Goal: Task Accomplishment & Management: Manage account settings

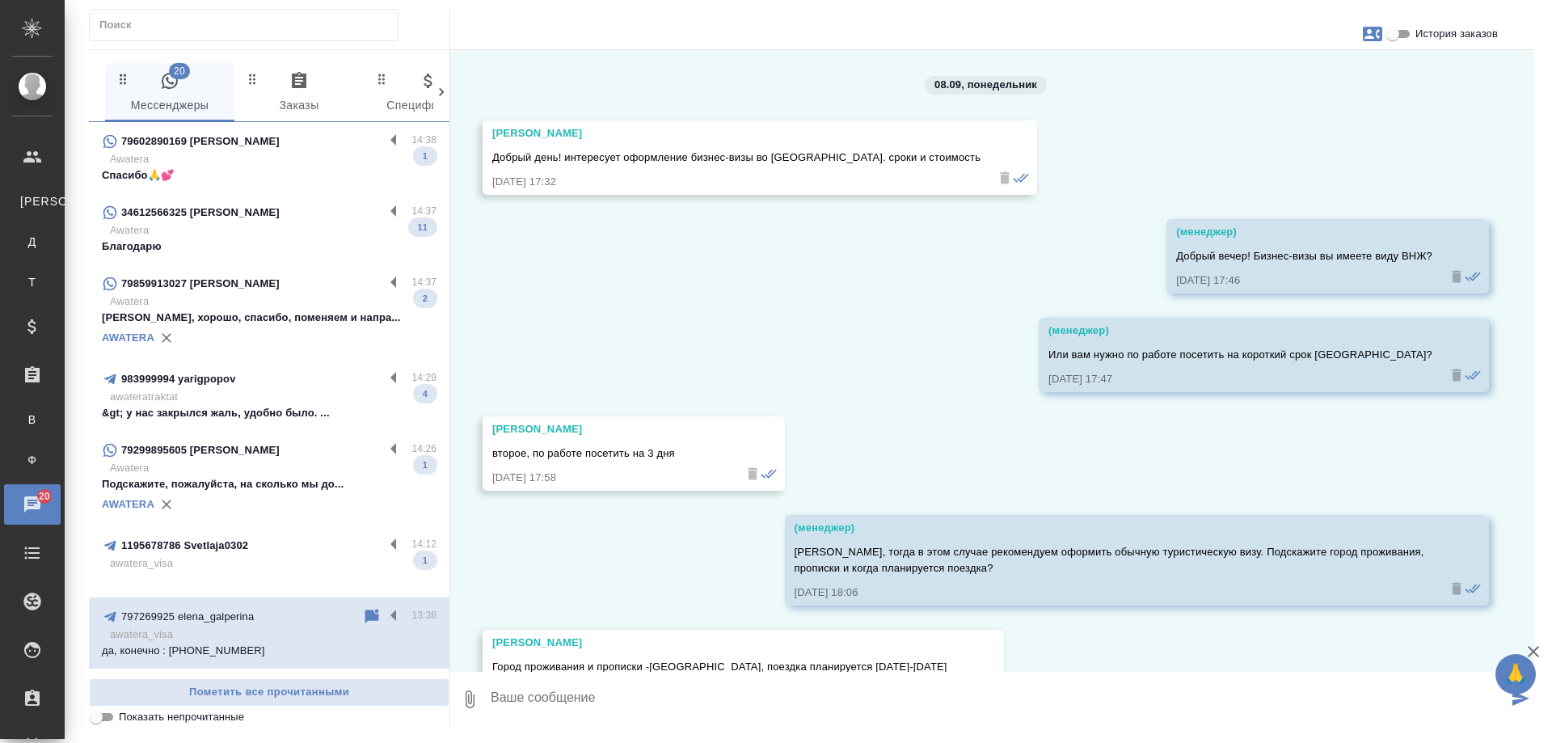
scroll to position [4303, 0]
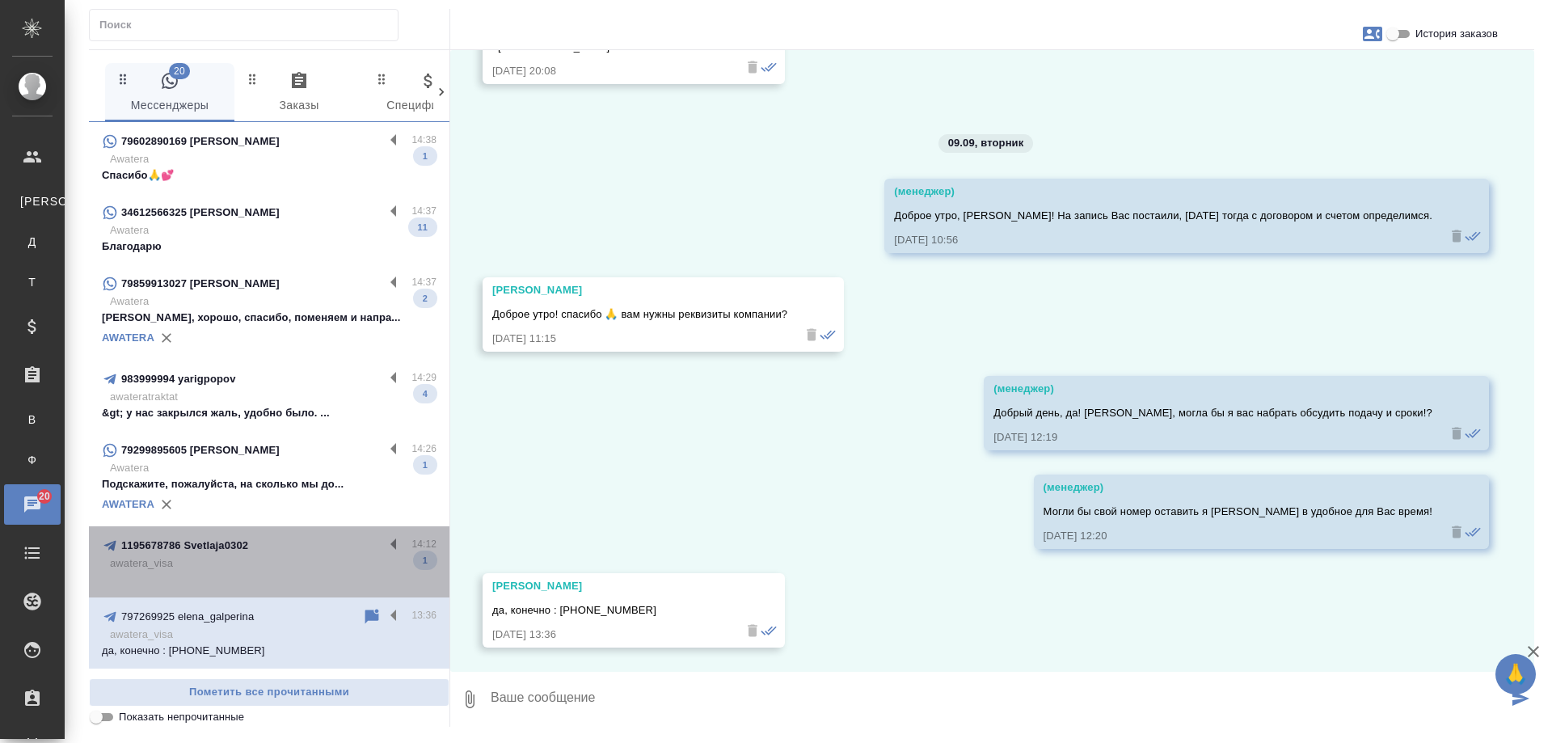
click at [328, 563] on p "awatera_visa" at bounding box center [273, 563] width 327 height 16
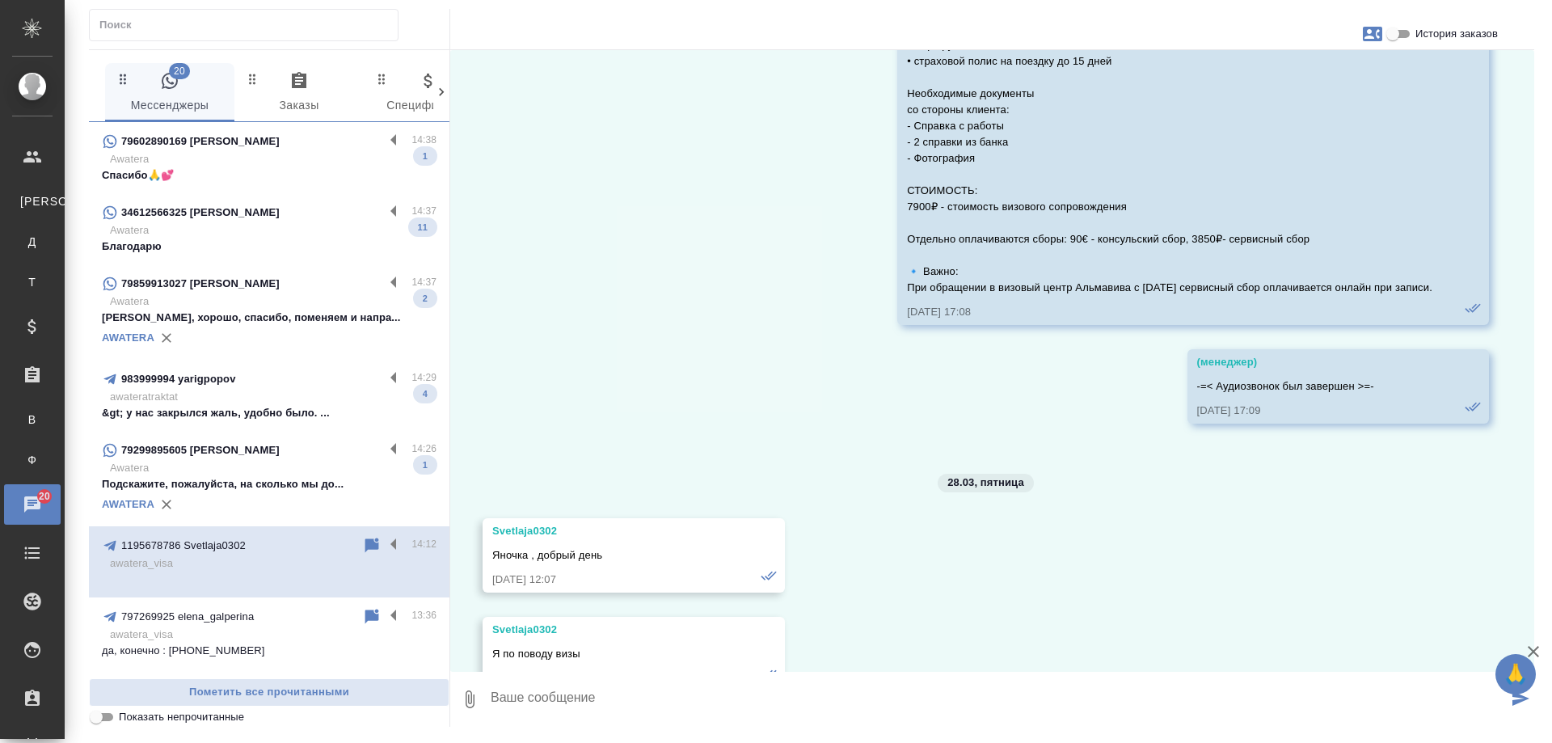
scroll to position [8518, 0]
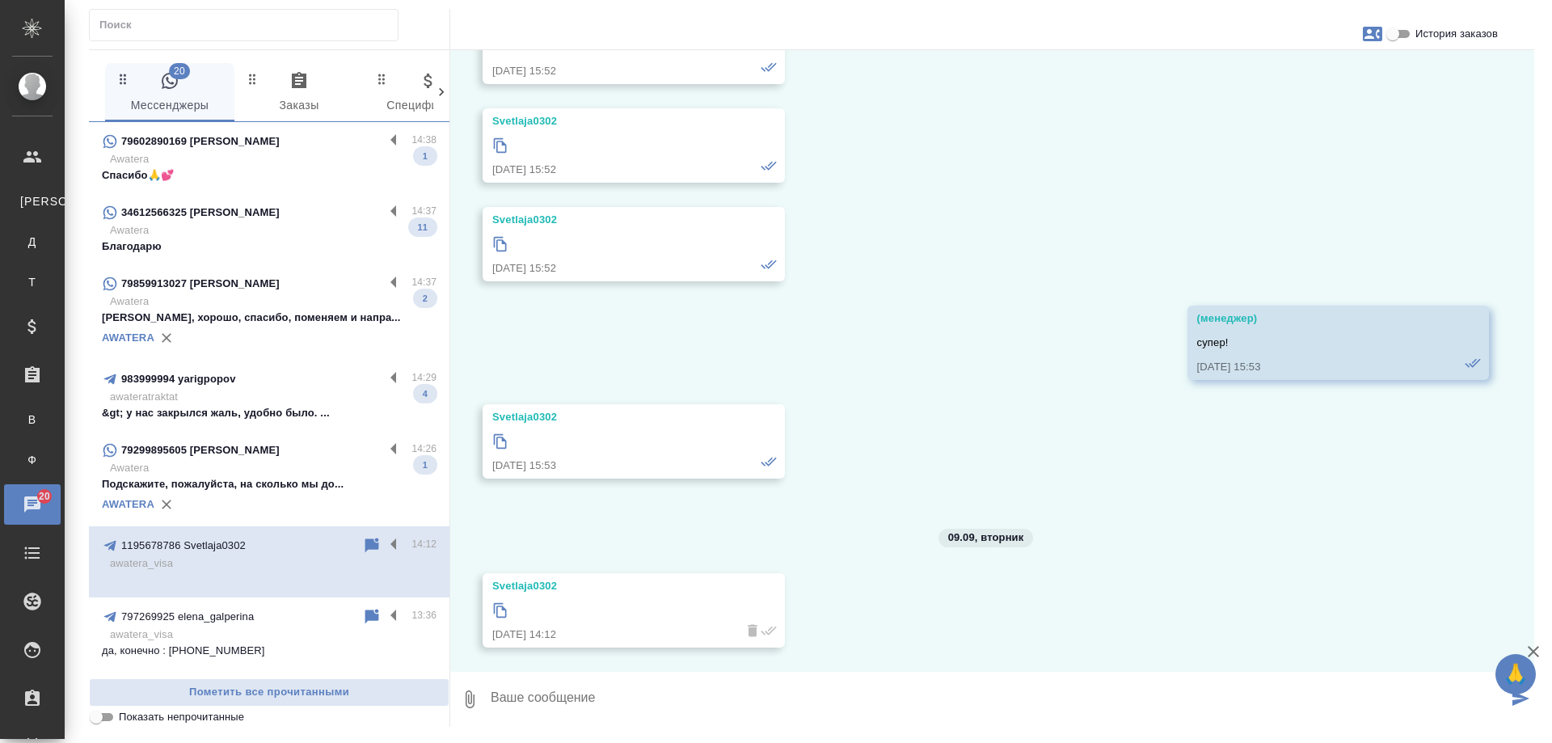
click at [278, 480] on p "Подскажите, пожалуйста, на сколько мы до..." at bounding box center [269, 484] width 335 height 16
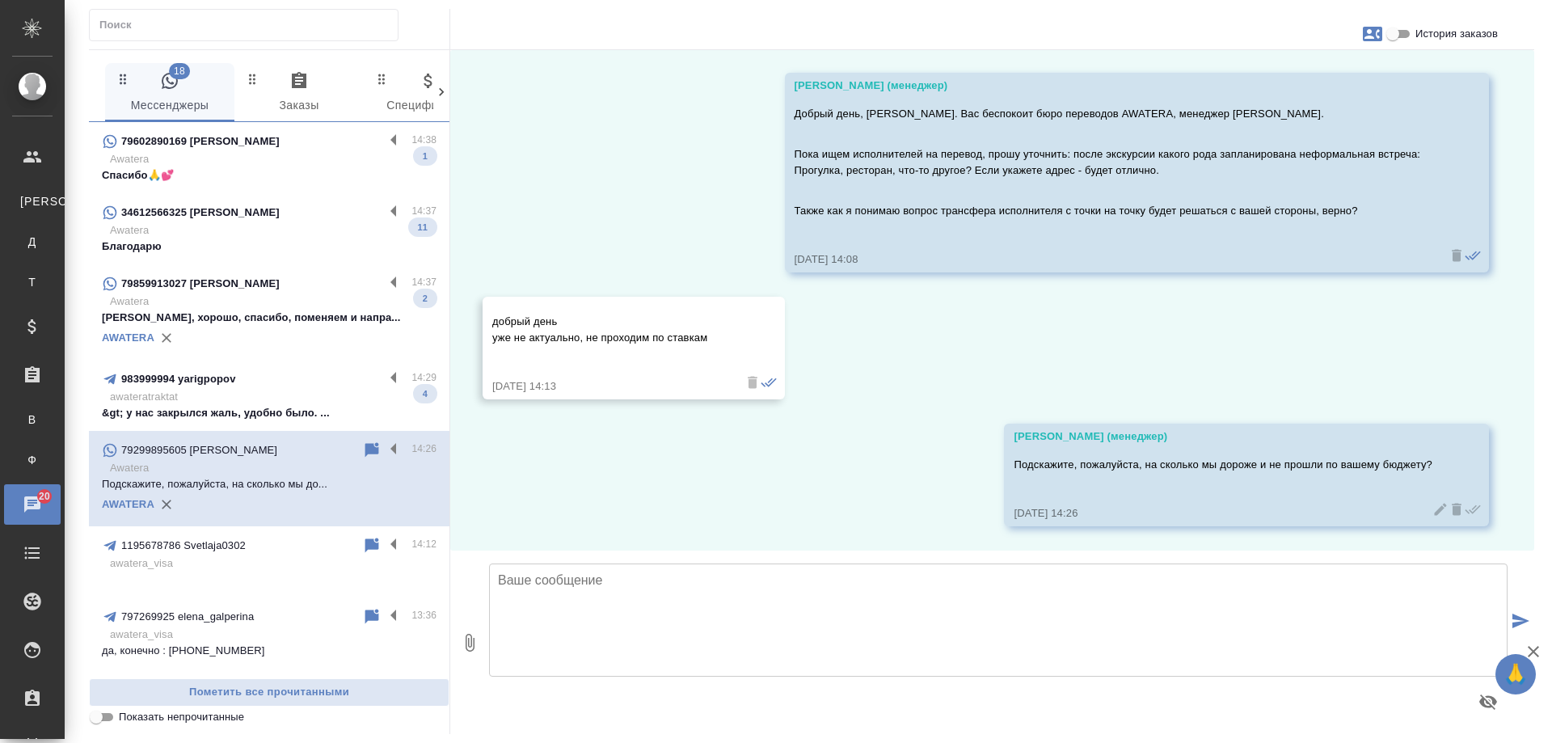
scroll to position [48, 0]
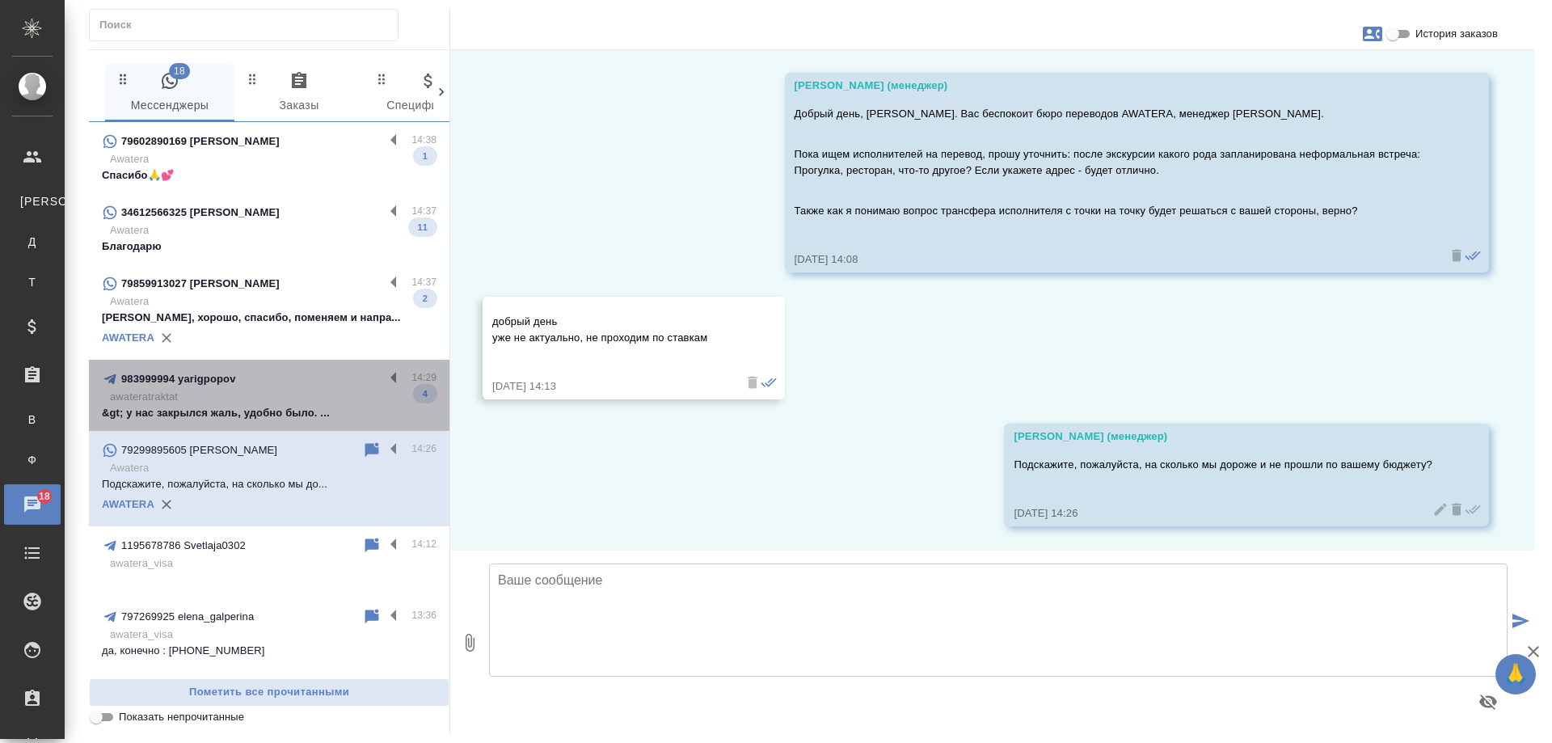
click at [277, 403] on p "awateratraktat" at bounding box center [273, 397] width 327 height 16
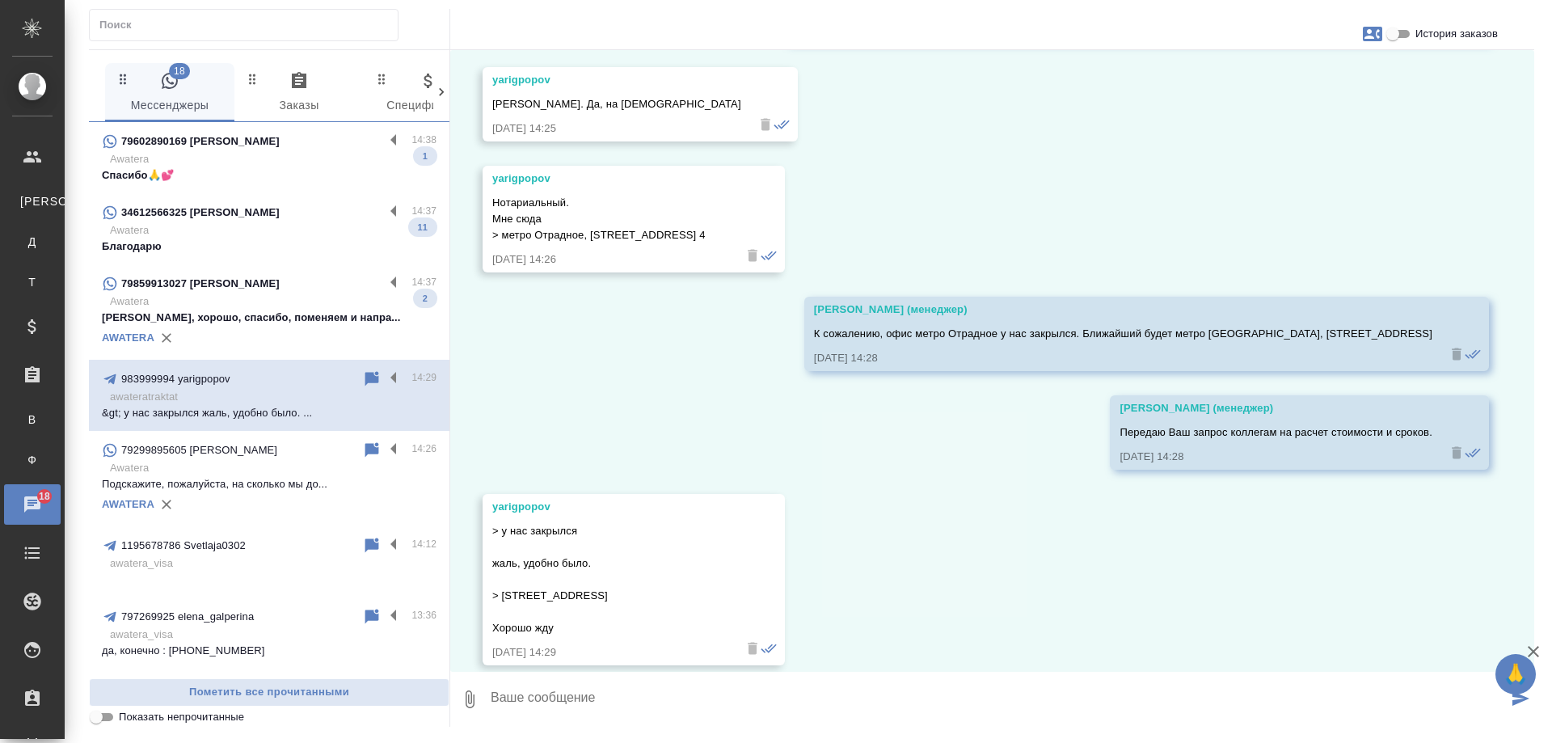
scroll to position [1819, 0]
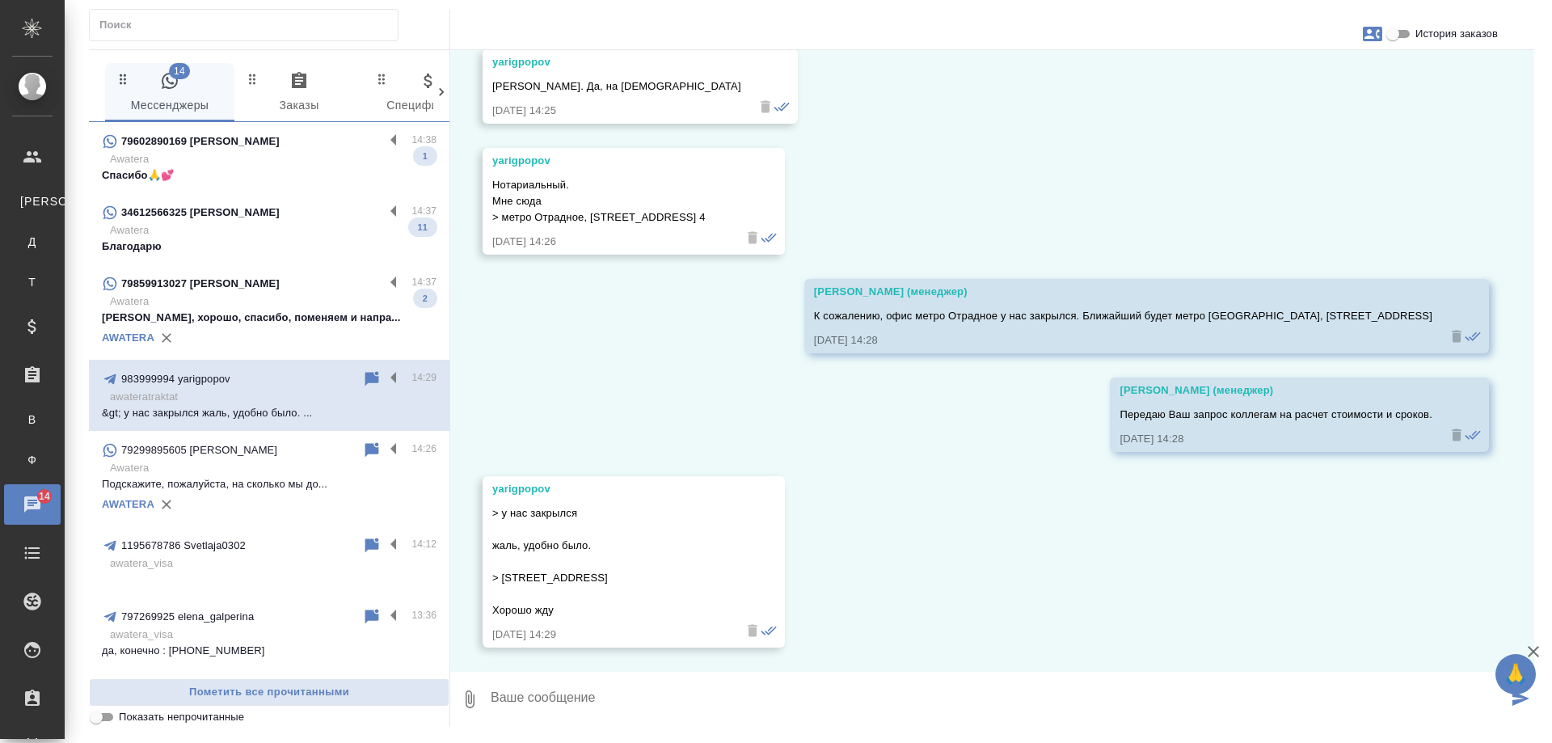
click at [259, 316] on p "Антон, хорошо, спасибо, поменяем и напра..." at bounding box center [269, 318] width 335 height 16
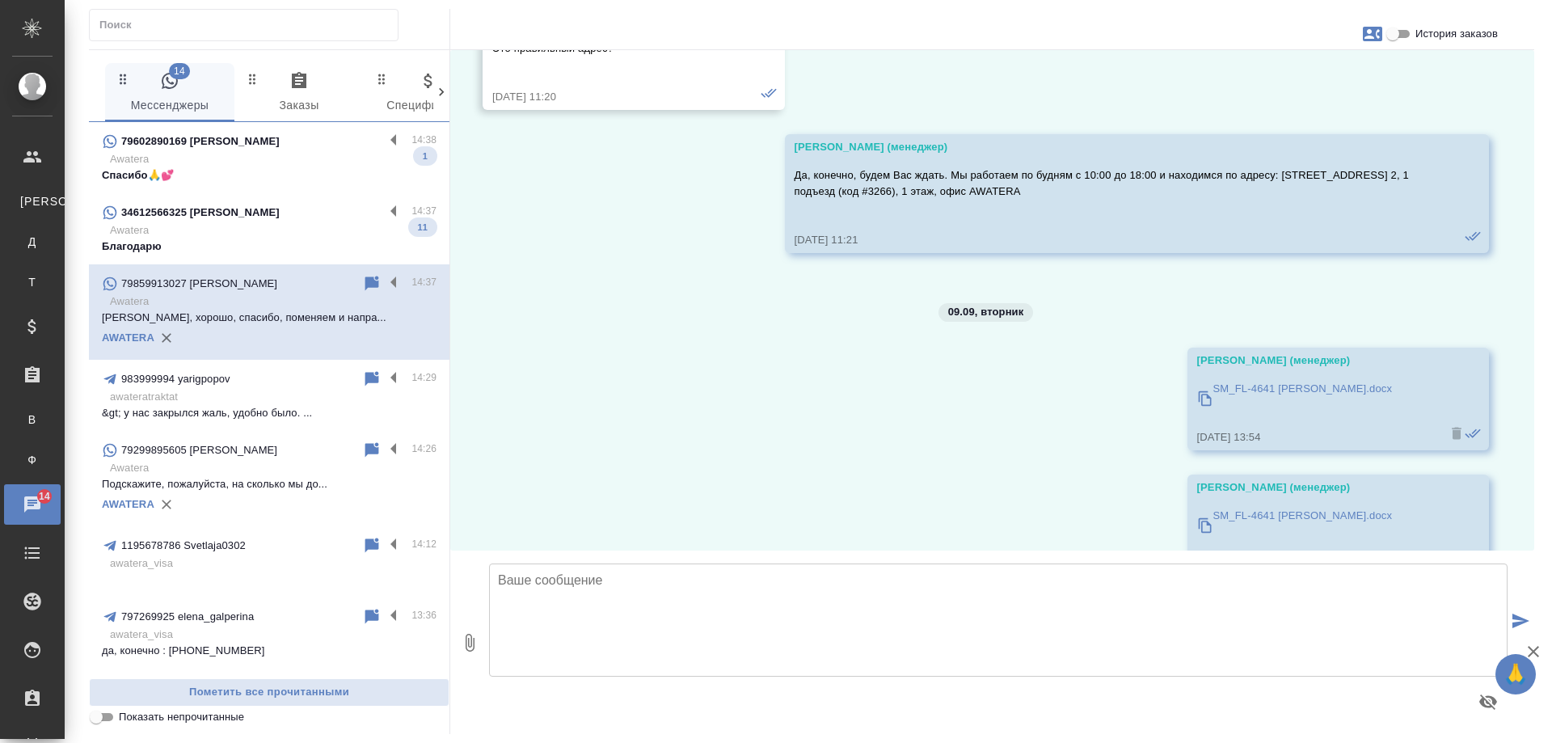
scroll to position [6615, 0]
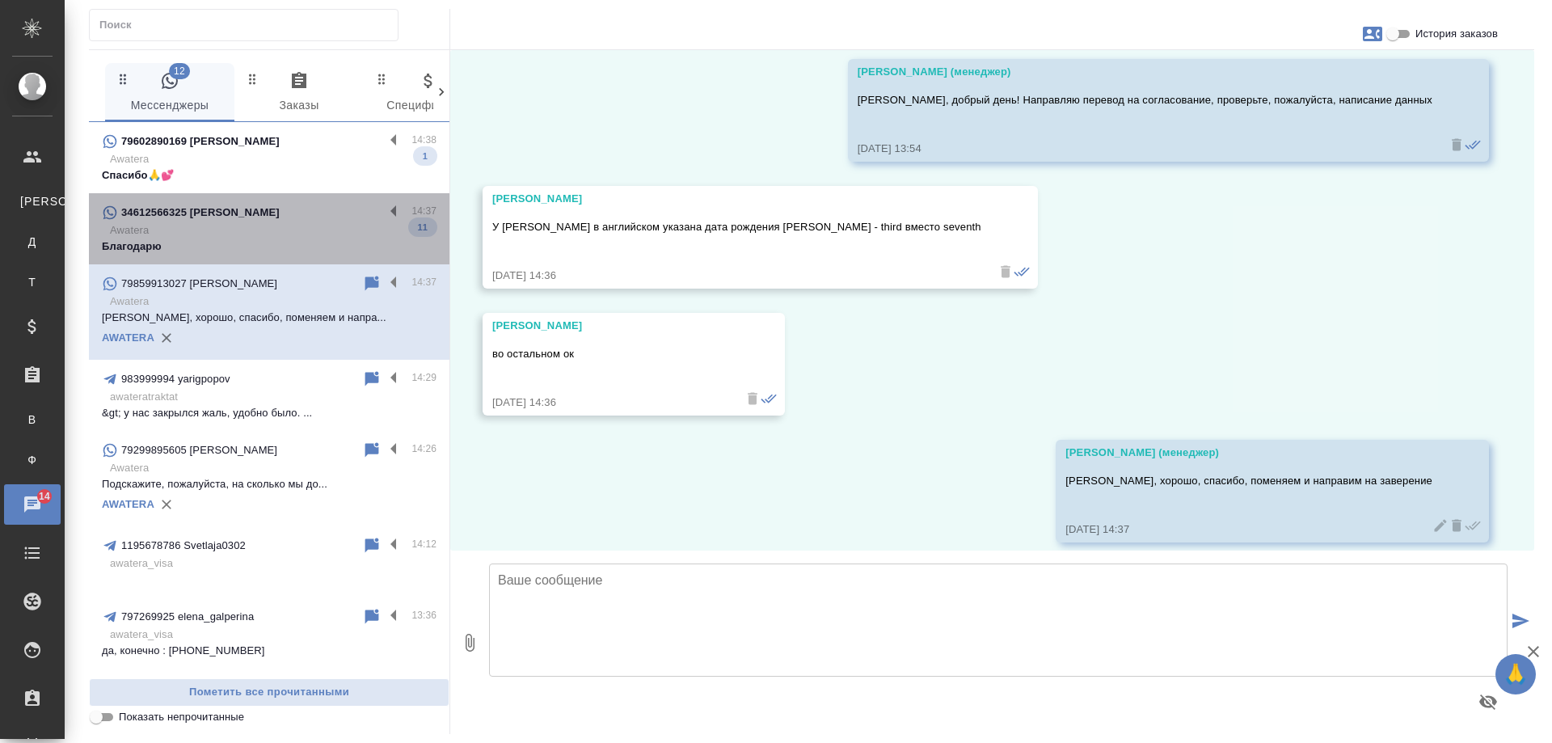
click at [274, 205] on div "34612566325 Olga" at bounding box center [243, 212] width 282 height 19
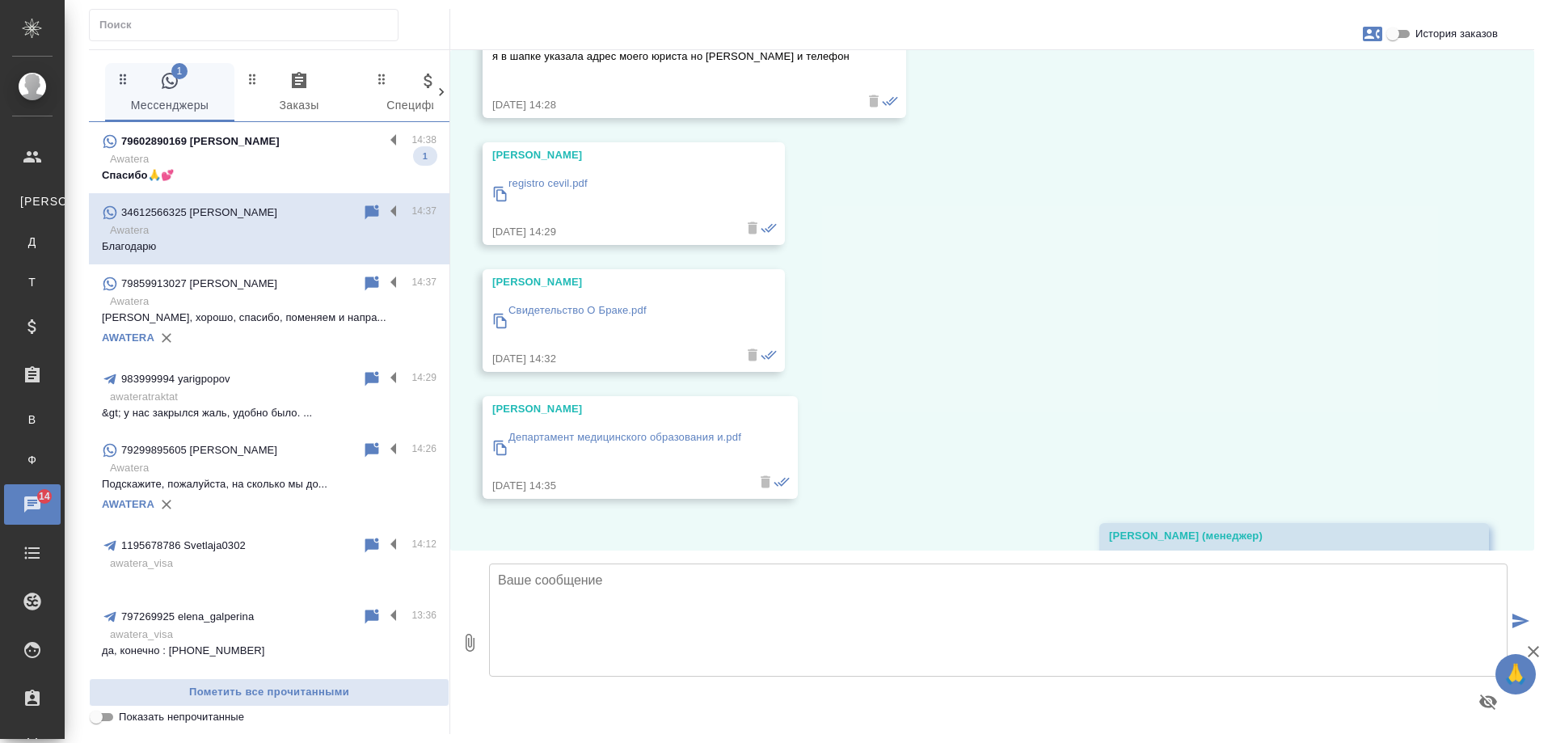
scroll to position [14197, 0]
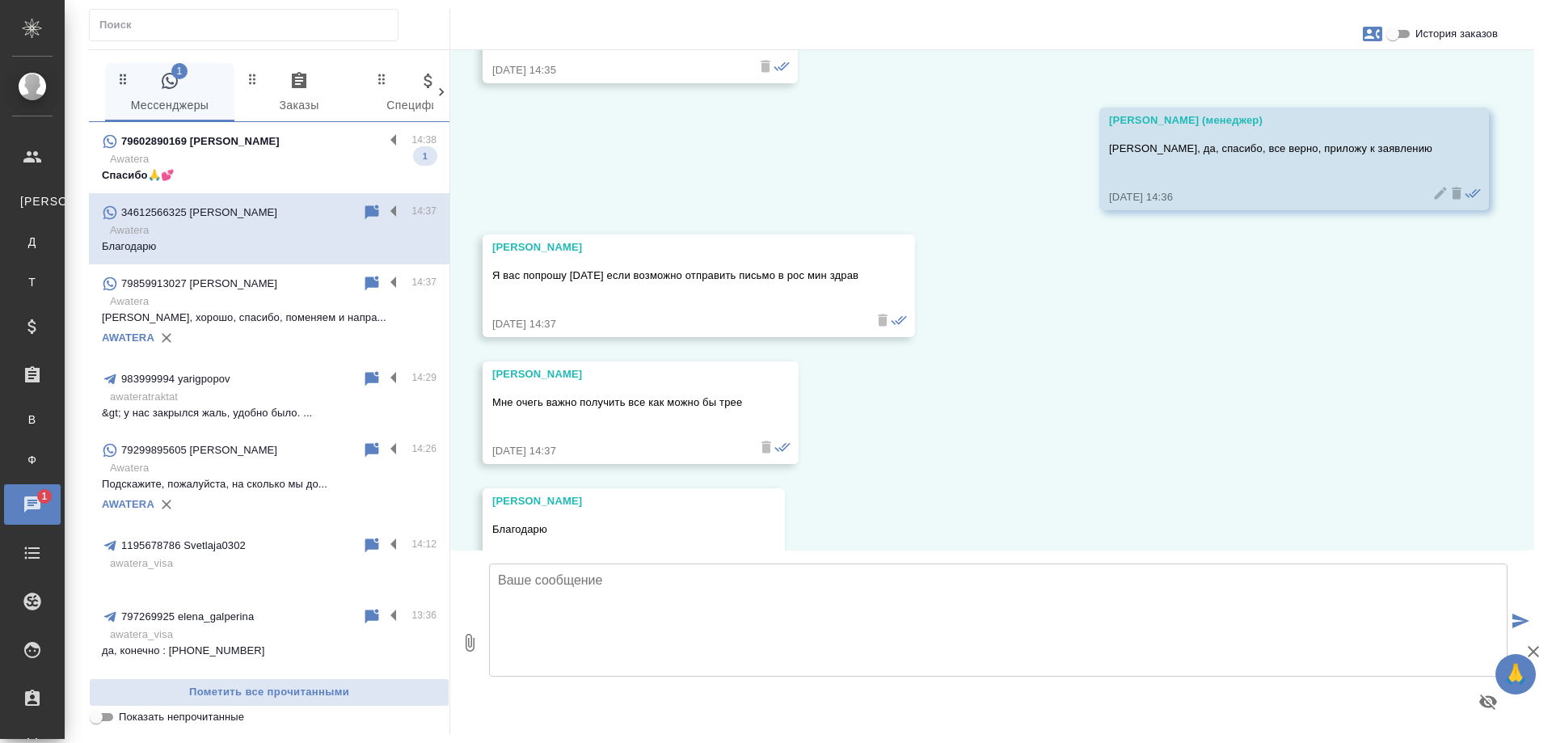
click at [301, 170] on p "Спасибо🙏💕" at bounding box center [269, 175] width 335 height 16
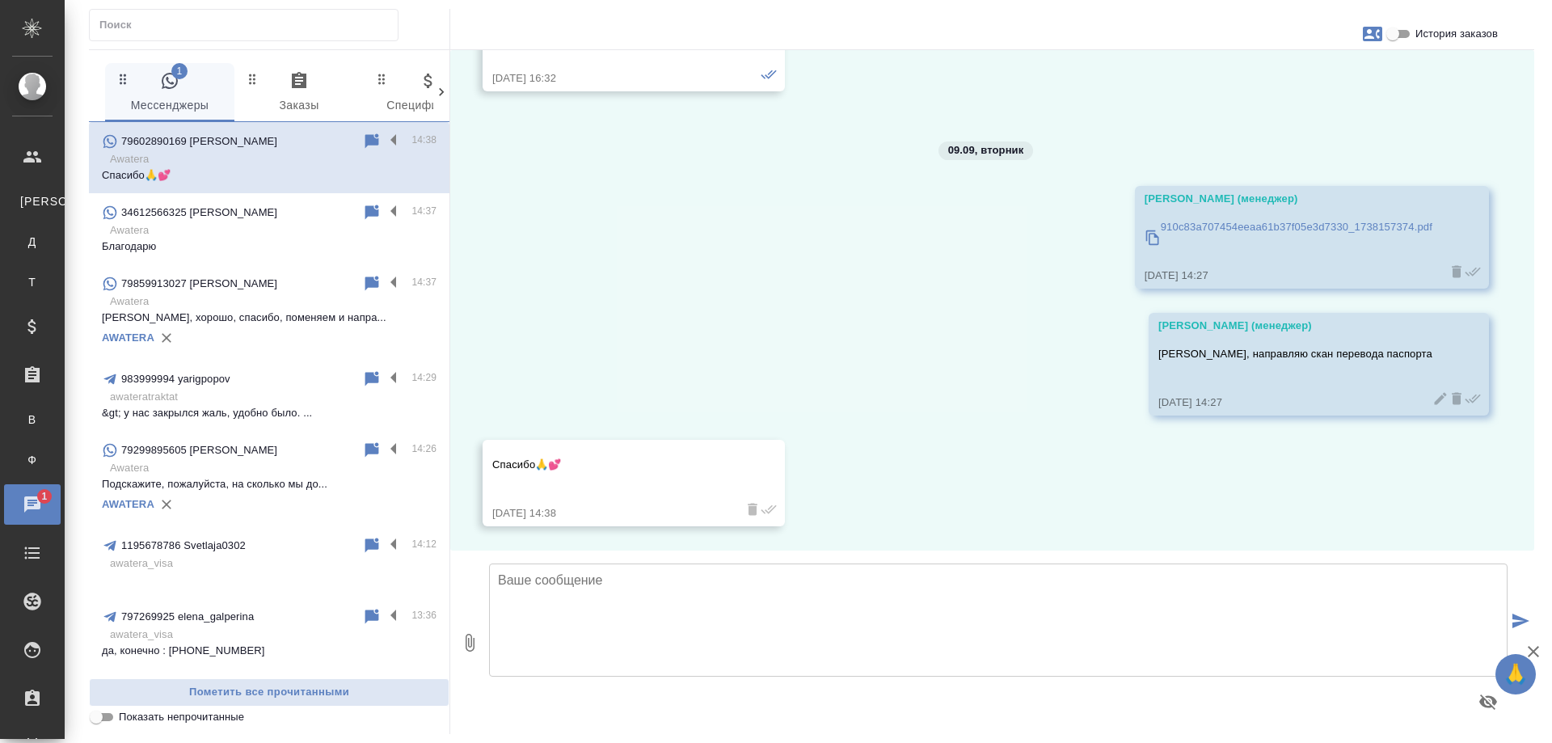
scroll to position [3680, 0]
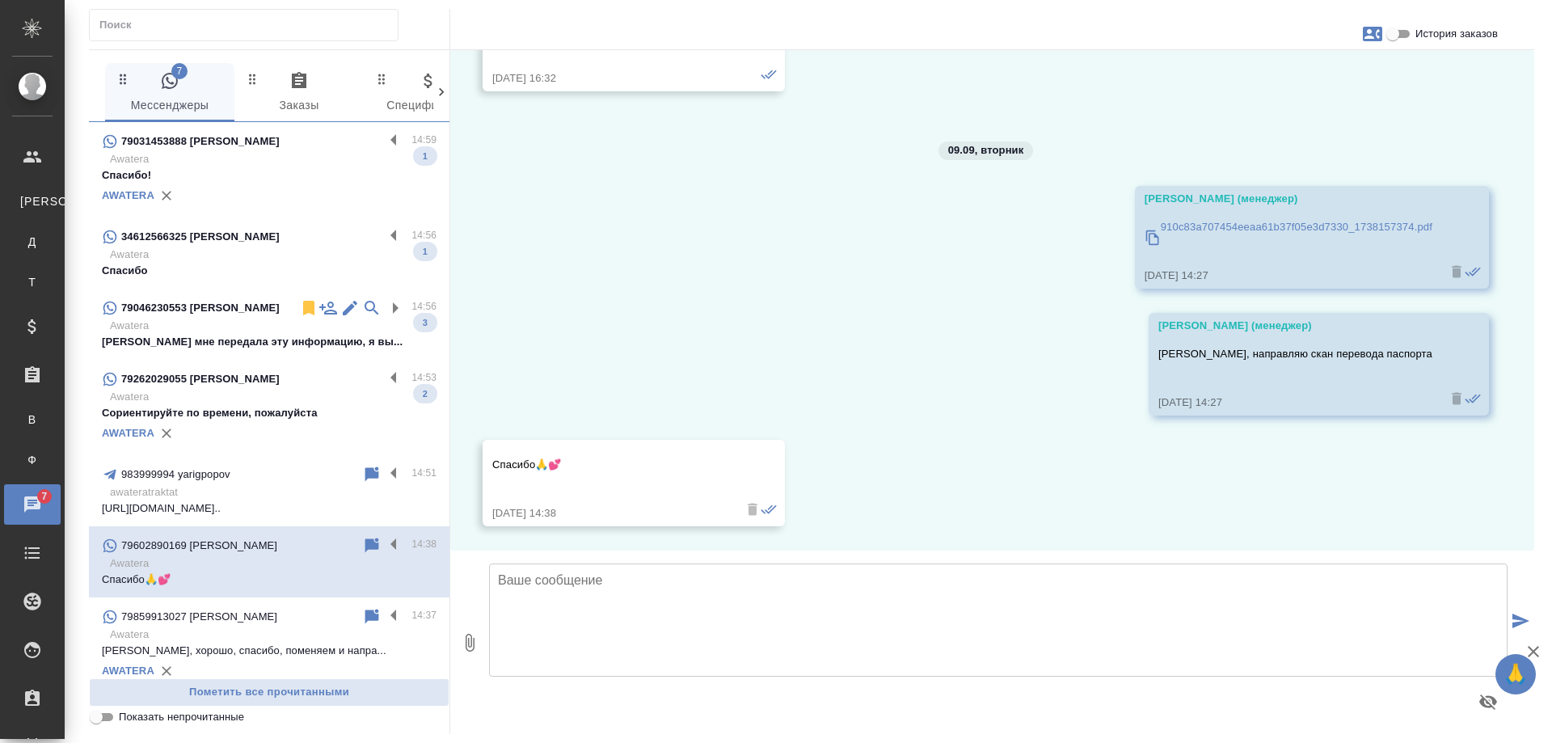
click at [257, 408] on p "Сориентируйте по времени, пожалуйста" at bounding box center [269, 413] width 335 height 16
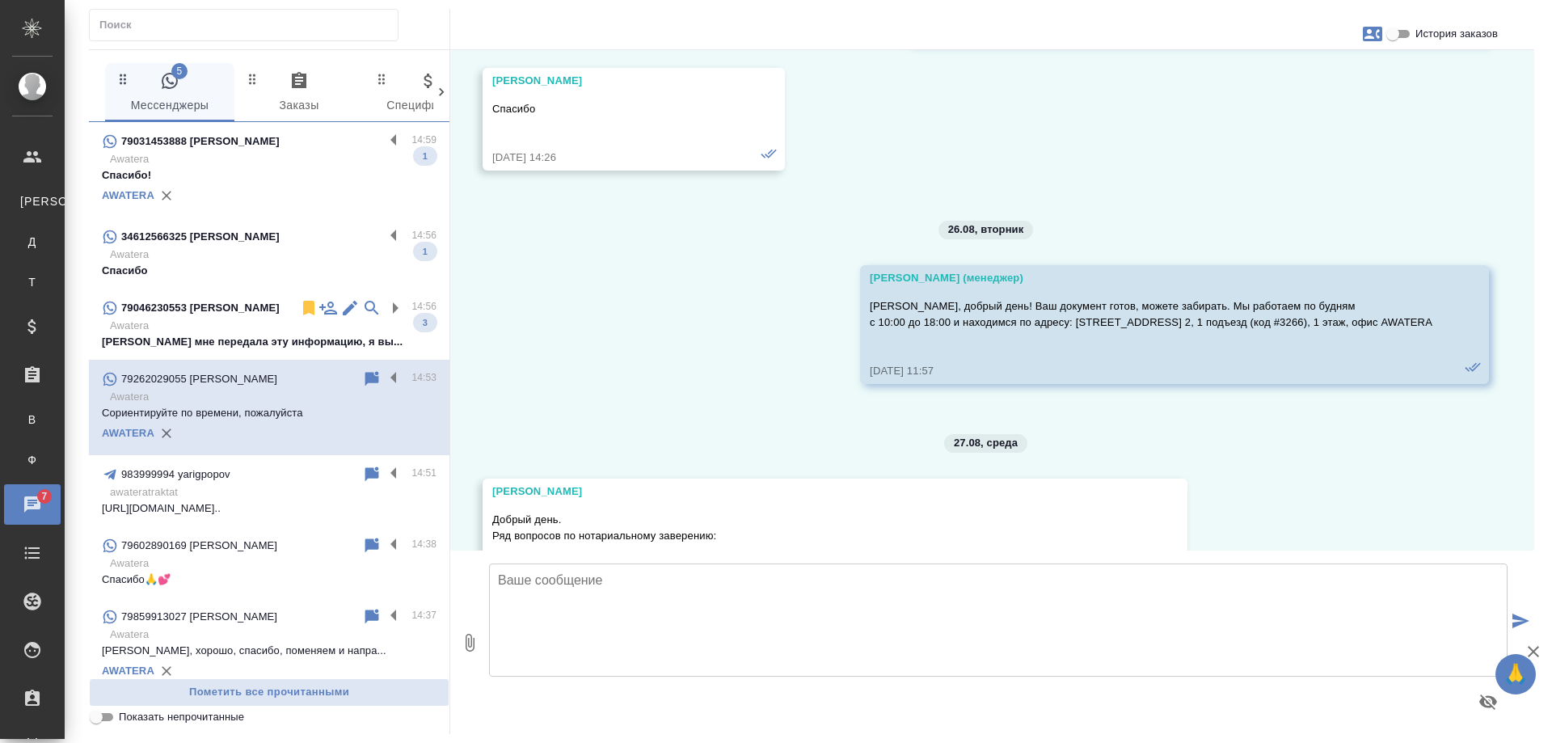
scroll to position [5813, 0]
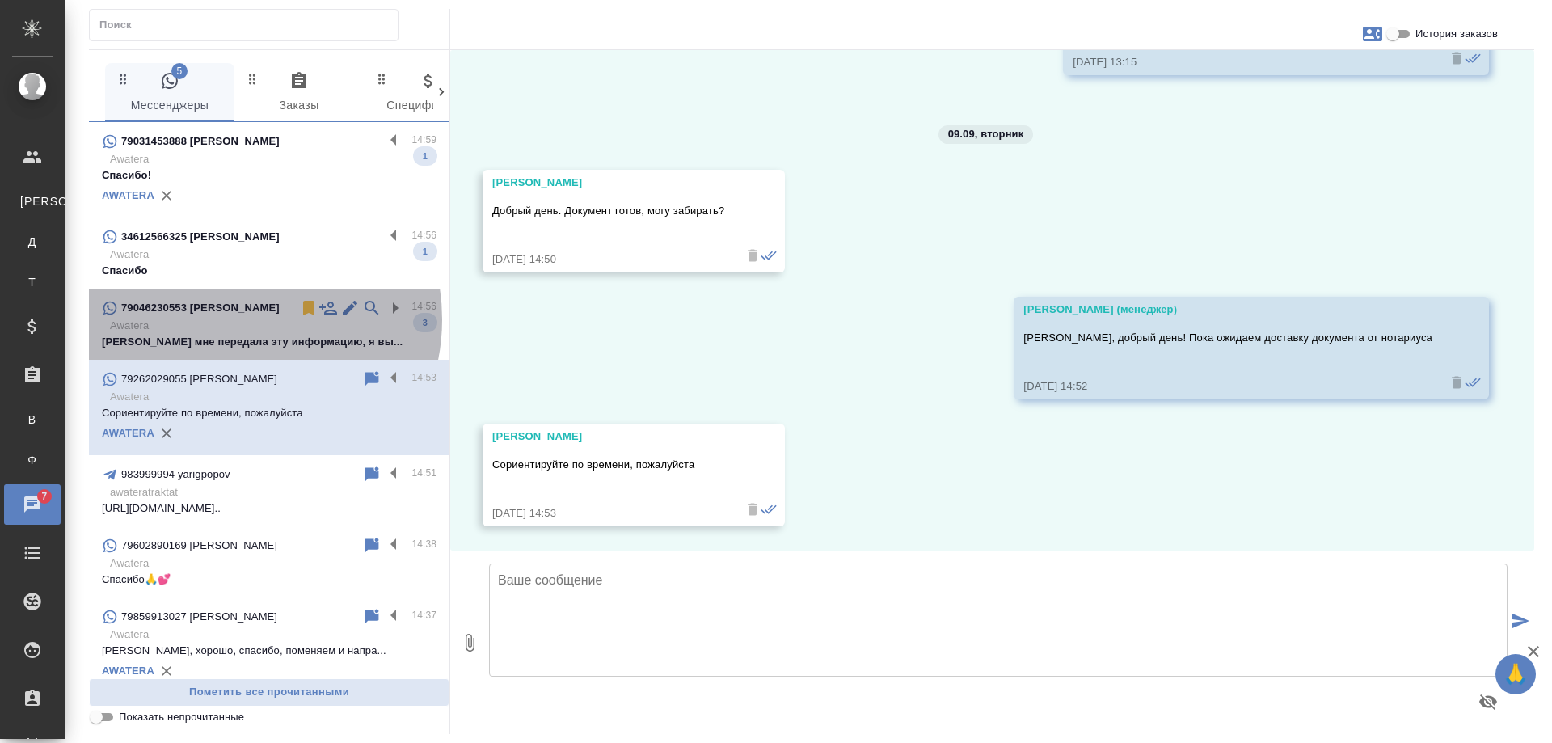
click at [234, 319] on p "Awatera" at bounding box center [273, 326] width 327 height 16
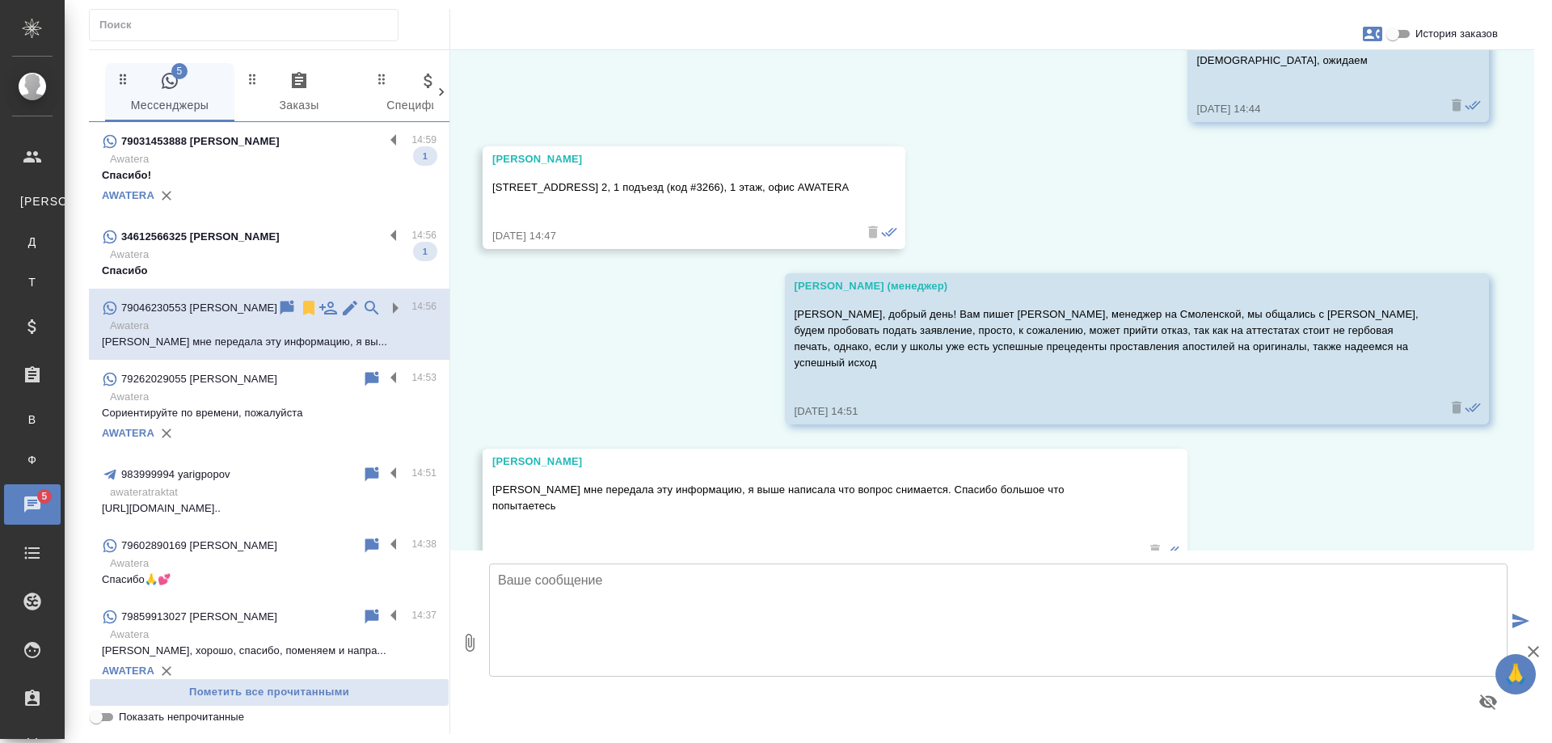
scroll to position [650, 0]
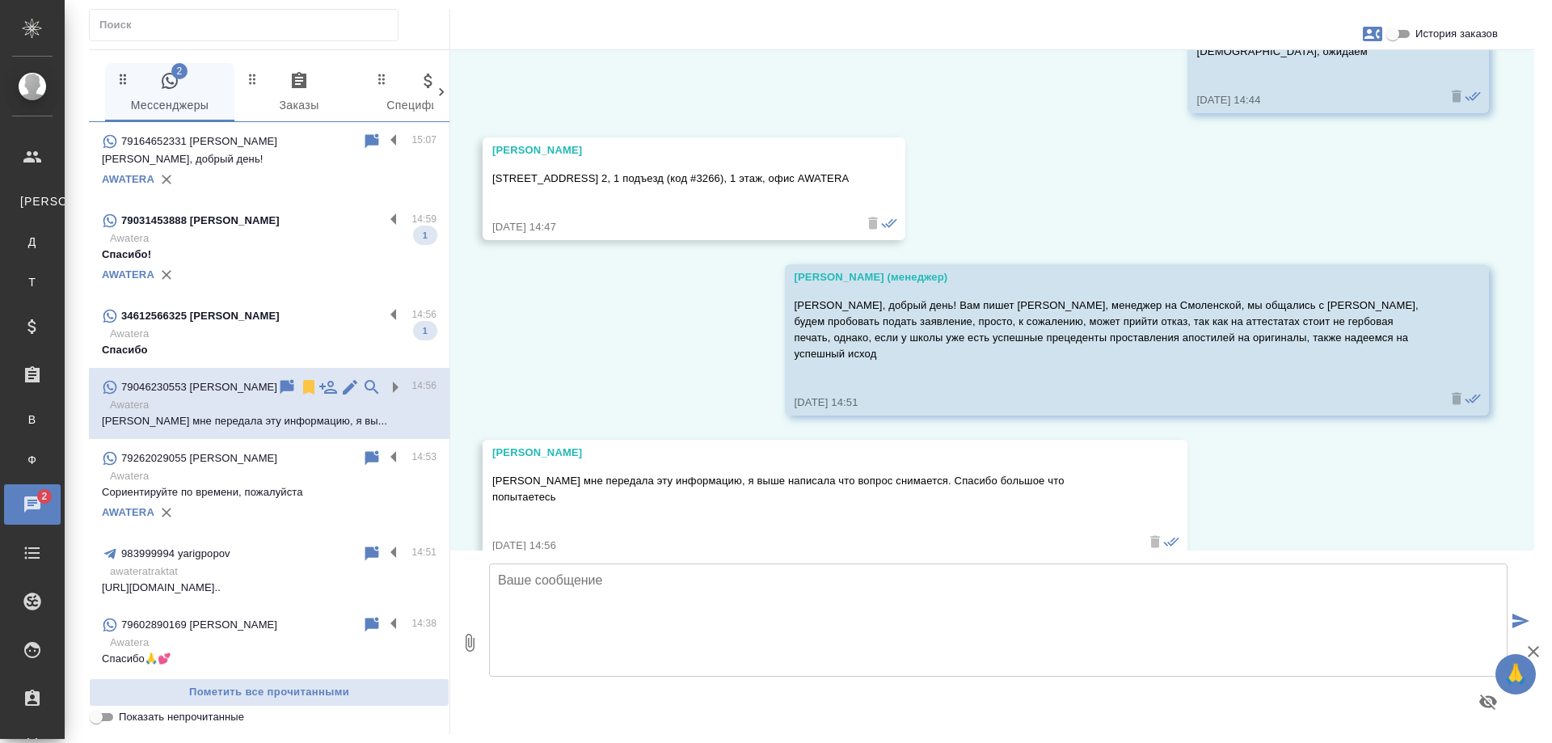
click at [271, 254] on p "Спасибо!" at bounding box center [269, 255] width 335 height 16
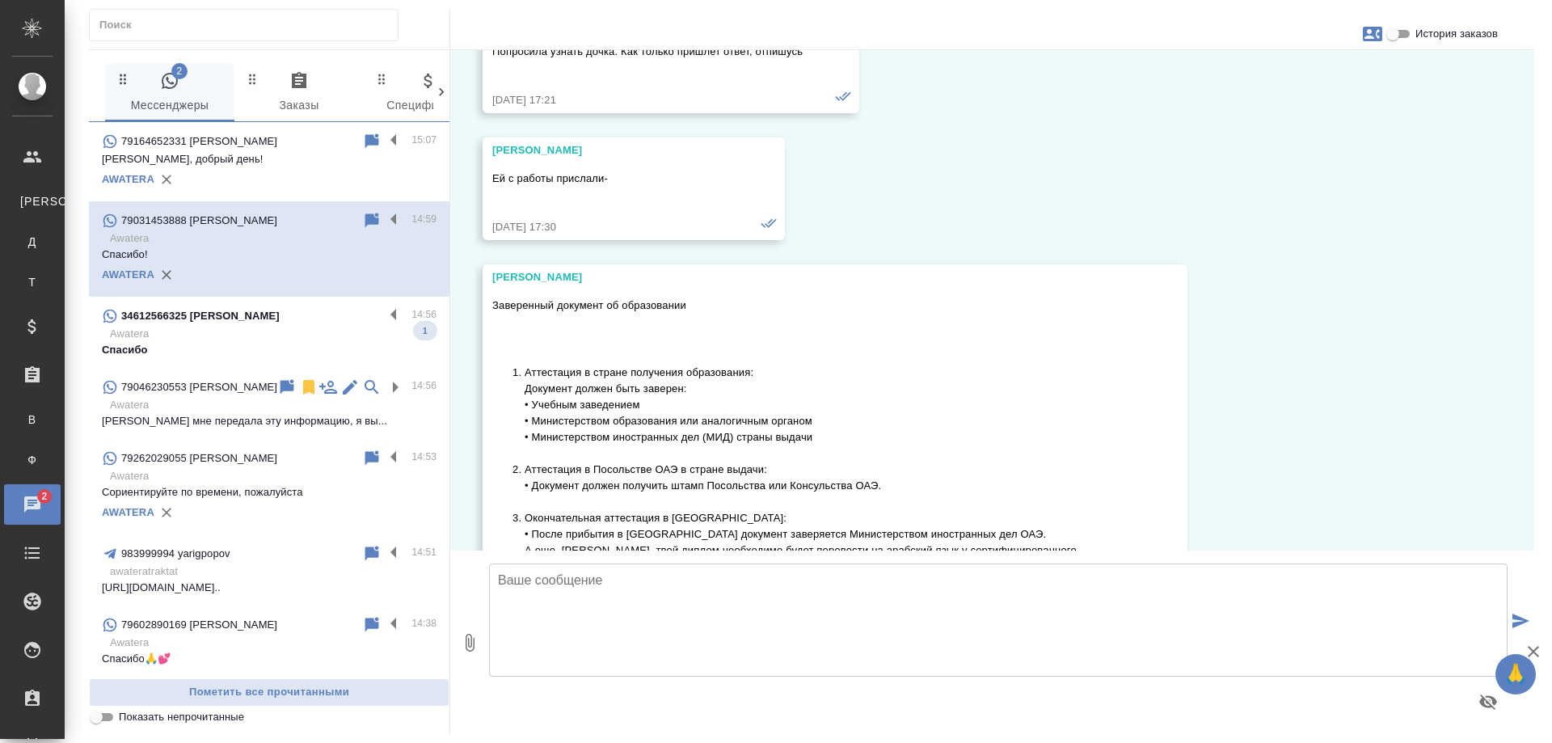
scroll to position [7467, 0]
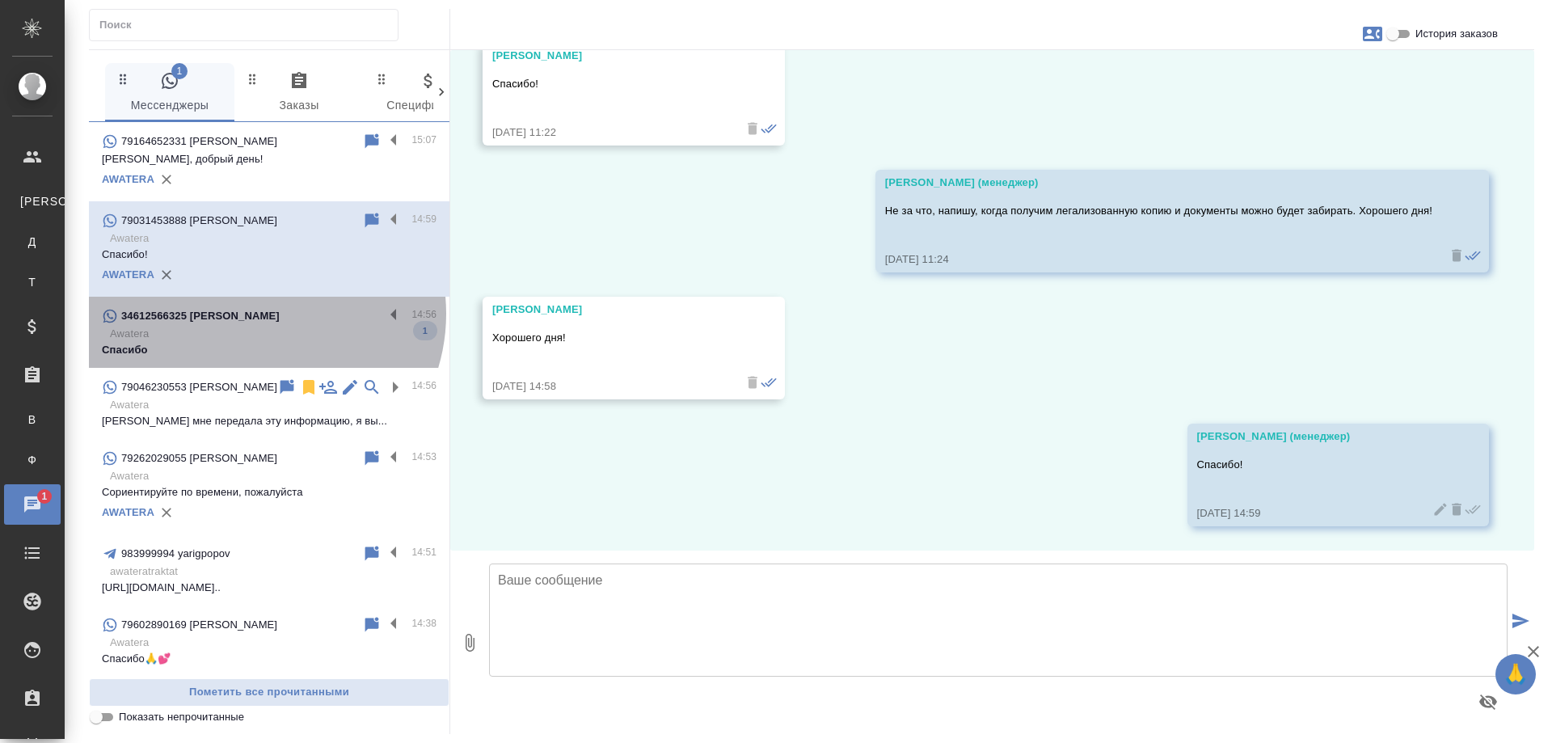
click at [258, 314] on div "34612566325 Olga" at bounding box center [243, 315] width 282 height 19
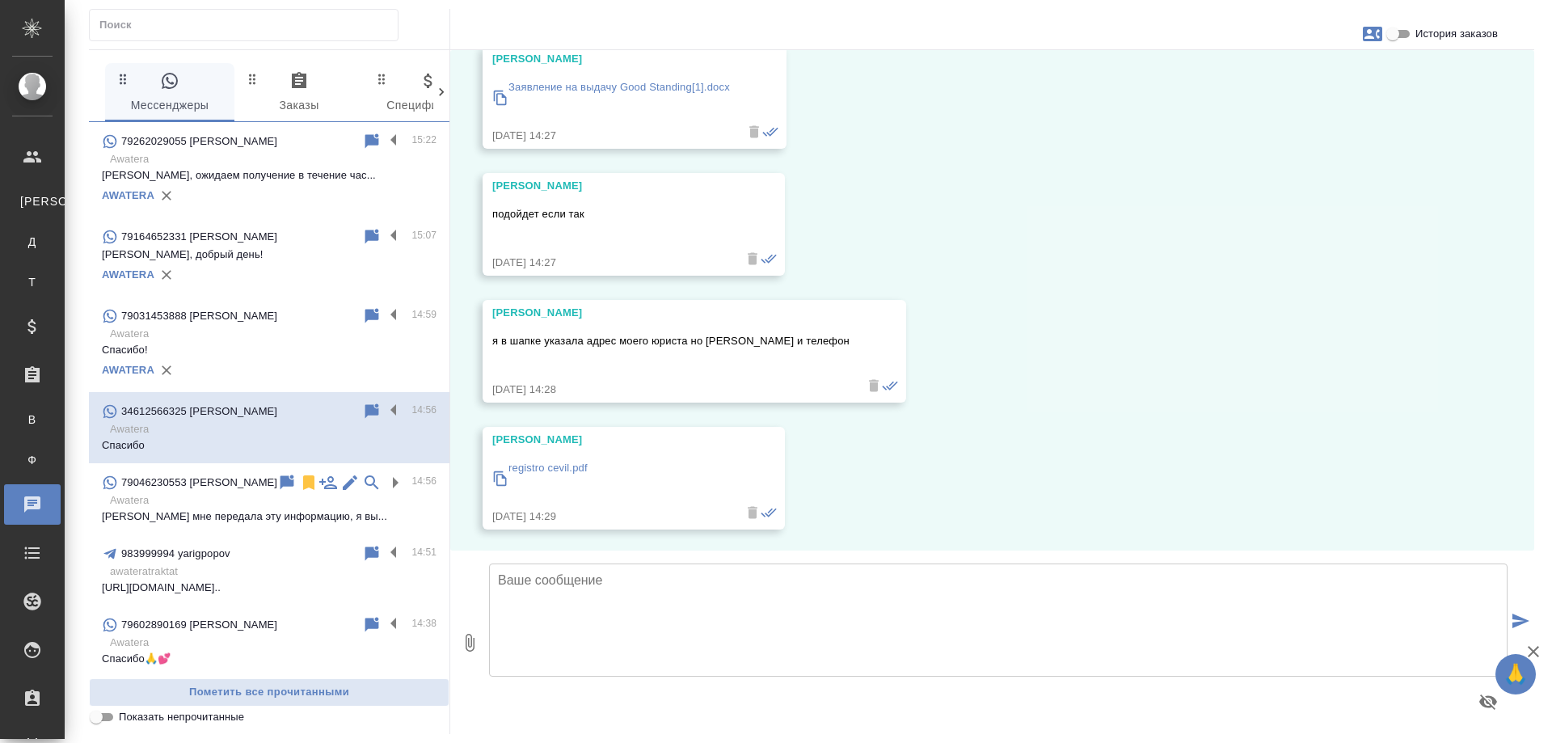
scroll to position [14483, 0]
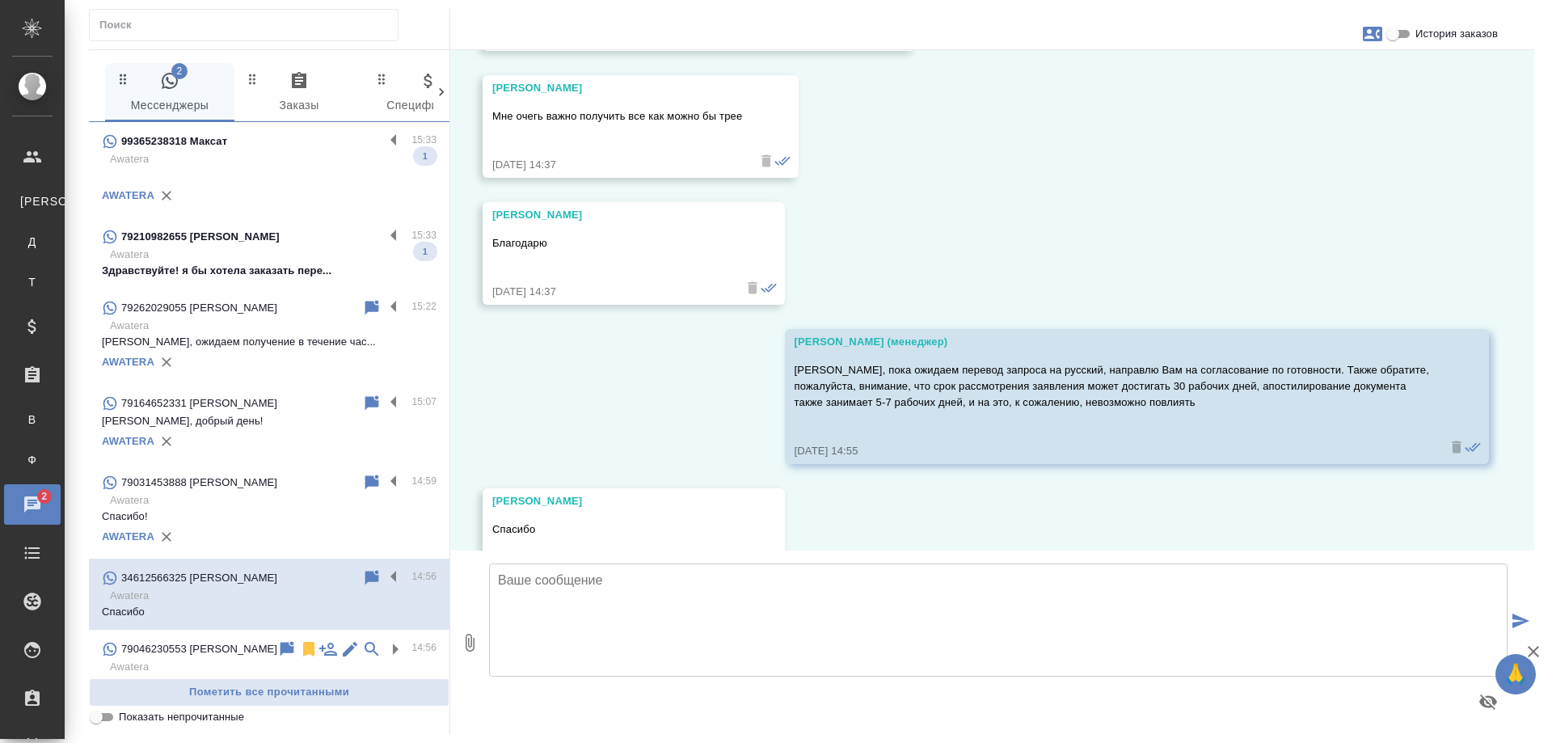
click at [251, 171] on p at bounding box center [269, 175] width 335 height 16
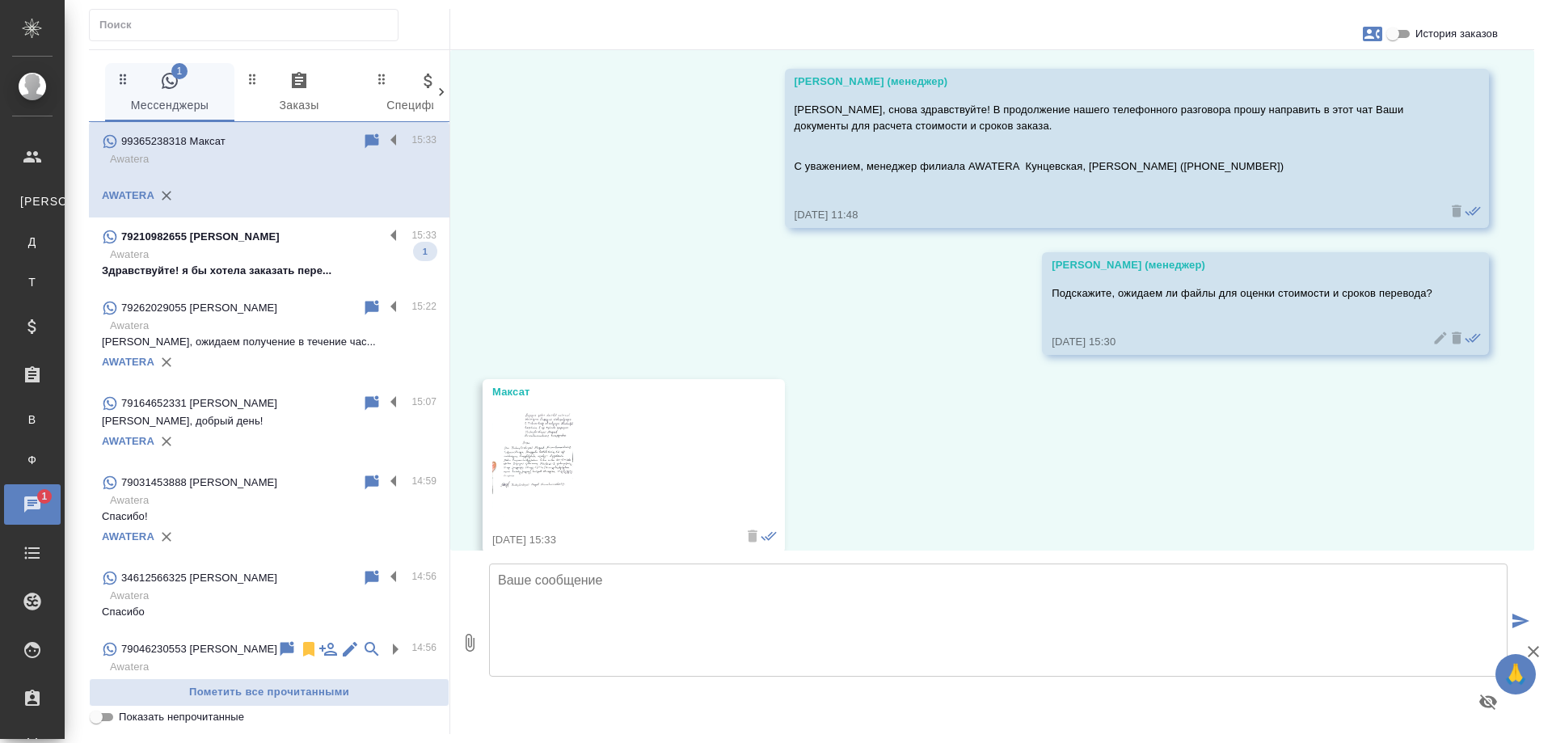
scroll to position [78, 0]
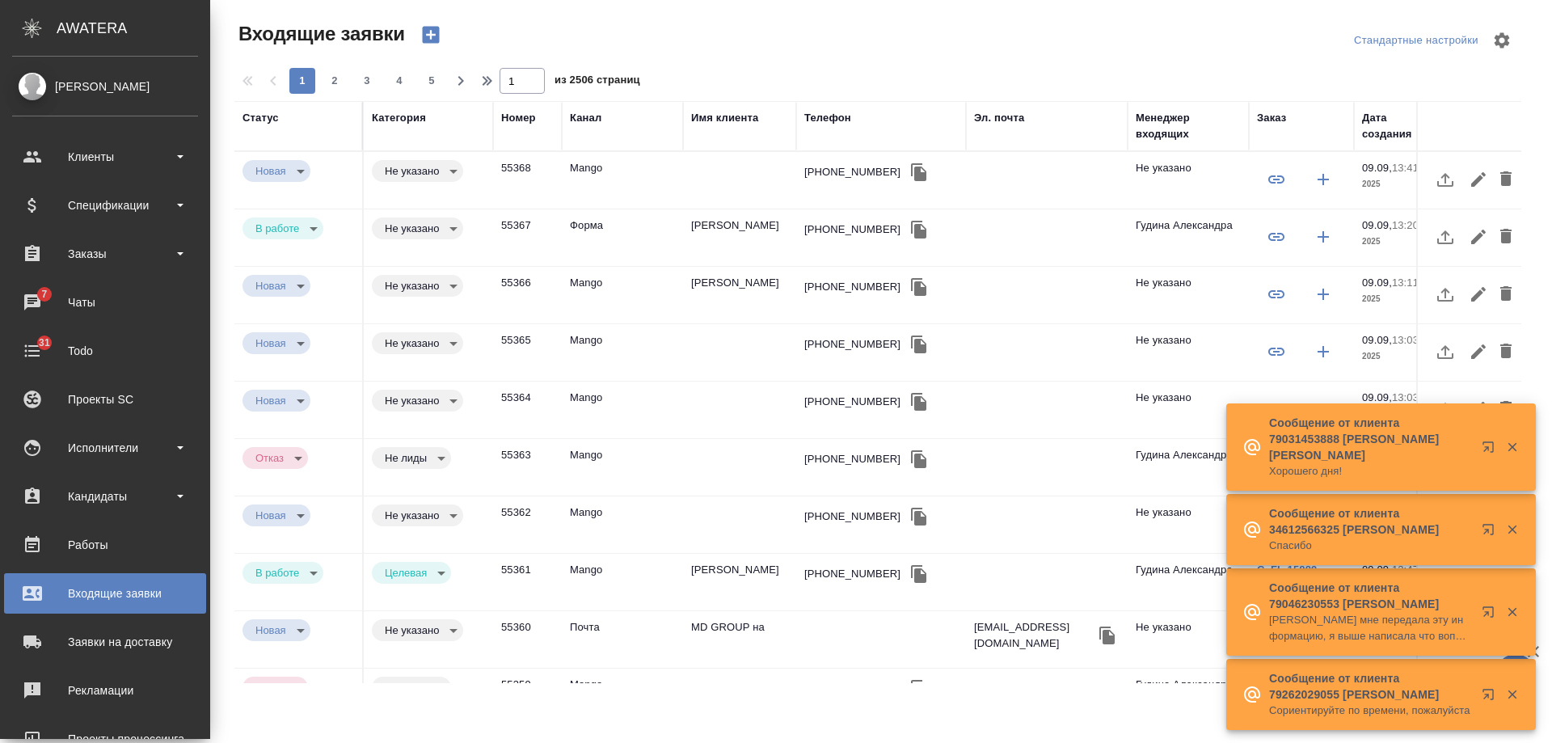
select select "RU"
click at [51, 251] on div "Заказы" at bounding box center [105, 254] width 186 height 24
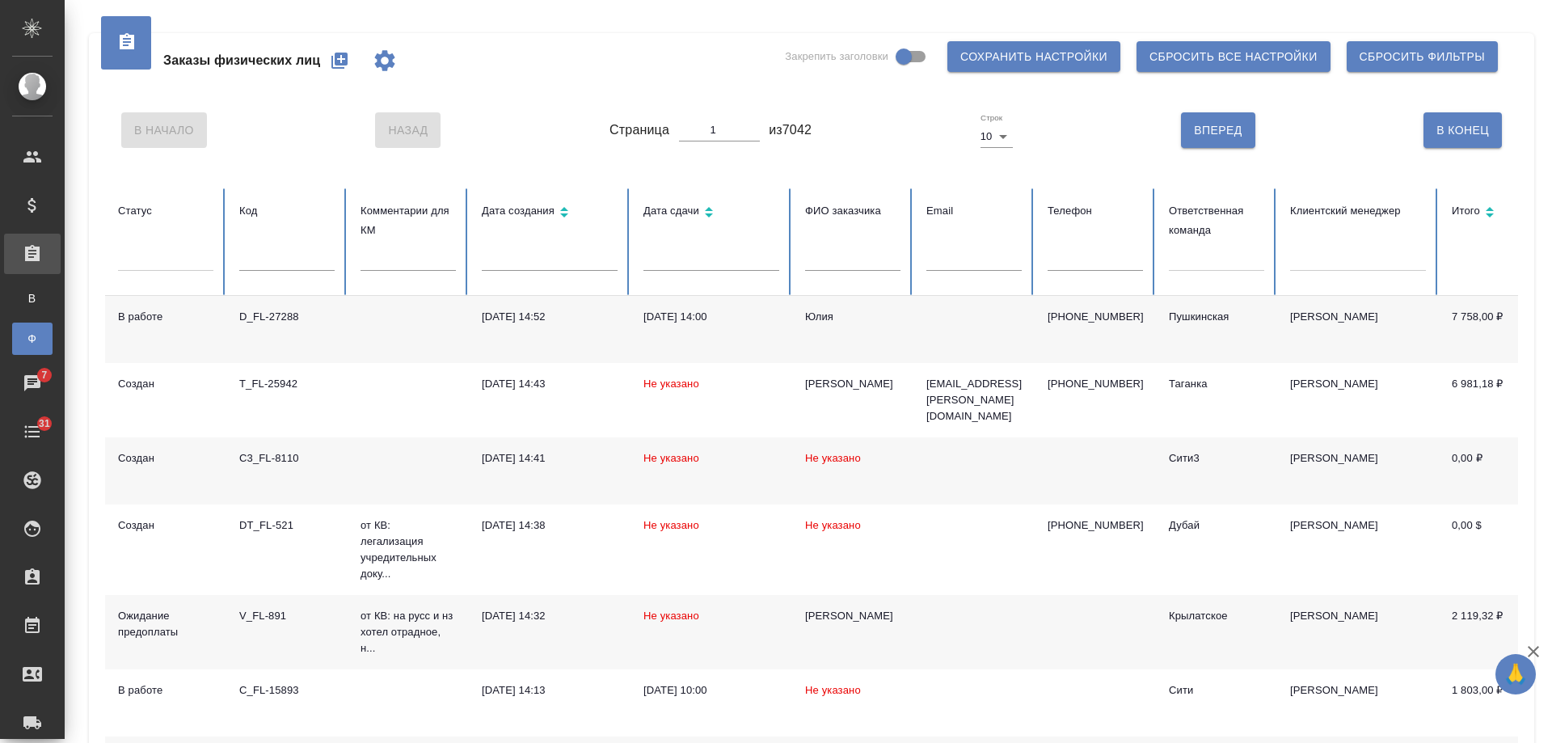
click at [1071, 259] on input "text" at bounding box center [1095, 259] width 95 height 23
paste input "ivgushcha@gmail.com"
click at [712, 232] on tr "Статус Код Комментарии для КМ Дата создания Дата сдачи ФИО заказчика Email Теле…" at bounding box center [1014, 242] width 1819 height 108
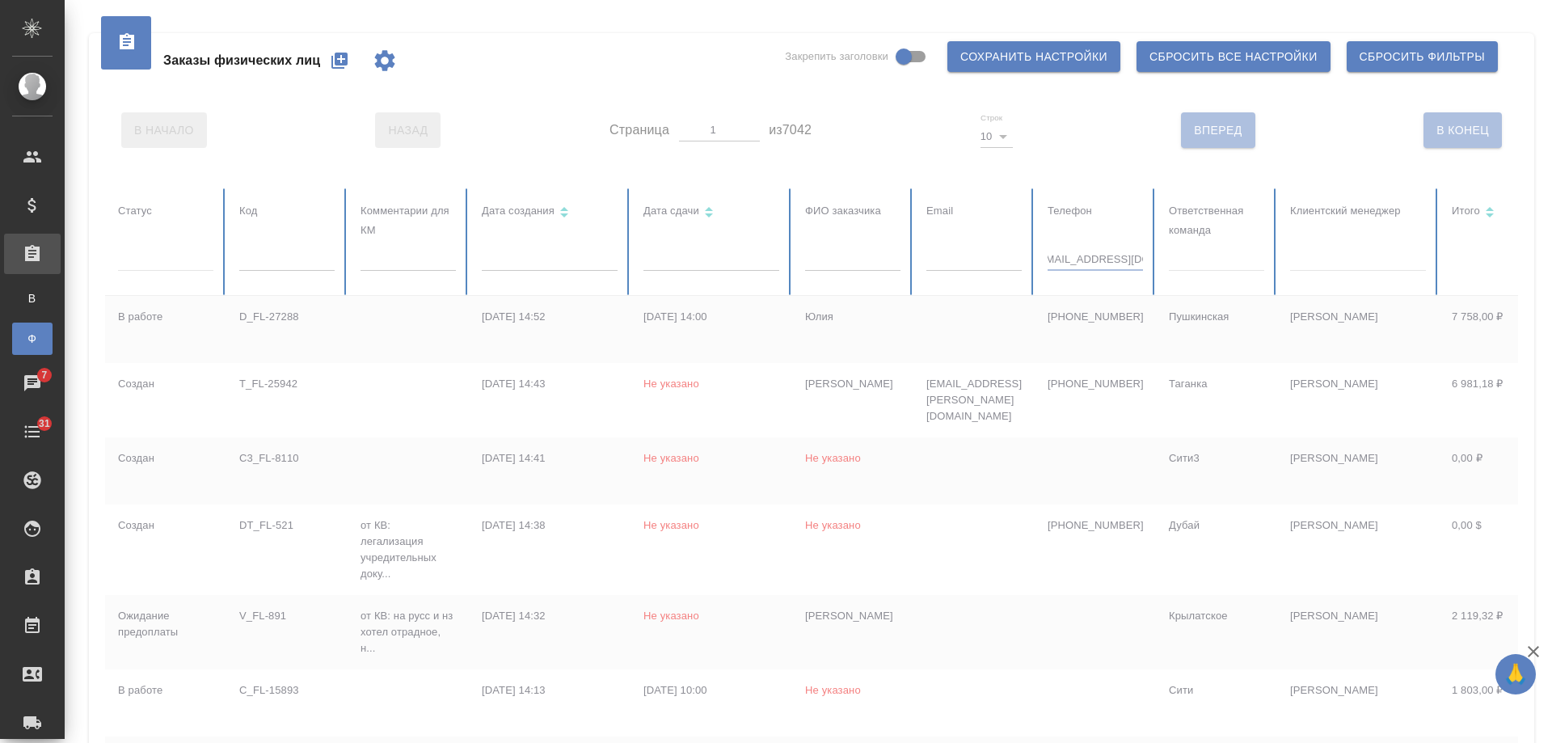
scroll to position [0, 0]
type input ".com"
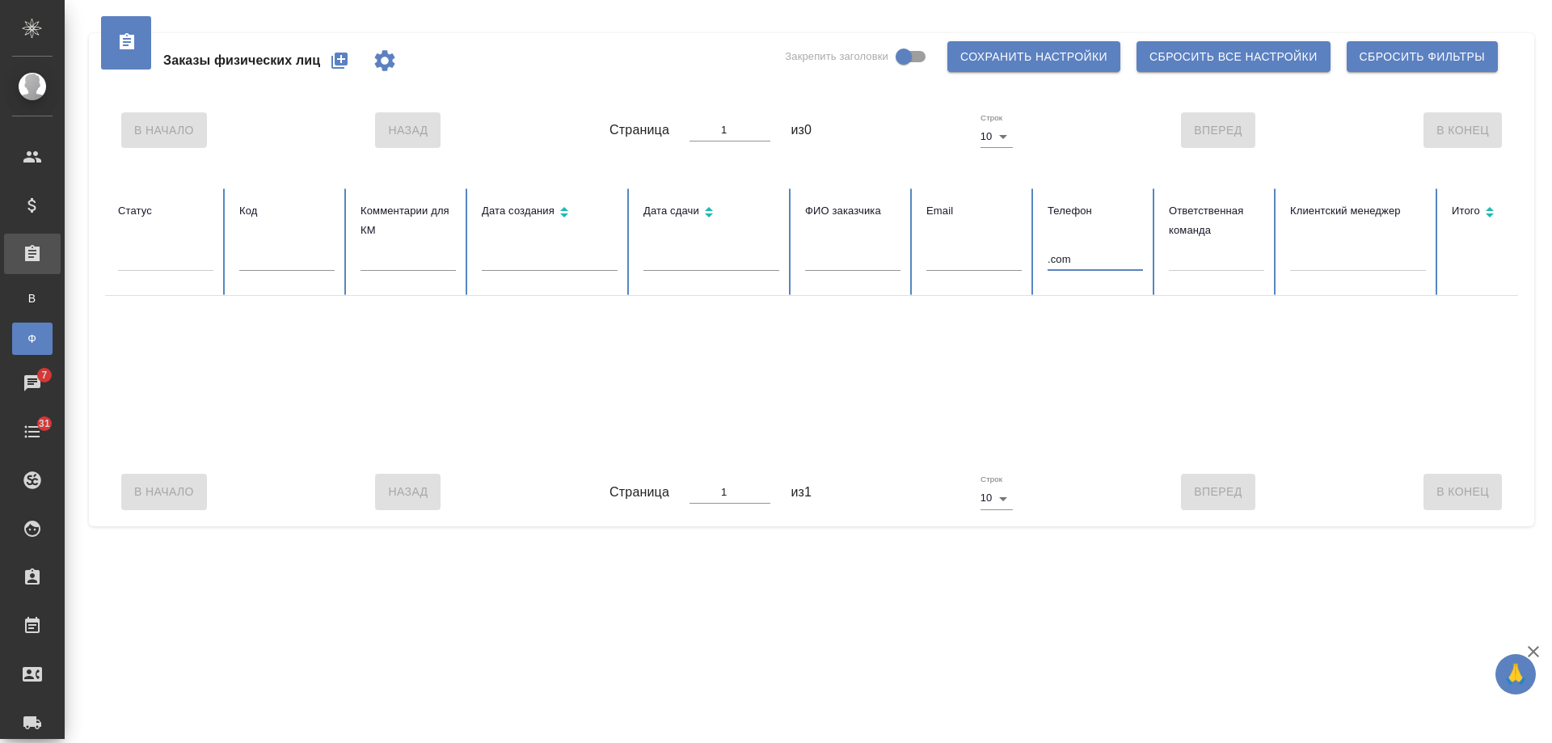
click at [992, 251] on tr "Статус Код Комментарии для КМ Дата создания Дата сдачи ФИО заказчика Email Теле…" at bounding box center [1014, 242] width 1819 height 108
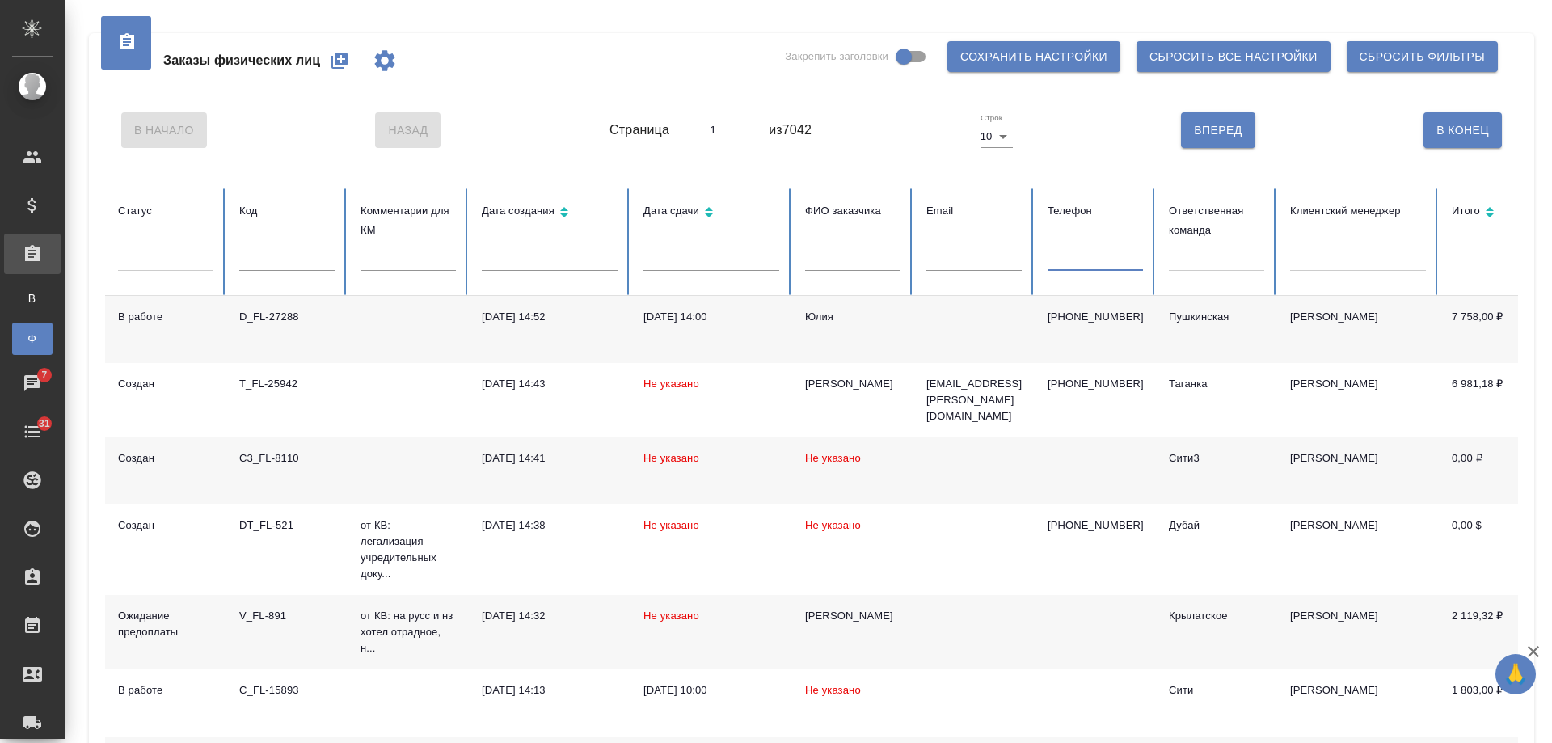
paste input "79164652331"
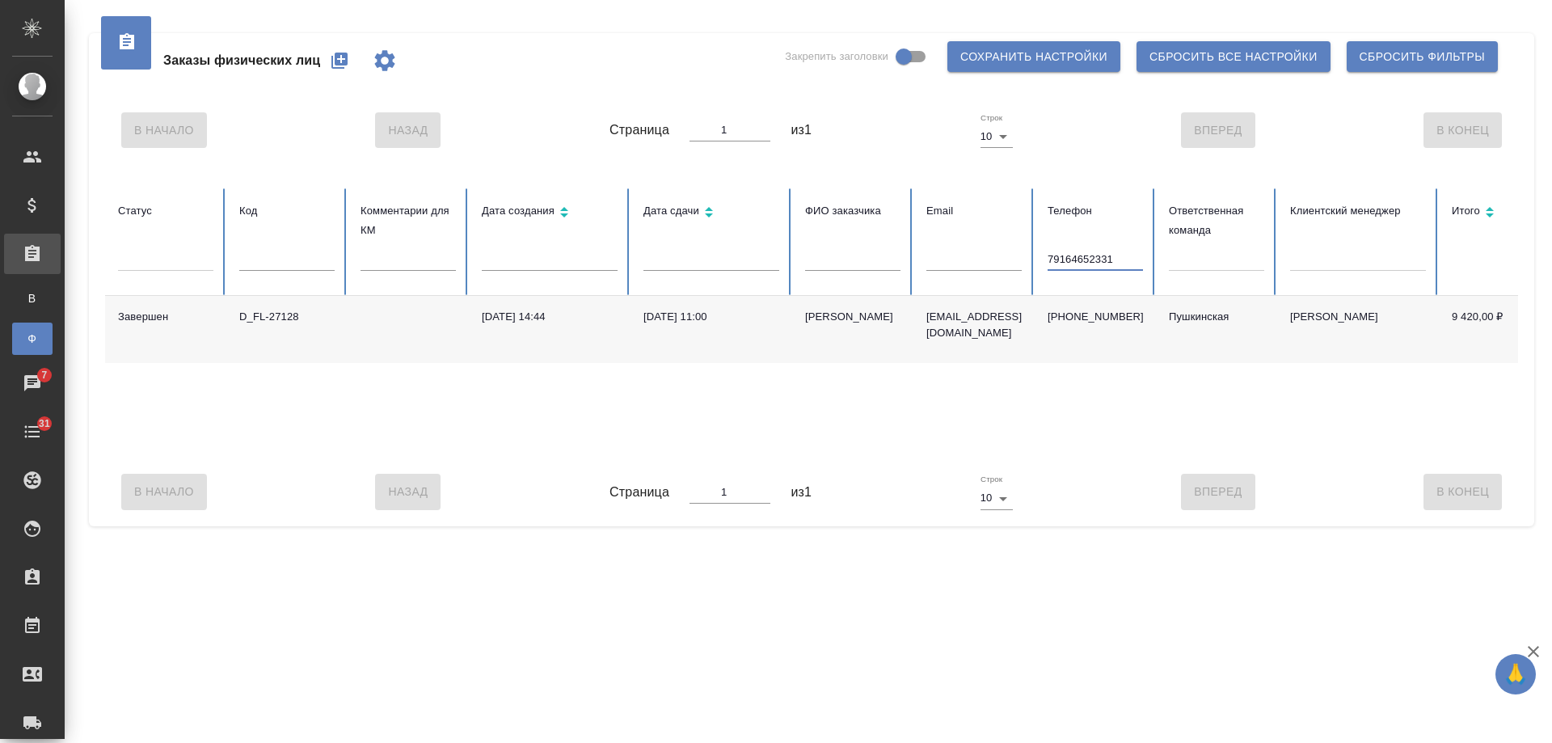
click at [1053, 258] on input "79164652331" at bounding box center [1095, 259] width 95 height 23
type input "9164652331"
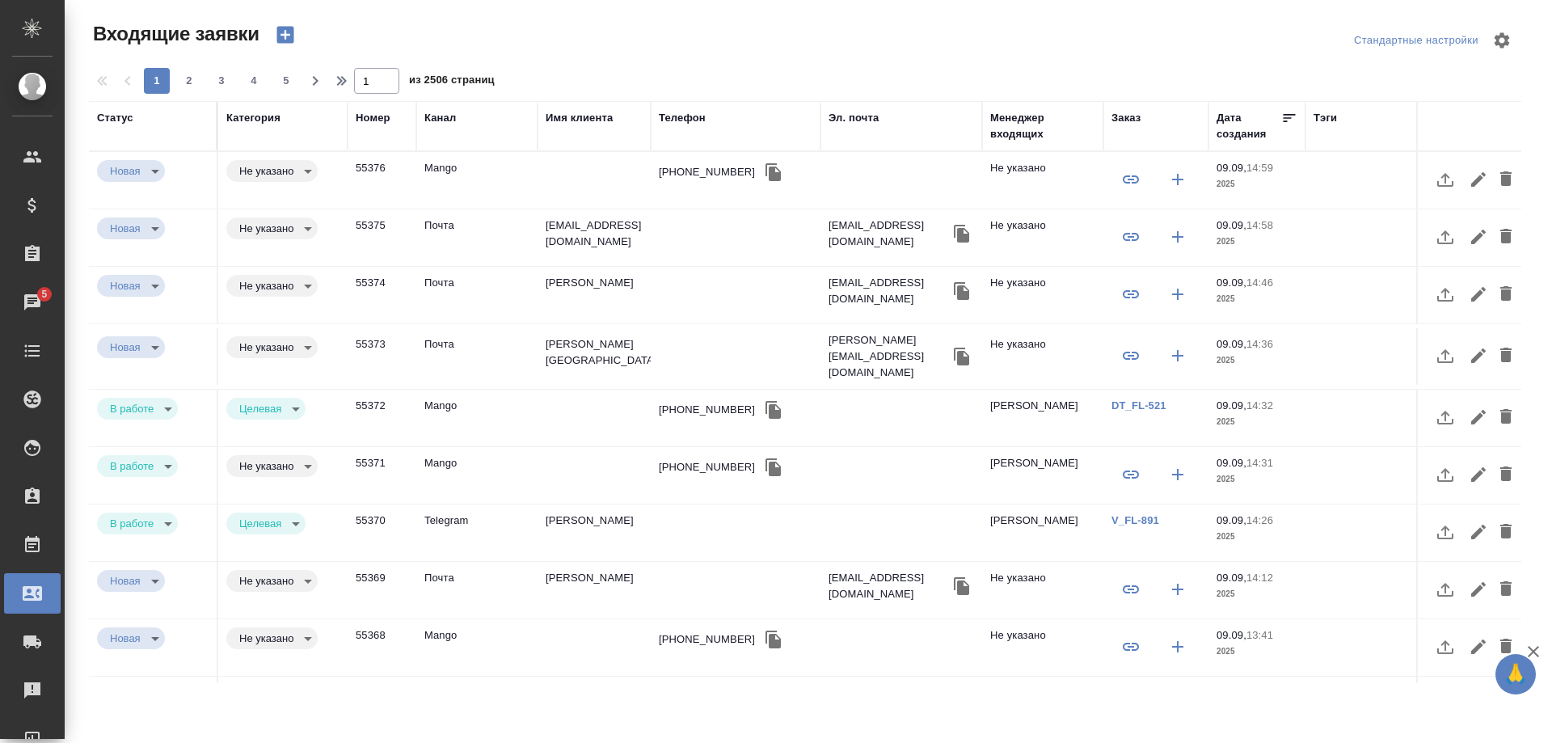
select select "RU"
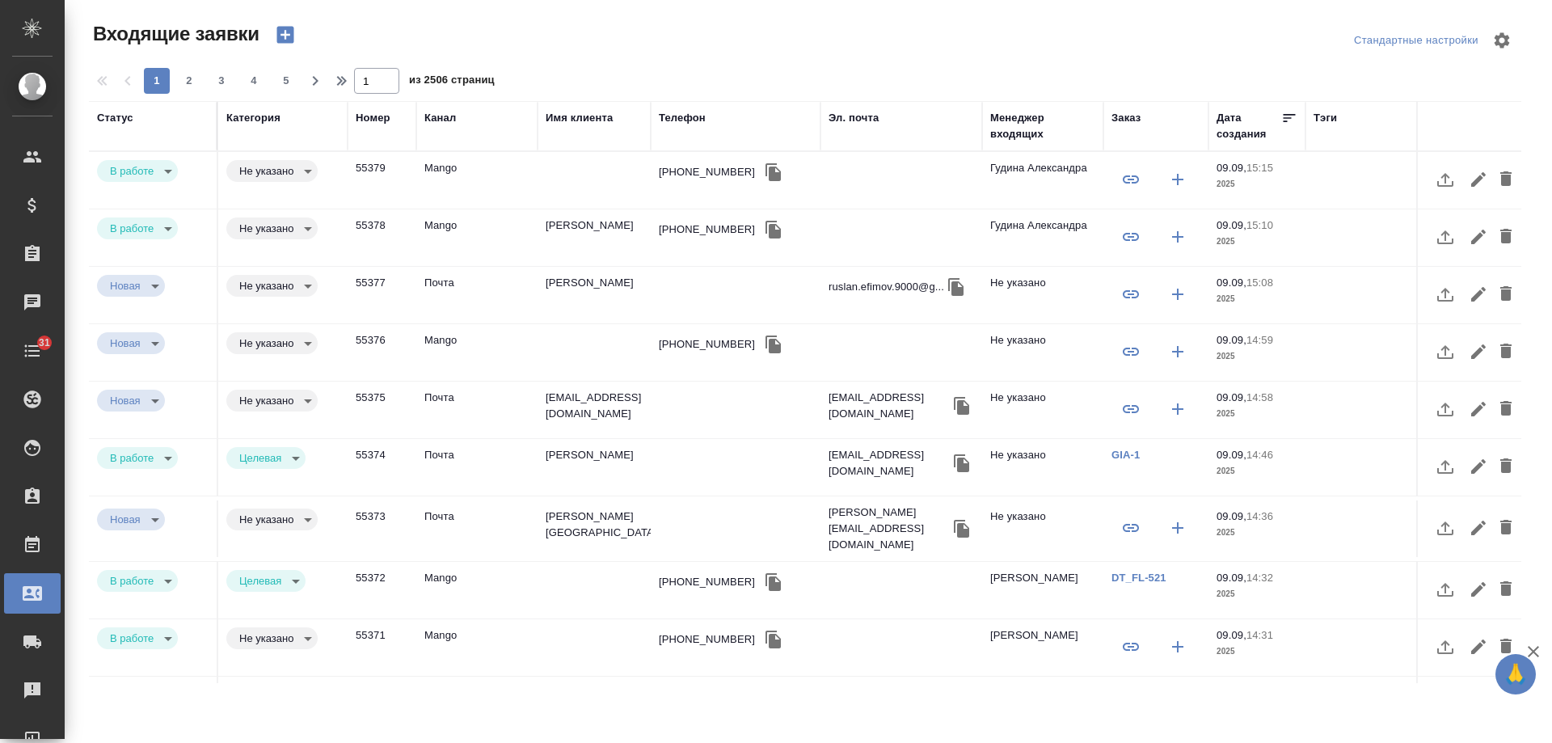
select select "RU"
click at [706, 232] on div "+79164652331" at bounding box center [707, 230] width 96 height 16
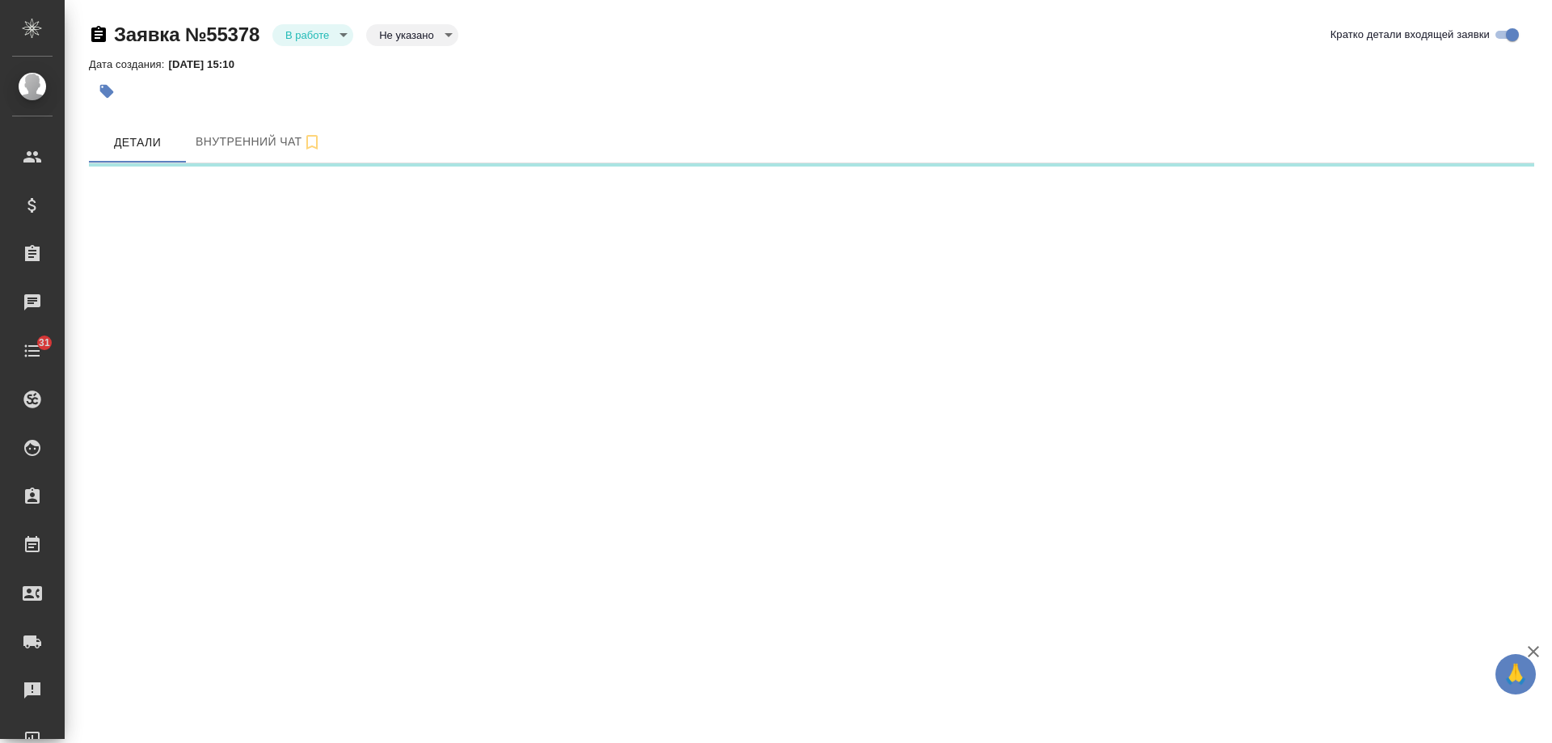
select select "RU"
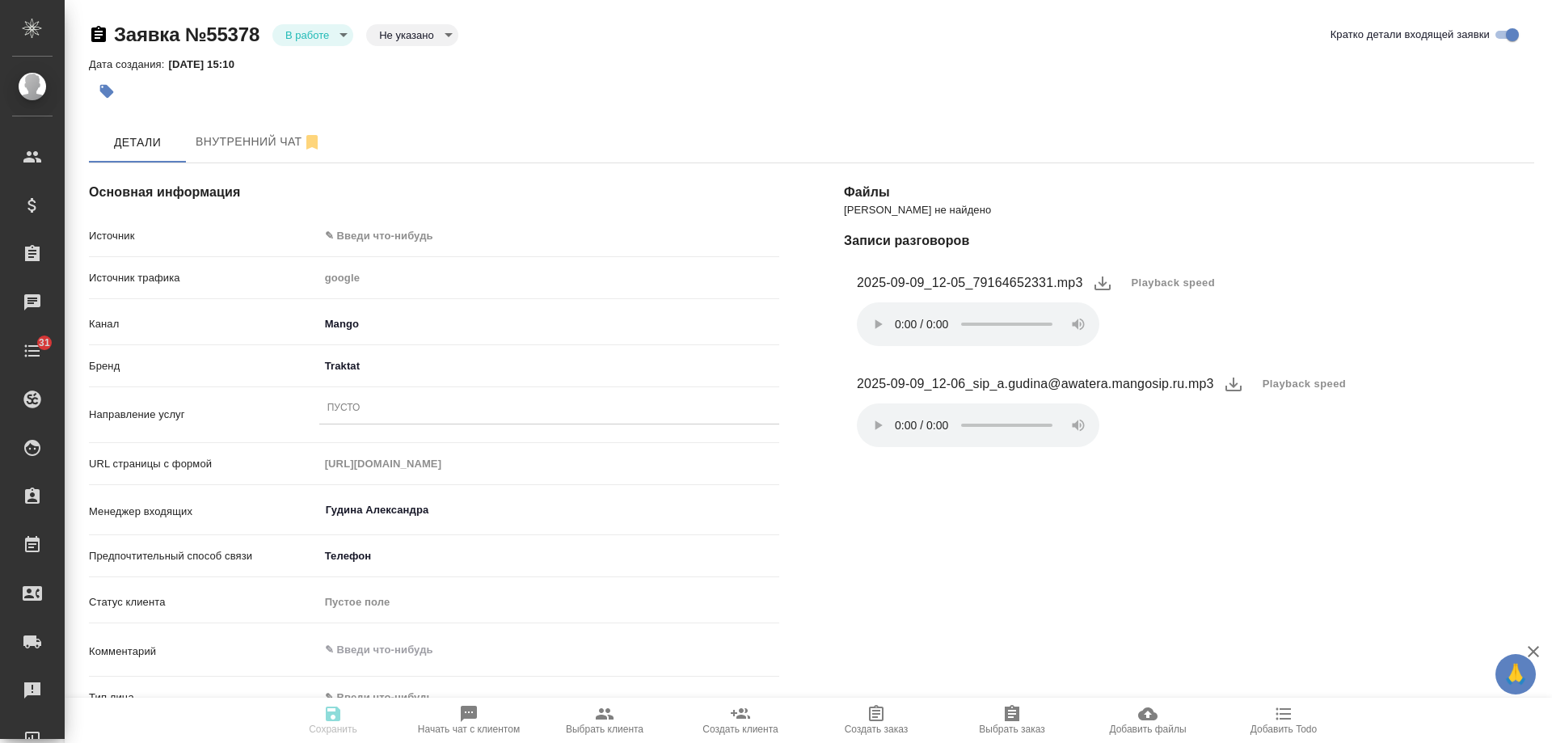
type textarea "x"
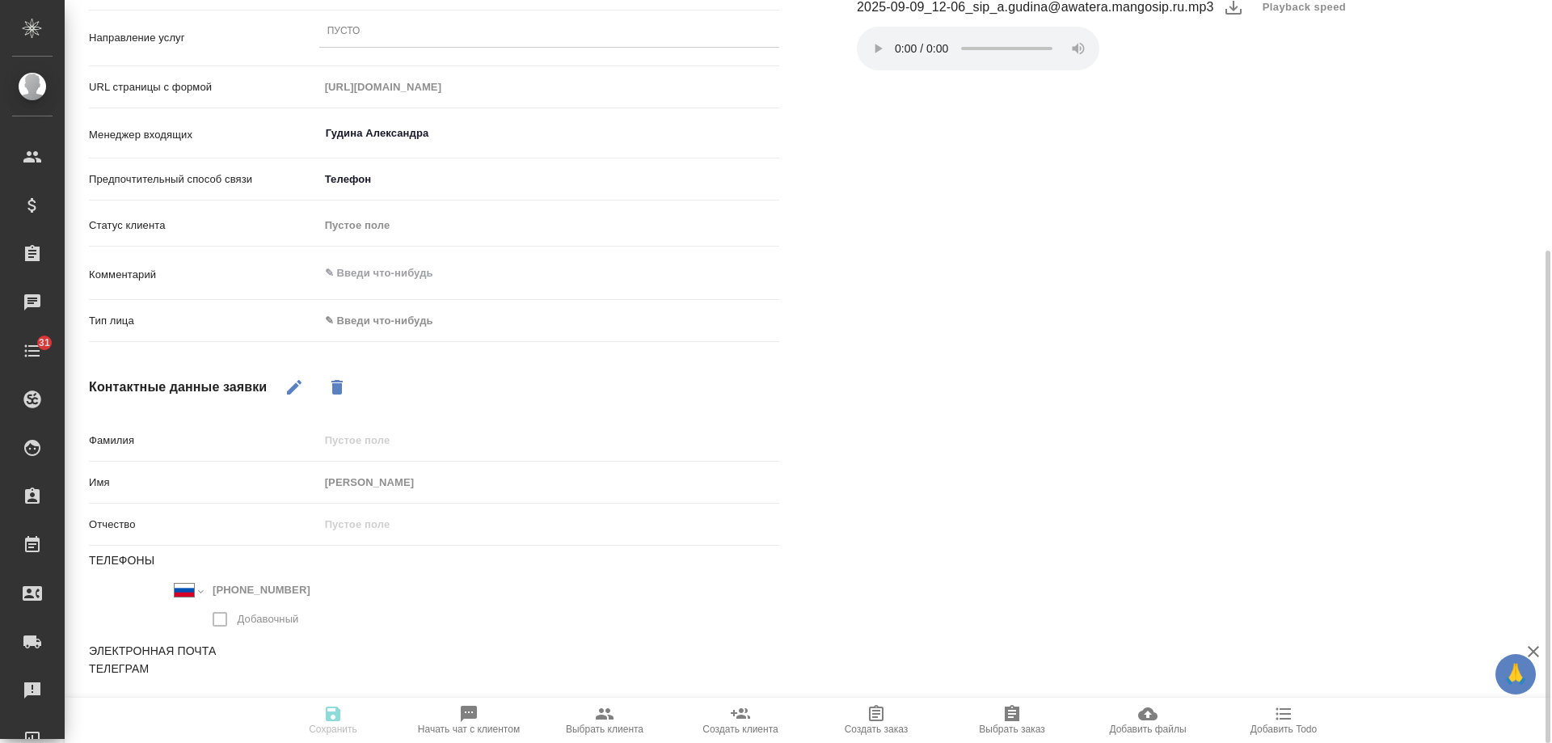
scroll to position [53, 0]
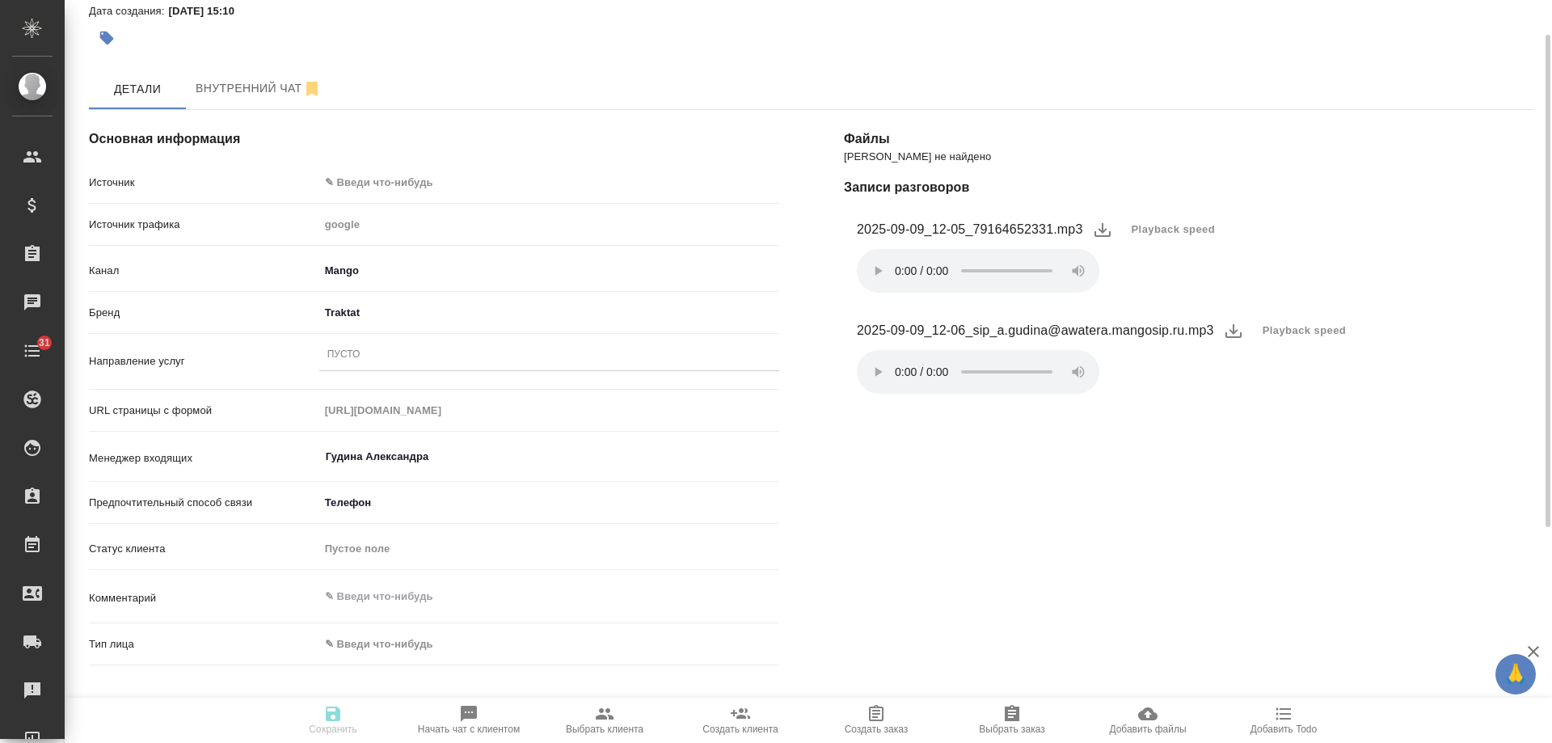
click at [379, 185] on body "🙏 .cls-1 fill:#fff; AWATERA [PERSON_NAME] Спецификации Заказы 0 Чаты 31 Todo Пр…" at bounding box center [776, 371] width 1552 height 743
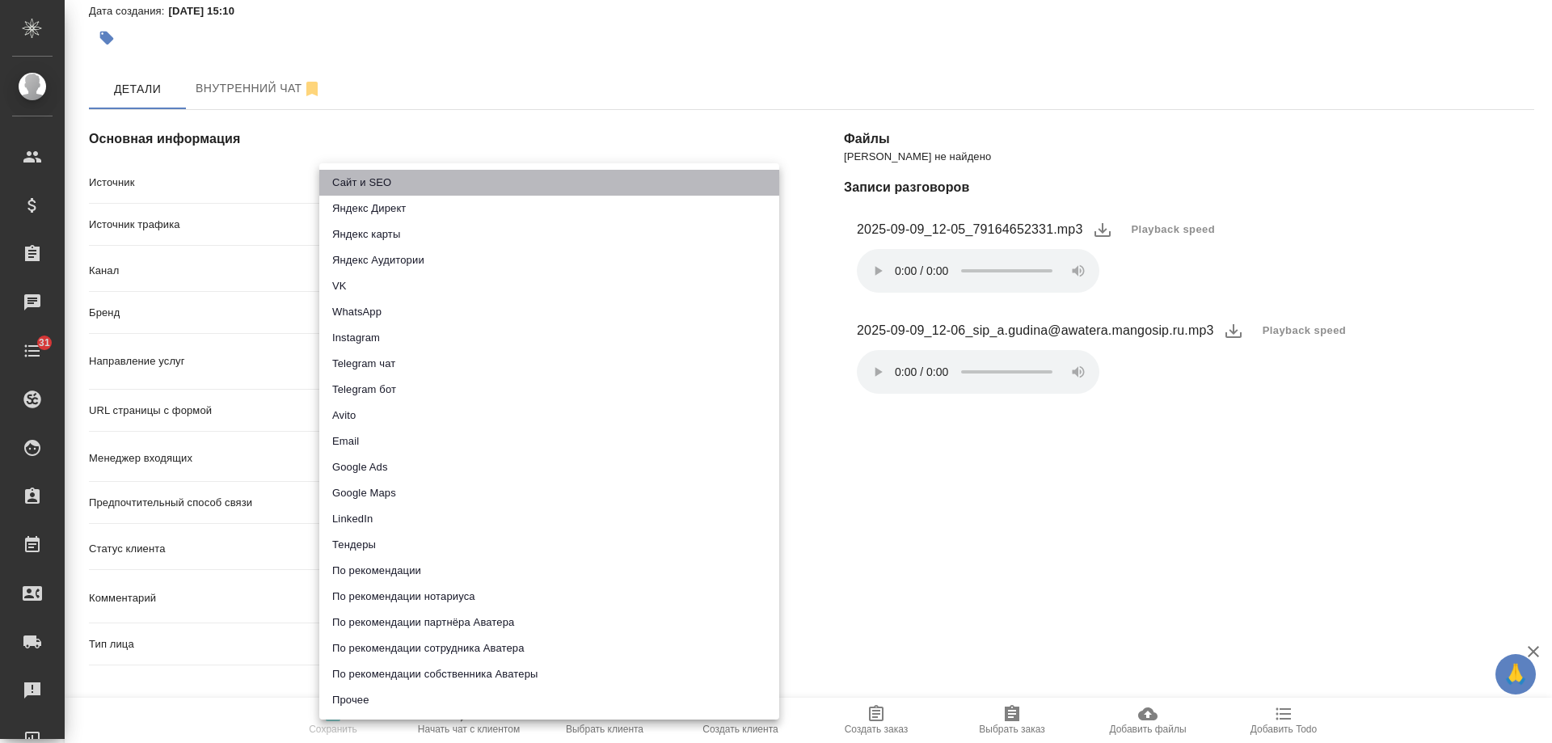
click at [365, 183] on li "Сайт и SEO" at bounding box center [549, 183] width 460 height 26
type input "seo"
type textarea "x"
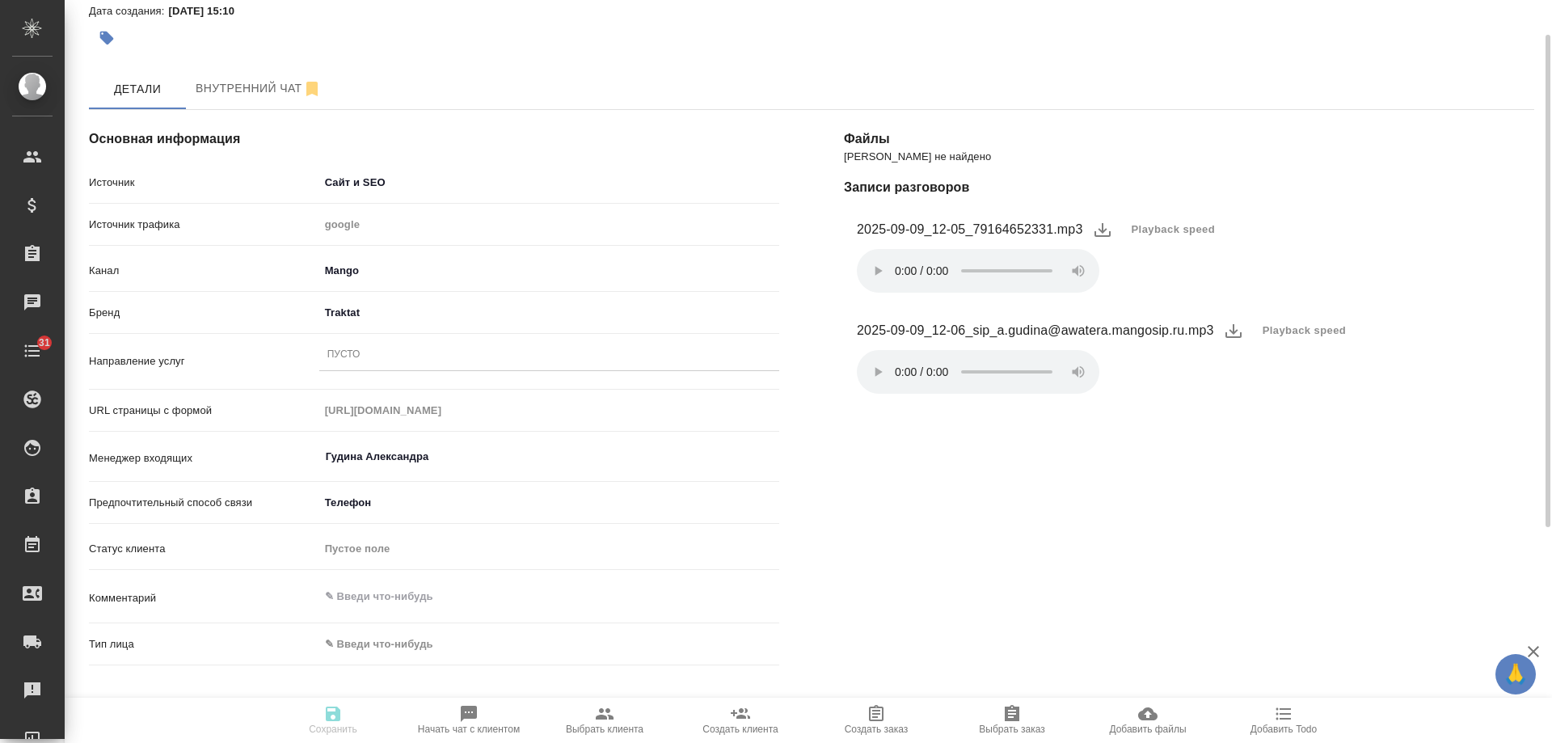
click at [363, 354] on div "Пусто" at bounding box center [549, 355] width 460 height 23
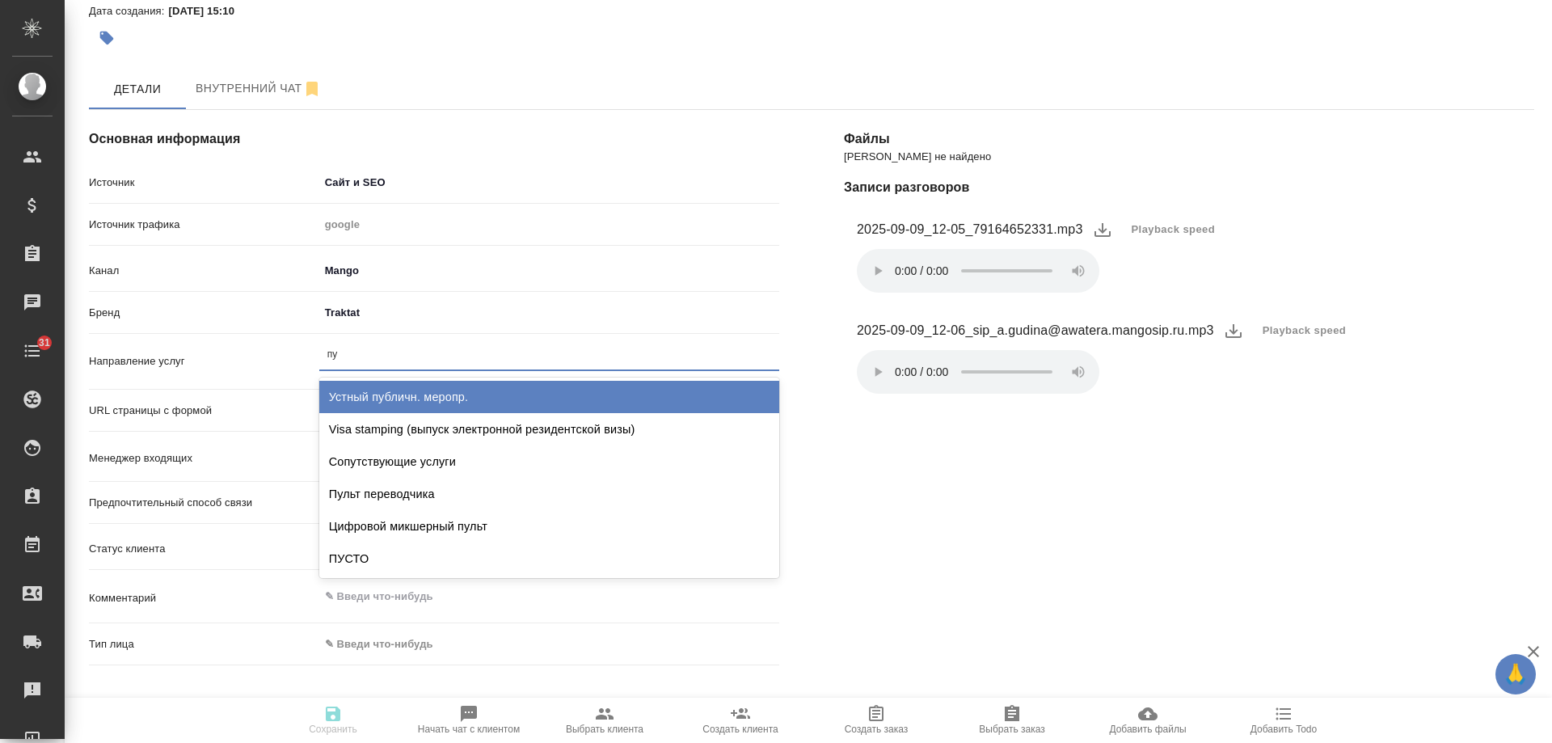
type input "пус"
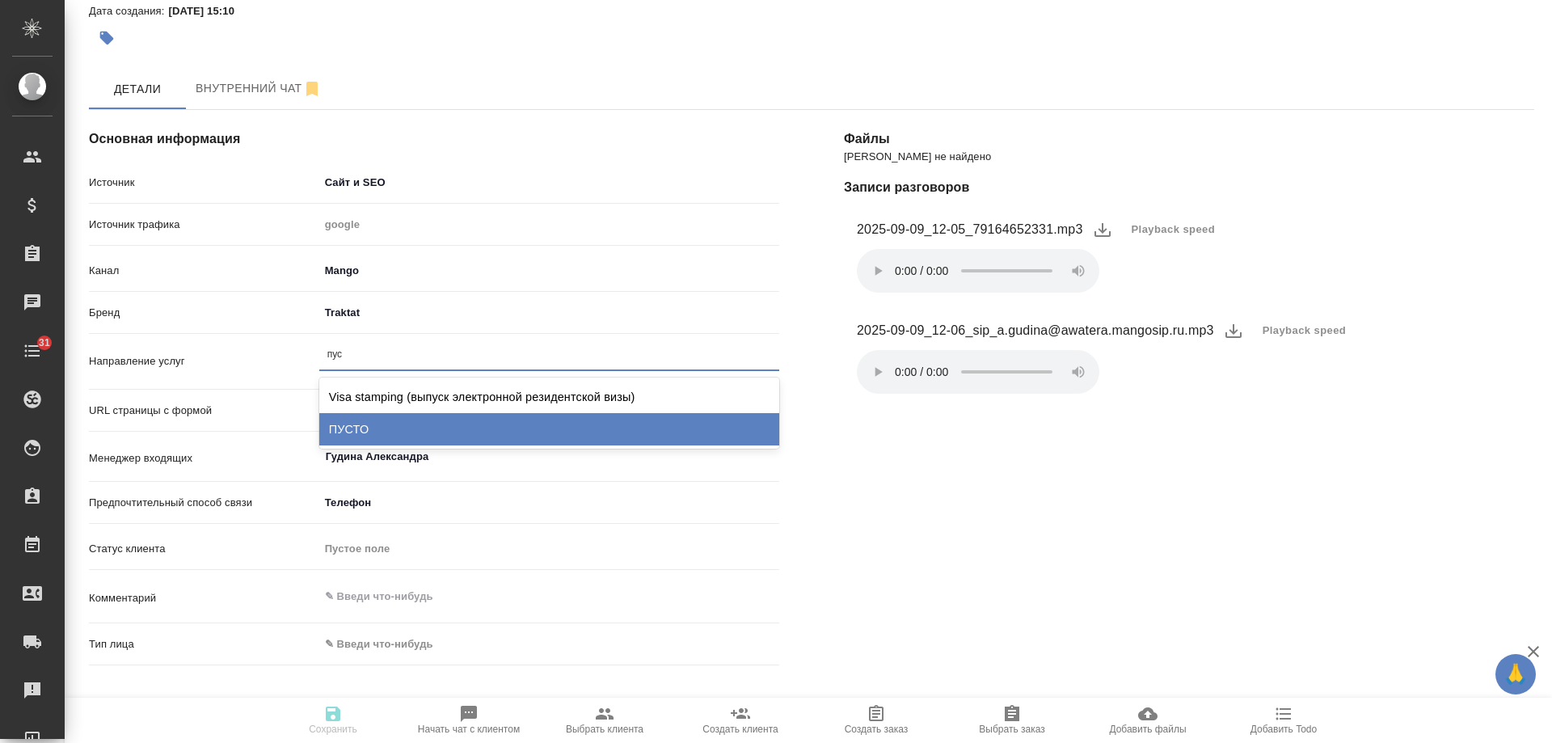
click at [388, 426] on div "ПУСТО" at bounding box center [549, 429] width 460 height 32
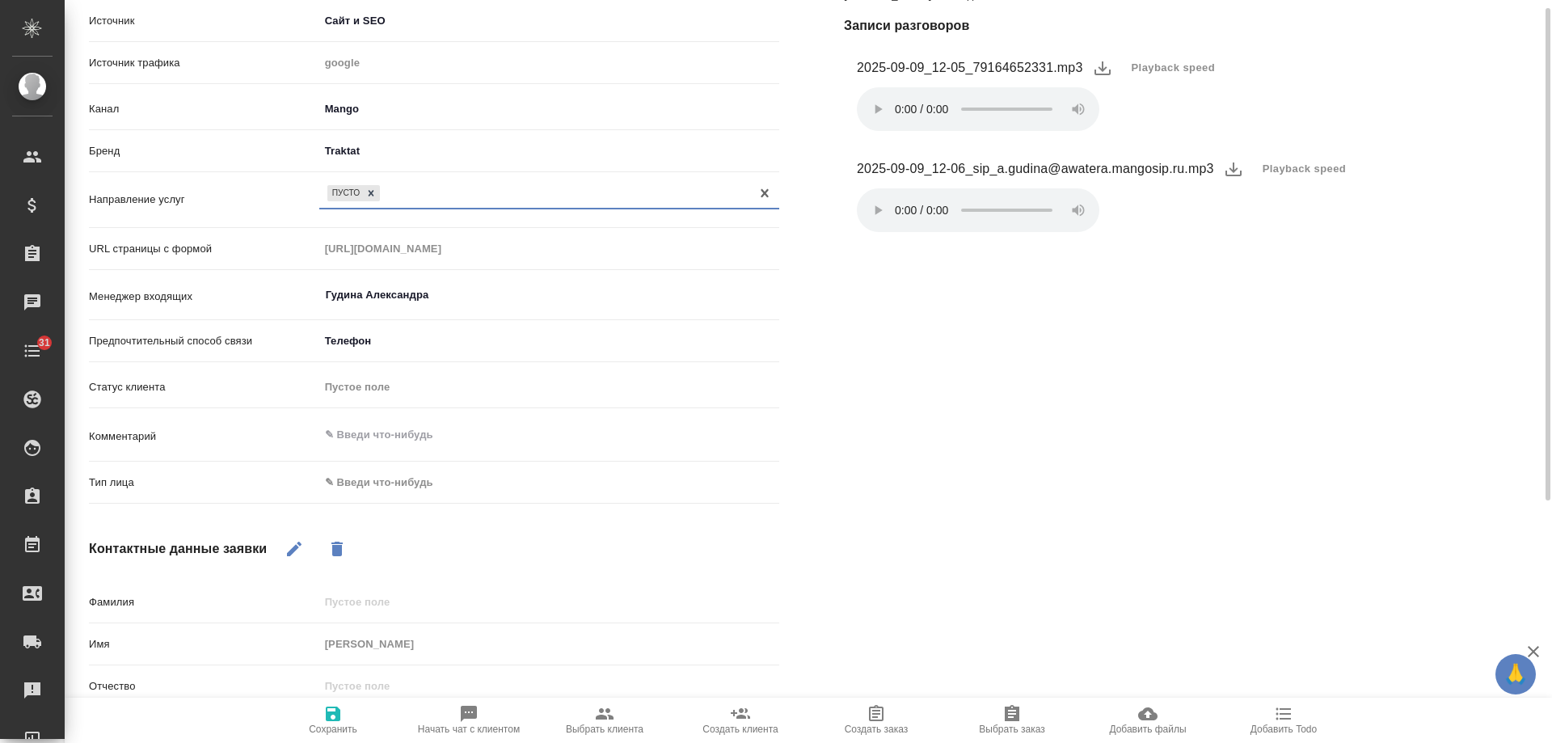
scroll to position [377, 0]
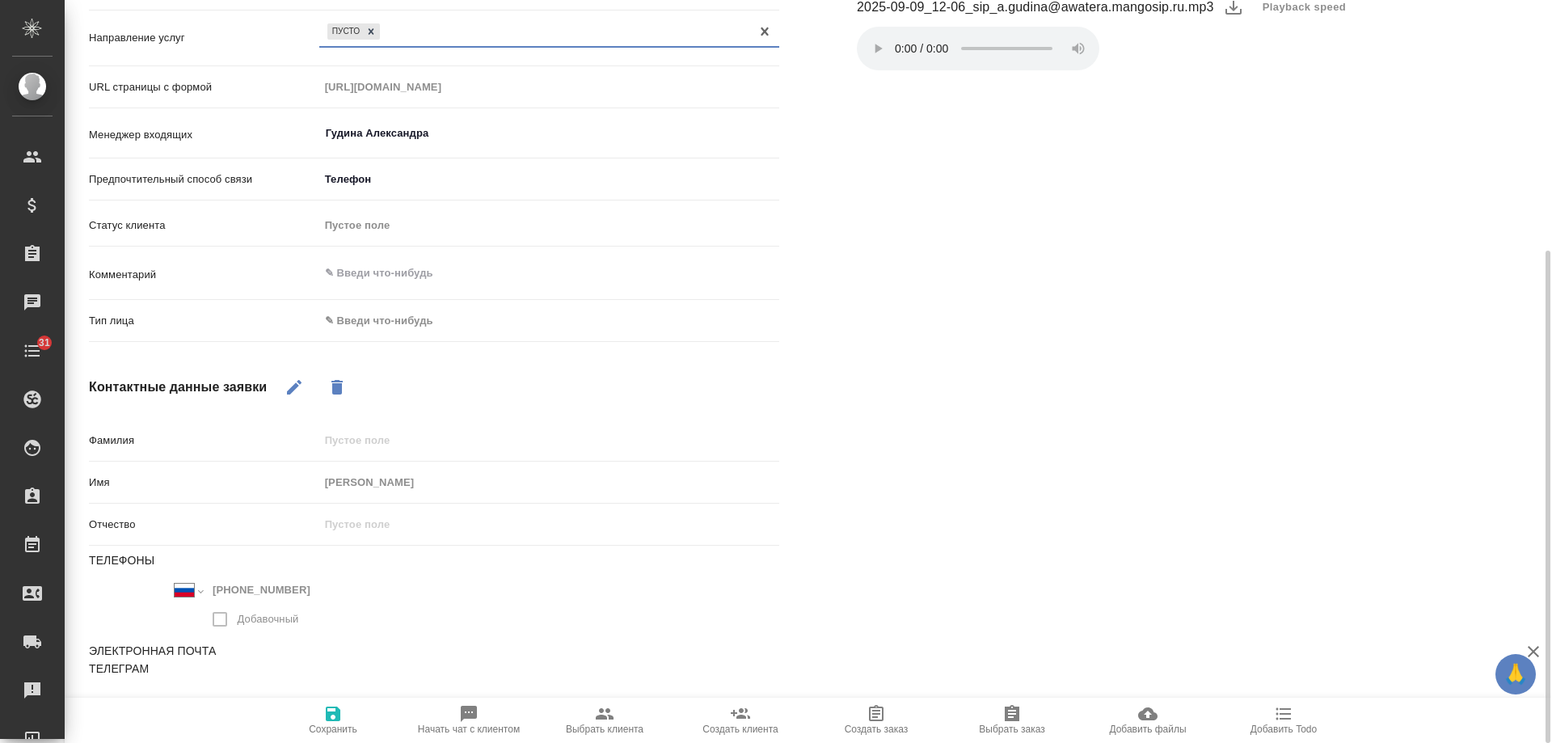
click at [378, 310] on body "🙏 .cls-1 fill:#fff; AWATERA [PERSON_NAME] Спецификации Заказы 0 Чаты 31 Todo Пр…" at bounding box center [776, 371] width 1552 height 743
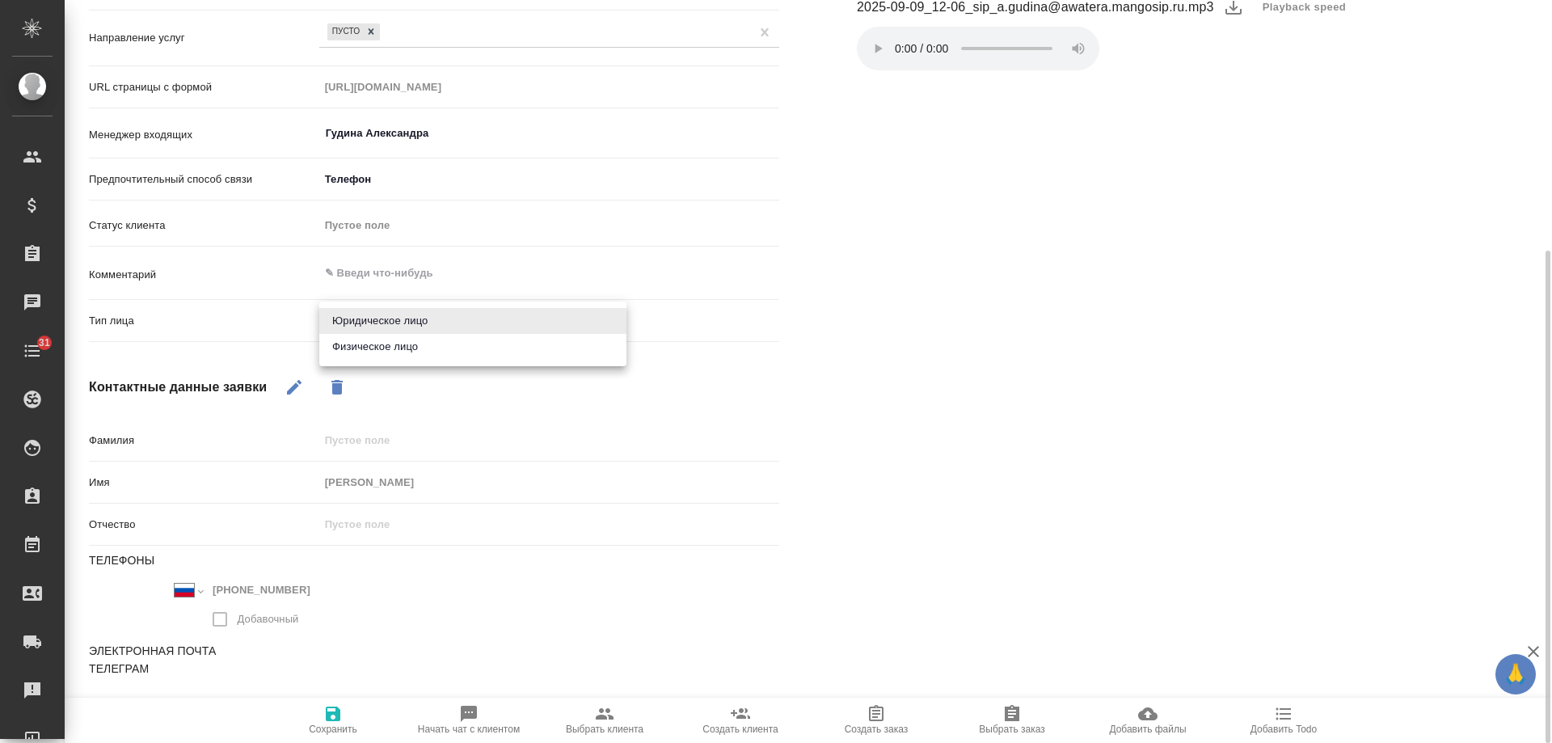
click at [378, 344] on li "Физическое лицо" at bounding box center [472, 347] width 307 height 26
type textarea "x"
type input "private"
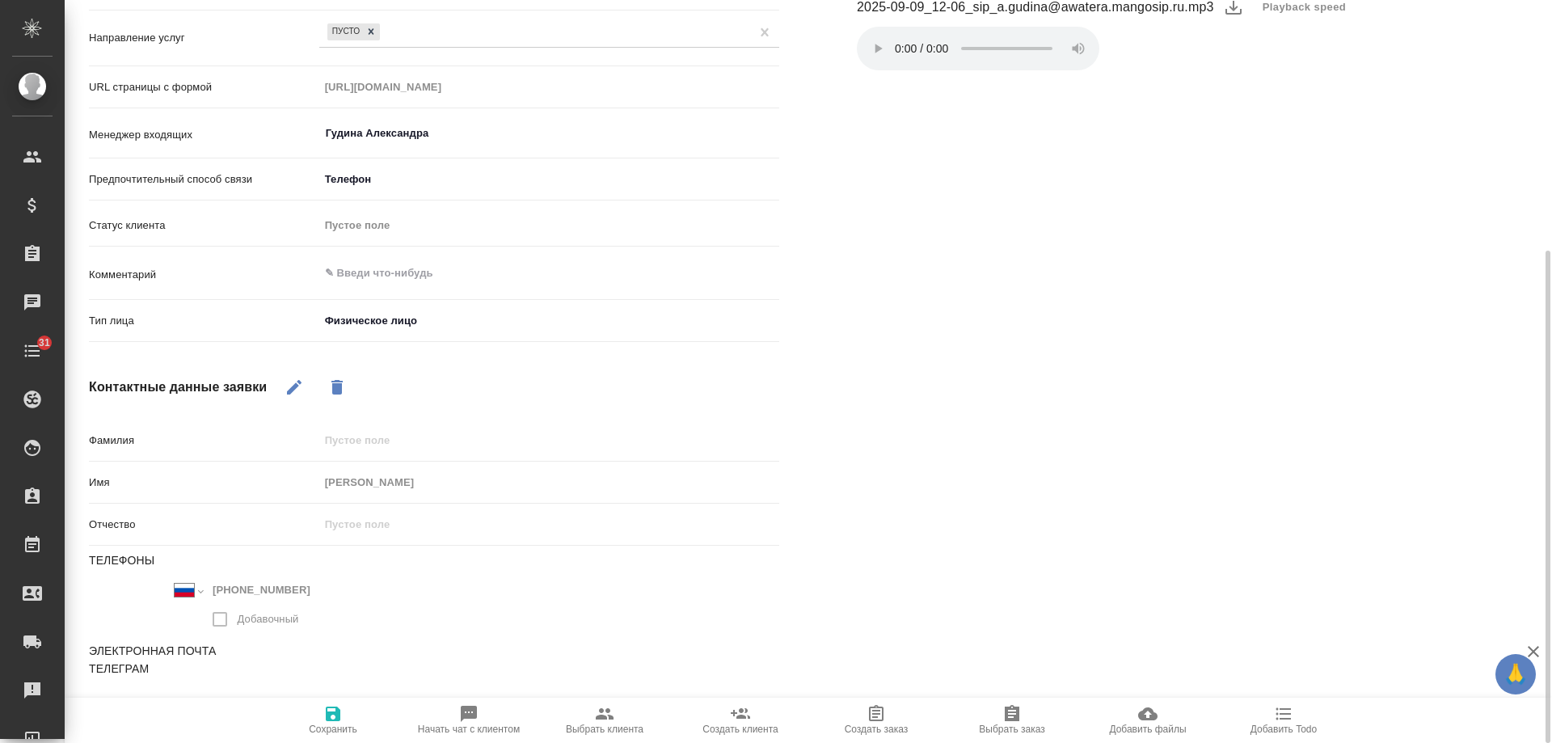
click at [337, 723] on icon "button" at bounding box center [332, 713] width 19 height 19
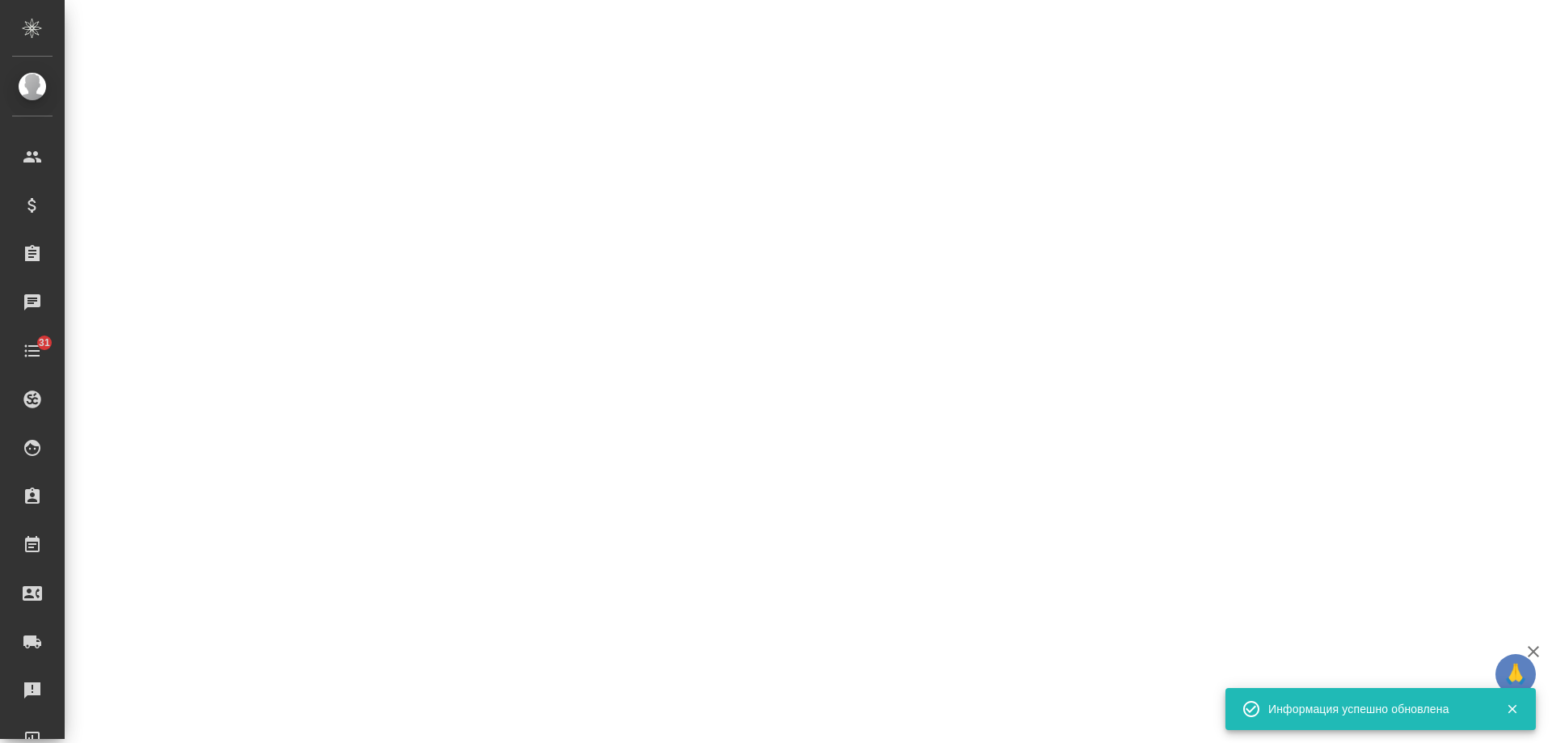
select select "RU"
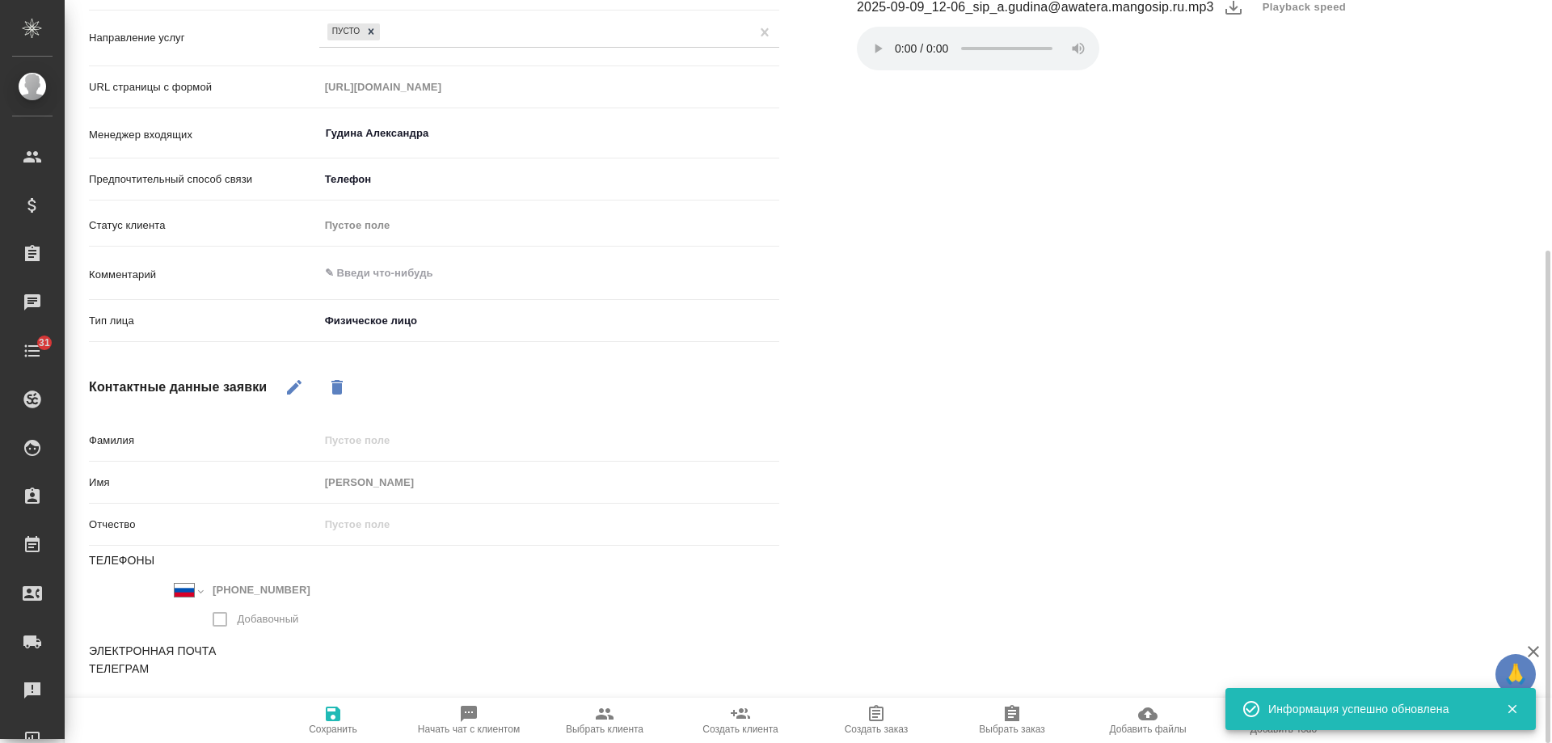
type textarea "x"
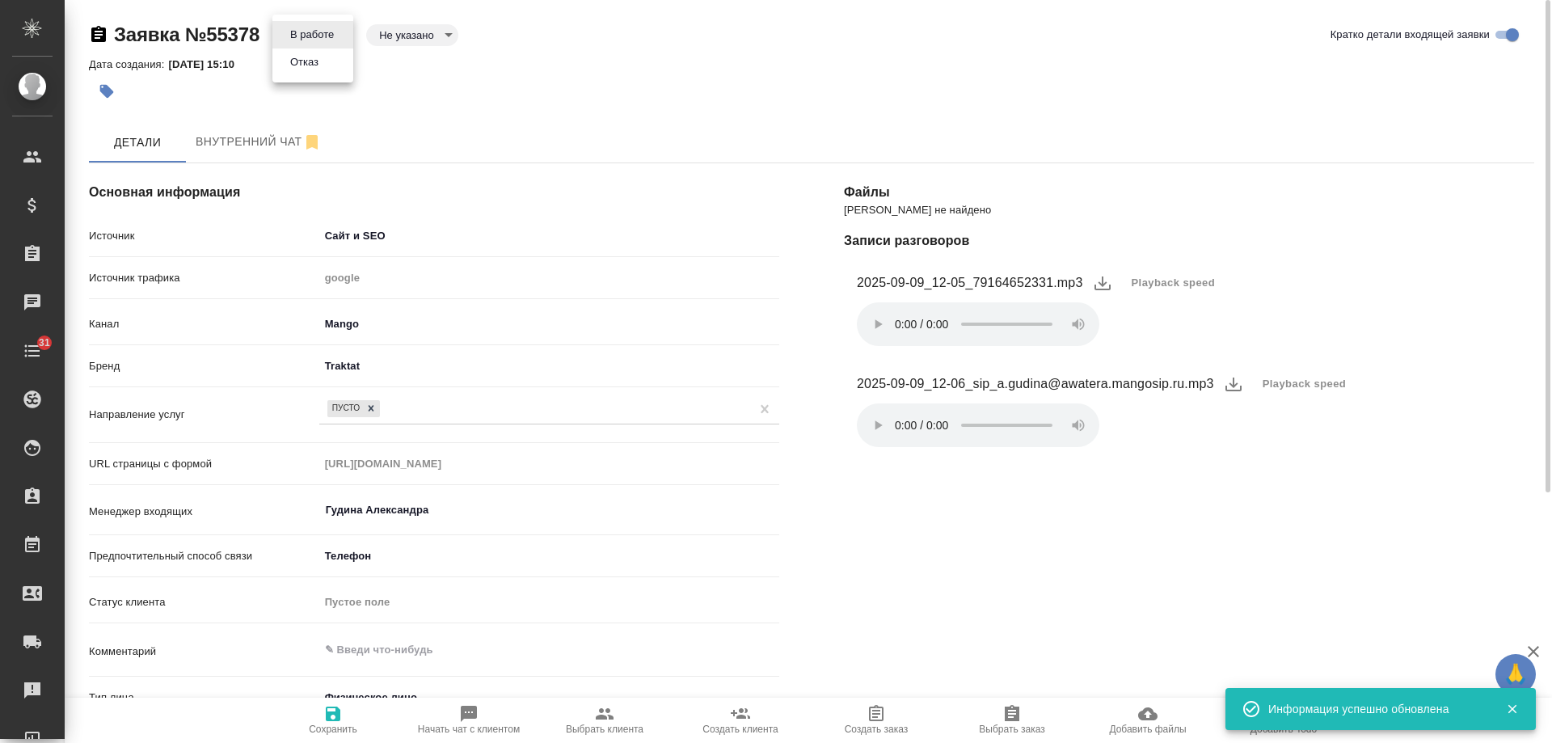
click at [320, 27] on body "🙏 .cls-1 fill:#fff; AWATERA [PERSON_NAME] Спецификации Заказы 0 Чаты 31 Todo Пр…" at bounding box center [776, 371] width 1552 height 743
click at [311, 66] on button "Отказ" at bounding box center [304, 62] width 38 height 18
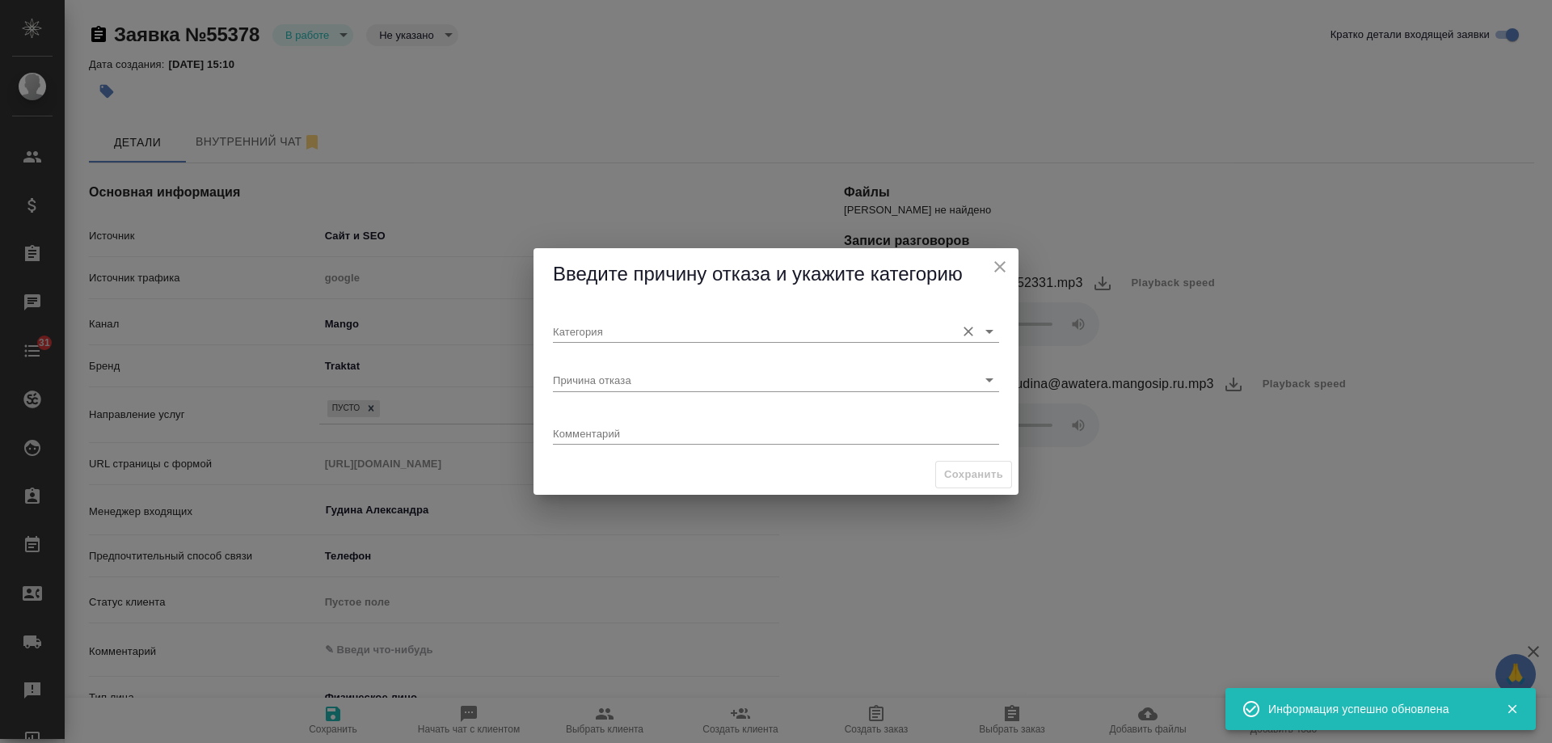
click at [626, 330] on input "Категория" at bounding box center [750, 331] width 395 height 22
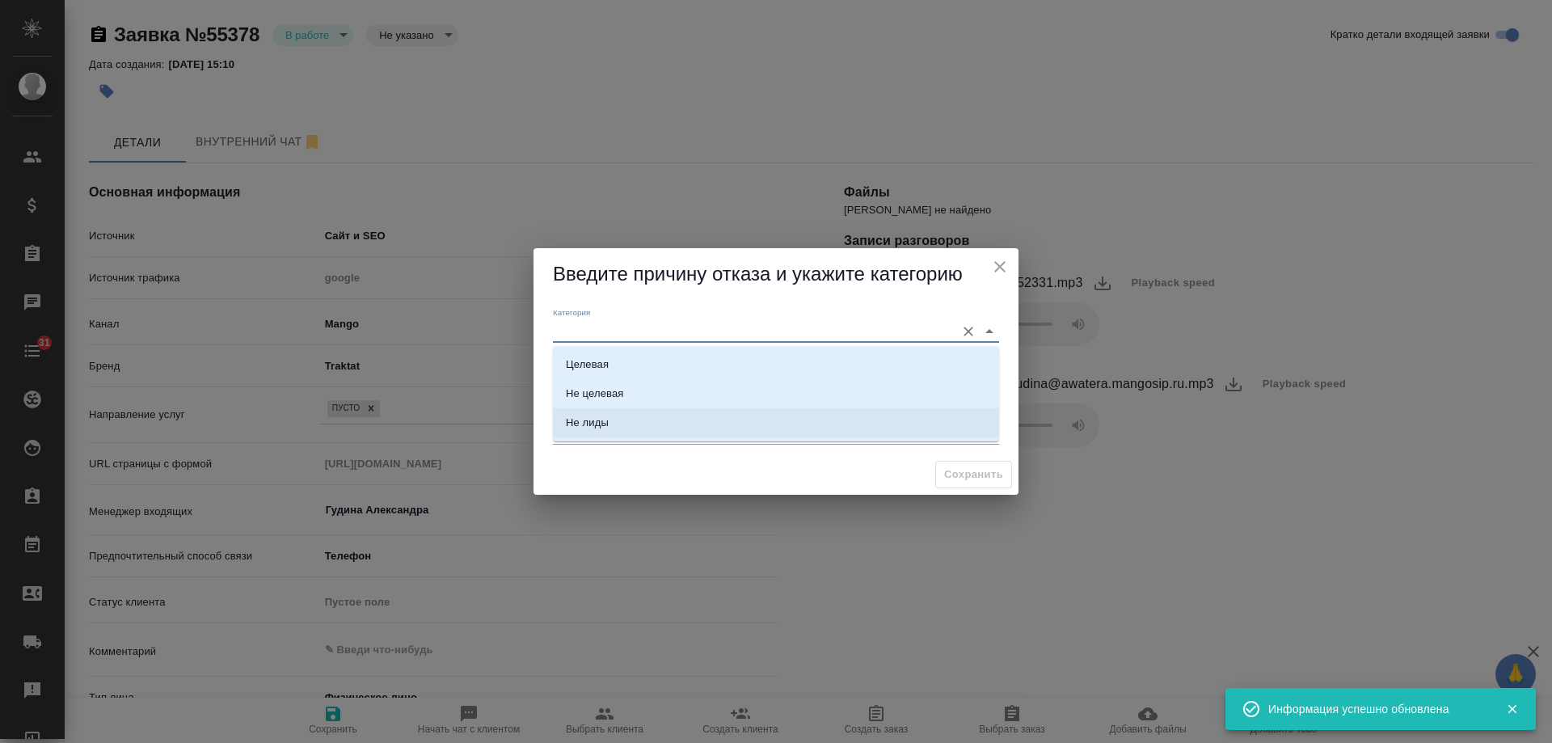
click at [604, 427] on div "Не лиды" at bounding box center [587, 423] width 43 height 16
type input "Не лиды"
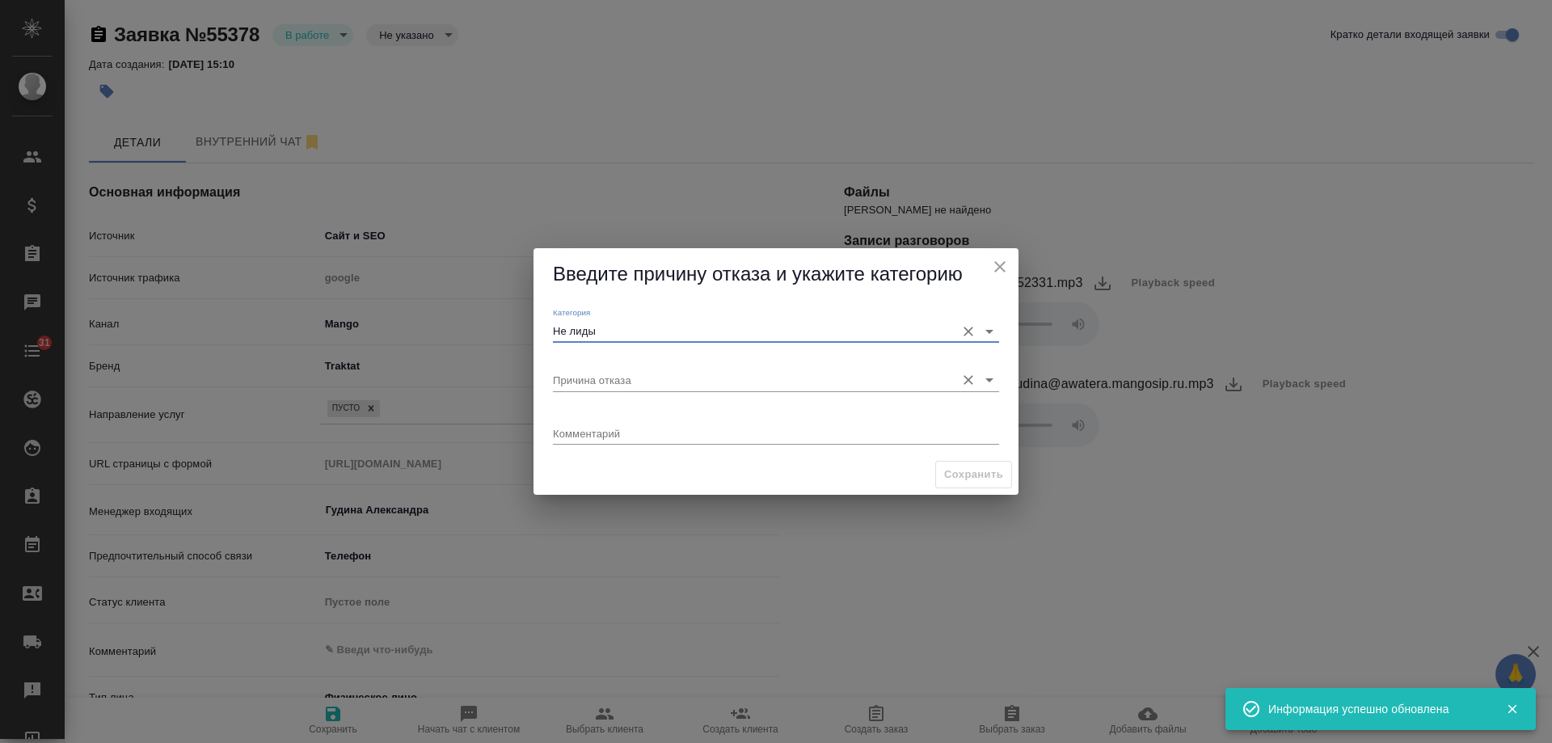
click at [602, 378] on input "Причина отказа" at bounding box center [750, 380] width 395 height 22
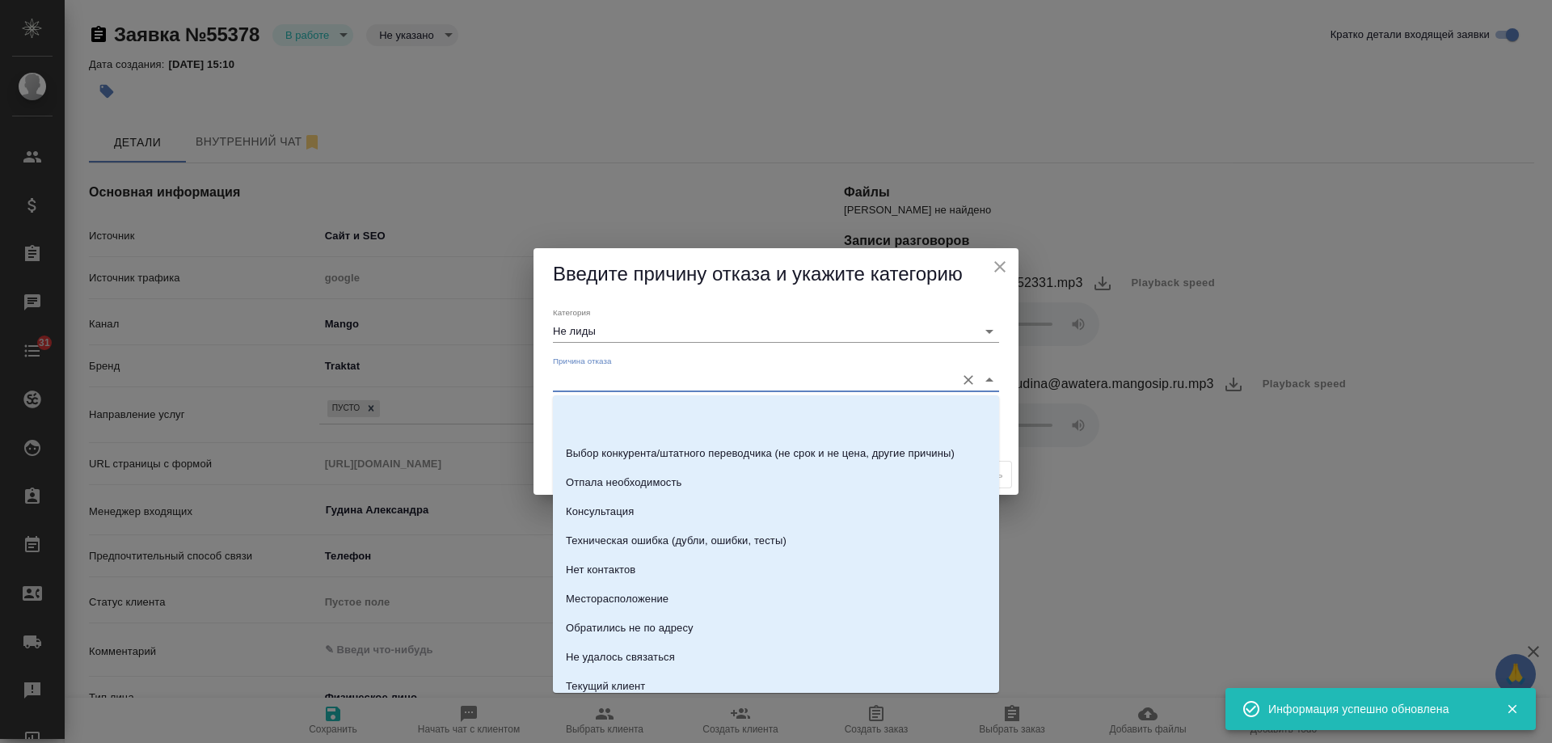
scroll to position [231, 0]
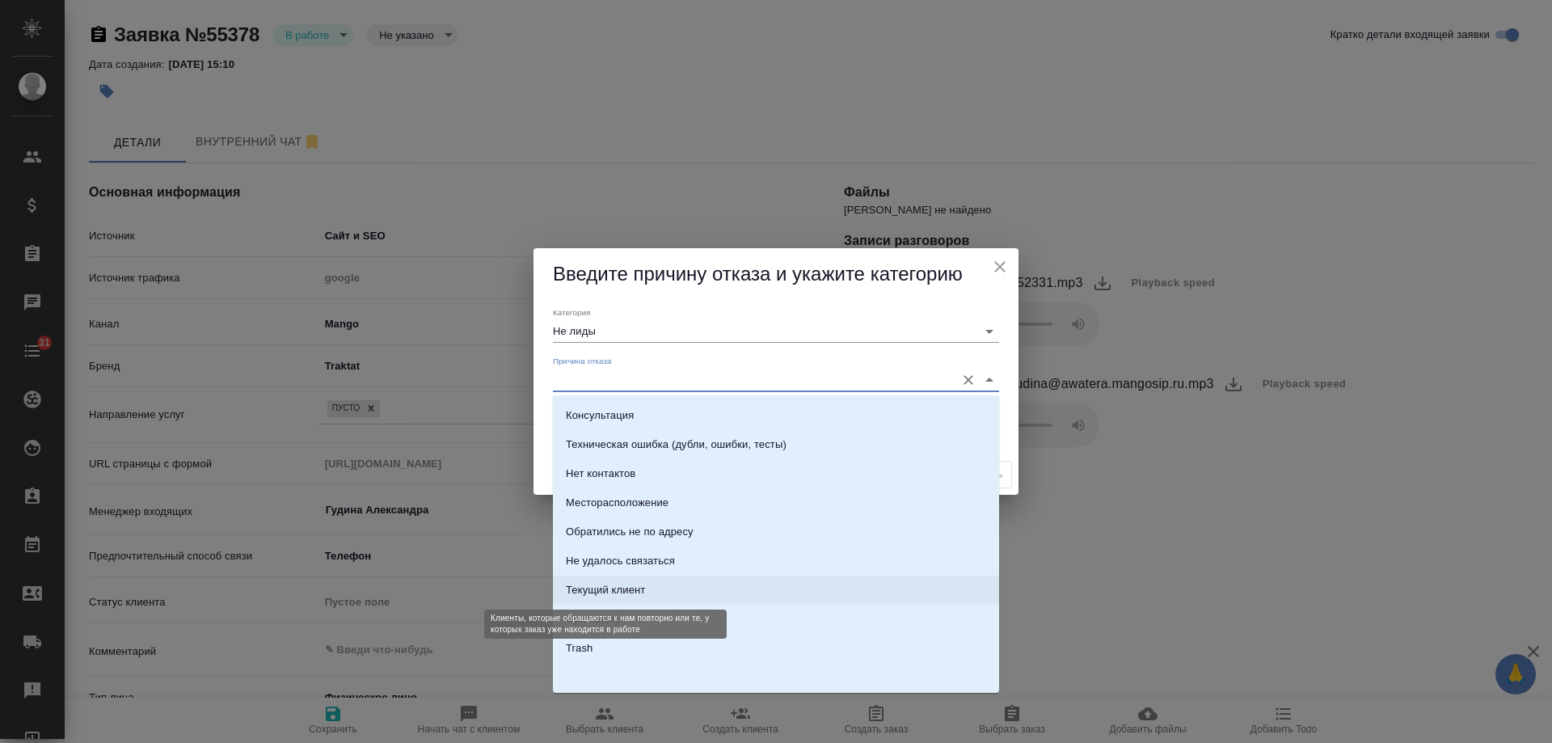
click at [612, 588] on div "Текущий клиент" at bounding box center [605, 590] width 79 height 16
type input "Текущий клиент"
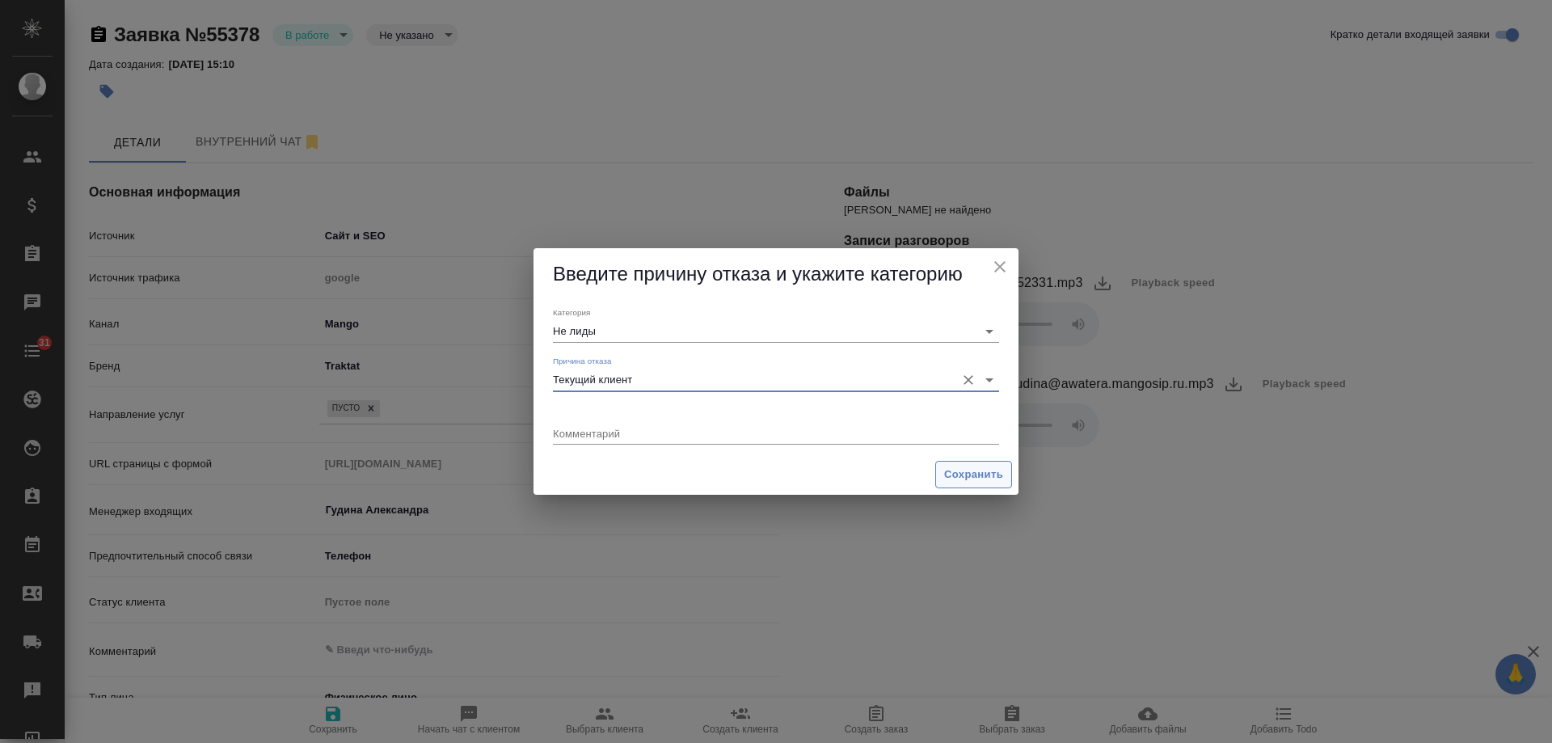
click at [975, 476] on span "Сохранить" at bounding box center [973, 475] width 59 height 19
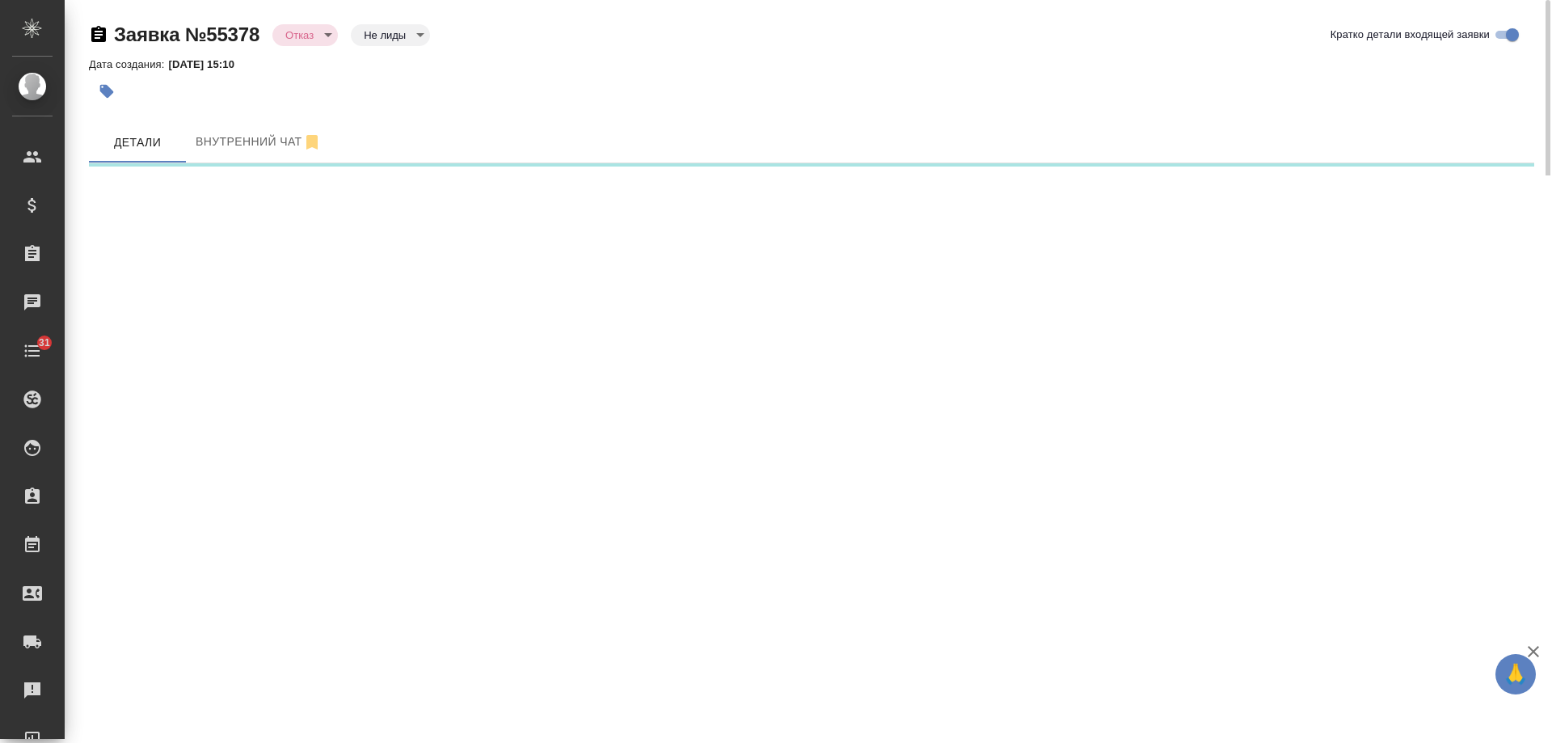
select select "RU"
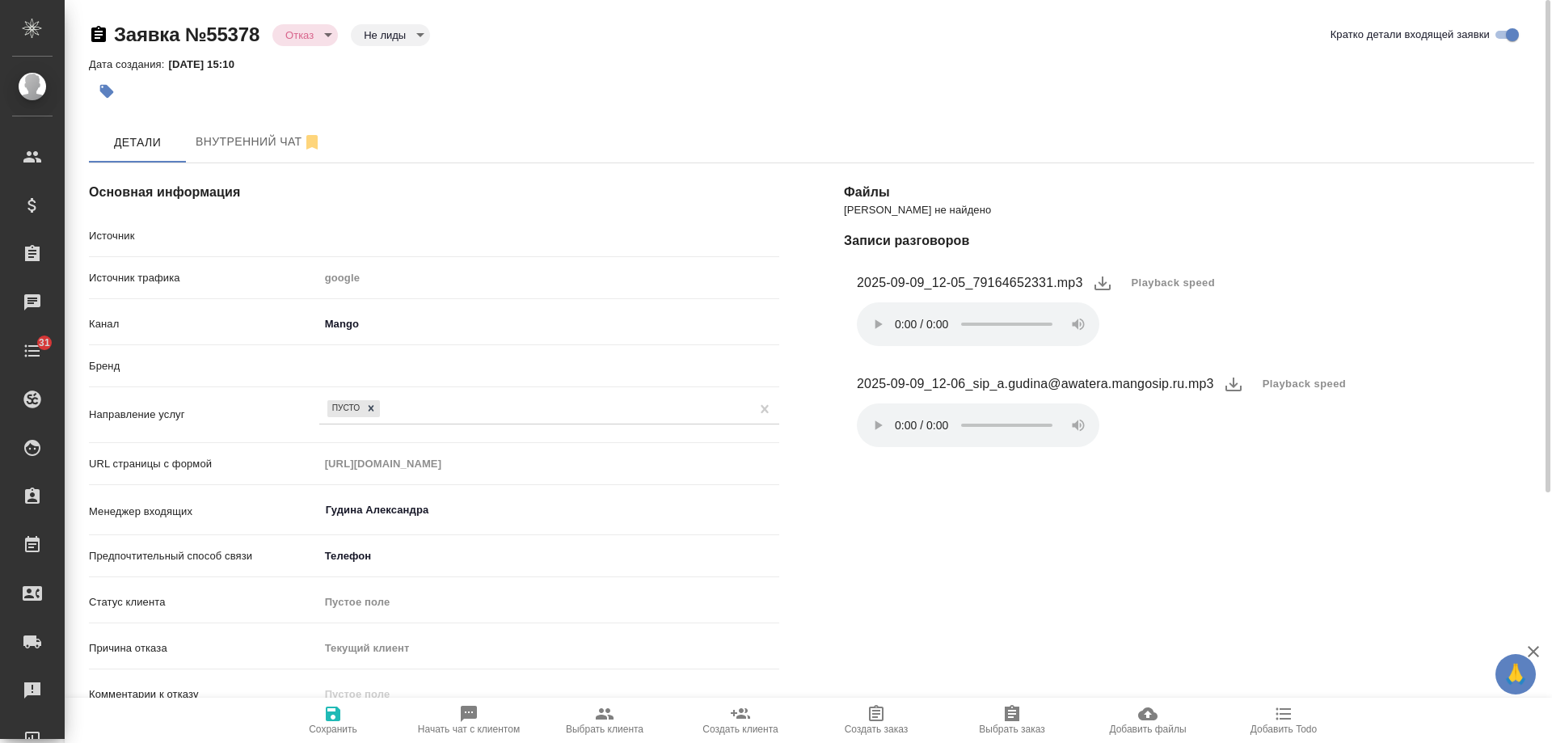
type textarea "x"
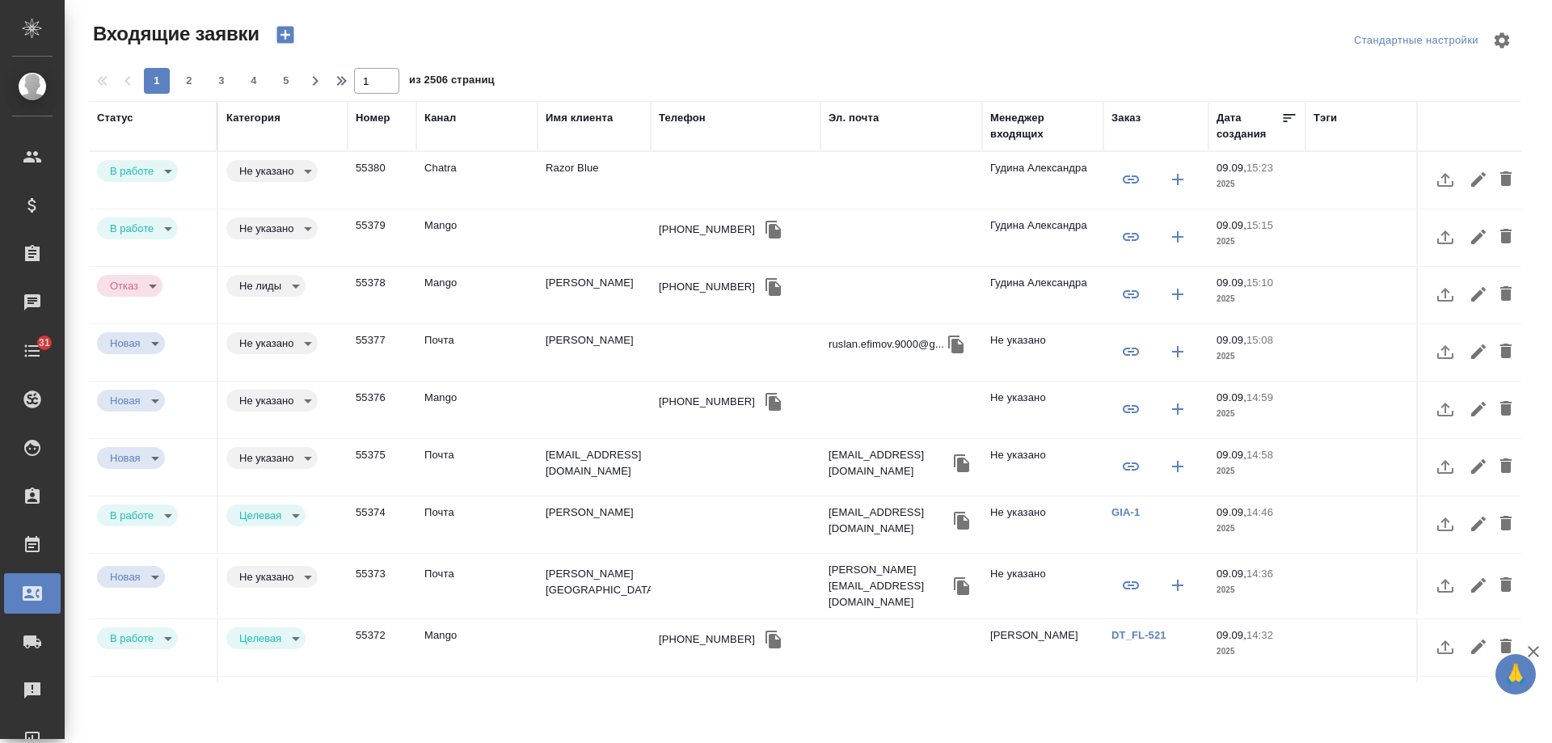
select select "RU"
click at [696, 229] on div "[PHONE_NUMBER]" at bounding box center [707, 230] width 96 height 16
click at [696, 229] on div "+74957256053" at bounding box center [707, 230] width 96 height 16
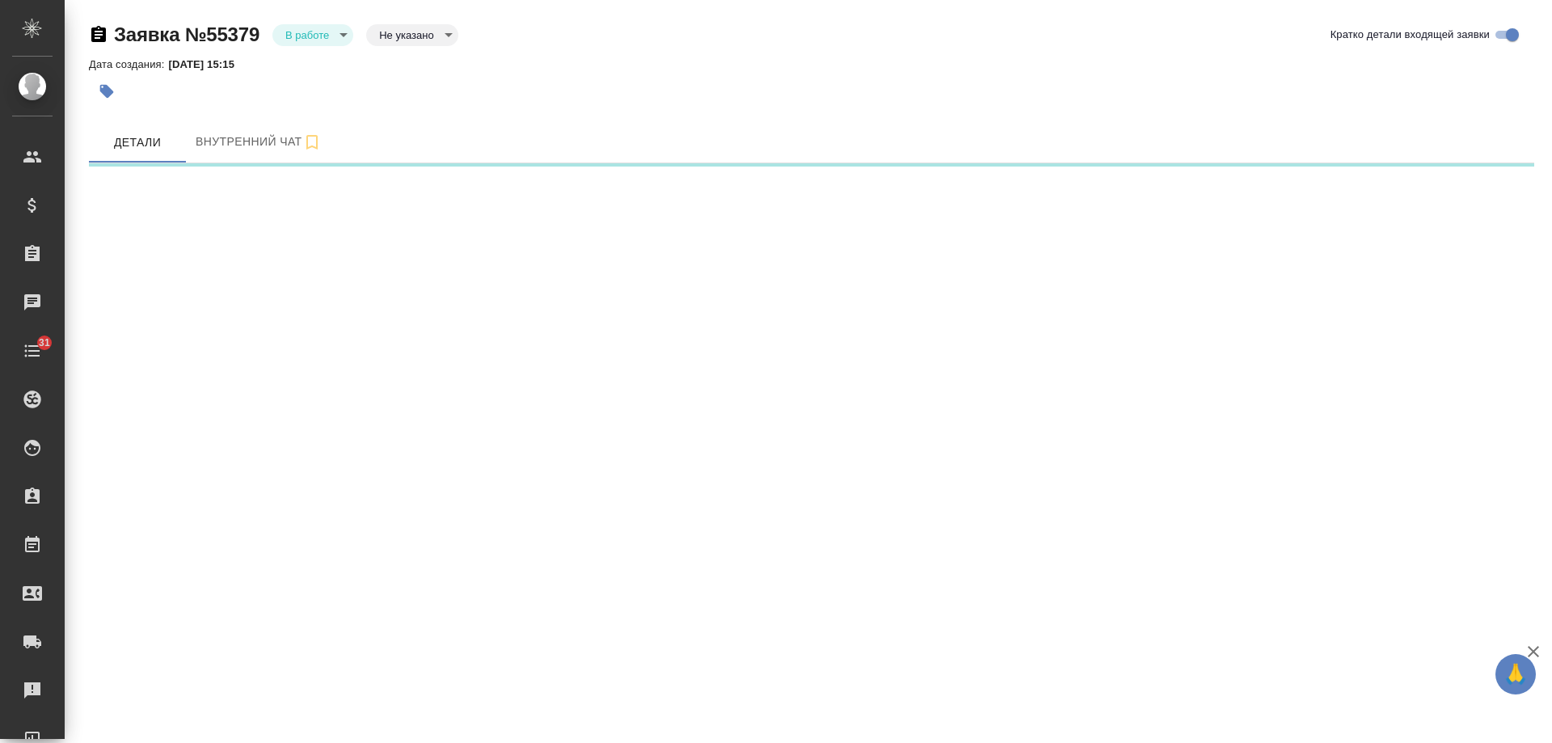
select select "RU"
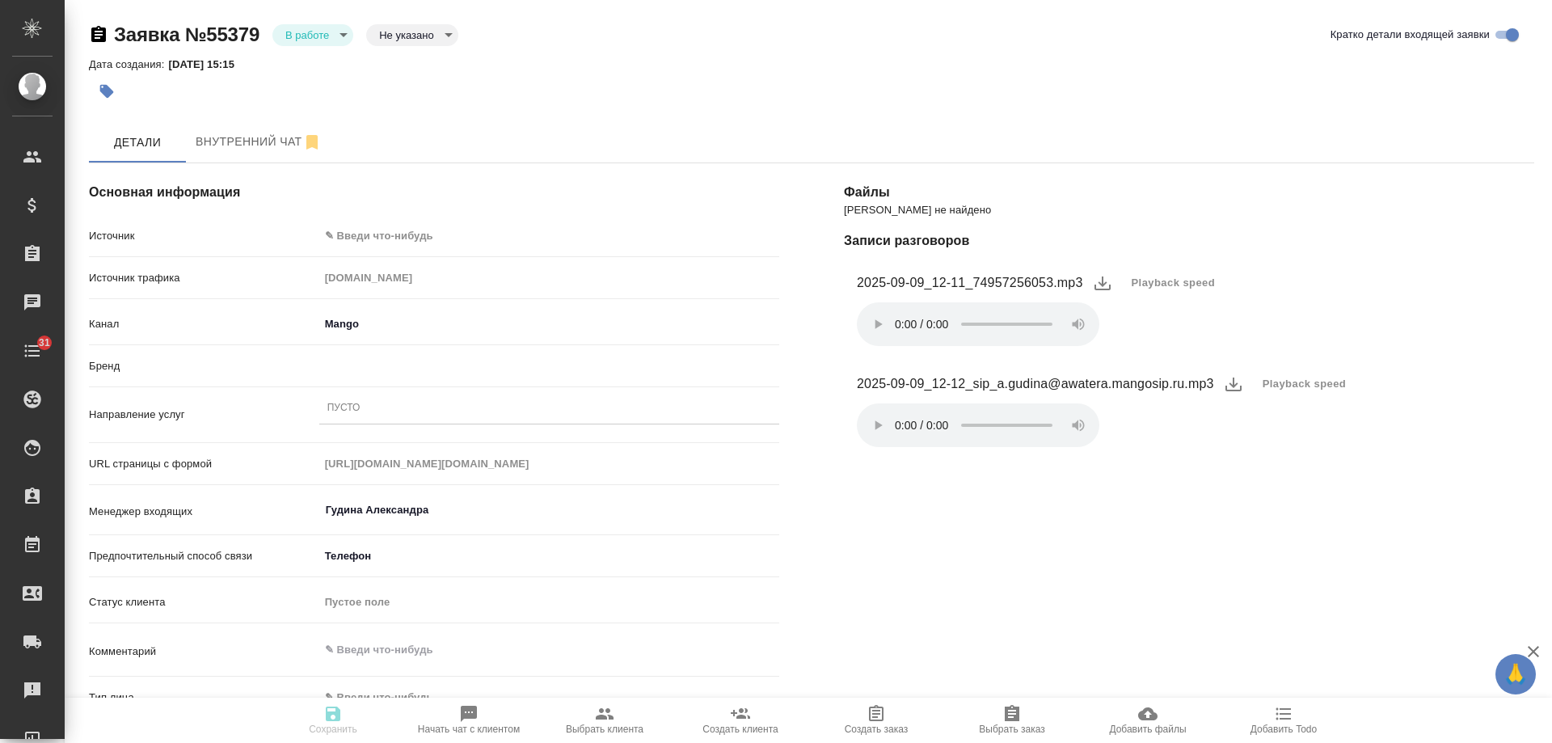
type textarea "x"
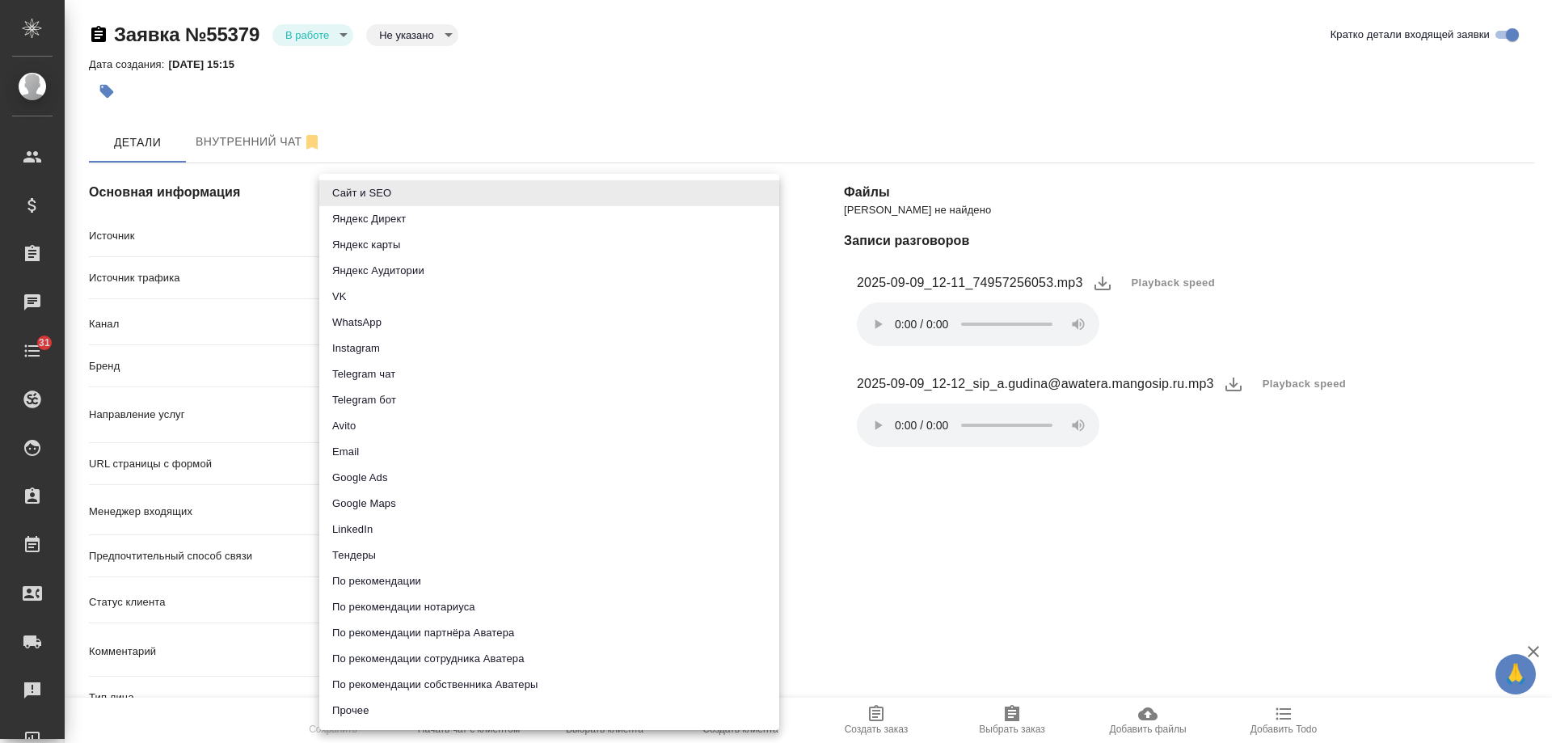
click at [437, 236] on body "🙏 .cls-1 fill:#fff; AWATERA [PERSON_NAME] Спецификации Заказы Чаты 31 Todo Прое…" at bounding box center [776, 371] width 1552 height 743
click at [415, 191] on li "Сайт и SEO" at bounding box center [549, 193] width 460 height 26
type input "seo"
type textarea "x"
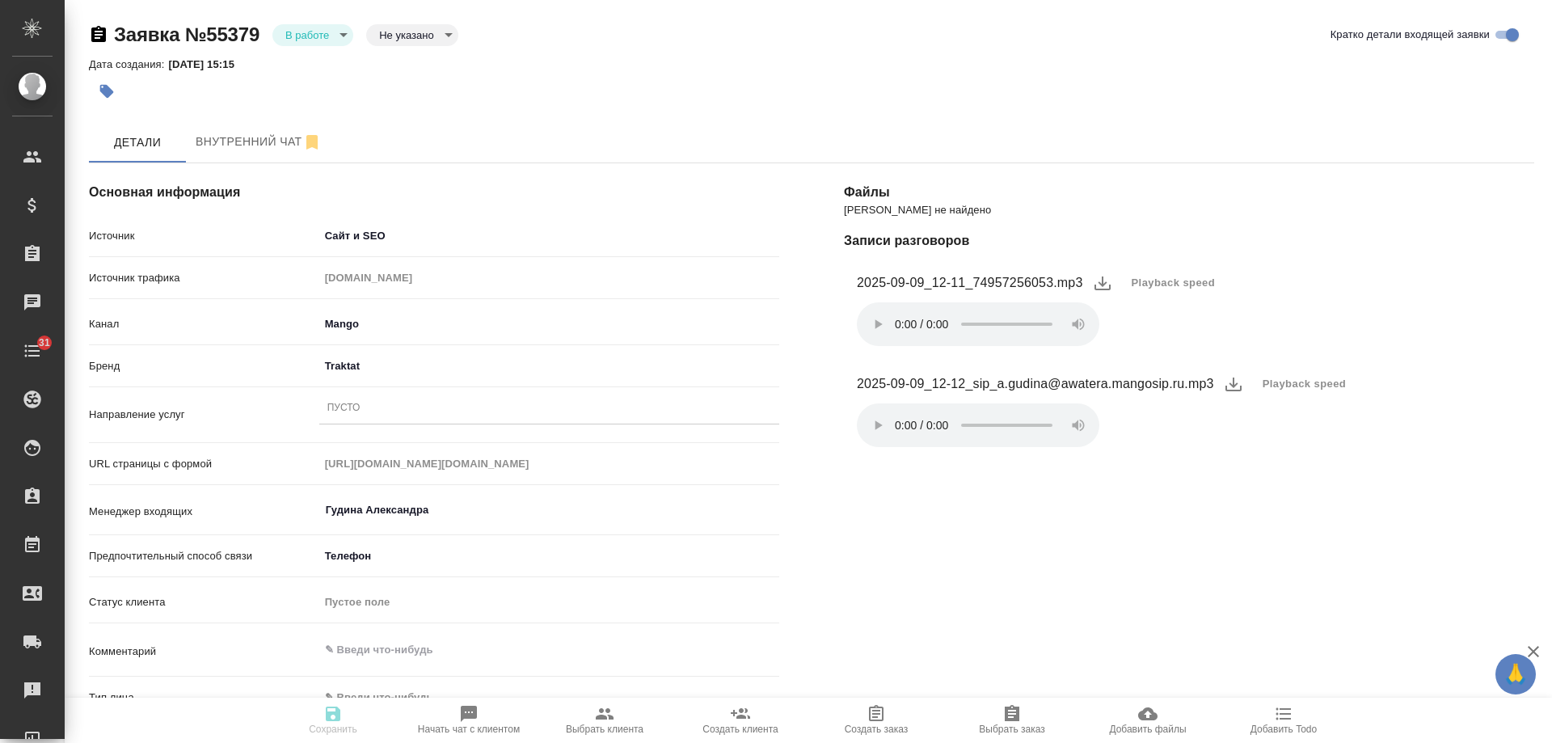
click at [377, 412] on div "Пусто" at bounding box center [549, 408] width 460 height 23
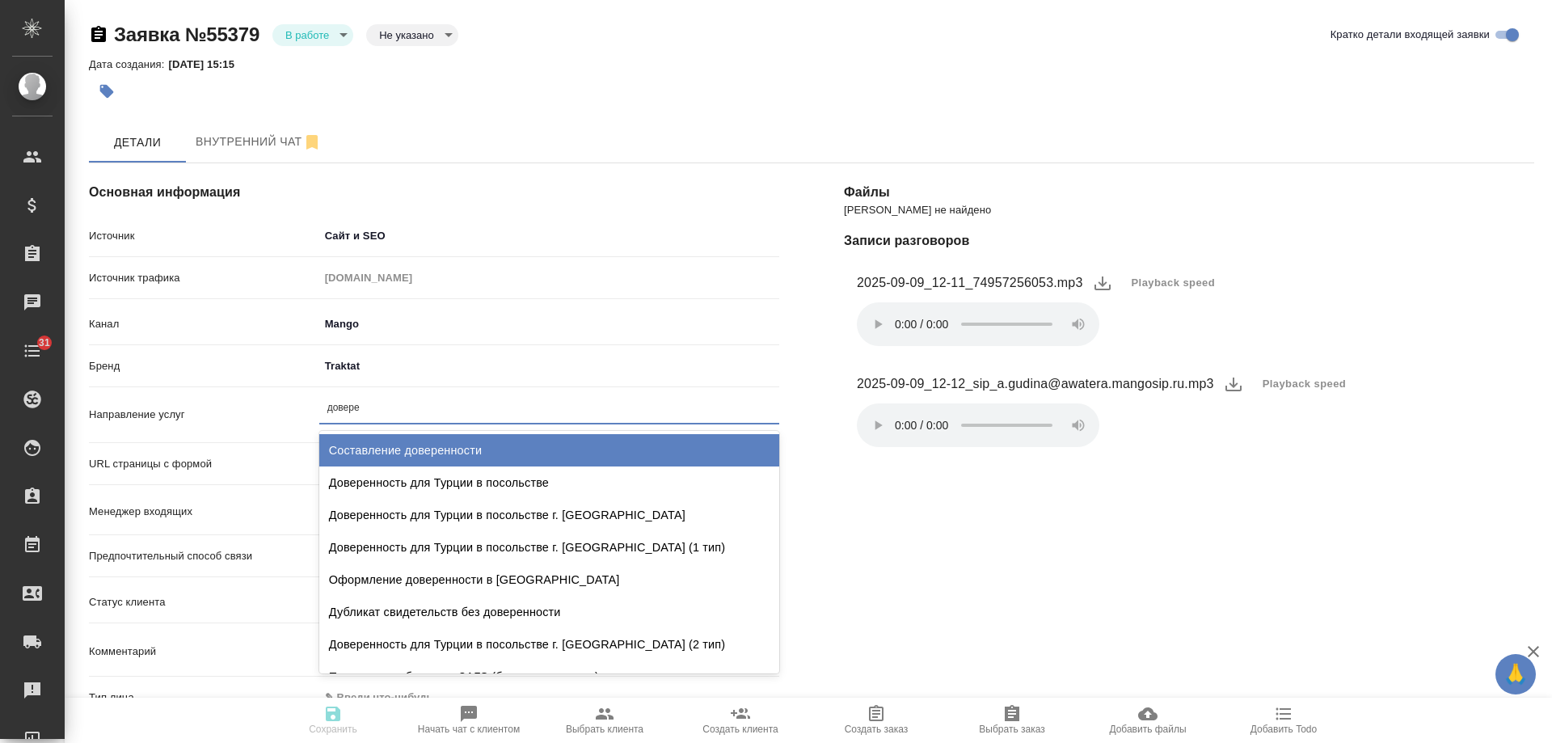
type input "доверен"
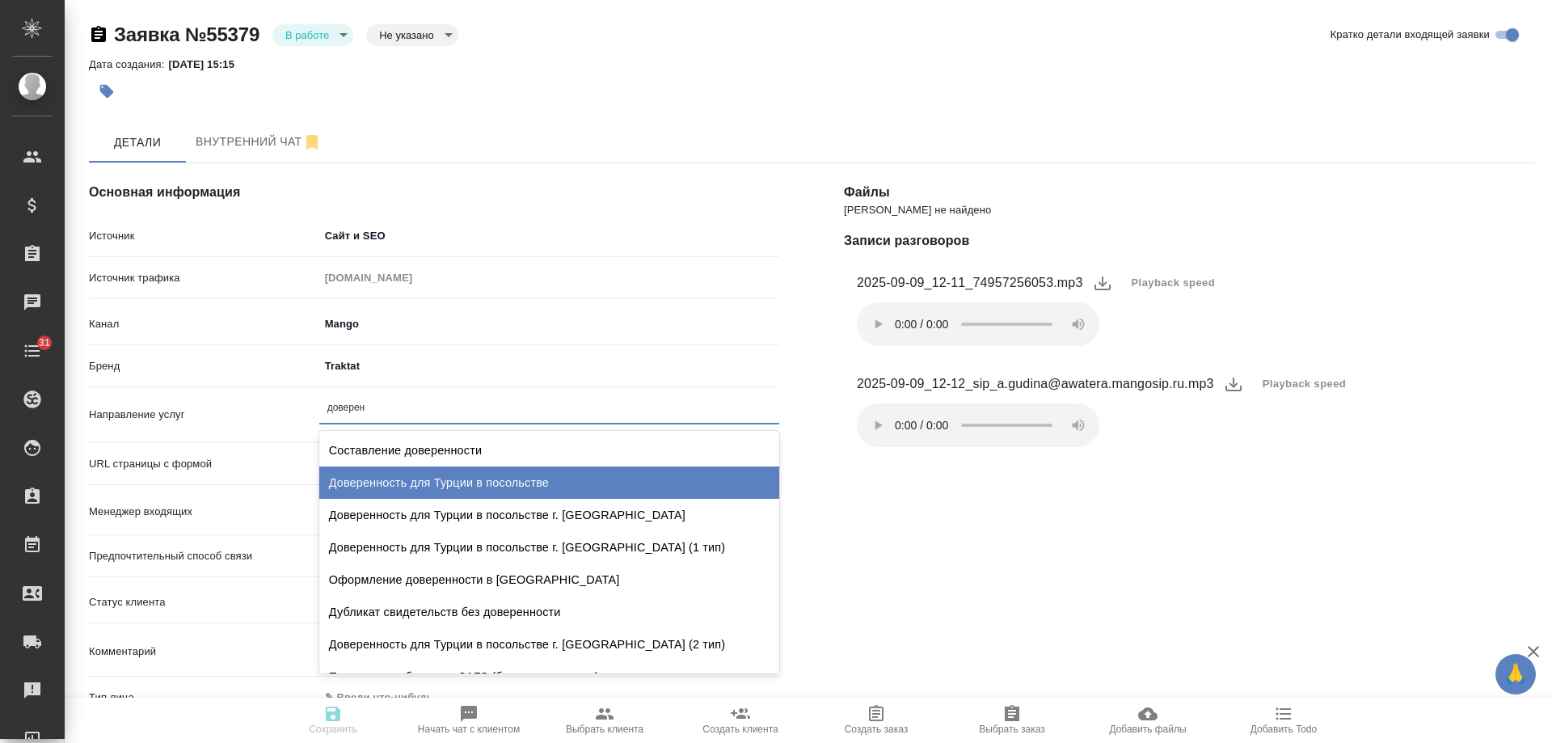
click at [487, 473] on div "Доверенность для Турции в посольстве" at bounding box center [549, 482] width 460 height 32
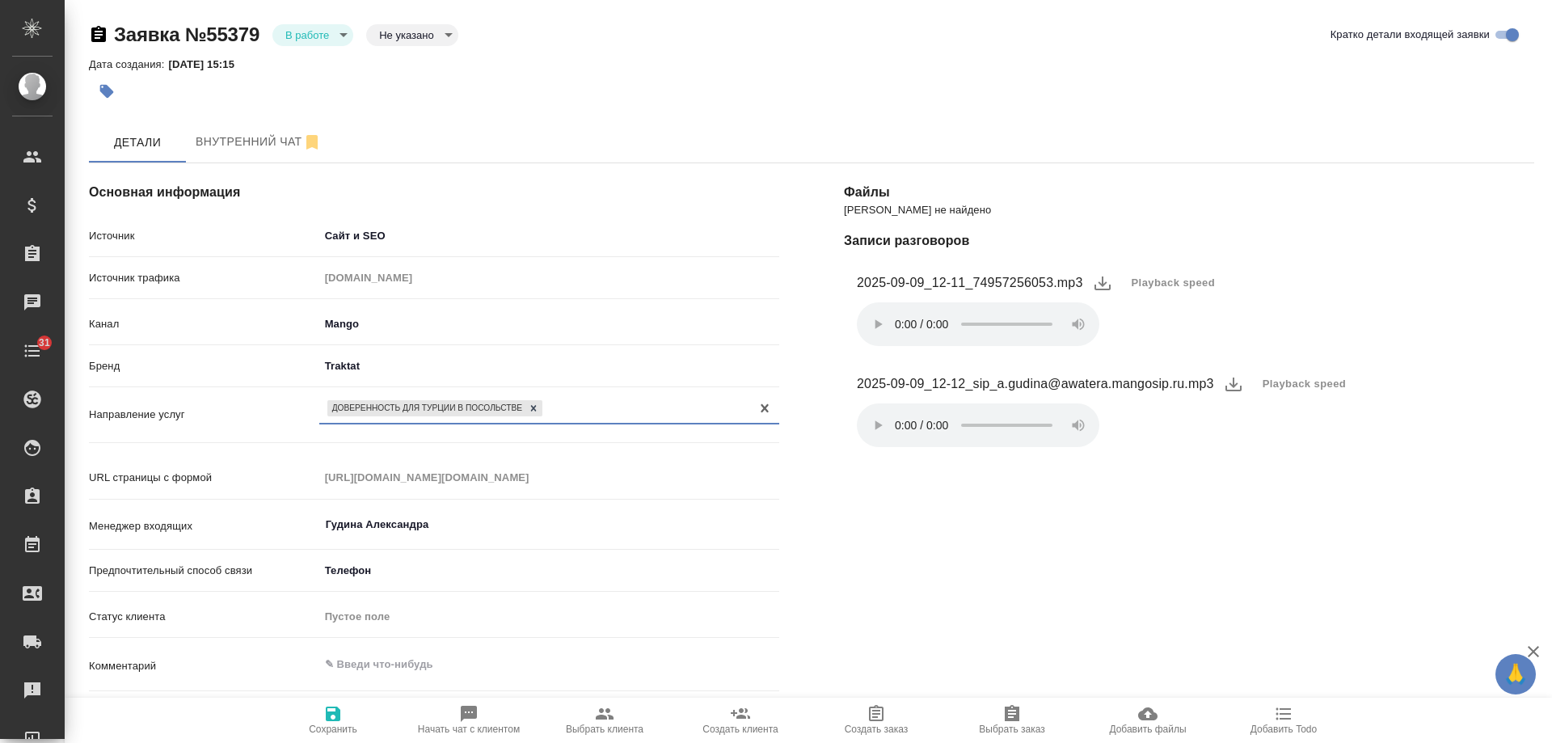
scroll to position [243, 0]
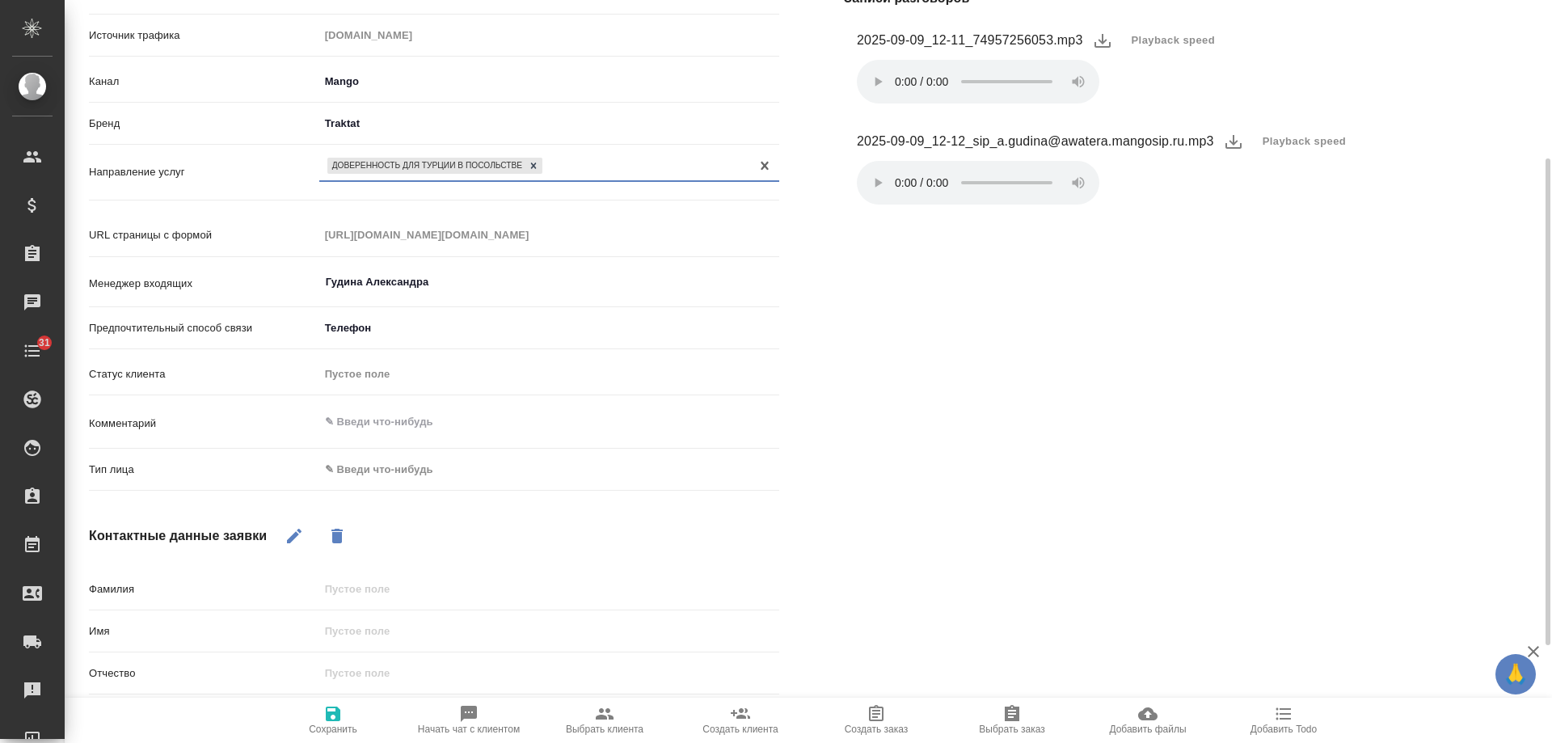
click at [380, 477] on body "🙏 .cls-1 fill:#fff; AWATERA [PERSON_NAME] Спецификации Заказы 0 Чаты 31 Todo Пр…" at bounding box center [776, 371] width 1552 height 743
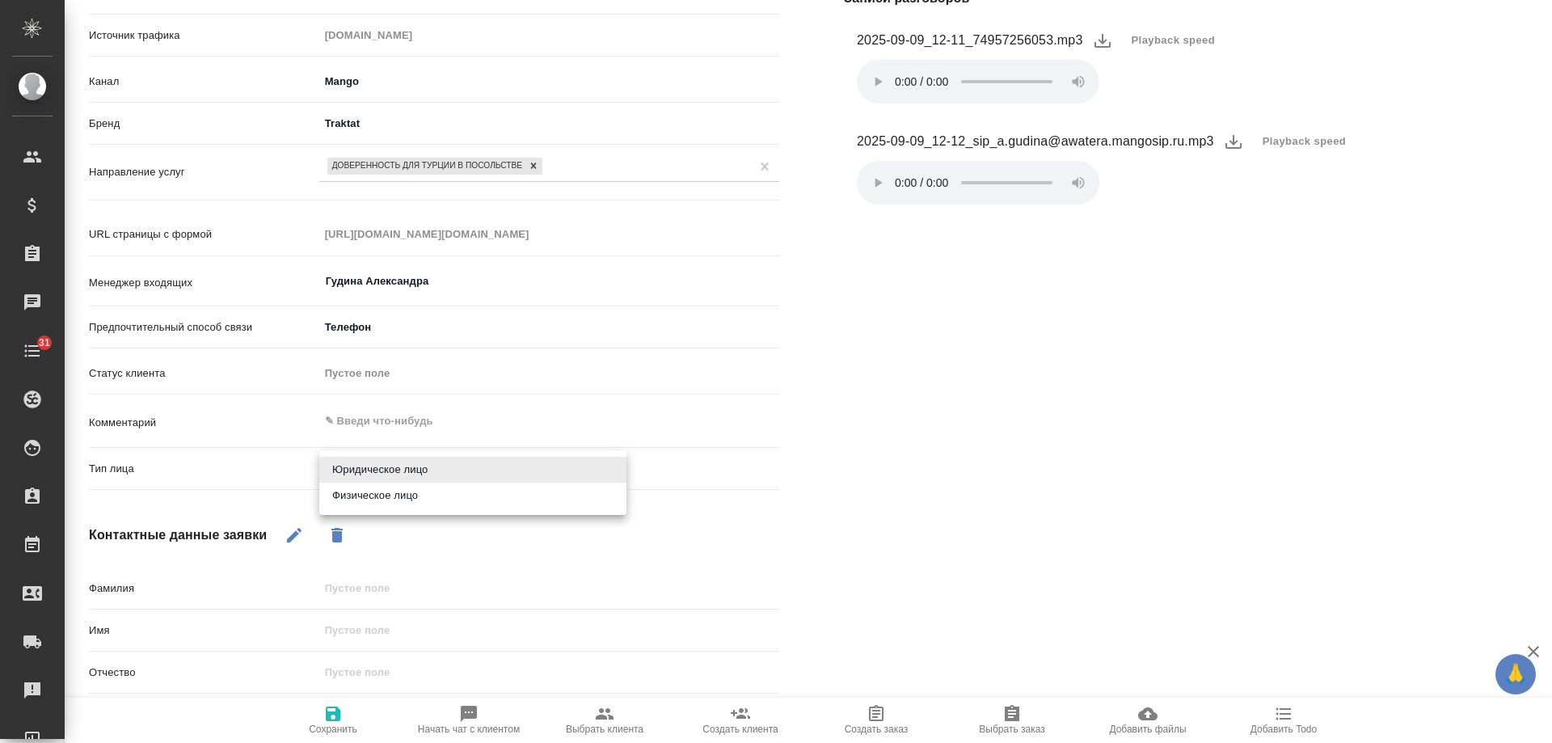
drag, startPoint x: 369, startPoint y: 495, endPoint x: 335, endPoint y: 509, distance: 37.4
click at [368, 496] on li "Физическое лицо" at bounding box center [472, 496] width 307 height 26
type textarea "x"
type input "private"
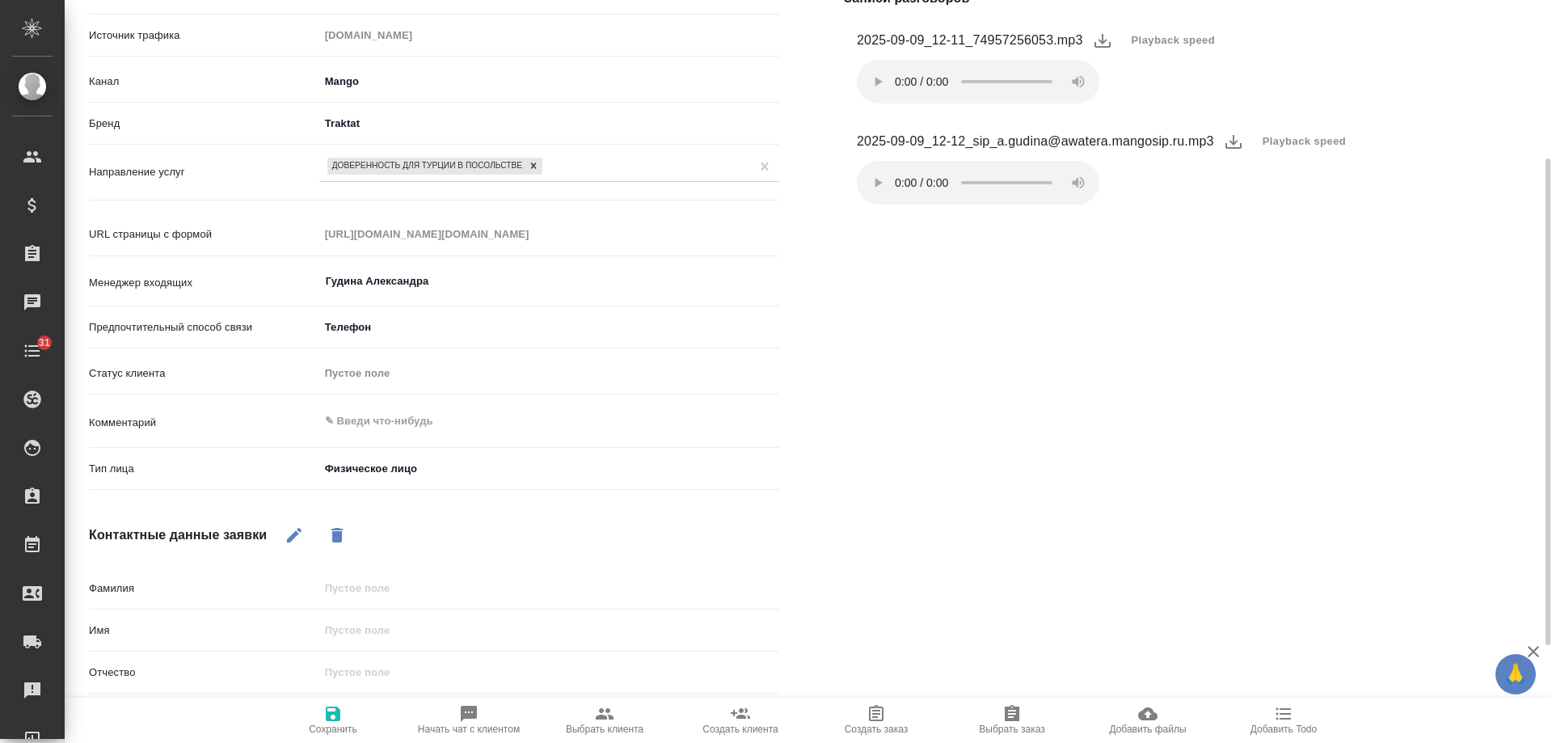
click at [294, 537] on icon "button" at bounding box center [294, 535] width 15 height 15
click at [368, 634] on input "text" at bounding box center [549, 629] width 460 height 23
type input "Е"
type textarea "x"
type input "Ека"
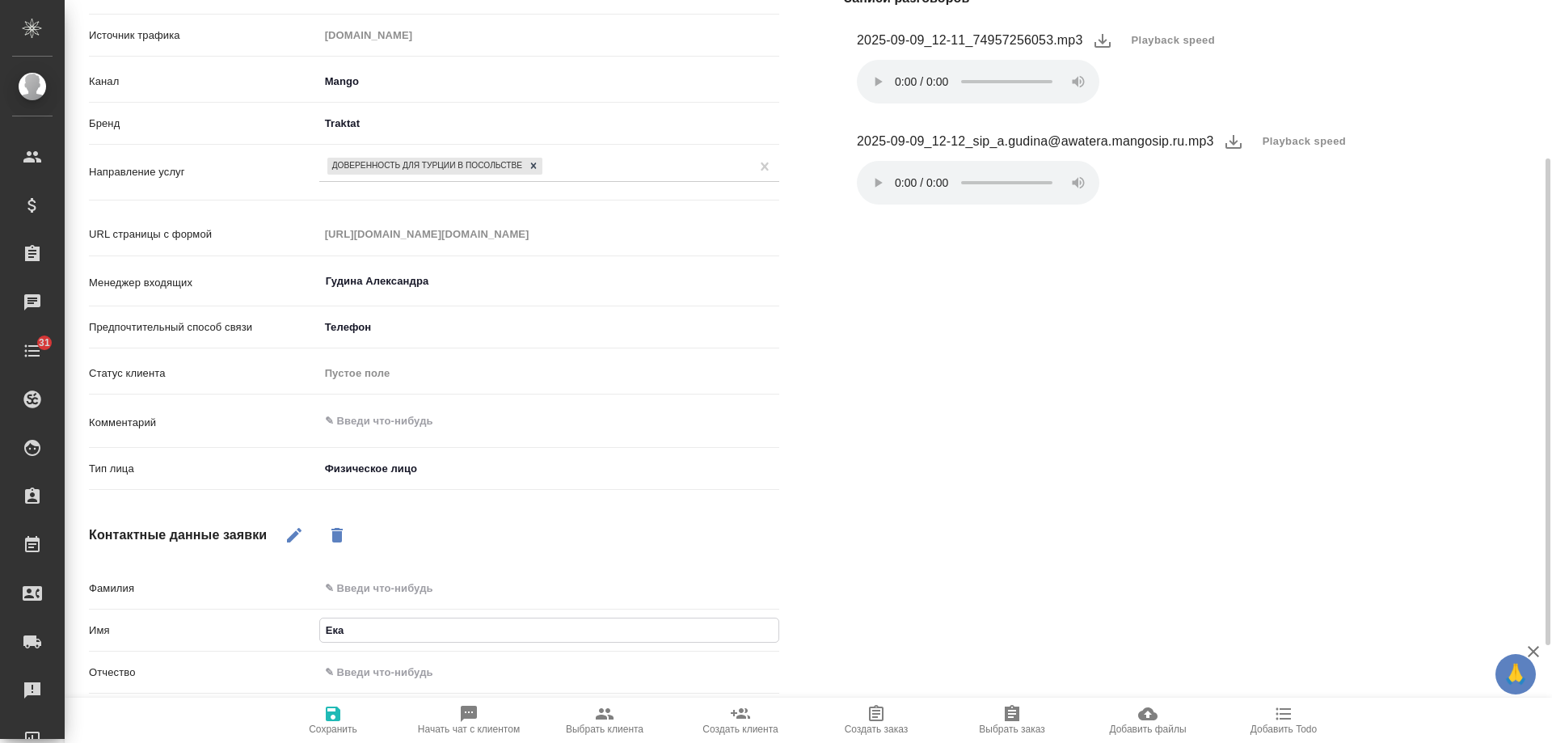
type textarea "x"
type input "Екате"
type textarea "x"
type input "Екатер"
type textarea "x"
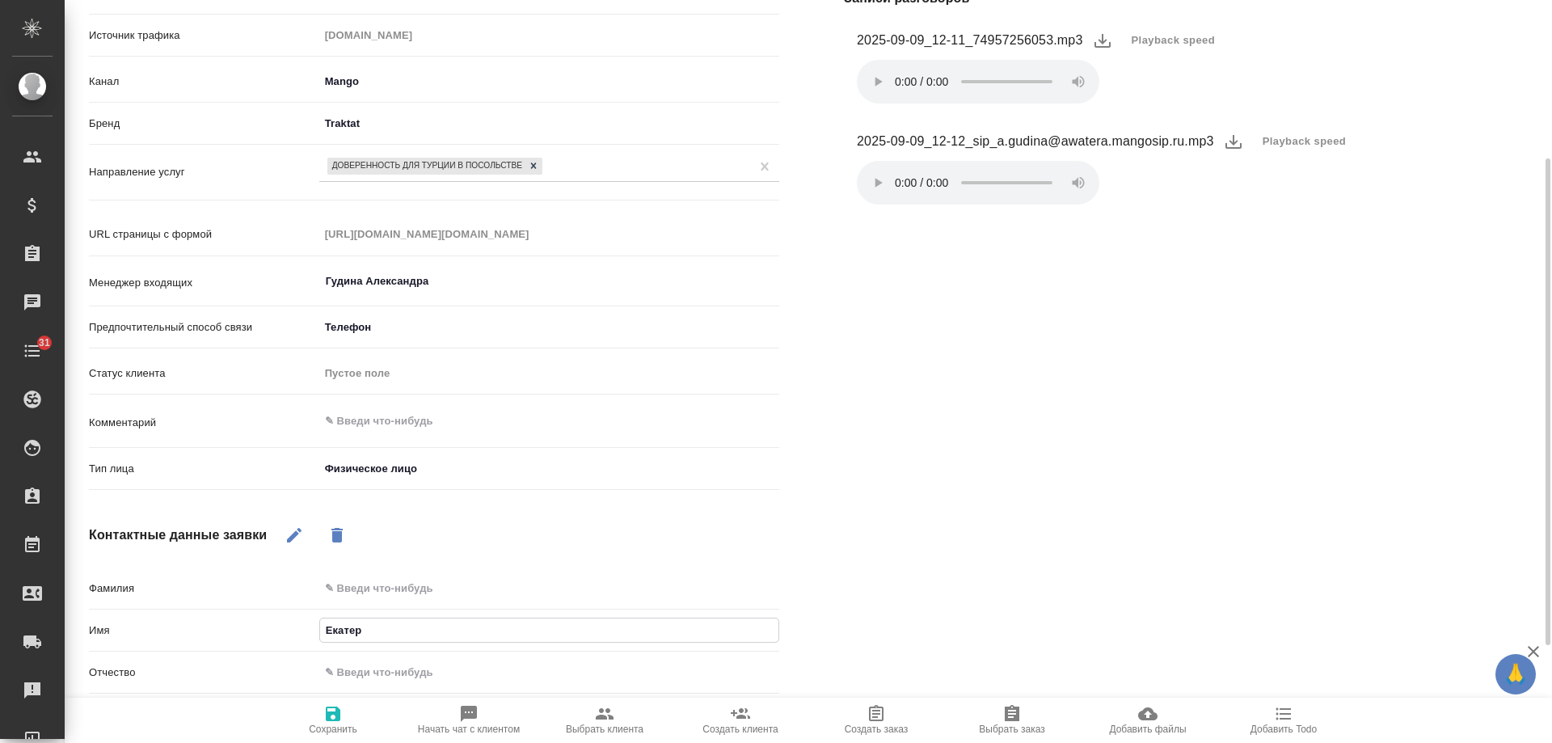
type input "Екатерина"
type textarea "x"
click at [328, 724] on span "Сохранить" at bounding box center [333, 729] width 49 height 11
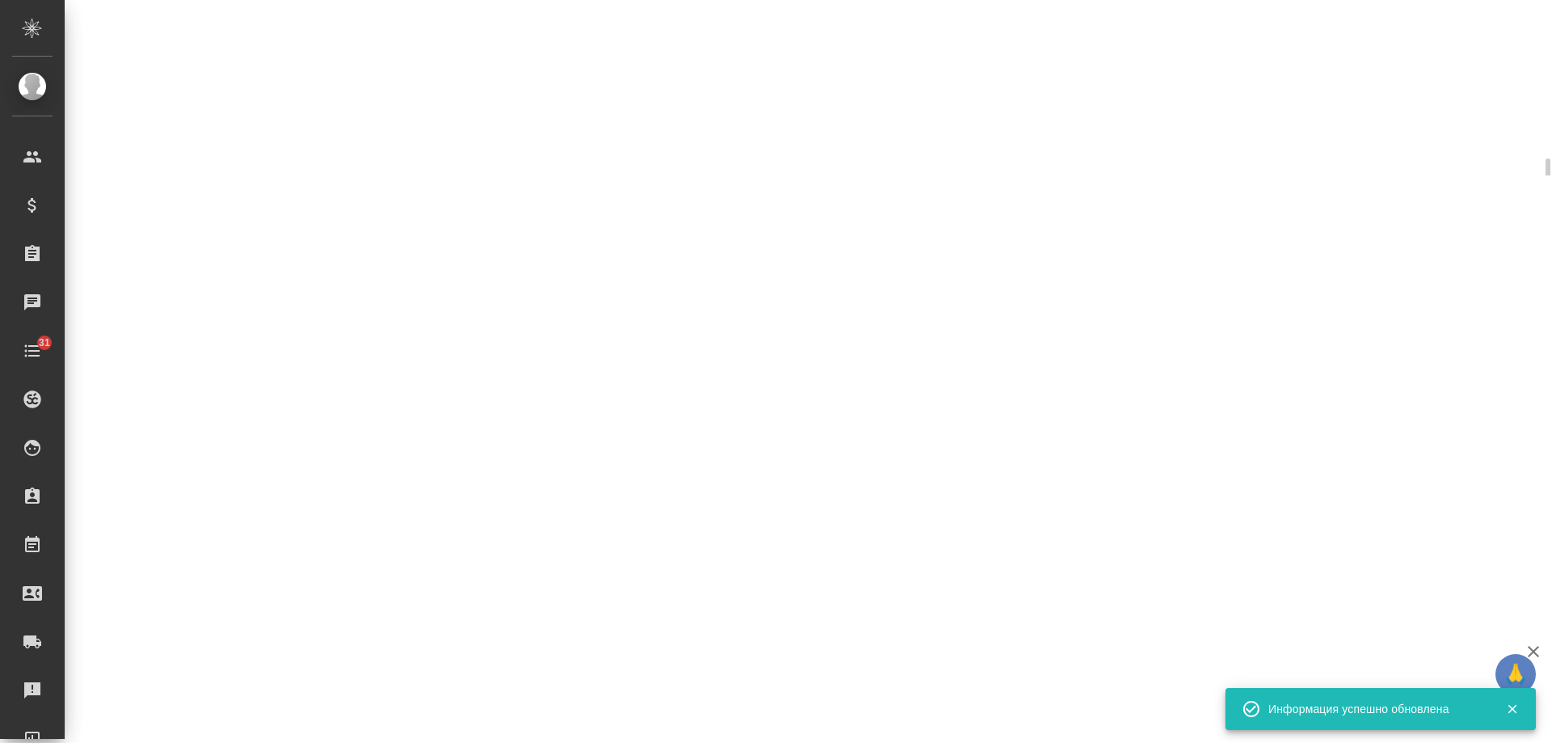
select select "RU"
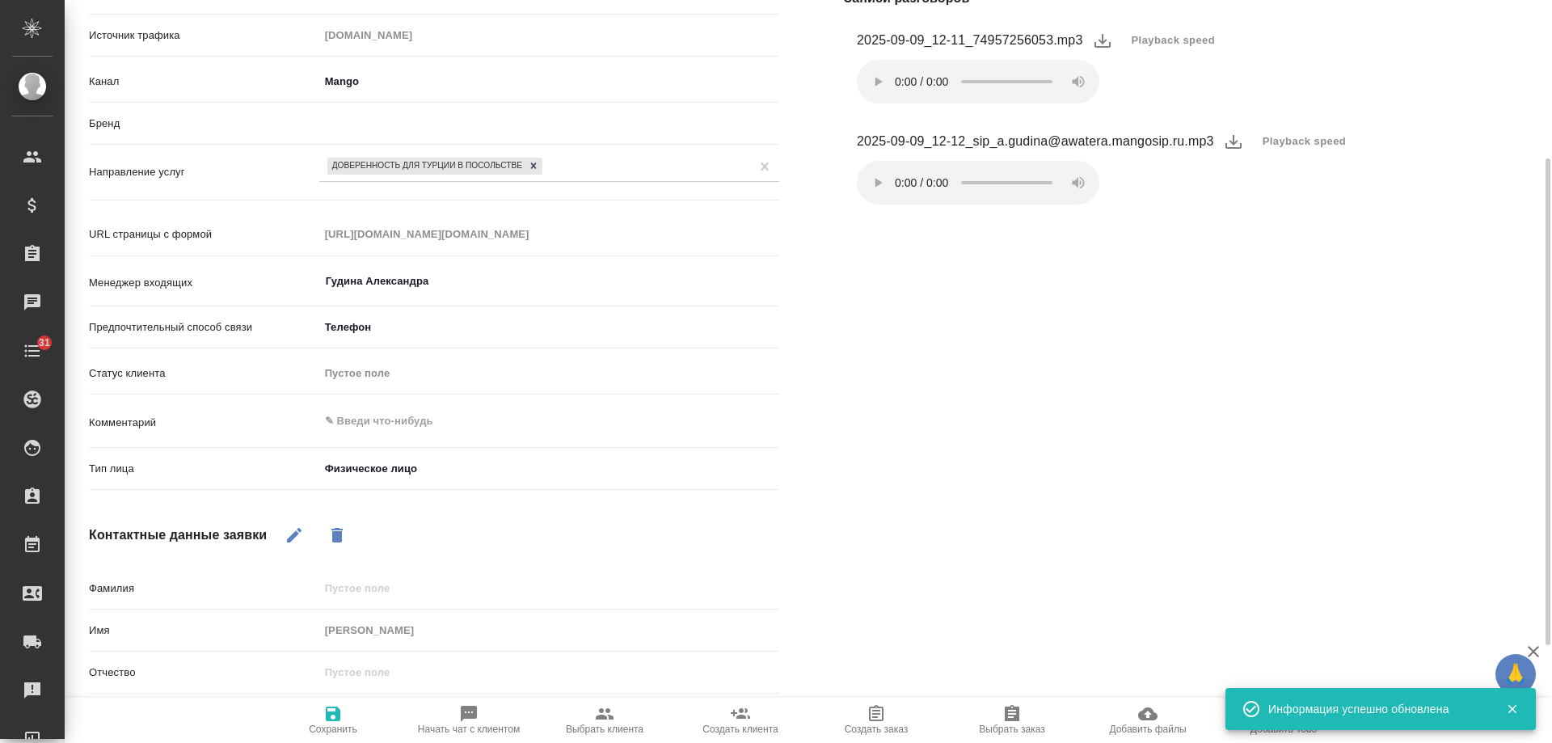
type textarea "x"
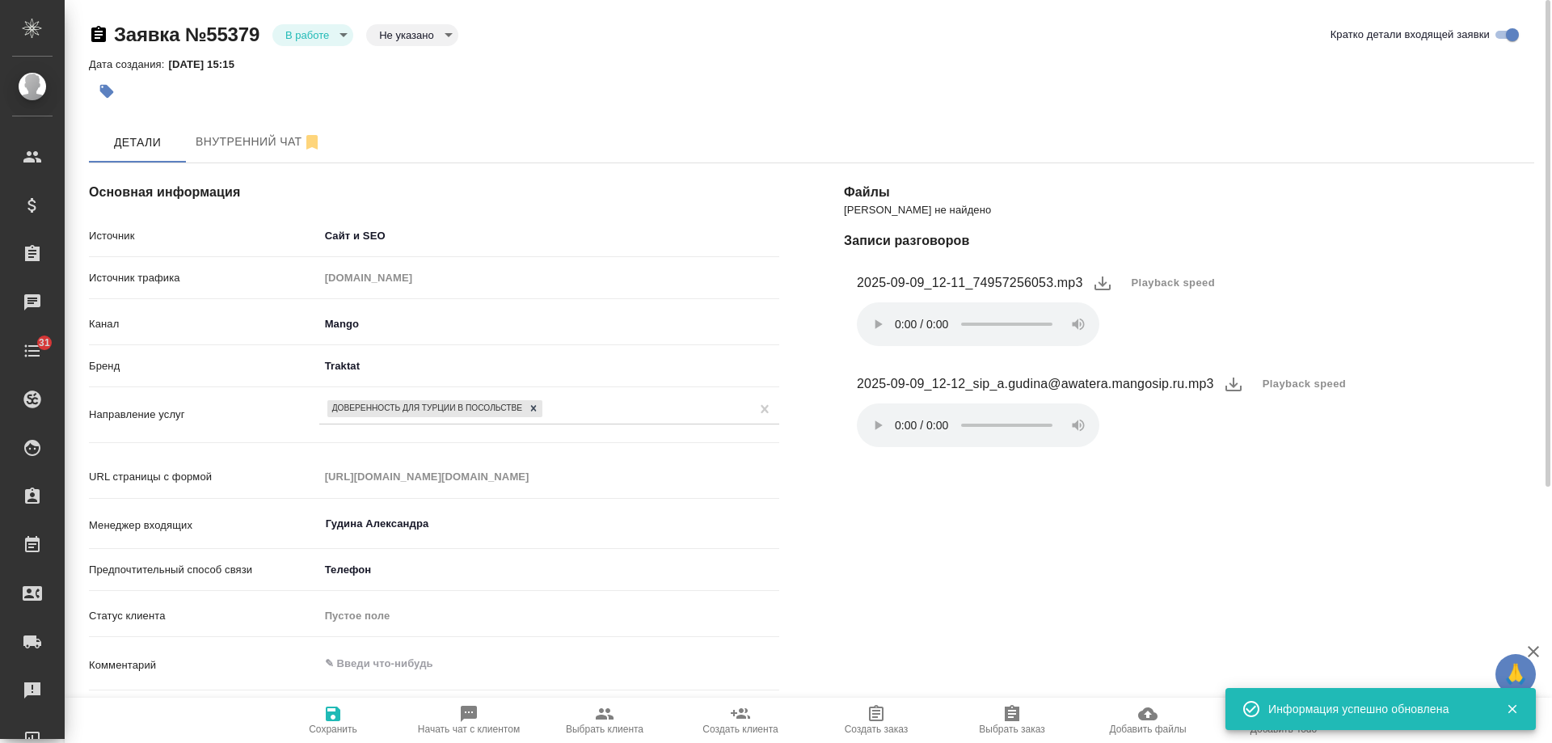
click at [306, 37] on body "🙏 .cls-1 fill:#fff; AWATERA Gudina Alexandra Клиенты Спецификации Заказы 0 Чаты…" at bounding box center [776, 371] width 1552 height 743
click at [319, 69] on button "Отказ" at bounding box center [304, 62] width 38 height 18
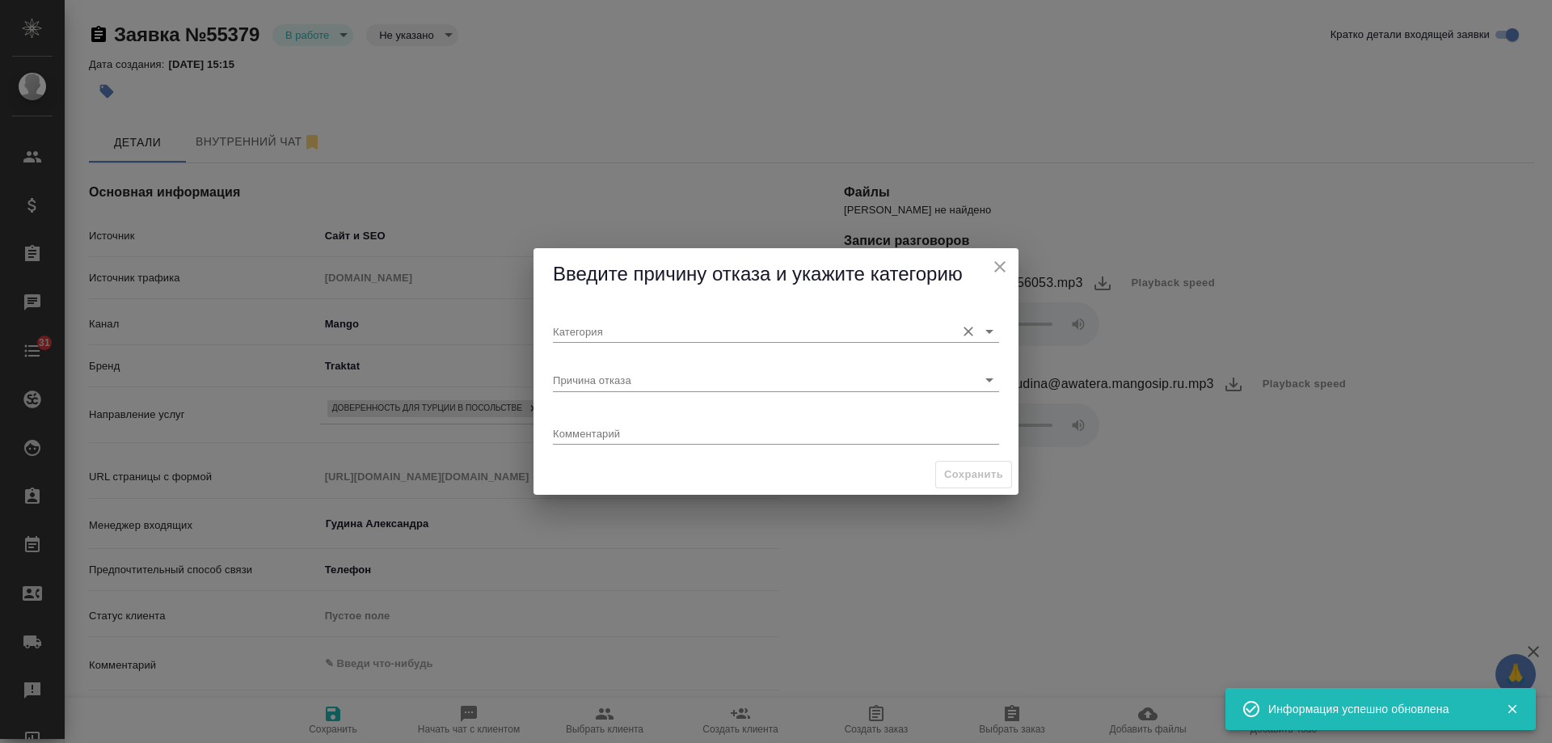
click at [635, 340] on input "Категория" at bounding box center [750, 331] width 395 height 22
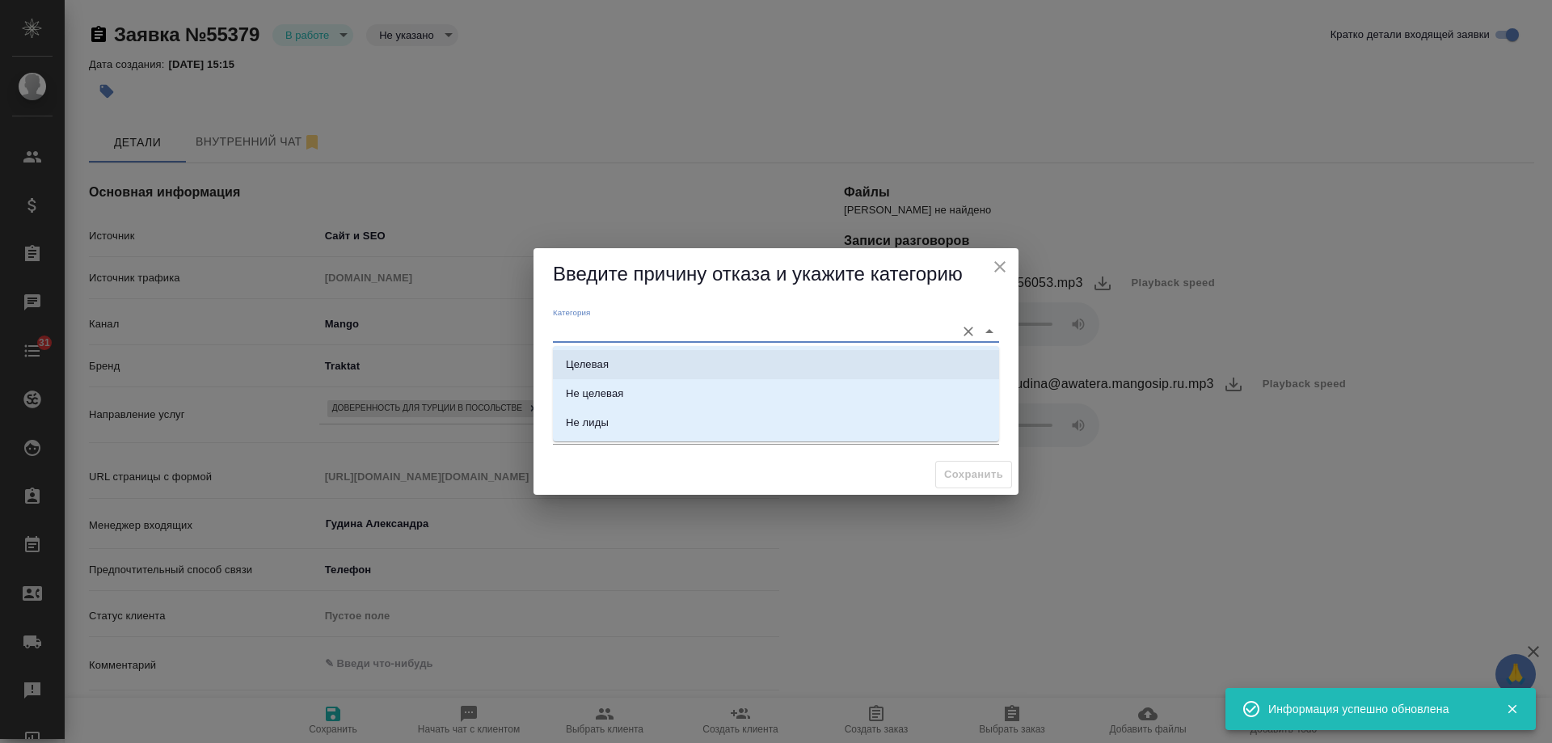
click at [631, 358] on li "Целевая" at bounding box center [776, 364] width 446 height 29
type input "Целевая"
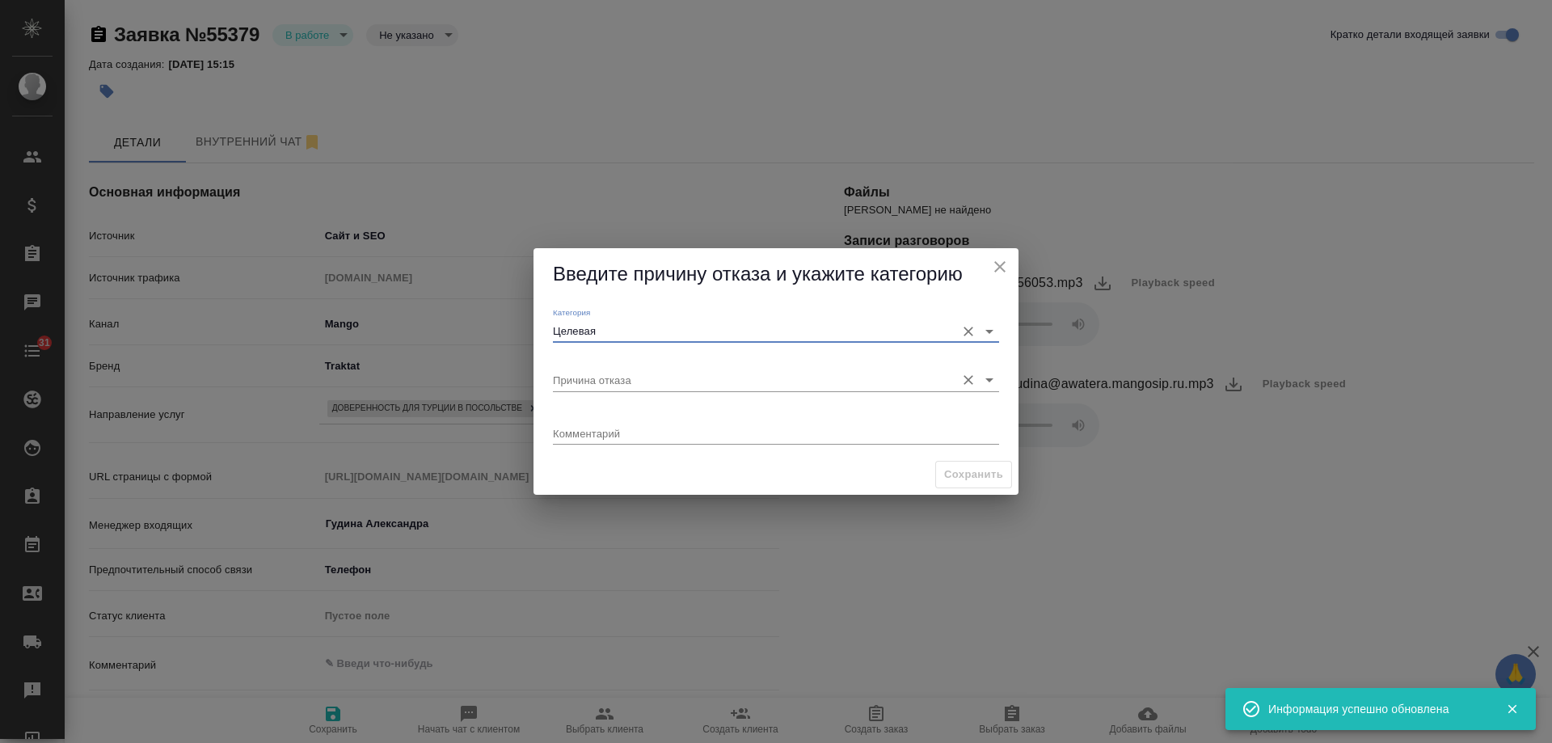
click at [618, 382] on input "Причина отказа" at bounding box center [750, 380] width 395 height 22
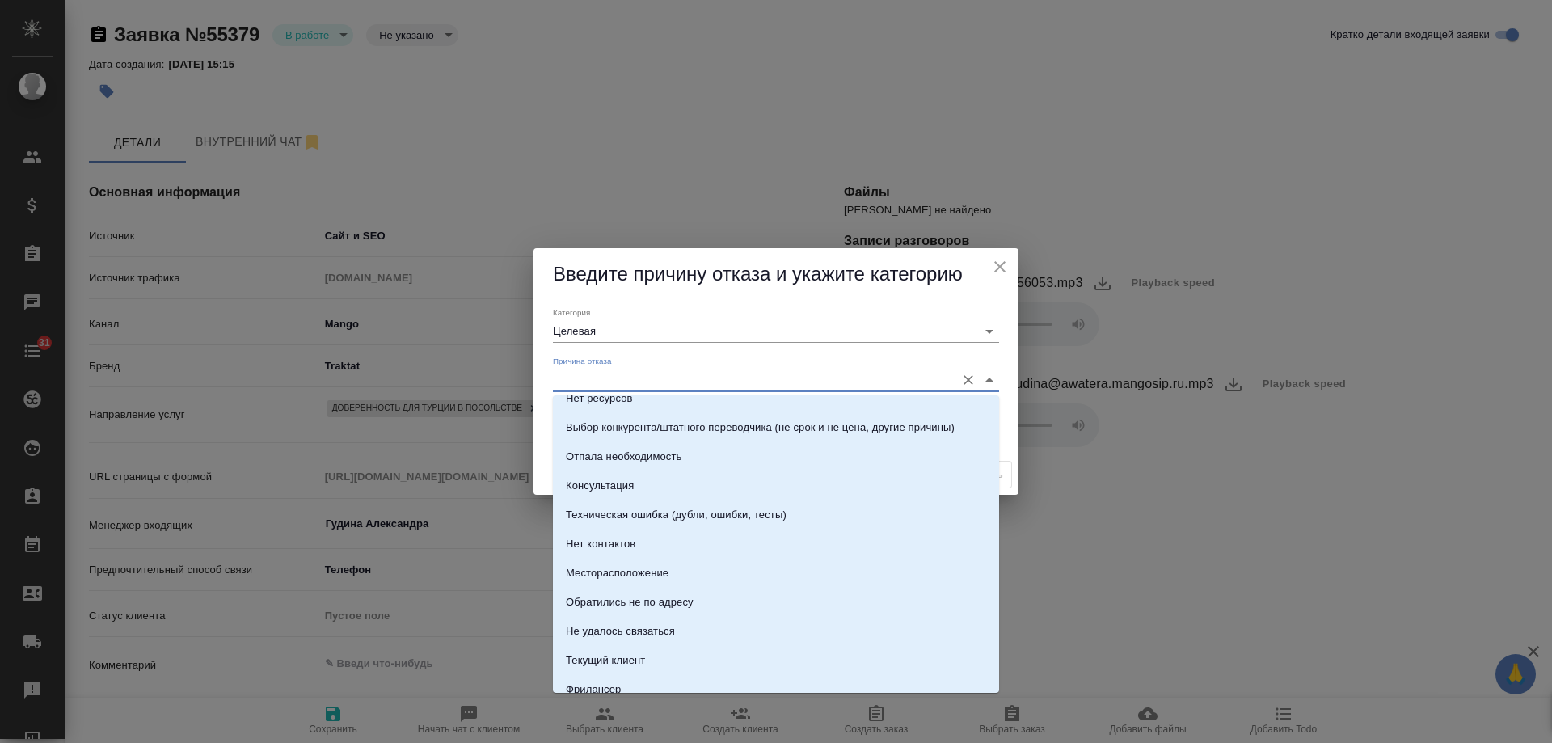
scroll to position [162, 0]
click at [612, 481] on div "Консультация" at bounding box center [600, 485] width 68 height 16
type input "Консультация"
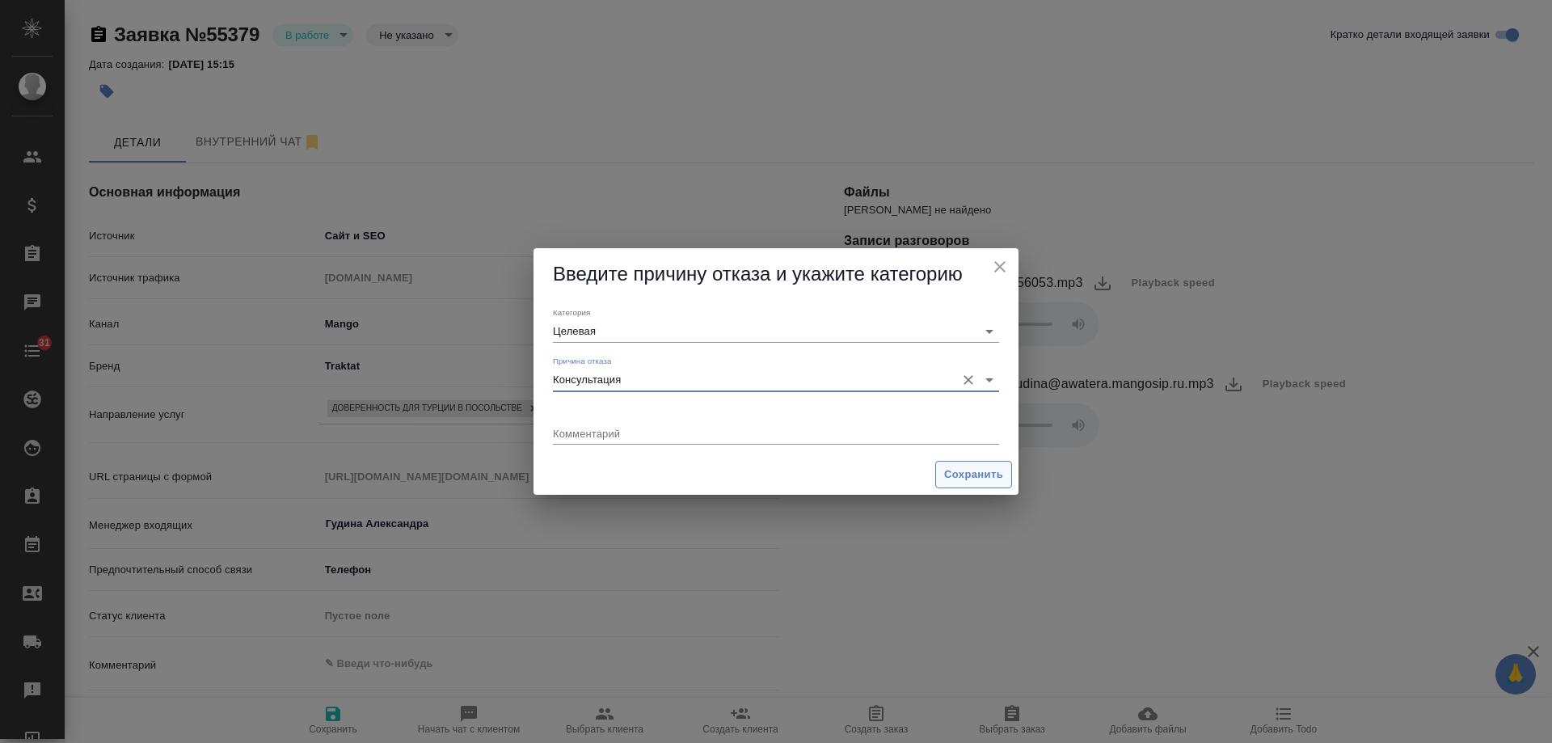
click at [985, 480] on span "Сохранить" at bounding box center [973, 475] width 59 height 19
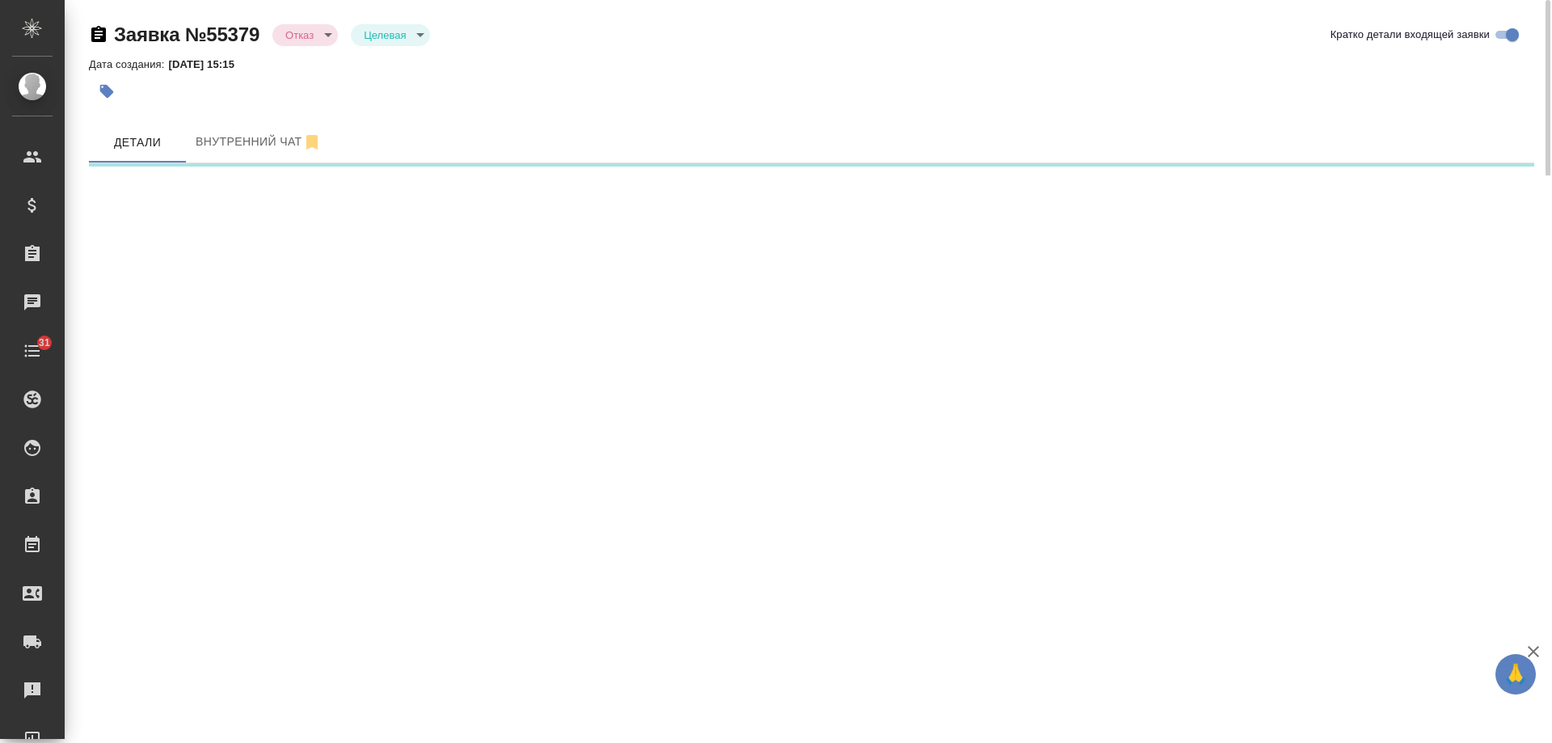
select select "RU"
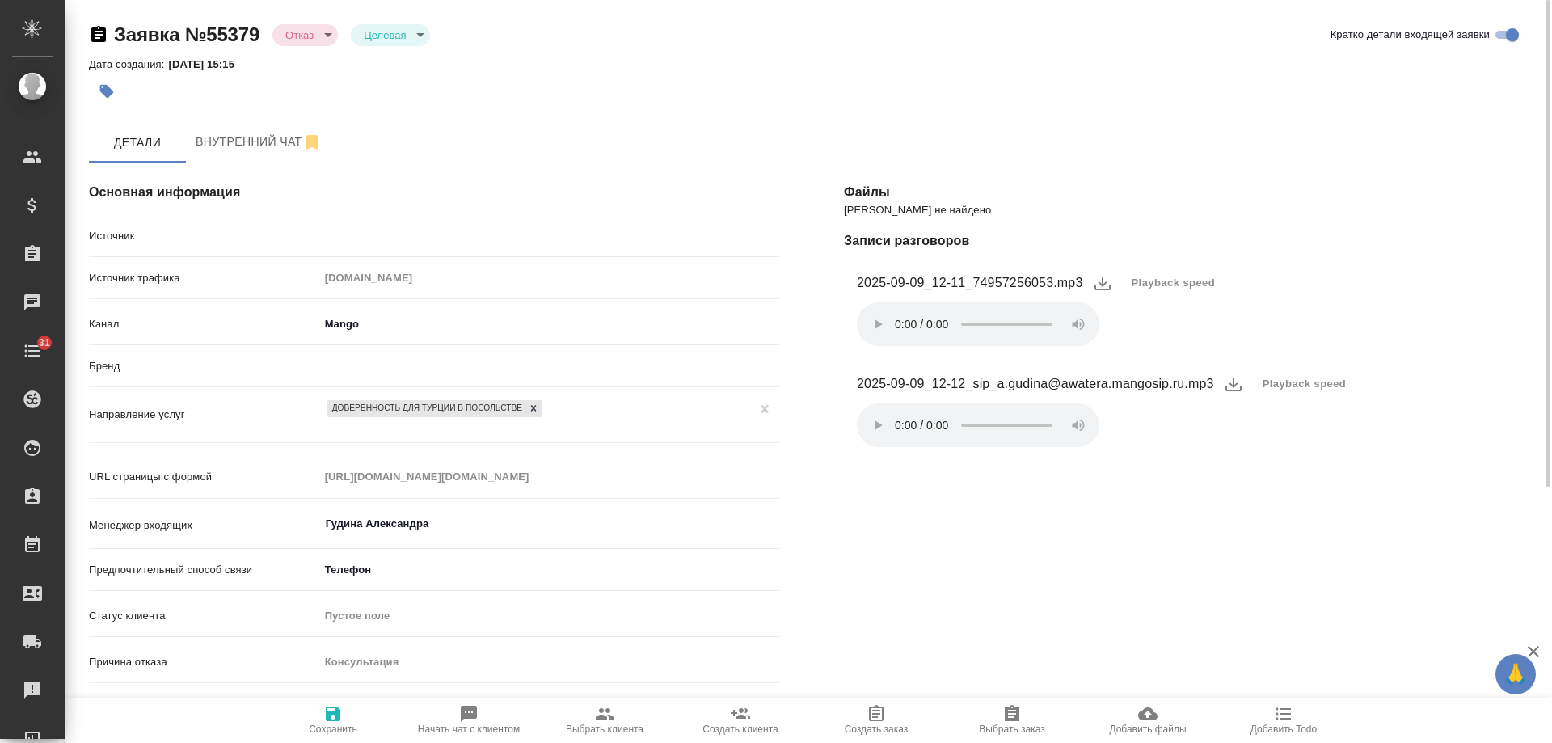
type textarea "x"
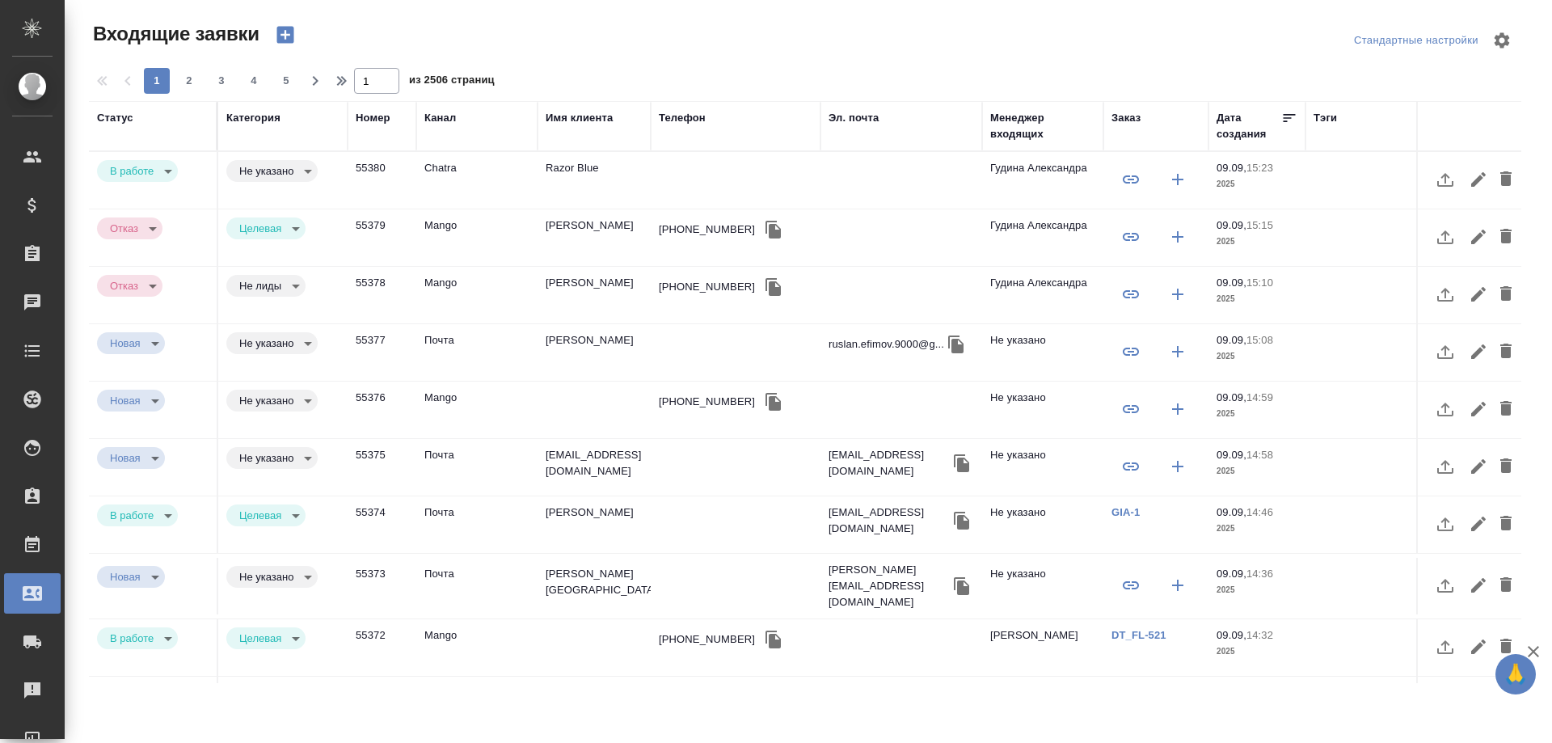
select select "RU"
click at [601, 184] on td "Razor Blue" at bounding box center [594, 180] width 113 height 57
click at [601, 181] on td "Razor Blue" at bounding box center [594, 180] width 113 height 57
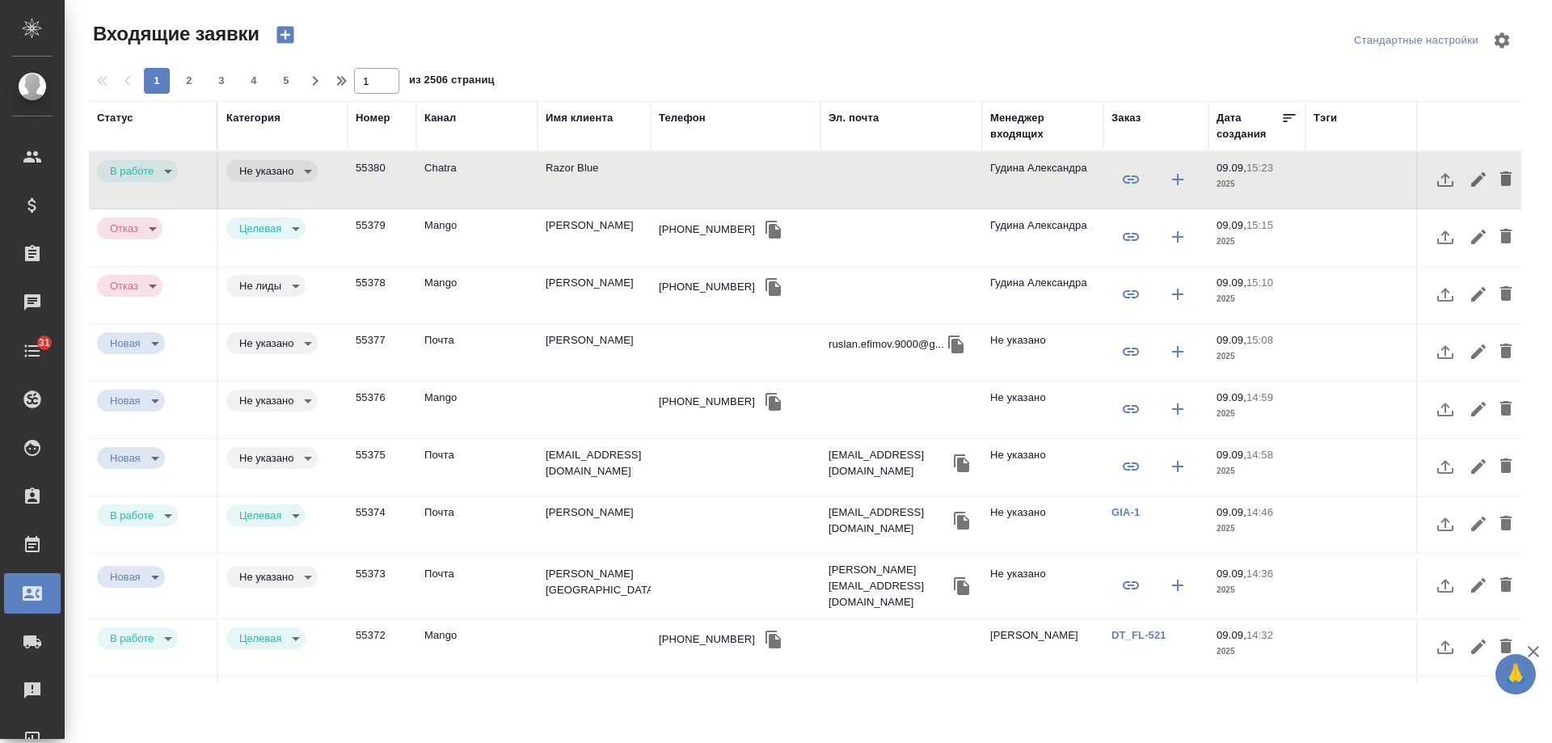
click at [572, 178] on td "Razor Blue" at bounding box center [594, 180] width 113 height 57
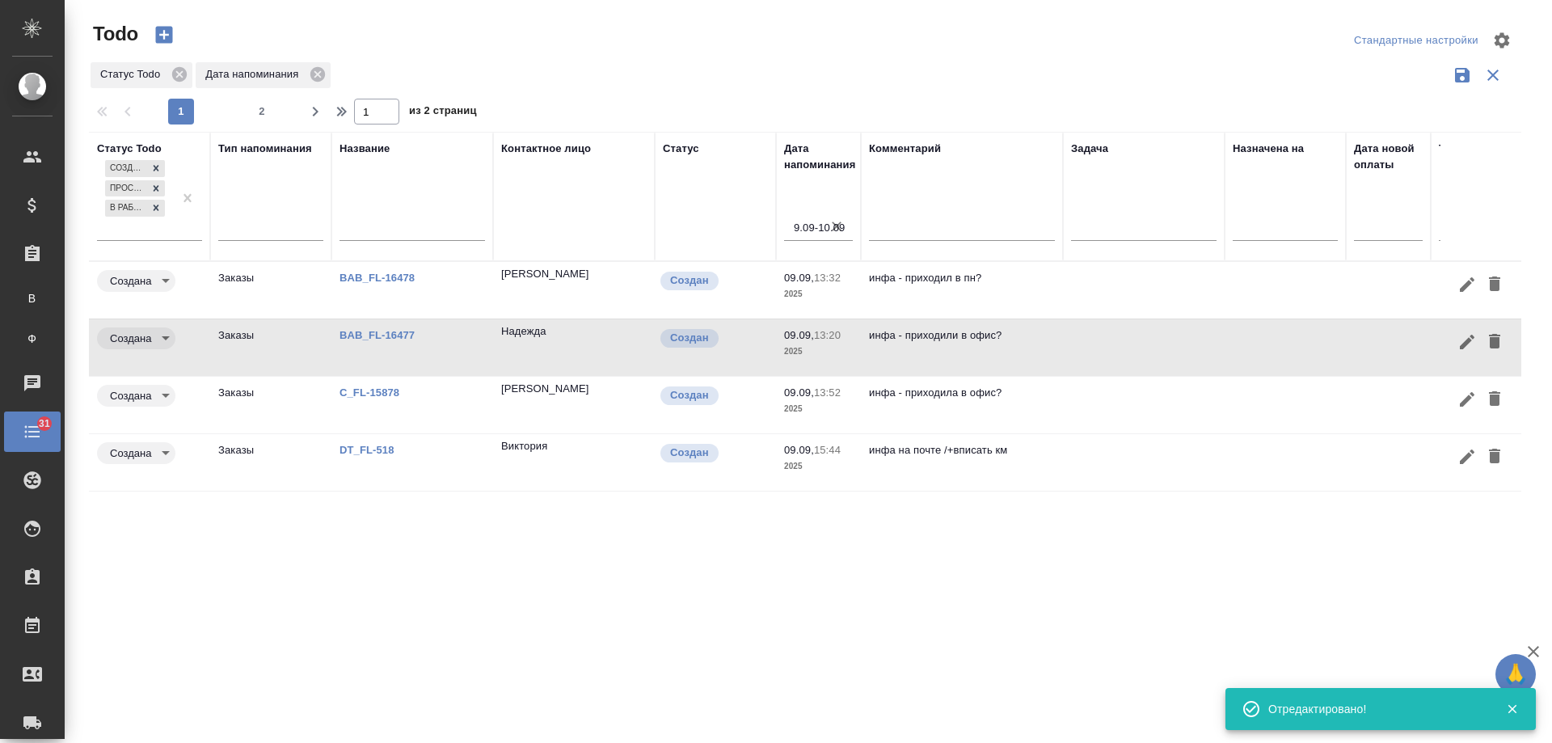
click at [375, 444] on link "DT_FL-518" at bounding box center [367, 450] width 55 height 12
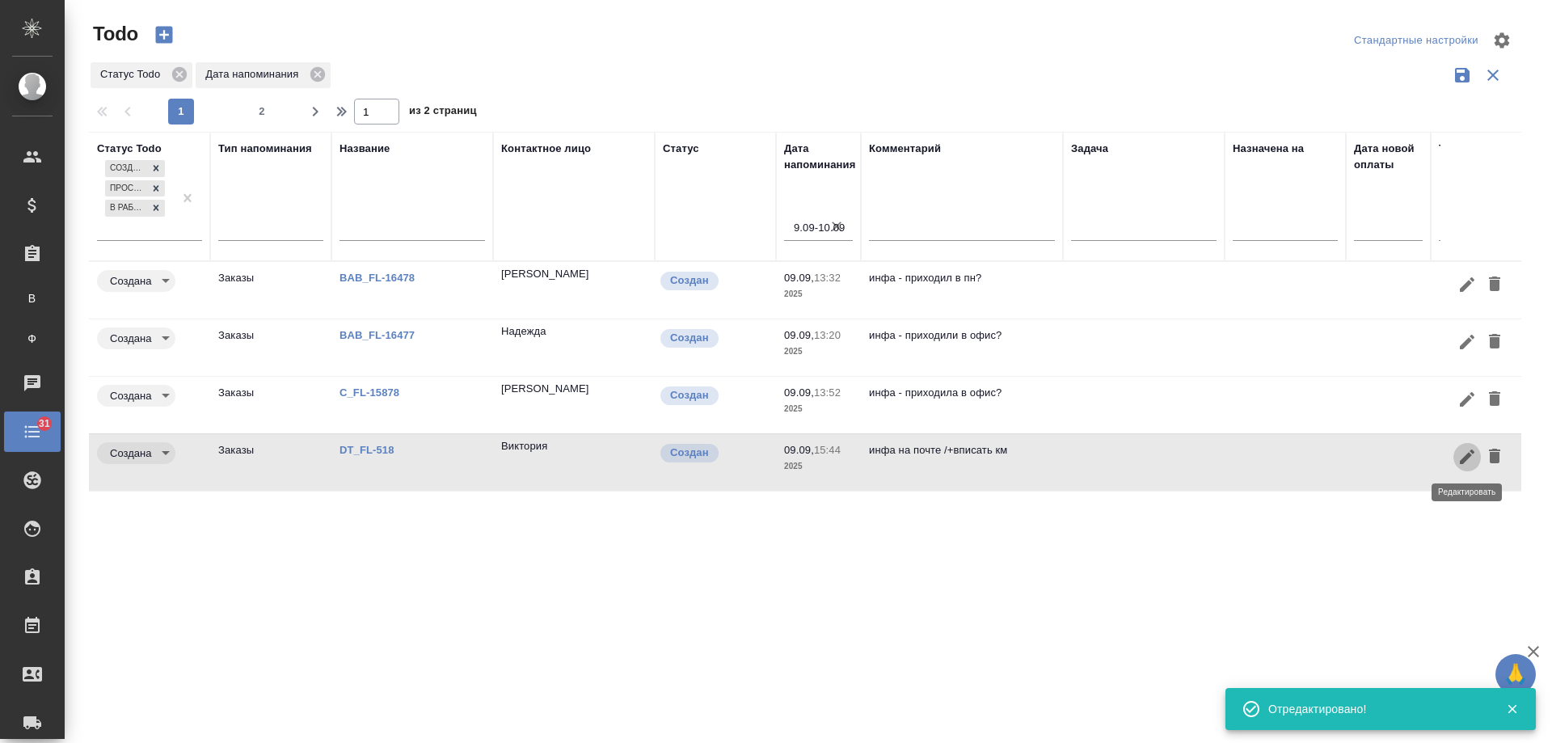
click at [1466, 458] on icon "button" at bounding box center [1467, 456] width 15 height 15
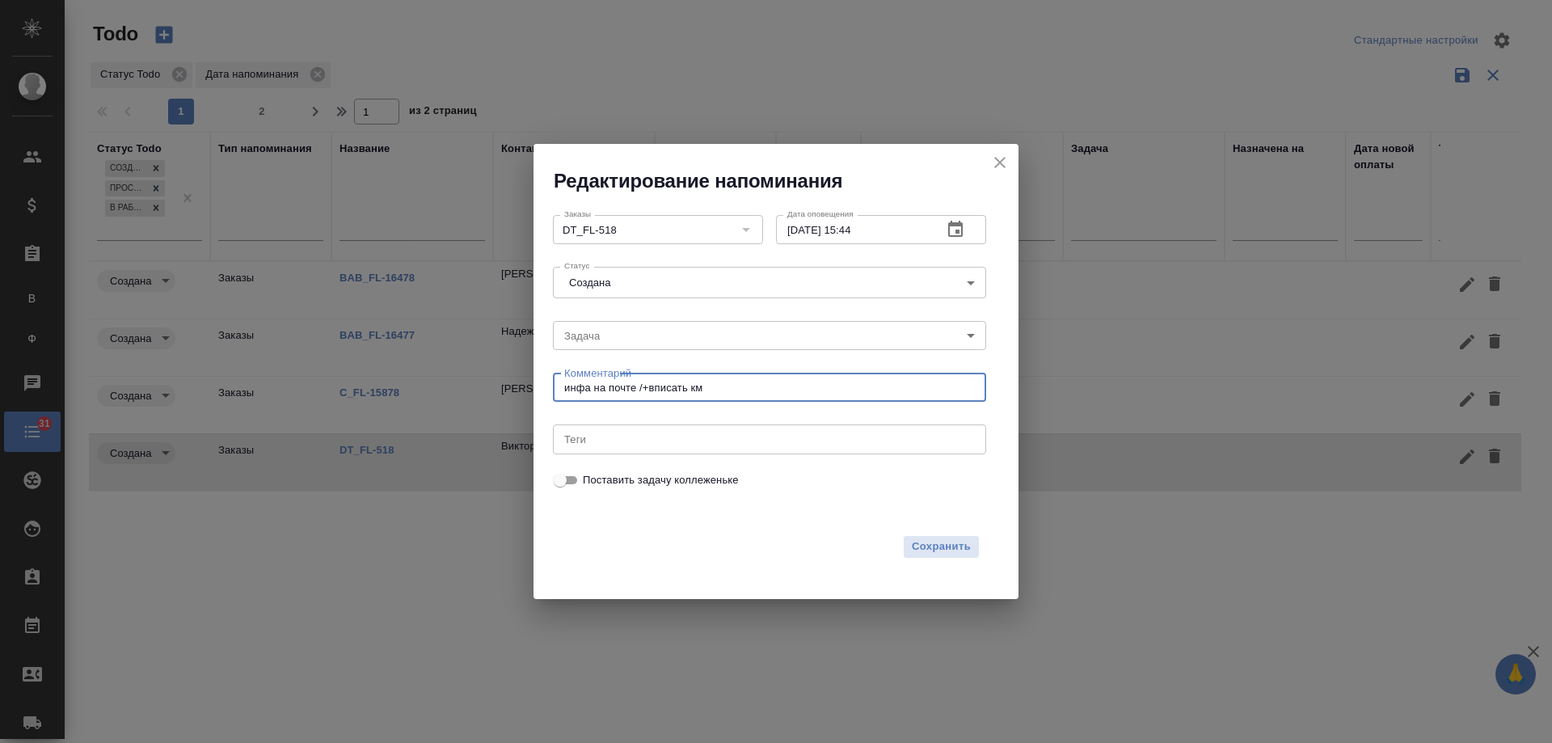
drag, startPoint x: 639, startPoint y: 380, endPoint x: 904, endPoint y: 387, distance: 265.3
click at [904, 387] on textarea "инфа на почте /+вписать км" at bounding box center [769, 388] width 411 height 12
type textarea "инфа на почте"
click at [962, 222] on icon "button" at bounding box center [955, 229] width 19 height 19
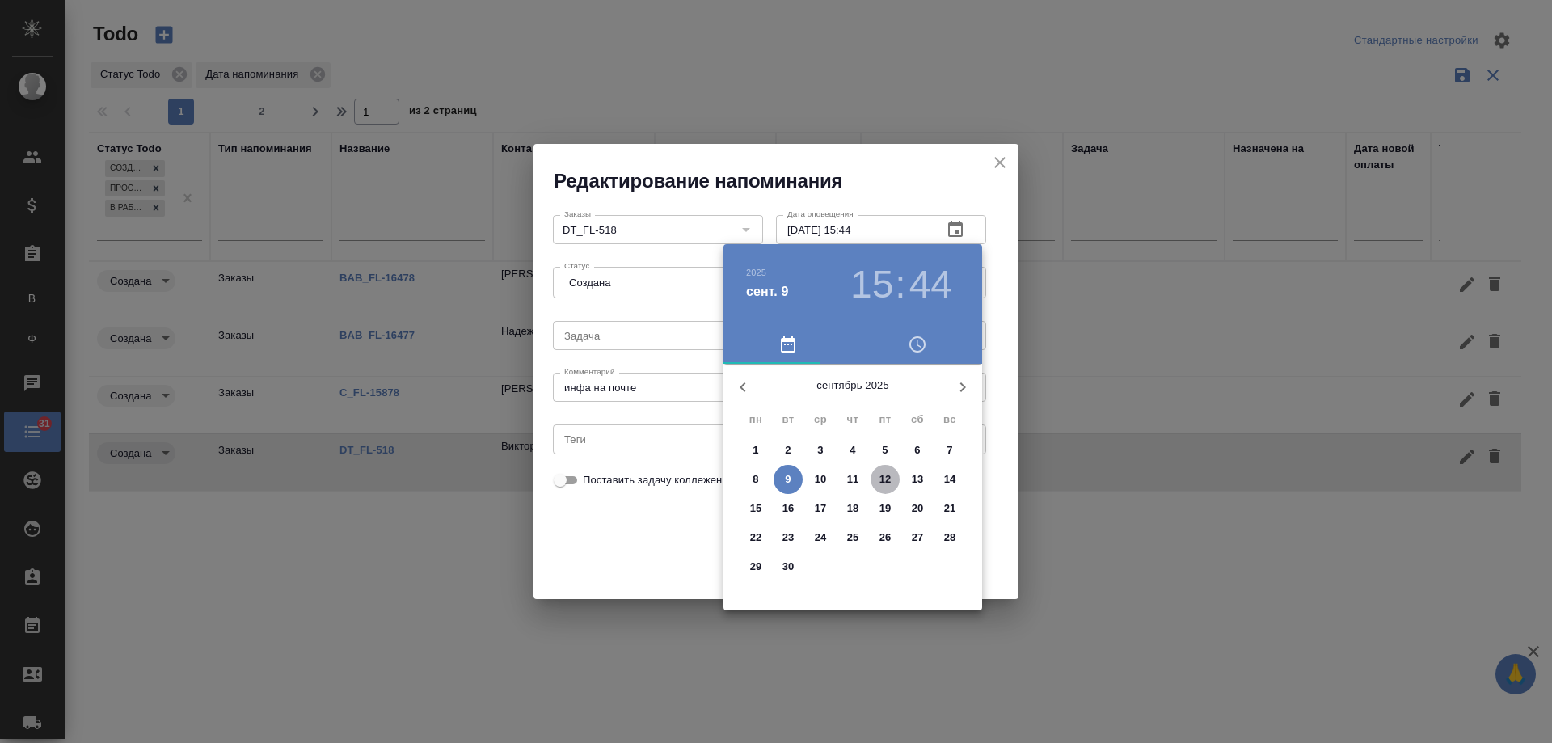
click at [887, 477] on p "12" at bounding box center [886, 479] width 12 height 16
type input "[DATE] 15:44"
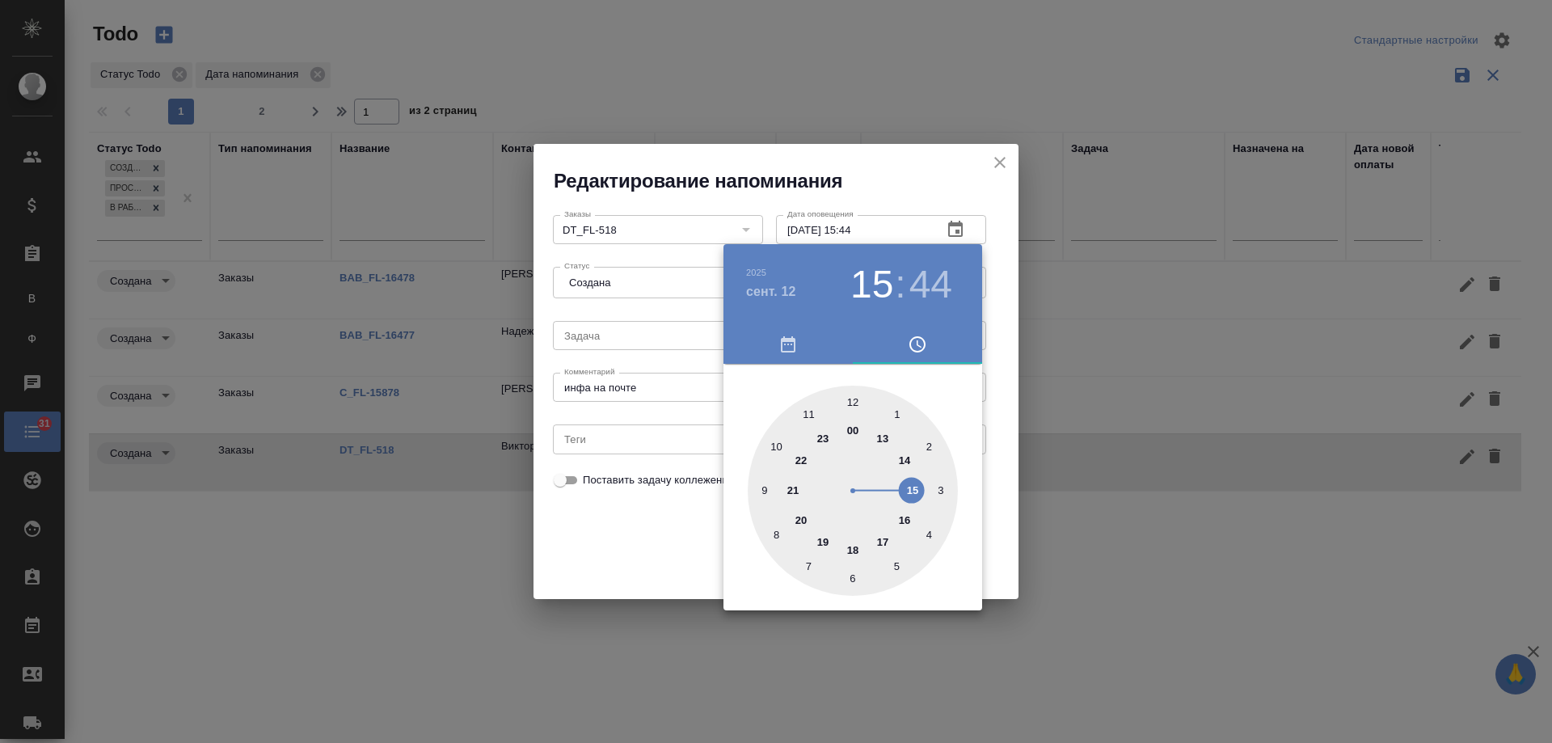
click at [614, 525] on div at bounding box center [776, 371] width 1552 height 743
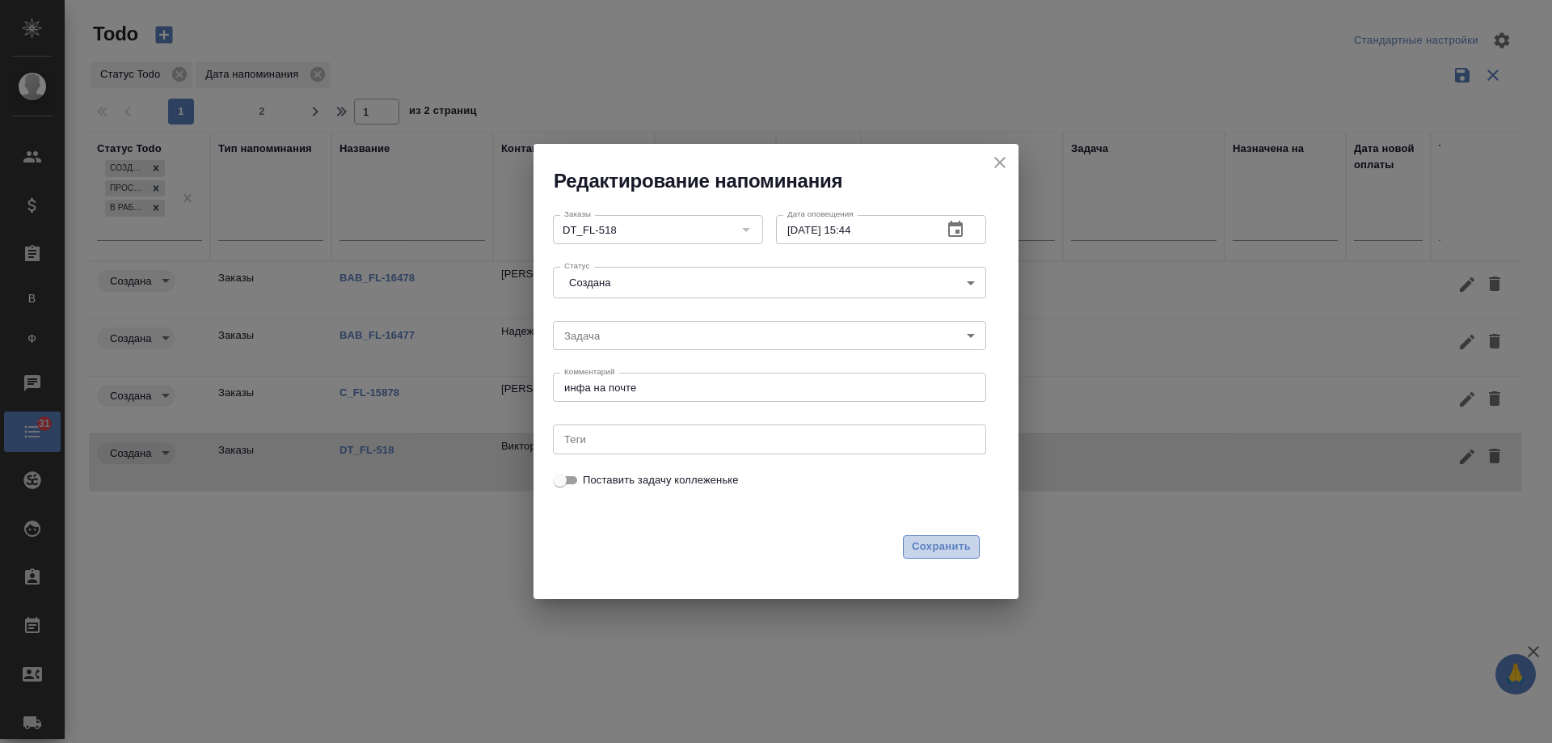
click at [935, 537] on button "Сохранить" at bounding box center [941, 546] width 77 height 23
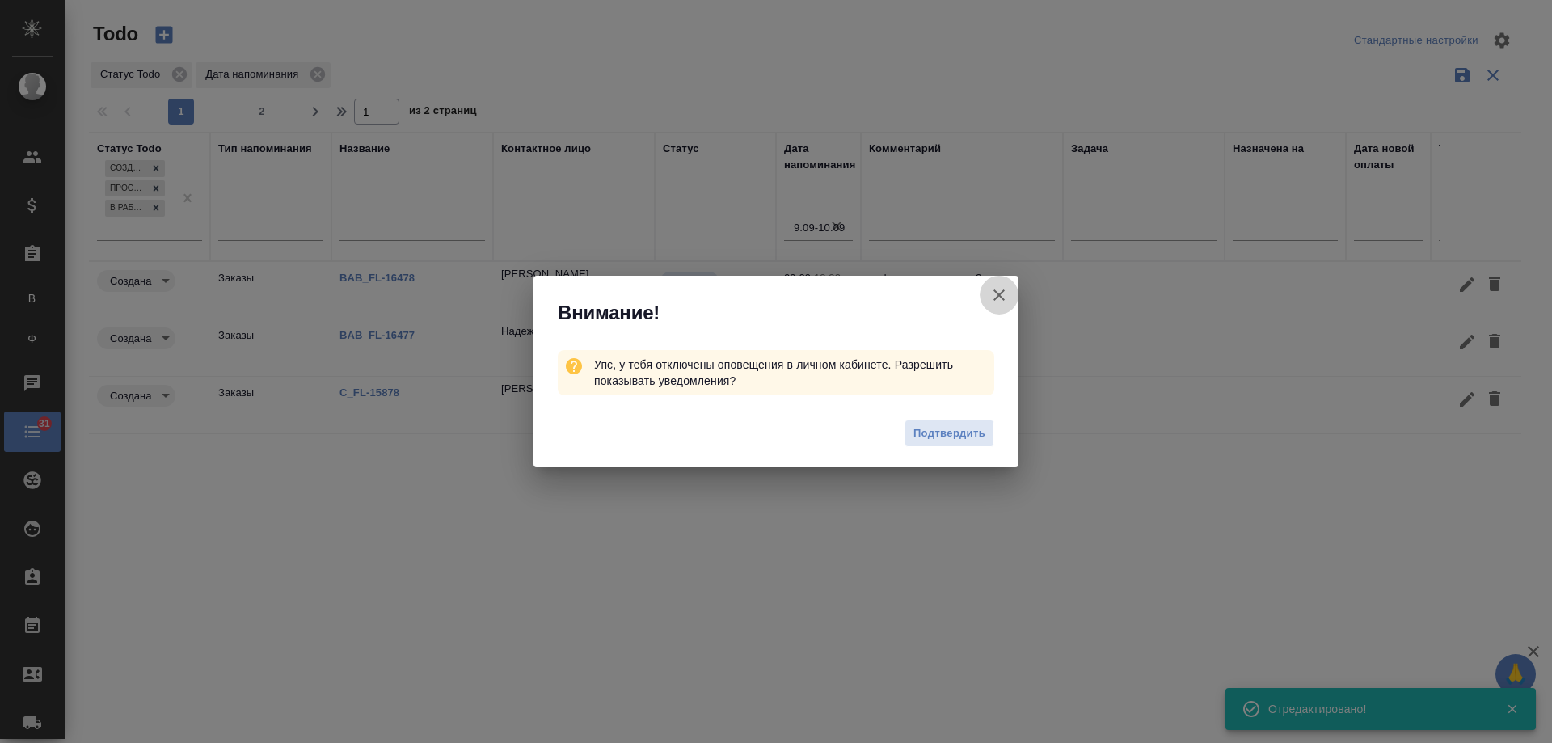
click at [994, 292] on icon "button" at bounding box center [999, 294] width 19 height 19
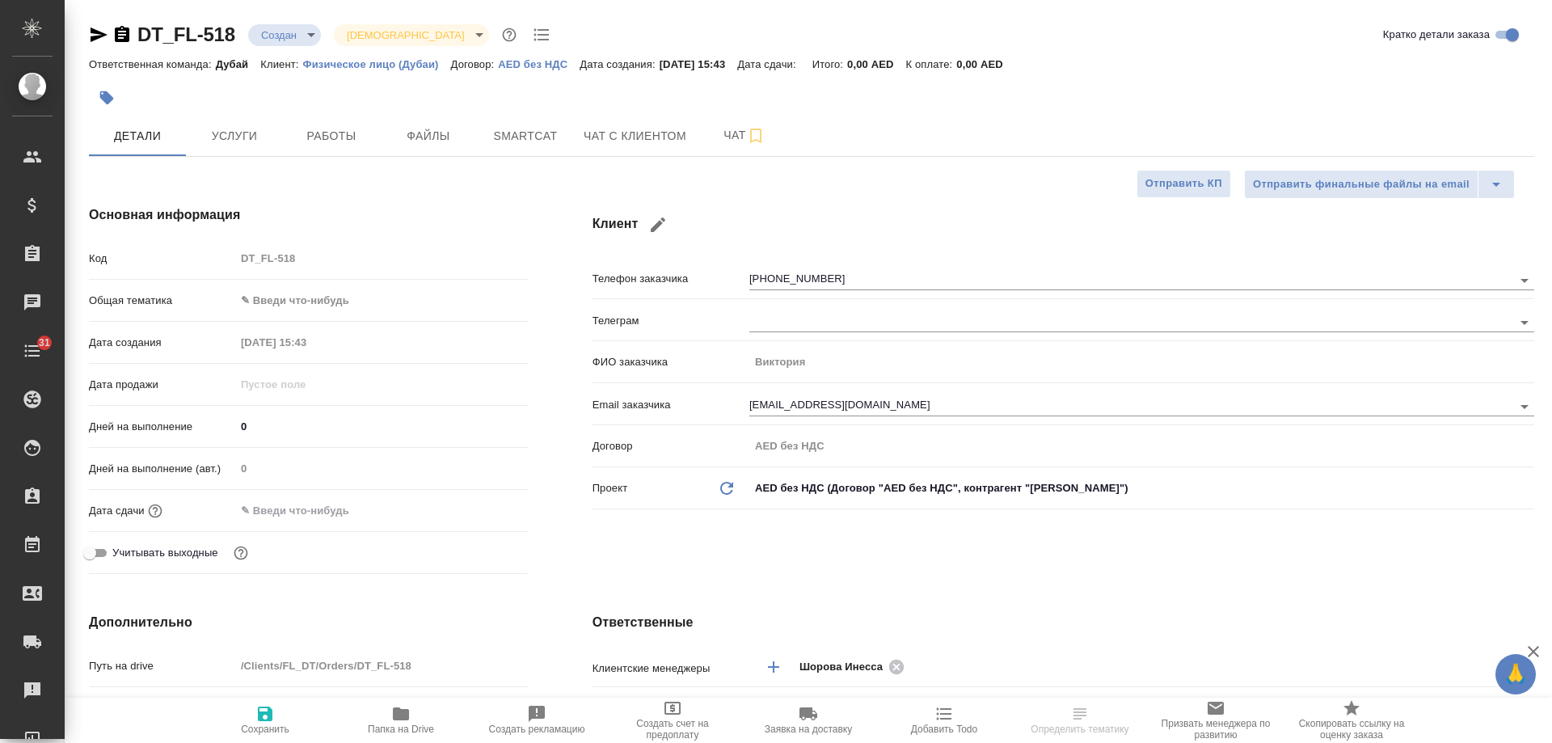
select select "RU"
type textarea "x"
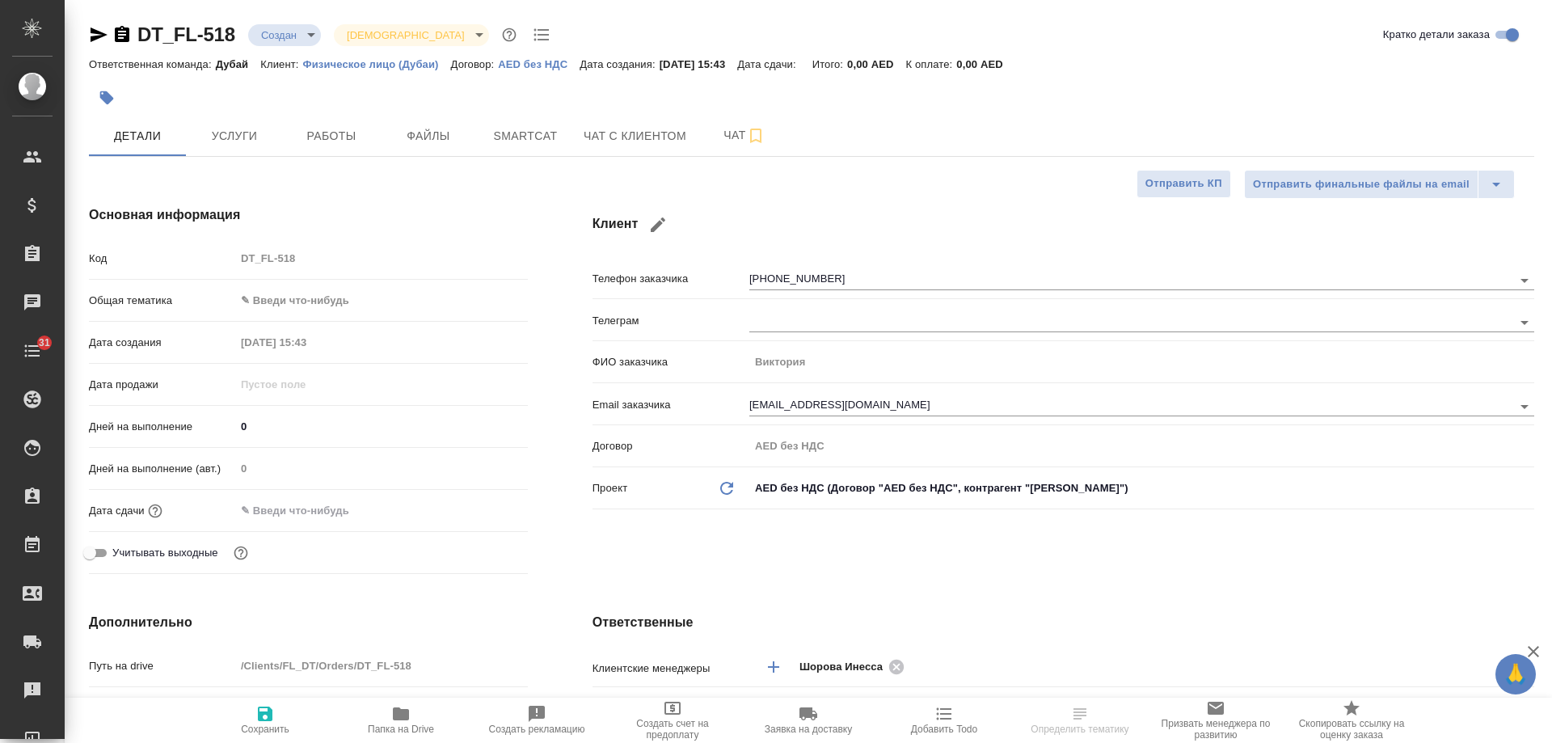
type textarea "x"
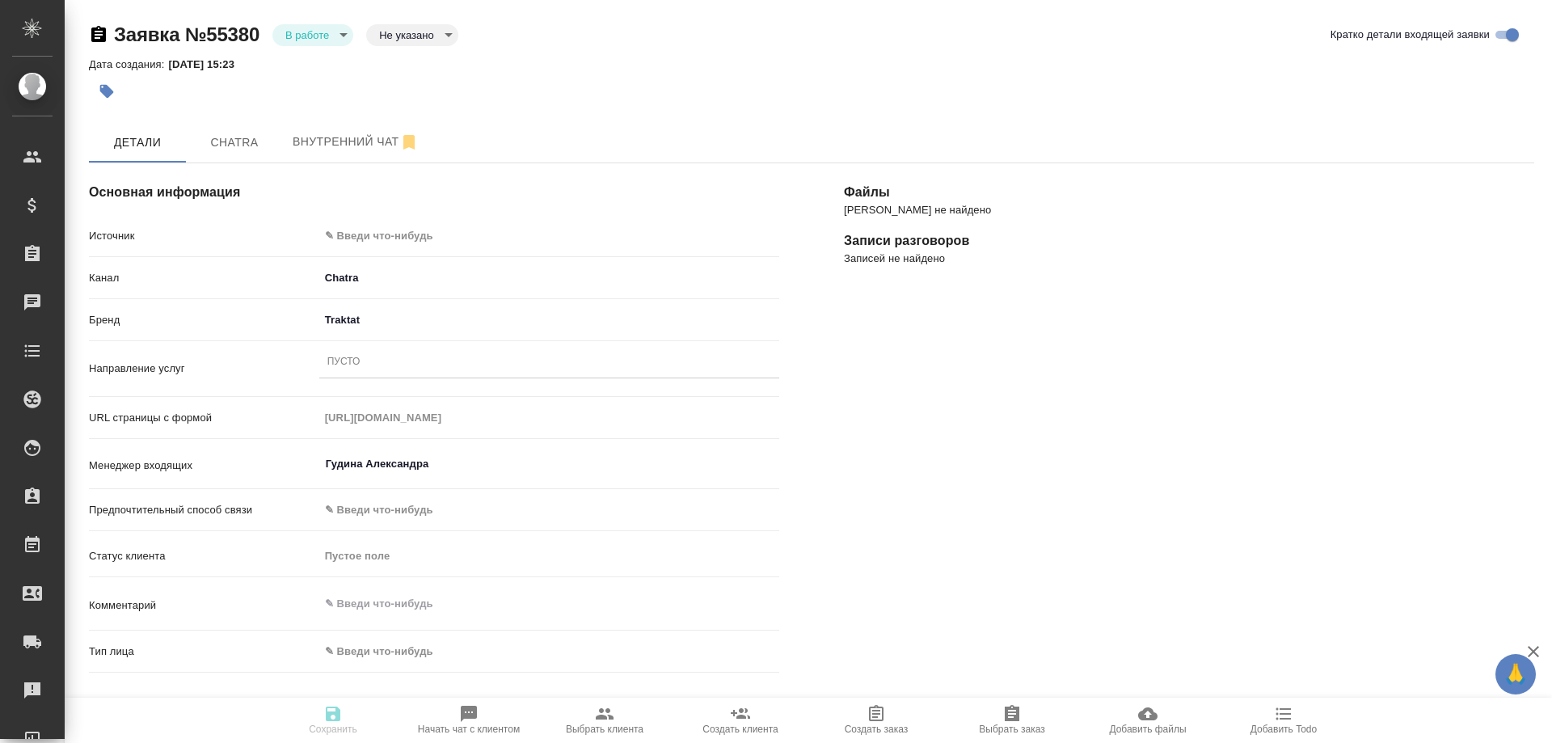
select select "RU"
click at [213, 133] on span "Chatra" at bounding box center [235, 143] width 78 height 20
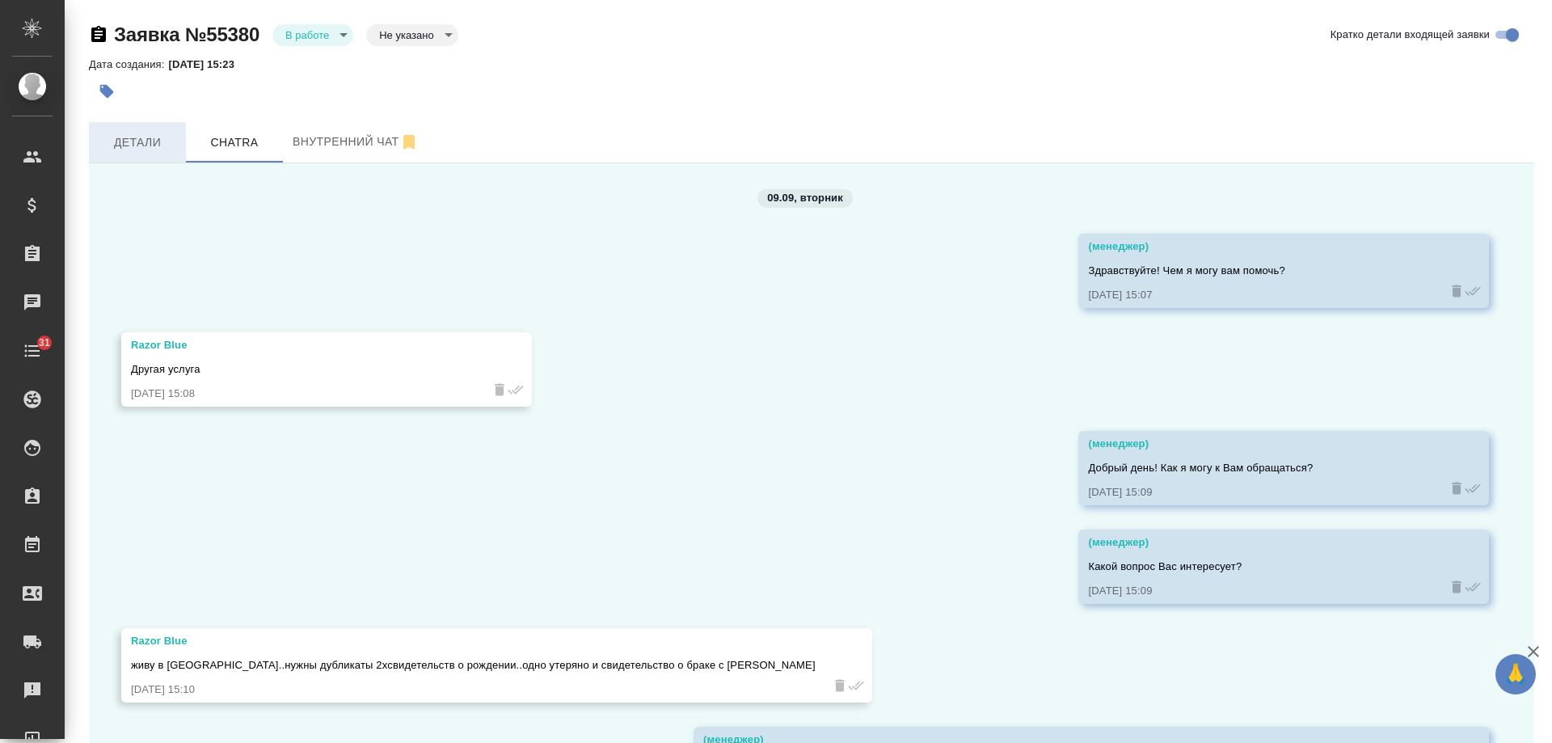
click at [132, 149] on span "Детали" at bounding box center [138, 143] width 78 height 20
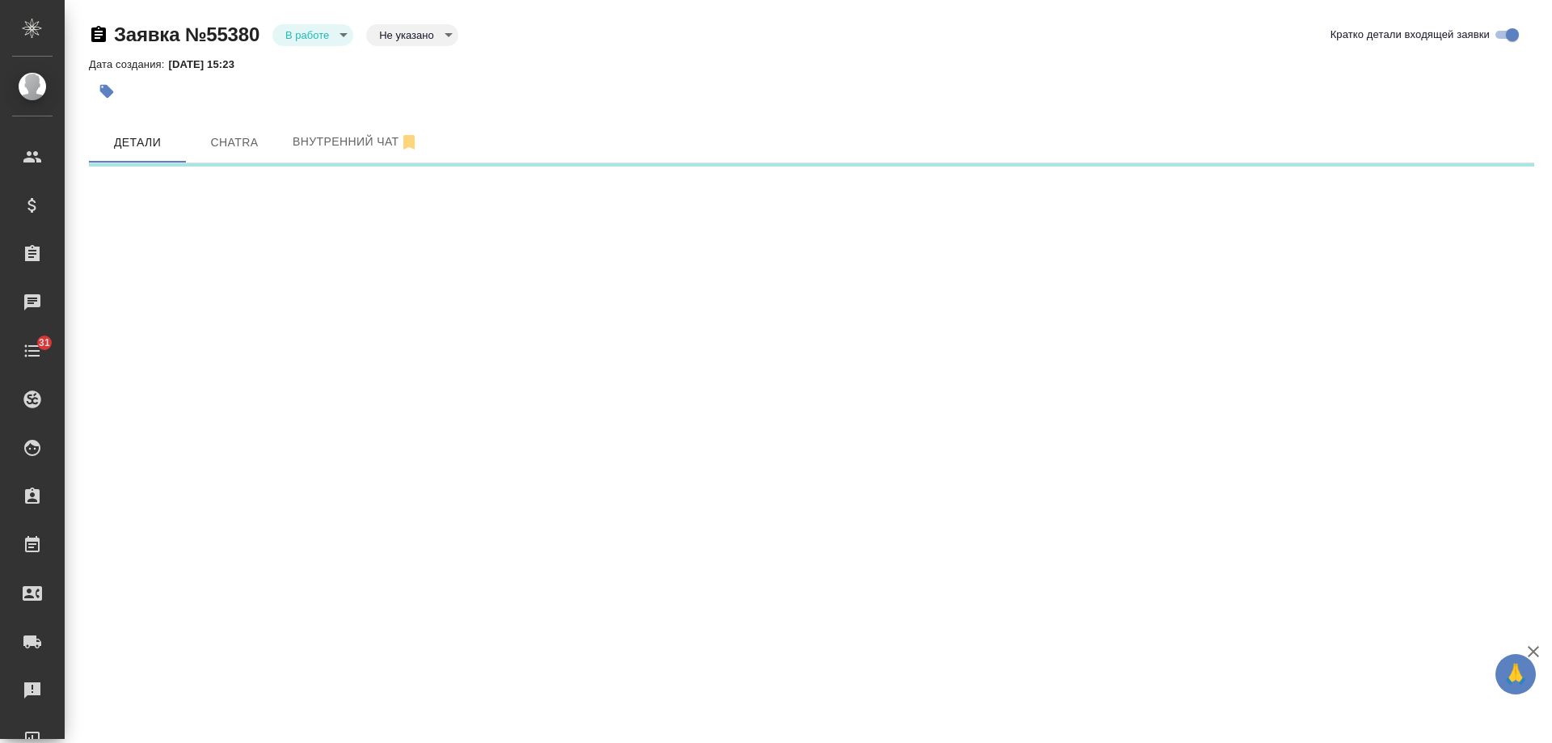
select select "RU"
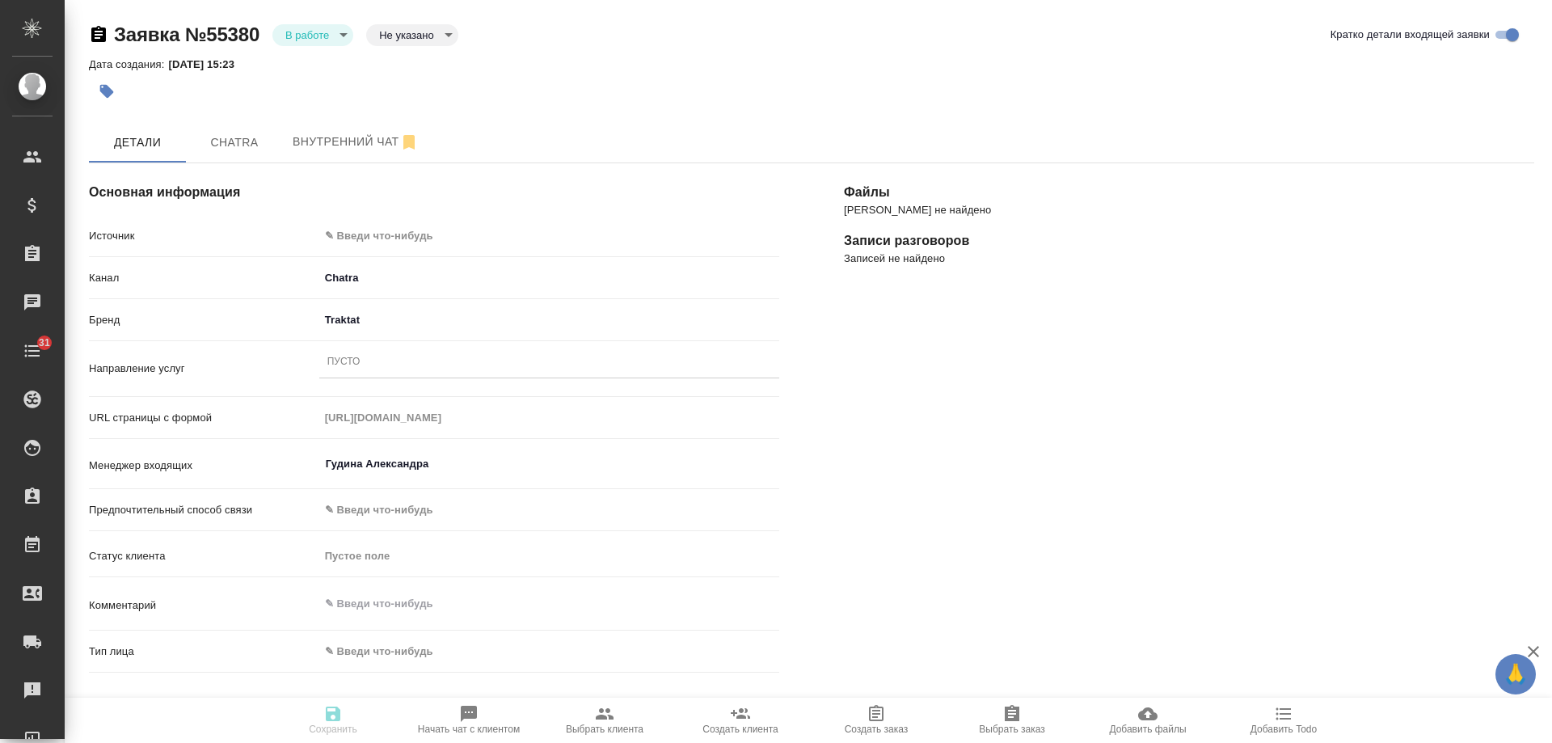
type textarea "x"
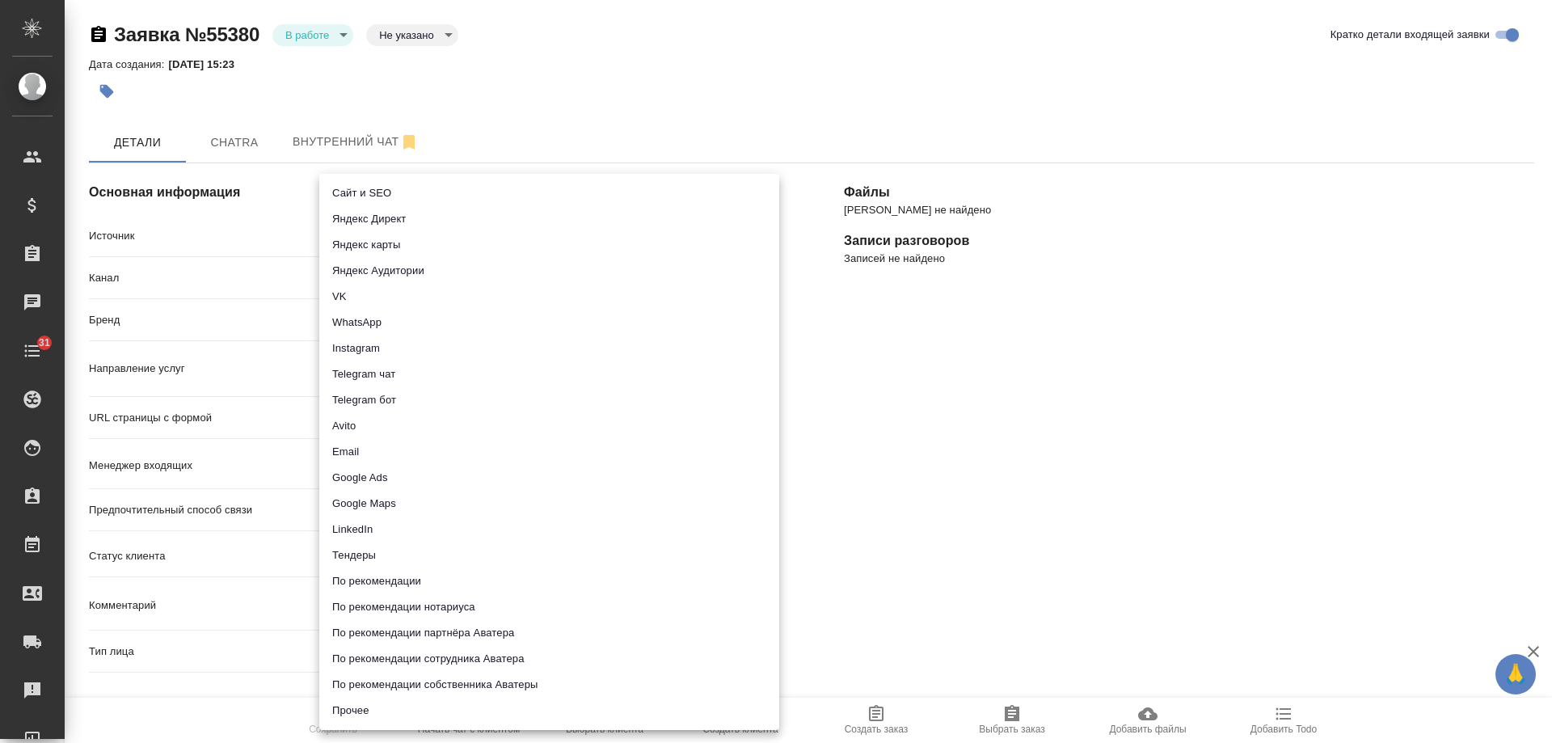
click at [411, 235] on body "🙏 .cls-1 fill:#fff; AWATERA Gudina Alexandra Клиенты Спецификации Заказы 0 Чаты…" at bounding box center [776, 371] width 1552 height 743
click at [373, 195] on li "Сайт и SEO" at bounding box center [549, 193] width 460 height 26
type input "seo"
type textarea "x"
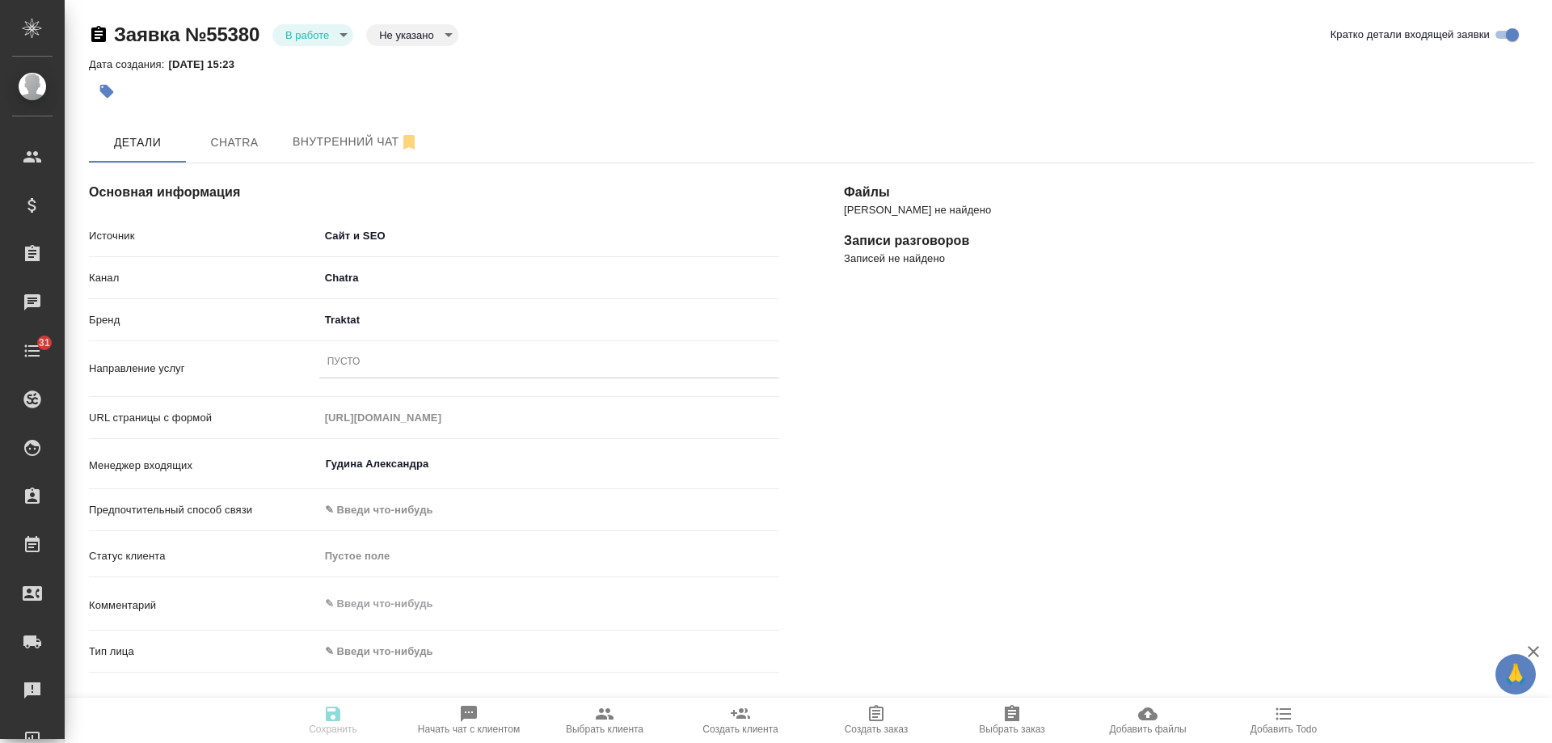
click at [359, 365] on div "Пусто" at bounding box center [343, 363] width 33 height 14
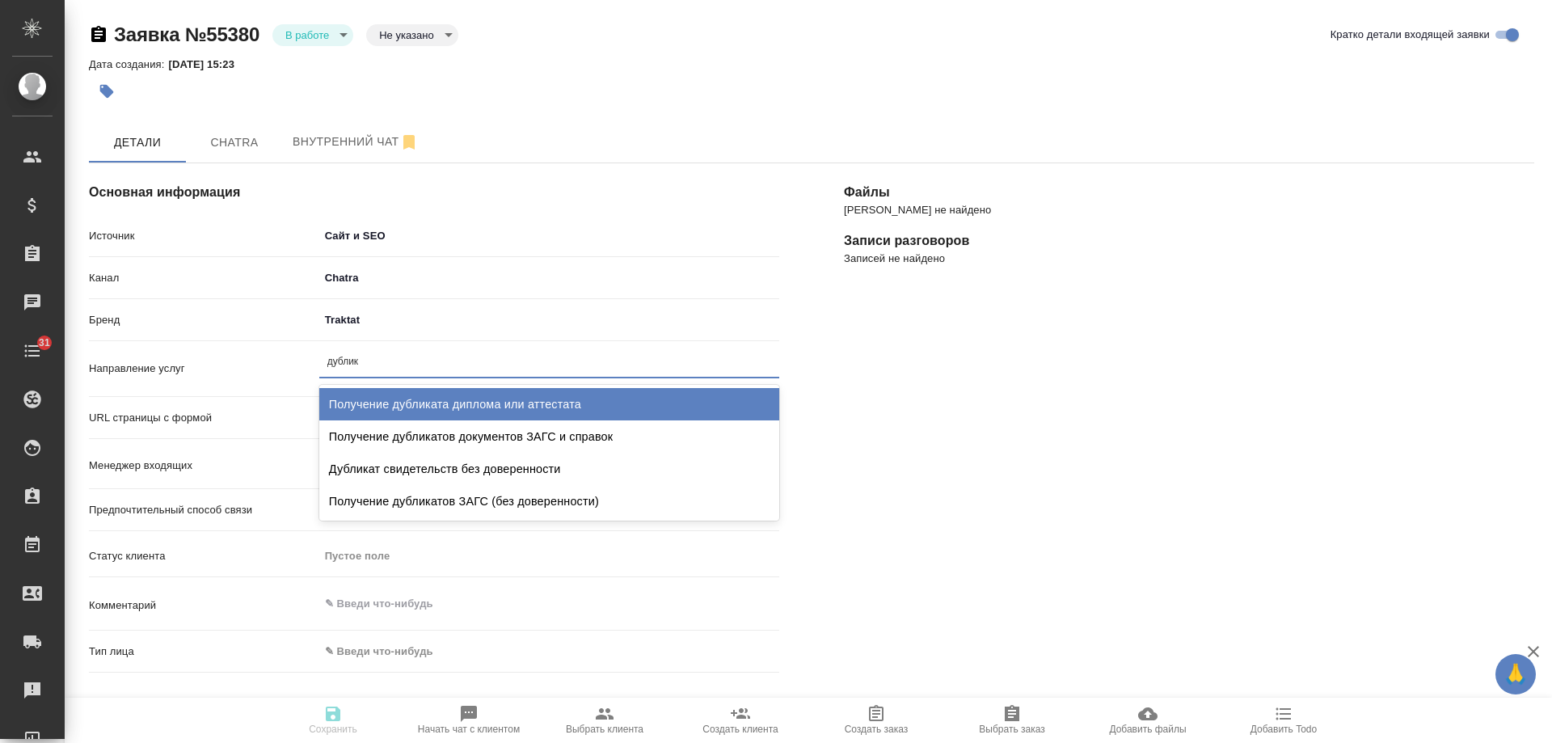
type input "дублика"
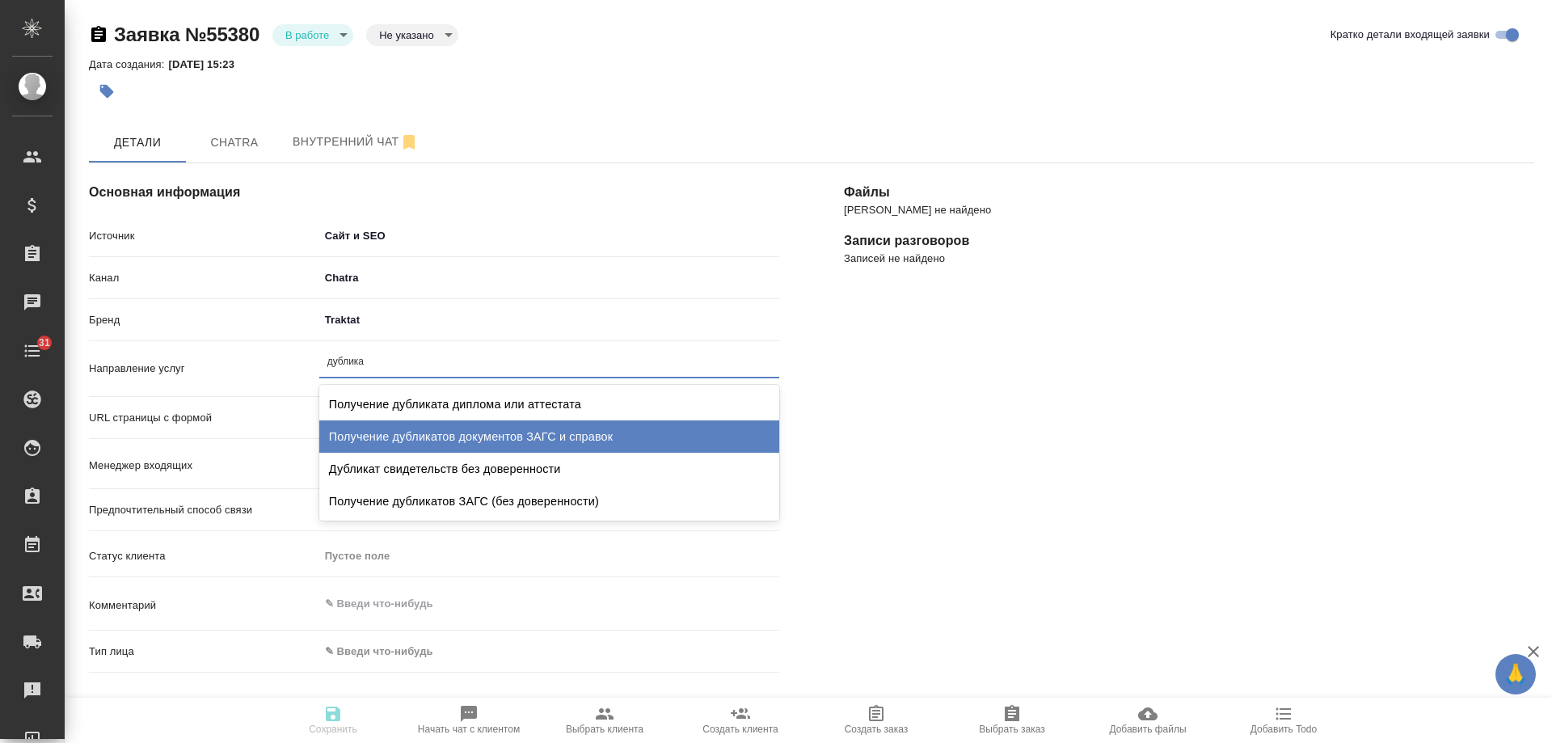
click at [461, 422] on div "Получение дубликатов документов ЗАГС и справок" at bounding box center [549, 436] width 460 height 32
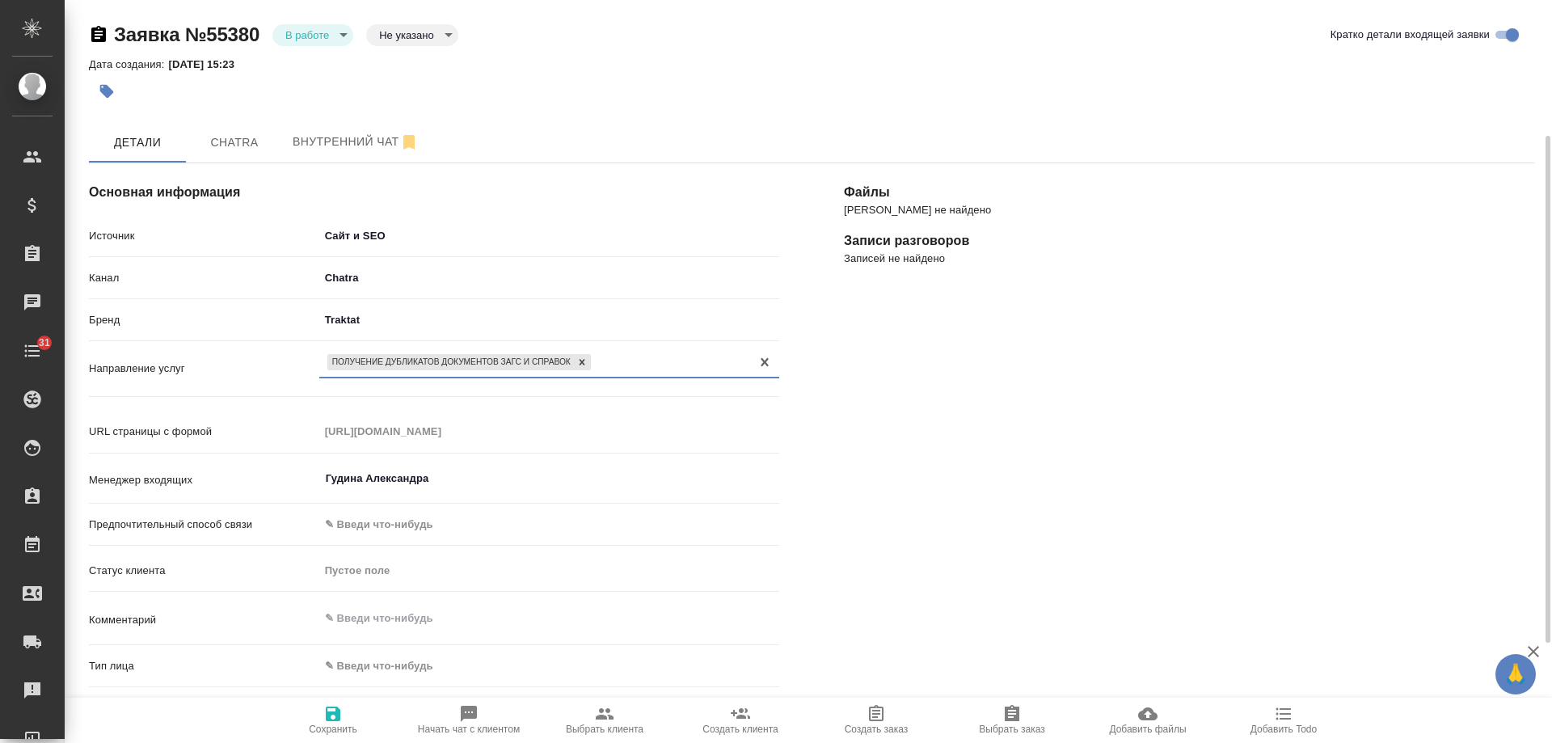
scroll to position [162, 0]
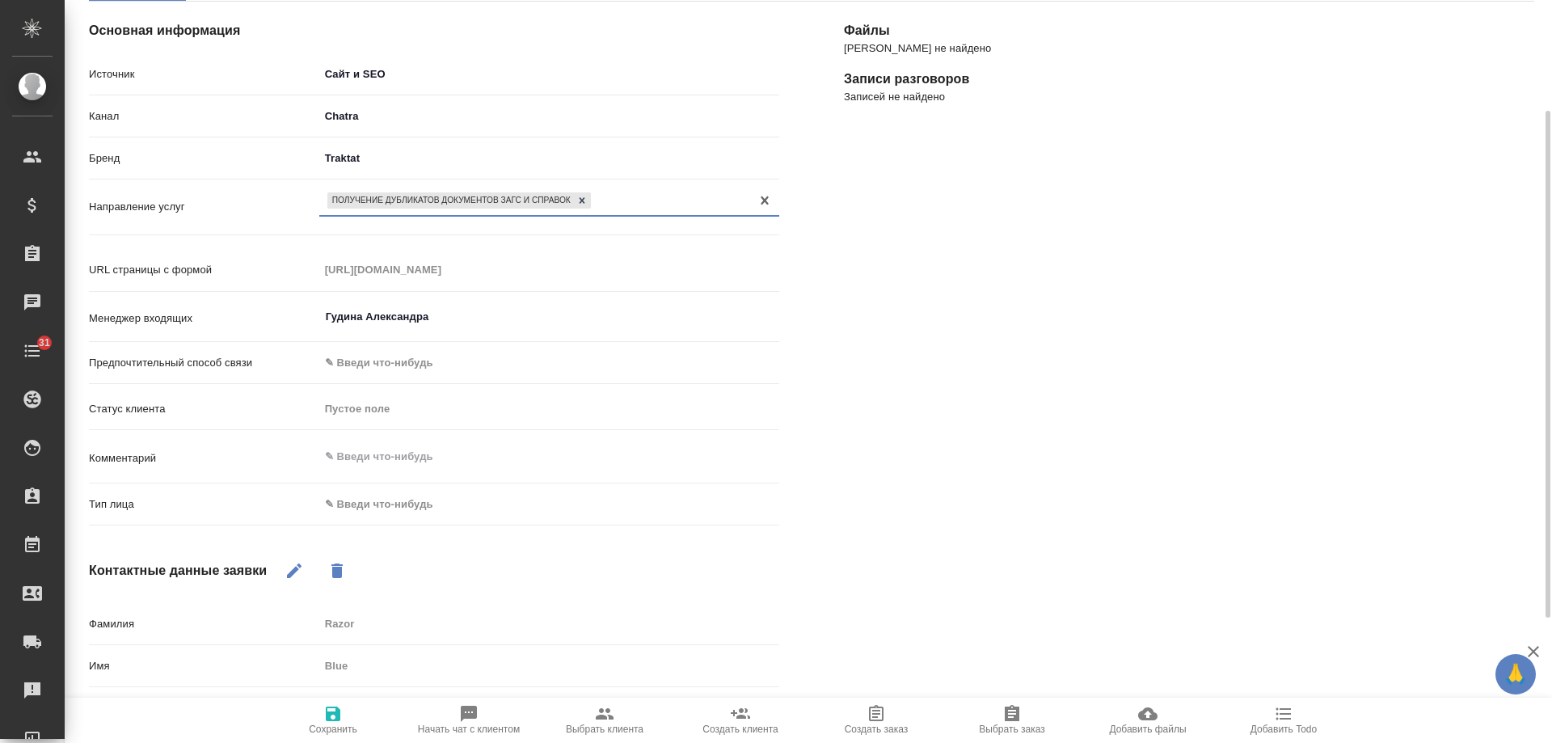
click at [386, 509] on body "🙏 .cls-1 fill:#fff; AWATERA Gudina Alexandra Клиенты Спецификации Заказы 0 Чаты…" at bounding box center [776, 371] width 1552 height 743
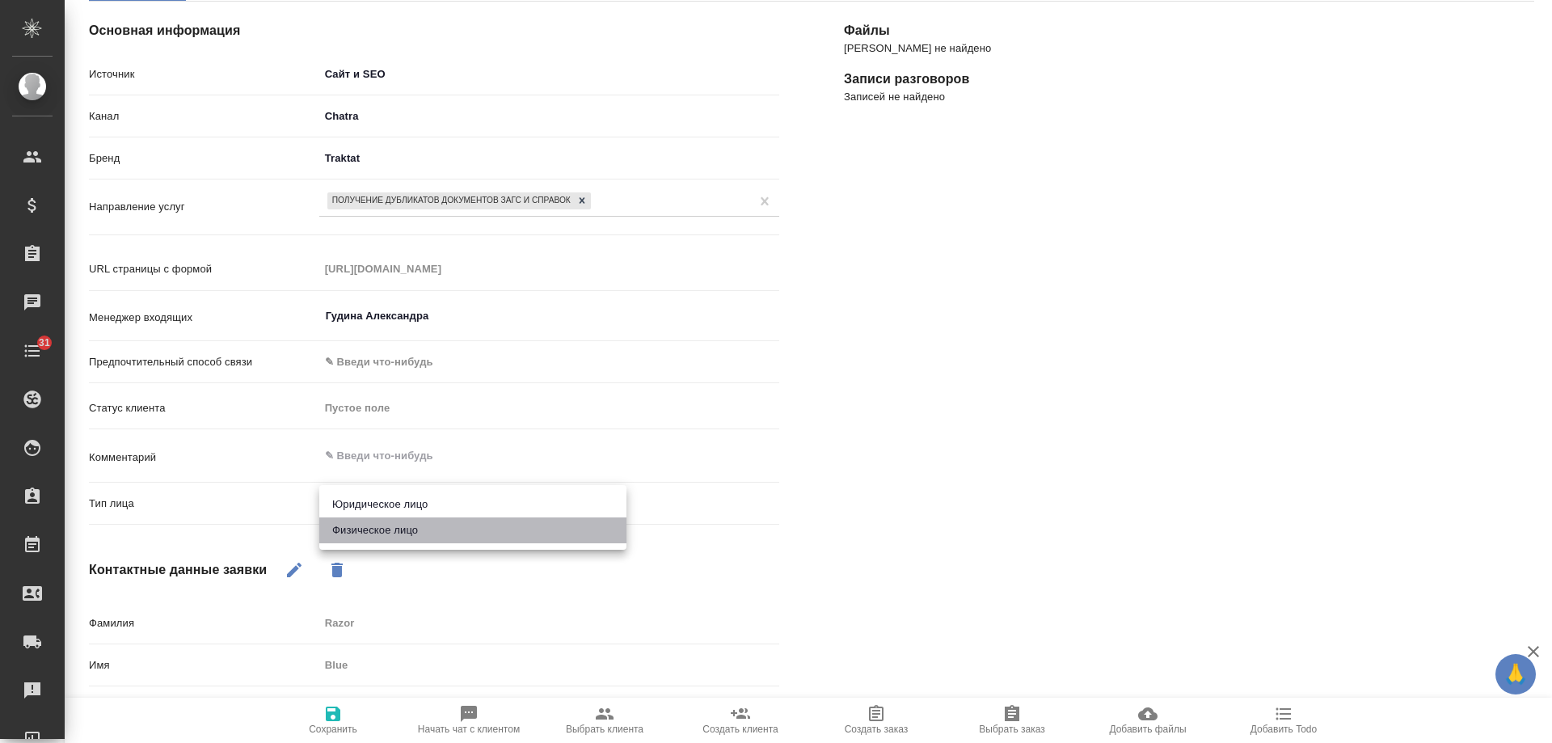
click at [382, 530] on li "Физическое лицо" at bounding box center [472, 530] width 307 height 26
type textarea "x"
type input "private"
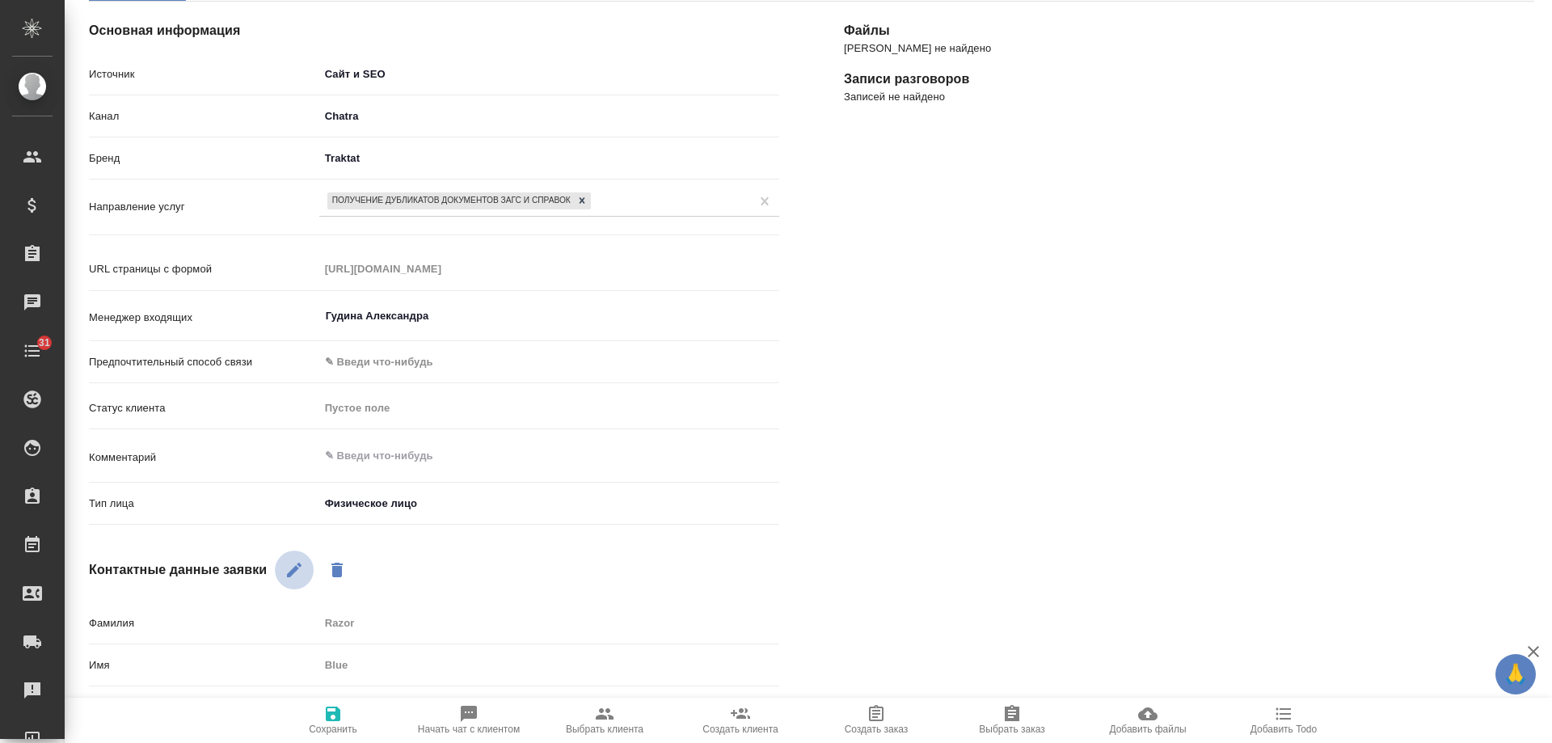
click at [298, 578] on icon "button" at bounding box center [294, 569] width 19 height 19
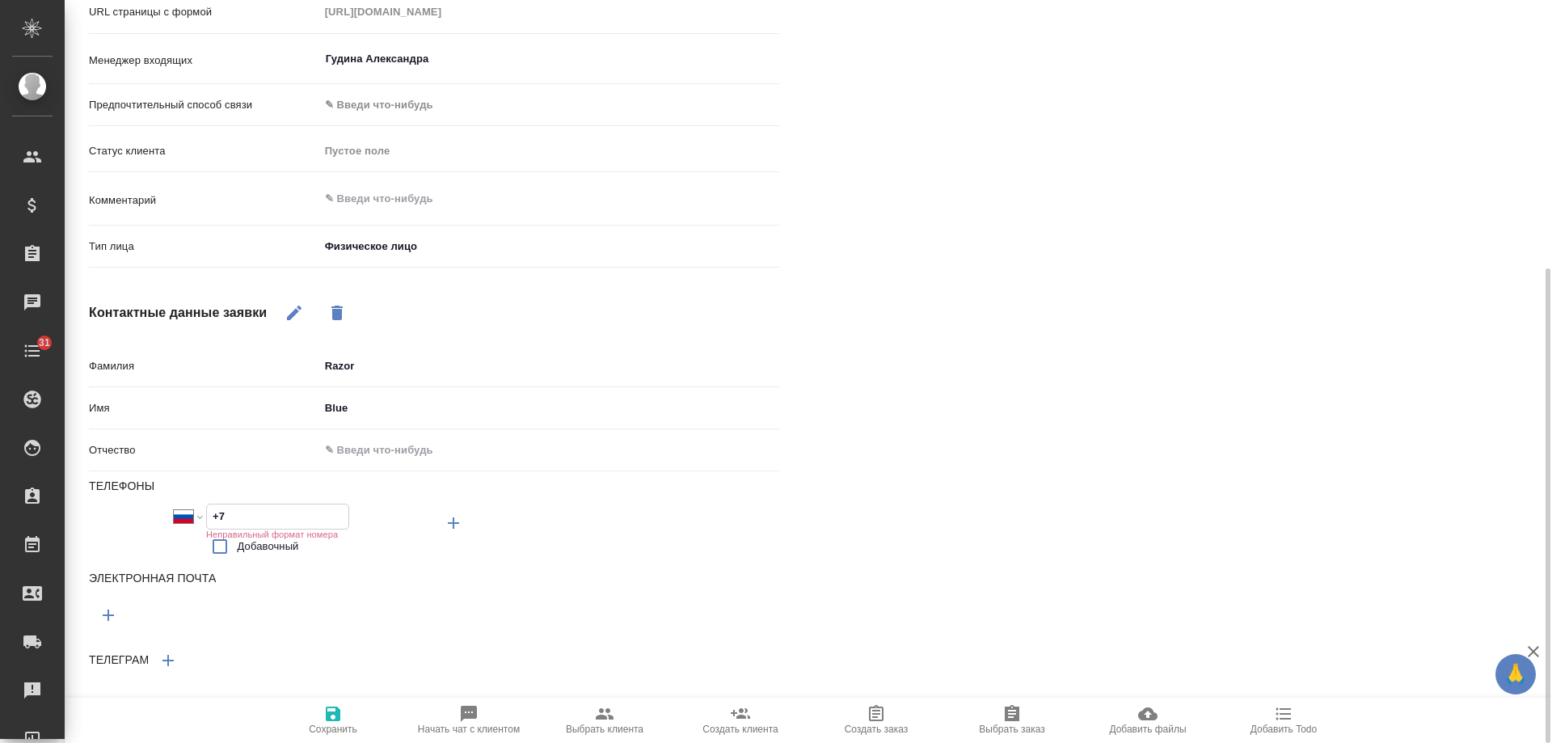
drag, startPoint x: 259, startPoint y: 513, endPoint x: 158, endPoint y: 517, distance: 100.3
click at [158, 515] on div "Международный Австралия Австрия Азербайджан Албания Алжир Американское Самоа Ан…" at bounding box center [261, 533] width 345 height 59
paste input "372 5648 038"
type textarea "x"
select select "EE"
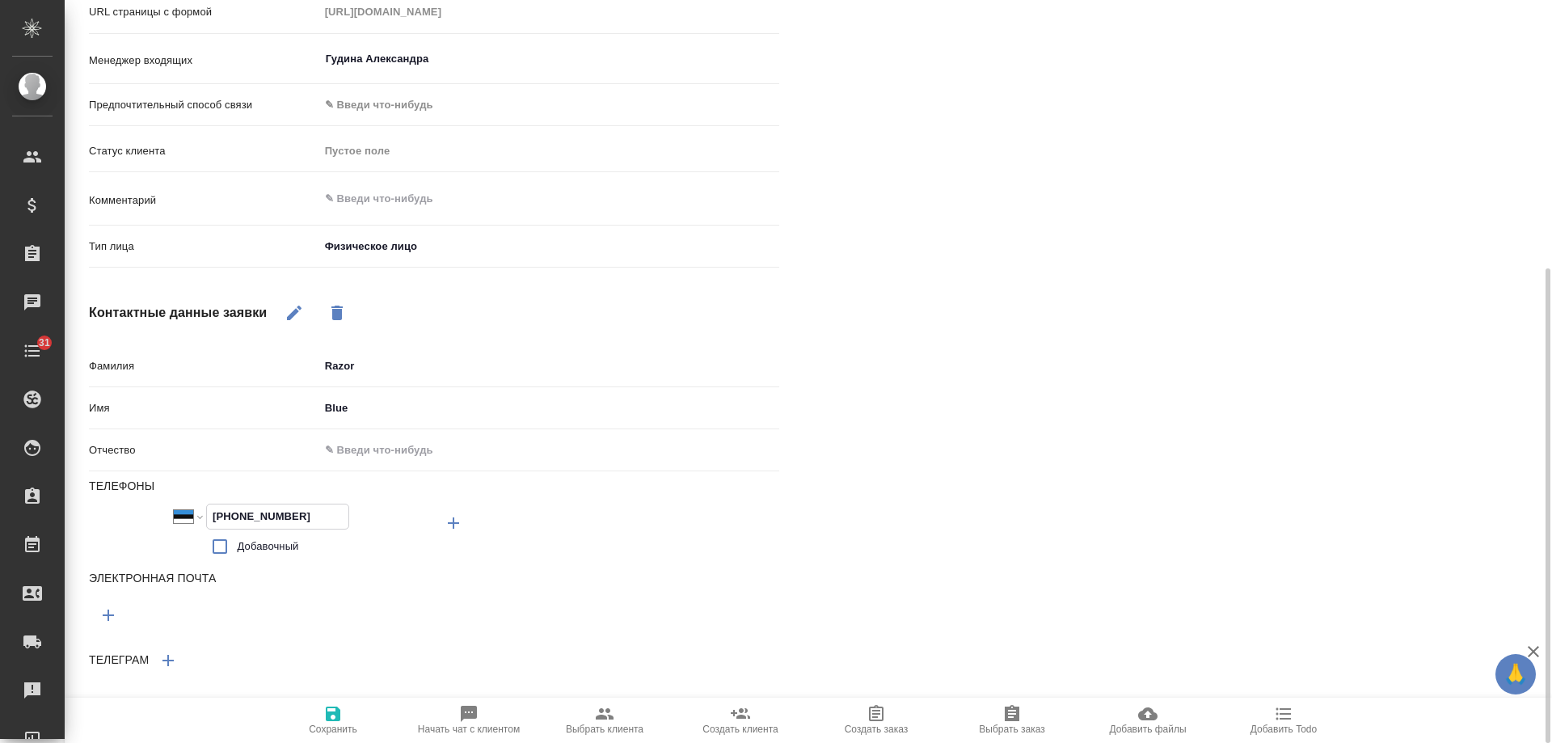
type input "+372 5648 0387"
click at [344, 716] on span "Сохранить" at bounding box center [333, 719] width 116 height 31
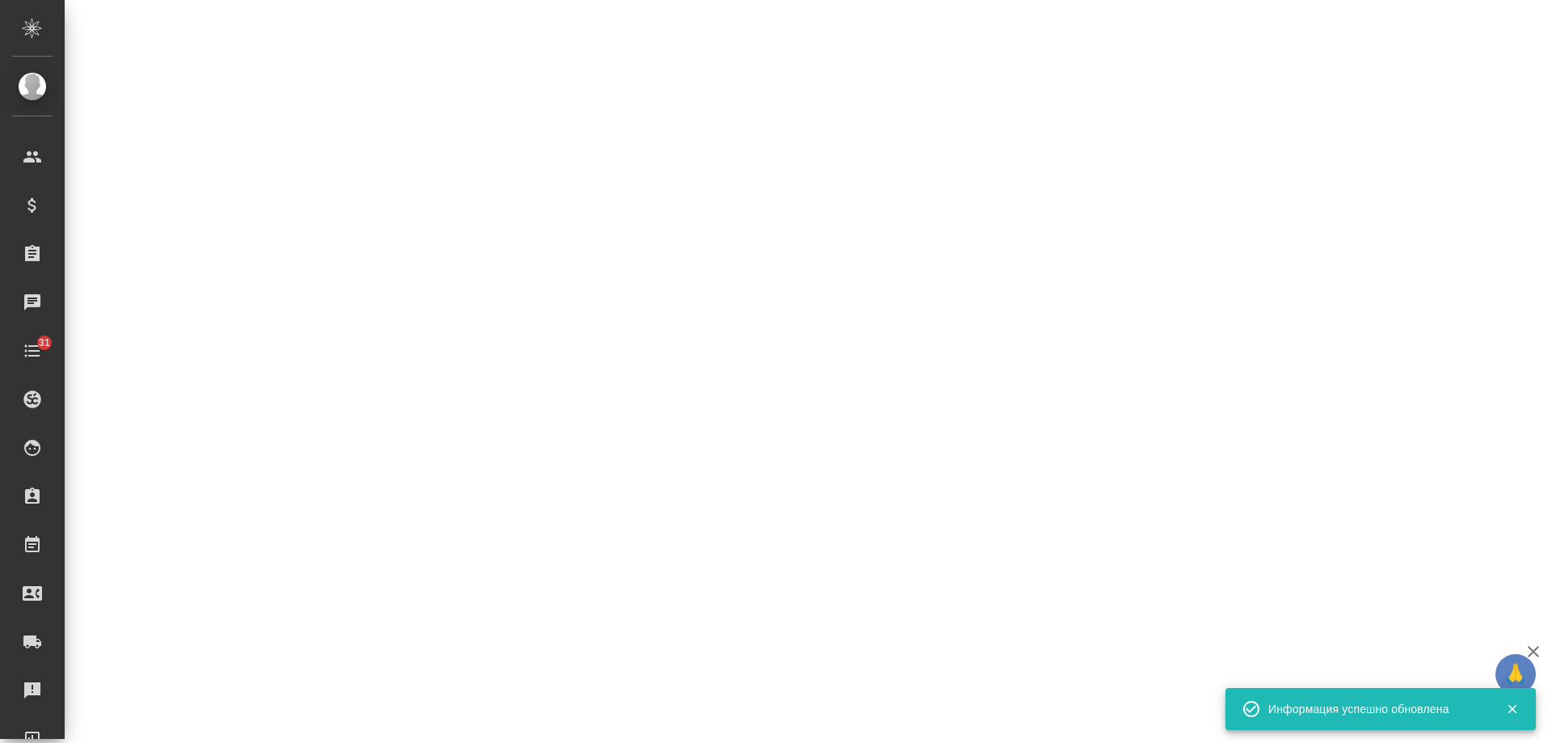
select select "RU"
select select "EE"
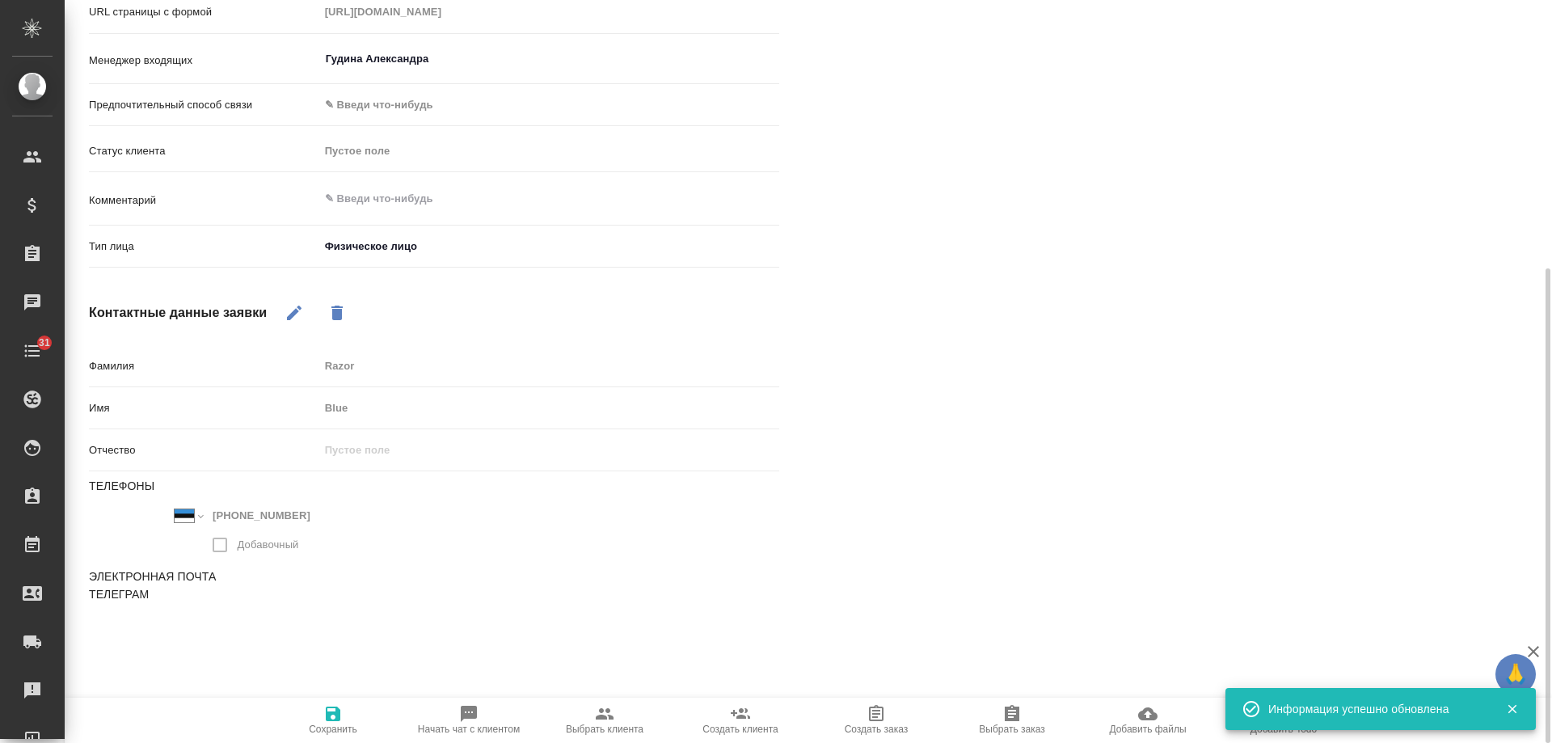
type textarea "x"
drag, startPoint x: 296, startPoint y: 316, endPoint x: 369, endPoint y: 403, distance: 114.2
click at [296, 317] on icon "button" at bounding box center [294, 312] width 19 height 19
drag, startPoint x: 374, startPoint y: 407, endPoint x: 188, endPoint y: 404, distance: 186.0
click at [188, 404] on div "Имя Blue" at bounding box center [434, 408] width 690 height 28
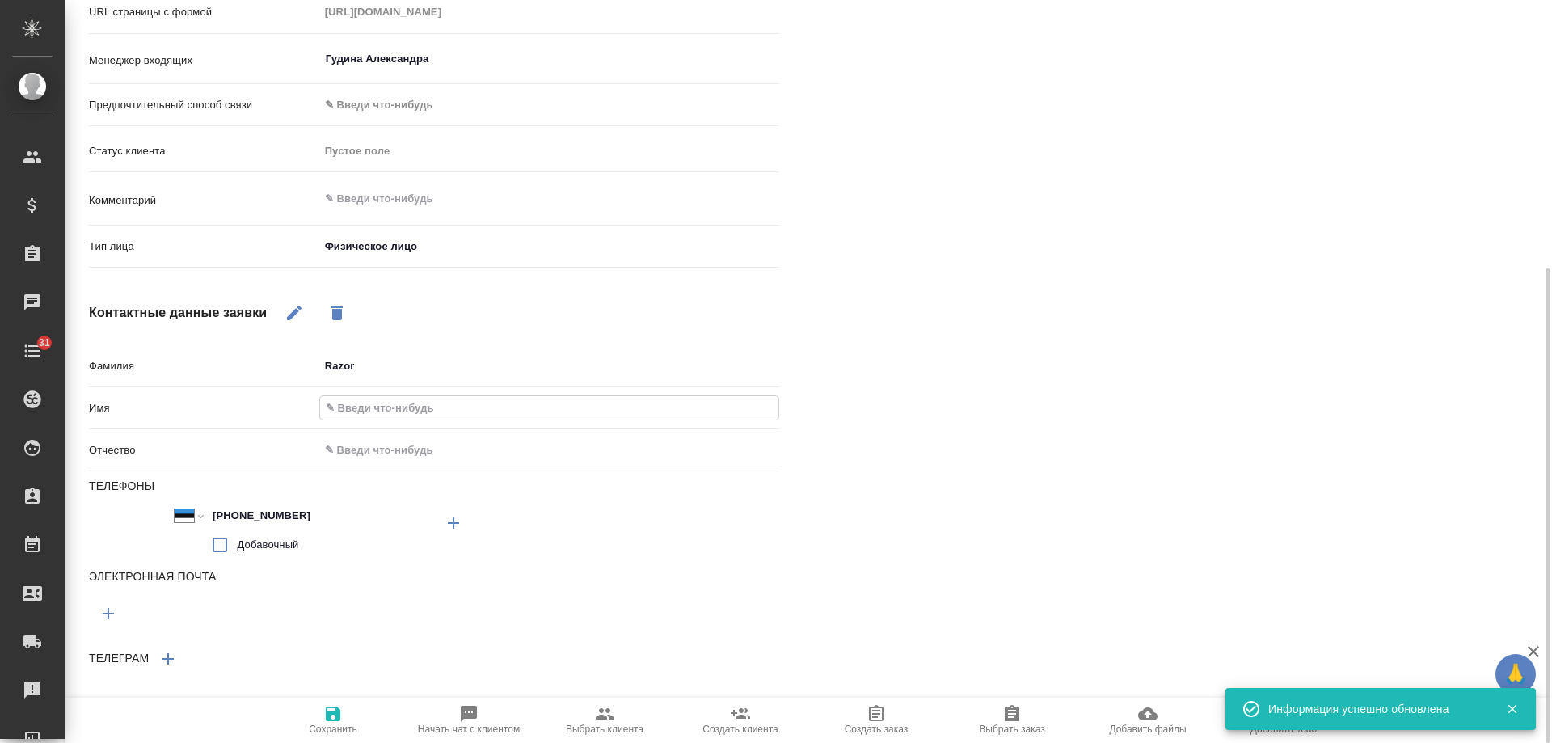
type textarea "x"
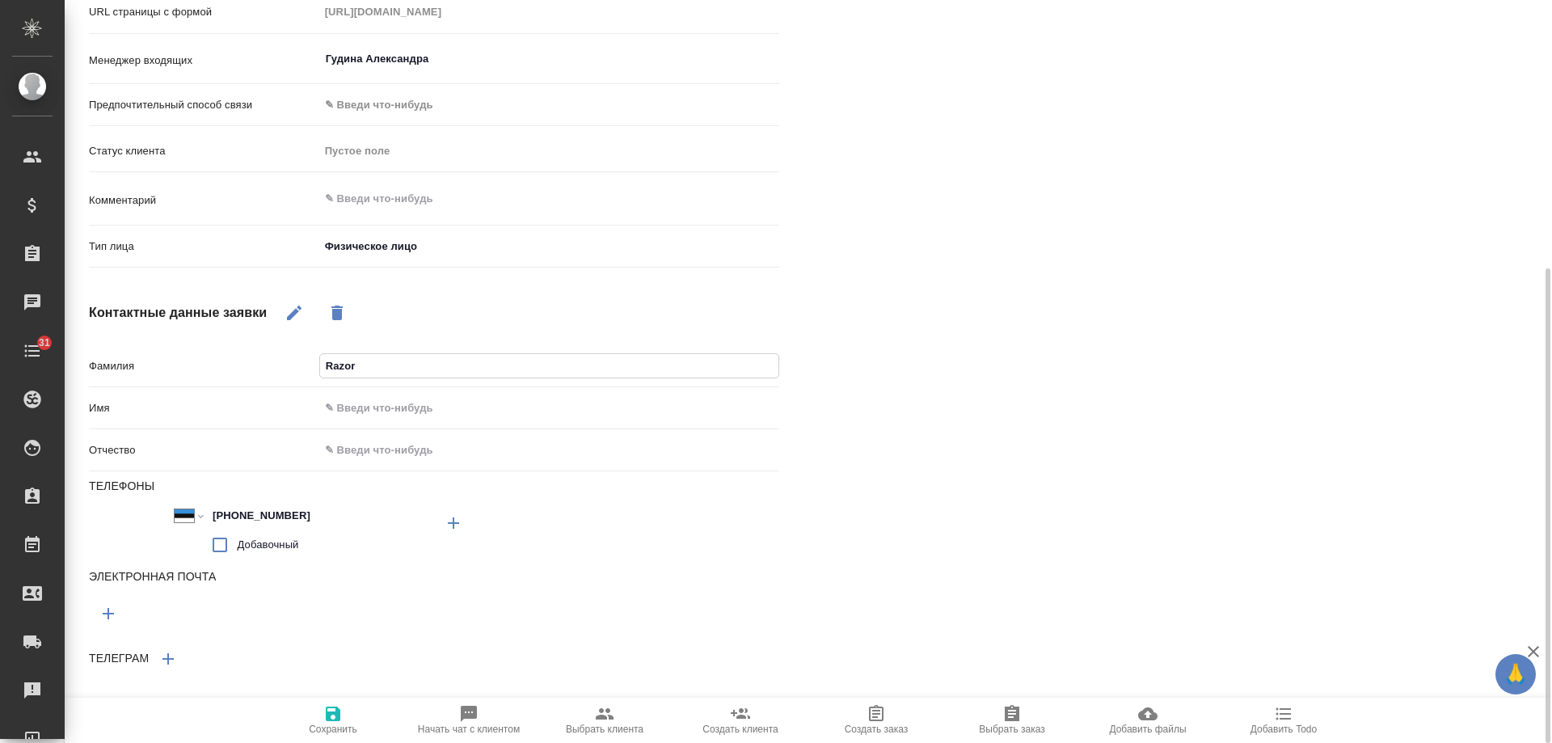
drag, startPoint x: 387, startPoint y: 370, endPoint x: 218, endPoint y: 363, distance: 169.1
click at [218, 363] on div "Фамилия Razor" at bounding box center [434, 366] width 690 height 28
type textarea "x"
type input "не"
type textarea "x"
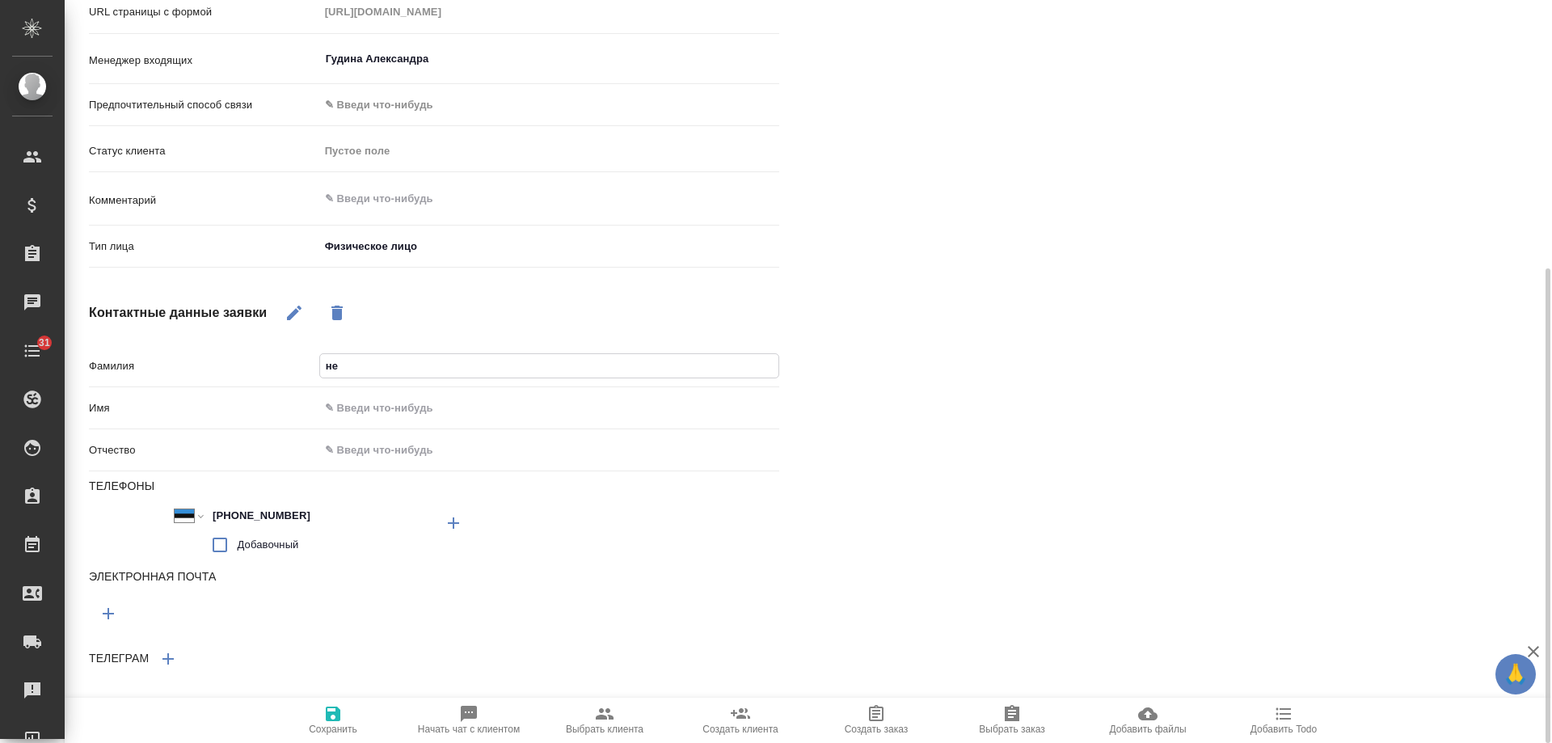
type input "не представилась"
type textarea "x"
click at [335, 712] on icon "button" at bounding box center [333, 714] width 15 height 15
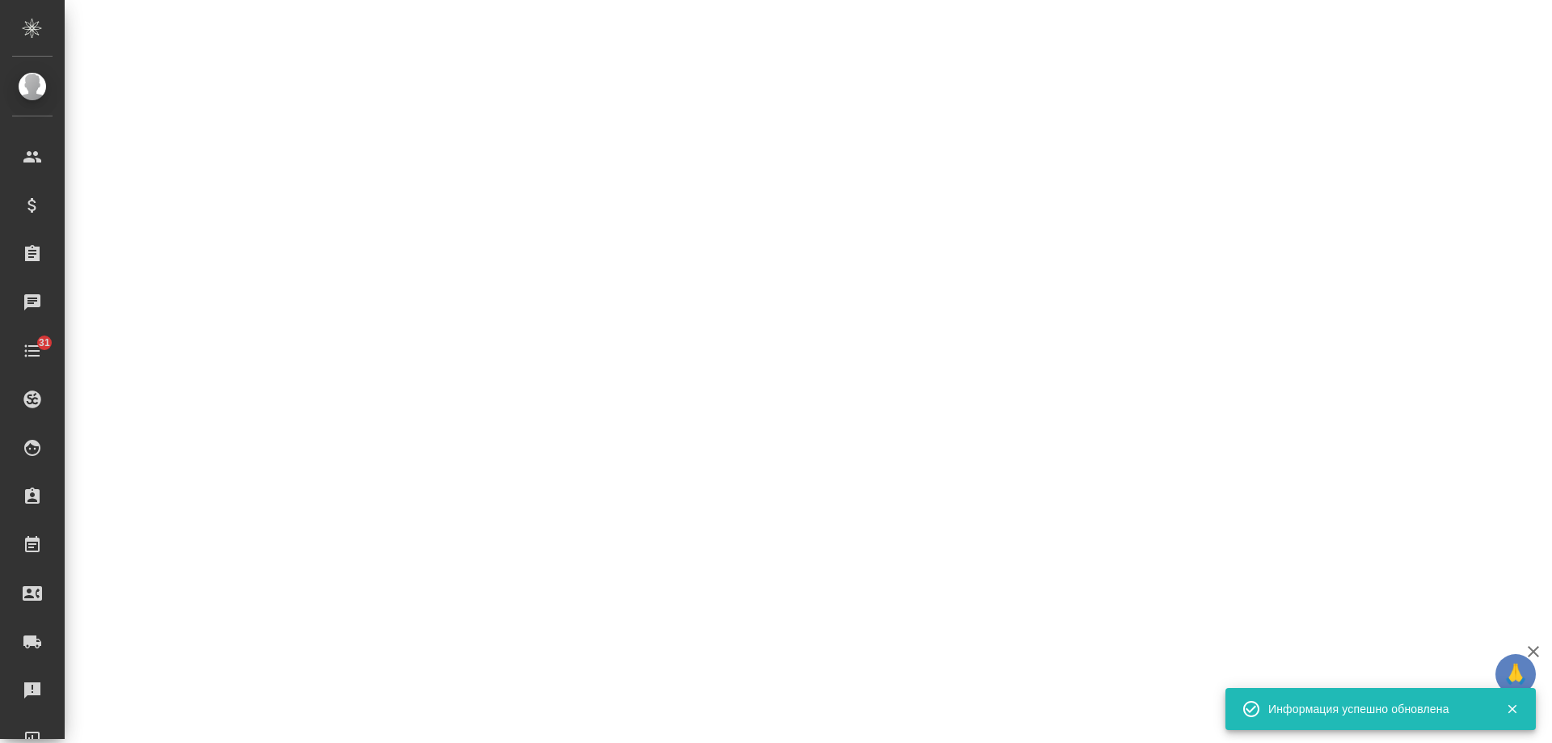
select select "RU"
select select "EE"
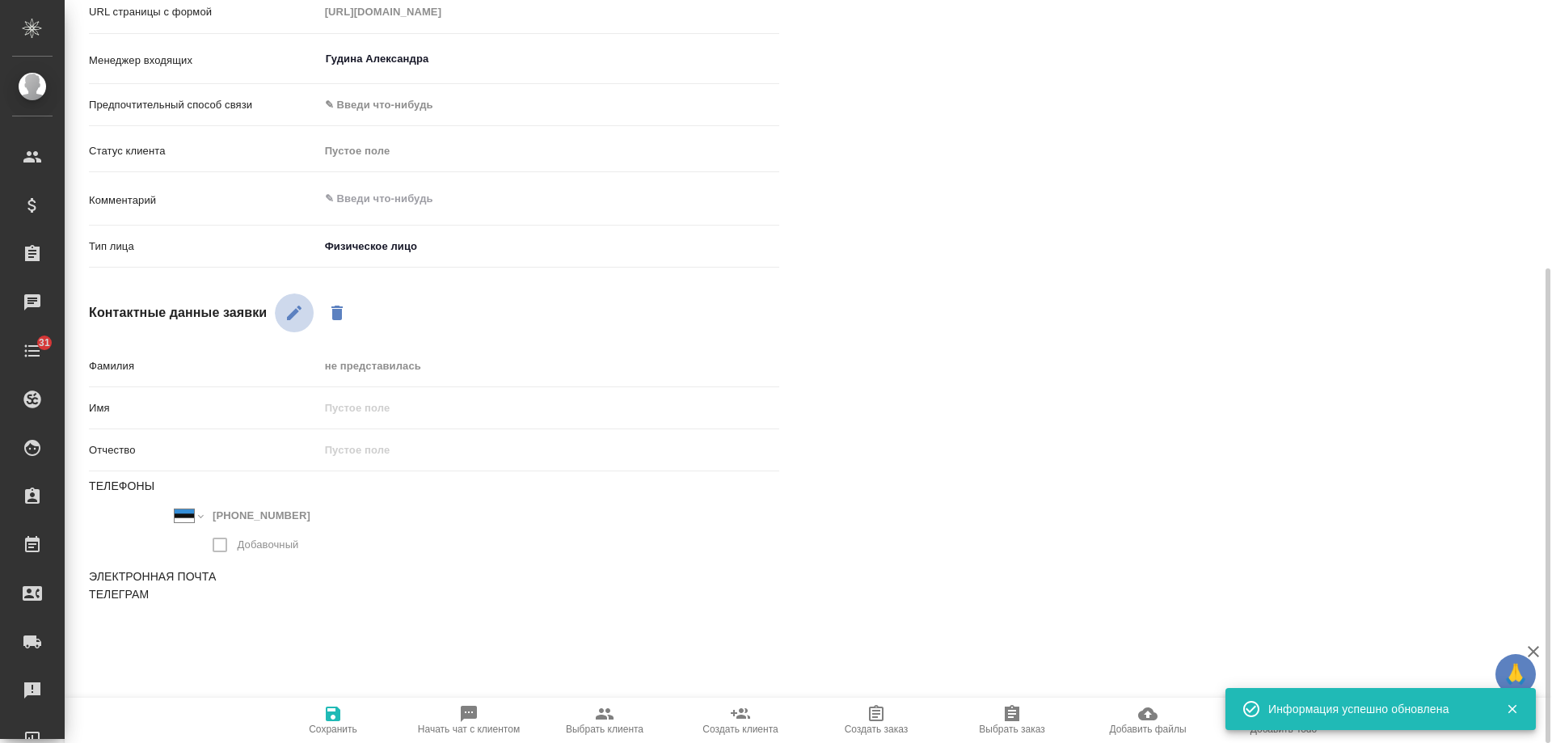
click at [293, 310] on icon "button" at bounding box center [294, 312] width 19 height 19
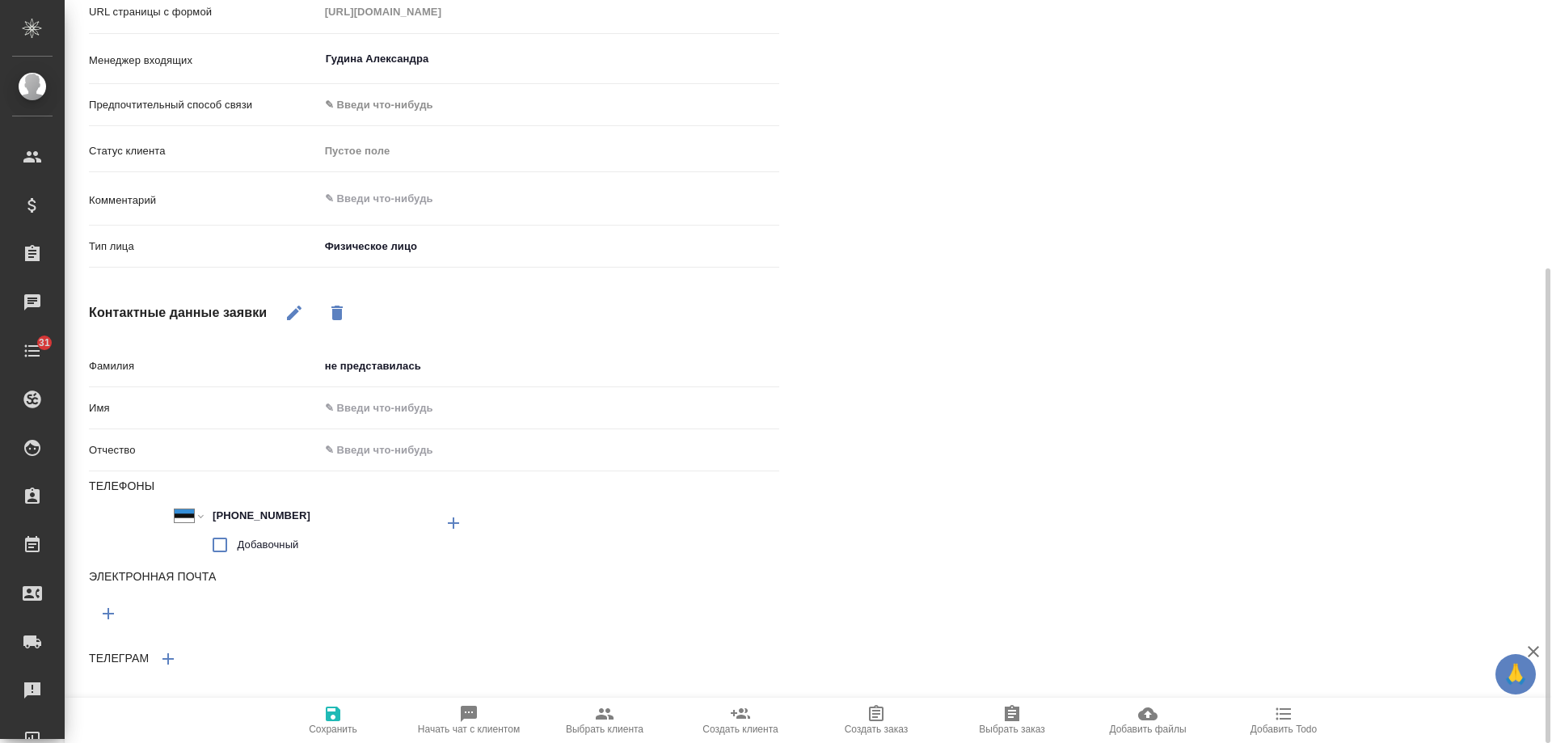
click at [101, 614] on icon "button" at bounding box center [108, 613] width 19 height 19
type textarea "x"
click at [213, 618] on input "text" at bounding box center [261, 611] width 345 height 20
paste input "[EMAIL_ADDRESS][DOMAIN_NAME]"
type input "[EMAIL_ADDRESS][DOMAIN_NAME]"
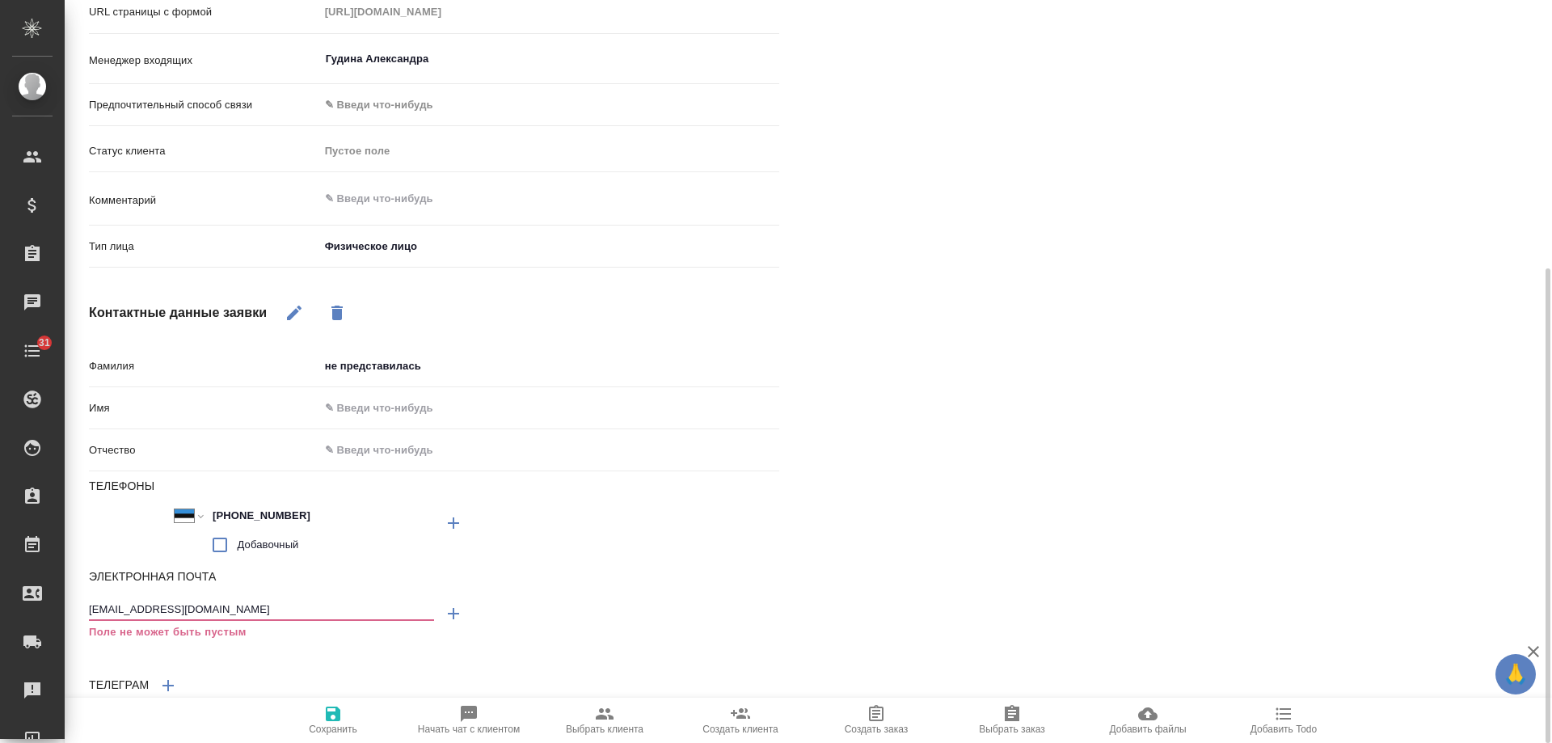
type textarea "x"
type input "[EMAIL_ADDRESS][DOMAIN_NAME]"
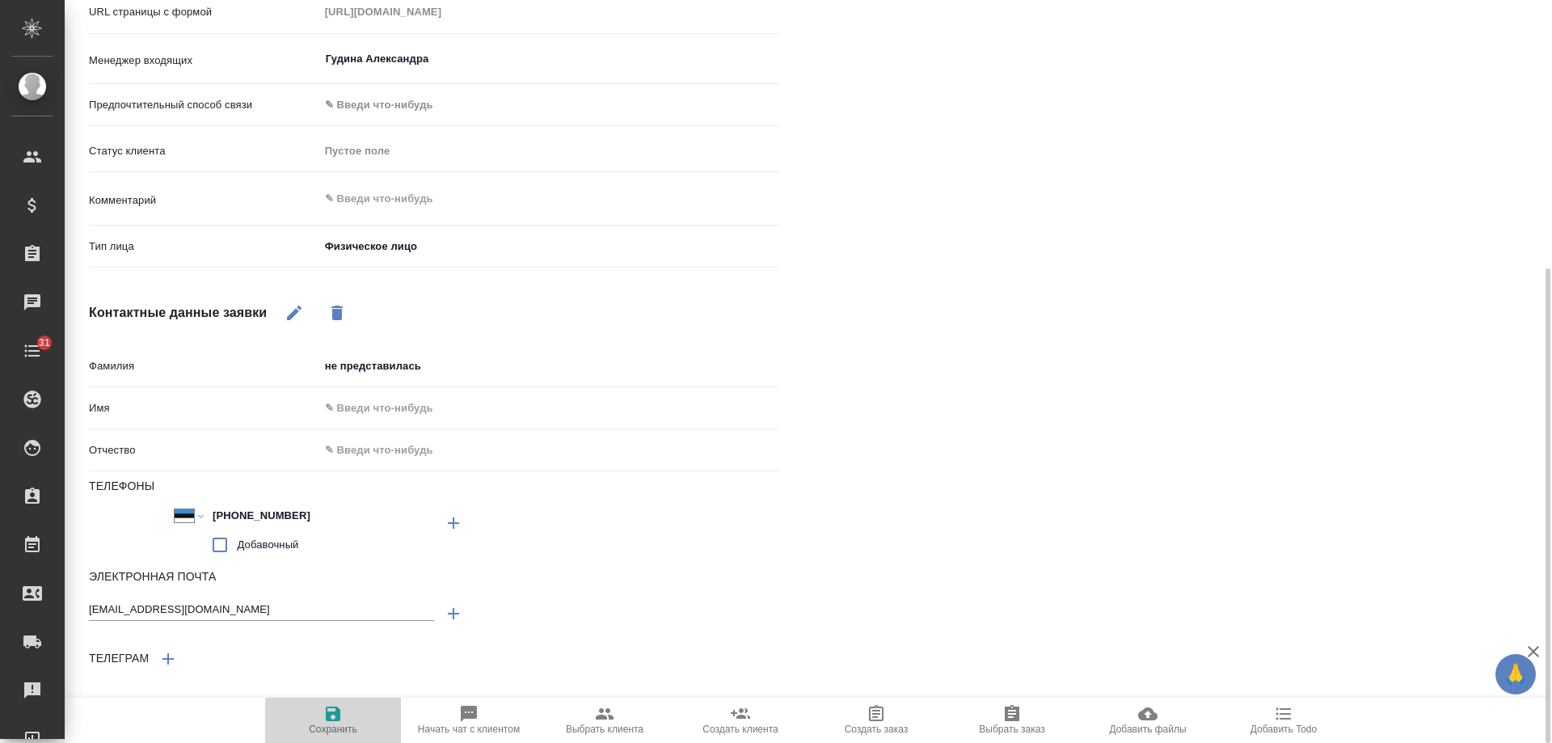
click at [335, 714] on icon "button" at bounding box center [333, 714] width 15 height 15
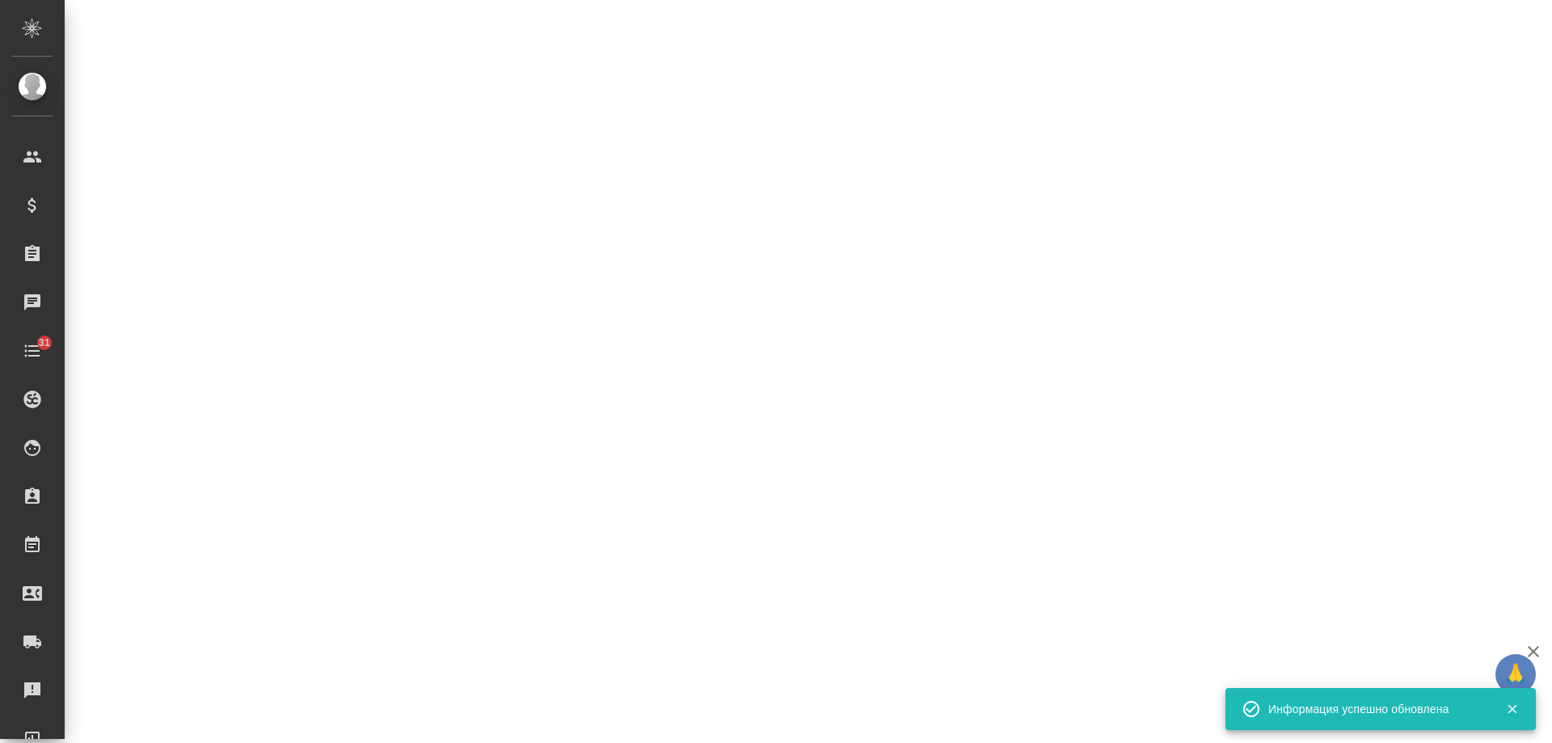
select select "RU"
select select "EE"
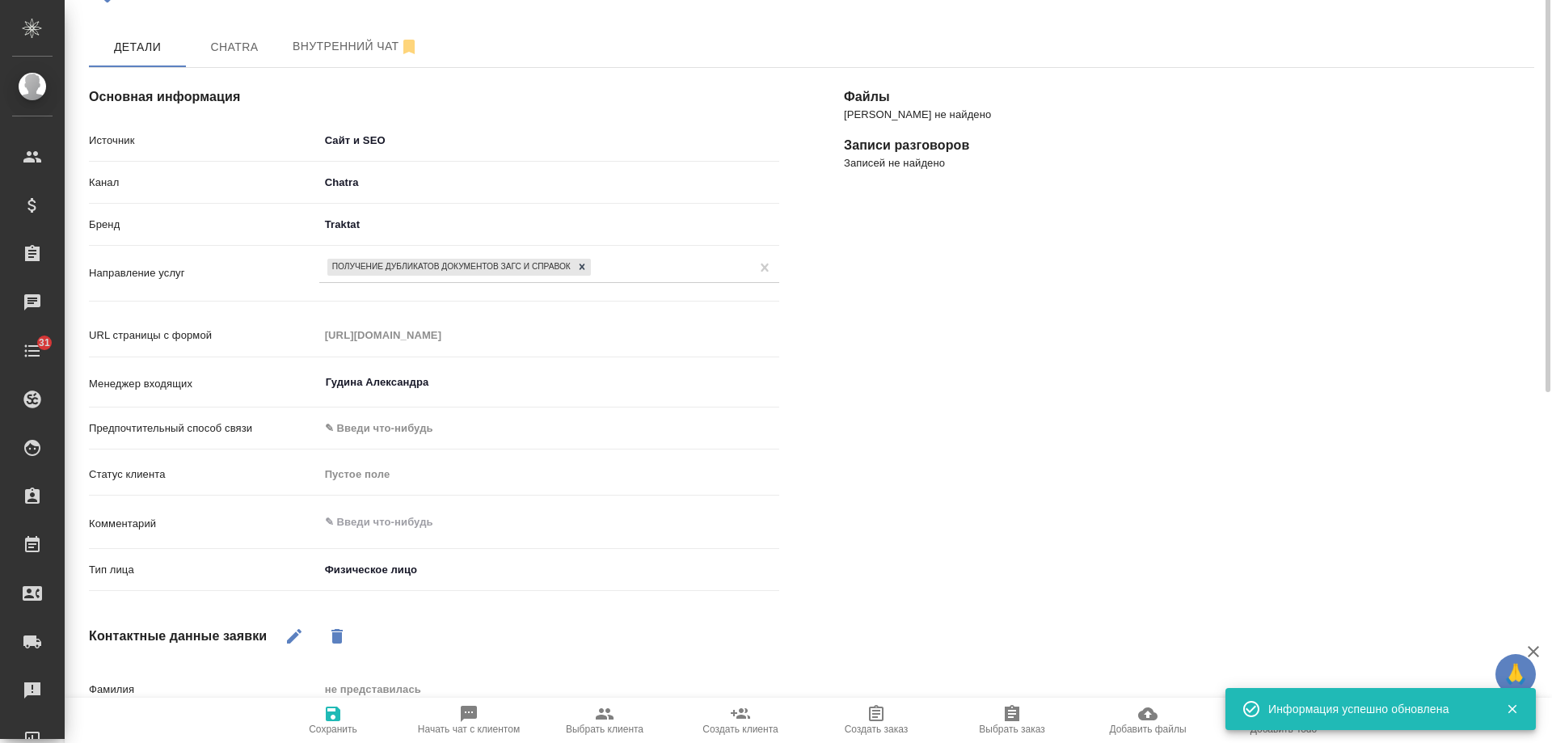
scroll to position [0, 0]
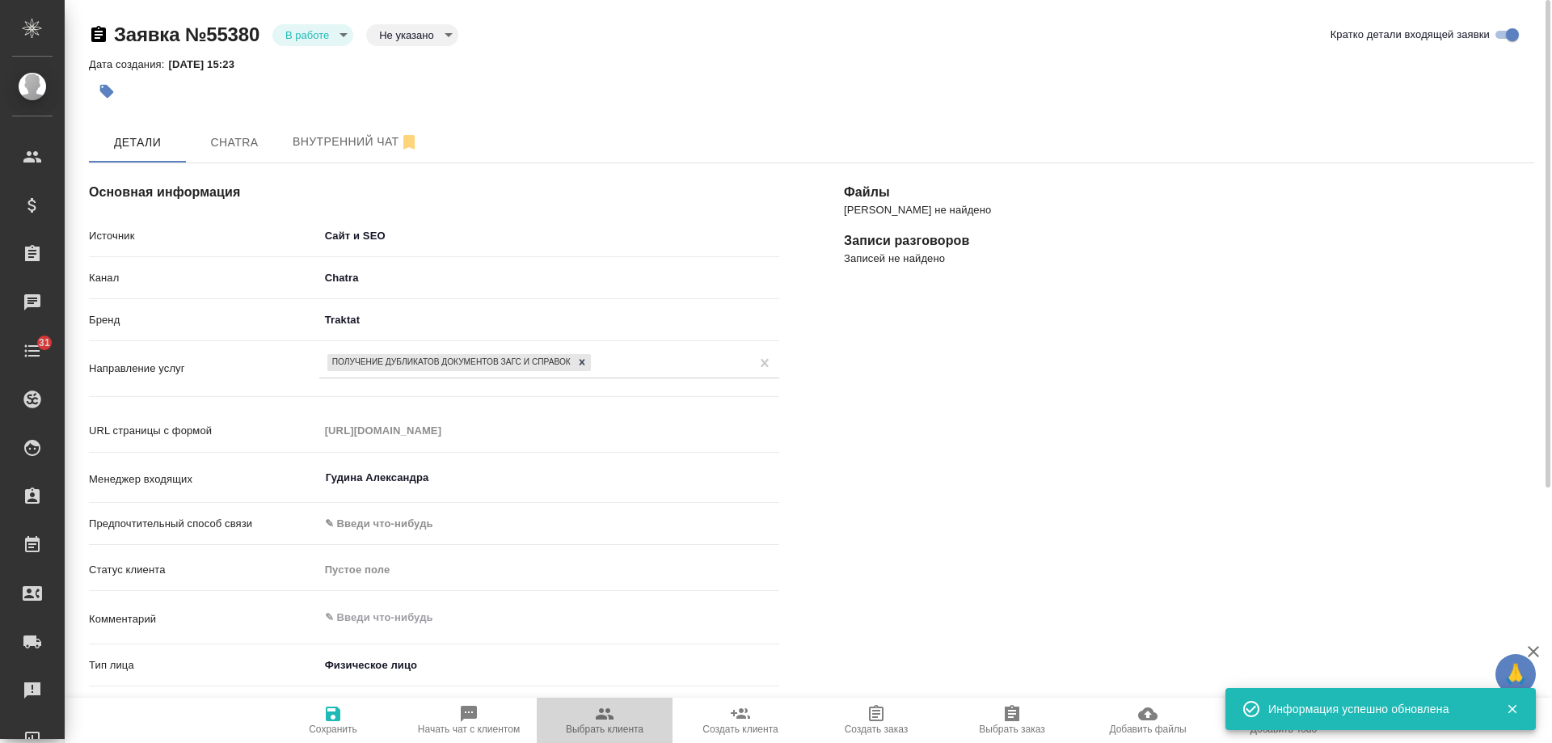
click at [610, 721] on icon "button" at bounding box center [604, 713] width 19 height 19
type textarea "x"
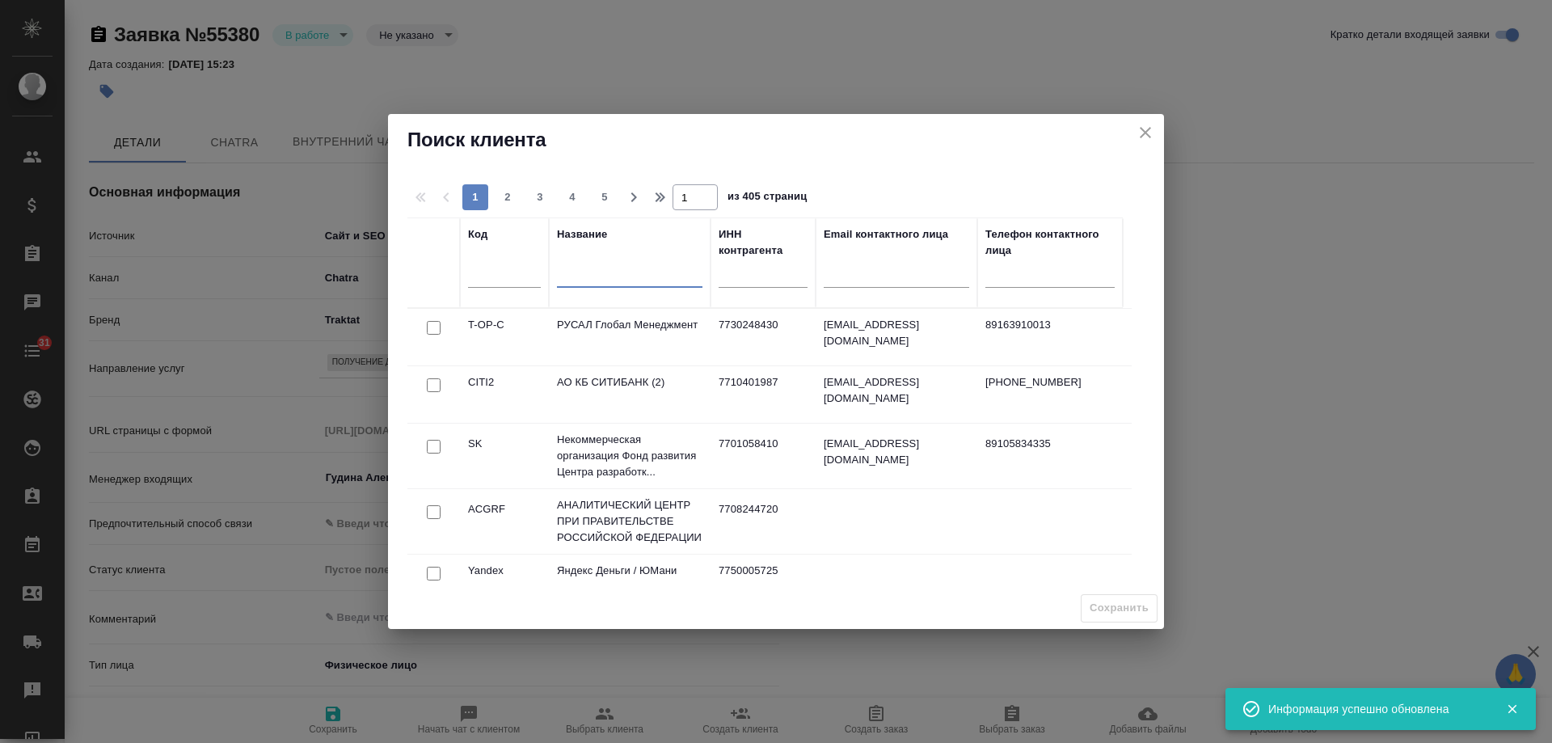
click at [582, 278] on input "text" at bounding box center [630, 277] width 146 height 20
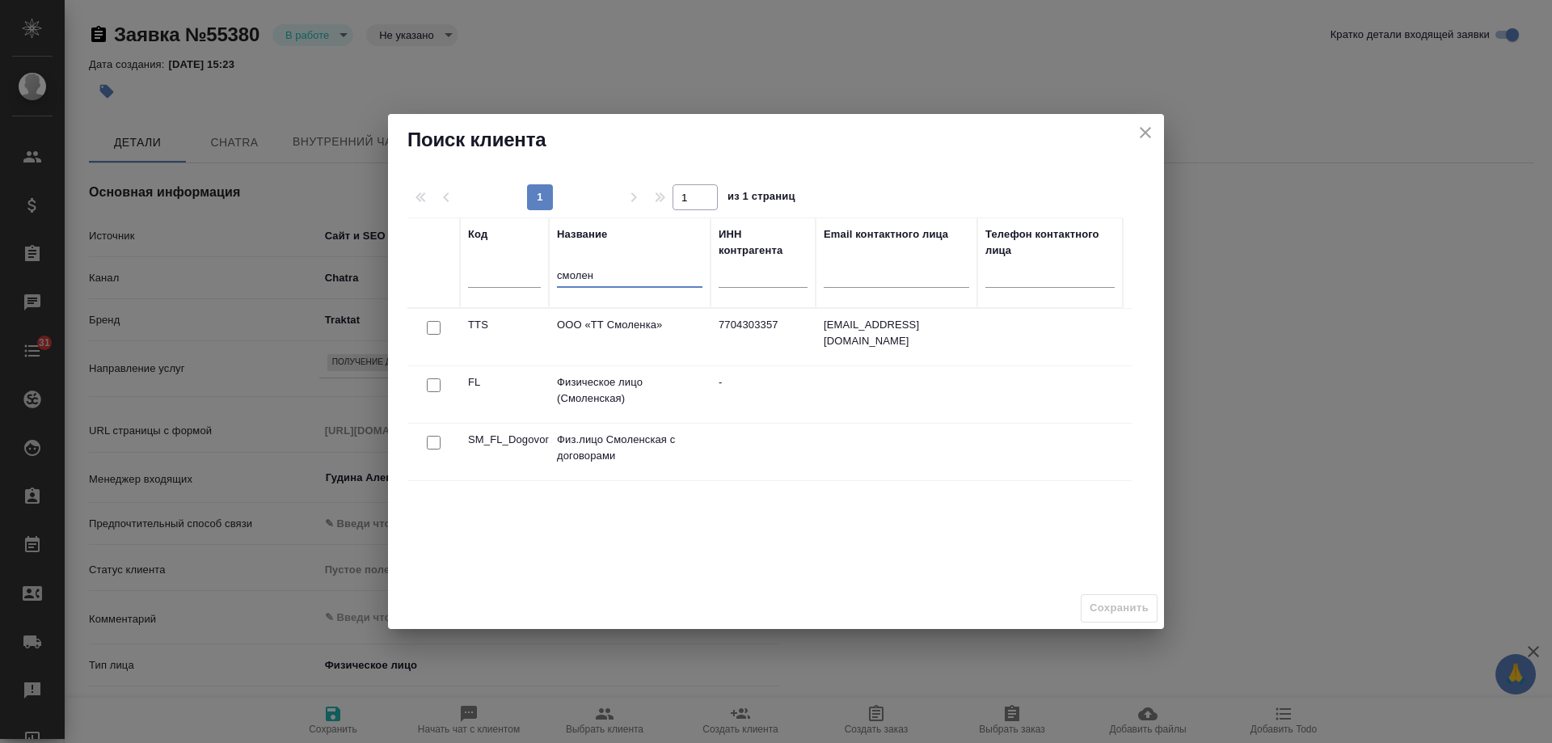
type input "смолен"
drag, startPoint x: 435, startPoint y: 379, endPoint x: 471, endPoint y: 379, distance: 35.6
click at [436, 378] on input "checkbox" at bounding box center [434, 385] width 14 height 14
checkbox input "true"
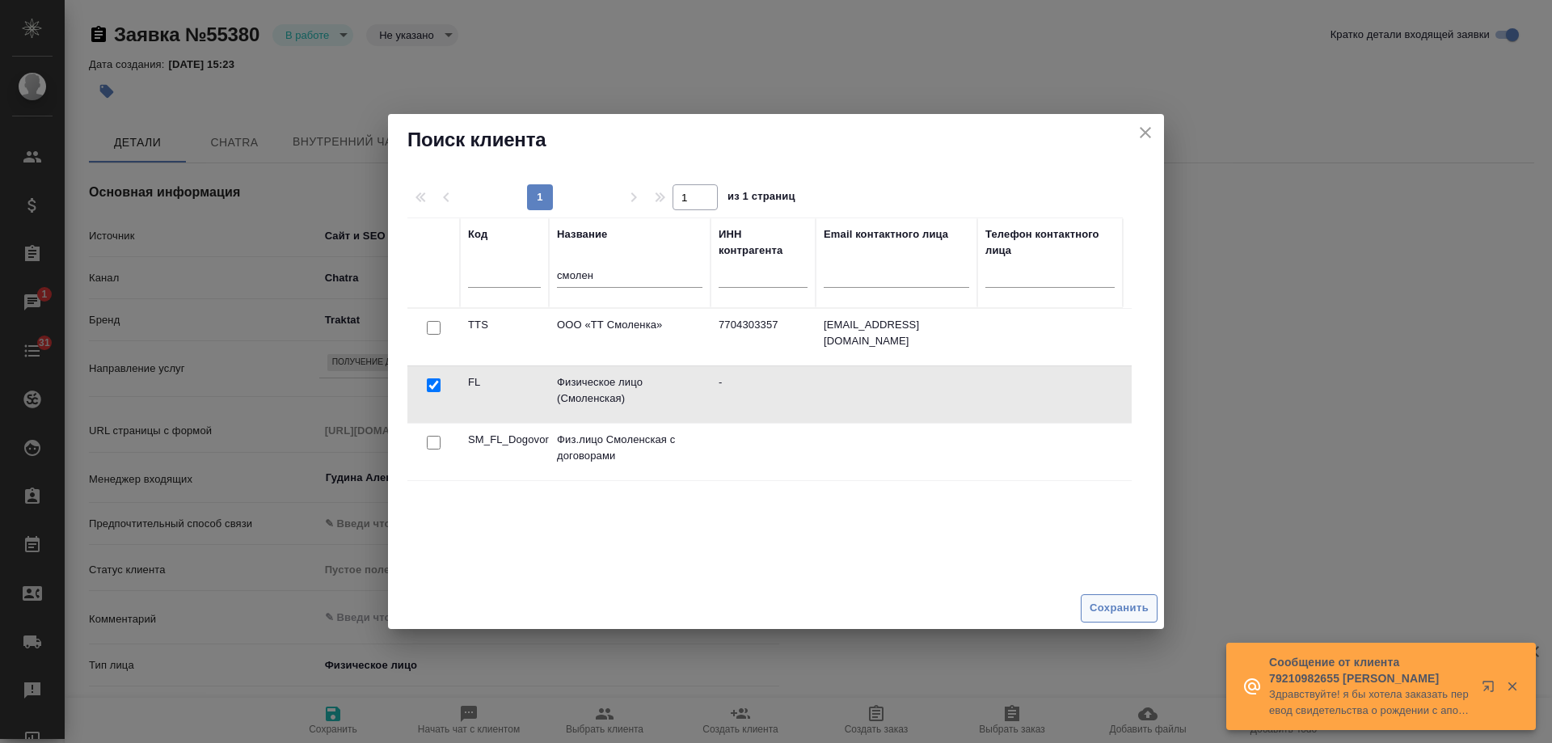
click at [1107, 600] on span "Сохранить" at bounding box center [1119, 608] width 59 height 19
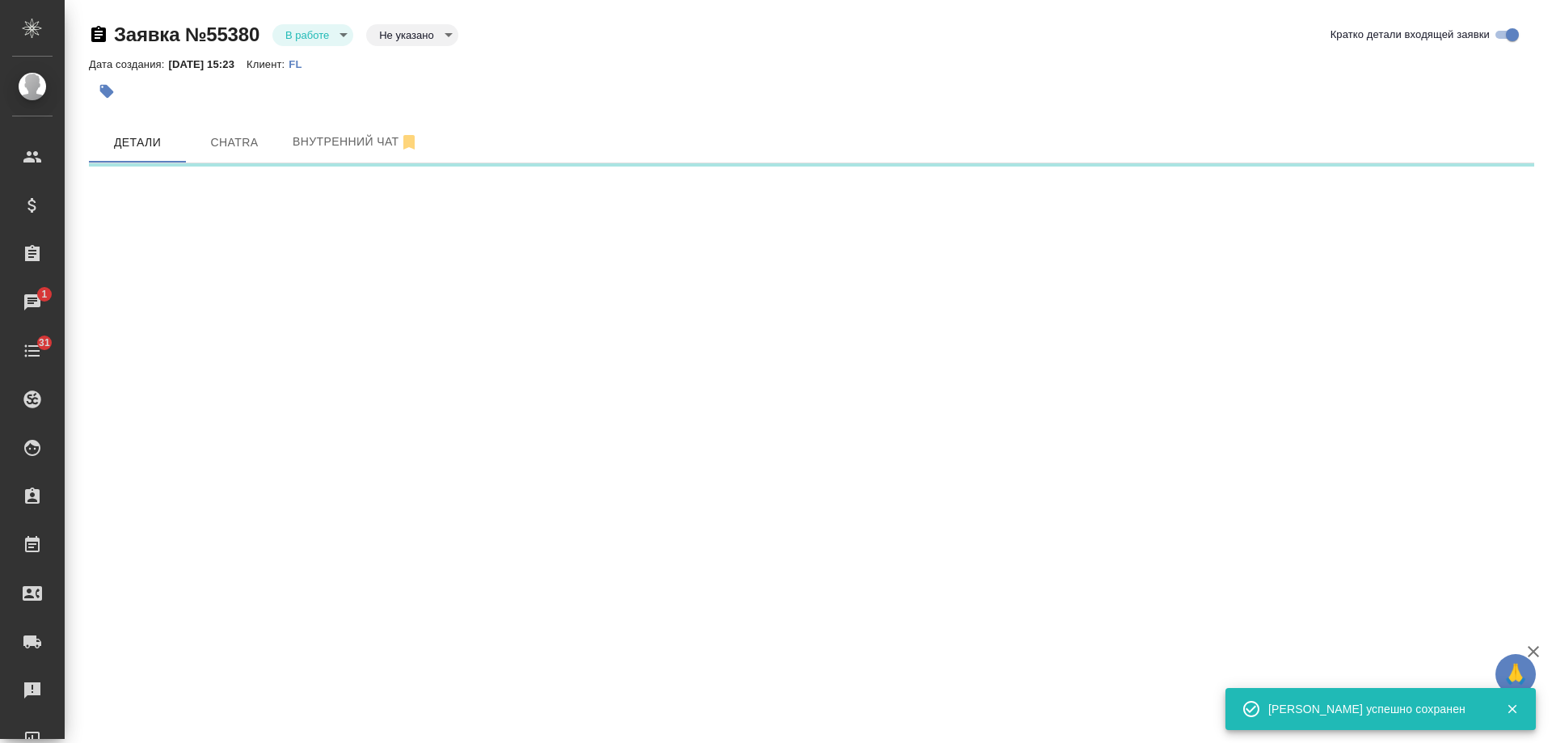
select select "RU"
select select "EE"
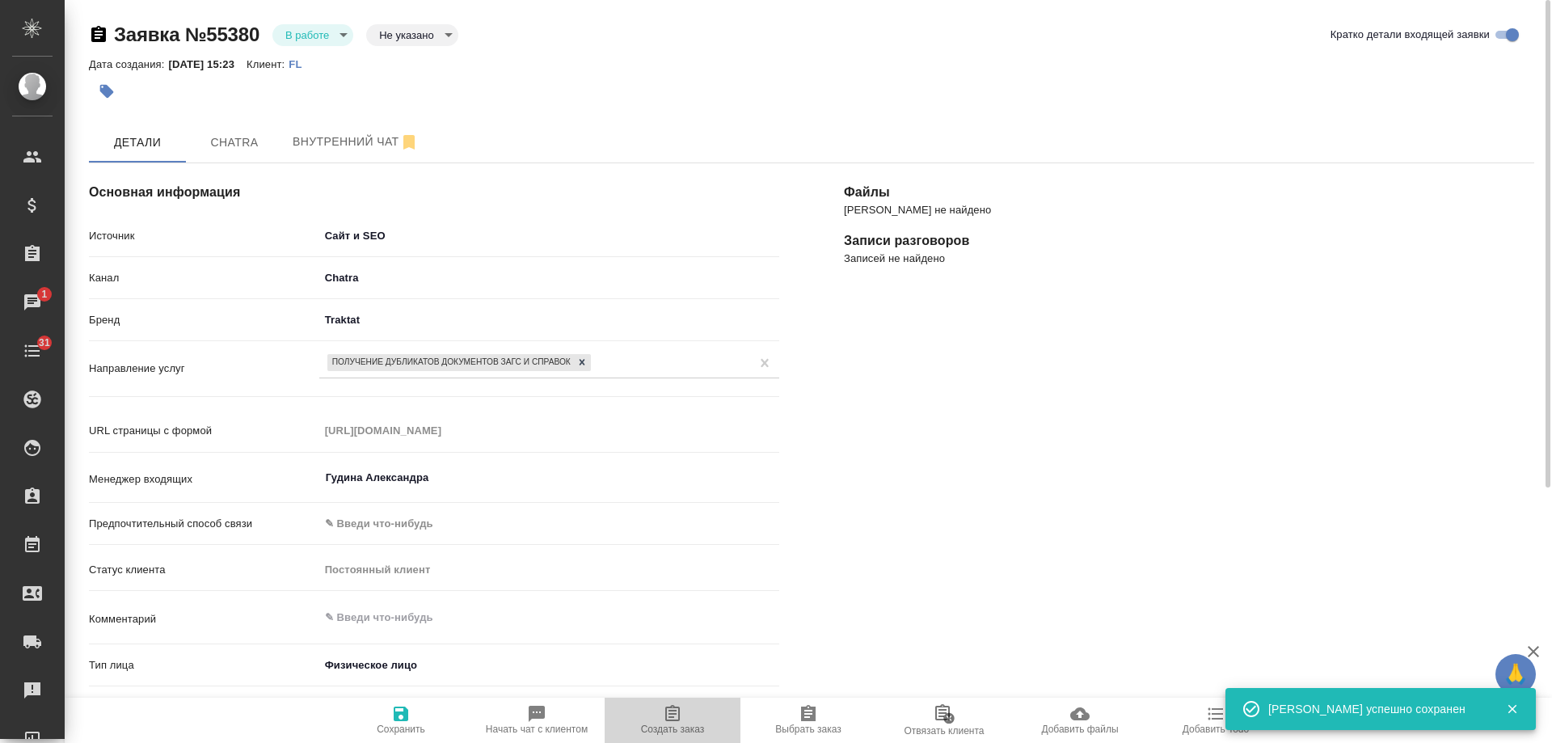
click at [679, 717] on icon "button" at bounding box center [672, 713] width 15 height 16
type textarea "x"
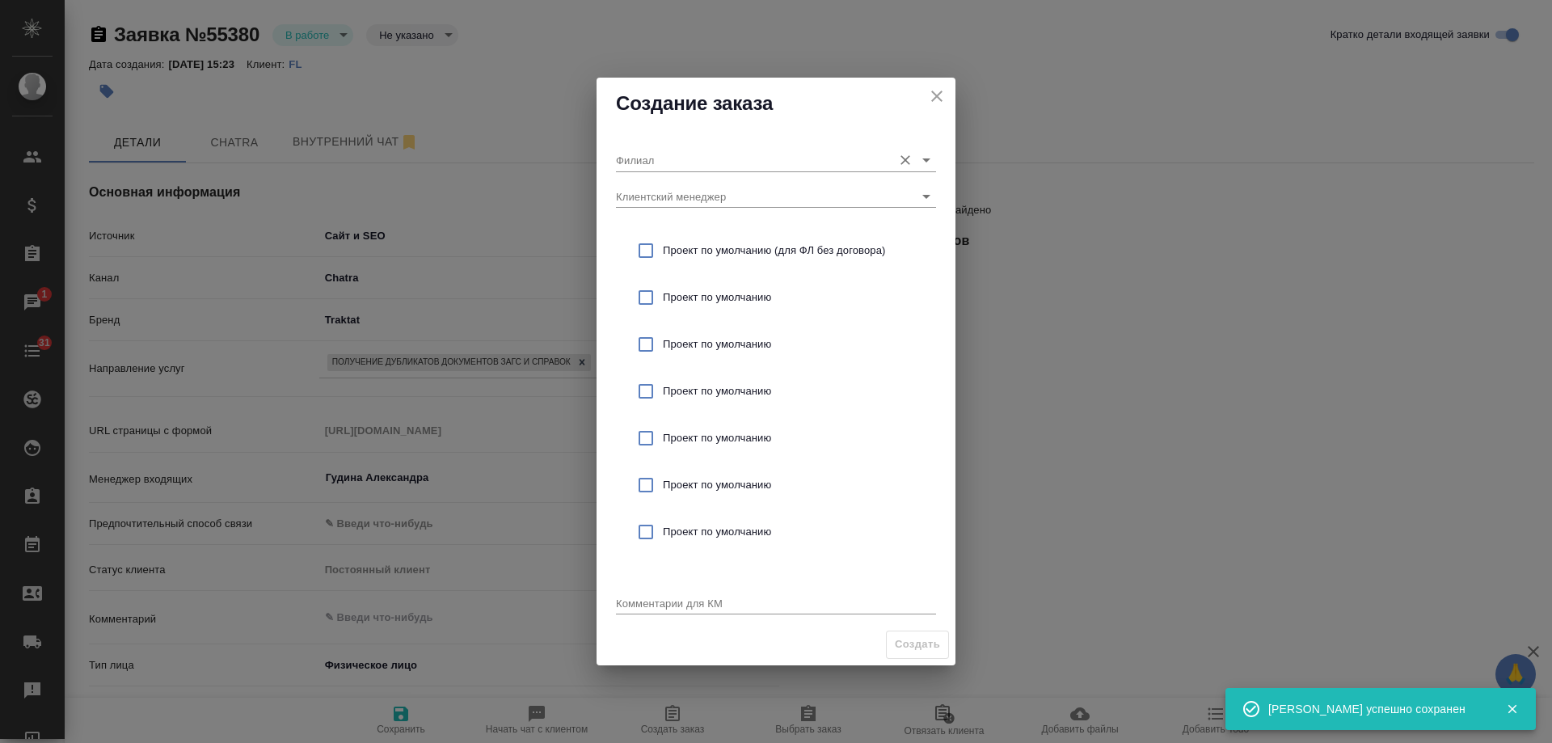
click at [672, 163] on input "Филиал" at bounding box center [750, 160] width 268 height 22
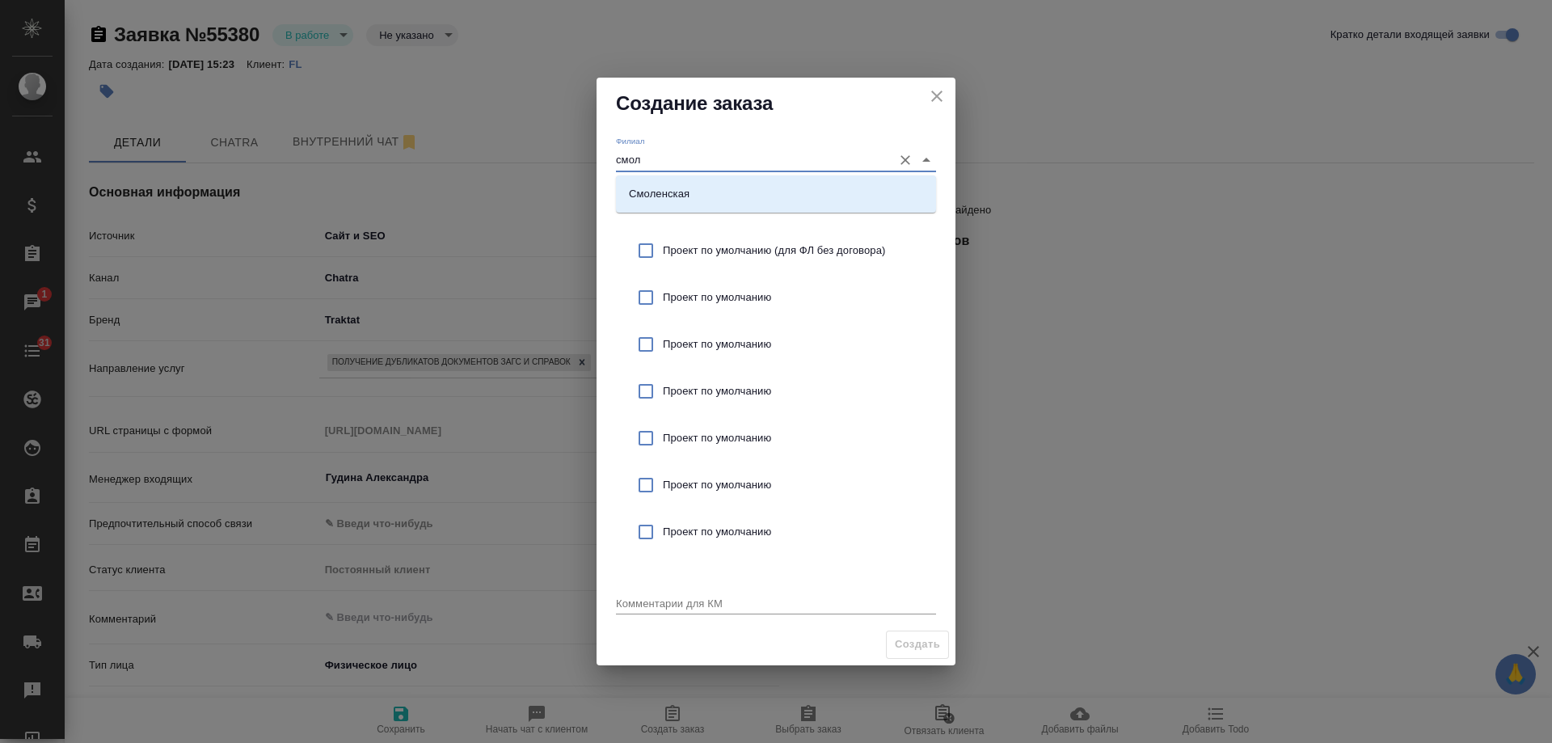
drag, startPoint x: 713, startPoint y: 188, endPoint x: 748, endPoint y: 245, distance: 67.1
click at [715, 192] on li "Смоленская" at bounding box center [776, 193] width 320 height 29
type input "Смоленская"
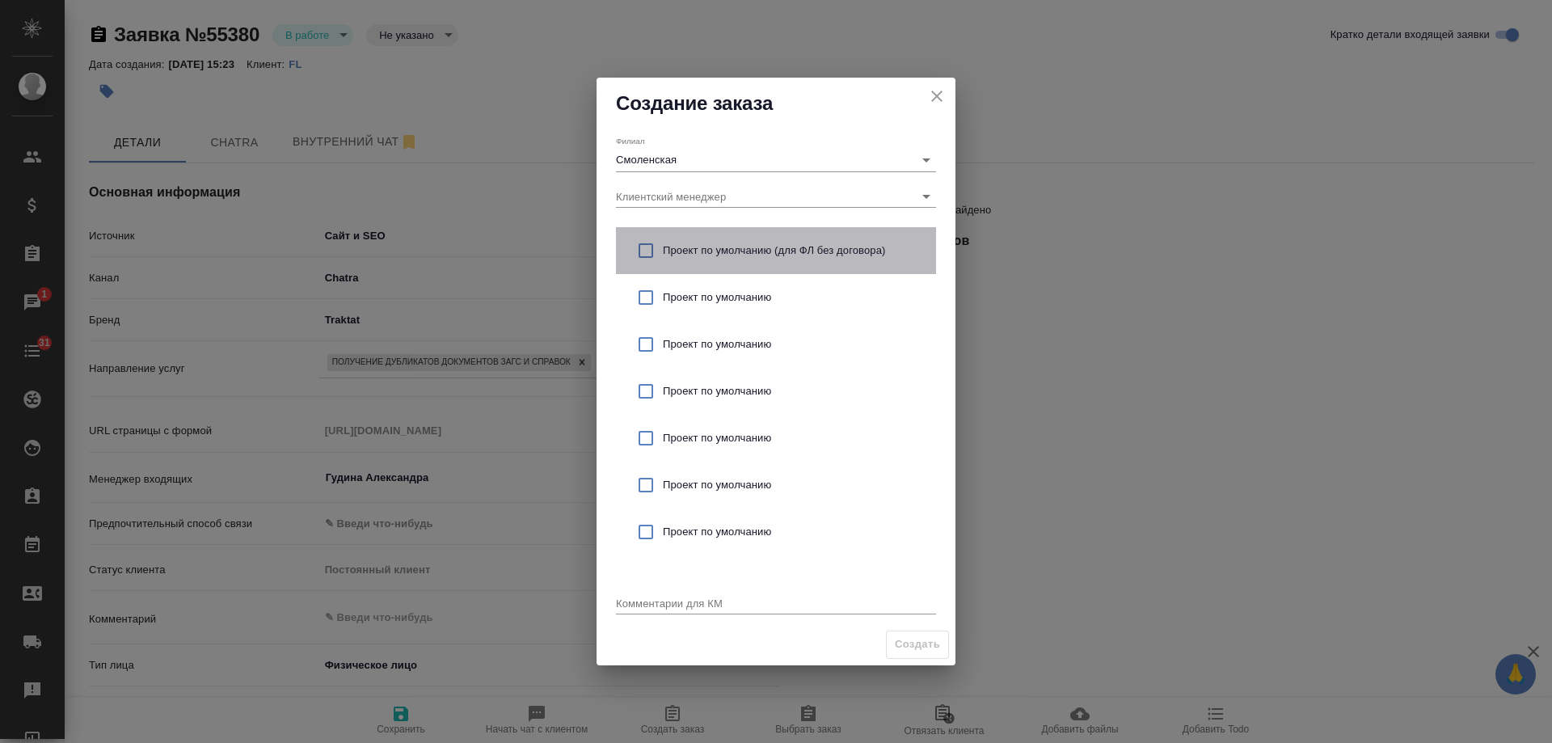
click at [766, 263] on div "Проект по умолчанию (для ФЛ без договора)" at bounding box center [776, 250] width 320 height 47
checkbox input "true"
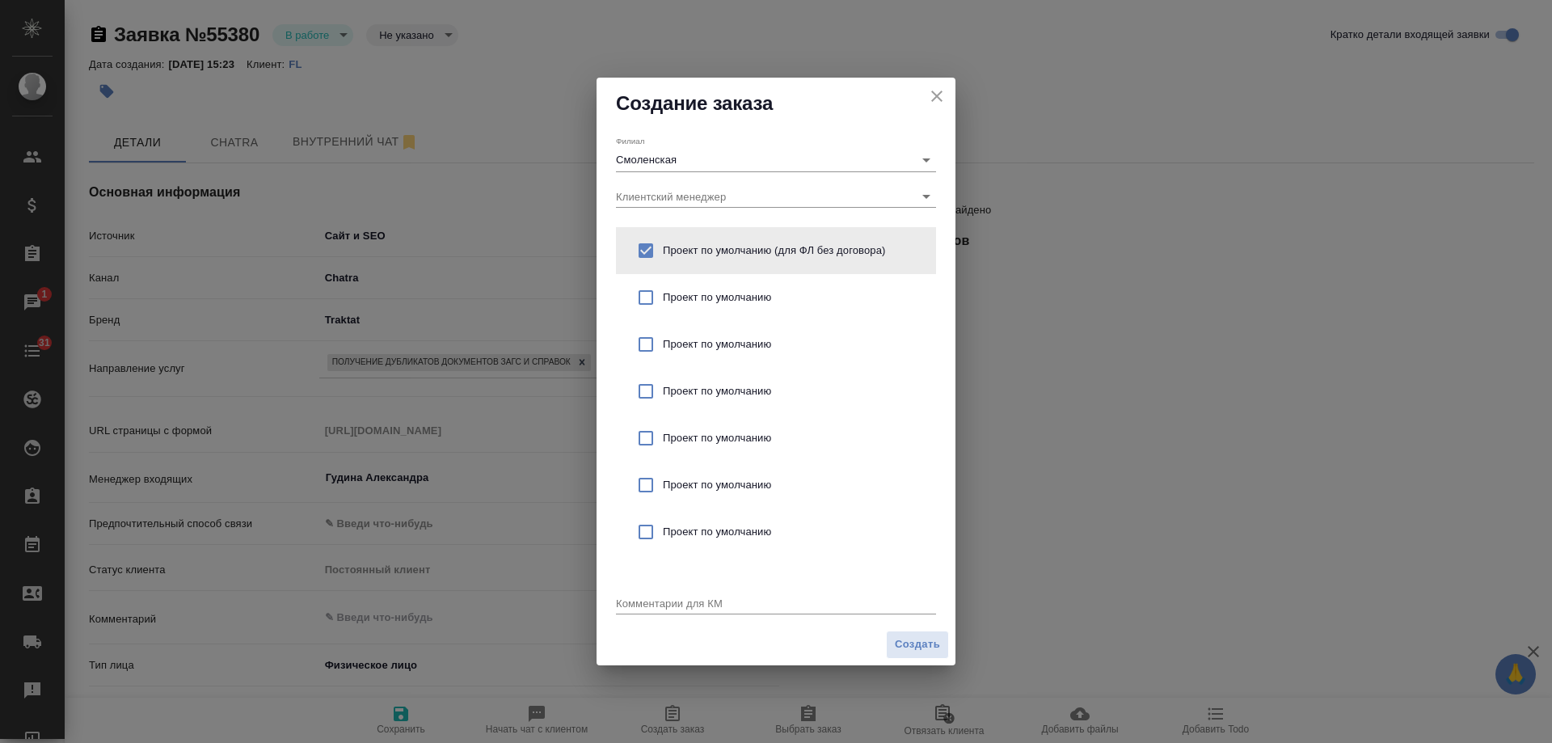
click at [728, 612] on div "x" at bounding box center [776, 604] width 320 height 20
type textarea "от КВ: дубликаты"
type textarea "x"
click at [865, 606] on textarea "от КВ: дубликаты 2 СОР и СОБ + апостили на вседокументы" at bounding box center [776, 603] width 320 height 12
type textarea "от КВ: дубликаты 2 СОР и СОБ + апостили на все документы"
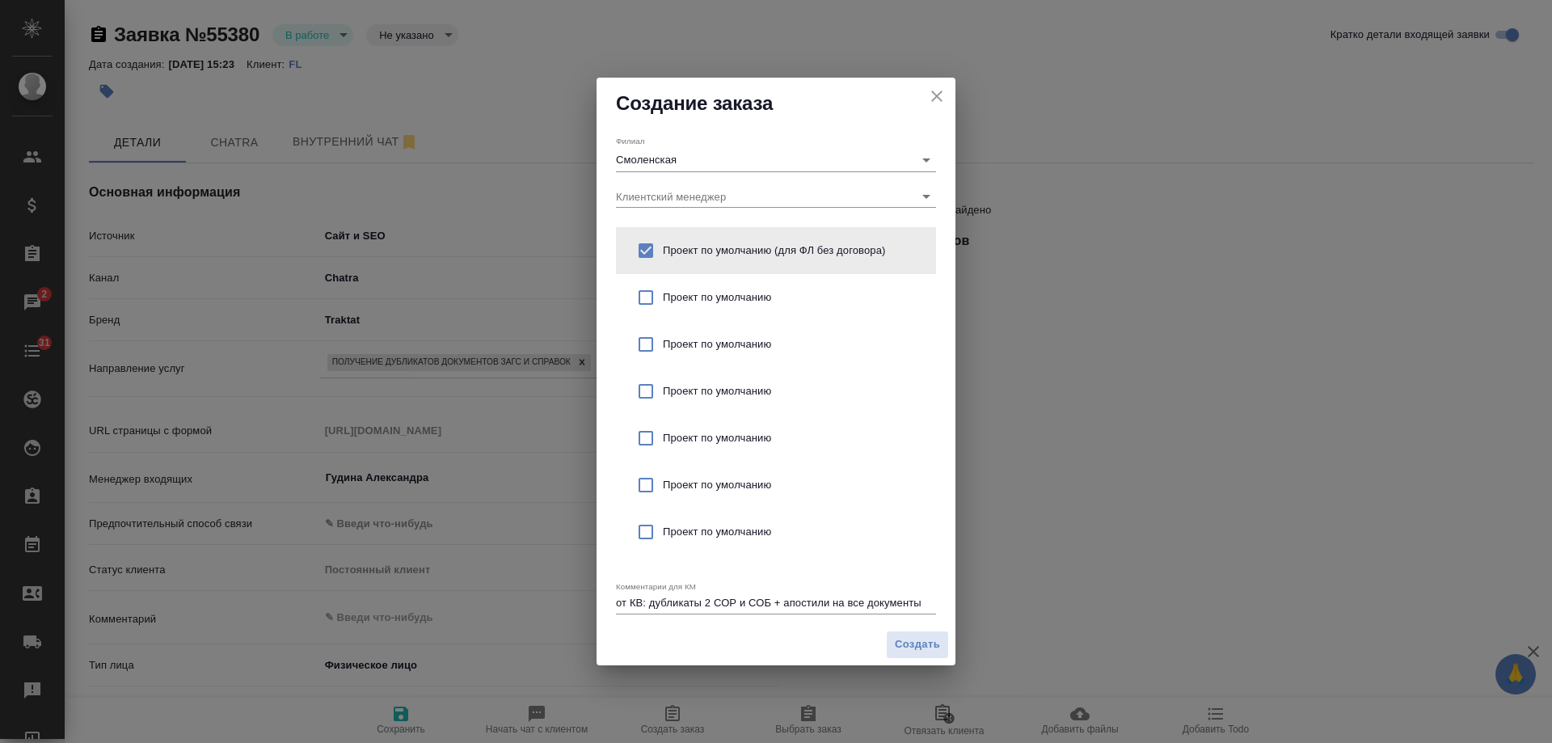
type textarea "x"
click at [928, 603] on textarea "от КВ: дубликаты 2 СОР и СОБ + апостили на все документы" at bounding box center [776, 603] width 320 height 12
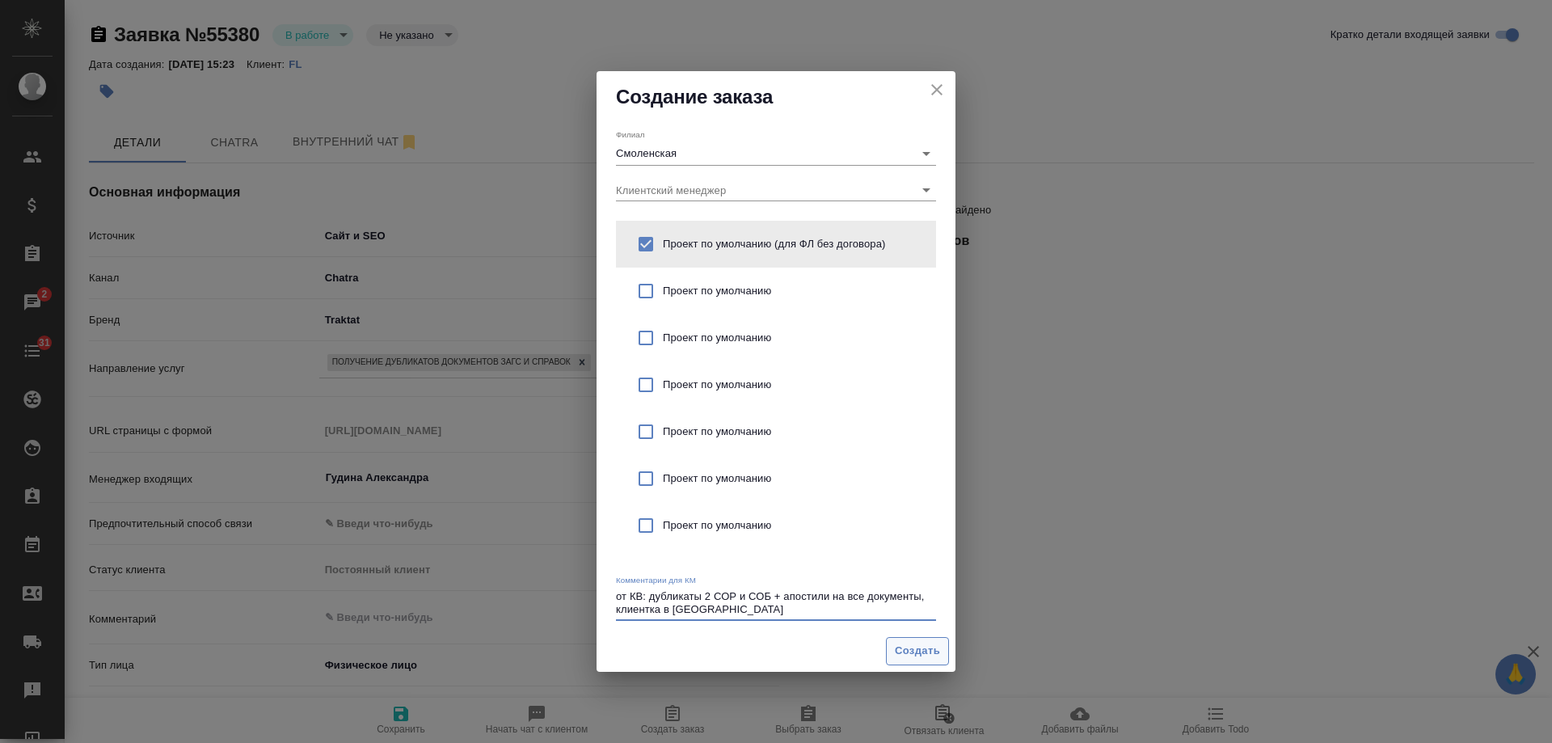
type textarea "от КВ: дубликаты 2 СОР и СОБ + апостили на все документы, клиентка в Эстонии"
click at [921, 656] on span "Создать" at bounding box center [917, 651] width 45 height 19
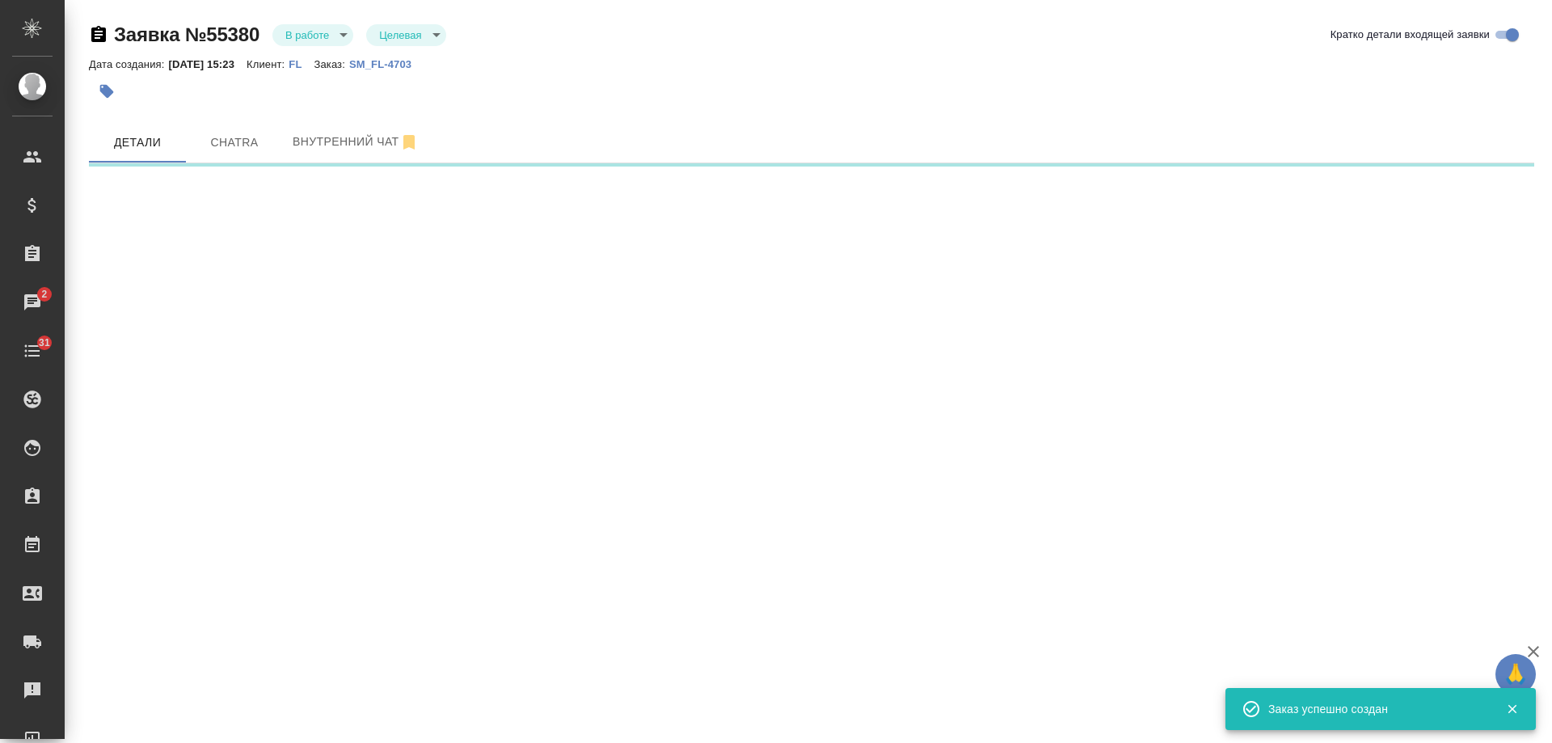
select select "RU"
select select "EE"
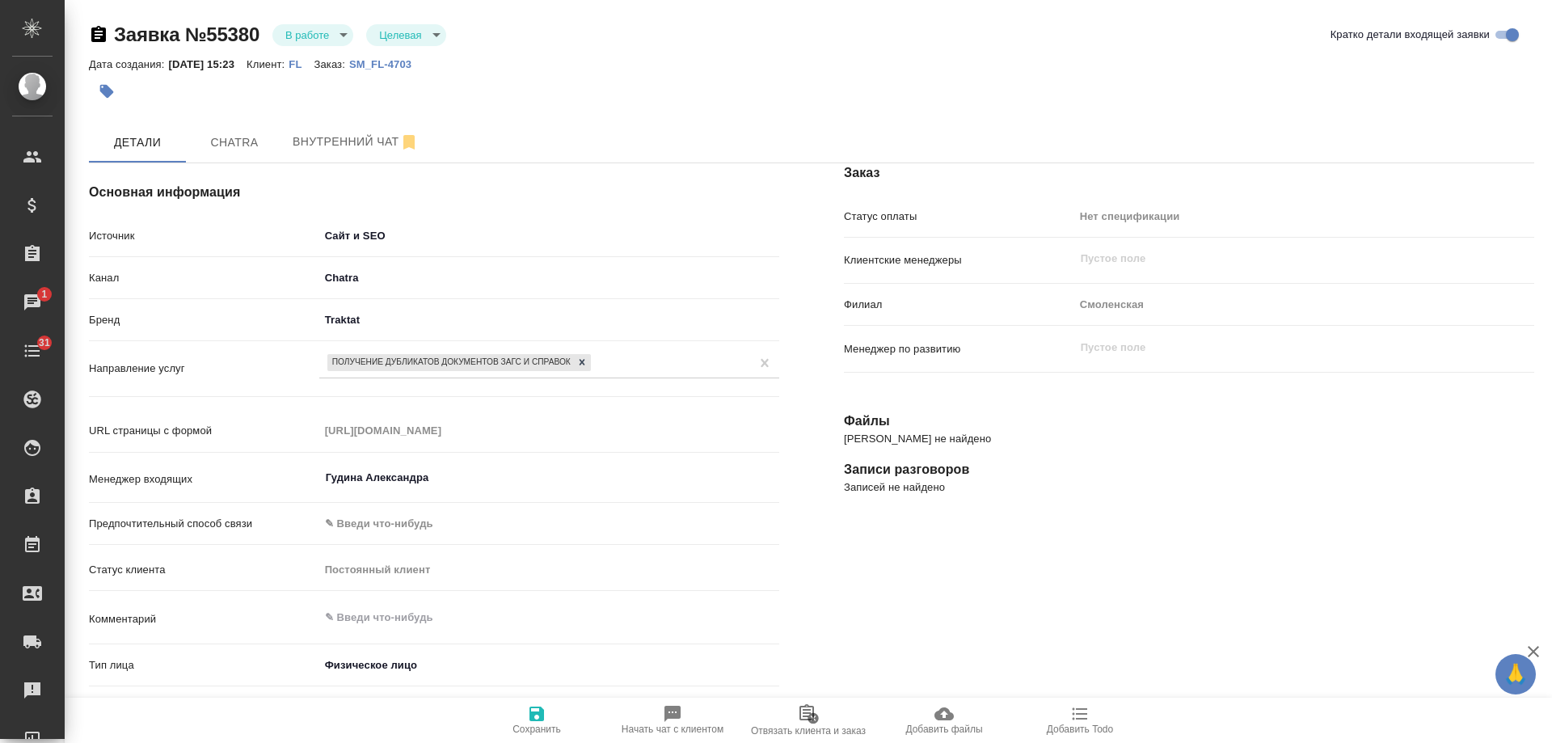
type textarea "x"
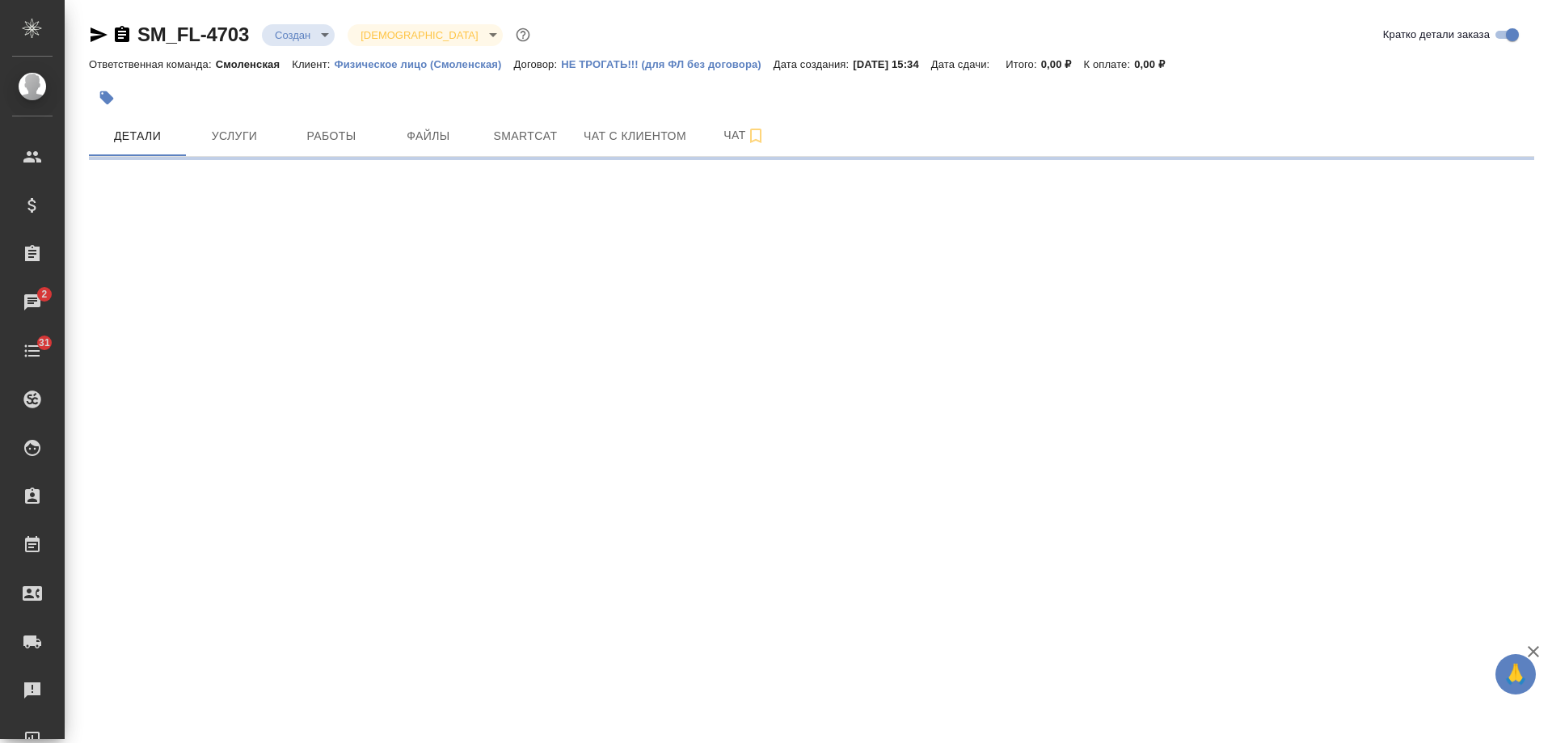
select select "RU"
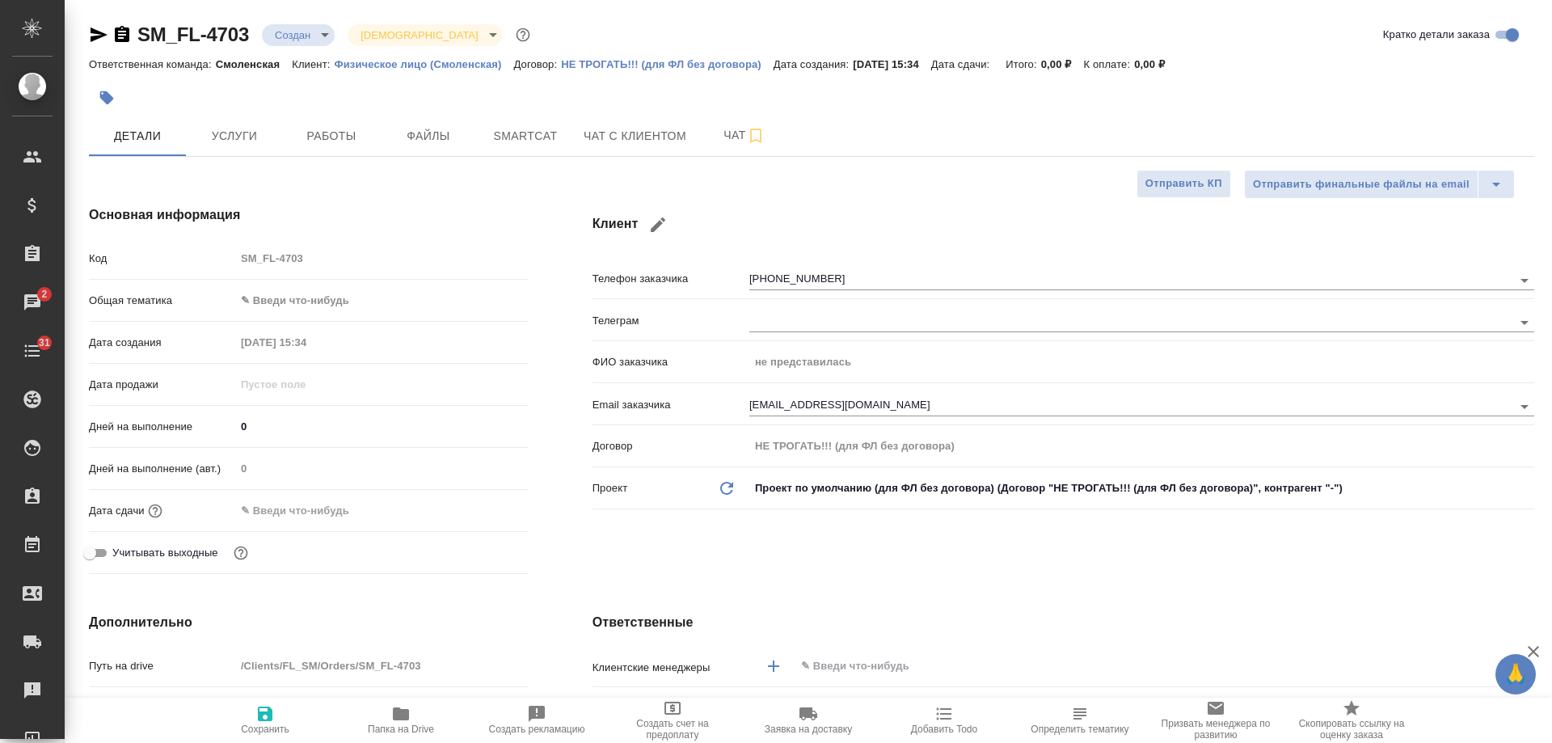
type textarea "x"
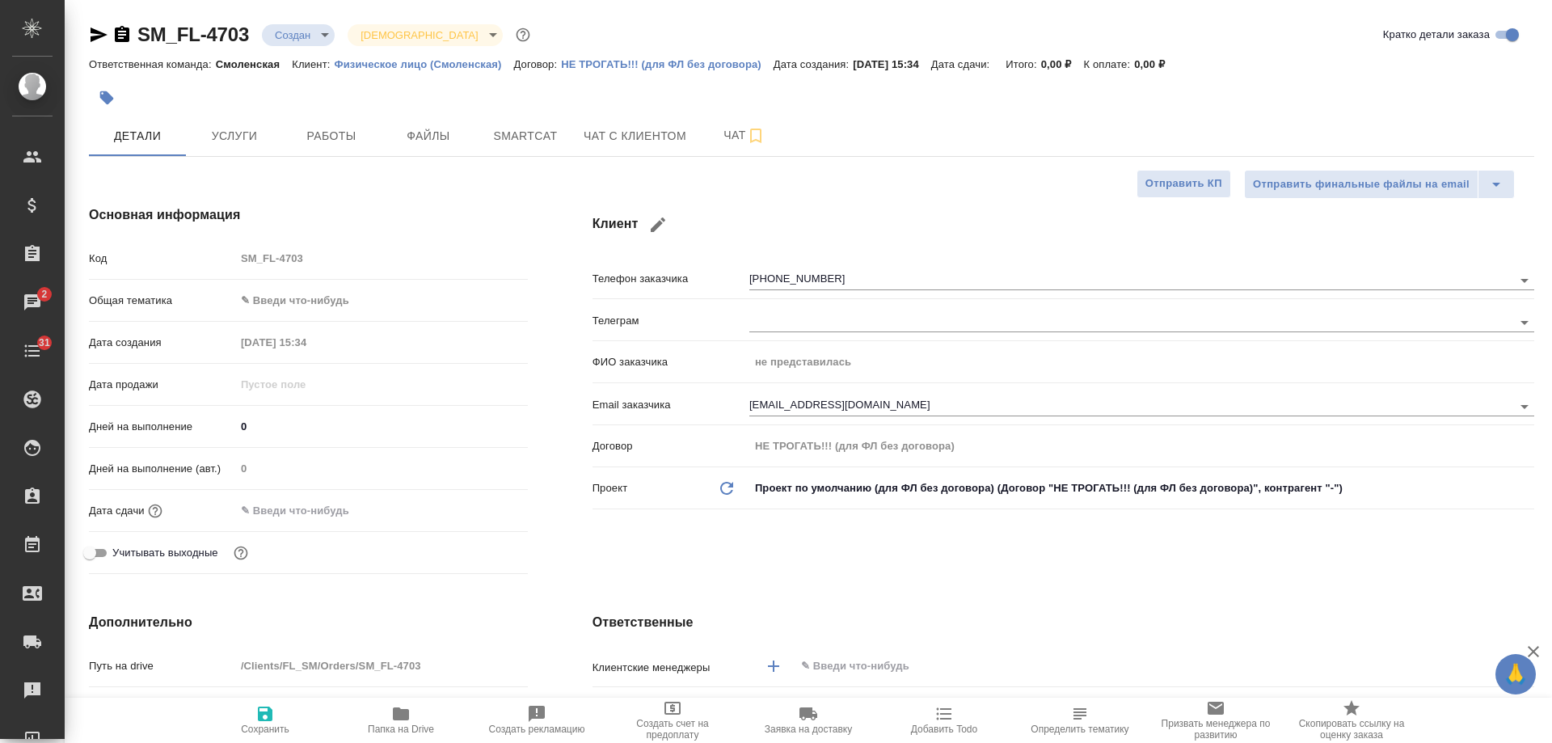
type textarea "x"
click at [117, 36] on icon "button" at bounding box center [122, 34] width 15 height 16
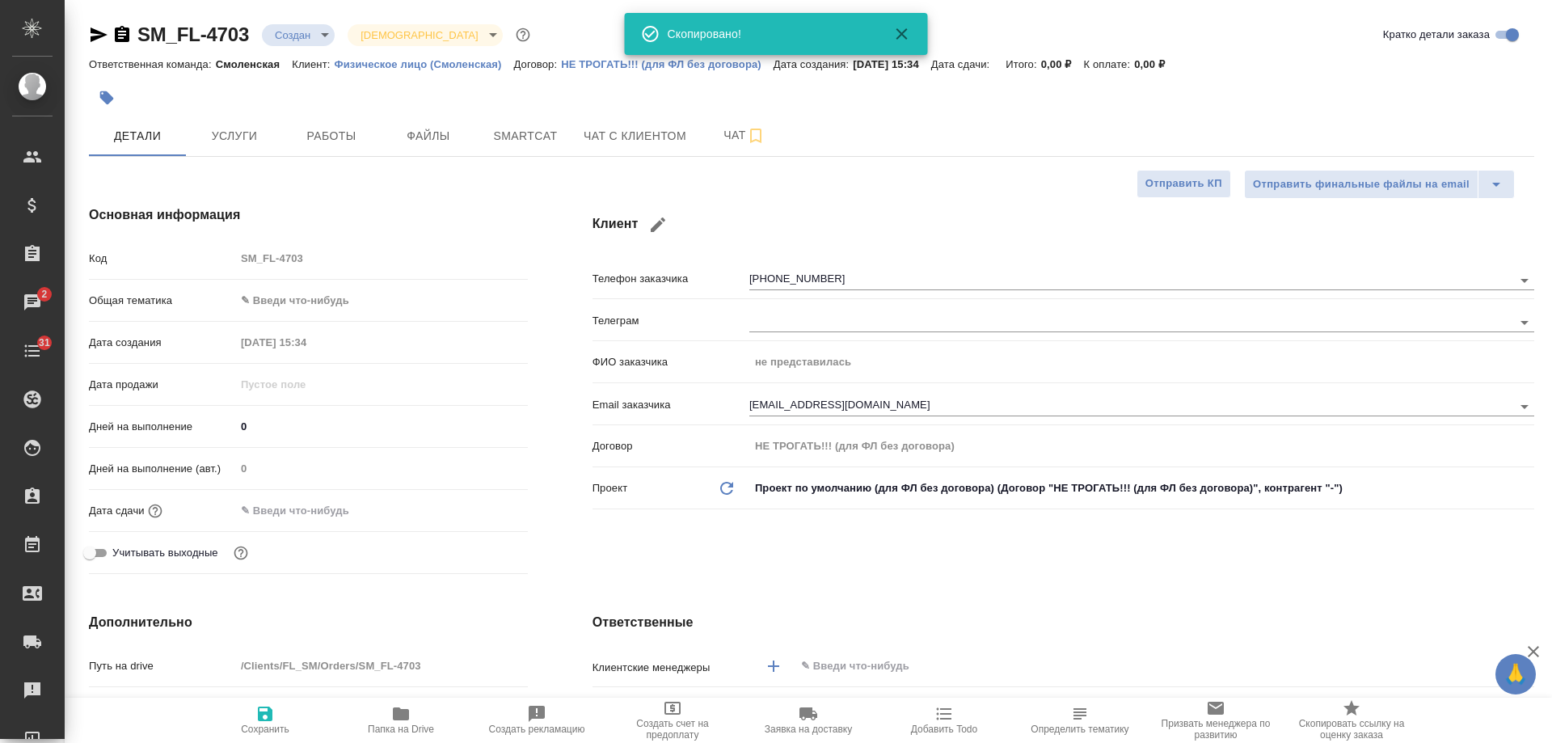
type textarea "x"
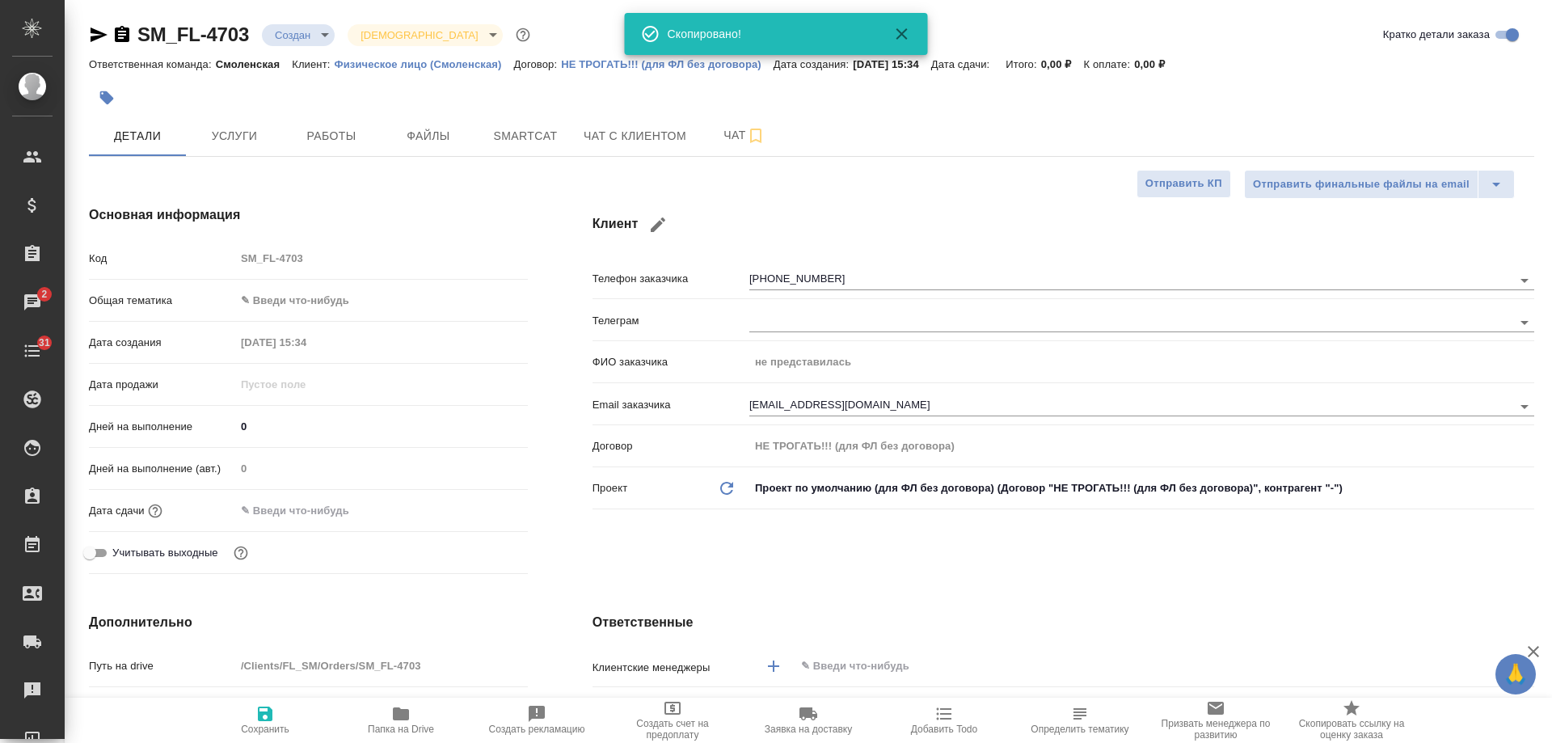
type textarea "x"
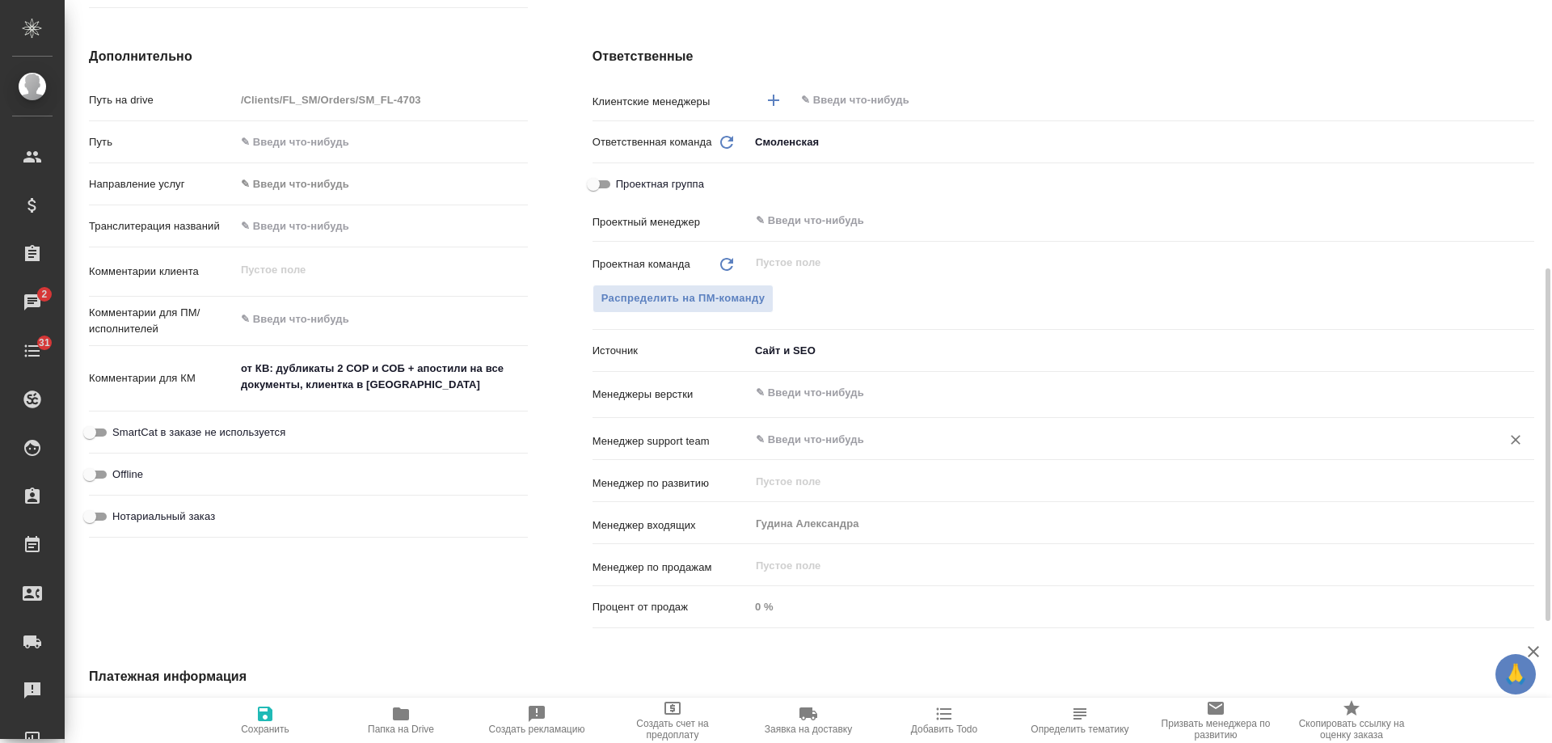
scroll to position [647, 0]
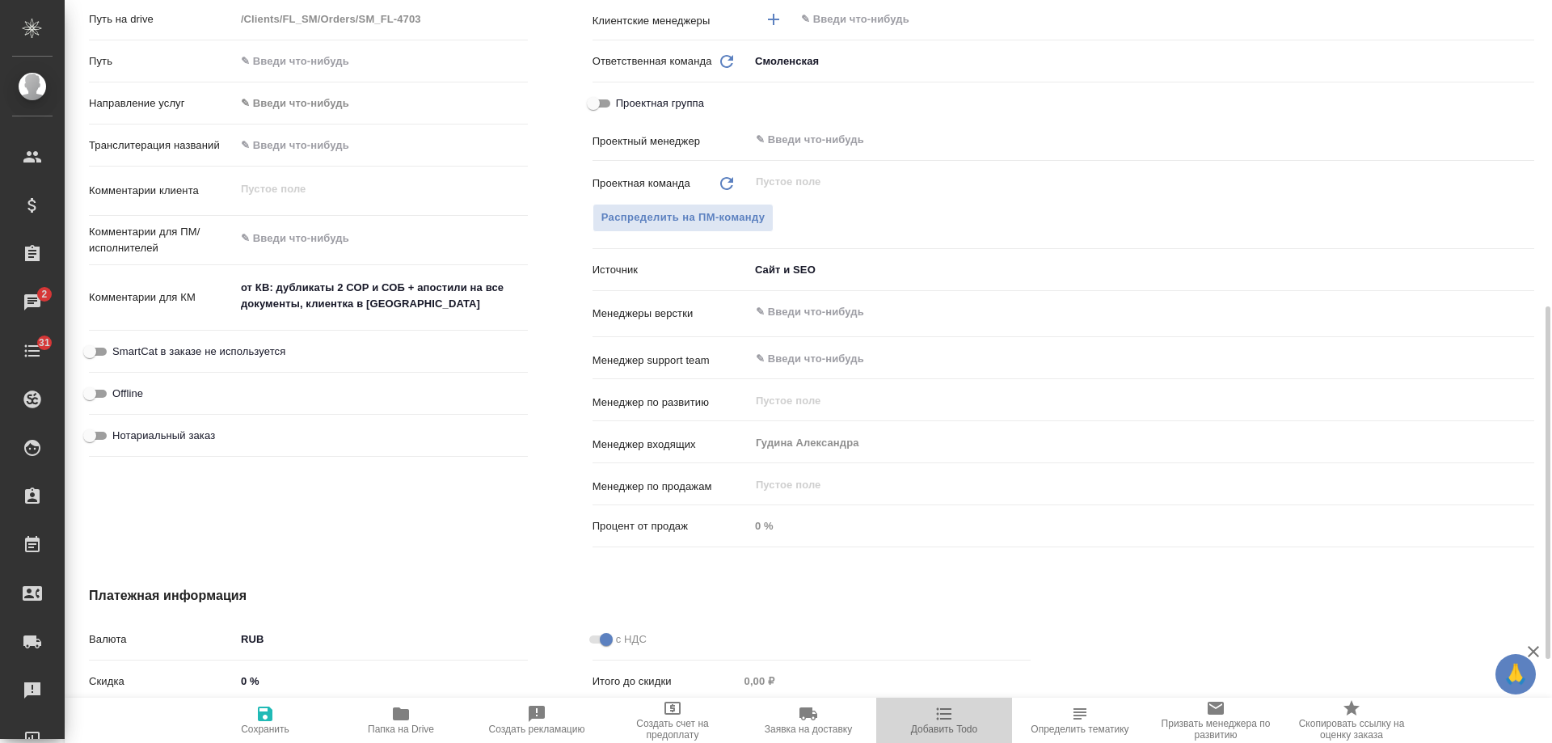
click at [956, 721] on span "Добавить Todo" at bounding box center [944, 719] width 116 height 31
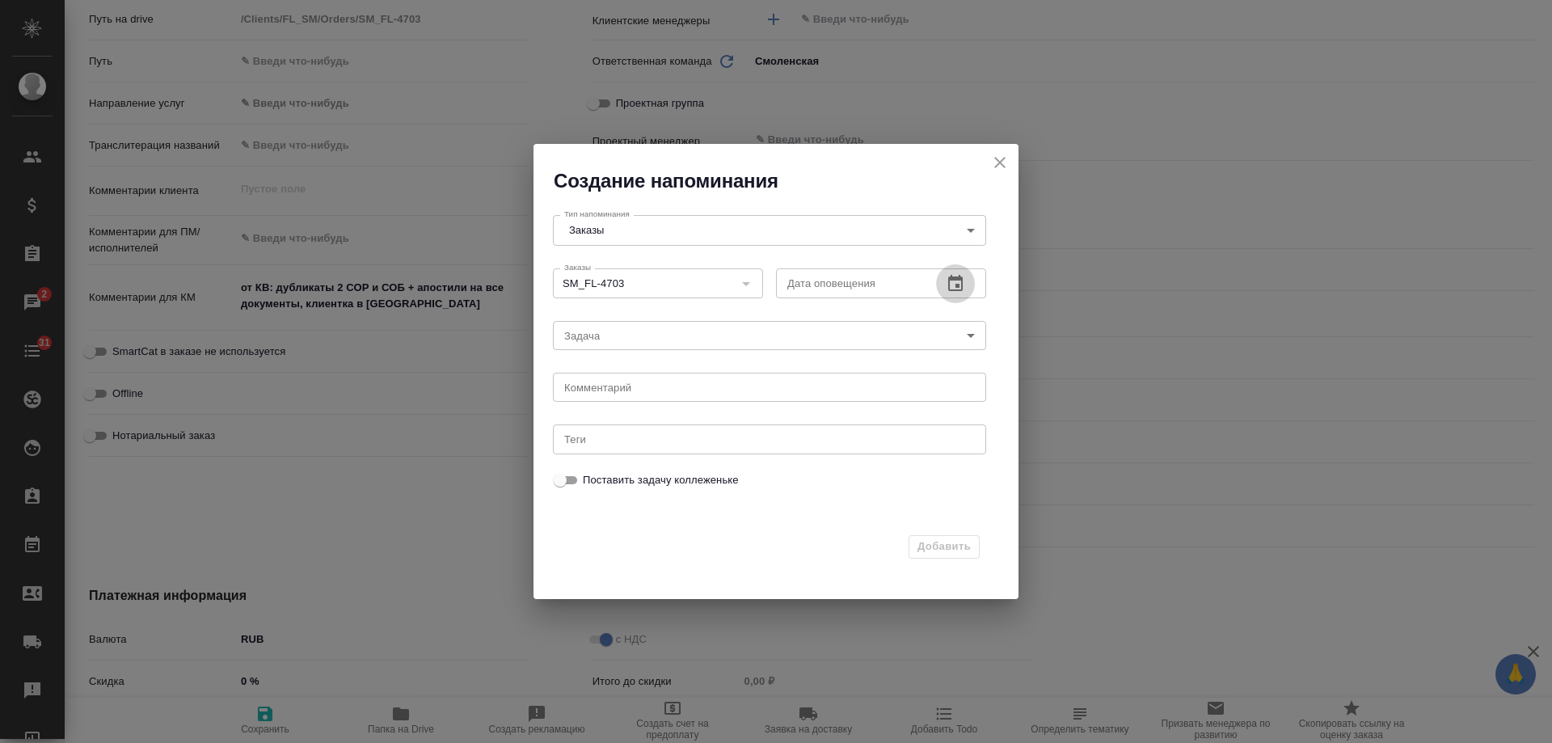
click at [953, 285] on icon "button" at bounding box center [955, 283] width 19 height 19
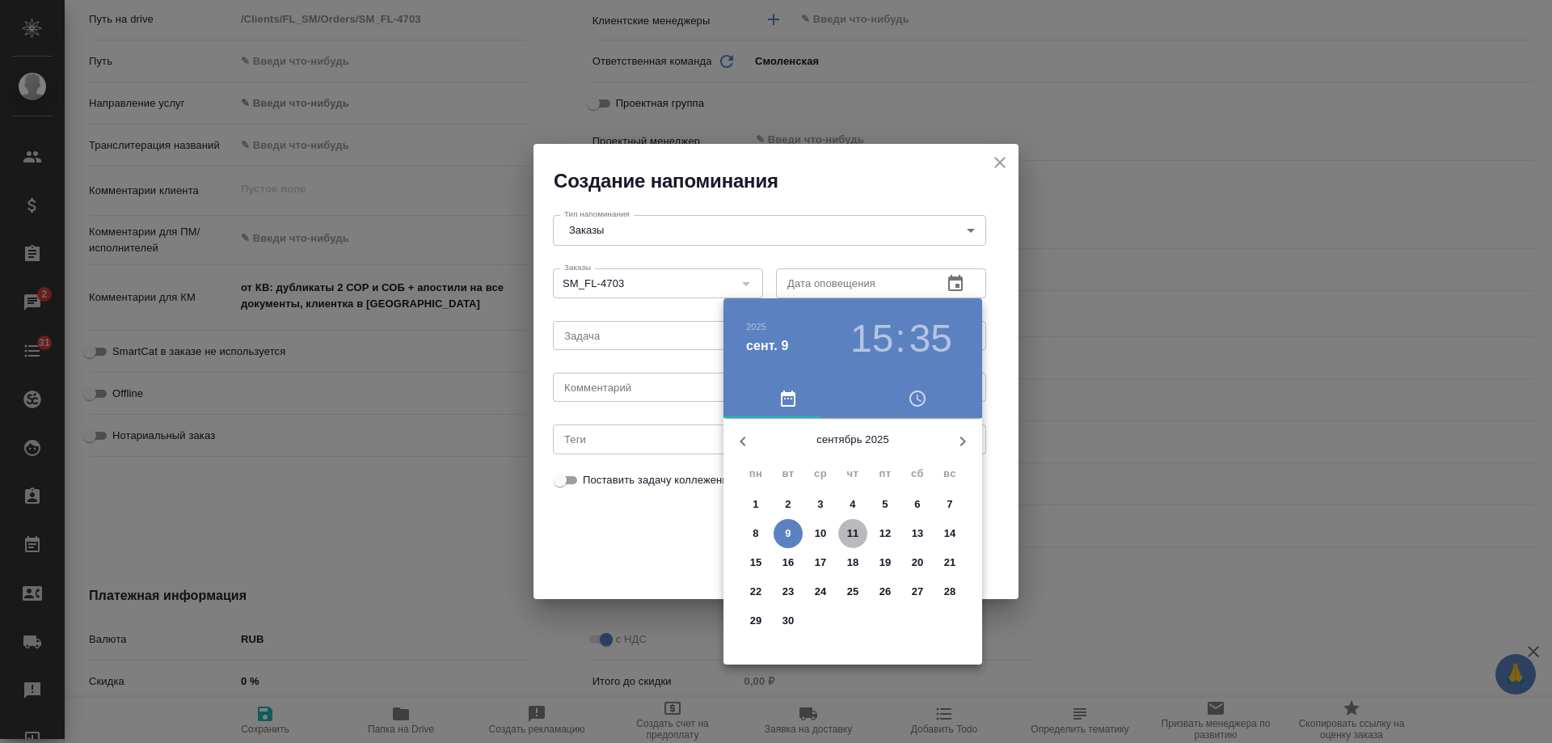
click at [856, 535] on p "11" at bounding box center [853, 533] width 12 height 16
type input "11.09.2025 15:35"
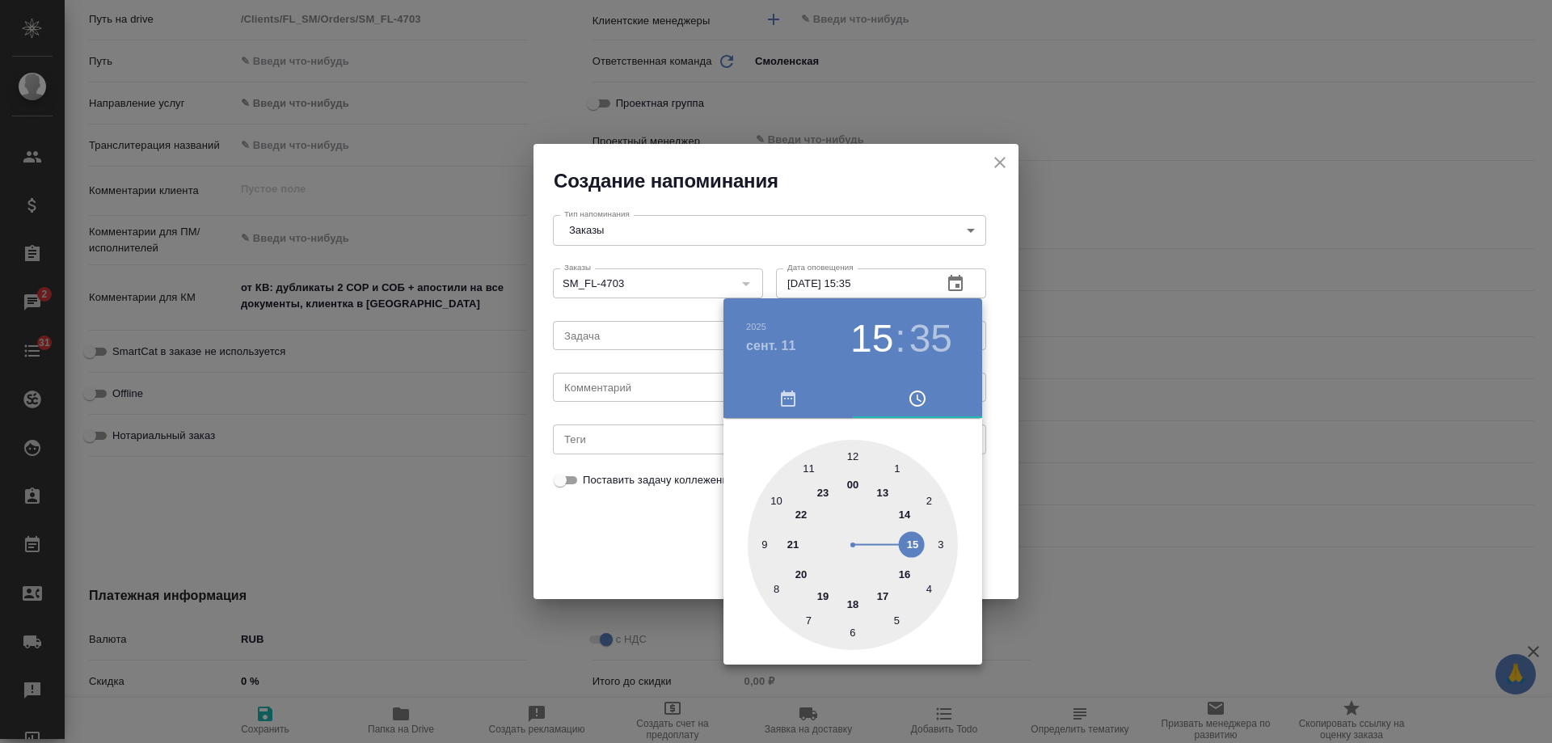
click at [635, 383] on div at bounding box center [776, 371] width 1552 height 743
click at [632, 389] on div "2025 сент. 11 15 : 35 00 1 2 3 4 5 6 7 8 9 10 11 12 13 14 15 16 17 18 19 20 21 …" at bounding box center [776, 371] width 1552 height 743
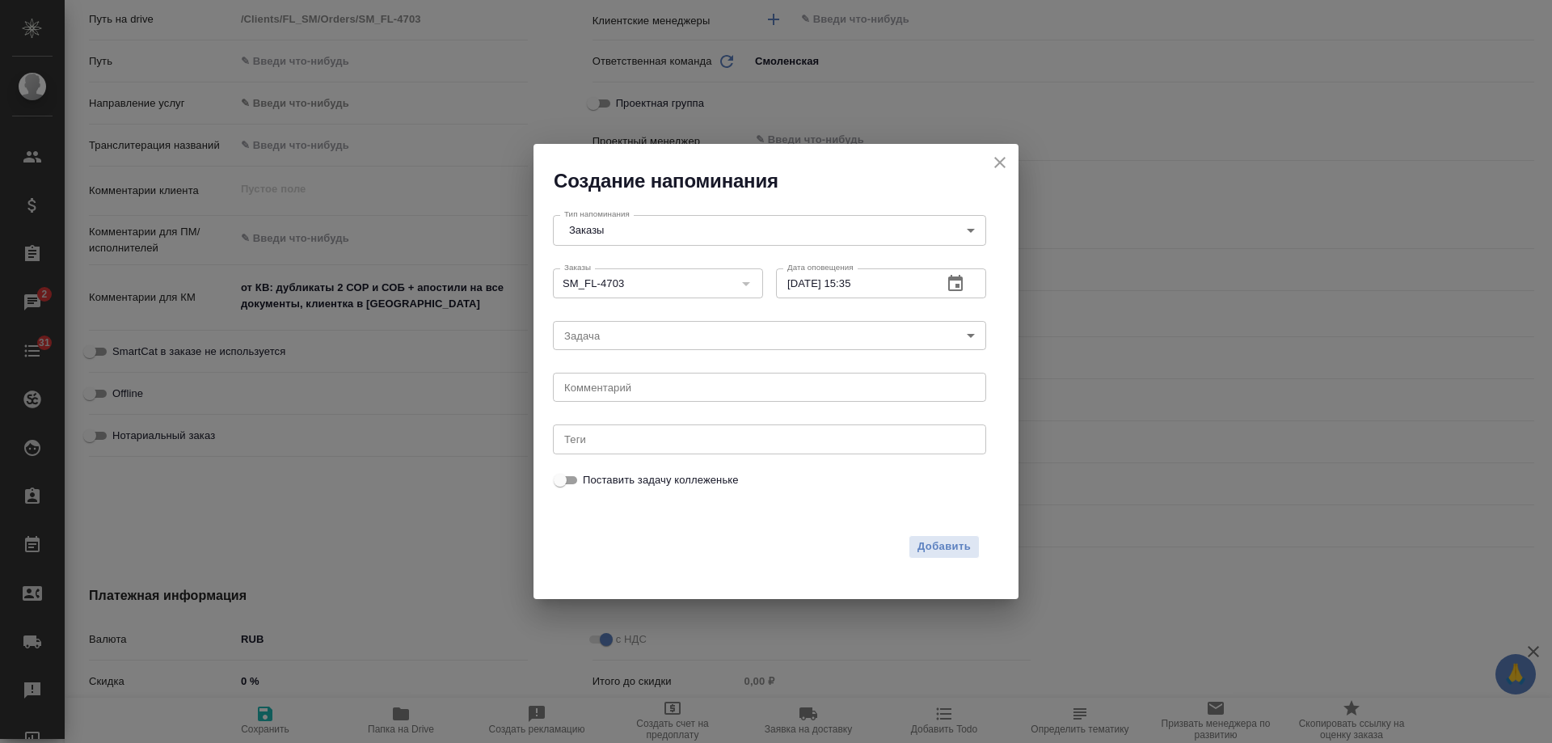
click at [627, 390] on div "2025 сент. 11 15 : 35 00 1 2 3 4 5 6 7 8 9 10 11 12 13 14 15 16 17 18 19 20 21 …" at bounding box center [776, 371] width 1552 height 743
click at [627, 390] on textarea at bounding box center [769, 388] width 411 height 12
type textarea "инфа вотс"
click at [956, 549] on span "Добавить" at bounding box center [944, 547] width 53 height 19
type textarea "x"
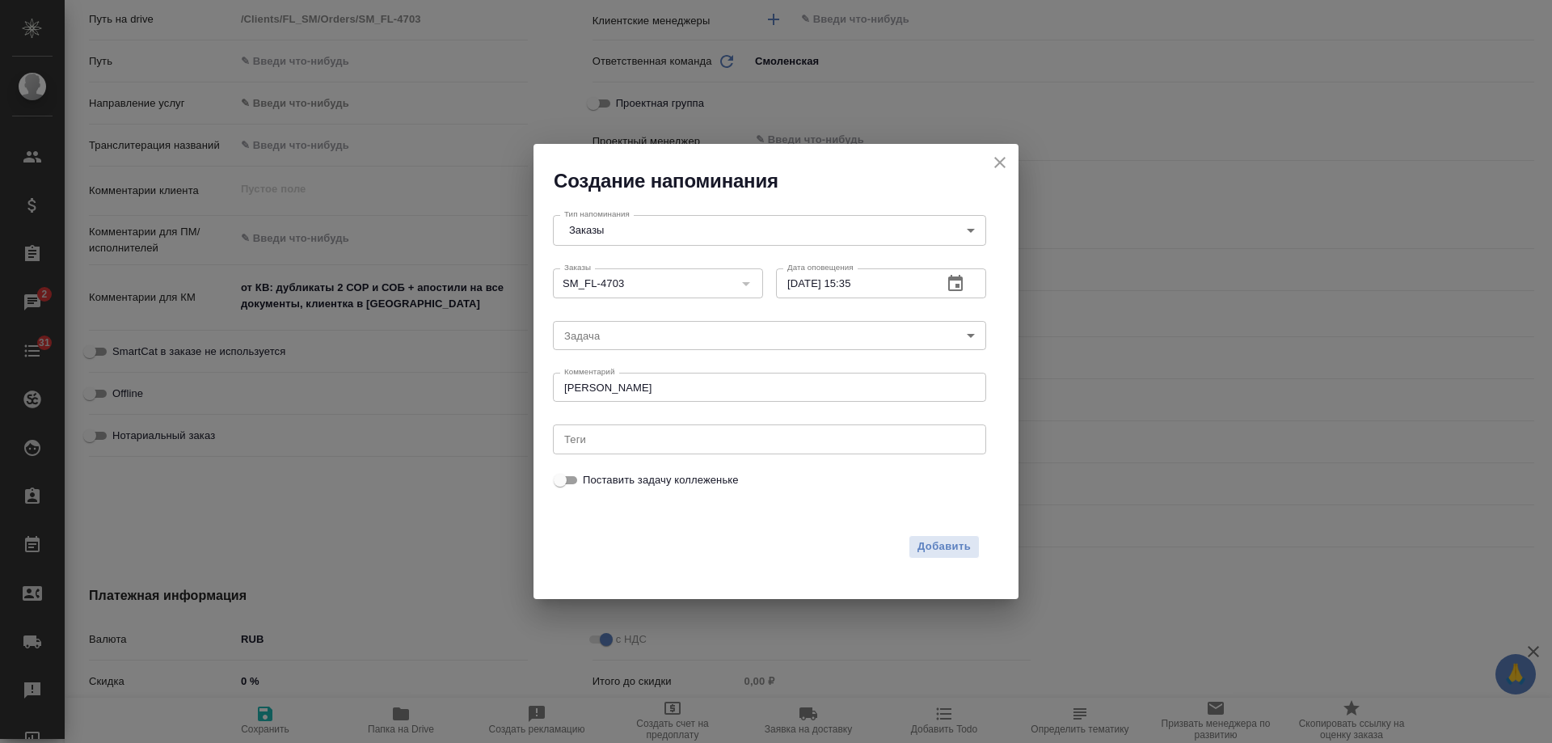
type textarea "x"
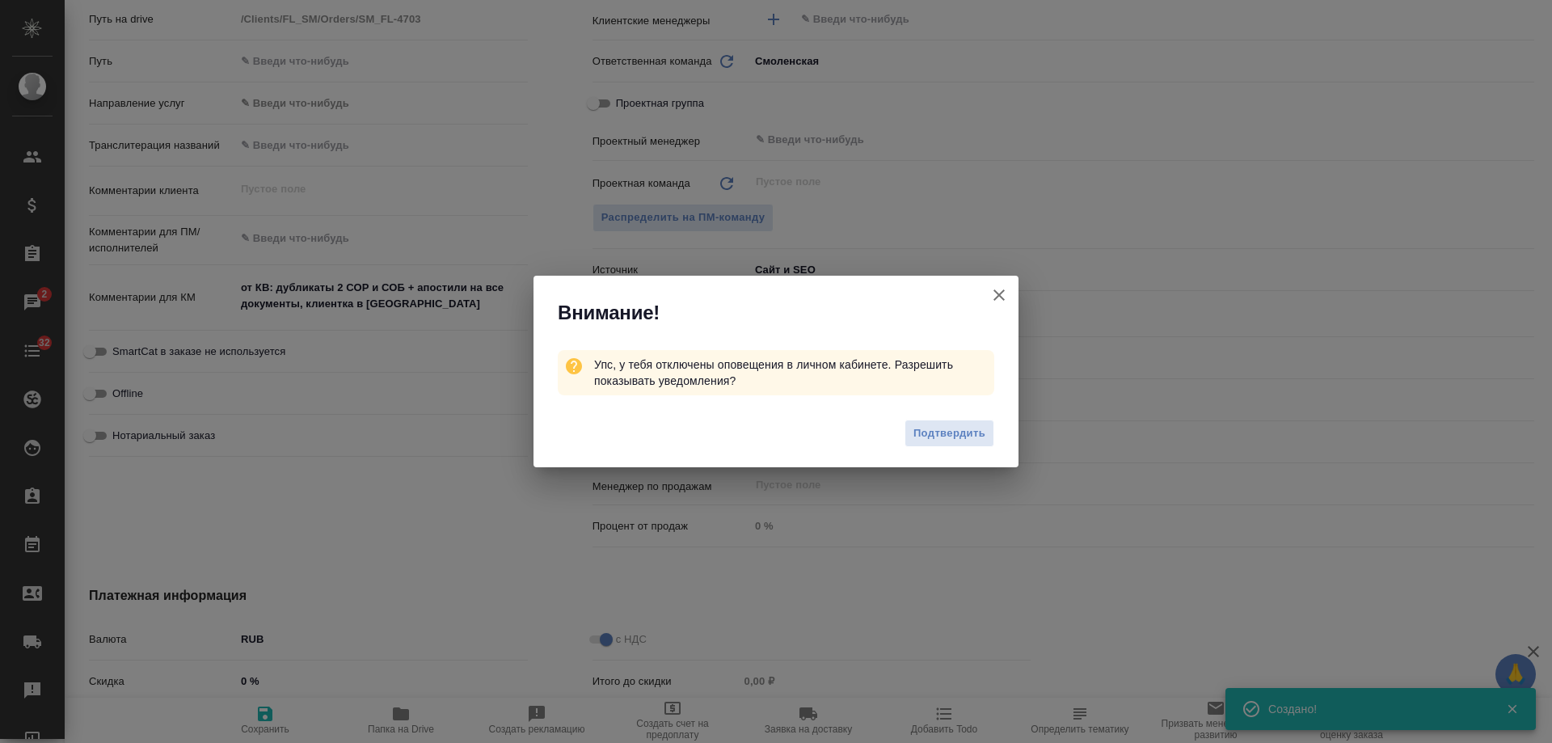
type textarea "x"
click at [1001, 297] on icon "button" at bounding box center [999, 294] width 11 height 11
type textarea "x"
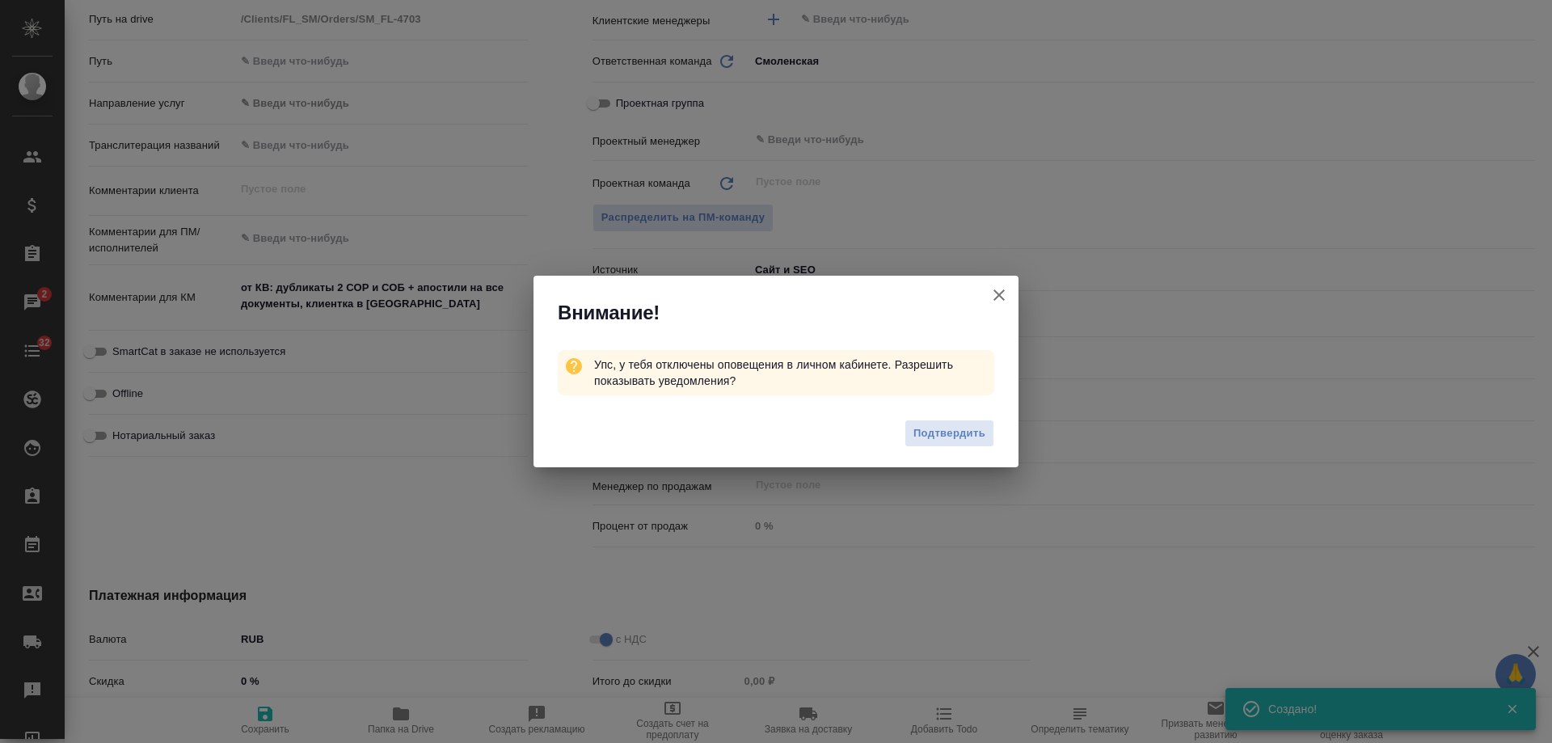
type textarea "x"
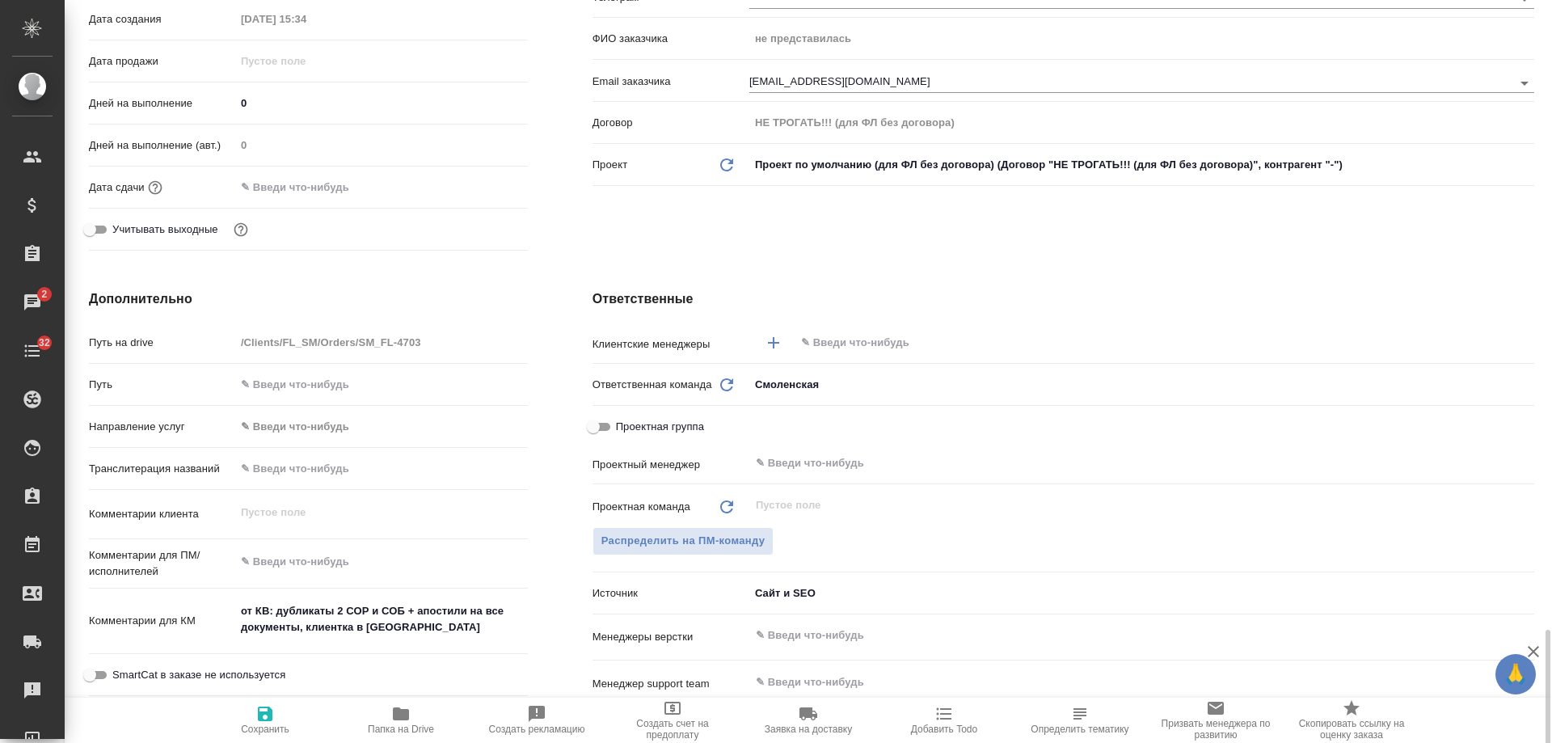
scroll to position [243, 0]
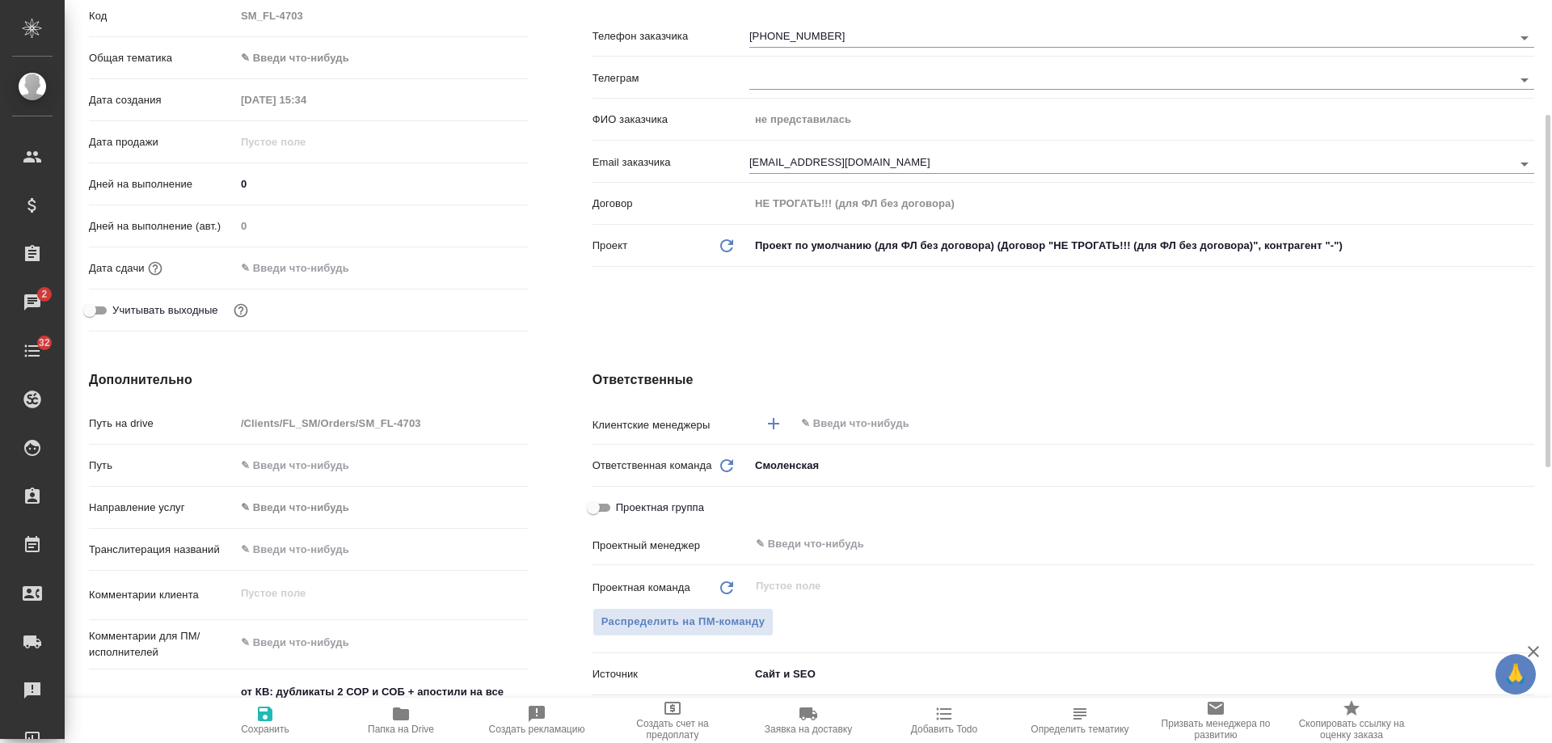
type textarea "x"
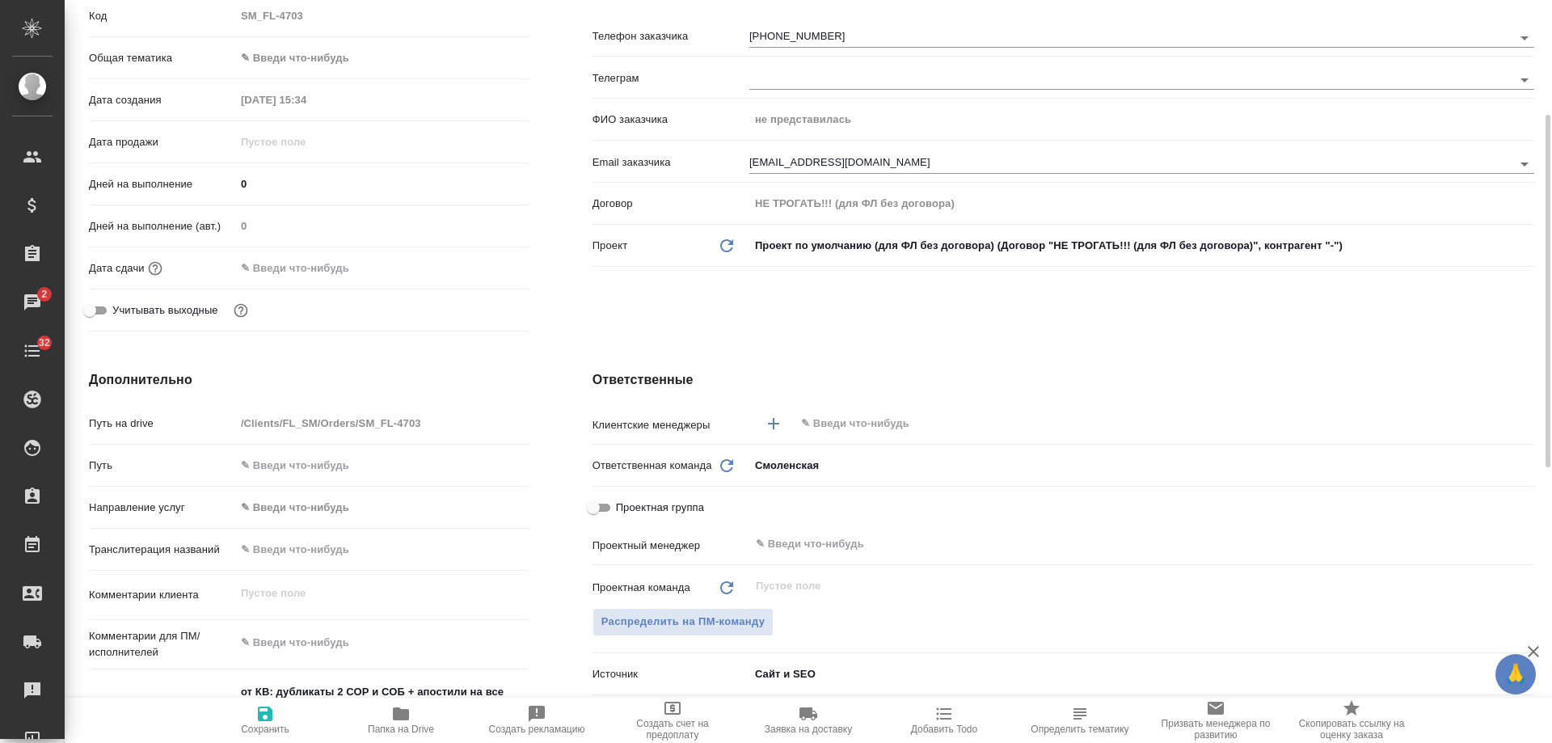
type textarea "x"
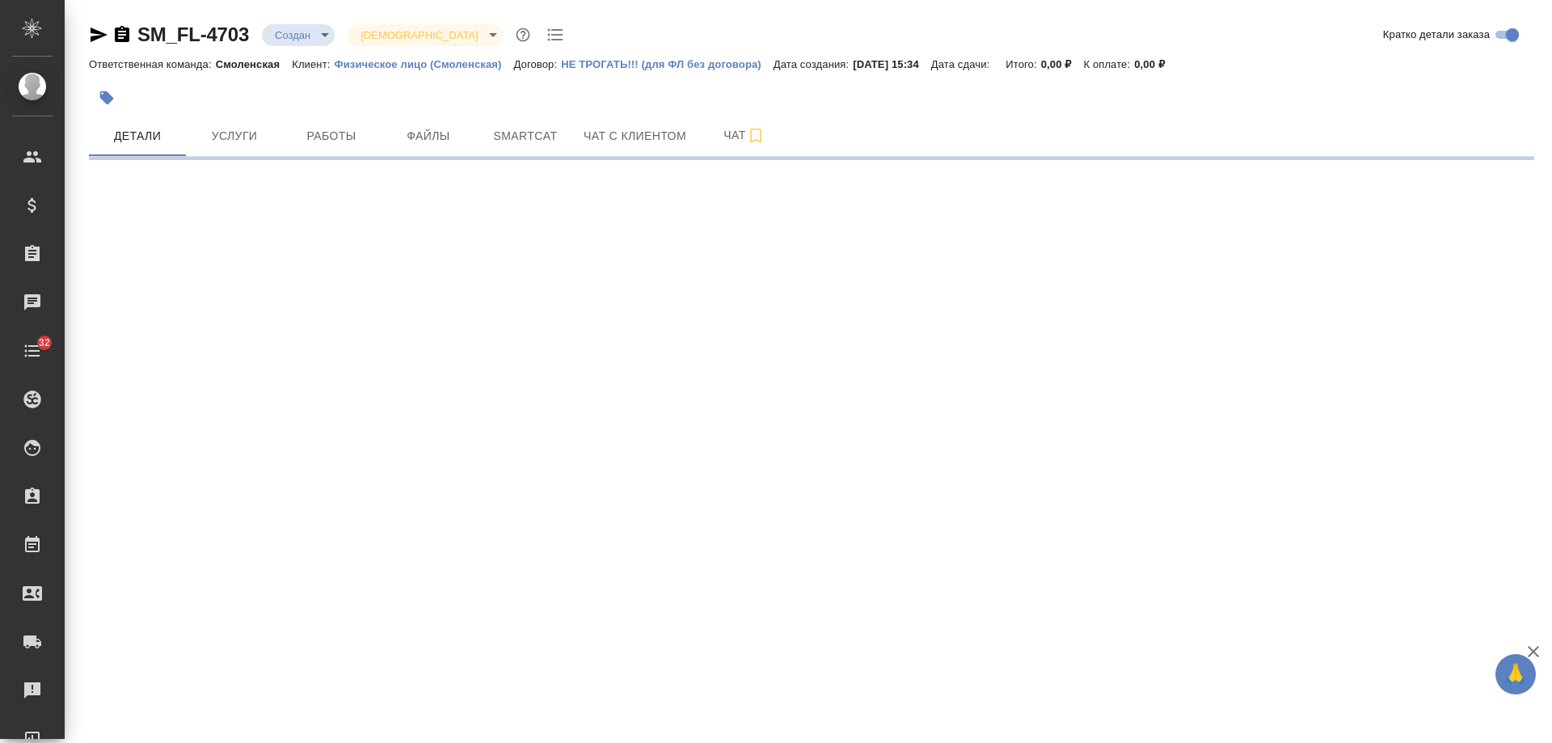
select select "RU"
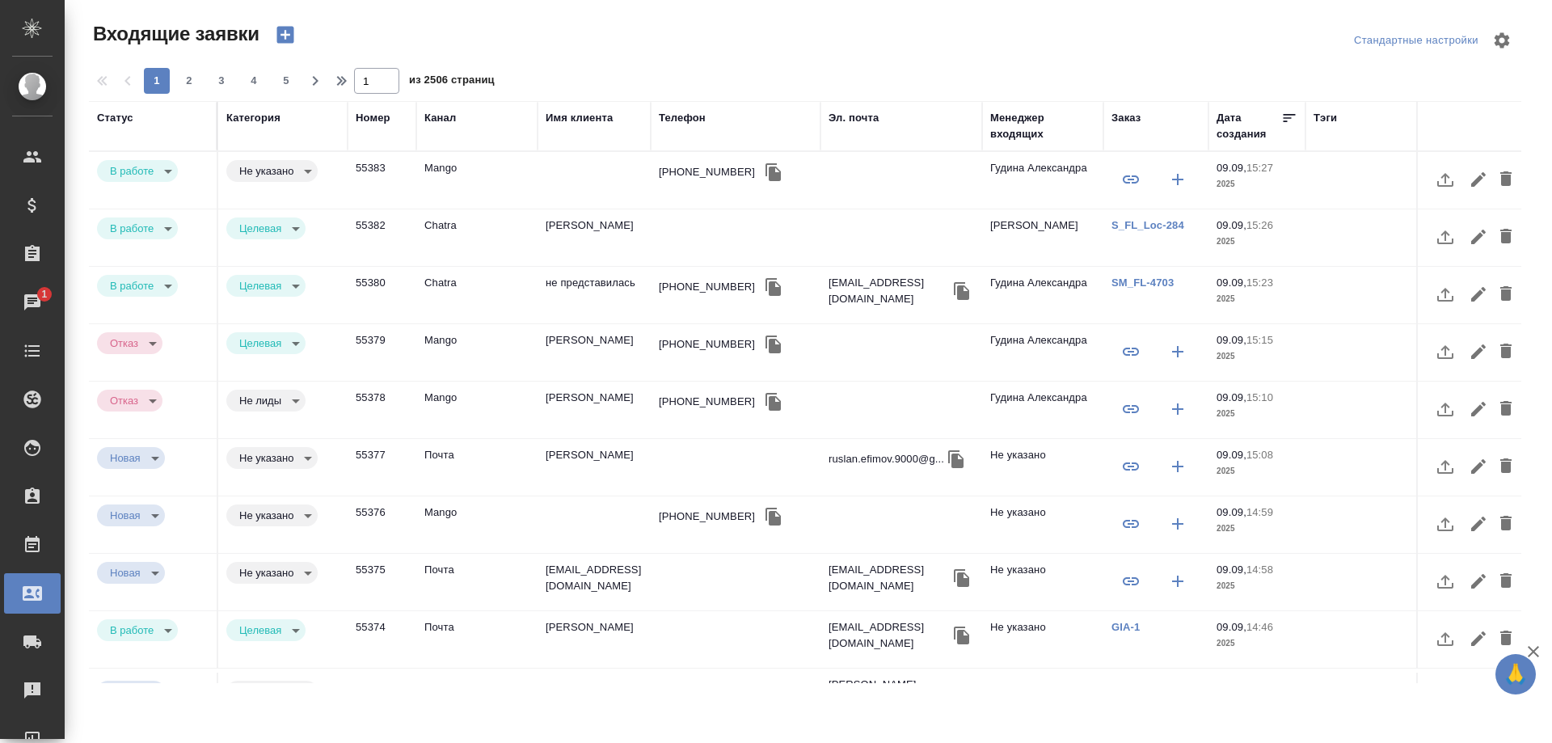
select select "RU"
click at [694, 177] on div "[PHONE_NUMBER]" at bounding box center [707, 172] width 96 height 16
click at [694, 177] on div "+79651492113" at bounding box center [707, 172] width 96 height 16
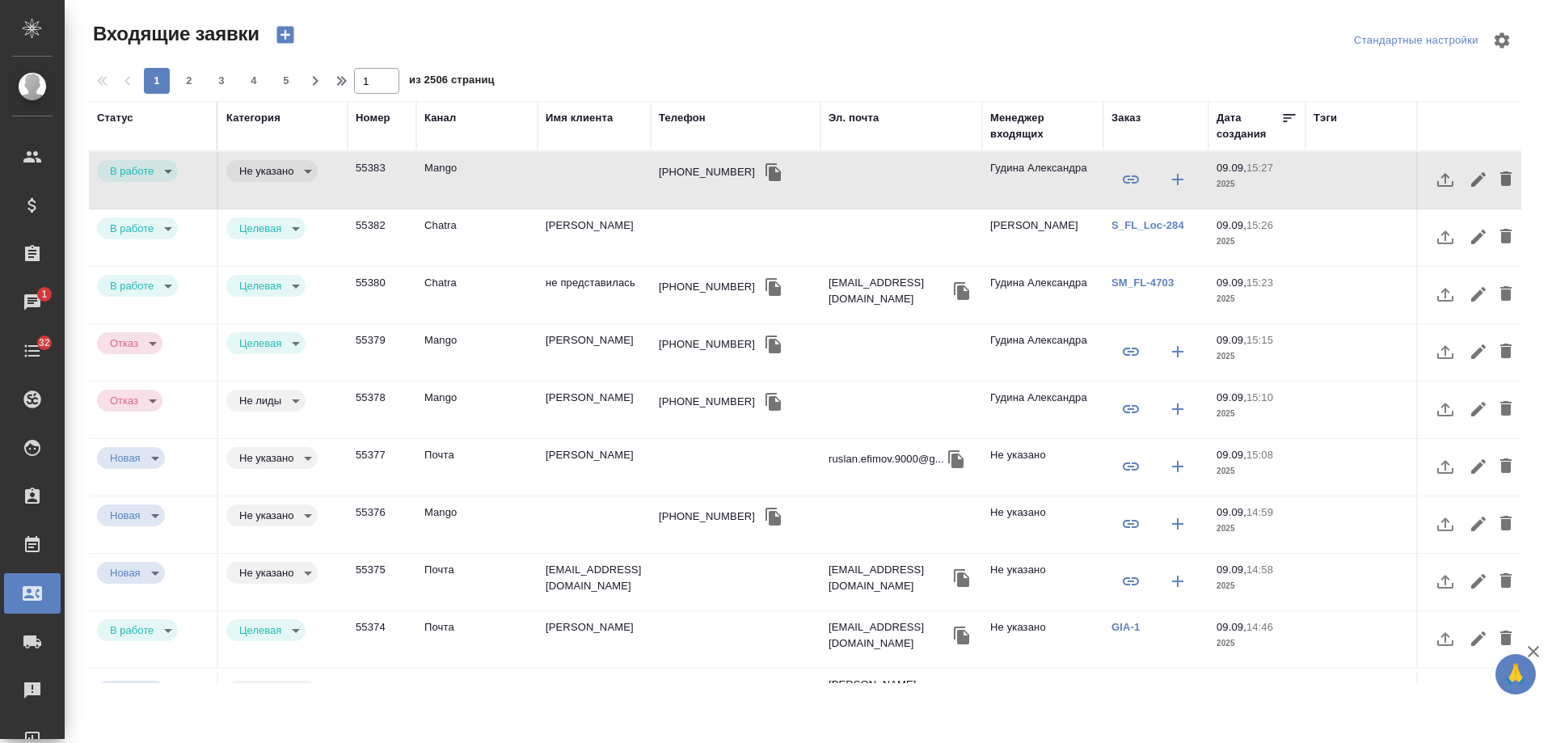
click at [579, 120] on div "Имя клиента" at bounding box center [579, 118] width 67 height 16
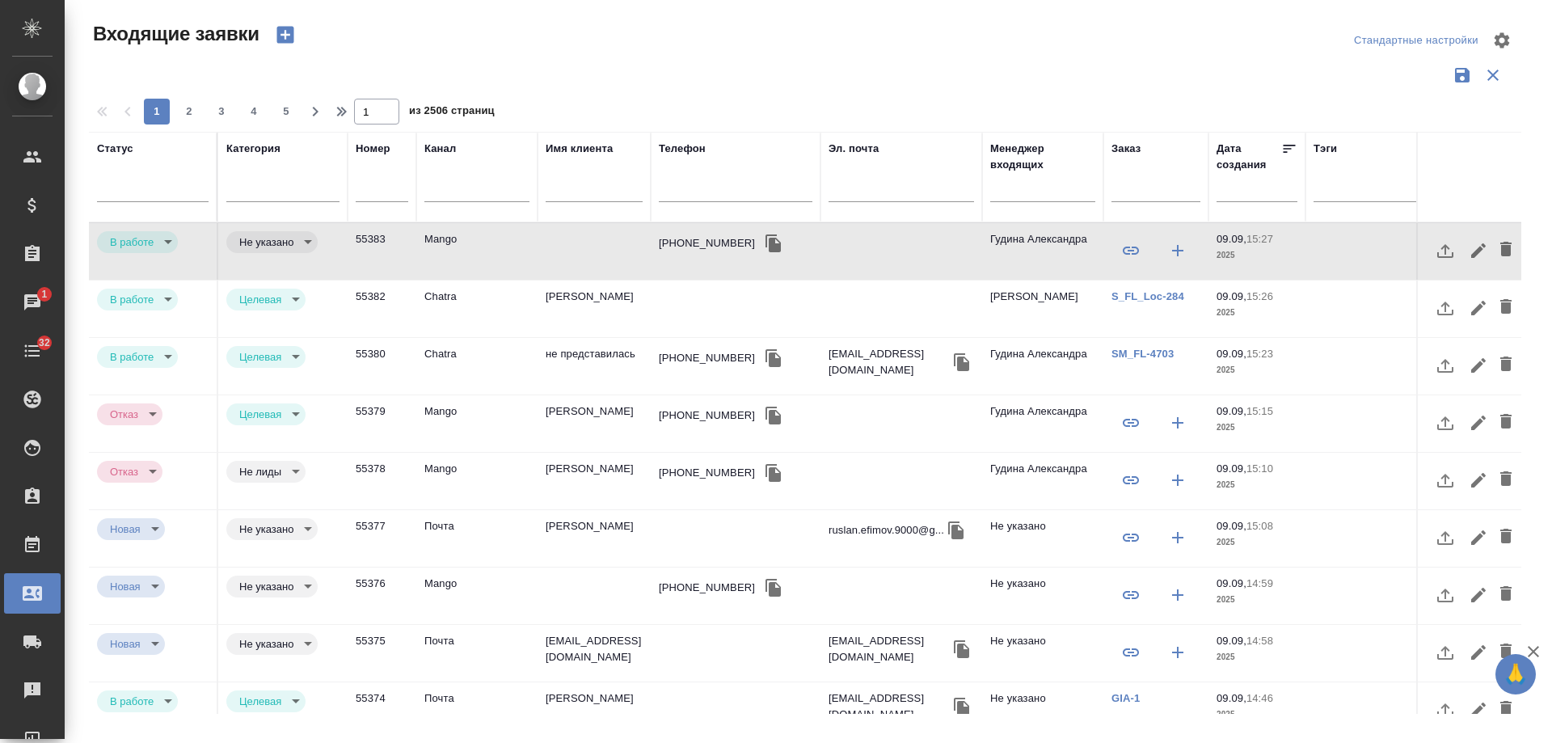
click at [587, 194] on input "text" at bounding box center [594, 191] width 97 height 20
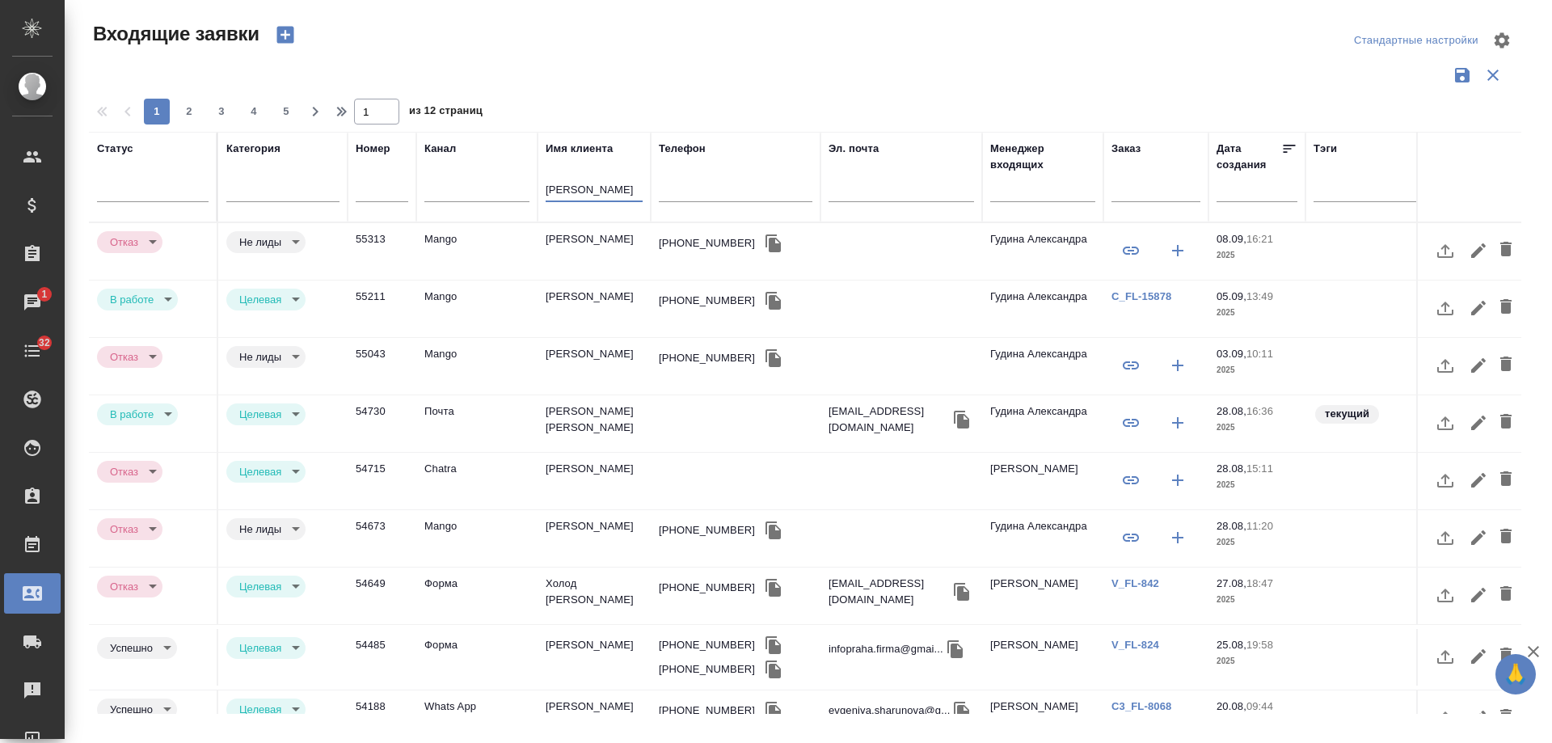
type input "евгения"
click at [457, 310] on td "Mango" at bounding box center [476, 309] width 121 height 57
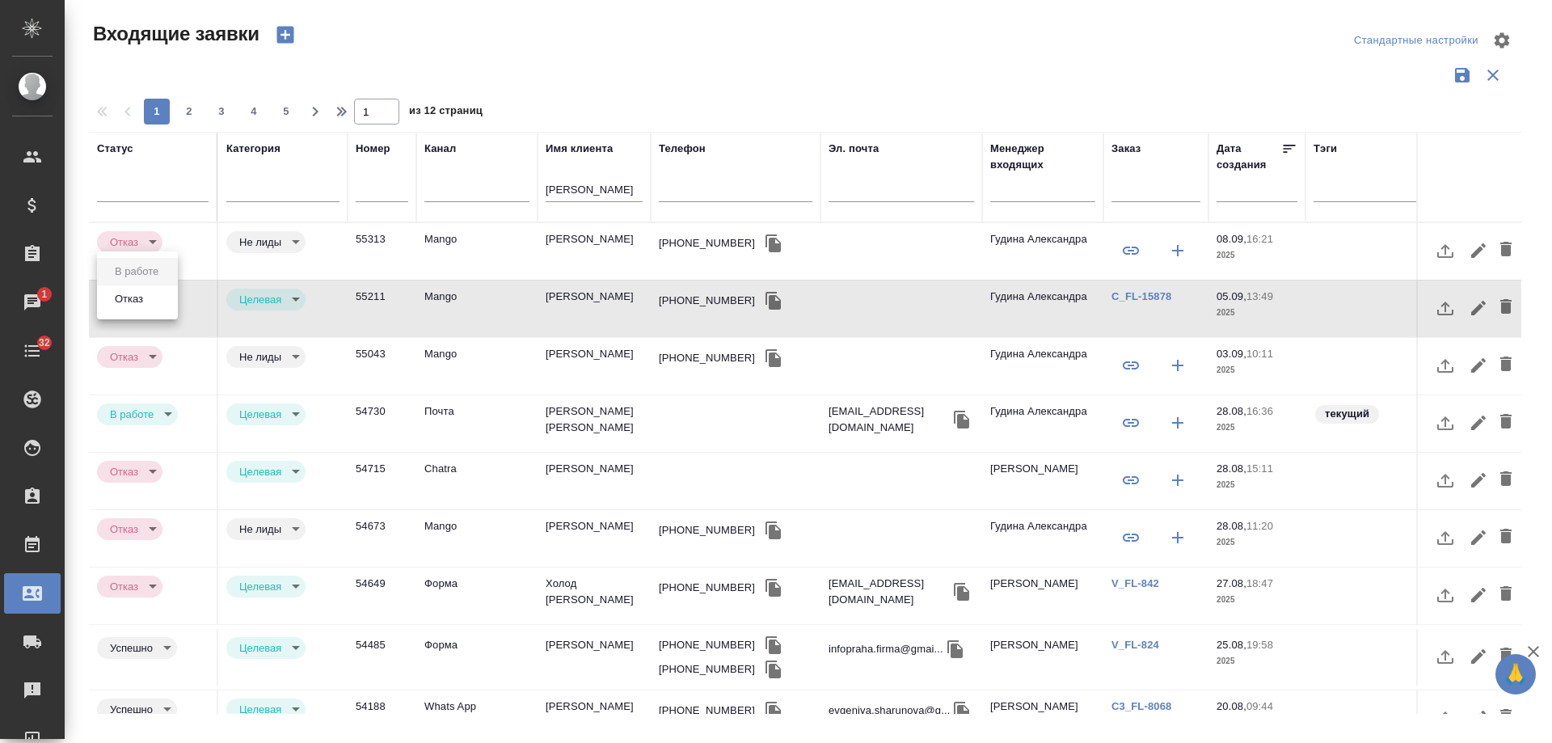
click at [154, 305] on body "🙏 .cls-1 fill:#fff; AWATERA Gudina Alexandra Клиенты Спецификации Заказы 1 Чаты…" at bounding box center [776, 371] width 1552 height 743
click at [138, 306] on button "Отказ" at bounding box center [129, 299] width 38 height 18
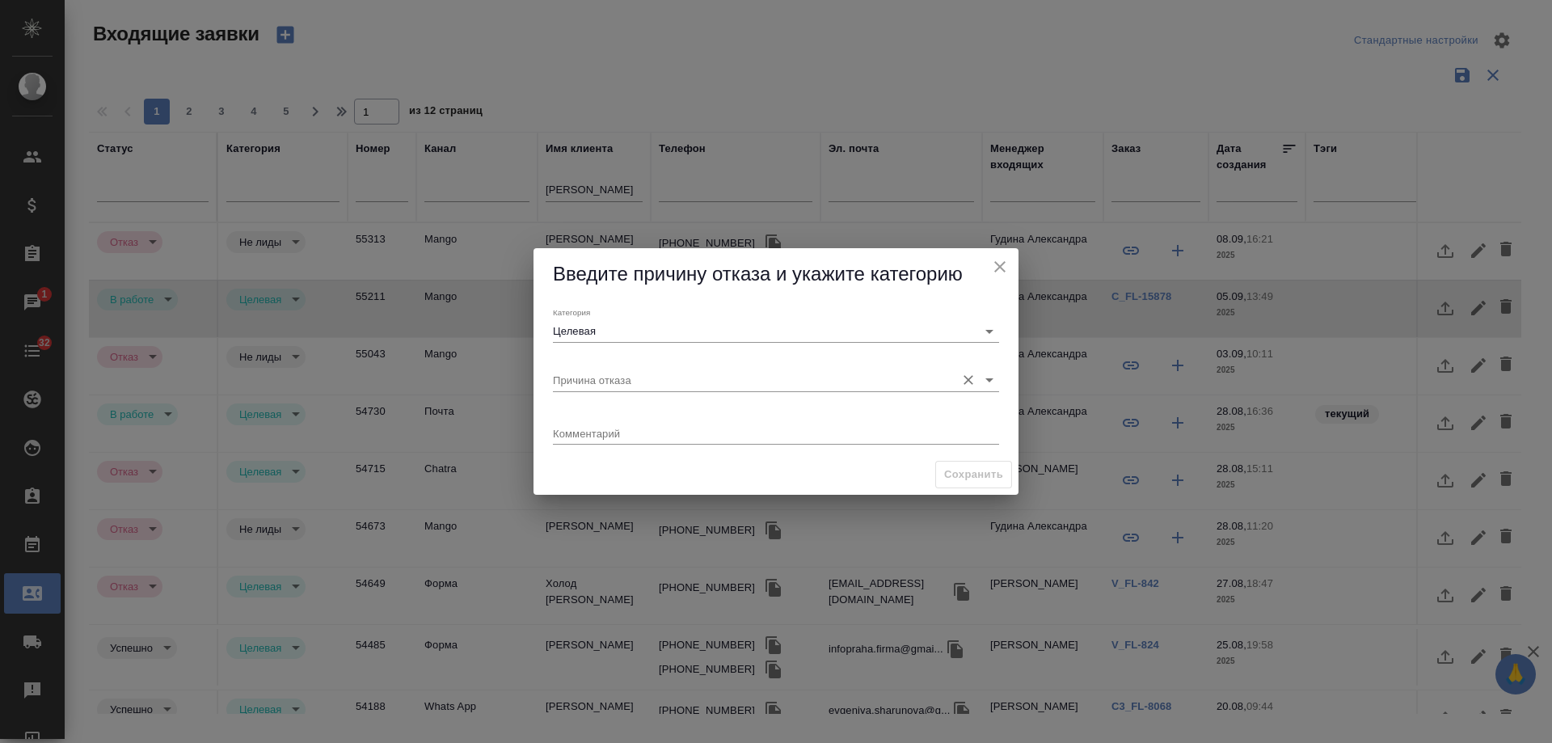
click at [591, 371] on input "Причина отказа" at bounding box center [750, 380] width 395 height 22
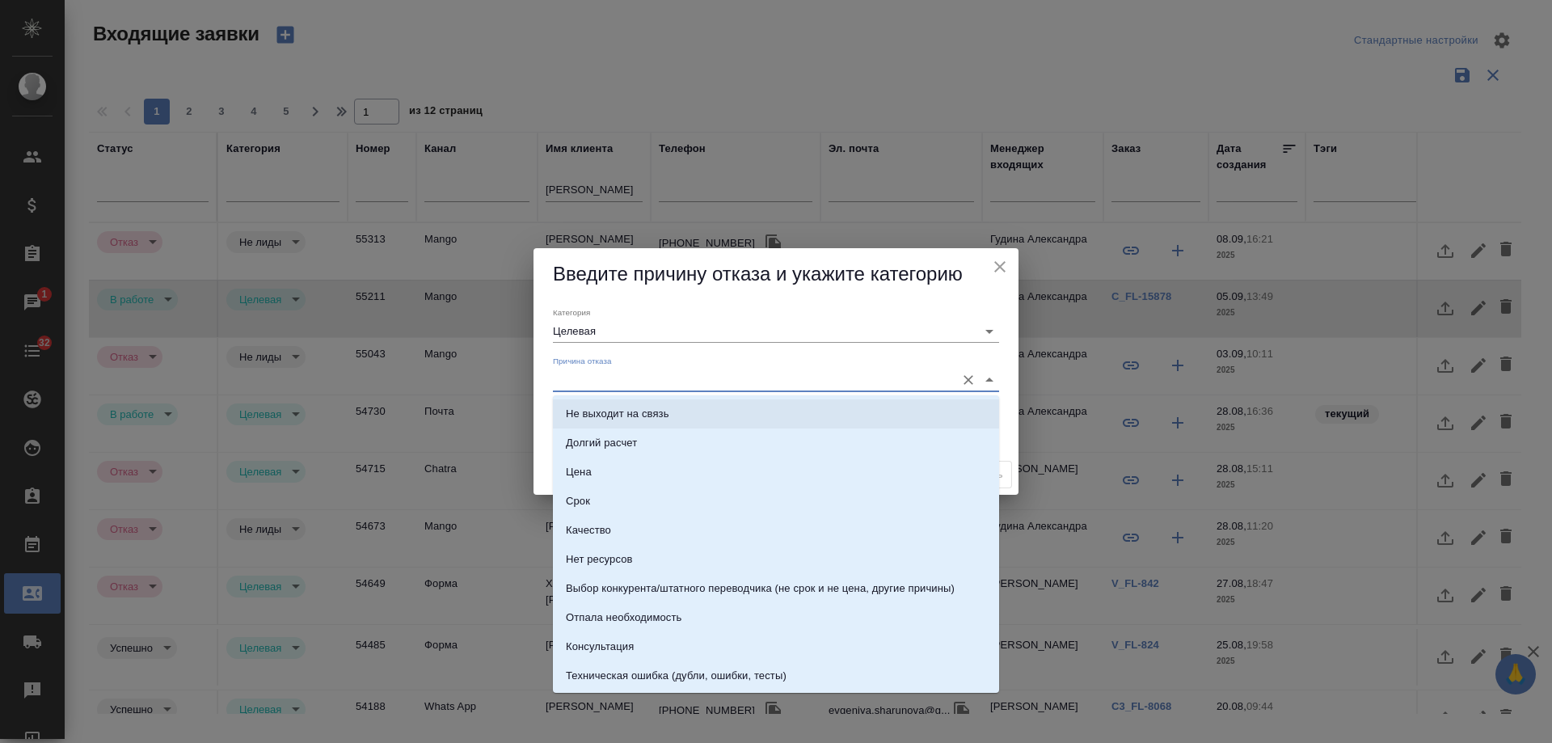
drag, startPoint x: 646, startPoint y: 404, endPoint x: 1024, endPoint y: 450, distance: 381.1
click at [647, 404] on li "Не выходит на связь" at bounding box center [776, 413] width 446 height 29
type input "Не выходит на связь"
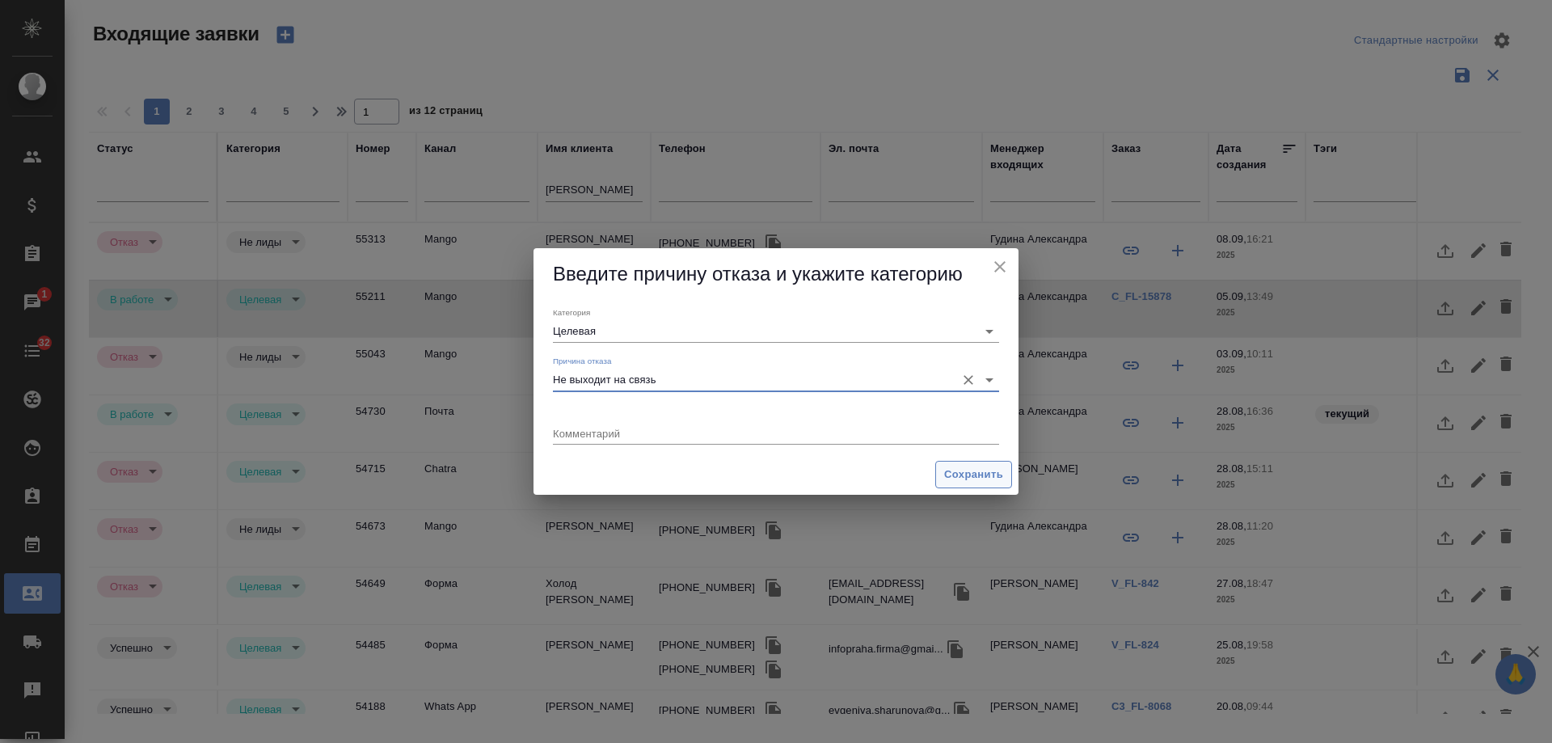
click at [952, 475] on span "Сохранить" at bounding box center [973, 475] width 59 height 19
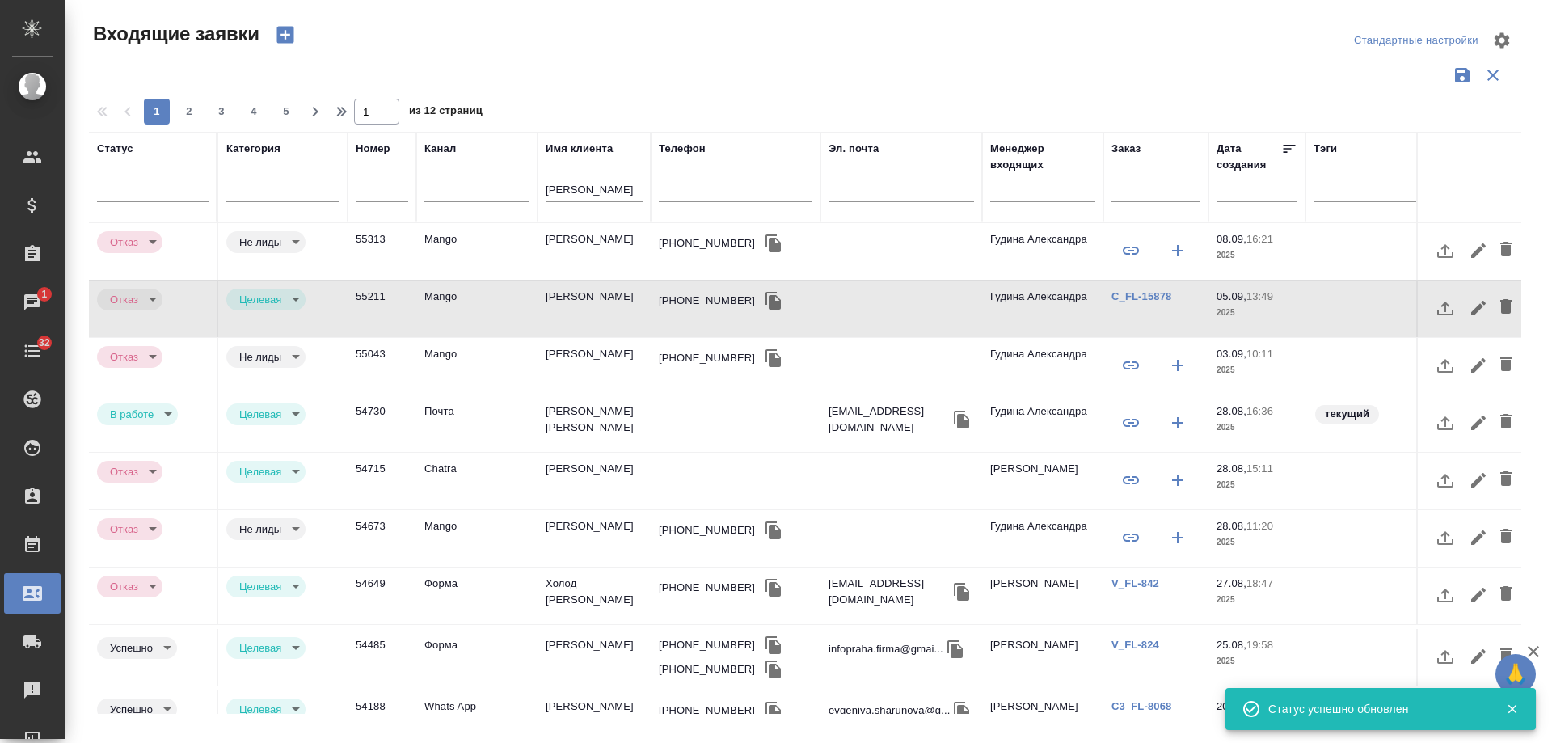
type input "rejection"
drag, startPoint x: 607, startPoint y: 192, endPoint x: 324, endPoint y: 179, distance: 283.2
click at [331, 179] on tr "Статус Категория Номер Канал Имя клиента евгения Телефон Эл. почта Менеджер вхо…" at bounding box center [1029, 177] width 1880 height 91
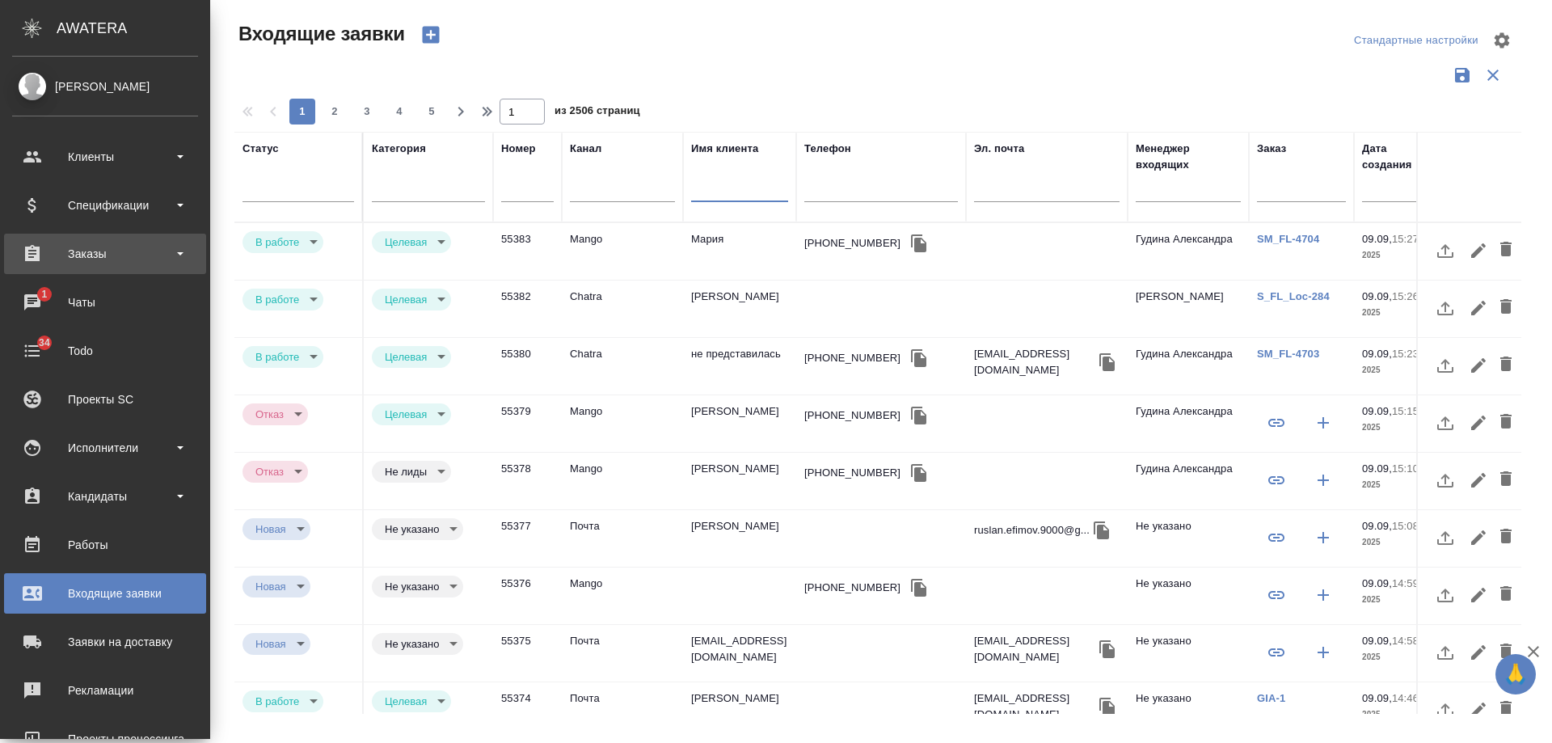
click at [91, 257] on div "Заказы" at bounding box center [105, 254] width 186 height 24
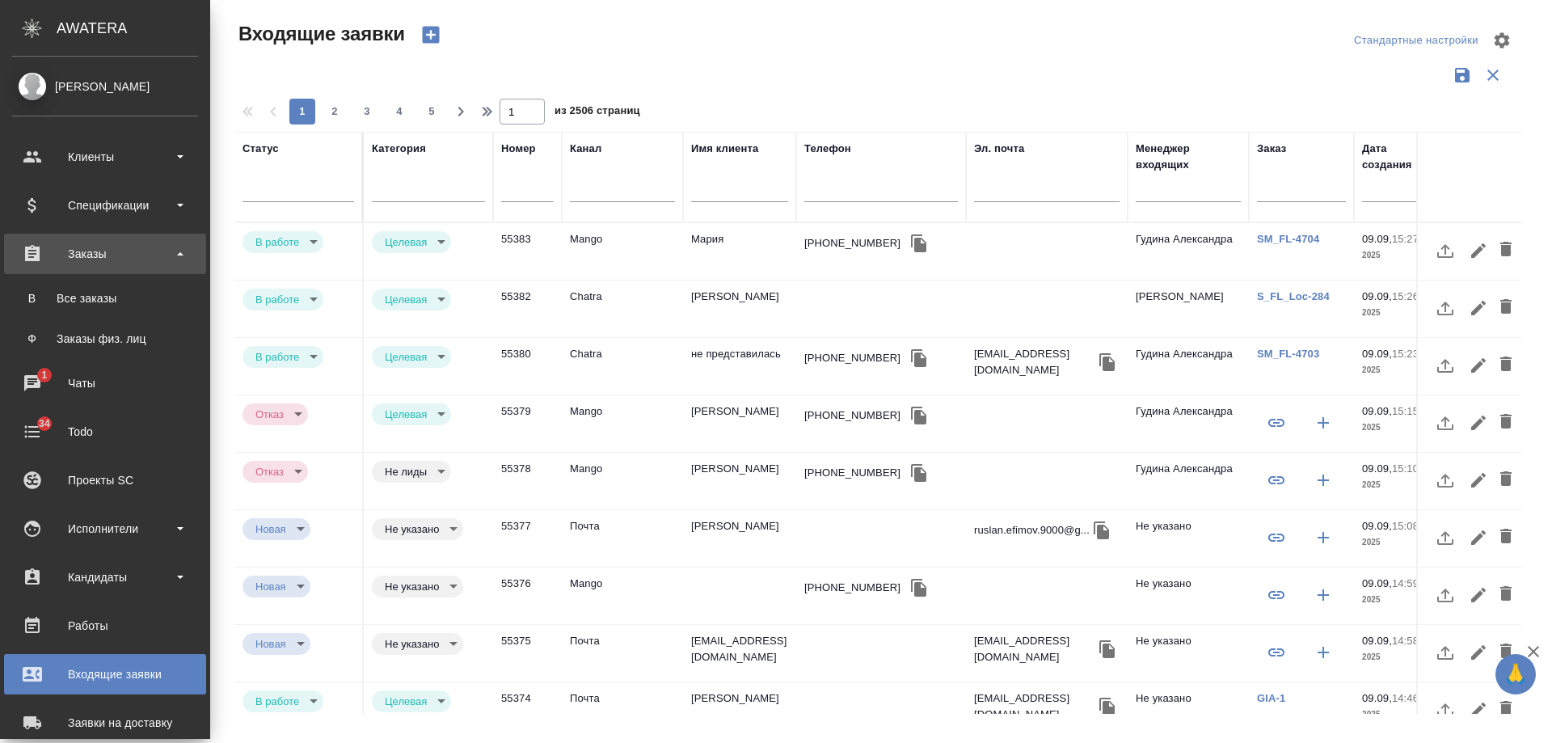
click at [99, 247] on div "Заказы" at bounding box center [105, 254] width 186 height 24
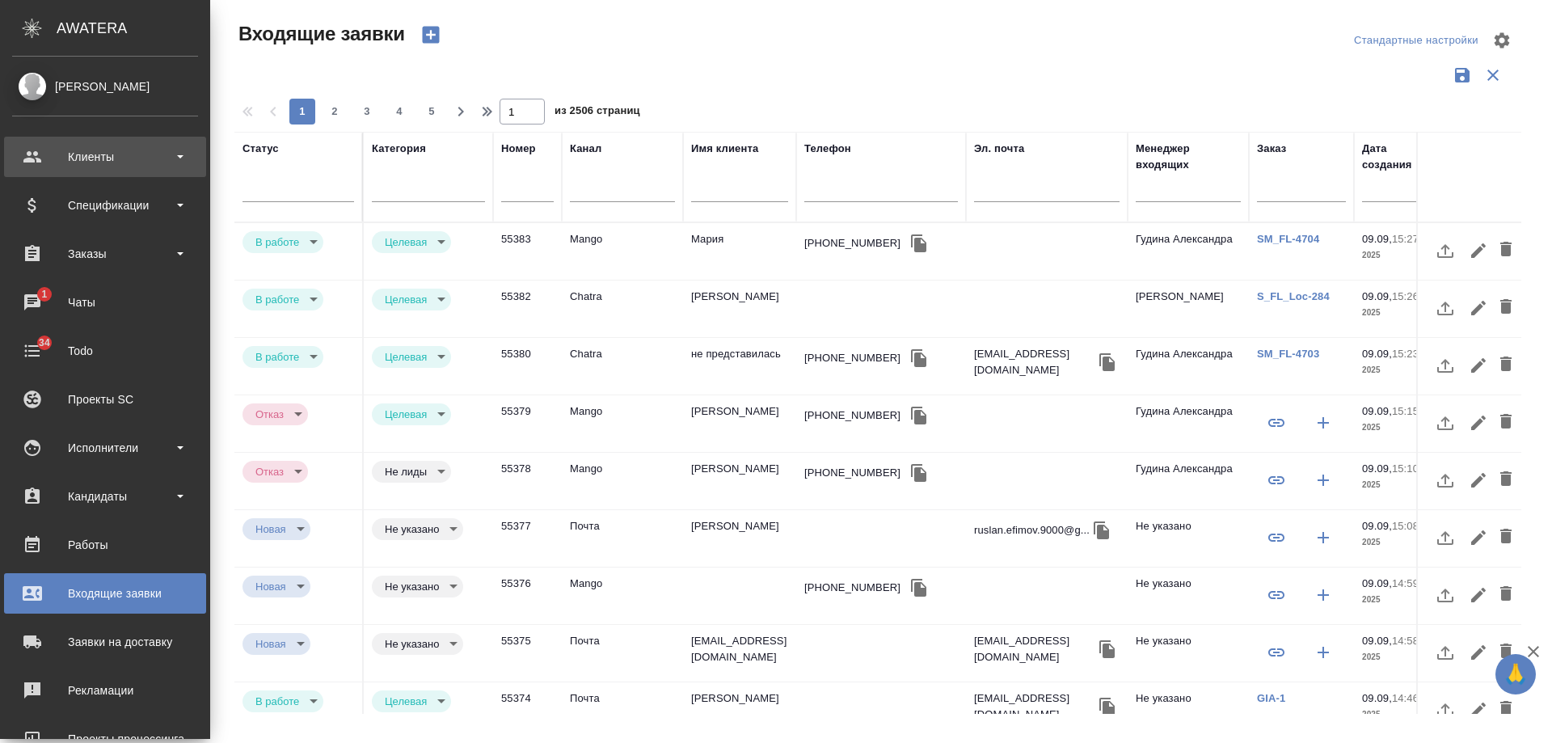
click at [87, 157] on div "Клиенты" at bounding box center [105, 157] width 186 height 24
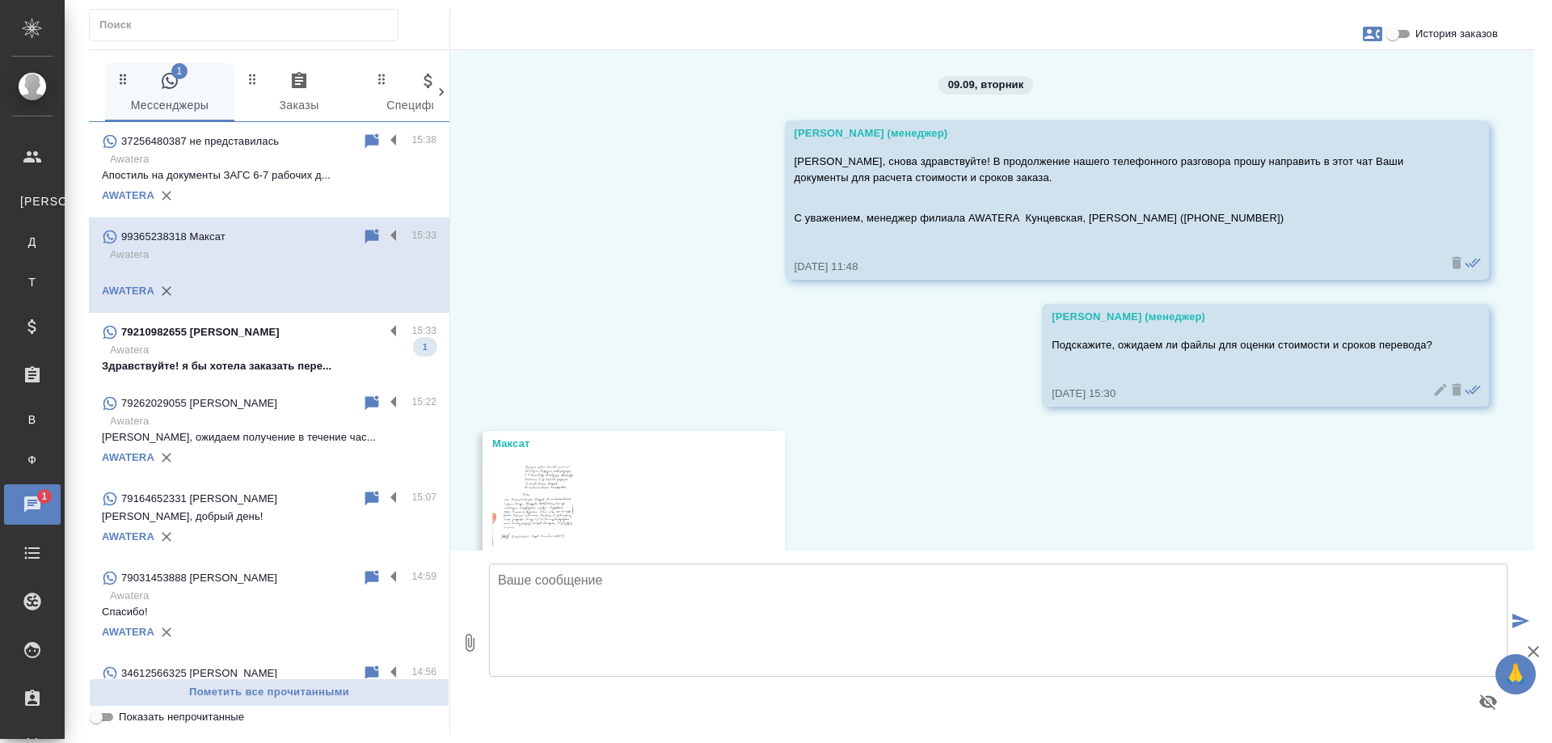
scroll to position [78, 0]
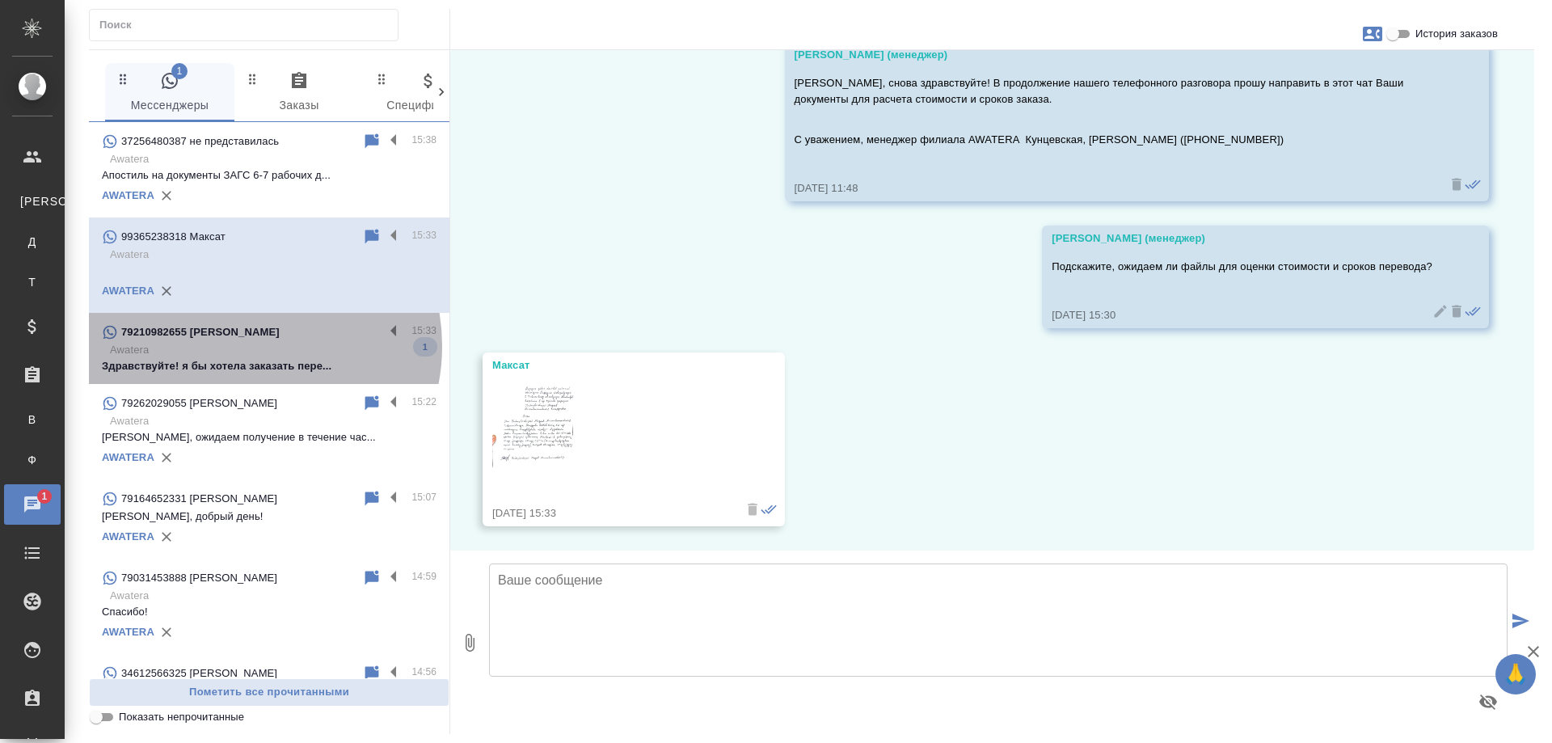
click at [243, 346] on p "Awatera" at bounding box center [273, 350] width 327 height 16
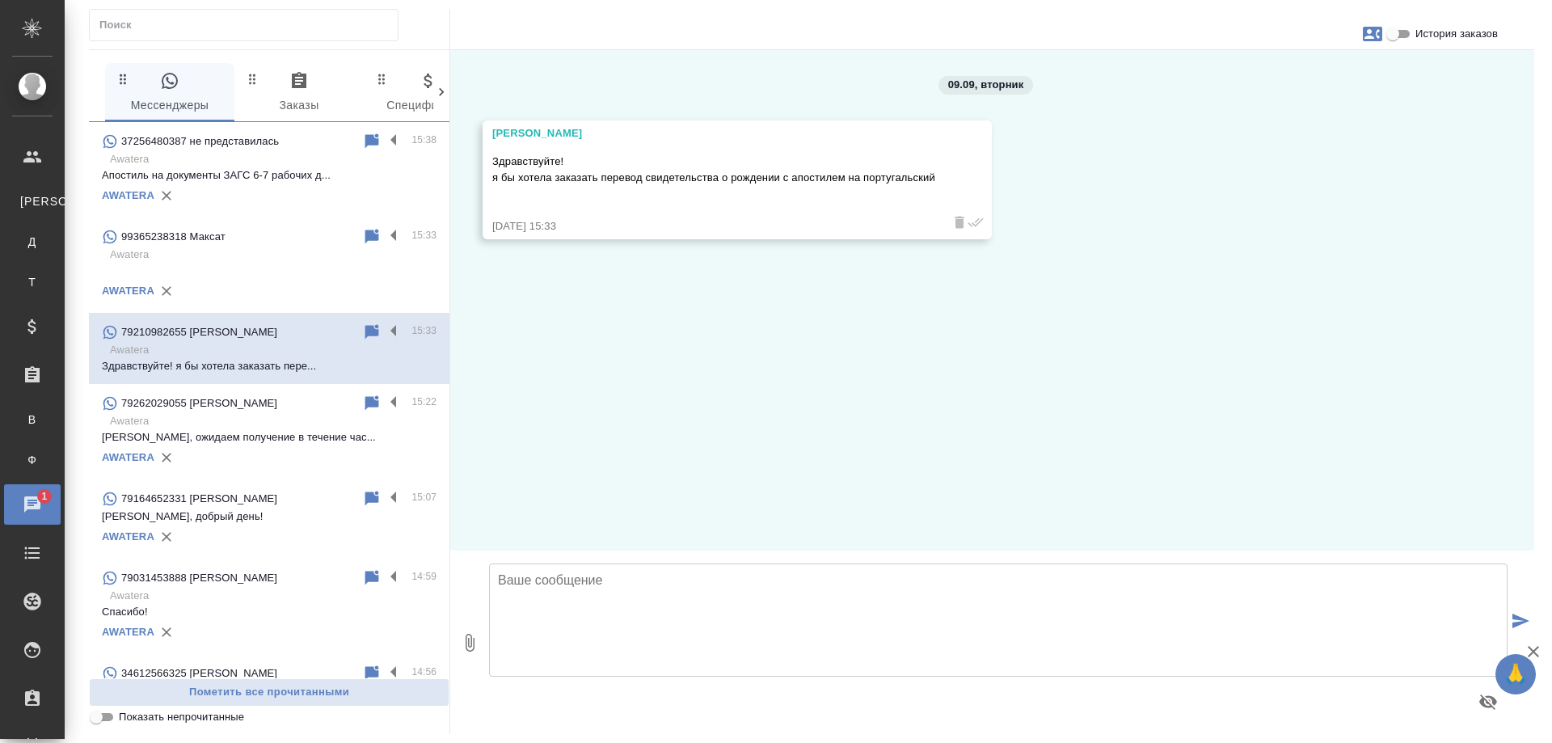
scroll to position [0, 0]
click at [1363, 32] on icon "button" at bounding box center [1372, 34] width 19 height 15
click at [1288, 88] on div "Создать заявку" at bounding box center [1302, 78] width 102 height 36
select select "RU"
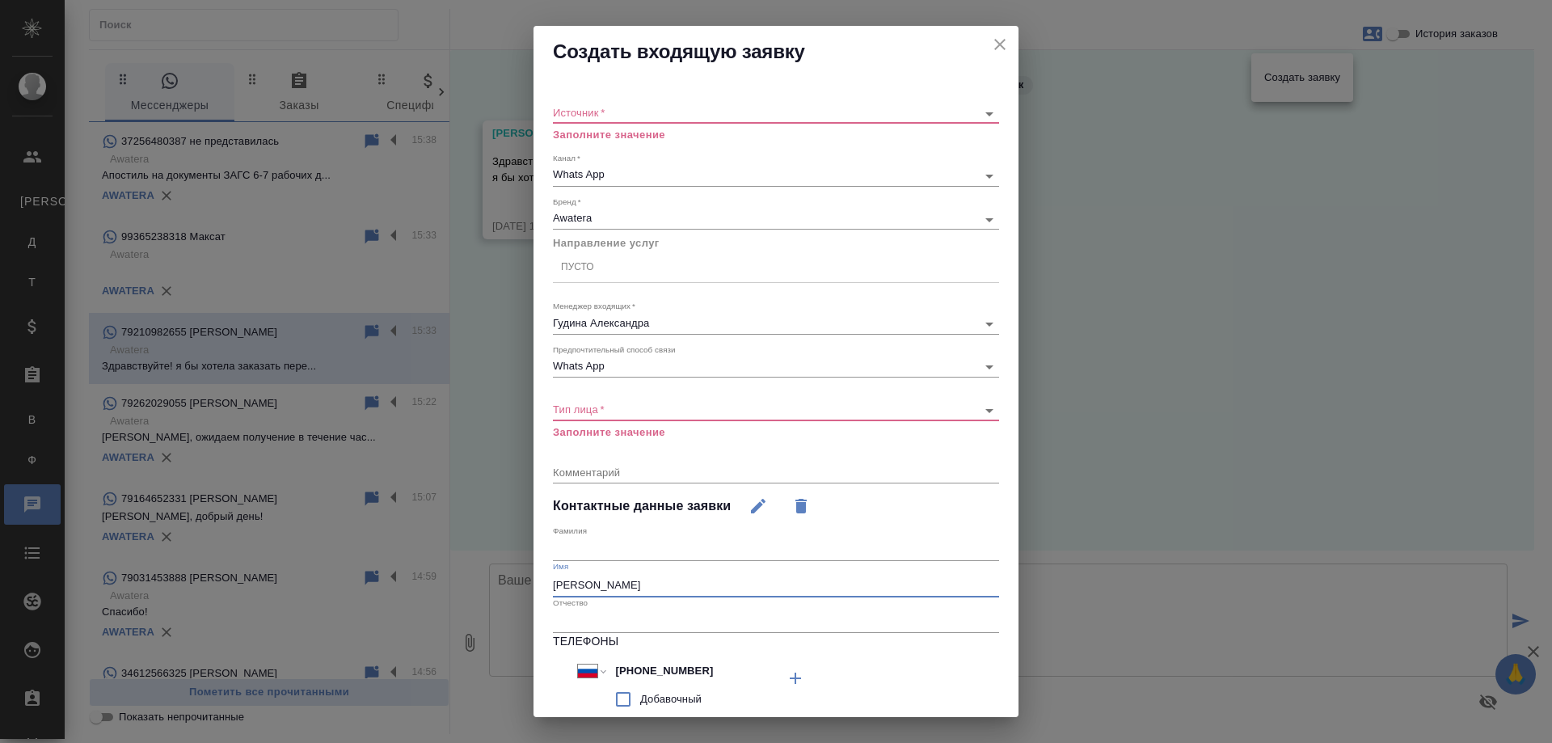
drag, startPoint x: 666, startPoint y: 580, endPoint x: 390, endPoint y: 540, distance: 278.5
click at [390, 540] on div "Создать входящую заявку Источник   * ​ Заполните значение Канал   * Whats App 6…" at bounding box center [776, 371] width 1552 height 743
drag, startPoint x: 707, startPoint y: 673, endPoint x: 532, endPoint y: 665, distance: 175.6
click at [532, 665] on div "Создать входящую заявку Источник   * ​ Заполните значение Канал   * Whats App 6…" at bounding box center [776, 371] width 1552 height 743
click at [666, 112] on body "🙏 .cls-1 fill:#fff; AWATERA [PERSON_NAME] К Клиенты Д Договоры Т Тендеры Специф…" at bounding box center [776, 371] width 1552 height 743
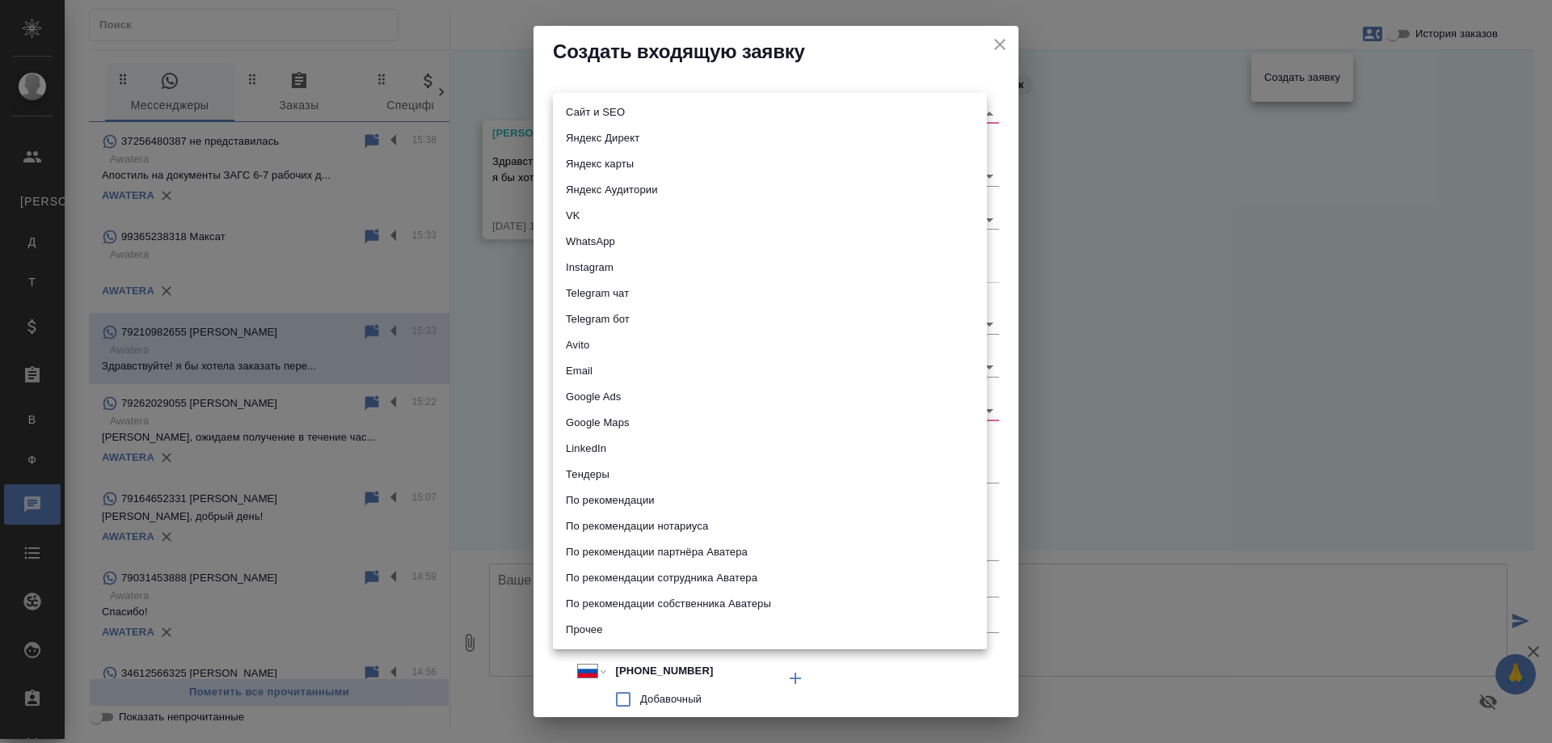
click at [602, 230] on li "WhatsApp" at bounding box center [770, 242] width 434 height 26
type input "whatsapp"
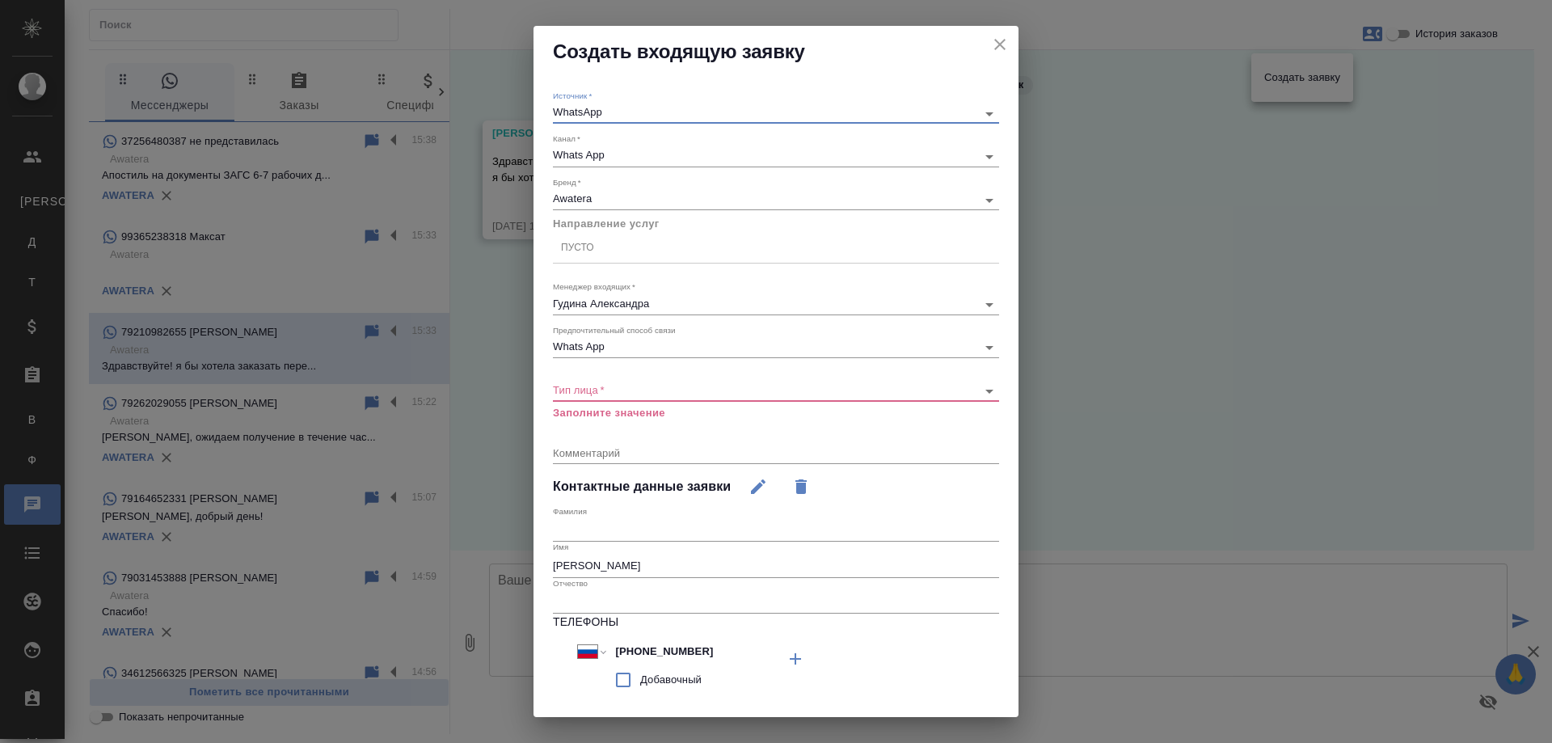
click at [601, 247] on div "Пусто" at bounding box center [776, 247] width 446 height 23
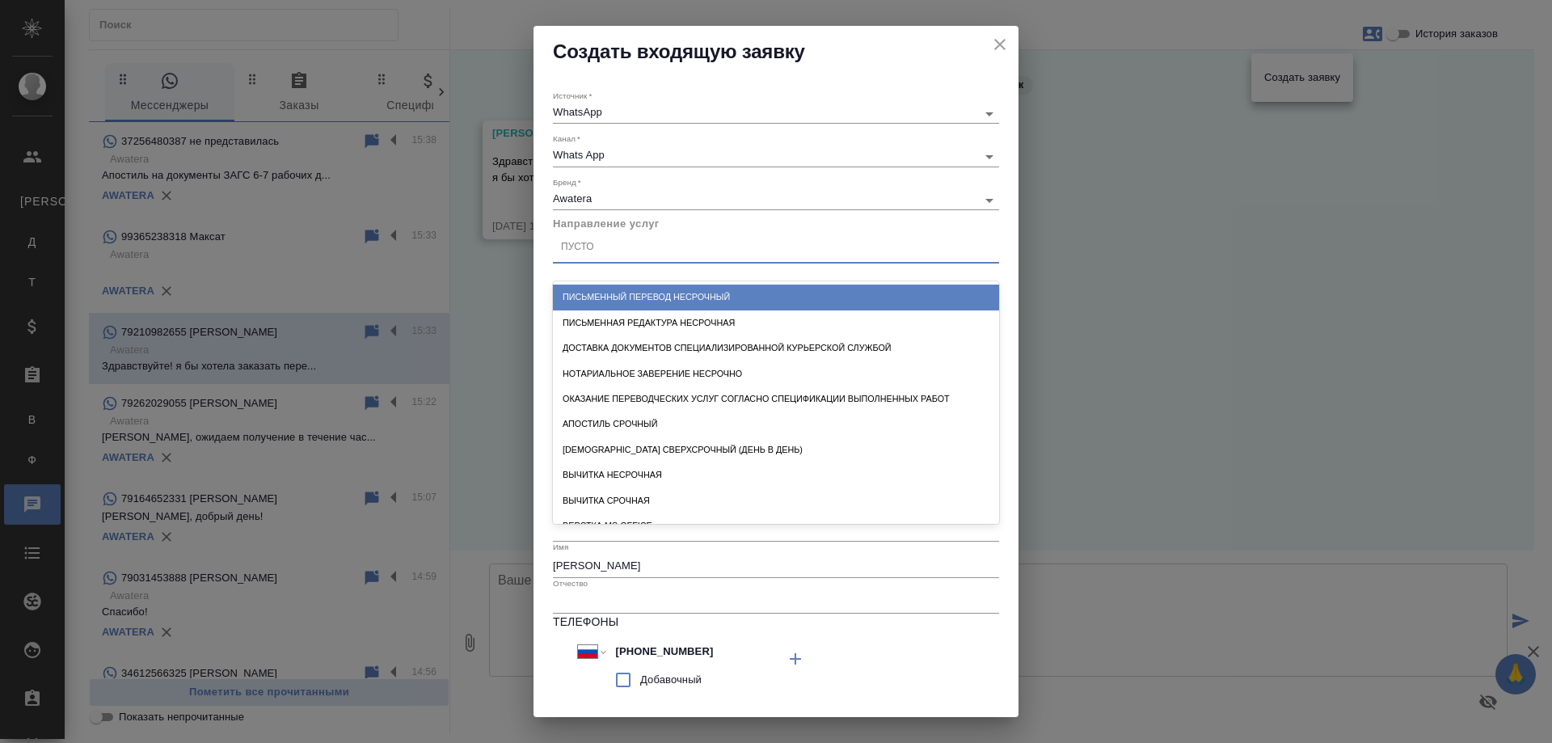
click at [644, 297] on div "Письменный перевод несрочный" at bounding box center [776, 297] width 446 height 25
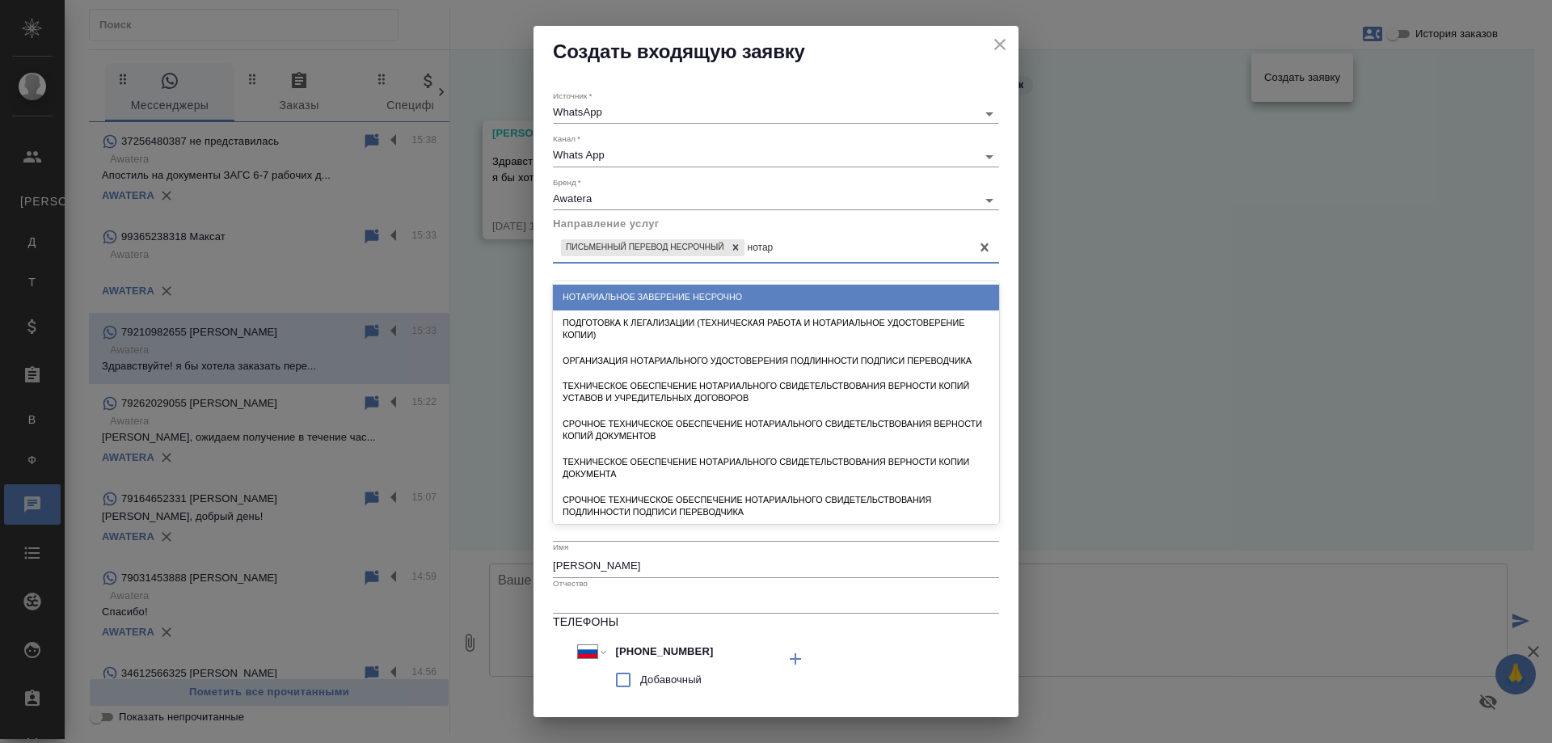
type input "нотари"
click at [705, 297] on div "Нотариальное заверение несрочно" at bounding box center [776, 297] width 446 height 25
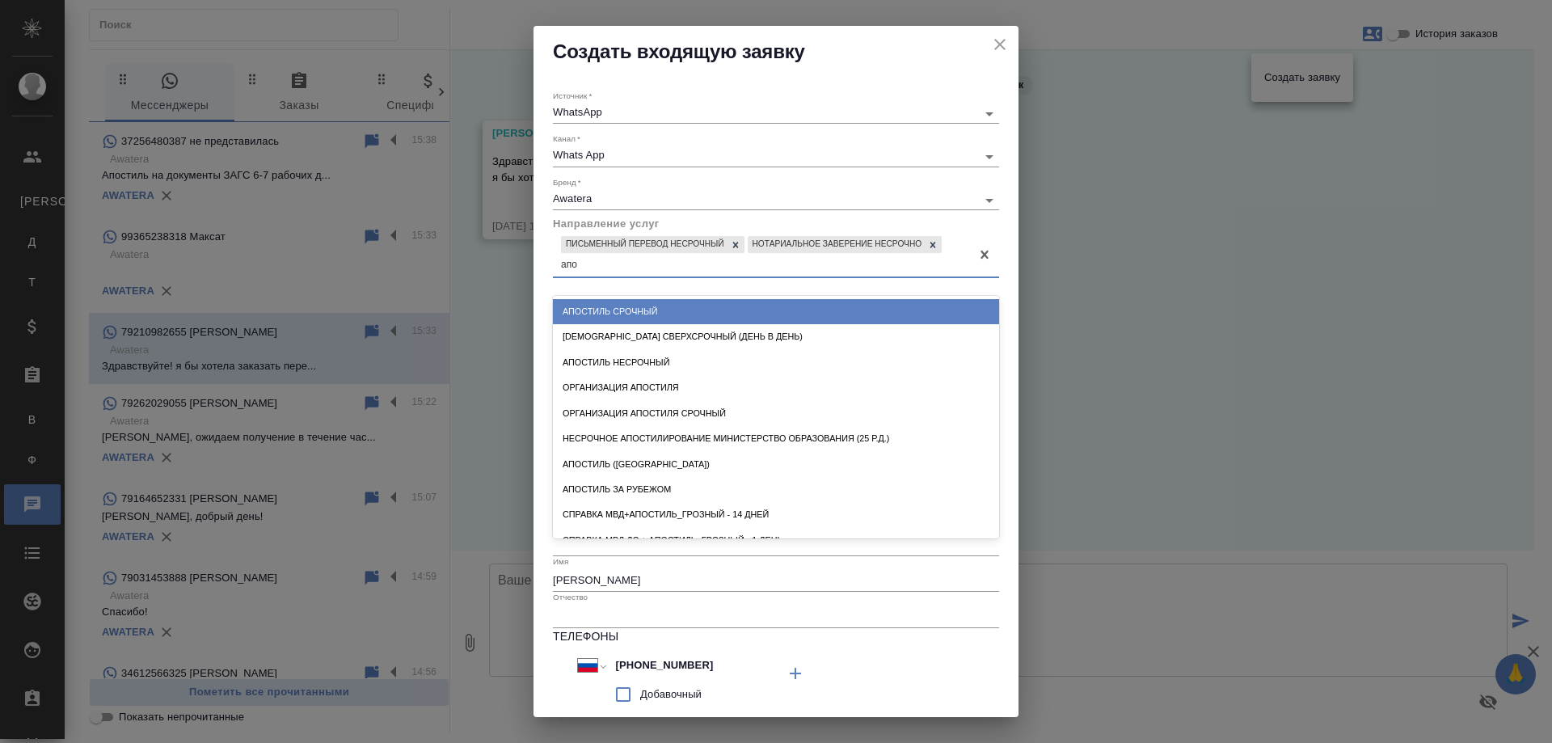
type input "апос"
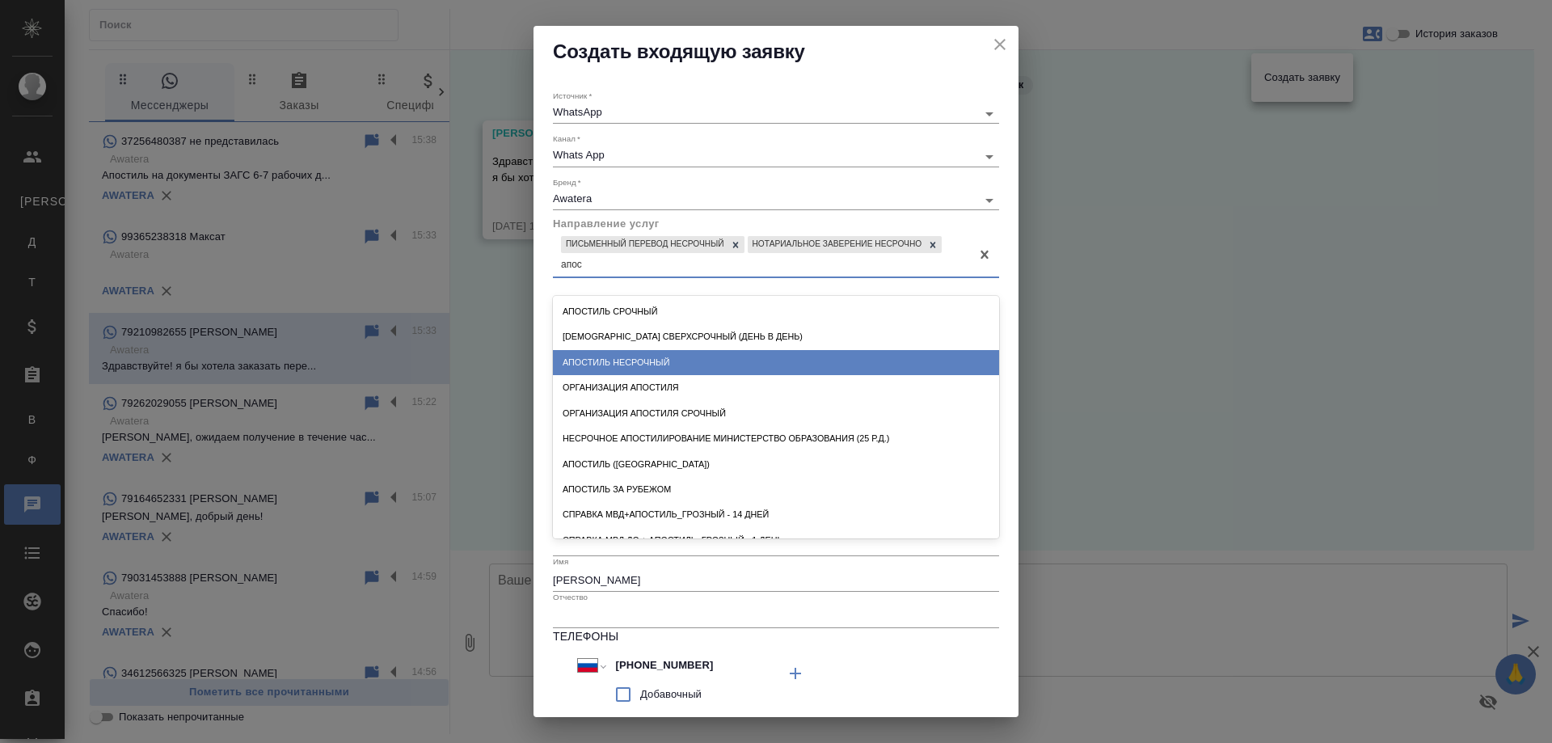
click at [638, 351] on div "Апостиль несрочный" at bounding box center [776, 362] width 446 height 25
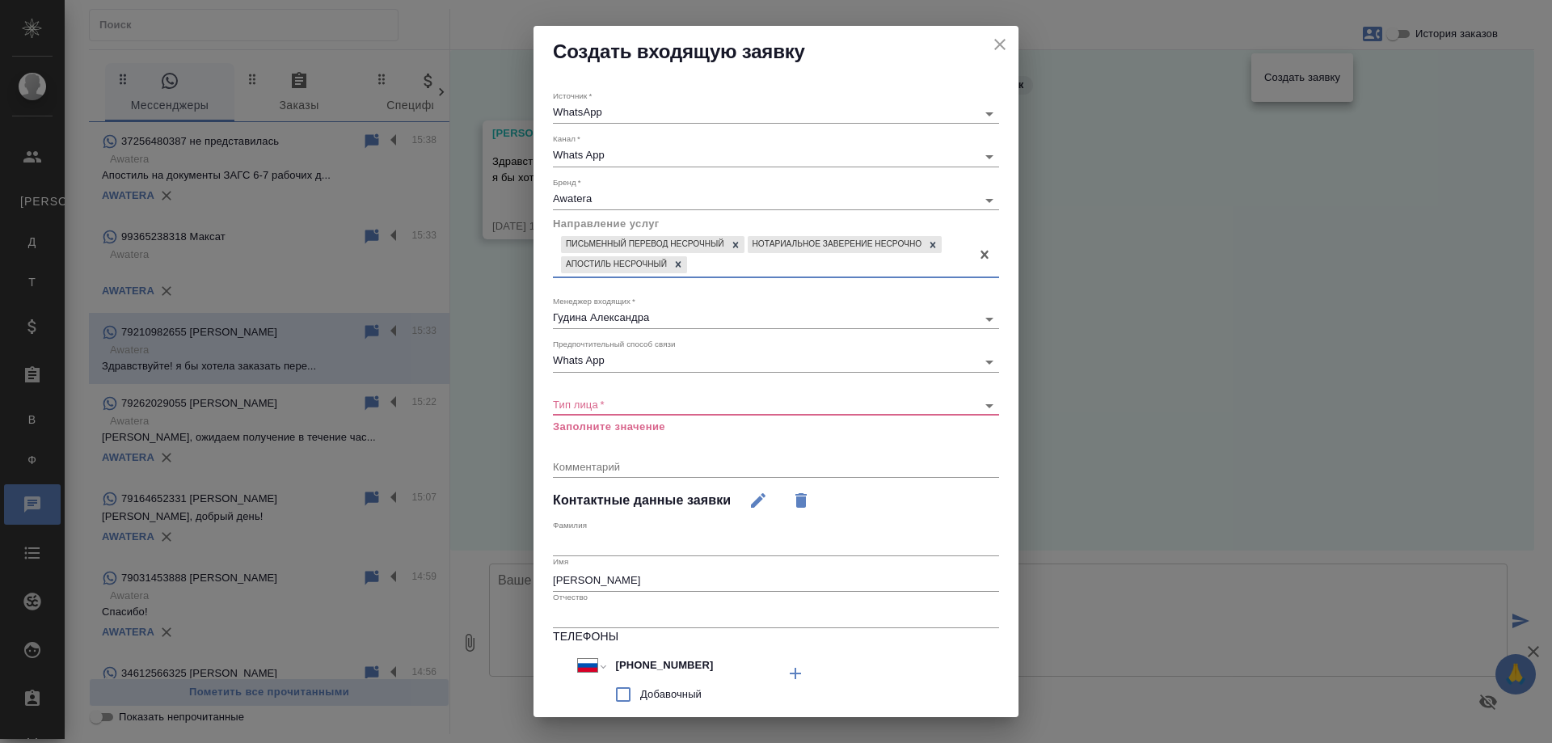
click at [602, 410] on body "🙏 .cls-1 fill:#fff; AWATERA [PERSON_NAME] К Клиенты Д Договоры Т Тендеры Специф…" at bounding box center [776, 371] width 1552 height 743
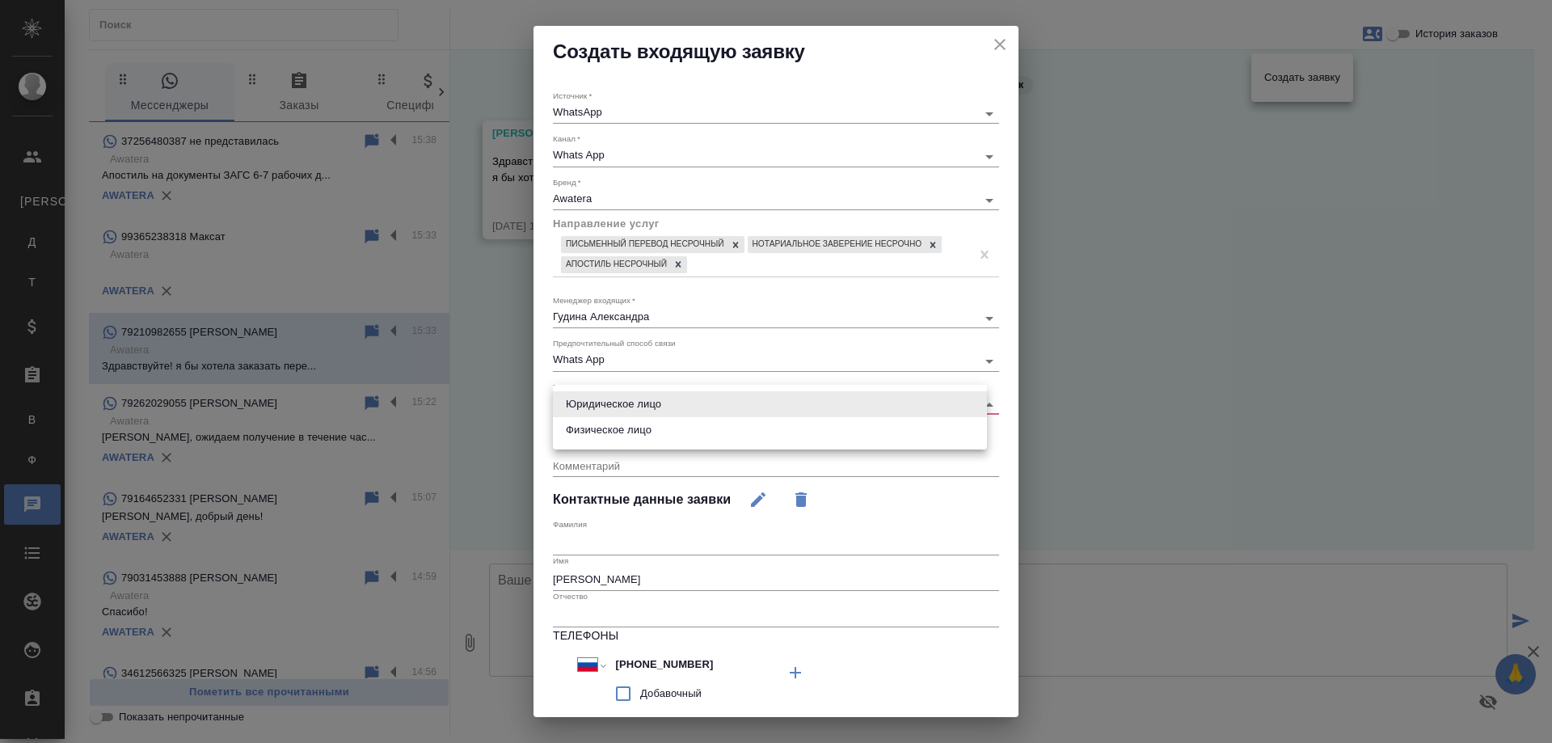
click at [610, 432] on li "Физическое лицо" at bounding box center [770, 430] width 434 height 26
type input "private"
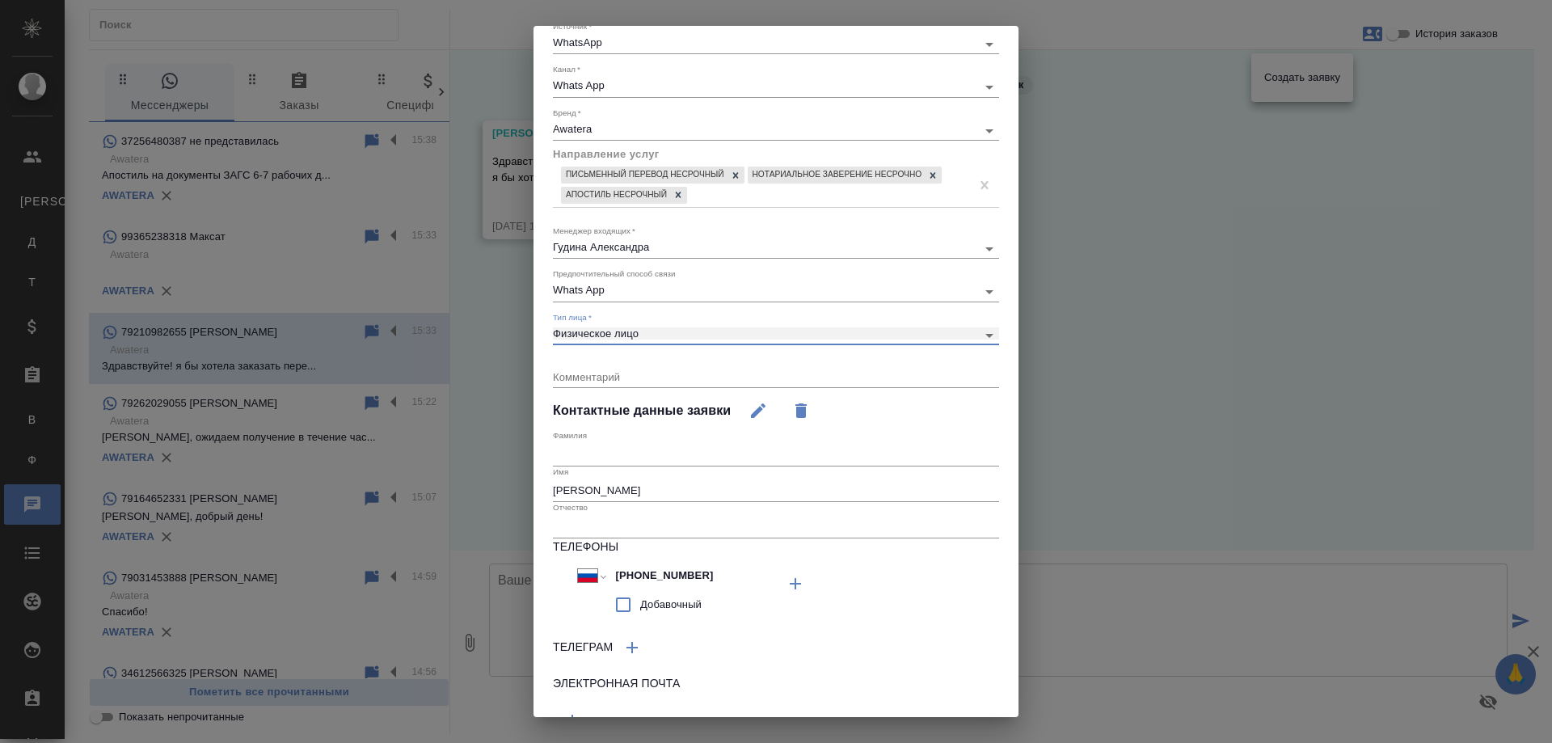
scroll to position [146, 0]
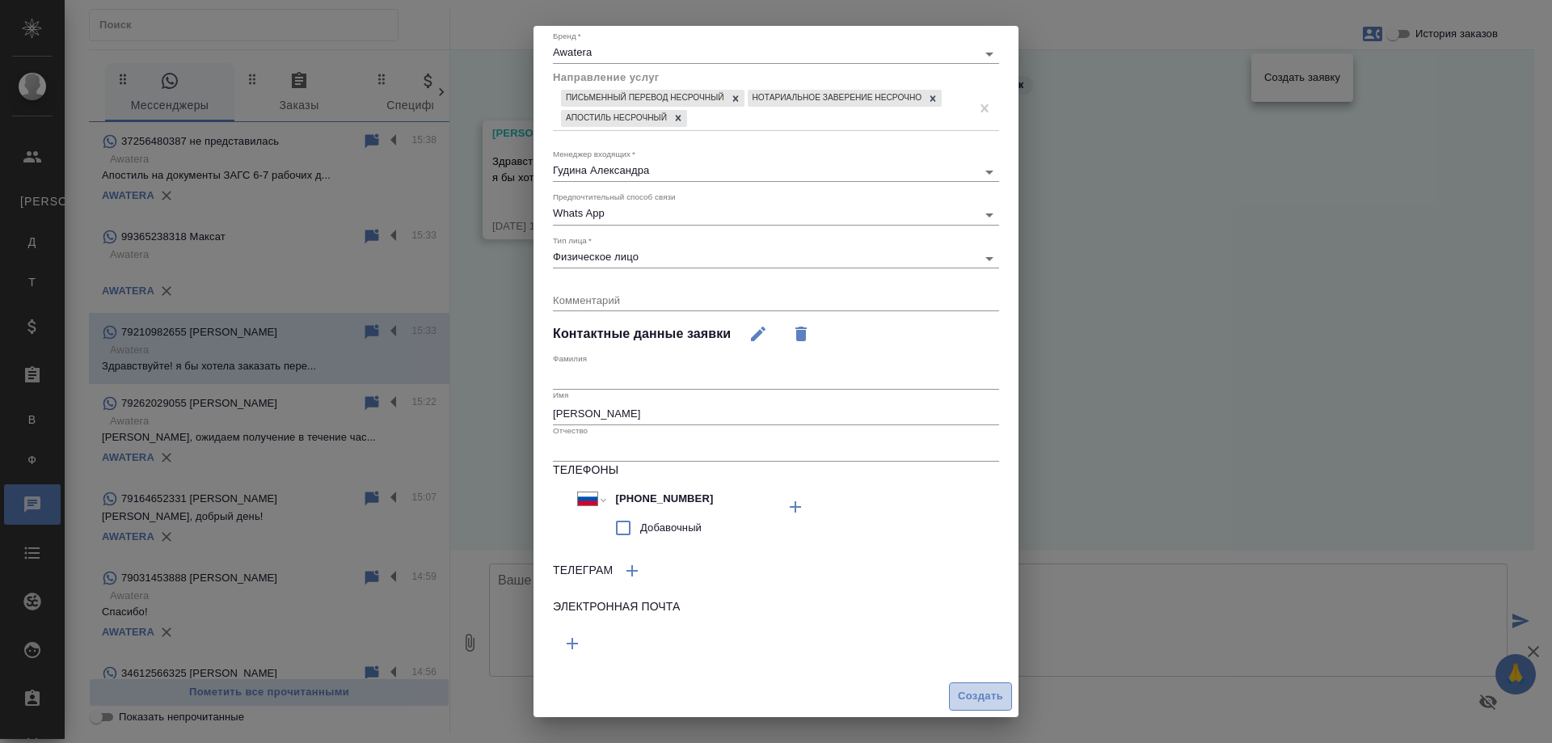
click at [968, 694] on span "Создать" at bounding box center [980, 696] width 45 height 19
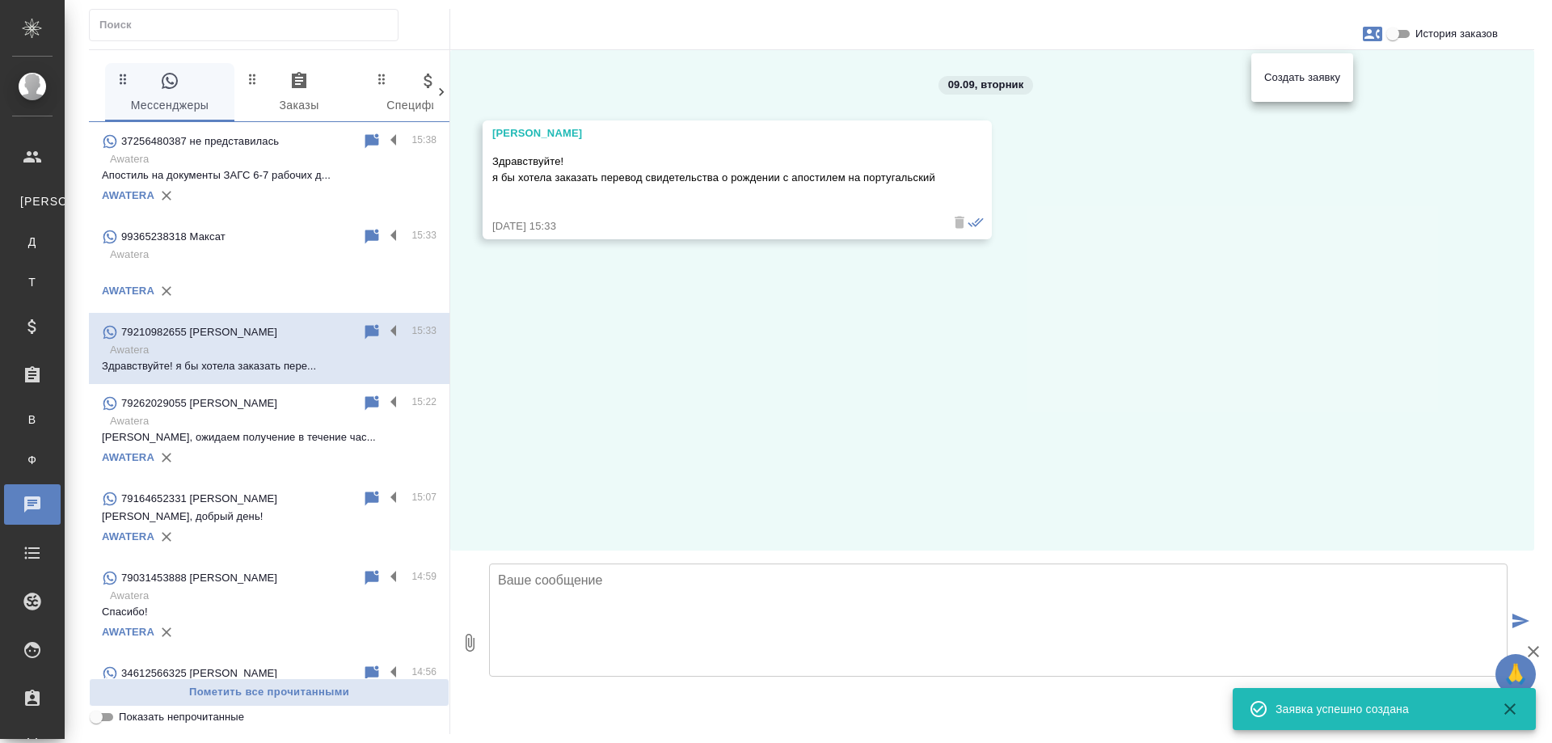
click at [668, 636] on div at bounding box center [776, 371] width 1552 height 743
click at [678, 610] on div "Создать заявку" at bounding box center [776, 371] width 1552 height 743
click at [665, 583] on div "Создать заявку" at bounding box center [776, 371] width 1552 height 743
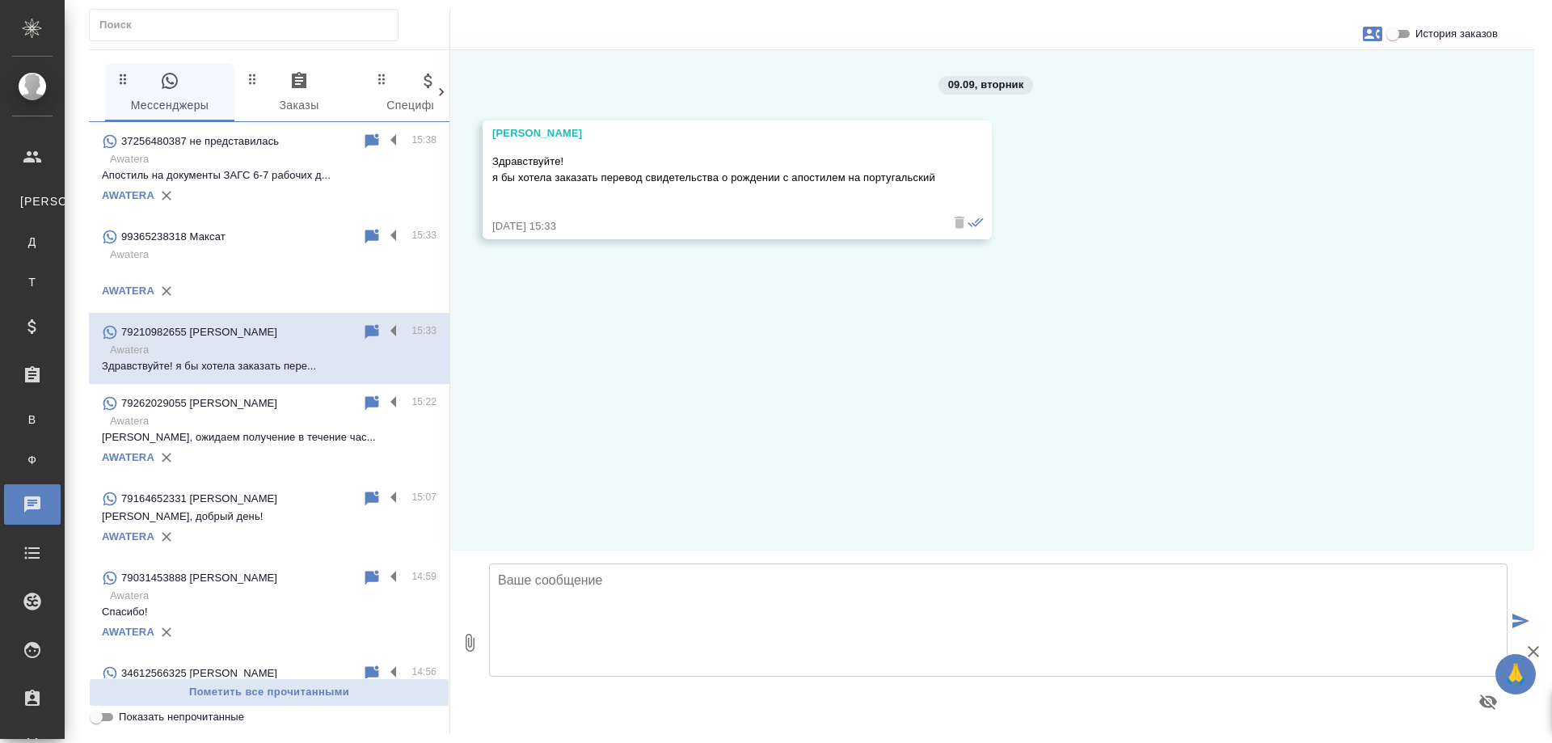
click at [571, 607] on textarea at bounding box center [998, 619] width 1019 height 113
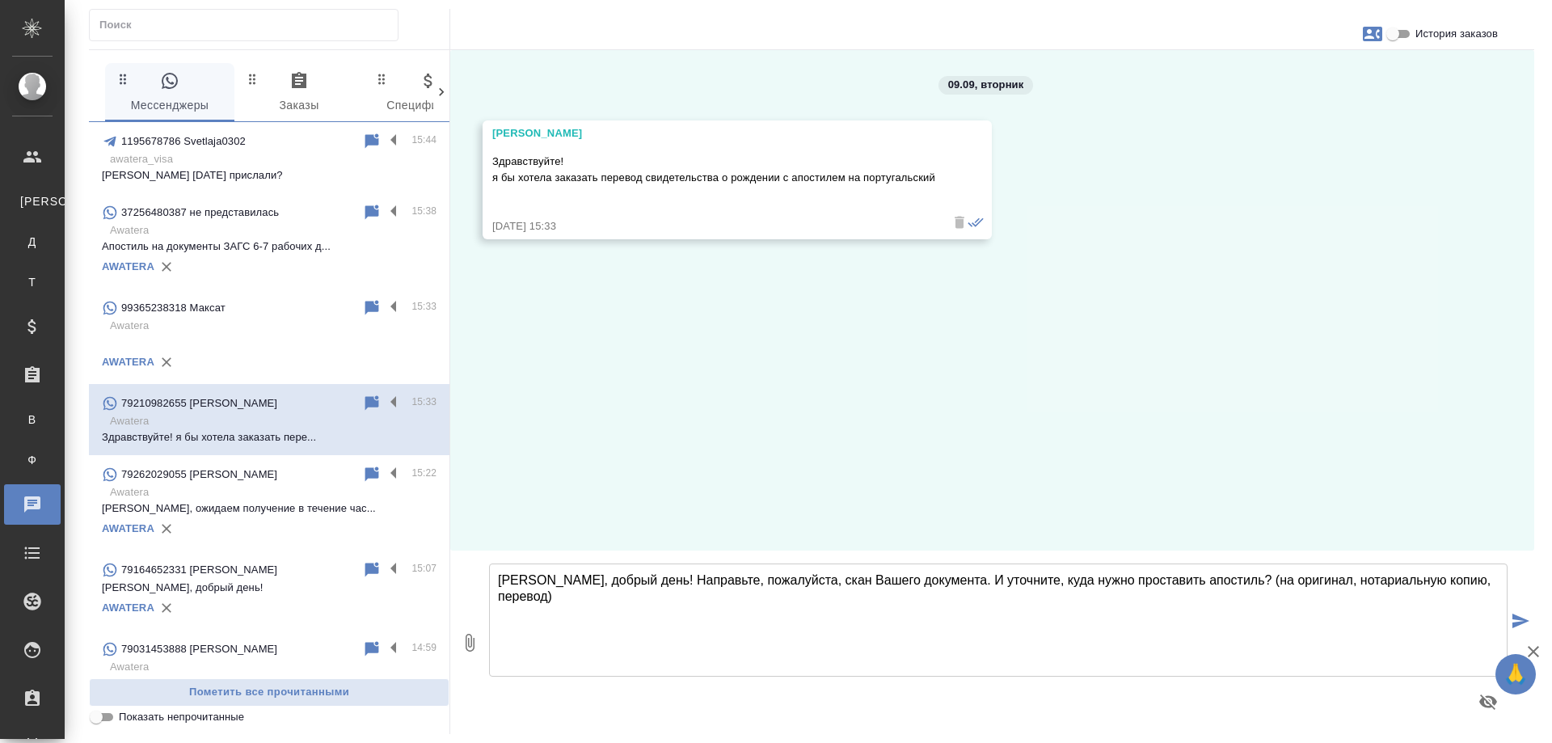
type textarea "[PERSON_NAME], добрый день! Направьте, пожалуйста, скан Вашего документа. И уто…"
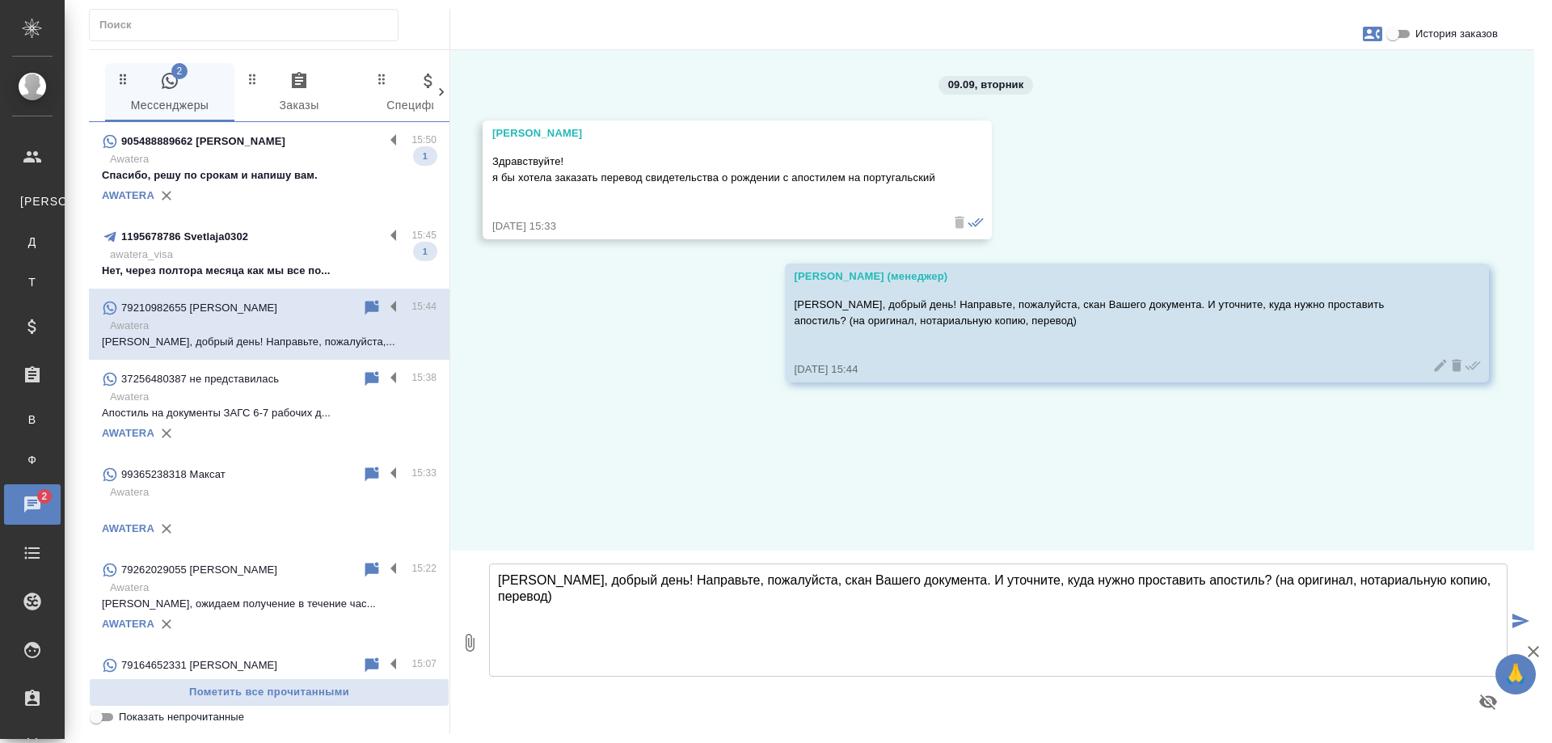
click at [288, 161] on p "Awatera" at bounding box center [273, 159] width 327 height 16
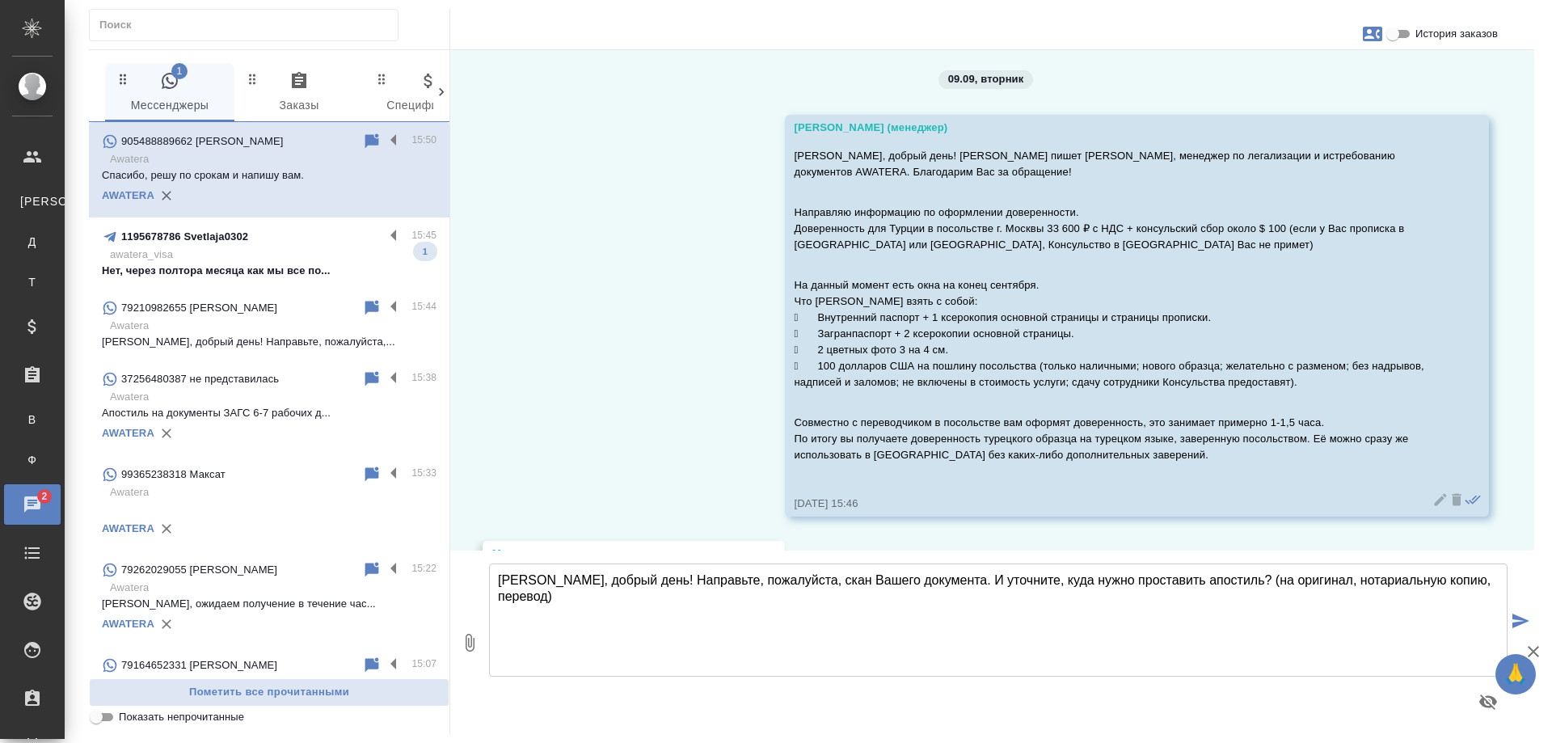
scroll to position [0, 0]
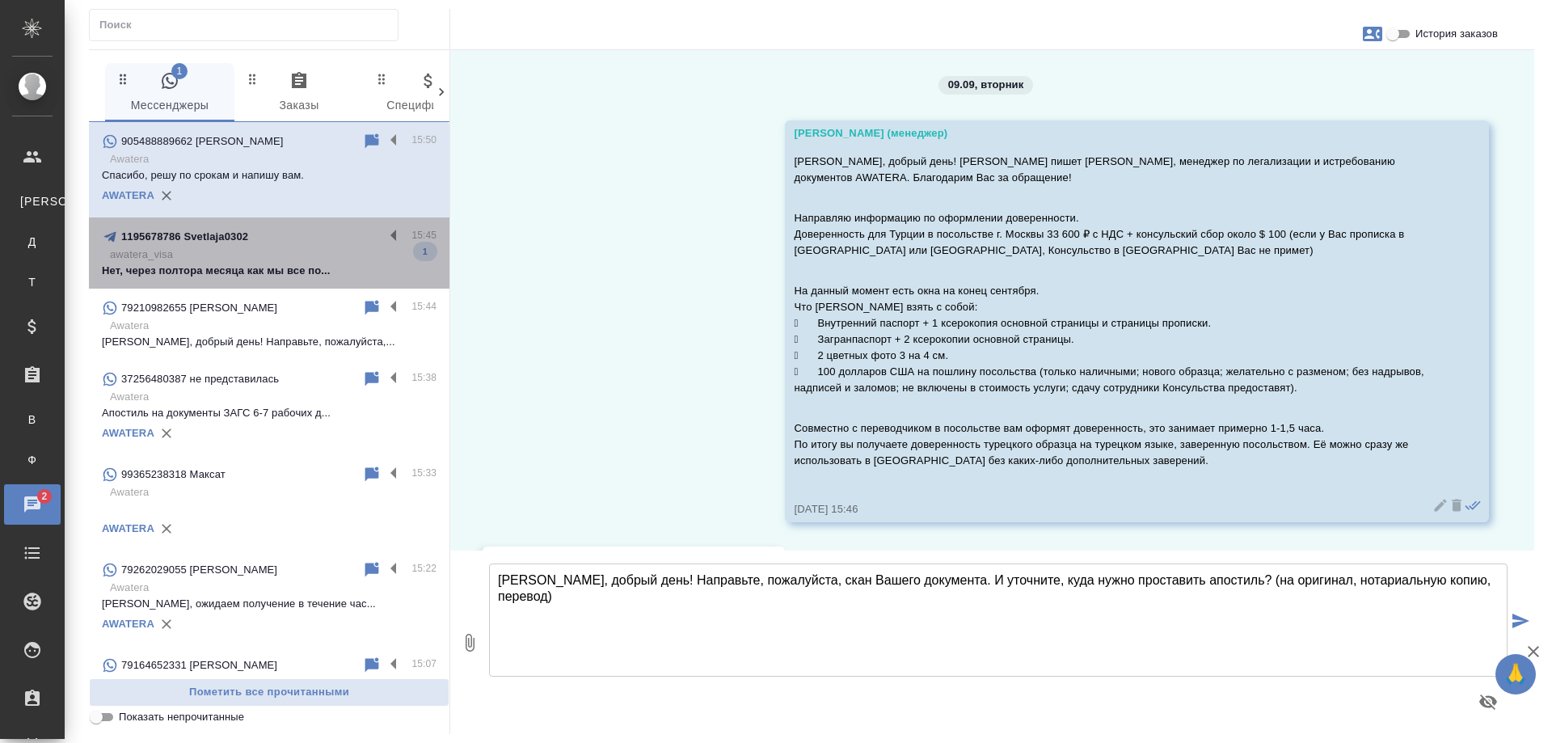
click at [281, 281] on div "1195678786 Svetlaja0302 15:45 awatera_visa Нет, через полтора месяца как мы все…" at bounding box center [269, 252] width 361 height 71
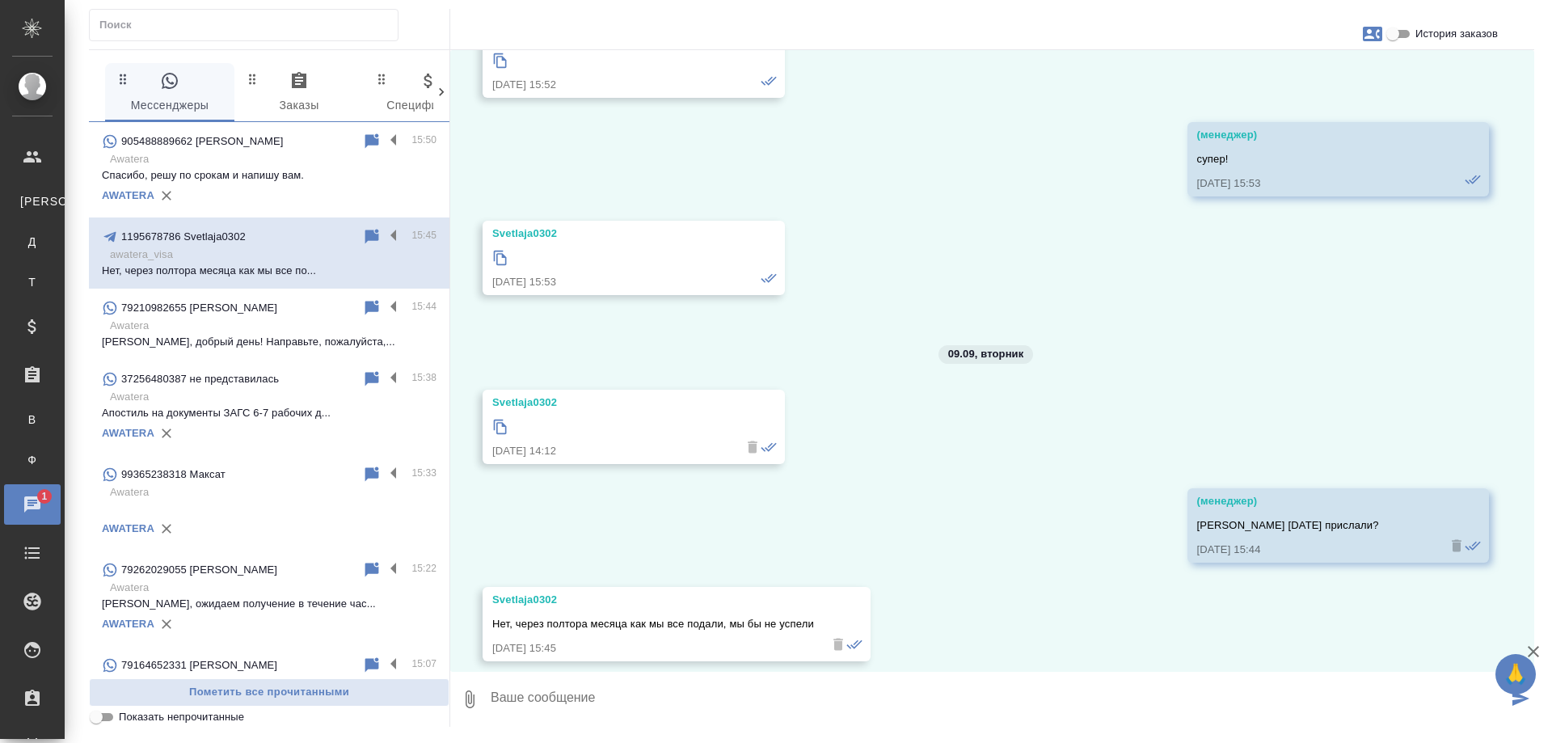
scroll to position [8715, 0]
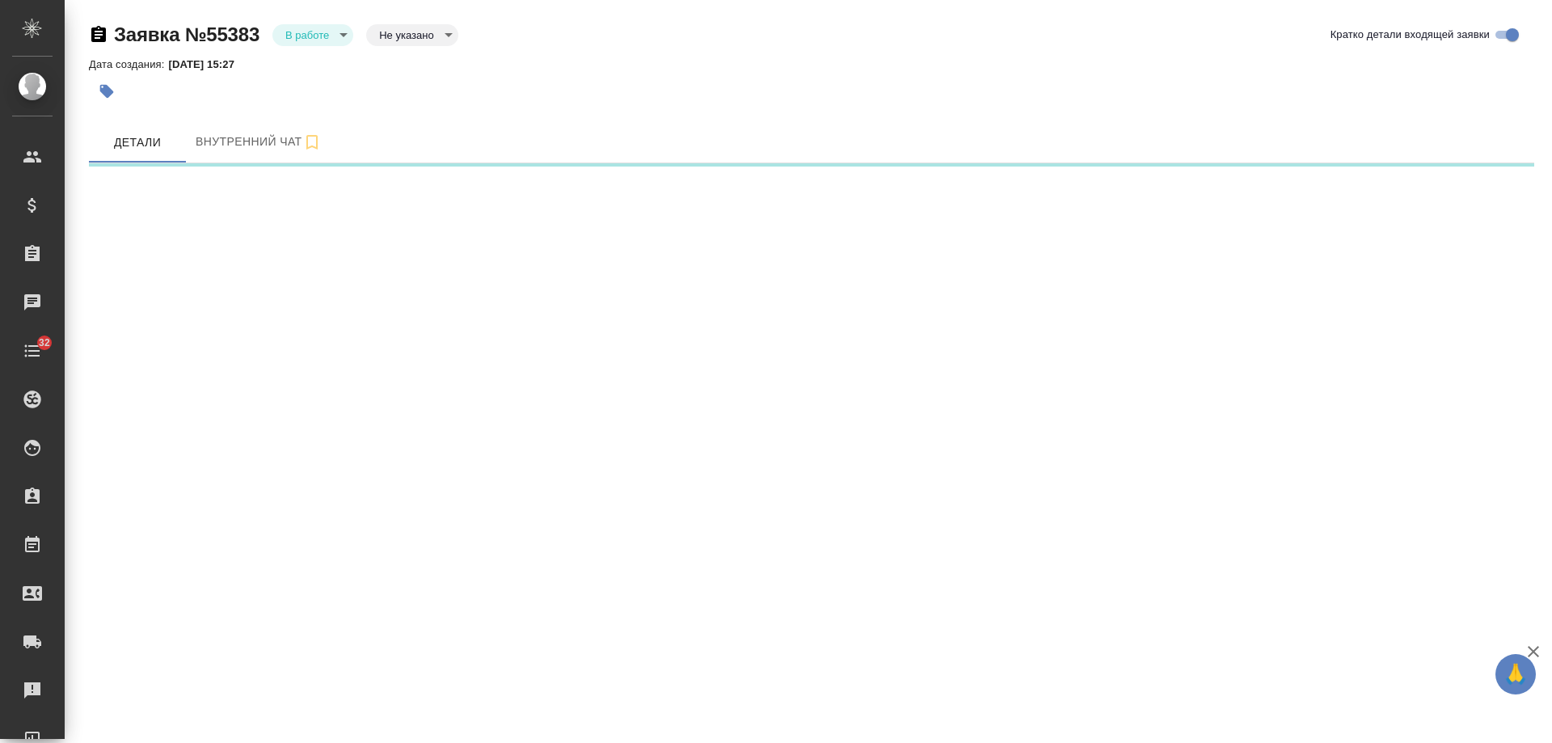
select select "RU"
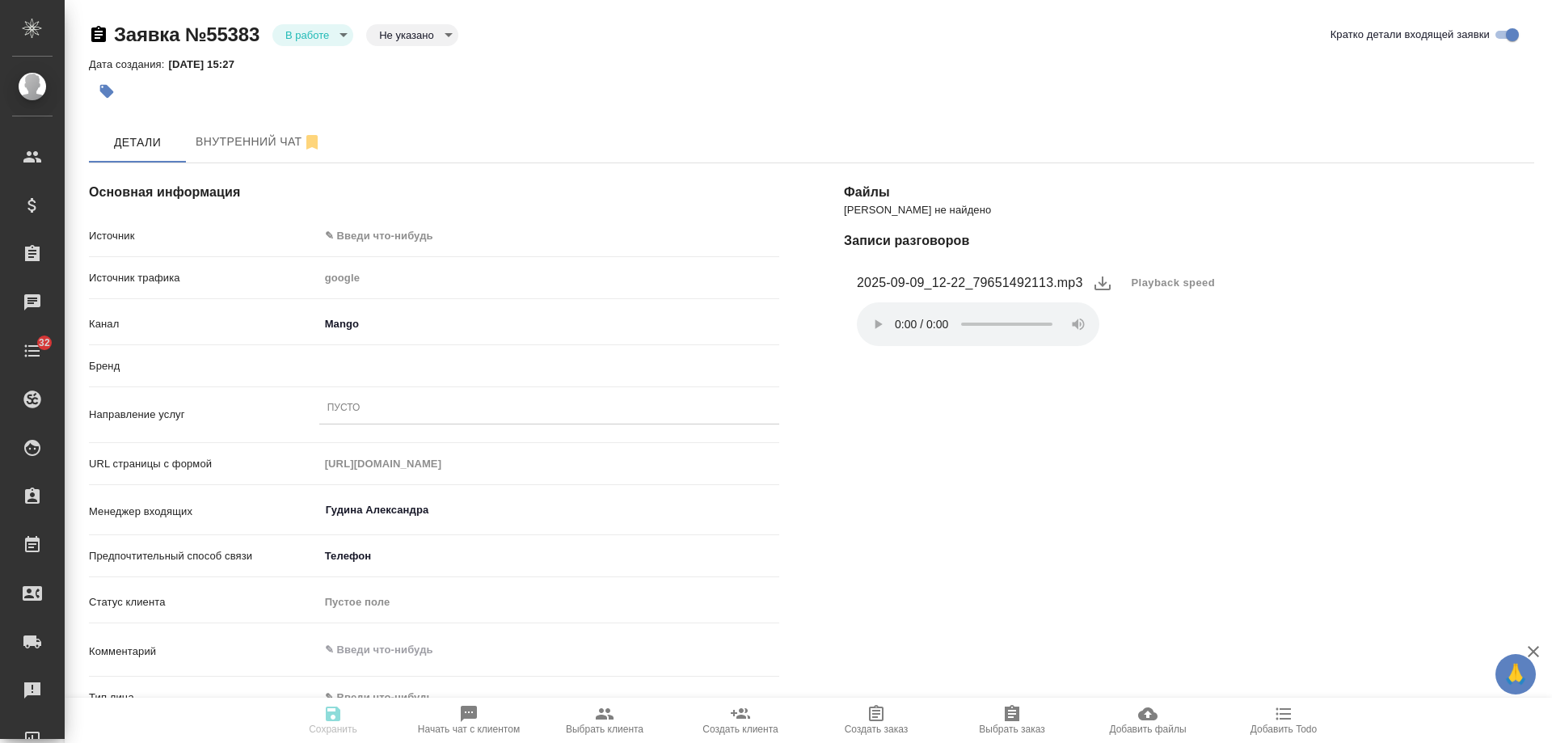
type textarea "x"
click at [392, 231] on body "🙏 .cls-1 fill:#fff; AWATERA [PERSON_NAME] Спецификации Заказы Чаты 32 Todo Прое…" at bounding box center [776, 371] width 1552 height 743
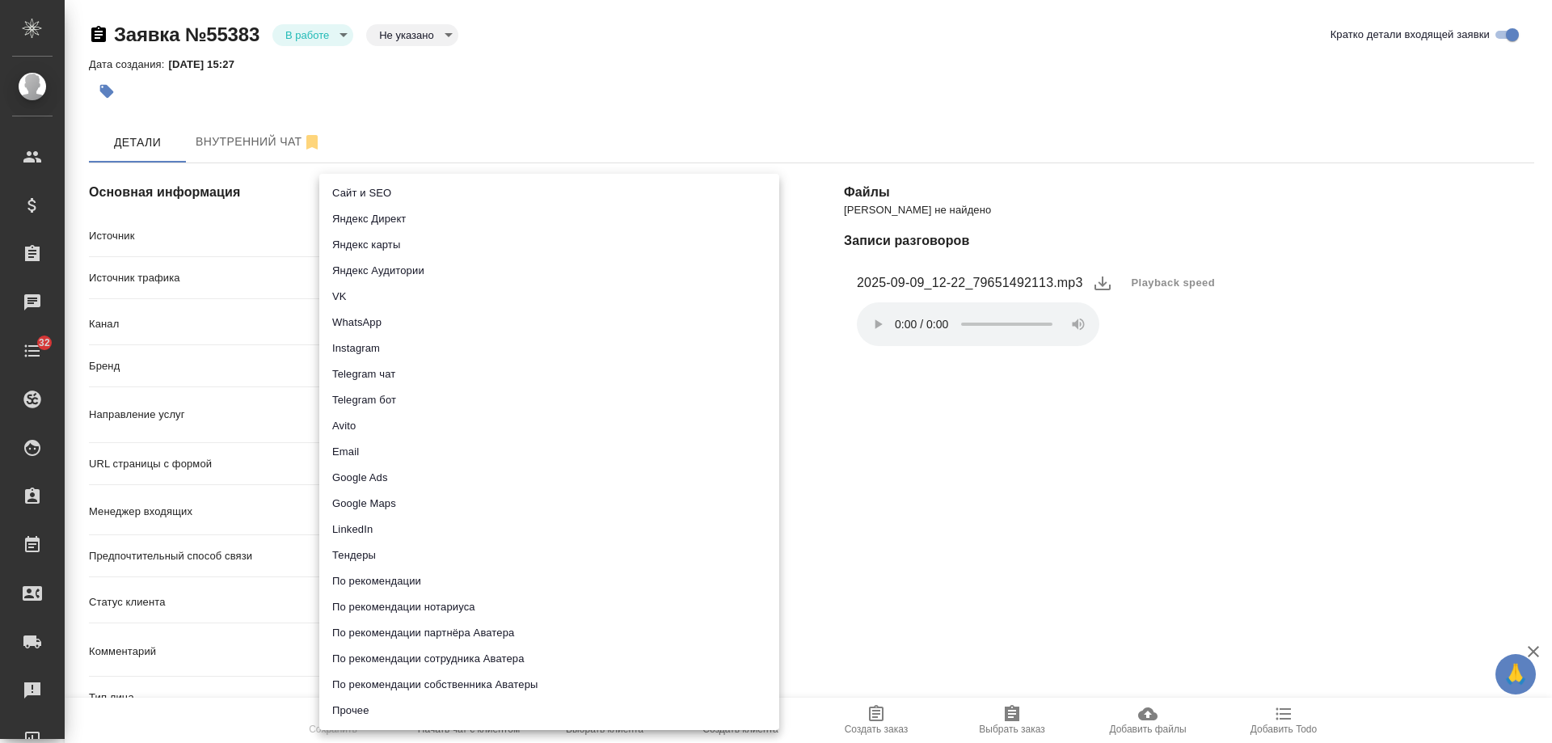
click at [393, 185] on li "Сайт и SEO" at bounding box center [549, 193] width 460 height 26
type input "seo"
type textarea "x"
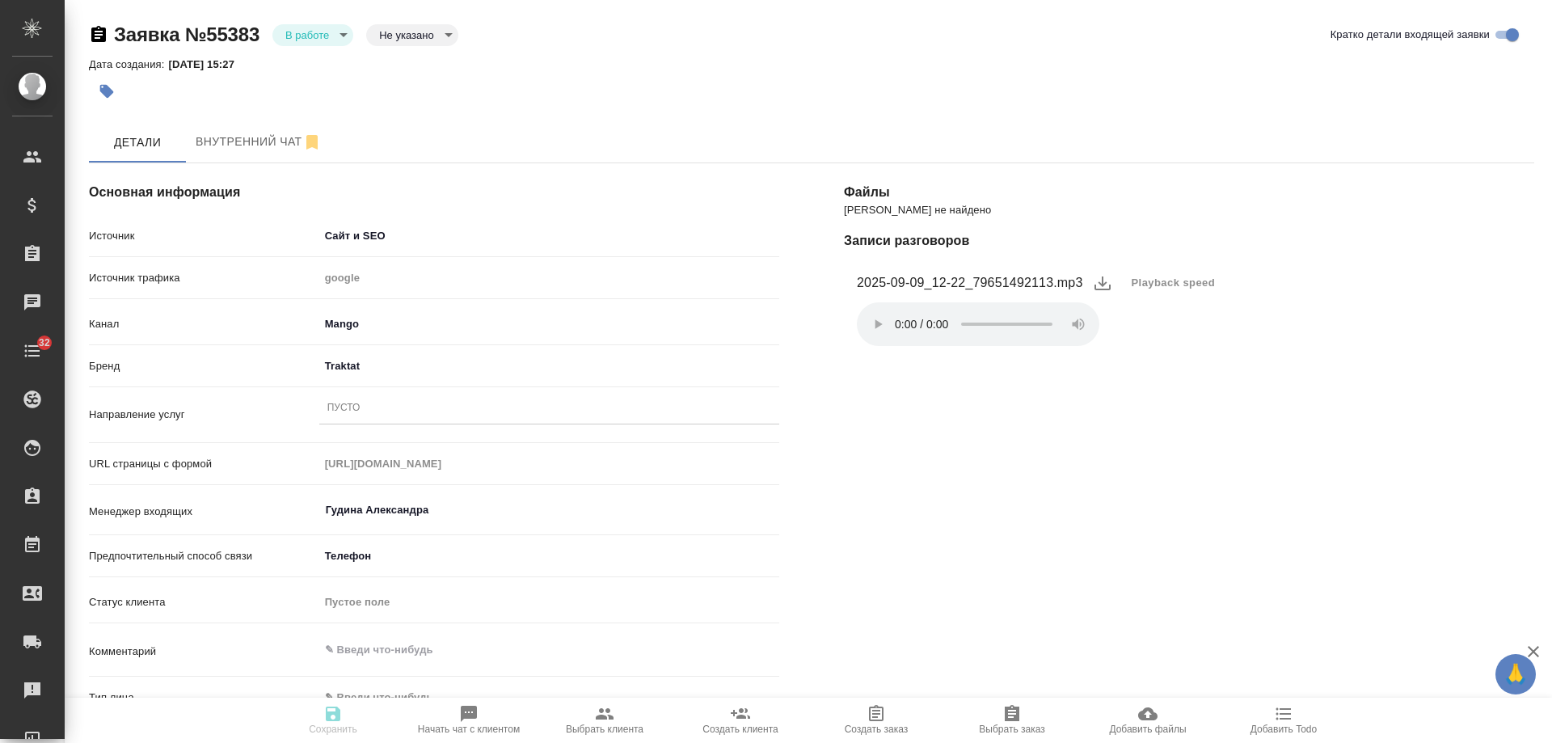
click at [365, 404] on div "Пусто" at bounding box center [549, 408] width 460 height 23
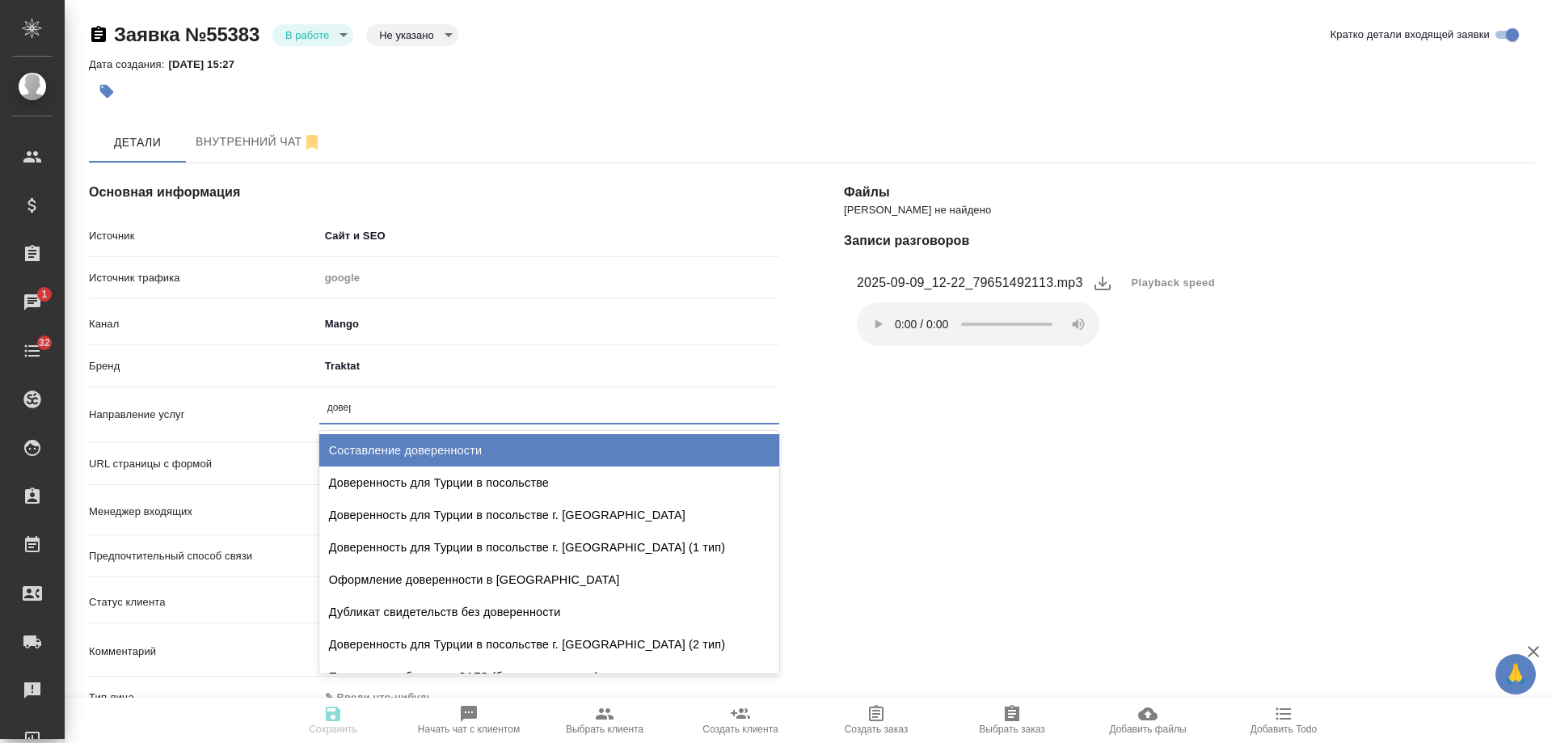
type input "довере"
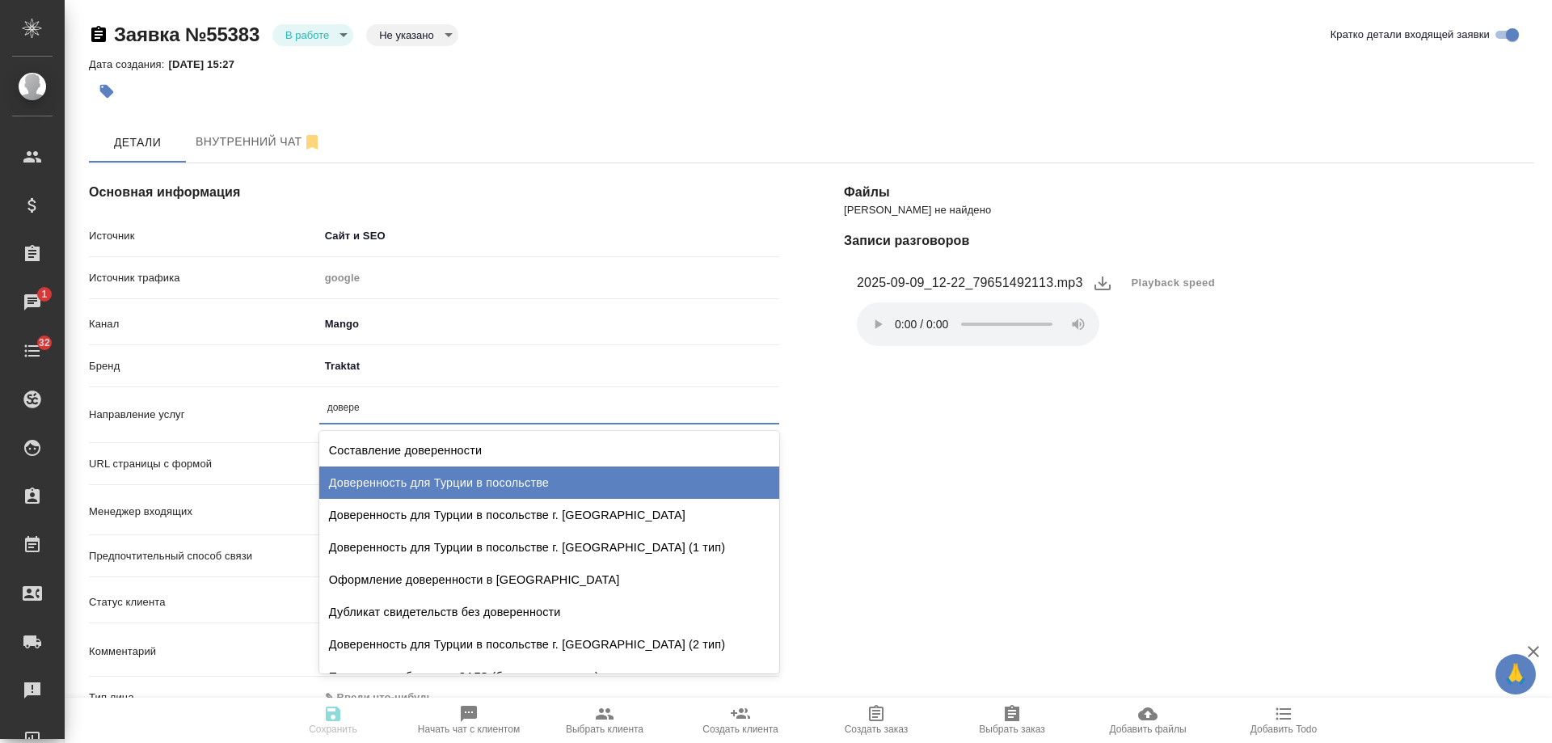
click at [519, 474] on div "Доверенность для Турции в посольстве" at bounding box center [549, 482] width 460 height 32
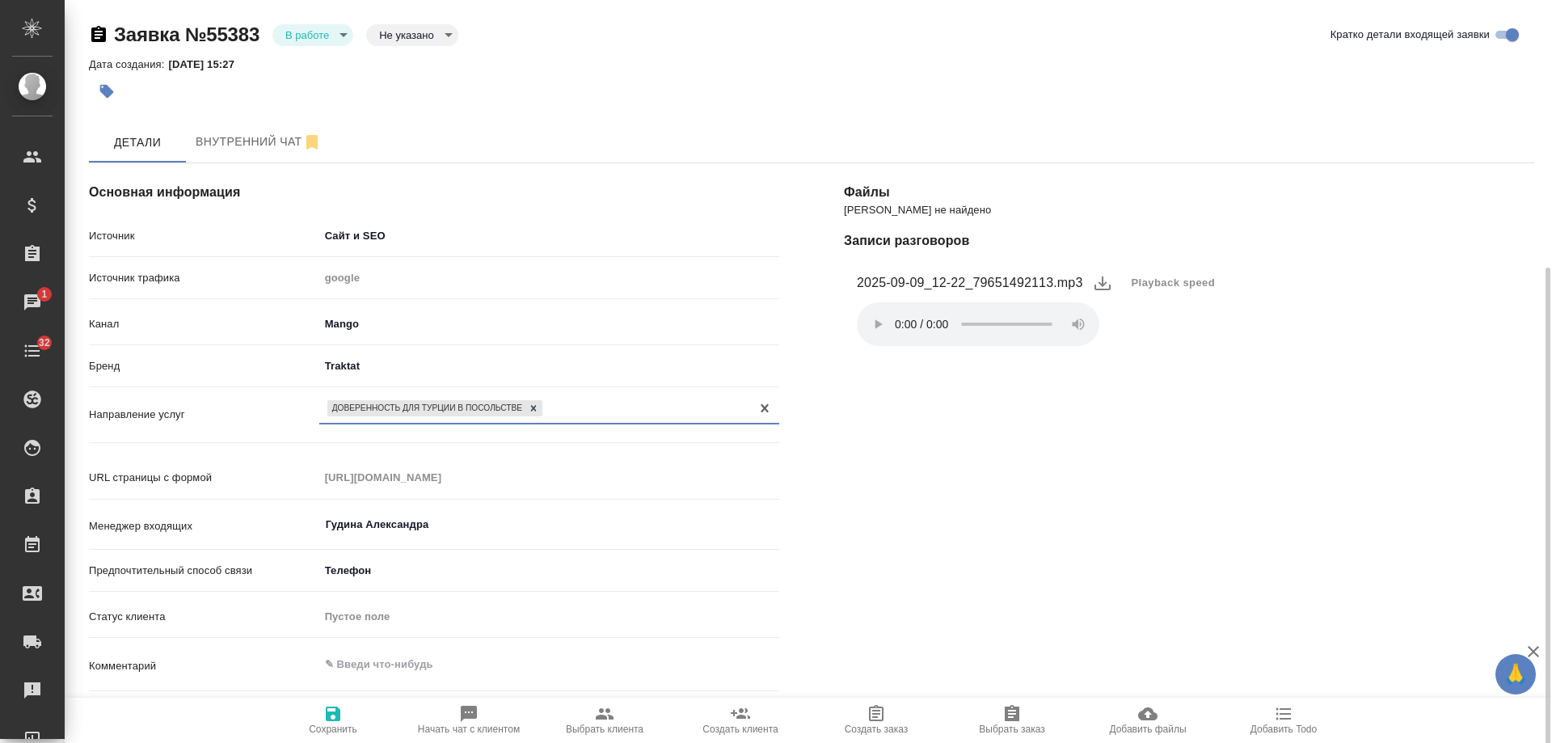
scroll to position [162, 0]
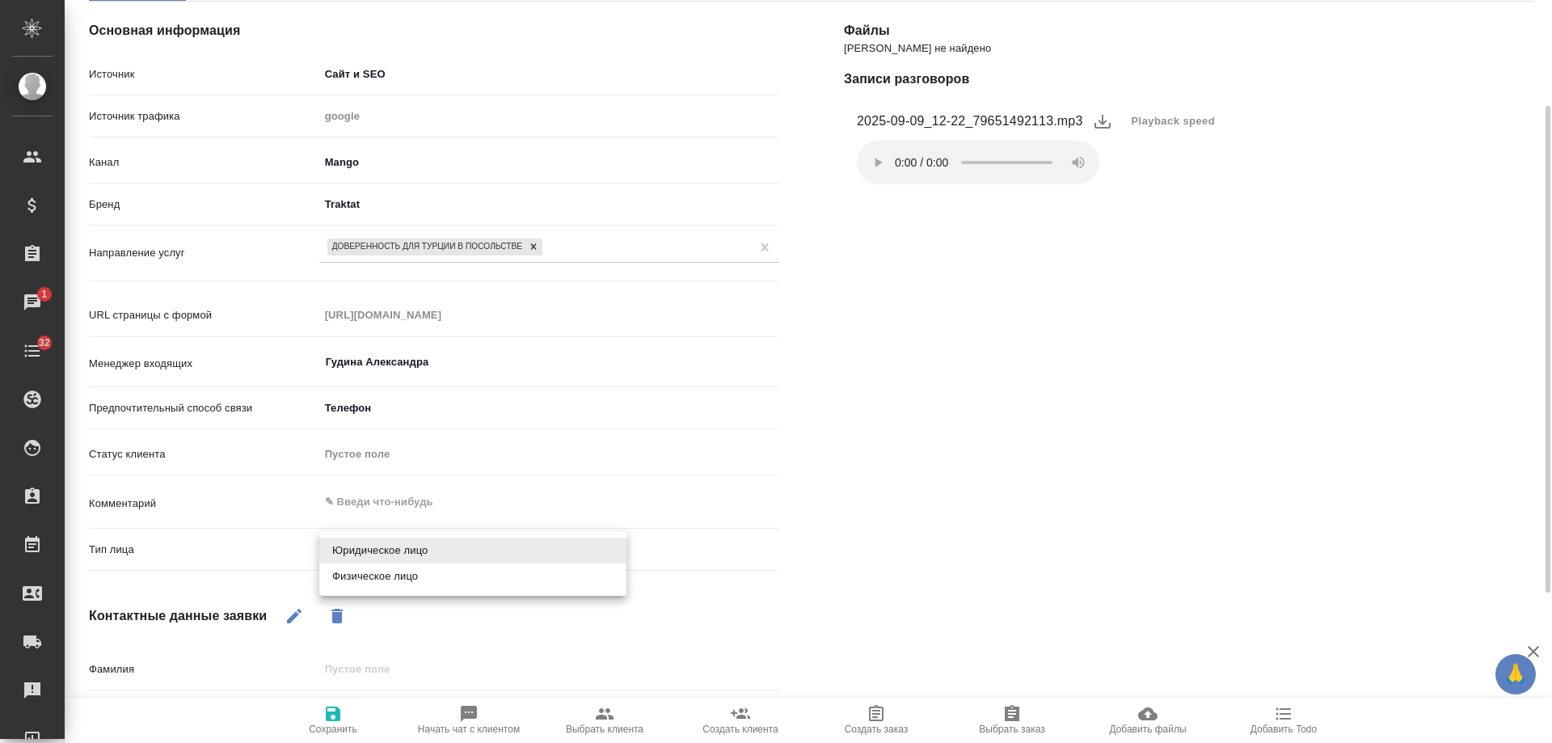
click at [390, 553] on body "🙏 .cls-1 fill:#fff; AWATERA [PERSON_NAME] Спецификации Заказы 1 Чаты 32 Todo Пр…" at bounding box center [776, 371] width 1552 height 743
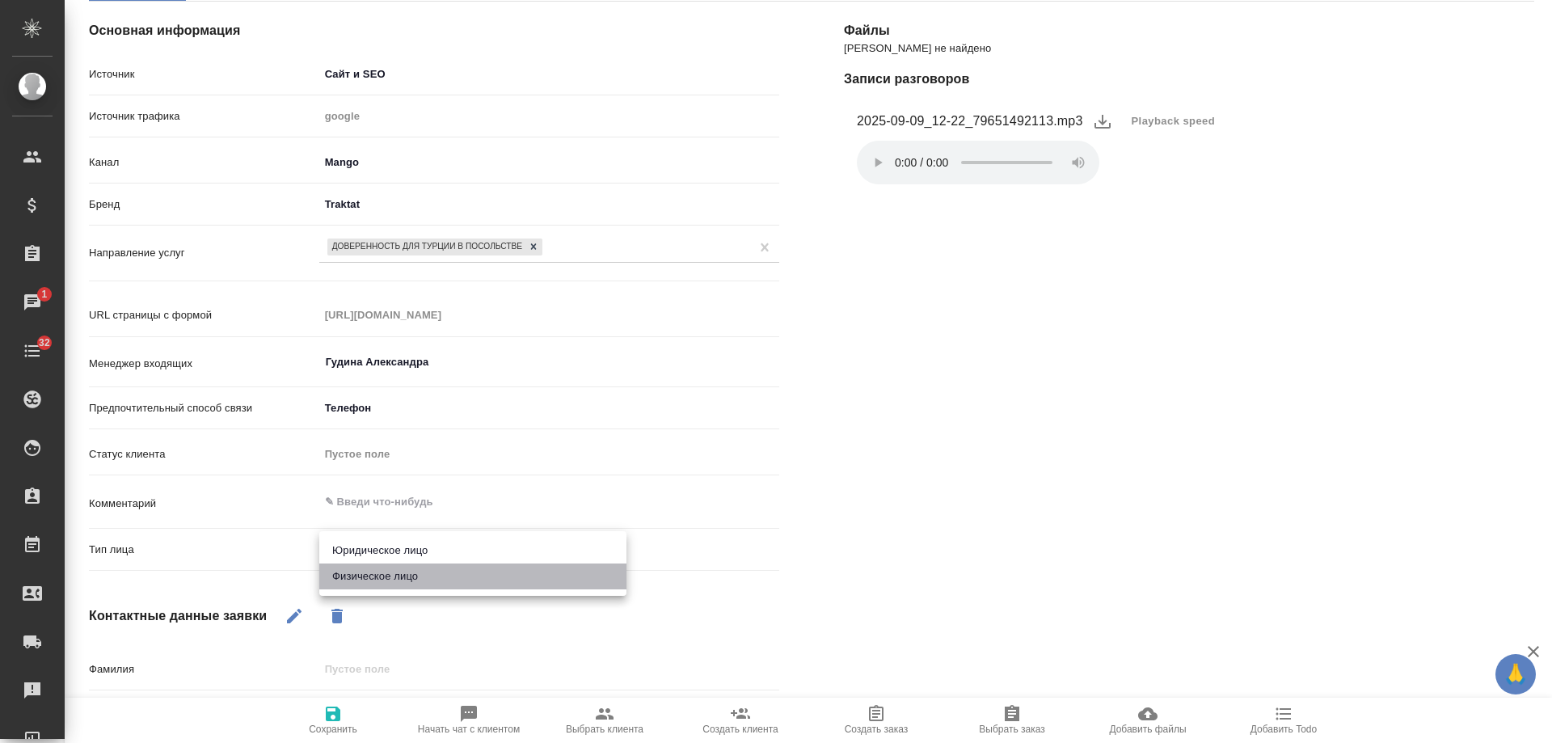
drag, startPoint x: 392, startPoint y: 577, endPoint x: 289, endPoint y: 608, distance: 107.2
click at [391, 578] on li "Физическое лицо" at bounding box center [472, 576] width 307 height 26
type textarea "x"
type input "private"
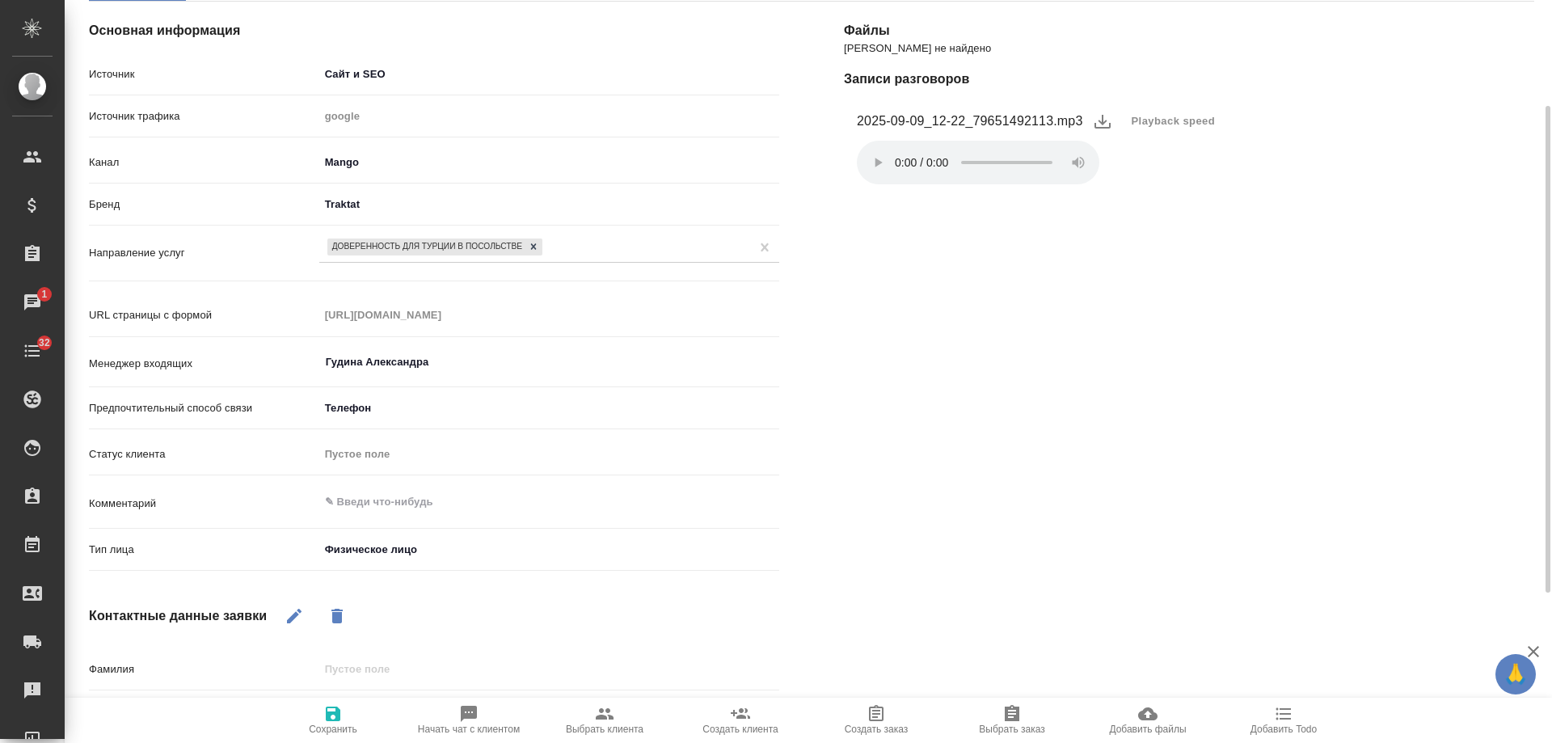
click at [291, 618] on icon "button" at bounding box center [294, 616] width 15 height 15
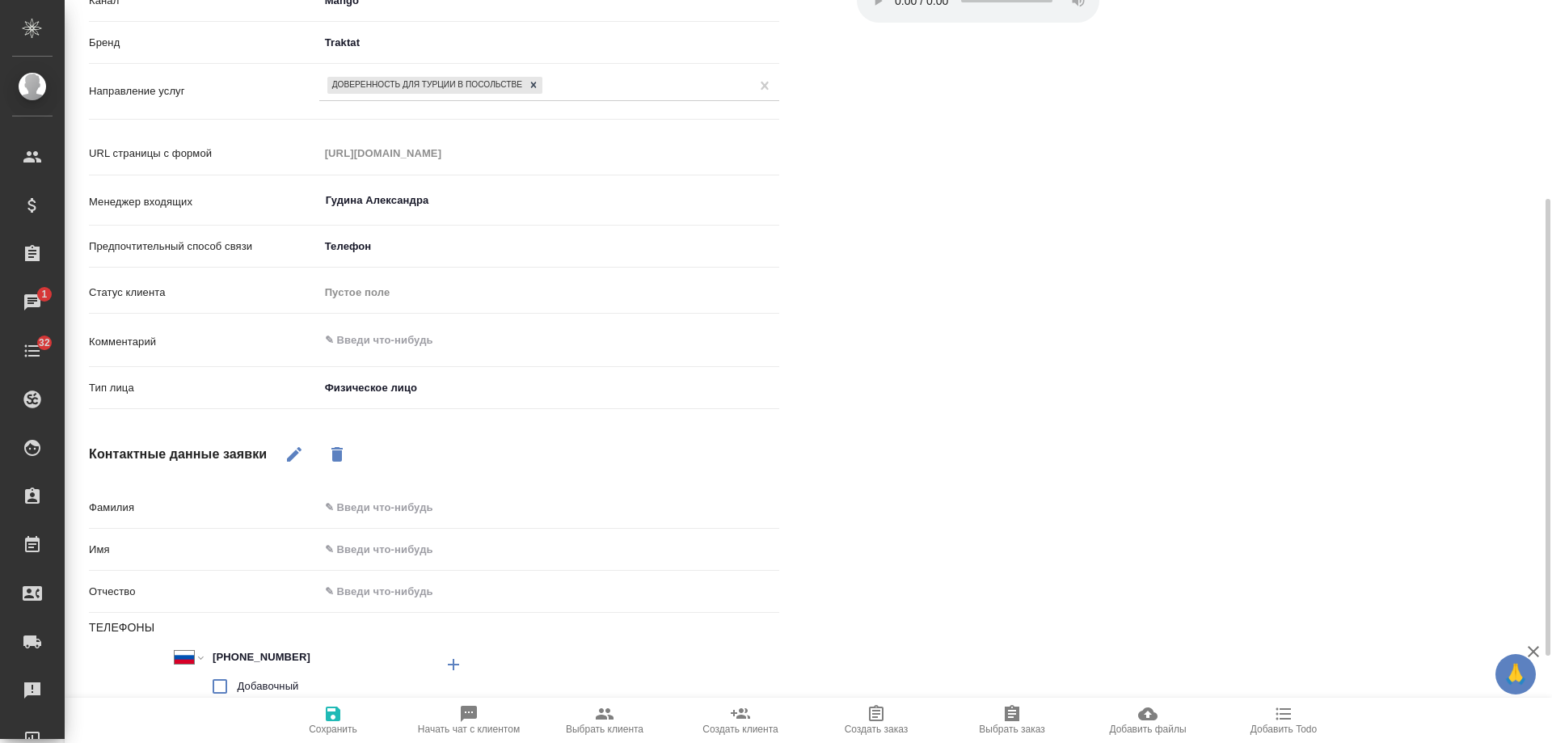
click at [340, 555] on input "text" at bounding box center [549, 549] width 460 height 23
type input "М"
type textarea "x"
type input "Ма"
type textarea "x"
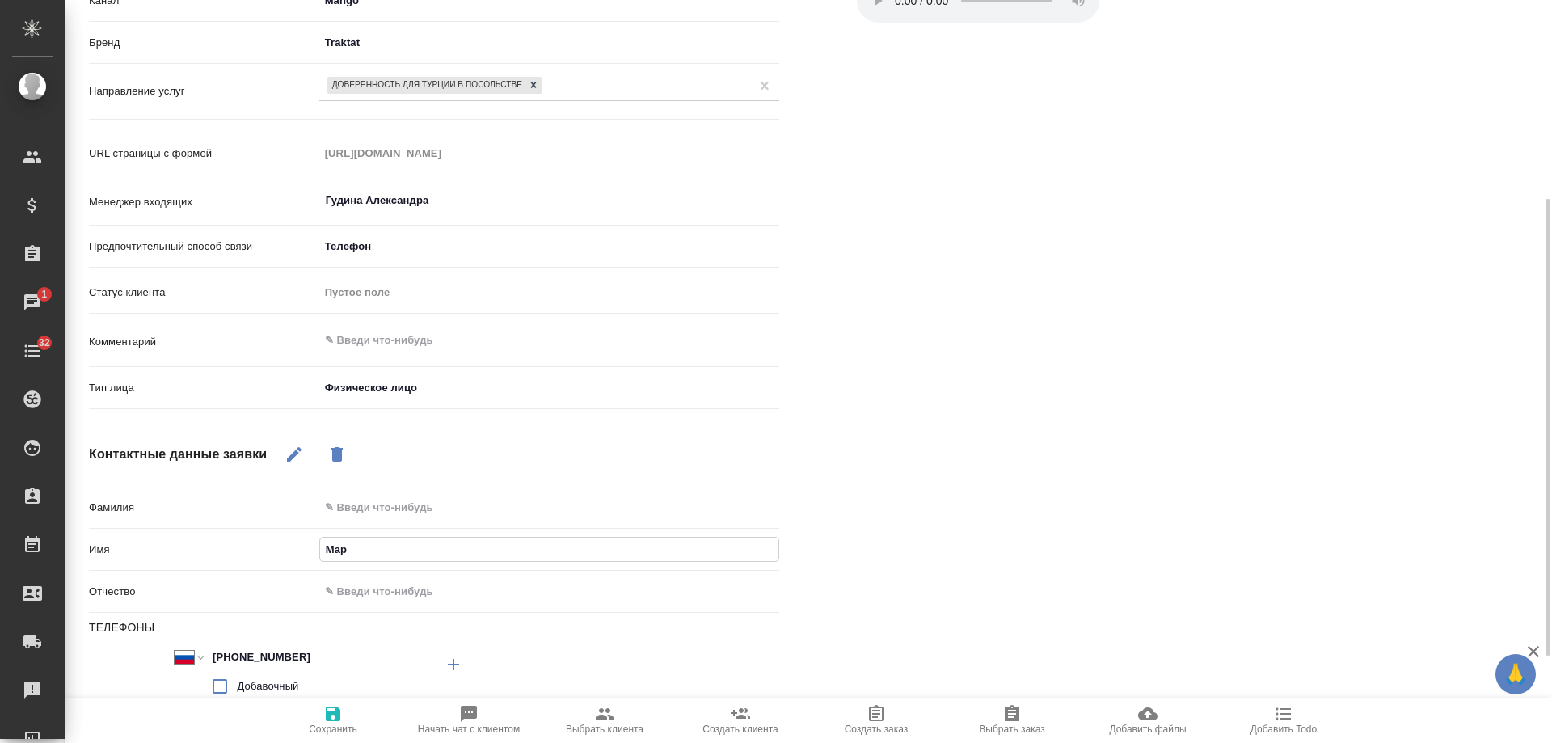
type input "[PERSON_NAME]"
type textarea "x"
type input "Мария"
type textarea "x"
type input "Мария"
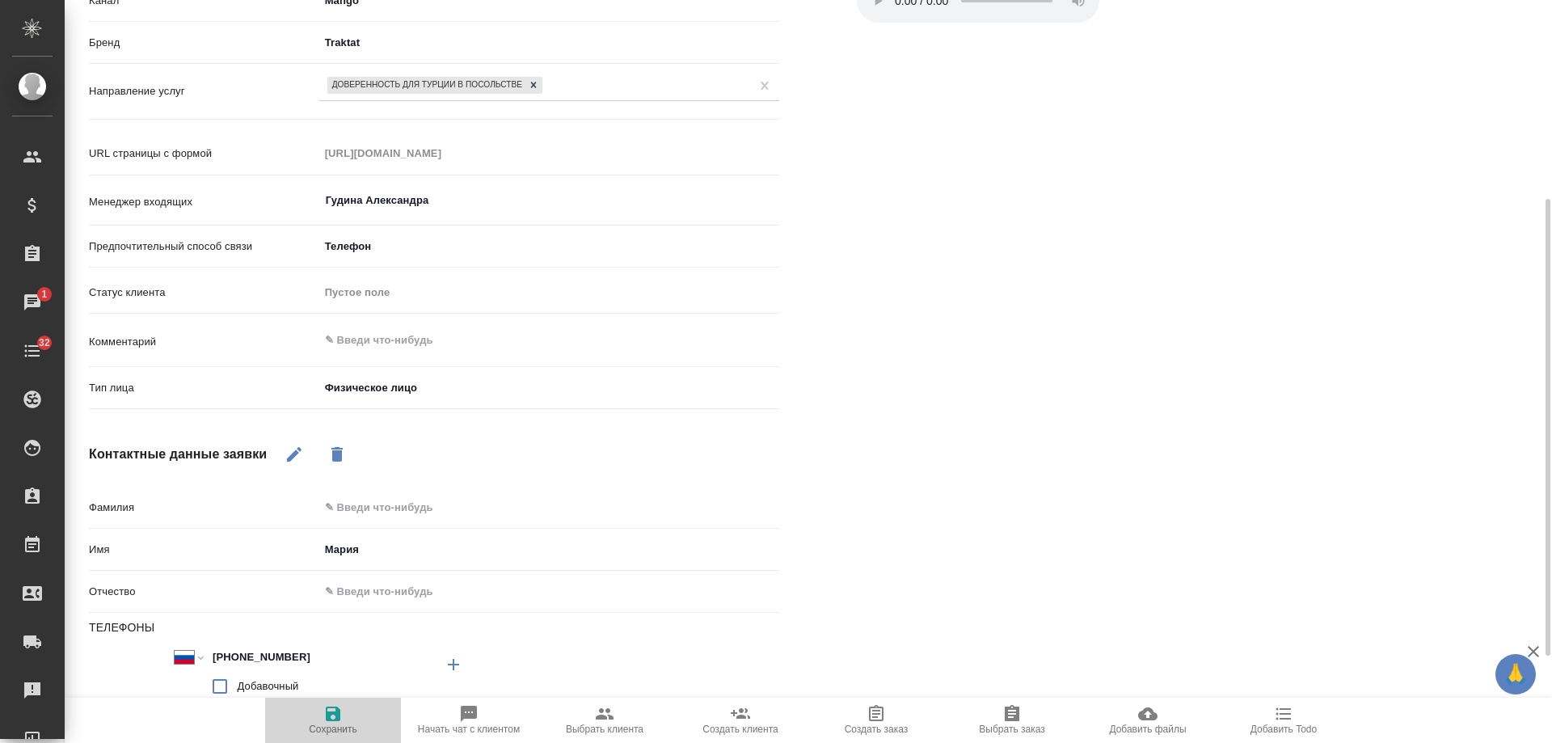
click at [340, 720] on icon "button" at bounding box center [333, 714] width 15 height 15
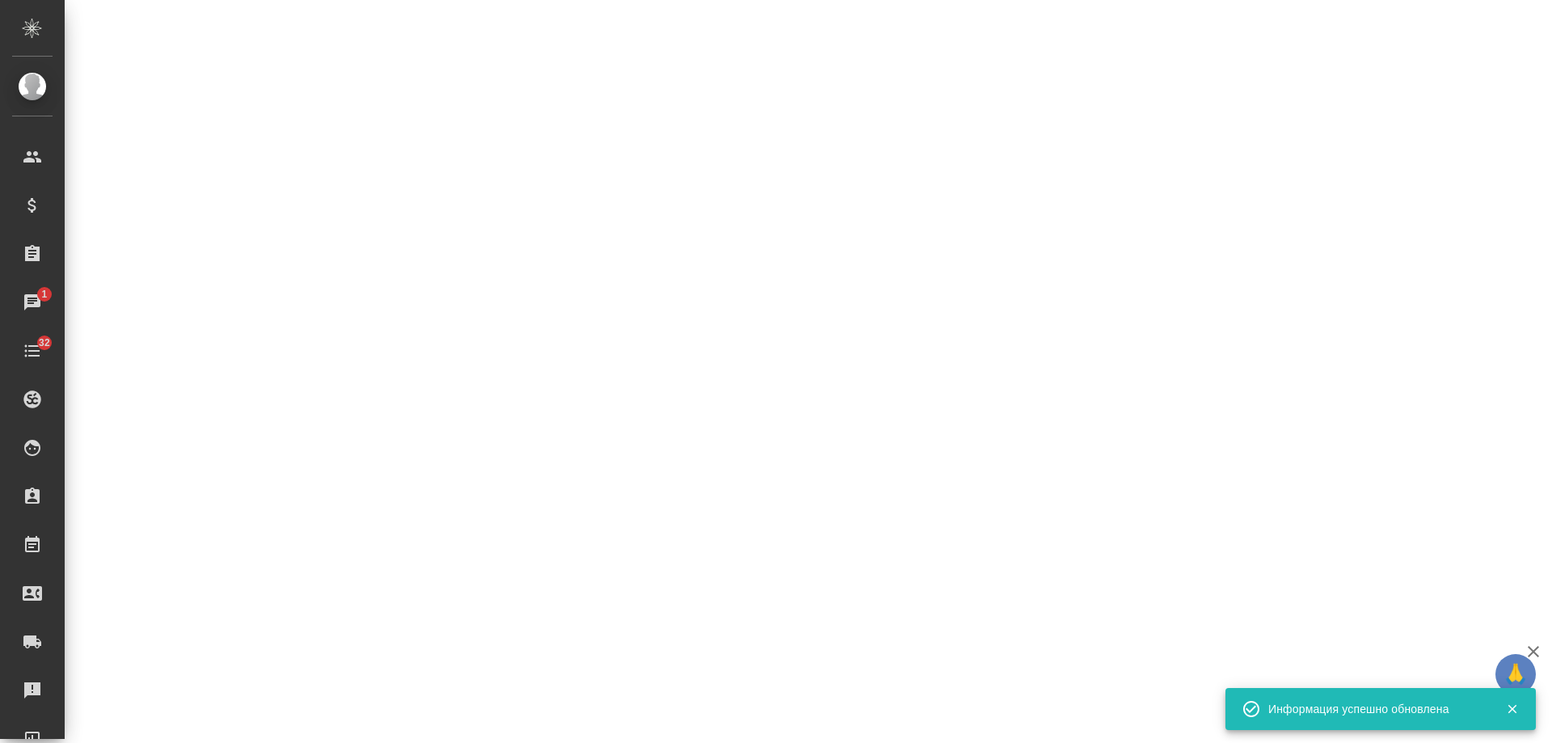
select select "RU"
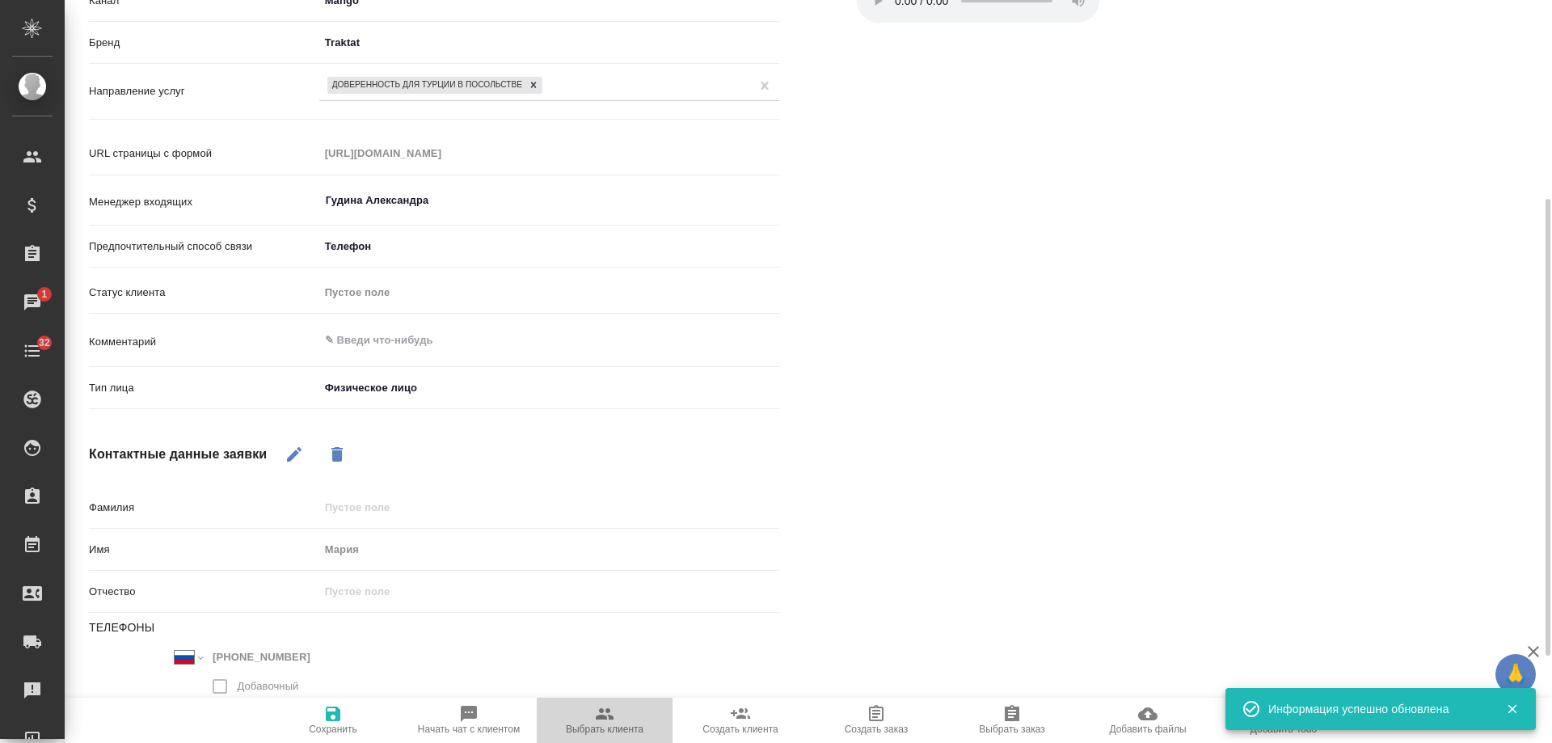
click at [610, 724] on span "Выбрать клиента" at bounding box center [605, 729] width 78 height 11
type textarea "x"
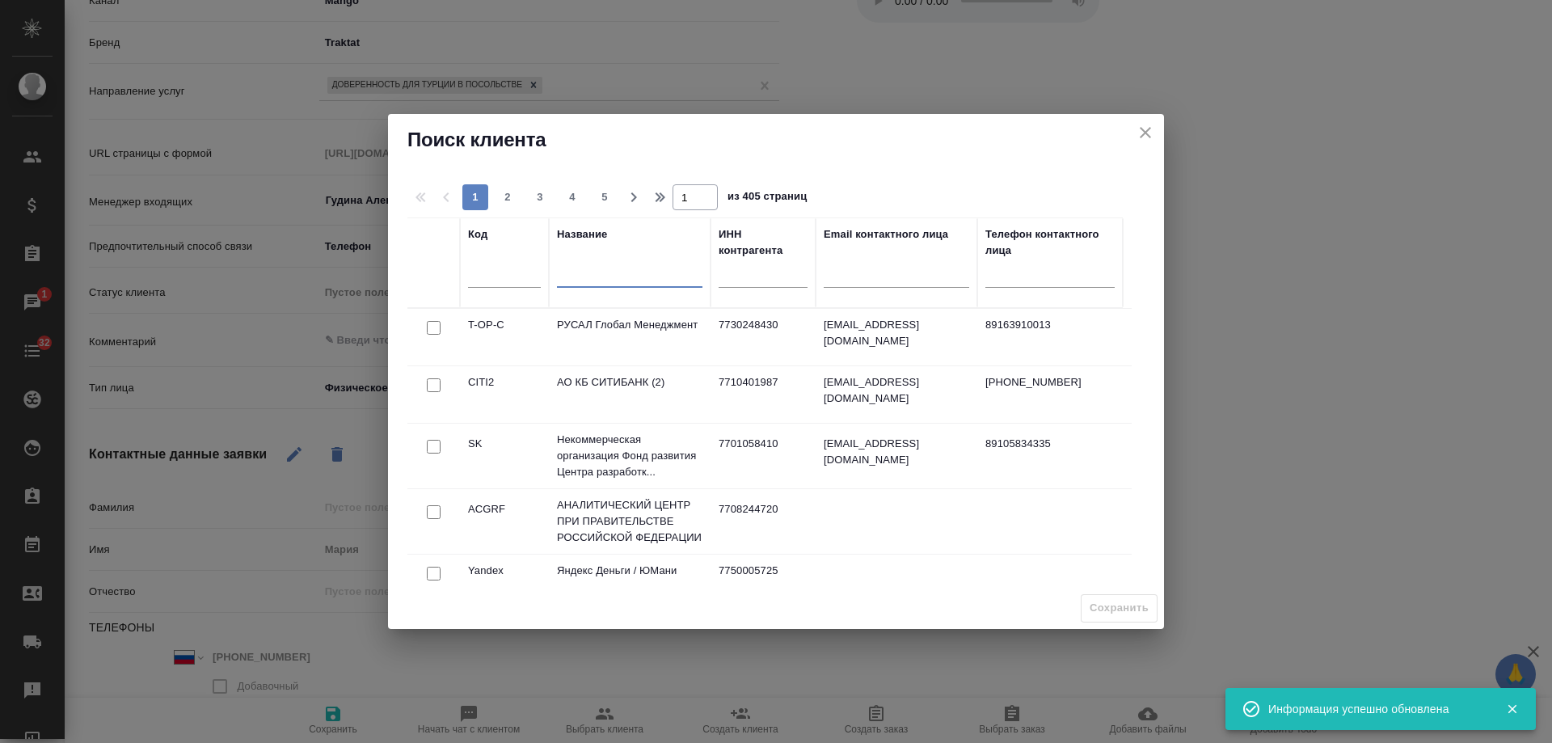
click at [611, 275] on input "text" at bounding box center [630, 277] width 146 height 20
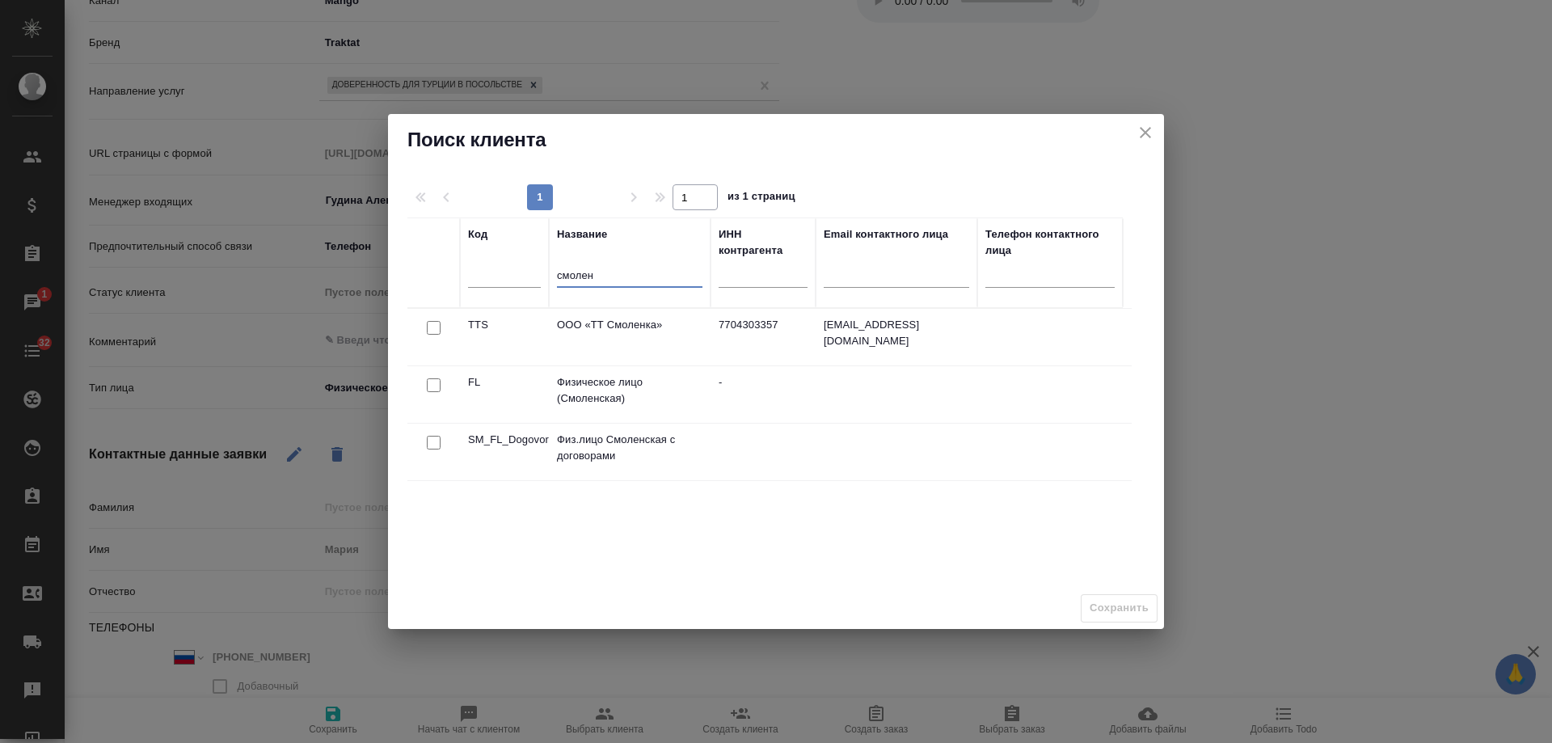
type input "смолен"
click at [437, 382] on input "checkbox" at bounding box center [434, 385] width 14 height 14
checkbox input "true"
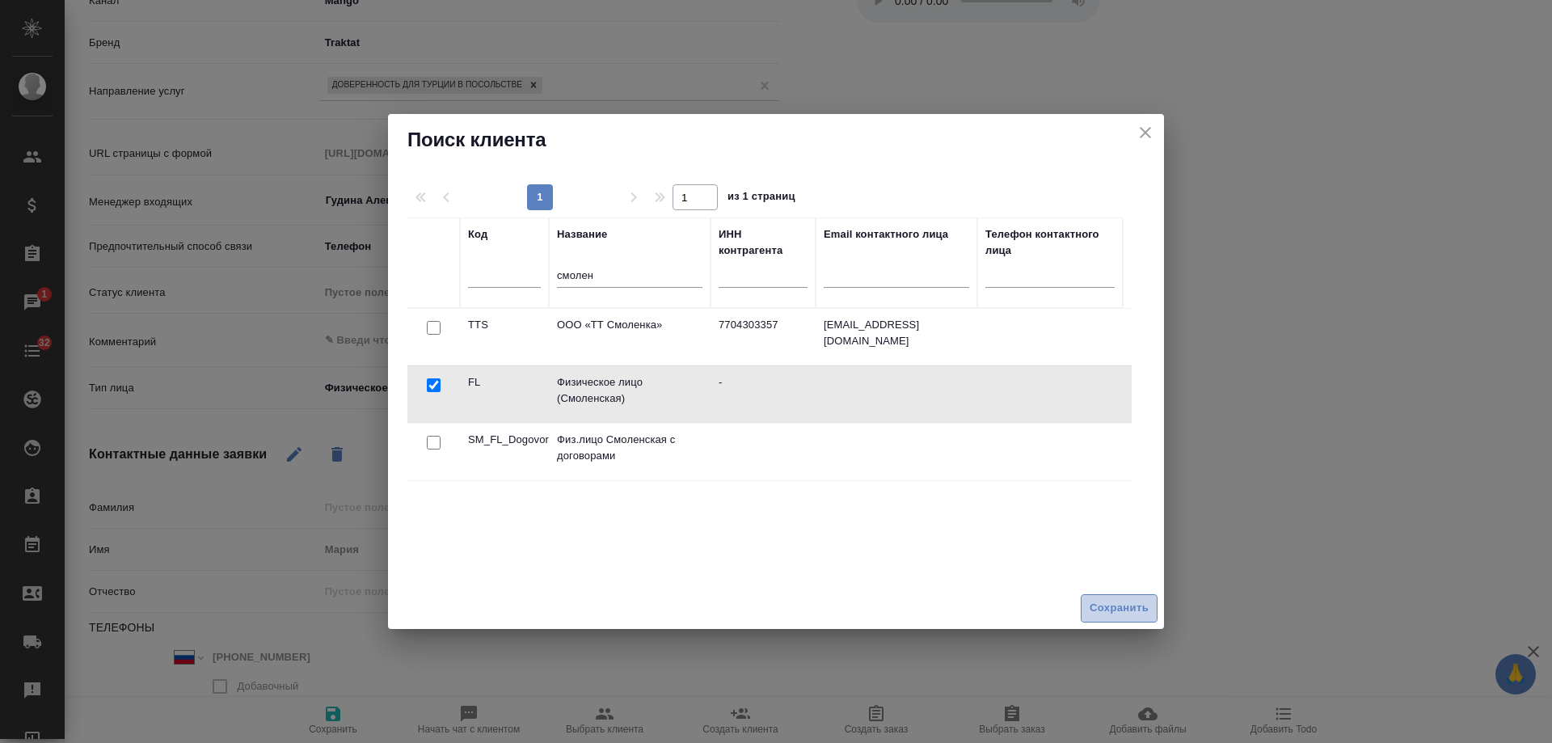
click at [1103, 601] on span "Сохранить" at bounding box center [1119, 608] width 59 height 19
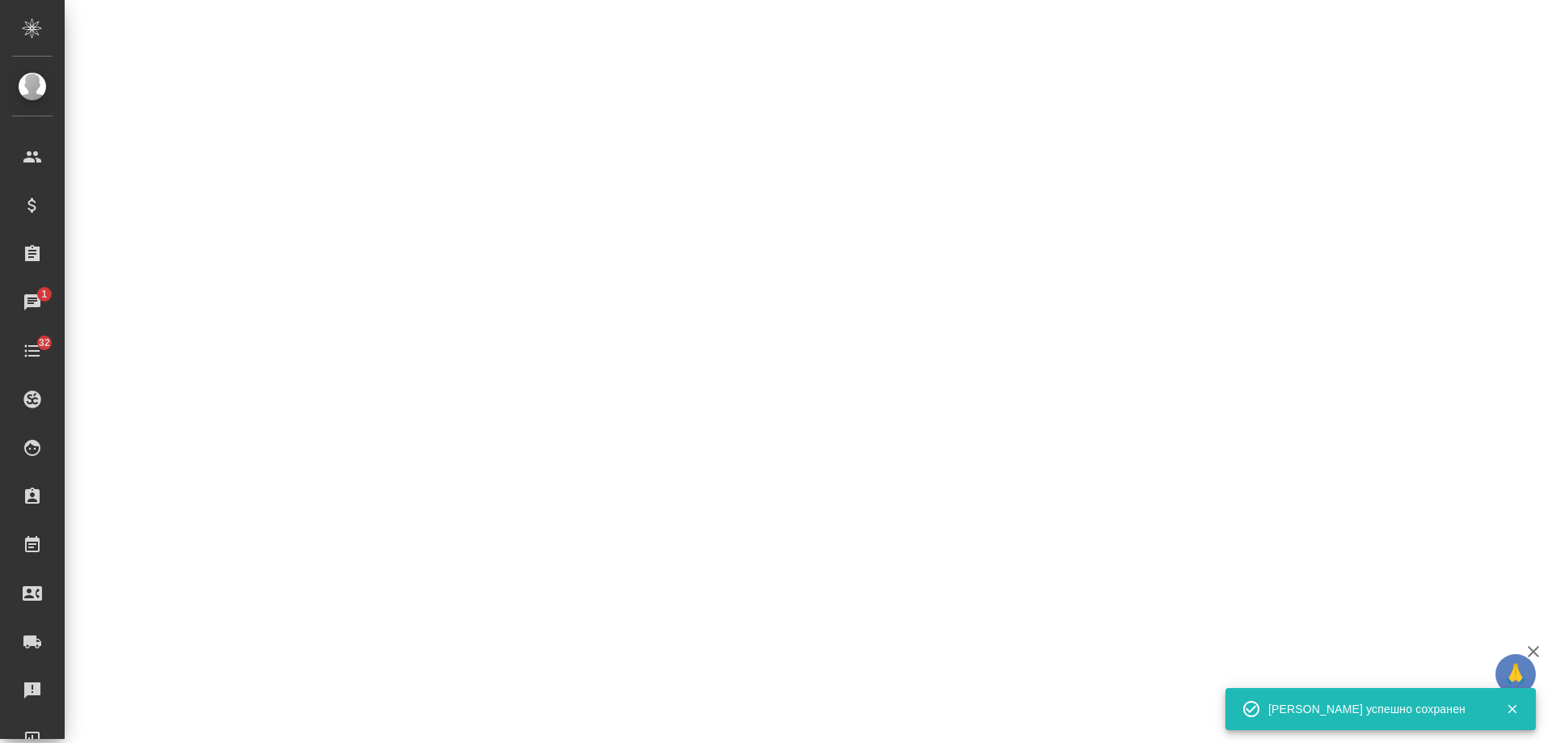
select select "RU"
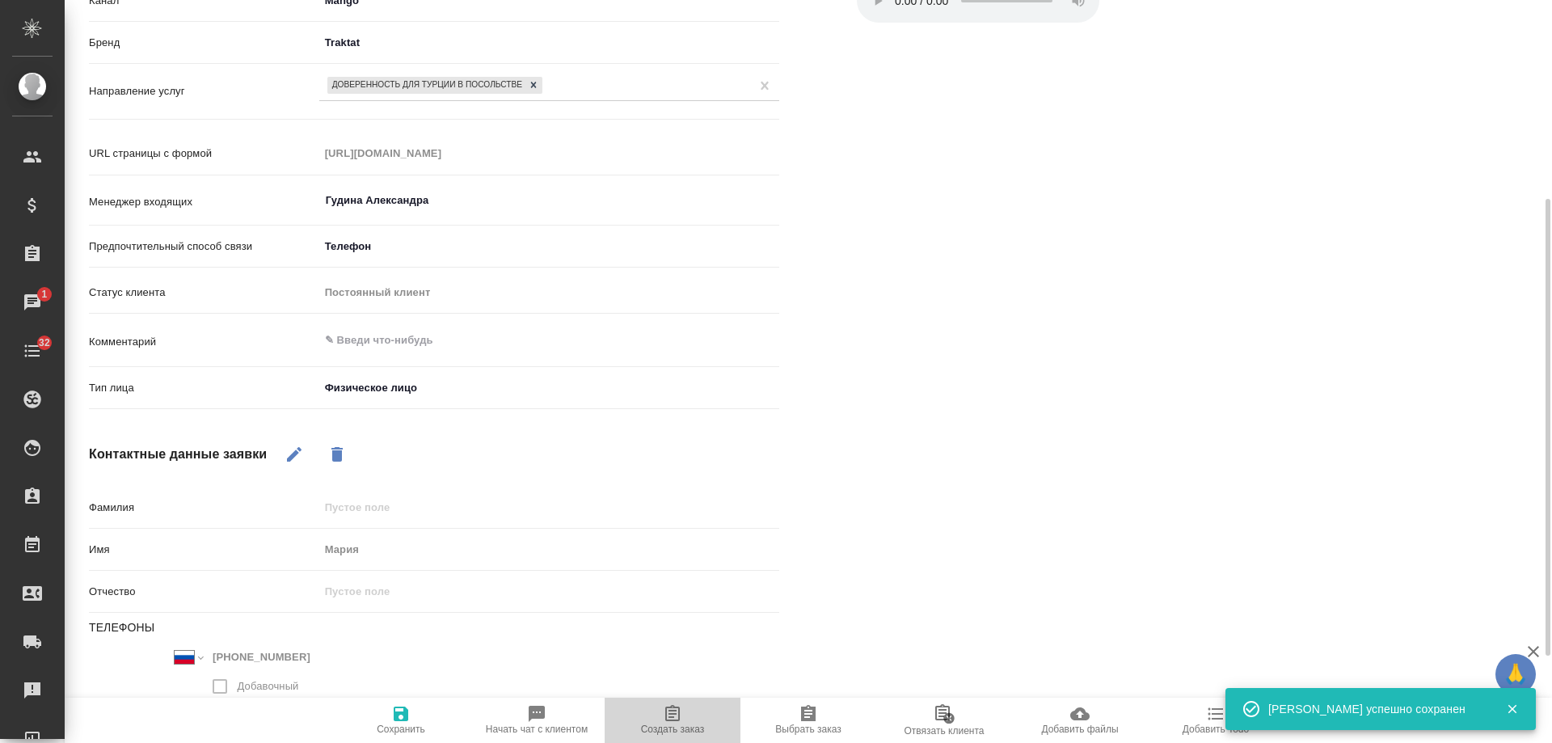
click at [686, 724] on span "Создать заказ" at bounding box center [673, 729] width 64 height 11
type textarea "x"
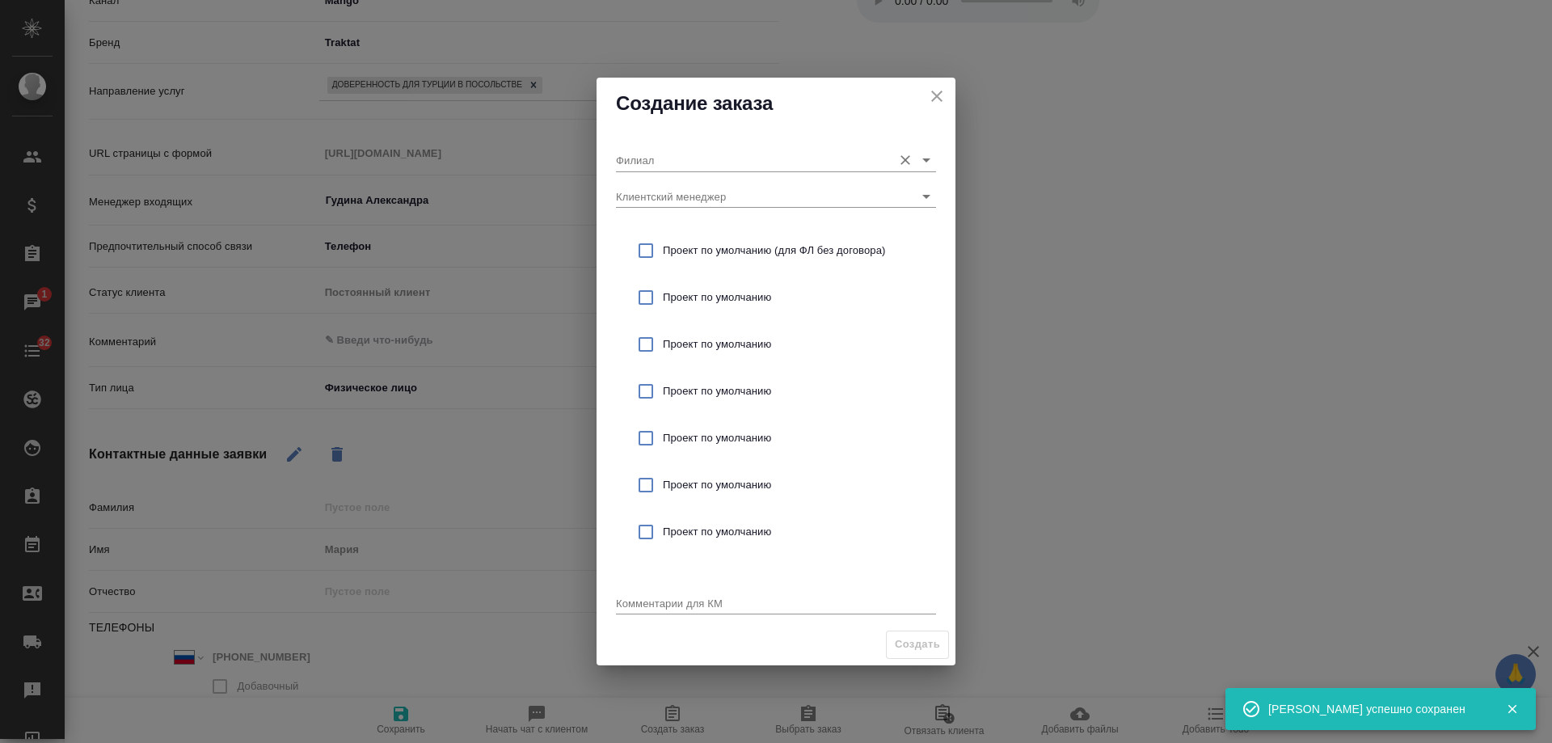
click at [693, 158] on input "Филиал" at bounding box center [750, 160] width 268 height 22
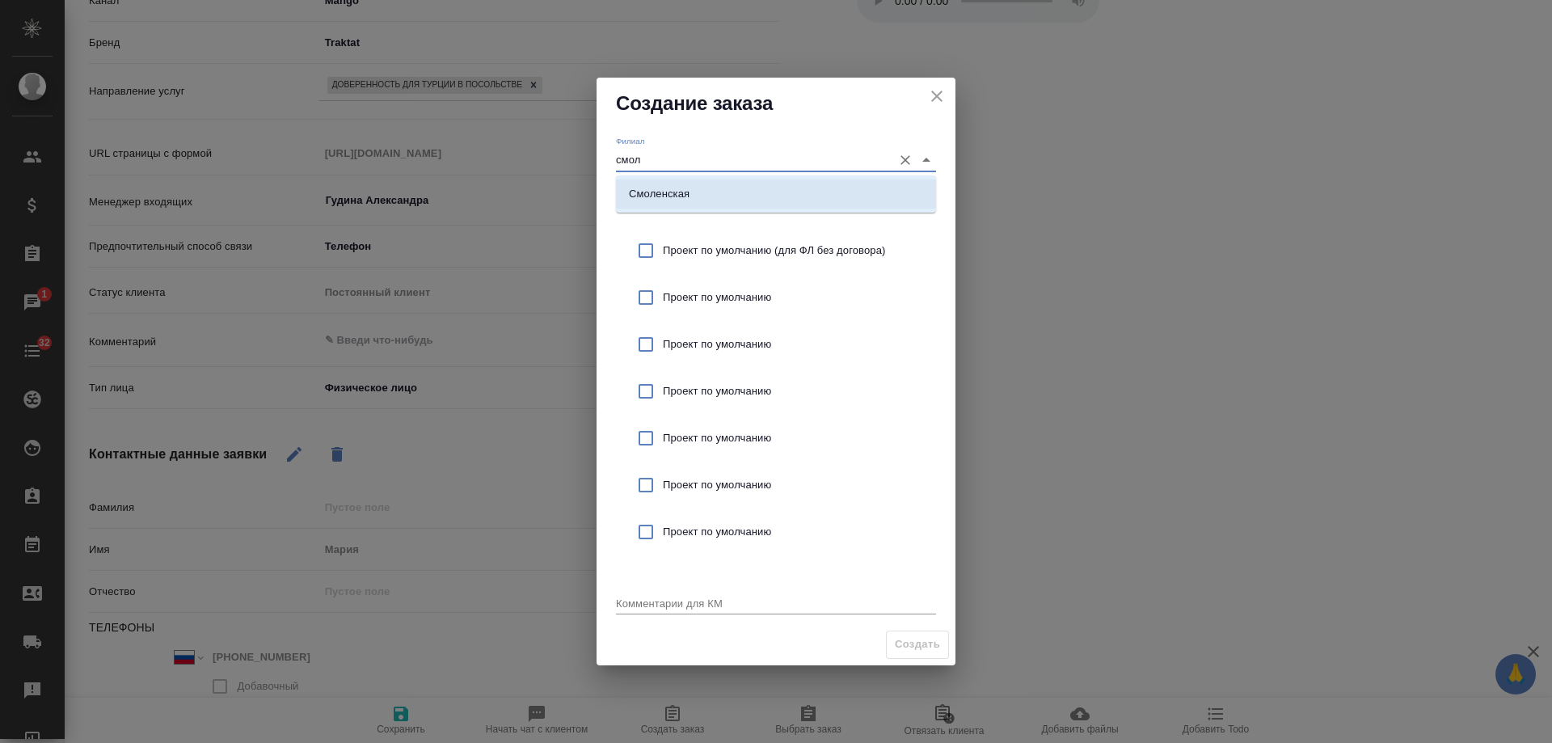
drag, startPoint x: 704, startPoint y: 186, endPoint x: 715, endPoint y: 214, distance: 30.2
click at [704, 188] on li "Смоленская" at bounding box center [776, 193] width 320 height 29
type input "Смоленская"
click at [736, 247] on span "Проект по умолчанию (для ФЛ без договора)" at bounding box center [793, 251] width 260 height 16
checkbox input "true"
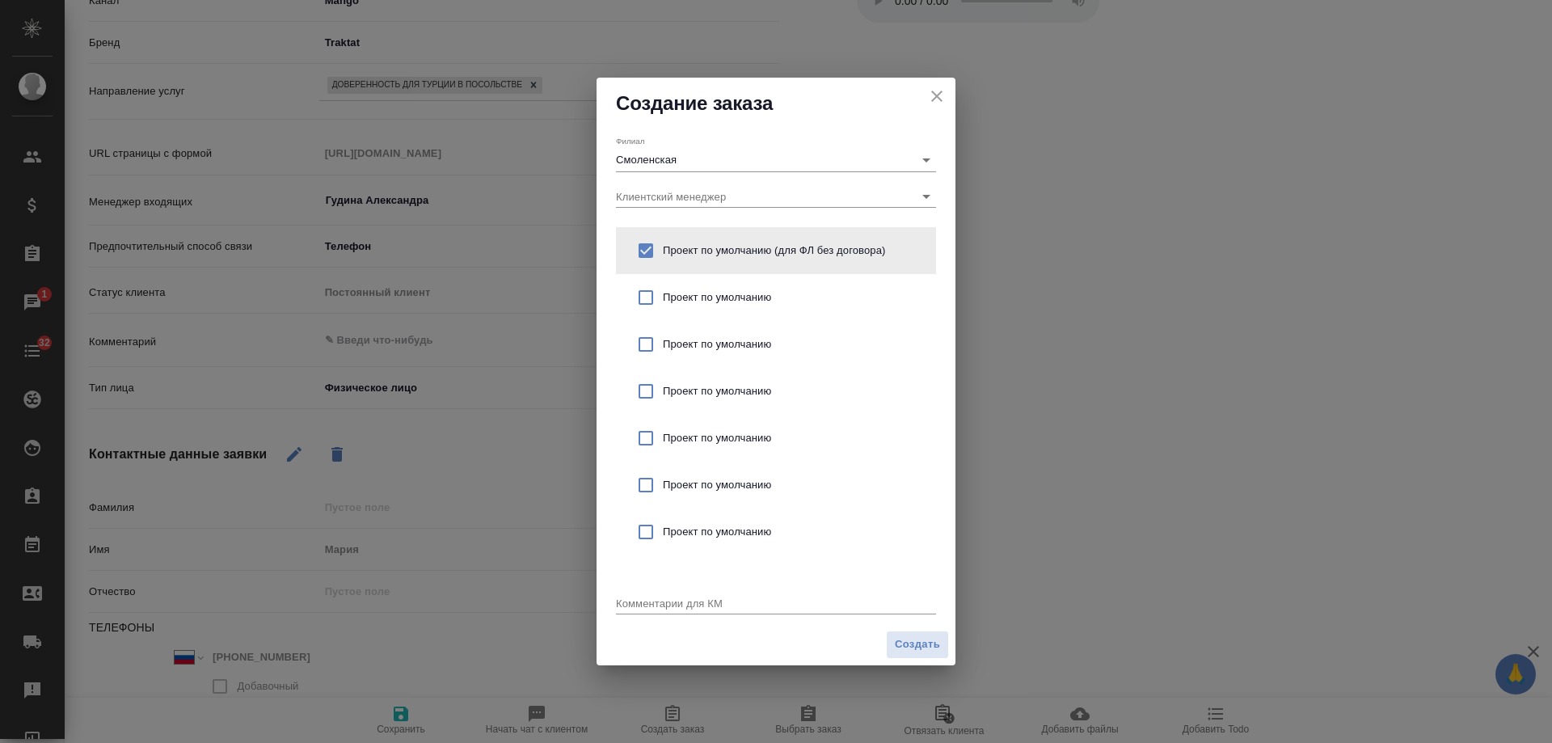
click at [674, 601] on textarea at bounding box center [776, 603] width 320 height 12
type textarea "от КВ: доверенность для [GEOGRAPHIC_DATA] на ТАПУ"
click at [912, 644] on span "Создать" at bounding box center [917, 644] width 45 height 19
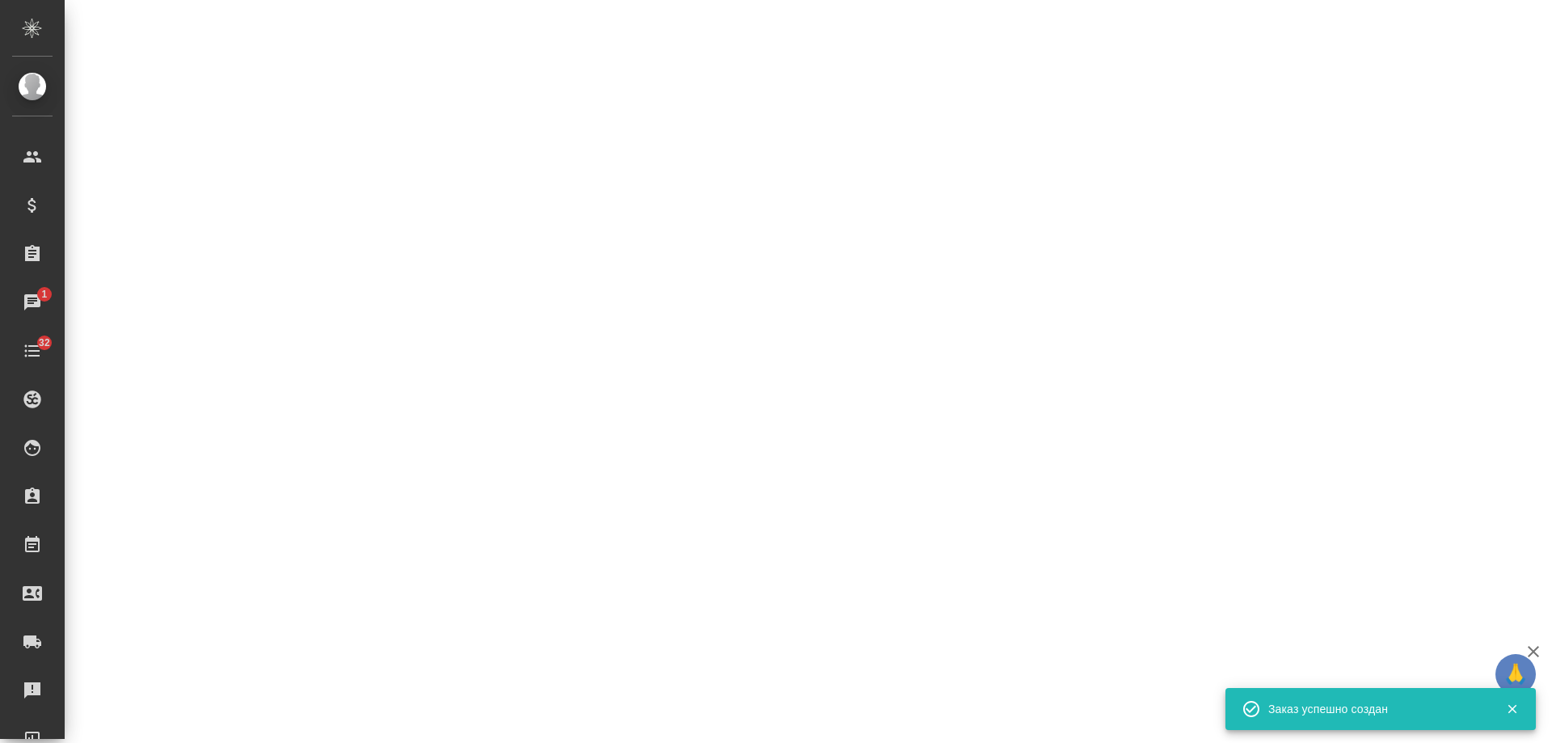
select select "RU"
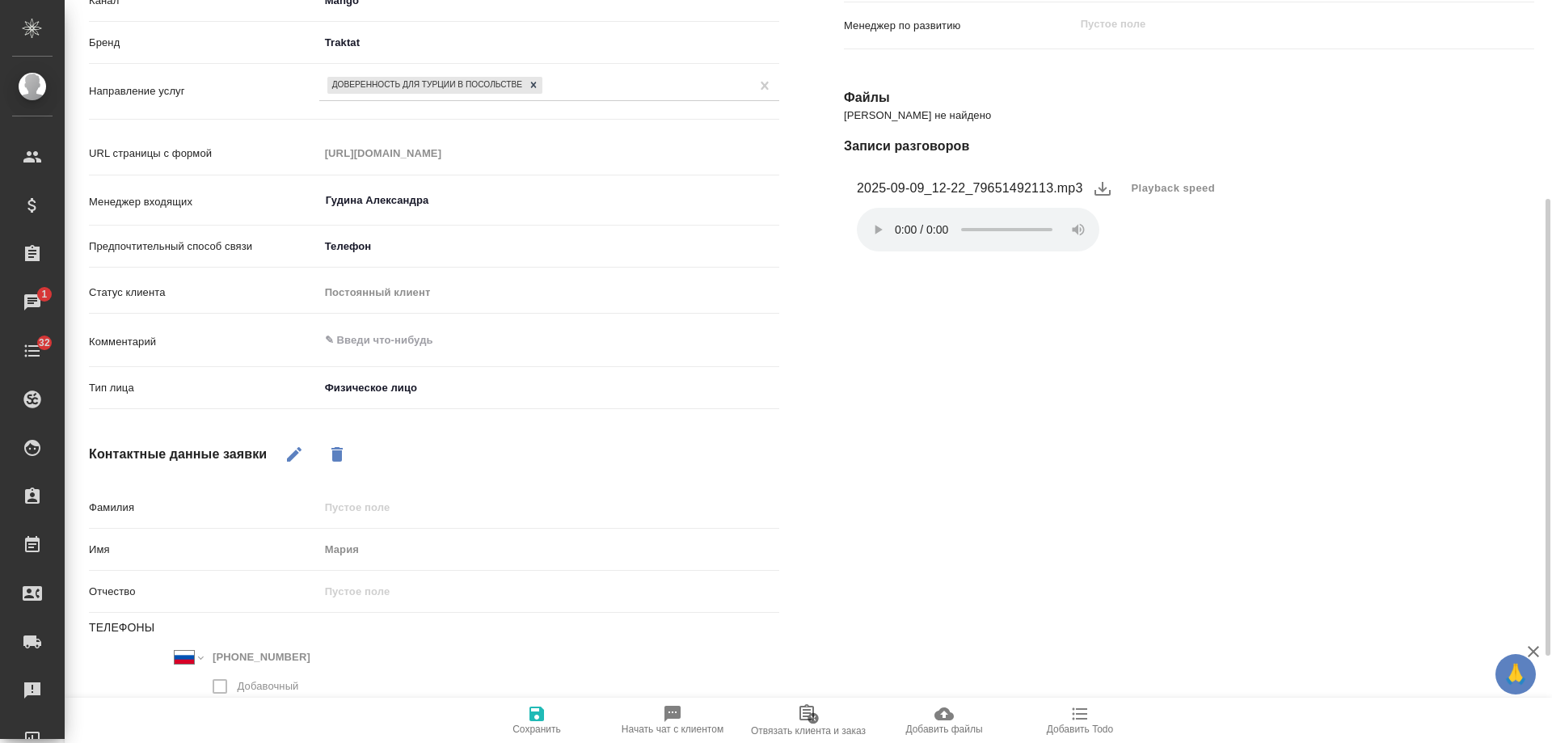
type textarea "x"
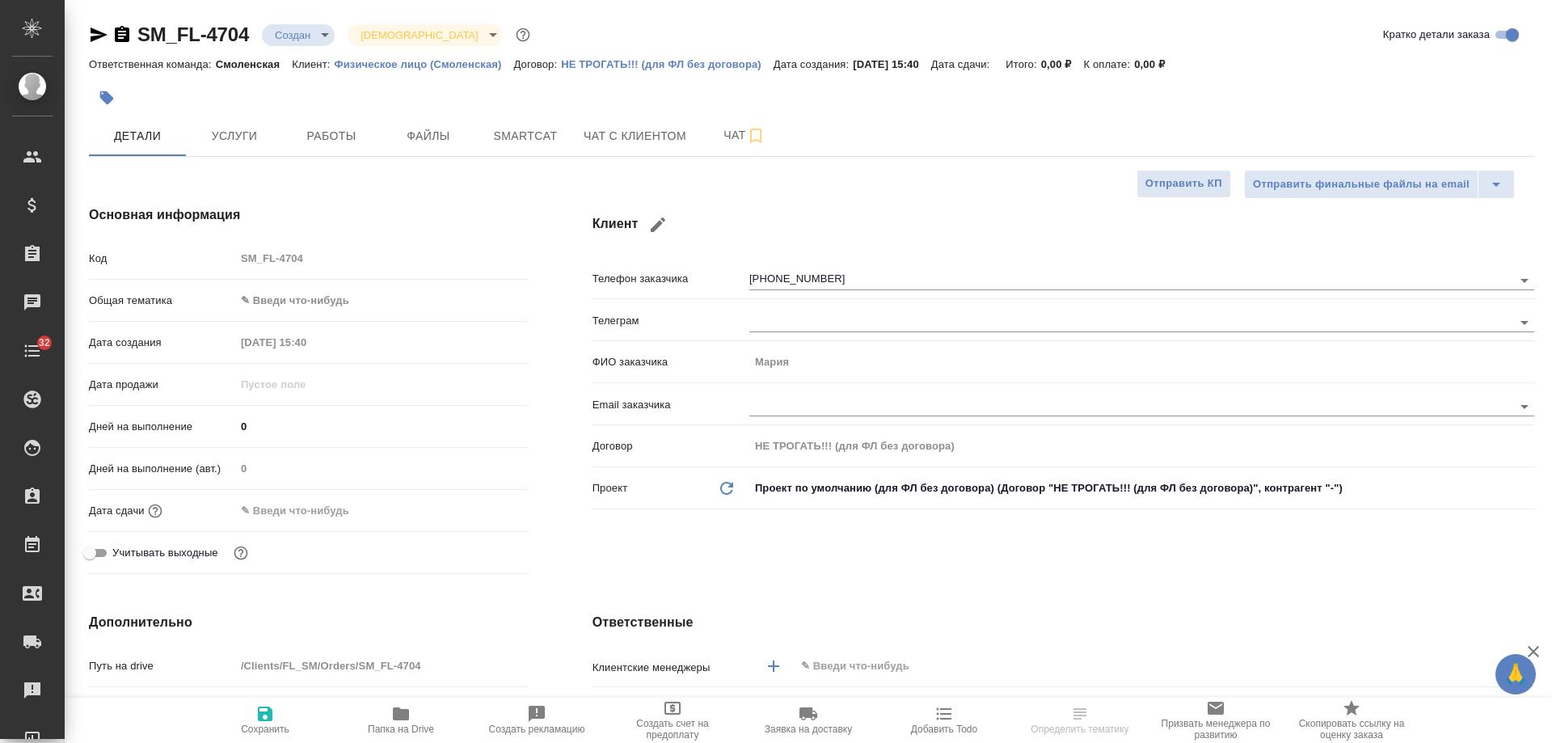
select select "RU"
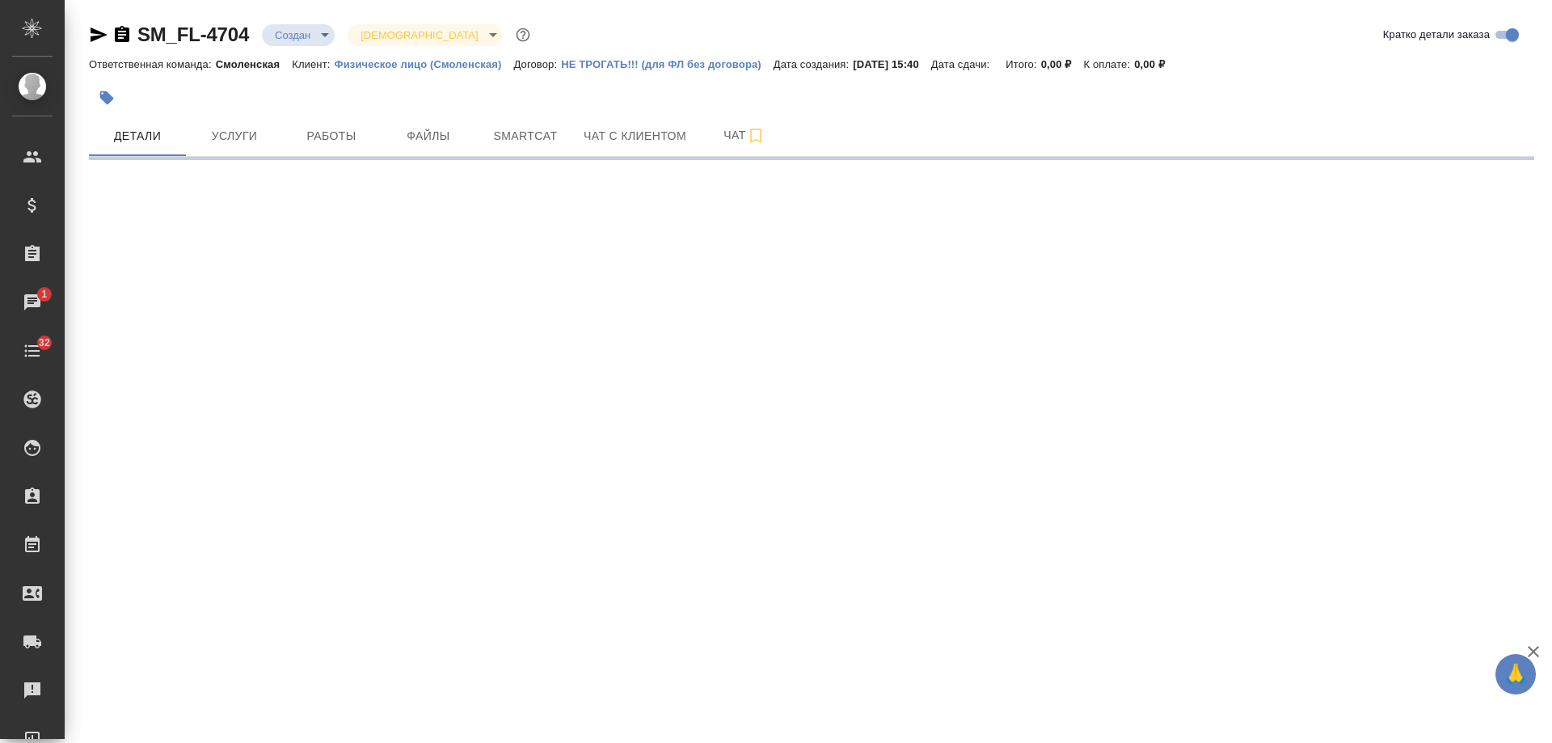
select select "RU"
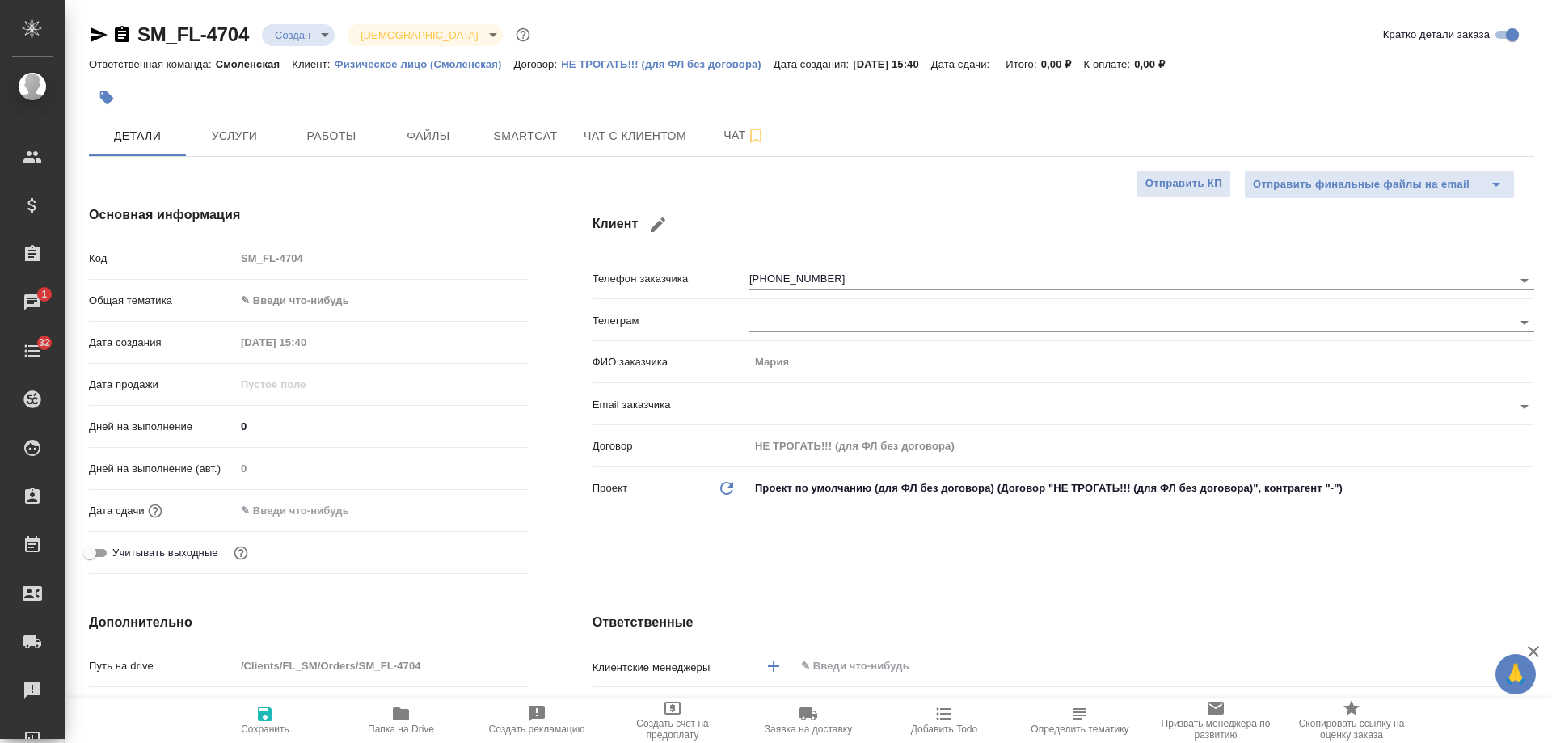
type textarea "x"
click at [118, 32] on icon "button" at bounding box center [122, 34] width 15 height 16
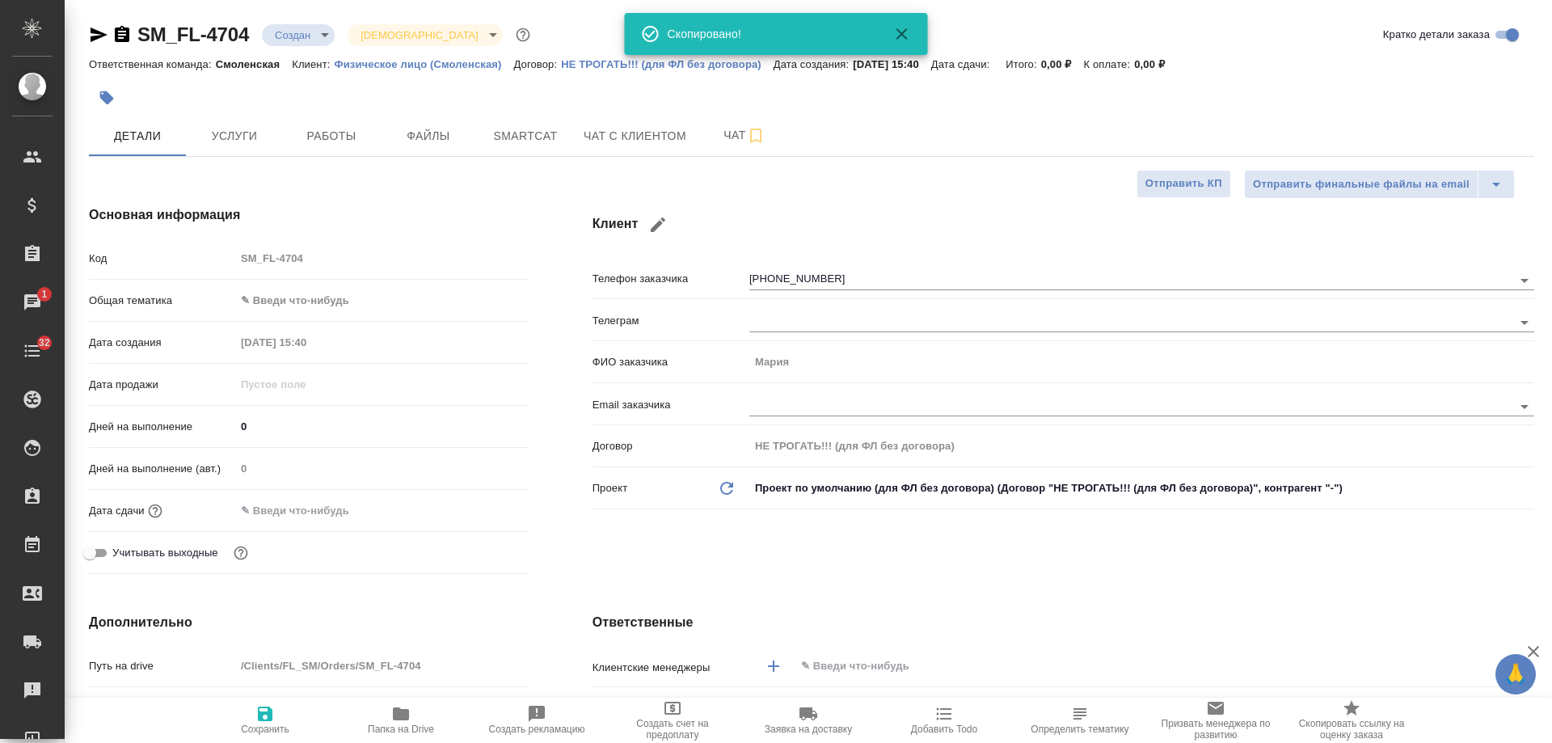
type textarea "x"
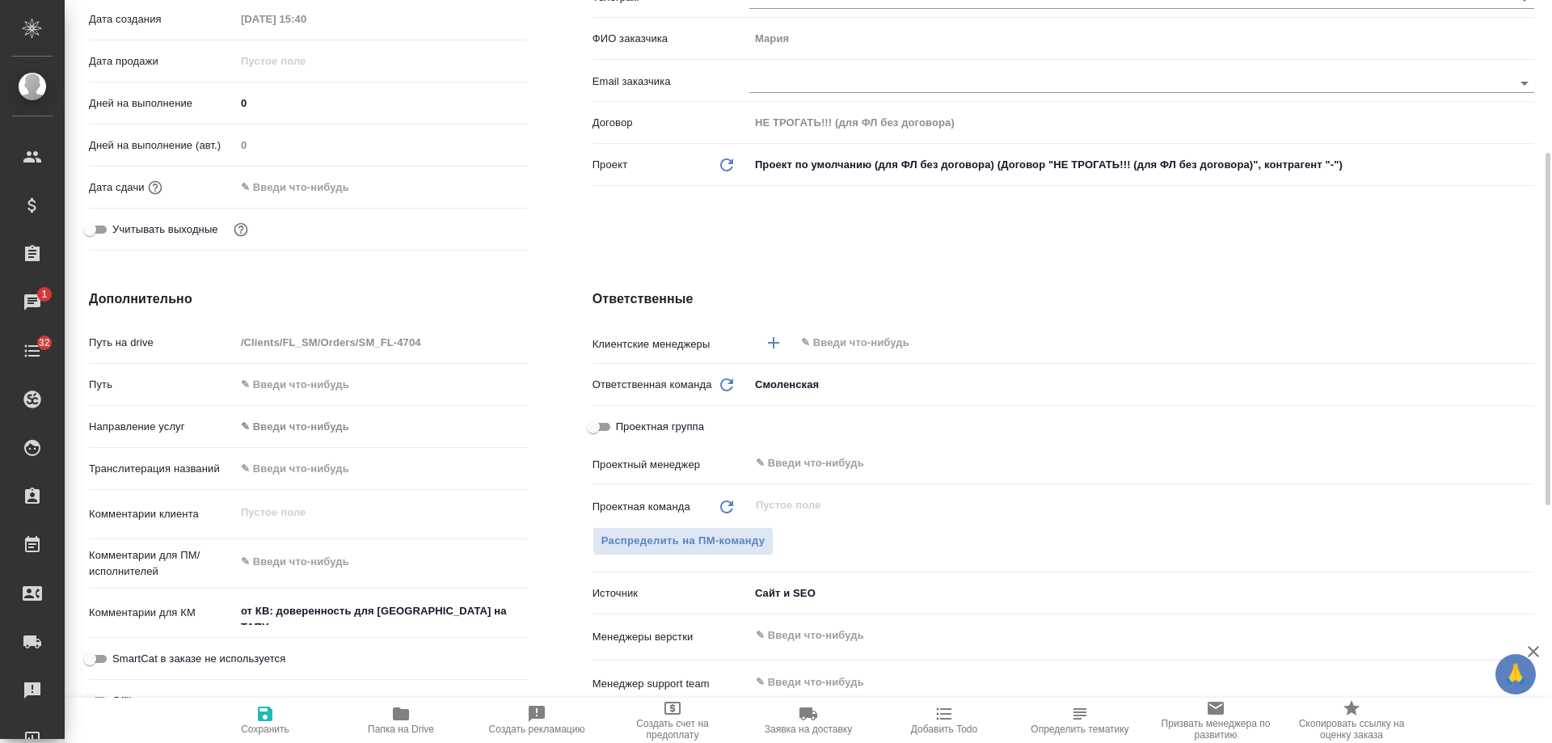
scroll to position [566, 0]
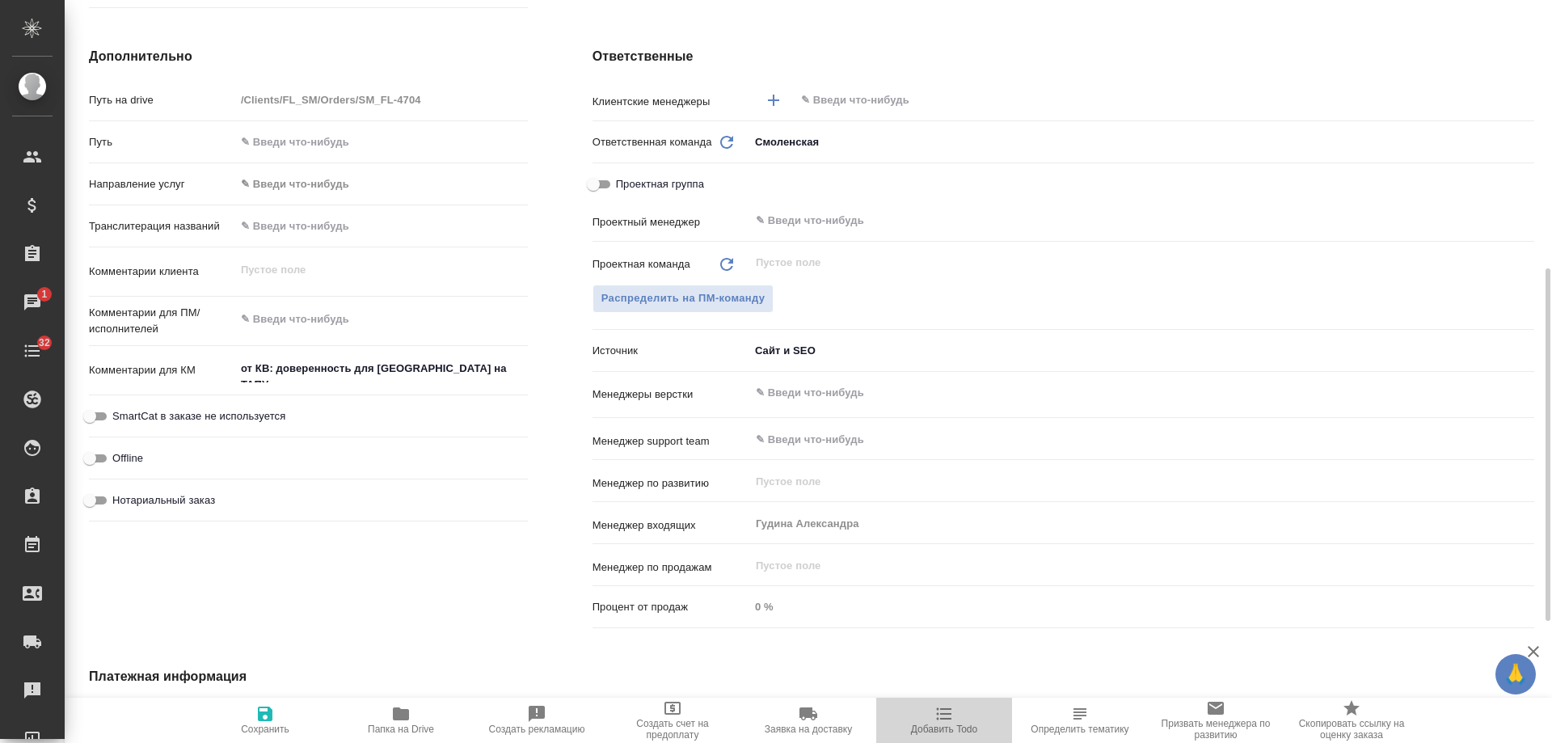
click at [949, 719] on icon "button" at bounding box center [944, 714] width 15 height 12
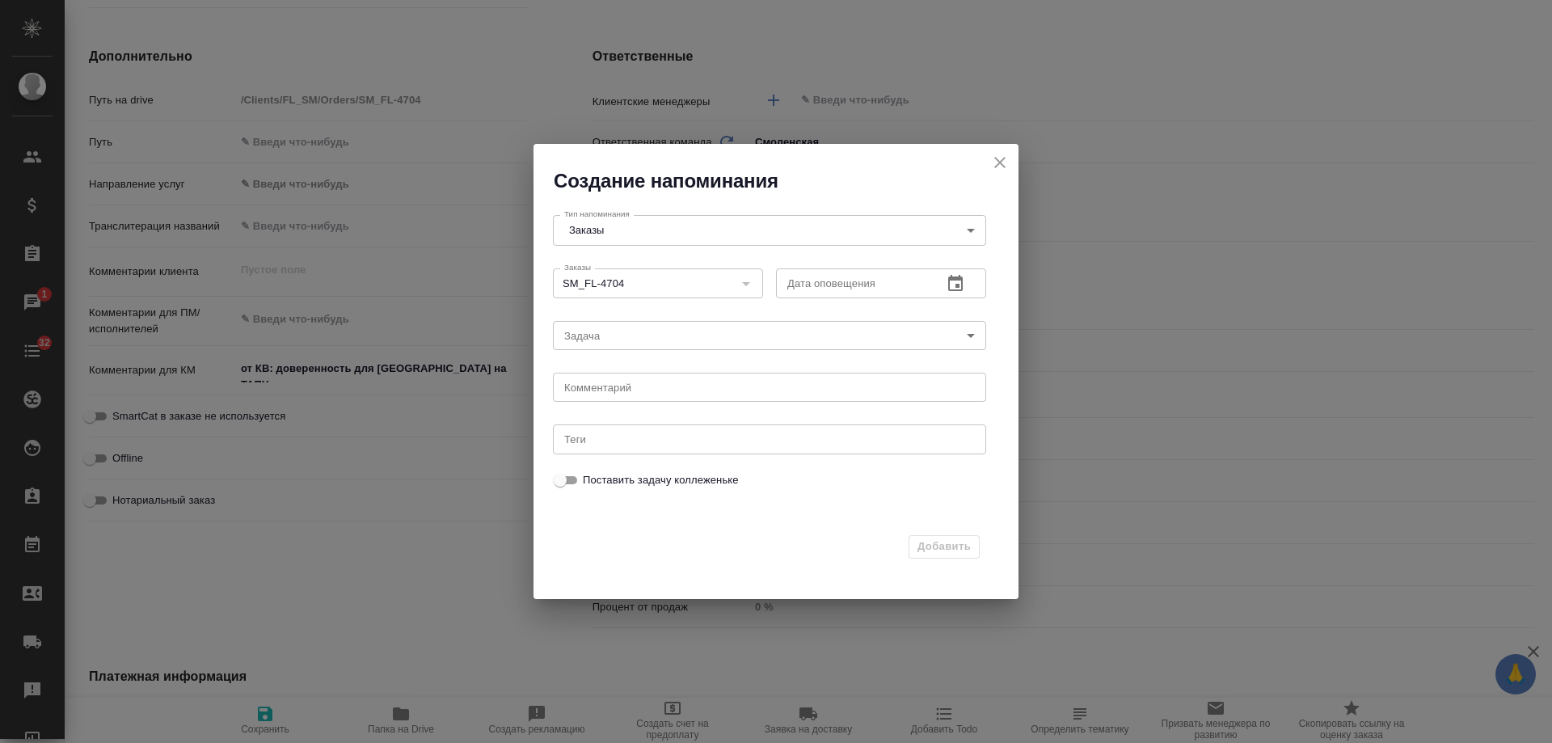
click at [952, 281] on icon "button" at bounding box center [955, 283] width 19 height 19
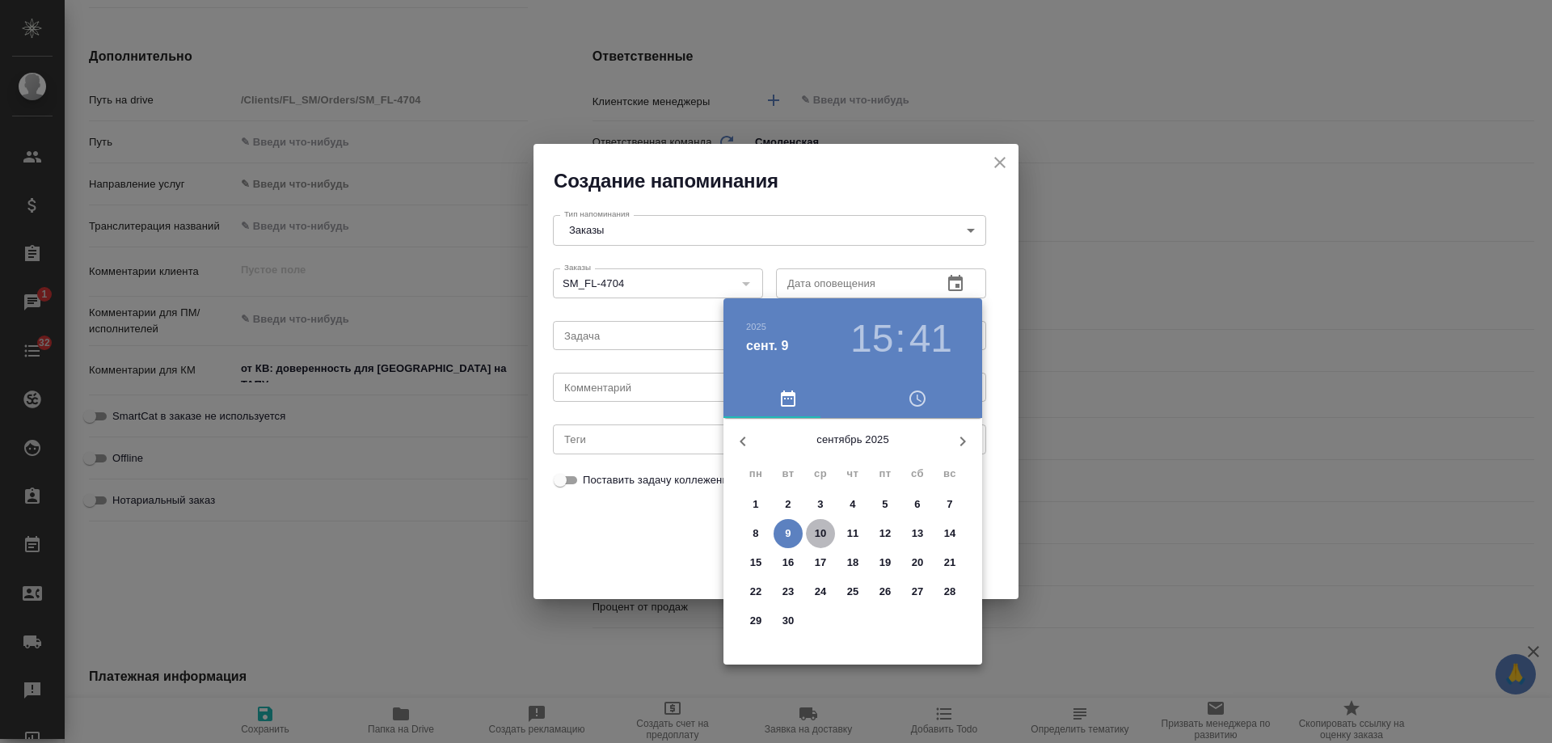
click at [825, 533] on p "10" at bounding box center [821, 533] width 12 height 16
type input "[DATE] 15:41"
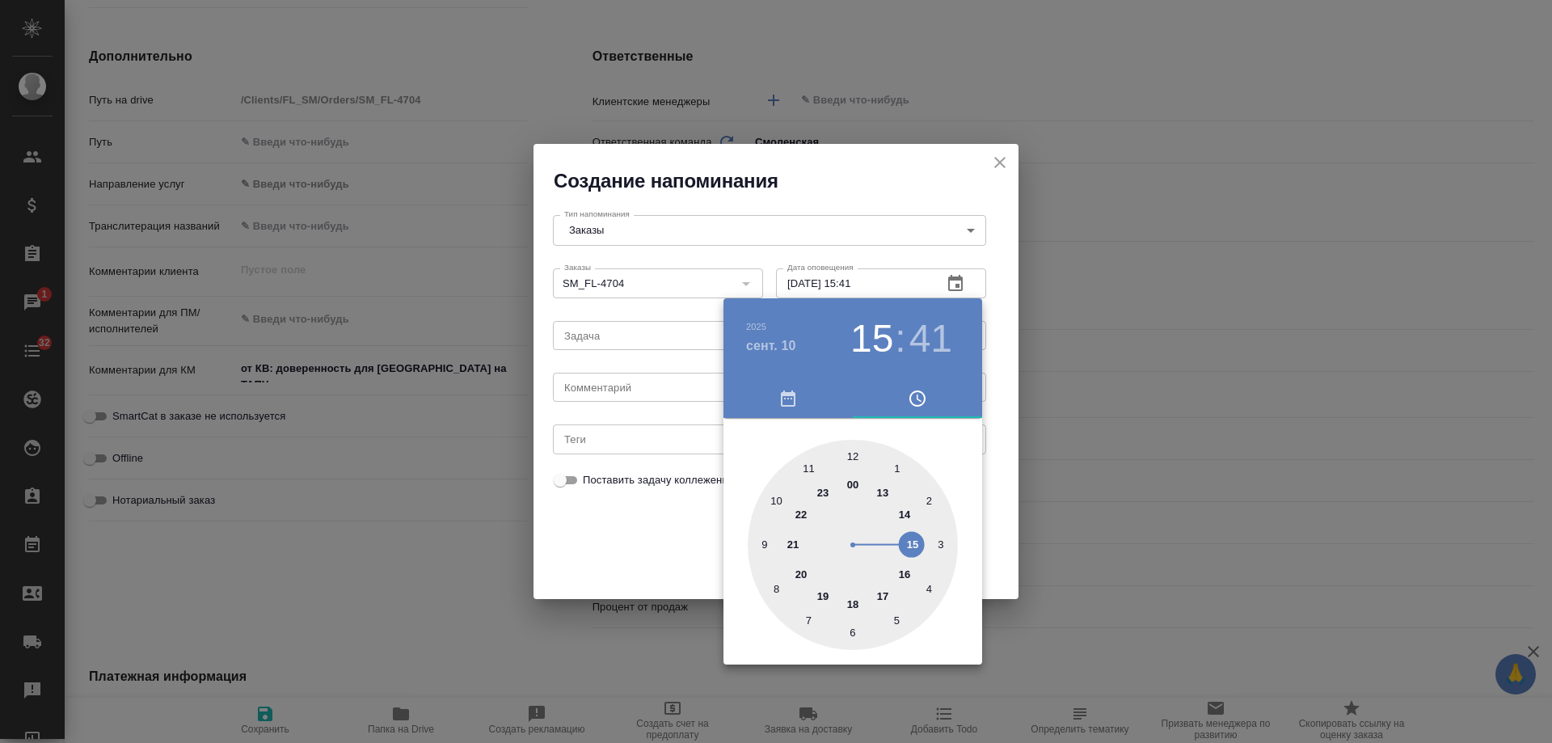
drag, startPoint x: 594, startPoint y: 327, endPoint x: 584, endPoint y: 361, distance: 34.5
click at [589, 335] on div at bounding box center [776, 371] width 1552 height 743
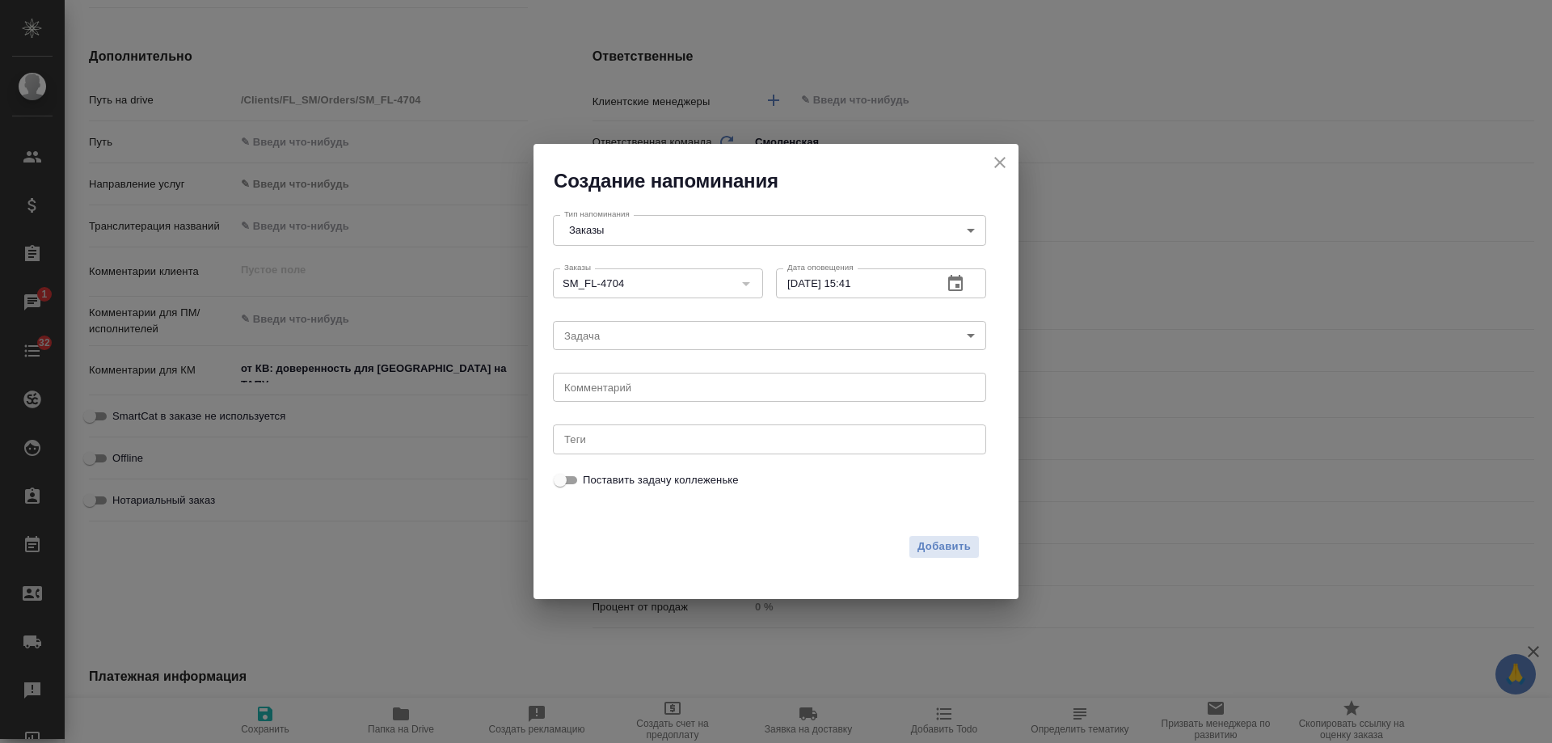
click at [594, 381] on div "[DATE] 15 : 41 00 1 2 3 4 5 6 7 8 9 10 11 12 13 14 15 16 17 18 19 20 21 22 23" at bounding box center [776, 371] width 1552 height 743
click at [606, 386] on textarea at bounding box center [769, 388] width 411 height 12
click at [606, 385] on textarea at bounding box center [769, 388] width 411 height 12
type textarea "инфа"
click at [946, 557] on button "Добавить" at bounding box center [944, 546] width 71 height 23
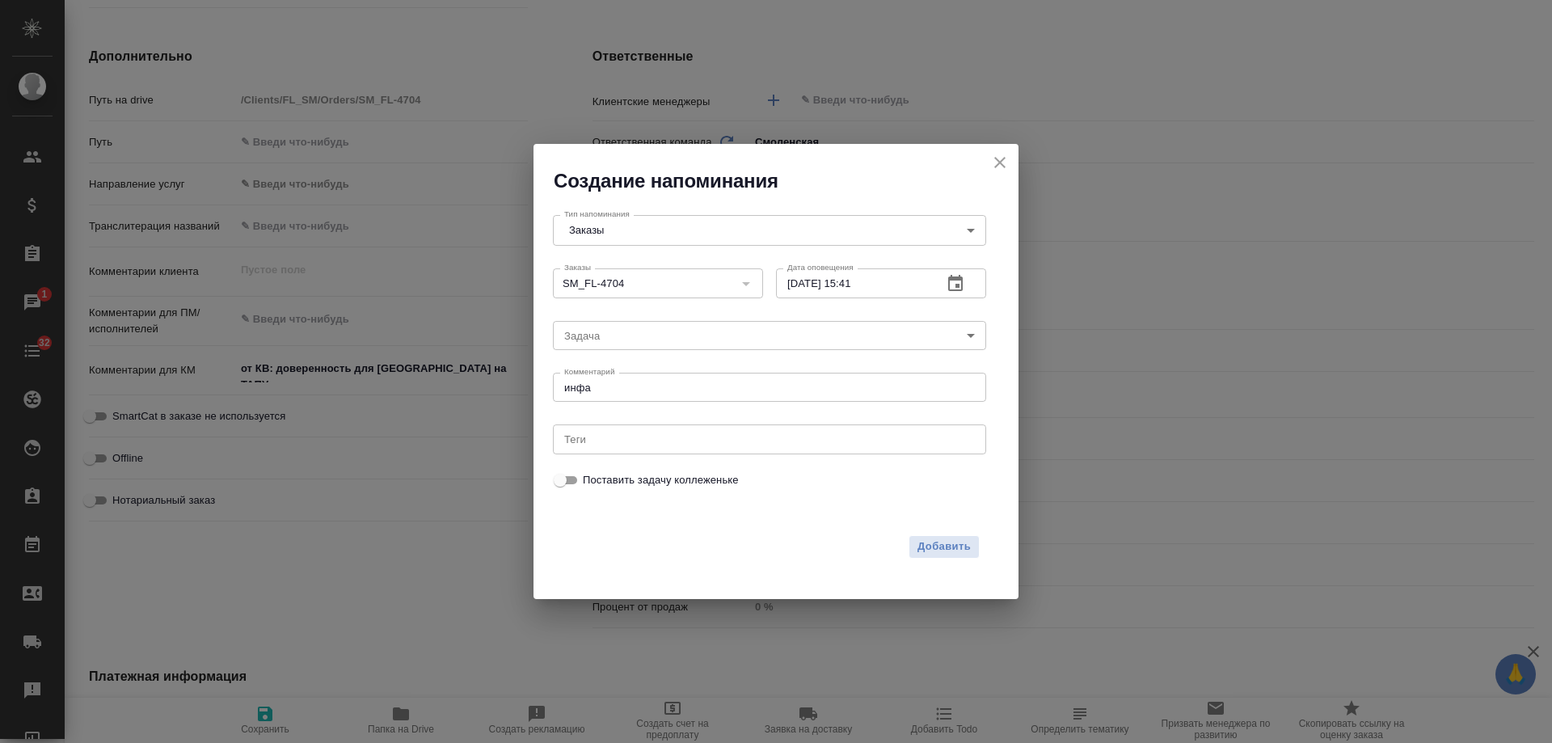
type textarea "x"
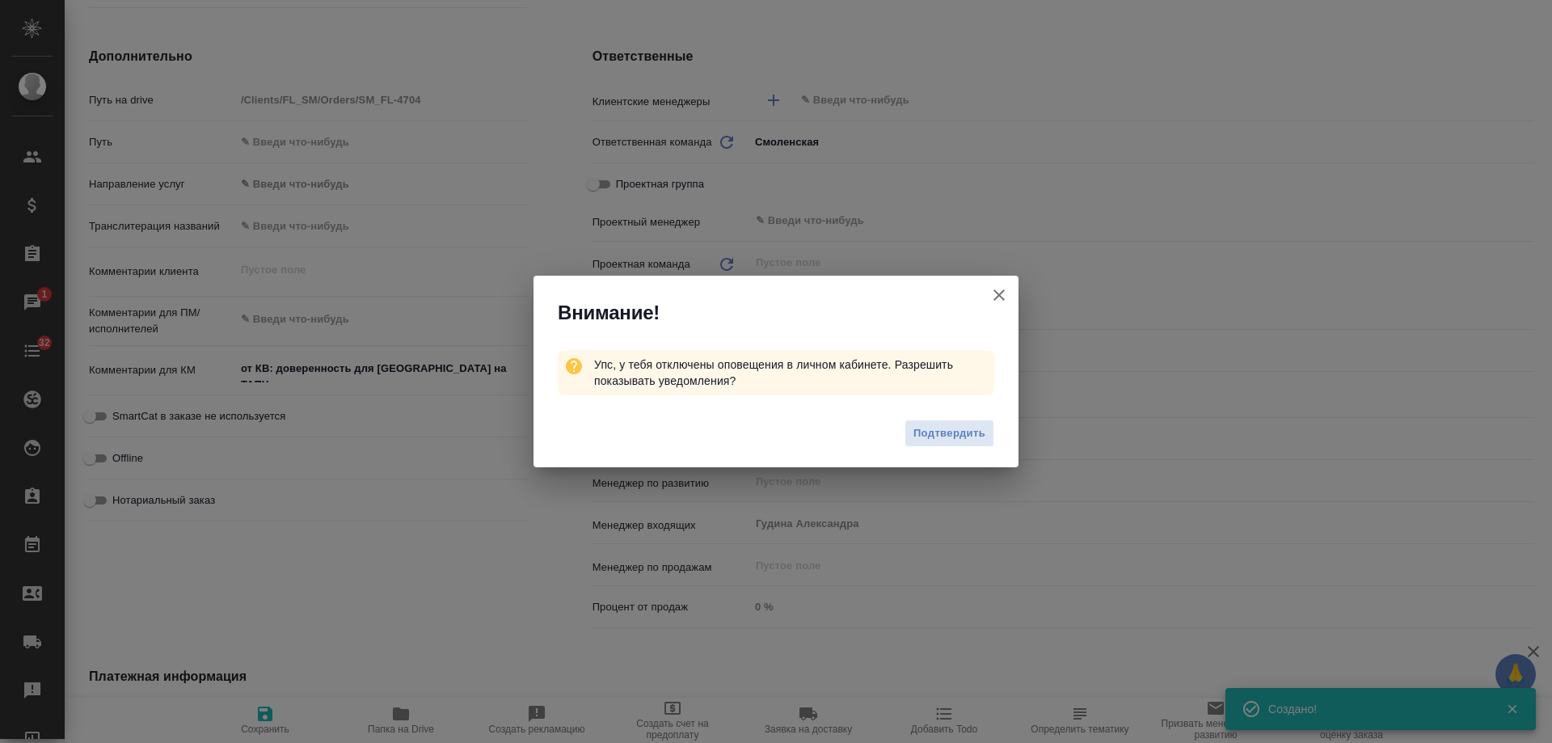
type textarea "x"
click at [1000, 292] on icon "button" at bounding box center [999, 294] width 19 height 19
type textarea "x"
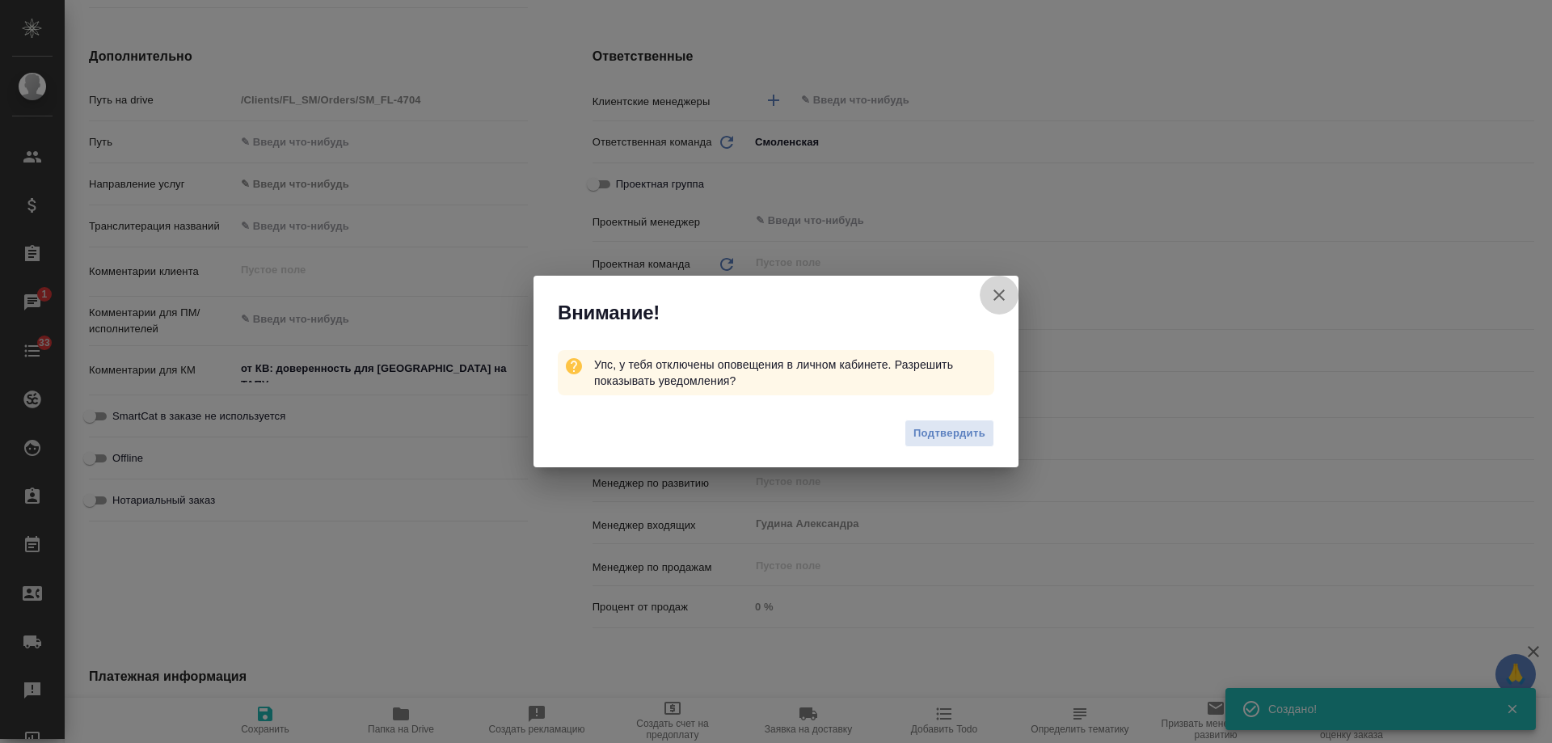
type textarea "x"
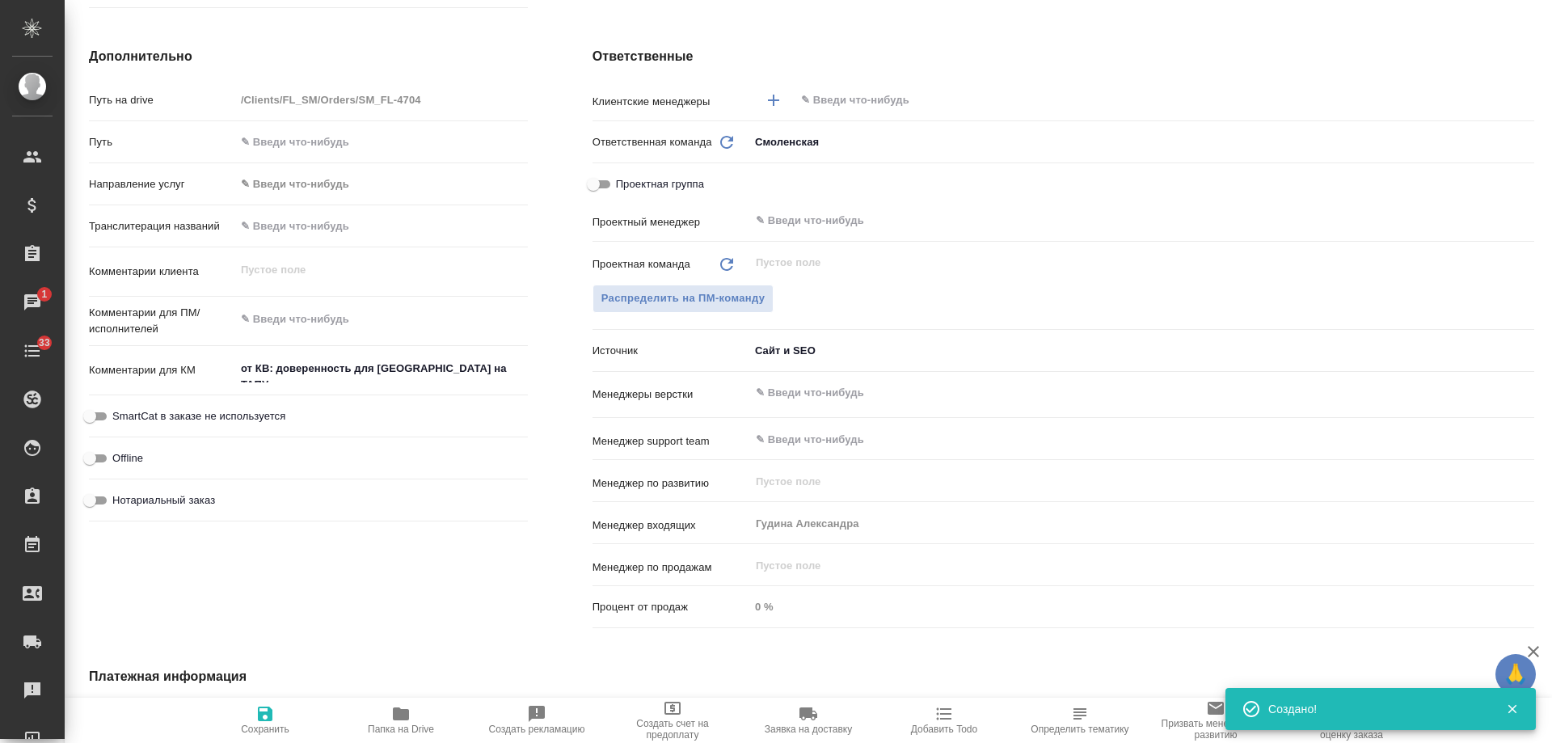
type textarea "x"
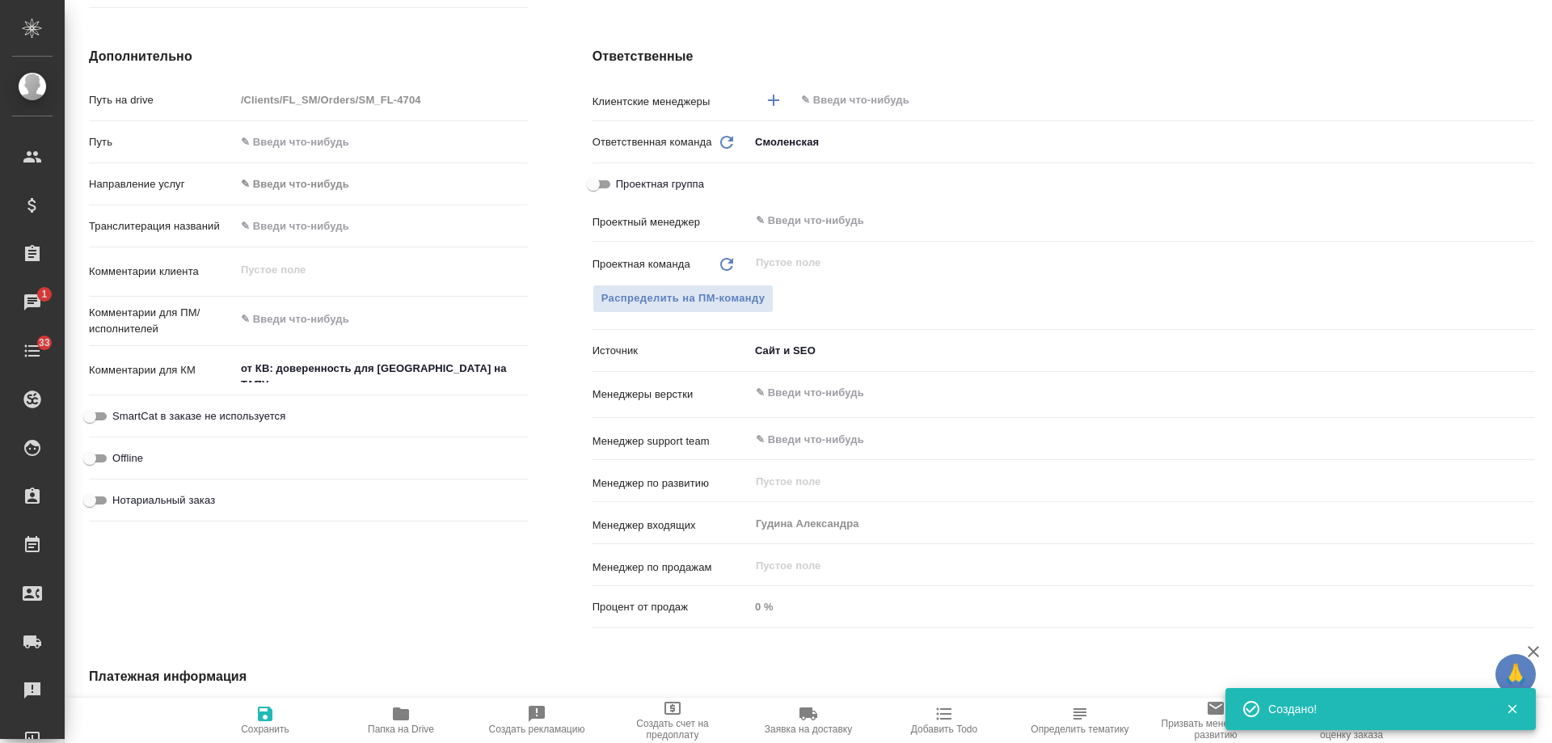
type textarea "x"
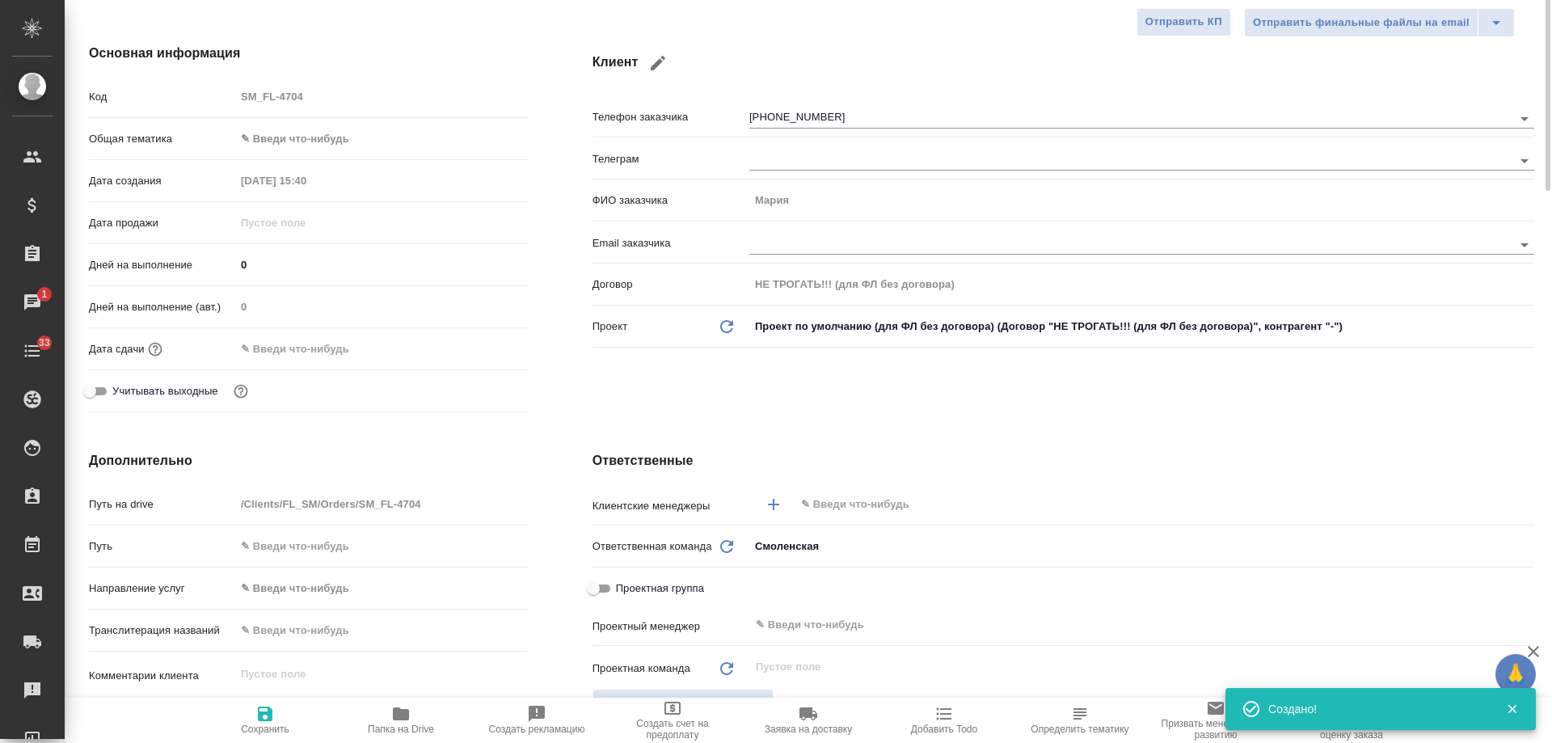
scroll to position [0, 0]
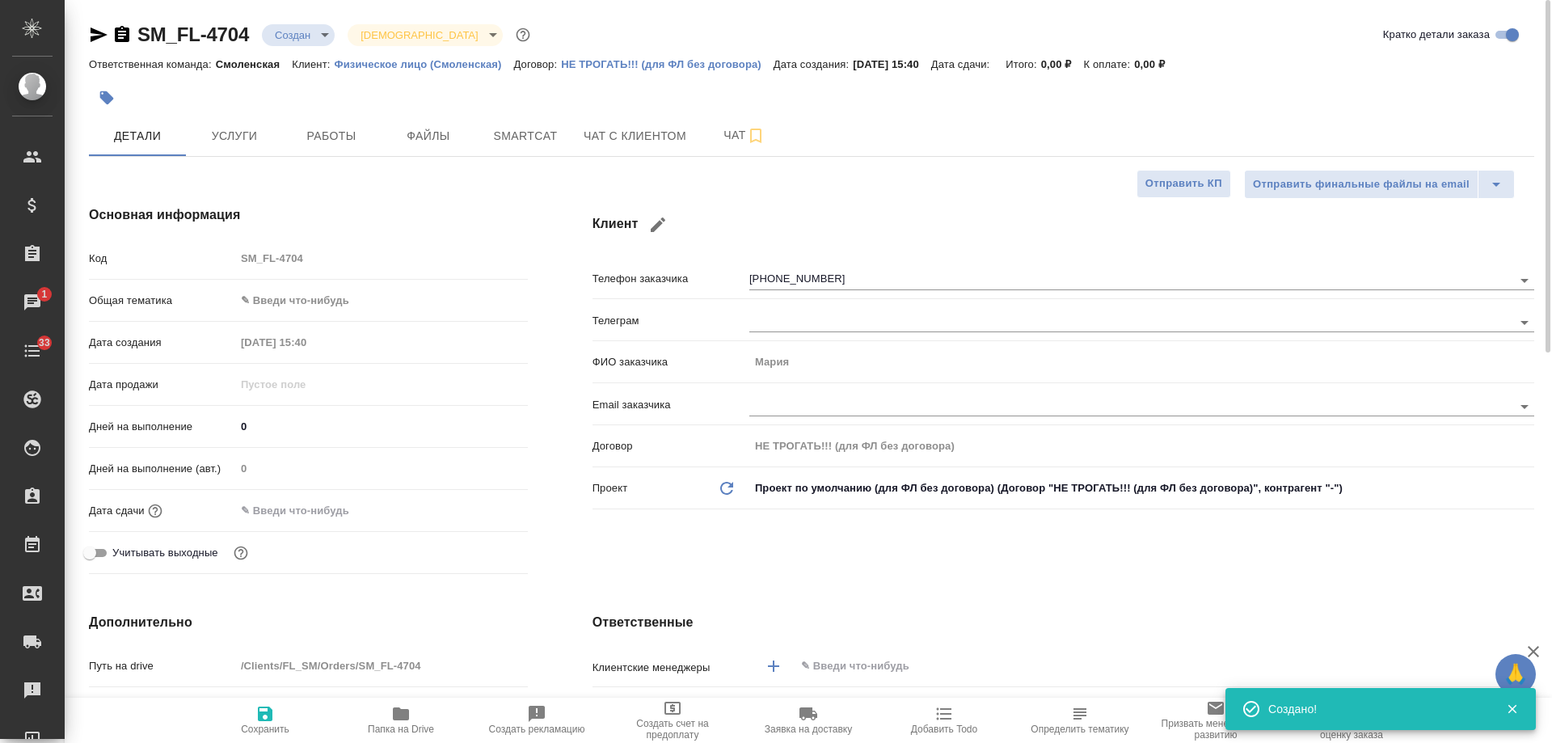
click at [124, 38] on icon "button" at bounding box center [122, 34] width 15 height 16
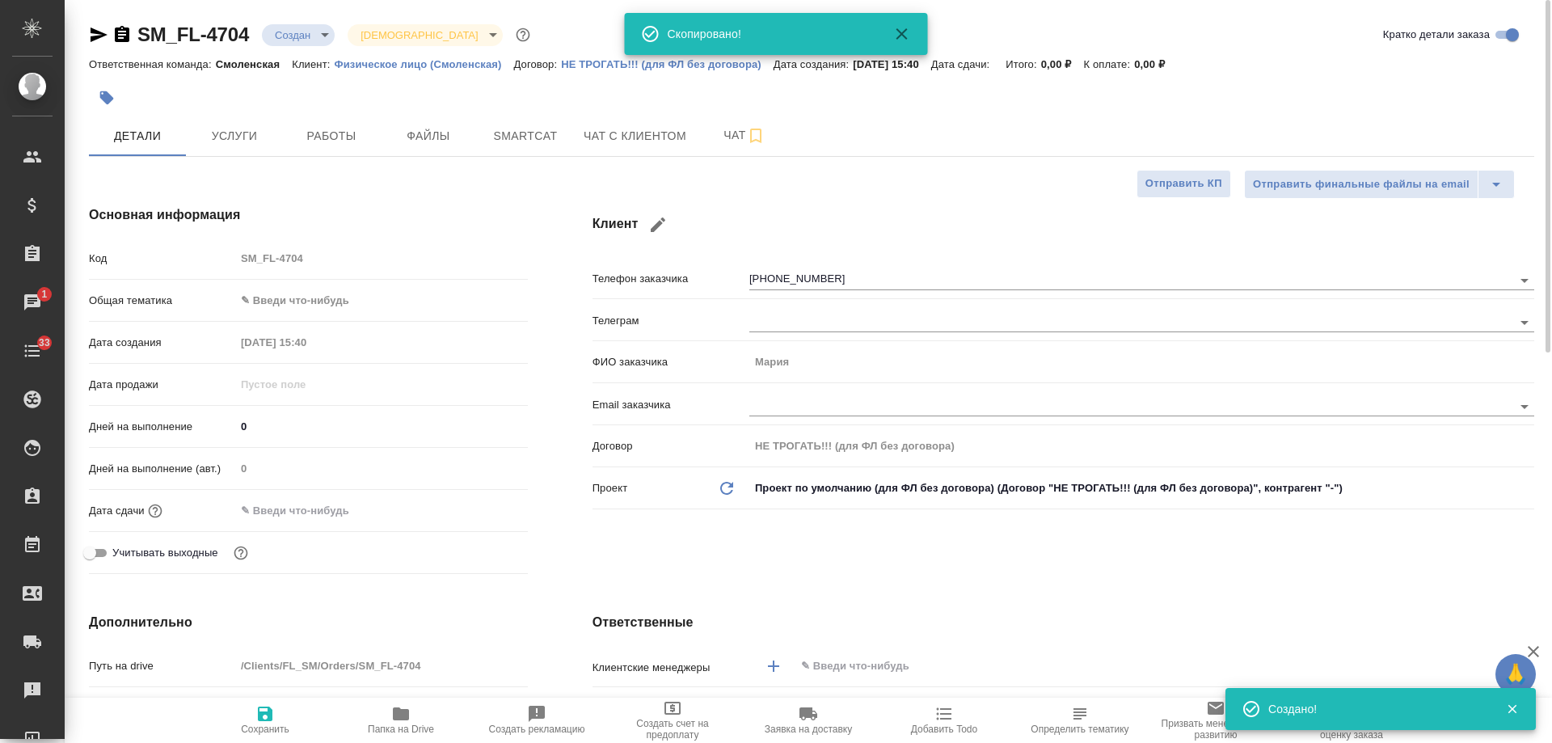
type textarea "x"
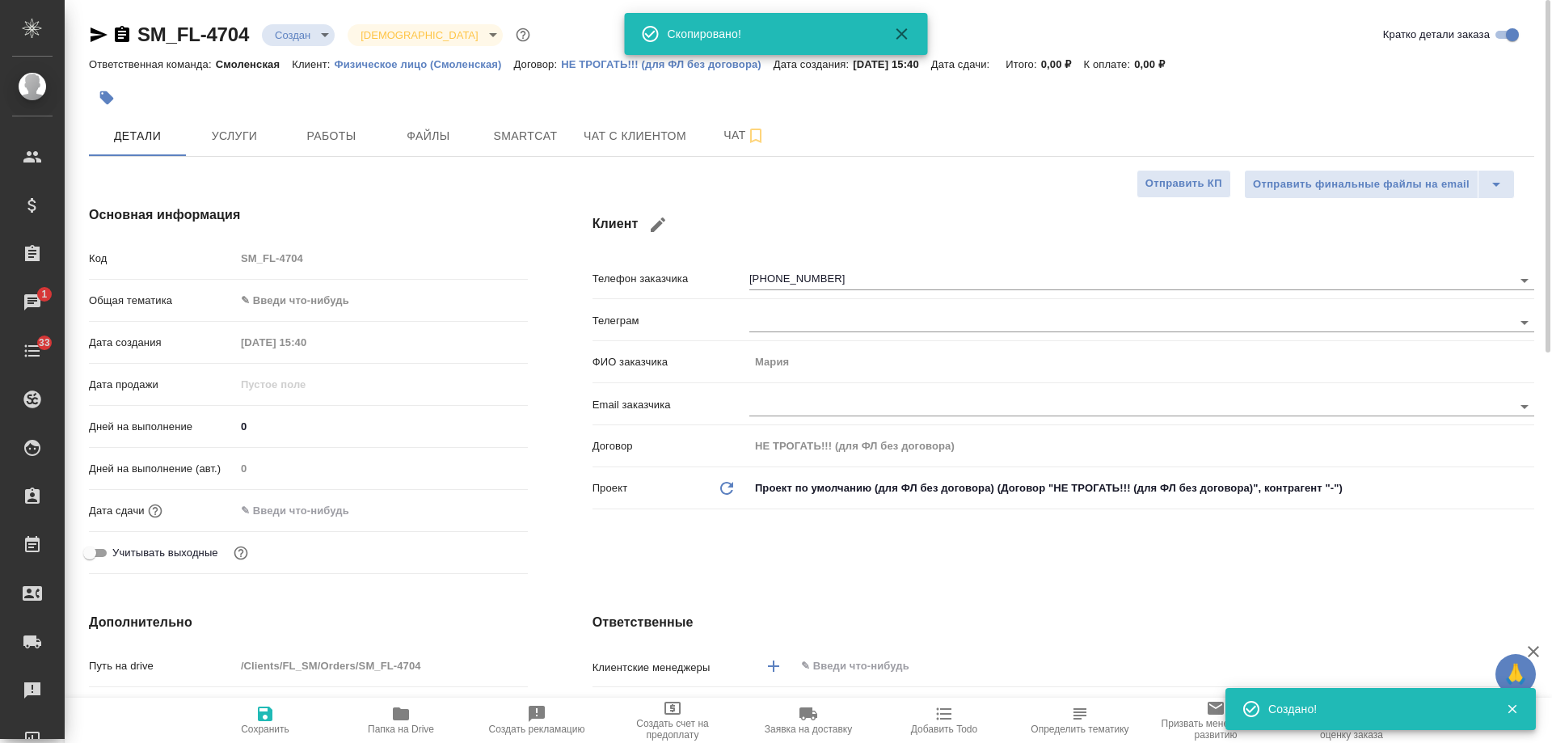
type textarea "x"
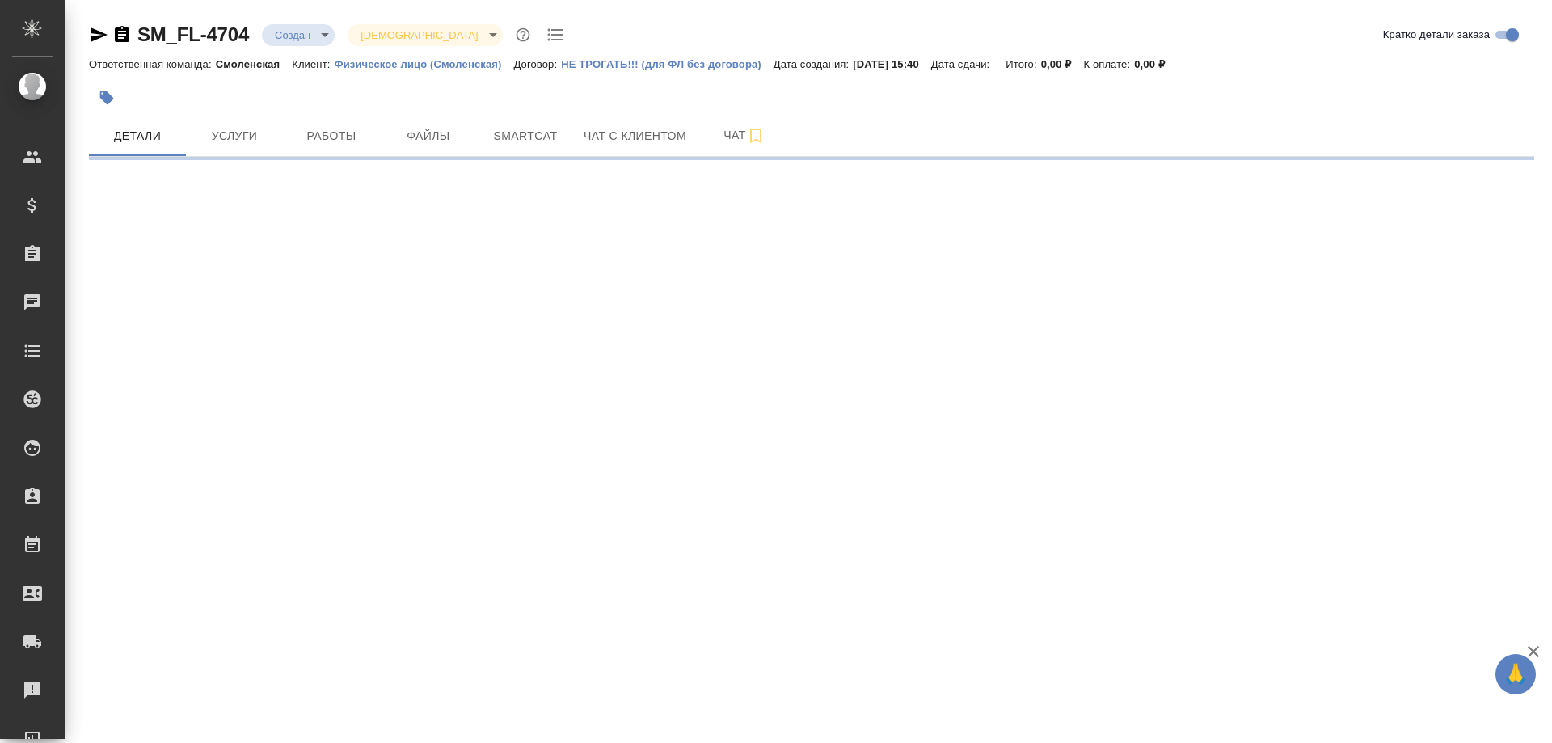
select select "RU"
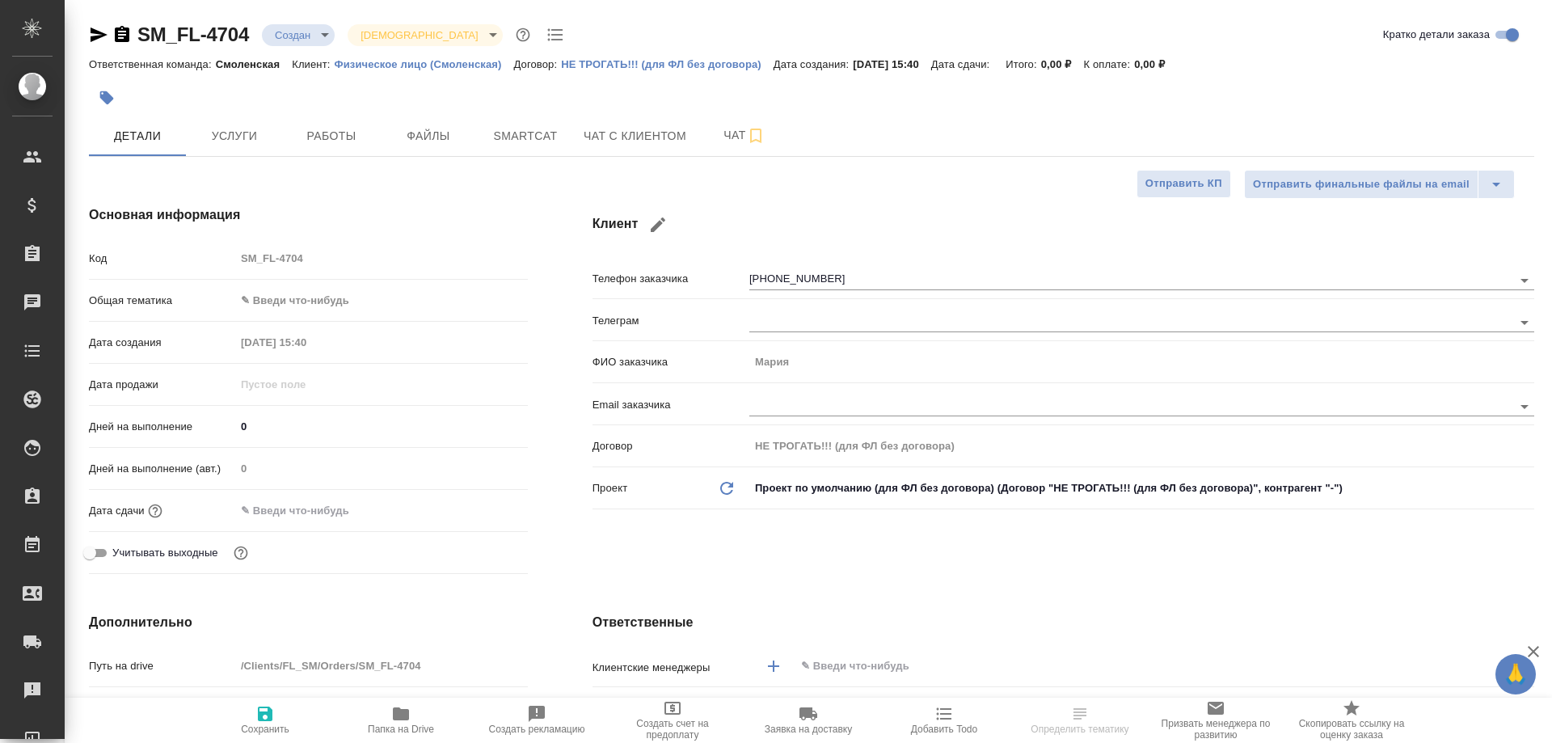
type textarea "x"
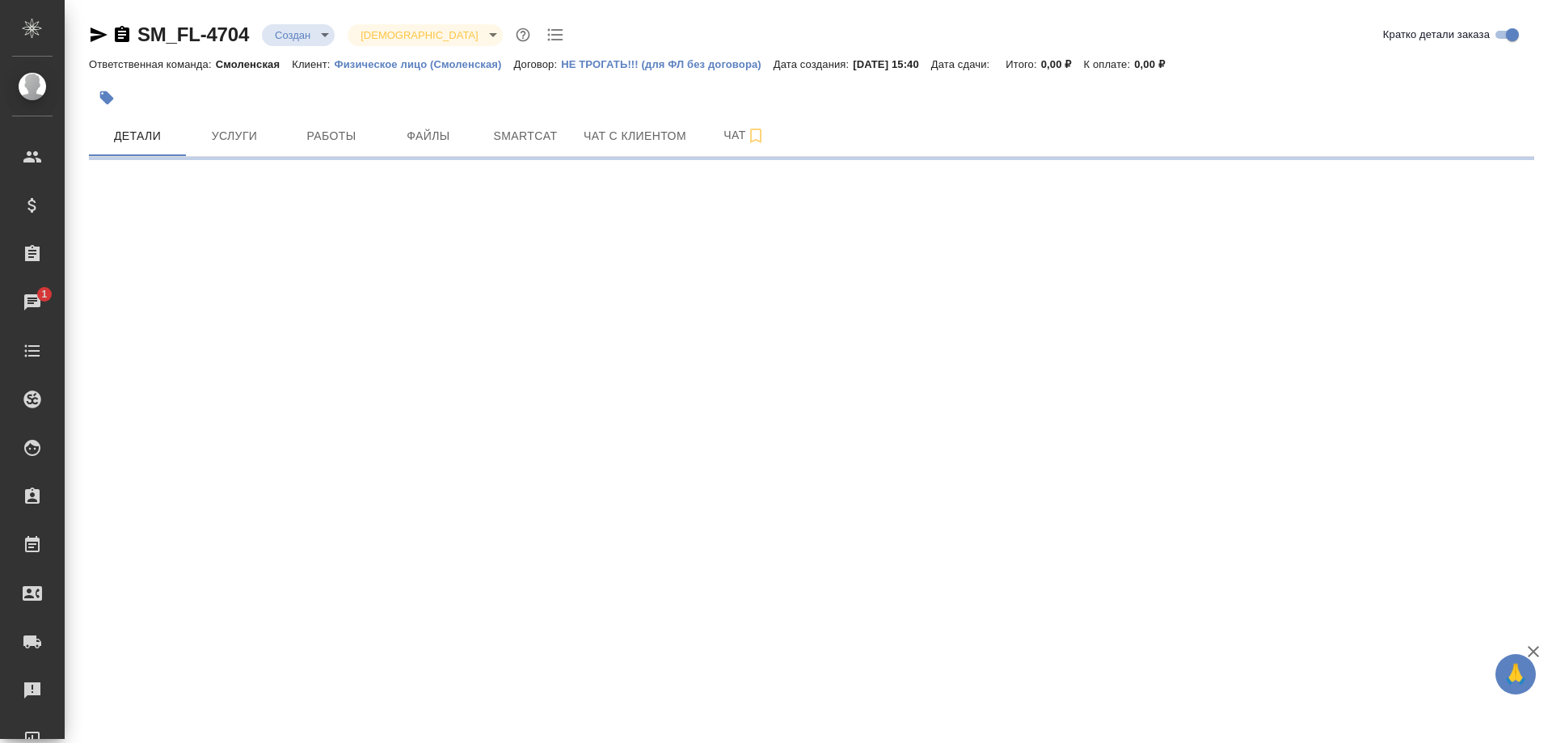
select select "RU"
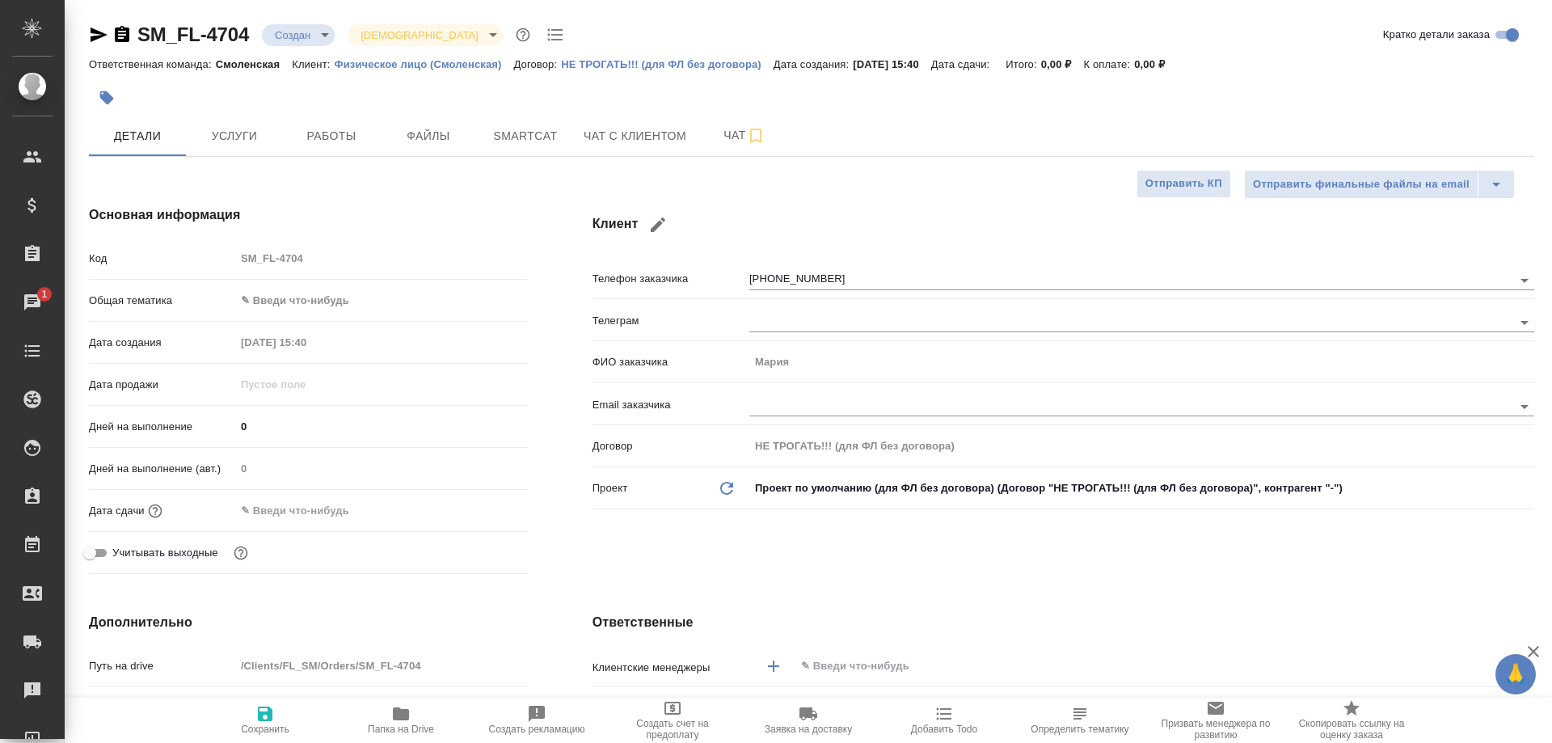
type textarea "x"
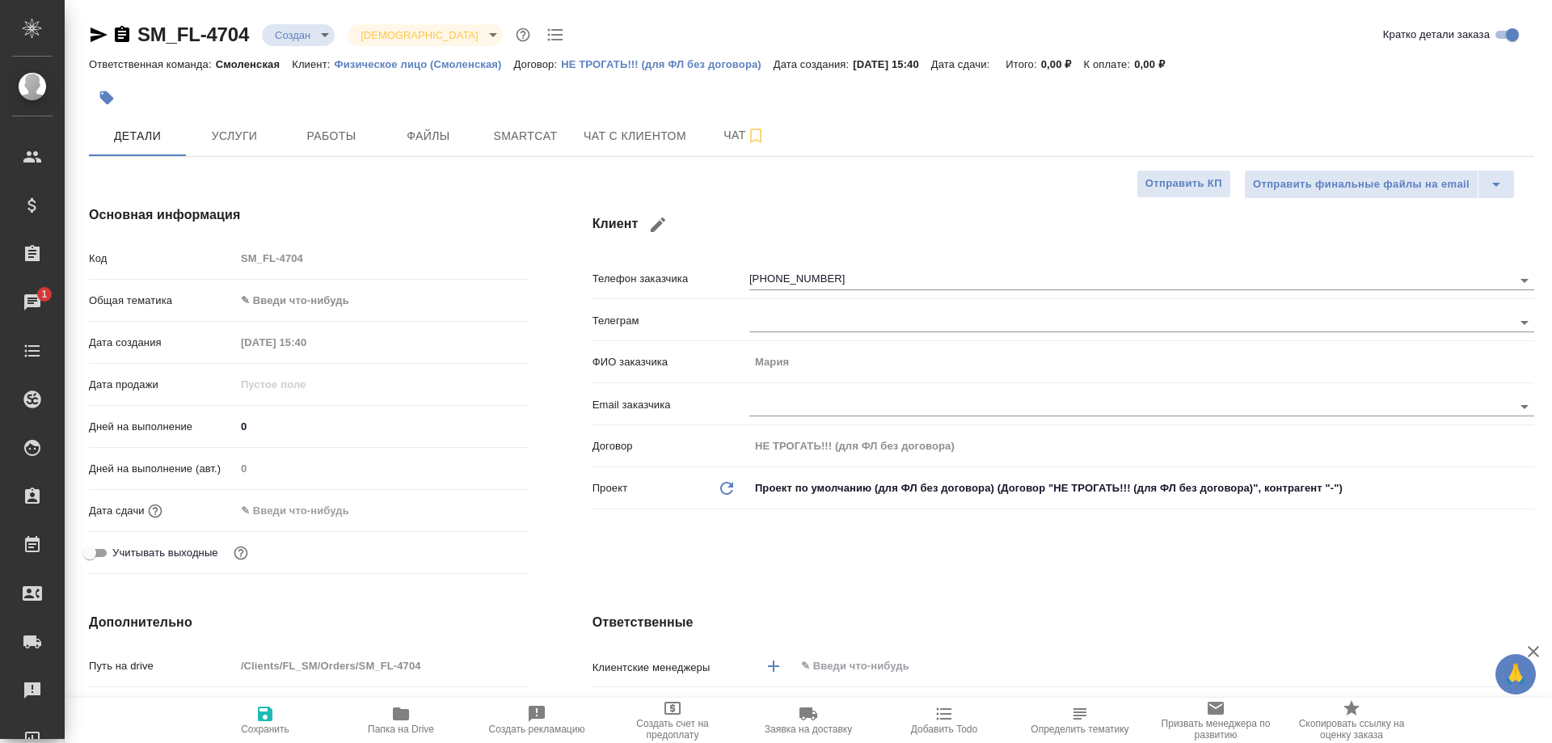
type textarea "x"
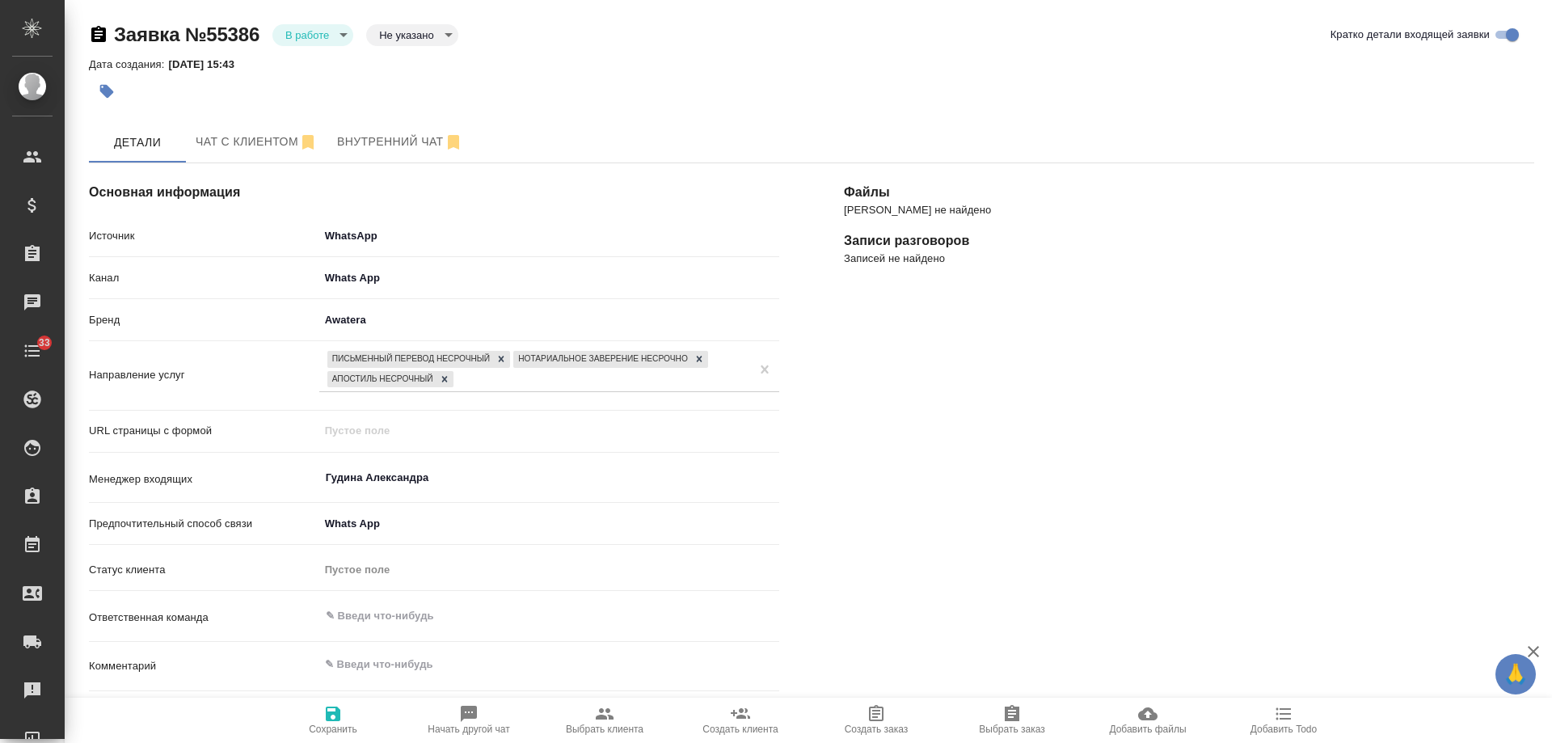
select select "RU"
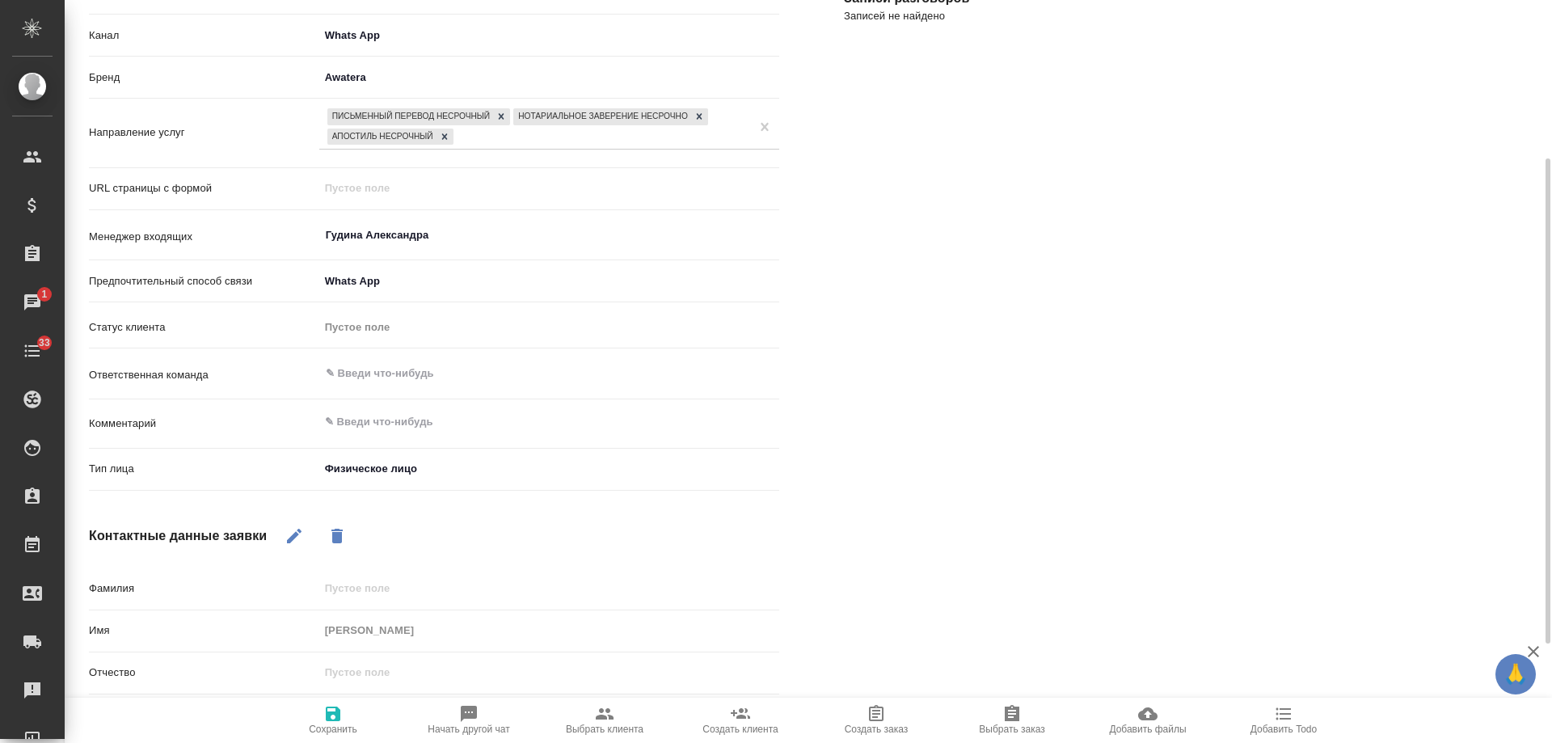
scroll to position [323, 0]
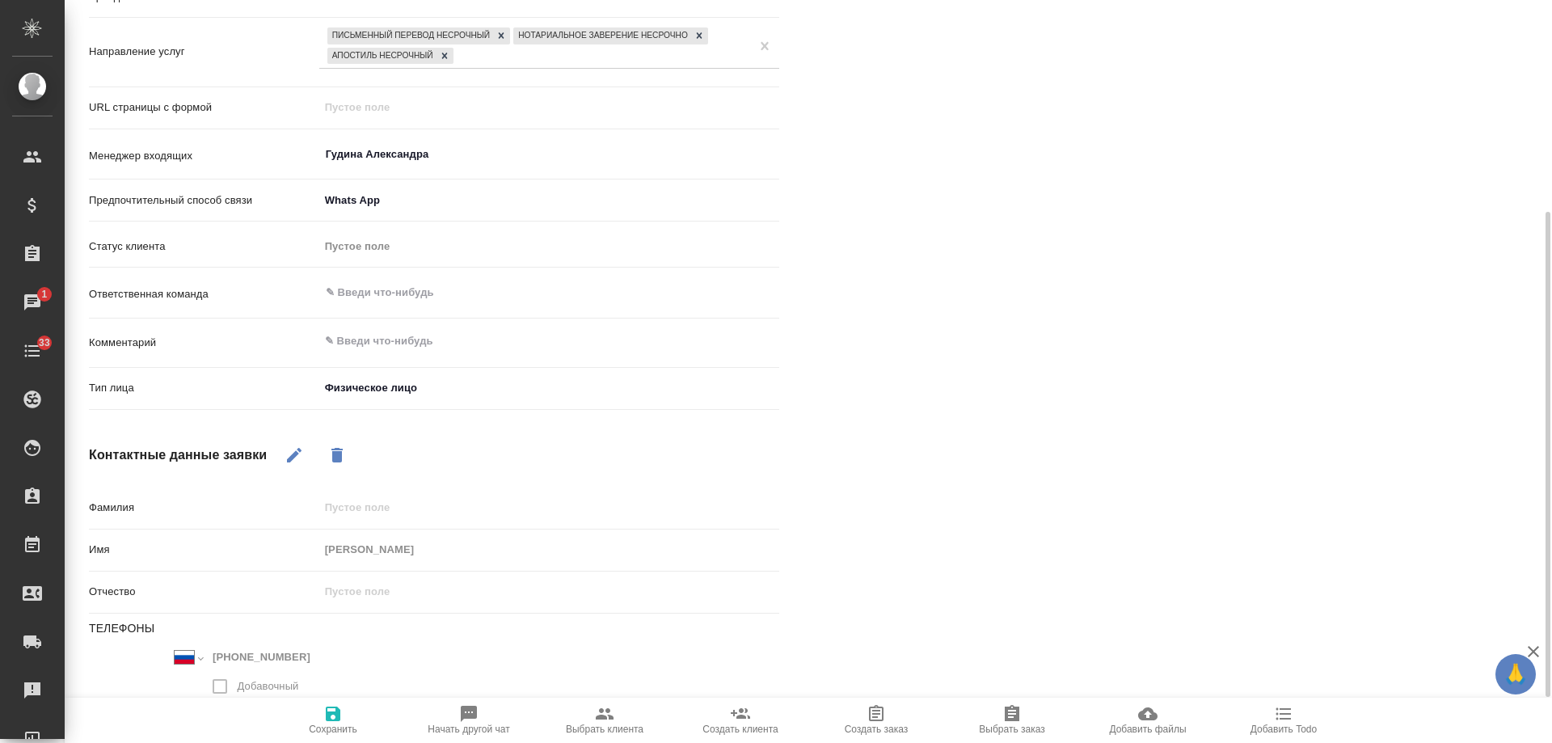
click at [1291, 723] on icon "button" at bounding box center [1283, 713] width 19 height 19
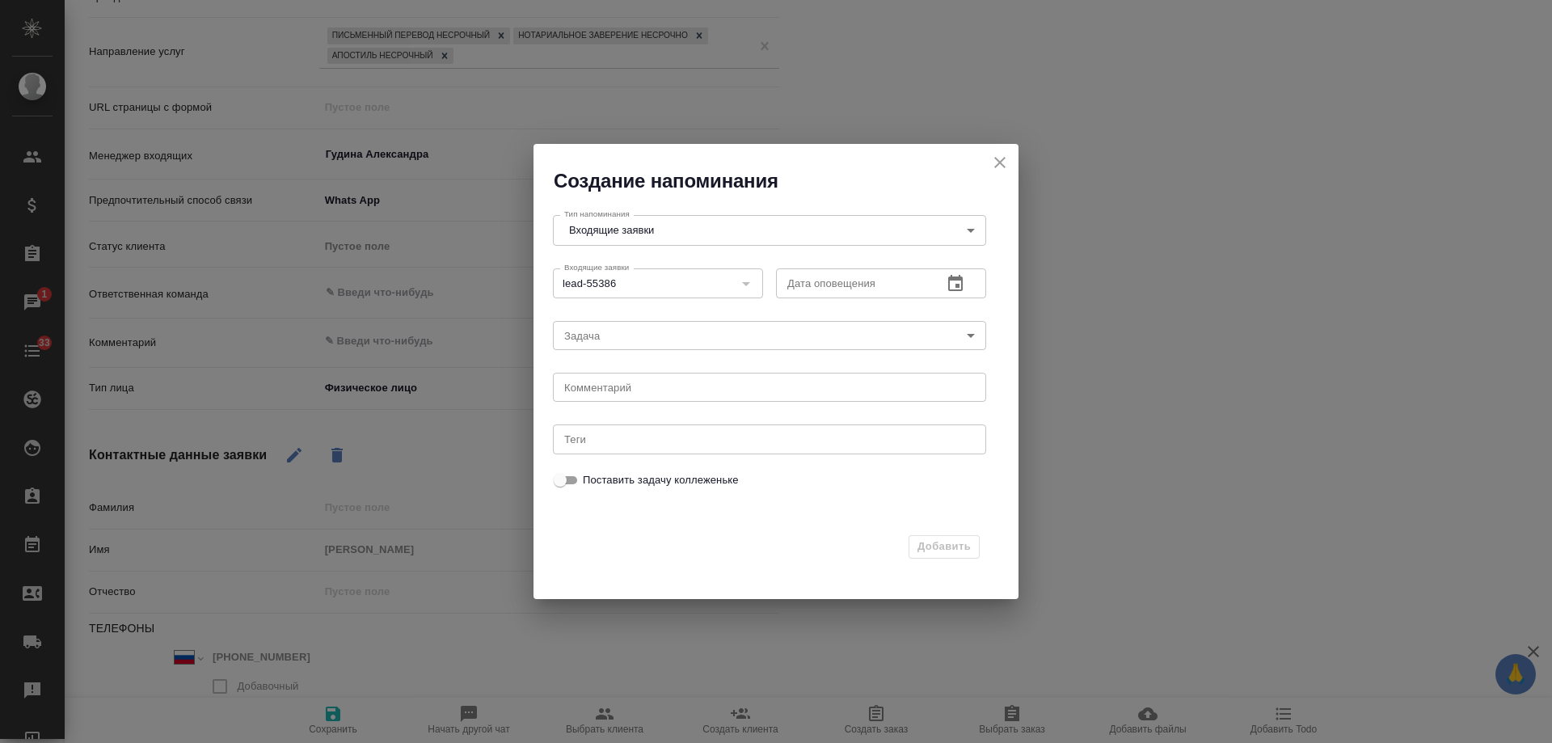
click at [951, 276] on icon "button" at bounding box center [955, 283] width 15 height 16
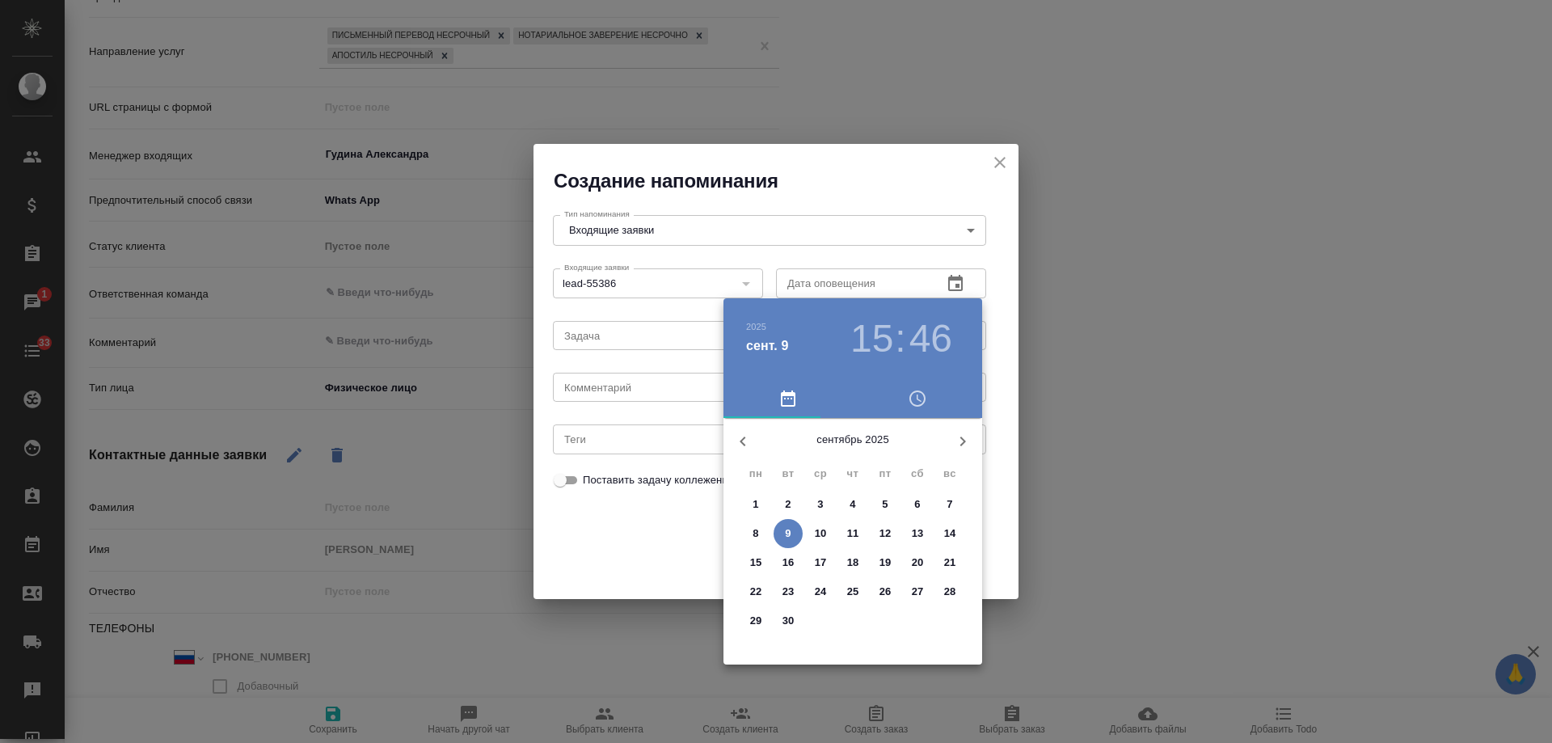
click at [829, 539] on span "10" at bounding box center [820, 533] width 29 height 16
type input "[DATE] 15:46"
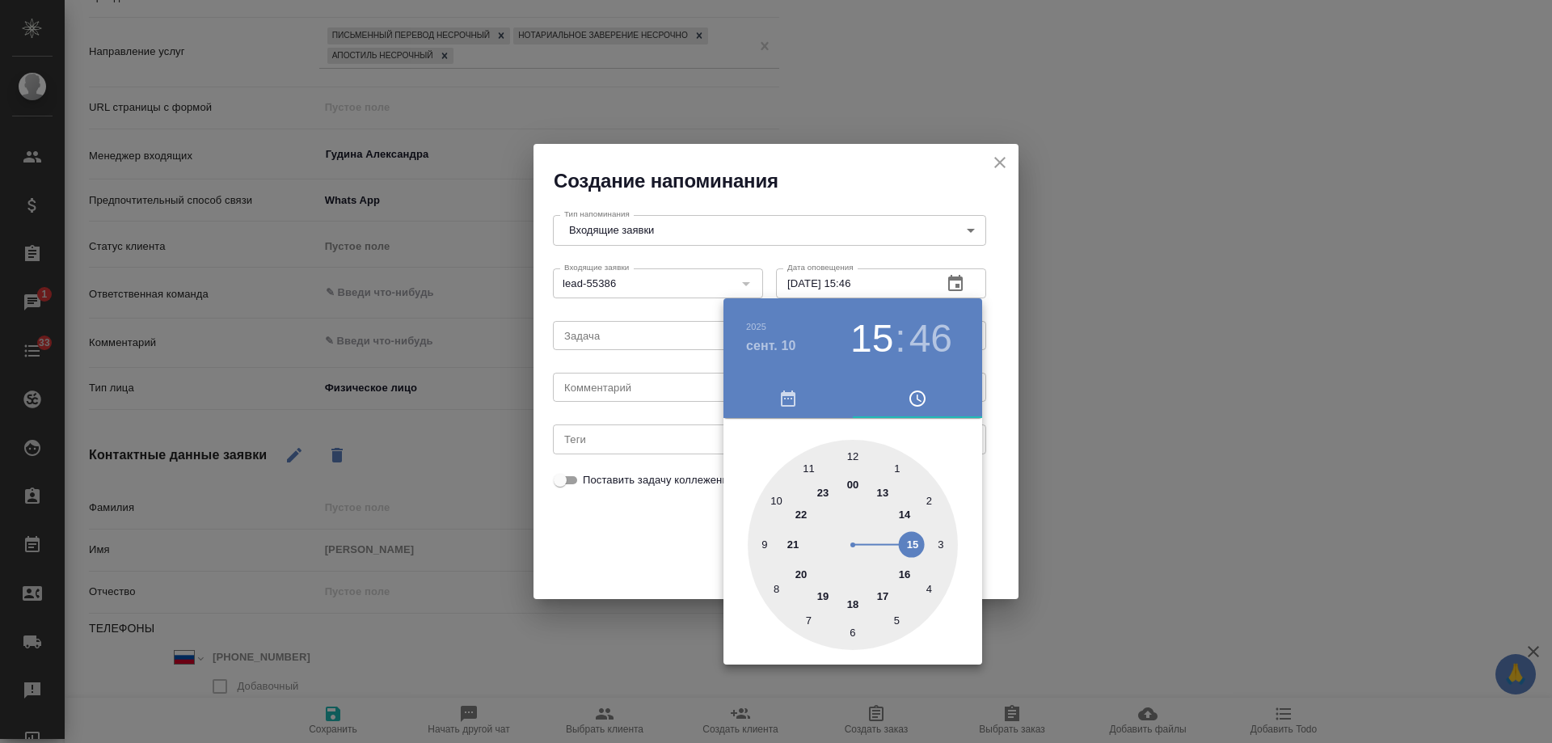
drag, startPoint x: 655, startPoint y: 378, endPoint x: 644, endPoint y: 383, distance: 11.6
click at [652, 378] on div at bounding box center [776, 371] width 1552 height 743
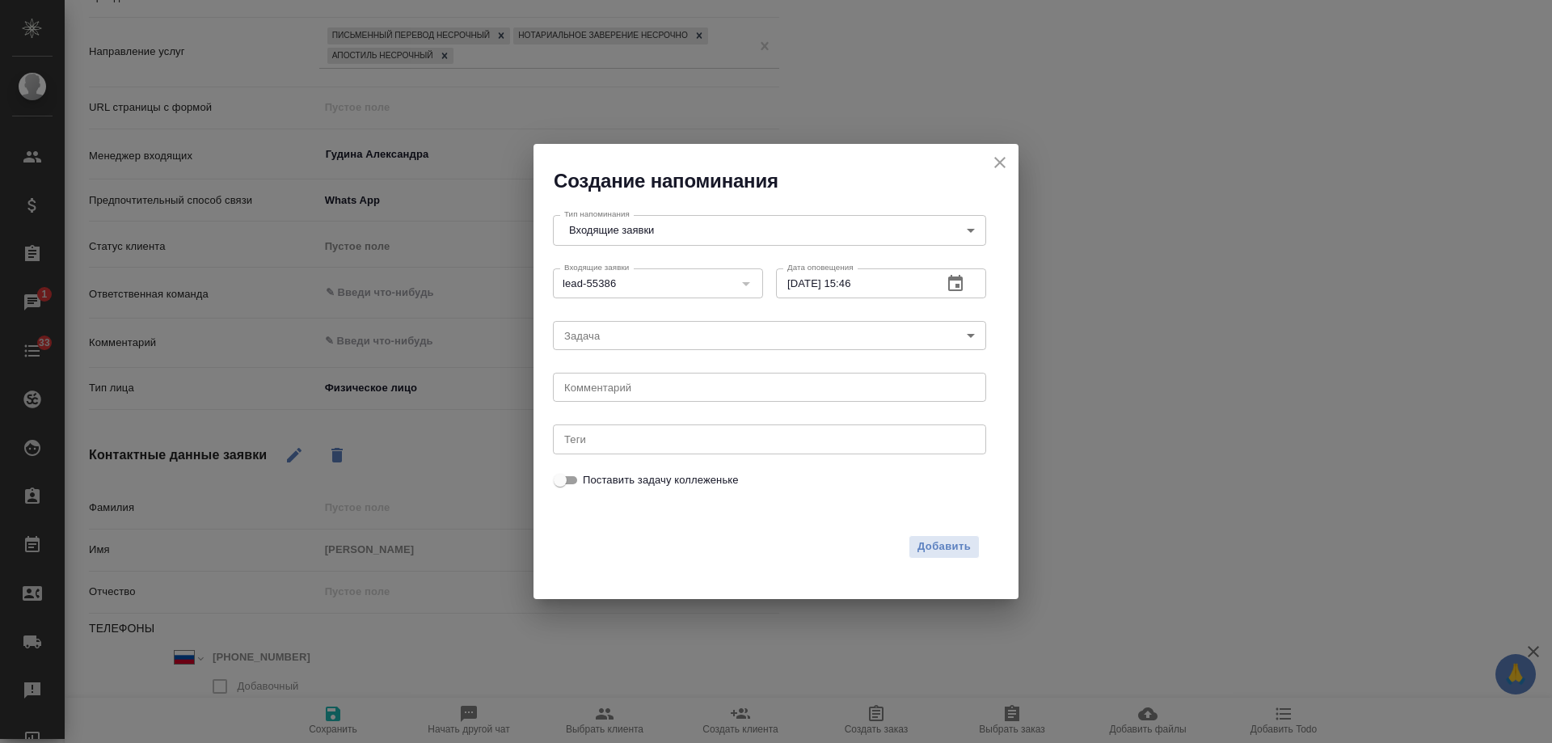
click at [644, 385] on div "[DATE] 15 : 46 00 1 2 3 4 5 6 7 8 9 10 11 12 13 14 15 16 17 18 19 20 21 22 23" at bounding box center [776, 371] width 1552 height 743
click at [644, 385] on textarea at bounding box center [769, 388] width 411 height 12
type textarea "ответила вотс?"
click at [947, 549] on span "Добавить" at bounding box center [944, 547] width 53 height 19
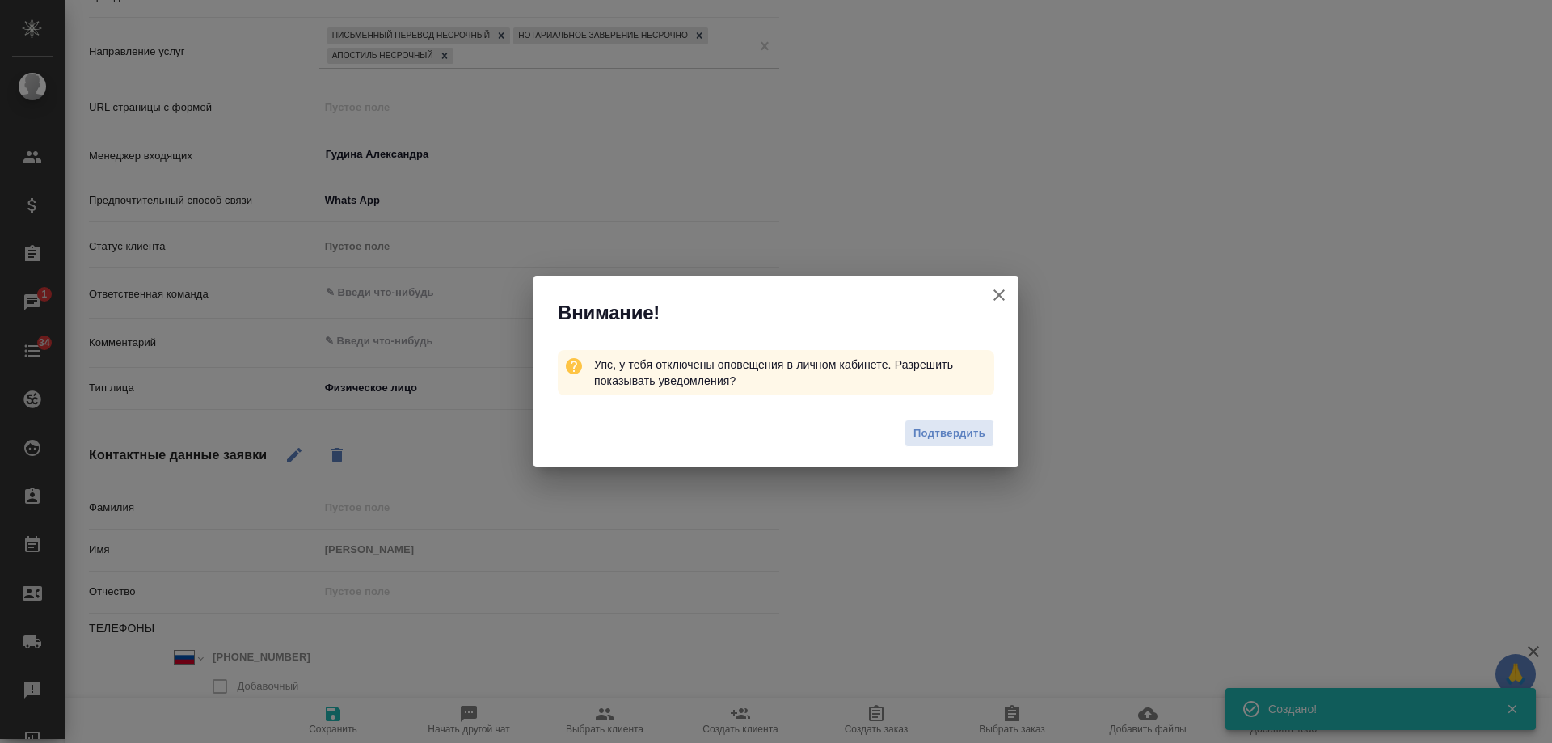
click at [1005, 297] on icon "button" at bounding box center [999, 294] width 19 height 19
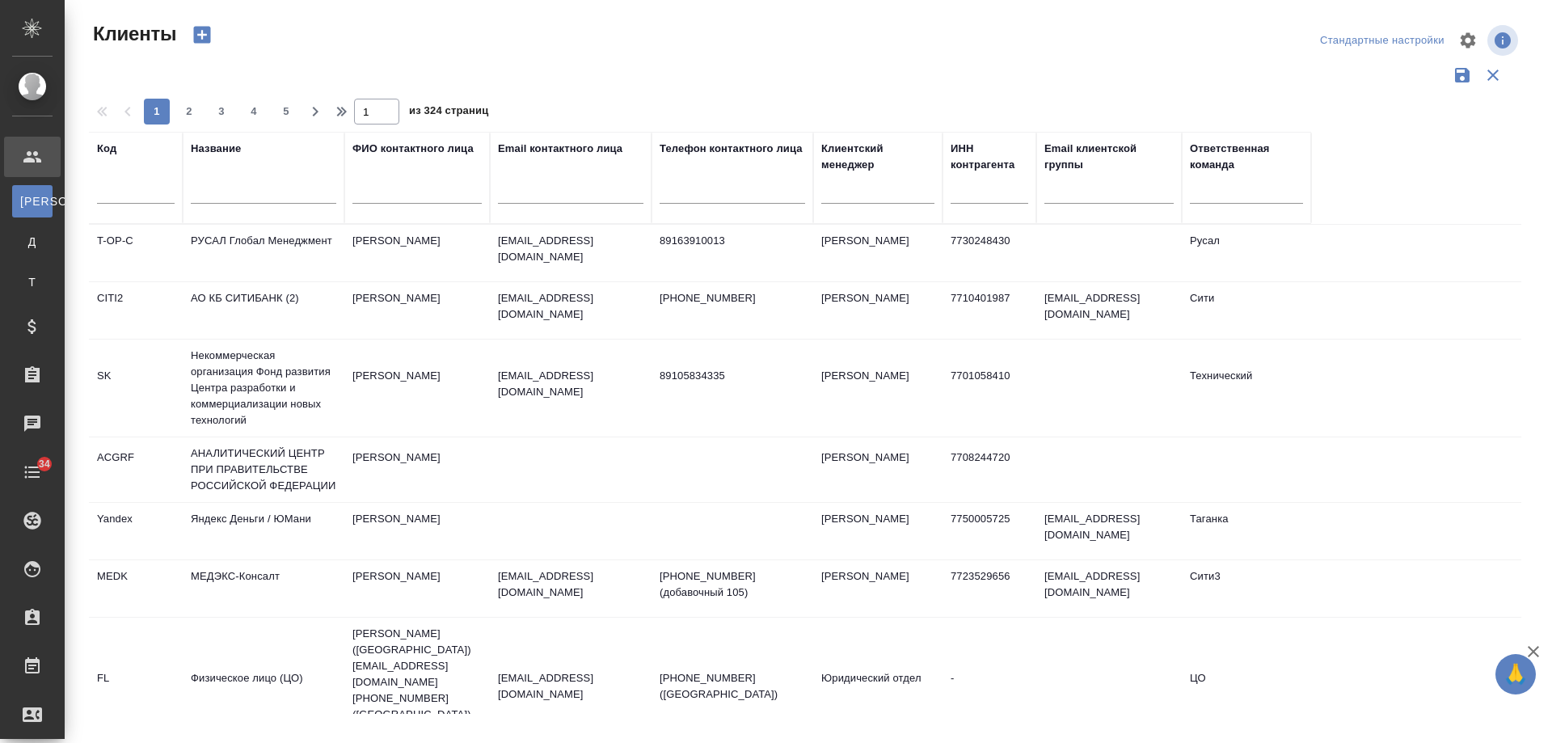
select select "RU"
click at [690, 192] on input "text" at bounding box center [733, 194] width 146 height 20
click at [582, 189] on input "text" at bounding box center [571, 194] width 146 height 20
paste input "[EMAIL_ADDRESS][DOMAIN_NAME]"
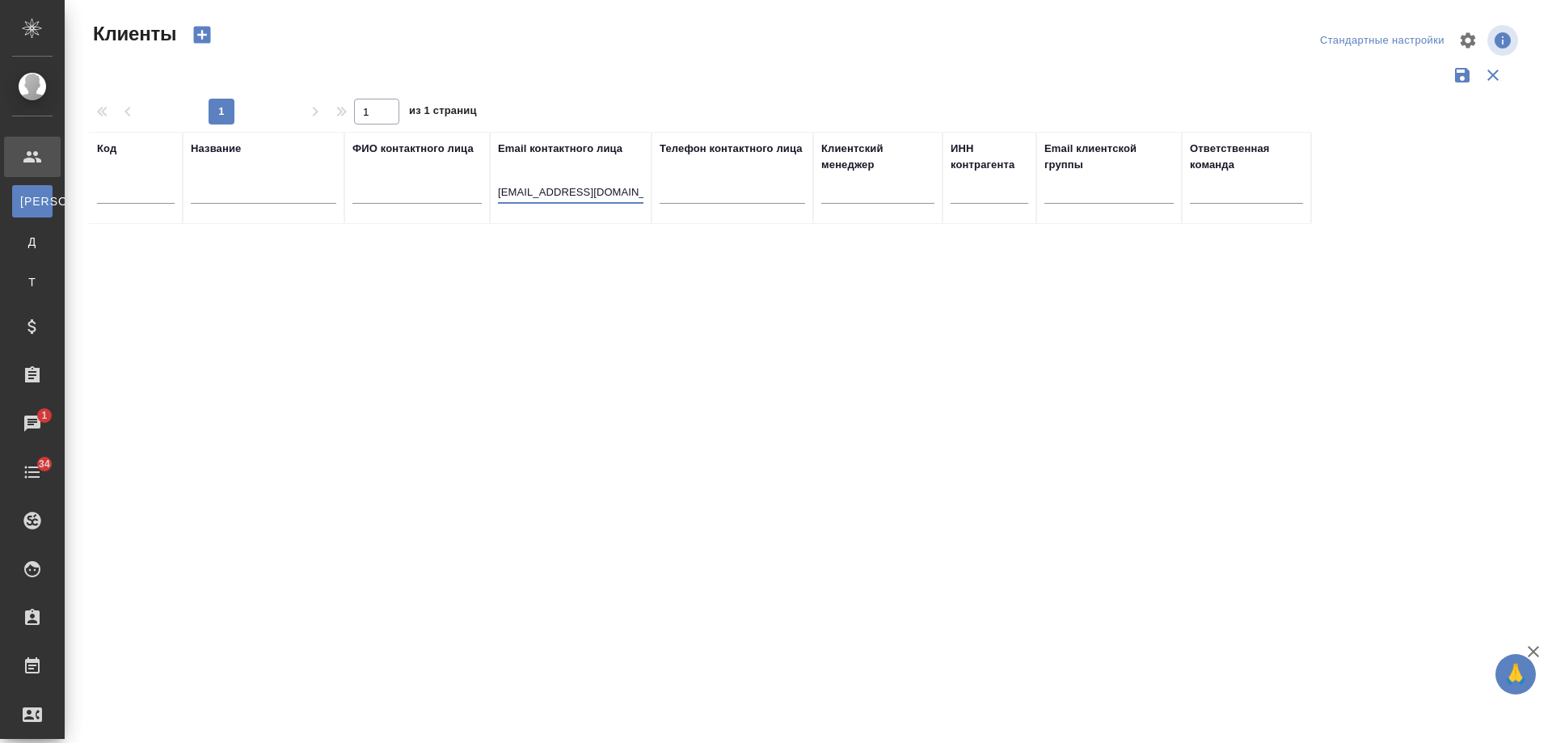
drag, startPoint x: 548, startPoint y: 189, endPoint x: 171, endPoint y: 189, distance: 376.7
click at [171, 189] on tr "Код Название ФИО контактного лица Email контактного лица a.sazonov@vincipr.com …" at bounding box center [700, 178] width 1222 height 92
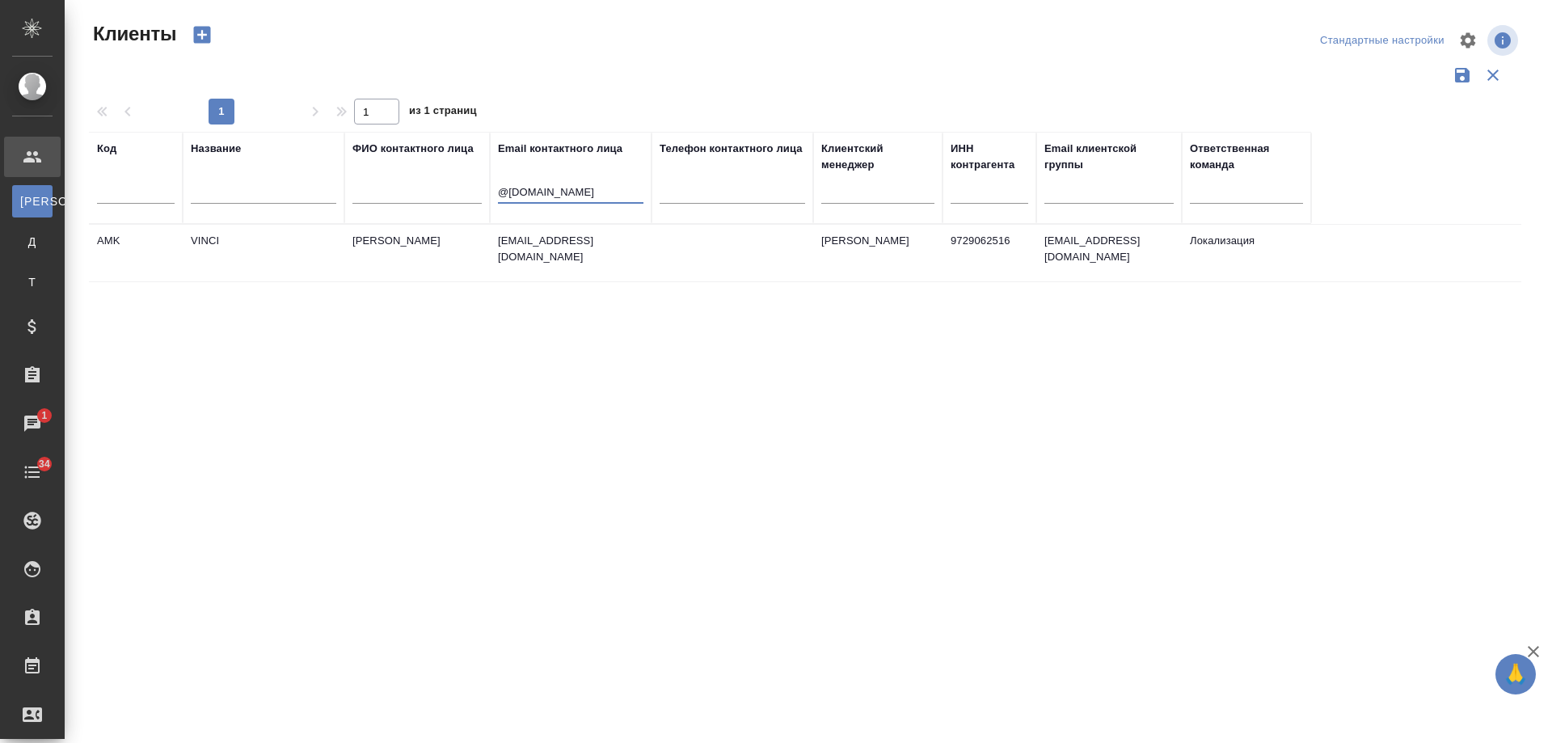
type input "@vincipr.com"
click at [875, 243] on td "Валяева Анна" at bounding box center [877, 253] width 129 height 57
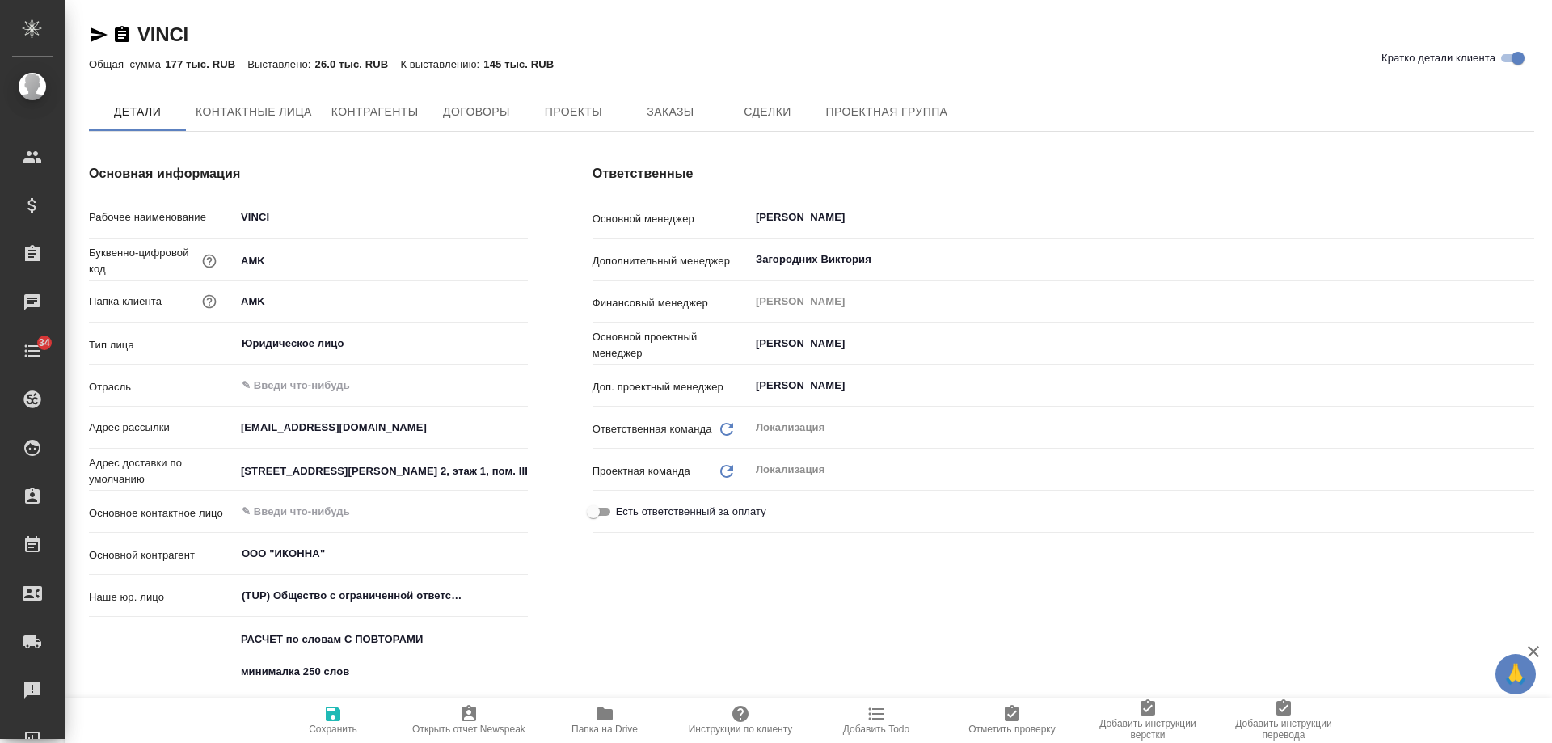
type textarea "x"
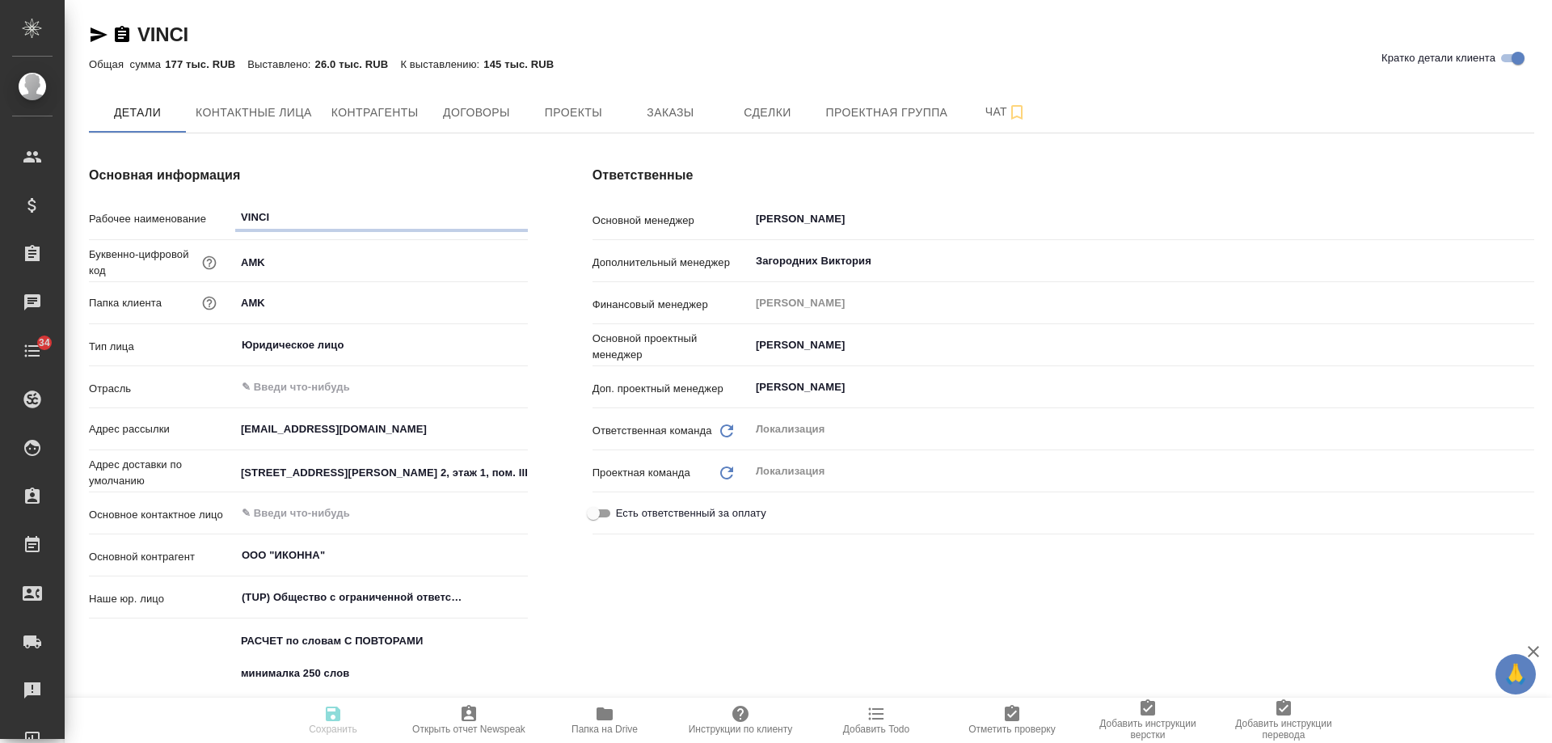
type textarea "x"
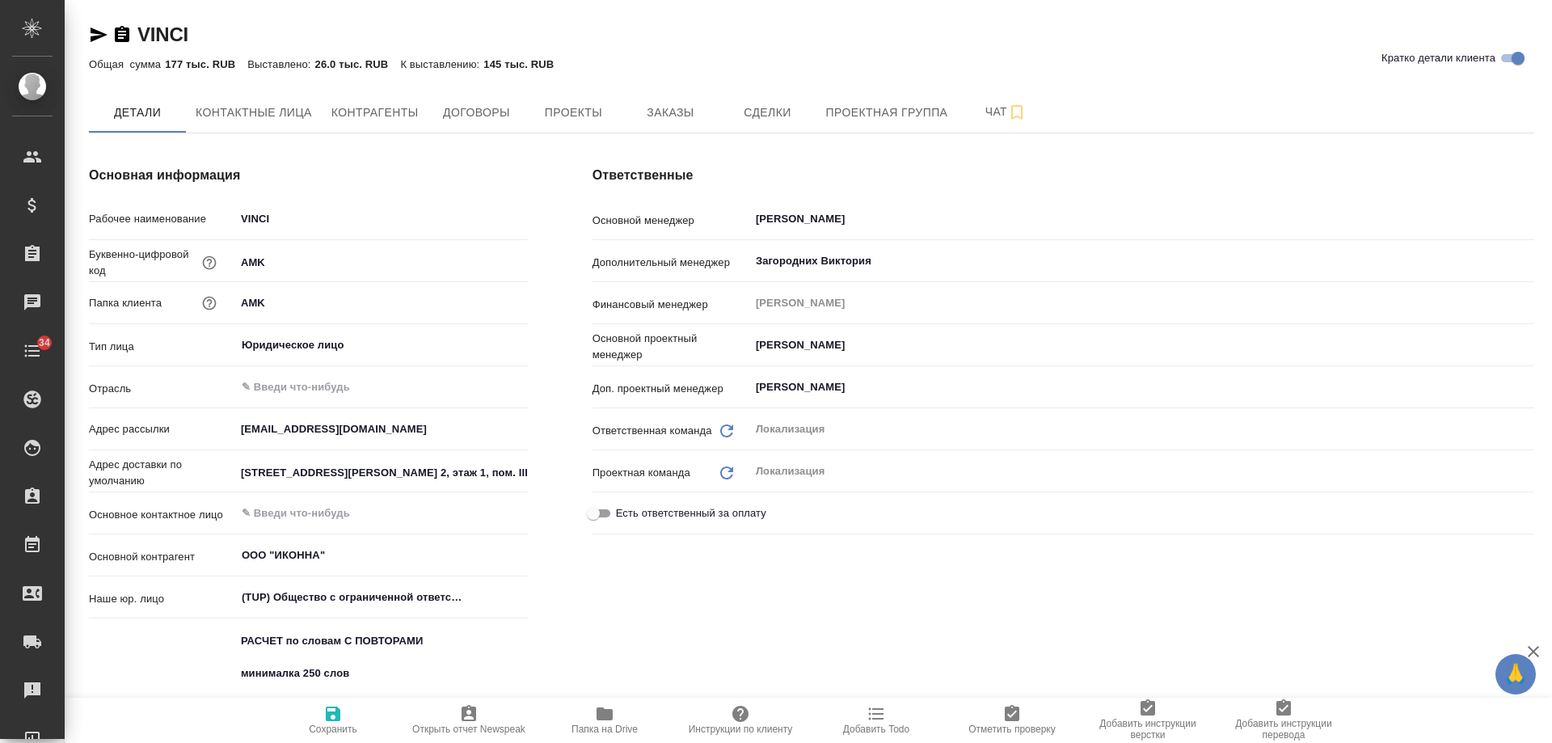
type textarea "x"
click at [99, 38] on icon "button" at bounding box center [99, 34] width 17 height 15
click at [126, 33] on icon "button" at bounding box center [122, 34] width 15 height 16
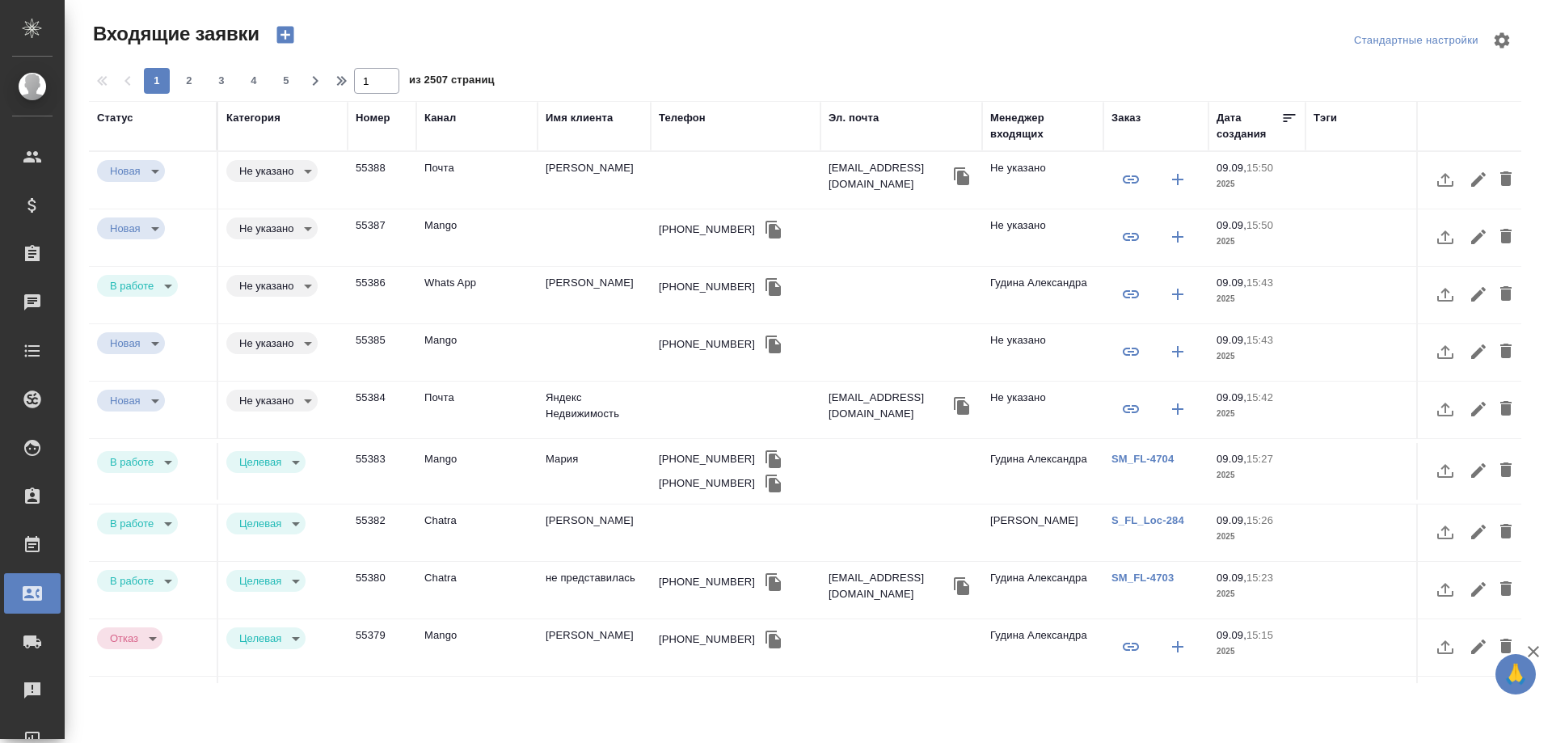
select select "RU"
click at [265, 290] on body "🙏 .cls-1 fill:#fff; AWATERA [PERSON_NAME] Спецификации Заказы 0 Чаты 34 Todo Пр…" at bounding box center [776, 371] width 1552 height 743
click at [272, 292] on button "Целевая" at bounding box center [265, 286] width 52 height 18
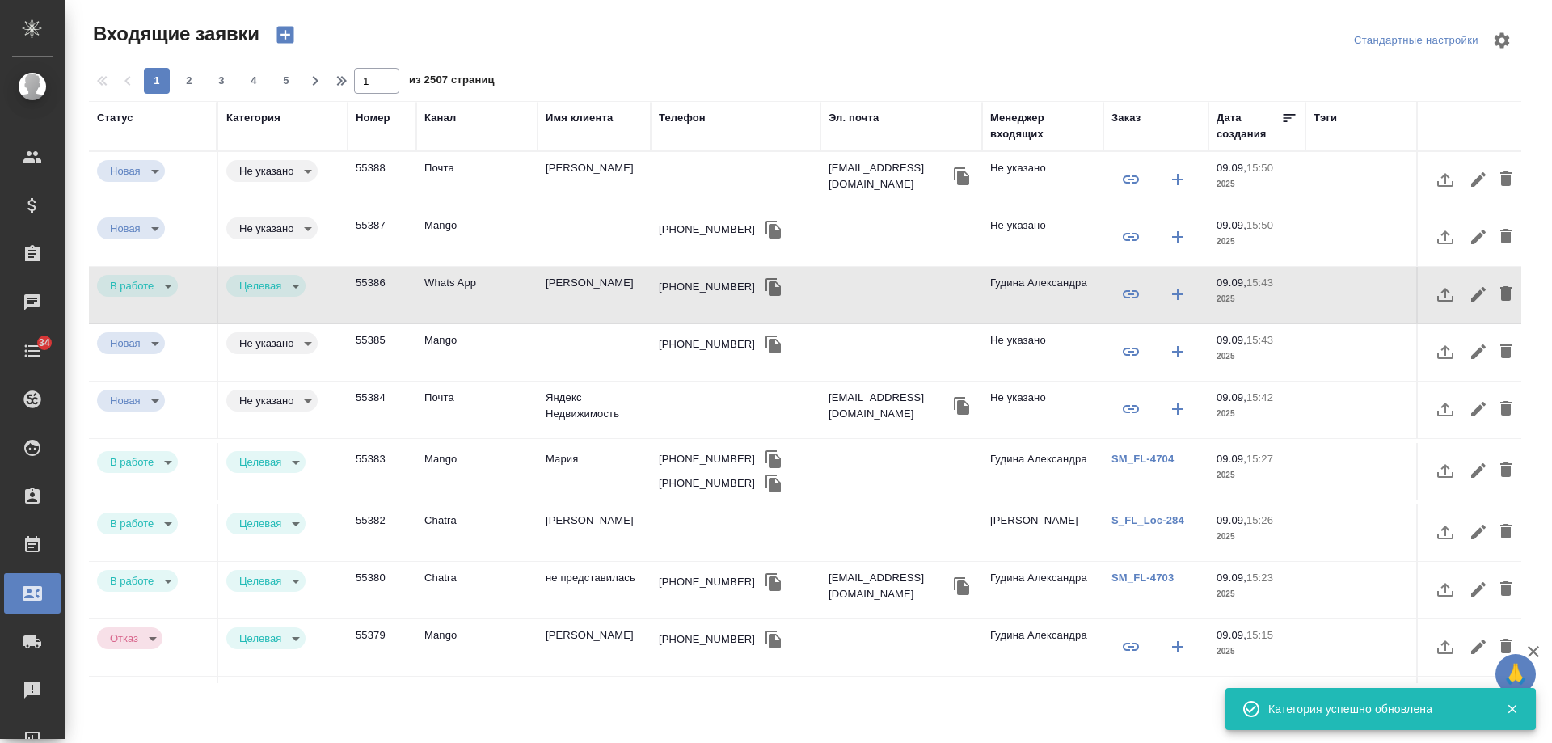
type input "target"
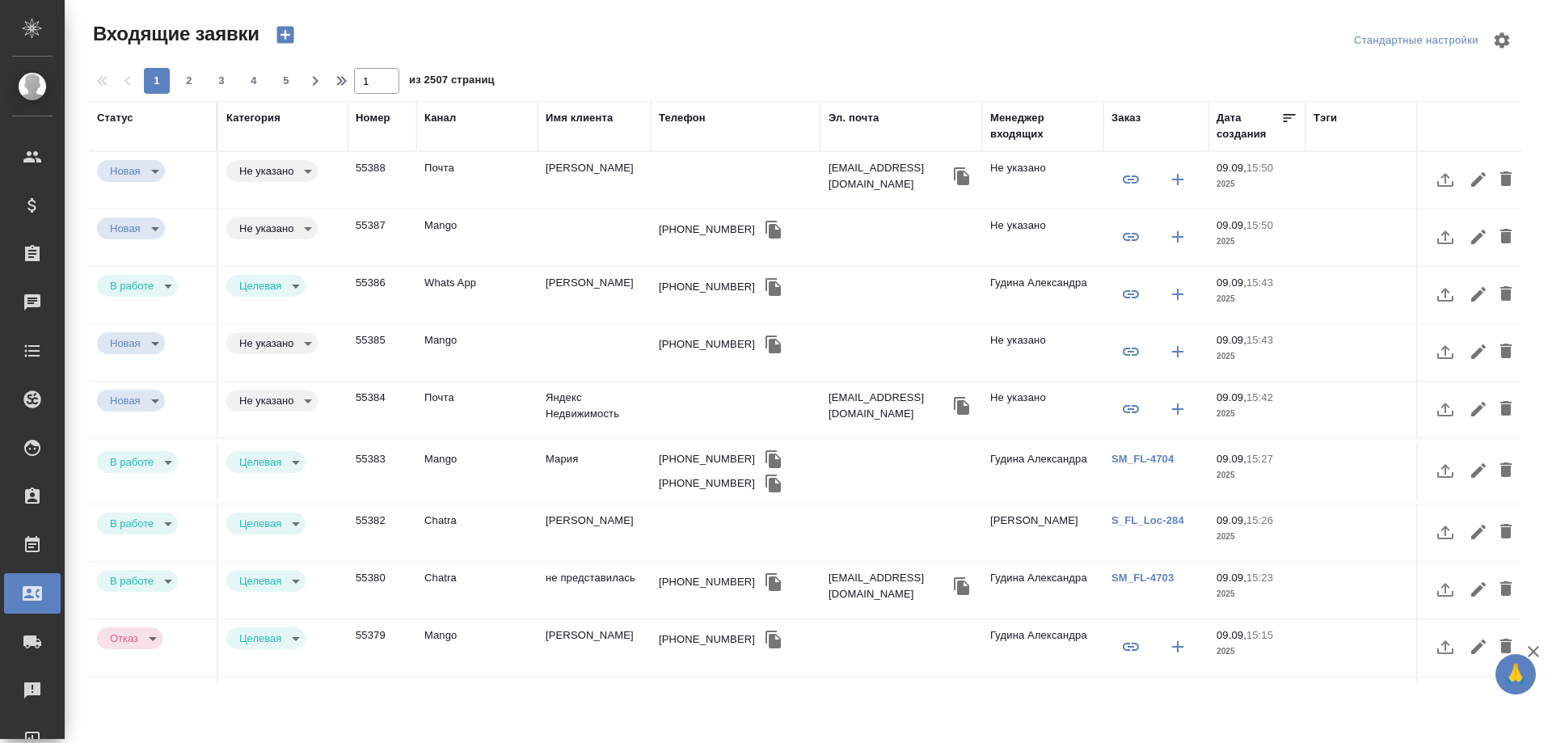
select select "RU"
click at [1023, 141] on div "Менеджер входящих" at bounding box center [1042, 126] width 105 height 32
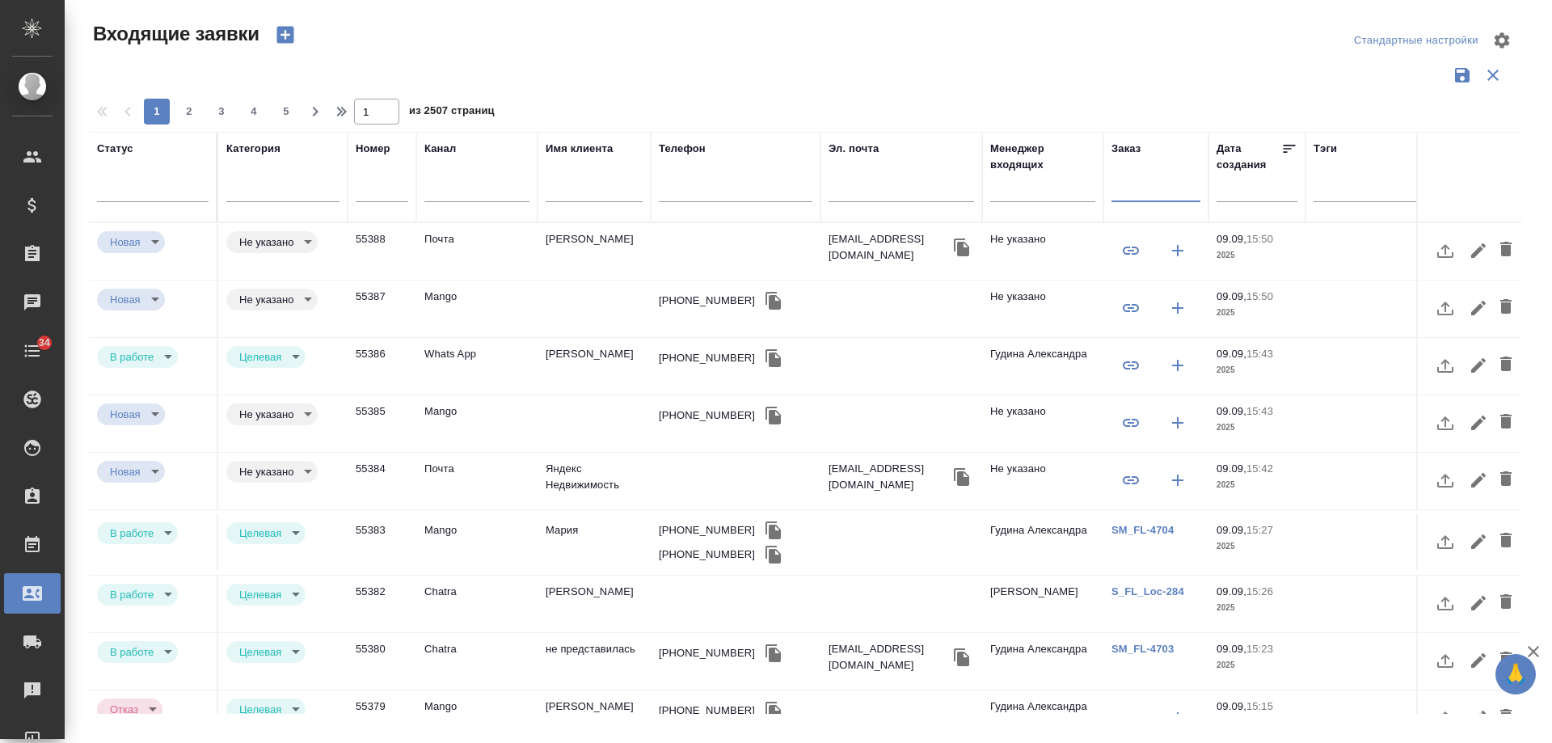
click at [1139, 193] on input "text" at bounding box center [1156, 191] width 89 height 20
paste input "[PHONE_NUMBER]"
type input "[PHONE_NUMBER]"
click at [687, 187] on input "text" at bounding box center [736, 191] width 154 height 20
paste input "[PHONE_NUMBER]"
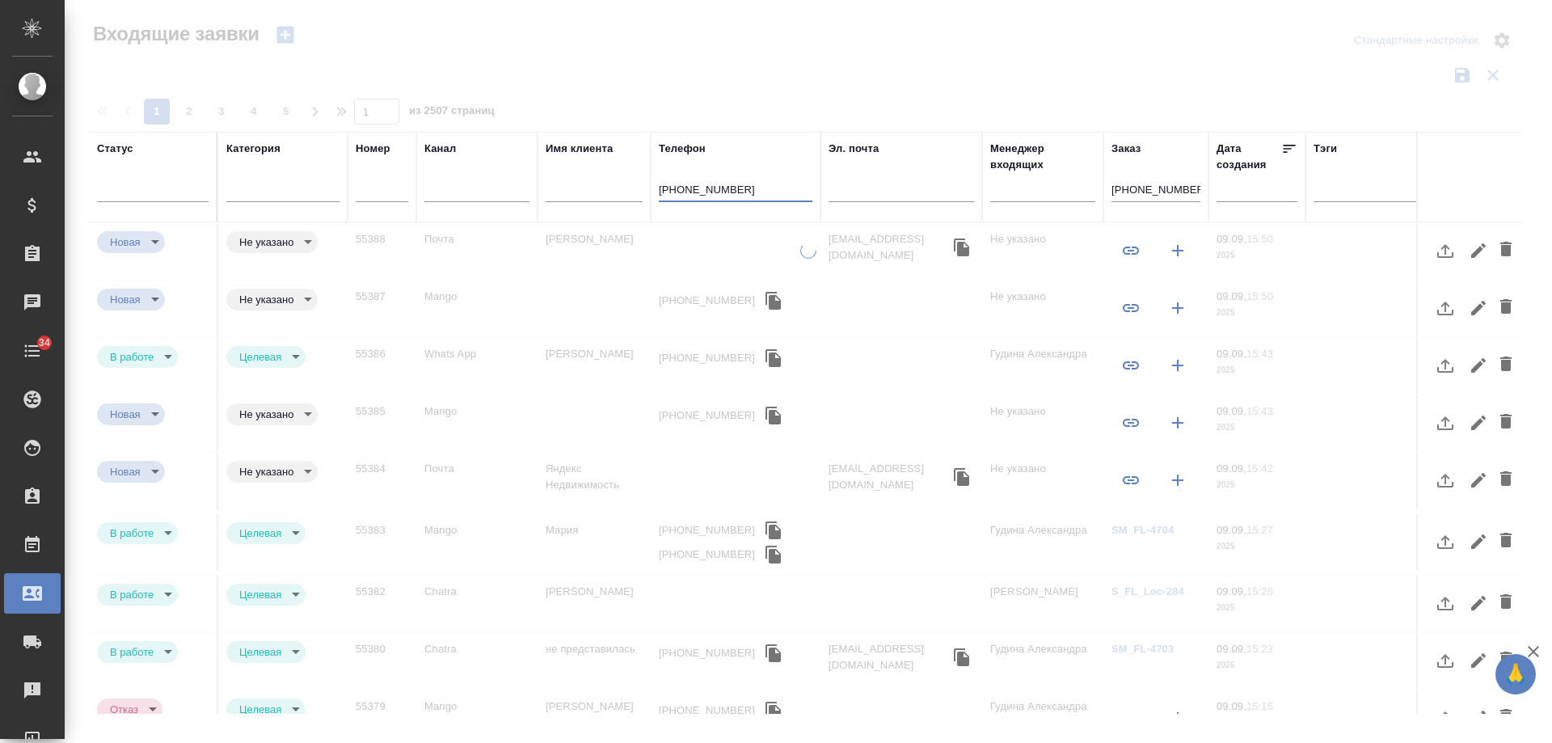
type input "[PHONE_NUMBER]"
drag, startPoint x: 882, startPoint y: 186, endPoint x: 793, endPoint y: 162, distance: 92.2
click at [798, 180] on tr "Статус [PERSON_NAME] Имя клиента Телефон [PHONE_NUMBER] Эл. почта Менеджер вход…" at bounding box center [1029, 177] width 1880 height 91
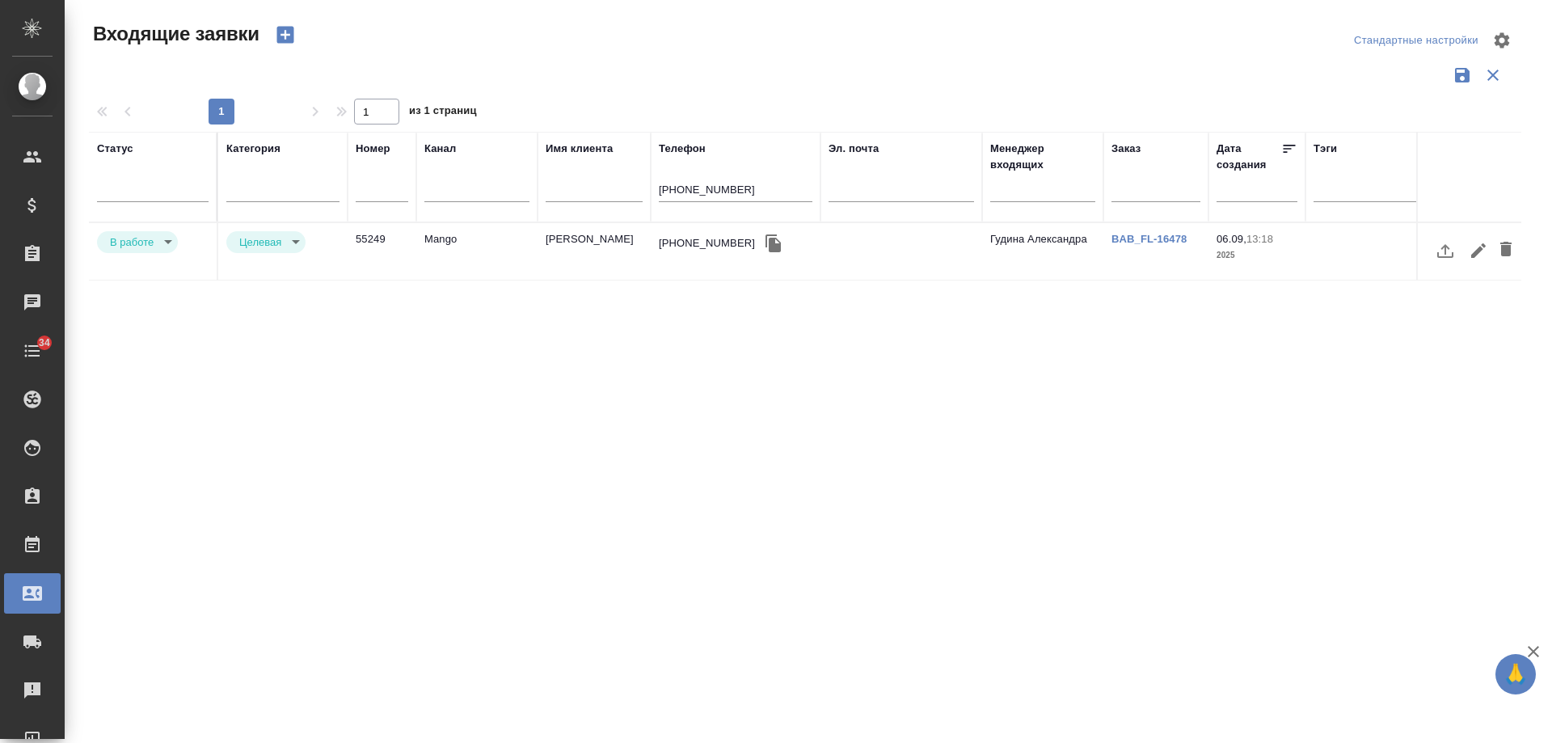
drag, startPoint x: 246, startPoint y: 373, endPoint x: 253, endPoint y: 368, distance: 8.7
click at [246, 373] on div "Статус [PERSON_NAME] Имя клиента Телефон [PHONE_NUMBER] Эл. почта Менеджер вход…" at bounding box center [805, 423] width 1433 height 582
click at [526, 247] on td "Mango" at bounding box center [476, 251] width 121 height 57
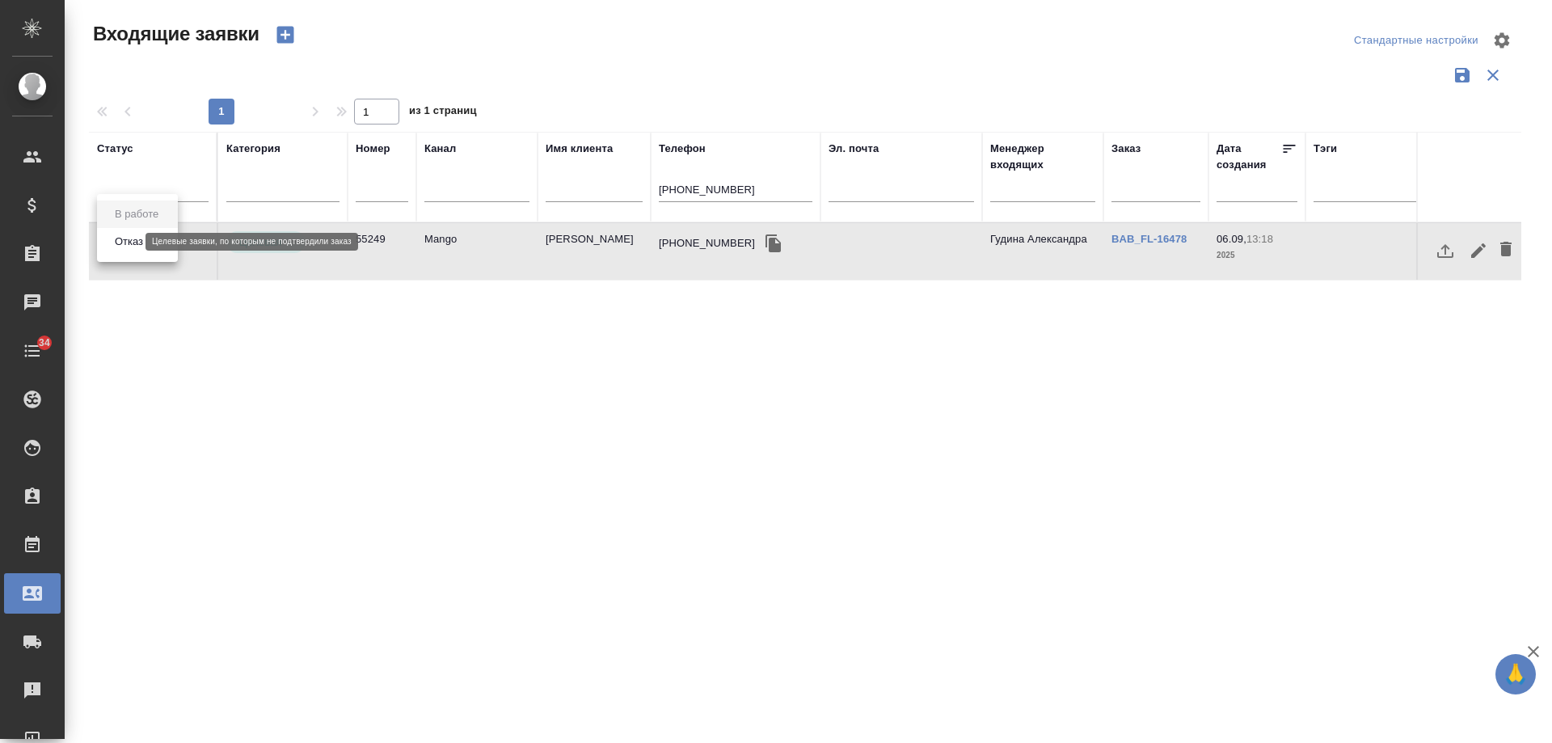
click at [118, 240] on body "🙏 .cls-1 fill:#fff; AWATERA Gudina Alexandra Клиенты Спецификации Заказы 0 Чаты…" at bounding box center [776, 371] width 1552 height 743
click at [124, 245] on button "Отказ" at bounding box center [129, 242] width 38 height 18
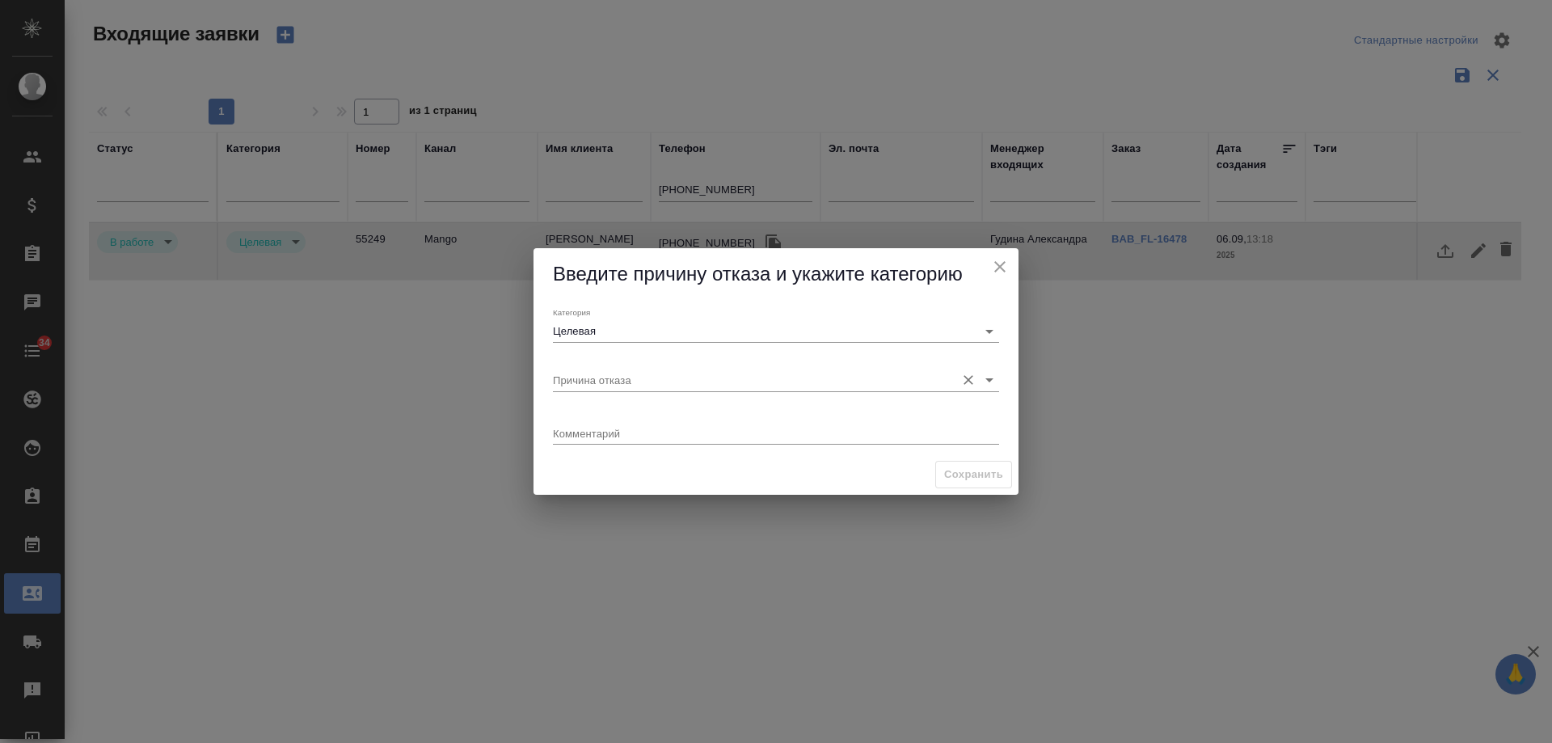
click at [593, 384] on input "Причина отказа" at bounding box center [750, 380] width 395 height 22
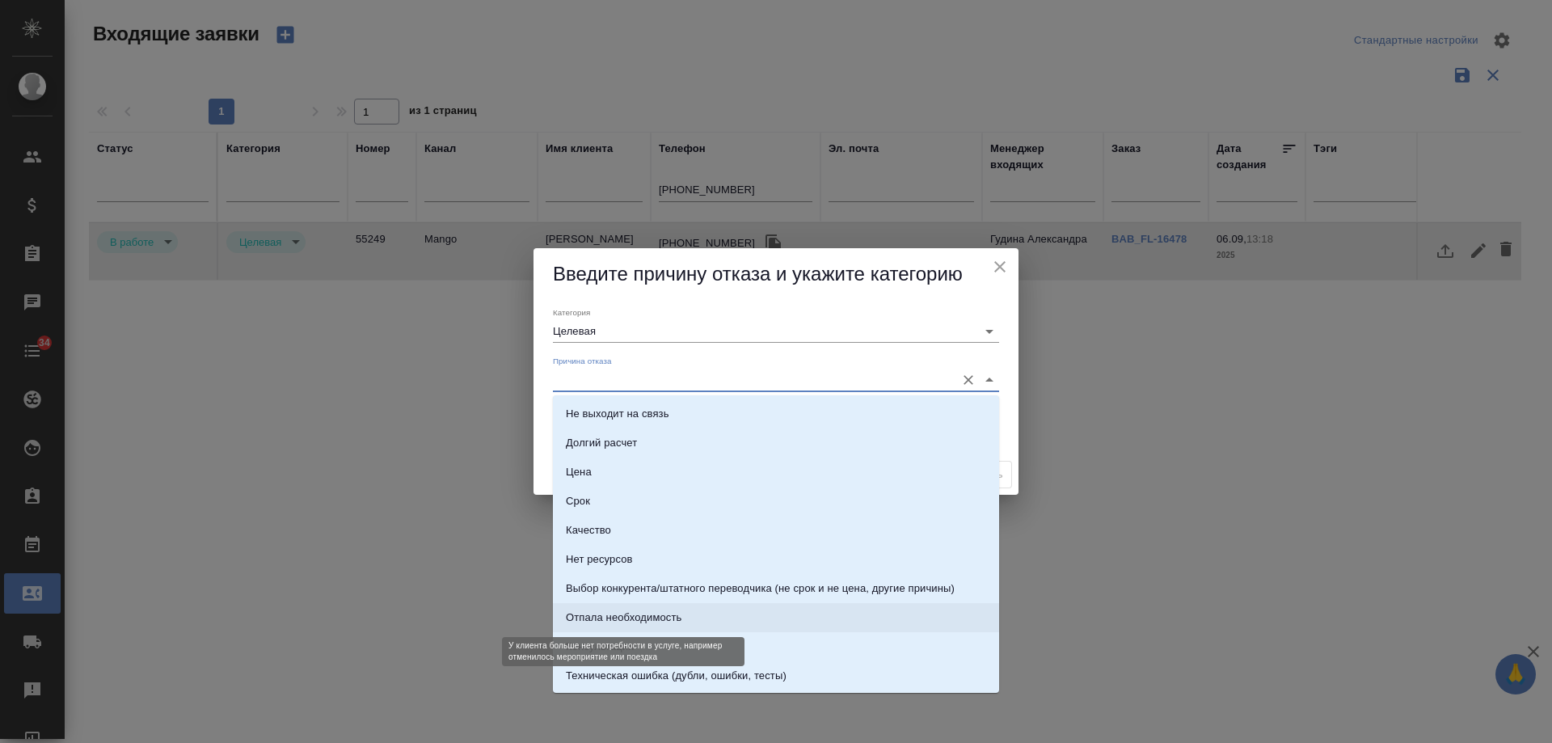
click at [642, 610] on div "Отпала необходимость" at bounding box center [624, 618] width 116 height 16
type input "Отпала необходимость"
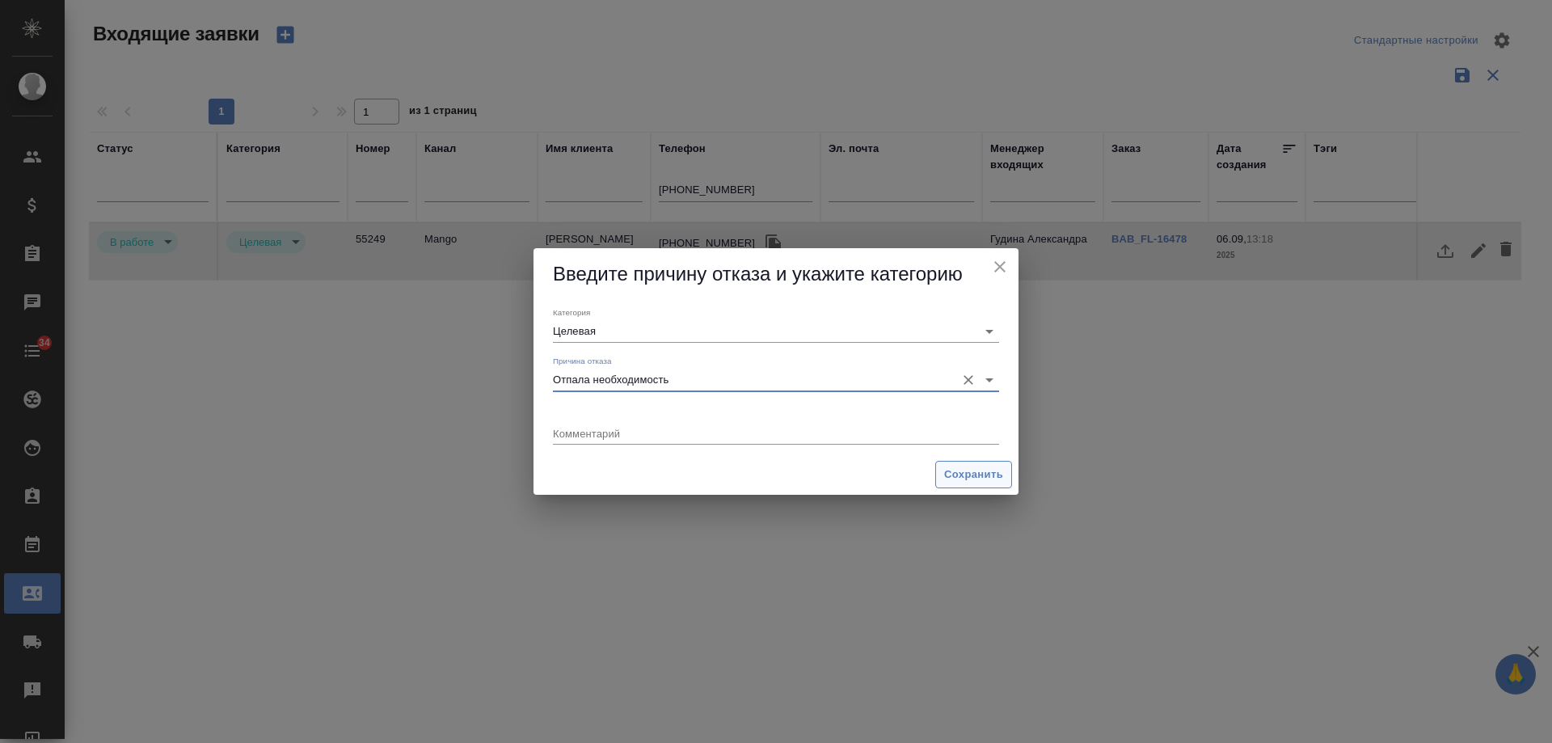
click at [977, 474] on span "Сохранить" at bounding box center [973, 475] width 59 height 19
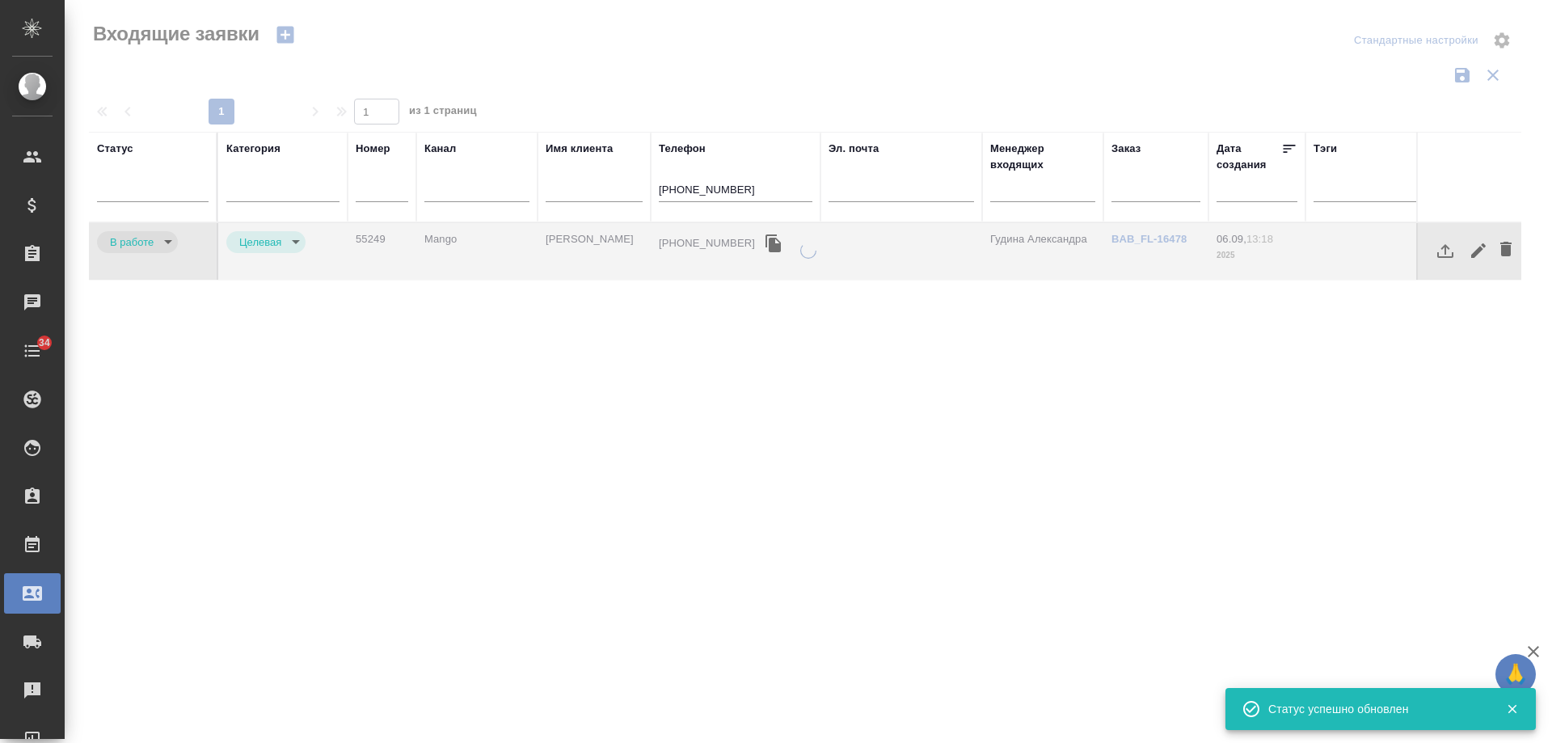
type input "rejection"
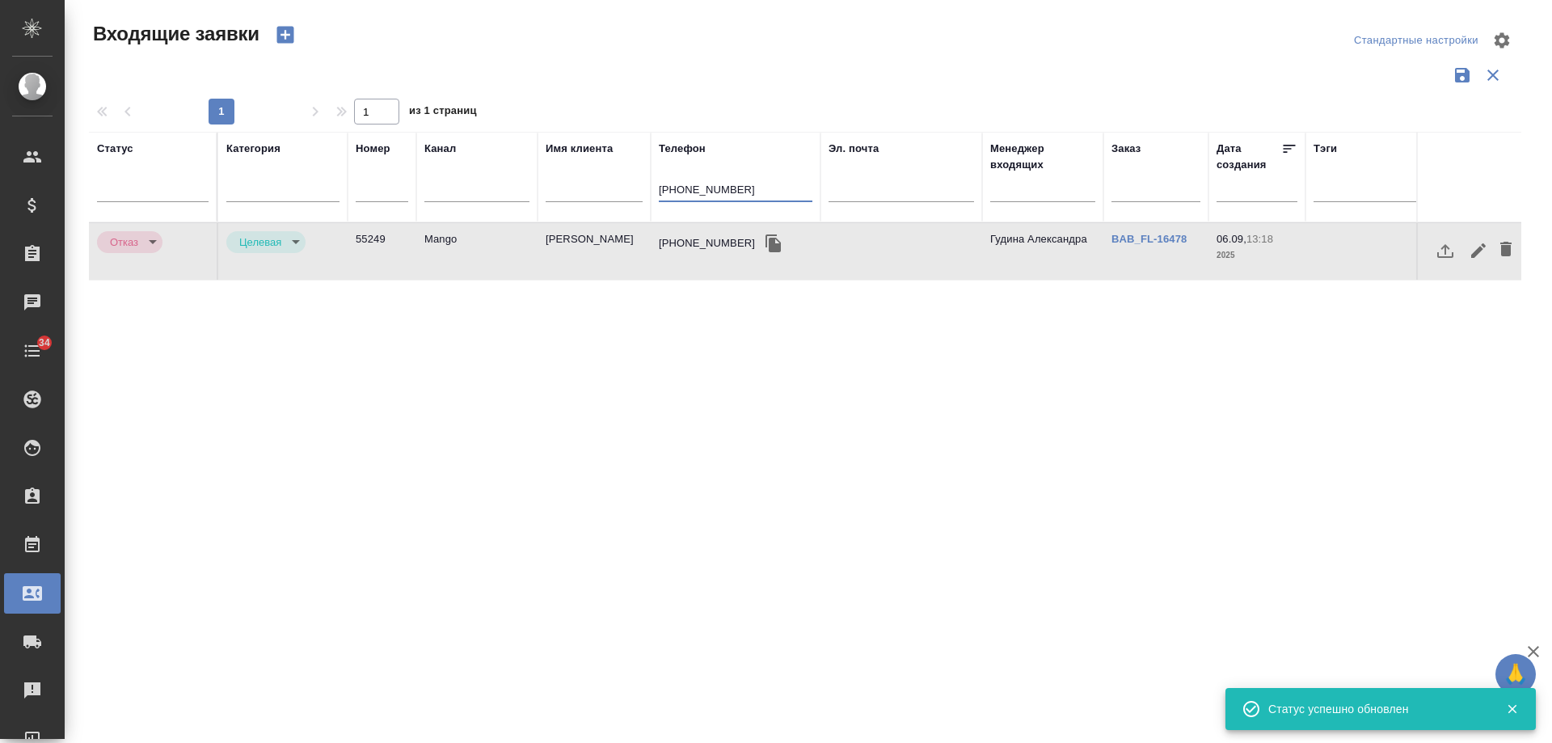
drag, startPoint x: 757, startPoint y: 188, endPoint x: 536, endPoint y: 192, distance: 220.7
click at [536, 192] on tr "Статус Категория Номер Канал Имя клиента Телефон +79529984899 Эл. почта Менедже…" at bounding box center [1029, 177] width 1880 height 91
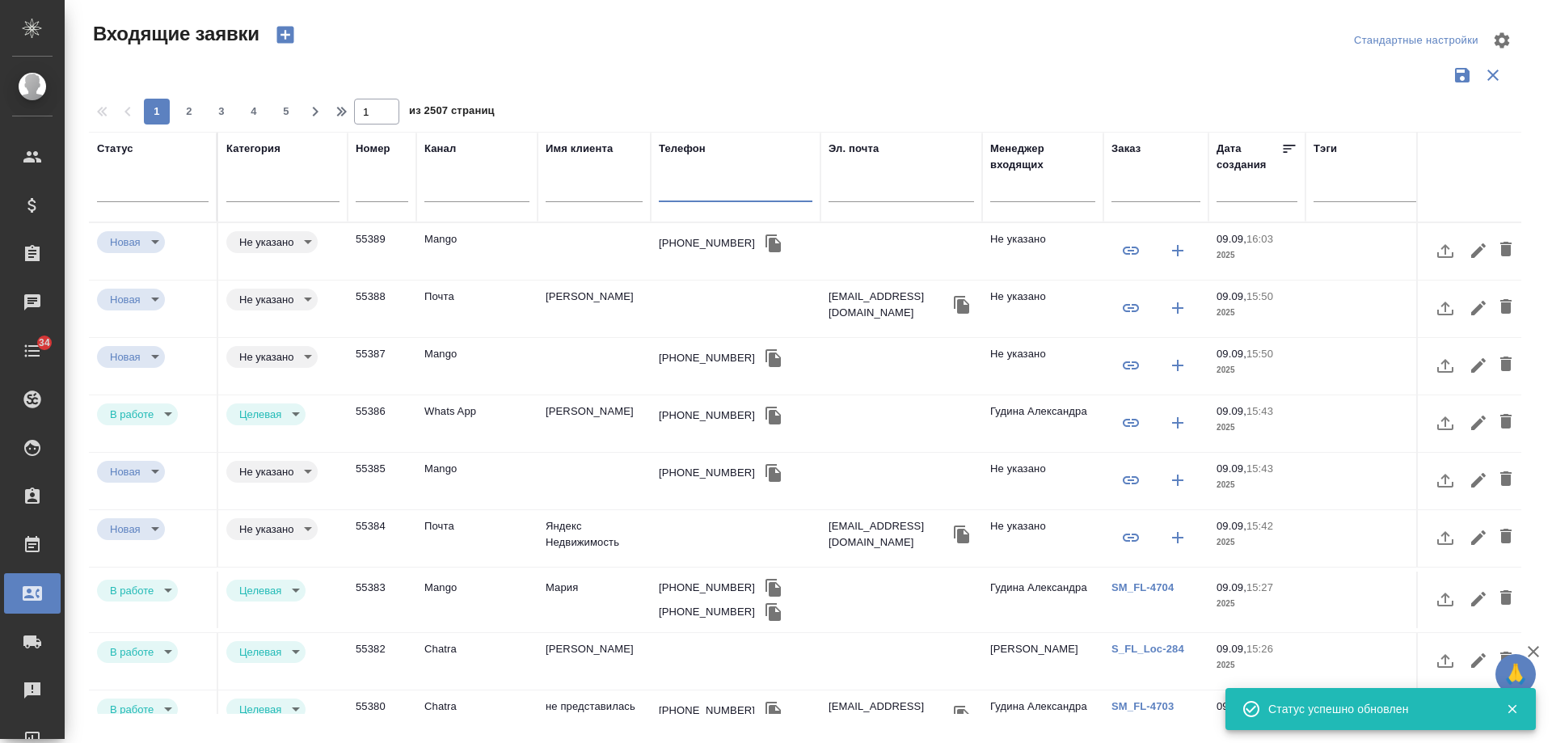
click at [703, 192] on input "text" at bounding box center [736, 191] width 154 height 20
paste input "+79060938651"
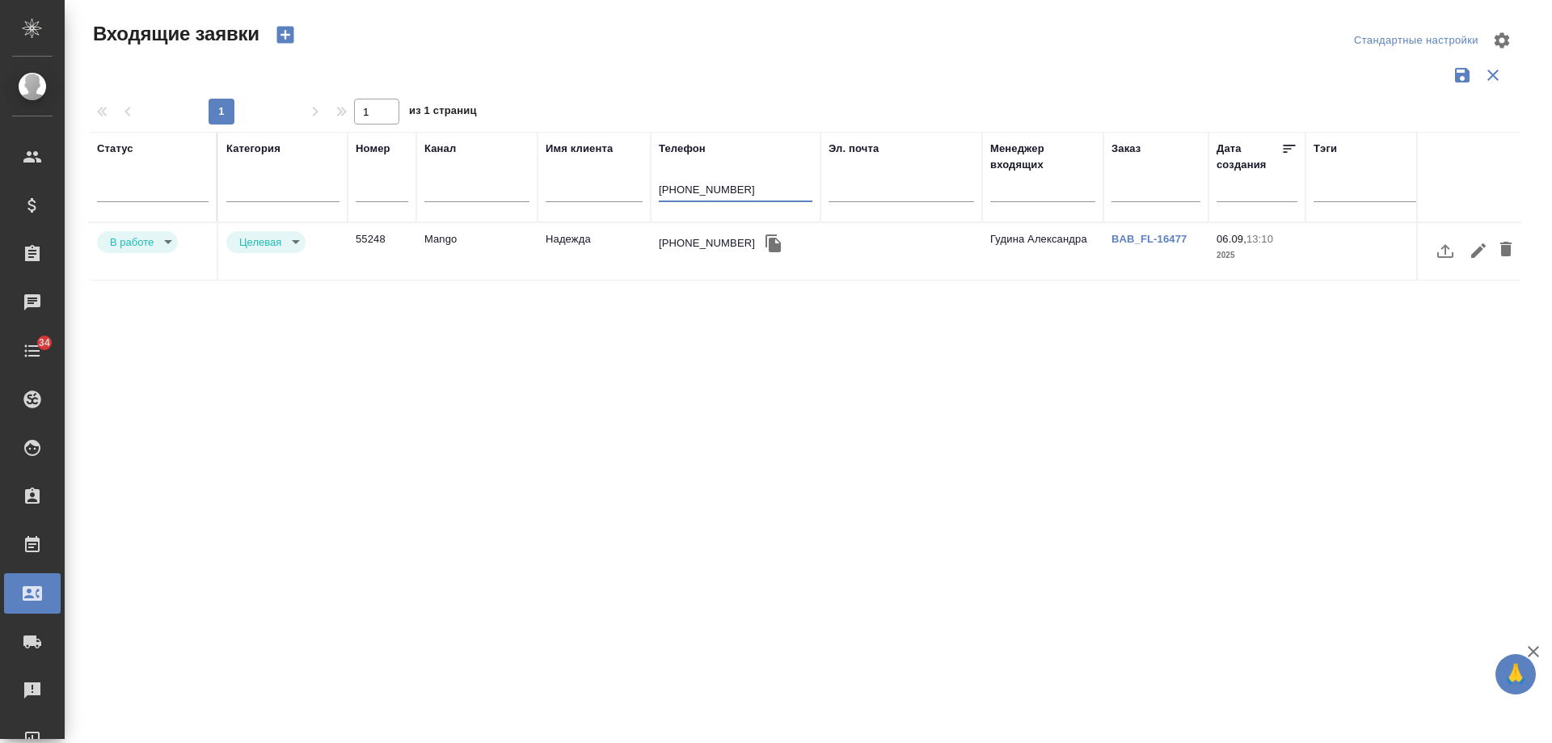
type input "+79060938651"
click at [1154, 242] on link "BAB_FL-16477" at bounding box center [1149, 239] width 75 height 12
click at [585, 240] on td "Надежда" at bounding box center [594, 251] width 113 height 57
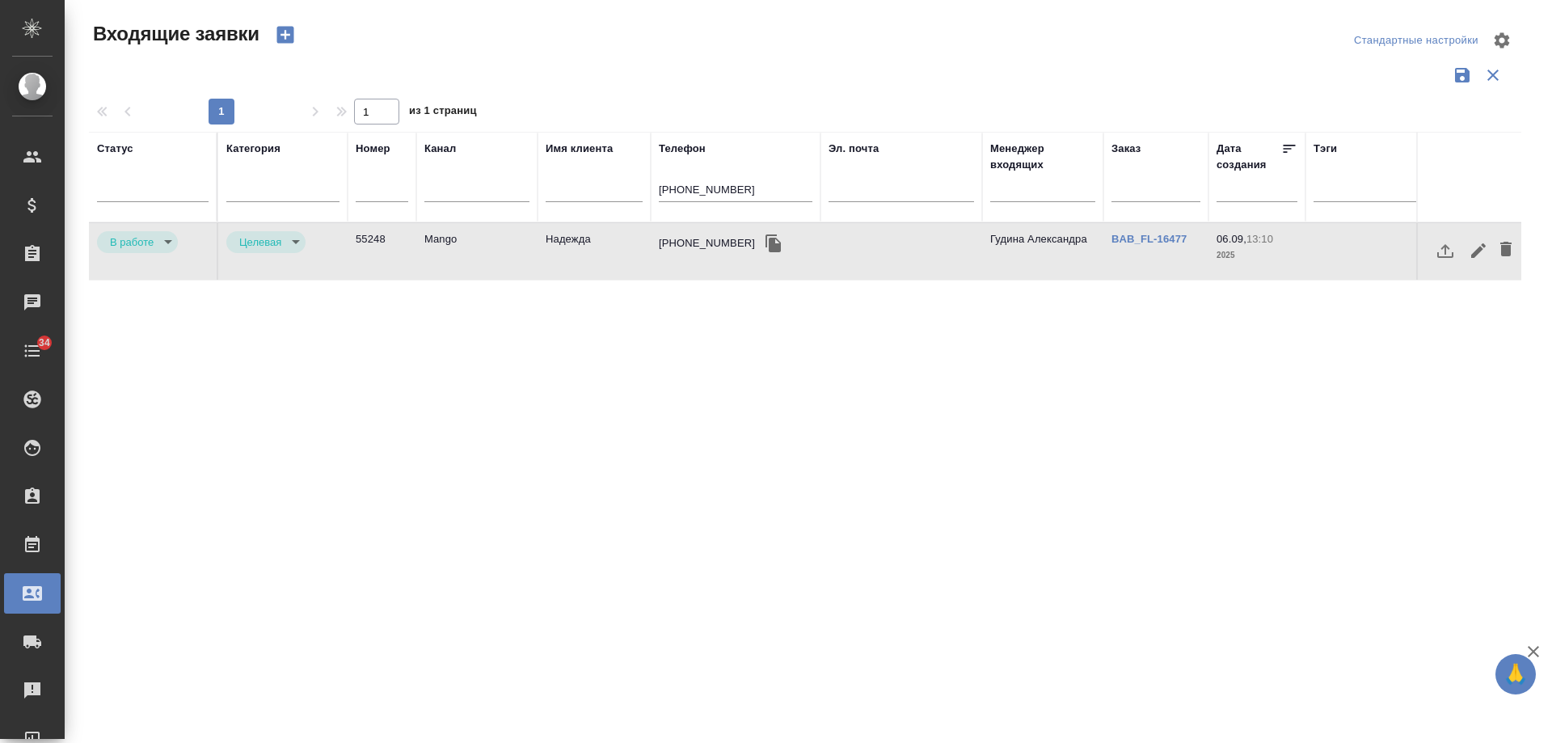
click at [585, 240] on td "Надежда" at bounding box center [594, 251] width 113 height 57
drag, startPoint x: 520, startPoint y: 202, endPoint x: 499, endPoint y: 203, distance: 21.0
click at [499, 203] on tr "Статус Категория Номер Канал Имя клиента Телефон +79060938651 Эл. почта Менедже…" at bounding box center [1029, 177] width 1880 height 91
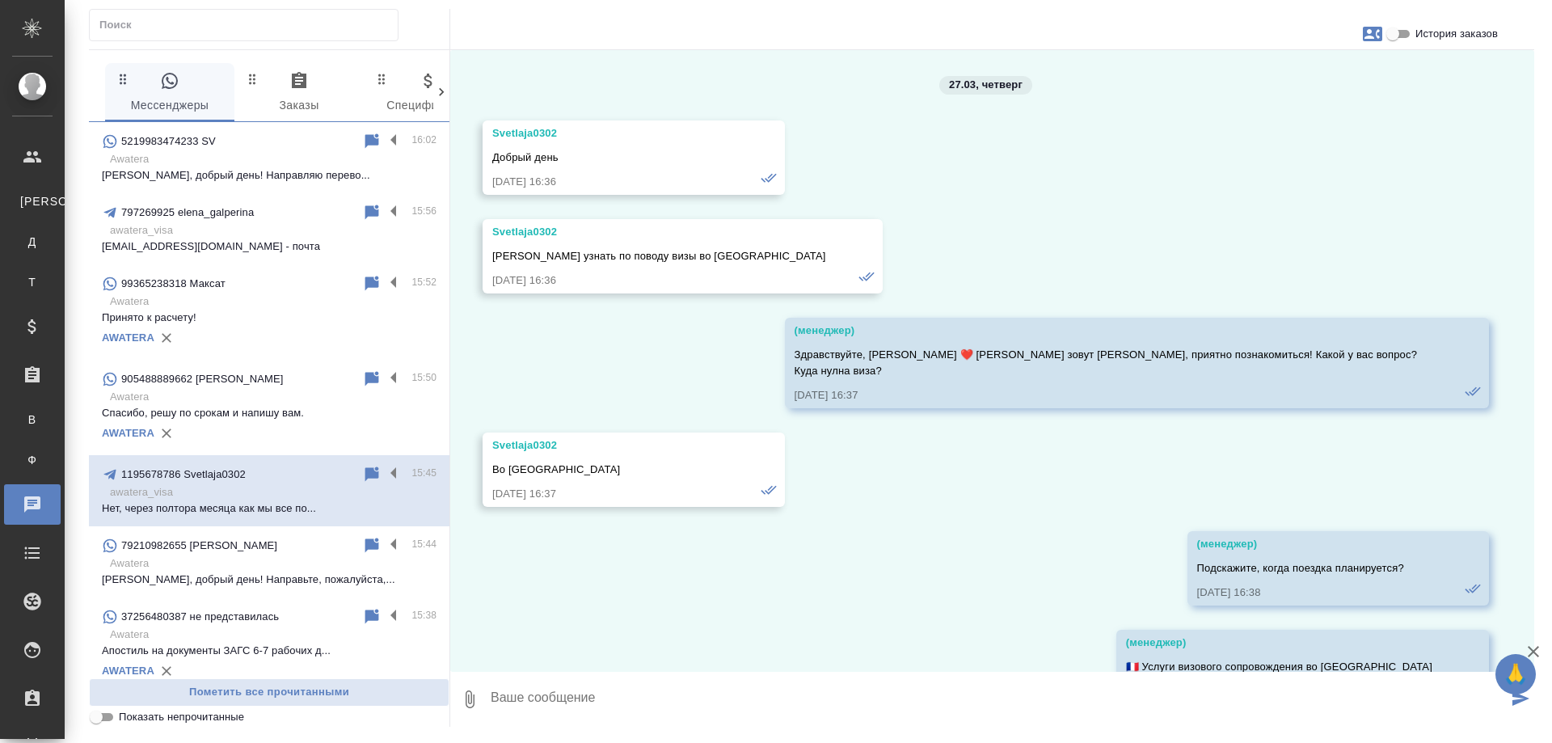
scroll to position [8715, 0]
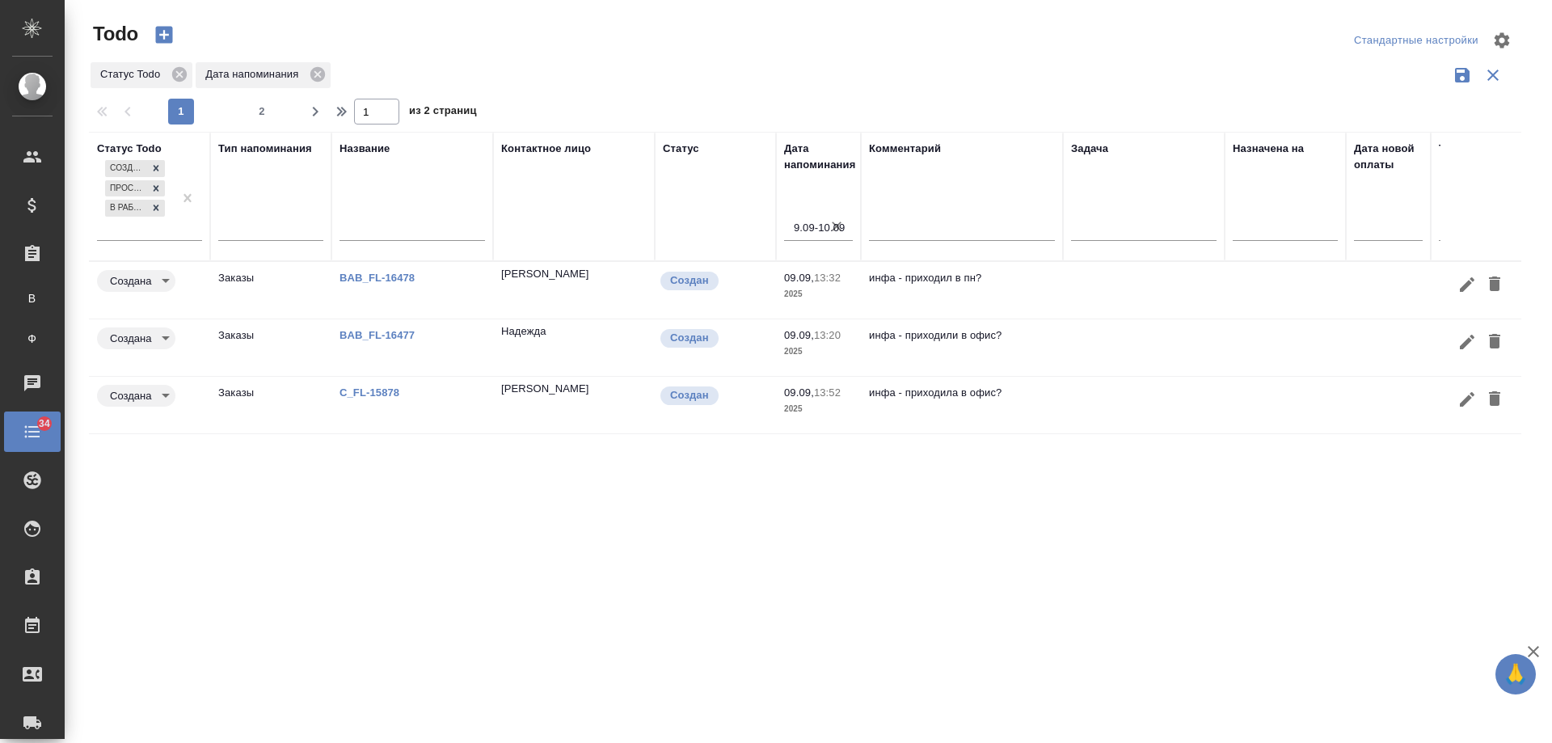
click at [382, 285] on p "BAB_FL-16478" at bounding box center [413, 278] width 146 height 16
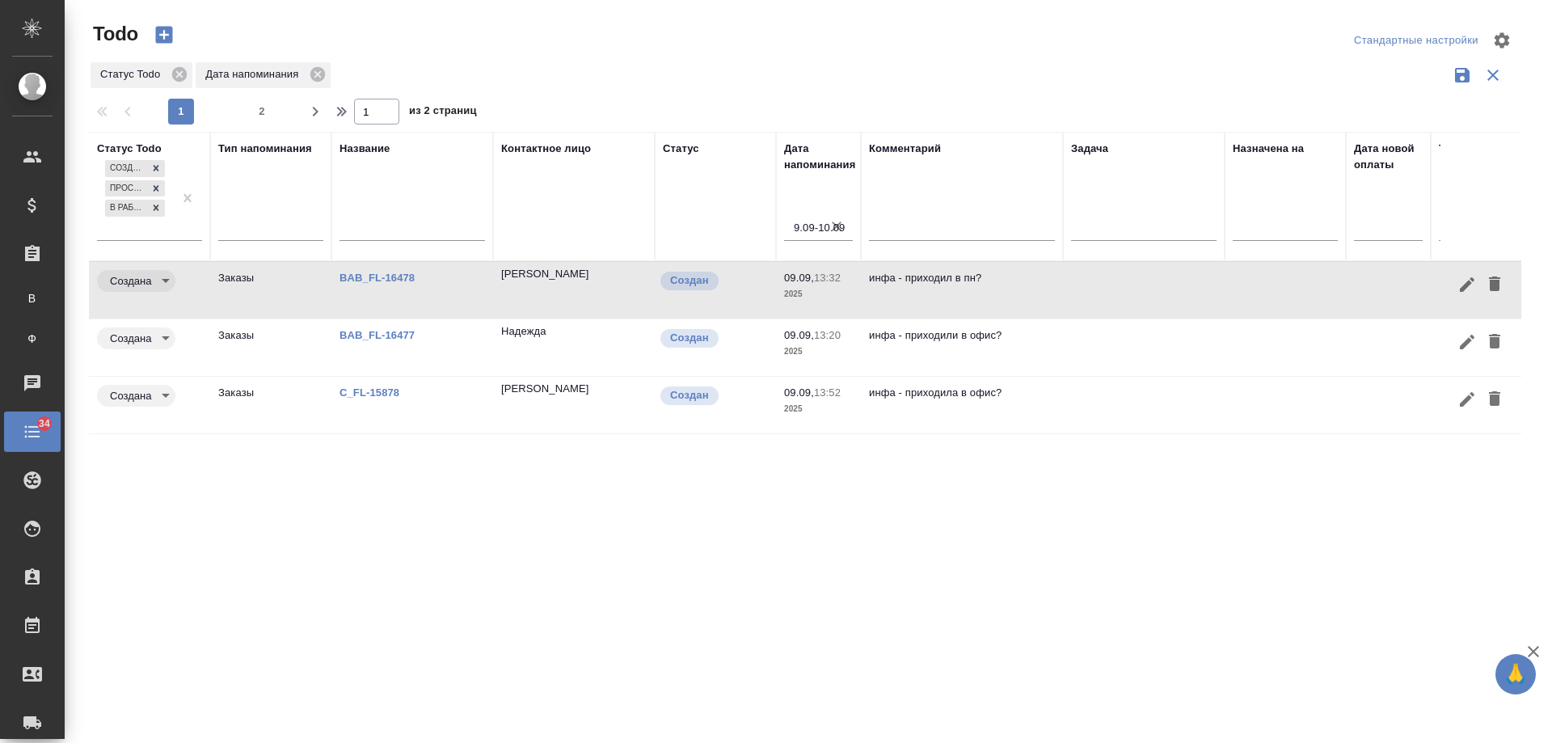
click at [377, 333] on link "BAB_FL-16477" at bounding box center [377, 335] width 75 height 12
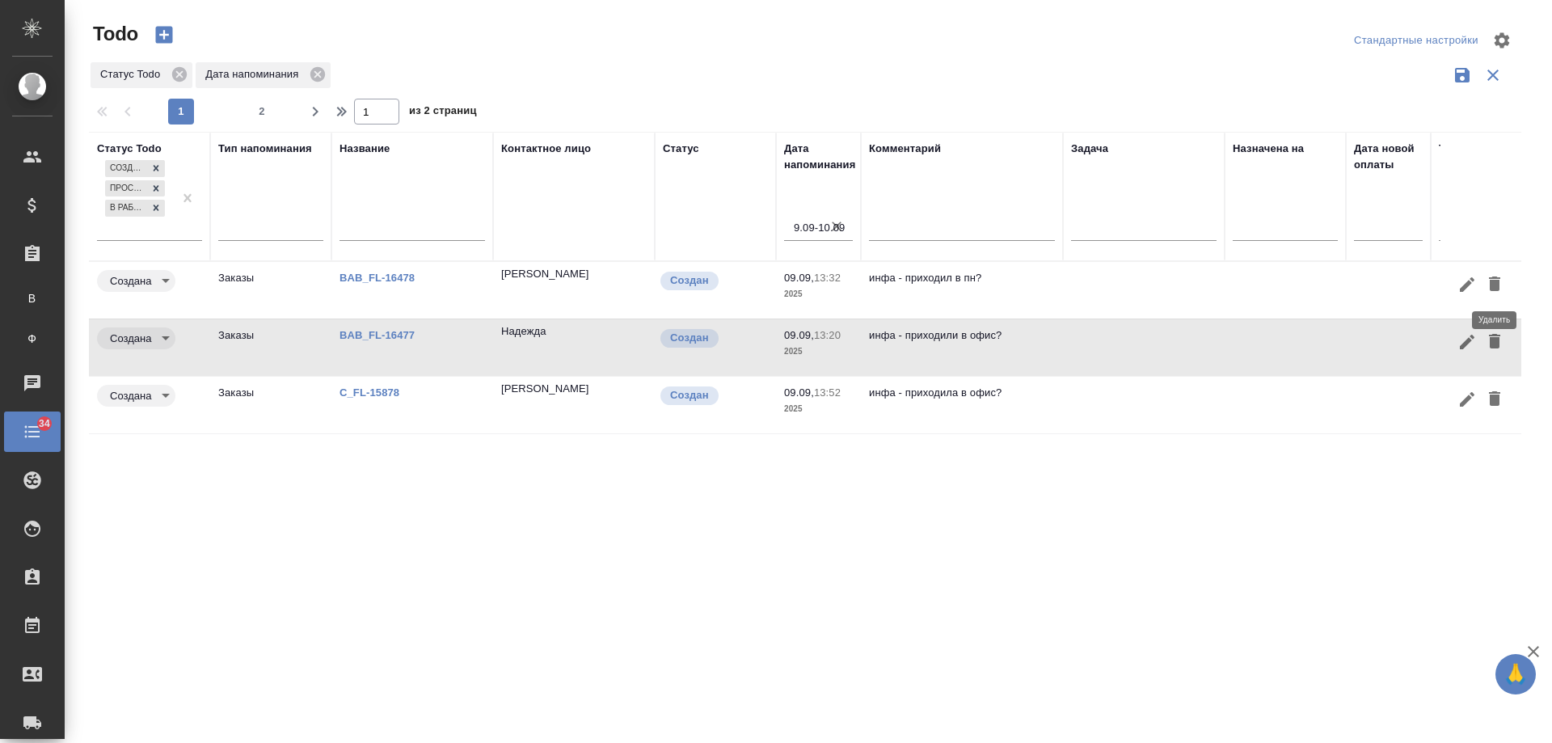
click at [1493, 285] on icon "button" at bounding box center [1494, 283] width 11 height 15
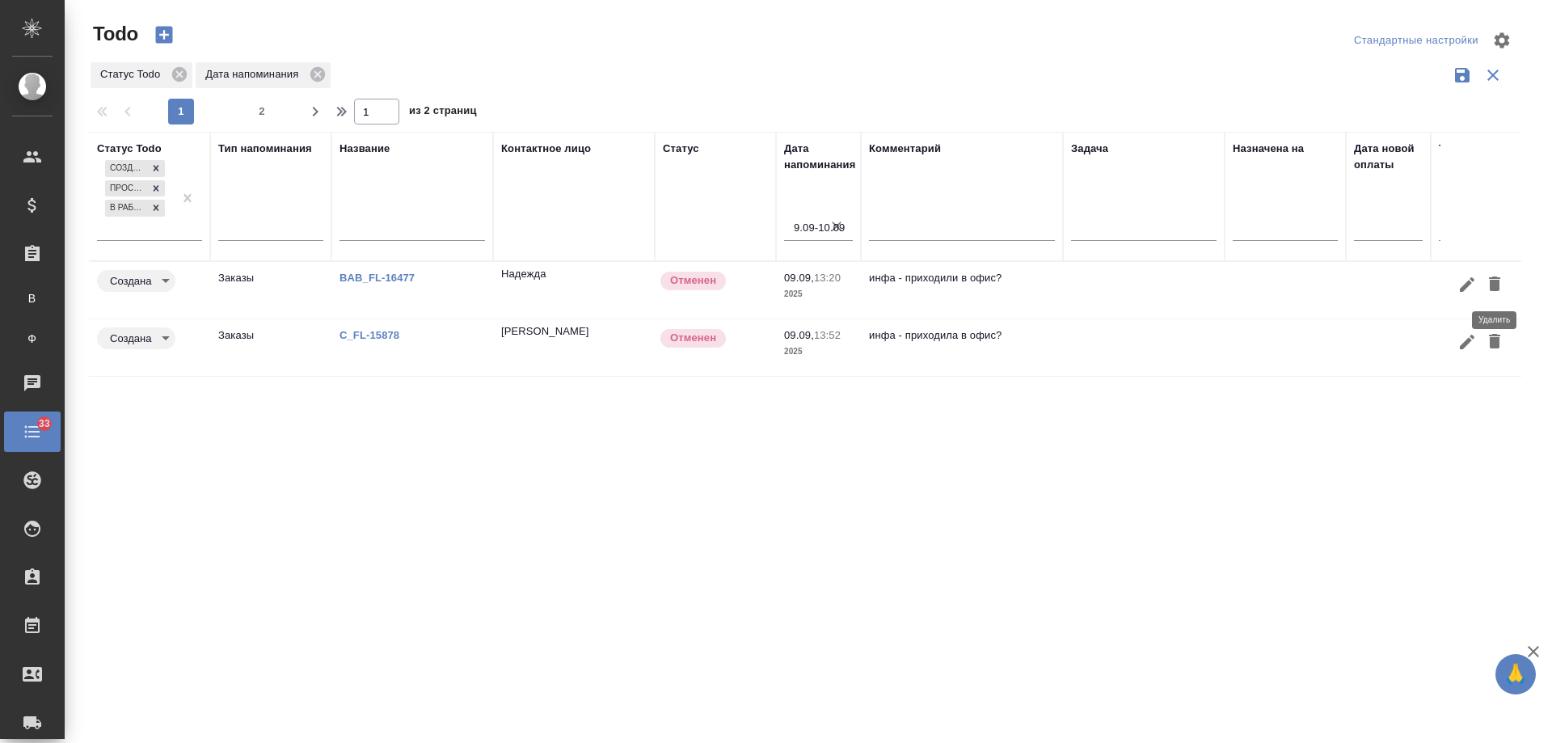
click at [1501, 288] on icon "button" at bounding box center [1494, 283] width 19 height 19
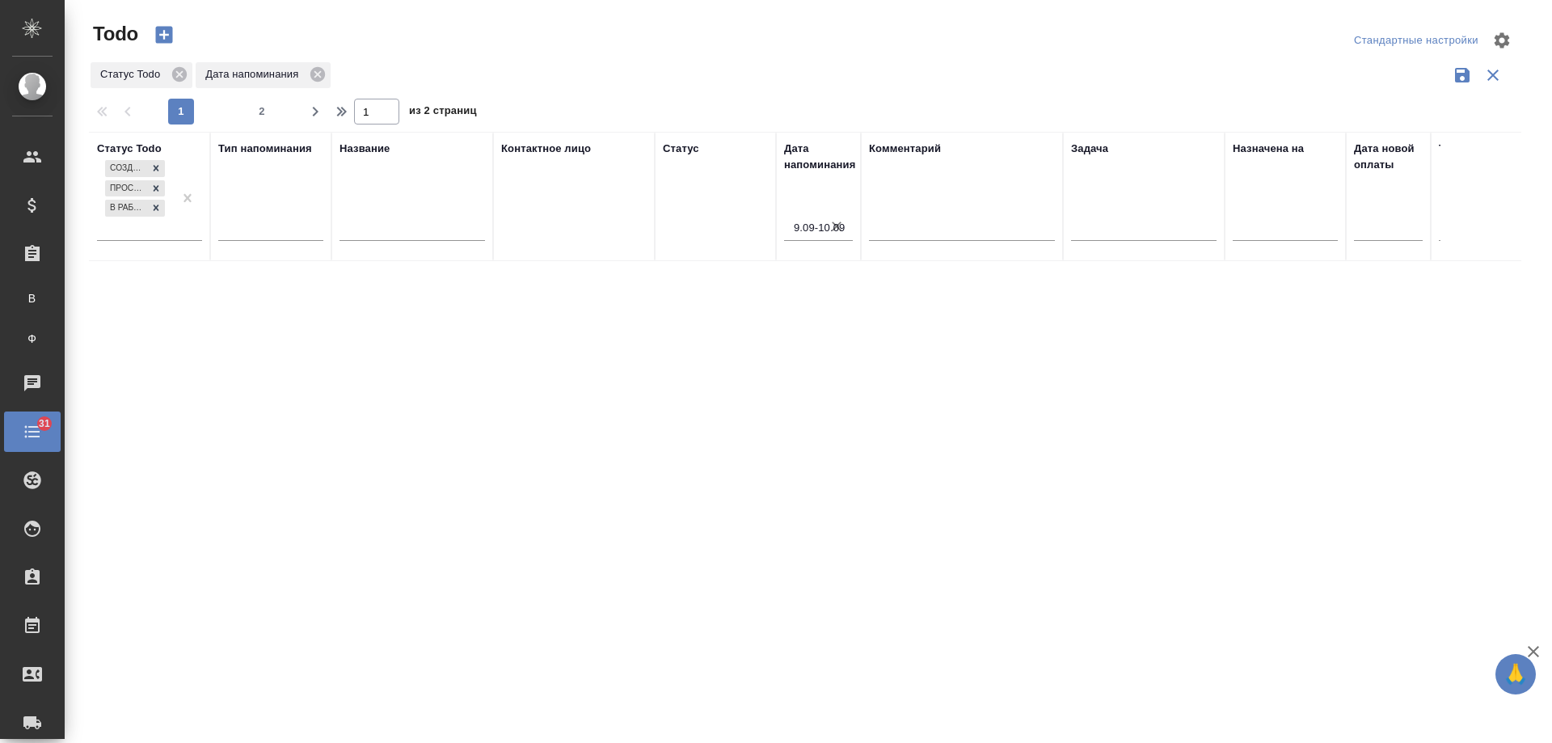
click at [835, 230] on icon "button" at bounding box center [837, 226] width 16 height 16
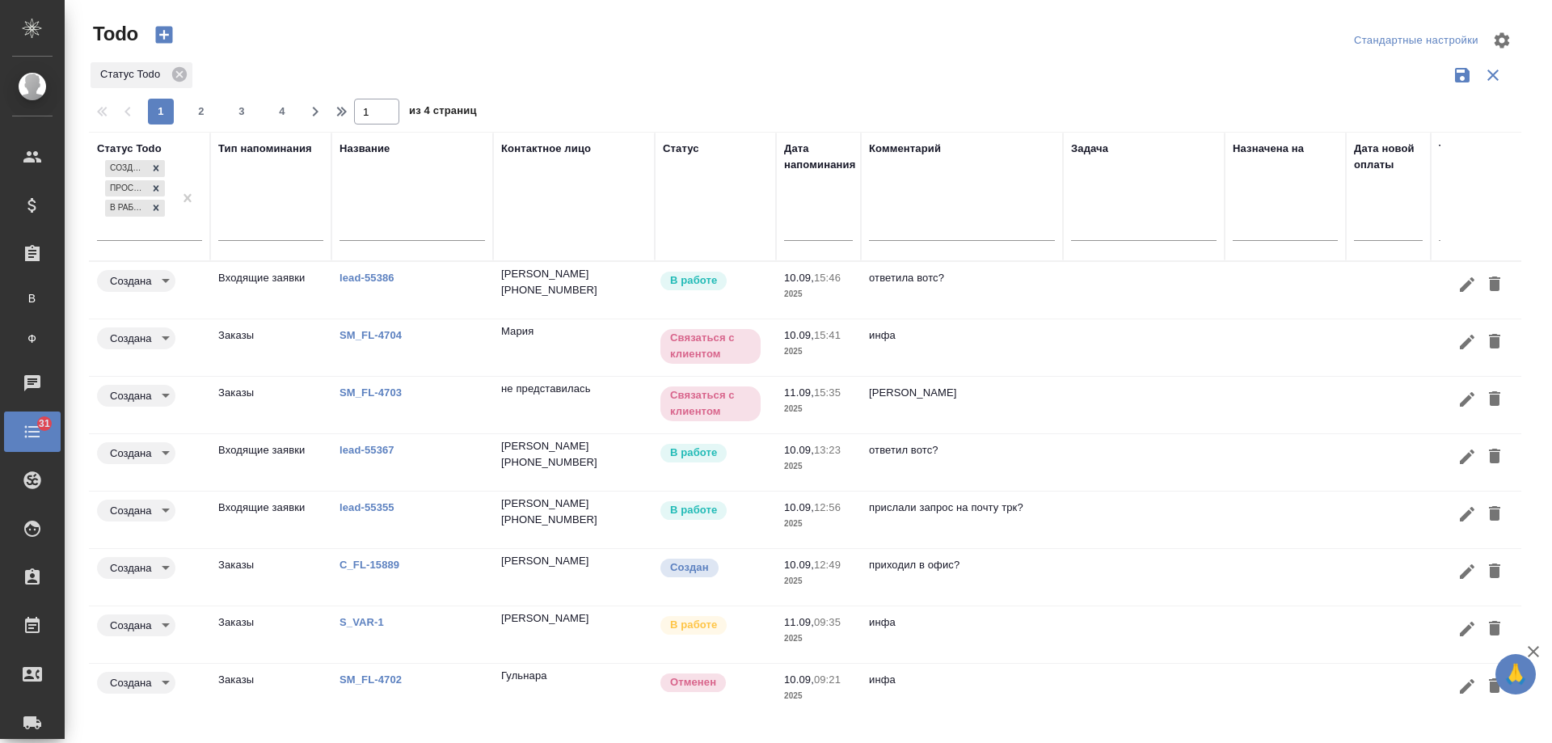
click at [363, 618] on link "S_VAR-1" at bounding box center [362, 622] width 44 height 12
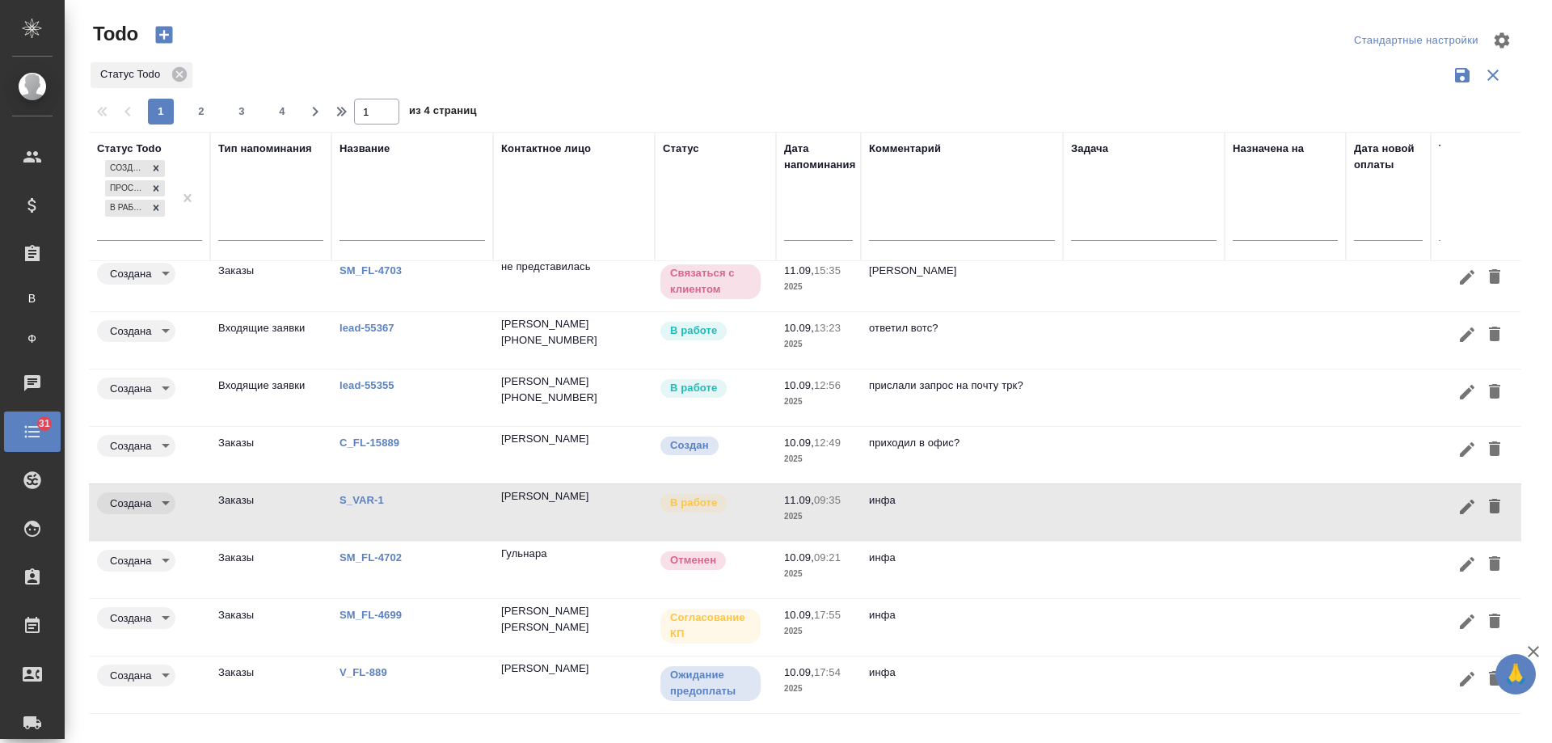
scroll to position [134, 0]
click at [348, 551] on link "SM_FL-4702" at bounding box center [371, 557] width 62 height 12
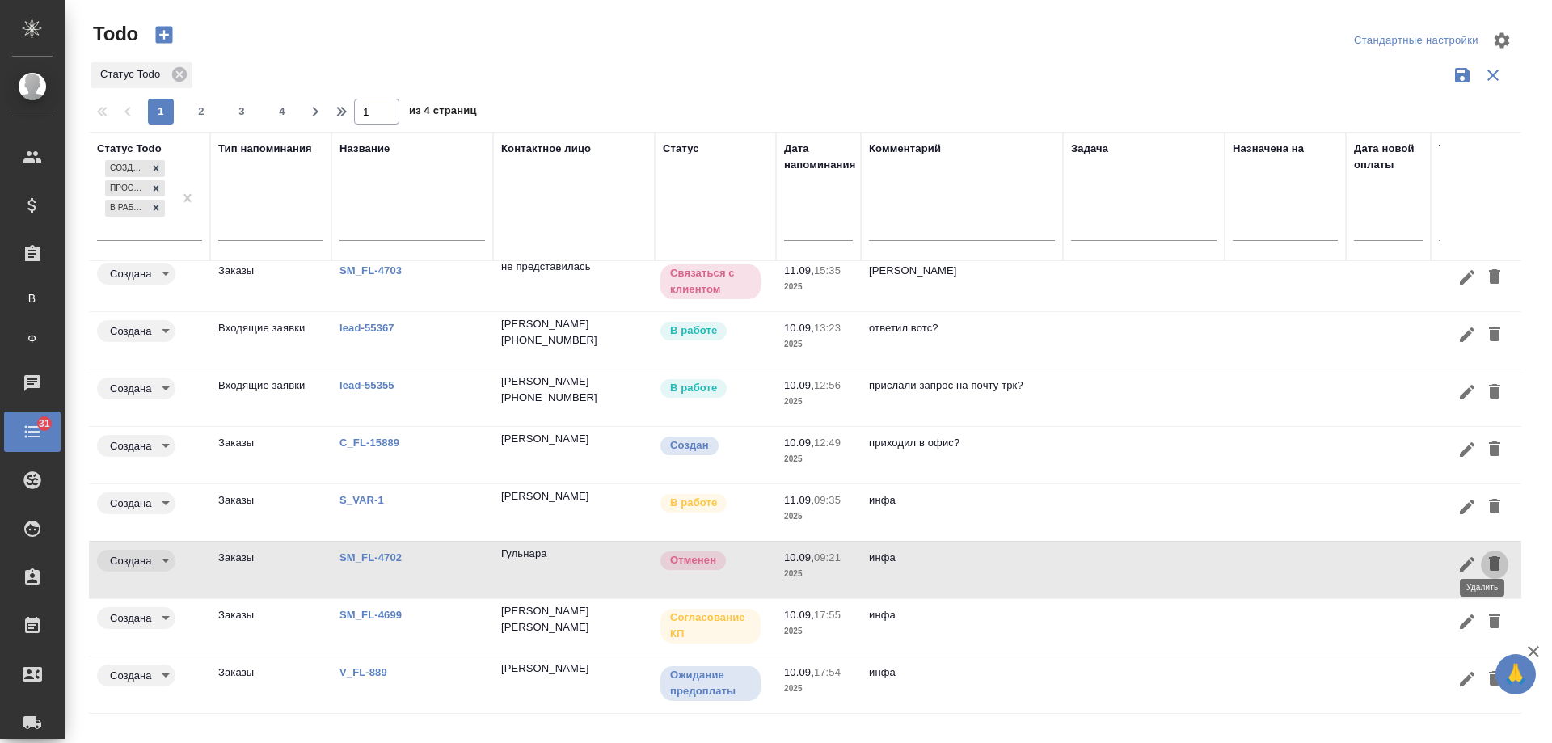
click at [1489, 556] on icon "button" at bounding box center [1494, 563] width 11 height 15
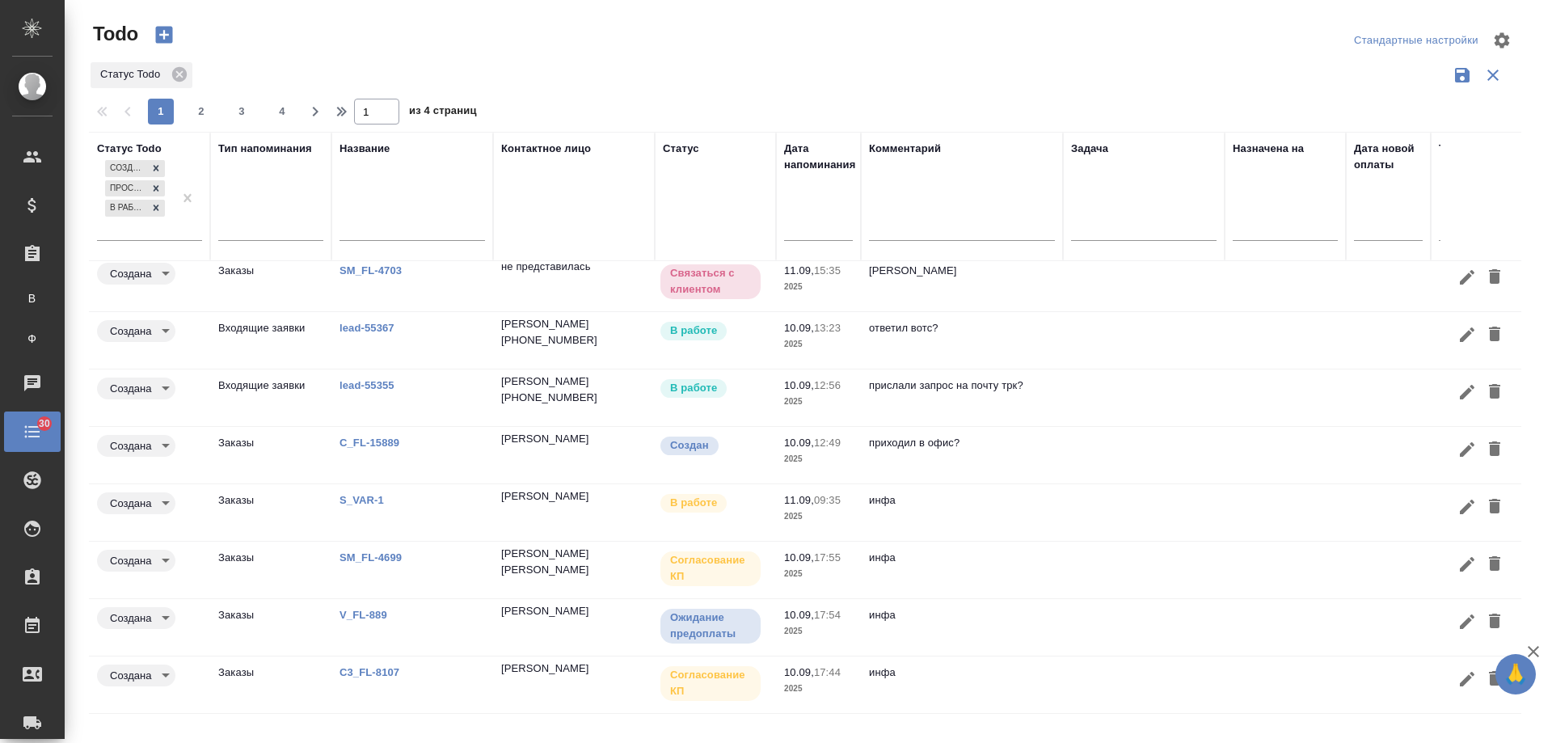
scroll to position [0, 0]
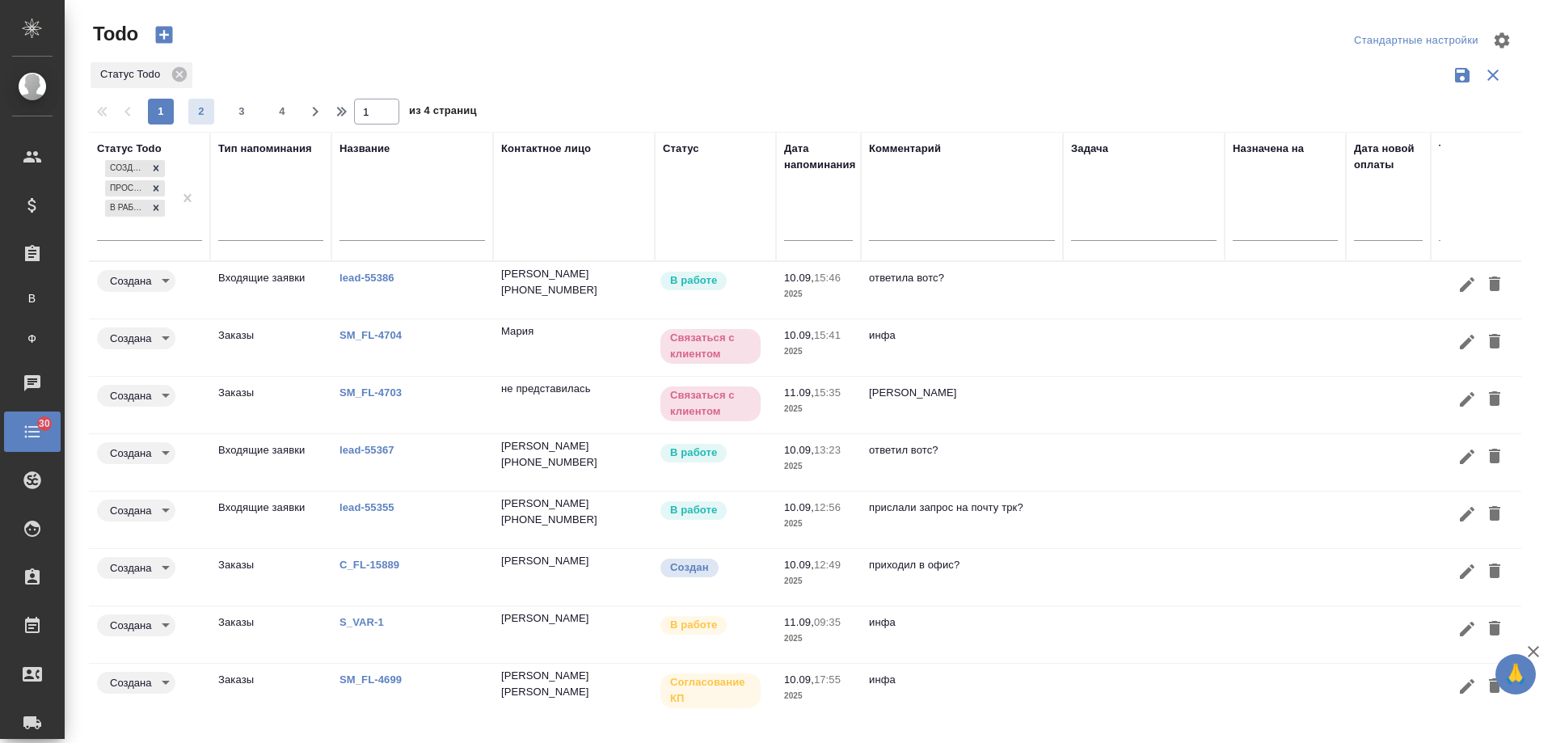
click at [199, 121] on button "2" at bounding box center [201, 112] width 26 height 26
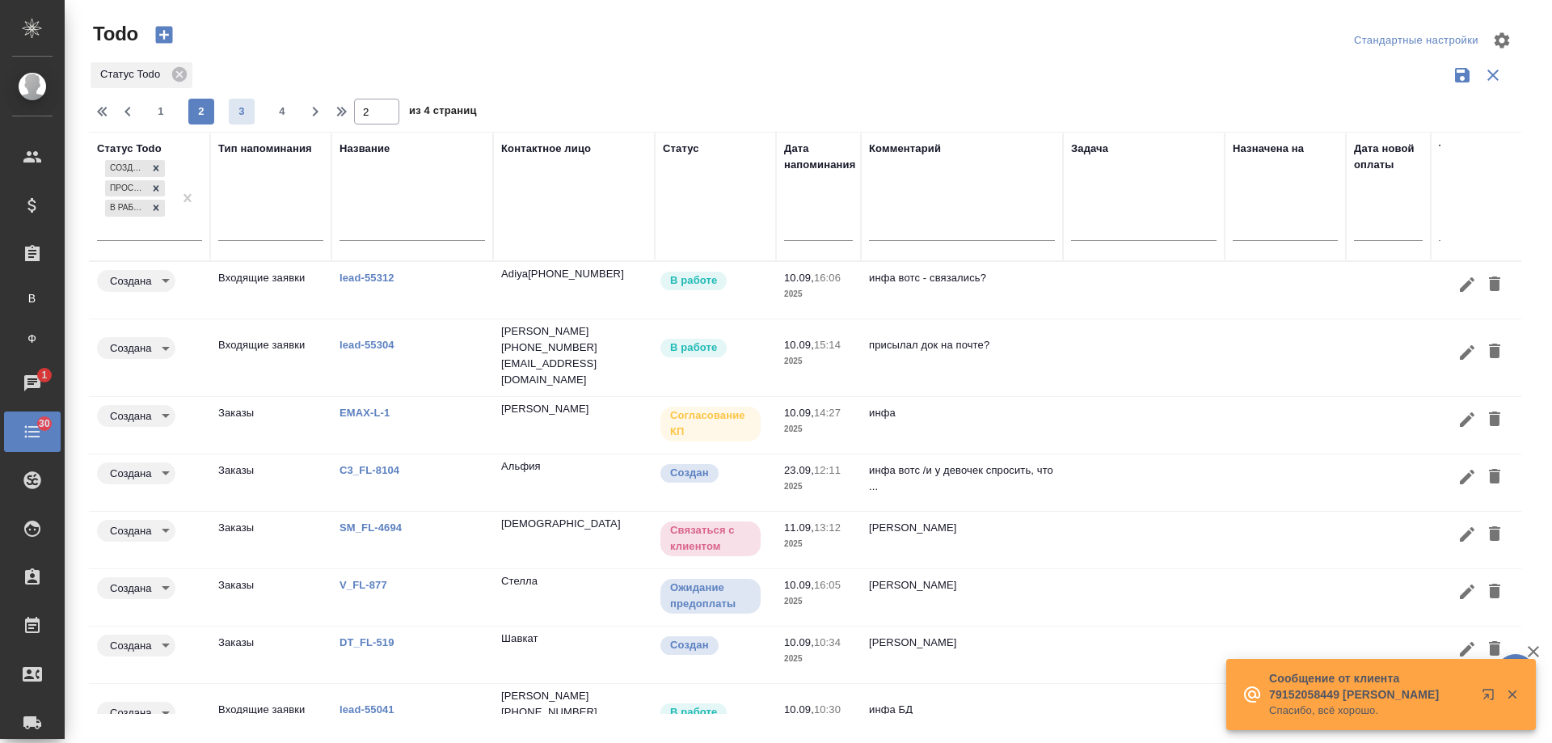
click at [238, 116] on span "3" at bounding box center [242, 111] width 26 height 16
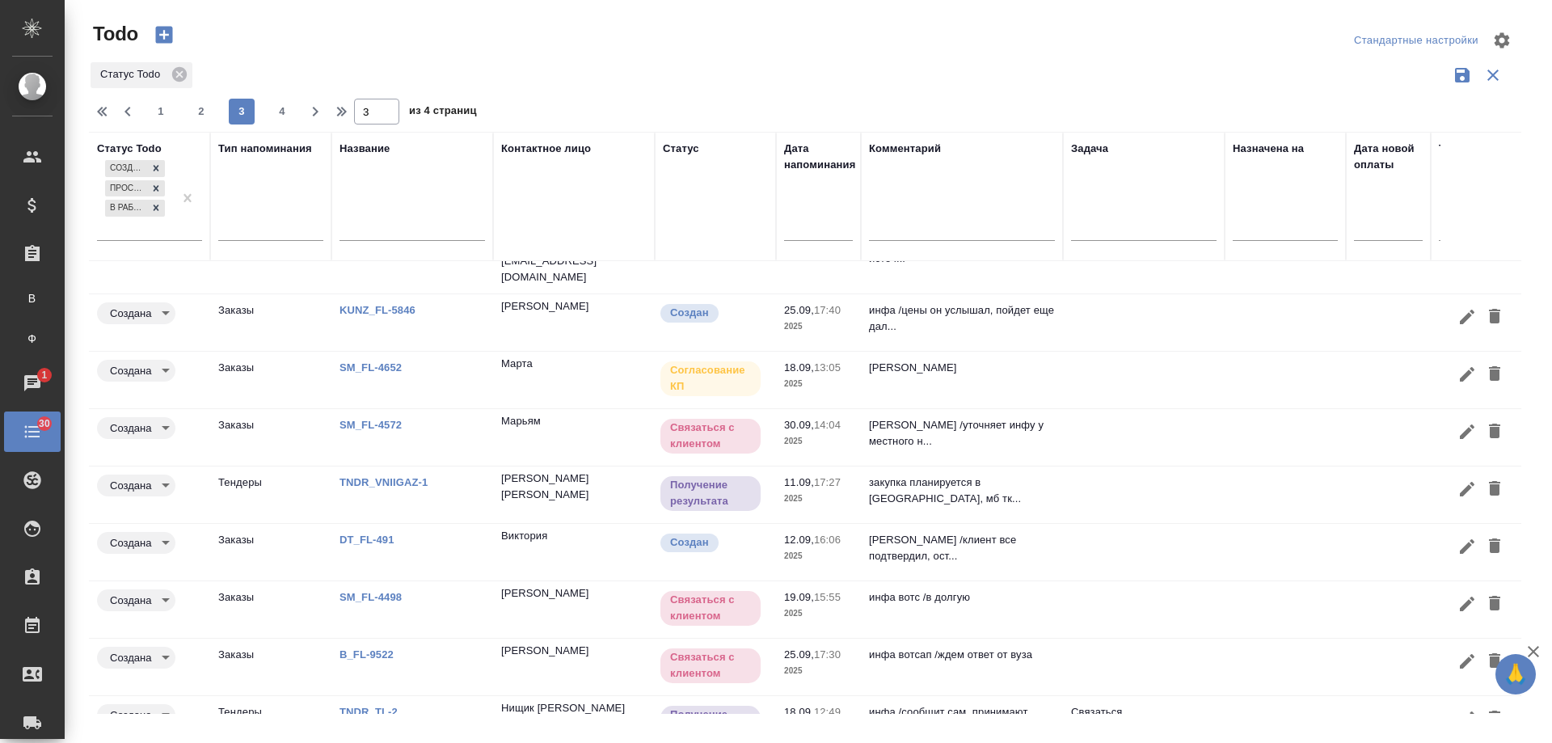
scroll to position [134, 0]
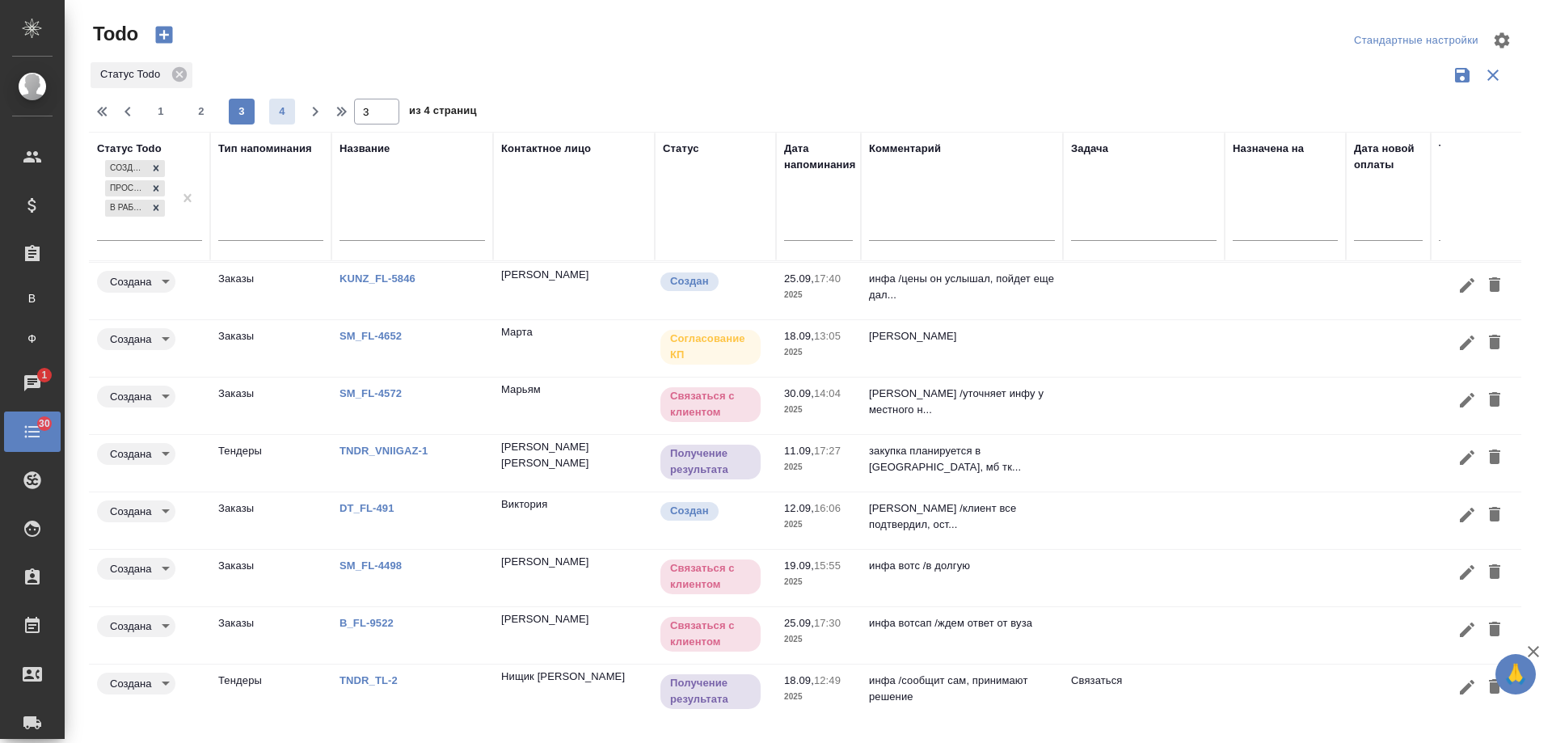
click at [285, 110] on span "4" at bounding box center [282, 111] width 26 height 16
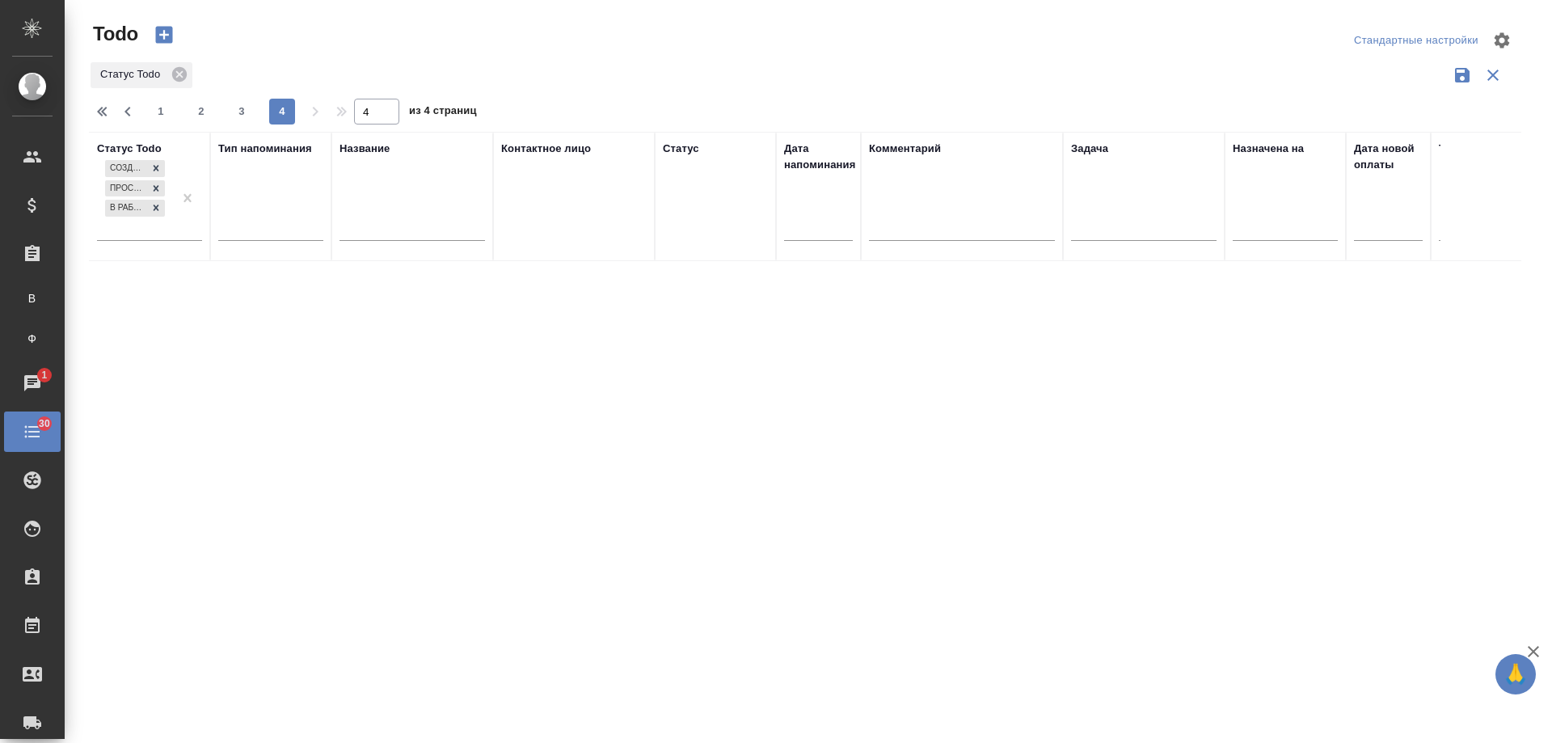
scroll to position [0, 0]
click at [167, 110] on span "1" at bounding box center [161, 111] width 26 height 16
type input "1"
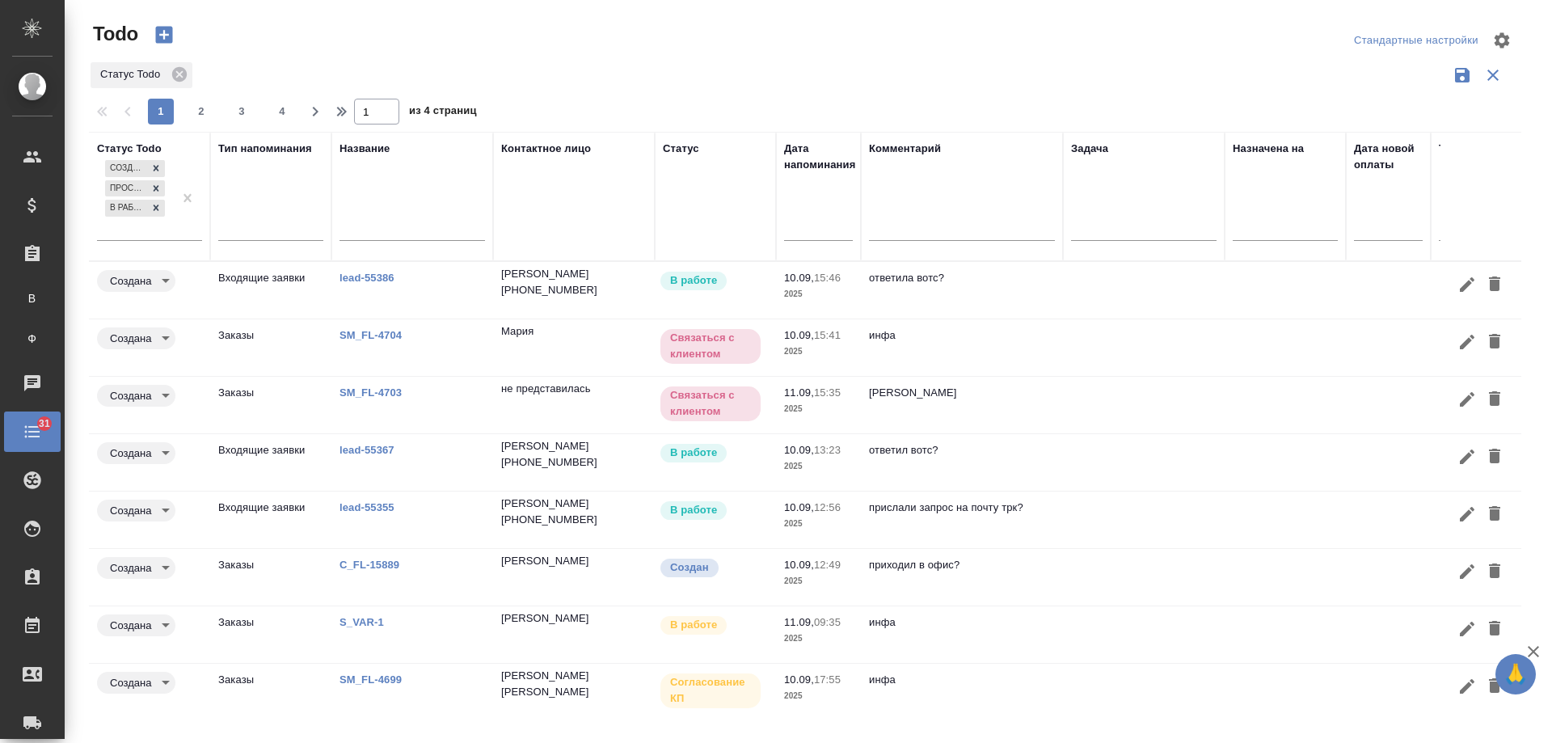
click at [1224, 275] on td at bounding box center [1144, 290] width 162 height 57
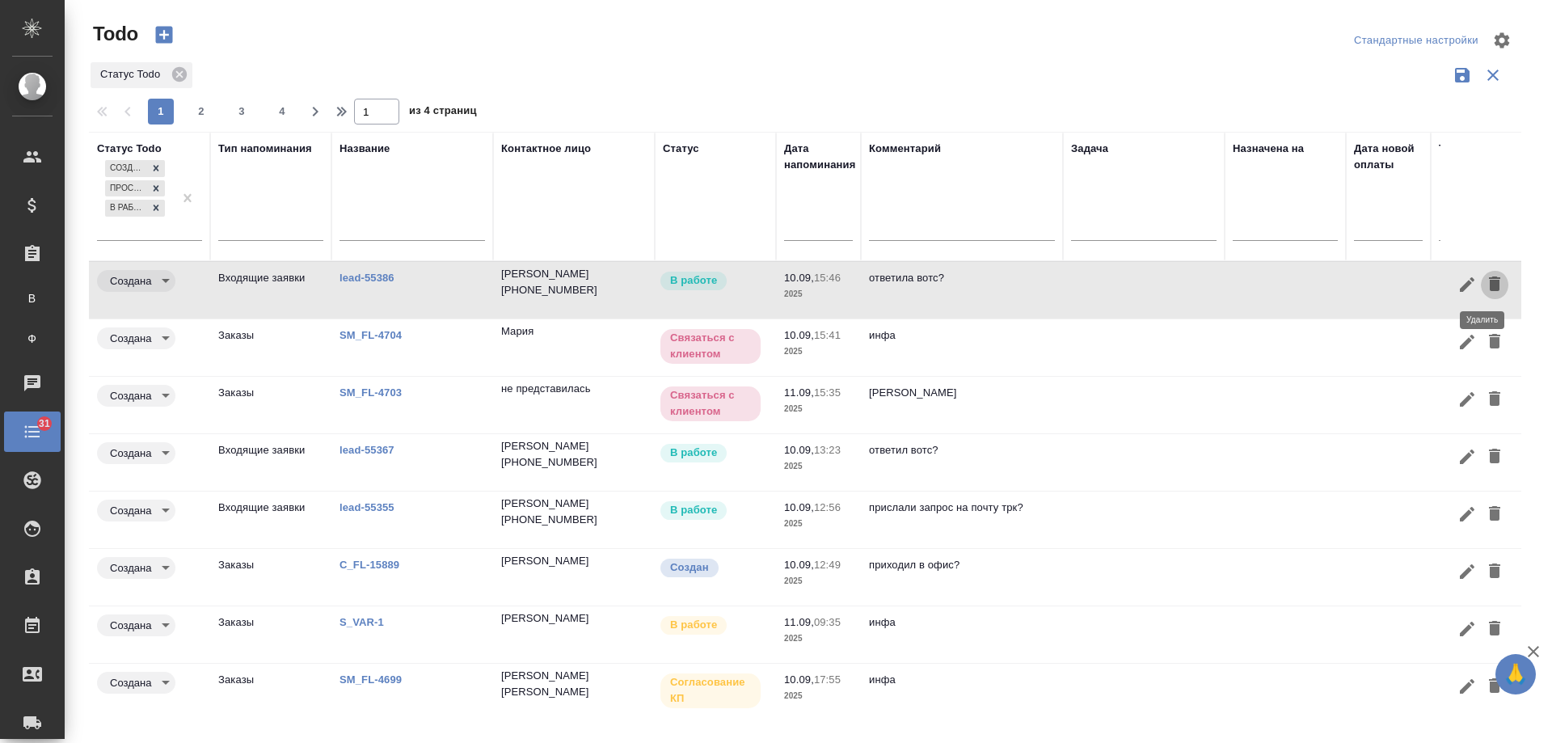
click at [1489, 284] on icon "button" at bounding box center [1494, 283] width 11 height 15
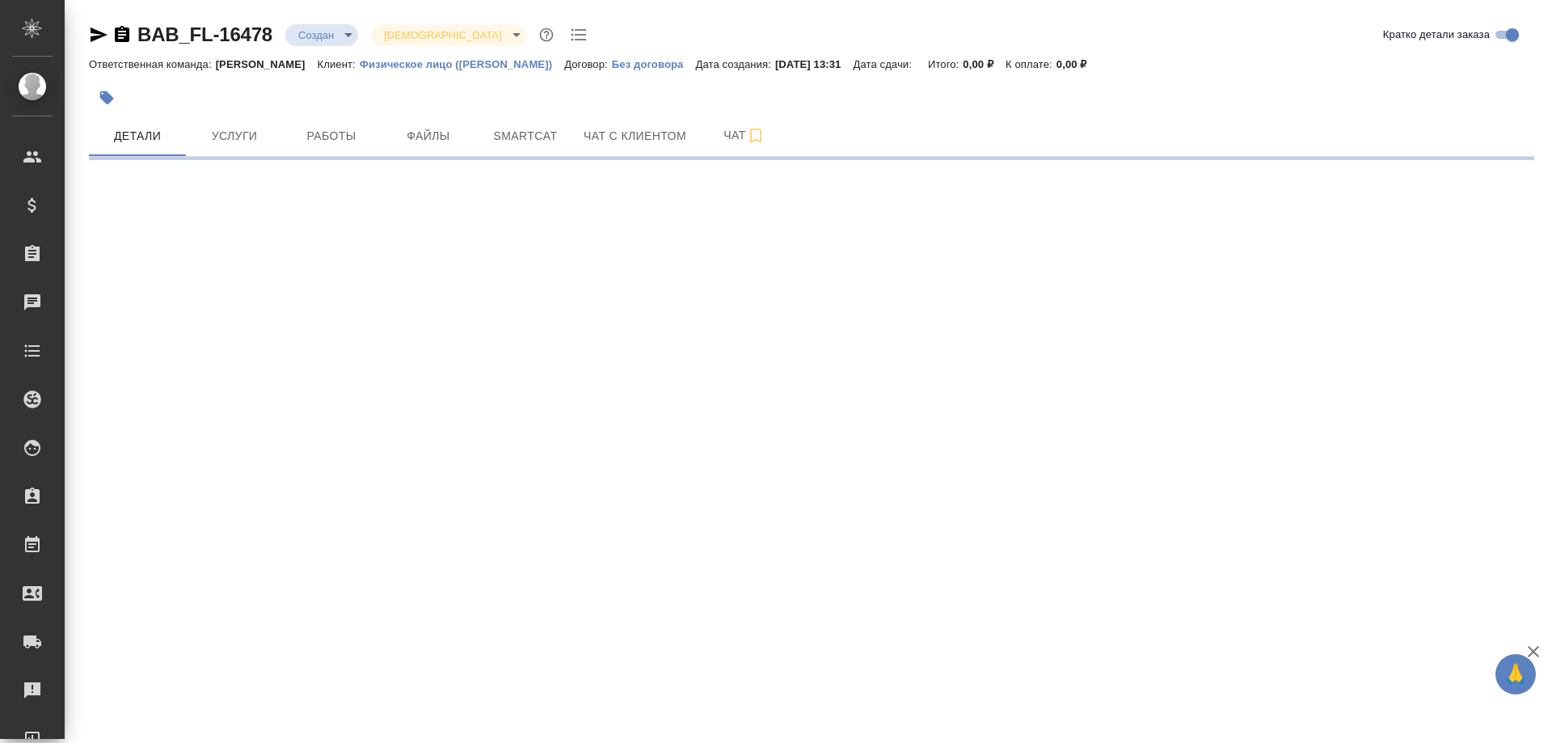
select select "RU"
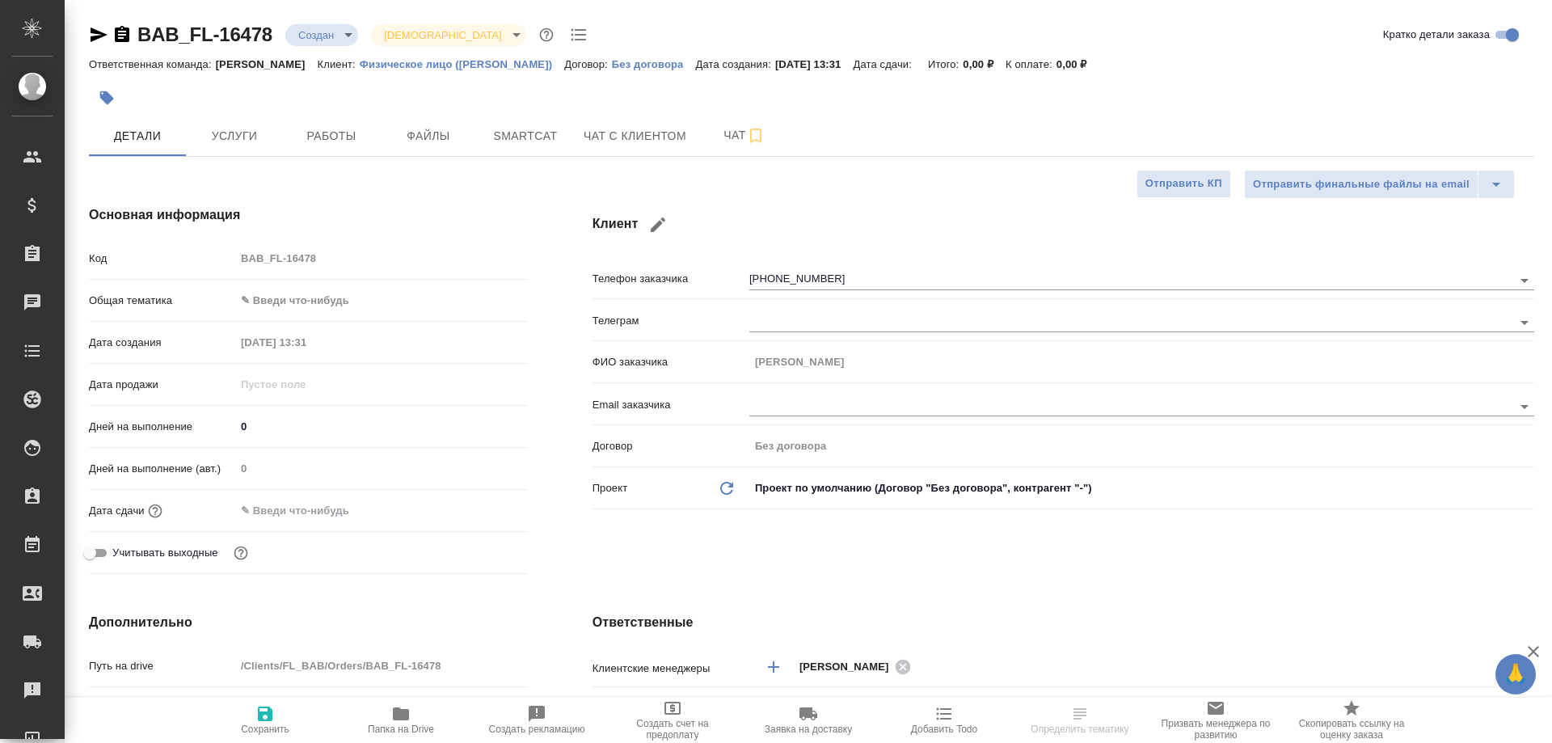
type textarea "x"
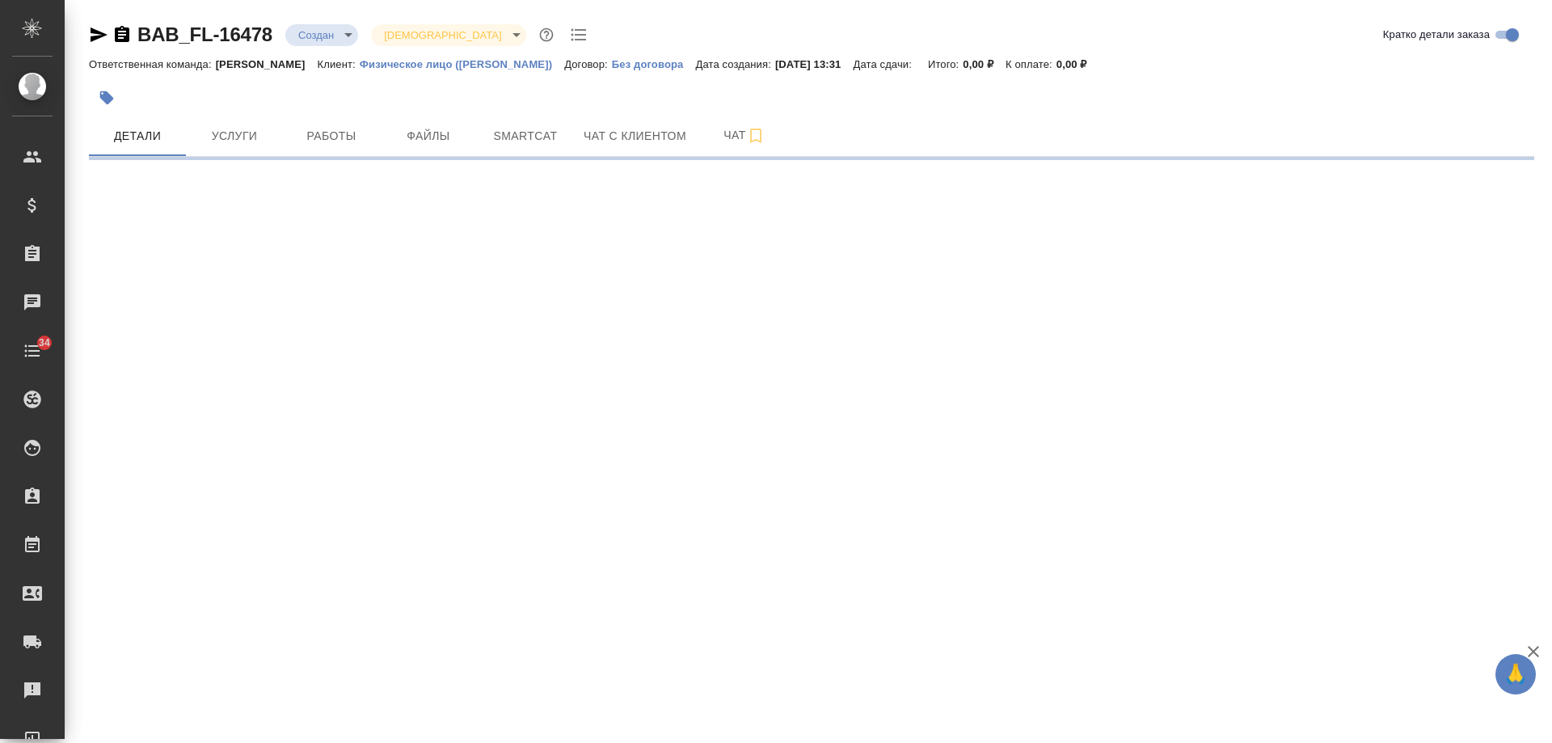
select select "RU"
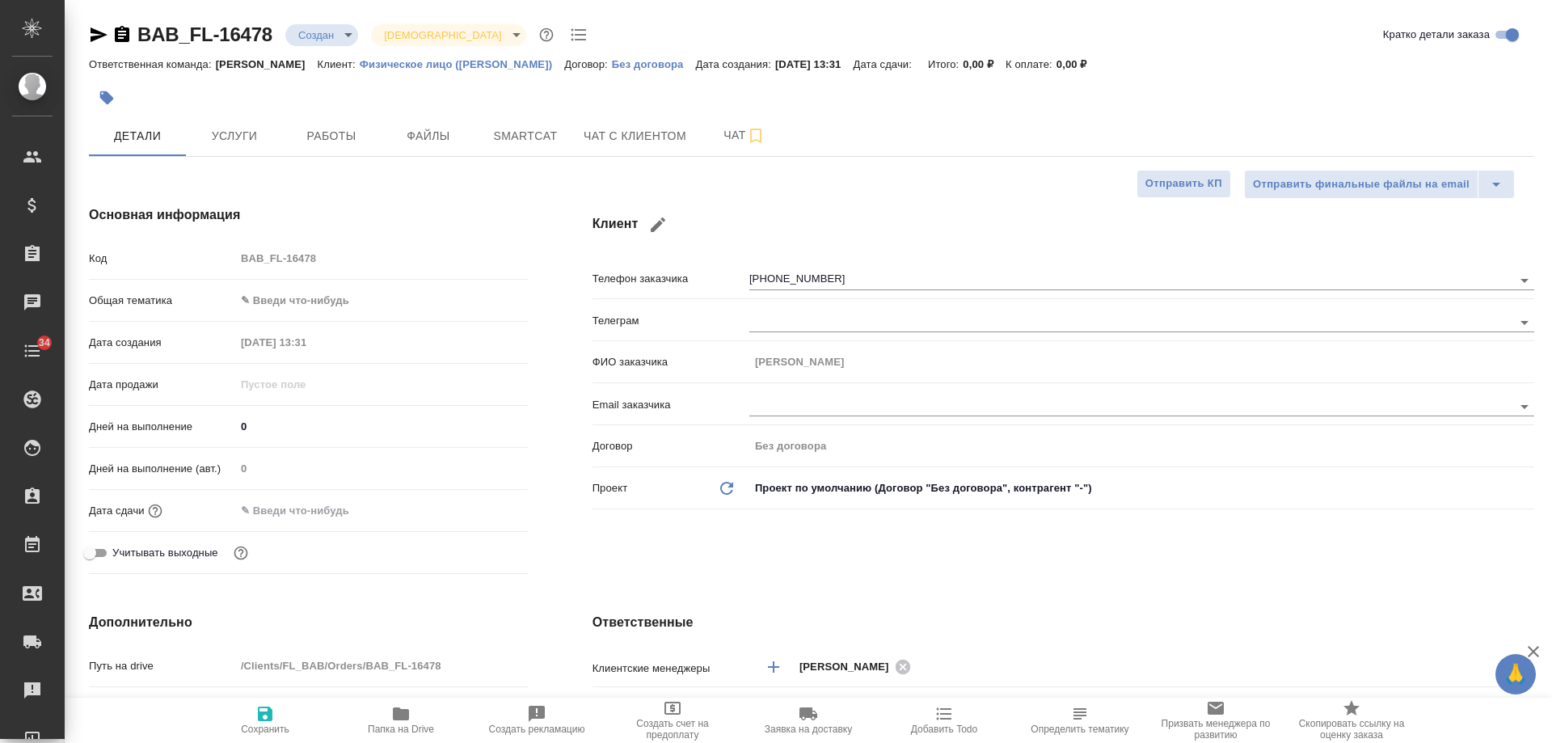
type textarea "x"
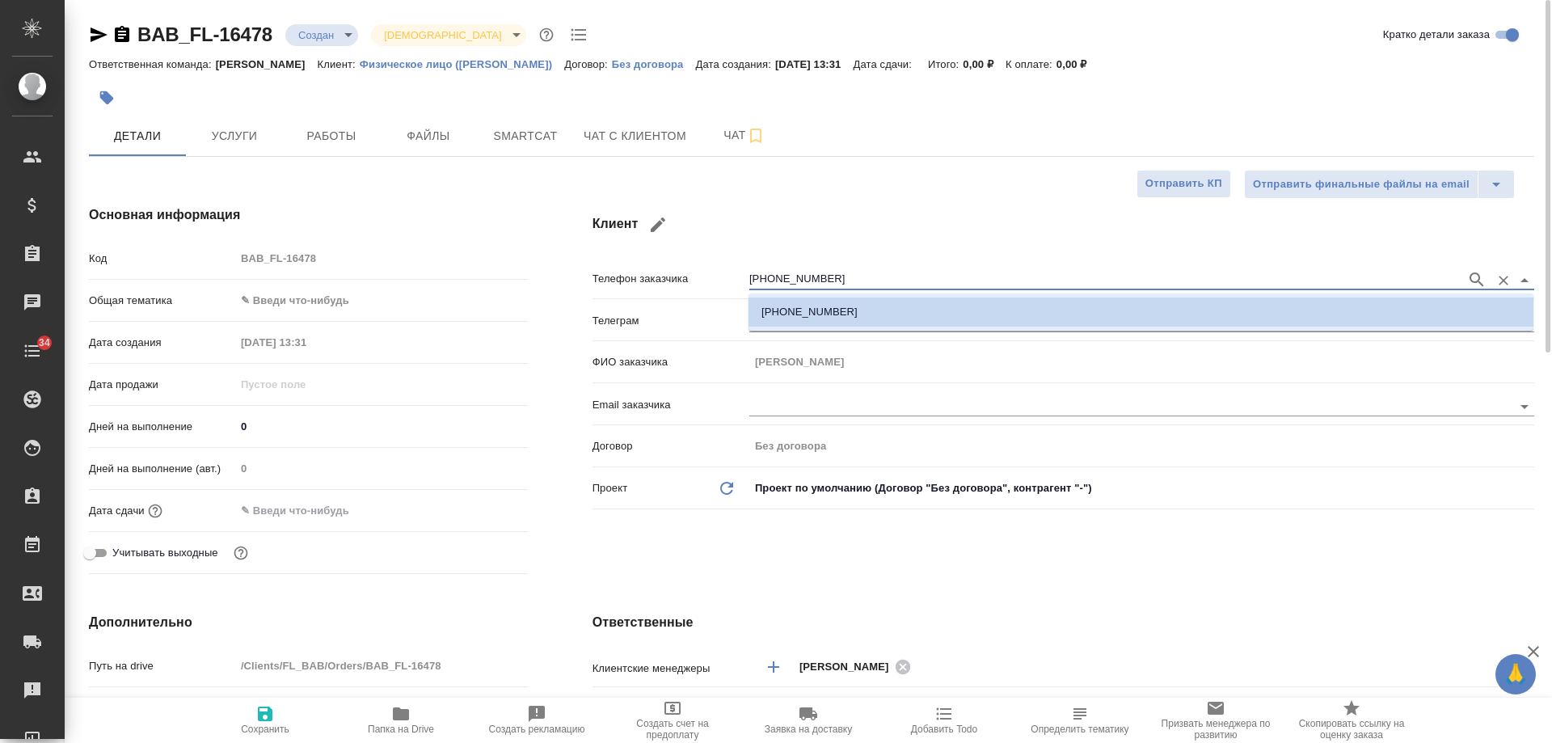
drag, startPoint x: 650, startPoint y: 283, endPoint x: 563, endPoint y: 283, distance: 86.5
click at [563, 283] on div "Клиент Телефон заказчика [PHONE_NUMBER] Телеграм ФИО заказчика [PERSON_NAME] за…" at bounding box center [1063, 393] width 1006 height 440
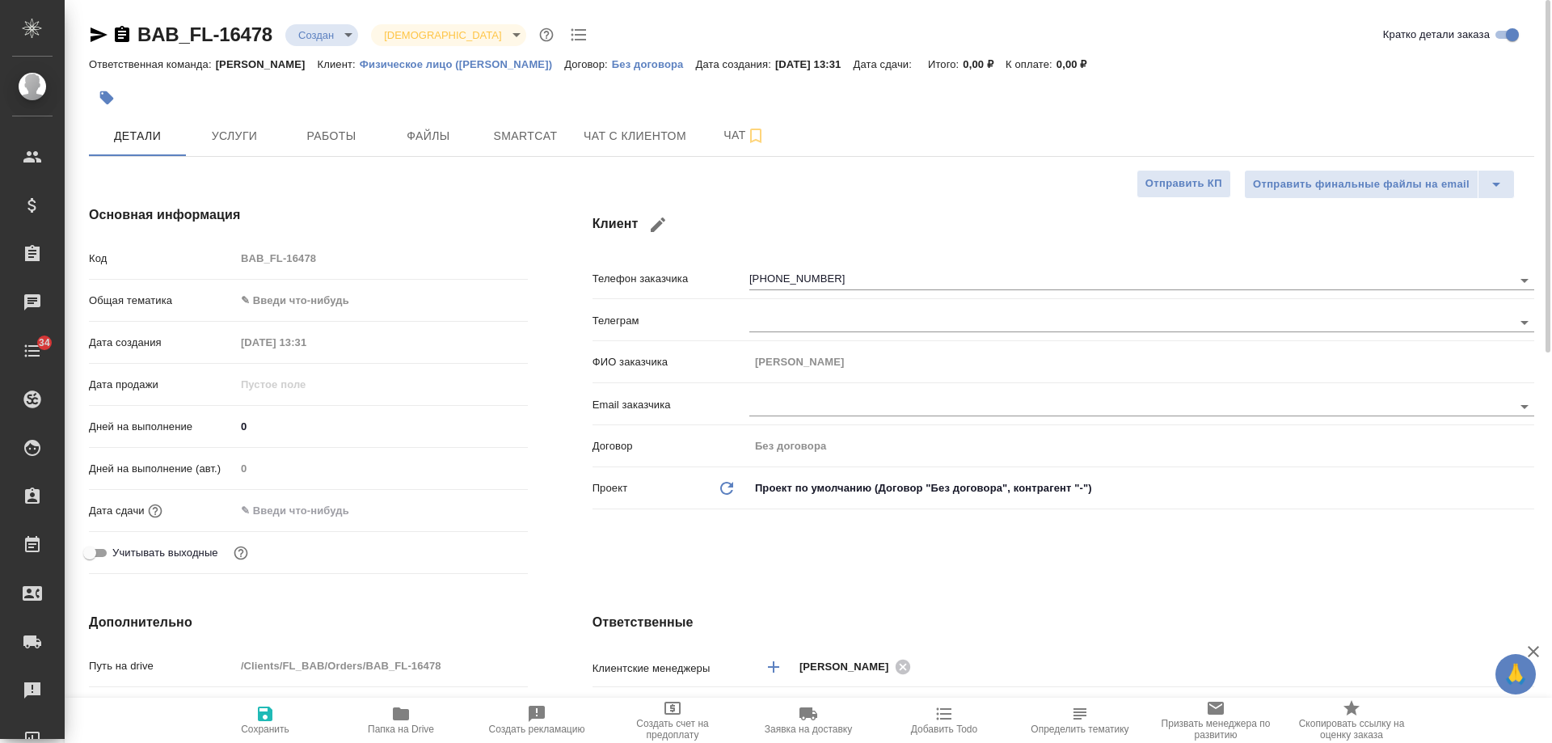
type textarea "x"
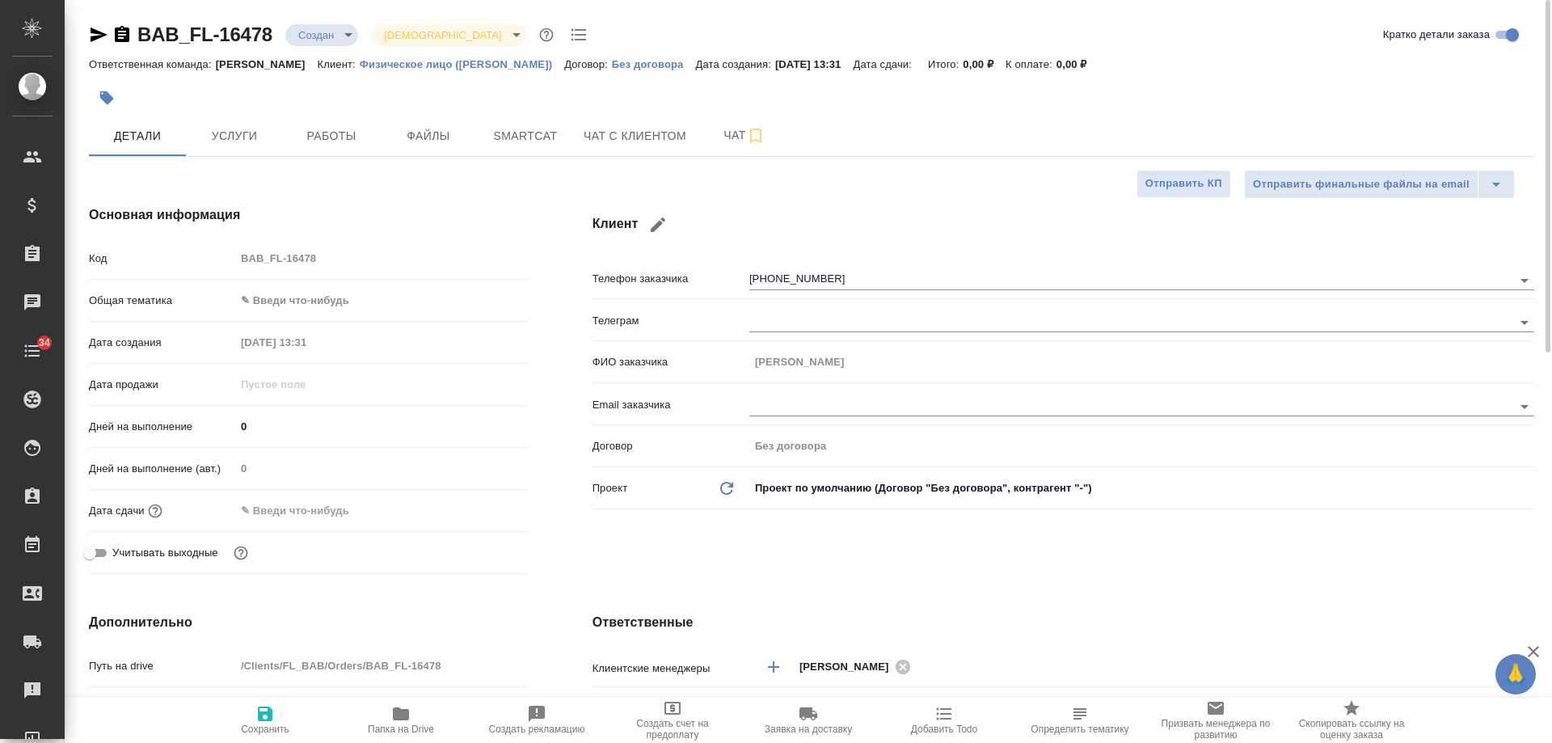
type textarea "x"
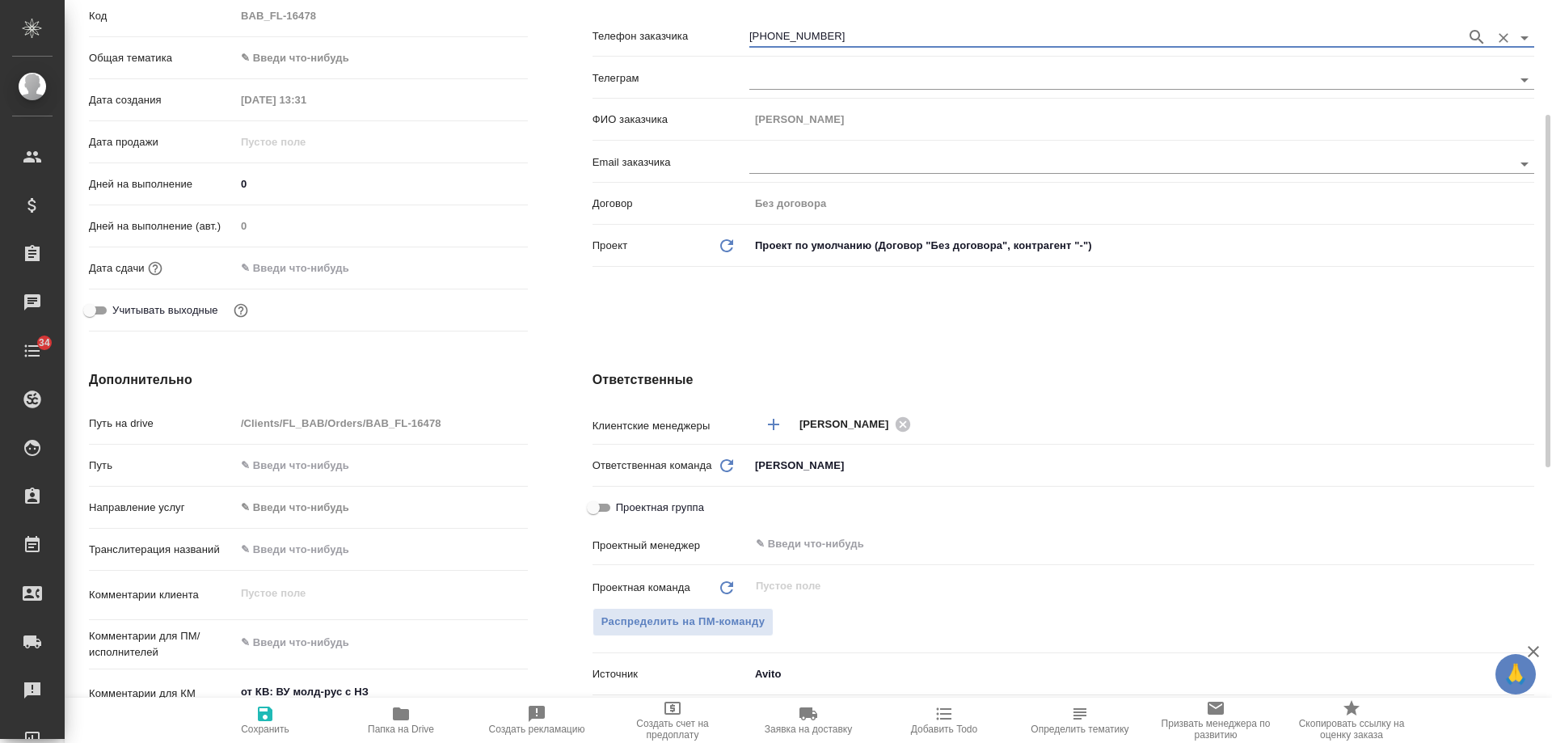
scroll to position [485, 0]
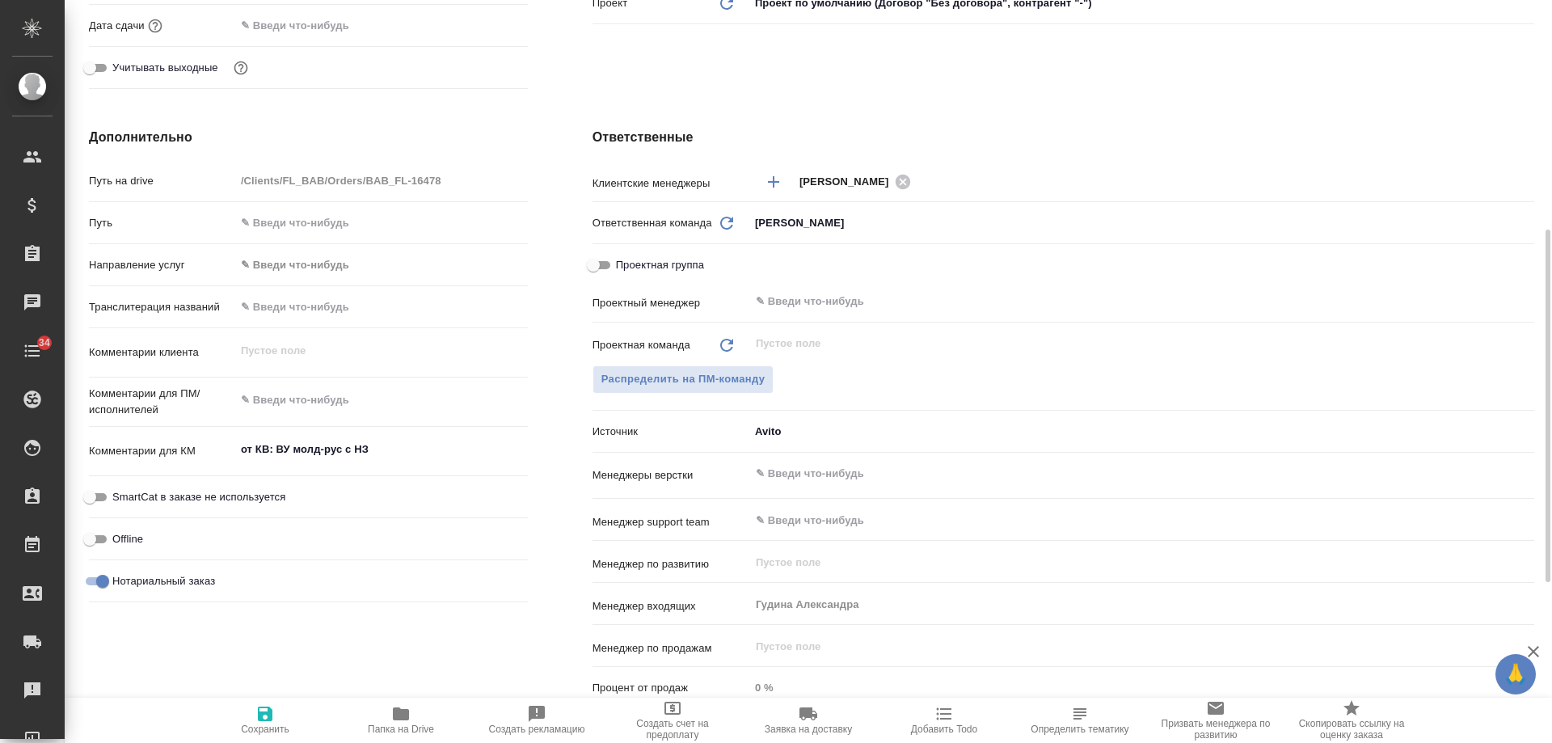
type textarea "x"
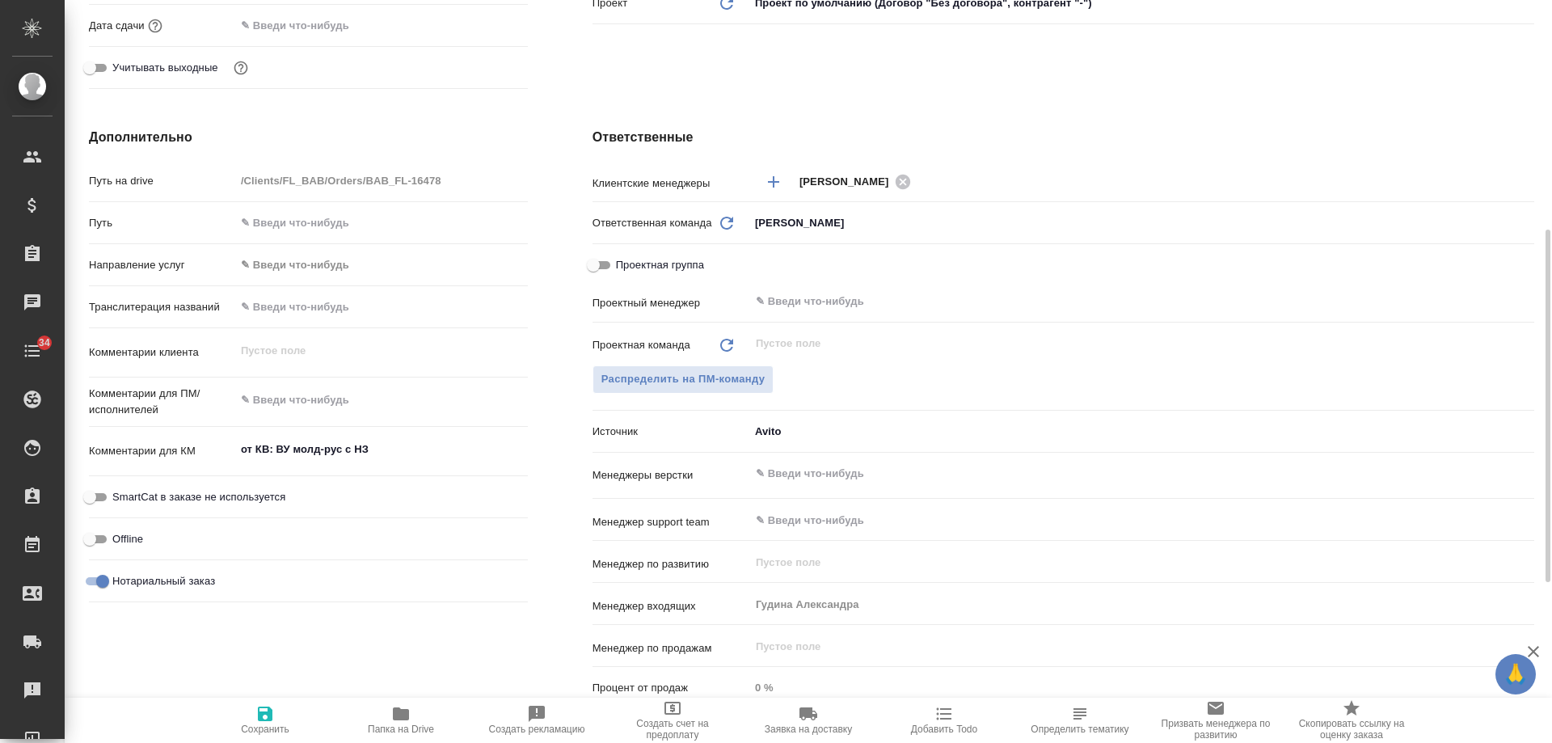
type textarea "x"
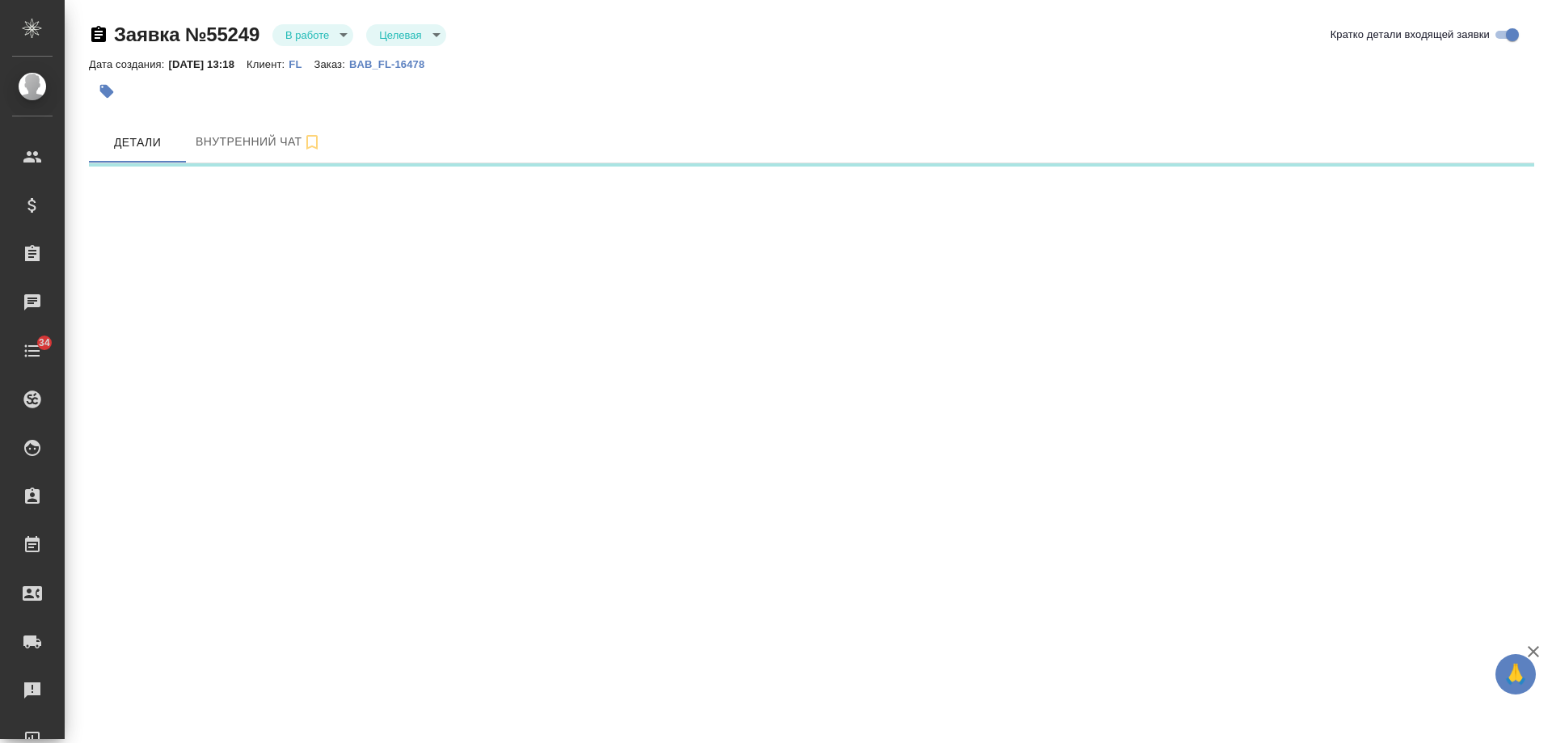
select select "RU"
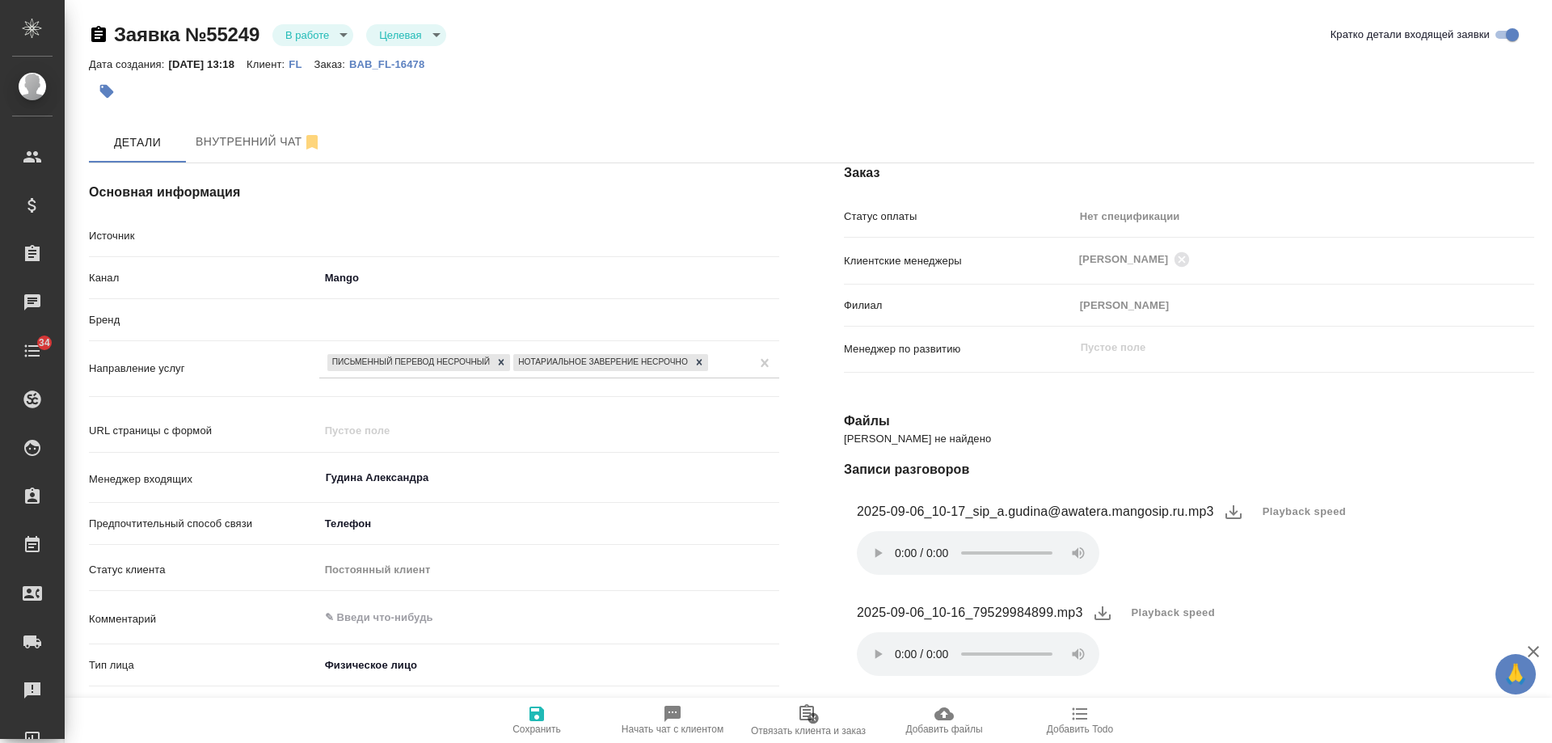
type textarea "x"
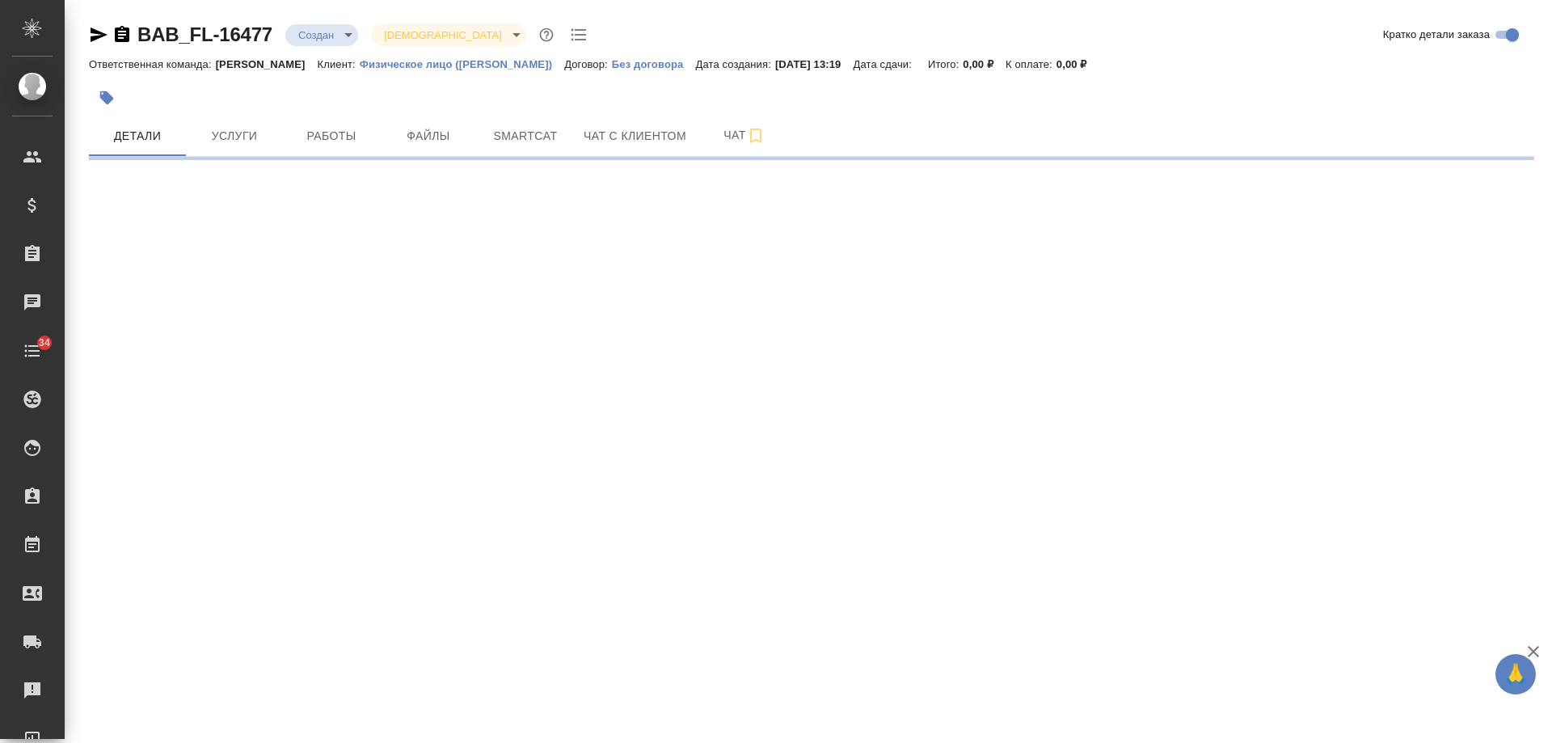
select select "RU"
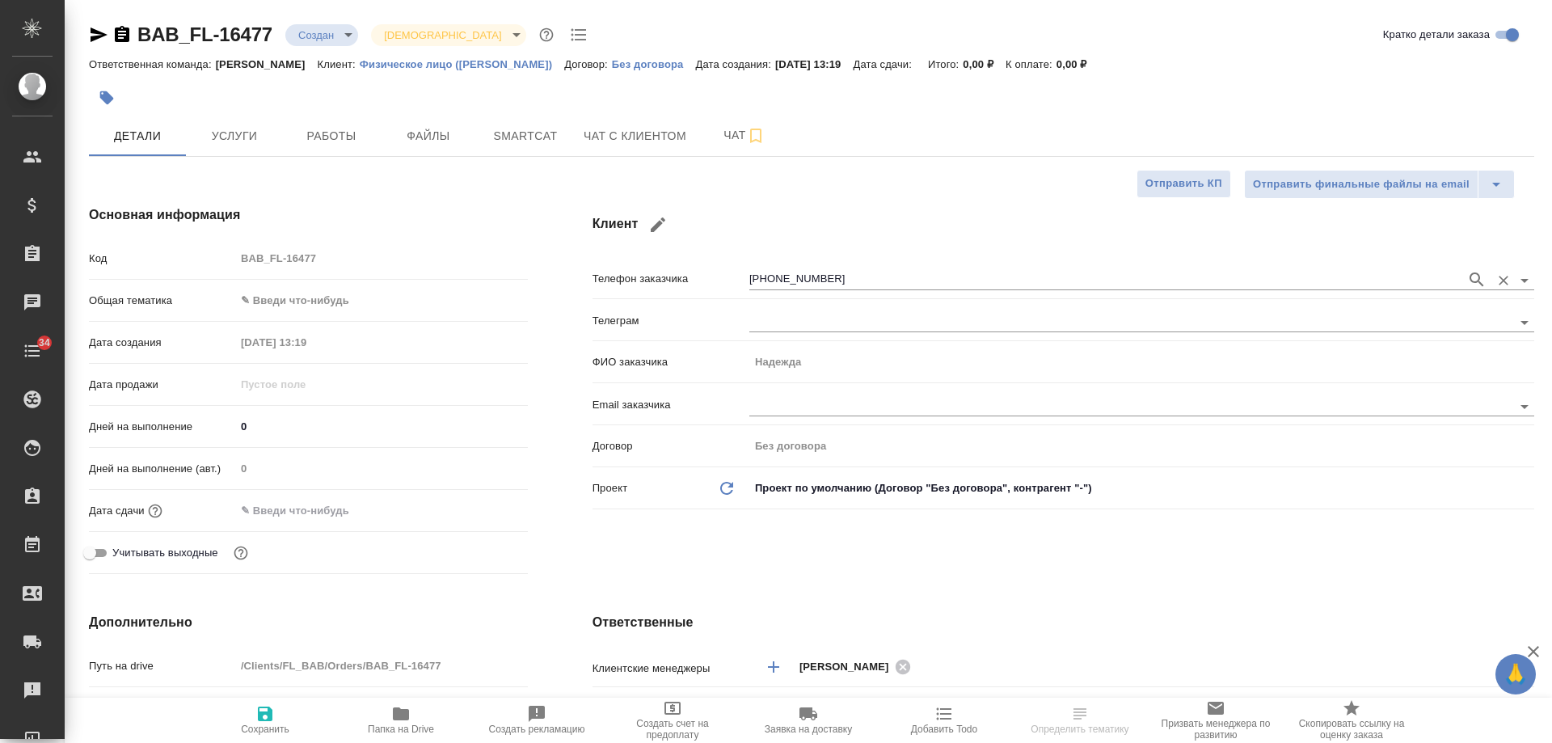
type textarea "x"
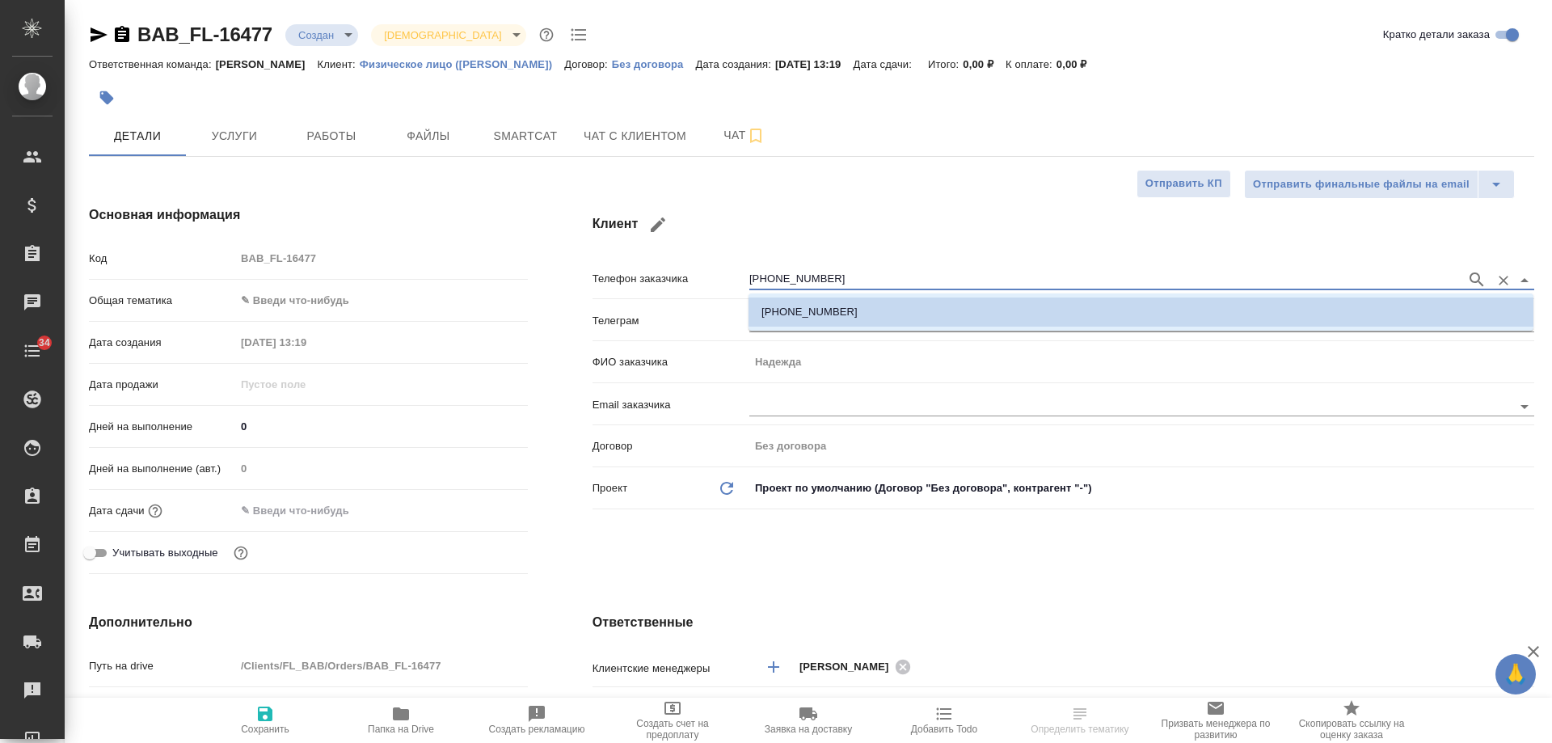
drag, startPoint x: 855, startPoint y: 277, endPoint x: 567, endPoint y: 271, distance: 288.7
click at [567, 271] on div "Клиент Телефон заказчика [PHONE_NUMBER] Телеграм ФИО заказчика [PERSON_NAME] Em…" at bounding box center [1063, 393] width 1006 height 440
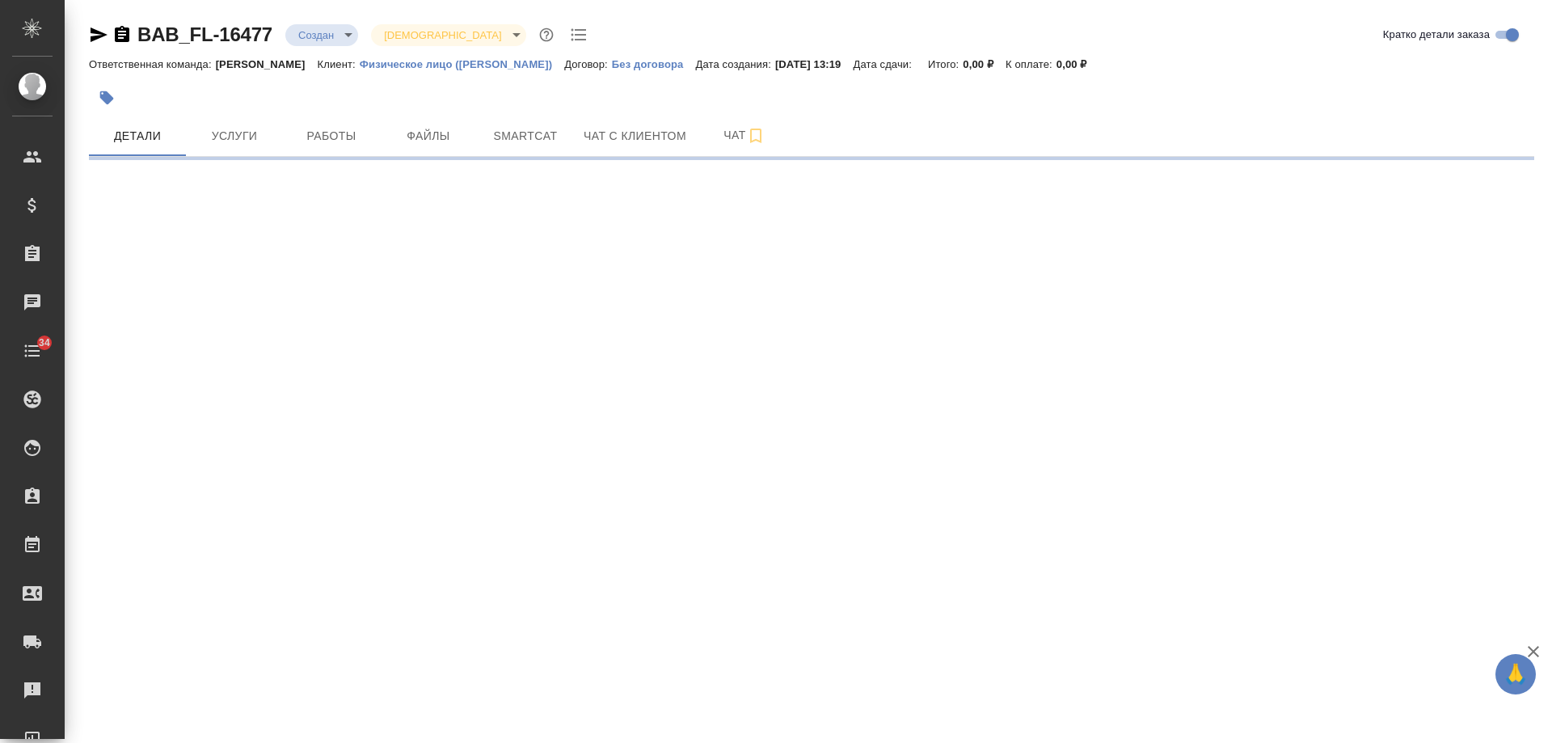
select select "RU"
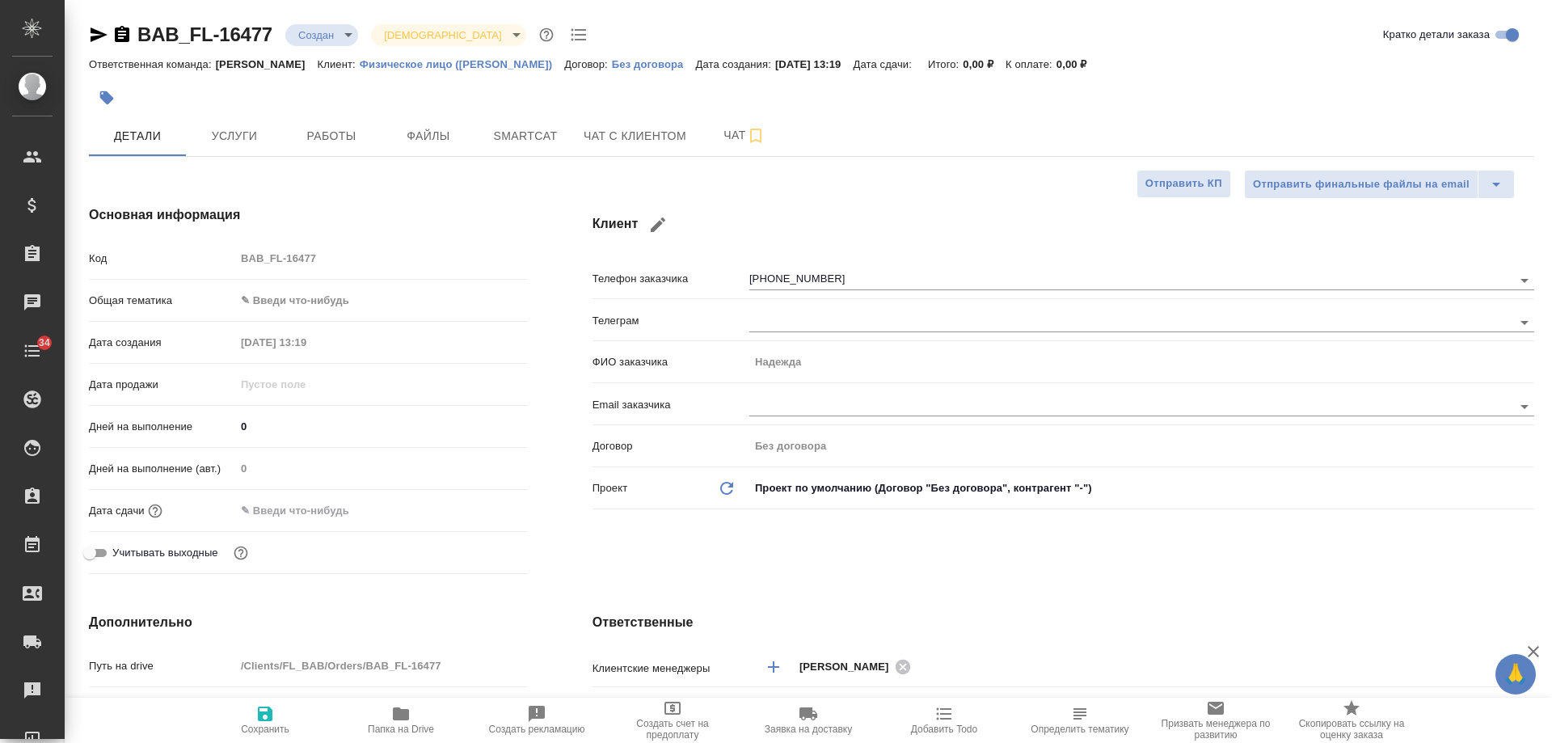
type textarea "x"
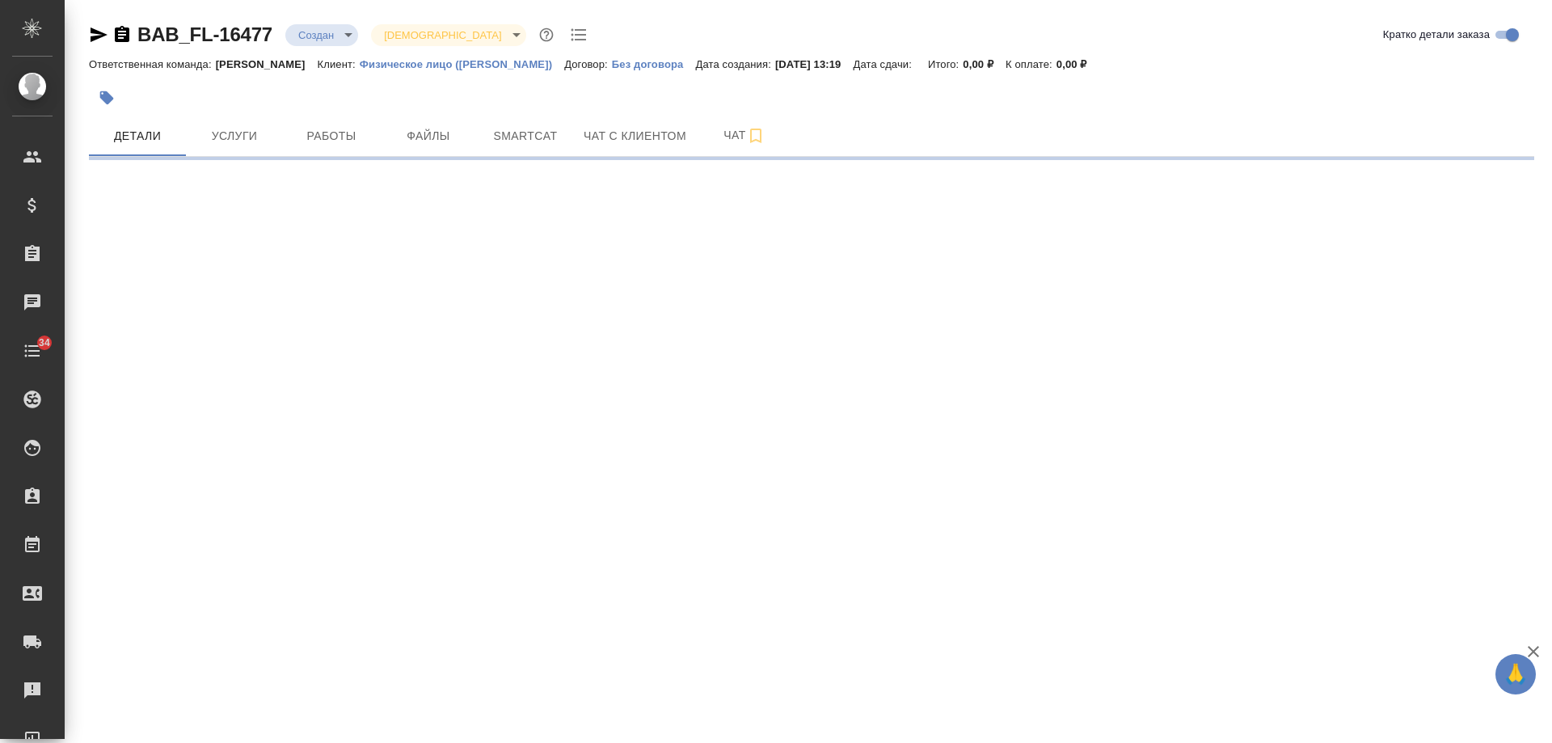
select select "RU"
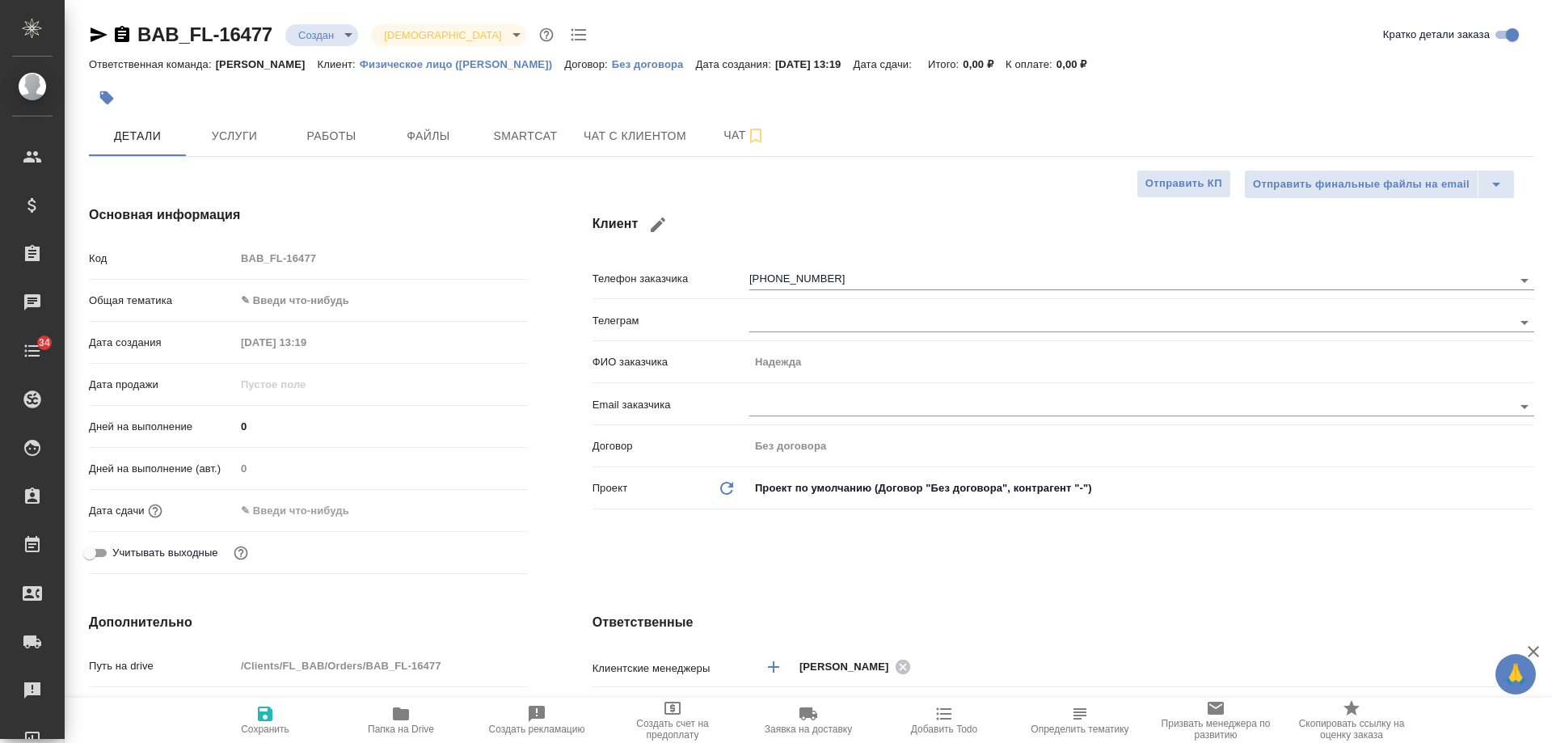
type textarea "x"
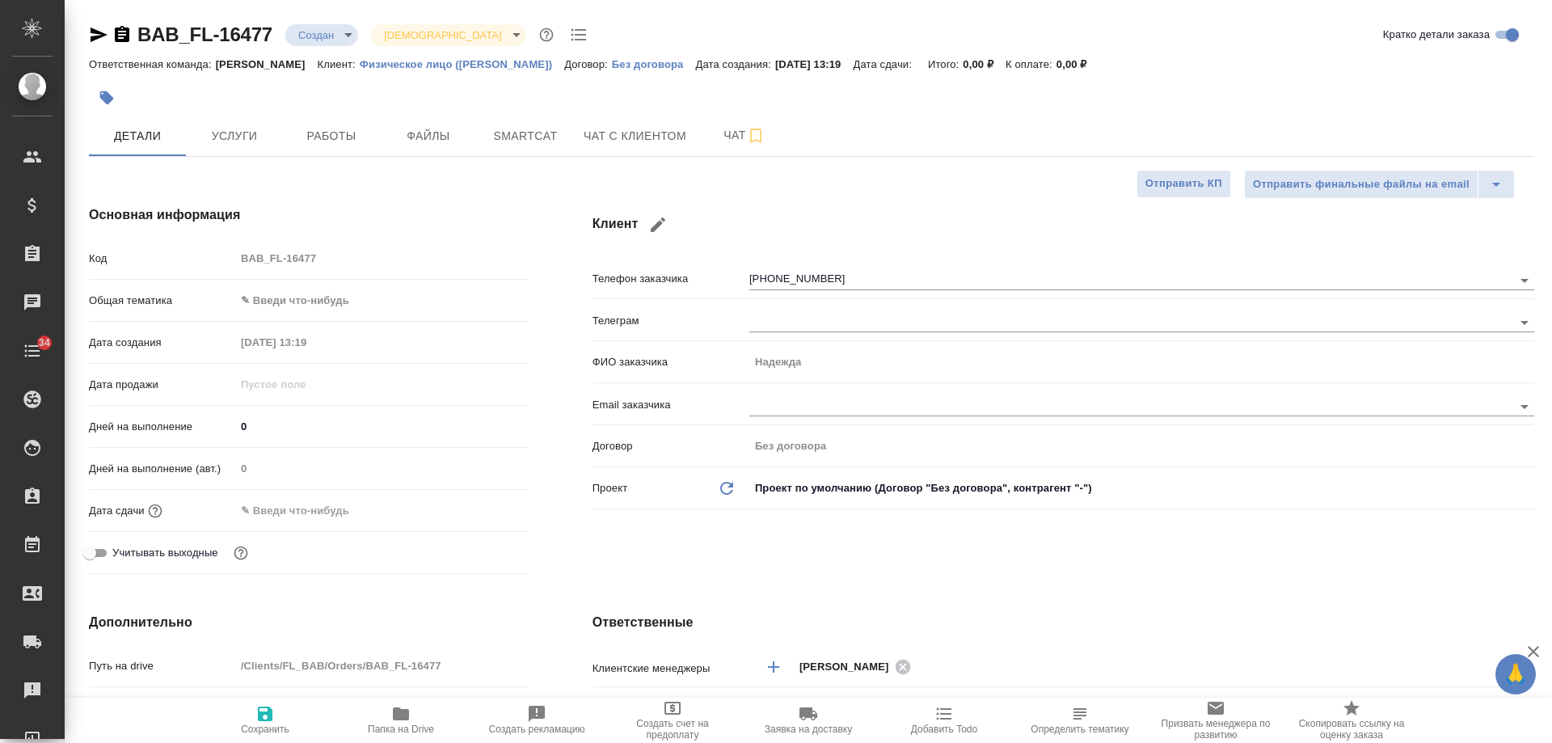
type textarea "x"
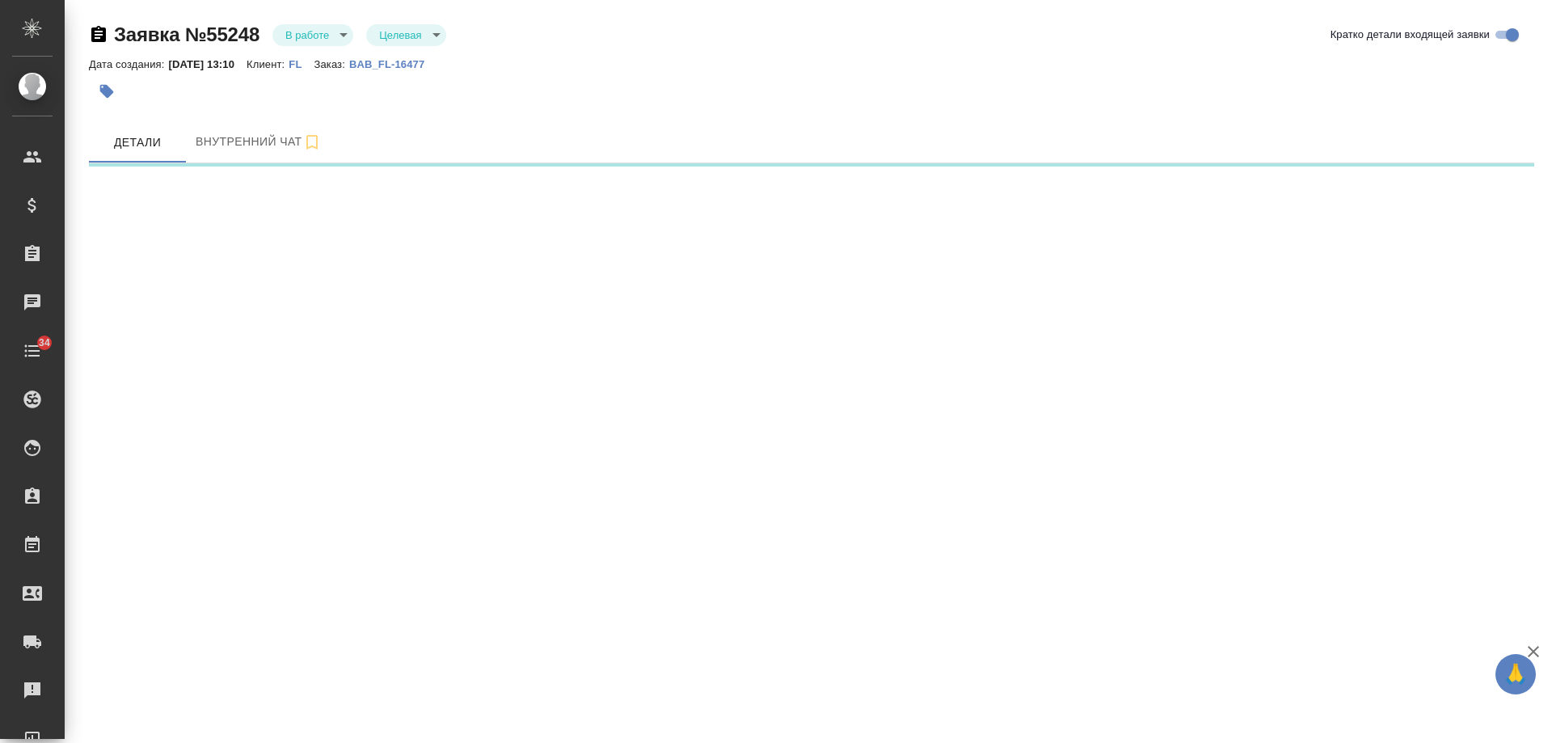
select select "RU"
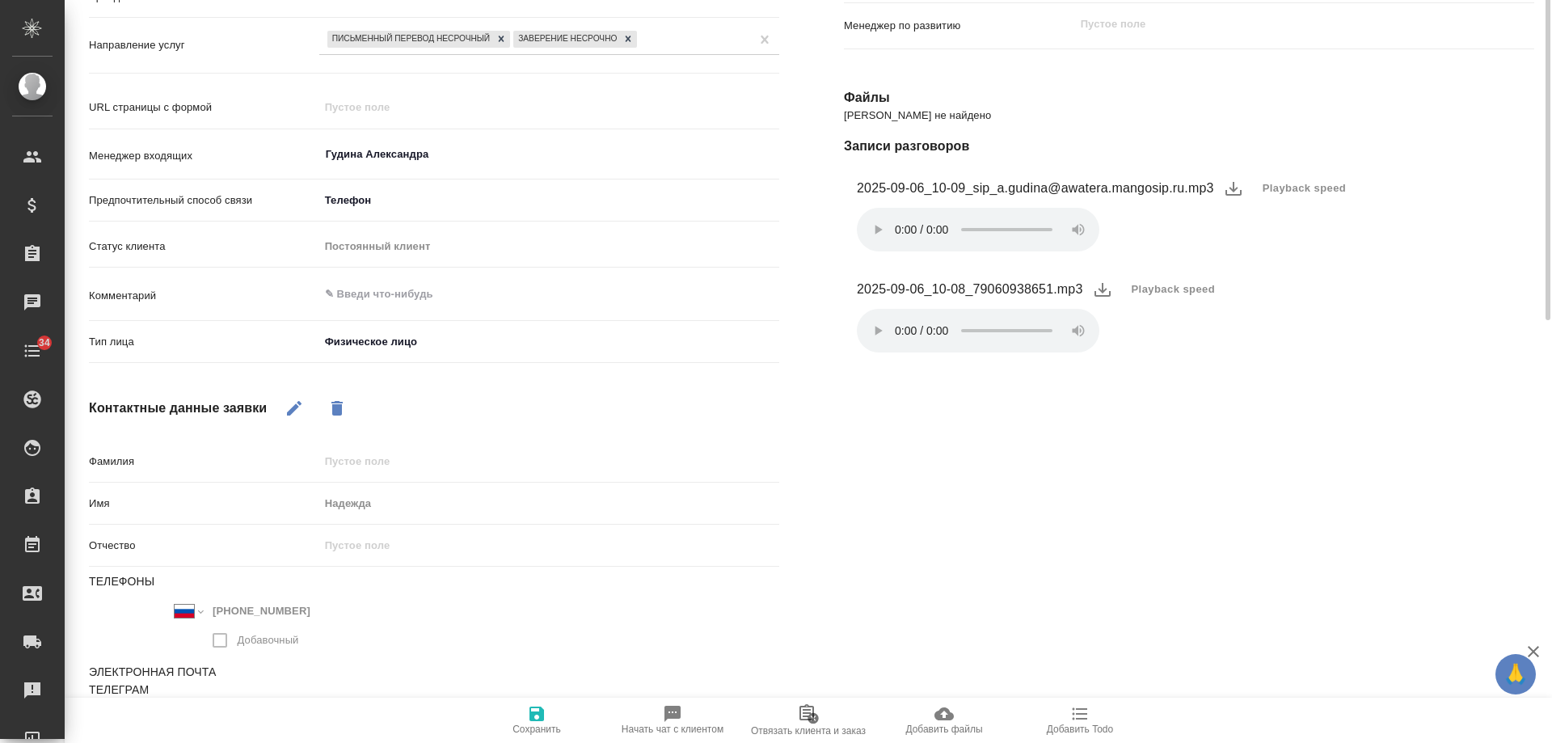
scroll to position [81, 0]
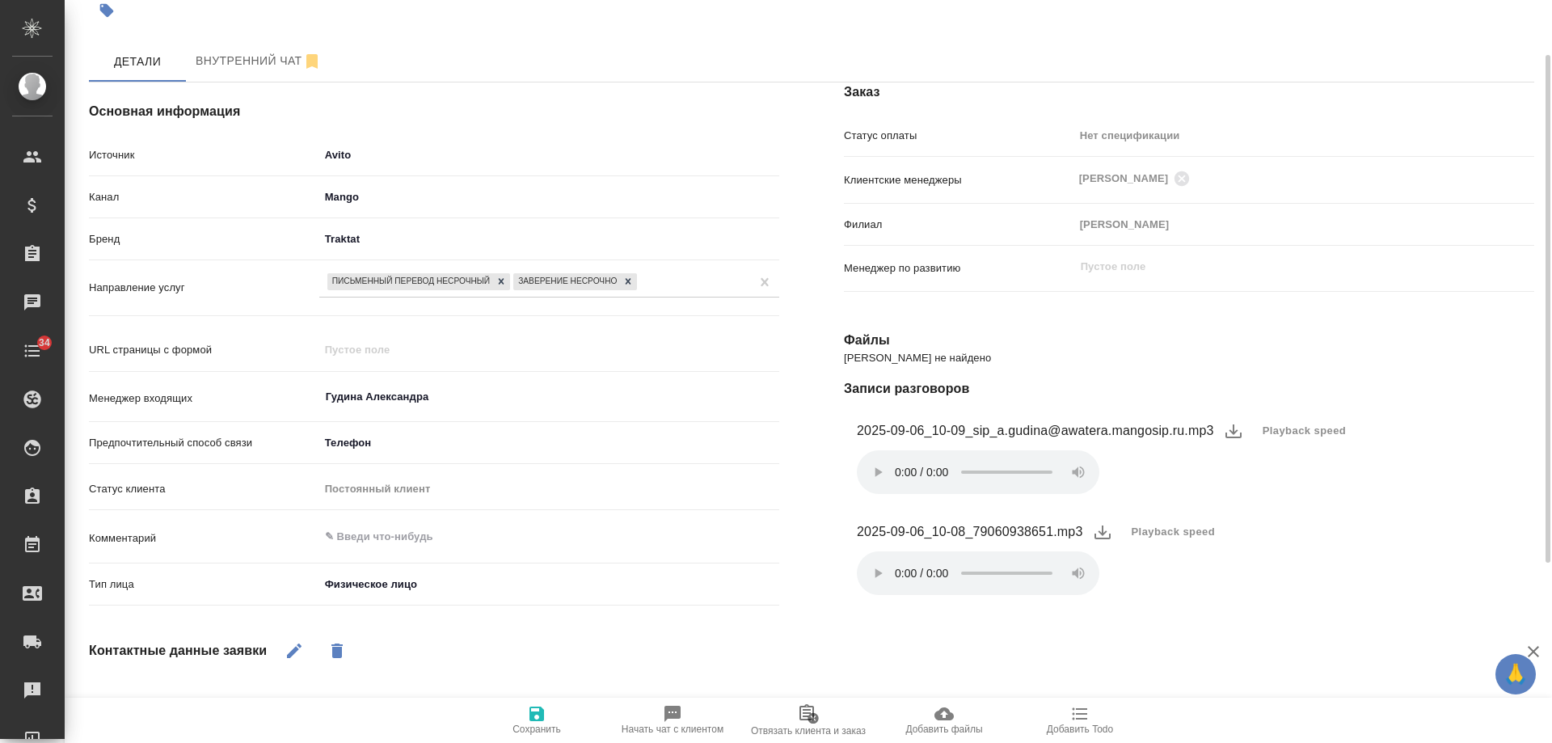
type textarea "x"
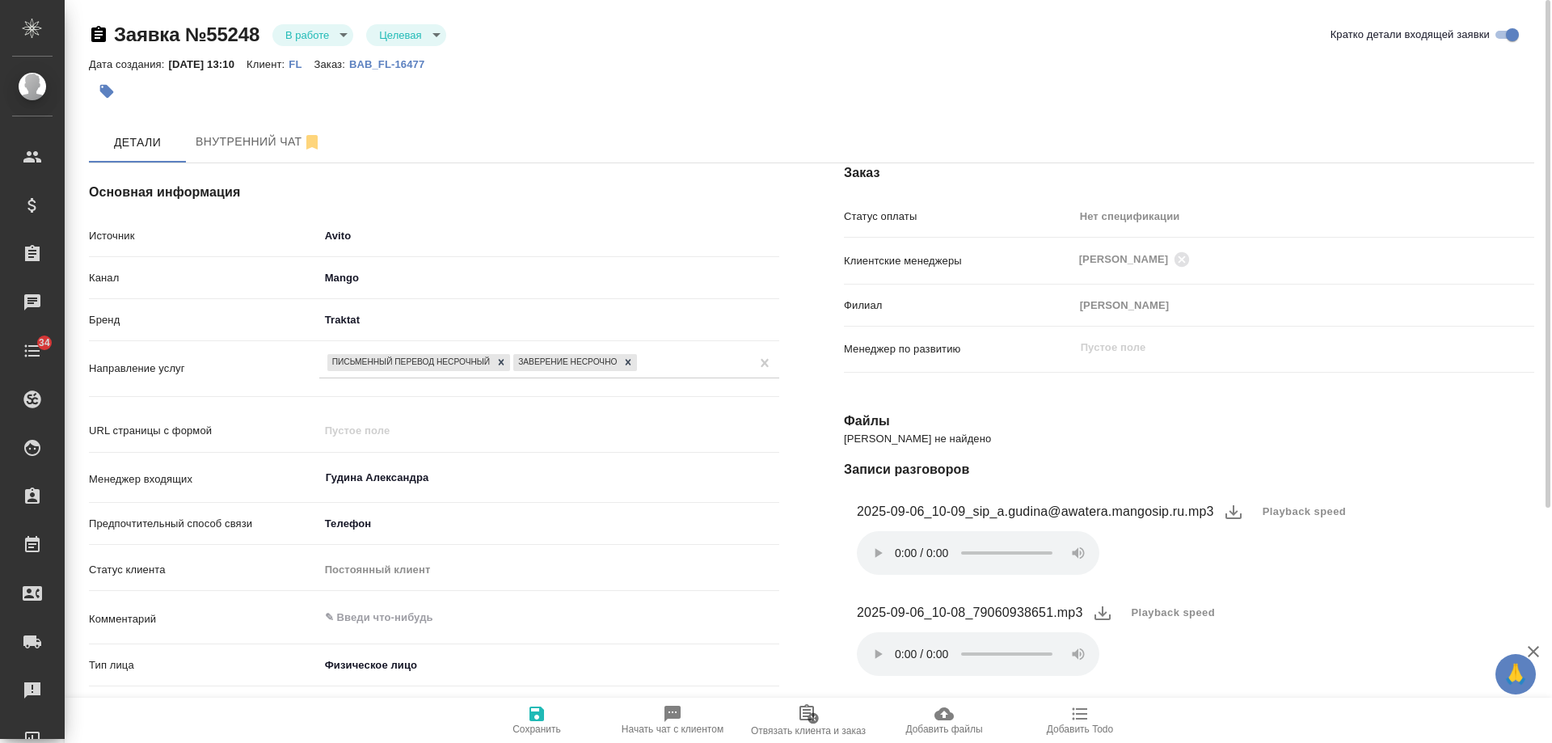
click at [317, 36] on body "🙏 .cls-1 fill:#fff; AWATERA Gudina Alexandra Клиенты Спецификации Заказы 0 Чаты…" at bounding box center [776, 371] width 1552 height 743
click at [312, 63] on button "Отказ" at bounding box center [304, 62] width 38 height 18
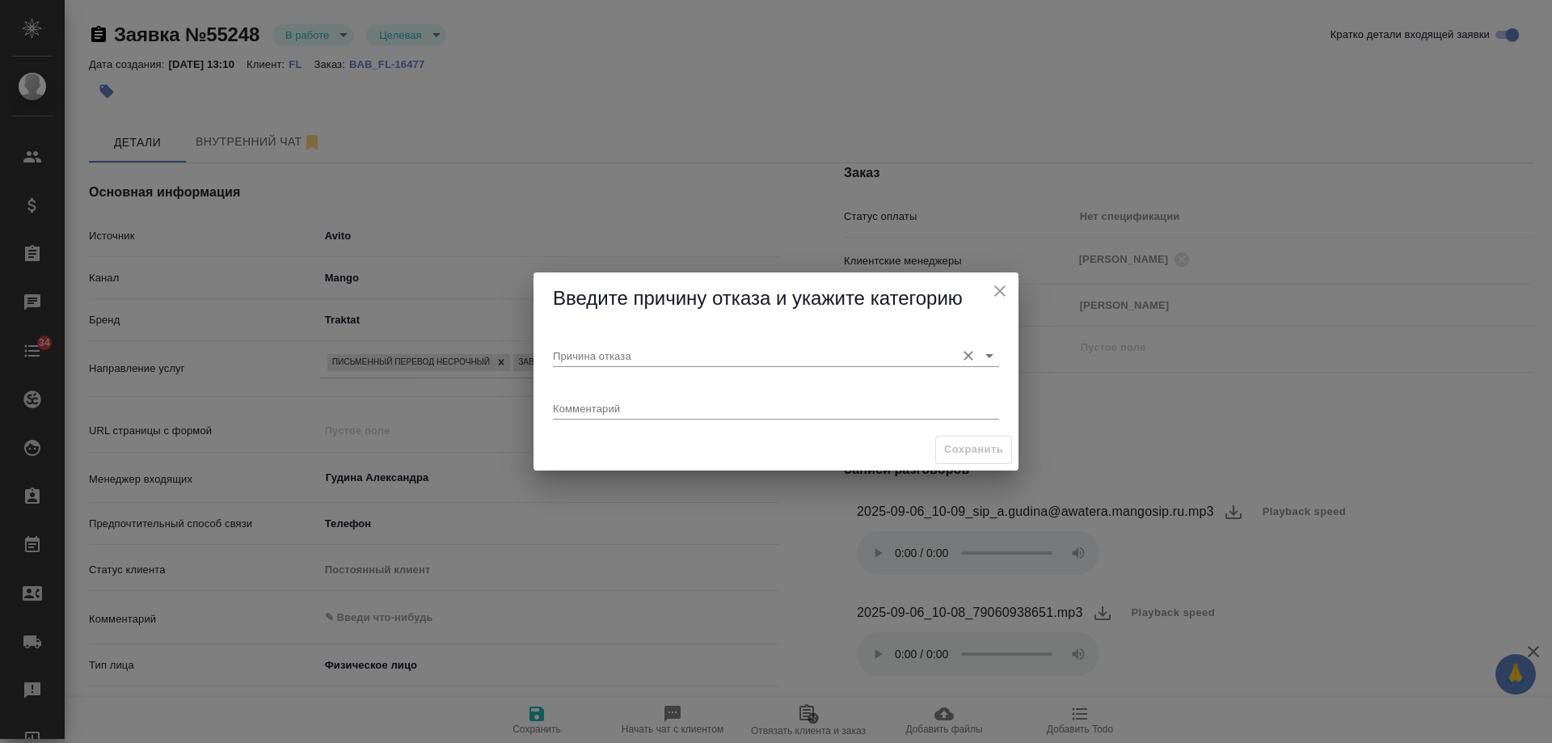
click at [639, 354] on input "Причина отказа" at bounding box center [750, 355] width 395 height 22
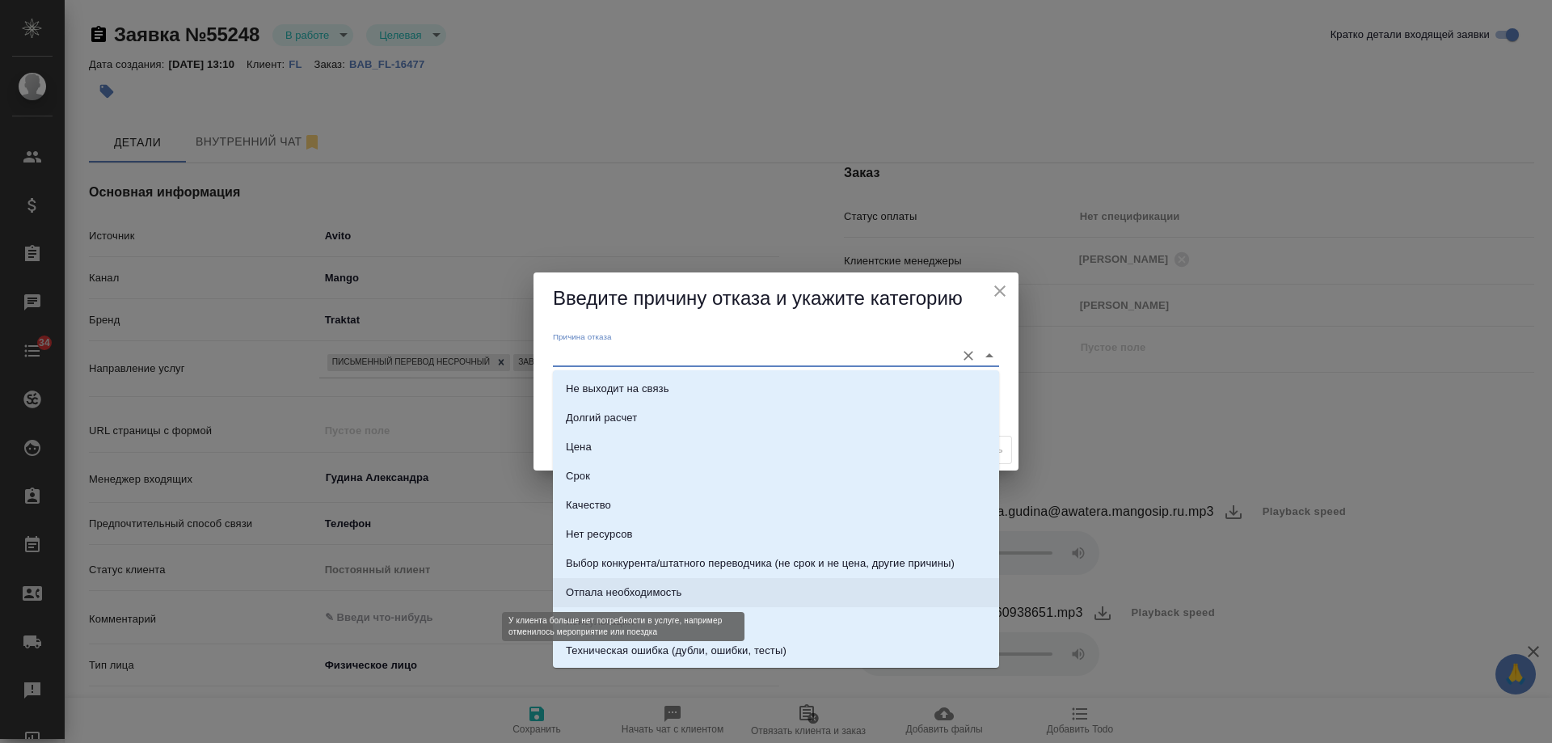
click at [643, 598] on div "Отпала необходимость" at bounding box center [624, 592] width 116 height 16
type input "Отпала необходимость"
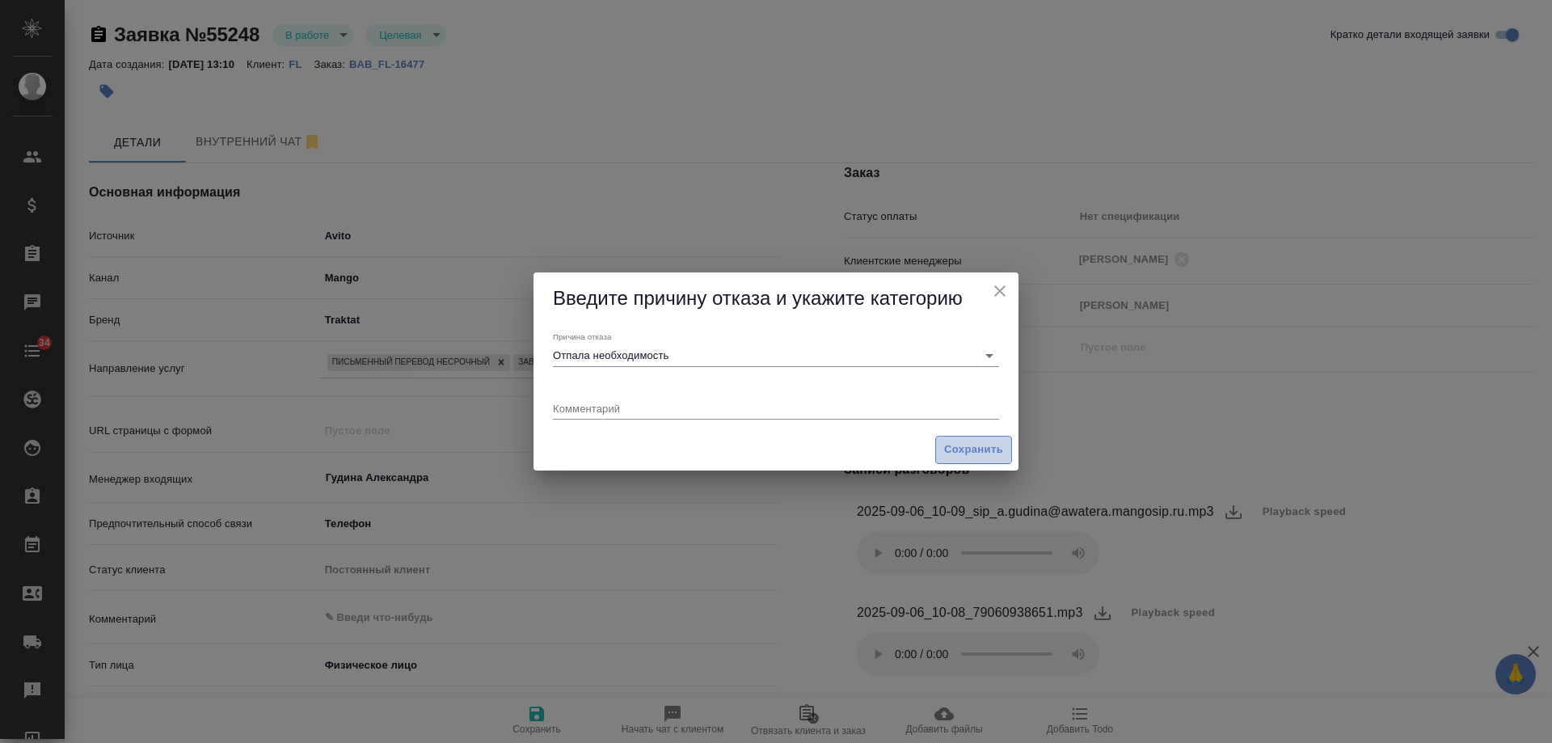
click at [970, 457] on span "Сохранить" at bounding box center [973, 450] width 59 height 19
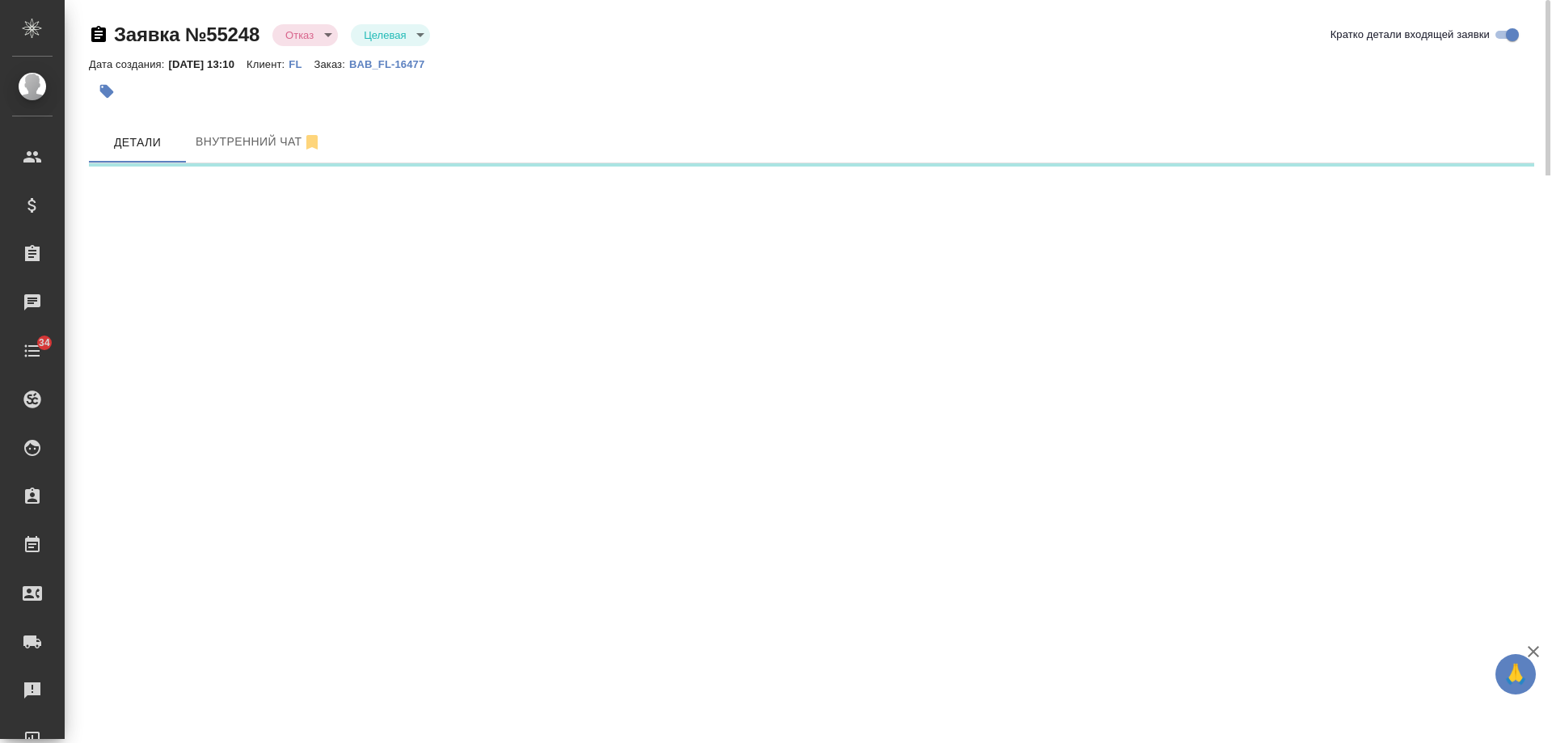
select select "RU"
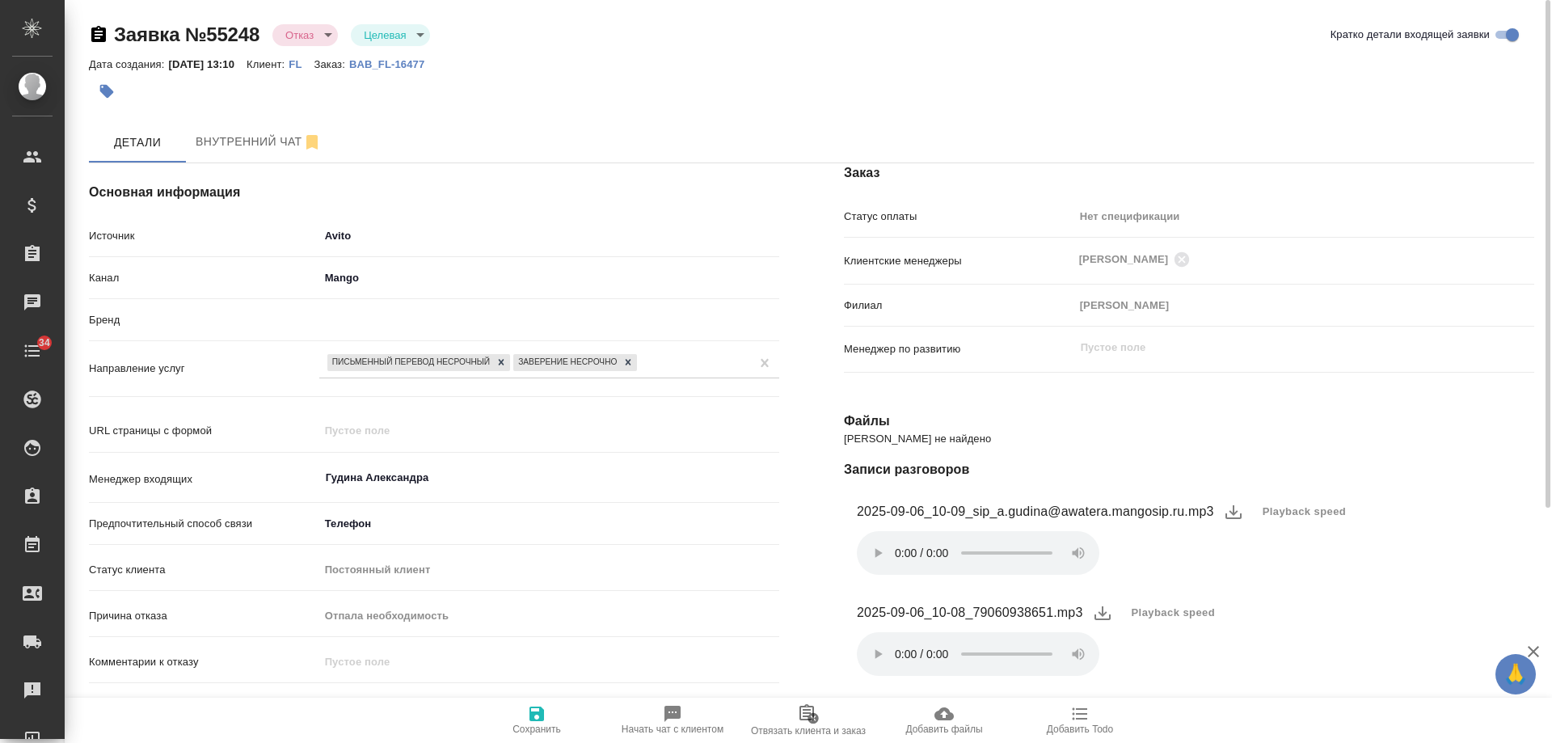
type textarea "x"
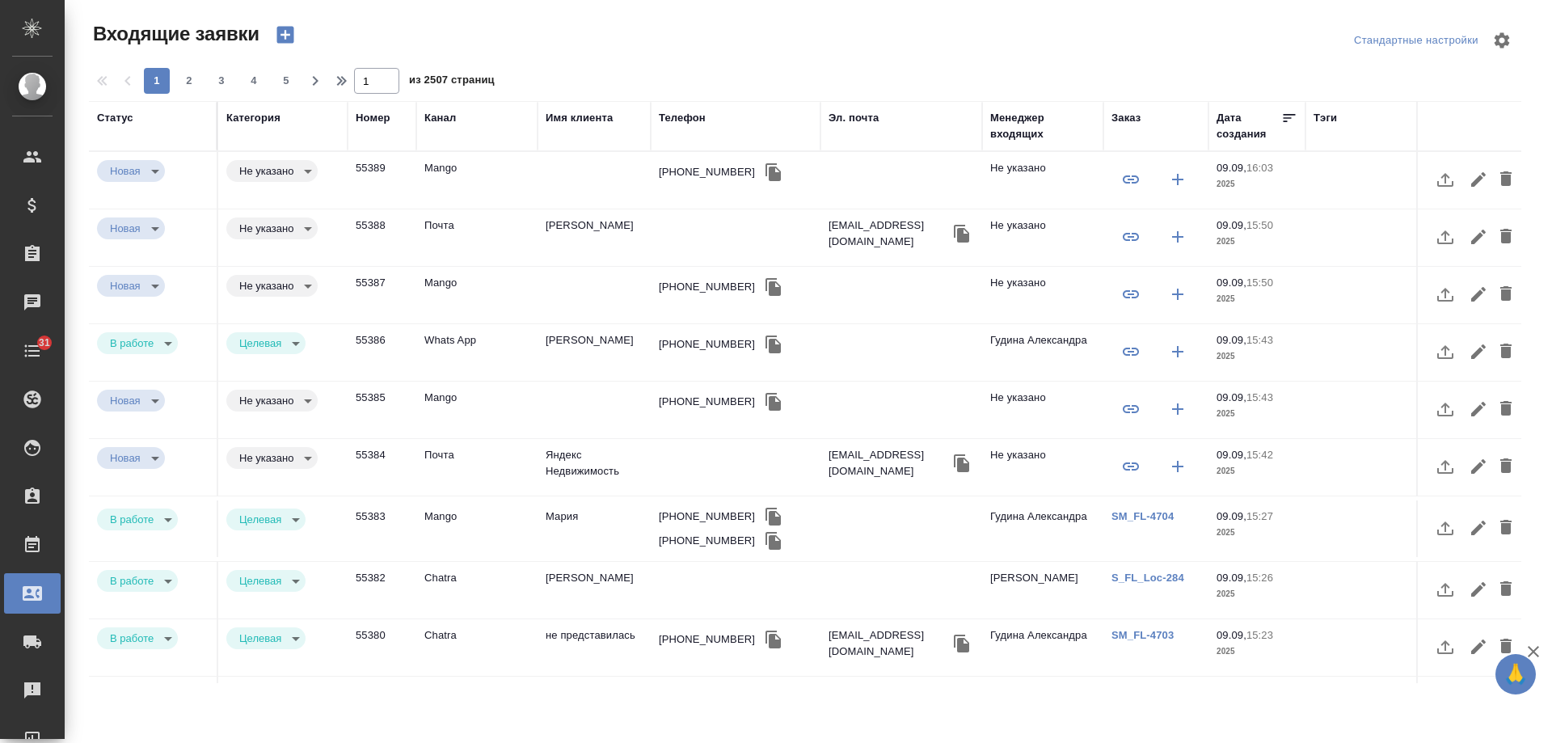
select select "RU"
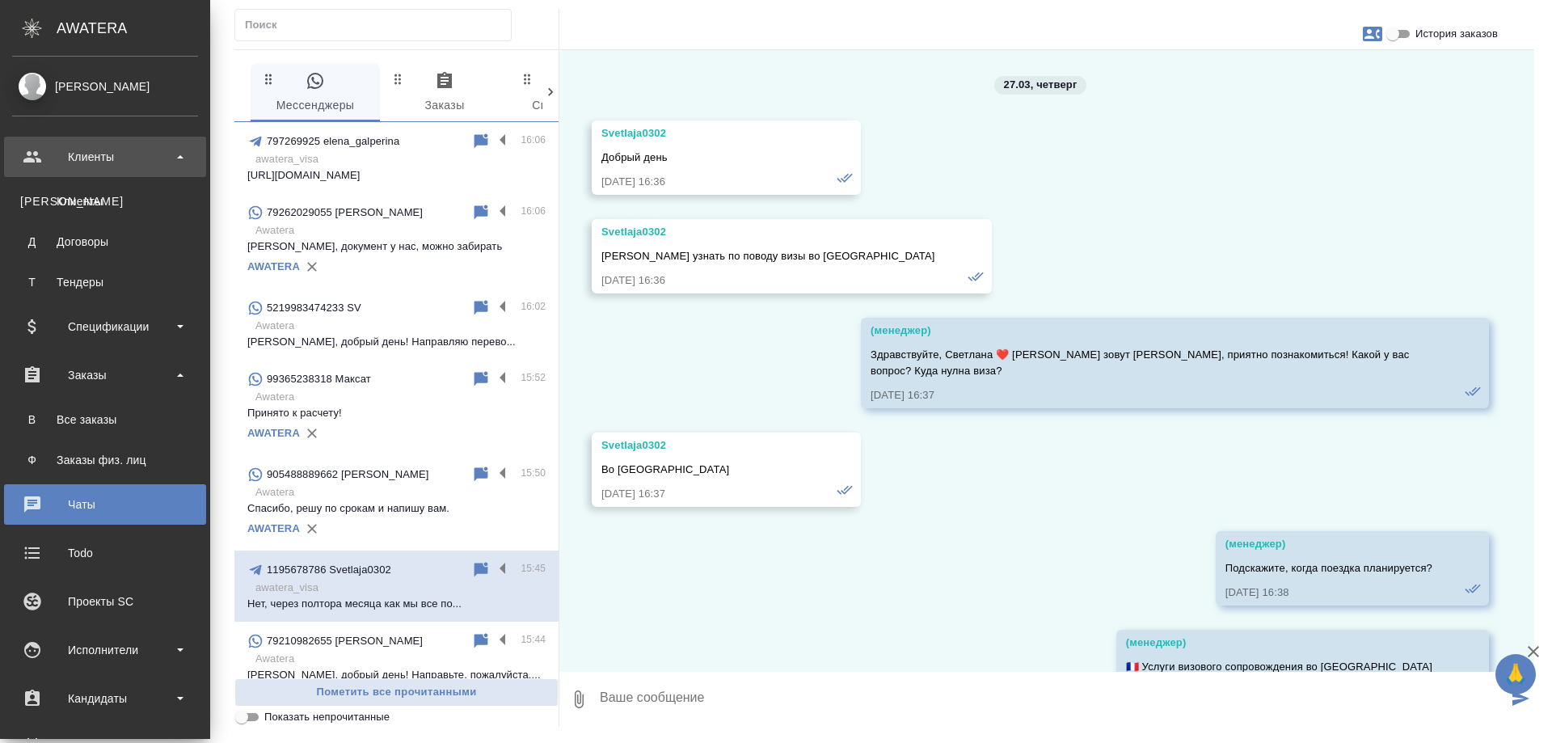
scroll to position [8747, 0]
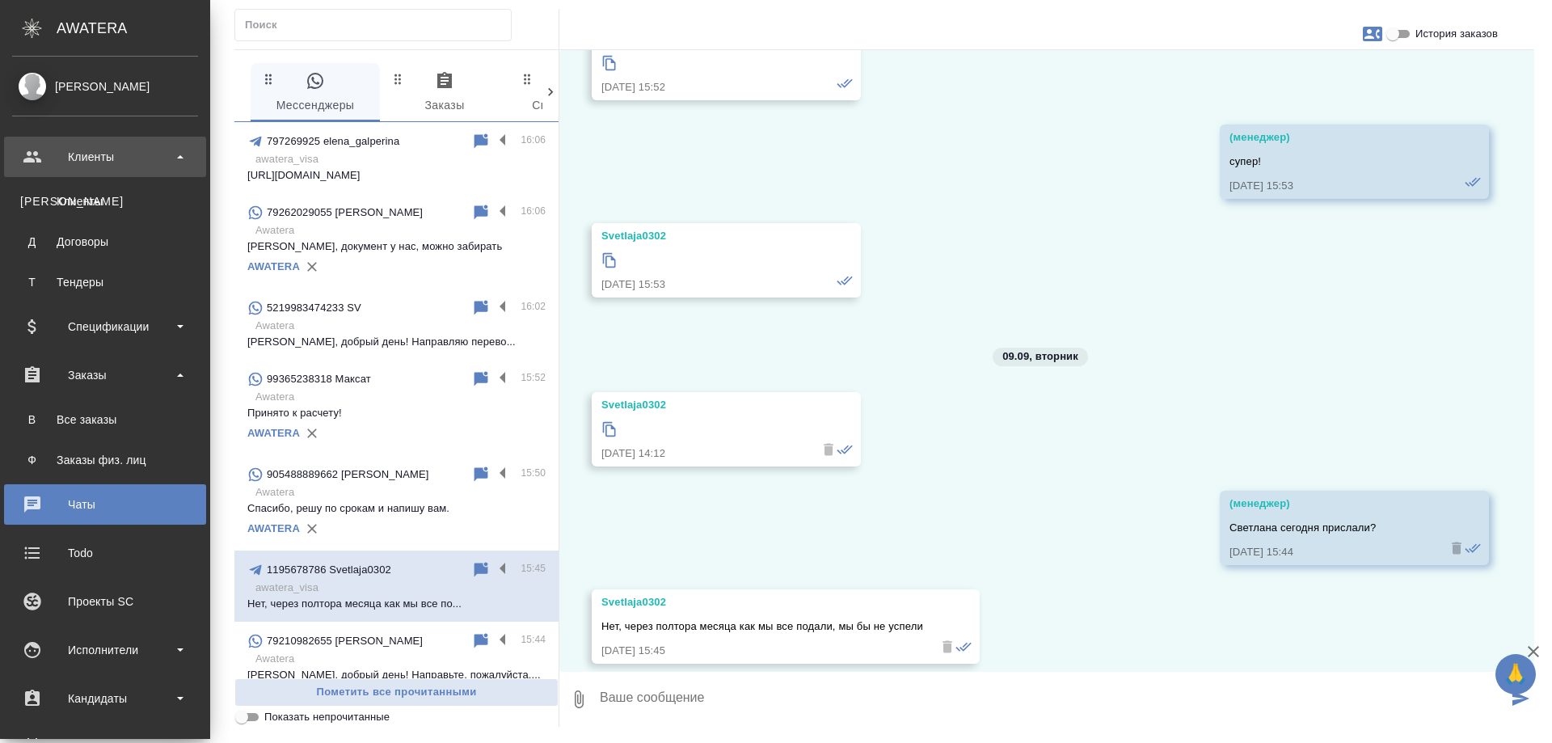
click at [40, 154] on div "Клиенты" at bounding box center [105, 157] width 186 height 24
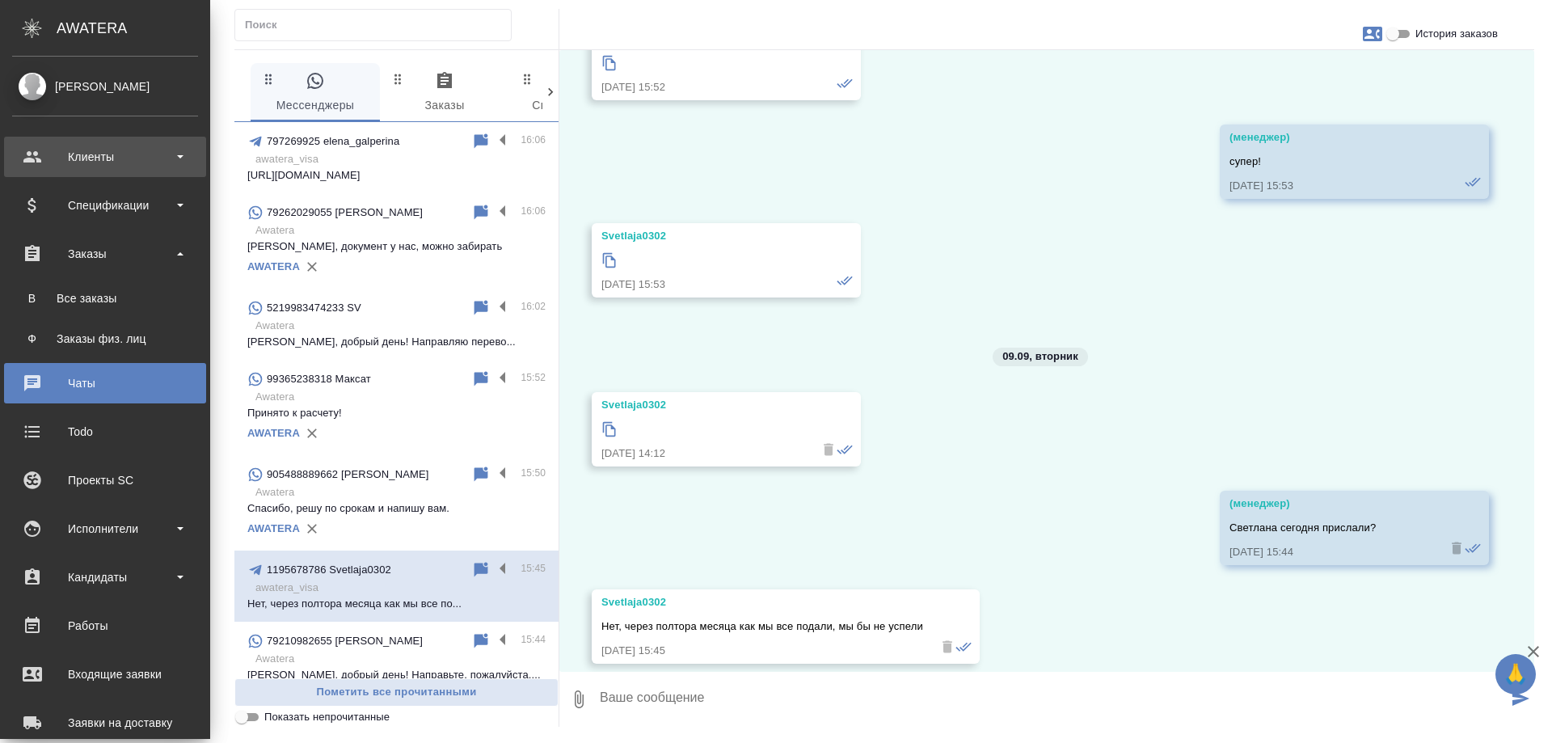
click at [88, 158] on div "Клиенты" at bounding box center [105, 157] width 186 height 24
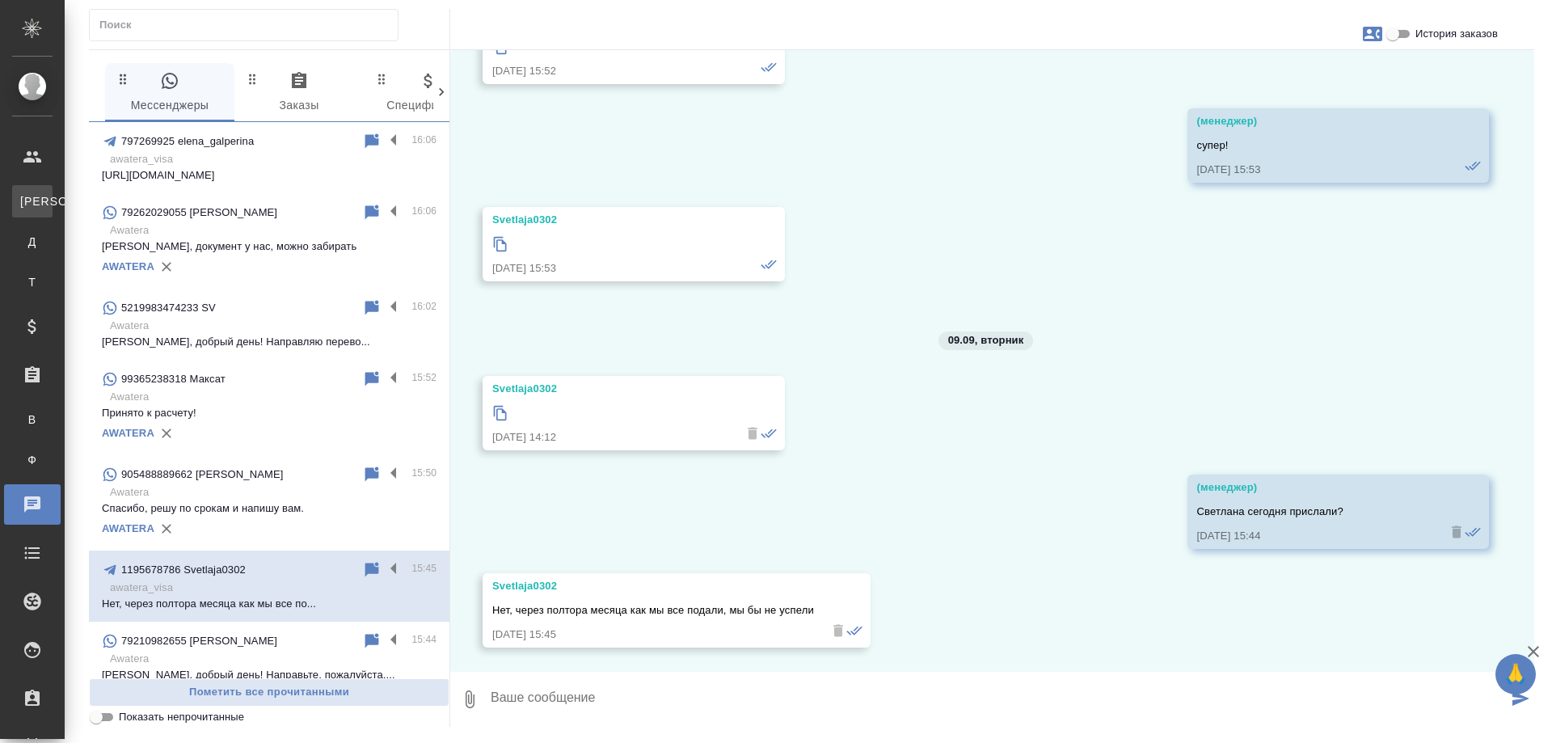
scroll to position [8715, 0]
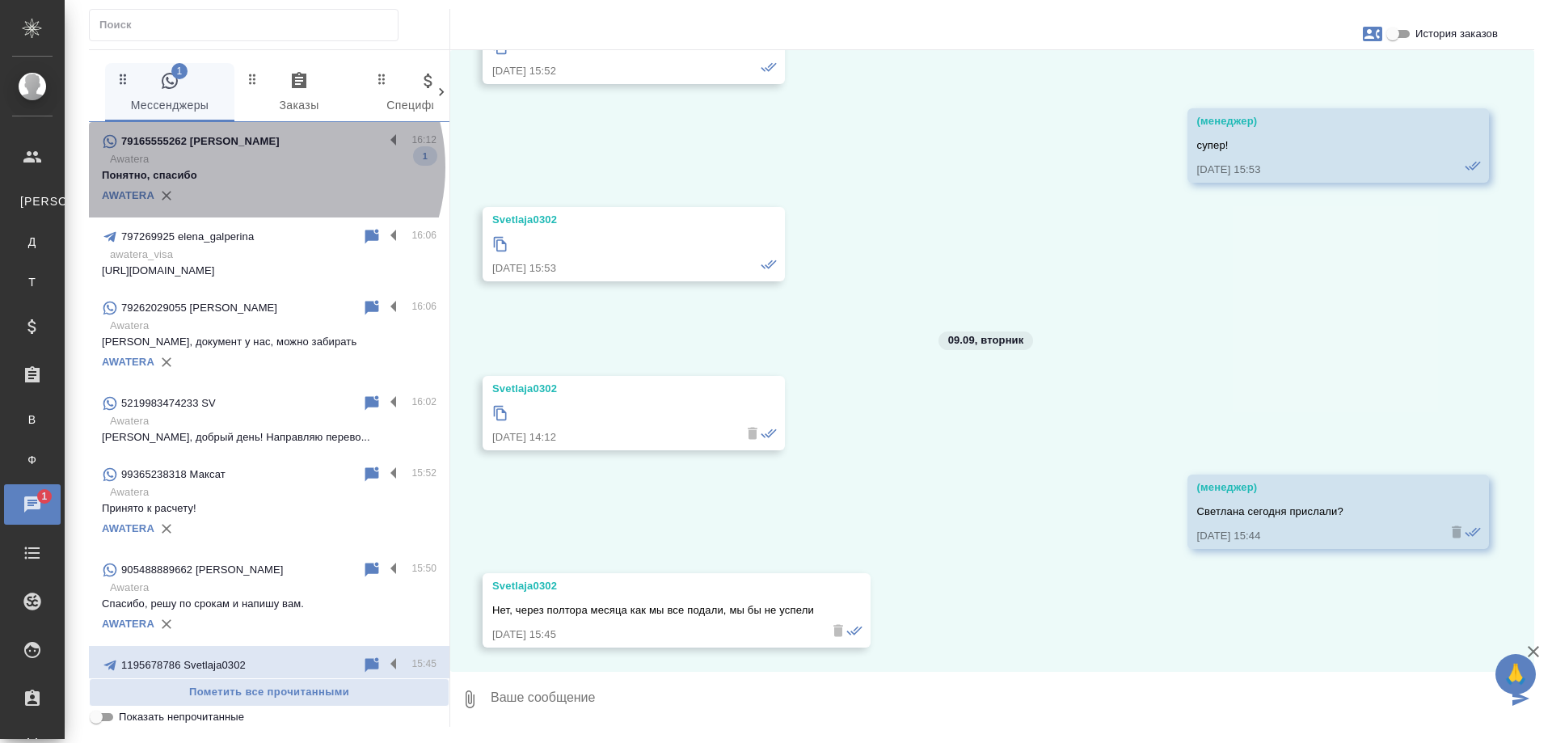
click at [254, 167] on p "Понятно, спасибо" at bounding box center [269, 175] width 335 height 16
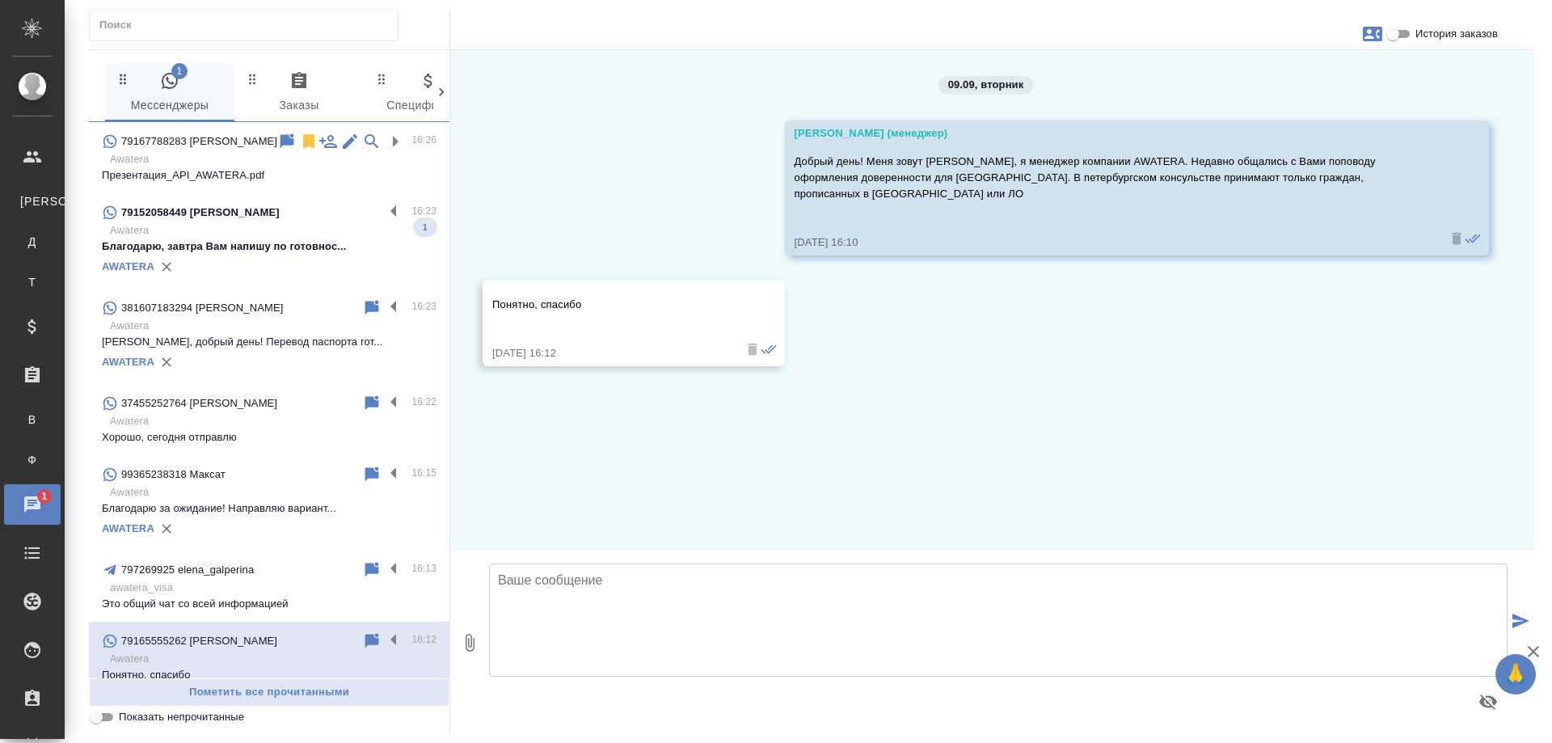
scroll to position [0, 0]
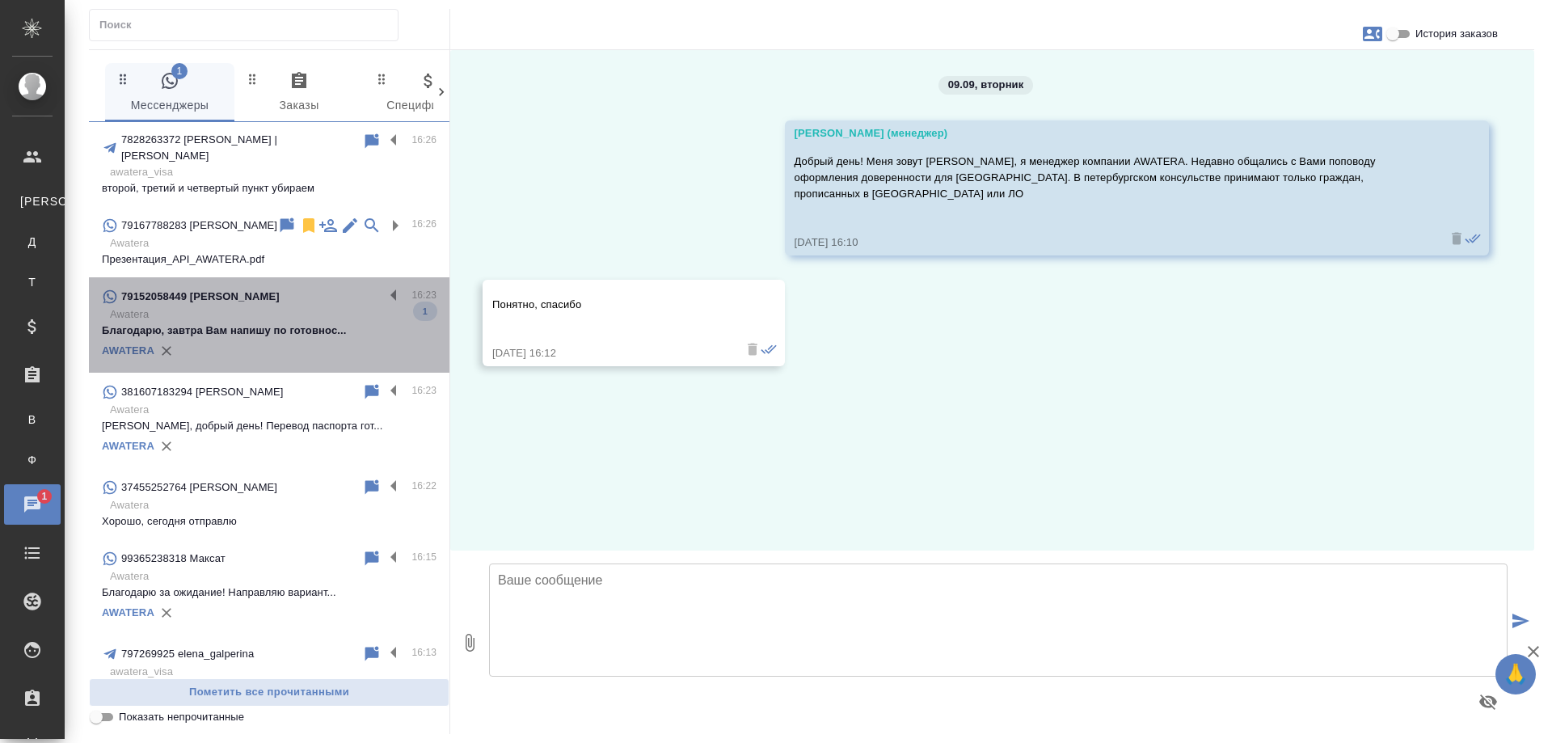
click at [332, 309] on p "Awatera" at bounding box center [273, 314] width 327 height 16
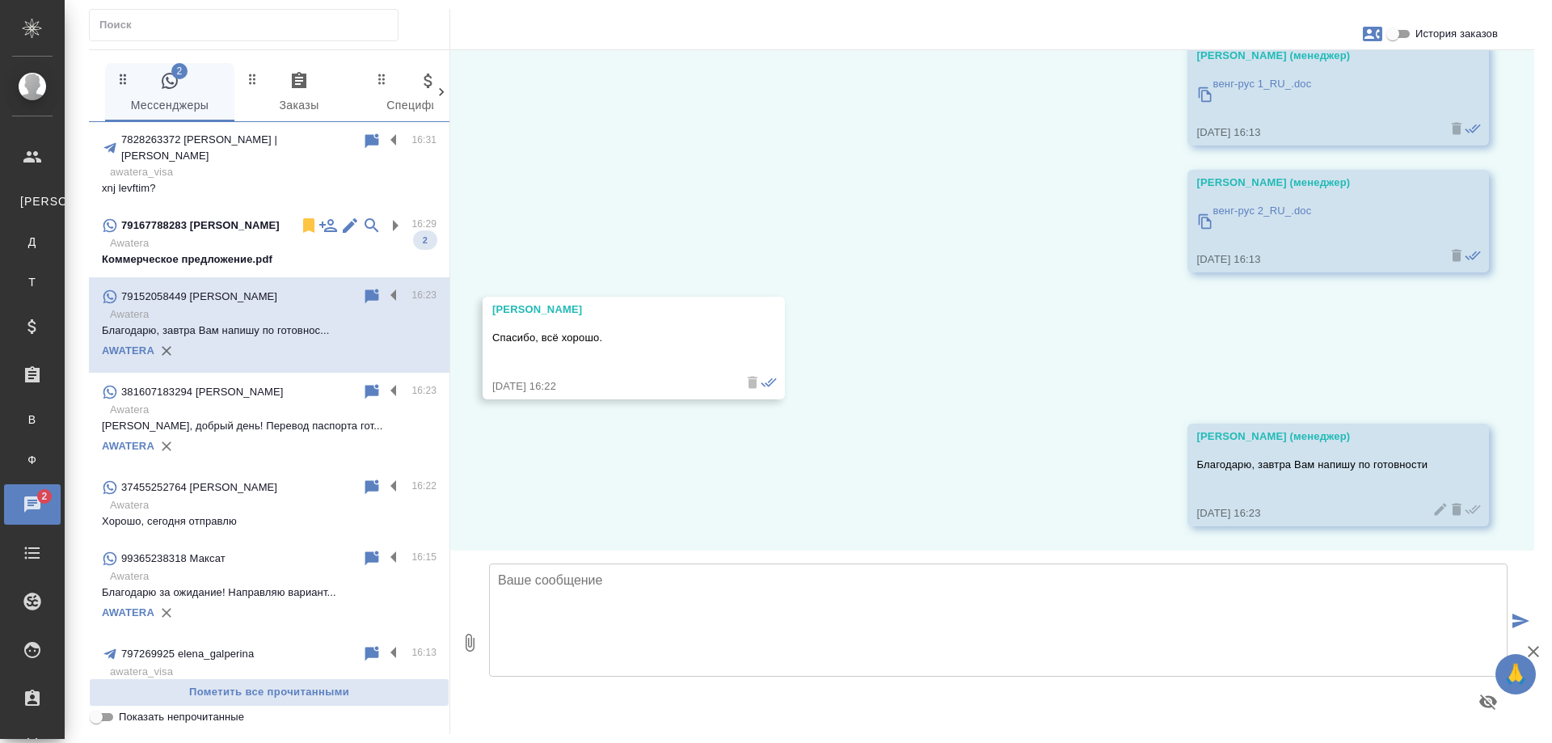
click at [223, 251] on p "Коммерческое предложение.pdf" at bounding box center [269, 259] width 335 height 16
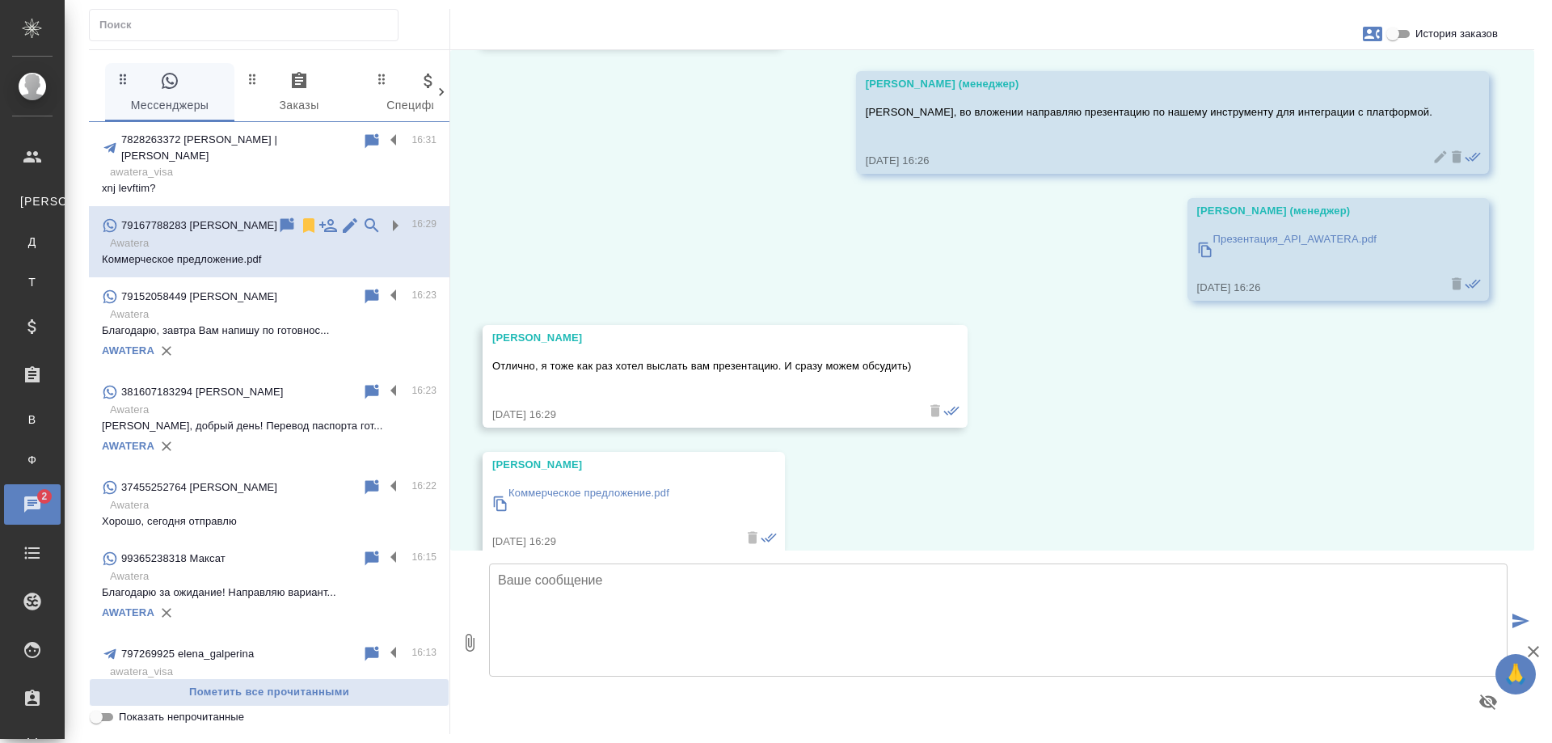
scroll to position [3796, 0]
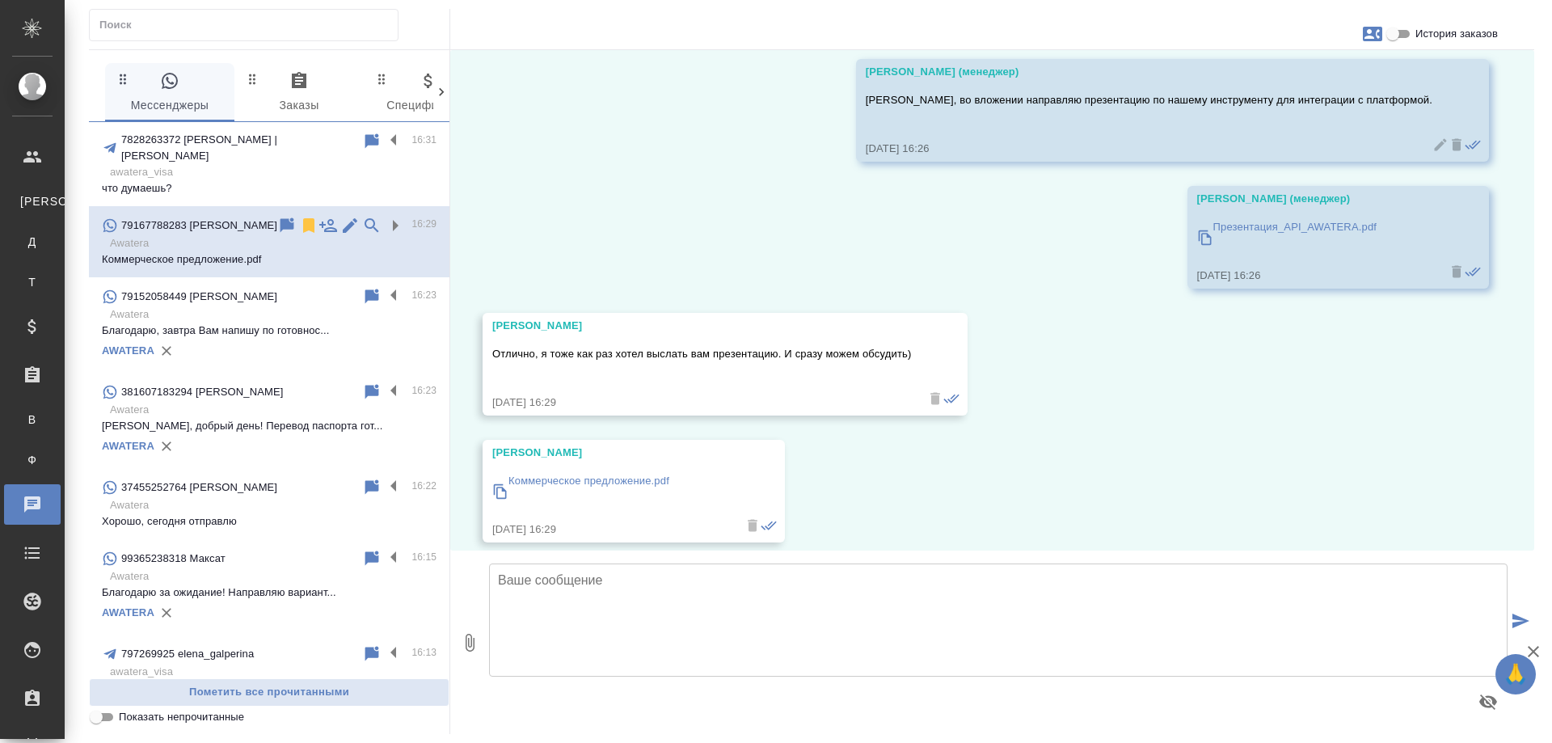
click at [629, 473] on p "Коммерческое предложение.pdf" at bounding box center [589, 481] width 161 height 16
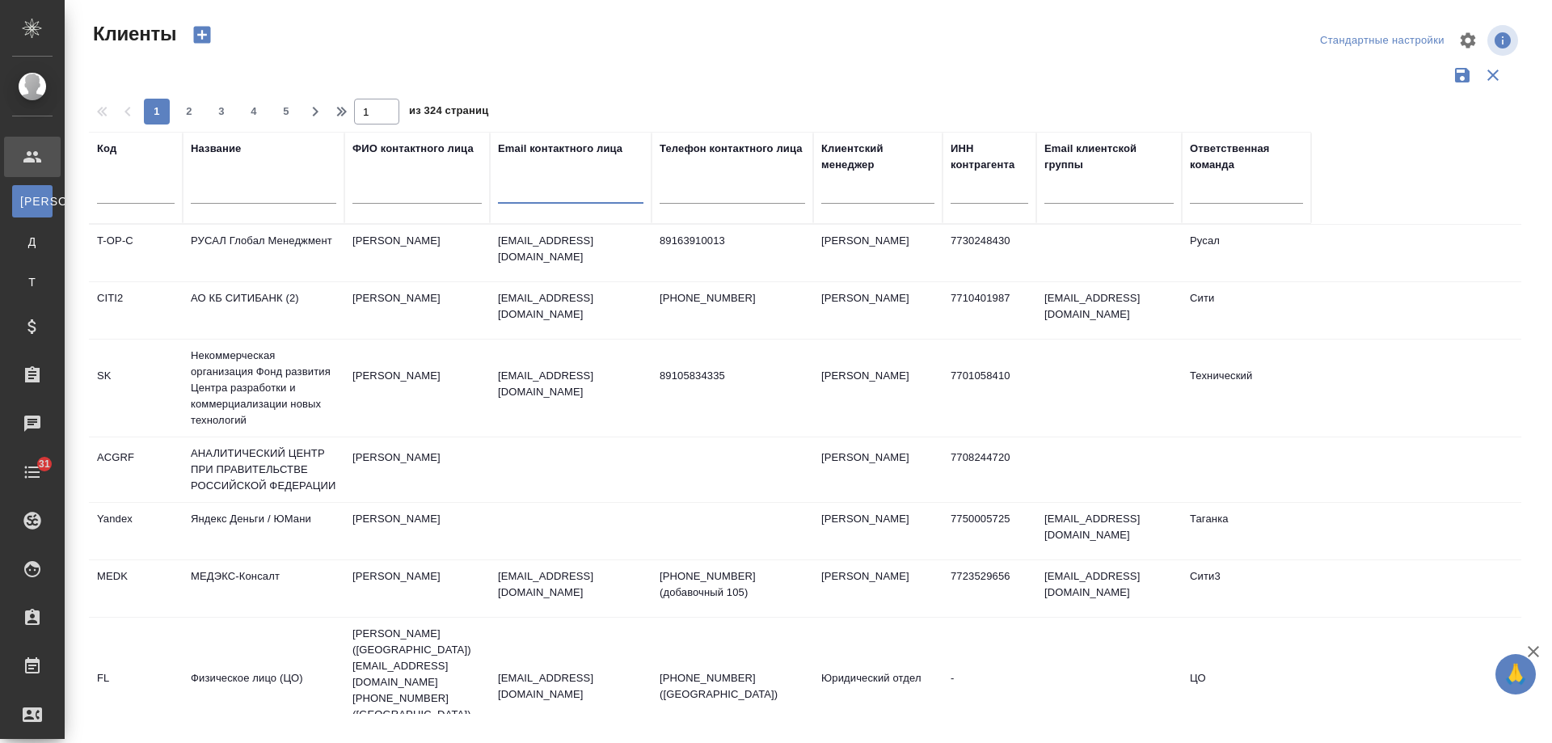
select select "RU"
click at [569, 189] on input "text" at bounding box center [571, 194] width 146 height 20
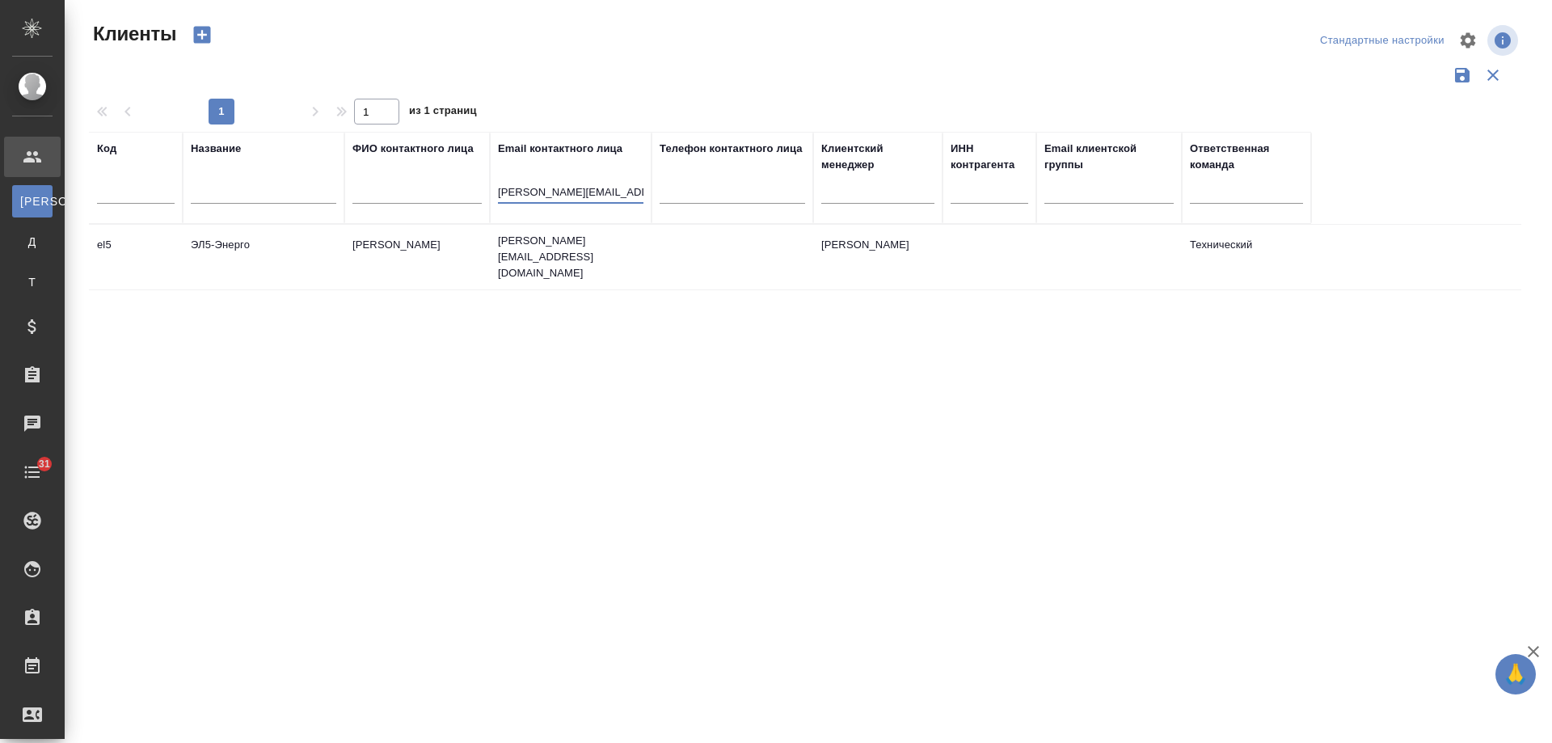
drag, startPoint x: 566, startPoint y: 190, endPoint x: 378, endPoint y: 192, distance: 188.4
click at [378, 192] on tr "Код Название ФИО контактного лица Email контактного лица Francesca.Deola@EL5-en…" at bounding box center [700, 178] width 1222 height 92
type input "Francesca.Deola@EL5-energo.ru"
click at [532, 245] on p "francesca.deola@el5-energo.ru" at bounding box center [571, 257] width 146 height 49
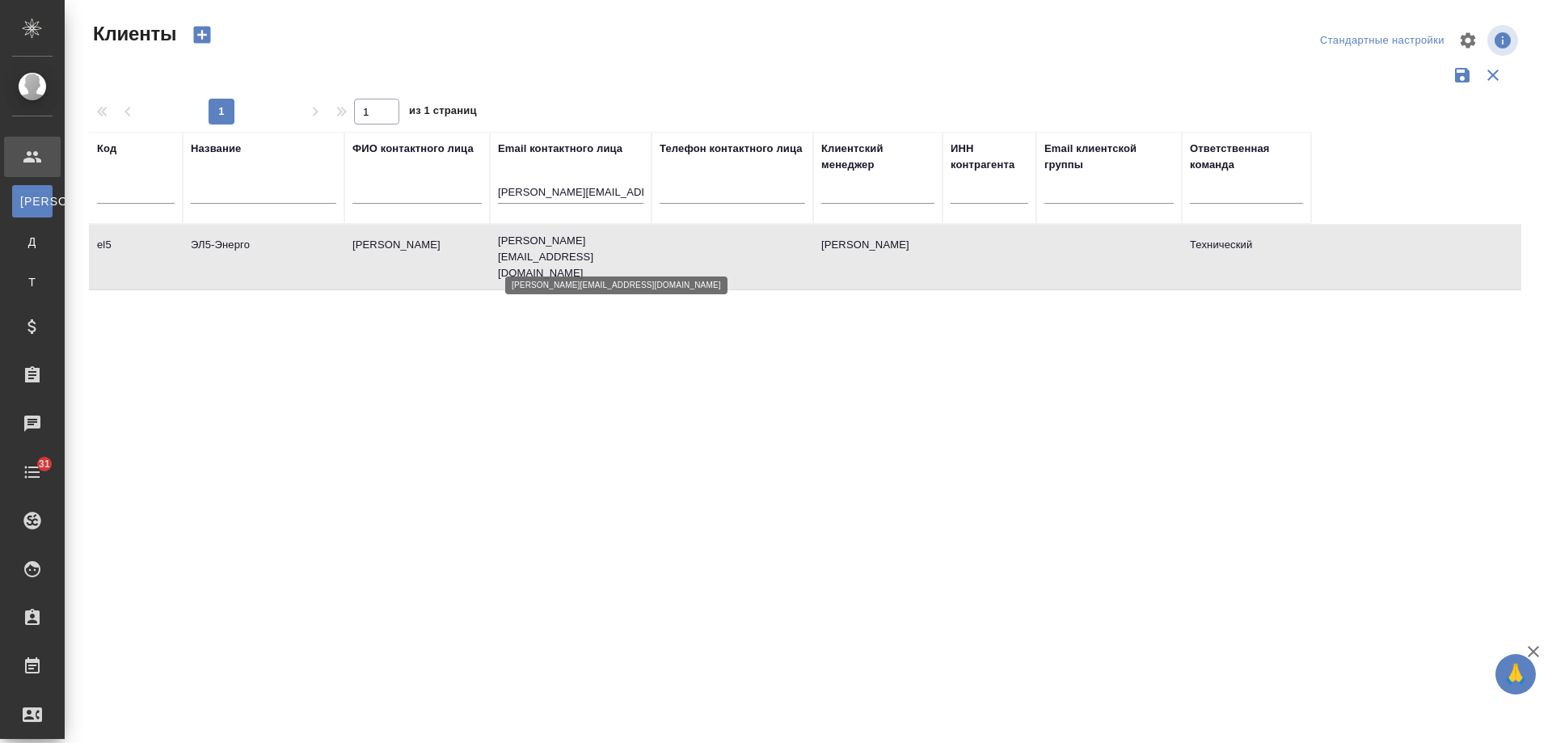
click at [532, 245] on p "francesca.deola@el5-energo.ru" at bounding box center [571, 257] width 146 height 49
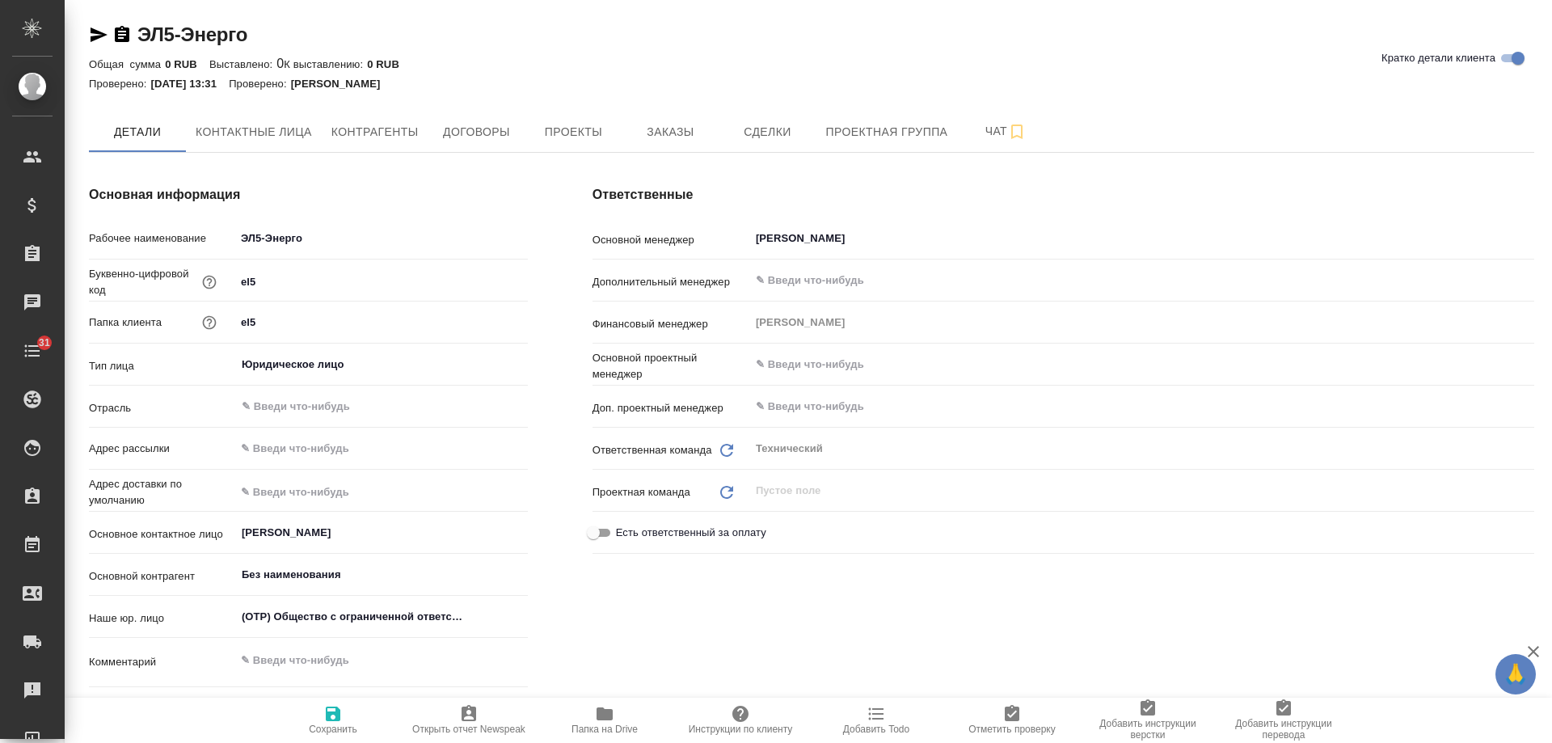
type textarea "x"
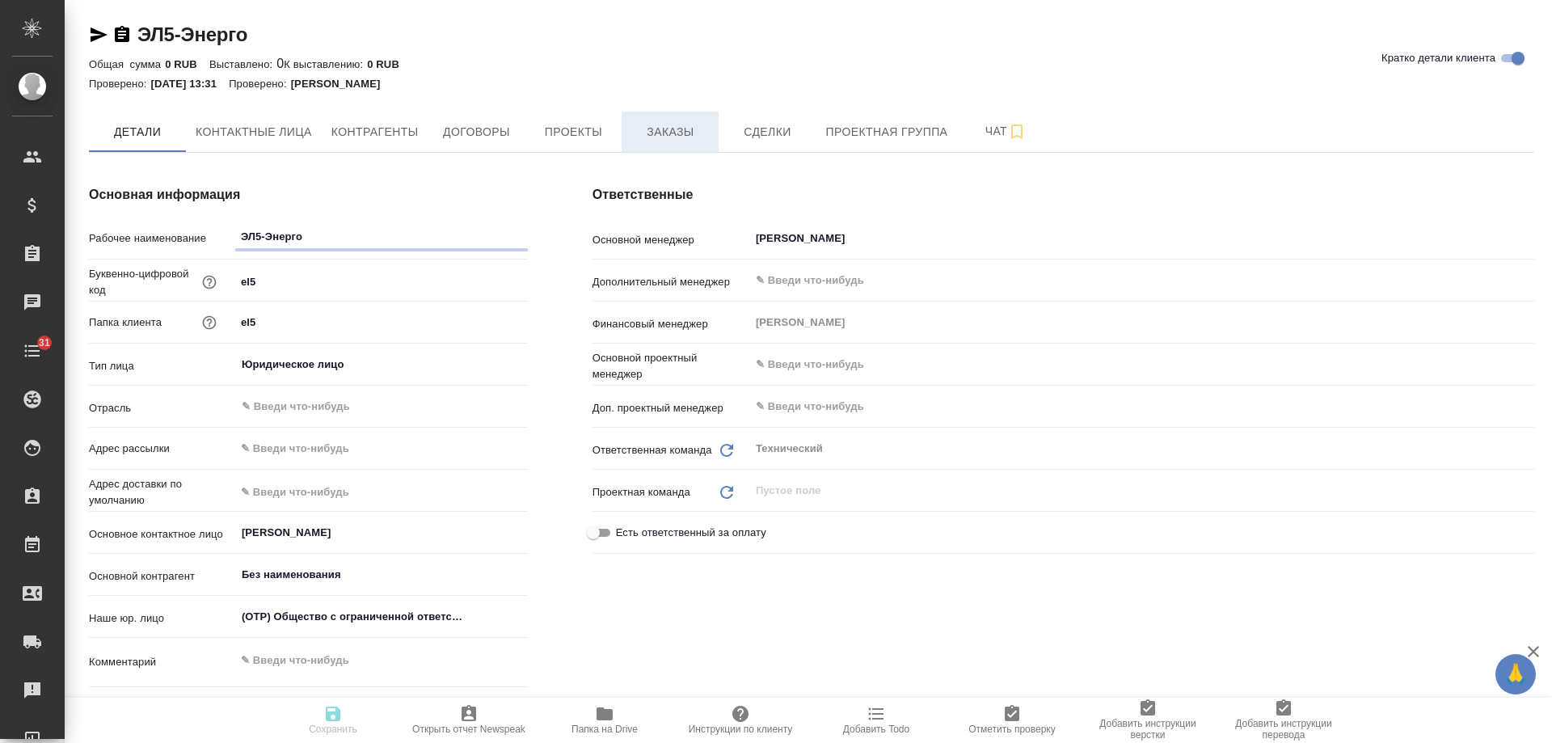
type textarea "x"
click at [665, 128] on span "Заказы" at bounding box center [670, 132] width 78 height 20
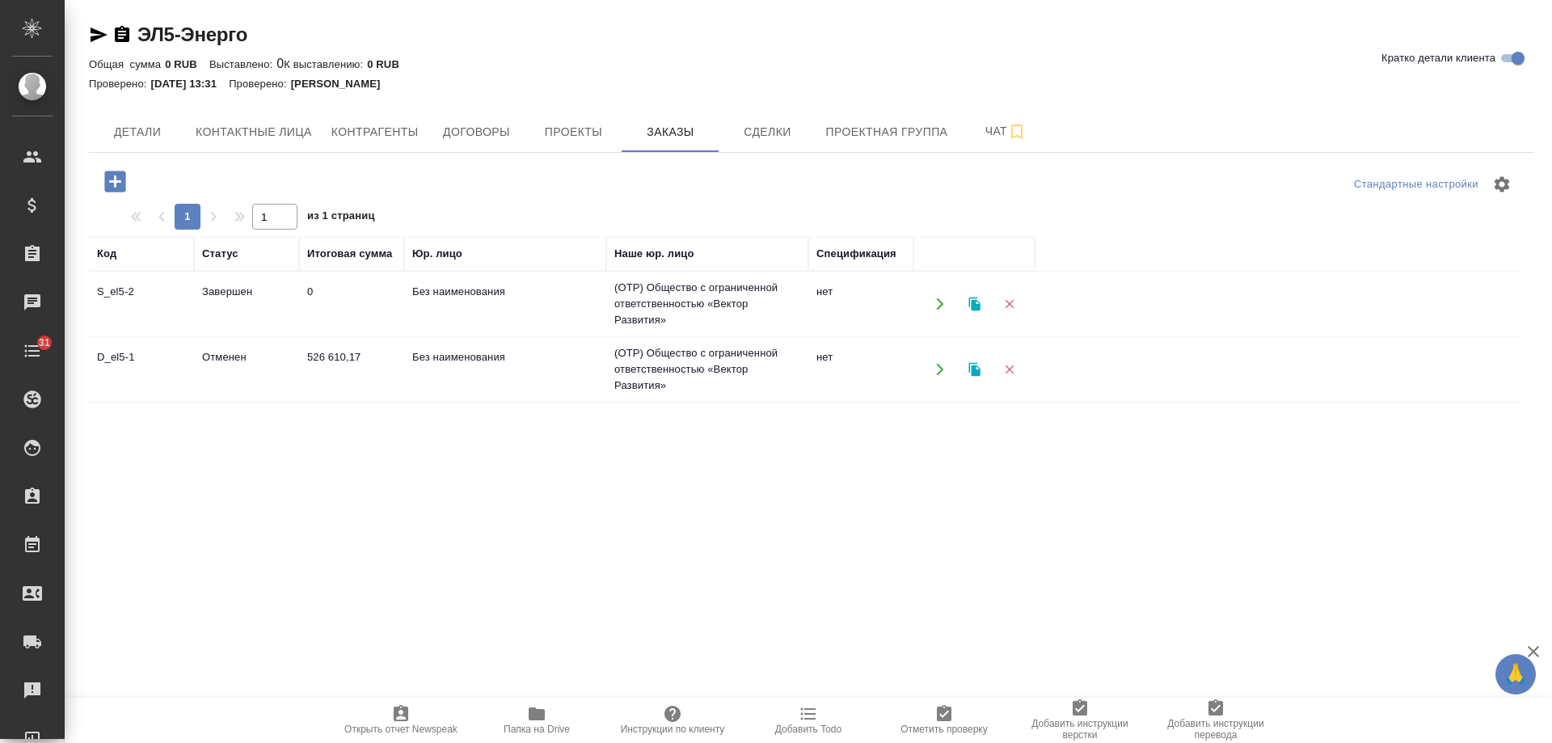
click at [656, 296] on td "(OTP) Общество с ограниченной ответственностью «Вектор Развития»" at bounding box center [707, 304] width 202 height 65
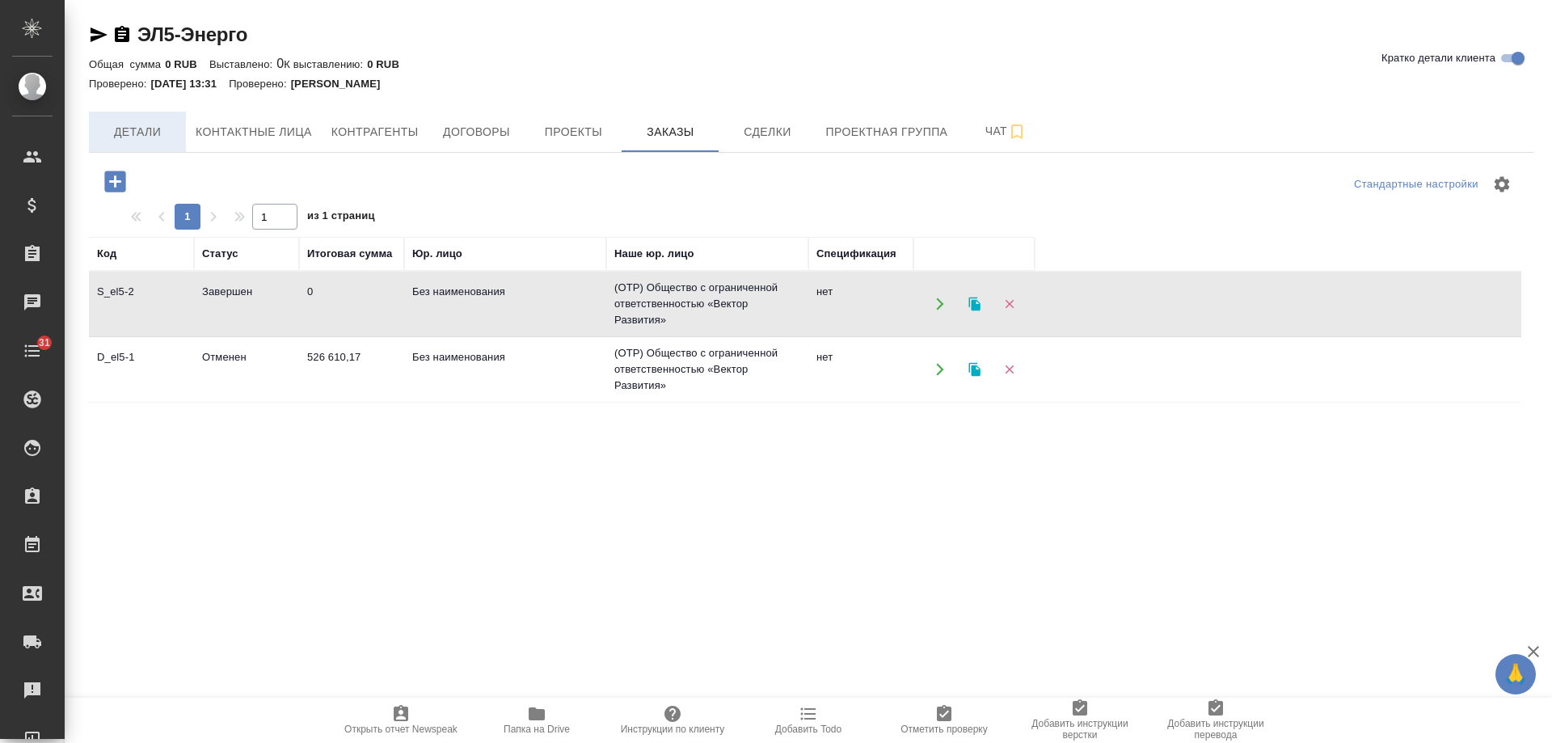
click at [129, 135] on span "Детали" at bounding box center [138, 132] width 78 height 20
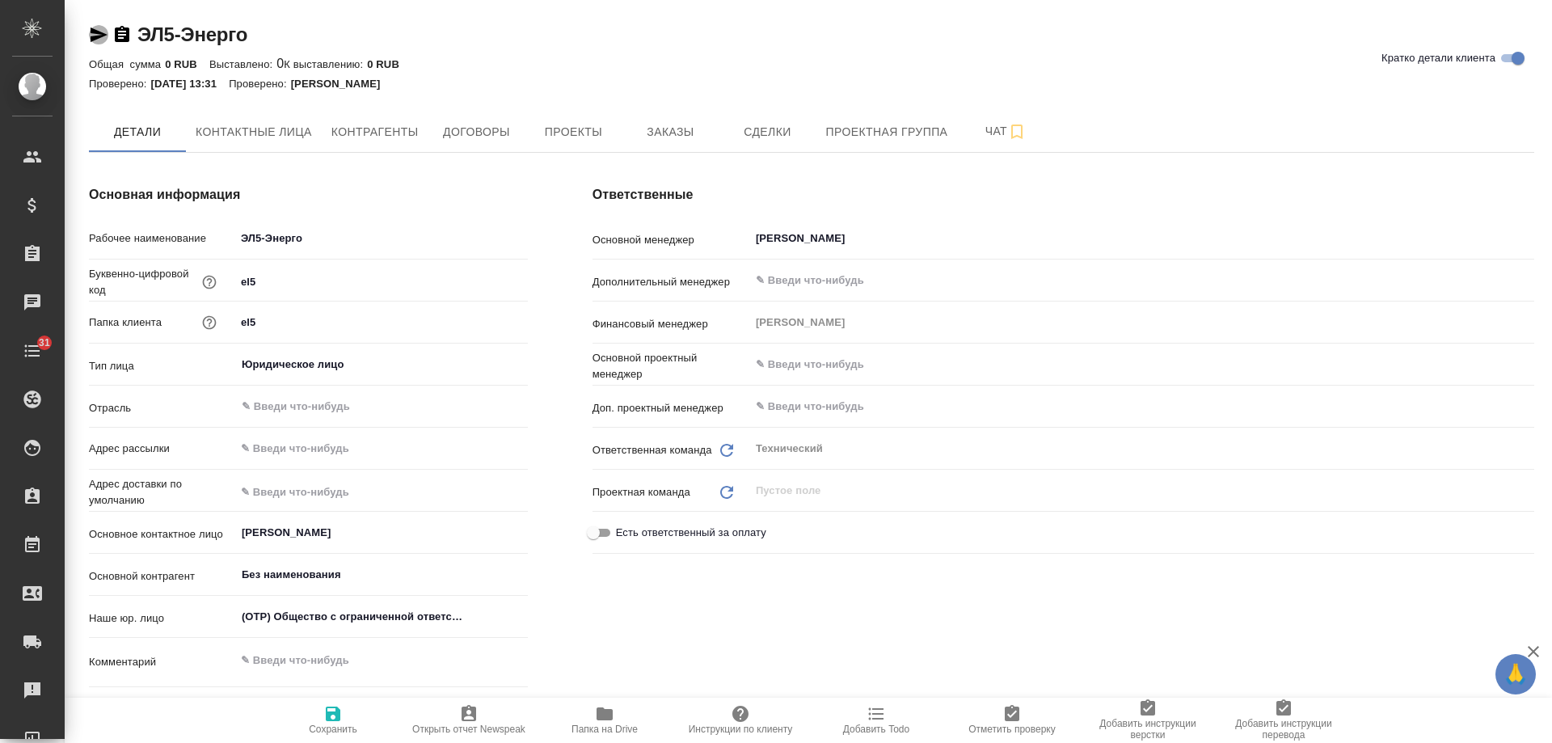
click at [92, 33] on icon "button" at bounding box center [99, 34] width 17 height 15
type textarea "x"
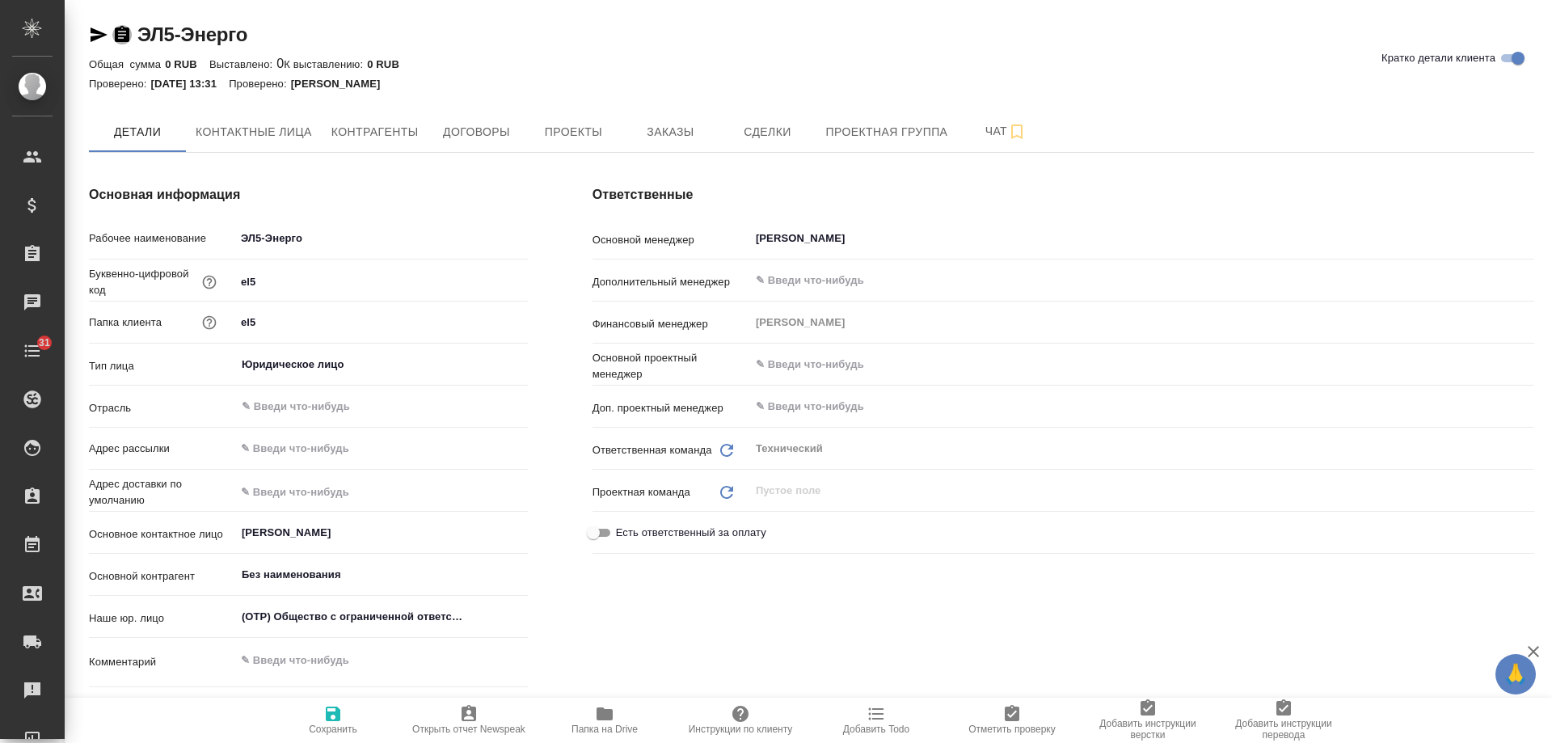
click at [119, 34] on icon "button" at bounding box center [122, 34] width 15 height 16
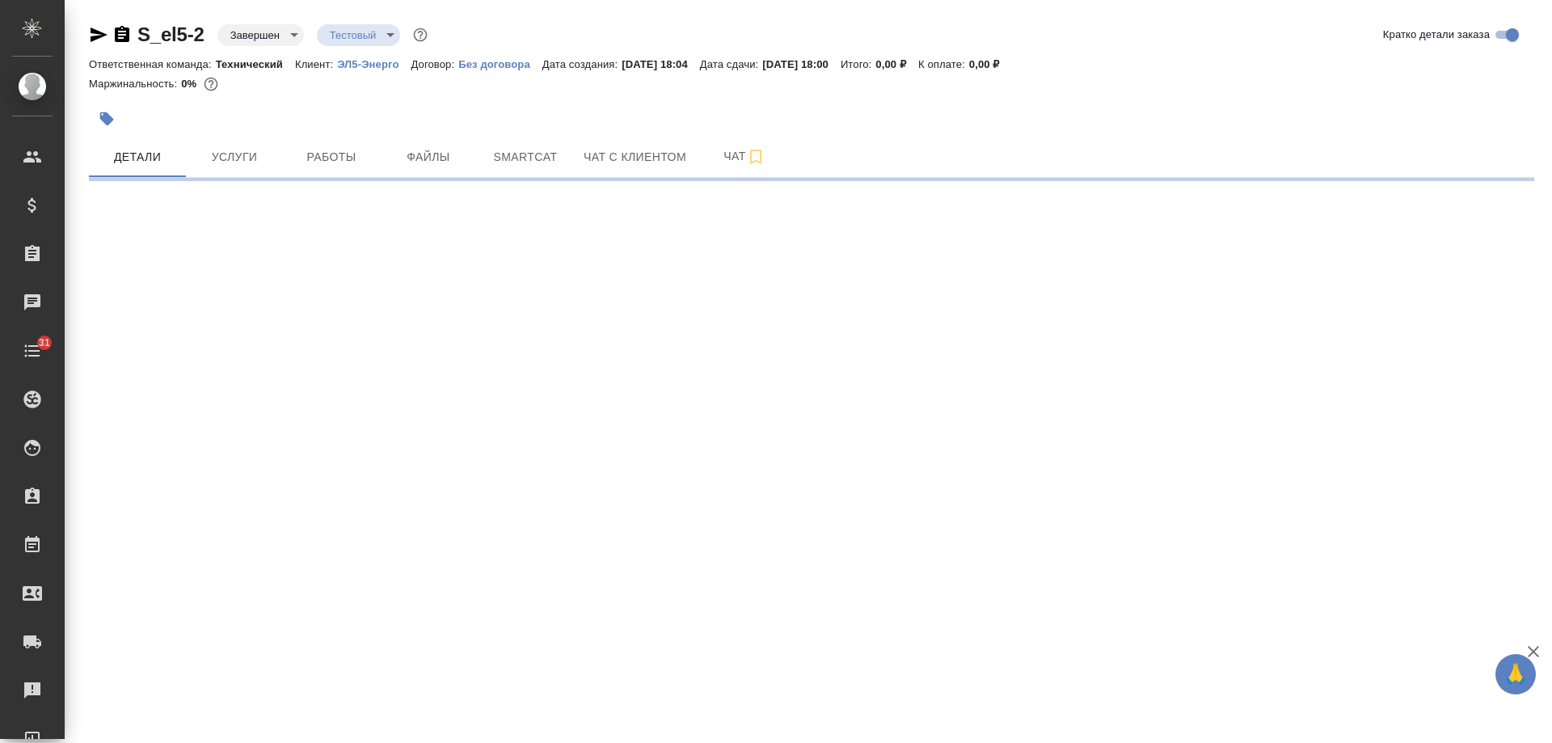
select select "RU"
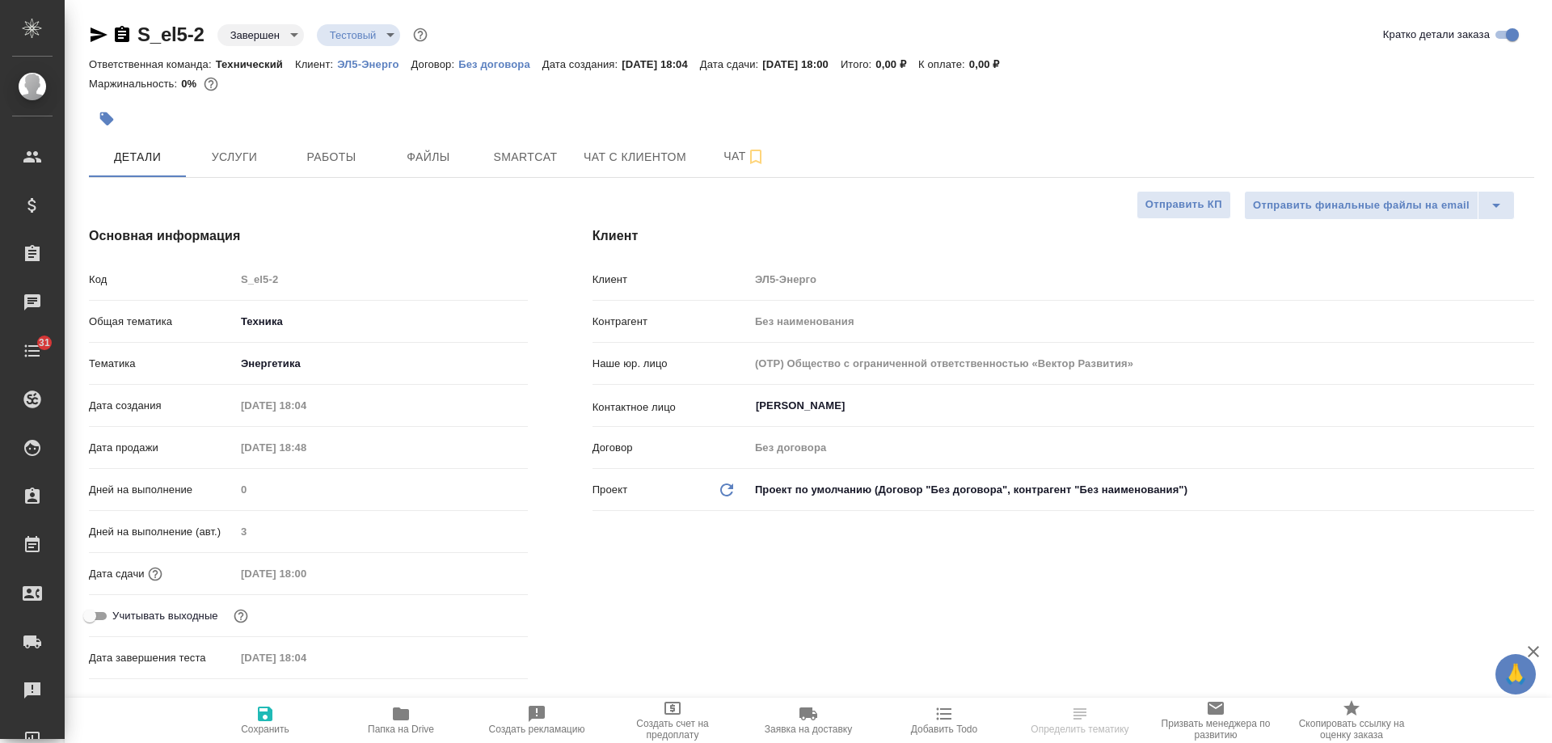
type textarea "x"
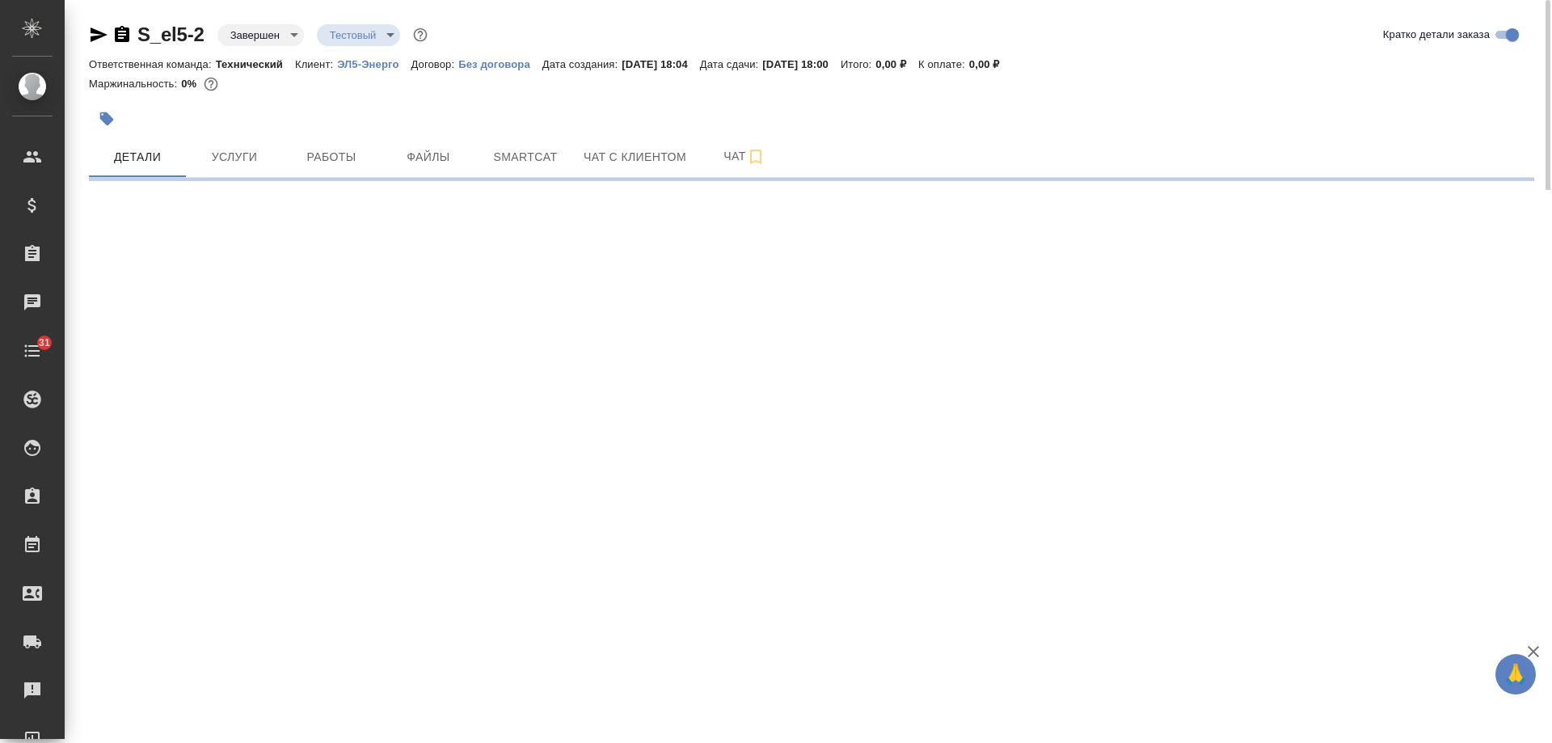
select select "RU"
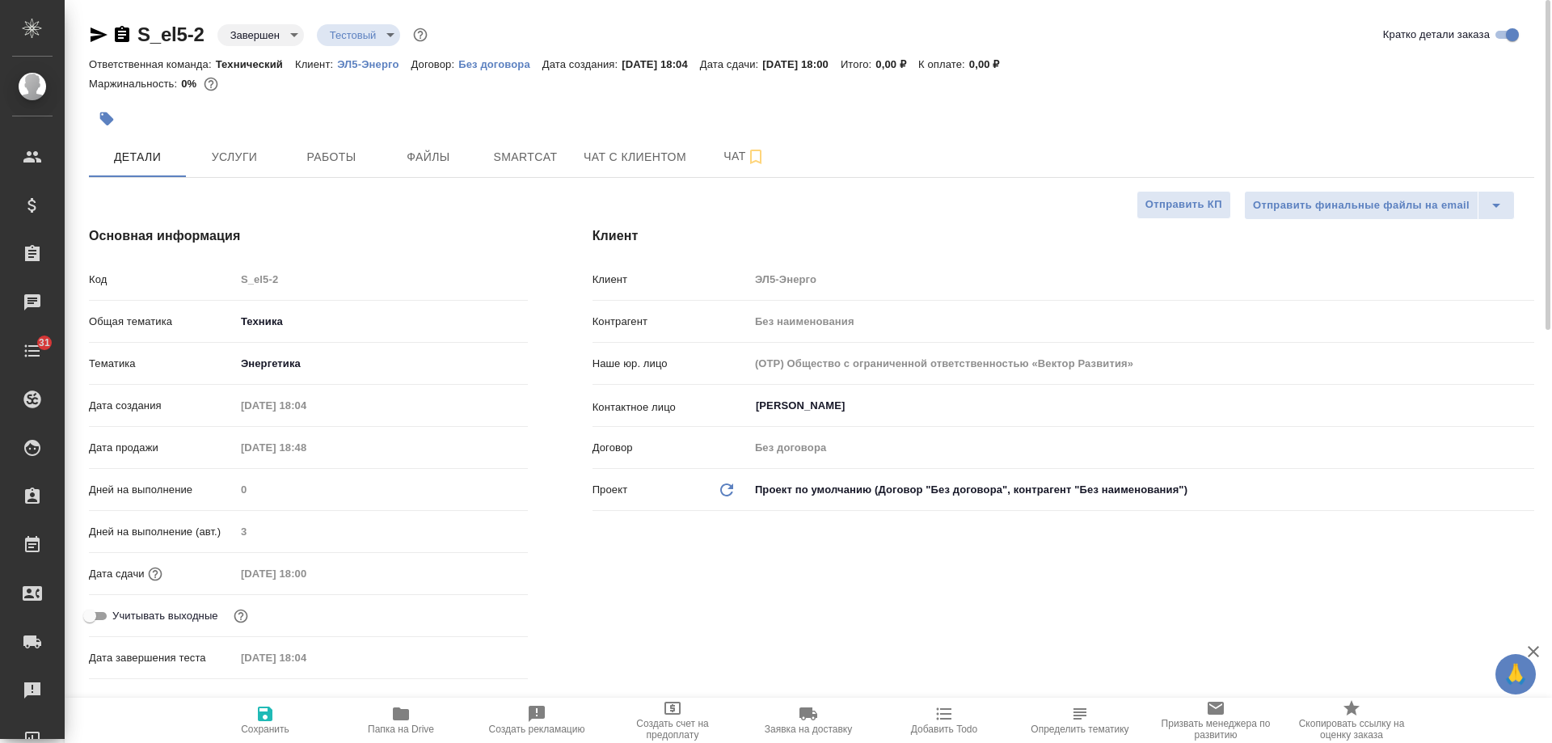
type textarea "x"
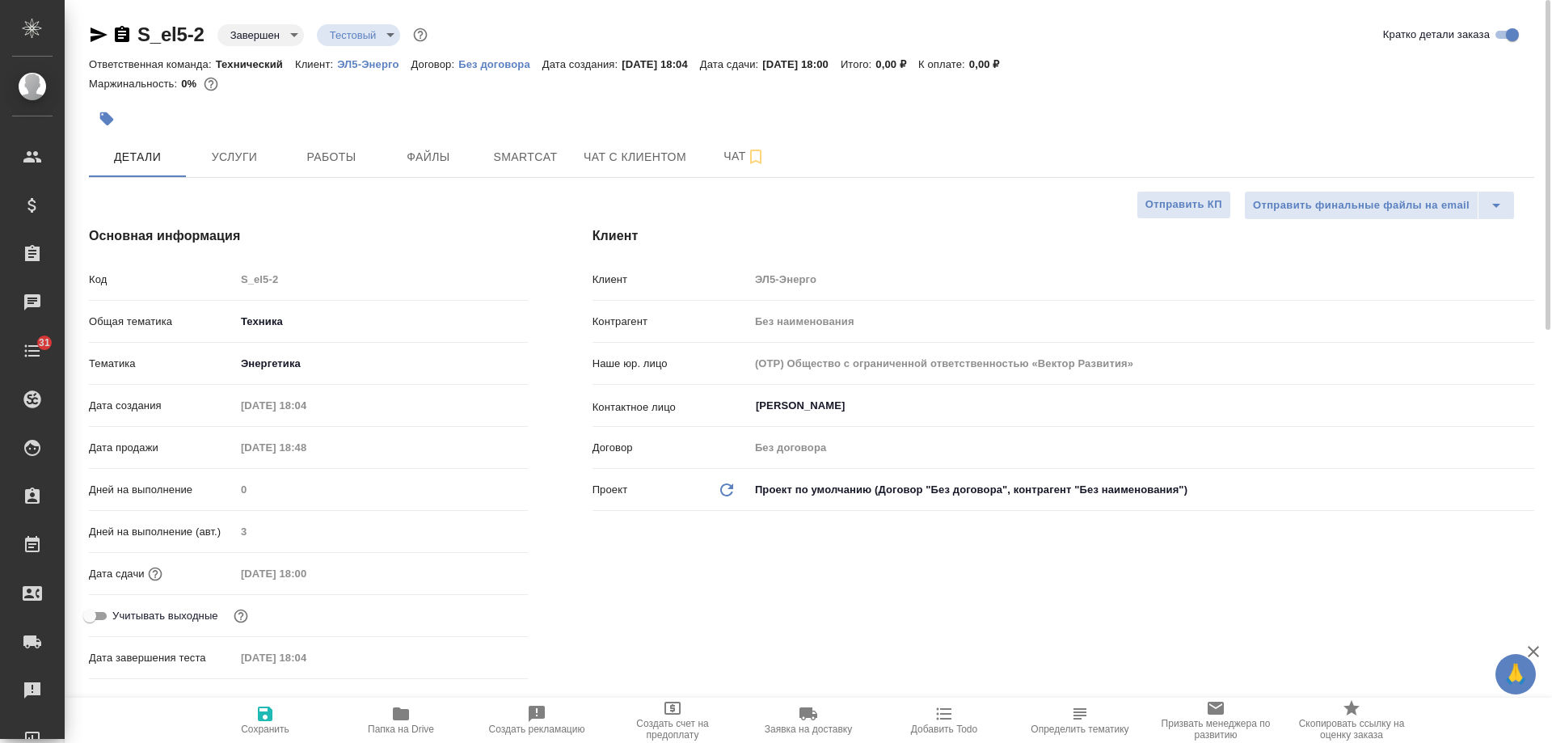
type textarea "x"
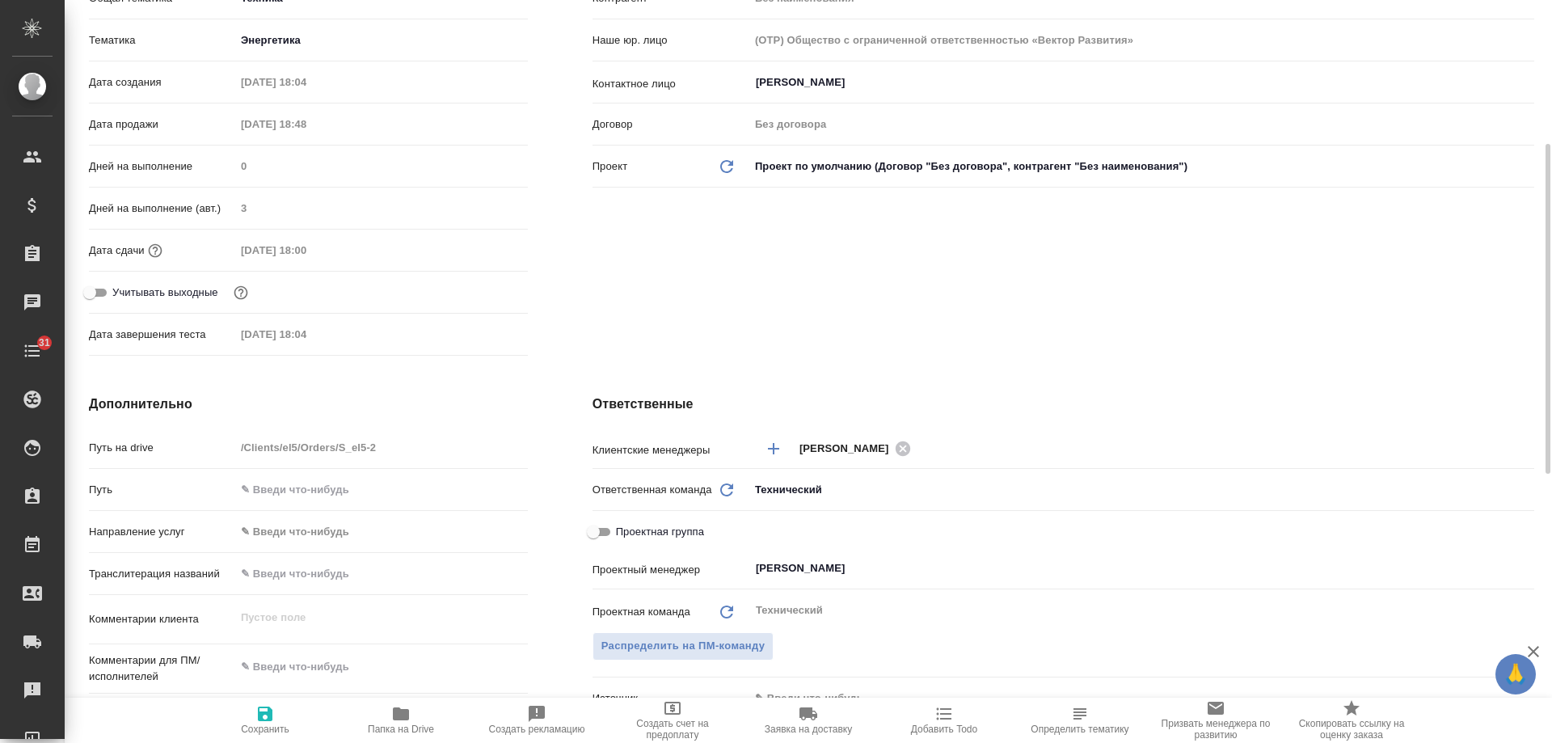
scroll to position [728, 0]
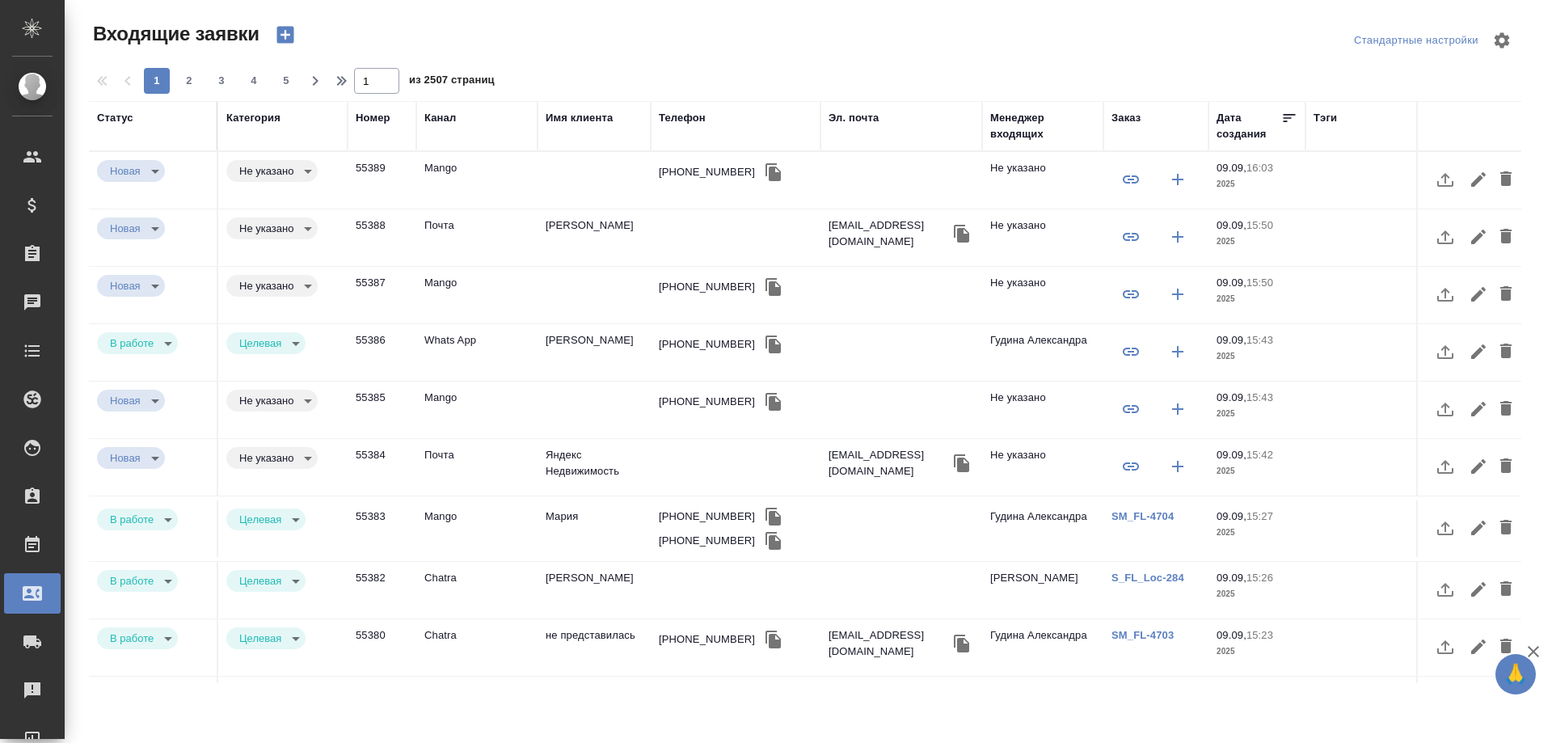
select select "RU"
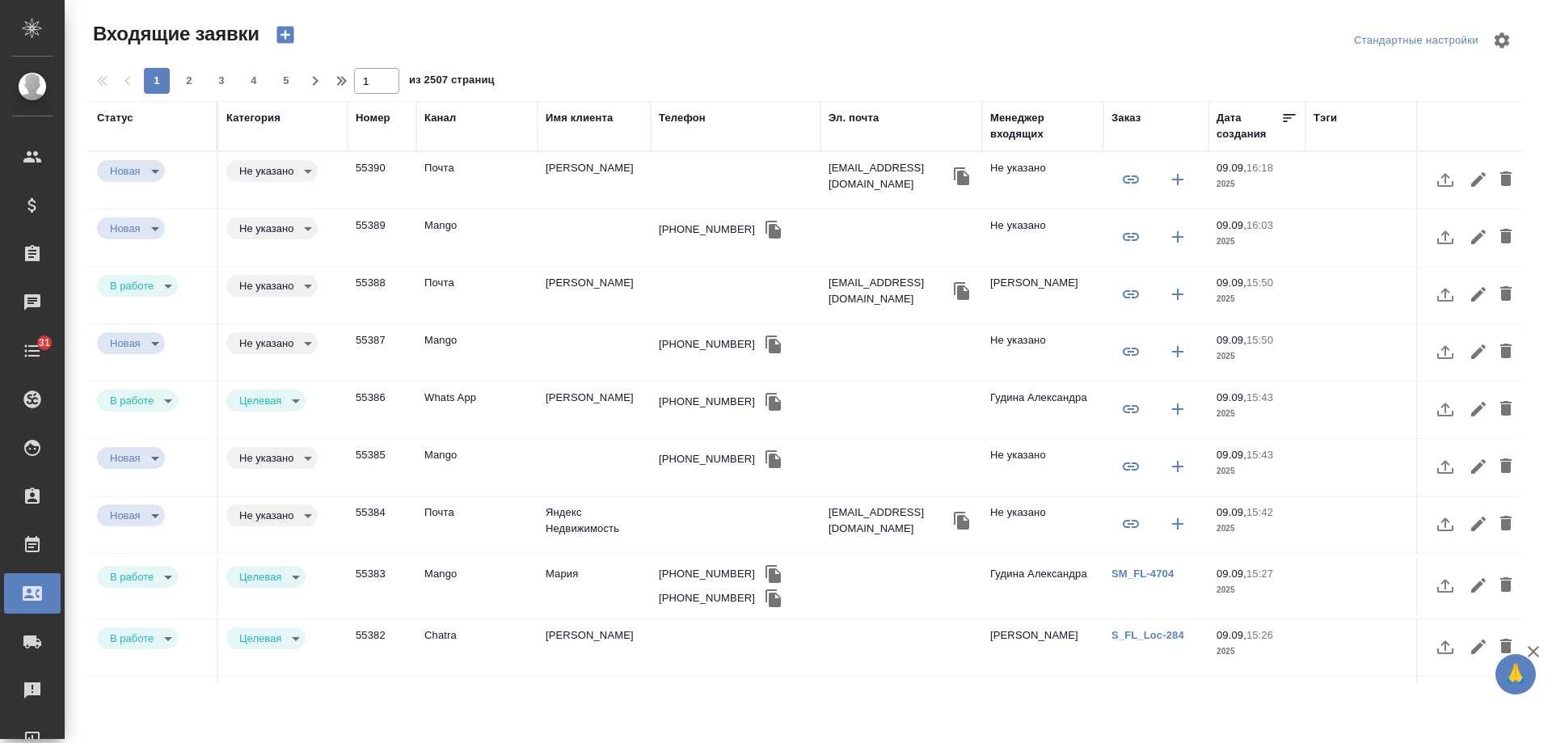
select select "RU"
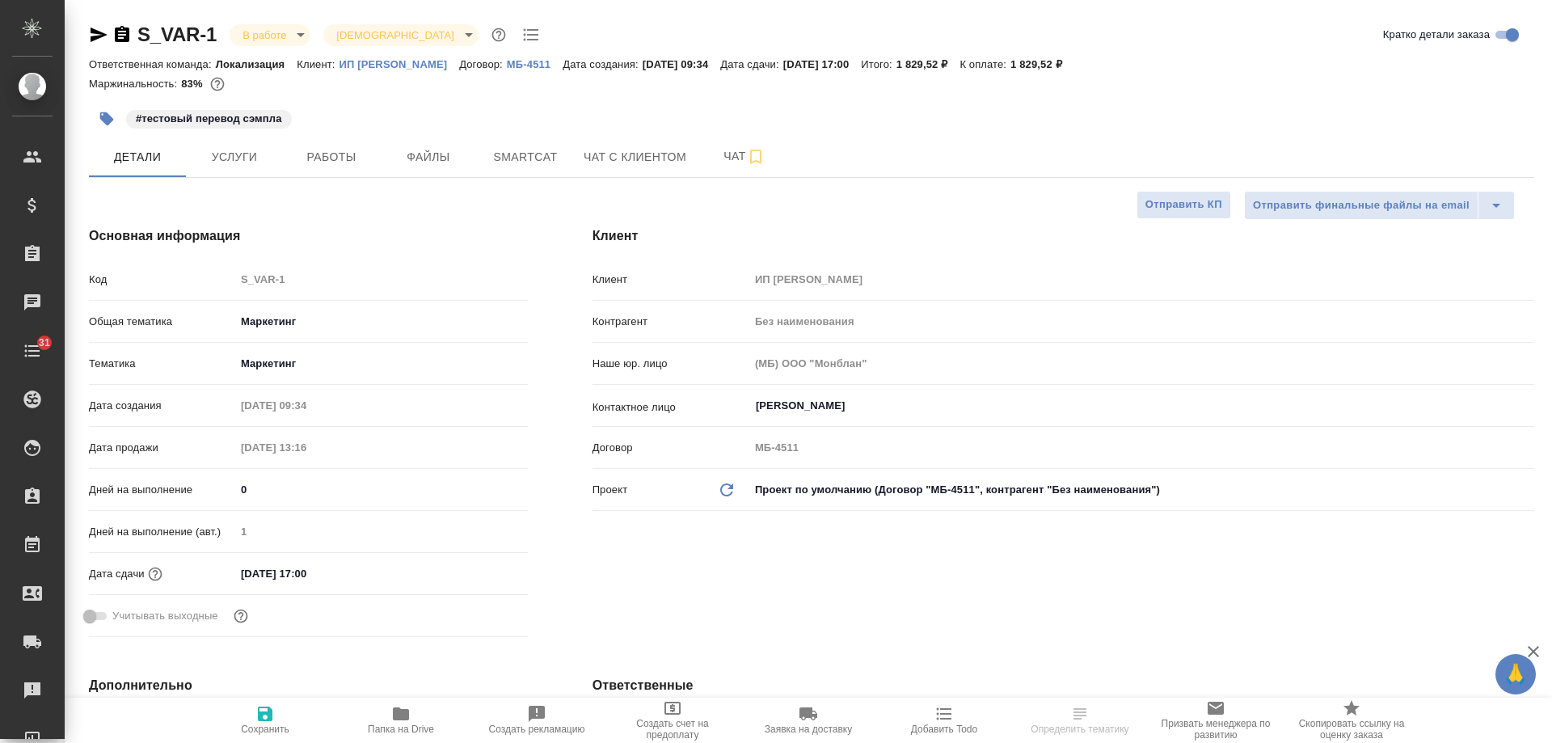
select select "RU"
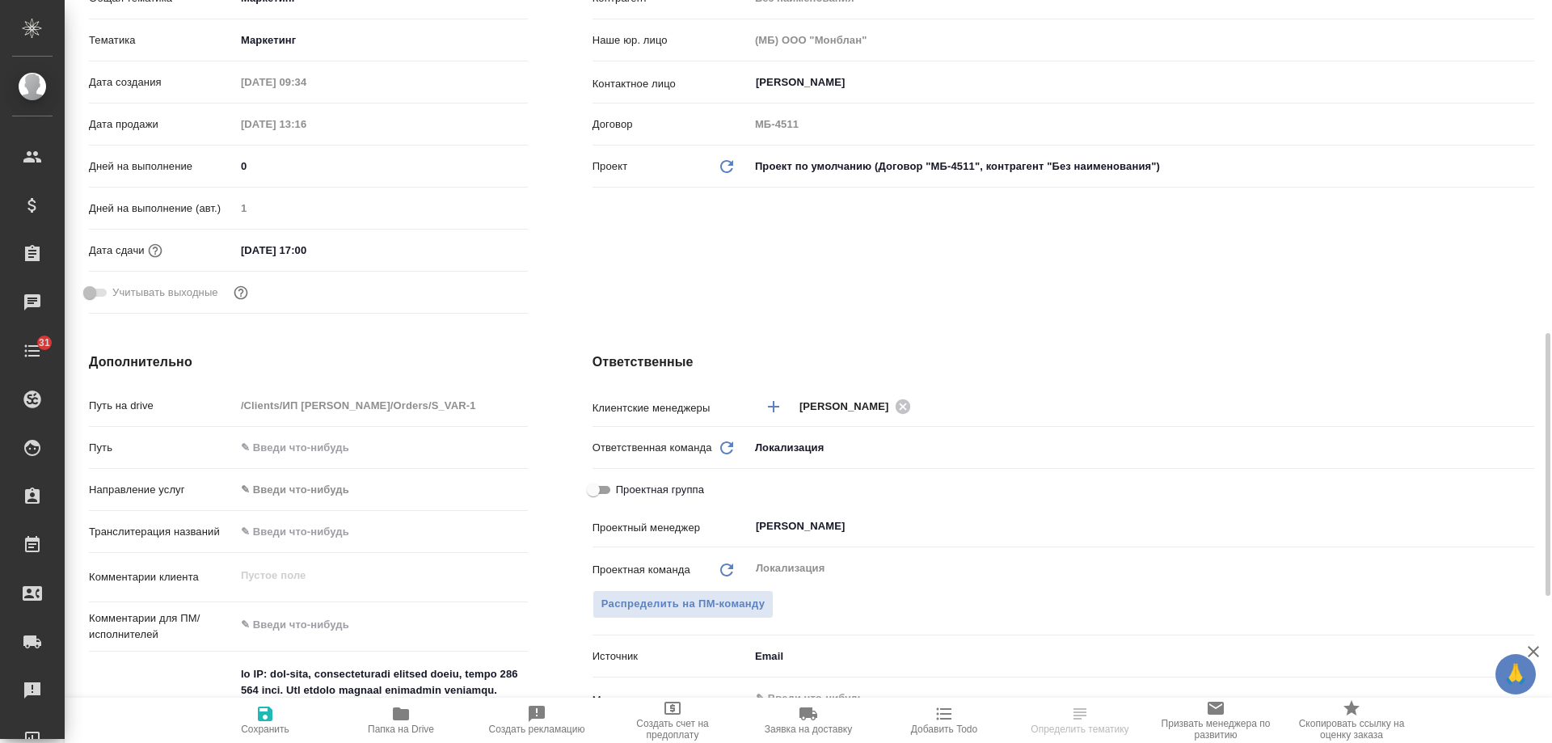
scroll to position [566, 0]
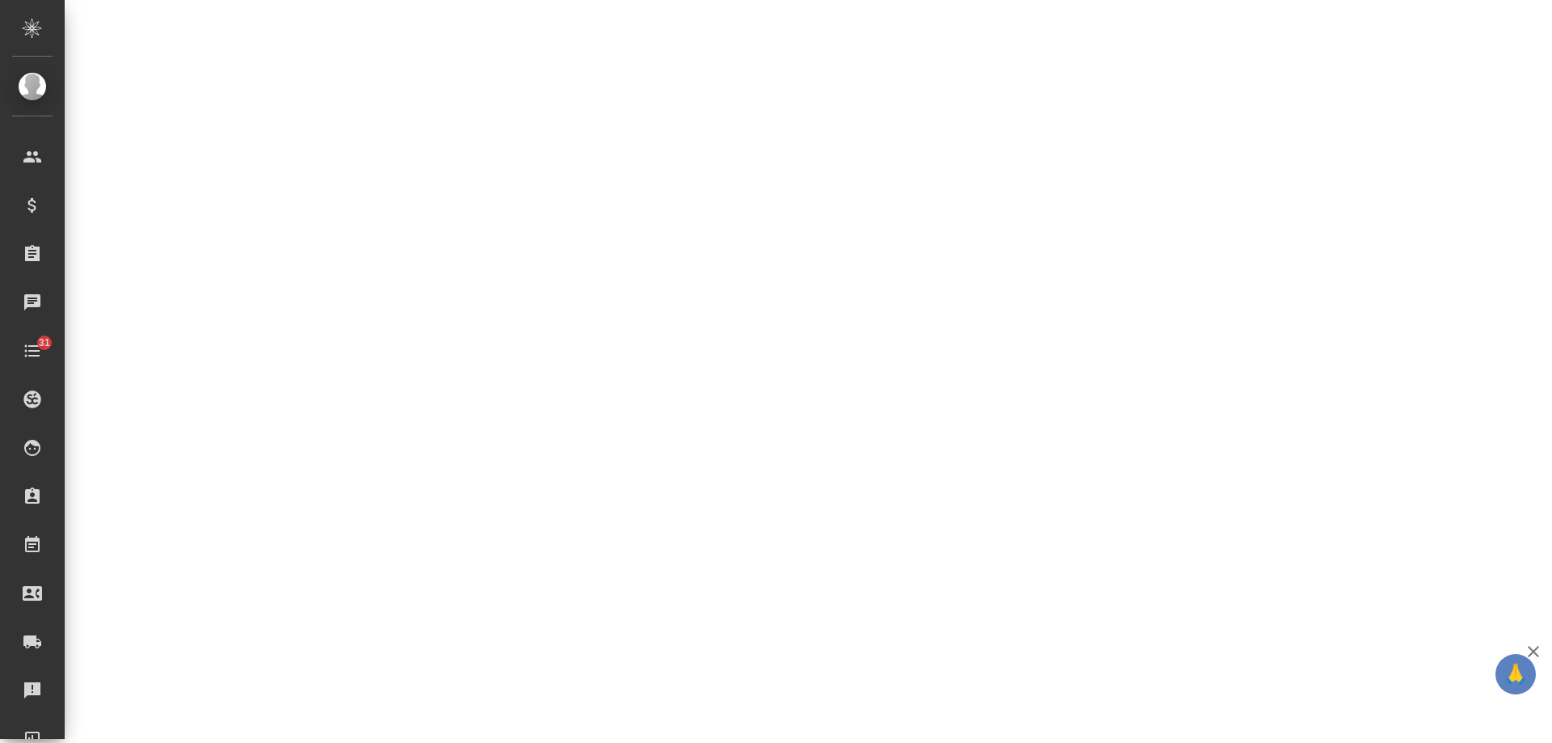
select select "RU"
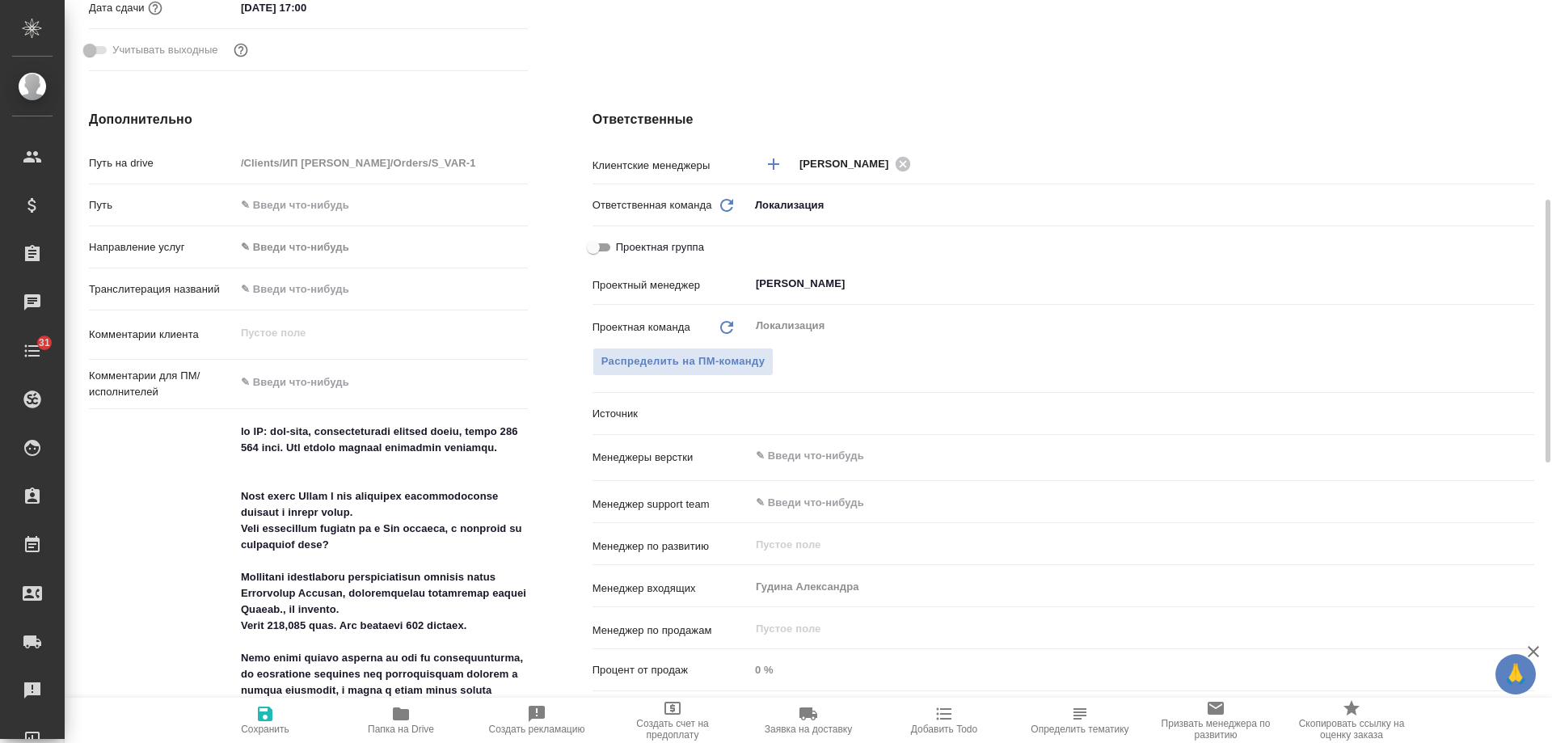
type textarea "x"
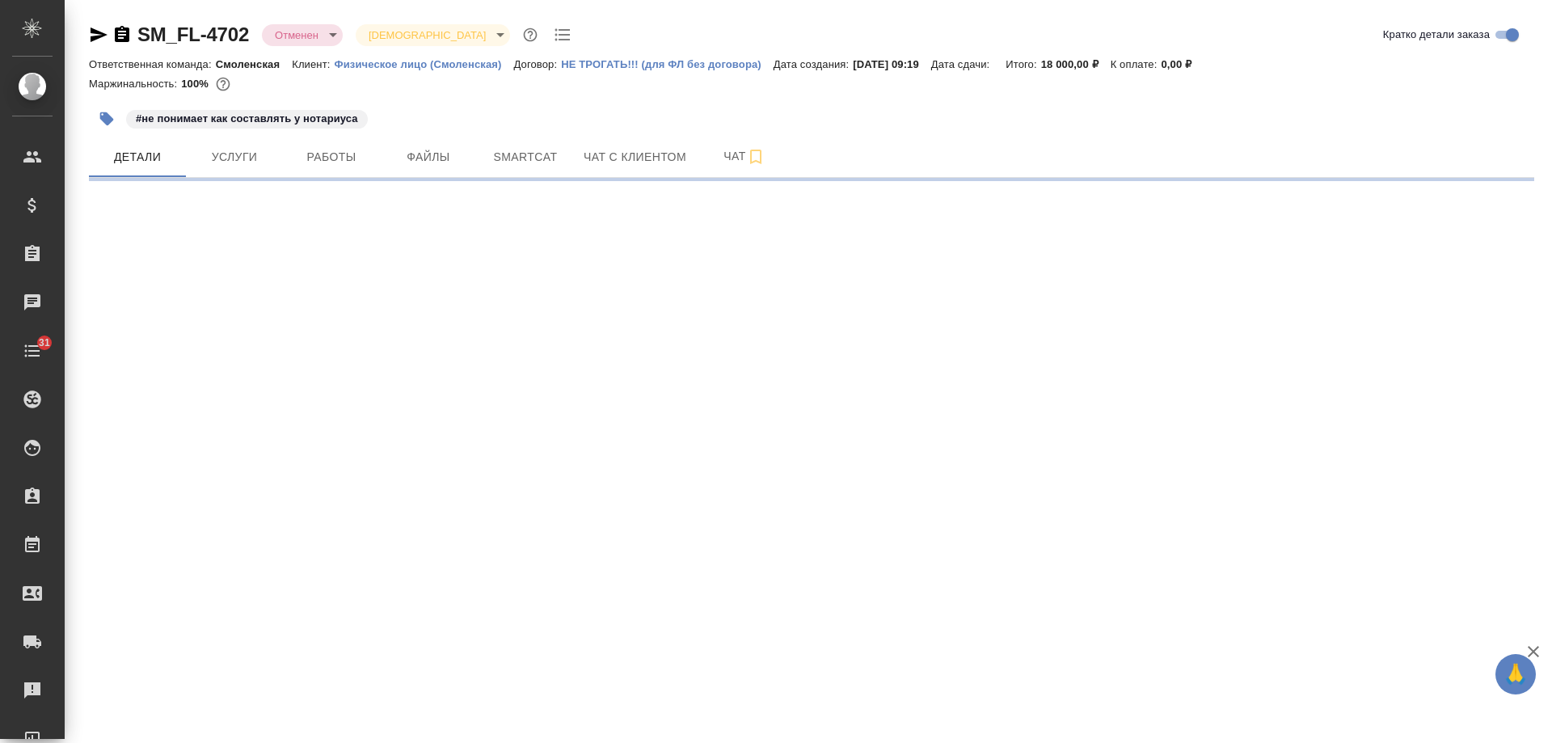
select select "RU"
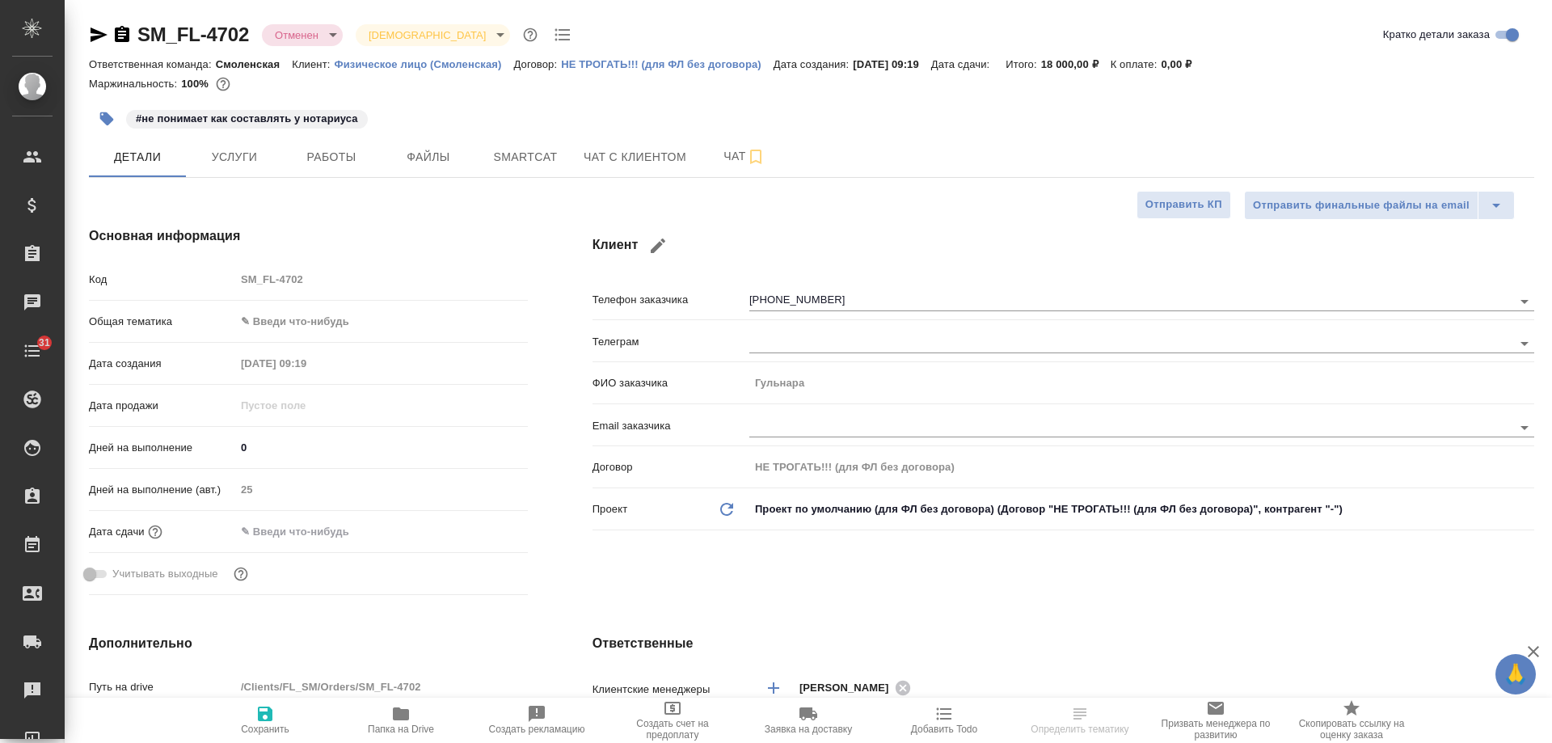
type textarea "x"
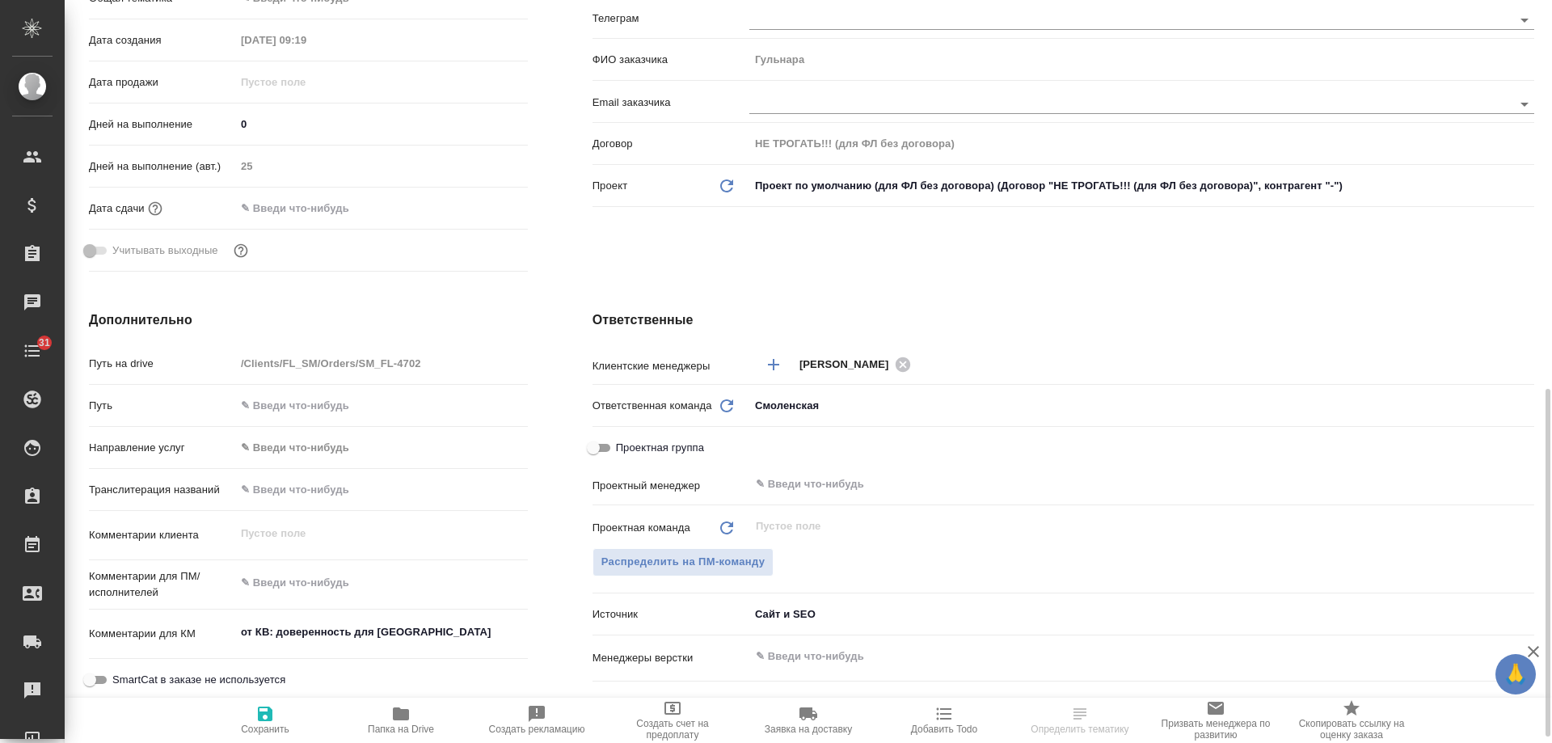
scroll to position [566, 0]
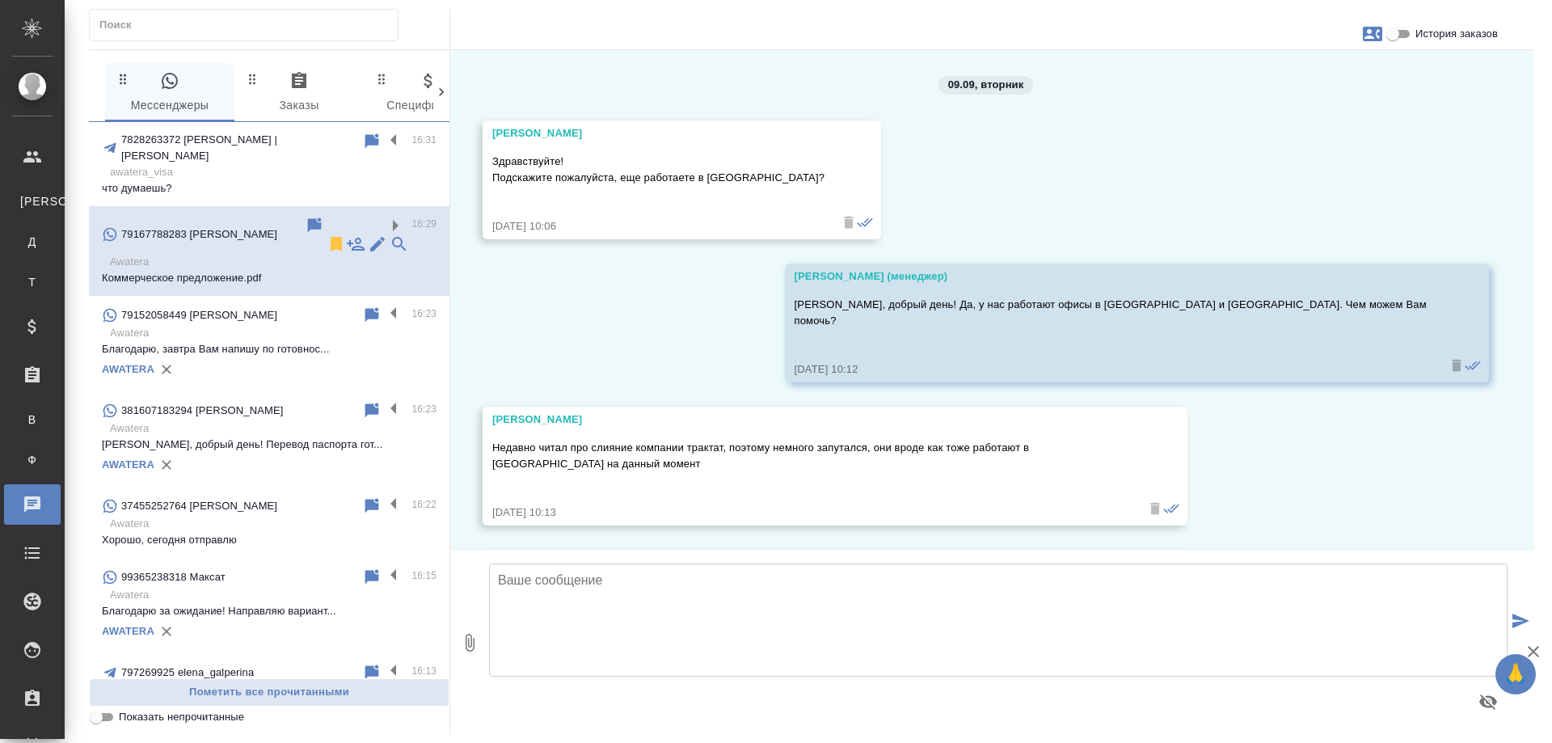
scroll to position [3796, 0]
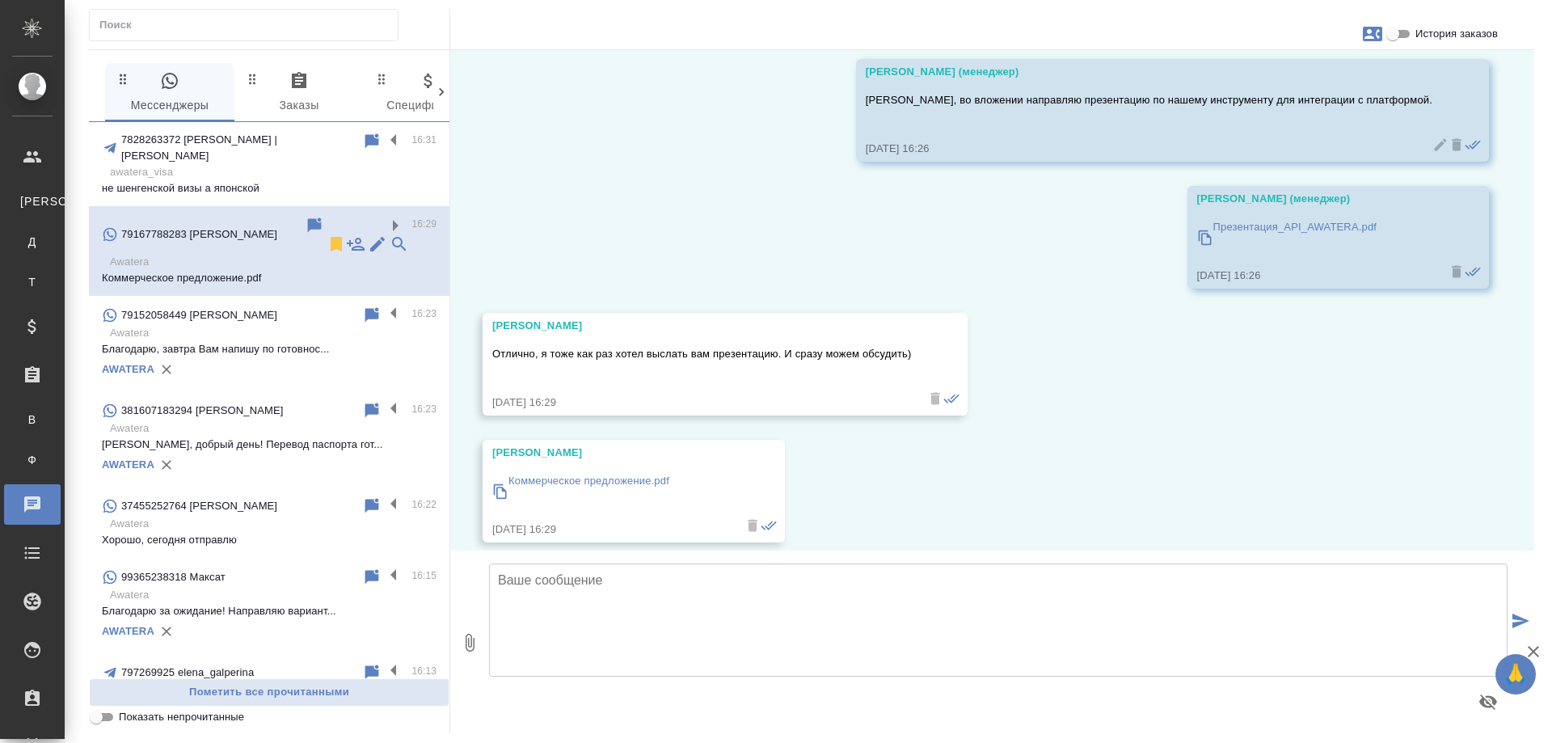
click at [1251, 219] on p "Презентация_API_AWATERA.pdf" at bounding box center [1295, 227] width 164 height 16
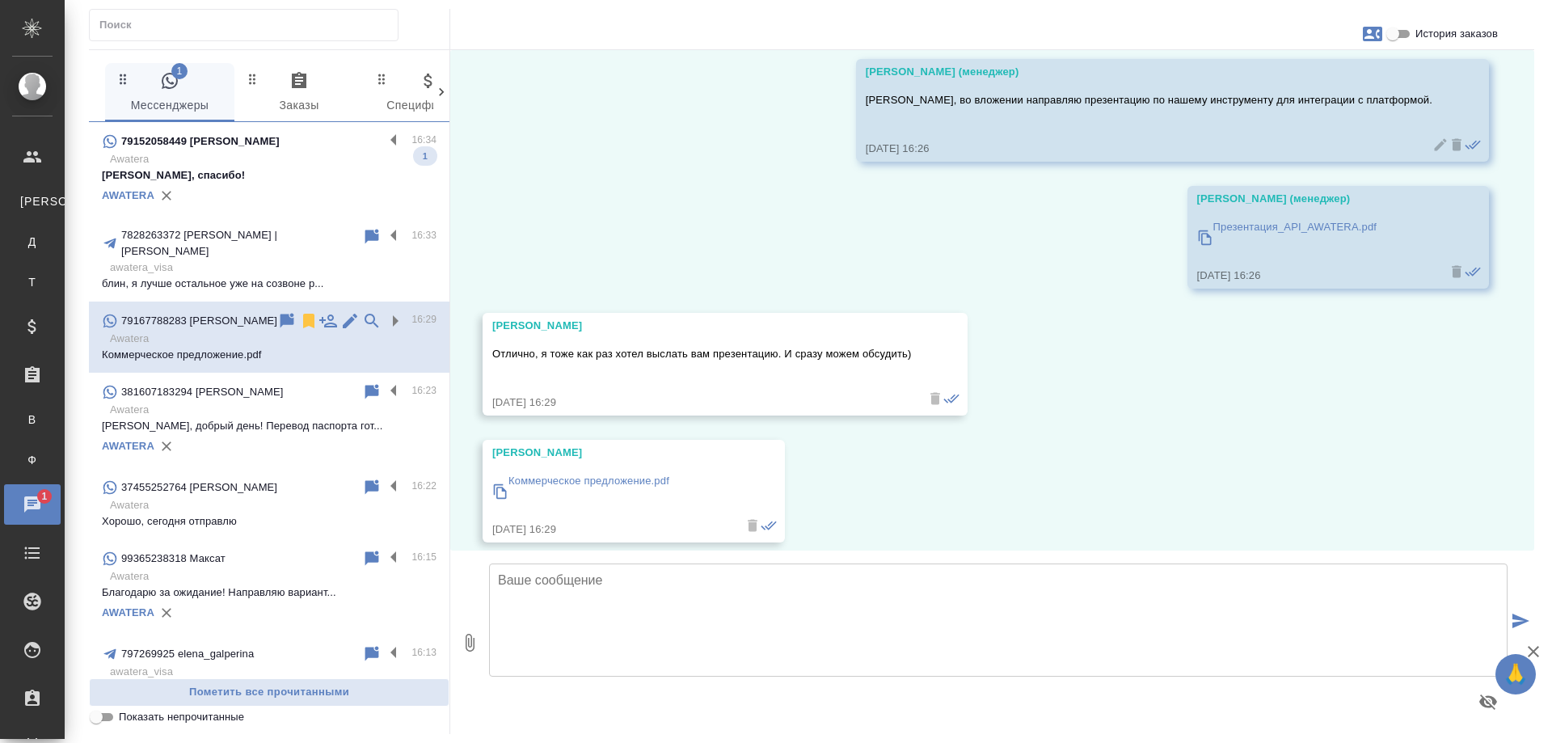
click at [262, 172] on p "[PERSON_NAME], спасибо!" at bounding box center [269, 175] width 335 height 16
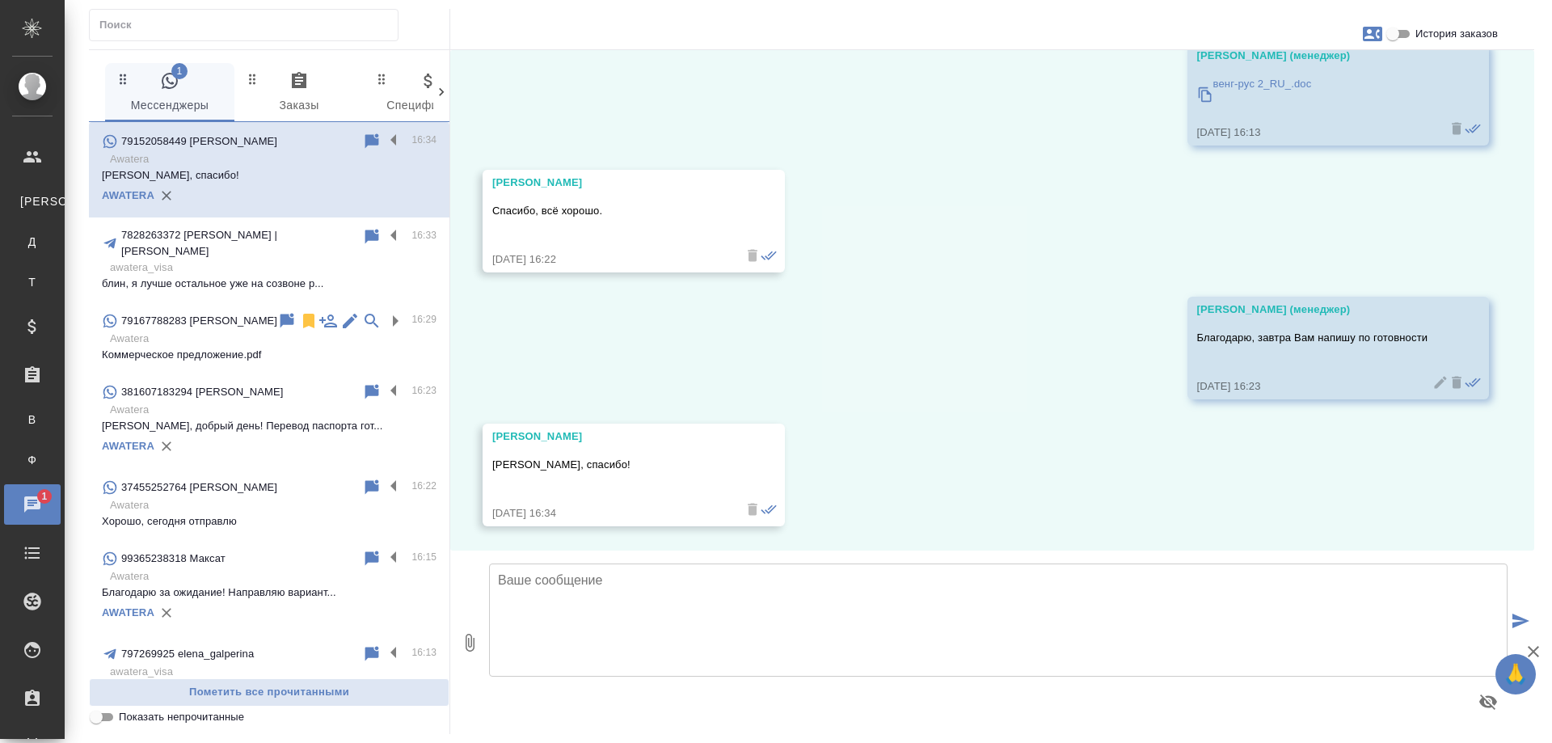
scroll to position [529, 0]
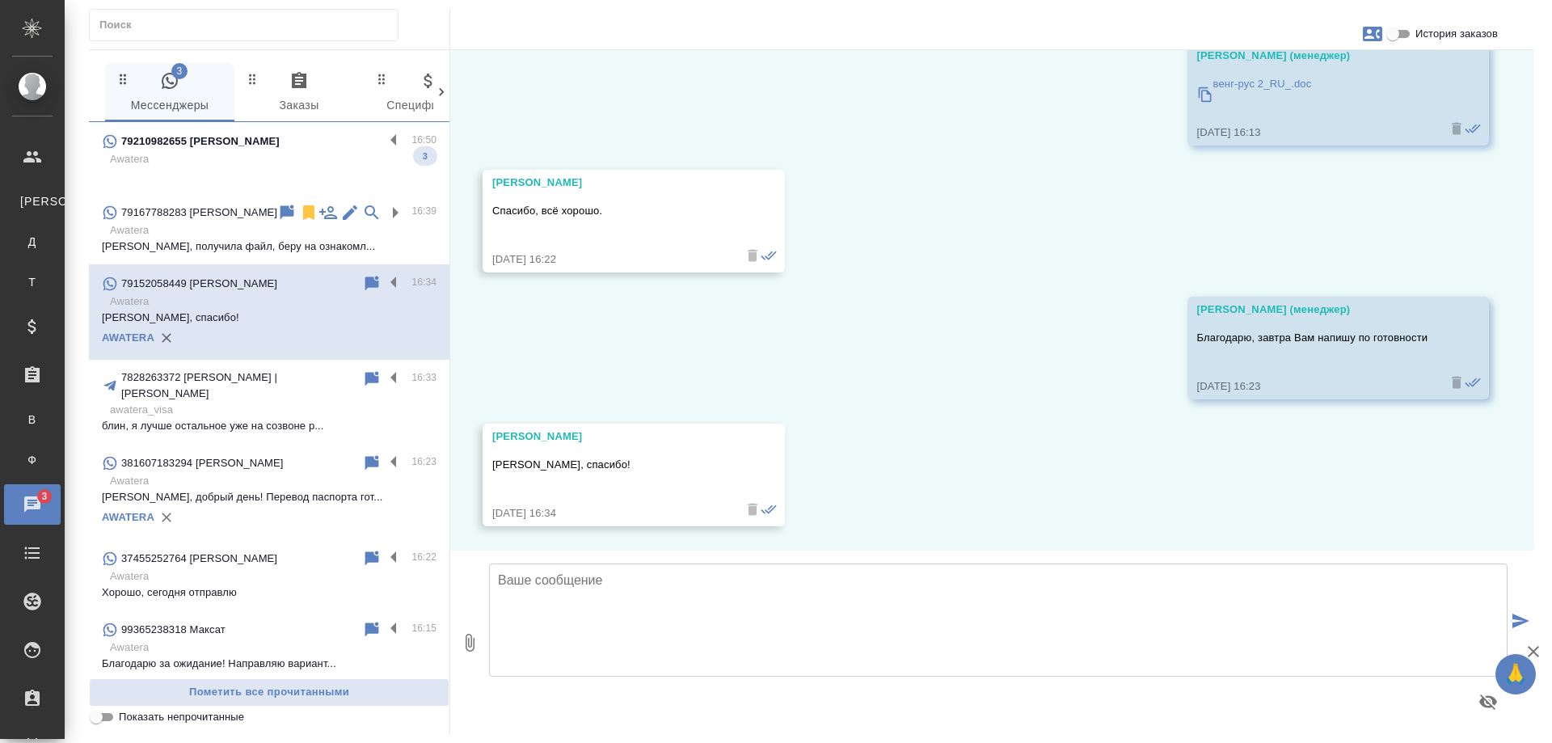
click at [258, 138] on p "79210982655 Yana Martcinkevich" at bounding box center [200, 141] width 158 height 16
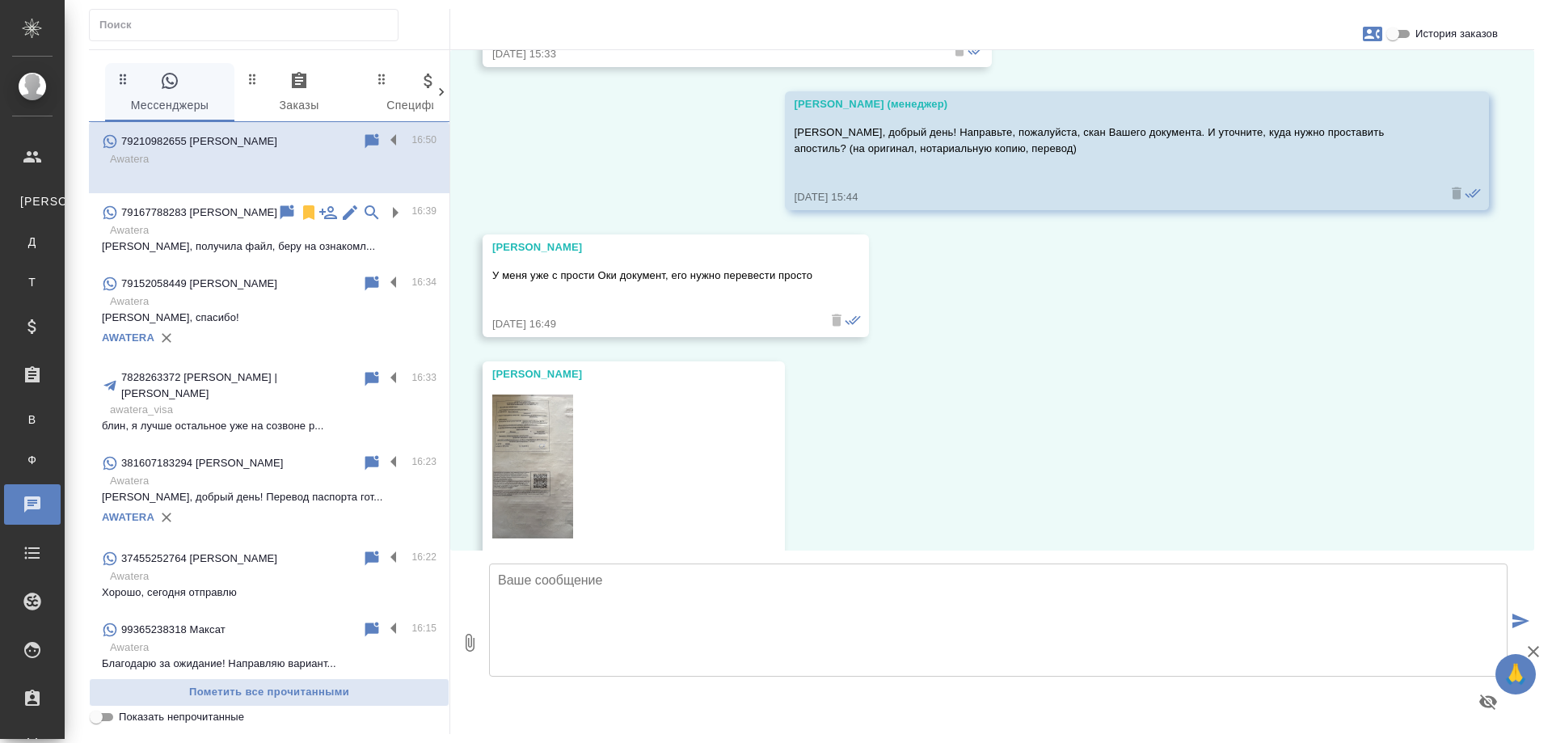
scroll to position [283, 0]
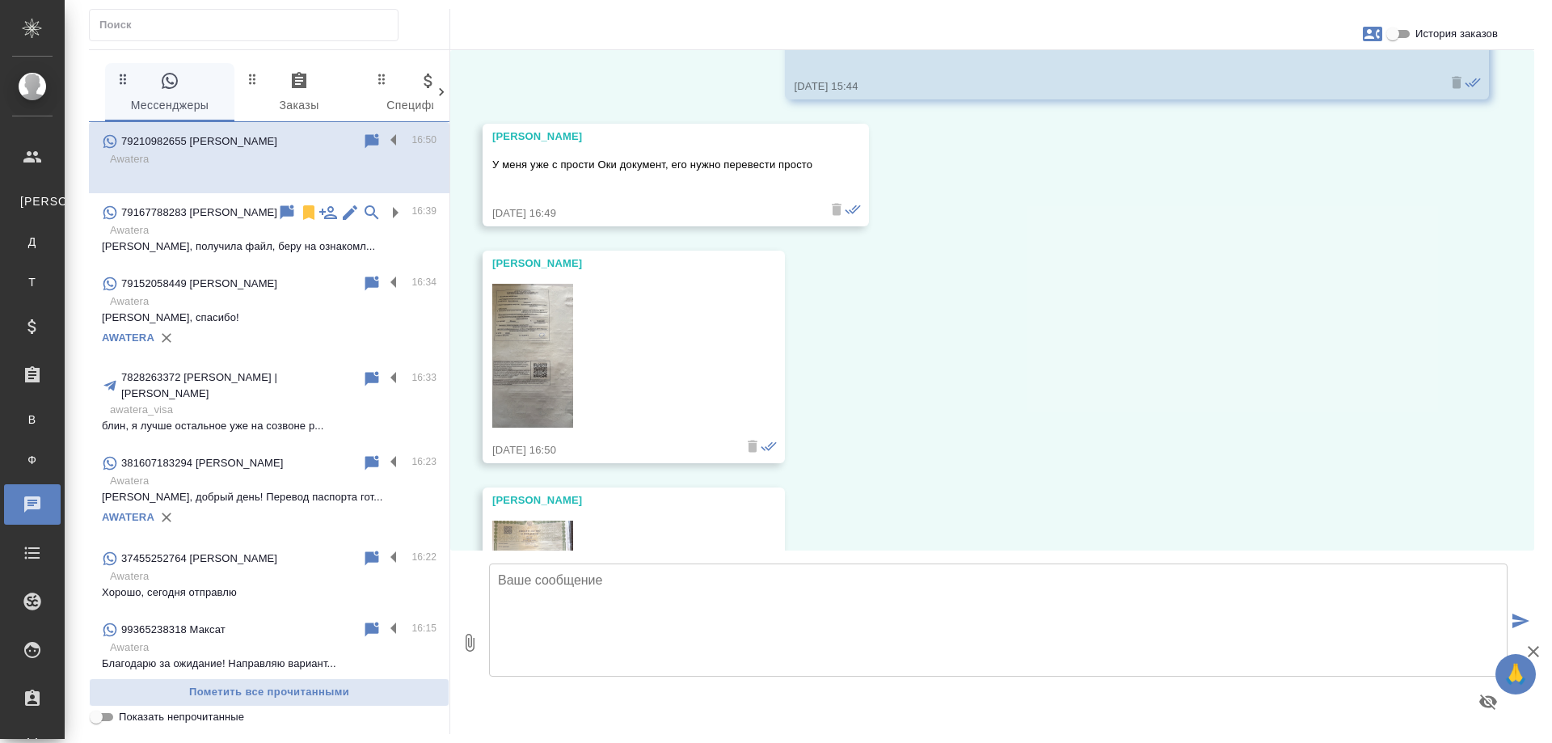
click at [537, 327] on img at bounding box center [532, 356] width 81 height 144
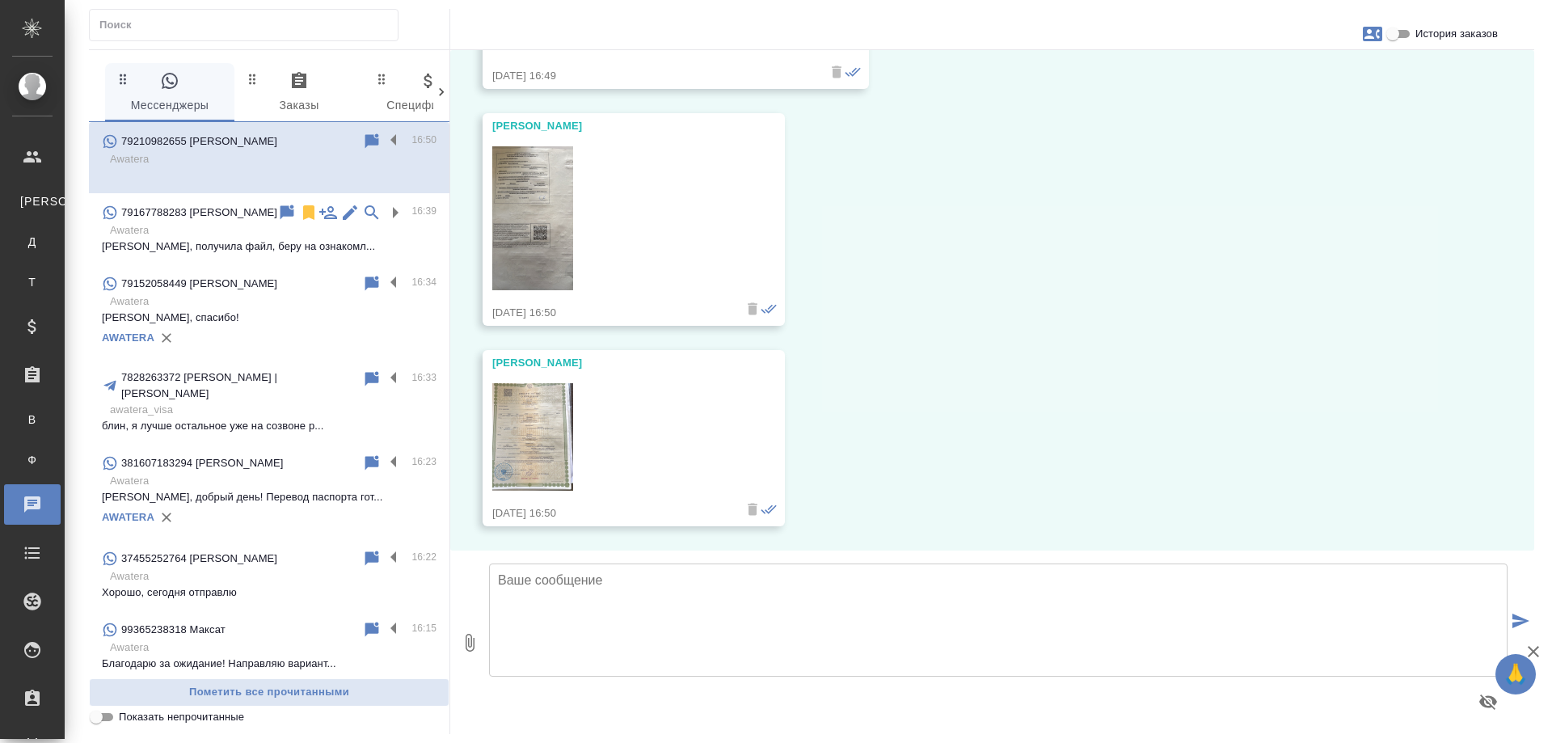
click at [523, 439] on img at bounding box center [532, 437] width 81 height 108
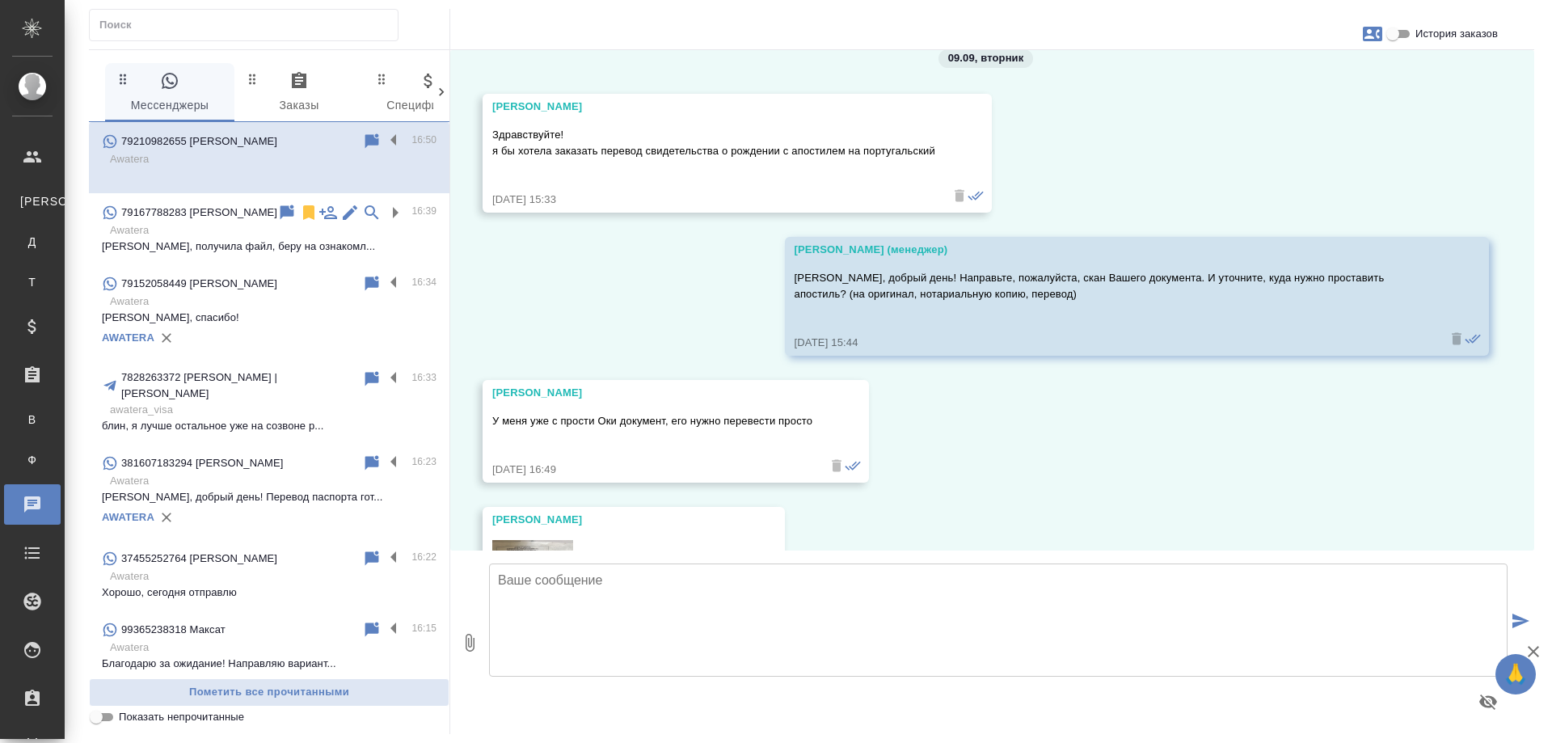
scroll to position [16, 0]
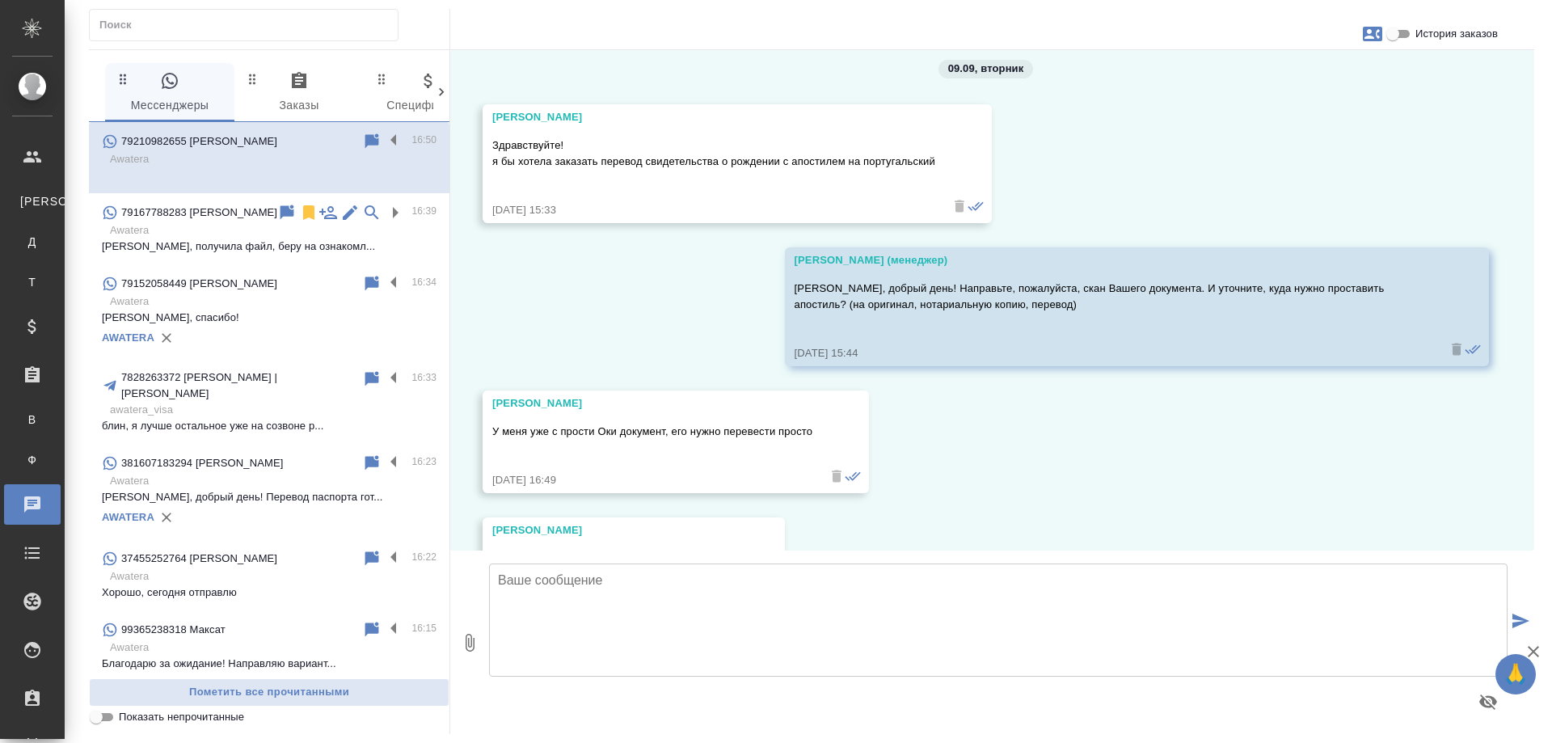
click at [729, 603] on textarea at bounding box center [998, 619] width 1019 height 113
type textarea "Перевод с нотариальным заверением потребуется, верно понимаю?"
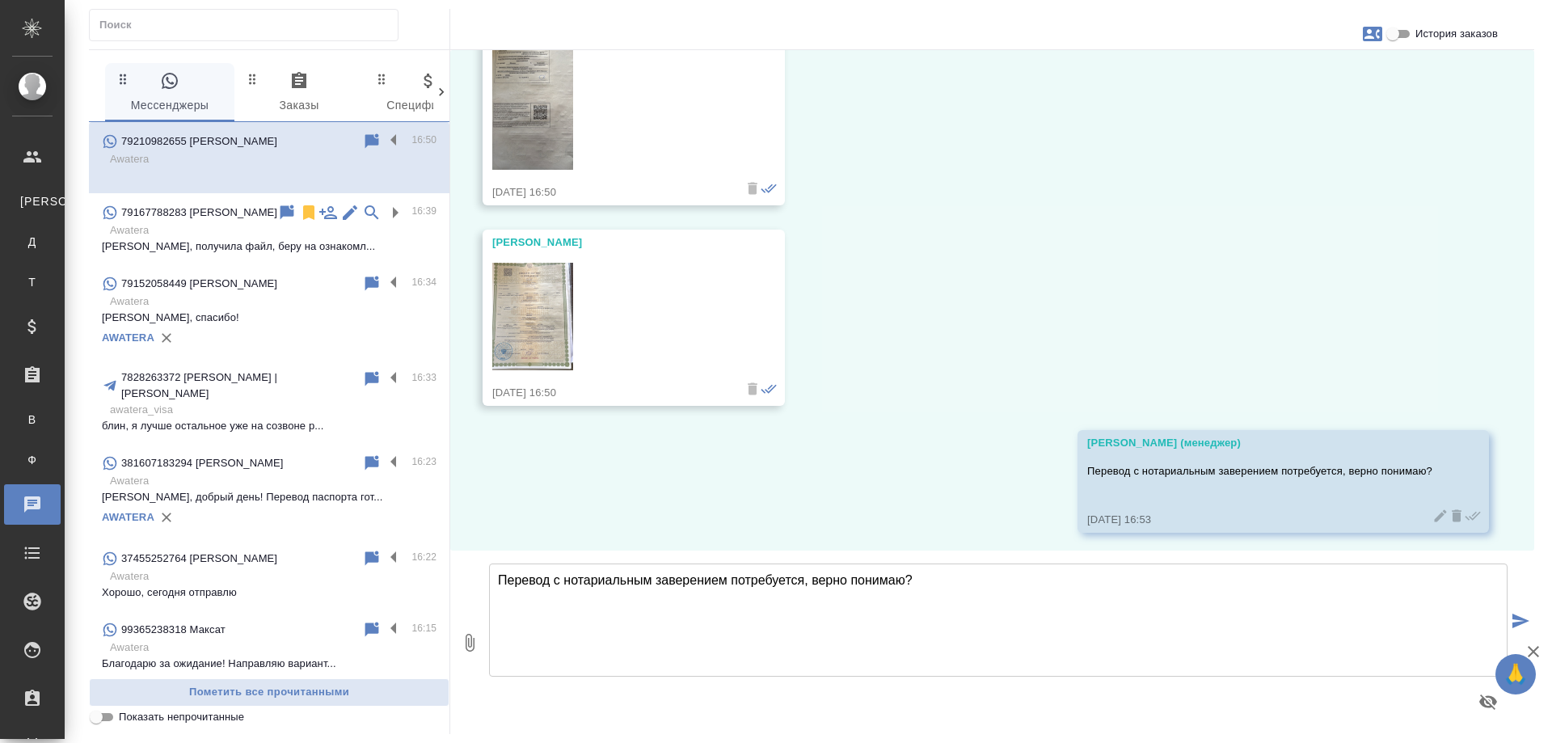
scroll to position [547, 0]
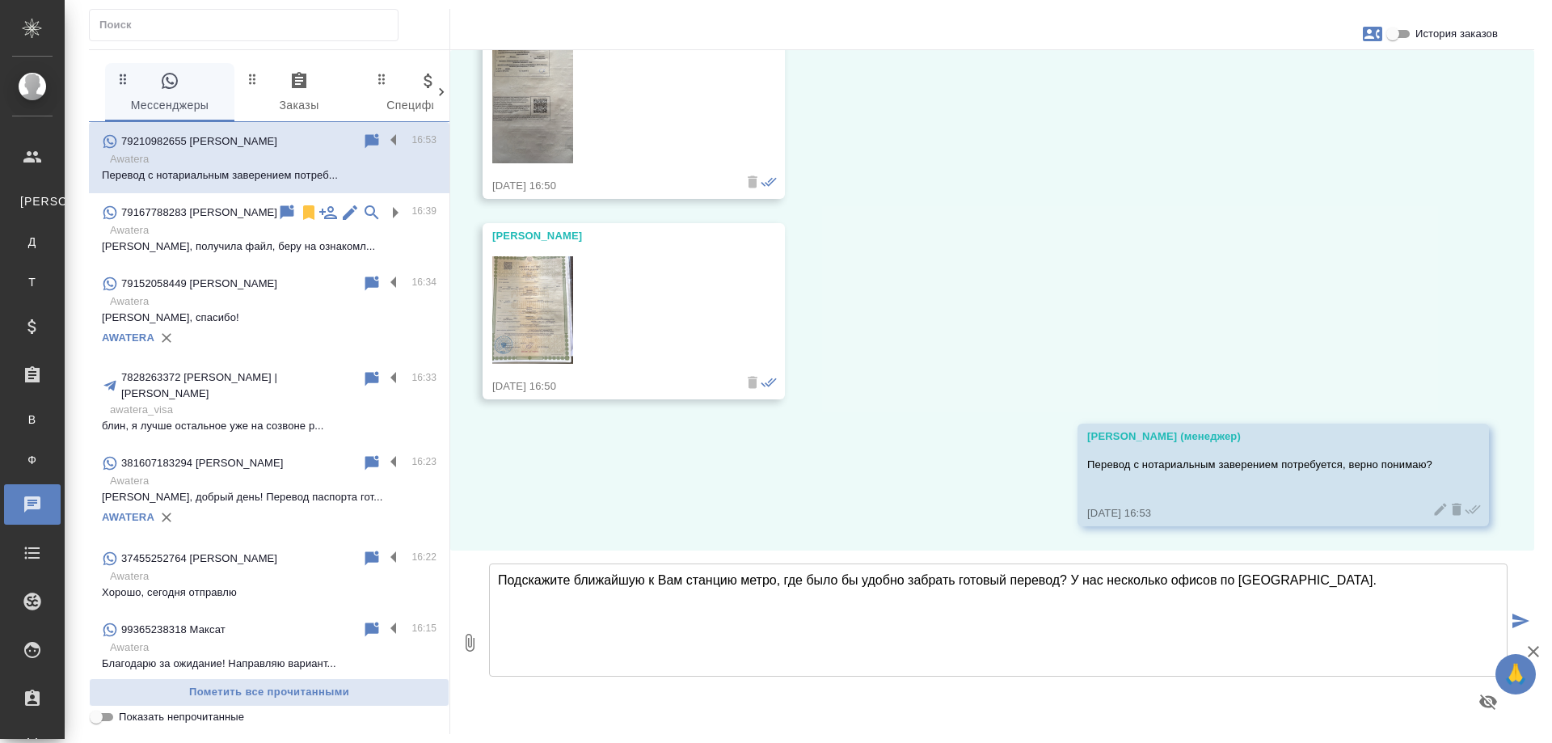
type textarea "Подскажите ближайшую к Вам станцию метро, где было бы удобно забрать готовый пе…"
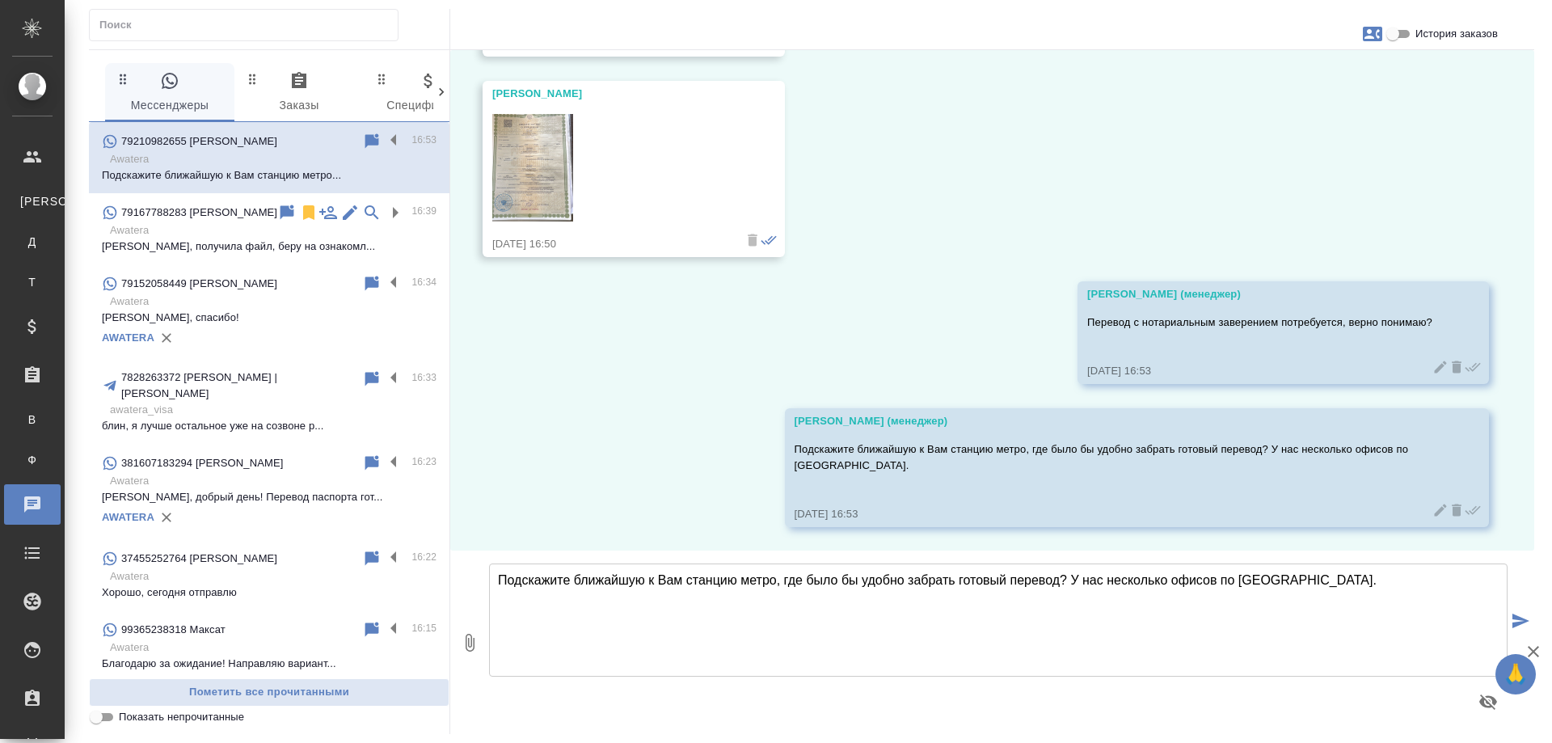
scroll to position [690, 0]
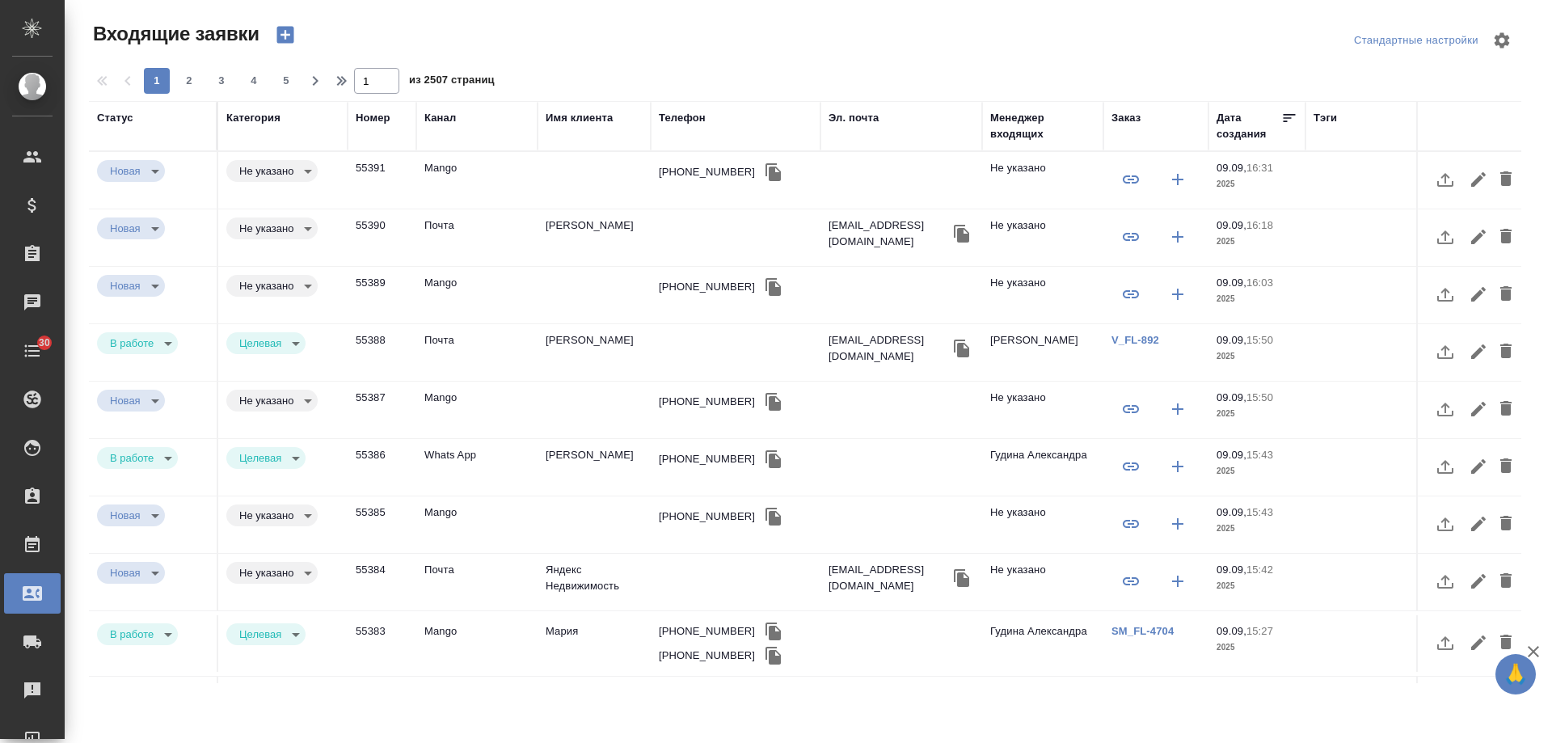
select select "RU"
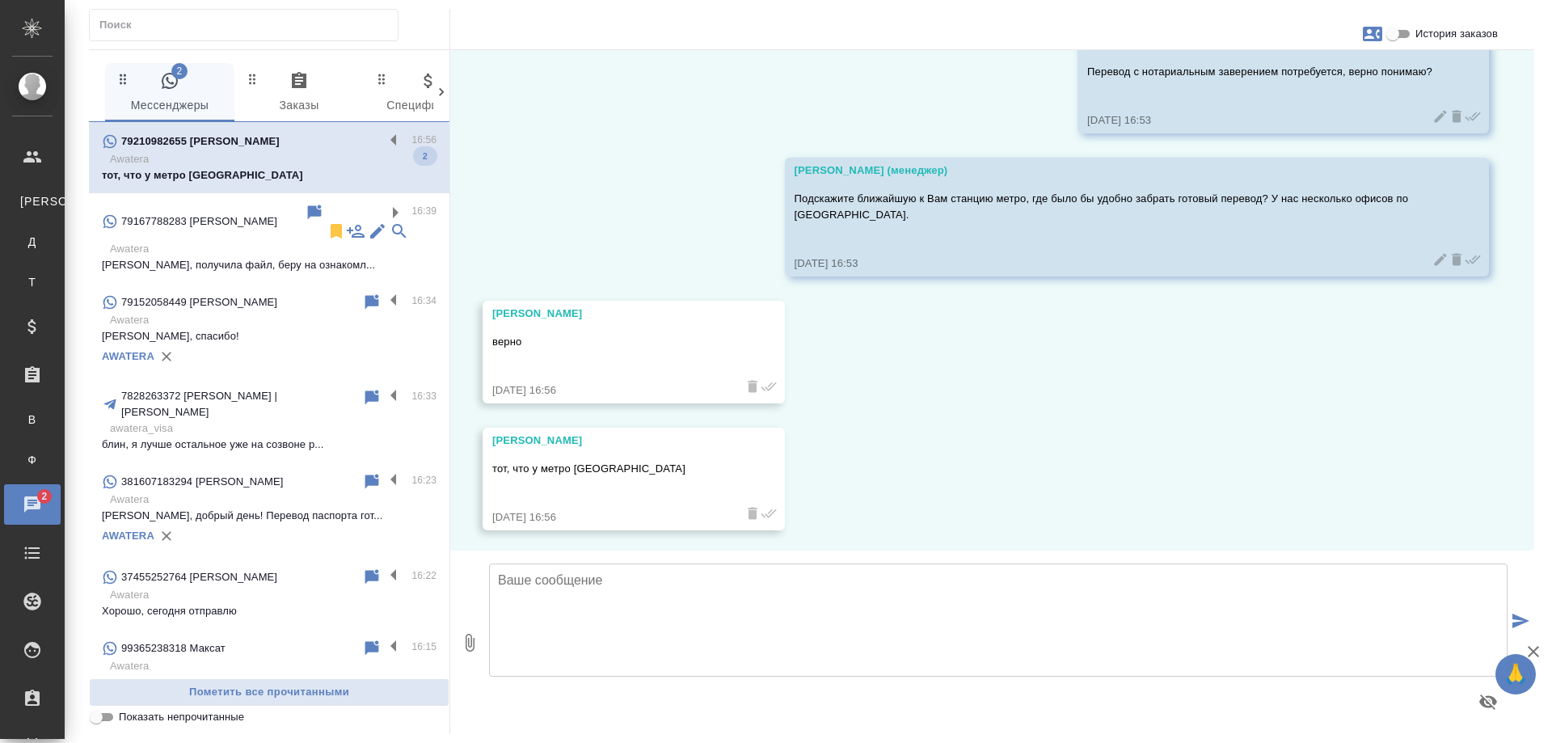
scroll to position [944, 0]
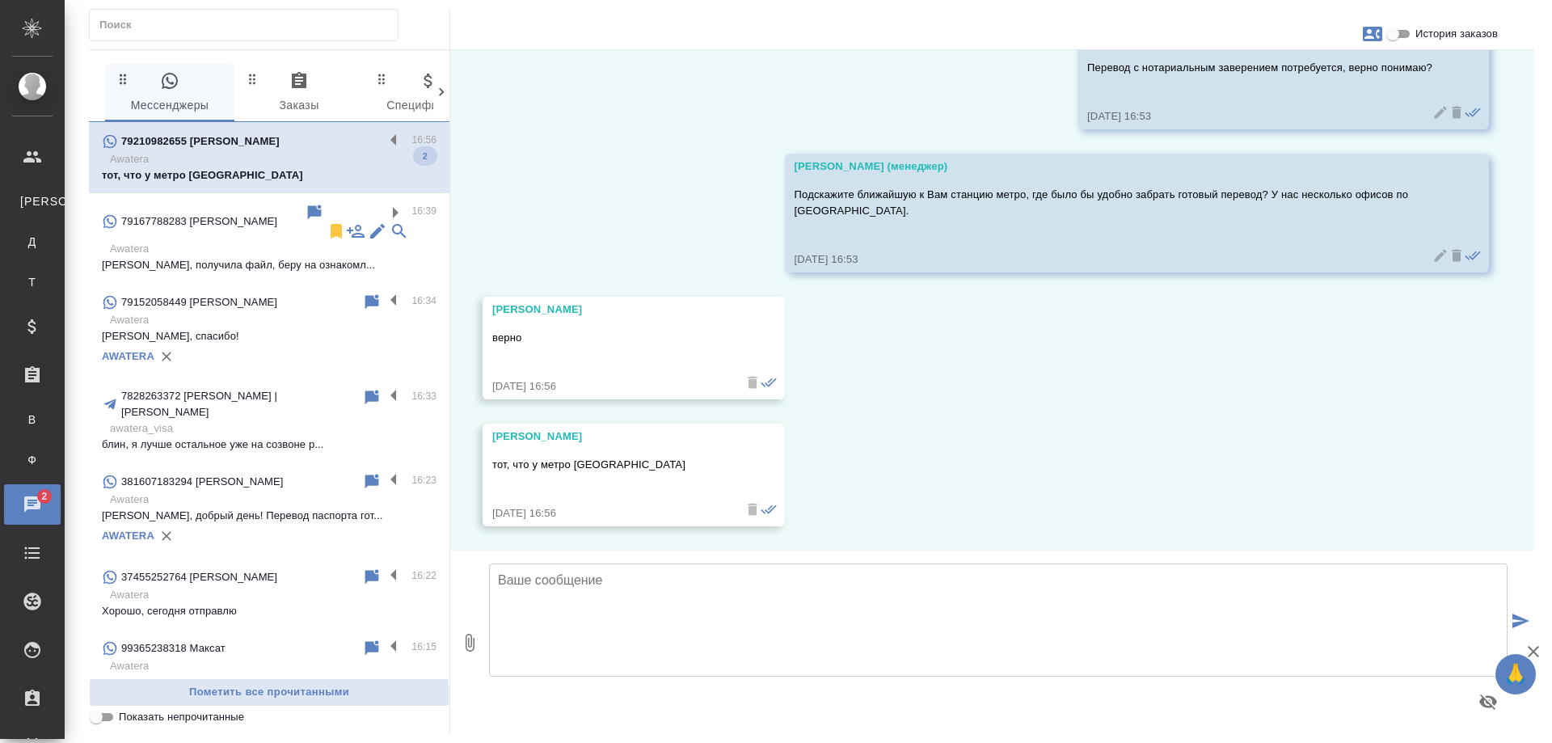
click at [771, 601] on textarea at bounding box center [998, 619] width 1019 height 113
type textarea "/"
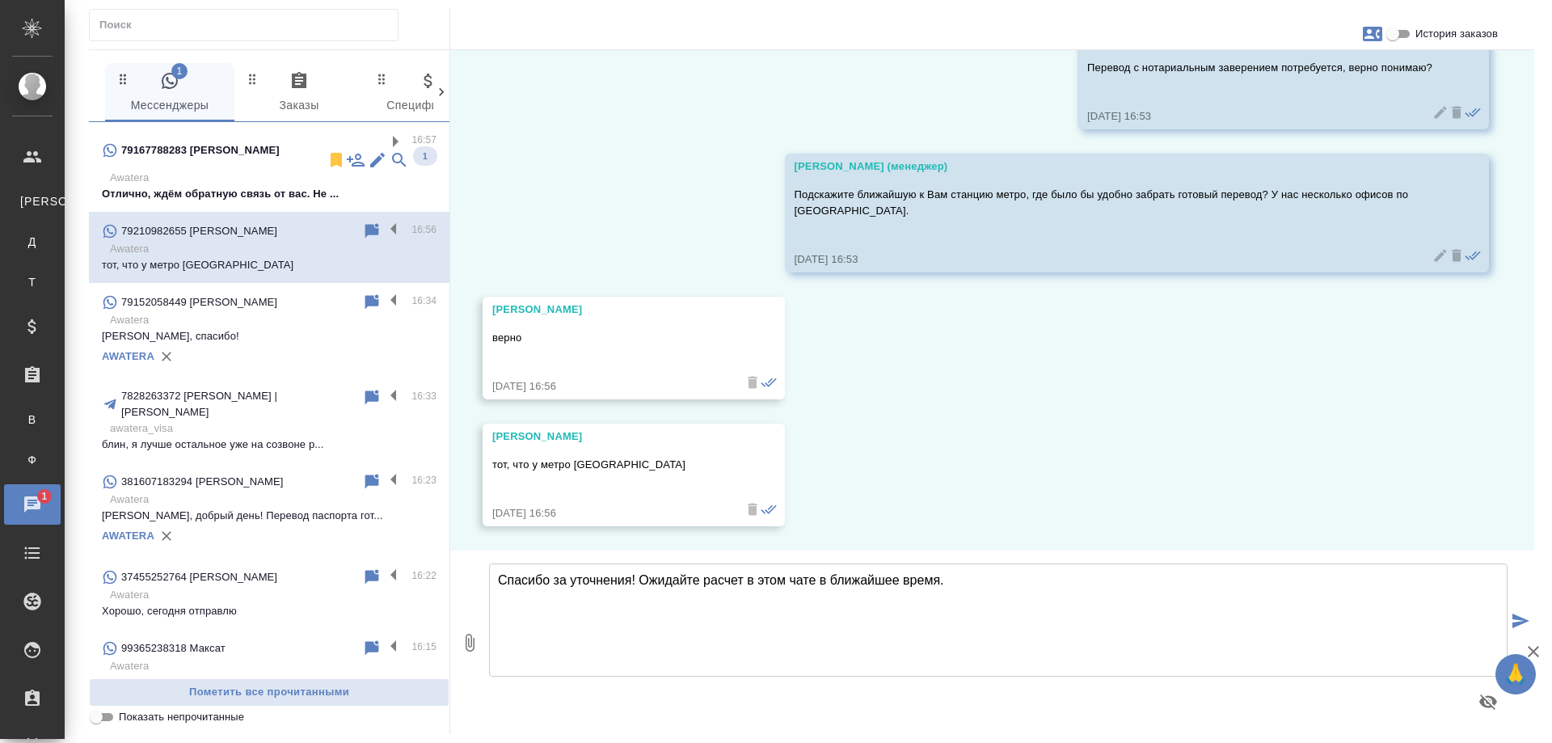
type textarea "Спасибо за уточнения! Ожидайте расчет в этом чате в ближайшее время."
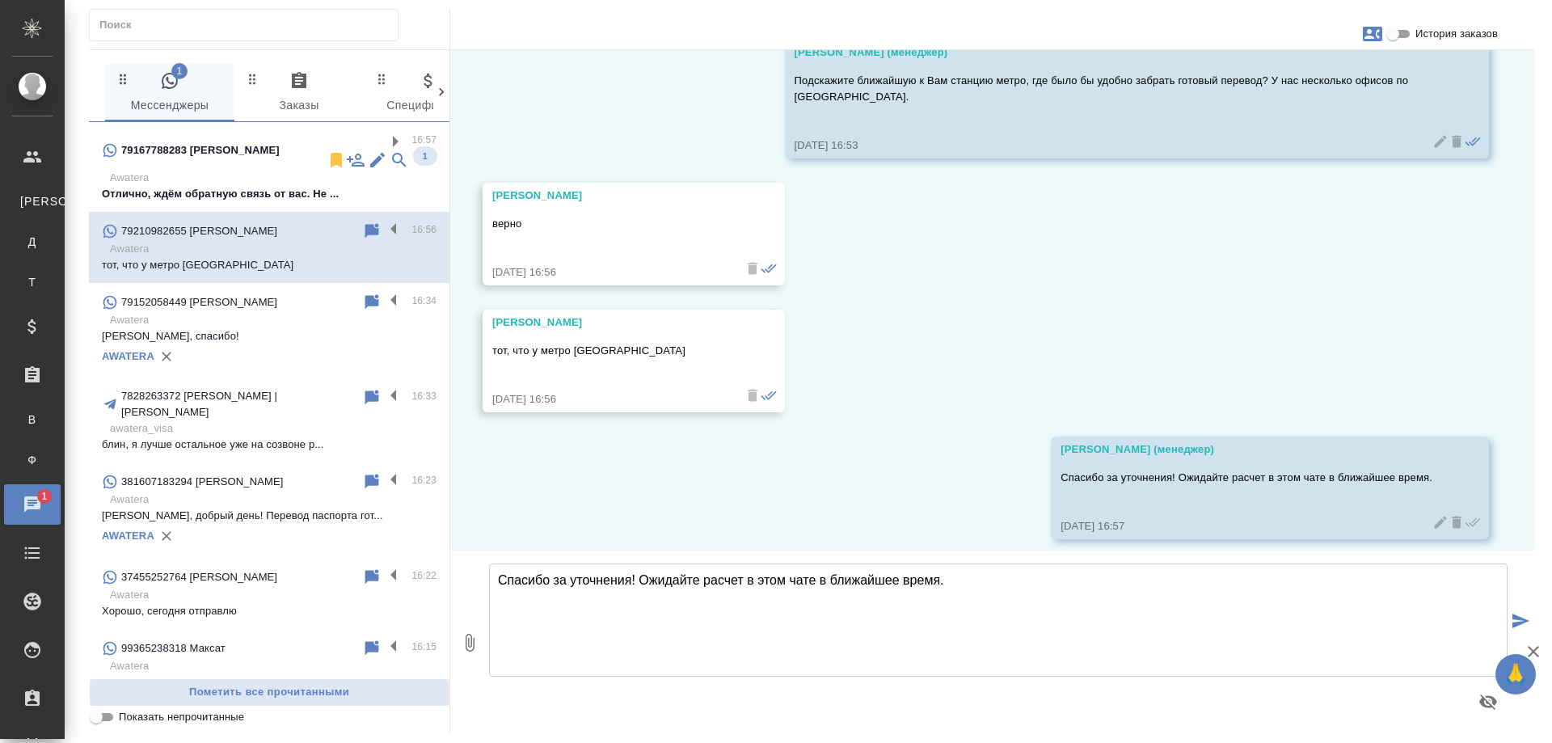
scroll to position [1071, 0]
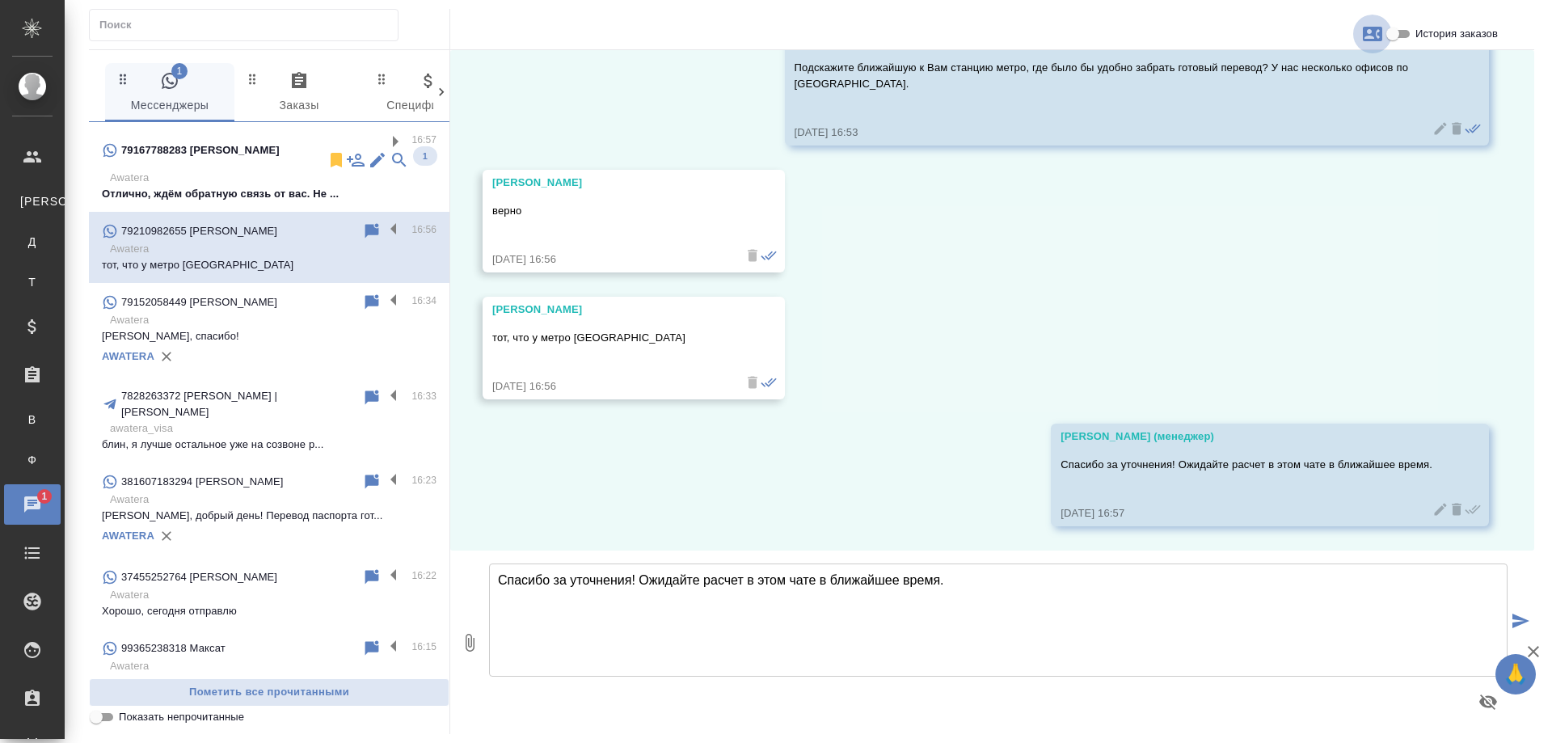
click at [1372, 34] on icon "button" at bounding box center [1372, 34] width 19 height 15
click at [1295, 109] on span "Заявка №55386" at bounding box center [1300, 113] width 79 height 16
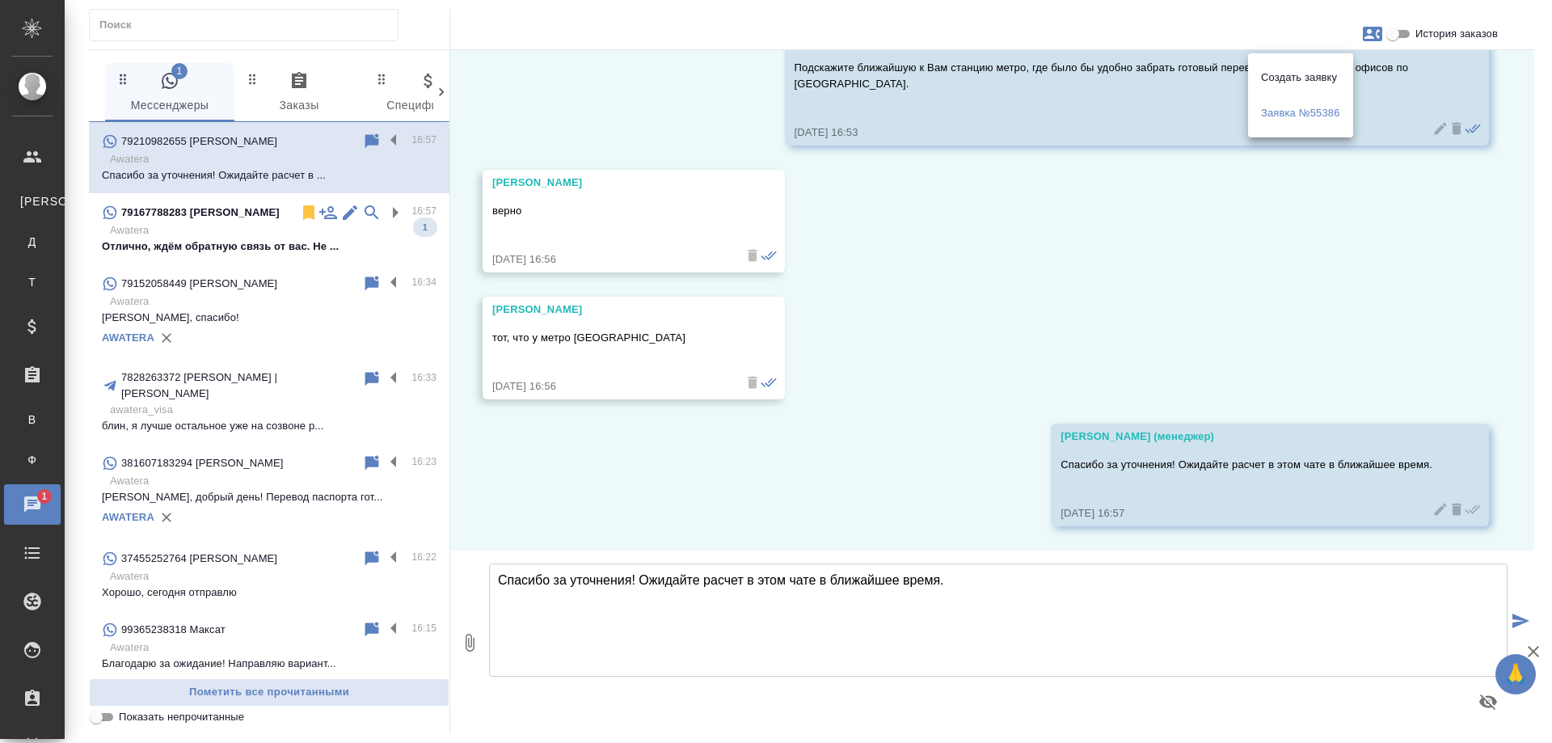
click at [853, 349] on div at bounding box center [776, 371] width 1552 height 743
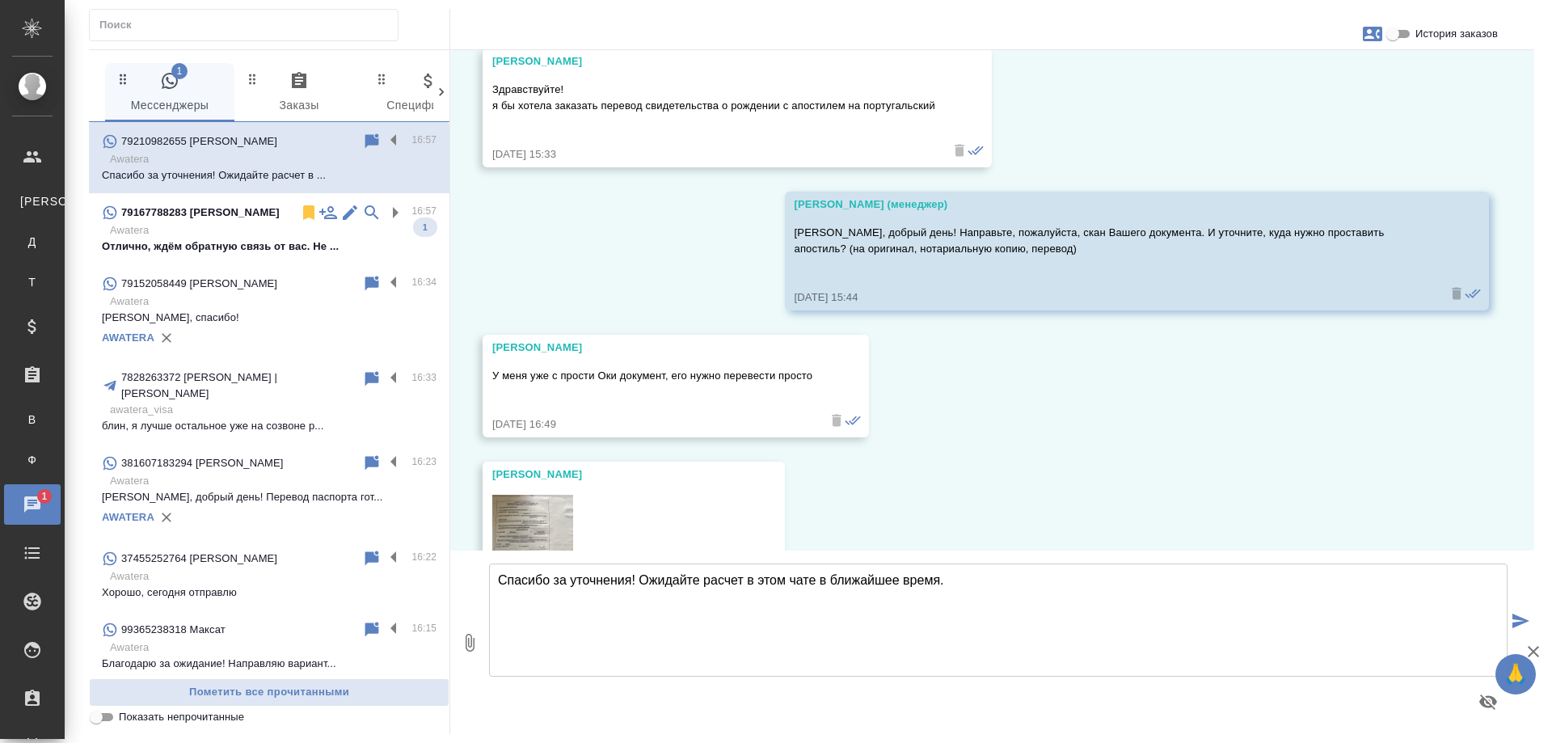
scroll to position [0, 0]
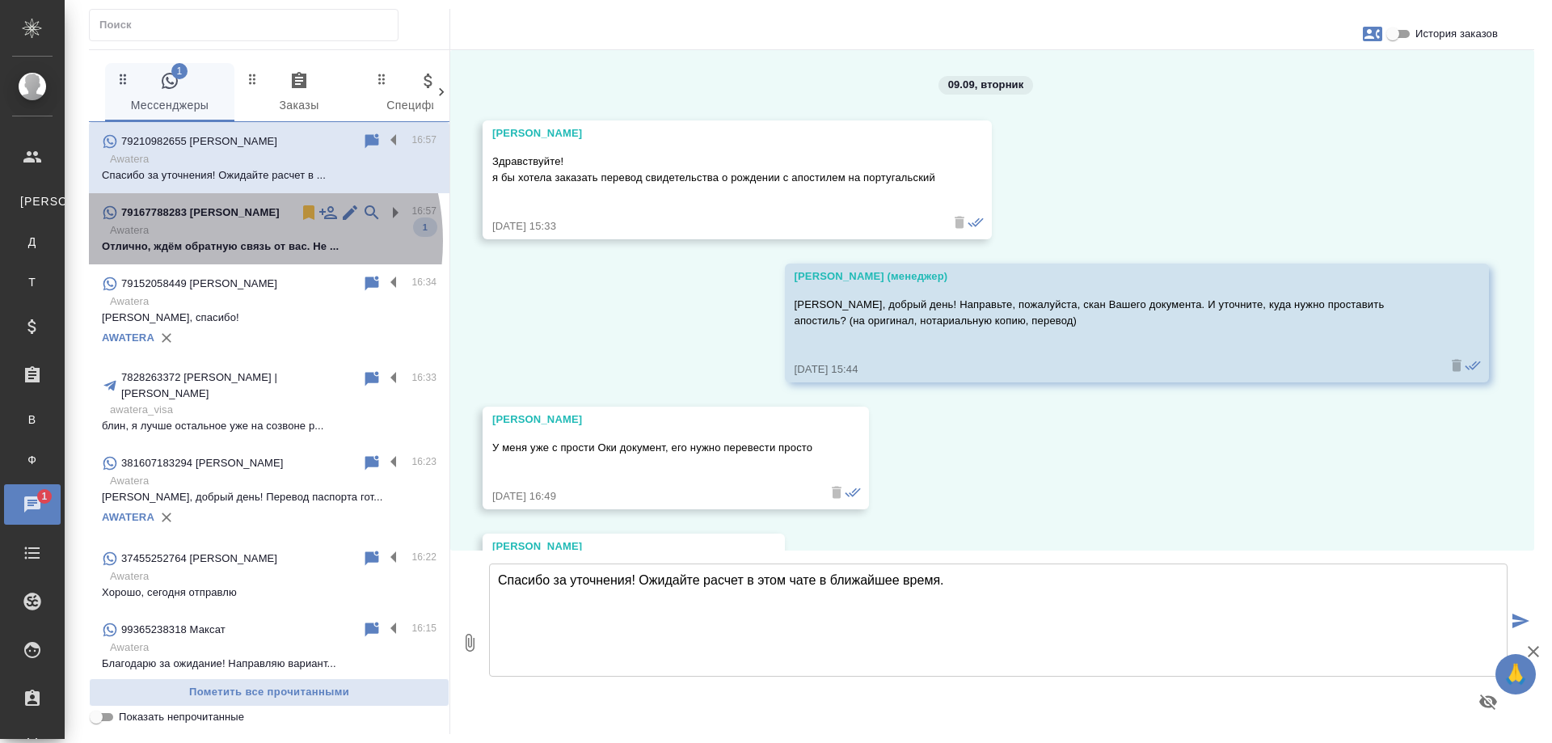
click at [211, 241] on p "Отлично, ждём обратную связь от вас. Не ..." at bounding box center [269, 246] width 335 height 16
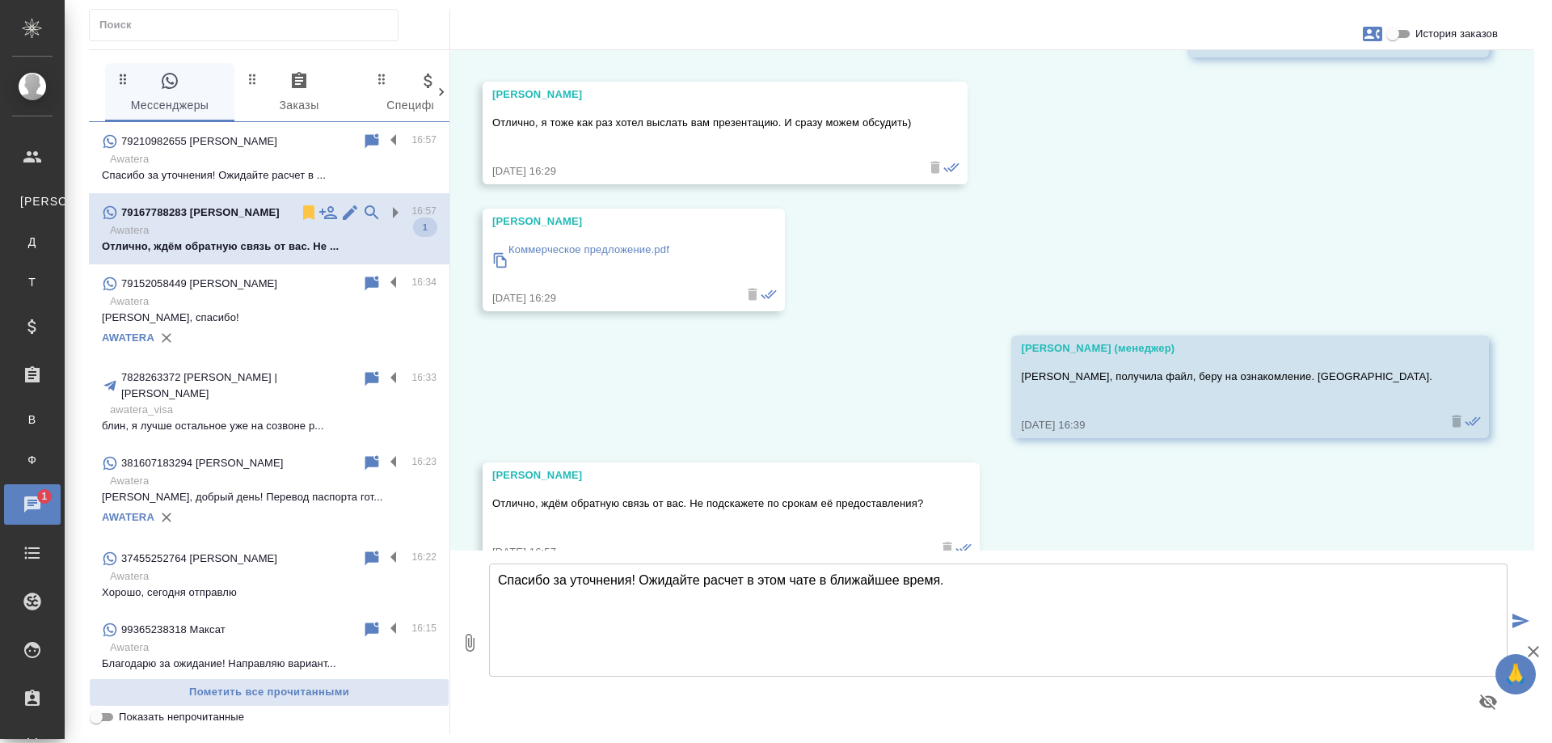
scroll to position [4049, 0]
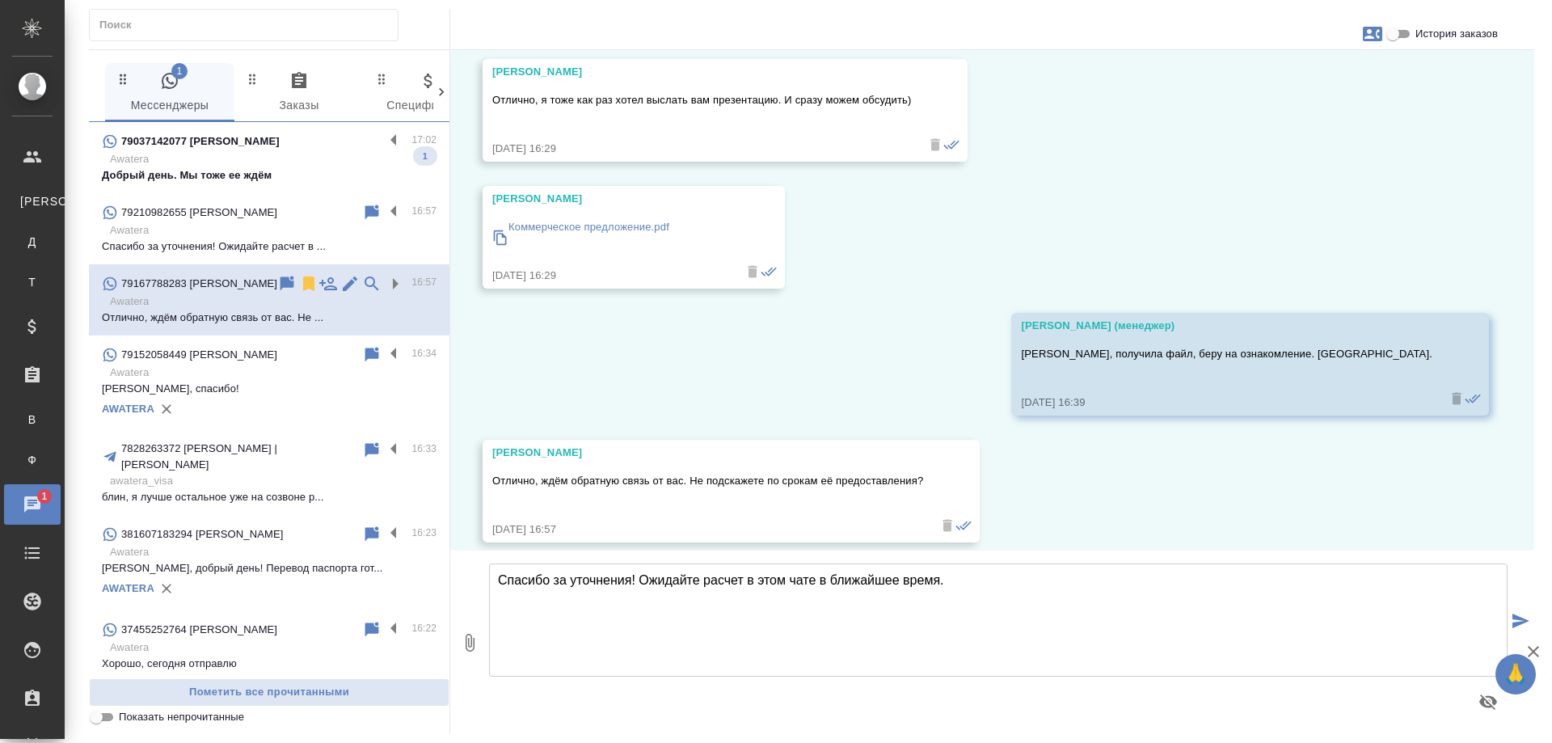
click at [251, 158] on p "Awatera" at bounding box center [273, 159] width 327 height 16
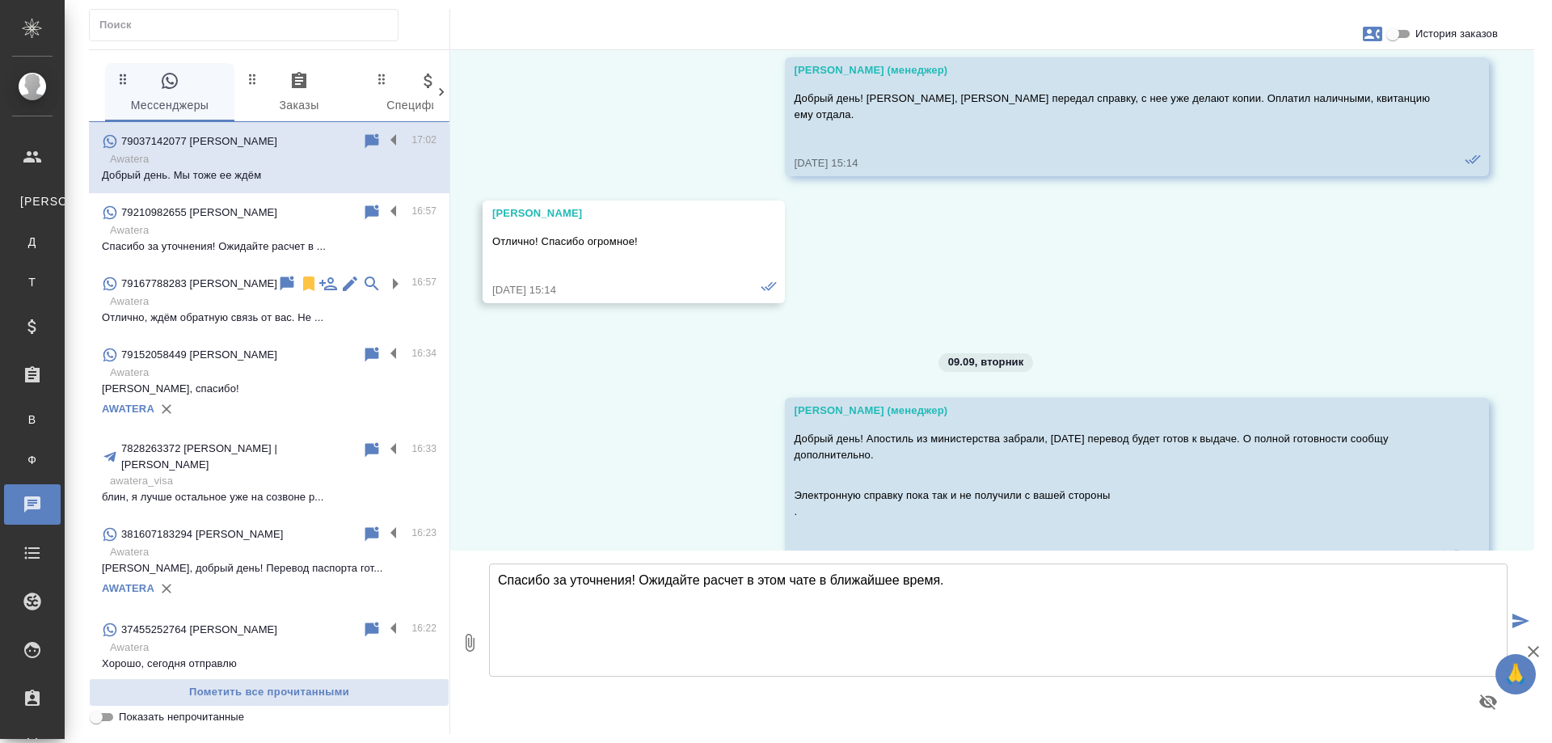
scroll to position [8520, 0]
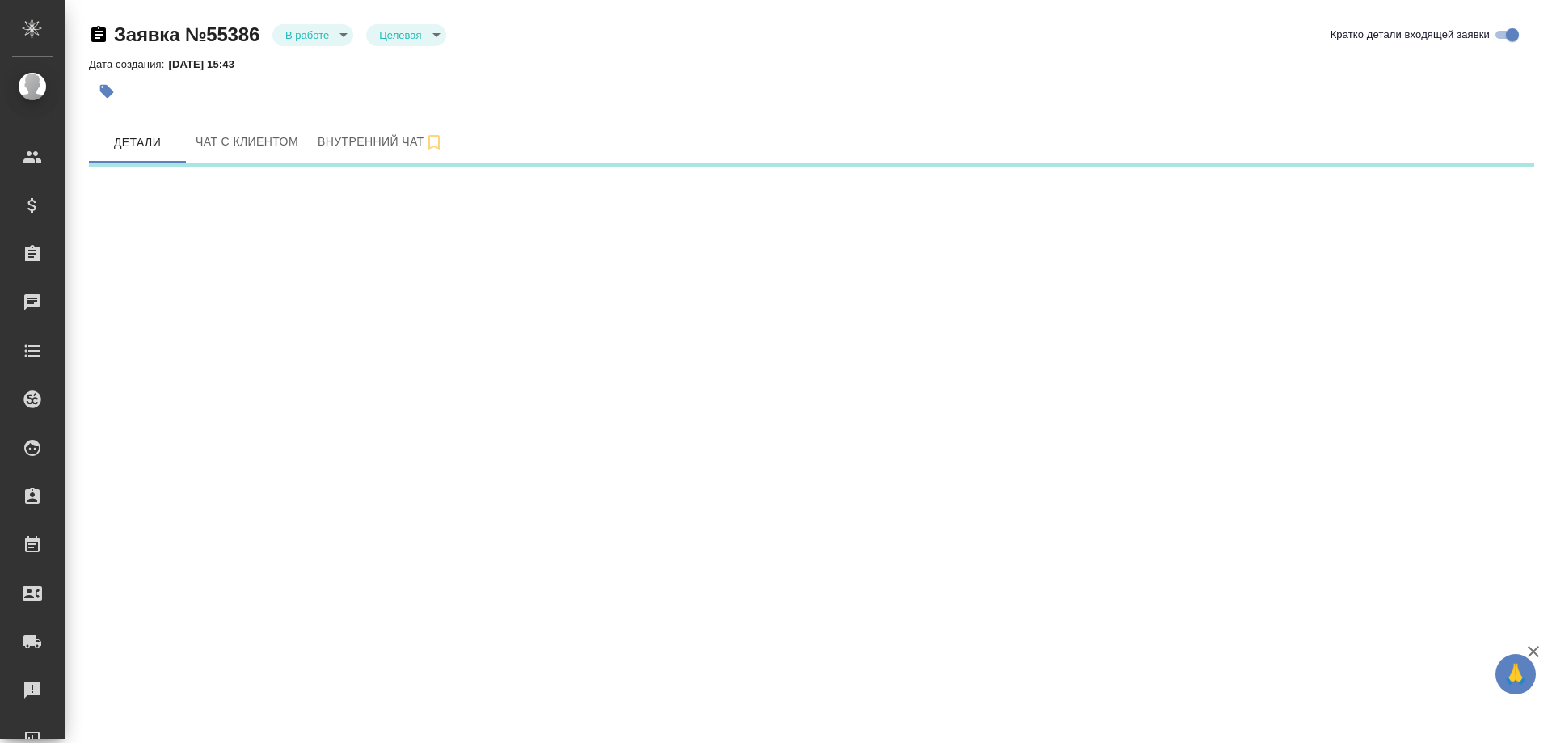
select select "RU"
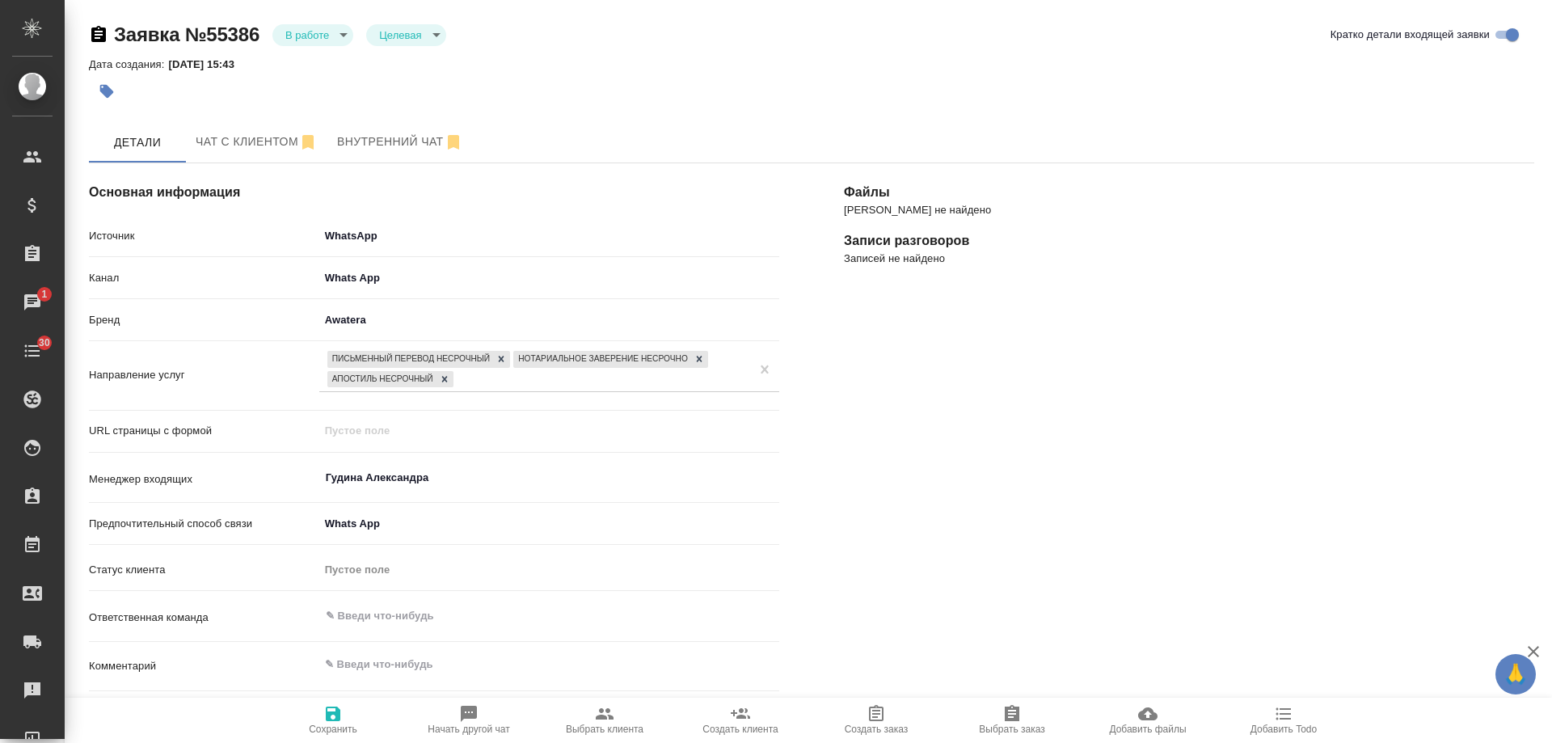
click at [614, 721] on span "Выбрать клиента" at bounding box center [605, 719] width 116 height 31
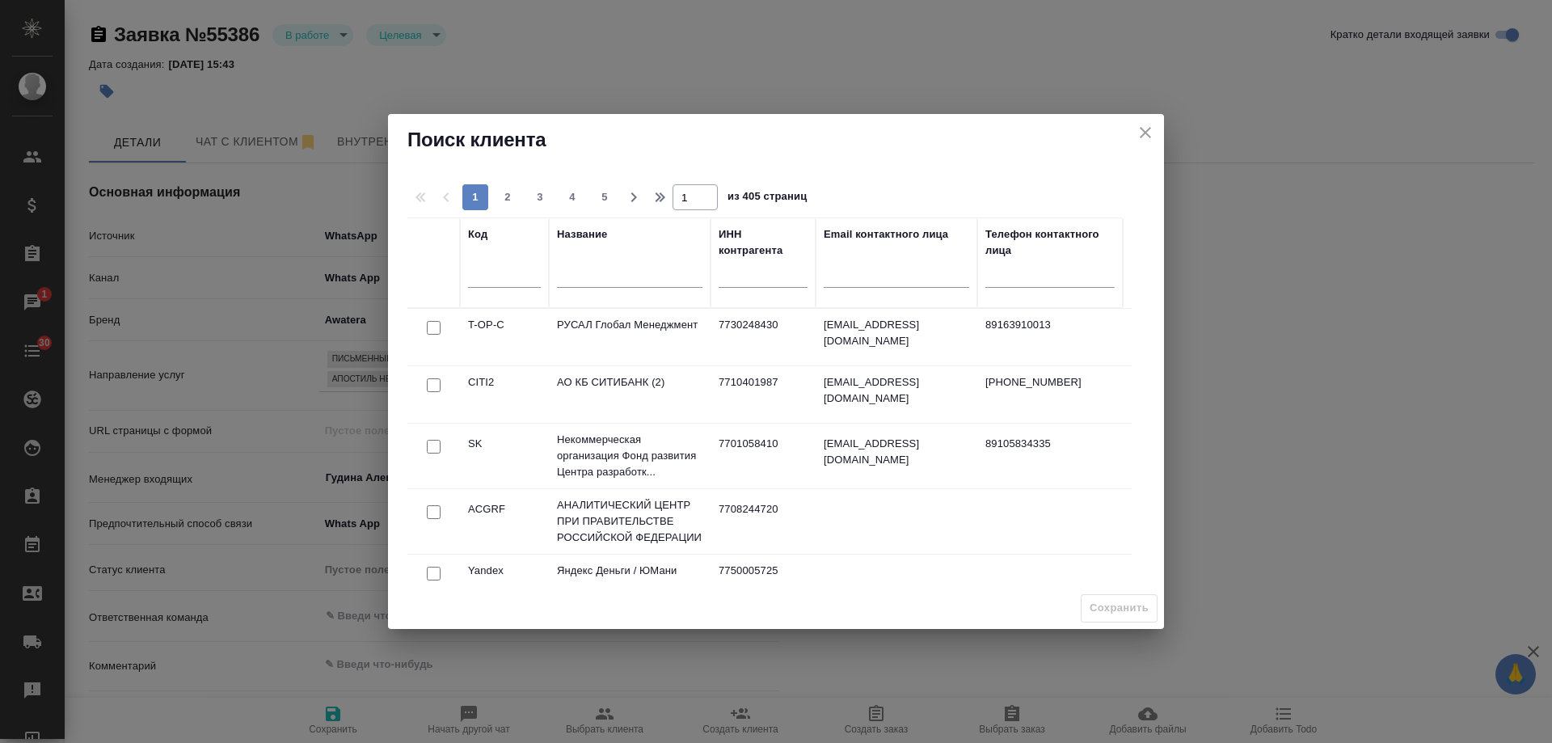
click at [1146, 125] on icon "close" at bounding box center [1145, 132] width 19 height 19
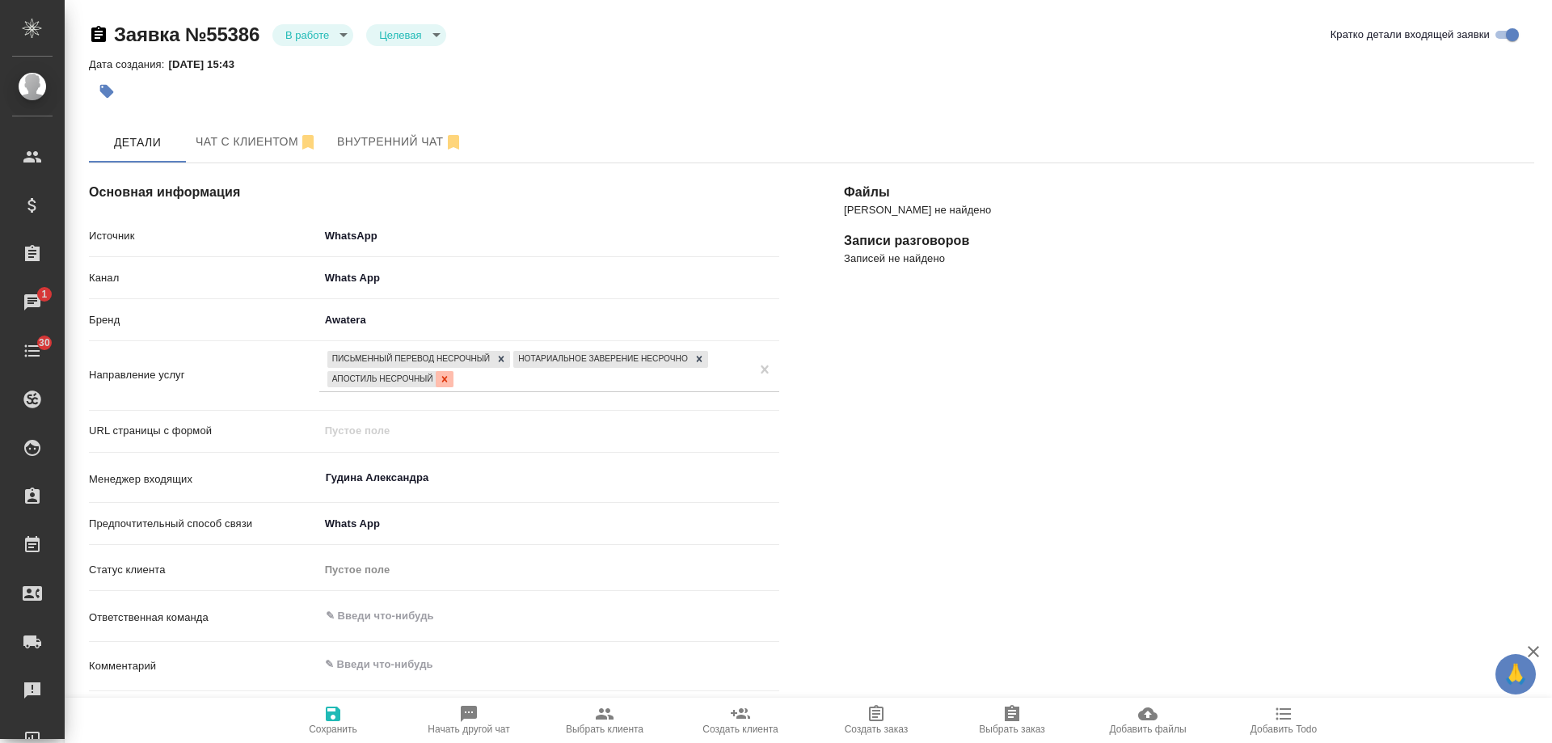
click at [442, 382] on icon at bounding box center [444, 379] width 6 height 6
click at [597, 718] on icon "button" at bounding box center [605, 713] width 18 height 11
type textarea "x"
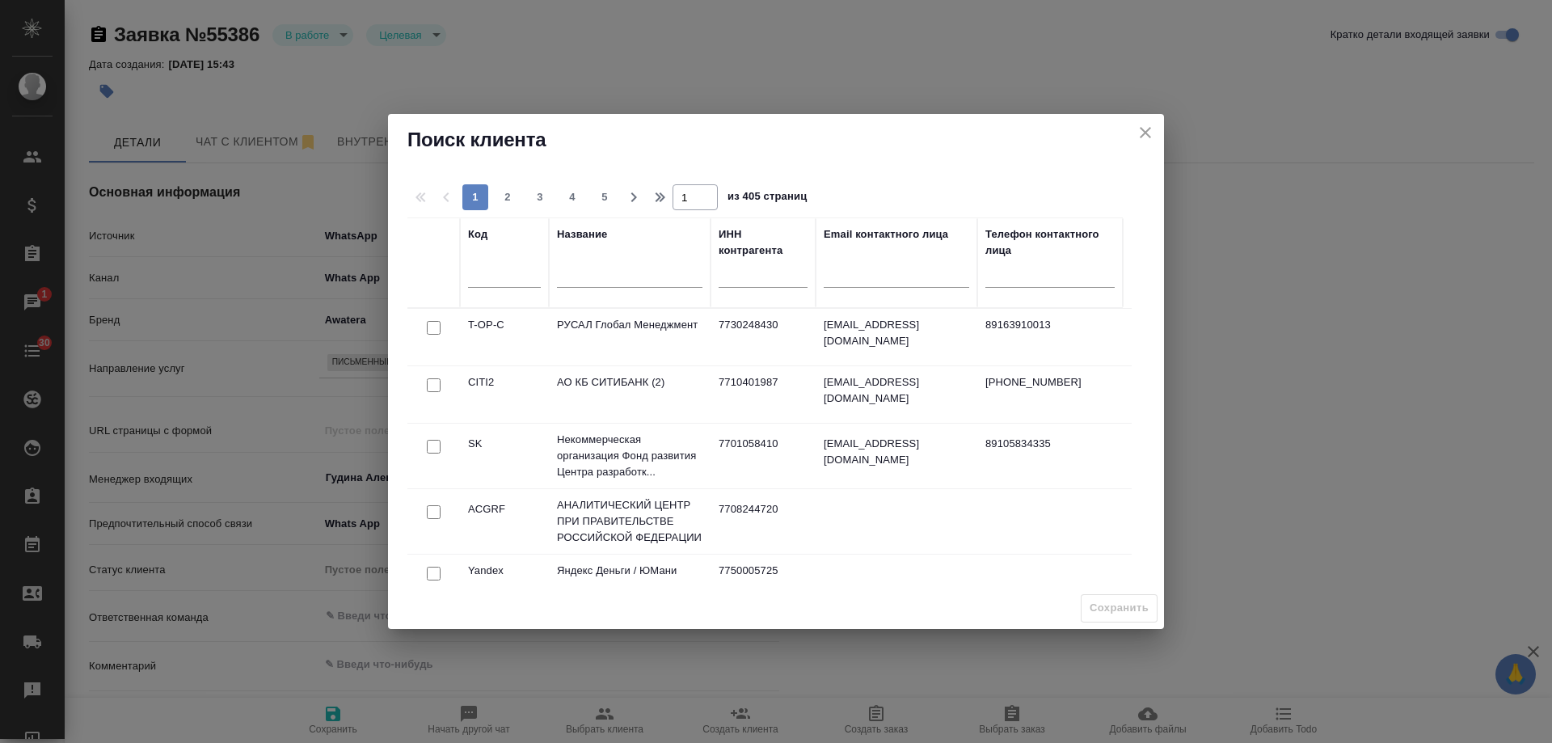
click at [611, 277] on input "text" at bounding box center [630, 277] width 146 height 20
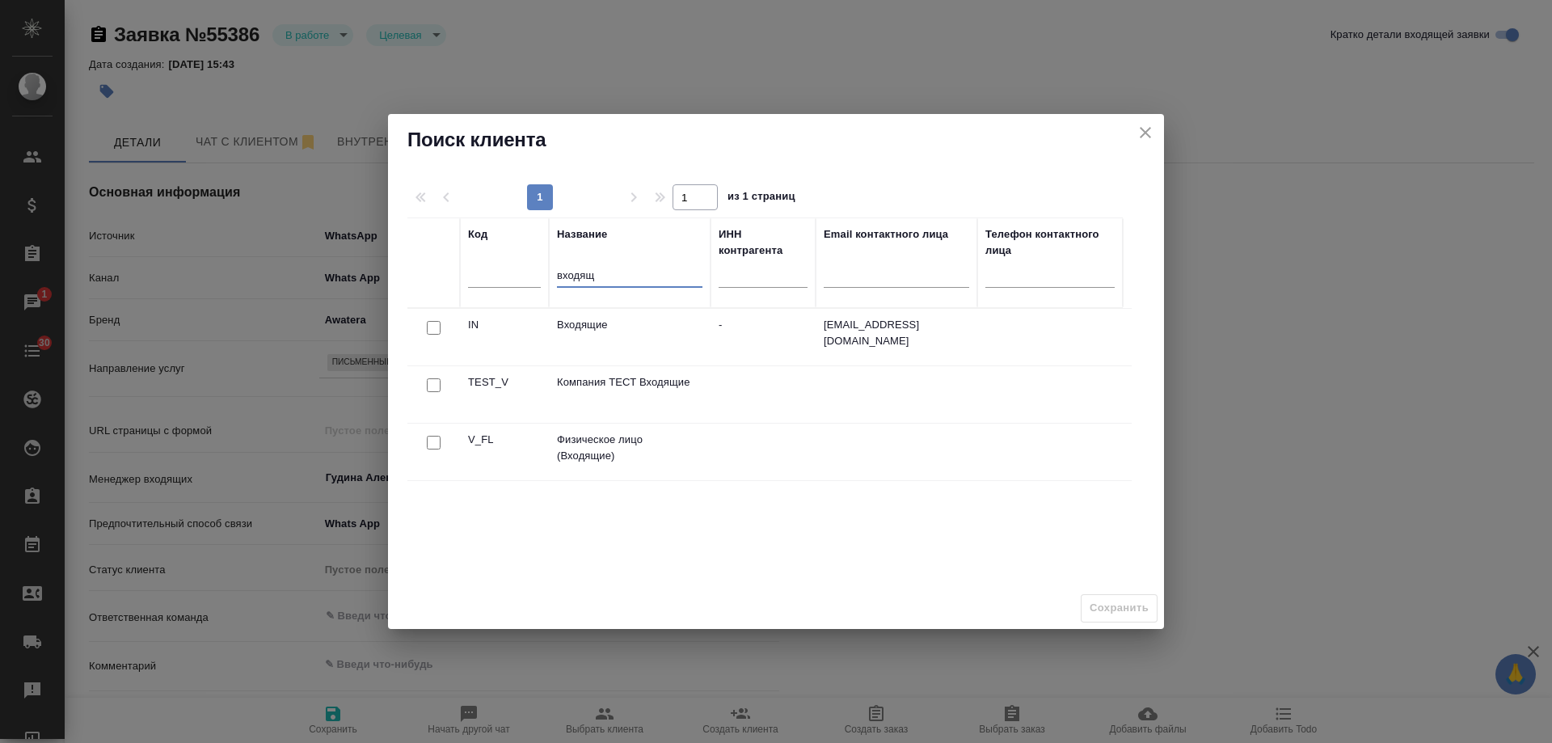
type input "входящ"
drag, startPoint x: 432, startPoint y: 441, endPoint x: 443, endPoint y: 446, distance: 12.3
click at [433, 441] on input "checkbox" at bounding box center [434, 443] width 14 height 14
checkbox input "true"
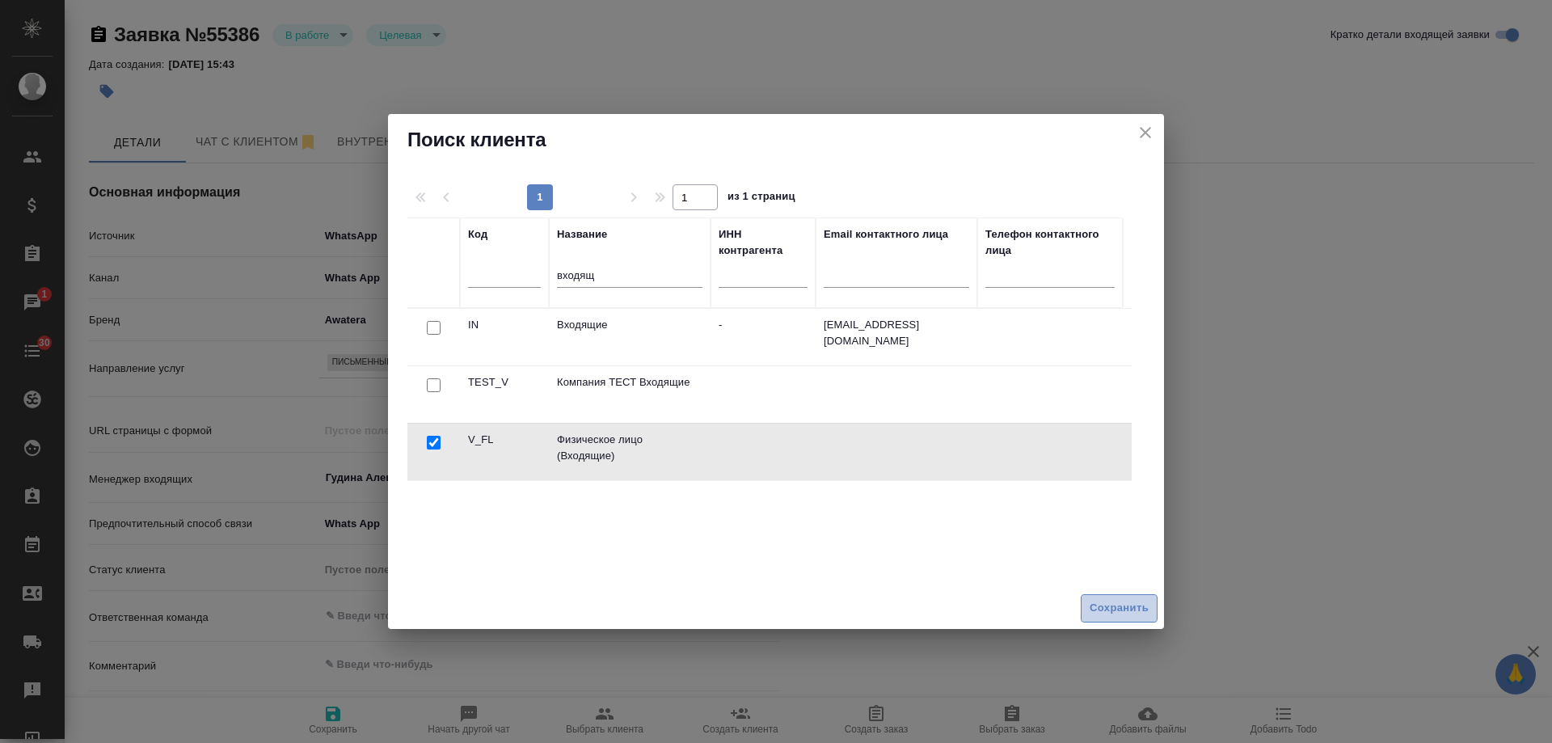
click at [1142, 604] on span "Сохранить" at bounding box center [1119, 608] width 59 height 19
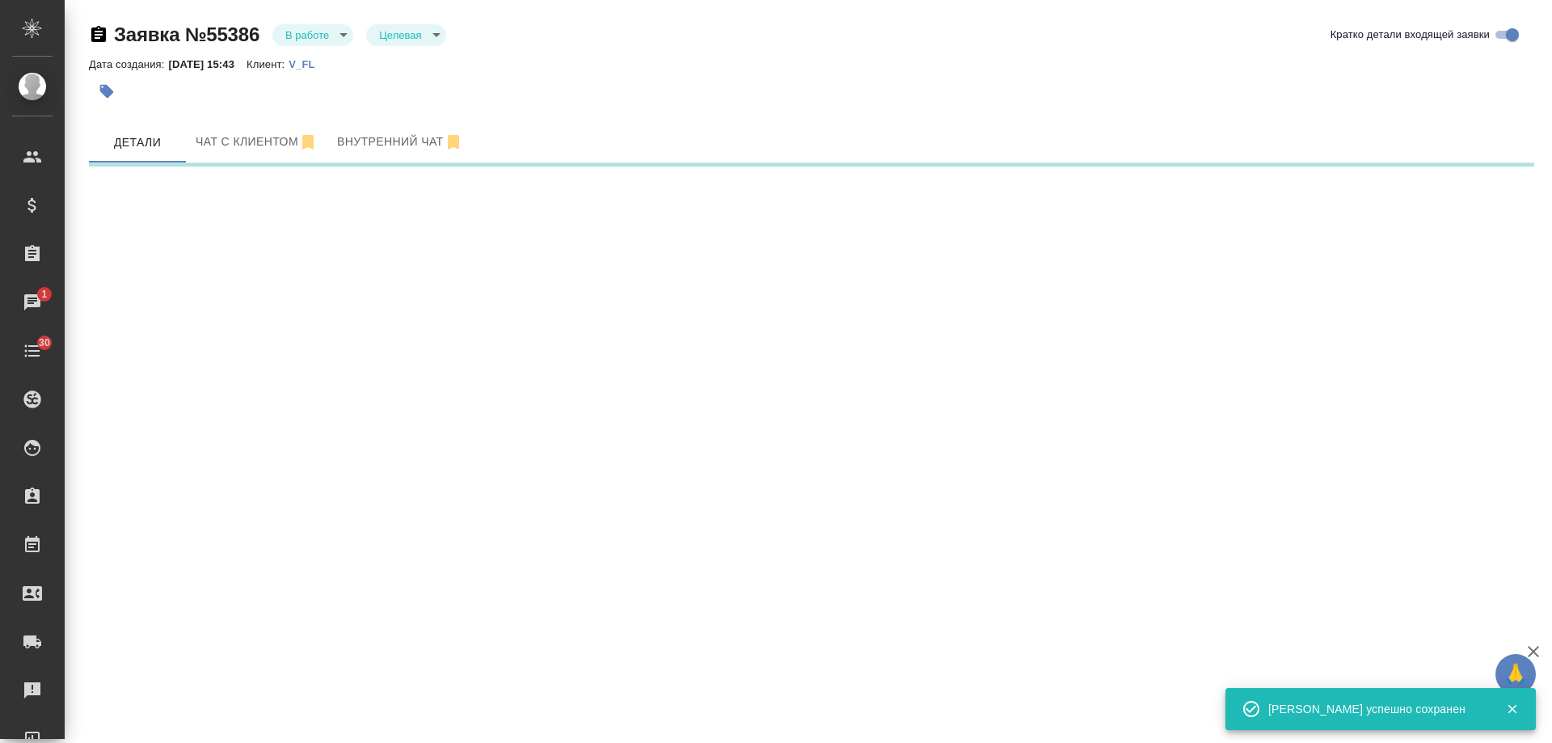
select select "RU"
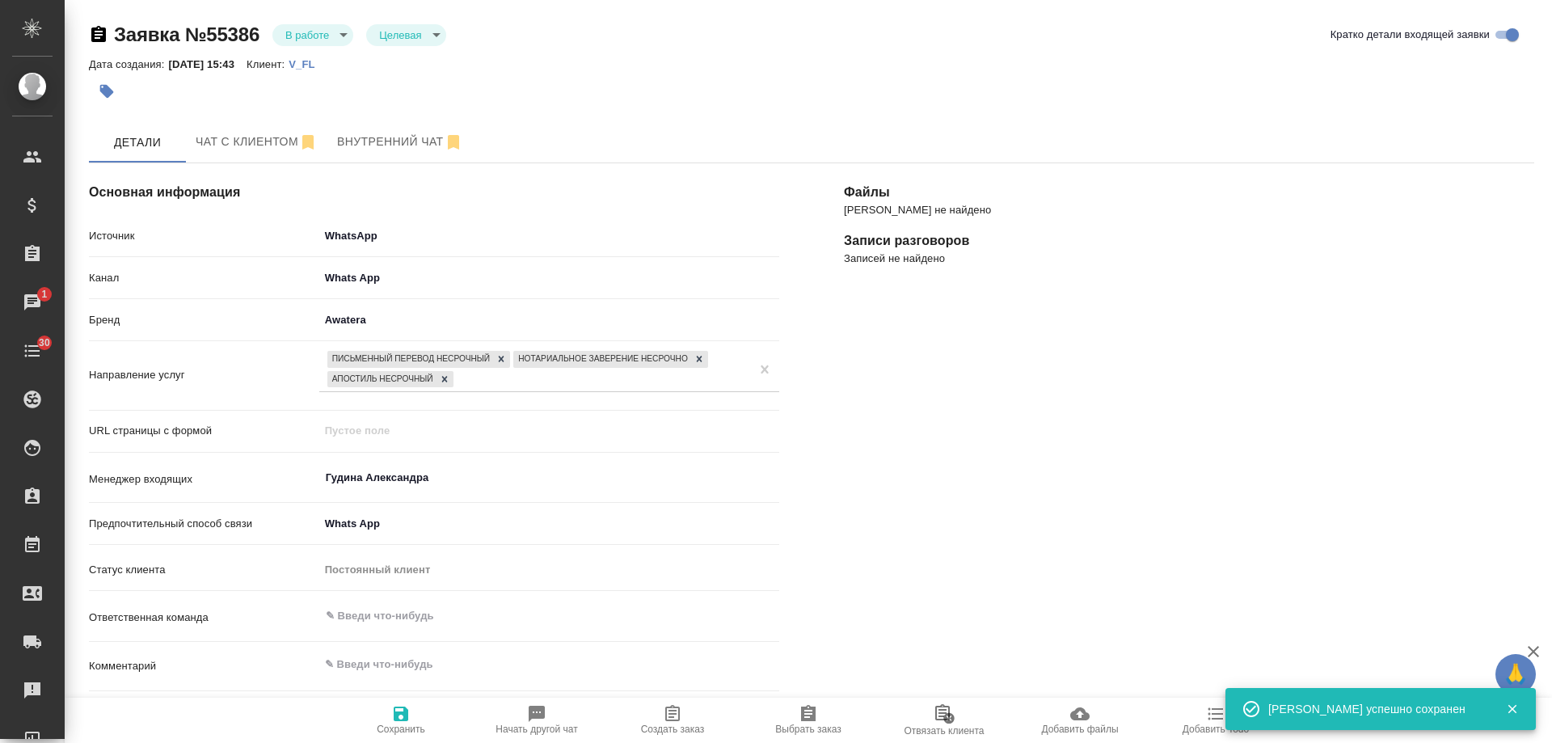
click at [682, 711] on span "Создать заказ" at bounding box center [672, 719] width 116 height 31
type textarea "x"
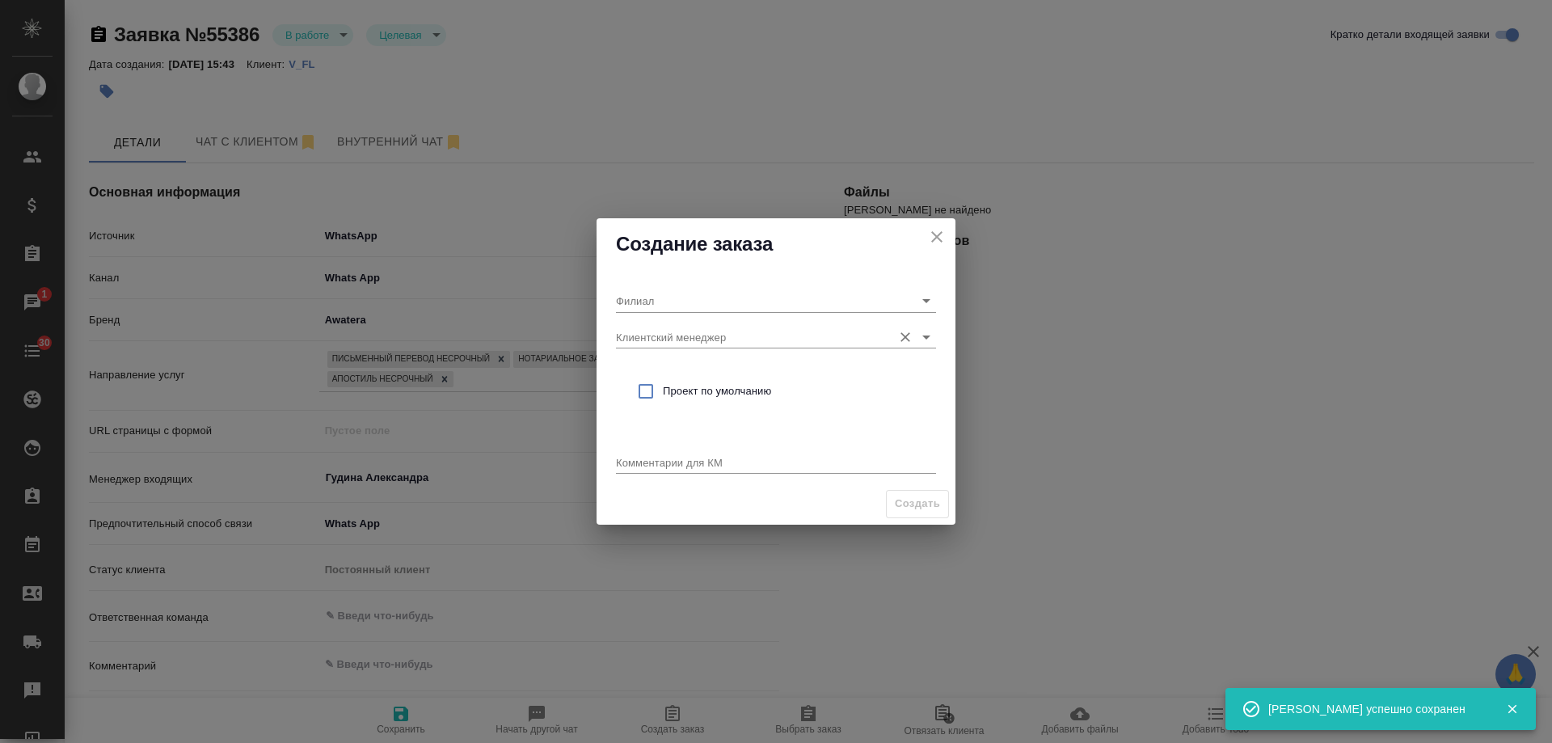
drag, startPoint x: 690, startPoint y: 357, endPoint x: 682, endPoint y: 340, distance: 18.8
click at [687, 352] on div "Филиал Клиентский менеджер Проект по умолчанию Комментарии для КМ x" at bounding box center [776, 376] width 359 height 213
click at [682, 339] on input "Клиентский менеджер" at bounding box center [750, 337] width 268 height 22
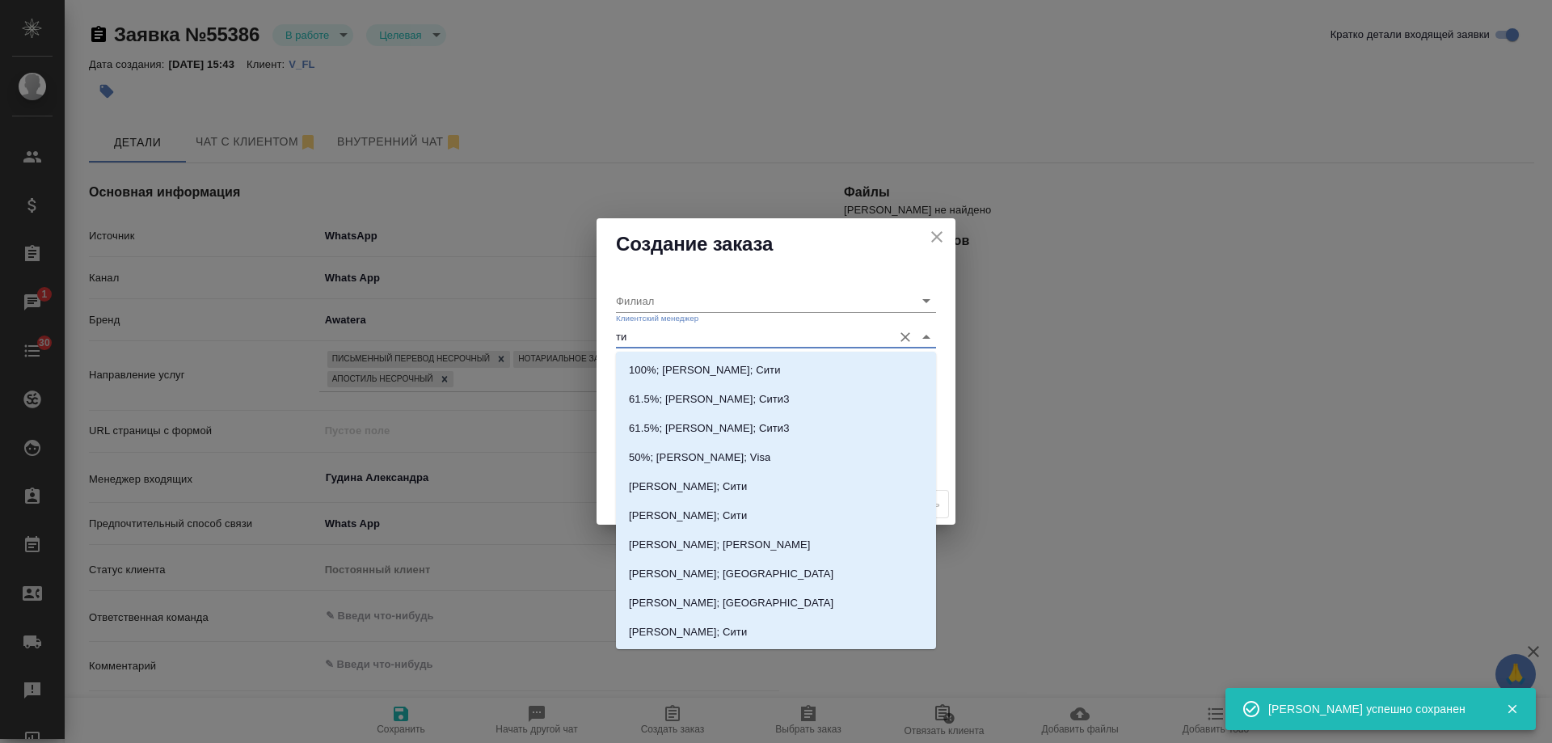
type input "тим"
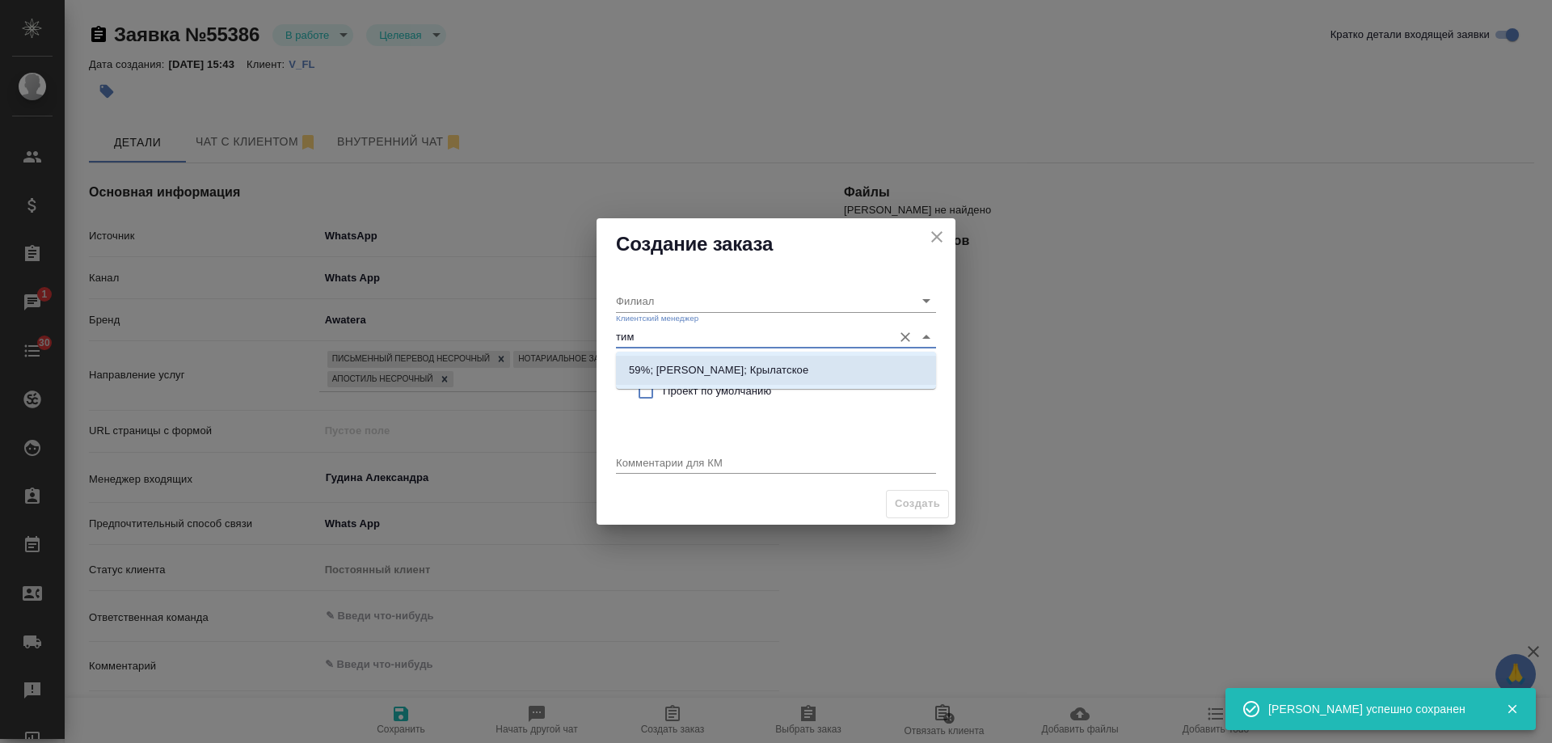
click at [705, 364] on p "59%; Касымов Тимур; Крылатское" at bounding box center [718, 370] width 179 height 16
type input "Крылатское"
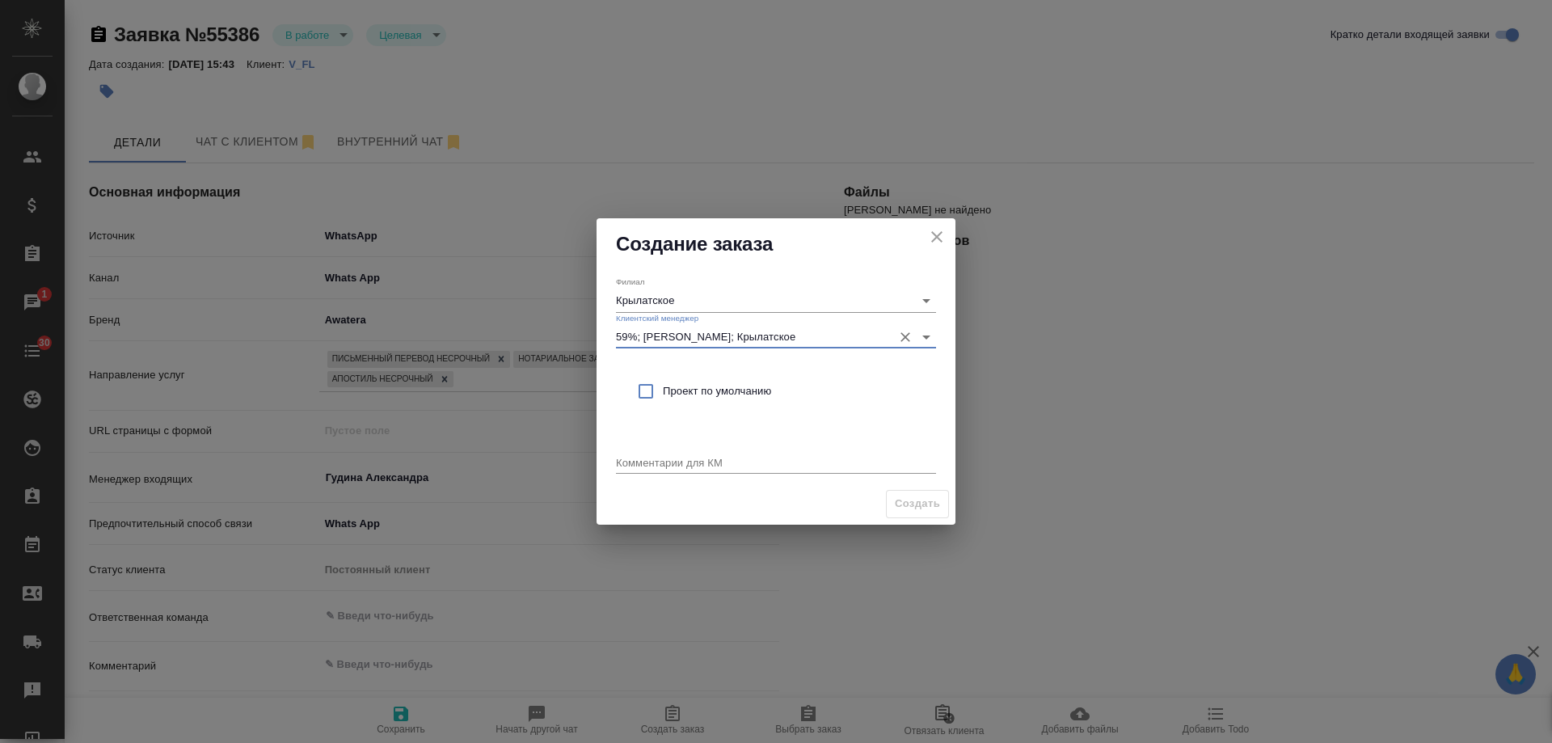
type input "59%; Касымов Тимур; Крылатское"
drag, startPoint x: 702, startPoint y: 371, endPoint x: 715, endPoint y: 441, distance: 71.5
click at [702, 382] on div "Проект по умолчанию" at bounding box center [776, 391] width 320 height 47
checkbox input "true"
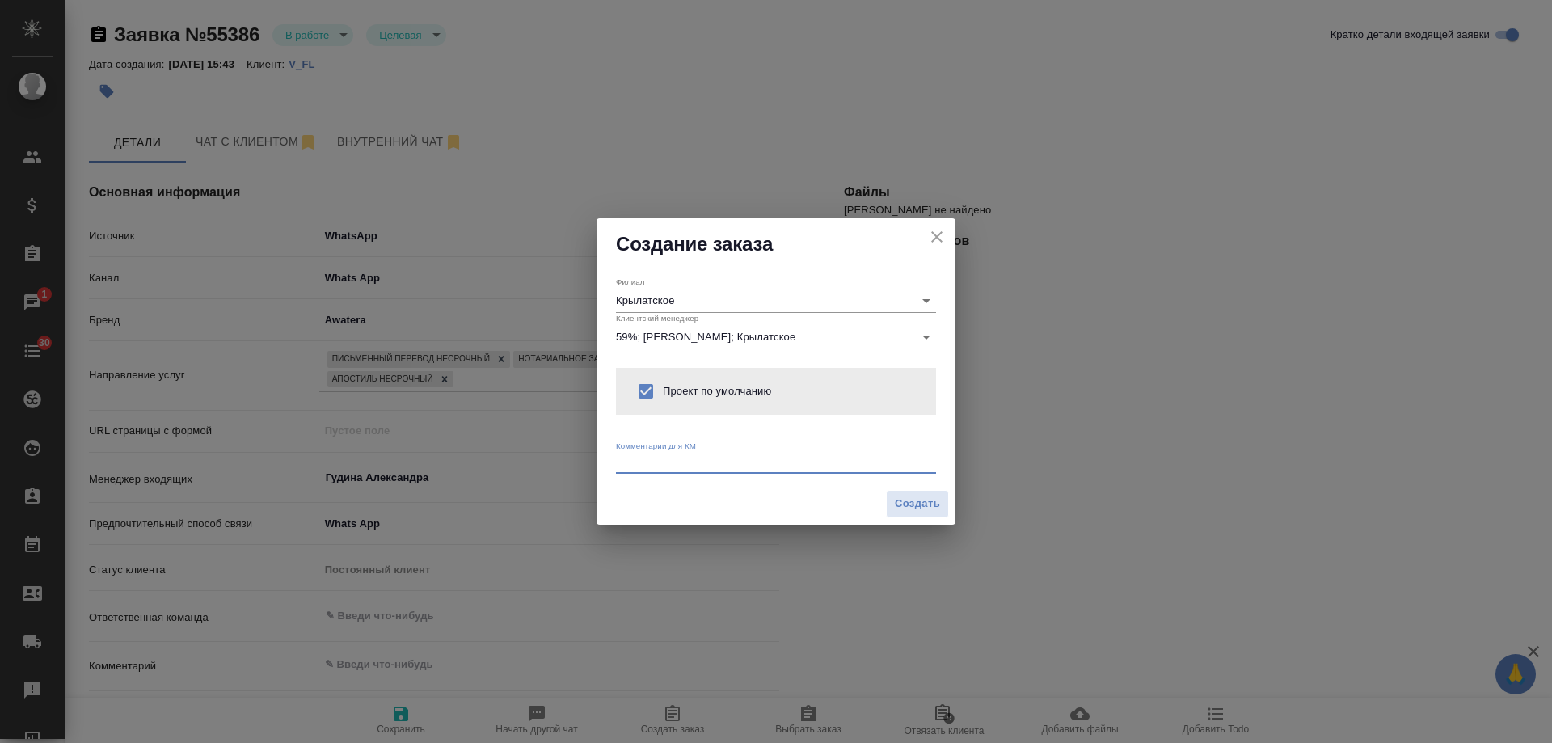
click at [701, 466] on textarea at bounding box center [776, 462] width 320 height 12
click at [644, 462] on textarea "от КВ6 СОР" at bounding box center [776, 462] width 320 height 12
click at [694, 459] on textarea "от КВ: СОР" at bounding box center [776, 462] width 320 height 12
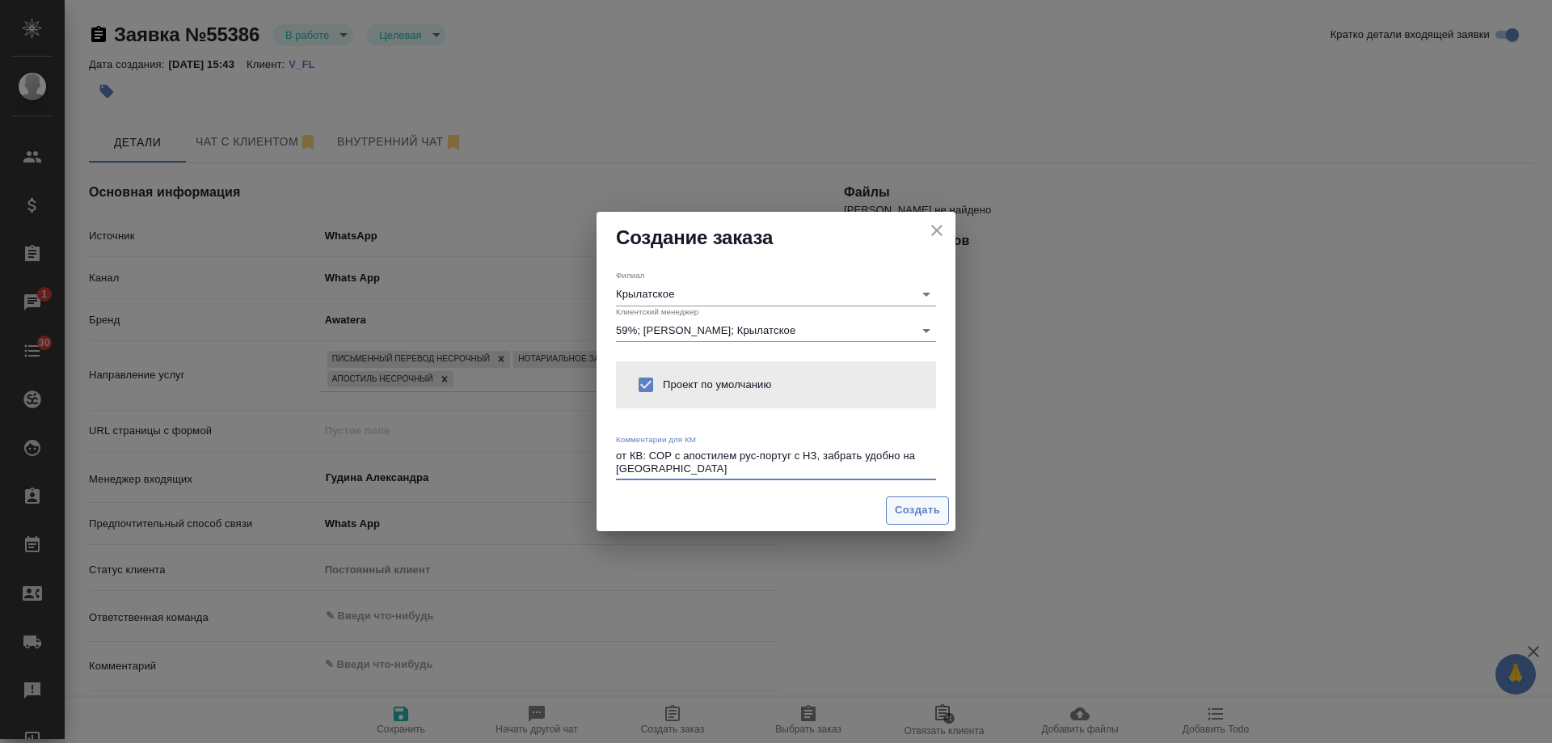
type textarea "от КВ: СОР с апостилем рус-португ с НЗ, забрать удобно на [GEOGRAPHIC_DATA]"
click at [912, 503] on span "Создать" at bounding box center [917, 510] width 45 height 19
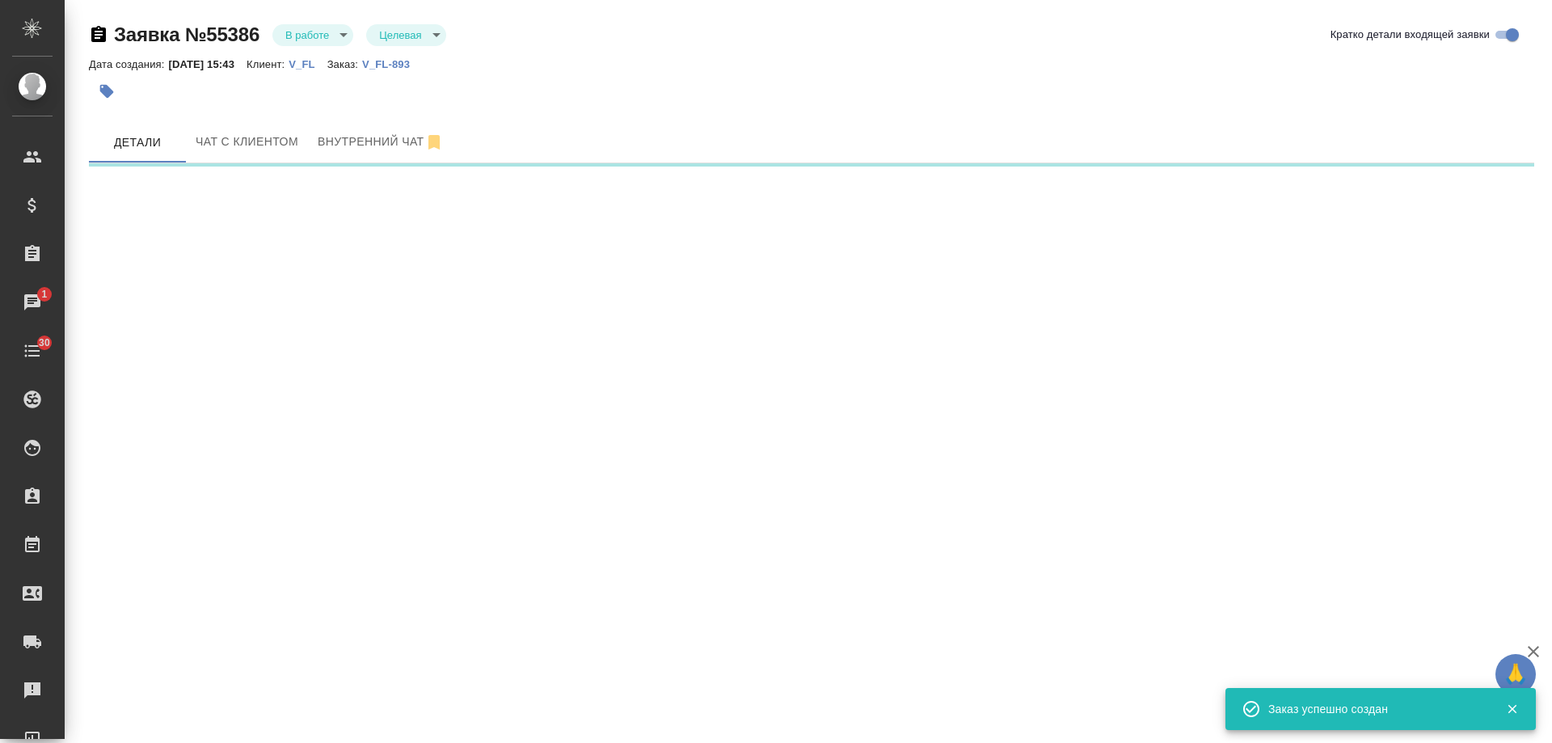
select select "RU"
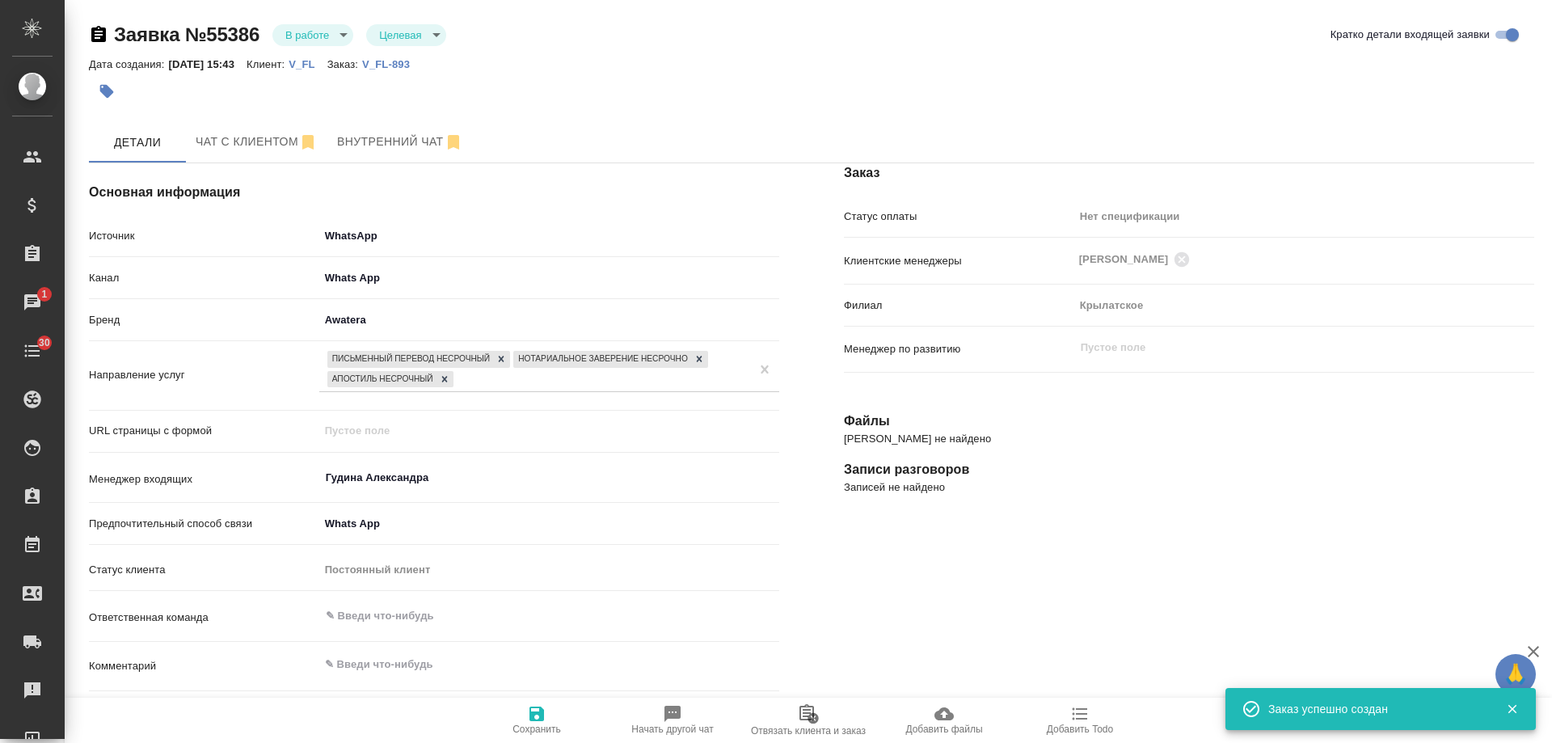
type textarea "x"
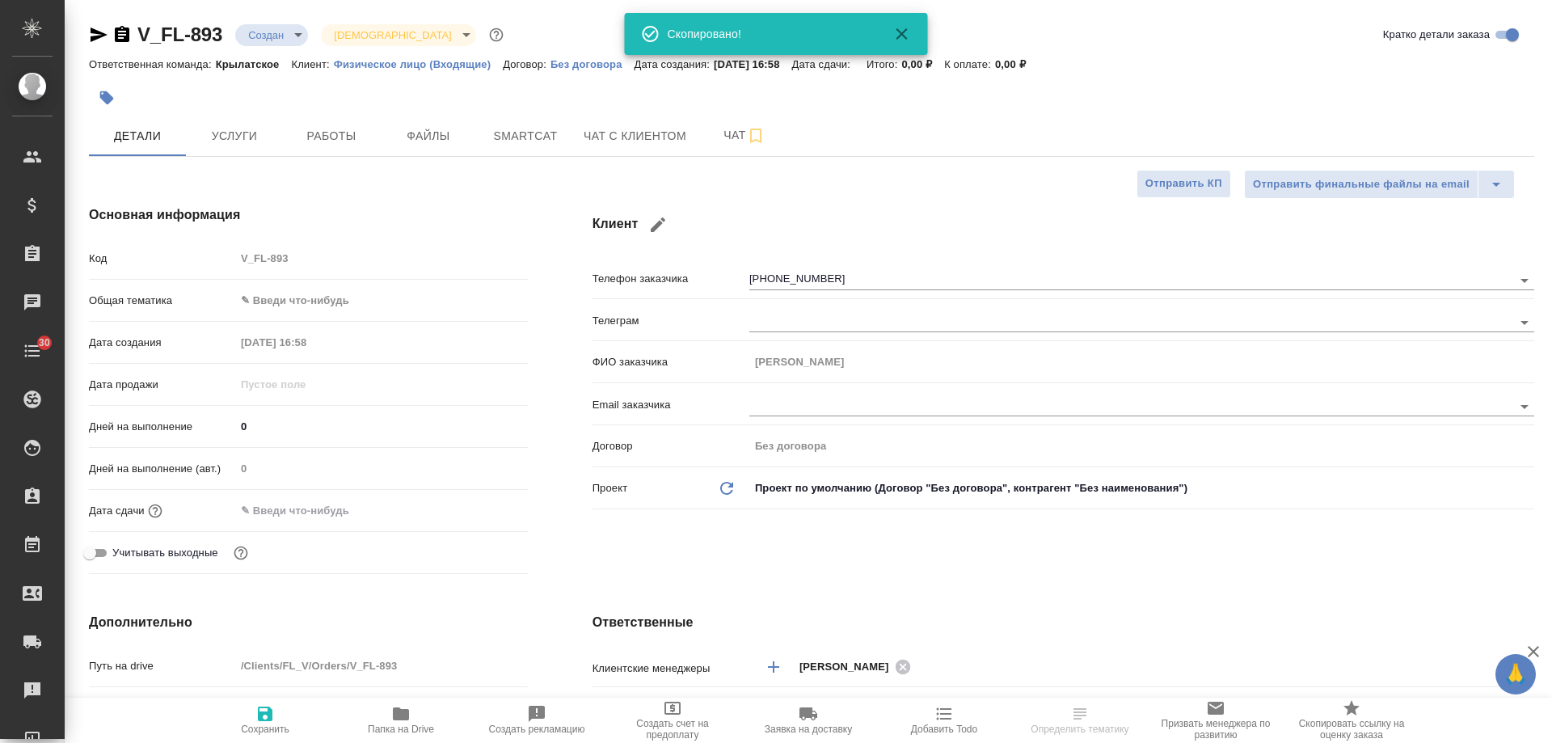
select select "RU"
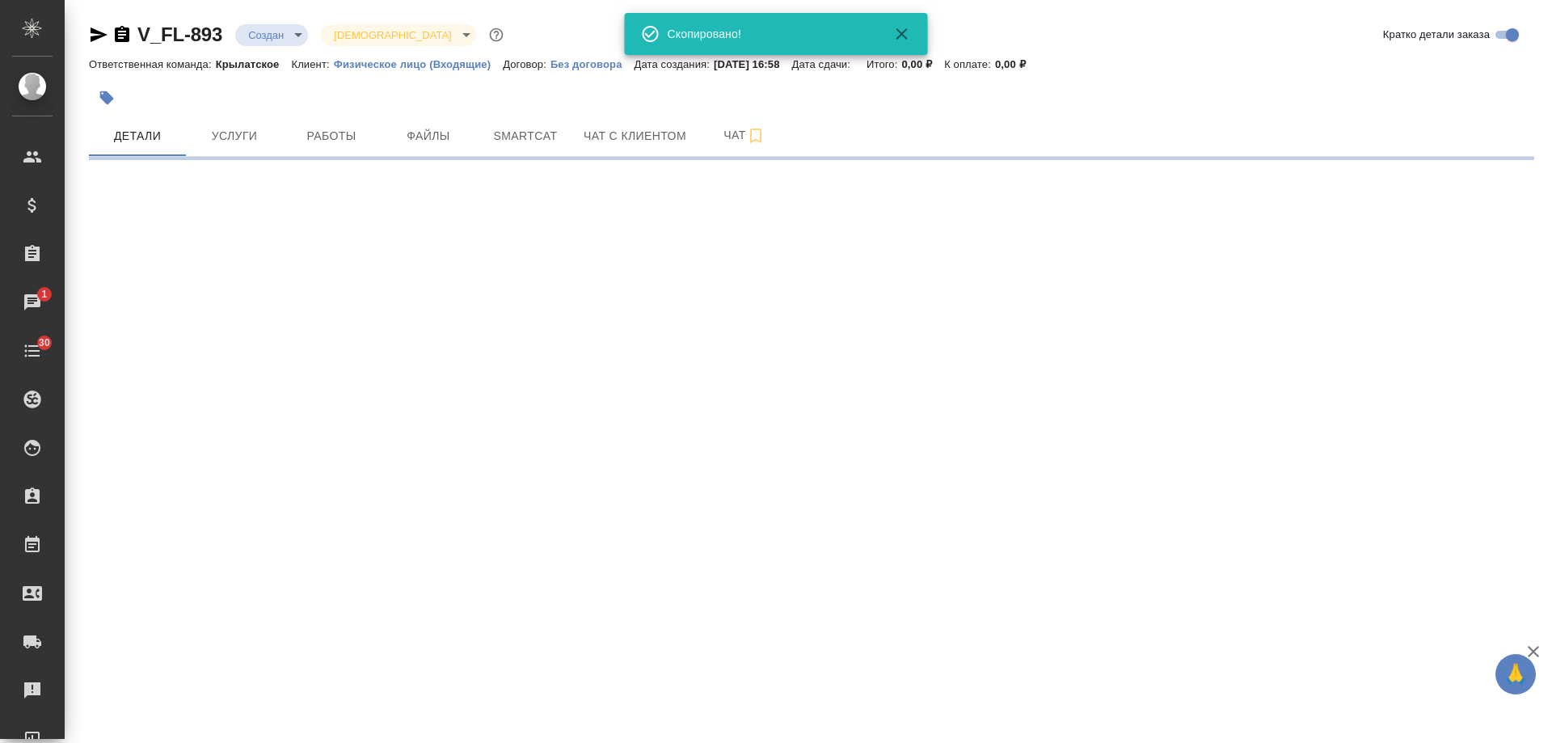
select select "RU"
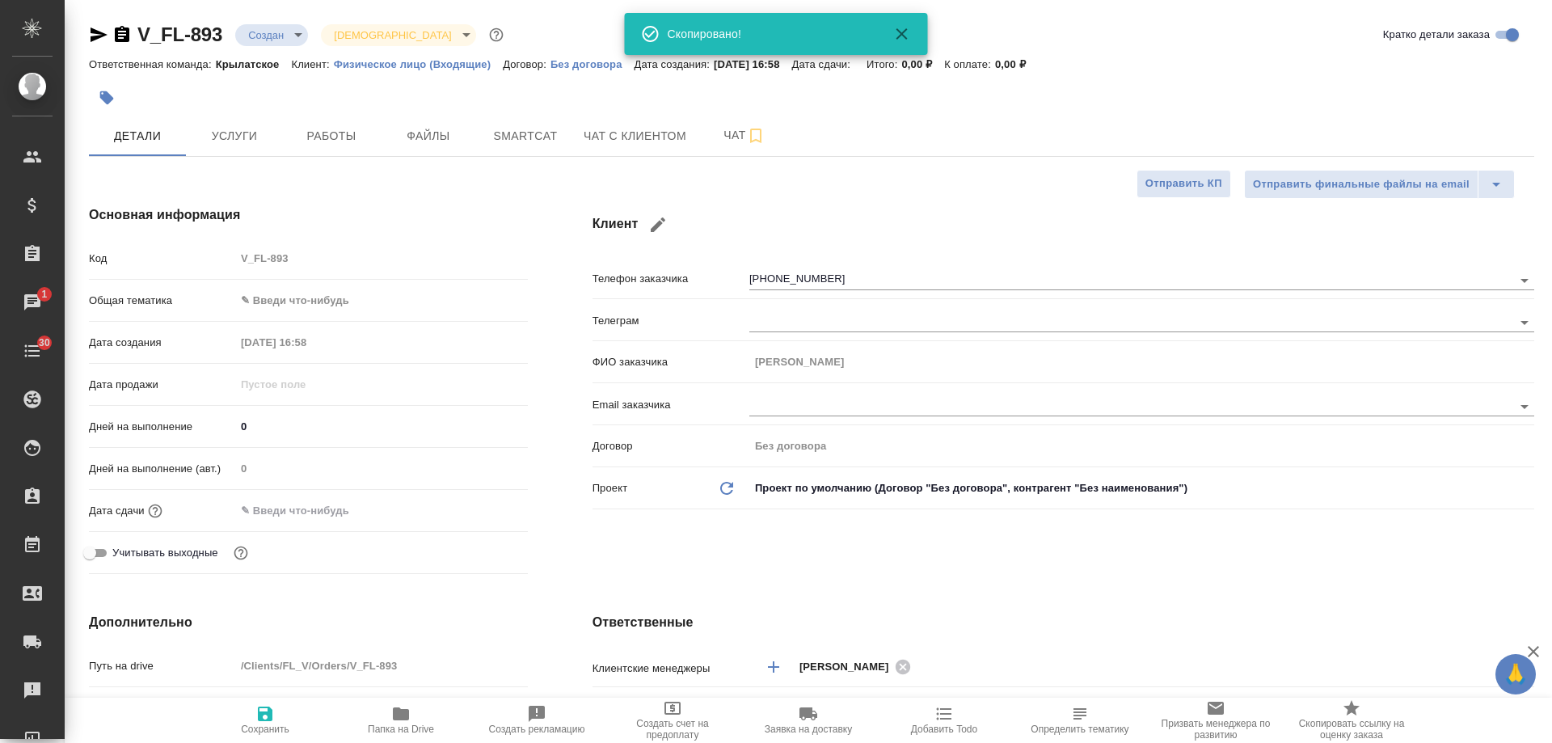
type textarea "x"
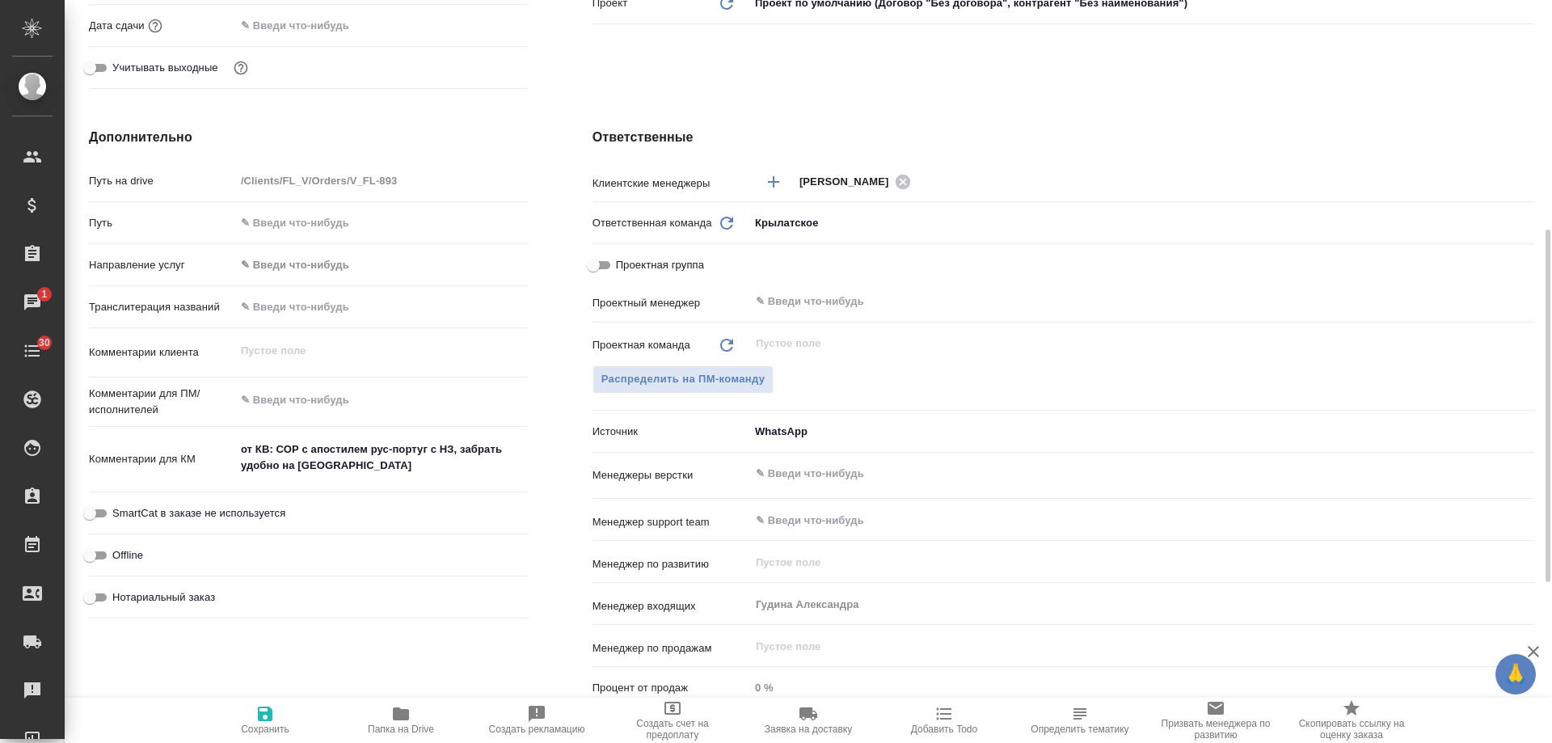
drag, startPoint x: 202, startPoint y: 593, endPoint x: 719, endPoint y: 583, distance: 516.7
click at [205, 591] on span "Нотариальный заказ" at bounding box center [163, 597] width 103 height 16
click at [119, 591] on input "Нотариальный заказ" at bounding box center [90, 597] width 58 height 19
checkbox input "true"
type textarea "x"
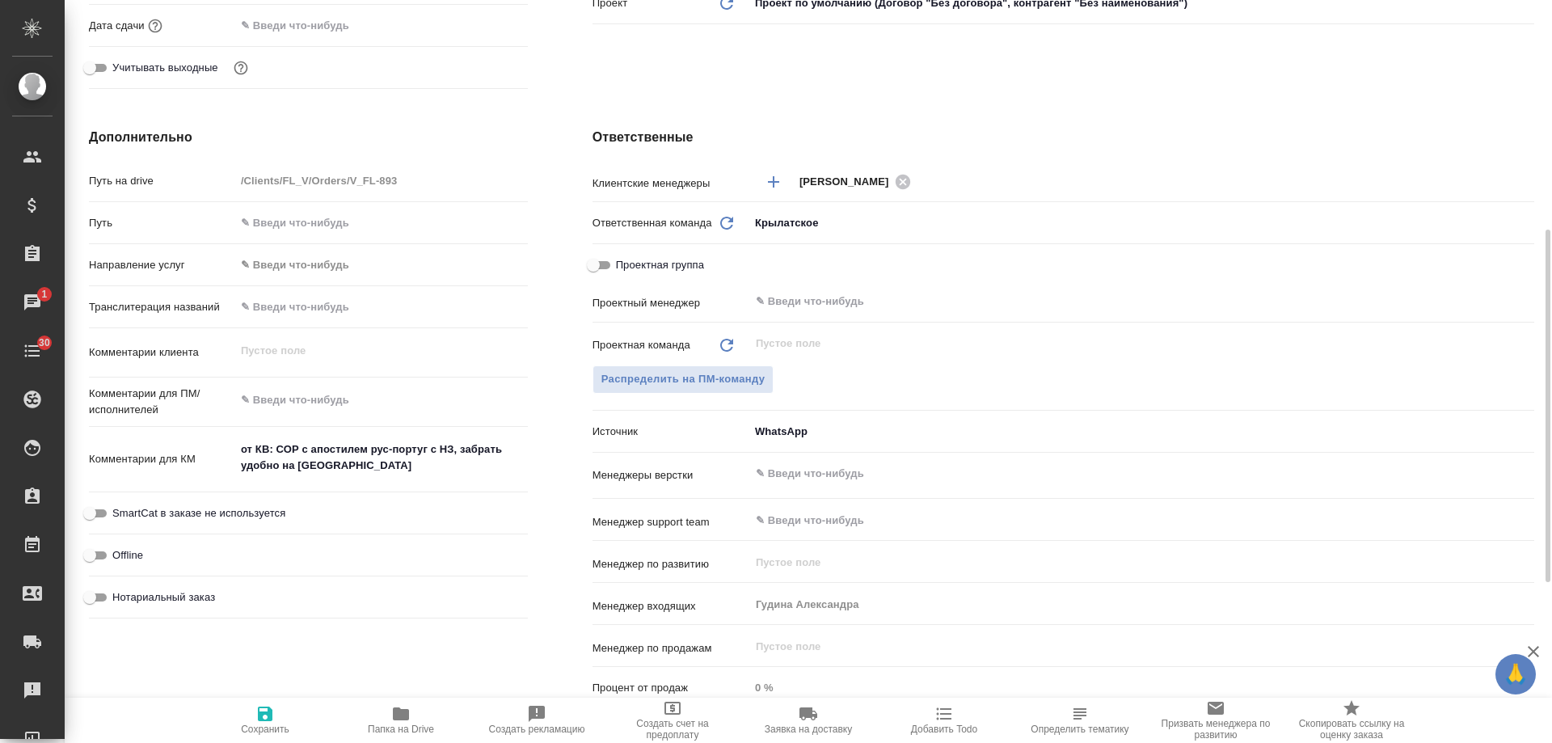
type textarea "x"
click at [270, 720] on icon "button" at bounding box center [265, 714] width 15 height 15
type textarea "x"
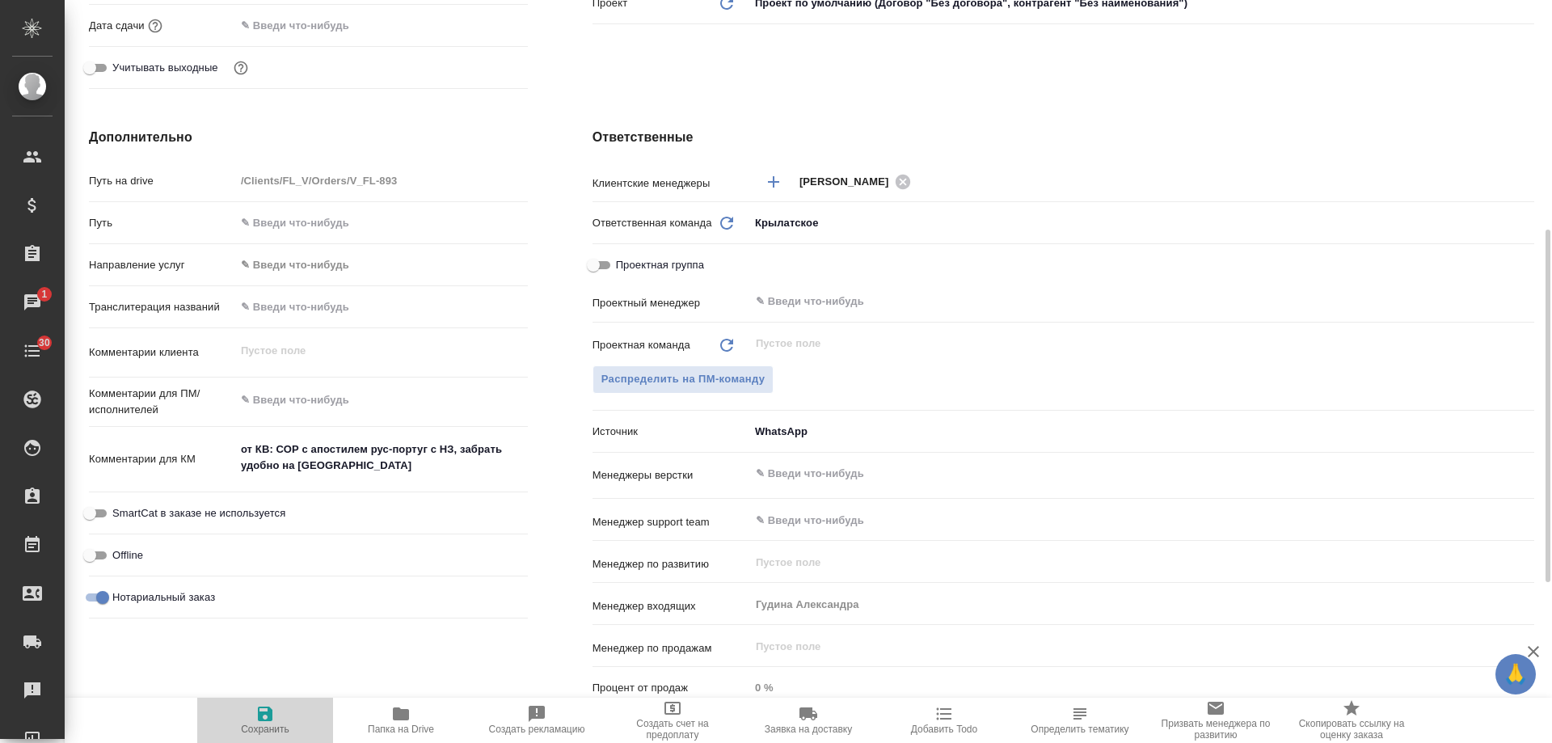
type textarea "x"
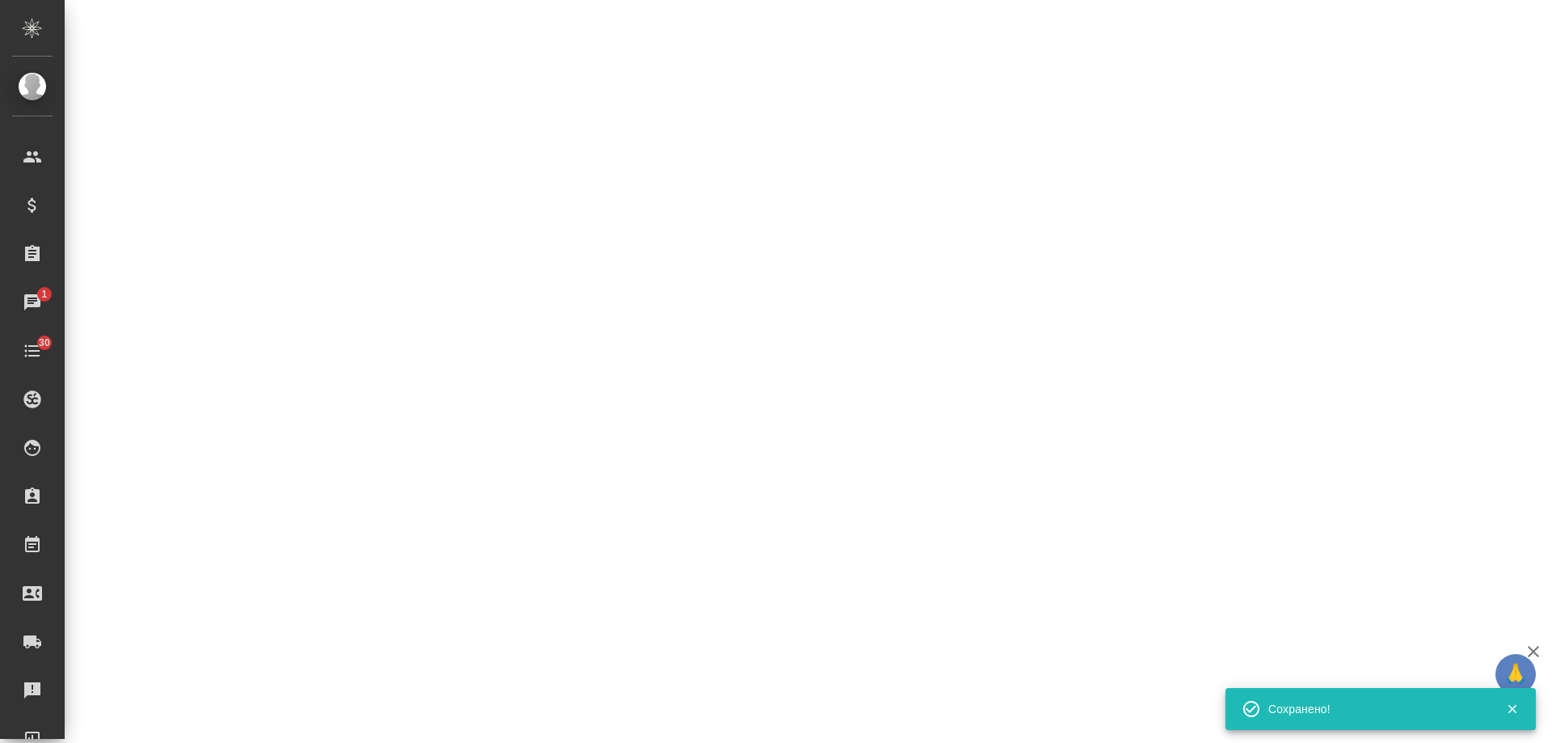
select select "RU"
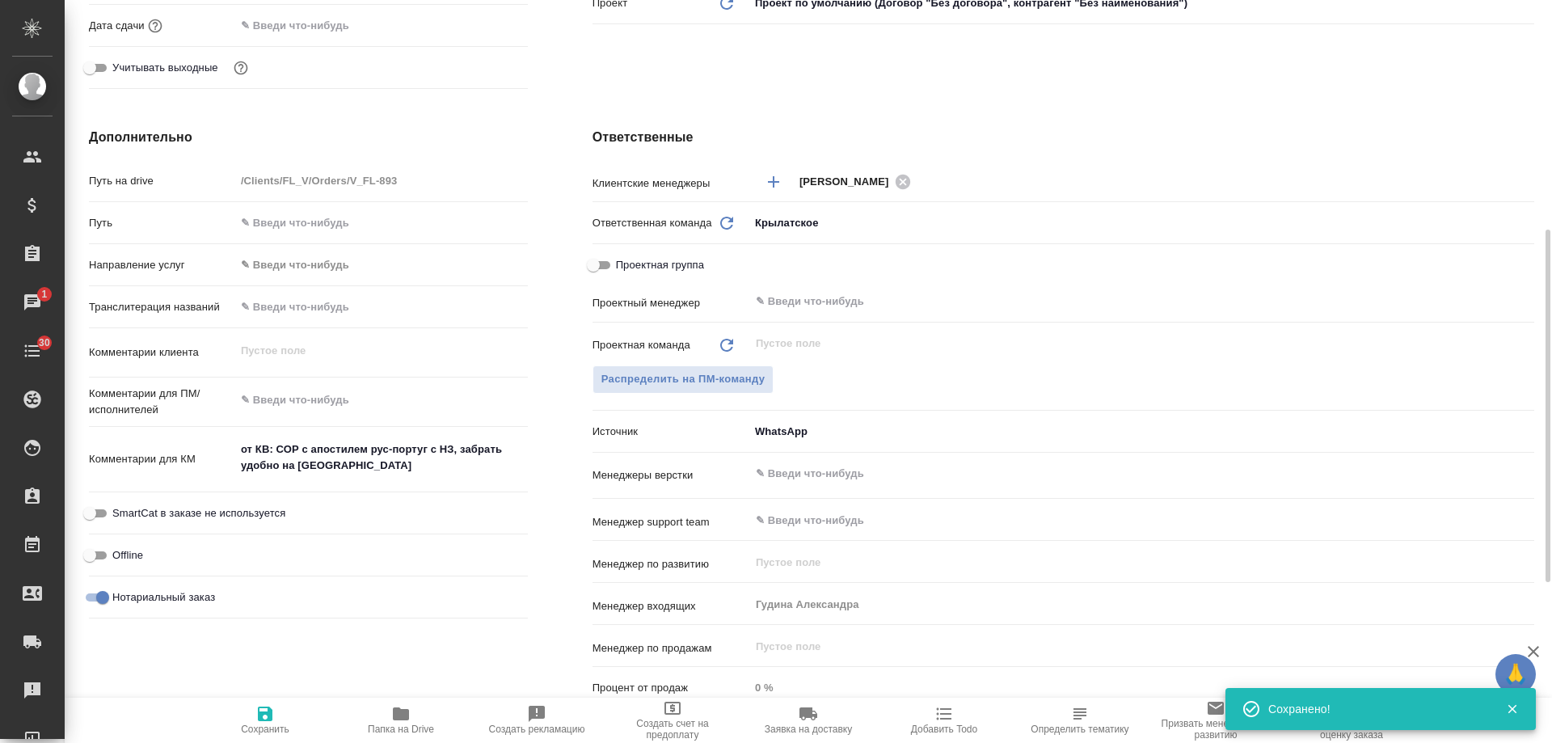
type textarea "x"
click at [943, 726] on span "Добавить Todo" at bounding box center [944, 729] width 66 height 11
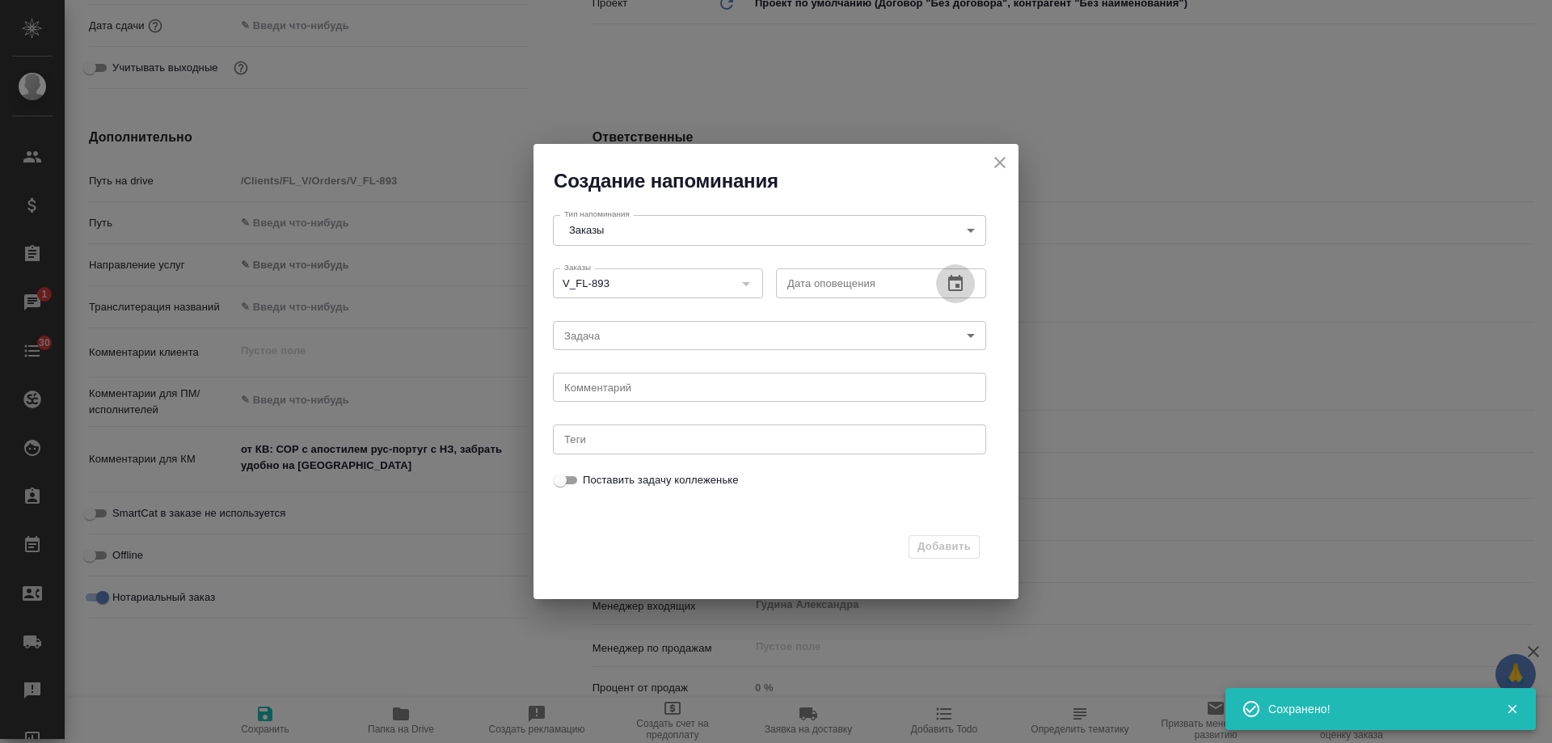
click at [958, 289] on icon "button" at bounding box center [955, 283] width 15 height 16
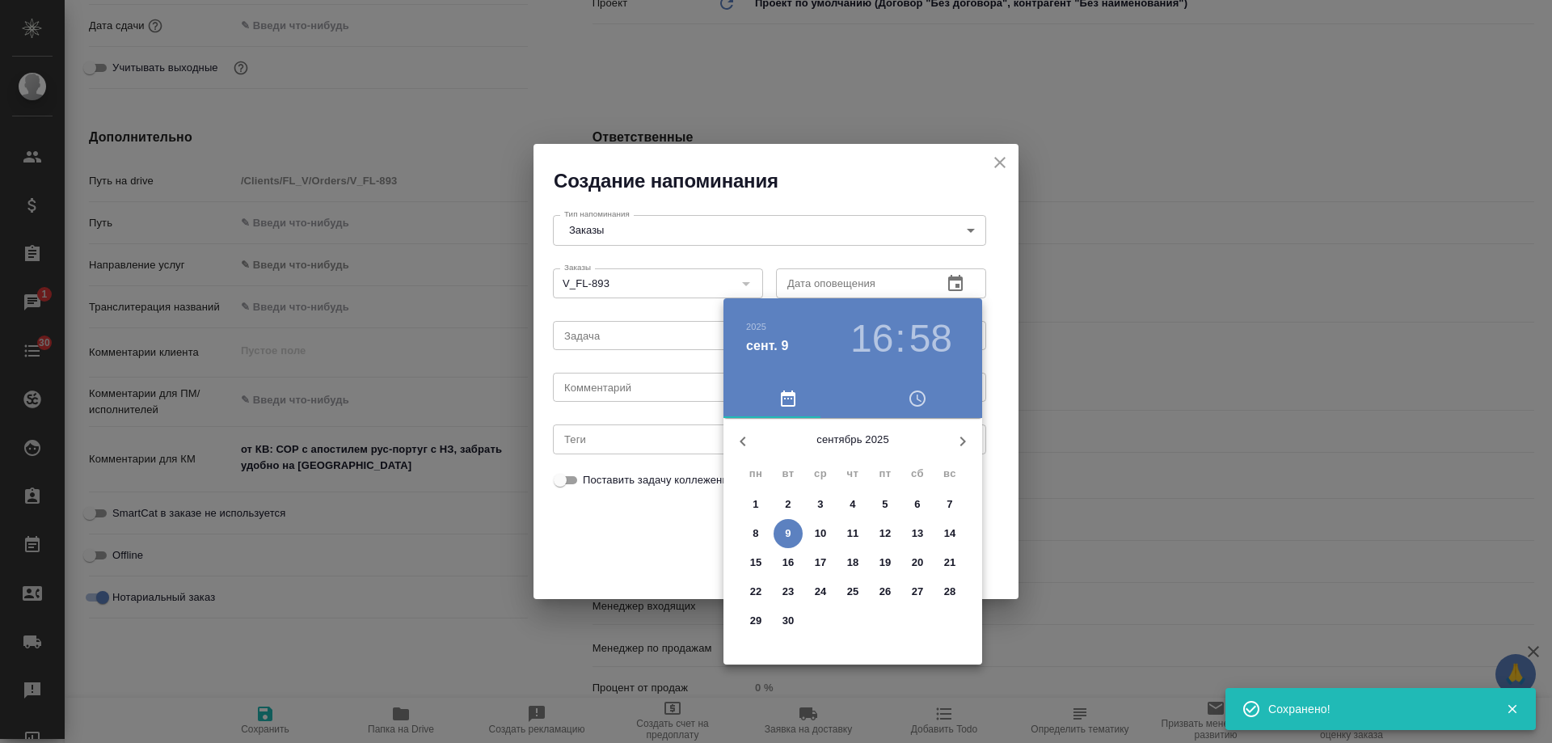
click at [828, 534] on span "10" at bounding box center [820, 533] width 29 height 16
type input "[DATE] 16:58"
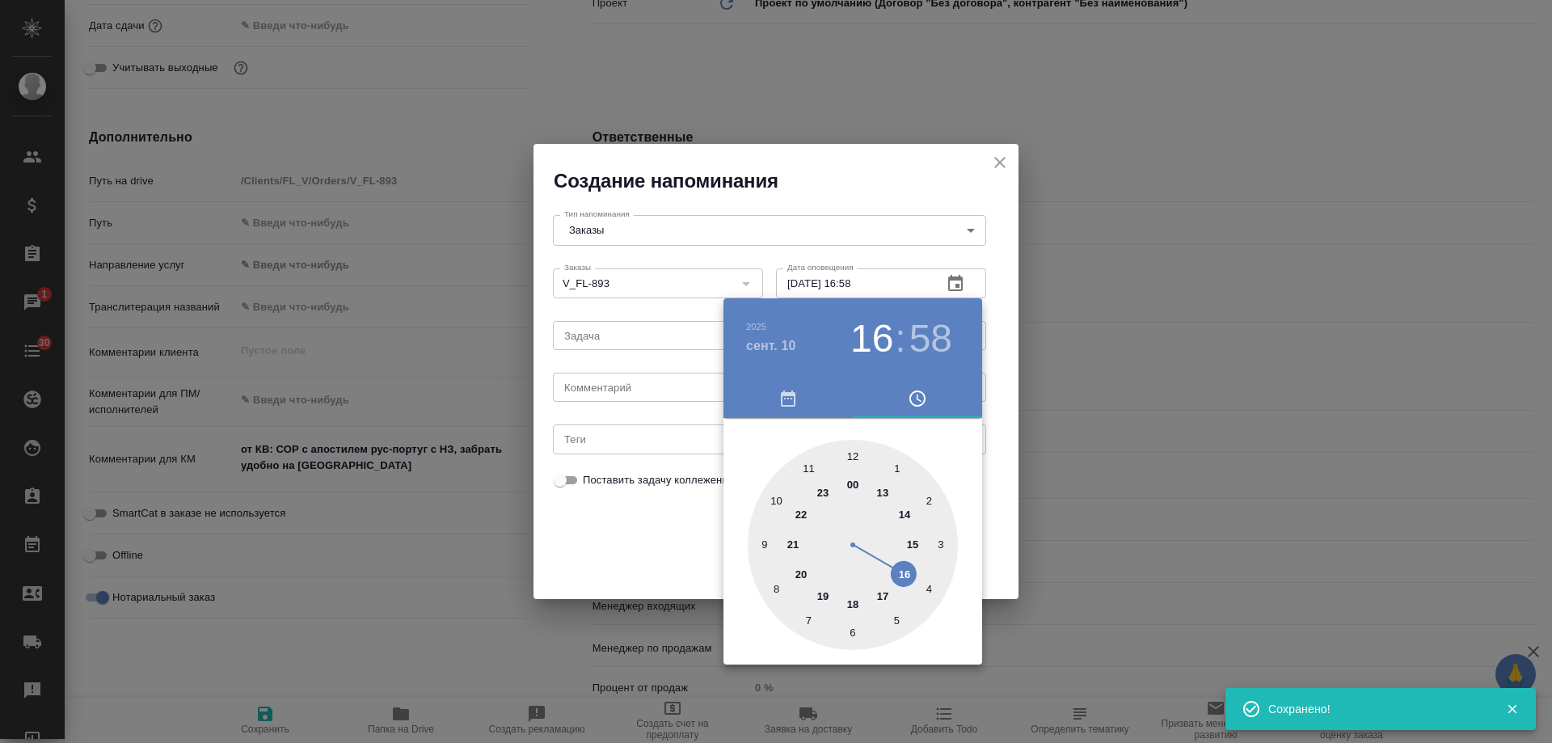
click at [623, 391] on div at bounding box center [776, 371] width 1552 height 743
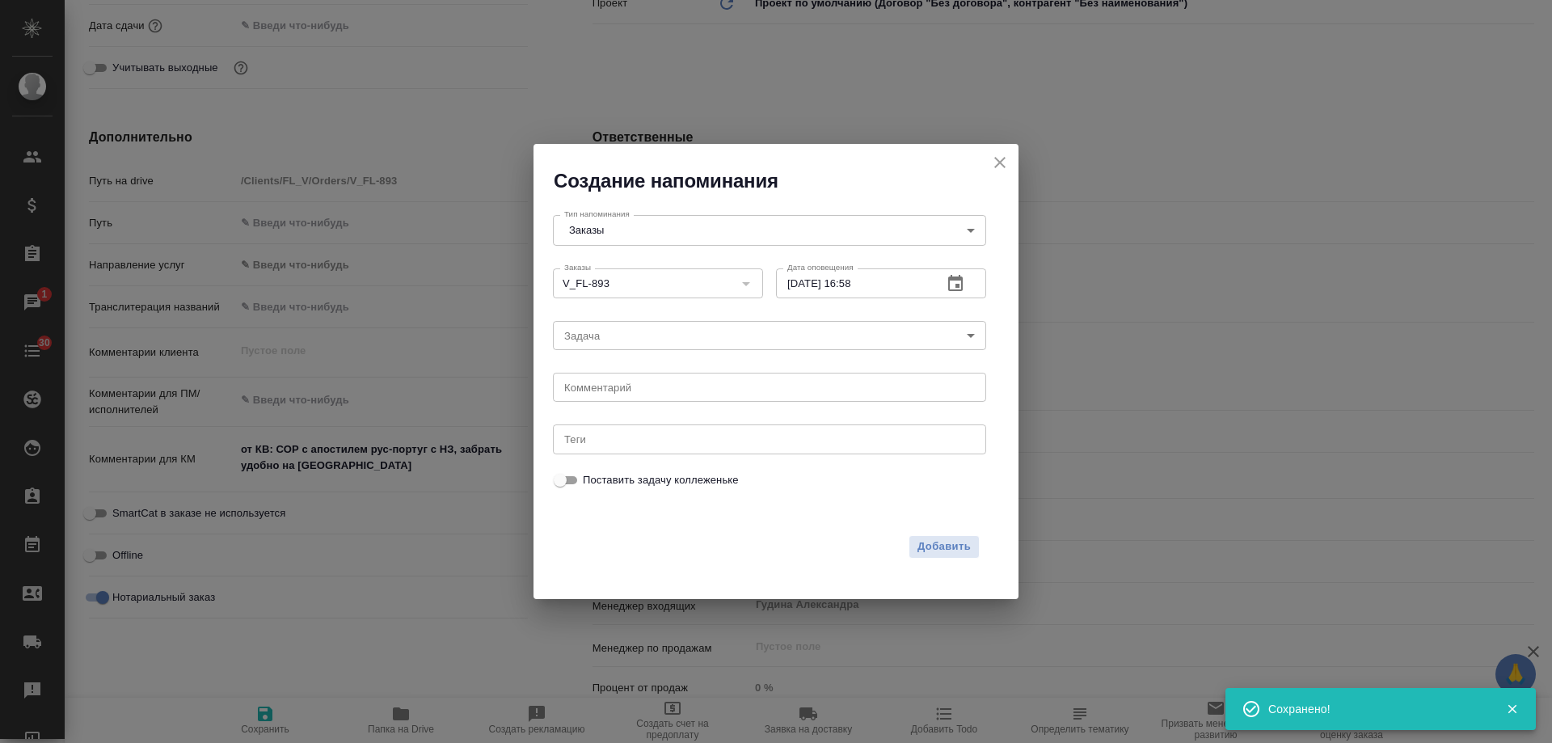
click at [623, 392] on div "2025 сент. 10 16 : 58 00 1 2 3 4 5 6 7 8 9 10 11 12 13 14 15 16 17 18 19 20 21 …" at bounding box center [776, 371] width 1552 height 743
click at [618, 385] on textarea at bounding box center [769, 388] width 411 height 12
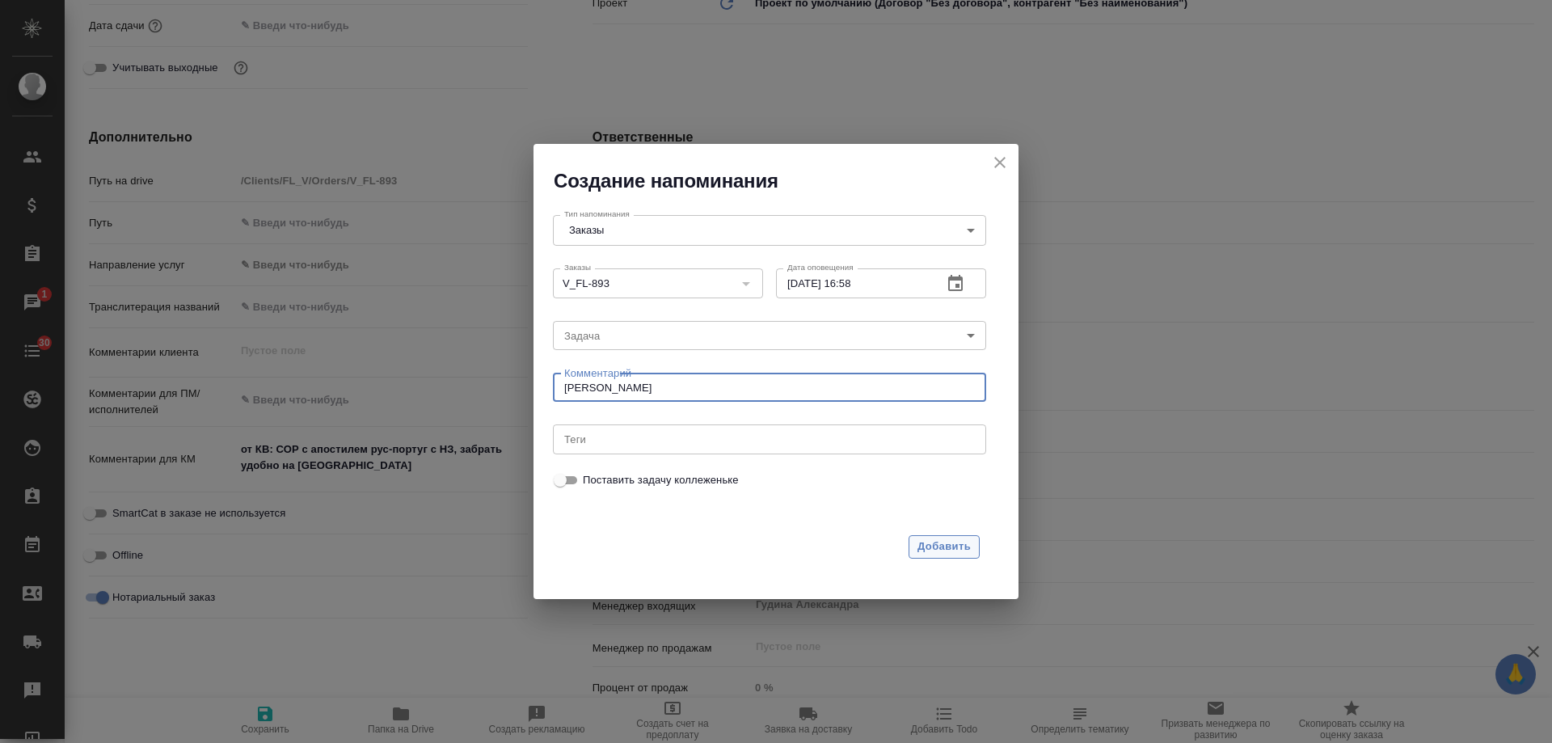
type textarea "инфа вотс"
click at [959, 542] on span "Добавить" at bounding box center [944, 547] width 53 height 19
type textarea "x"
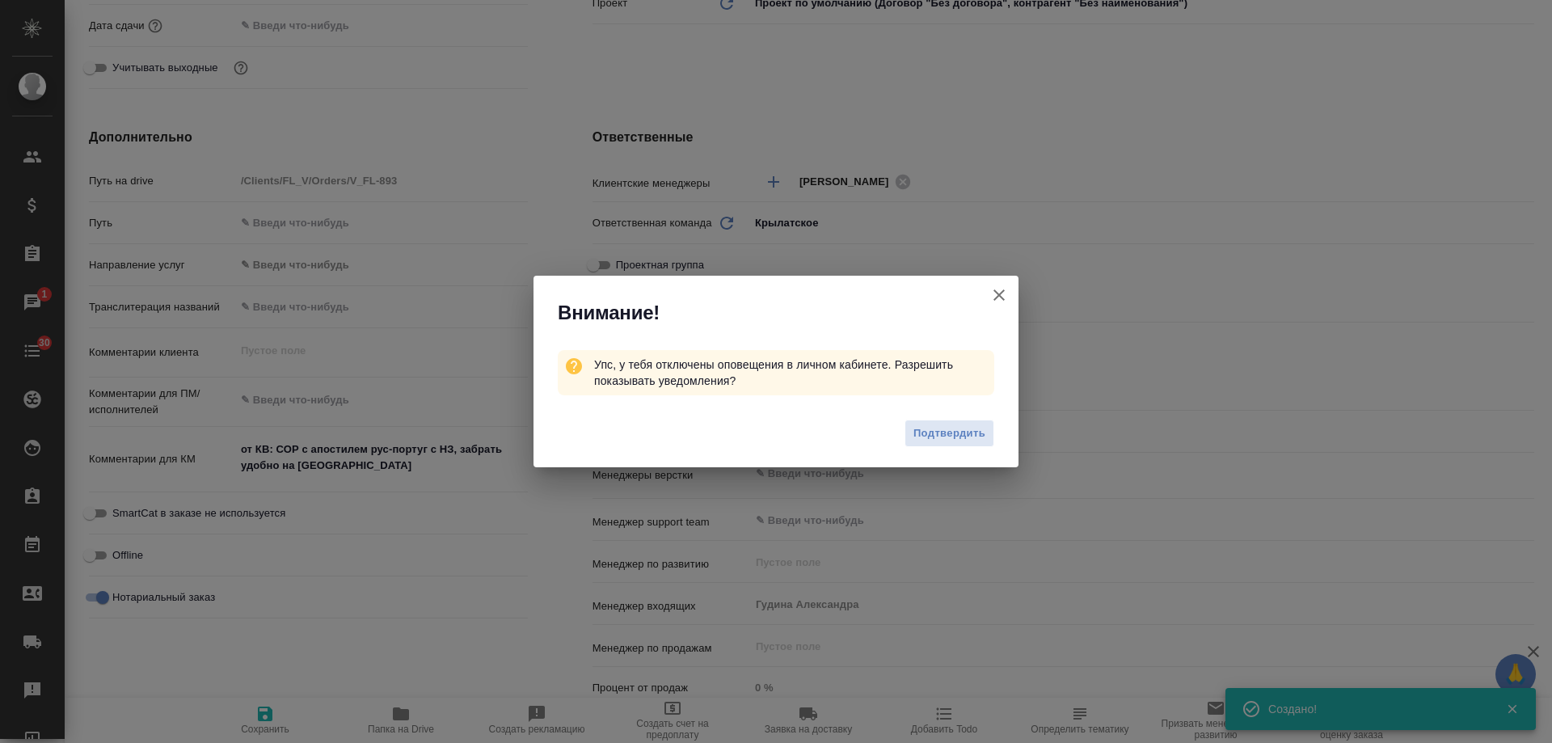
type textarea "x"
click at [1000, 298] on icon "button" at bounding box center [999, 294] width 19 height 19
type textarea "x"
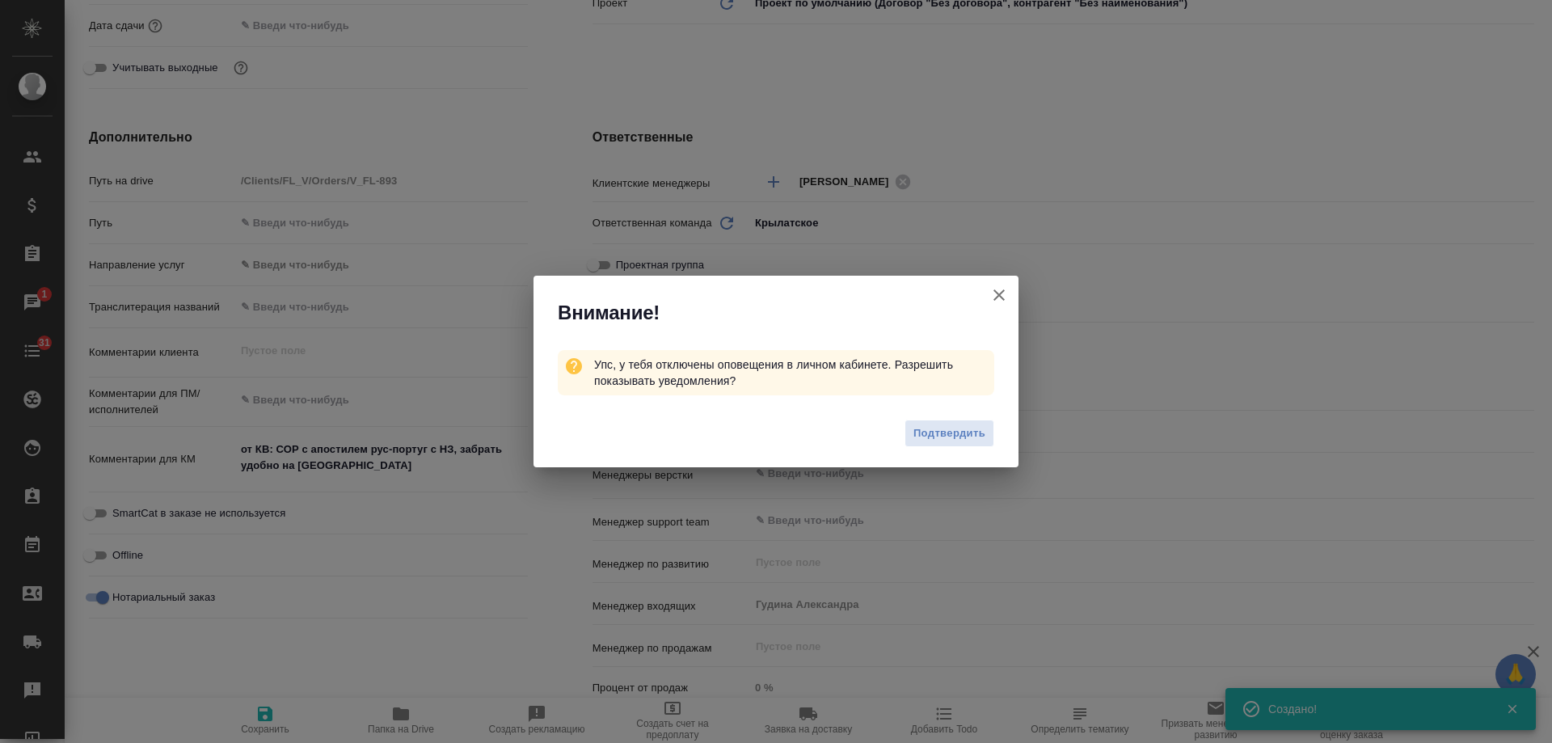
type textarea "x"
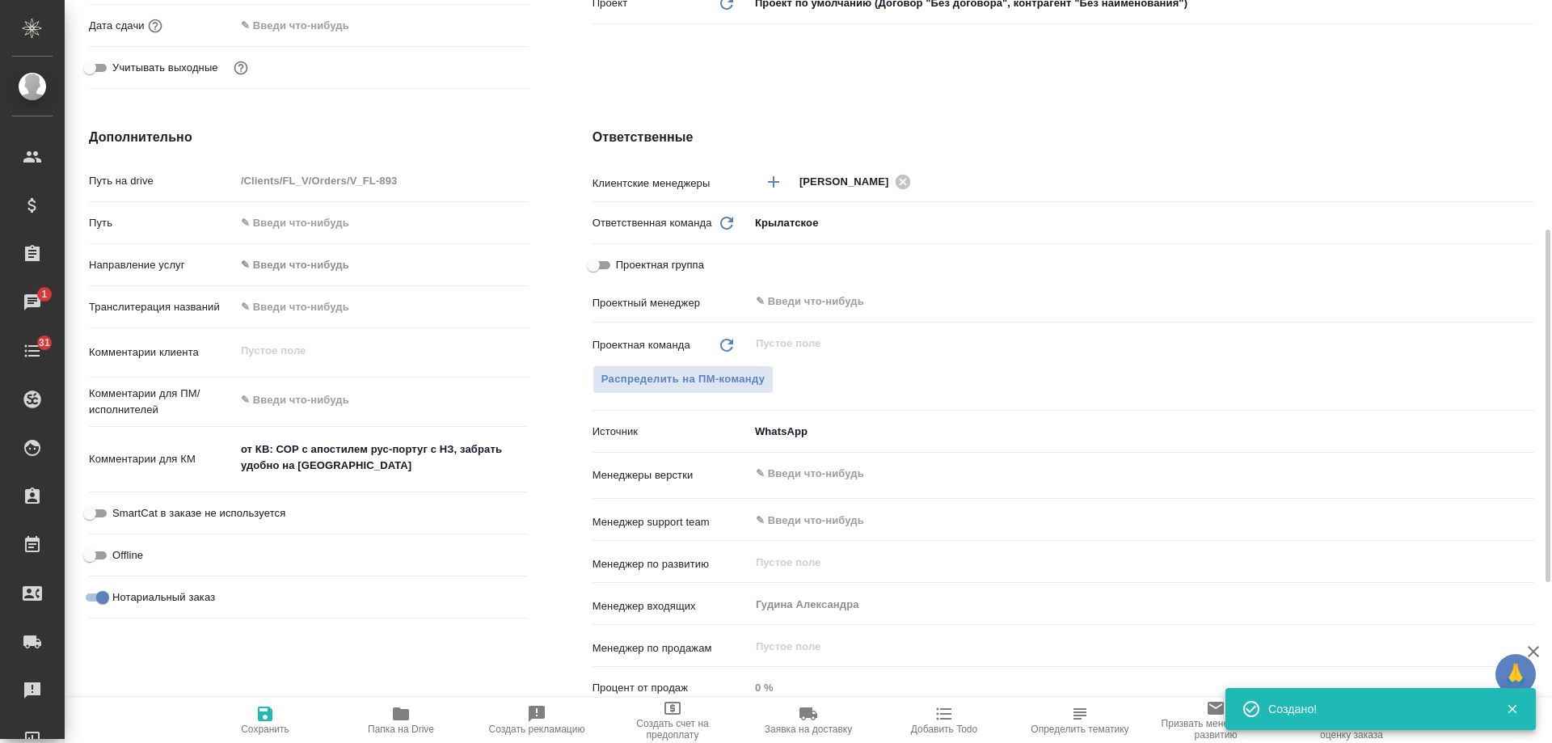
scroll to position [0, 0]
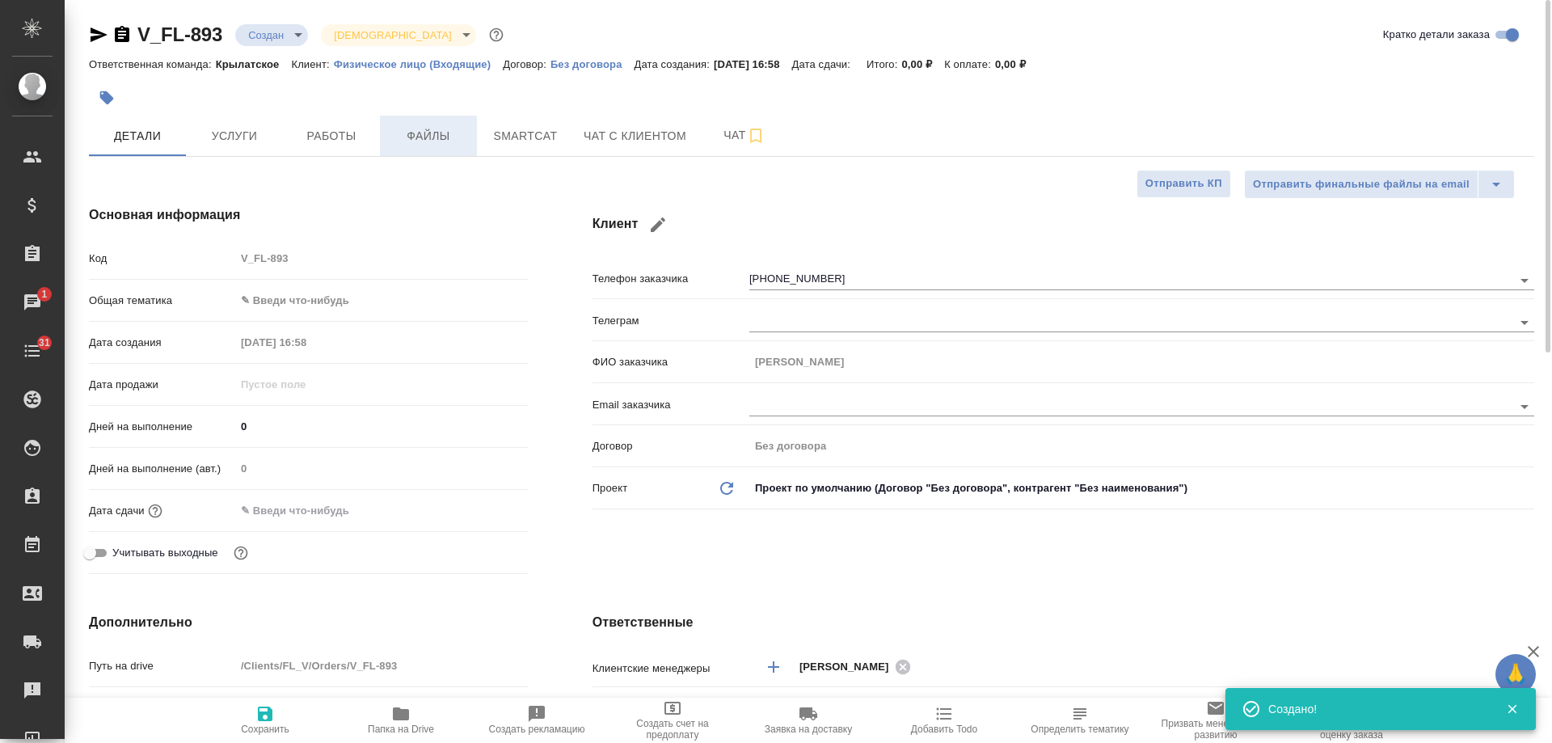
click at [437, 142] on span "Файлы" at bounding box center [429, 136] width 78 height 20
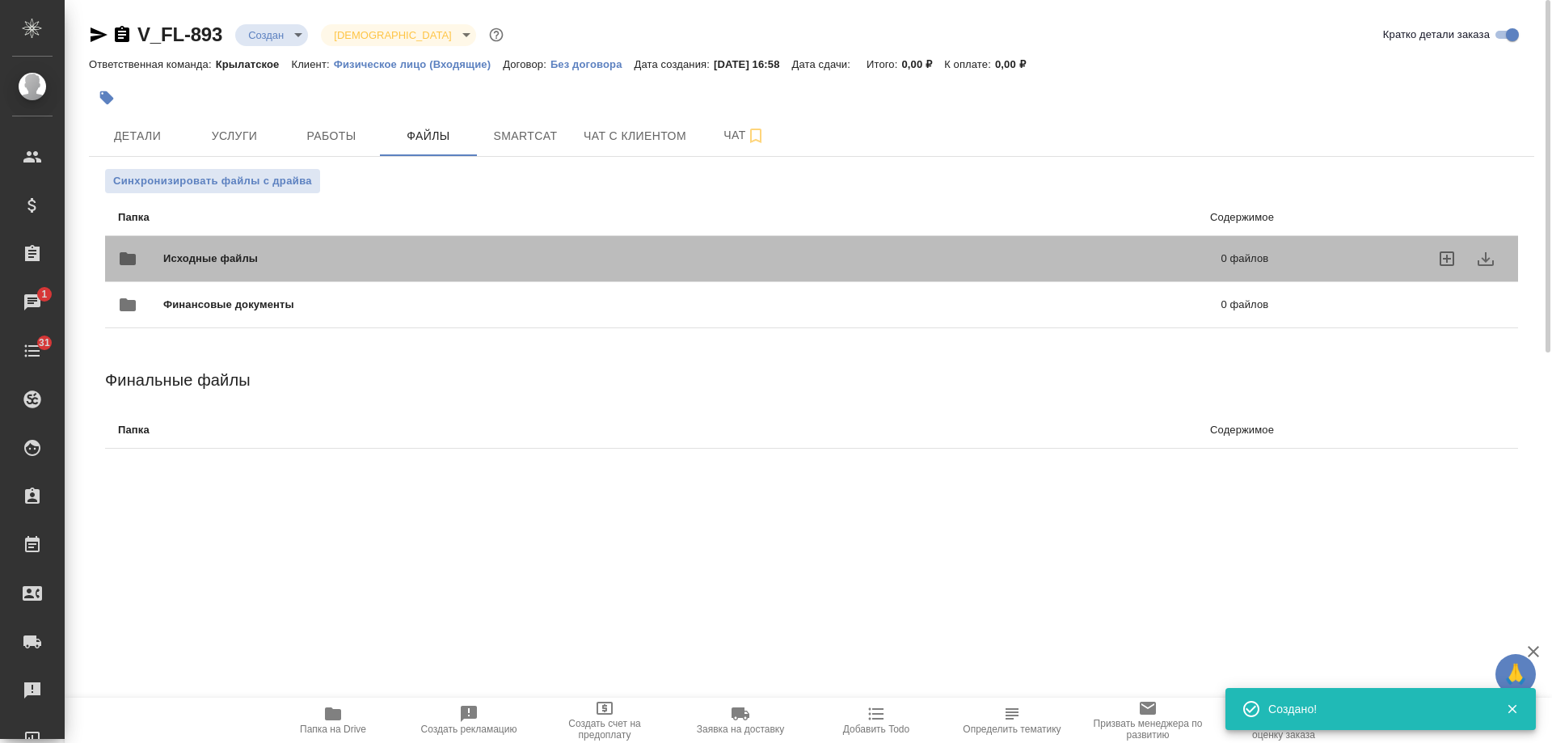
click at [246, 244] on div "Исходные файлы 0 файлов" at bounding box center [693, 258] width 1150 height 39
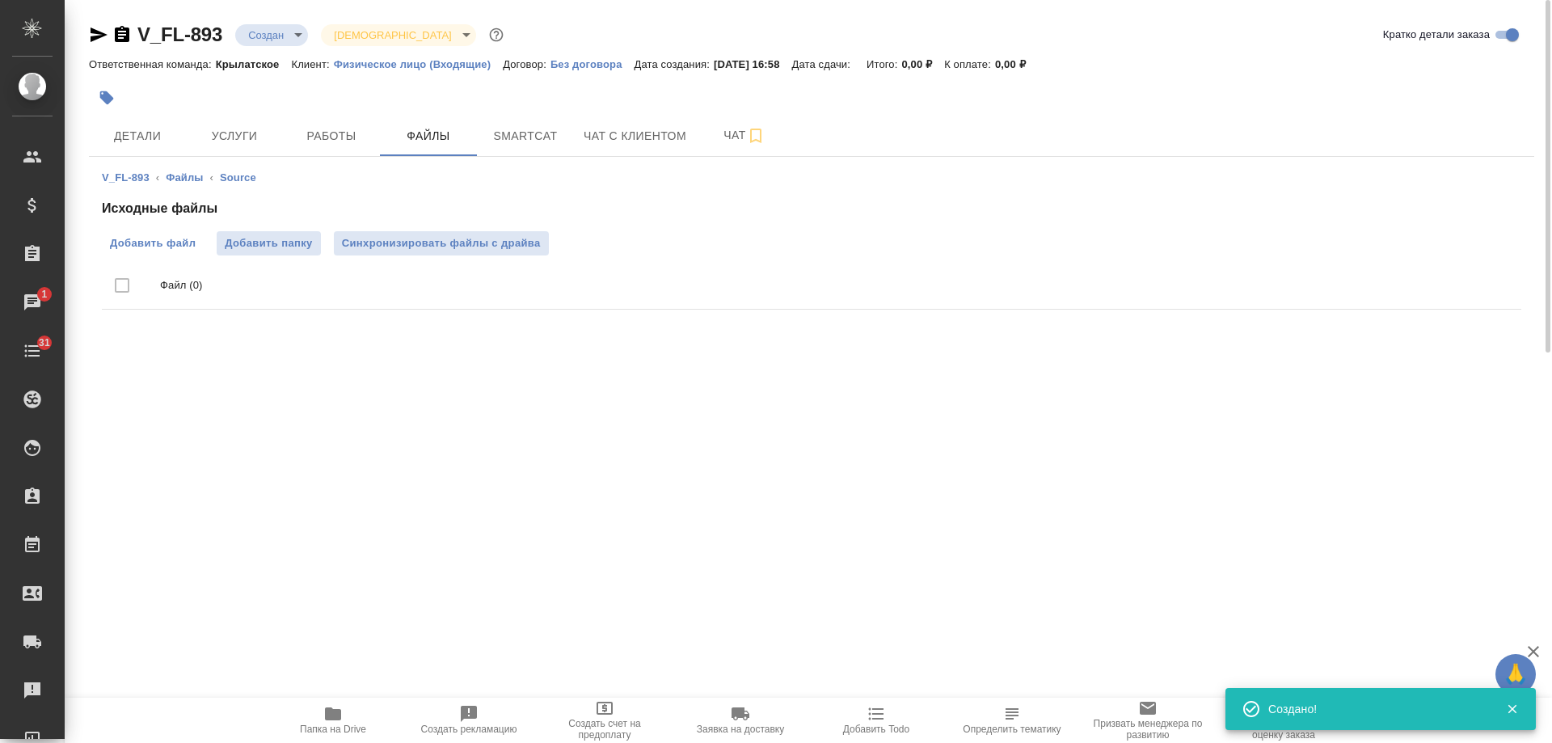
click at [138, 245] on span "Добавить файл" at bounding box center [153, 243] width 86 height 16
click at [0, 0] on input "Добавить файл" at bounding box center [0, 0] width 0 height 0
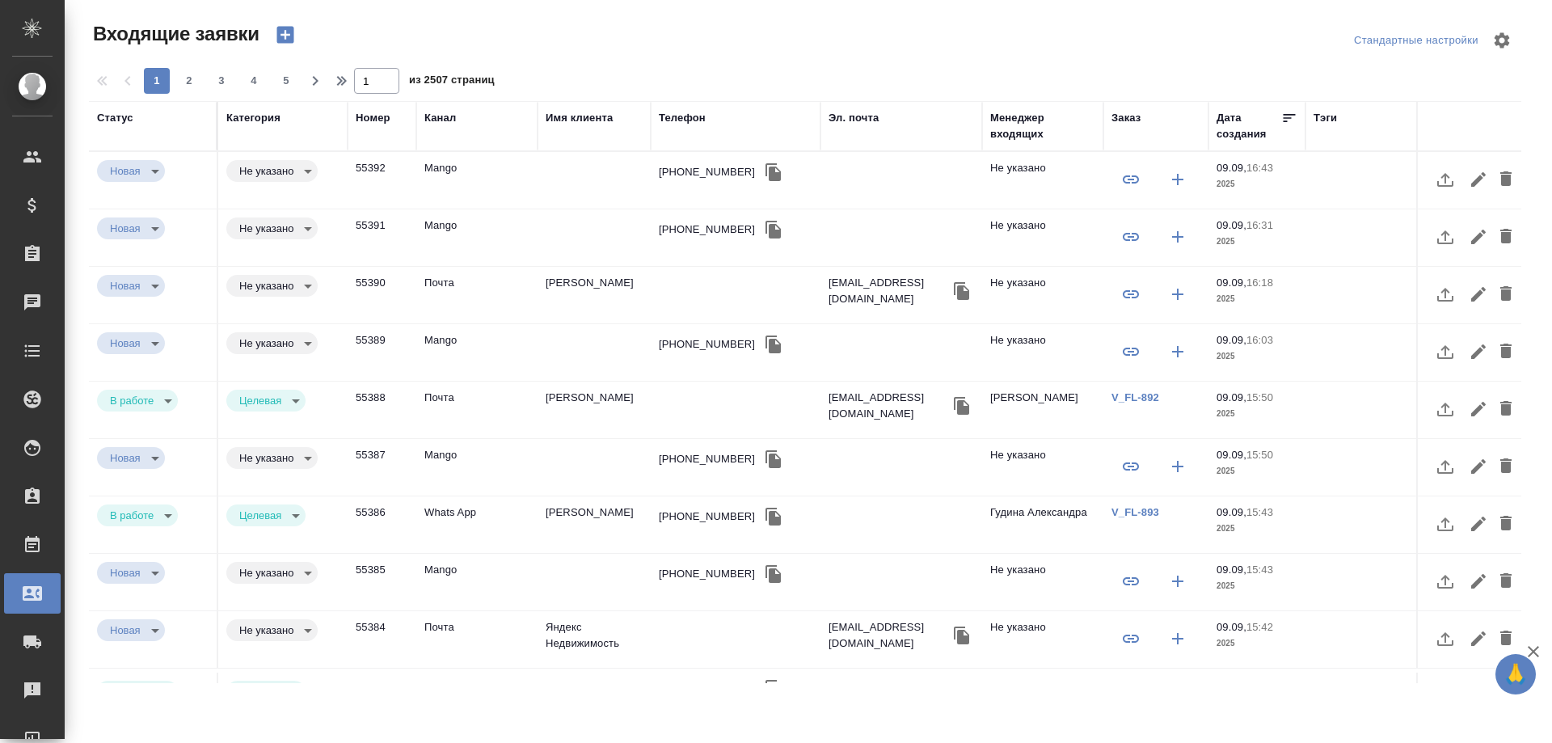
select select "RU"
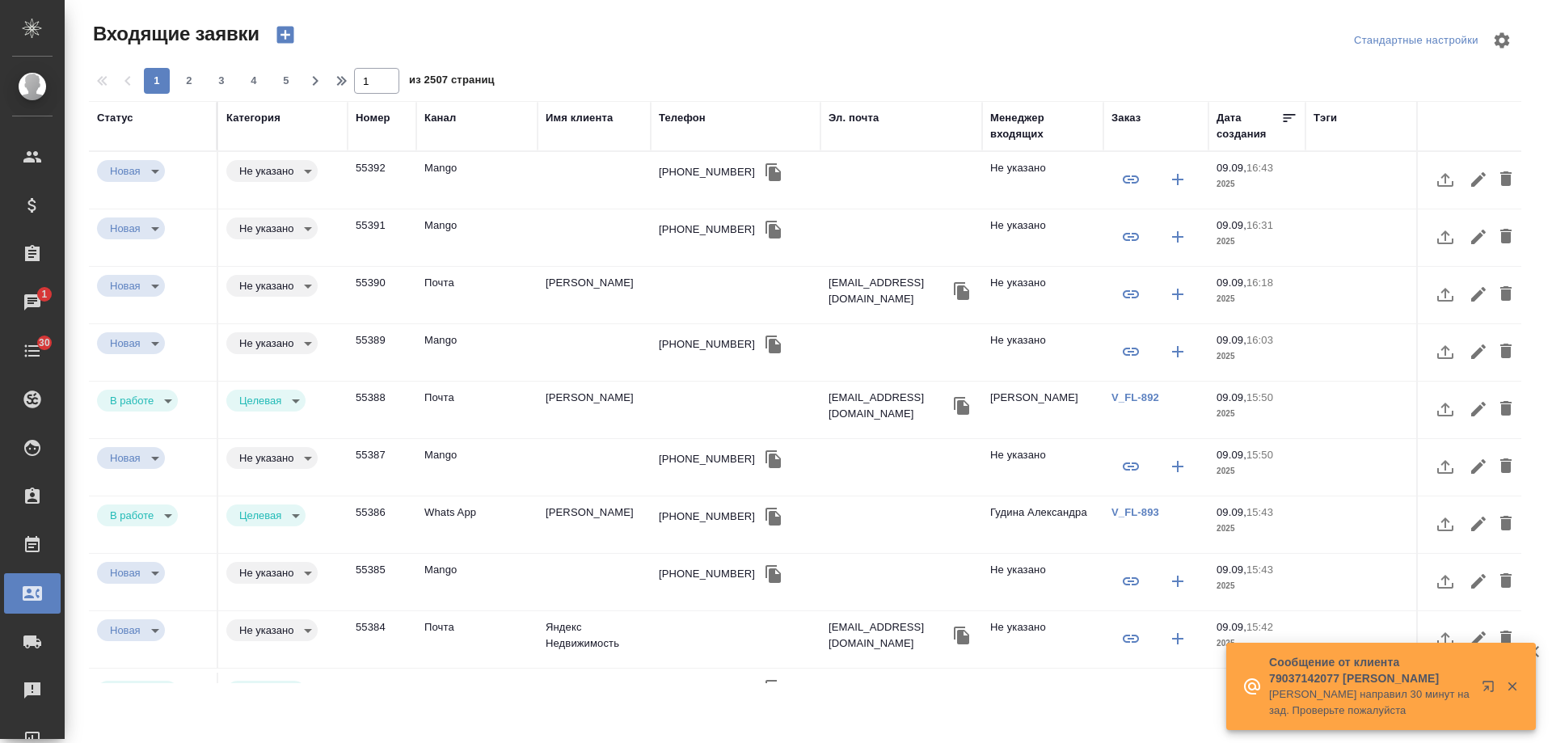
click at [584, 129] on div "Имя клиента" at bounding box center [594, 126] width 97 height 32
click at [589, 118] on div "Имя клиента" at bounding box center [579, 118] width 67 height 16
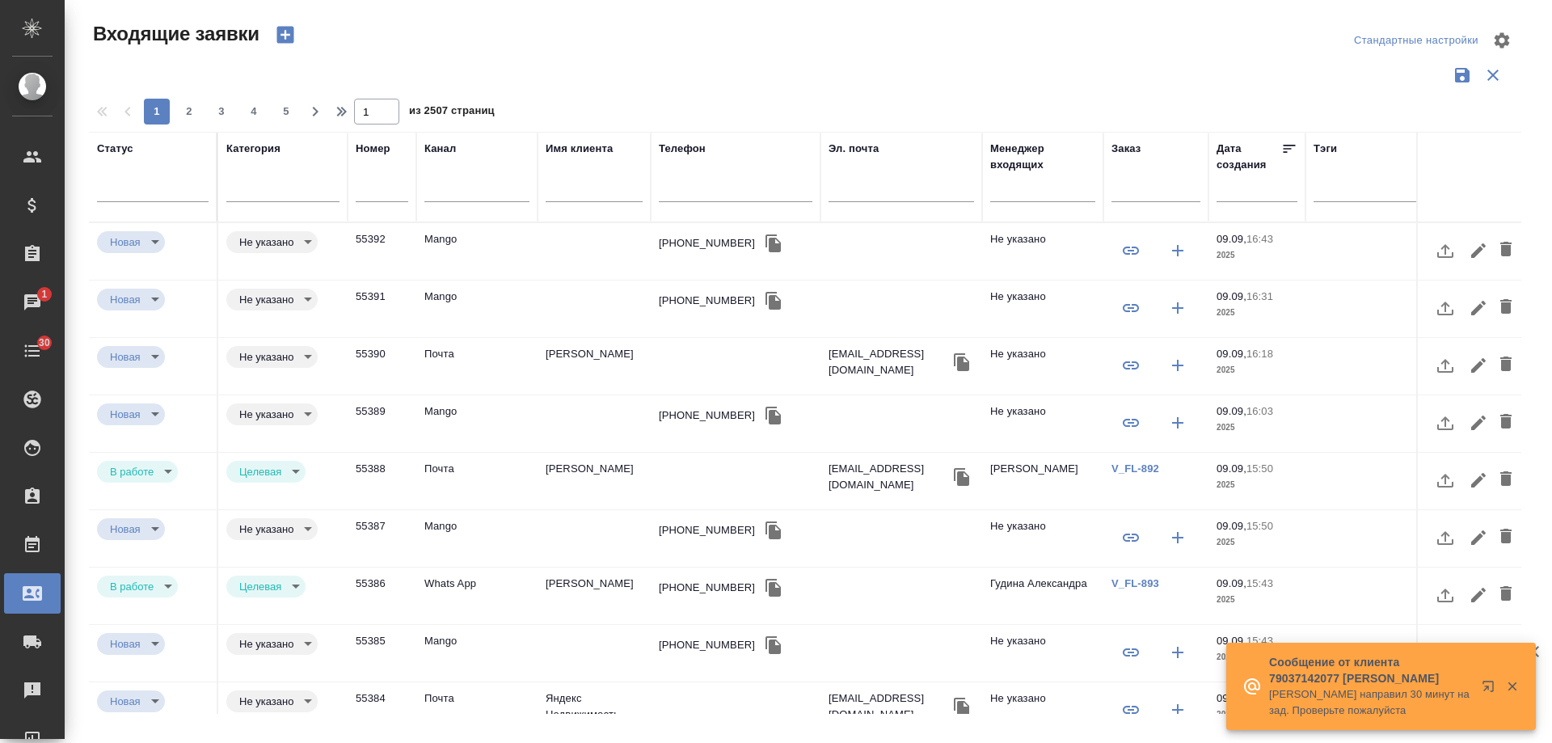
click at [587, 197] on input "text" at bounding box center [594, 191] width 97 height 20
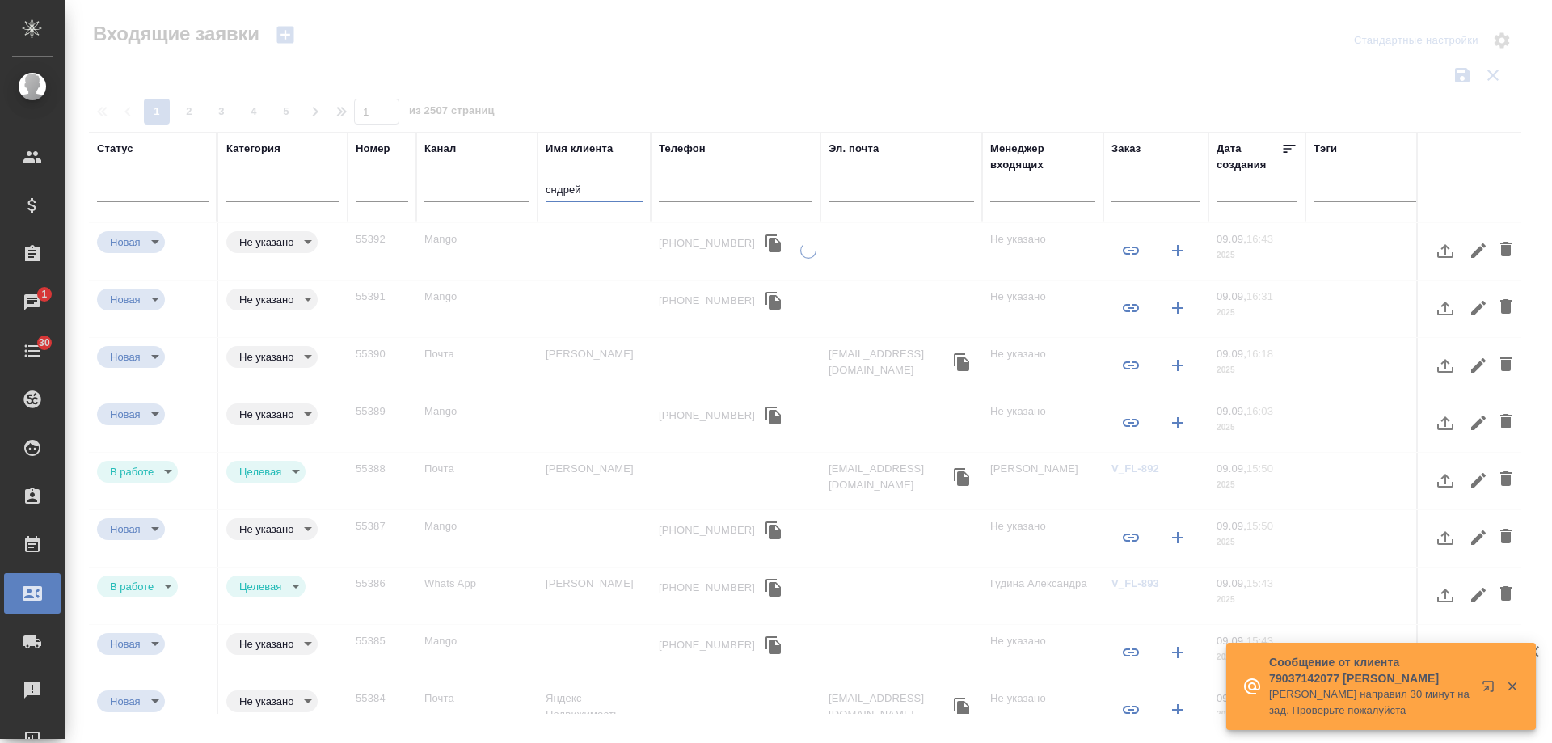
click at [541, 188] on th "Имя клиента сндрей" at bounding box center [594, 177] width 113 height 91
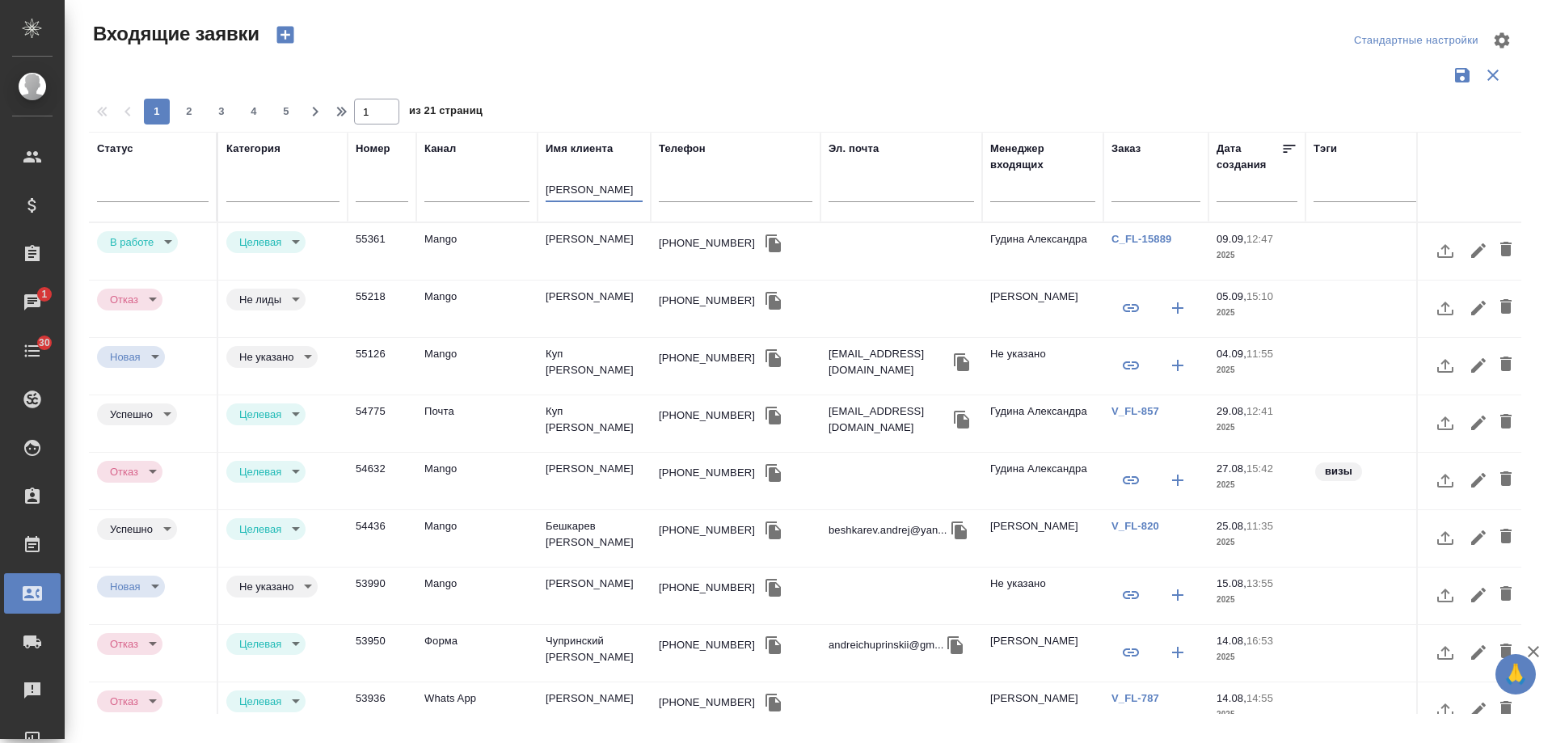
type input "андрей"
click at [766, 245] on icon "button" at bounding box center [773, 243] width 15 height 18
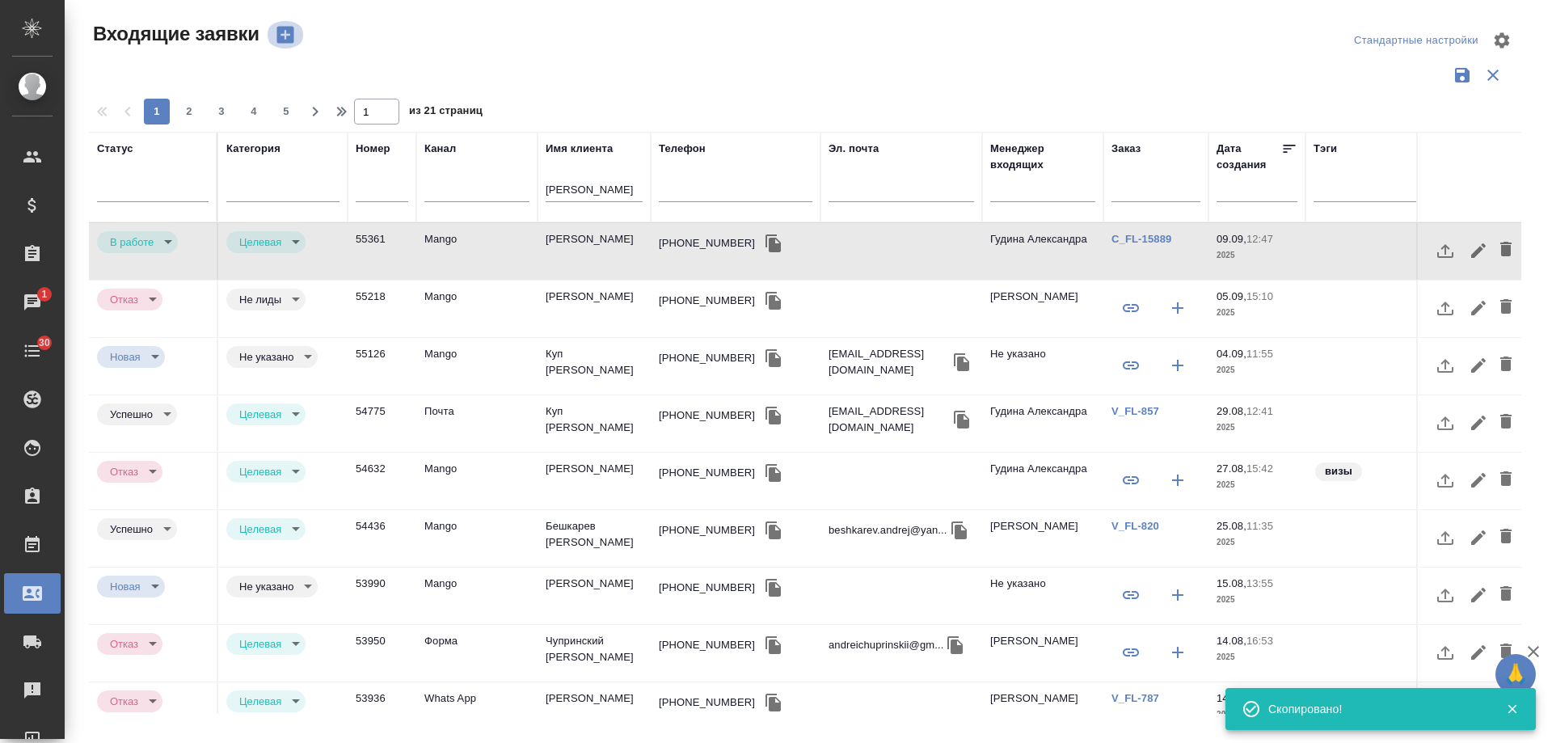
click at [291, 39] on icon "button" at bounding box center [284, 35] width 17 height 17
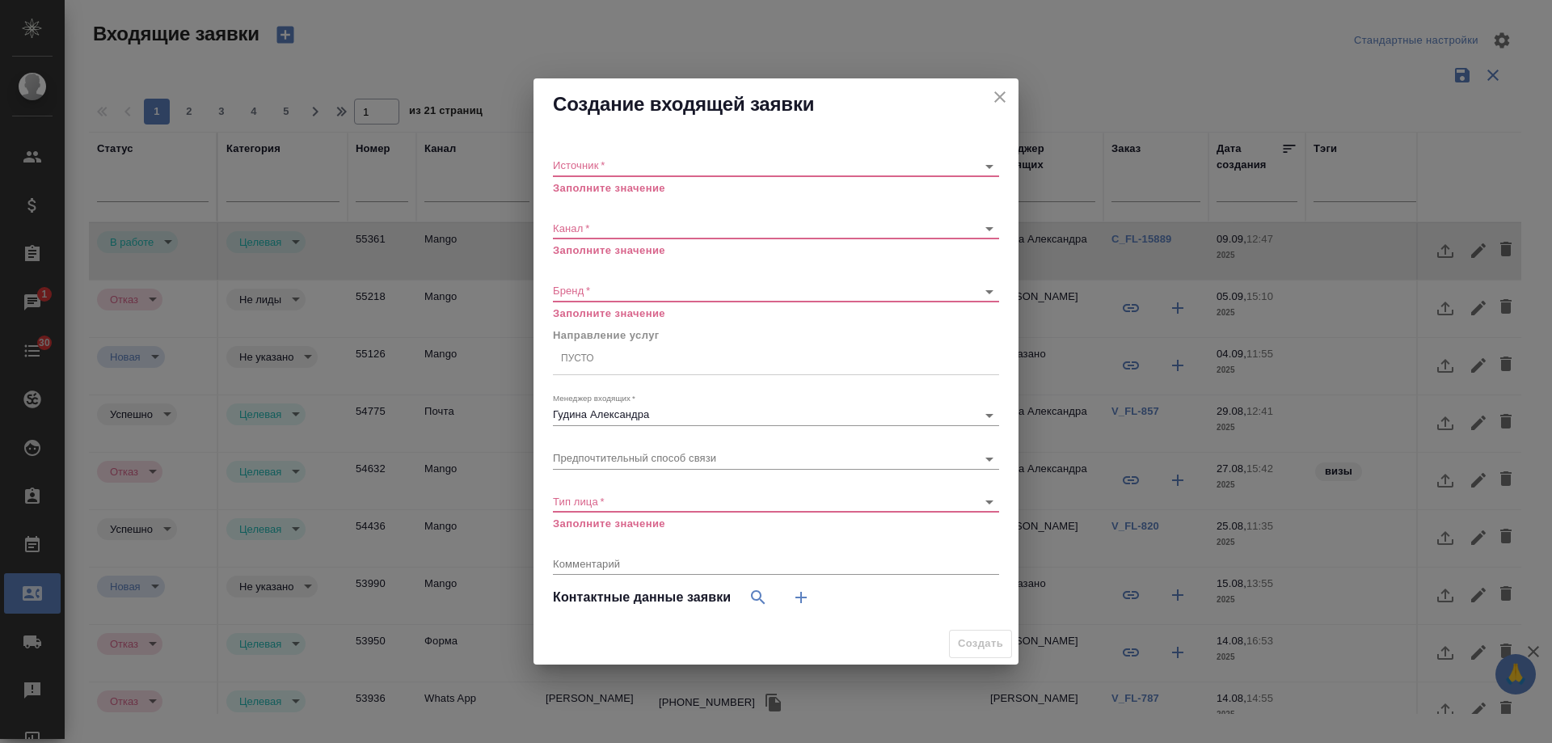
click at [642, 164] on body "🙏 .cls-1 fill:#fff; AWATERA Gudina Alexandra Клиенты Спецификации Заказы 1 Чаты…" at bounding box center [776, 371] width 1552 height 743
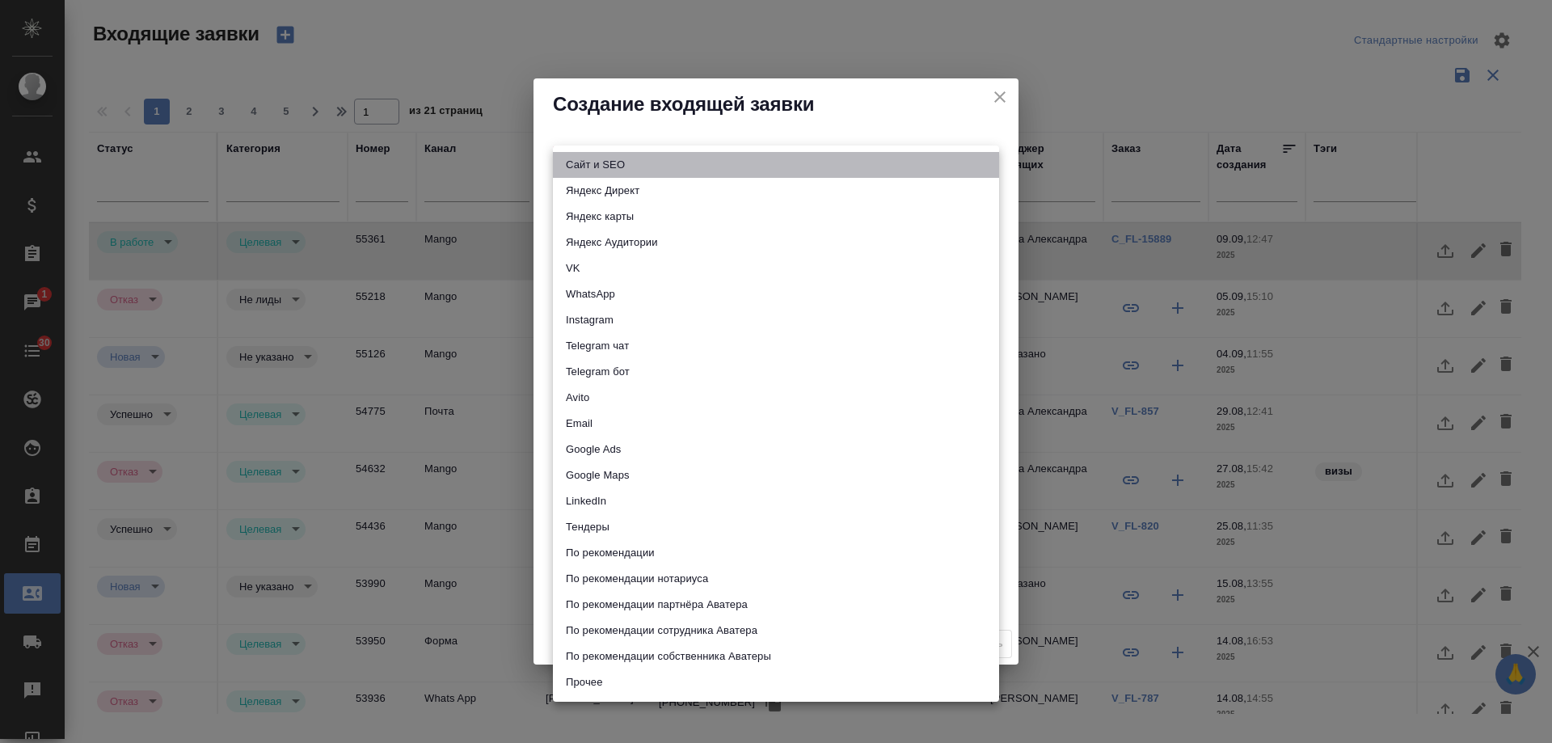
click at [618, 167] on li "Сайт и SEO" at bounding box center [776, 165] width 446 height 26
type input "seo"
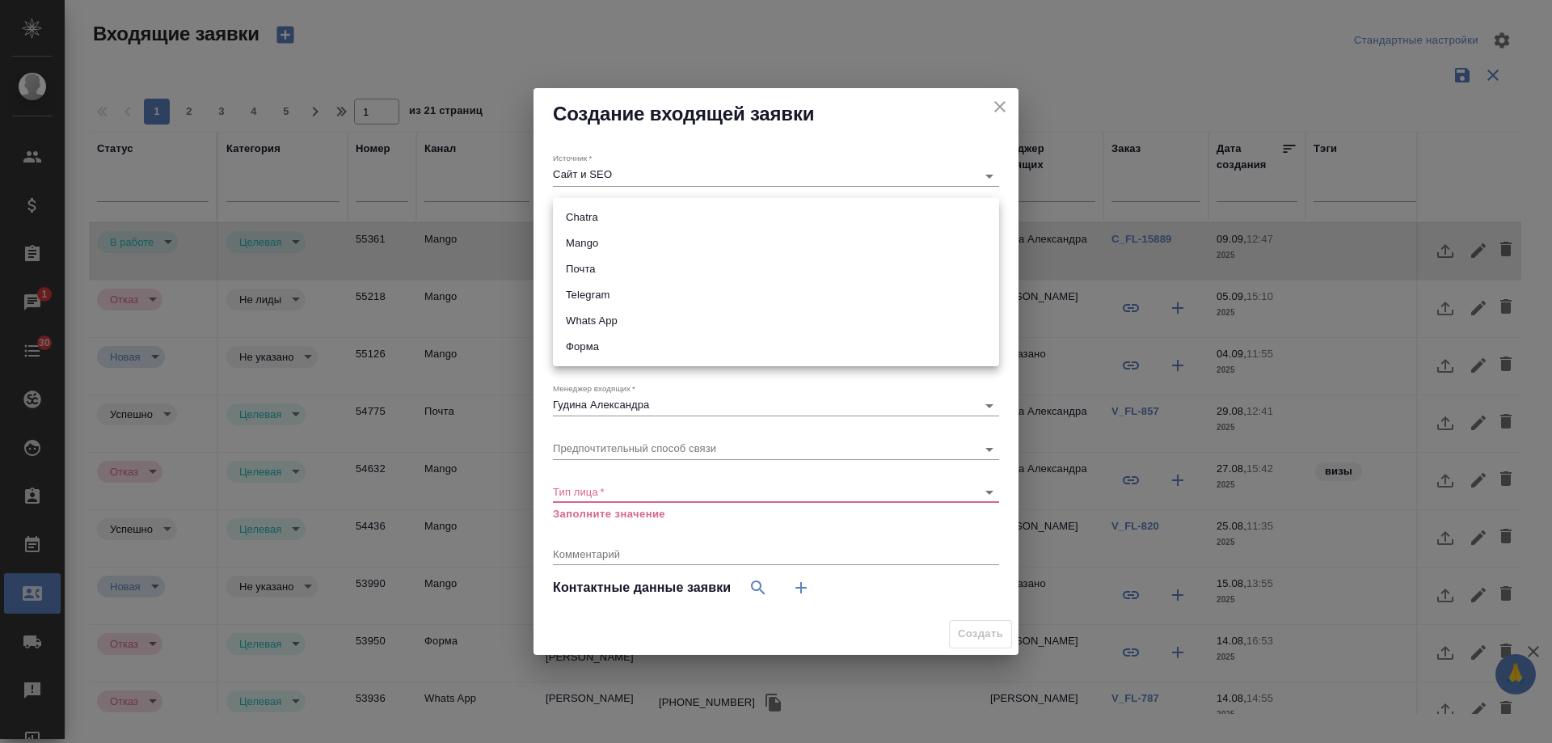
click at [617, 211] on body "🙏 .cls-1 fill:#fff; AWATERA Gudina Alexandra Клиенты Спецификации Заказы 1 Чаты…" at bounding box center [776, 371] width 1552 height 743
click at [610, 244] on li "Mango" at bounding box center [776, 243] width 446 height 26
type input "6374e594cd4a952bacdba9aa"
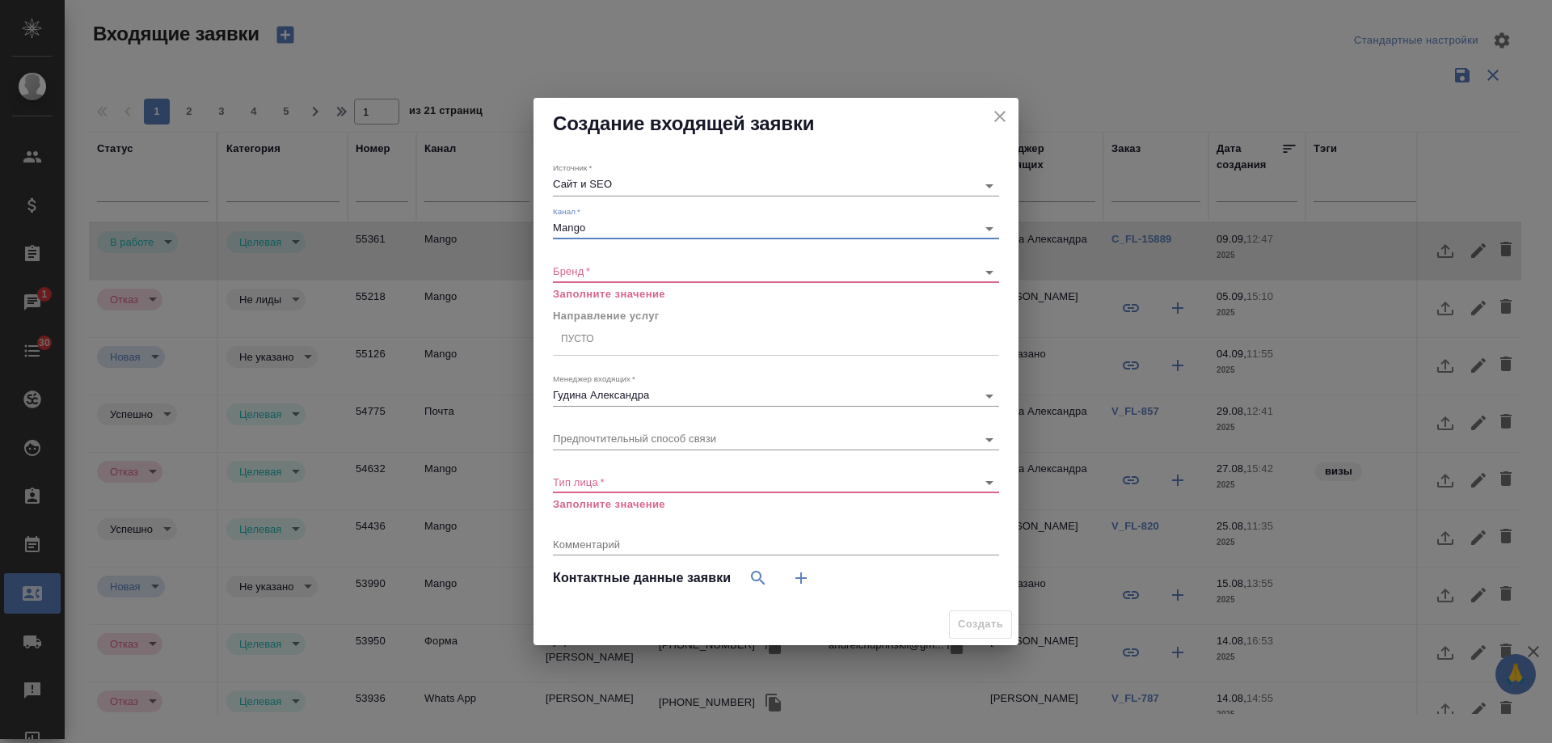
click at [597, 268] on body "🙏 .cls-1 fill:#fff; AWATERA Gudina Alexandra Клиенты Спецификации Заказы 1 Чаты…" at bounding box center [776, 371] width 1552 height 743
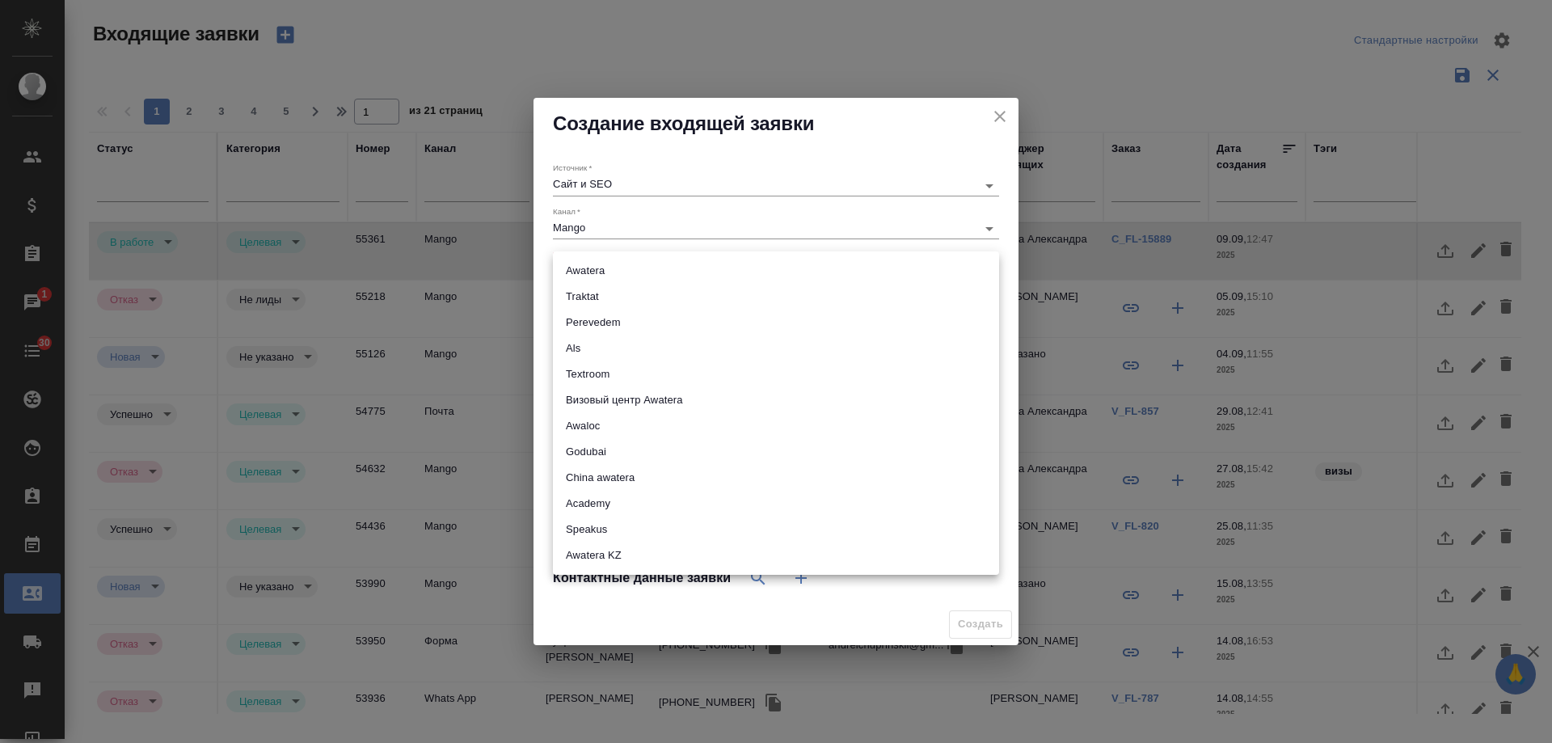
click at [617, 289] on li "Traktat" at bounding box center [776, 297] width 446 height 26
type input "traktat"
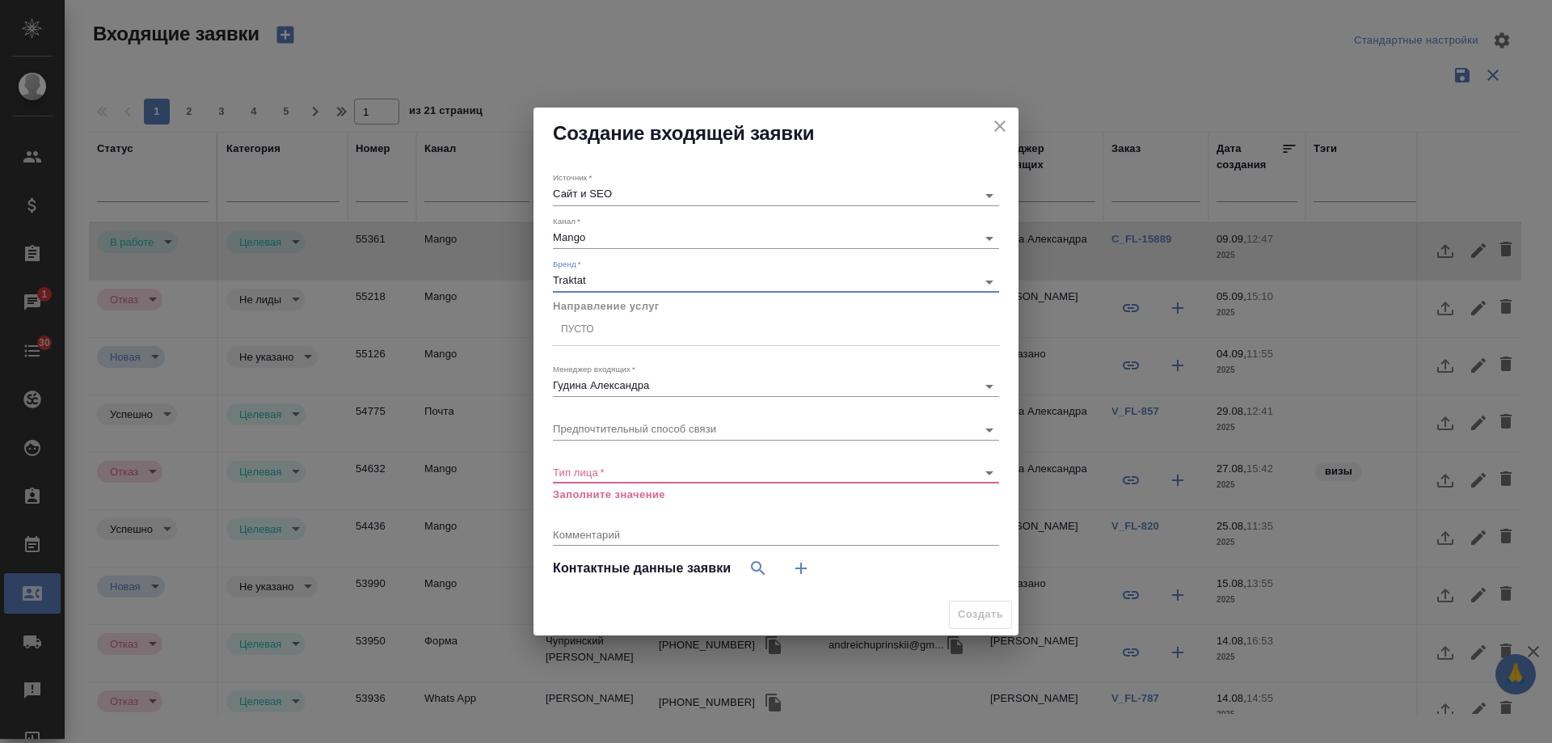
click at [619, 333] on div "Пусто" at bounding box center [776, 330] width 446 height 23
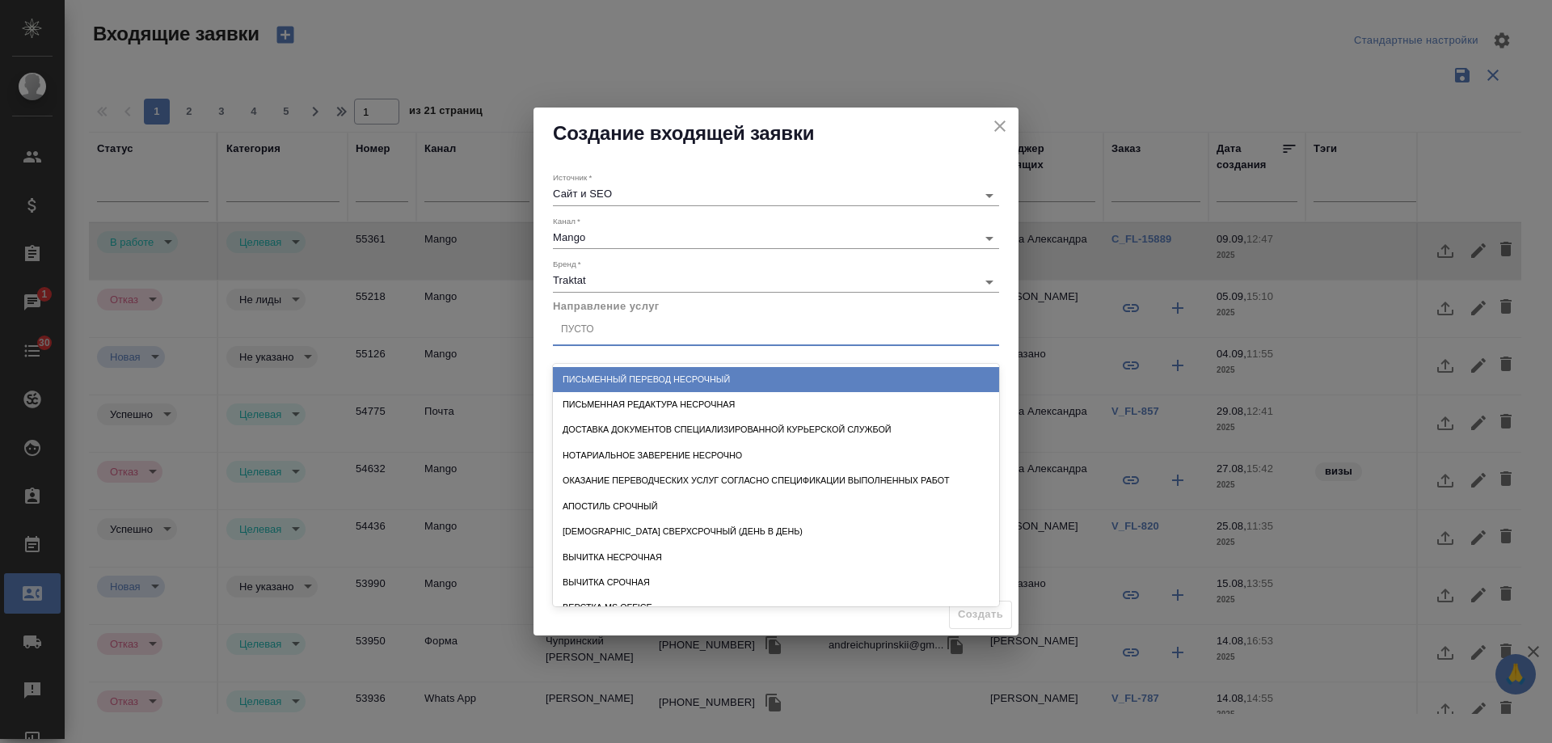
click at [646, 379] on div "Письменный перевод несрочный" at bounding box center [776, 379] width 446 height 25
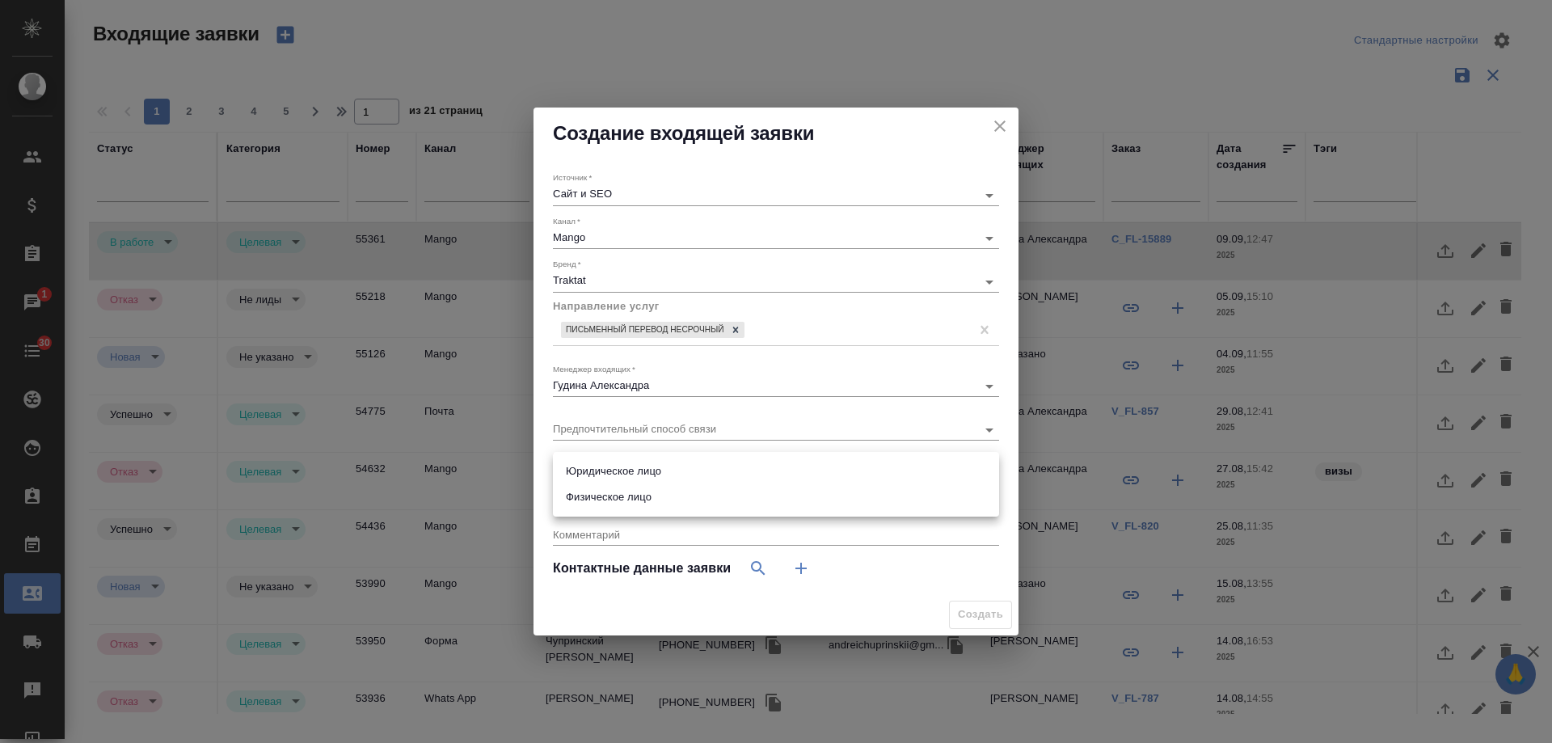
click at [641, 475] on body "🙏 .cls-1 fill:#fff; AWATERA Gudina Alexandra Клиенты Спецификации Заказы 1 Чаты…" at bounding box center [776, 371] width 1552 height 743
drag, startPoint x: 626, startPoint y: 495, endPoint x: 655, endPoint y: 500, distance: 29.6
click at [630, 495] on li "Физическое лицо" at bounding box center [776, 497] width 446 height 26
type input "private"
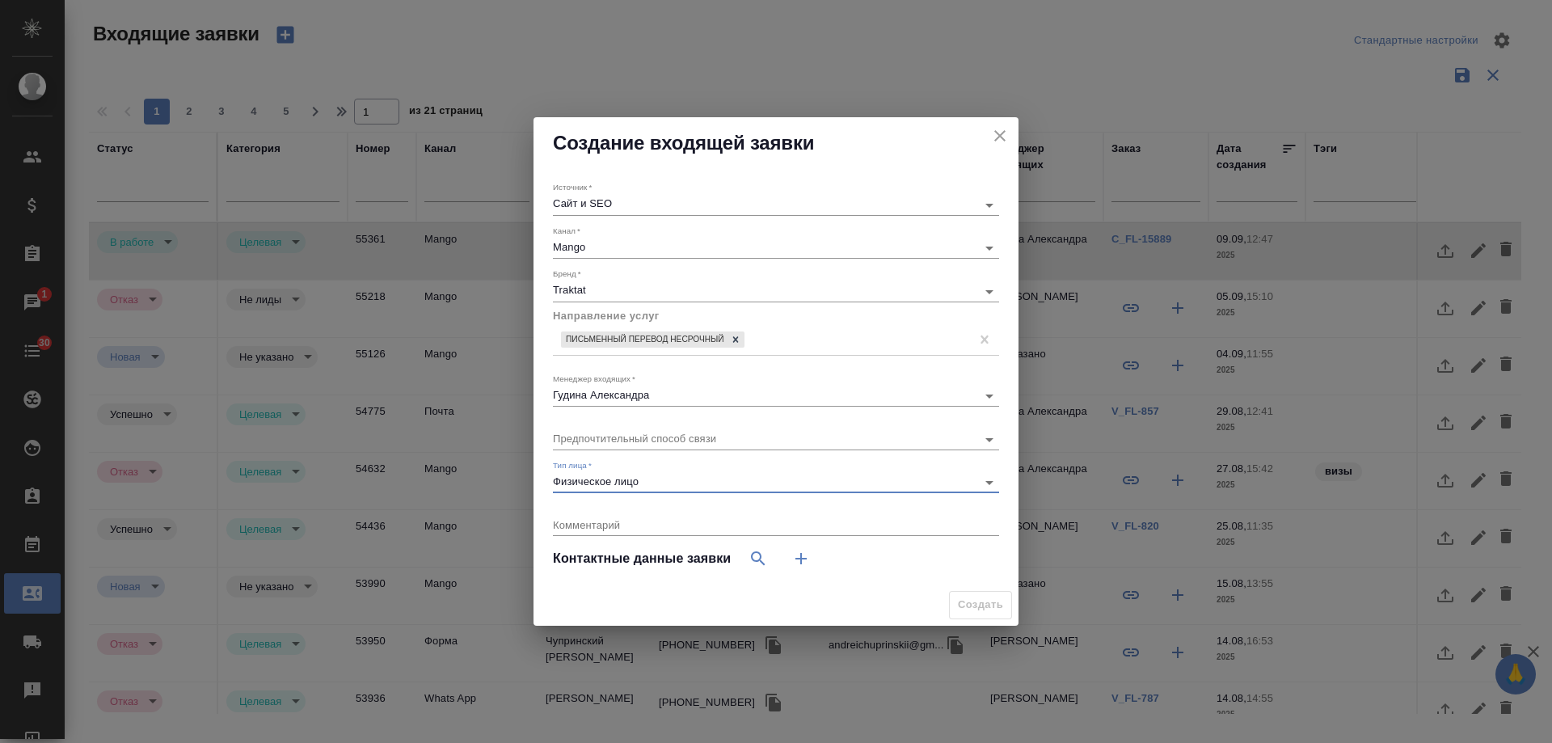
click at [796, 553] on icon "button" at bounding box center [800, 558] width 19 height 19
select select "RU"
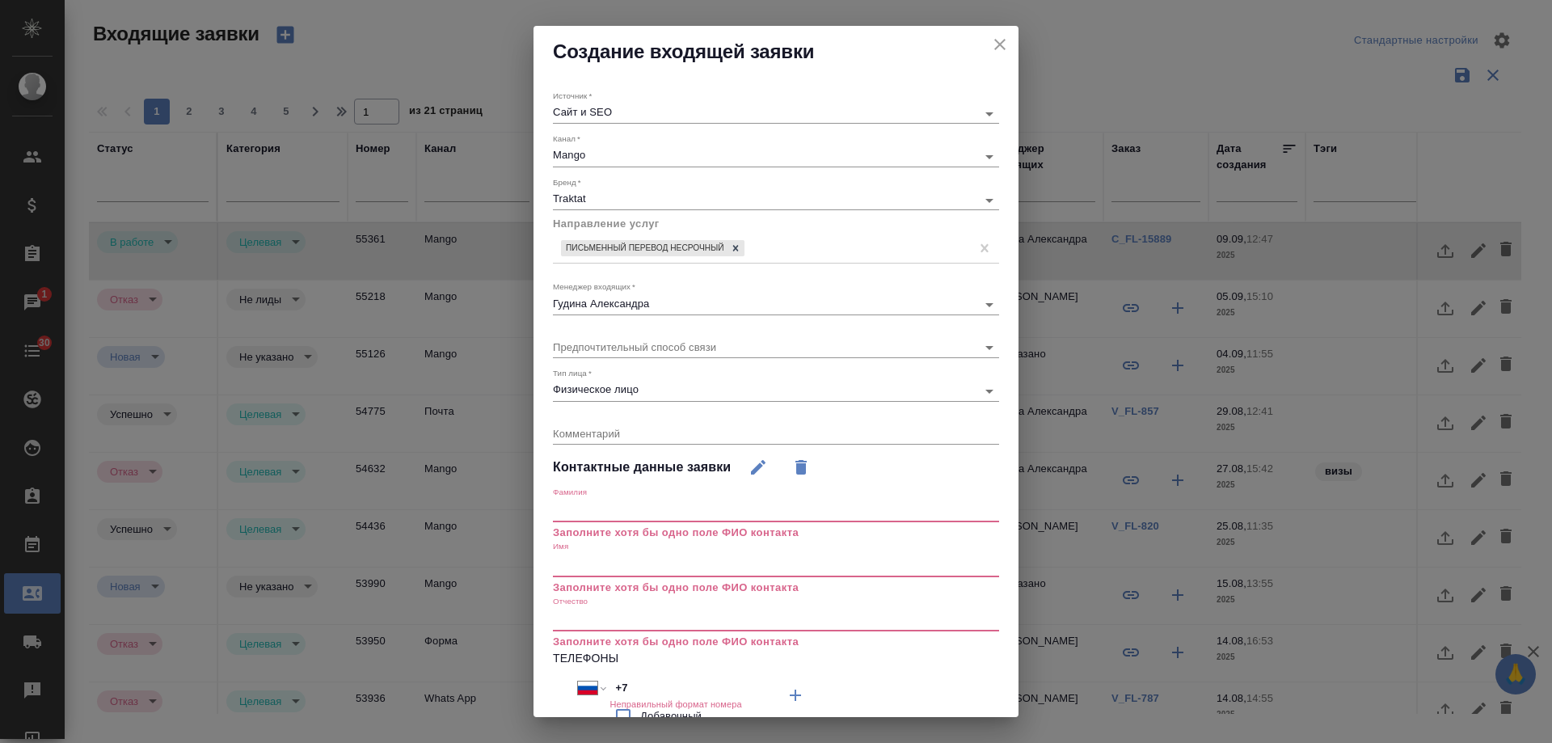
scroll to position [162, 0]
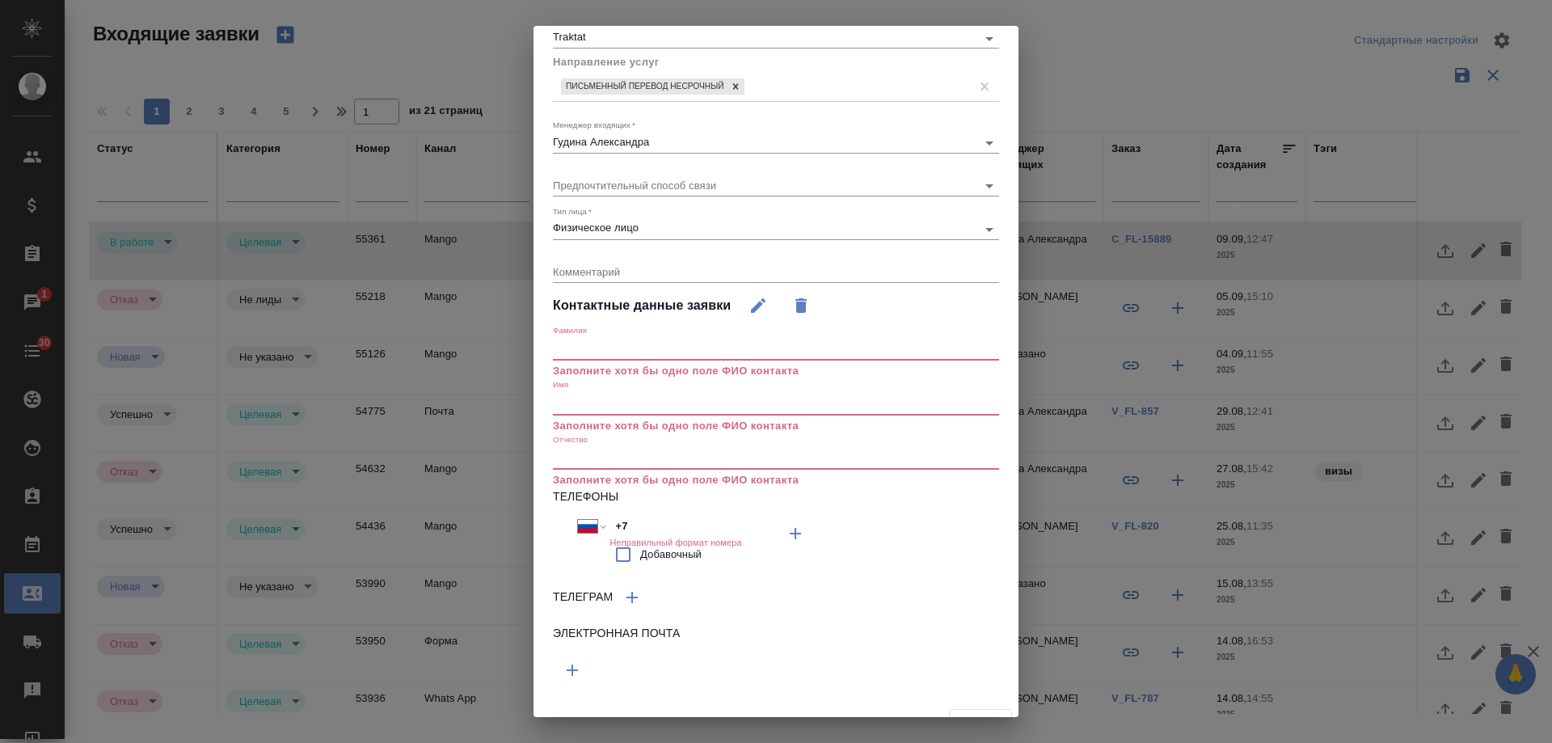
drag, startPoint x: 551, startPoint y: 521, endPoint x: 553, endPoint y: 511, distance: 9.8
click at [551, 516] on div "Источник   * Сайт и SEO seo Канал   * Mango 6374e594cd4a952bacdba9aa Бренд   * …" at bounding box center [776, 309] width 485 height 787
paste input "988 598 65 72"
type input "+7 988 598 65 72"
click at [597, 411] on input "text" at bounding box center [776, 403] width 446 height 23
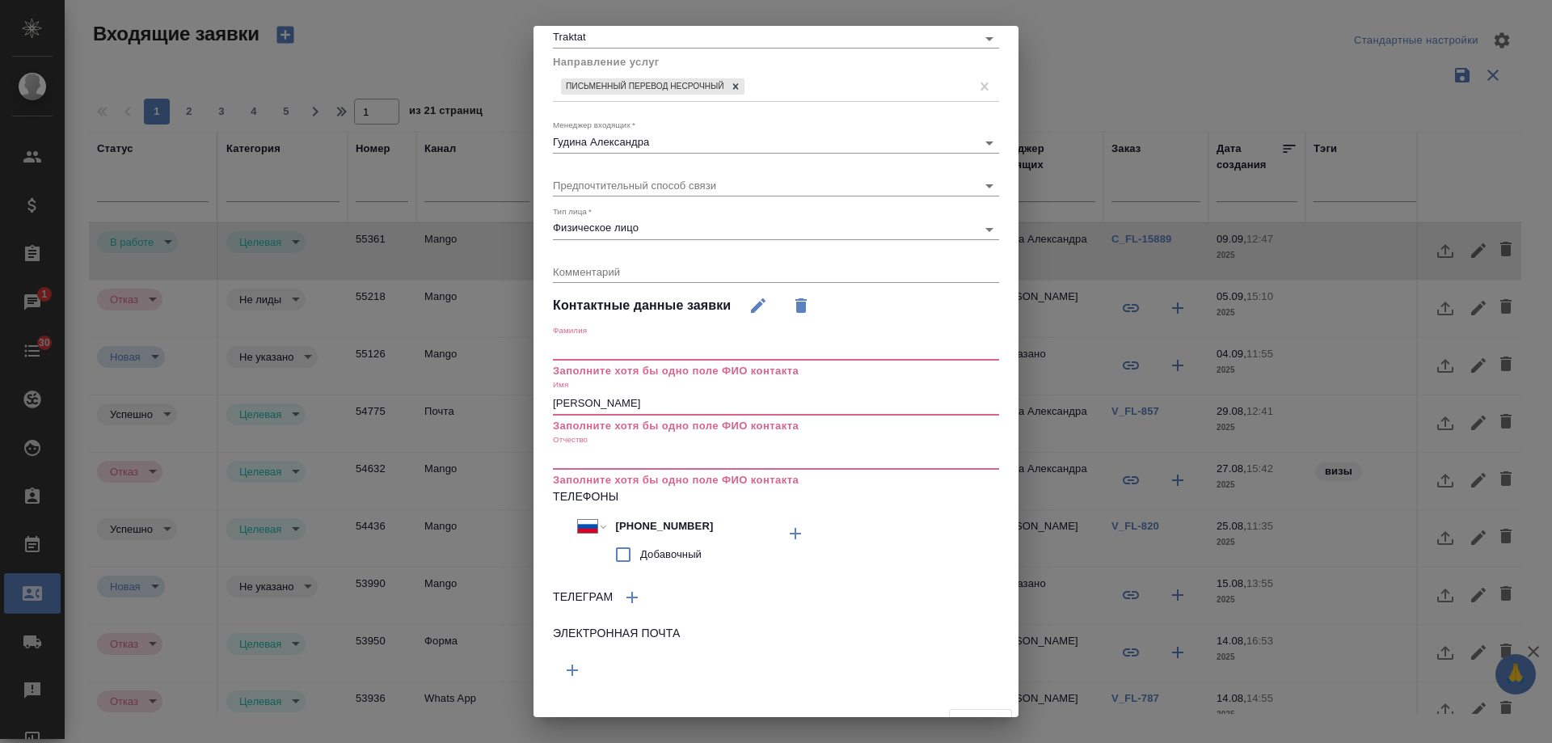
scroll to position [133, 0]
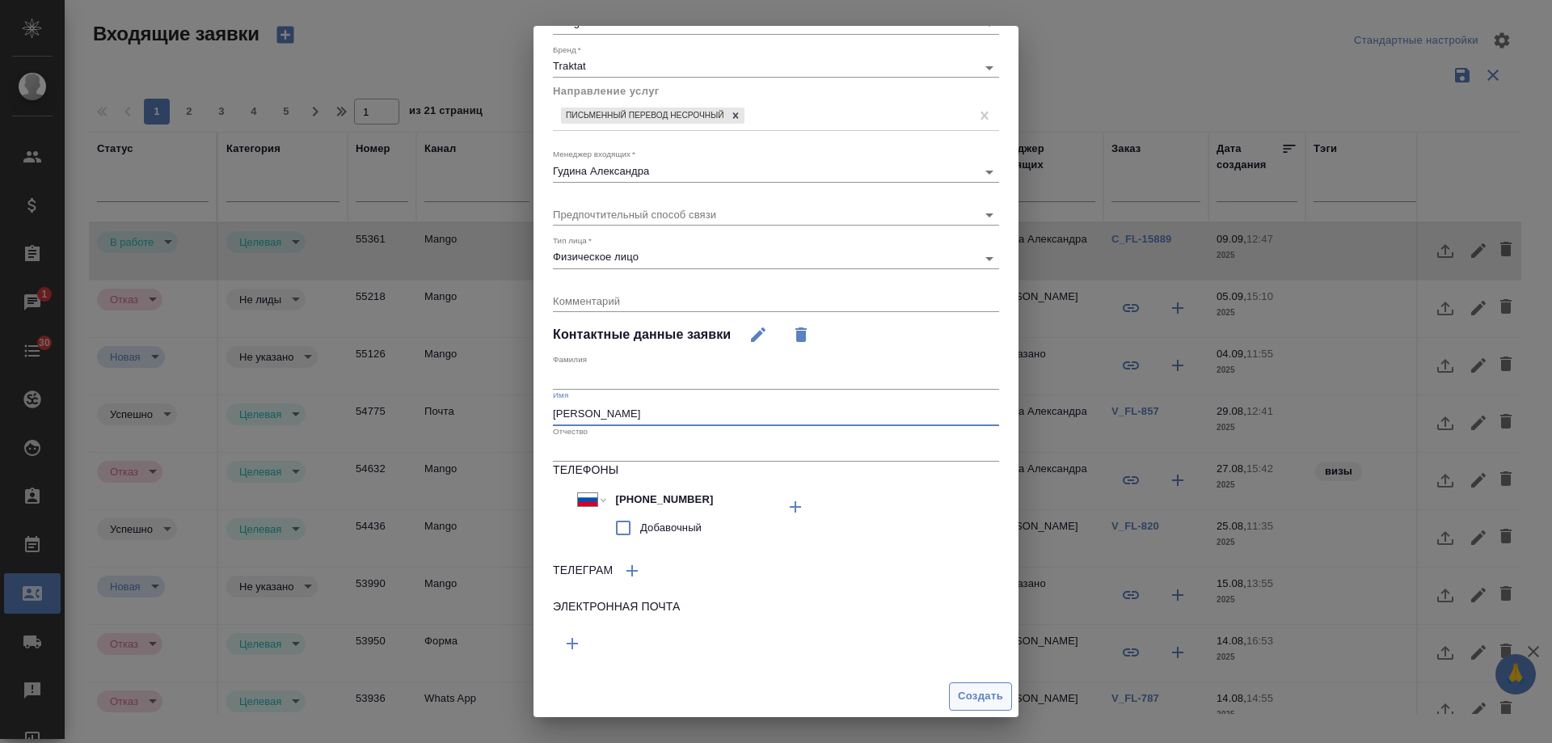
type input "[PERSON_NAME]"
click at [958, 694] on span "Создать" at bounding box center [980, 696] width 45 height 19
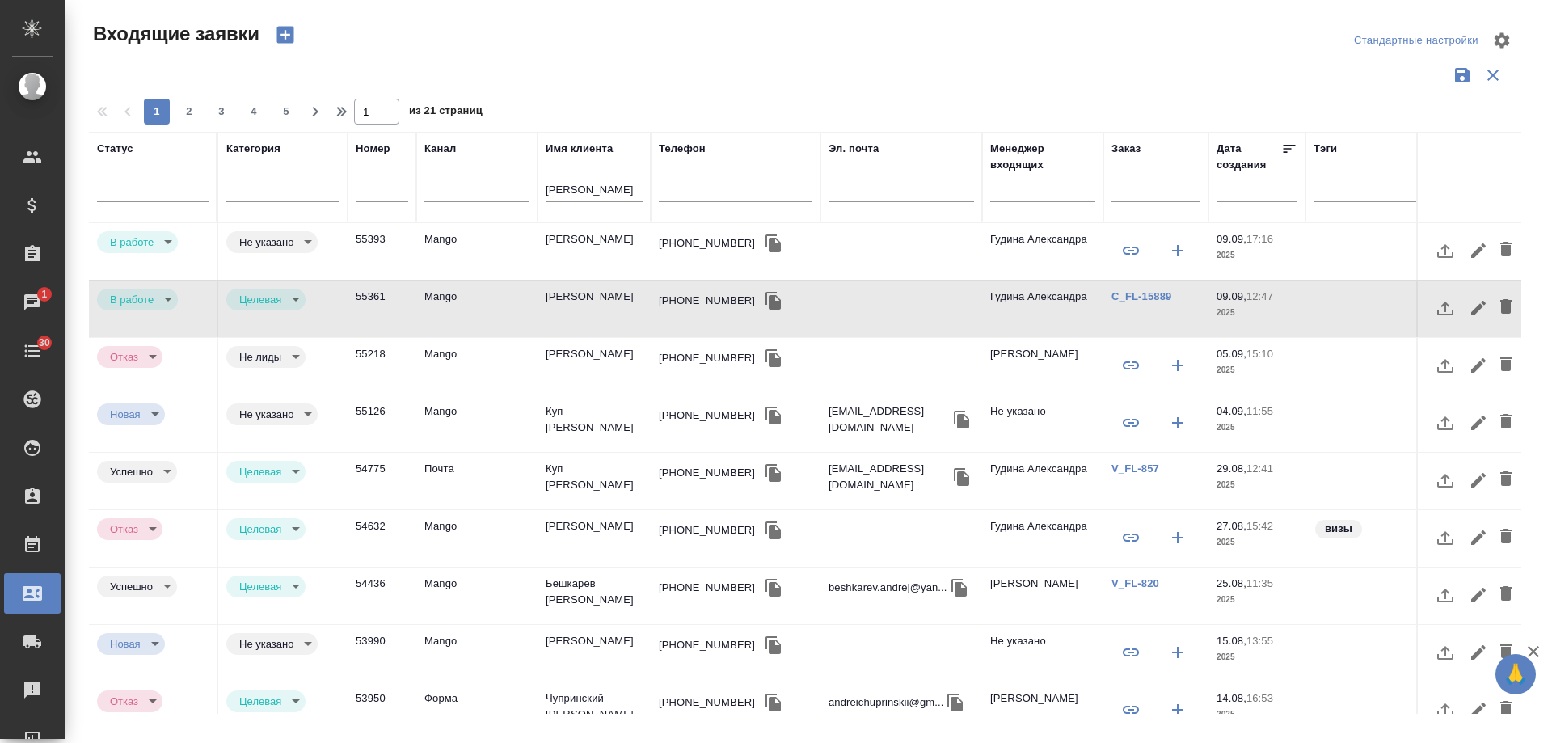
click at [150, 294] on body "🙏 .cls-1 fill:#fff; AWATERA Gudina Alexandra Клиенты Спецификации Заказы 1 Чаты…" at bounding box center [776, 371] width 1552 height 743
click at [139, 302] on button "Отказ" at bounding box center [129, 299] width 38 height 18
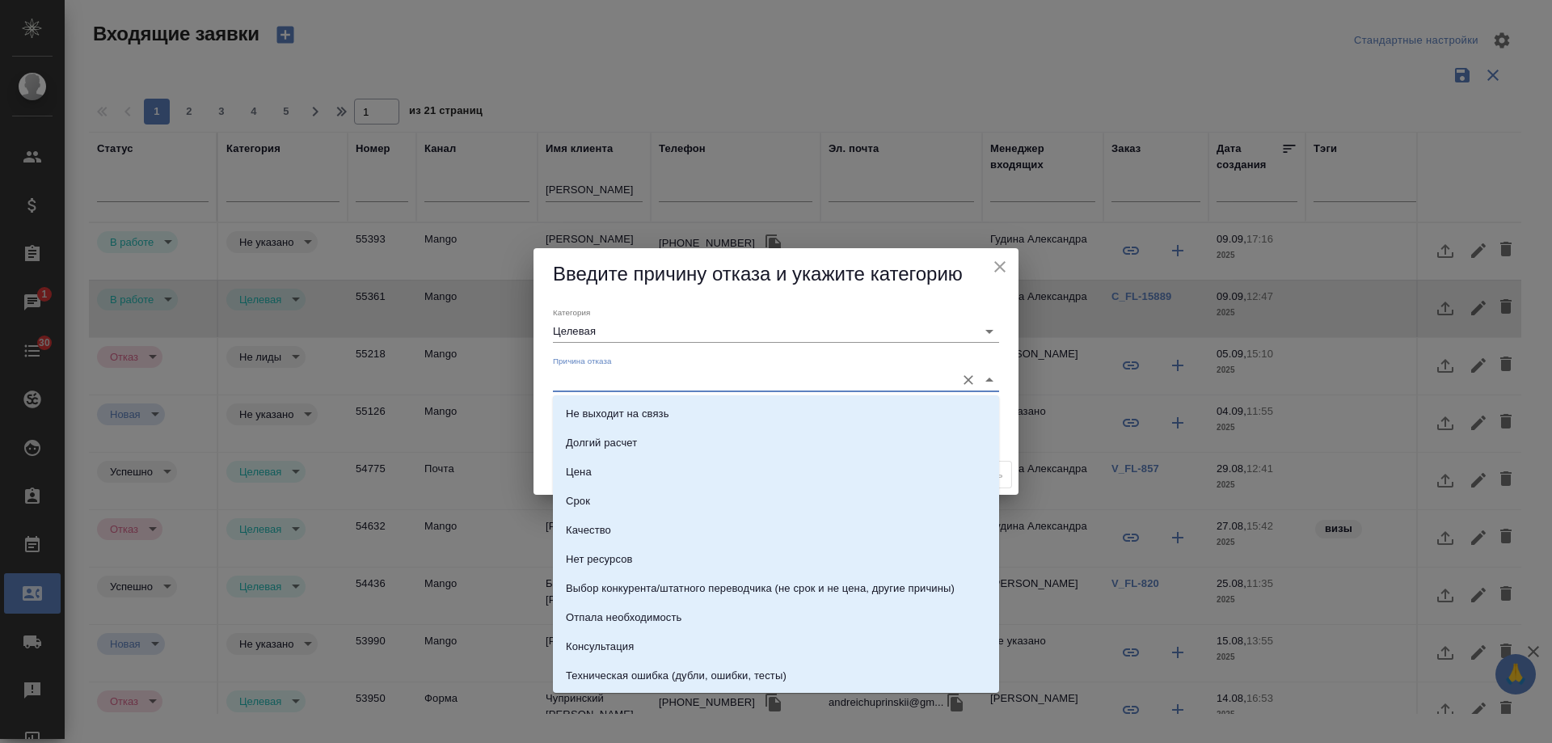
click at [610, 381] on input "Причина отказа" at bounding box center [750, 380] width 395 height 22
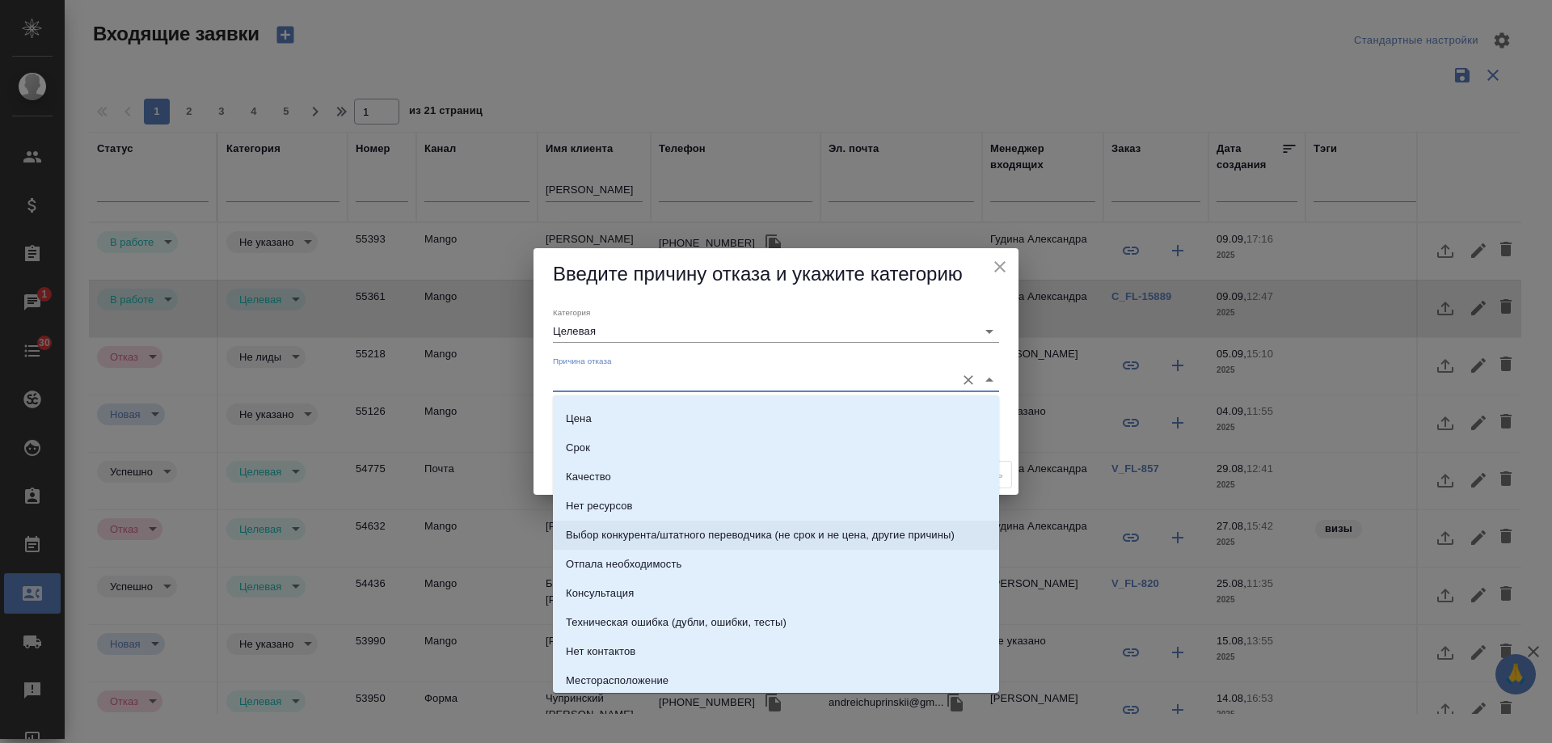
scroll to position [81, 0]
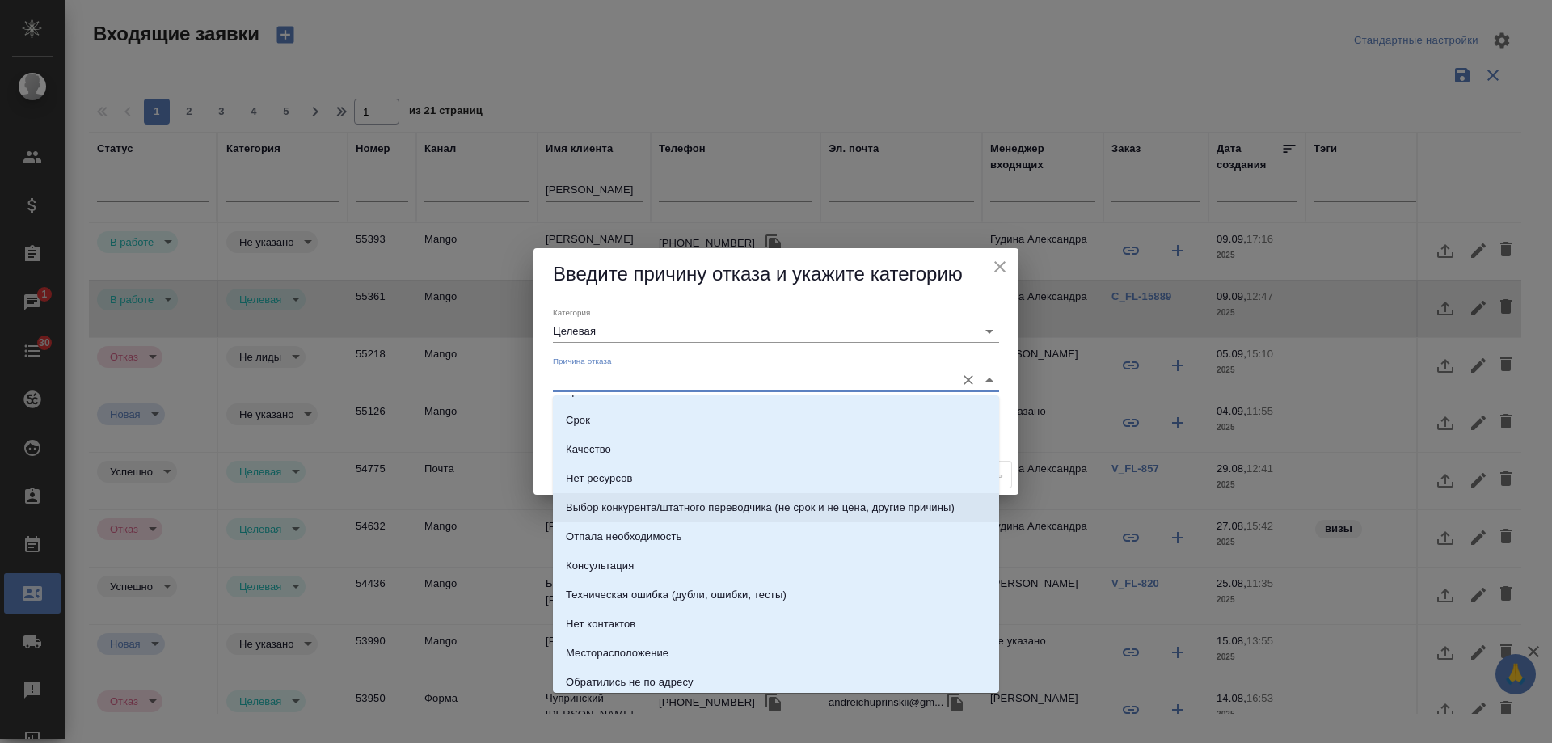
click at [700, 599] on div "Техническая ошибка (дубли, ошибки, тесты)" at bounding box center [676, 595] width 221 height 16
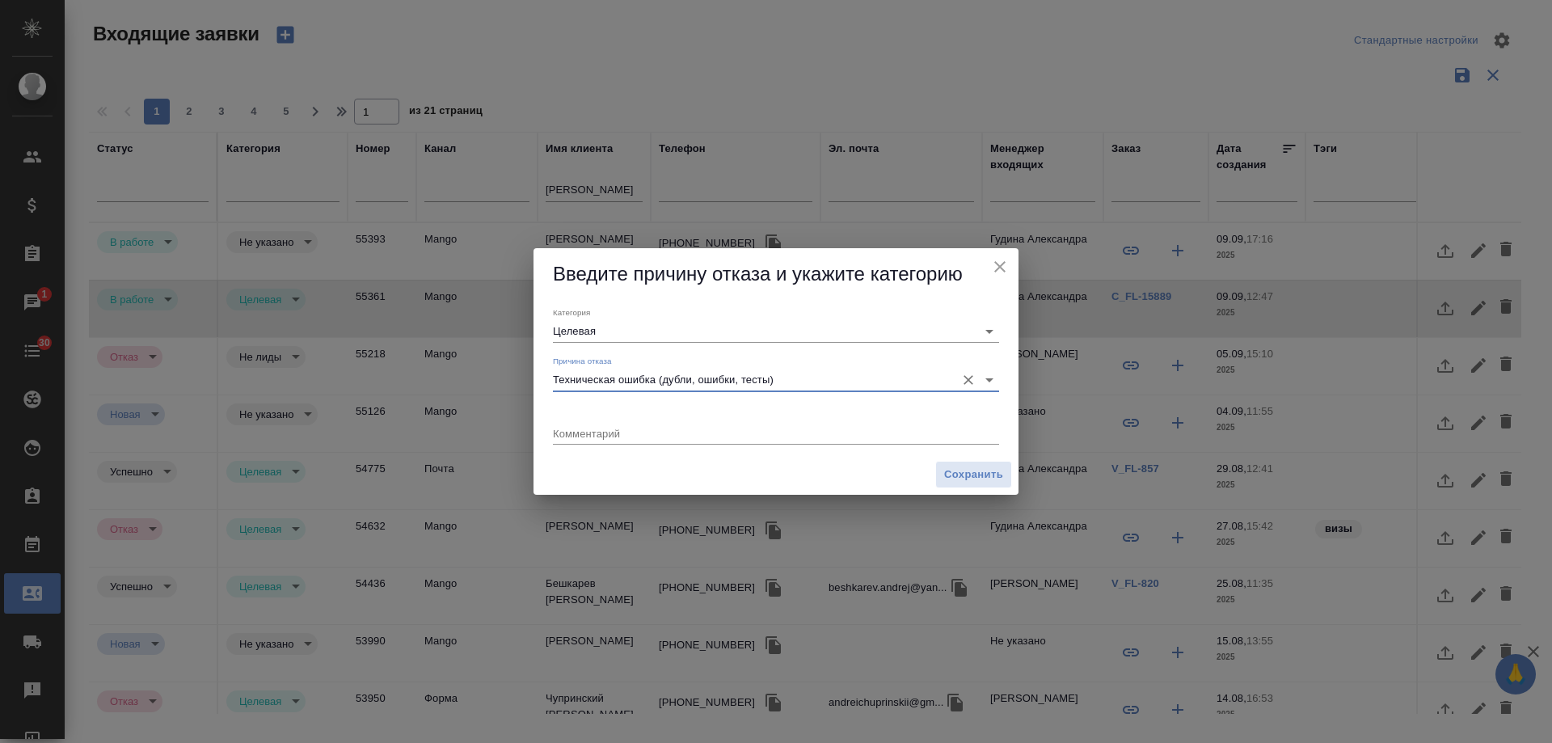
type input "Техническая ошибка (дубли, ошибки, тесты)"
click at [664, 335] on input "Целевая" at bounding box center [750, 331] width 395 height 22
click at [609, 466] on div "Сохранить" at bounding box center [776, 474] width 485 height 41
click at [766, 431] on textarea at bounding box center [776, 433] width 446 height 12
type textarea "дубль"
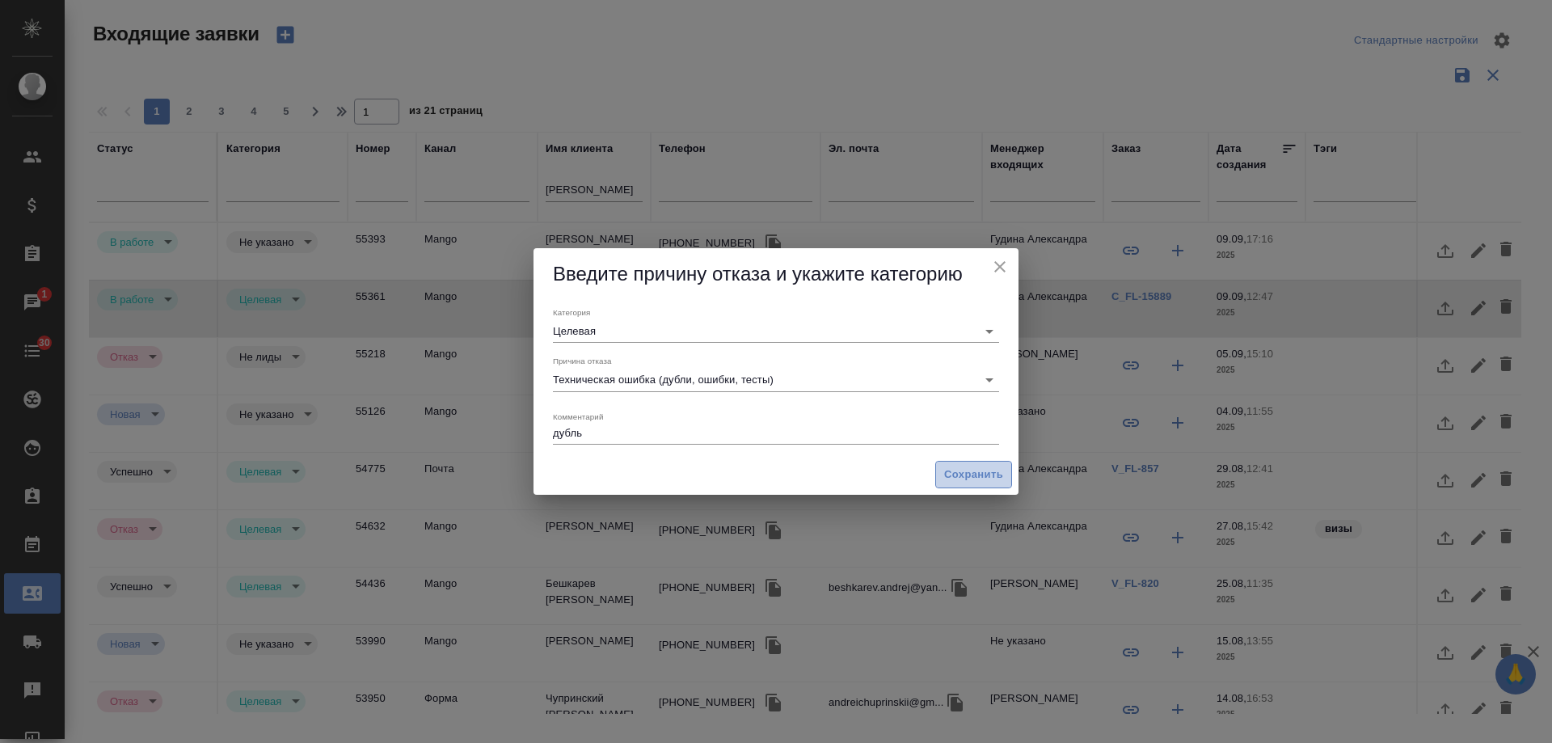
click at [958, 470] on span "Сохранить" at bounding box center [973, 475] width 59 height 19
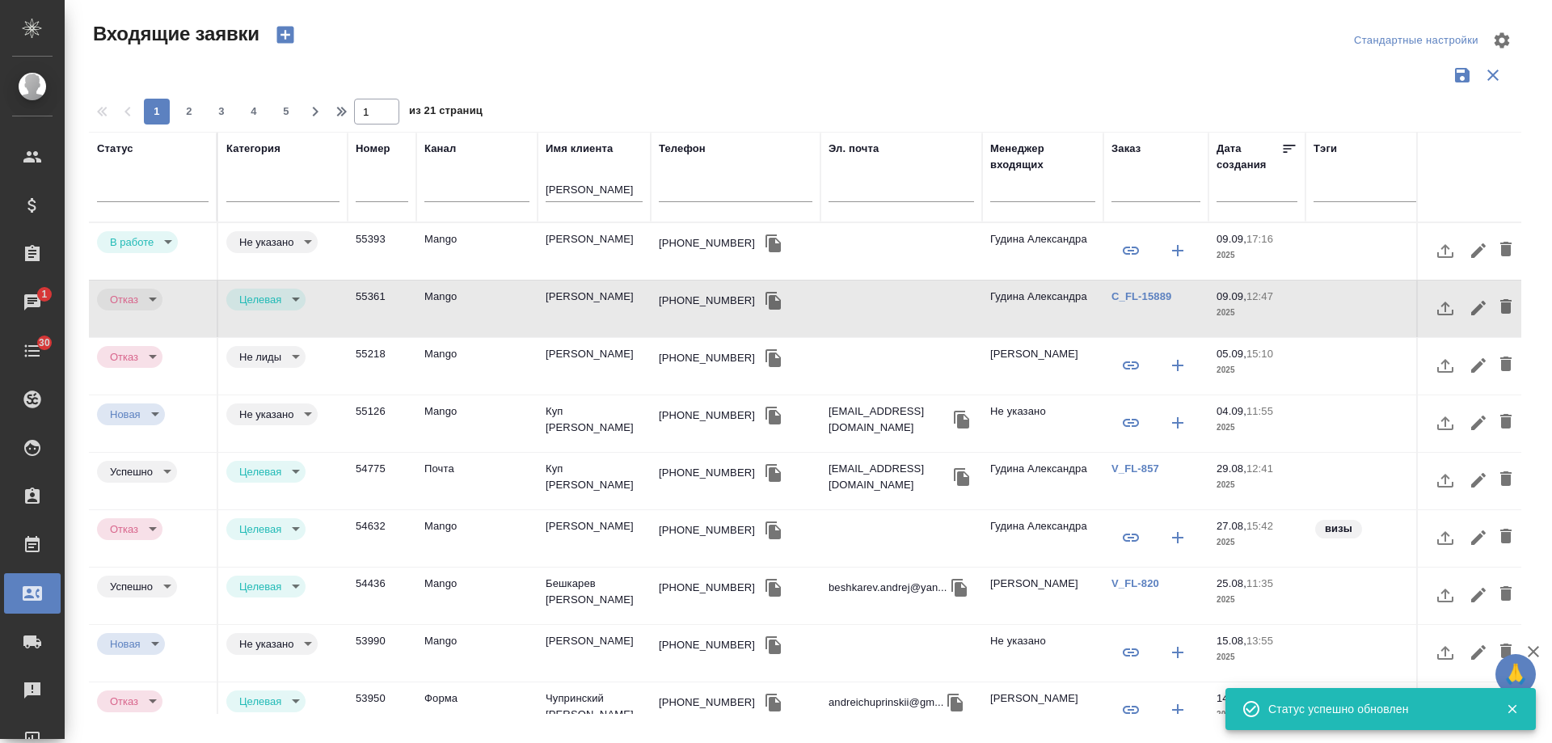
type input "rejection"
click at [276, 302] on body "🙏 .cls-1 fill:#fff; AWATERA Gudina Alexandra Клиенты Спецификации Заказы 1 Чаты…" at bounding box center [776, 371] width 1552 height 743
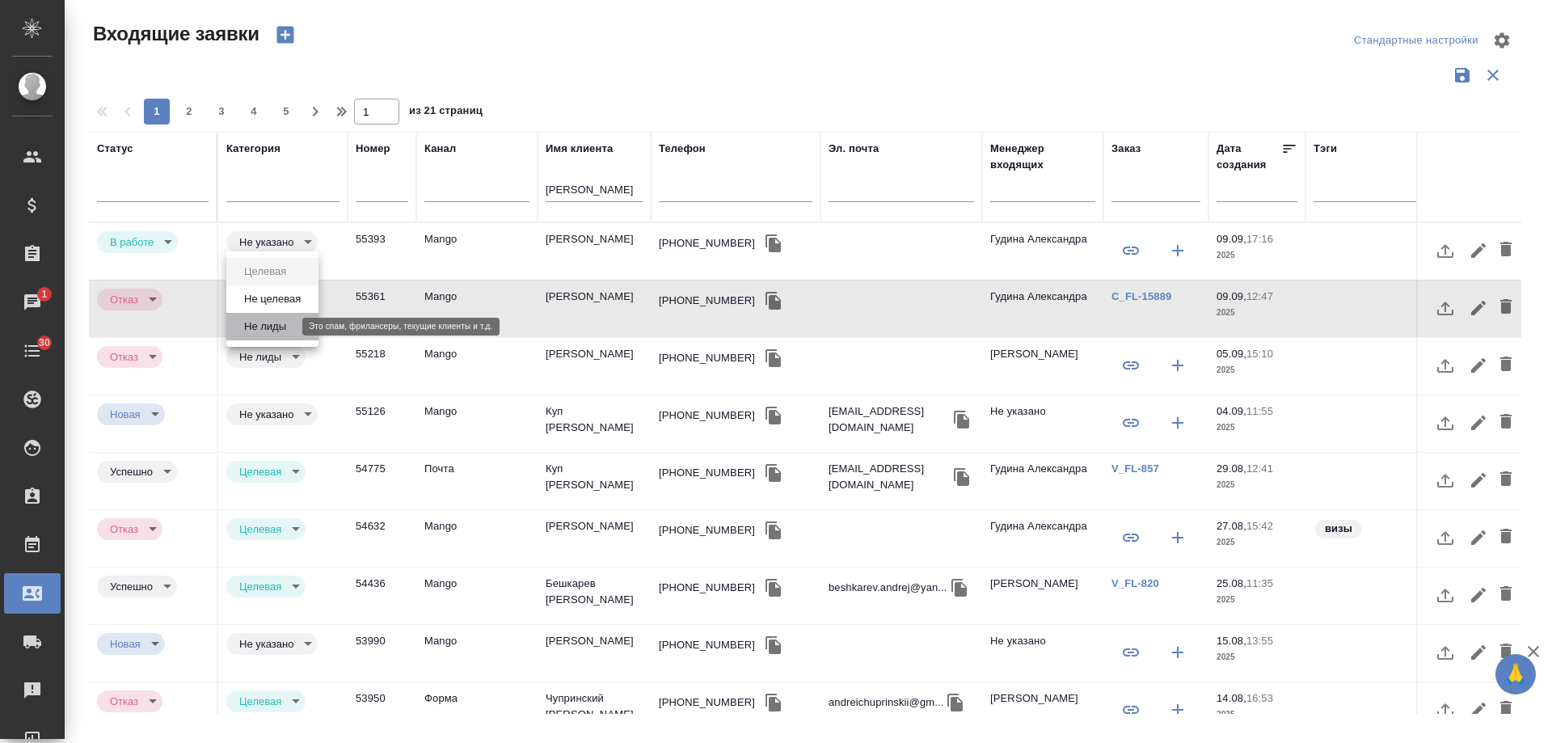
click at [272, 326] on button "Не лиды" at bounding box center [265, 327] width 52 height 18
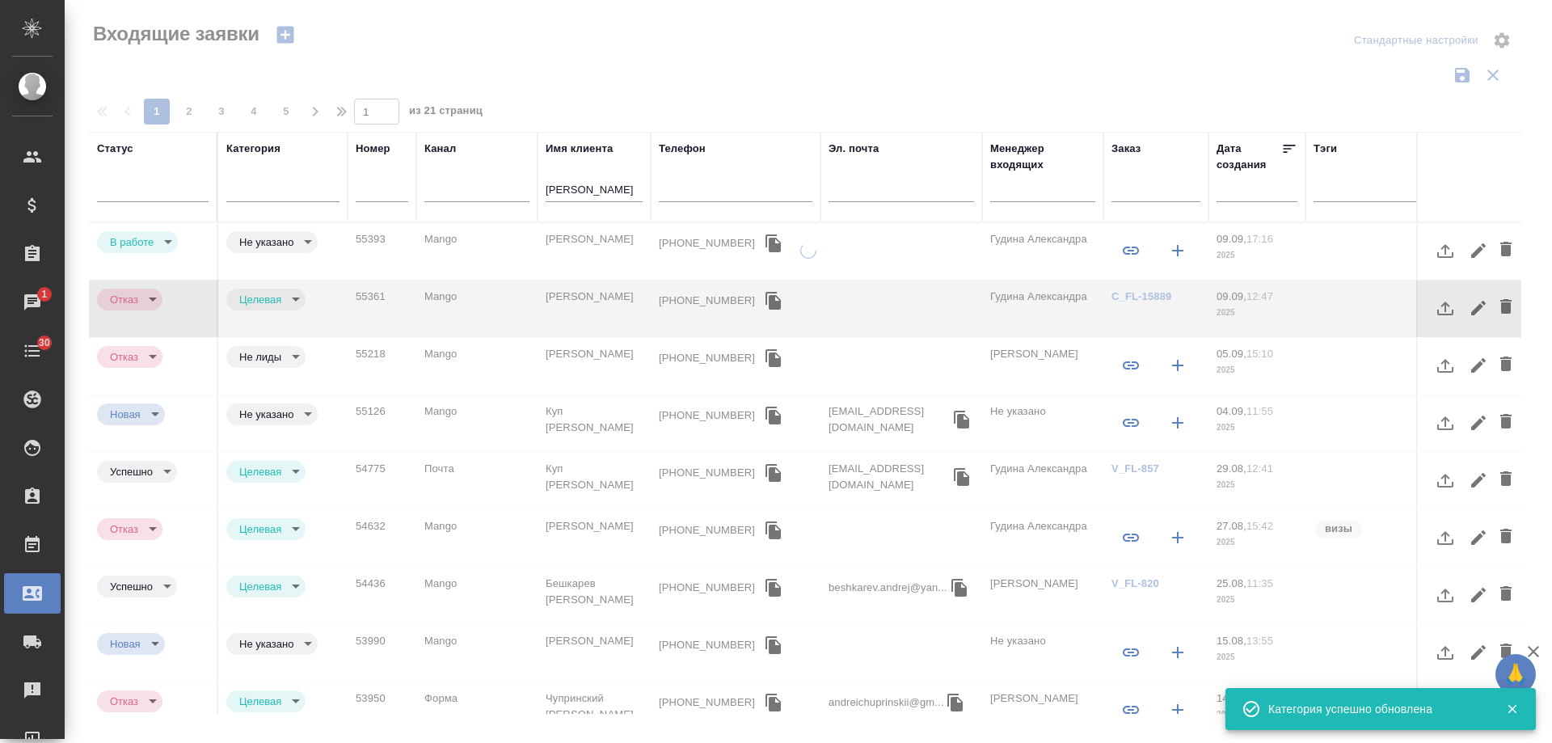
type input "notLead"
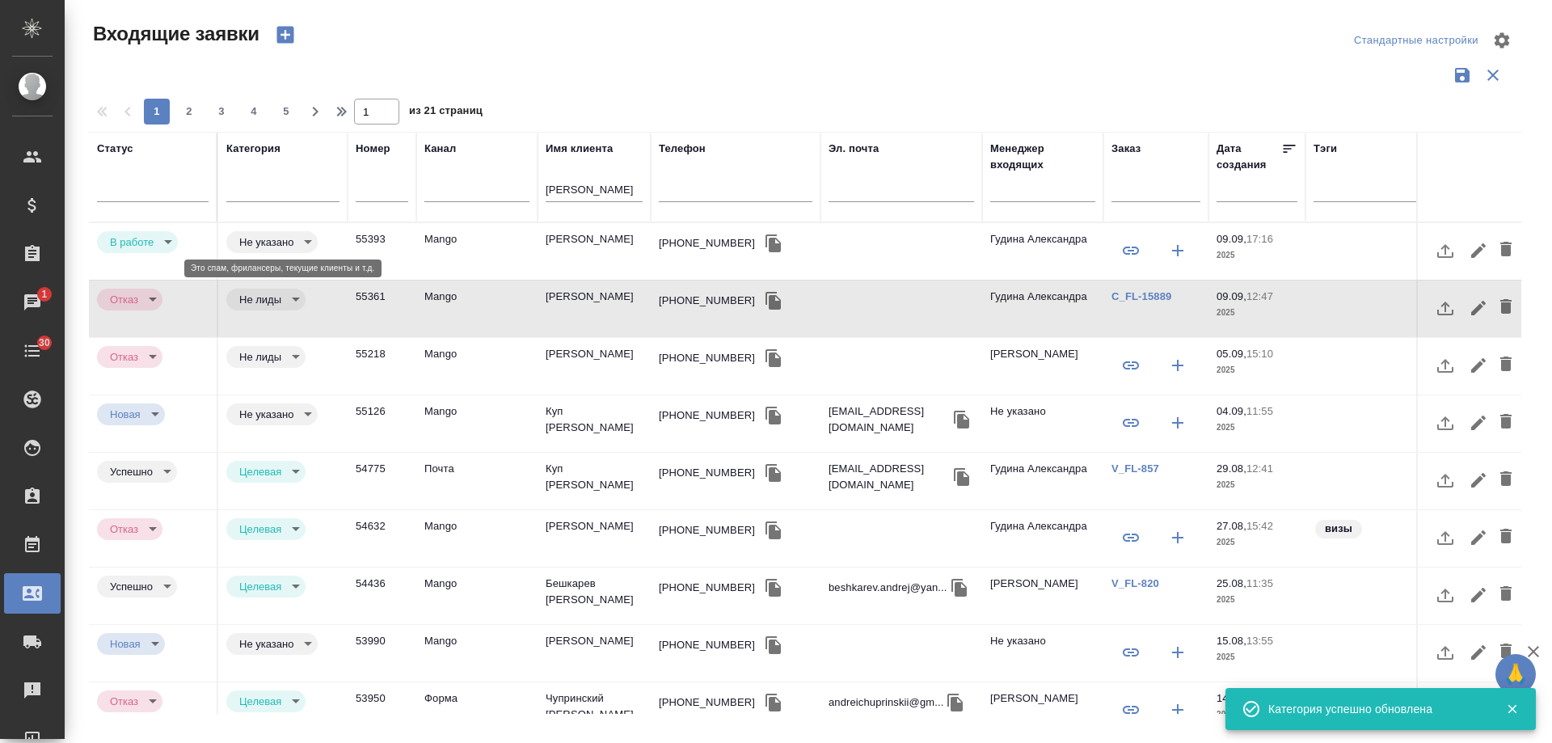
click at [1137, 249] on icon "button" at bounding box center [1130, 250] width 19 height 19
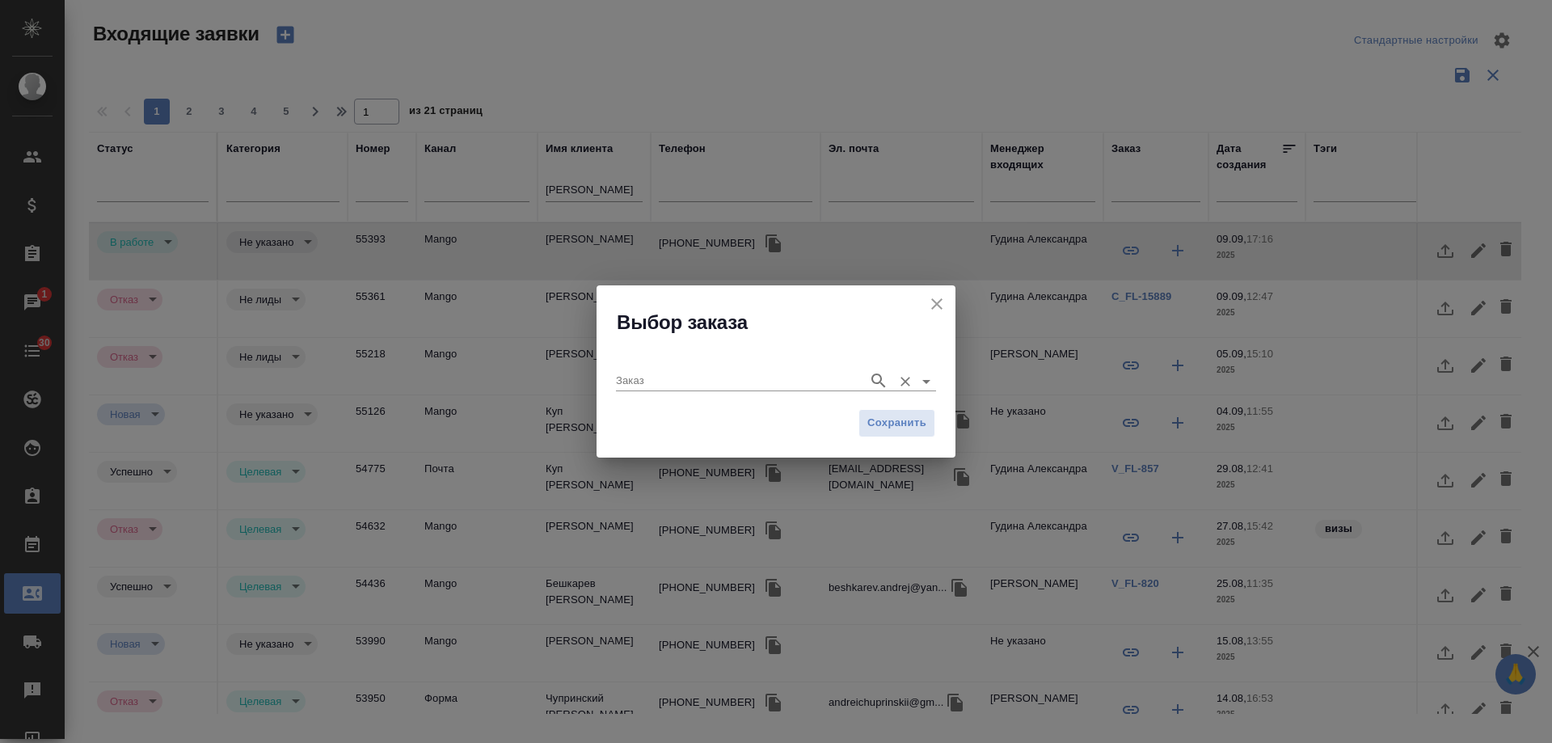
click at [749, 366] on div "Заказ" at bounding box center [776, 374] width 320 height 33
click at [739, 378] on input "Заказ" at bounding box center [738, 380] width 244 height 19
paste input "C_FL-15893"
type input "C_FL-15893"
click at [875, 379] on icon "button" at bounding box center [878, 380] width 19 height 19
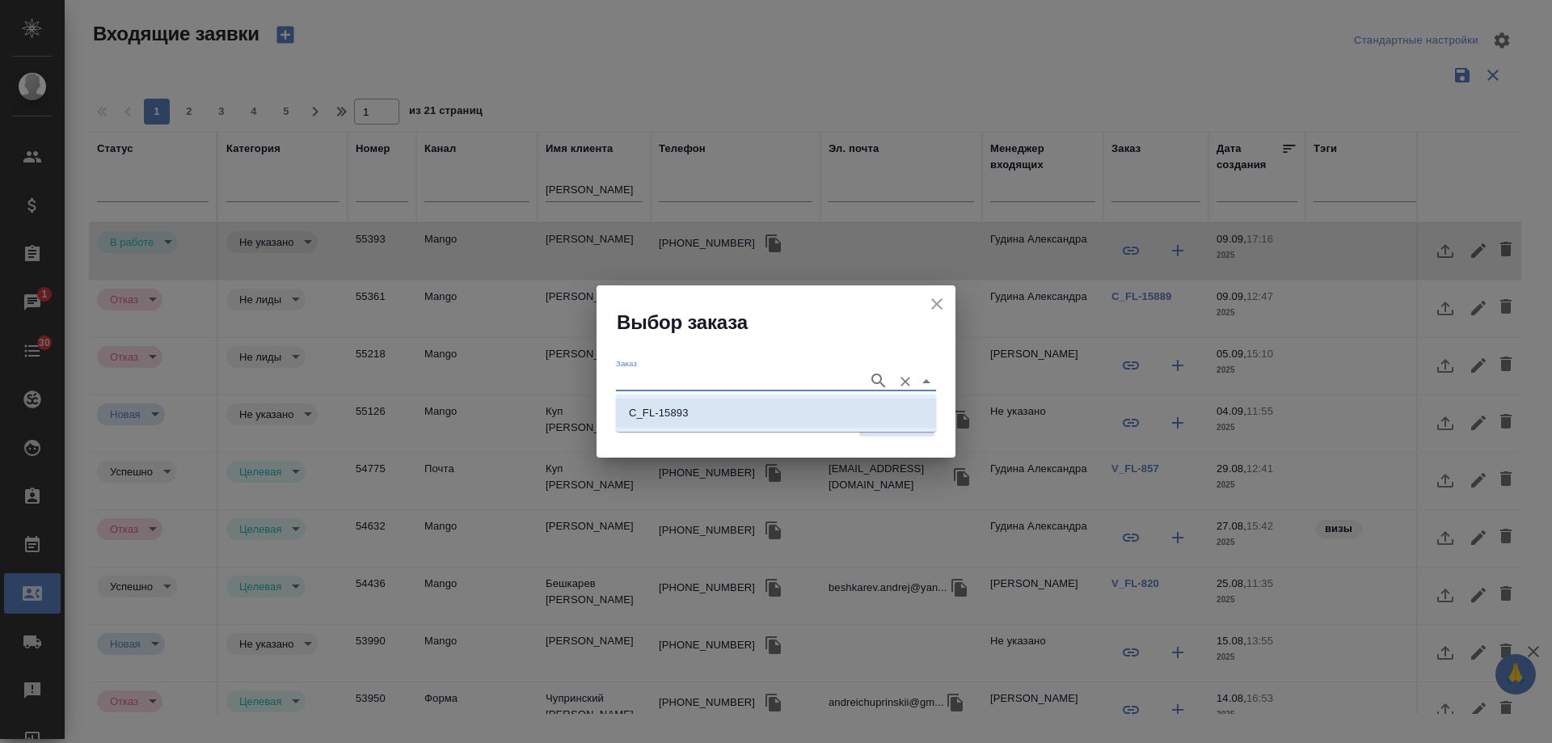
click at [737, 414] on li "C_FL-15893" at bounding box center [776, 413] width 320 height 29
type input "C_FL-15893"
click at [897, 429] on span "Сохранить" at bounding box center [896, 423] width 59 height 19
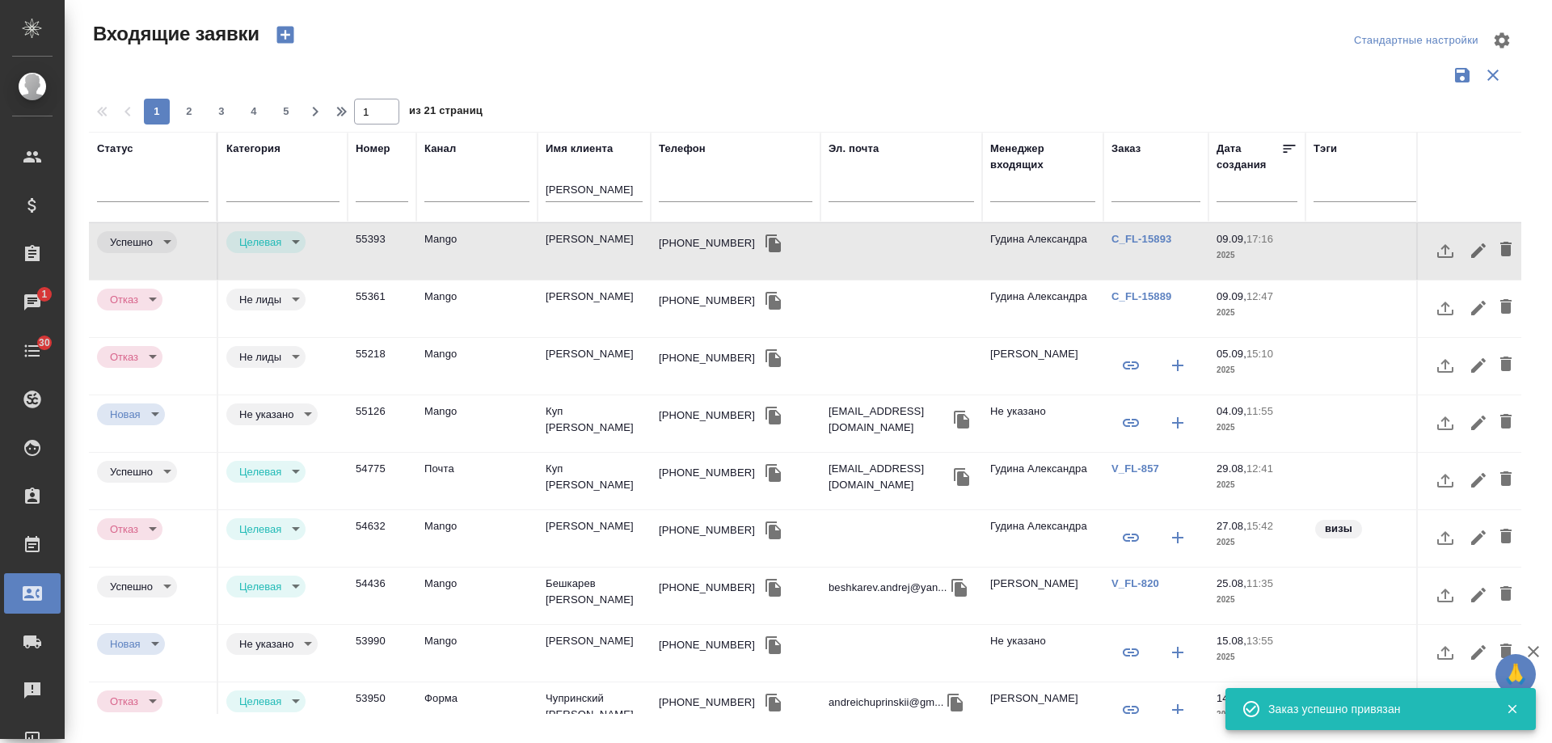
type input "completed"
type input "target"
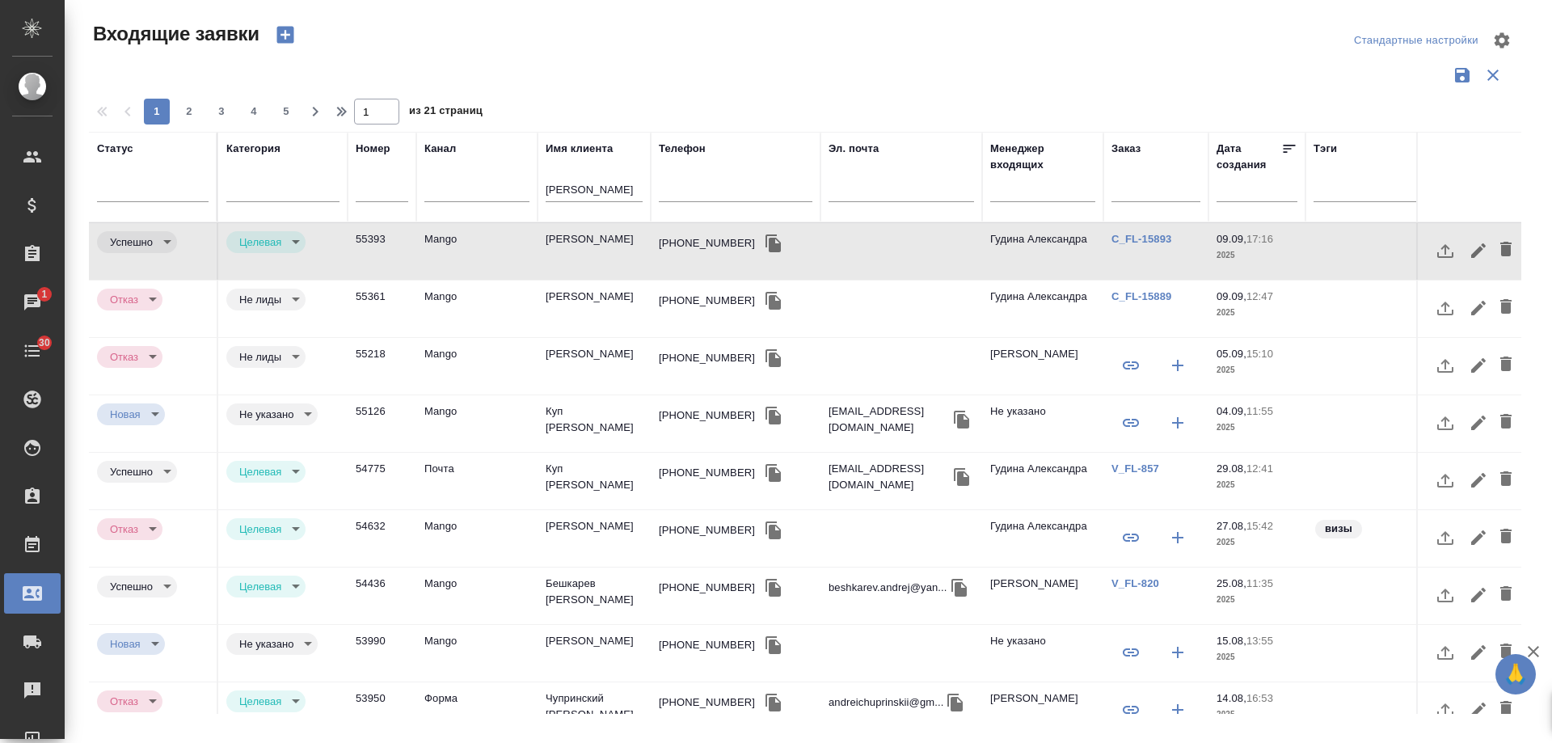
click at [603, 310] on td "Андрей" at bounding box center [594, 309] width 113 height 57
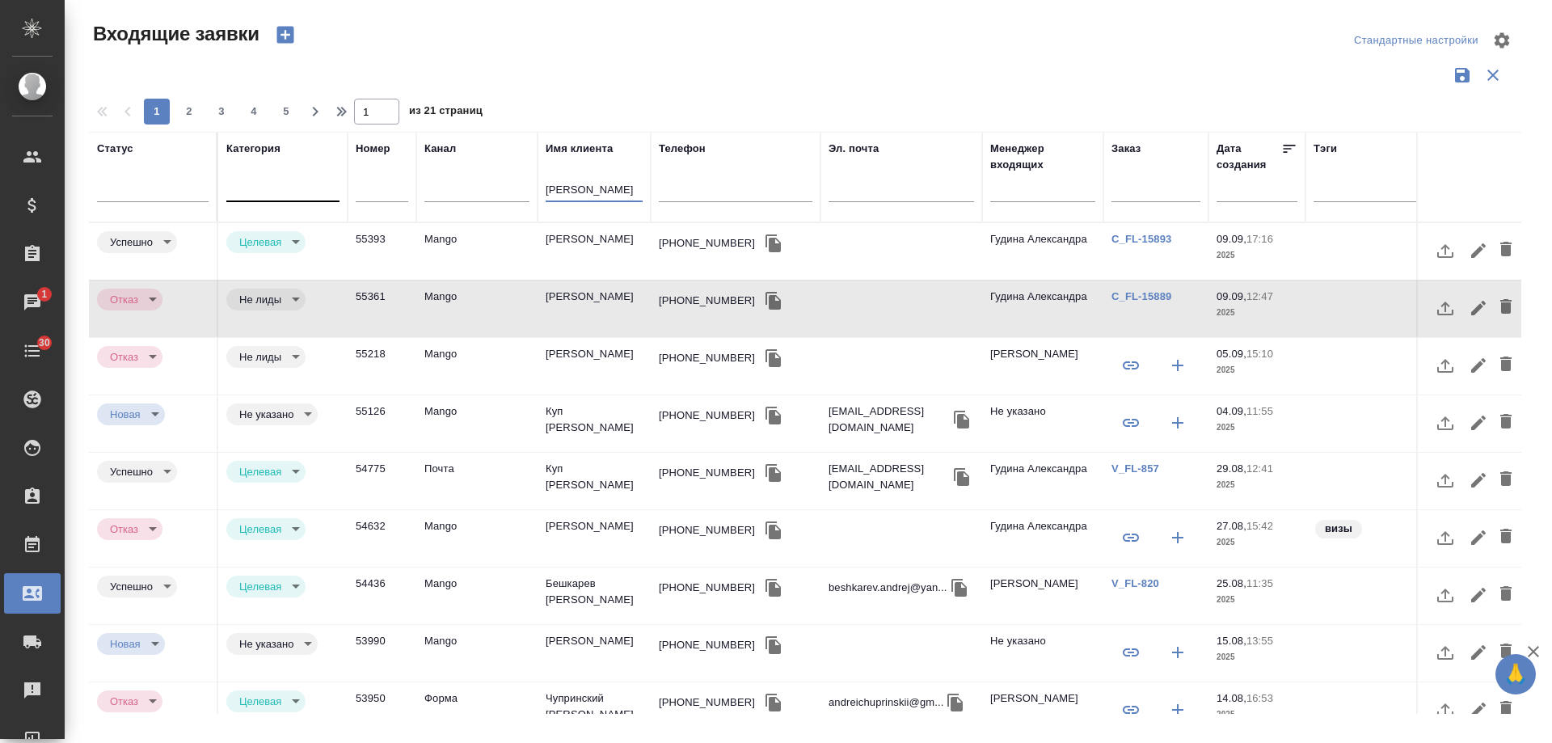
drag, startPoint x: 443, startPoint y: 193, endPoint x: 310, endPoint y: 192, distance: 133.4
click at [310, 192] on tr "Статус Категория Номер Канал Имя клиента андрей Телефон Эл. почта Менеджер вход…" at bounding box center [1029, 177] width 1880 height 91
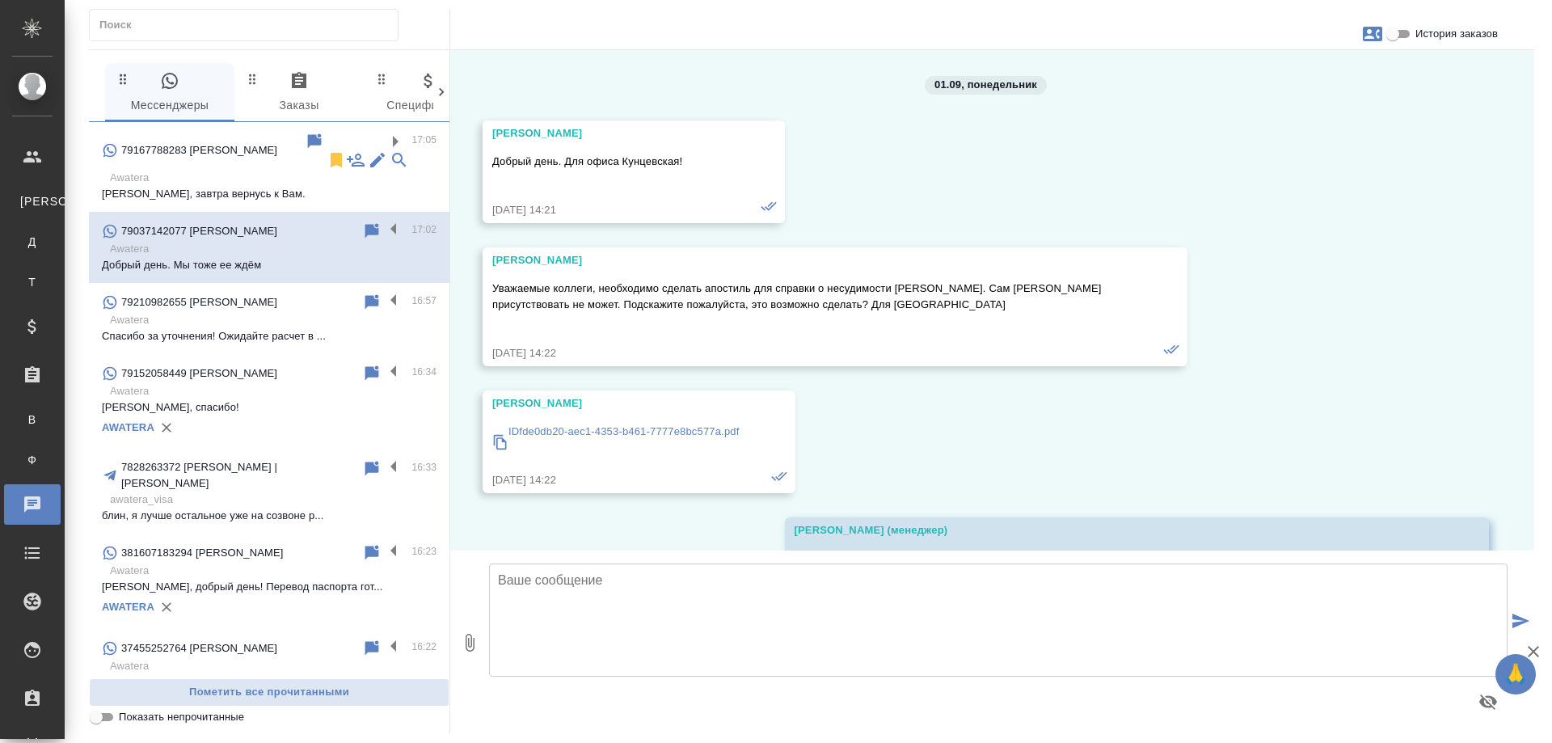
scroll to position [8520, 0]
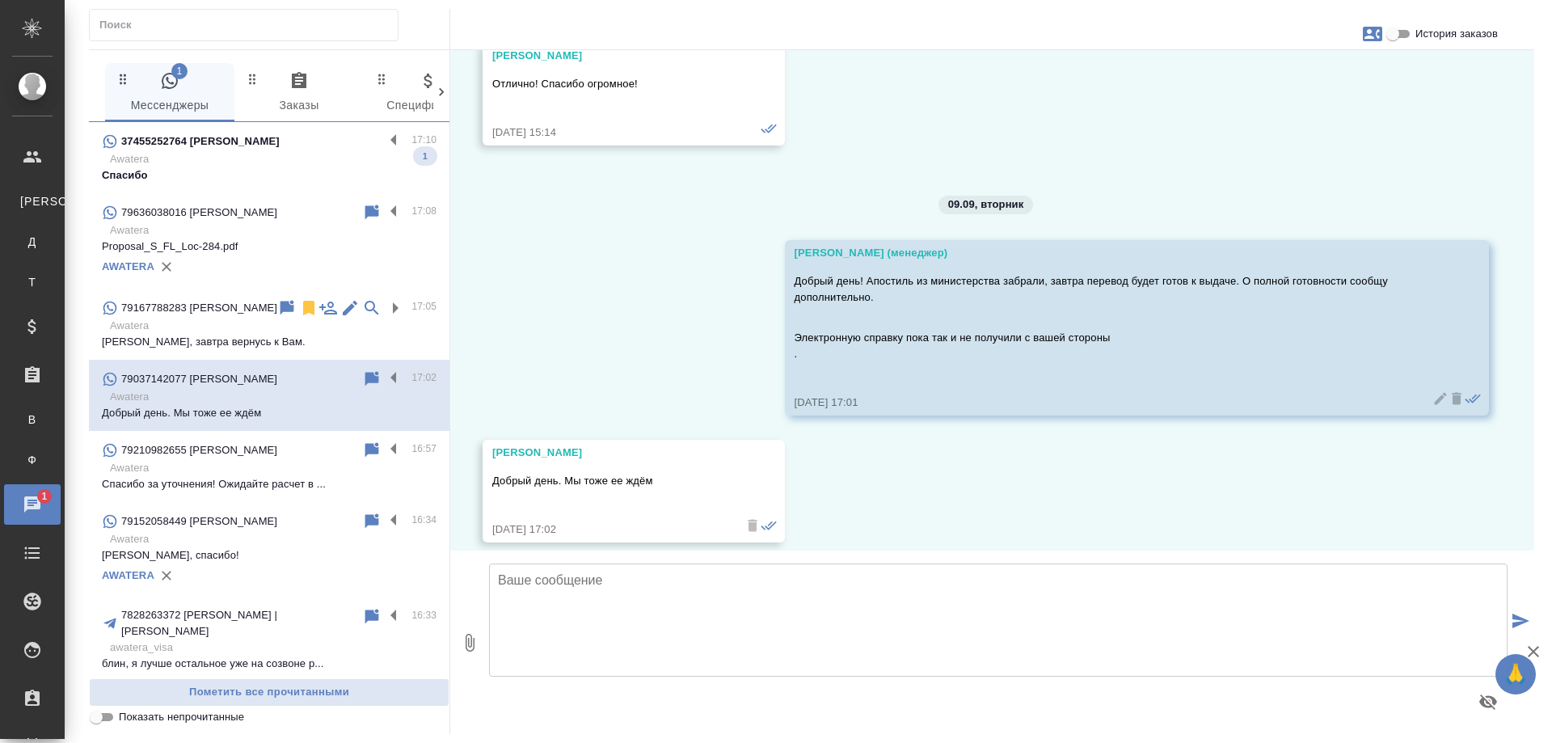
click at [277, 159] on p "Awatera" at bounding box center [273, 159] width 327 height 16
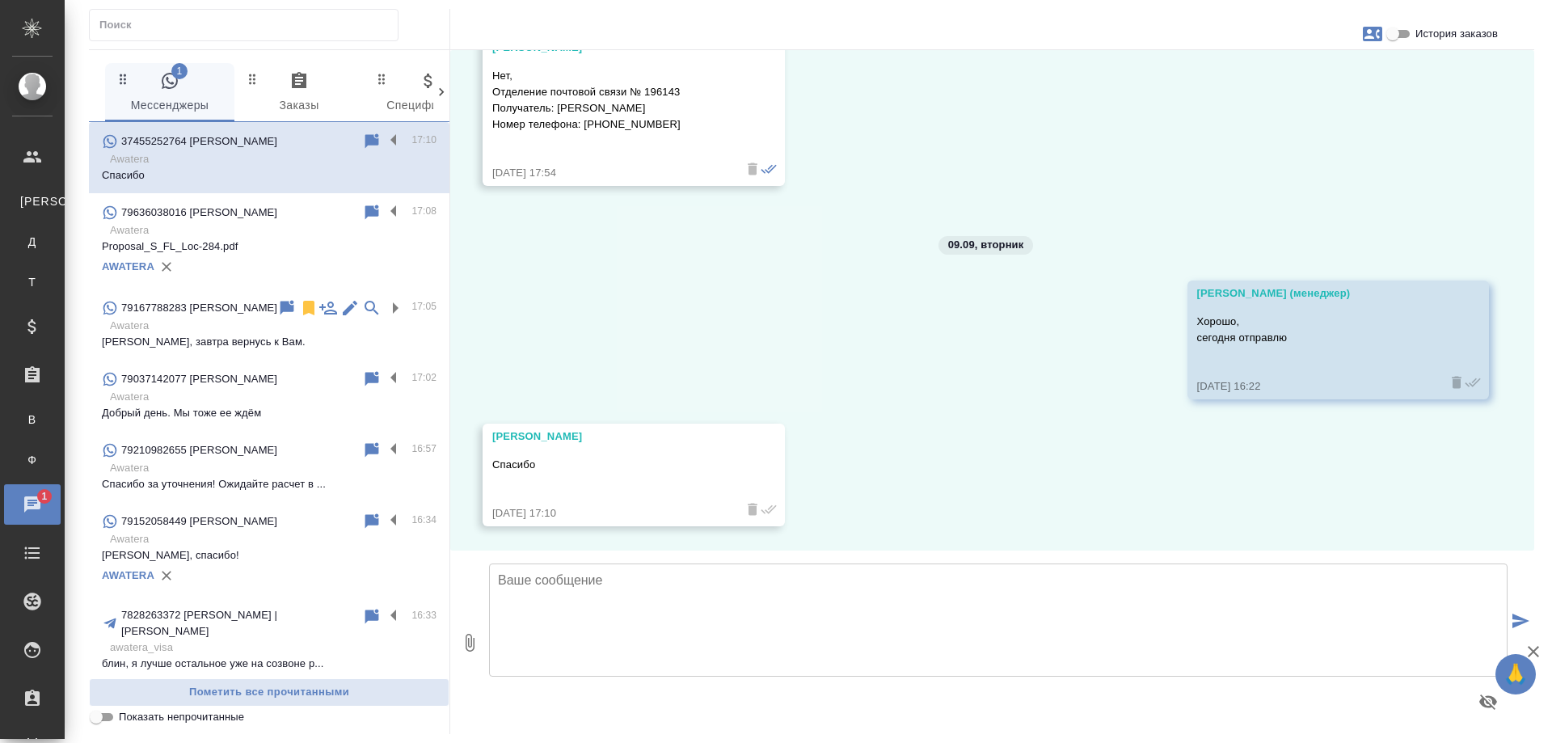
scroll to position [3893, 0]
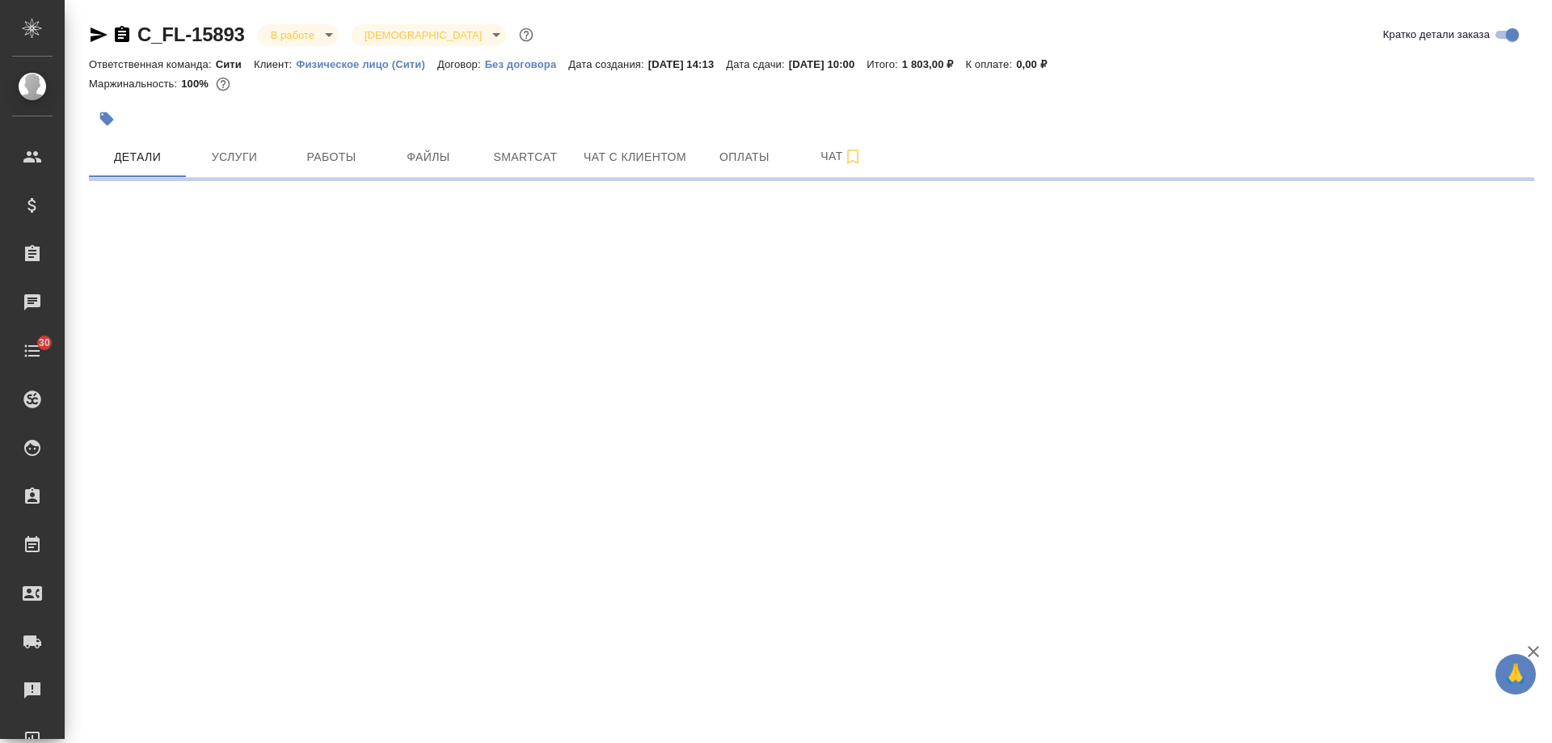
select select "RU"
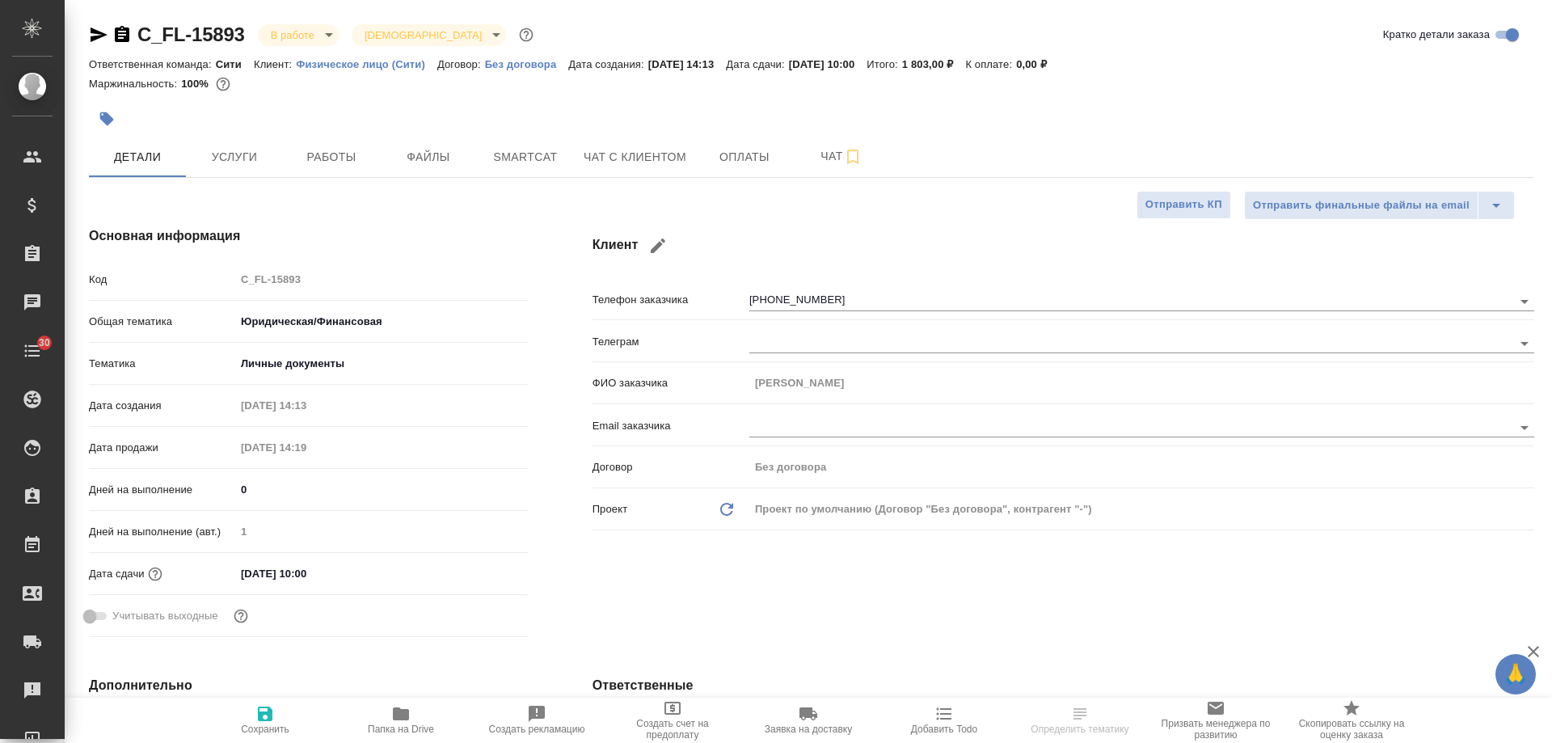
type textarea "x"
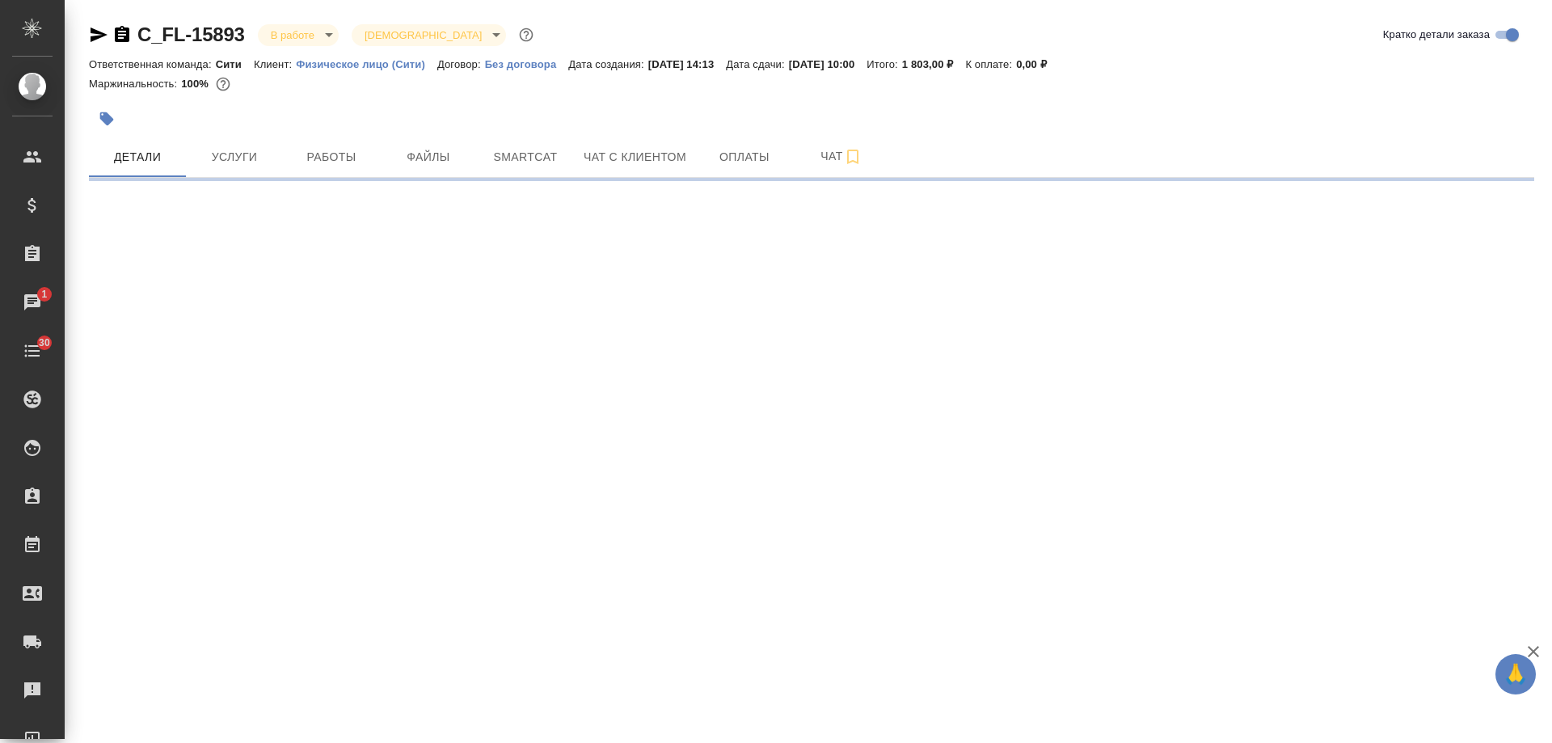
select select "RU"
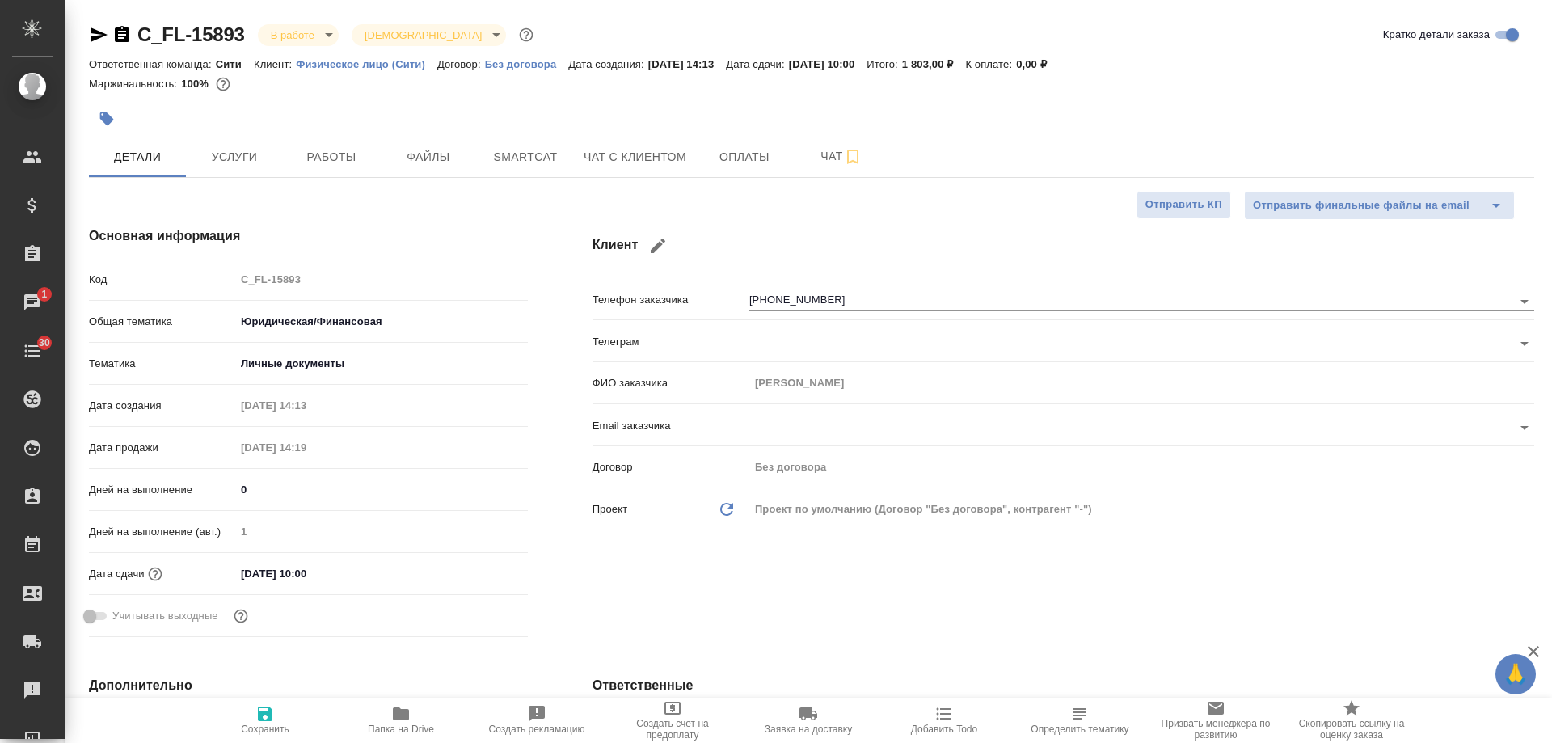
type textarea "x"
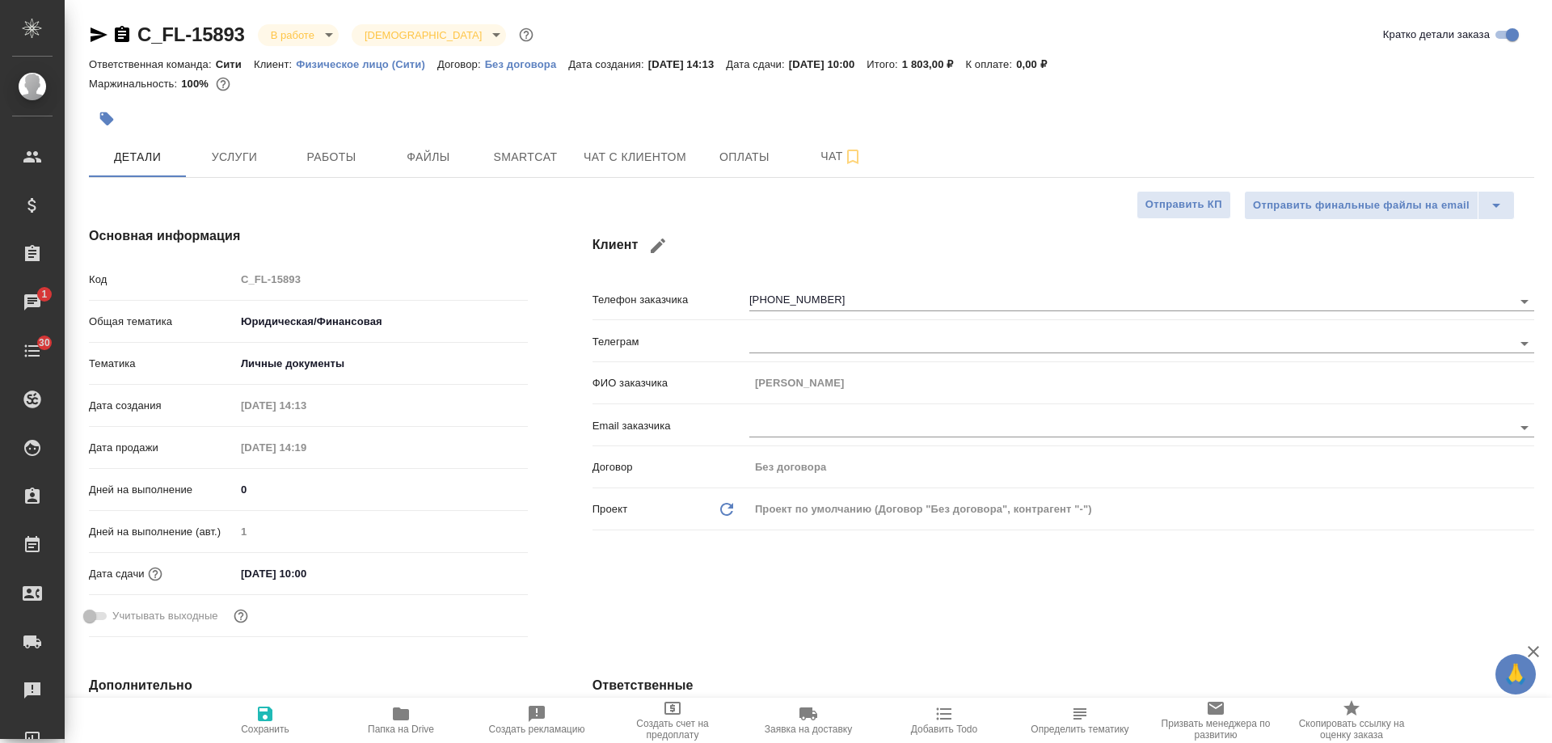
type textarea "x"
click at [121, 37] on icon "button" at bounding box center [122, 34] width 15 height 16
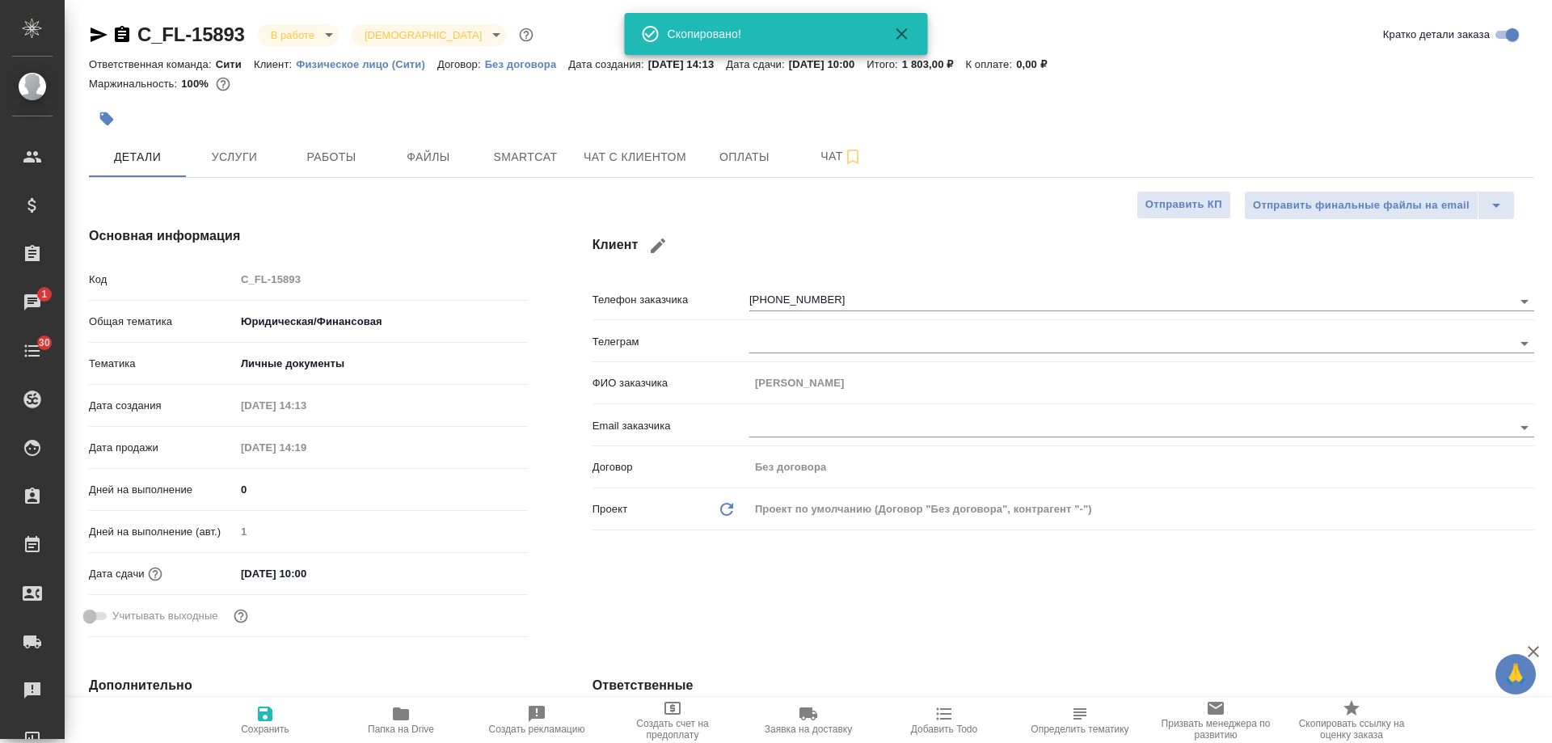
type textarea "x"
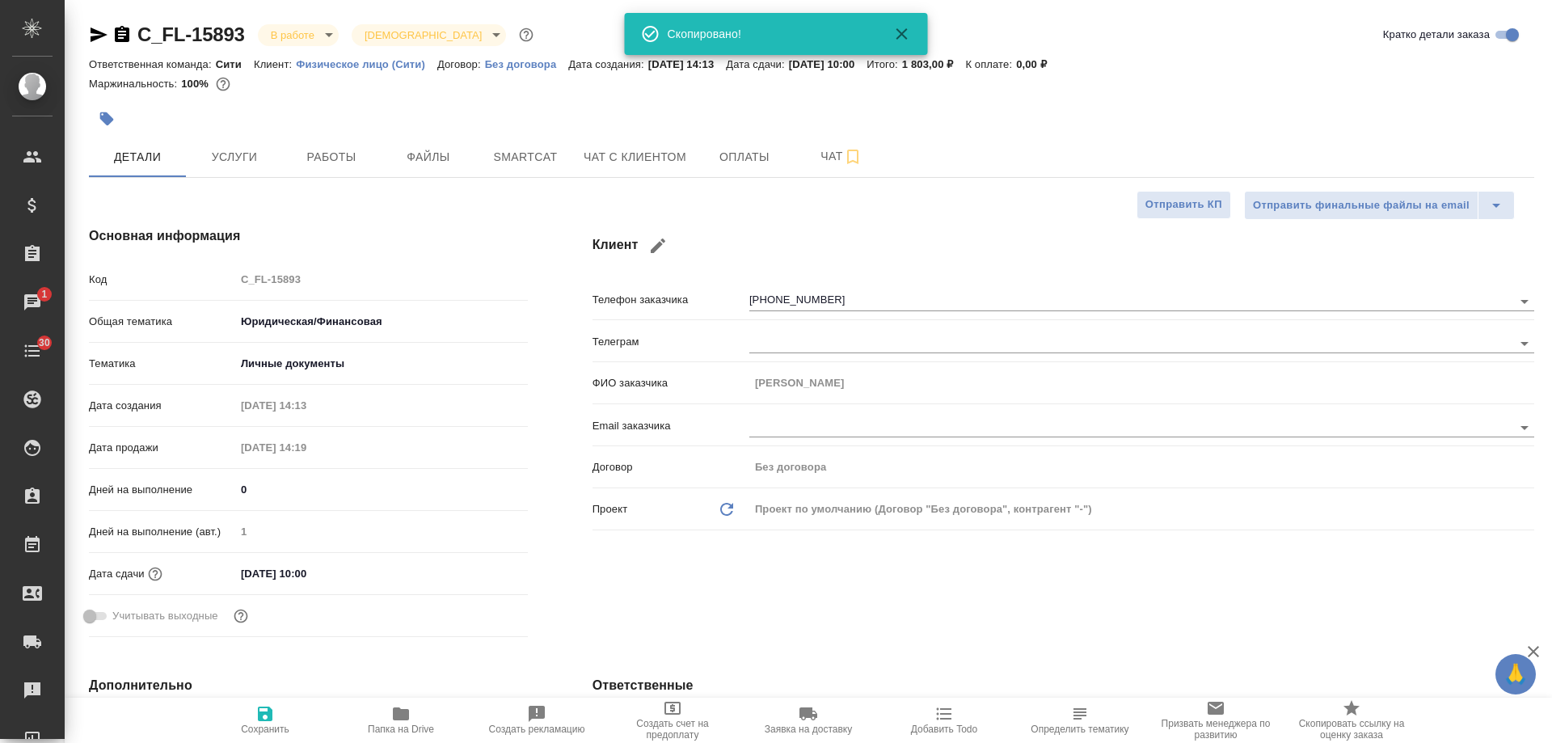
type textarea "x"
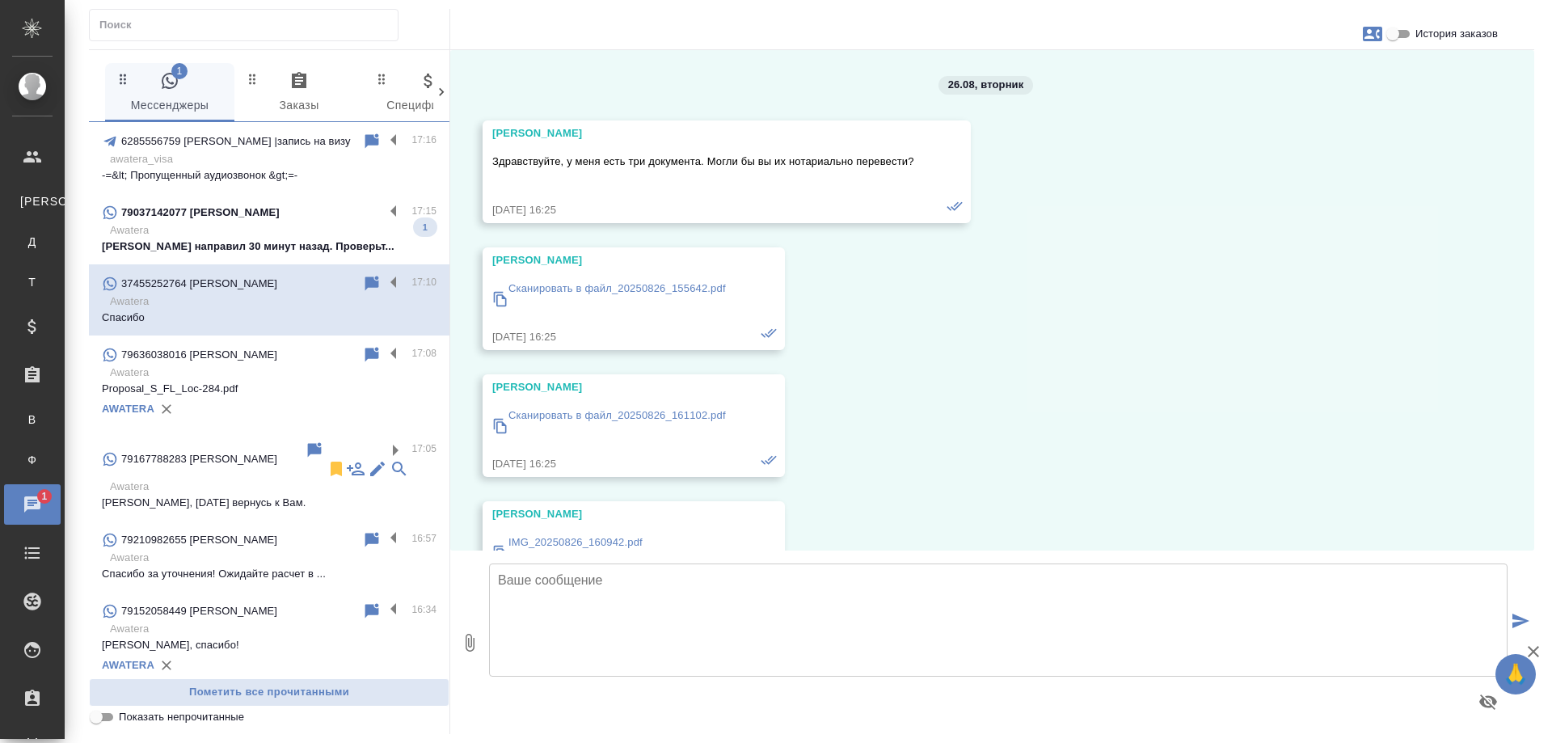
scroll to position [3893, 0]
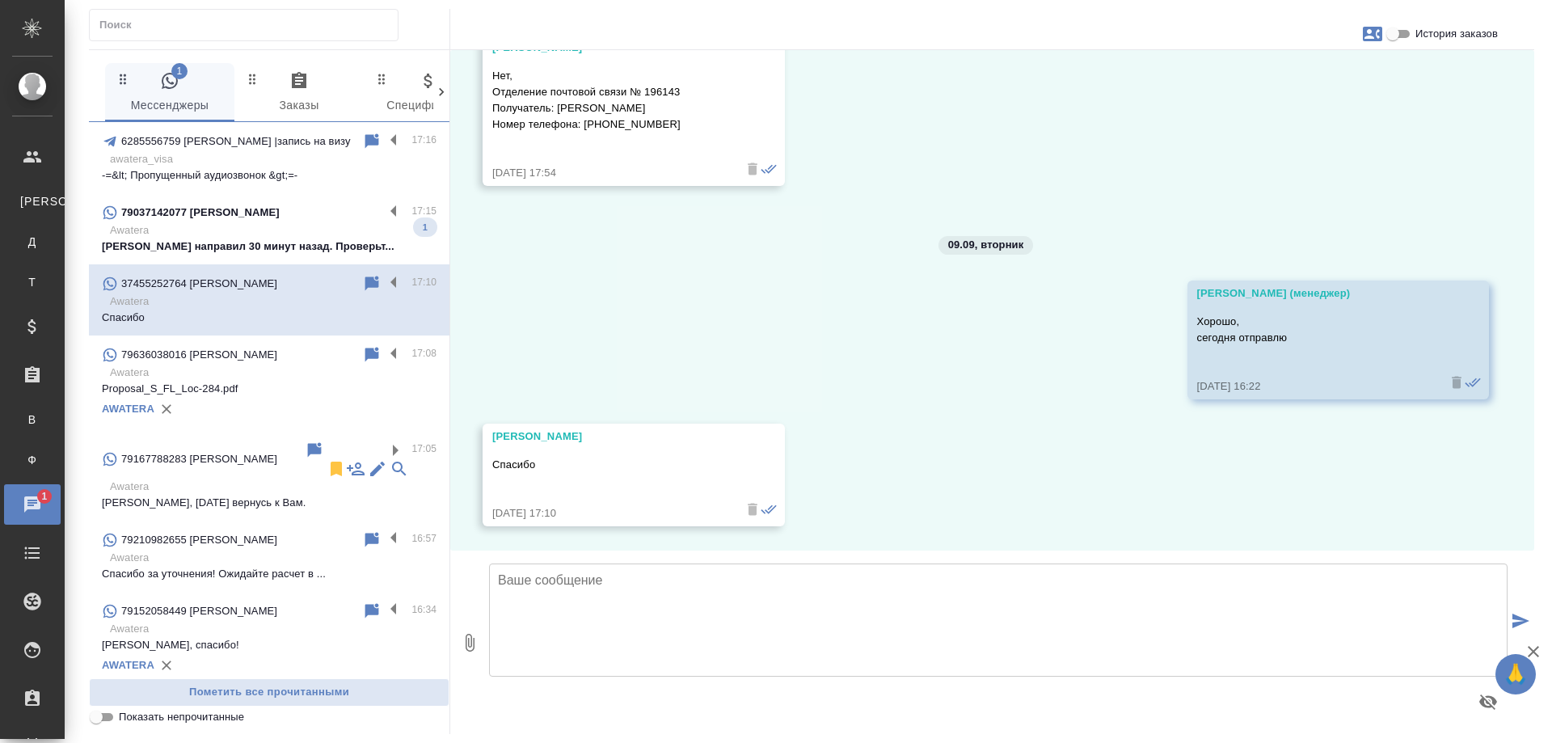
click at [222, 238] on p "Андрей направил 30 минут назад. Проверьт..." at bounding box center [269, 246] width 335 height 16
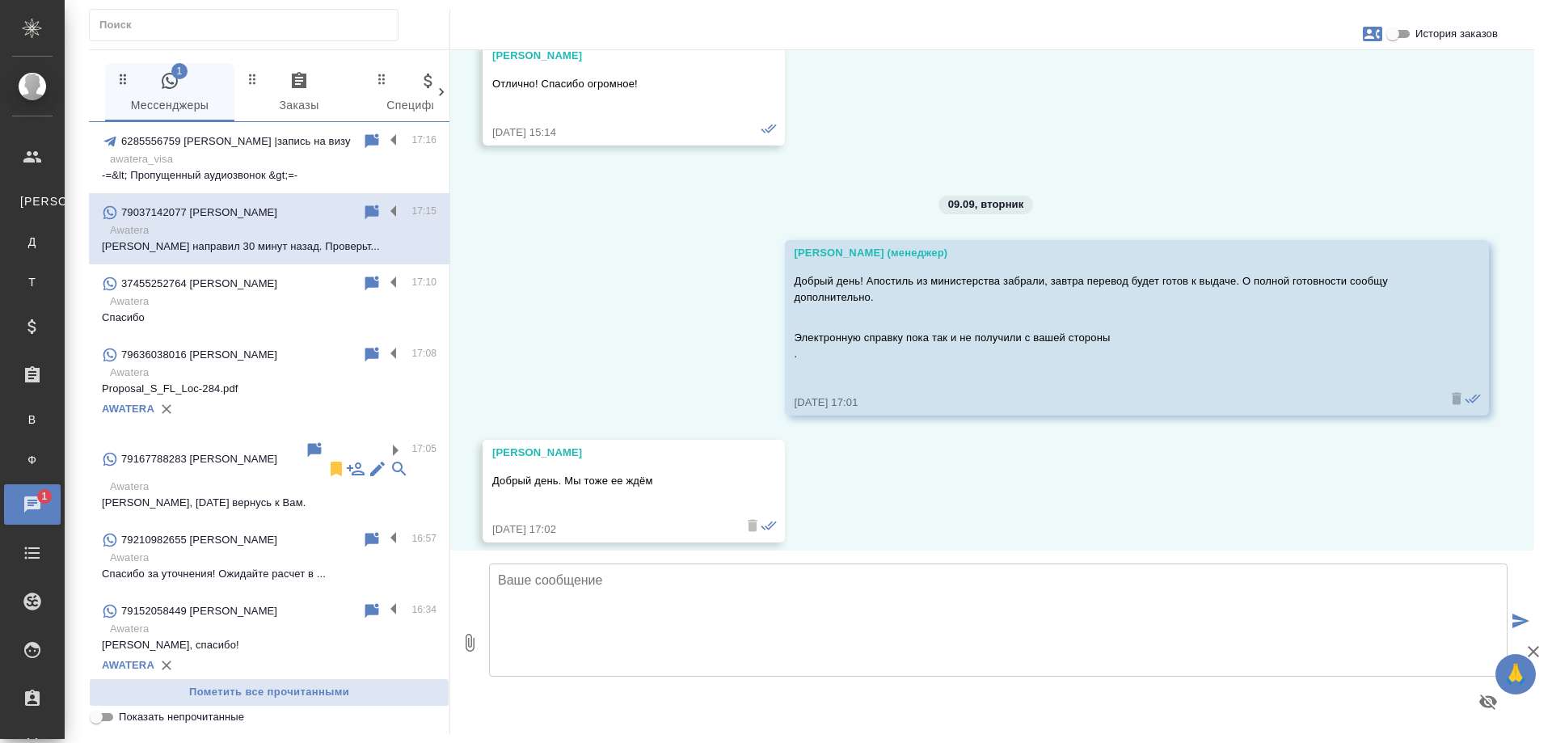
scroll to position [8647, 0]
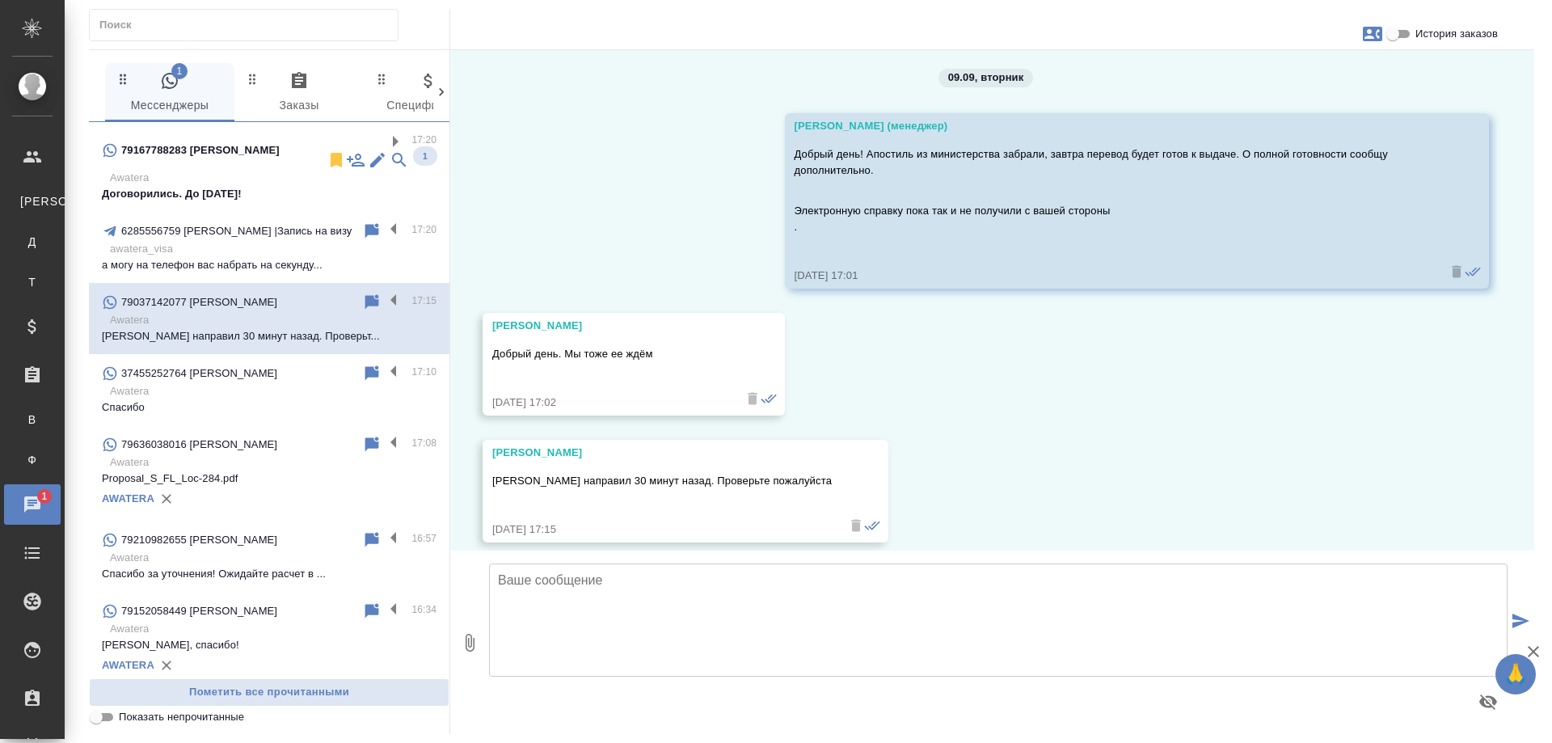
click at [183, 186] on p "Договорились. До [DATE]!" at bounding box center [269, 194] width 335 height 16
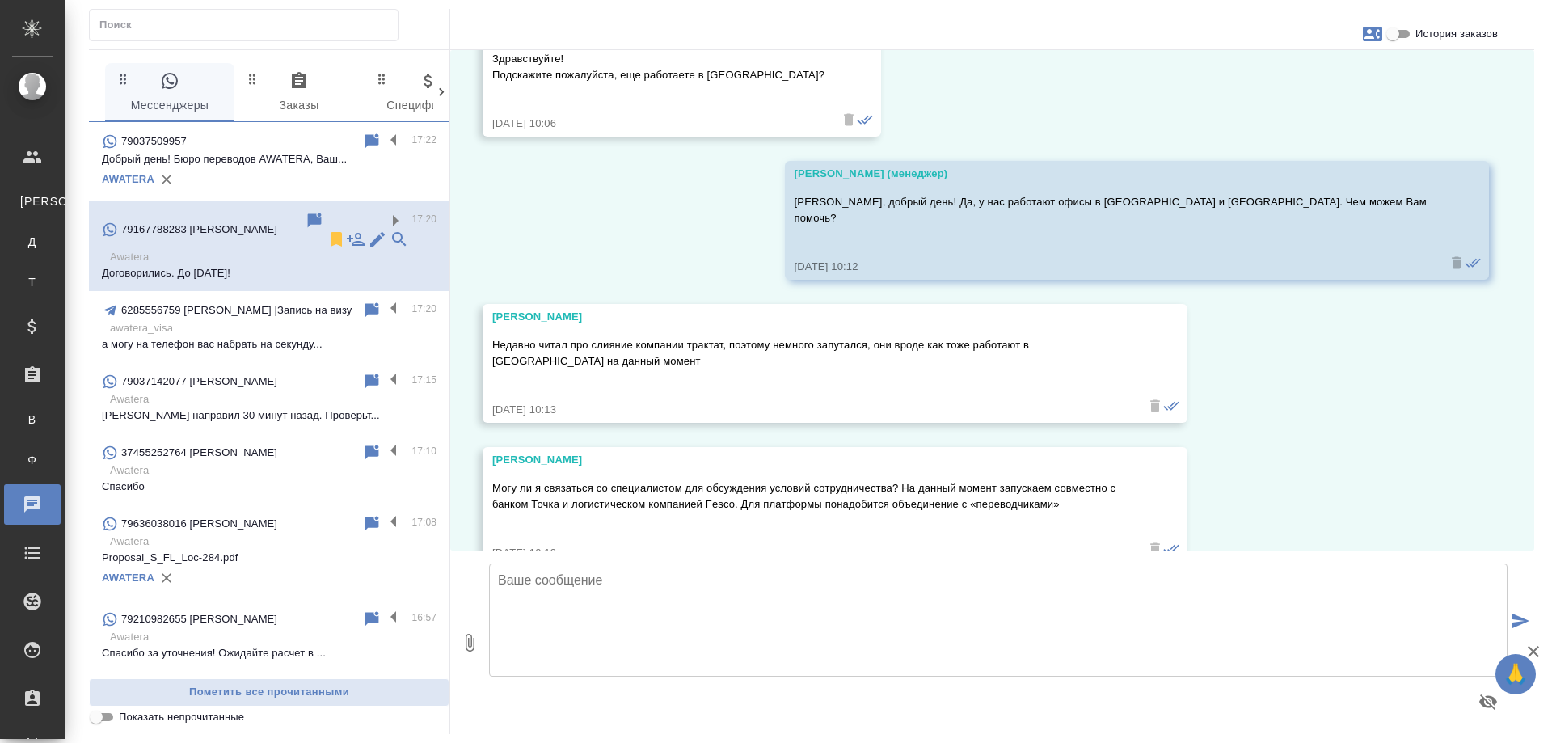
scroll to position [235, 0]
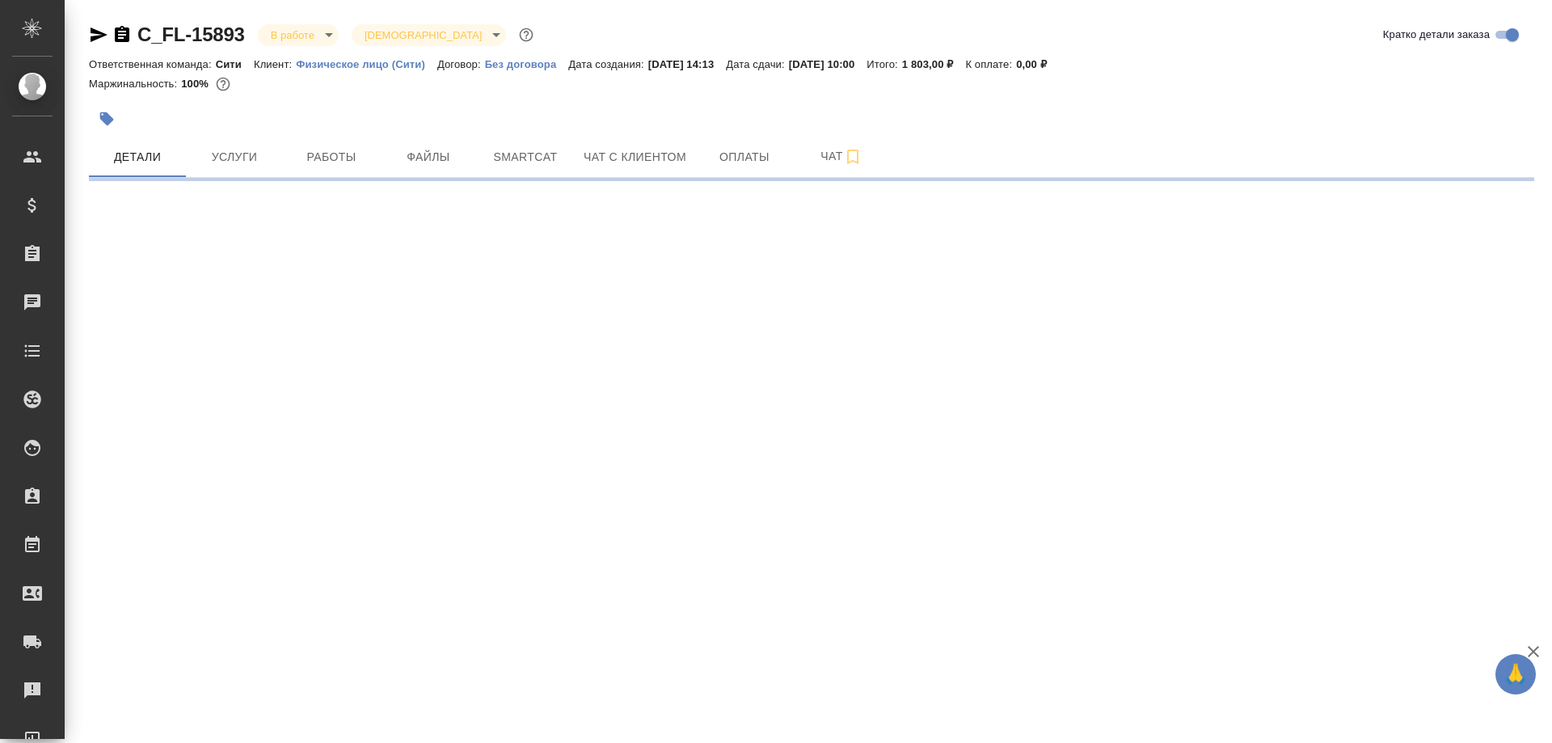
select select "RU"
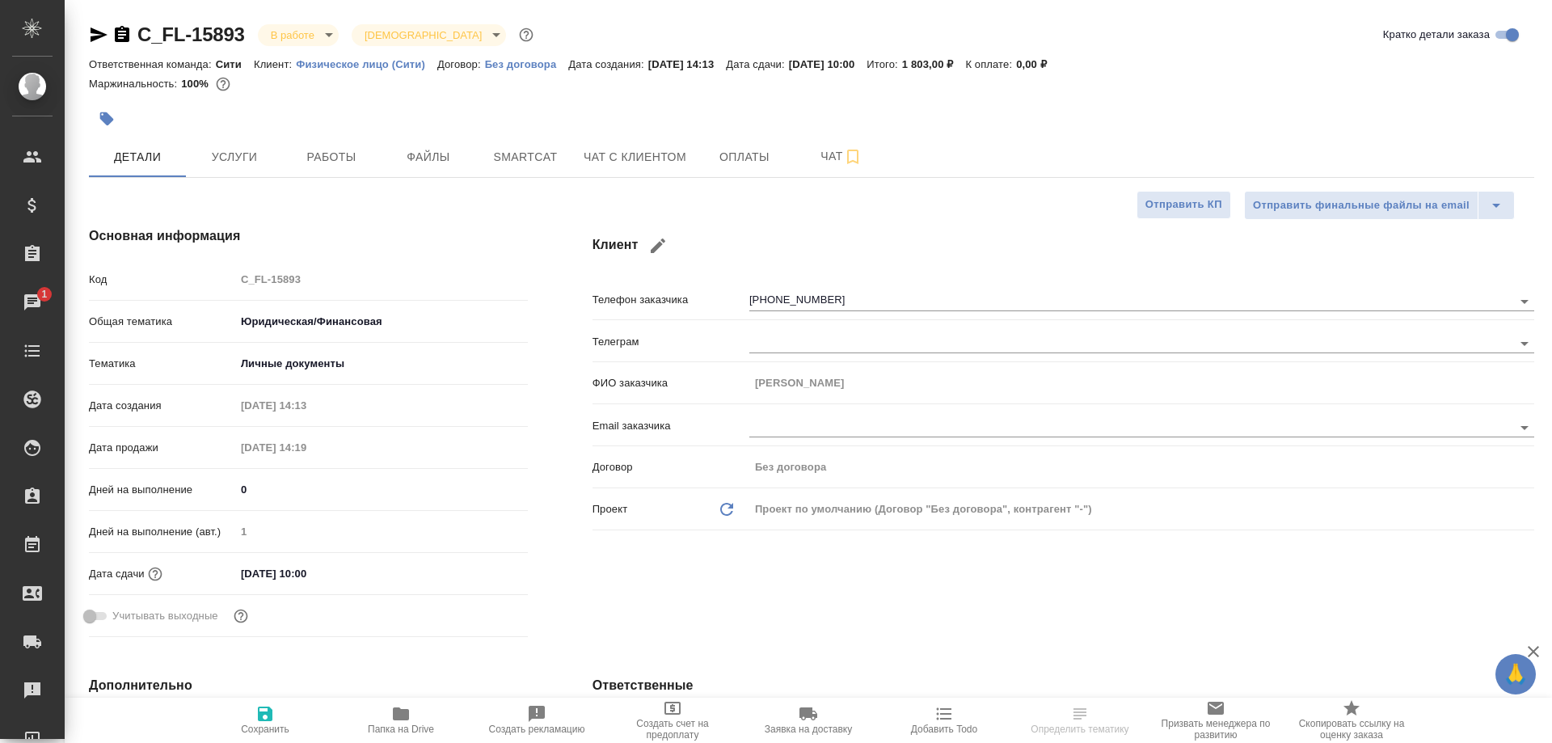
type textarea "x"
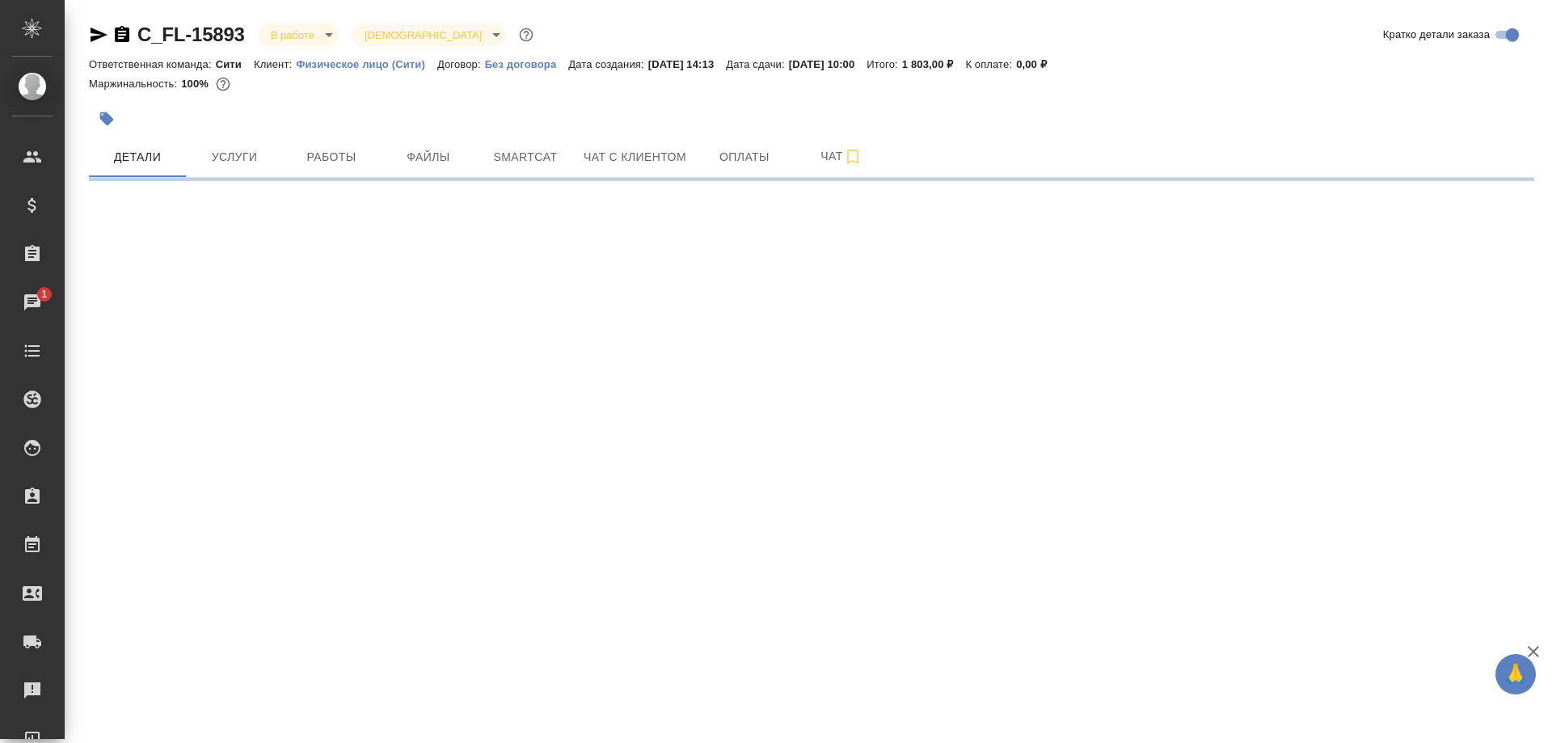
select select "RU"
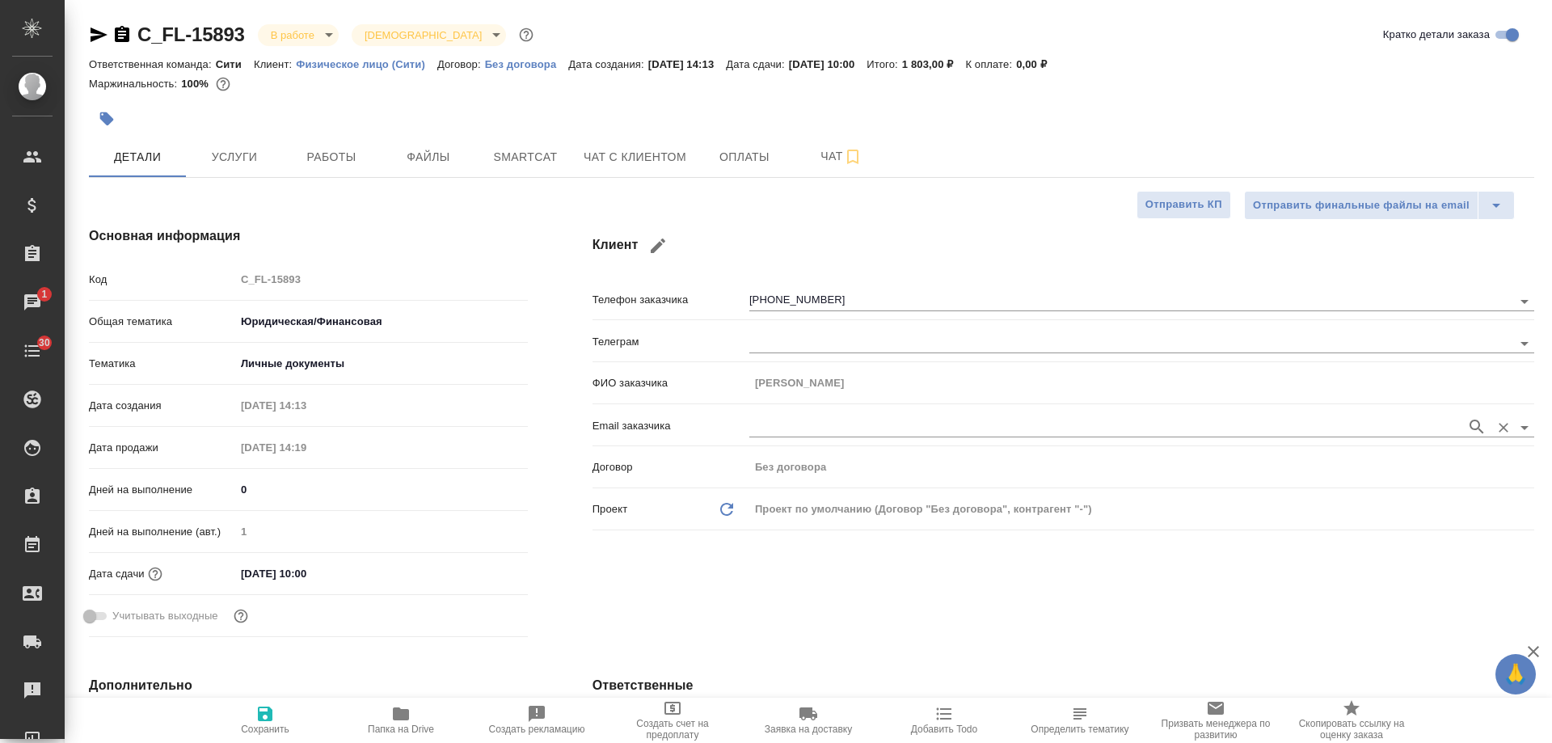
type textarea "x"
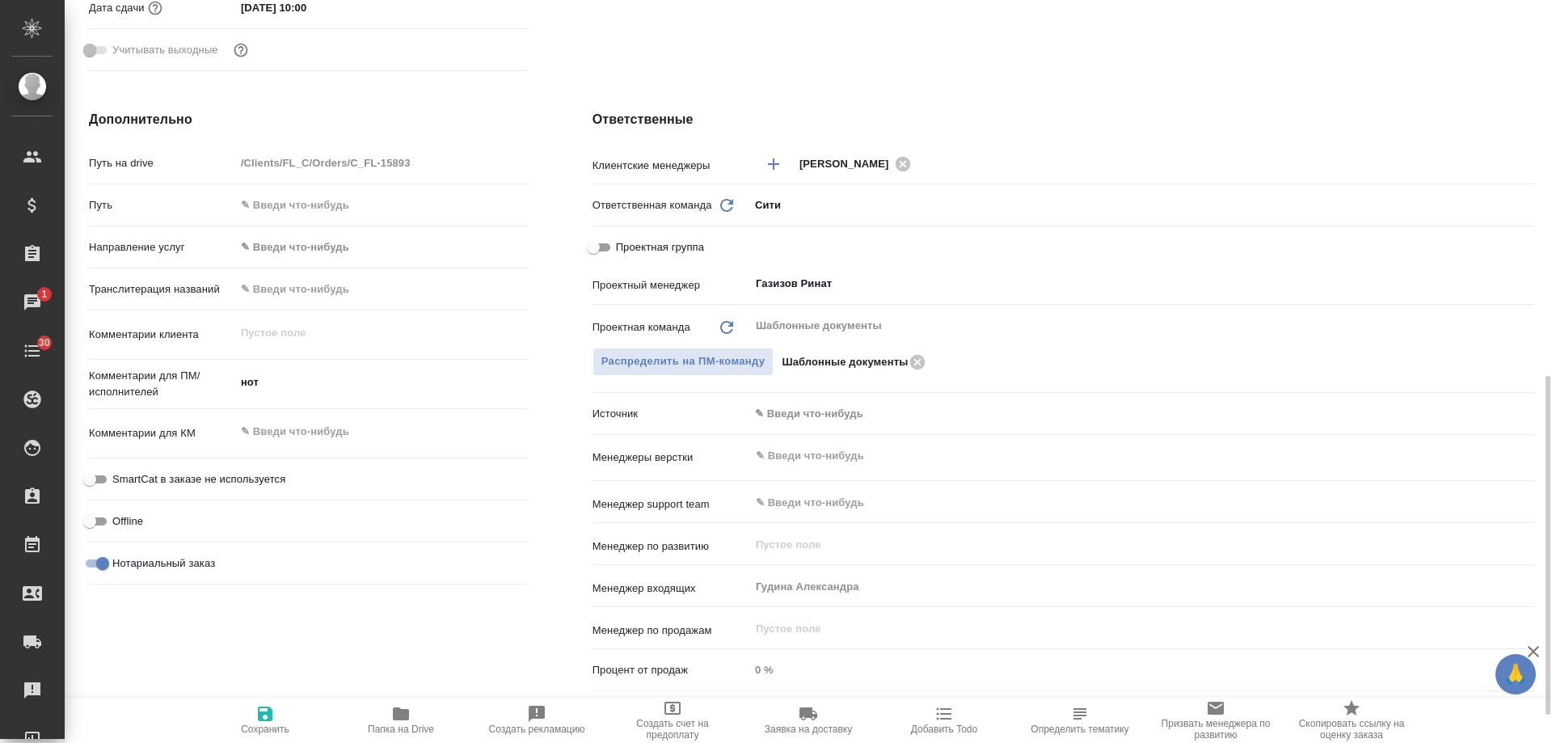
scroll to position [647, 0]
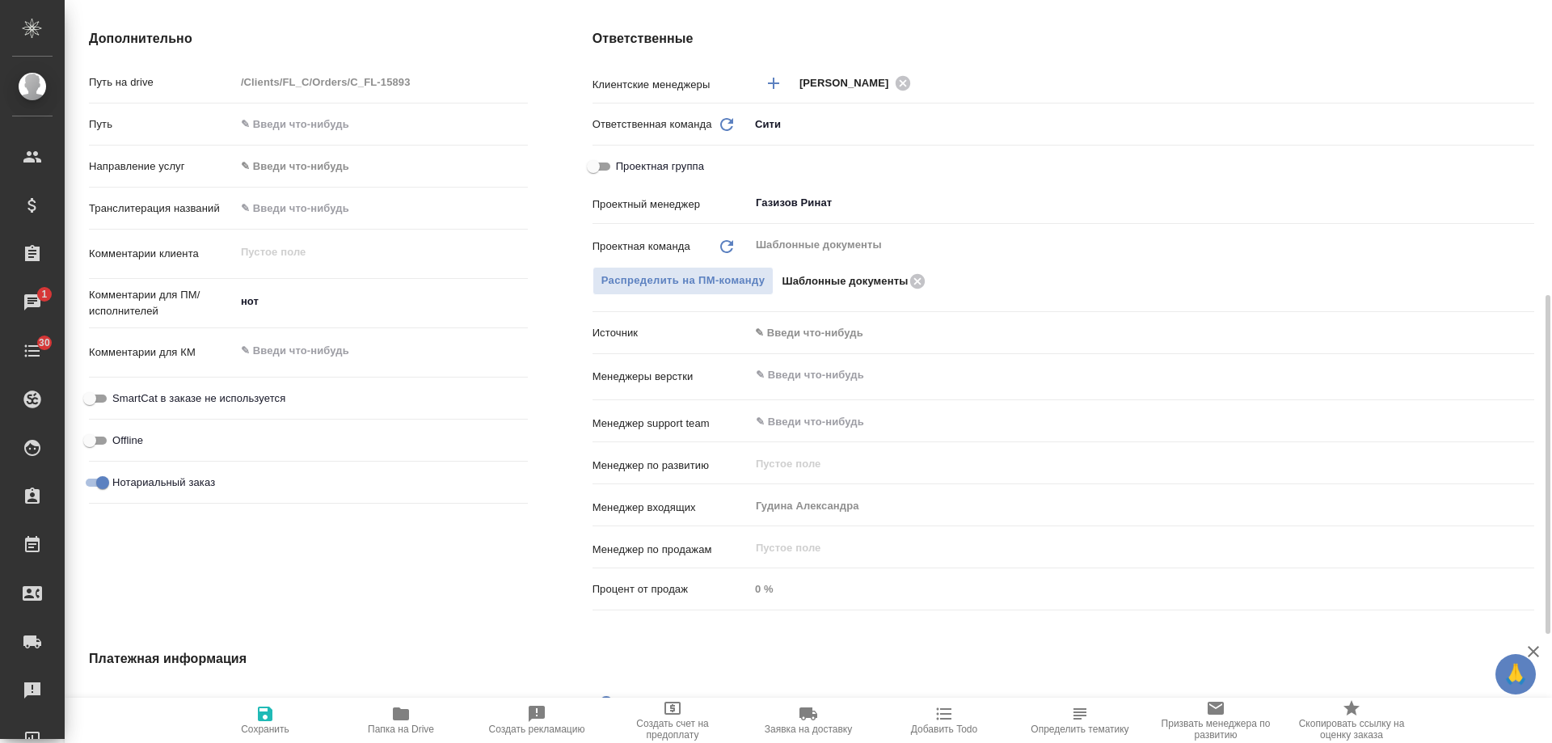
click at [807, 329] on body "🙏 .cls-1 fill:#fff; AWATERA Gudina Alexandra Клиенты Спецификации Заказы 1 Чаты…" at bounding box center [776, 371] width 1552 height 743
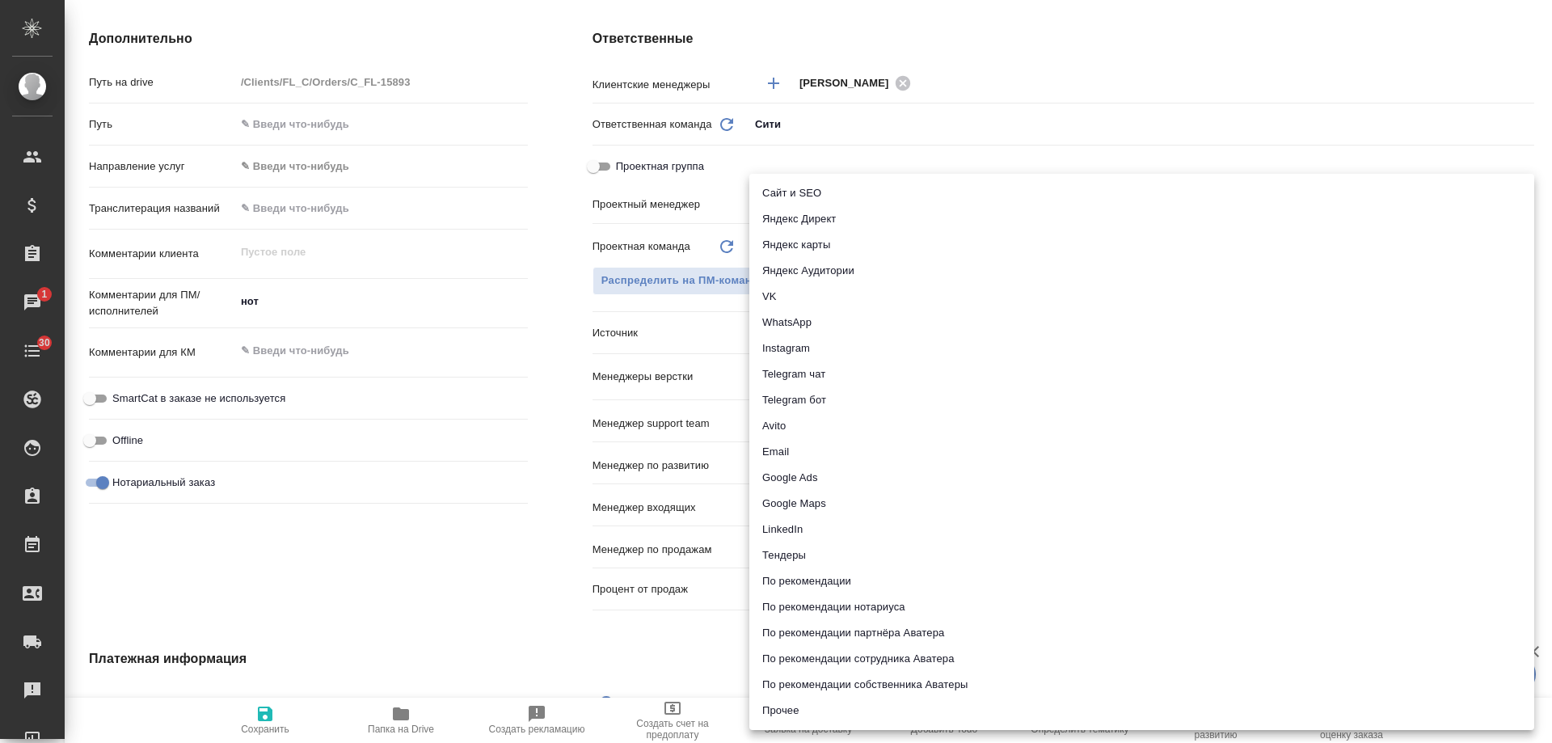
click at [807, 185] on li "Сайт и SEO" at bounding box center [1141, 193] width 785 height 26
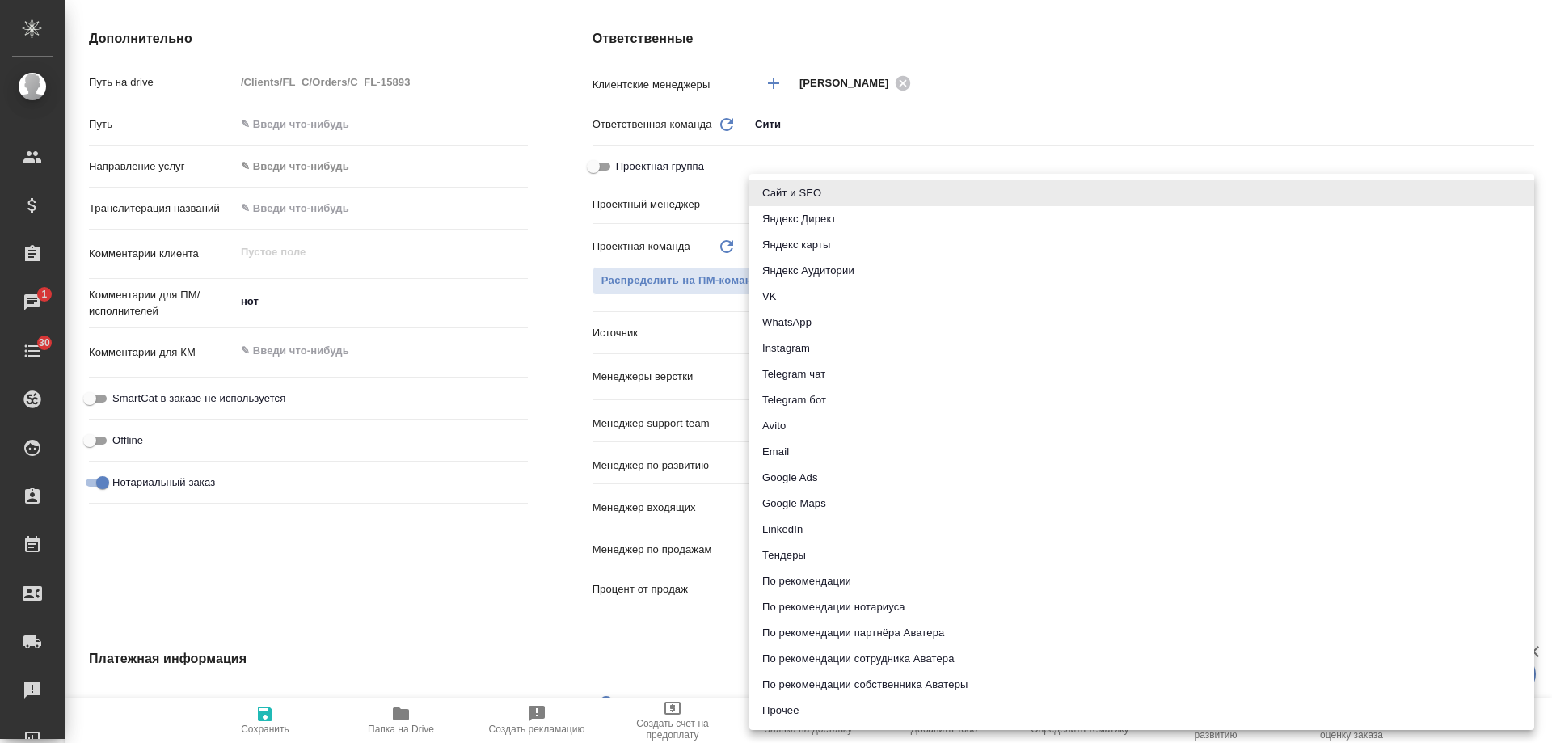
type textarea "x"
type input "seo"
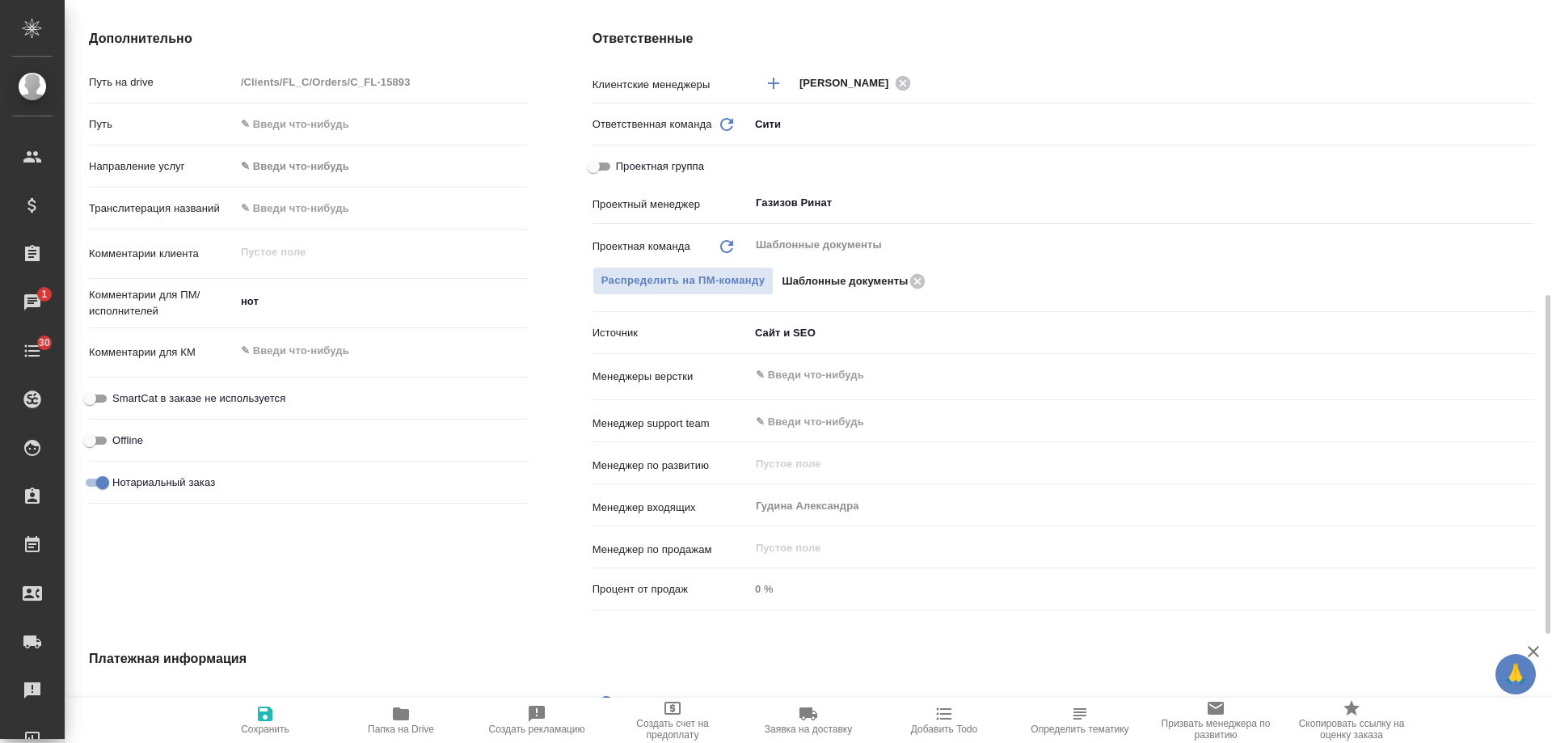
click at [273, 717] on icon "button" at bounding box center [264, 713] width 19 height 19
type textarea "x"
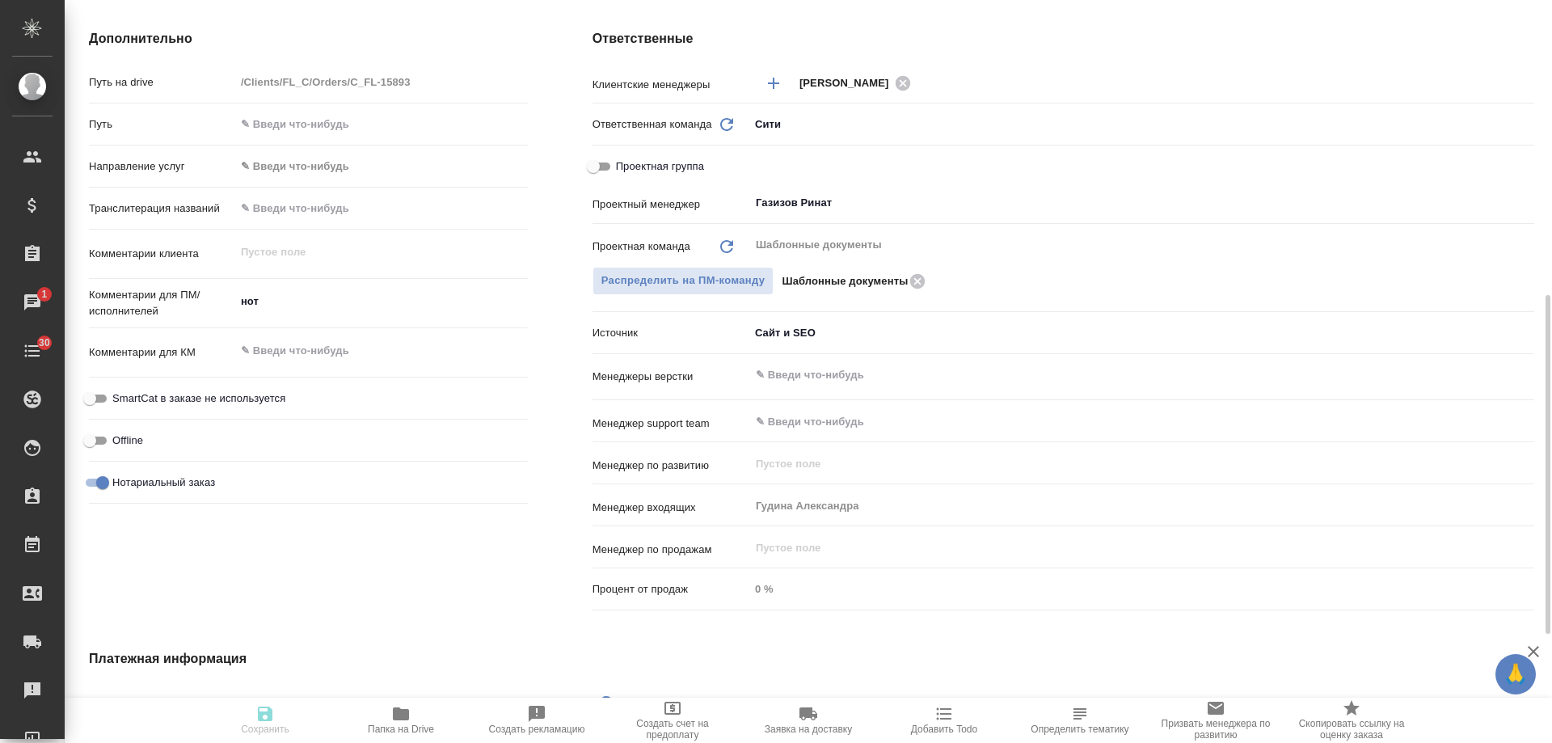
type textarea "x"
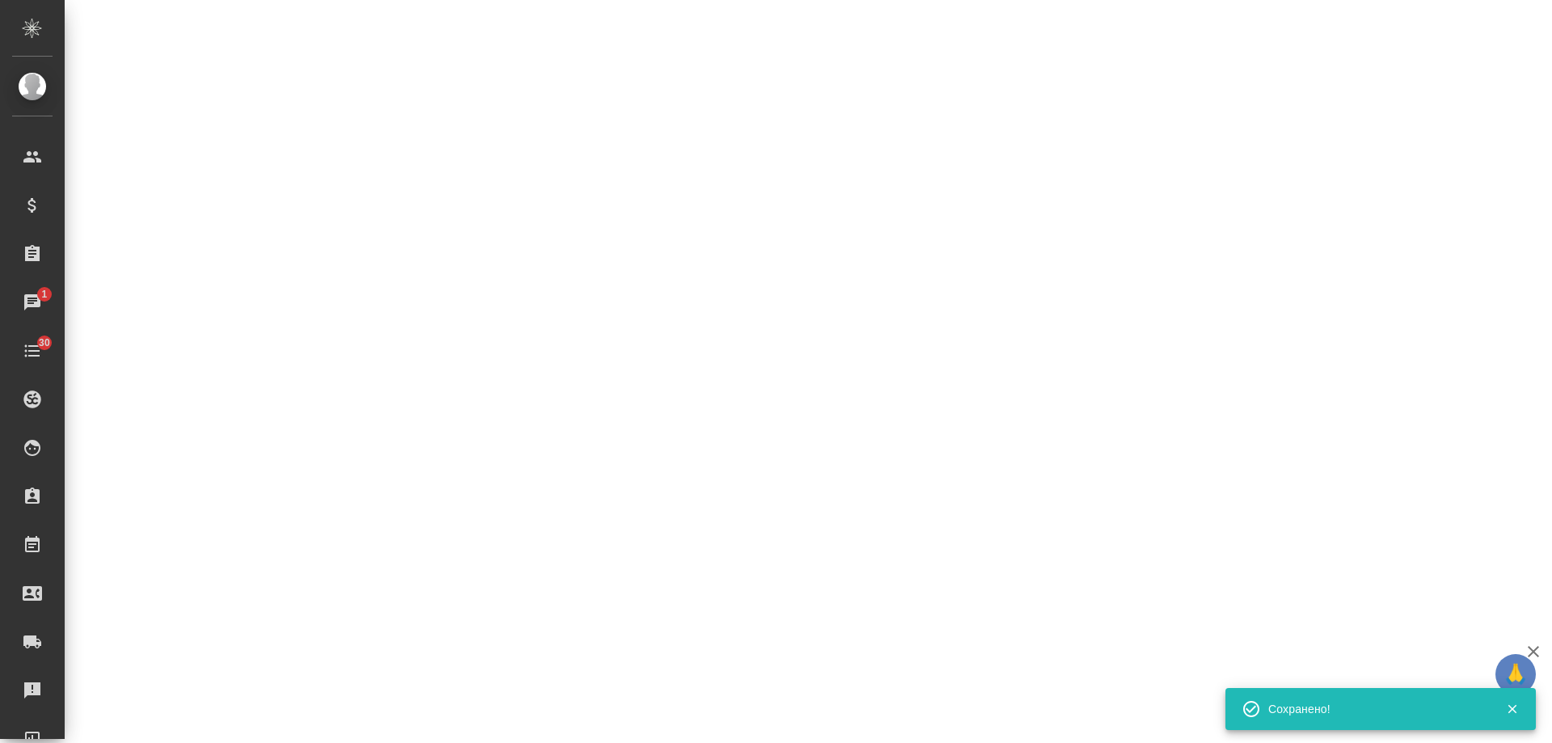
select select "RU"
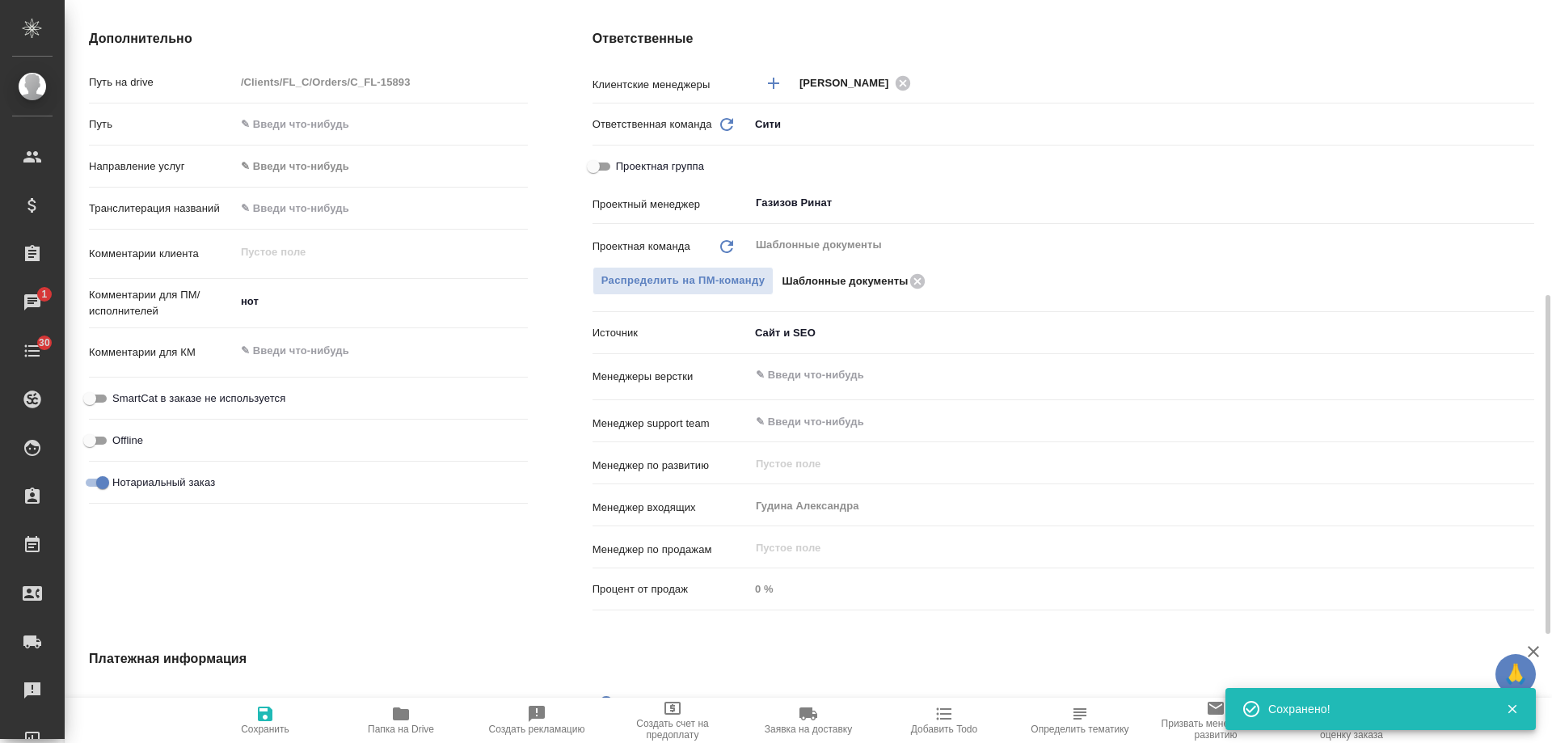
type textarea "x"
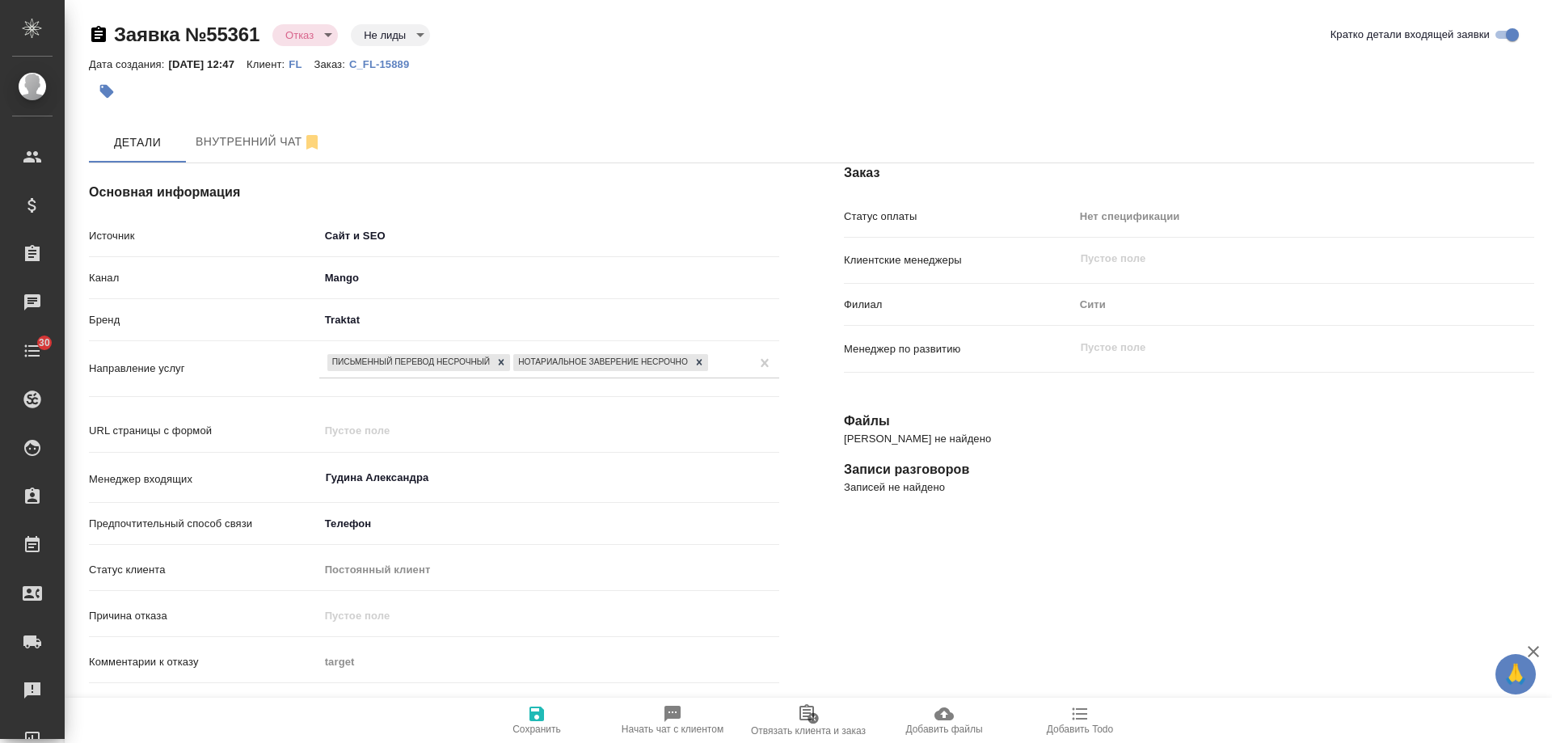
select select "RU"
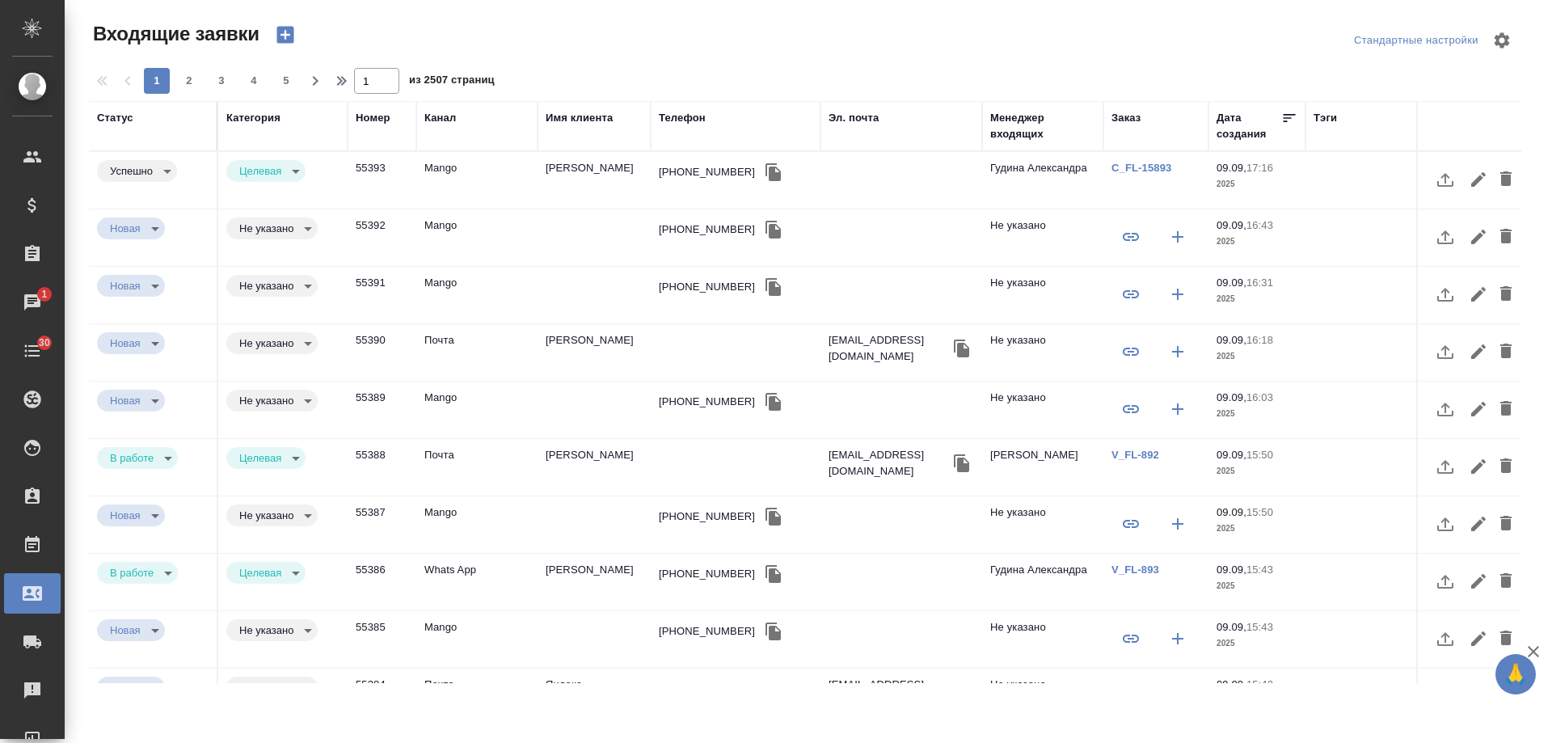
select select "RU"
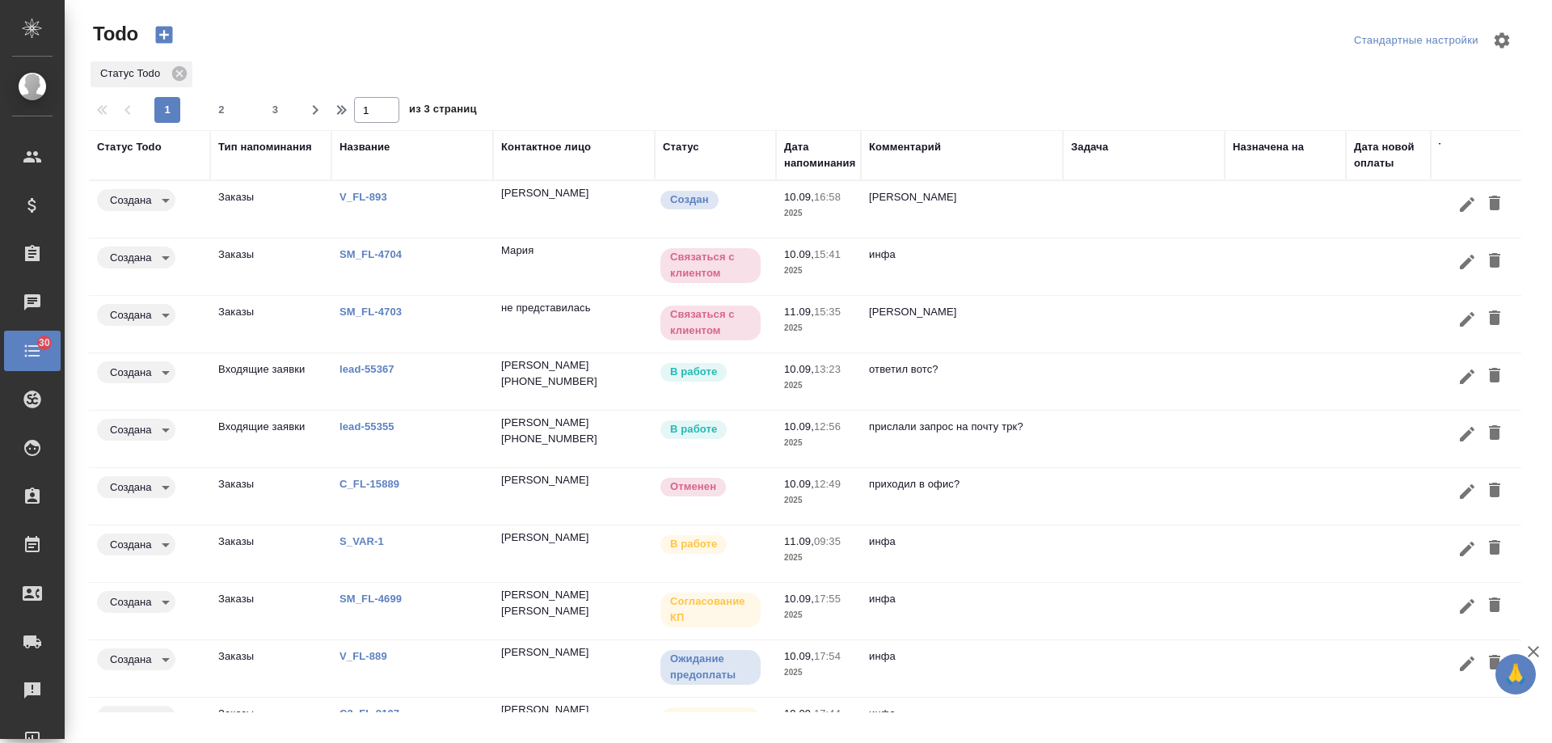
click at [1300, 487] on td at bounding box center [1285, 496] width 121 height 57
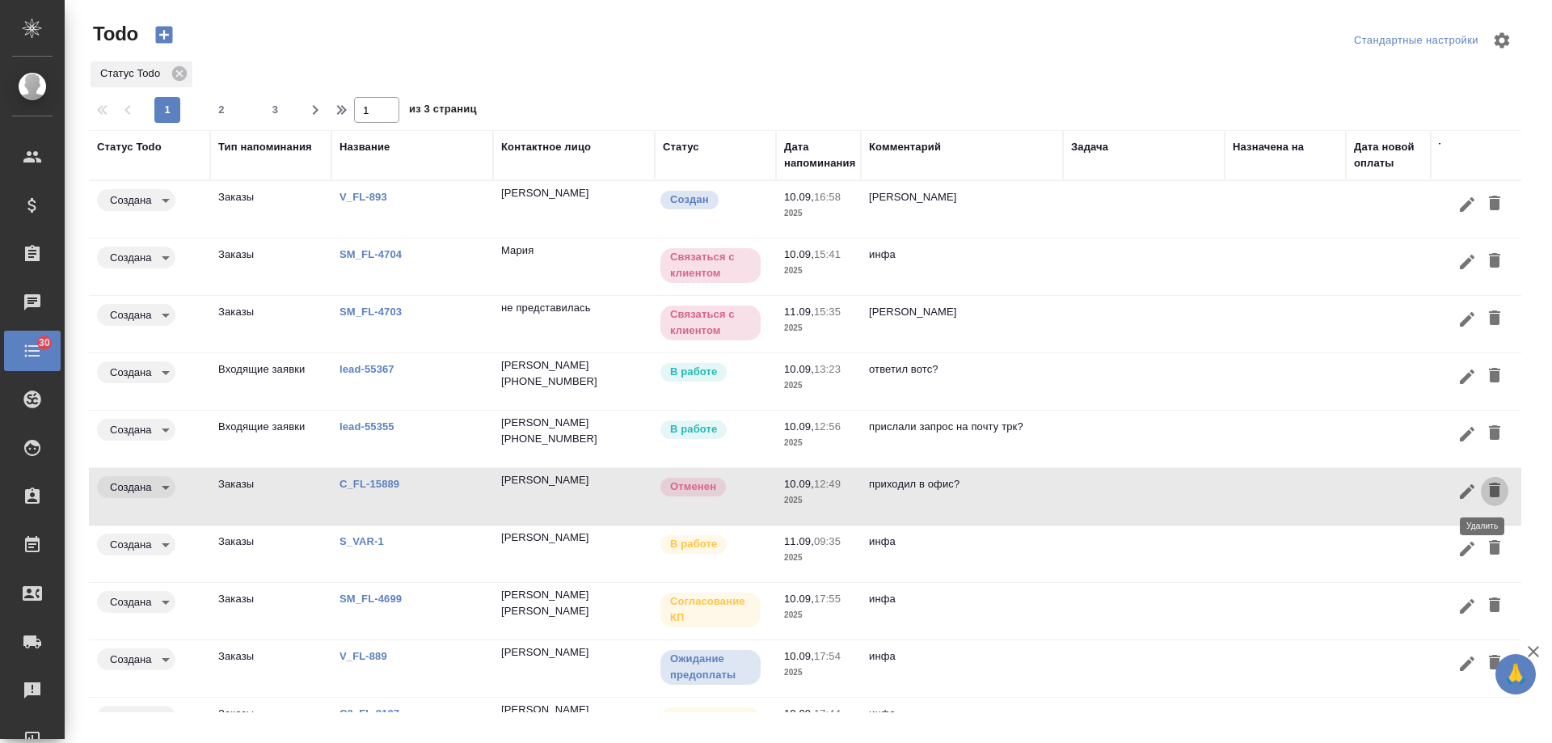
click at [1489, 488] on icon "button" at bounding box center [1494, 490] width 11 height 15
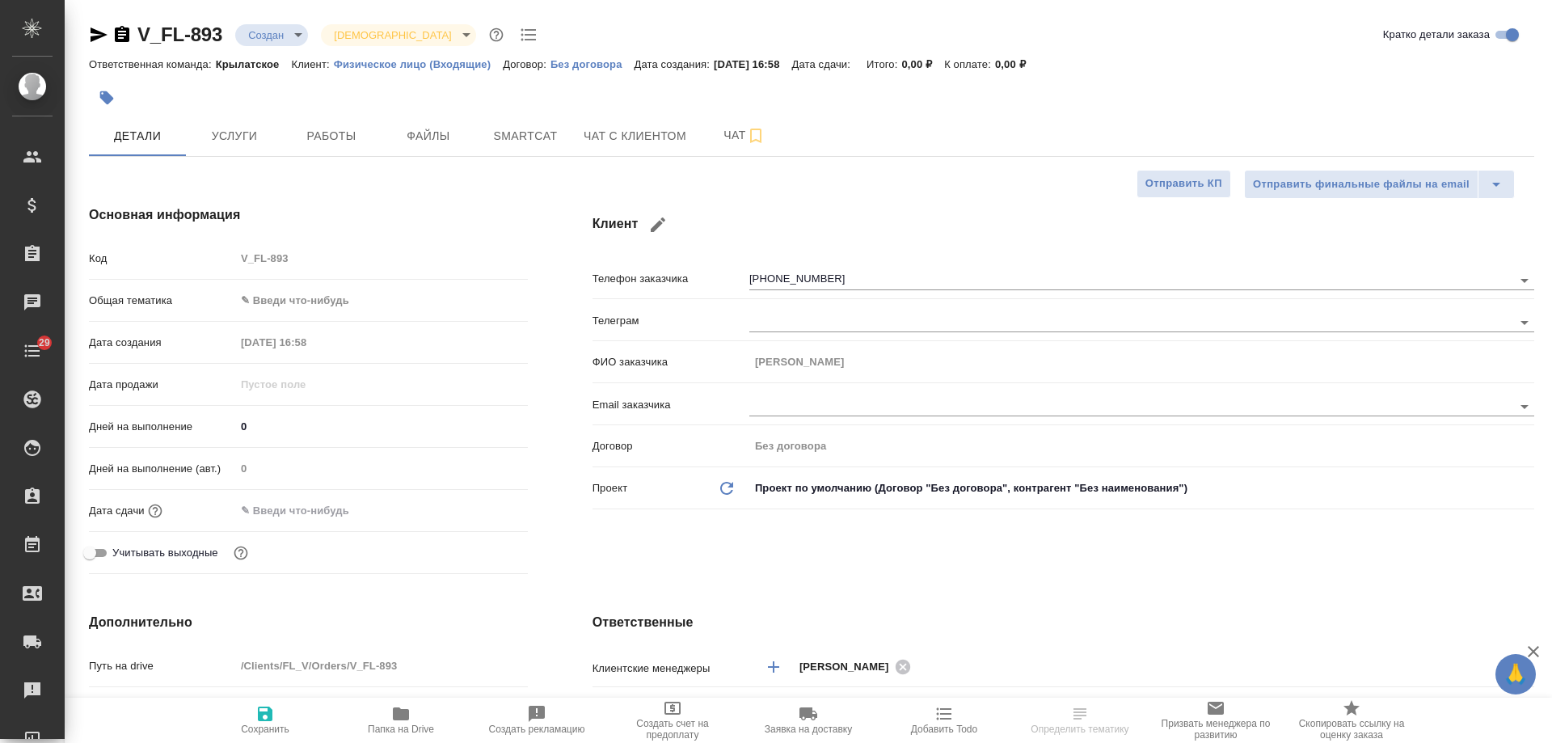
select select "RU"
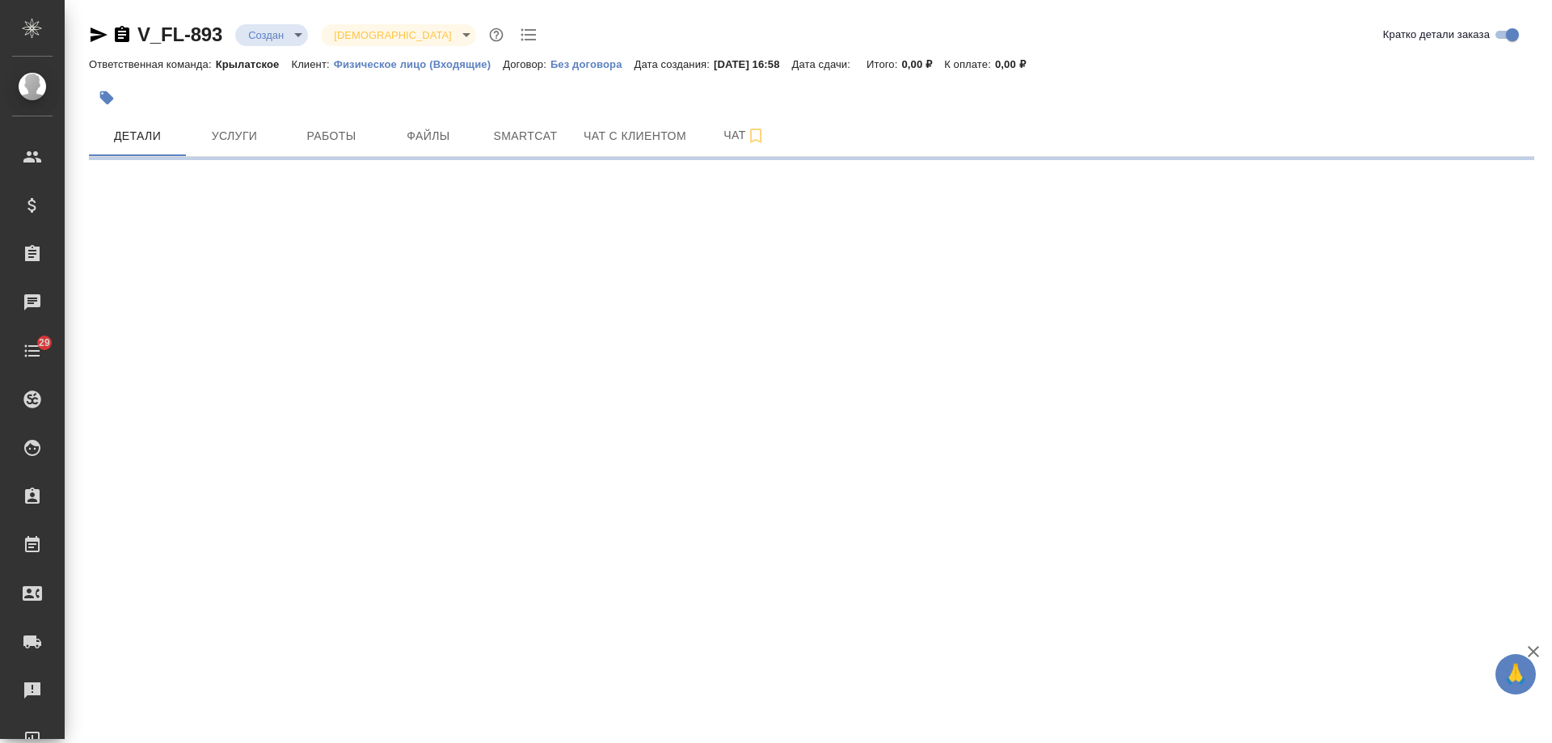
select select "RU"
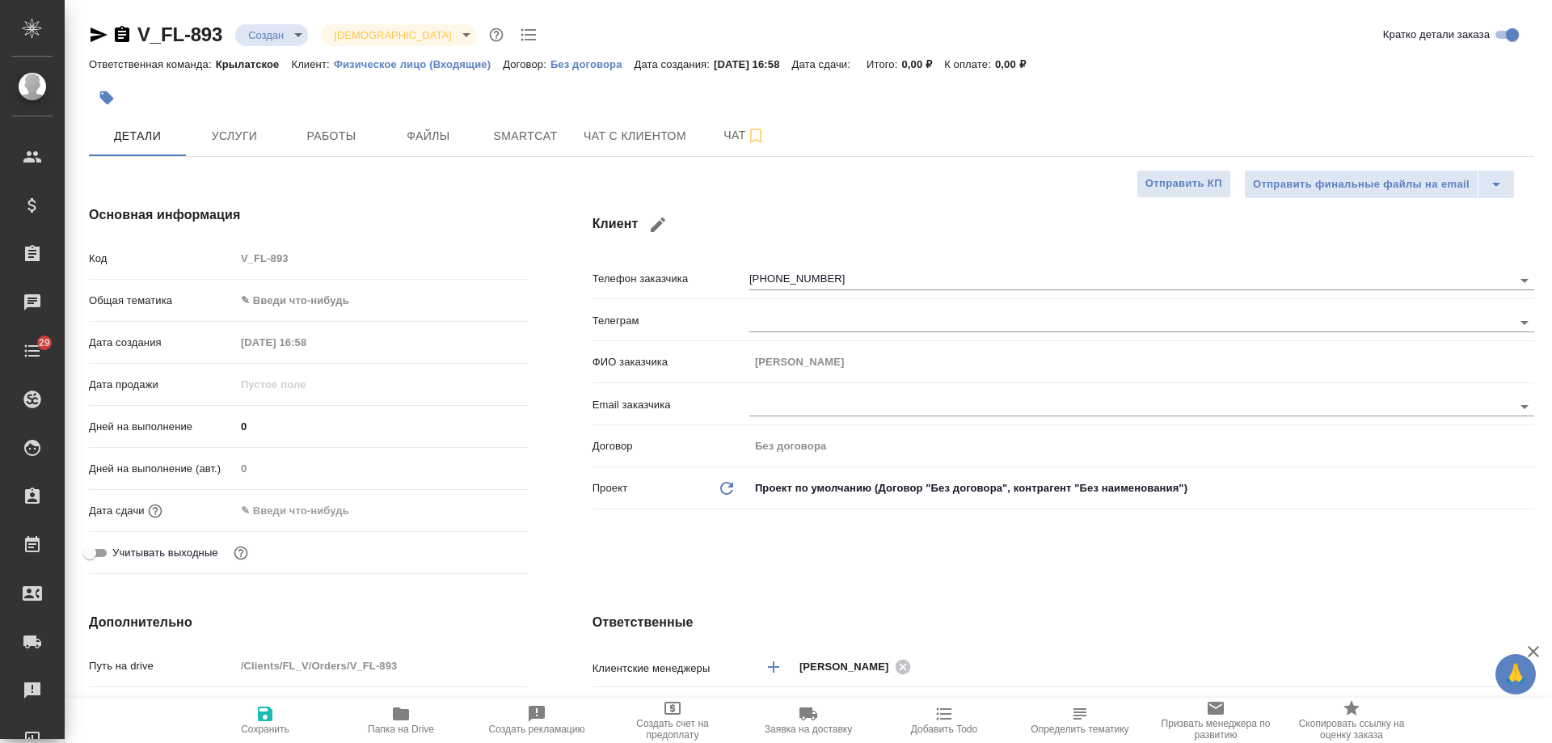
type textarea "x"
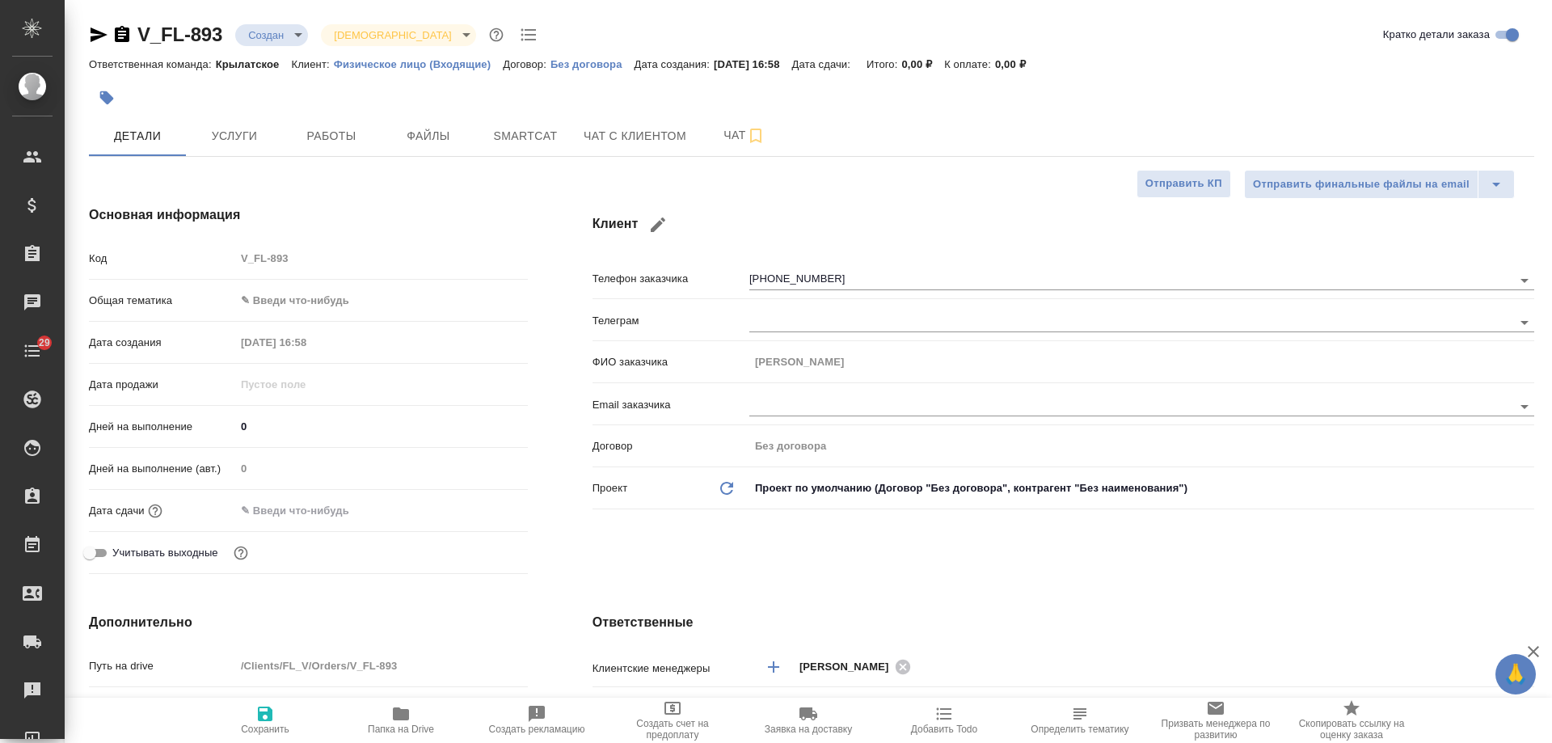
type textarea "x"
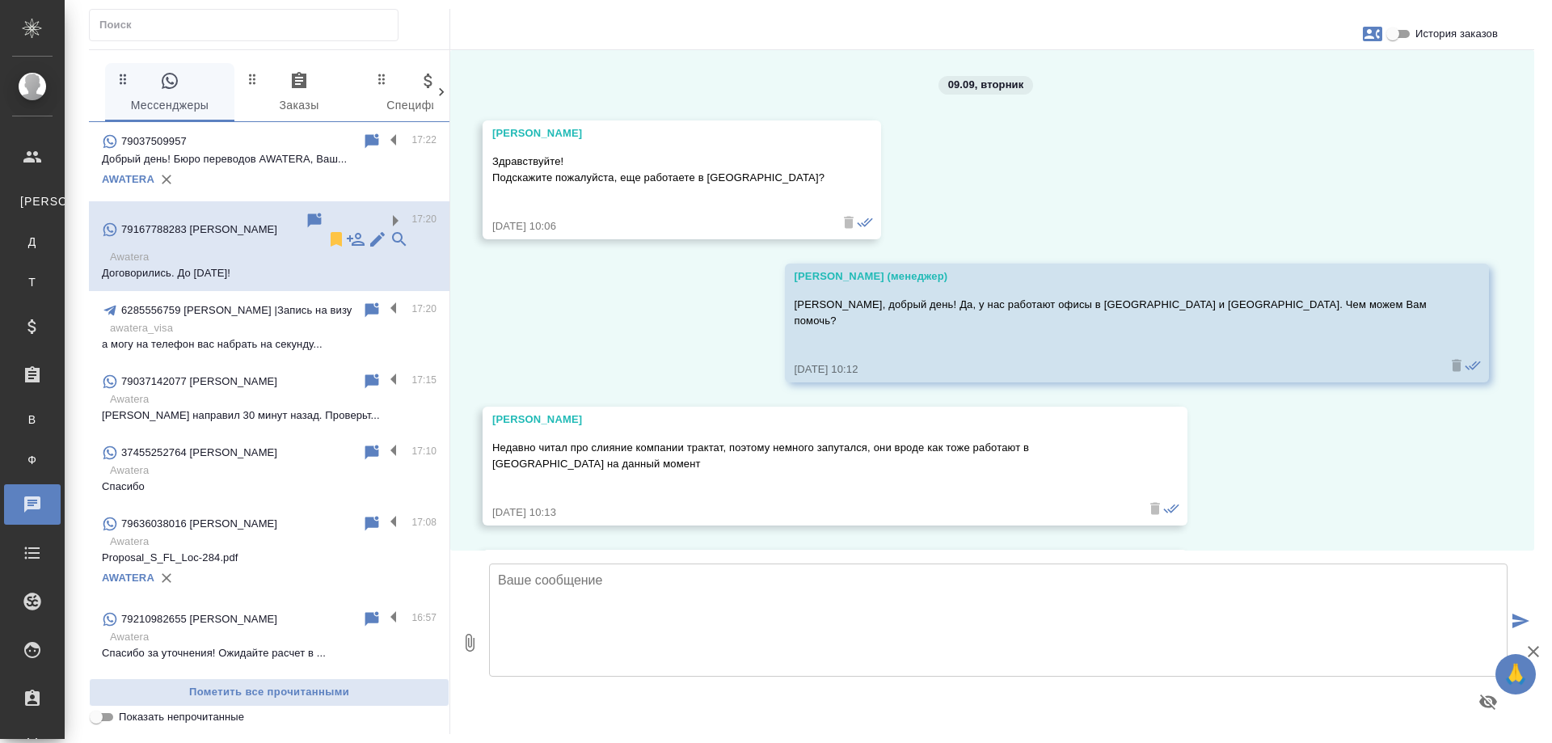
scroll to position [4303, 0]
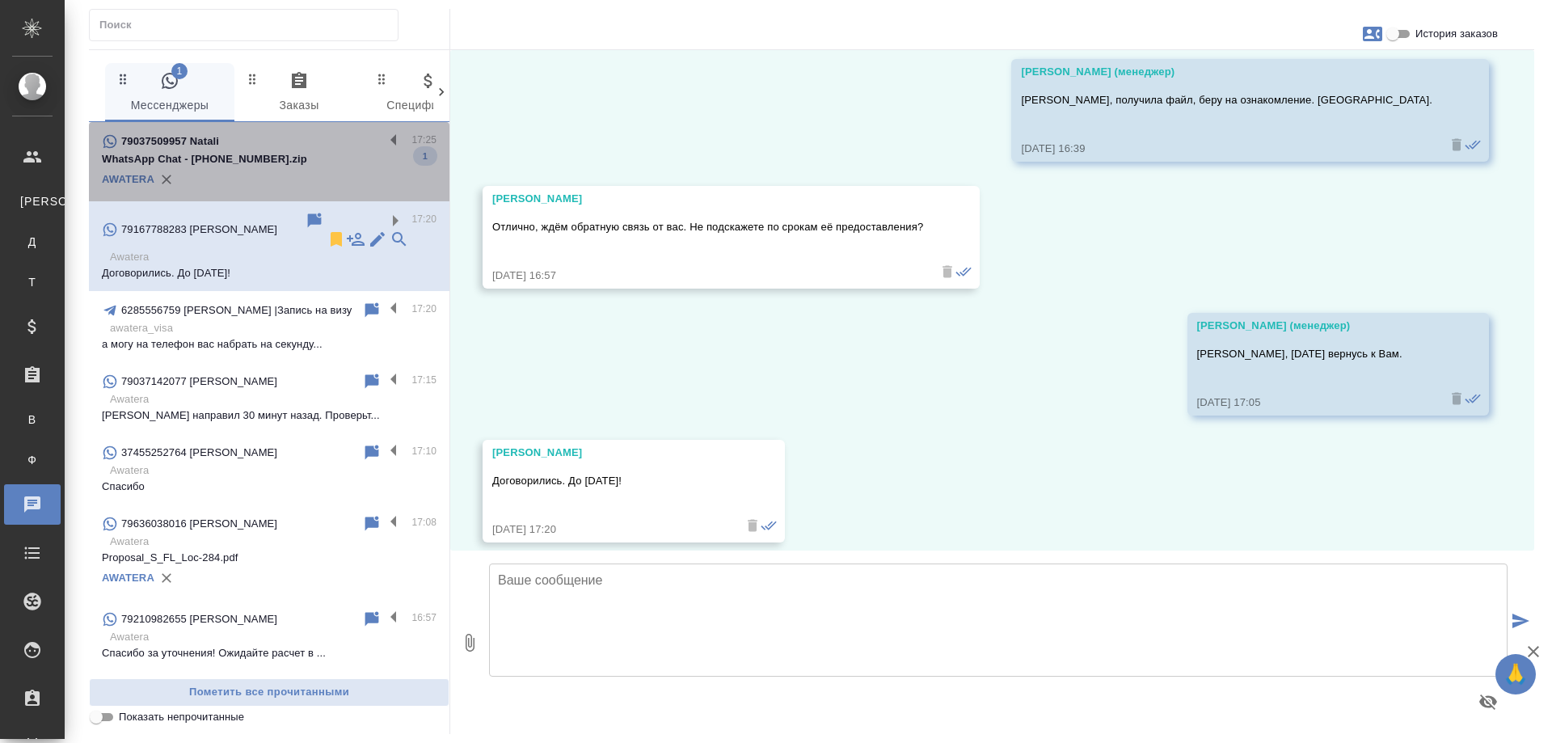
click at [284, 158] on p "WhatsApp Chat - +7 495 120-03-26.zip" at bounding box center [269, 159] width 335 height 16
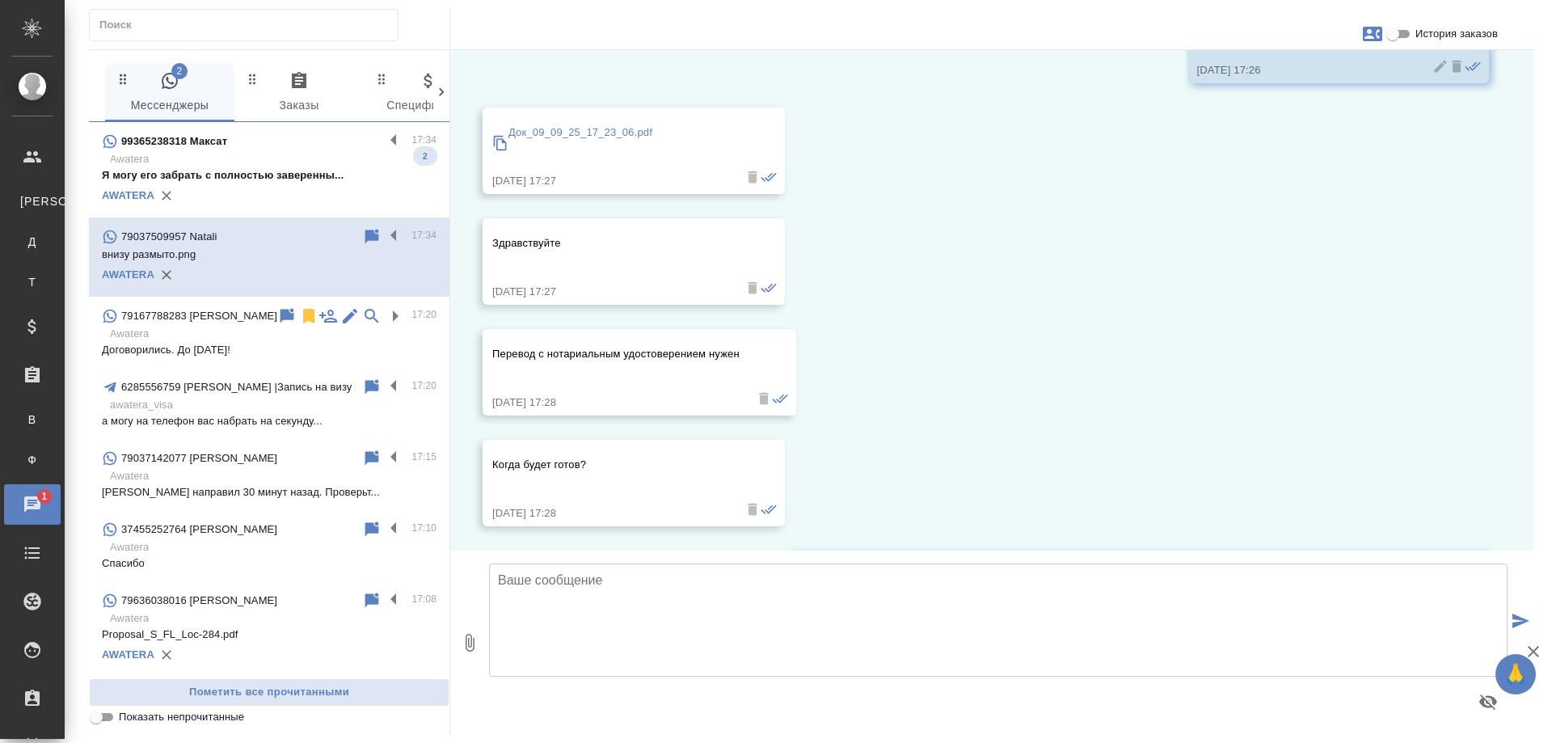
scroll to position [648, 0]
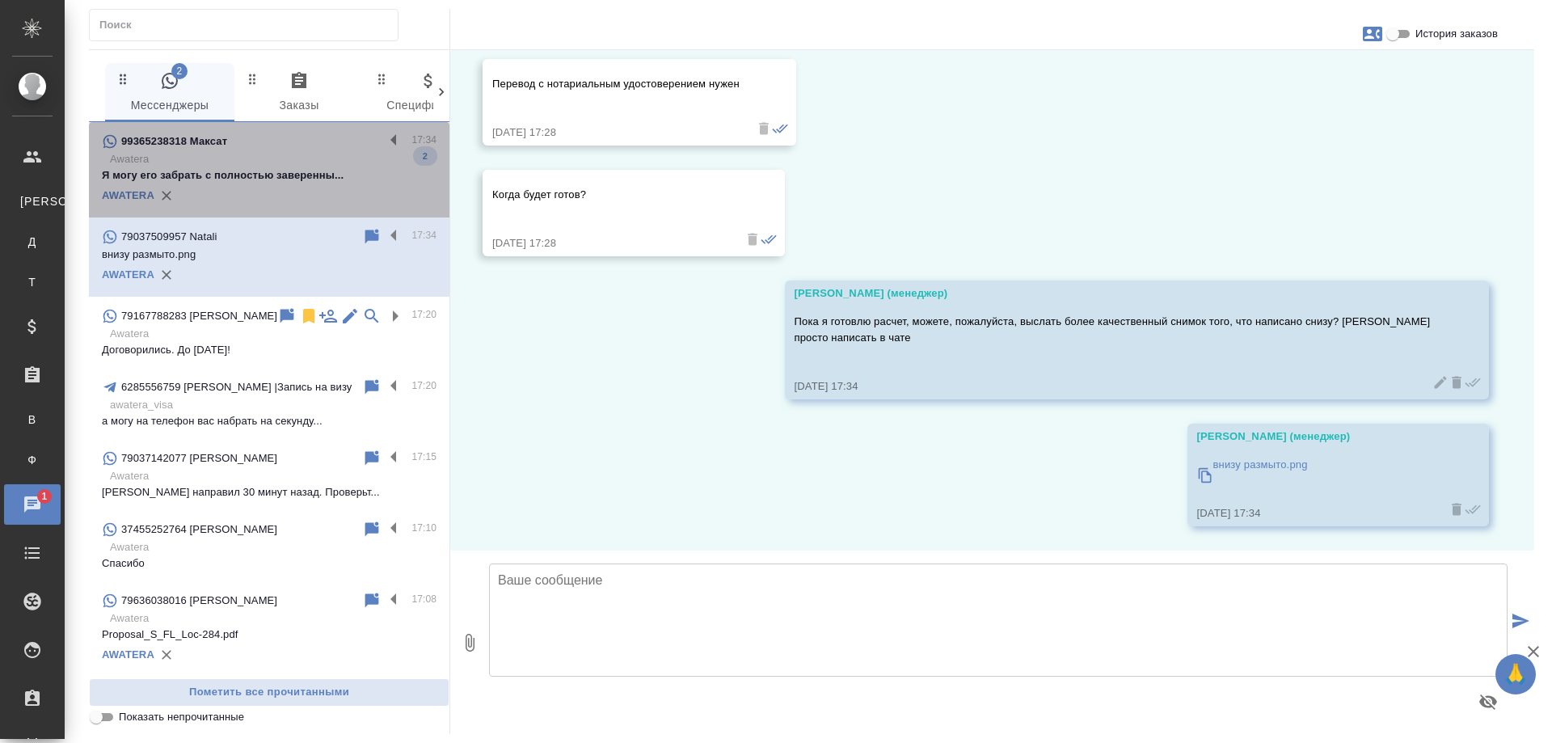
click at [326, 156] on p "Awatera" at bounding box center [273, 159] width 327 height 16
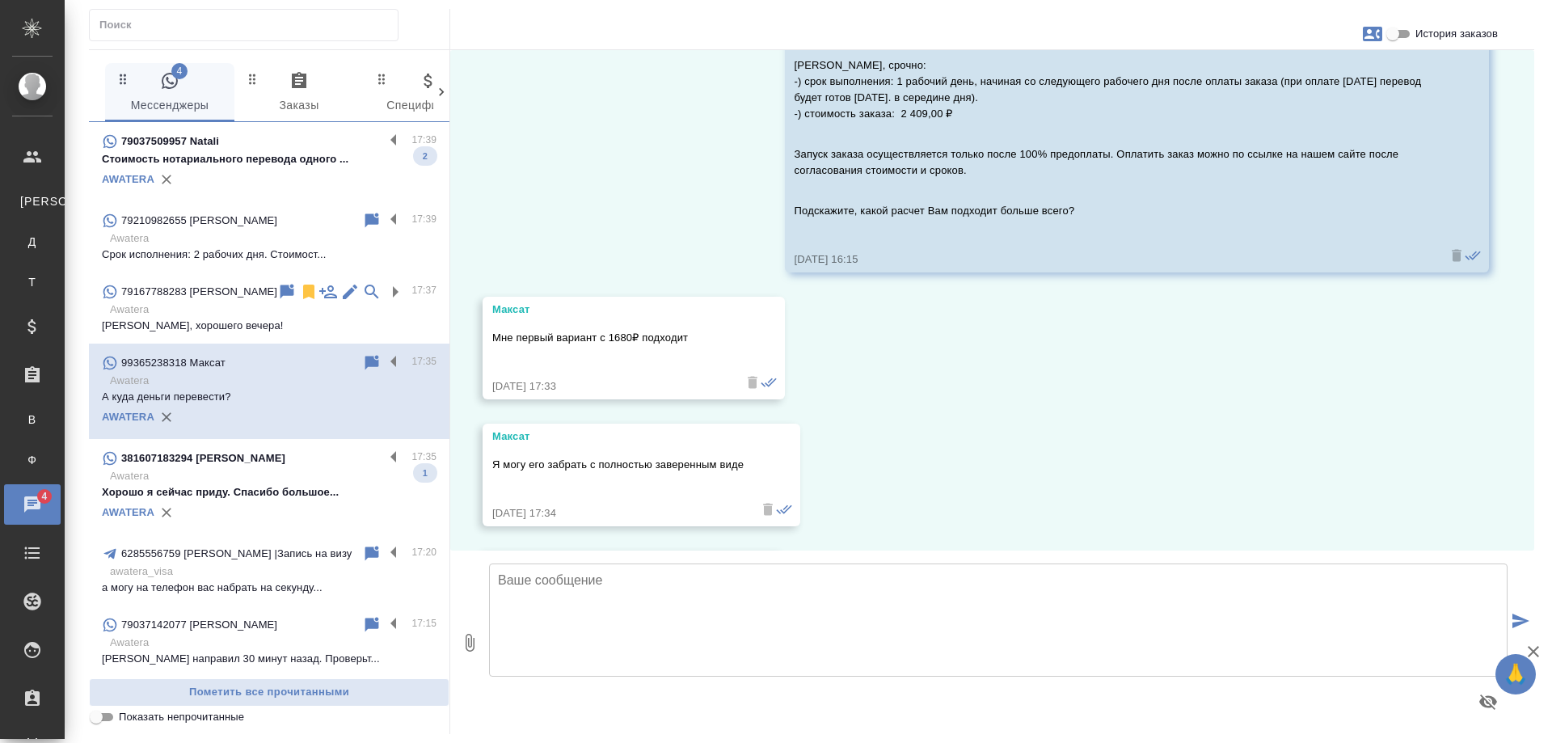
scroll to position [1004, 0]
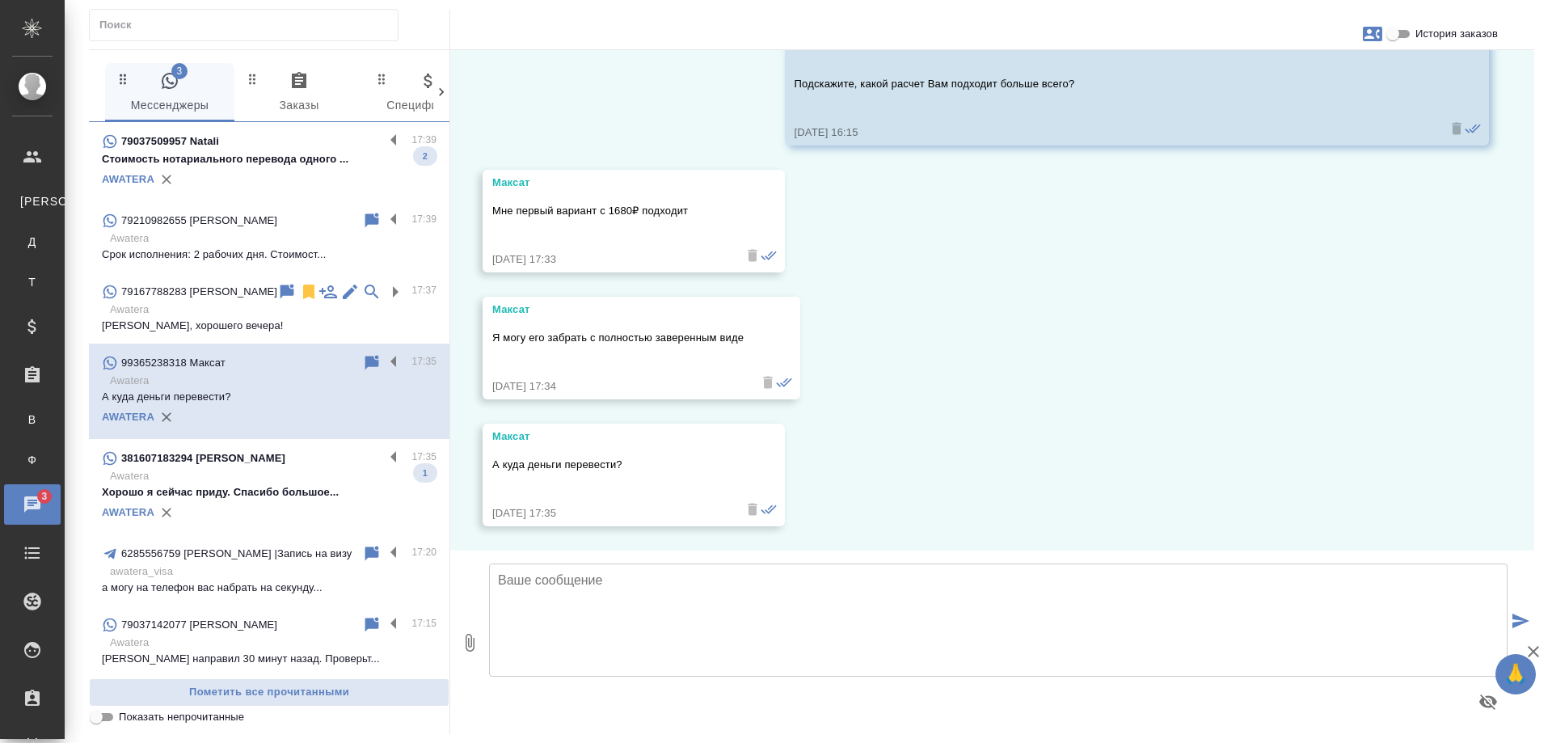
click at [319, 488] on p "Хорошо я сейчас приду. Спасибо большое..." at bounding box center [269, 492] width 335 height 16
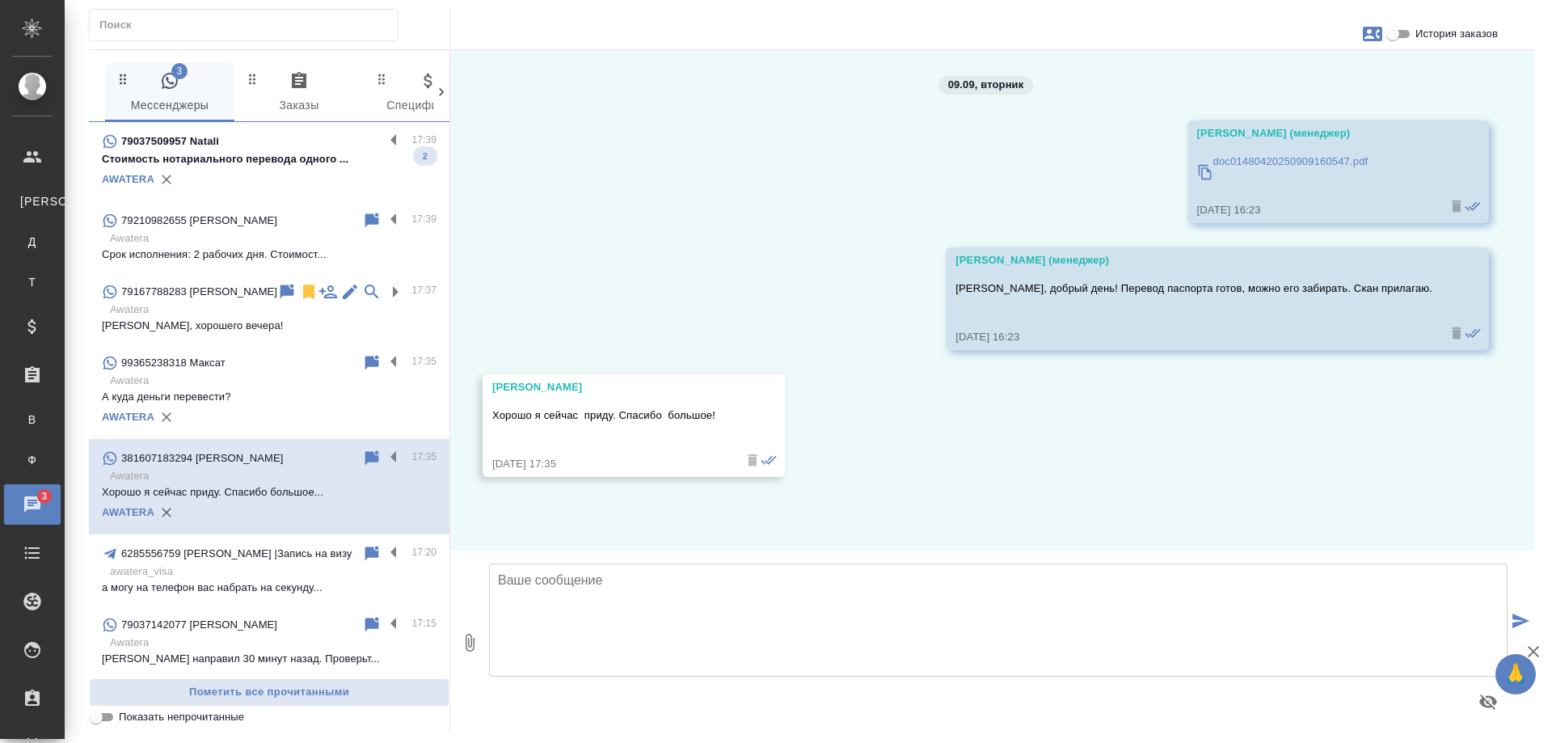
scroll to position [0, 0]
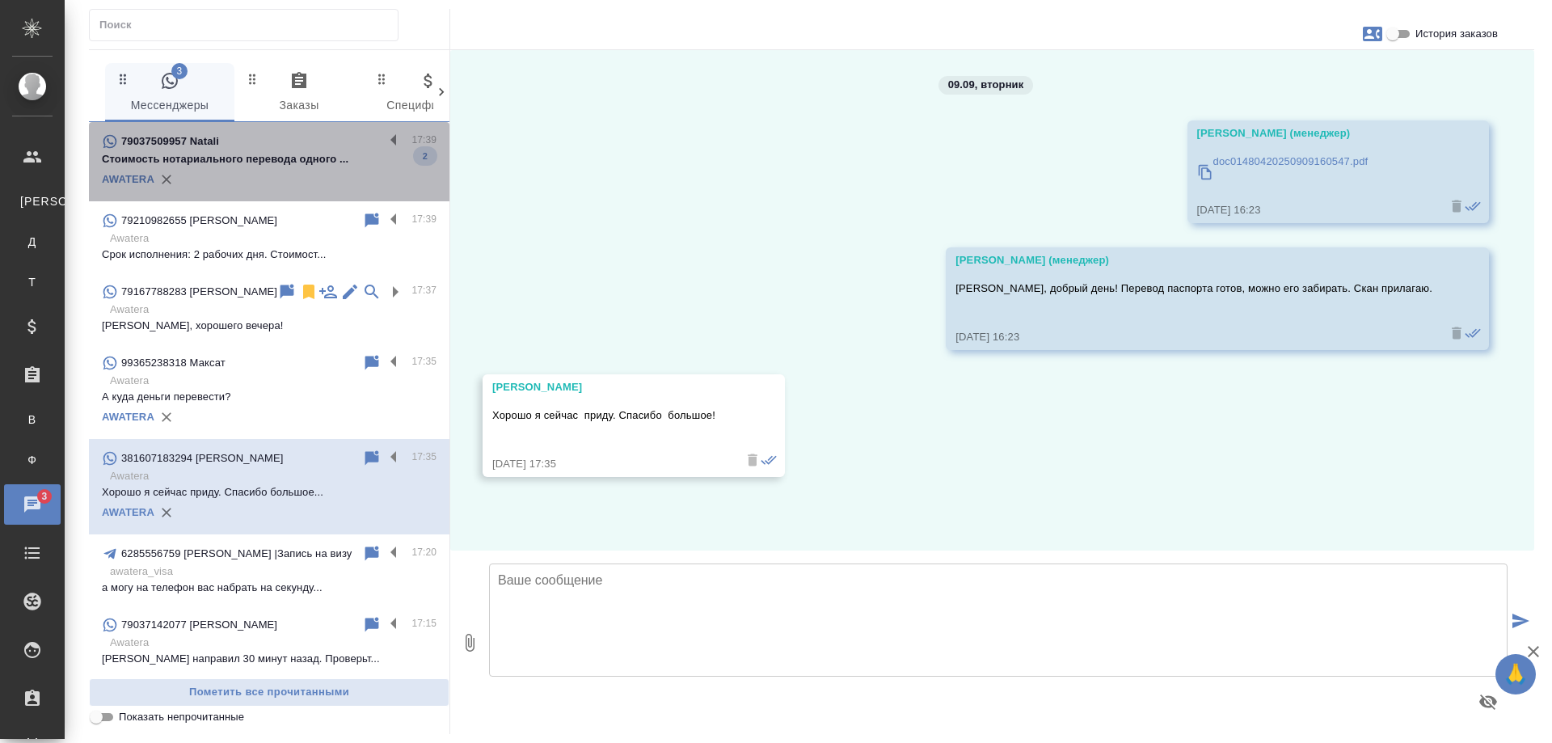
click at [301, 145] on div "79037509957 Natali" at bounding box center [243, 141] width 282 height 19
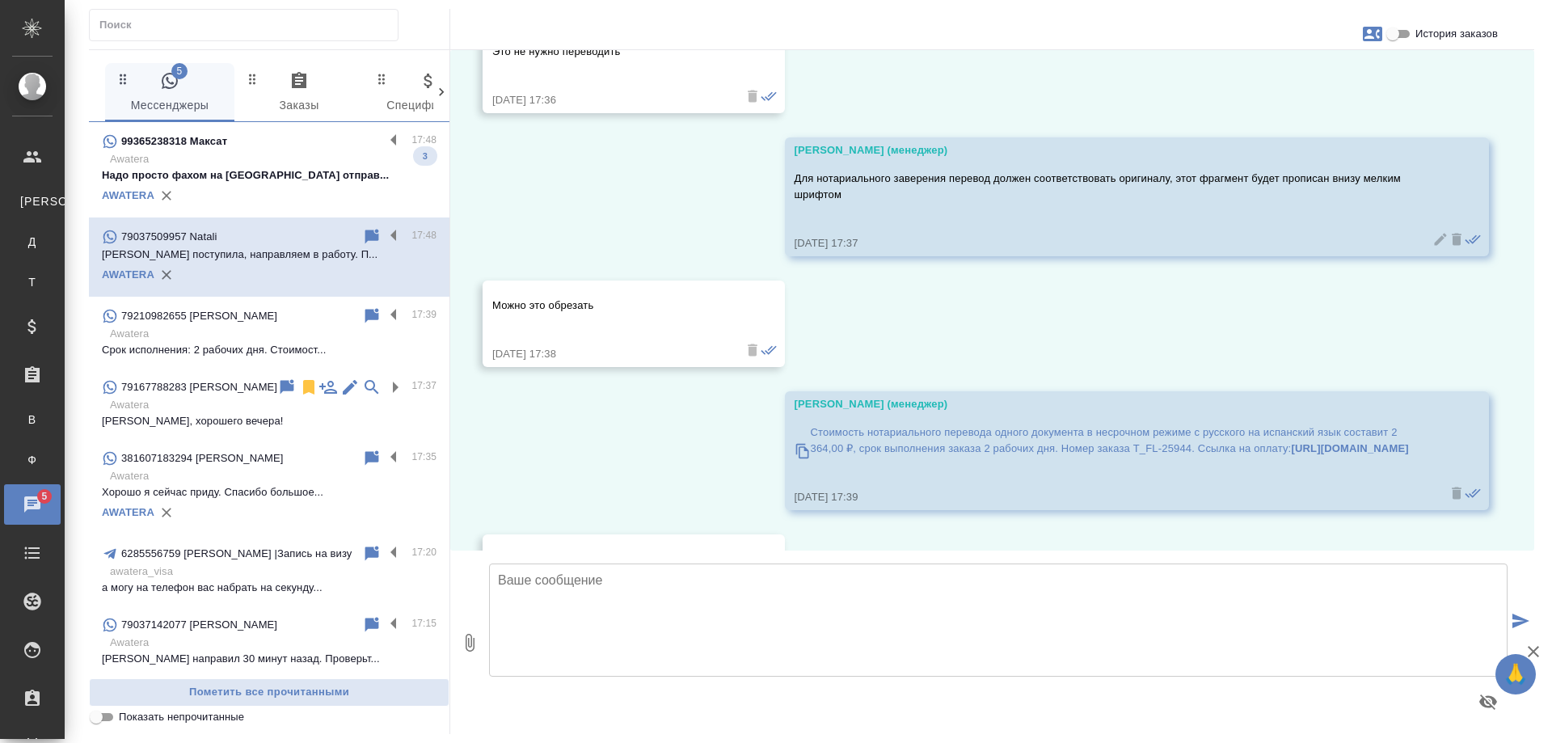
scroll to position [1520, 0]
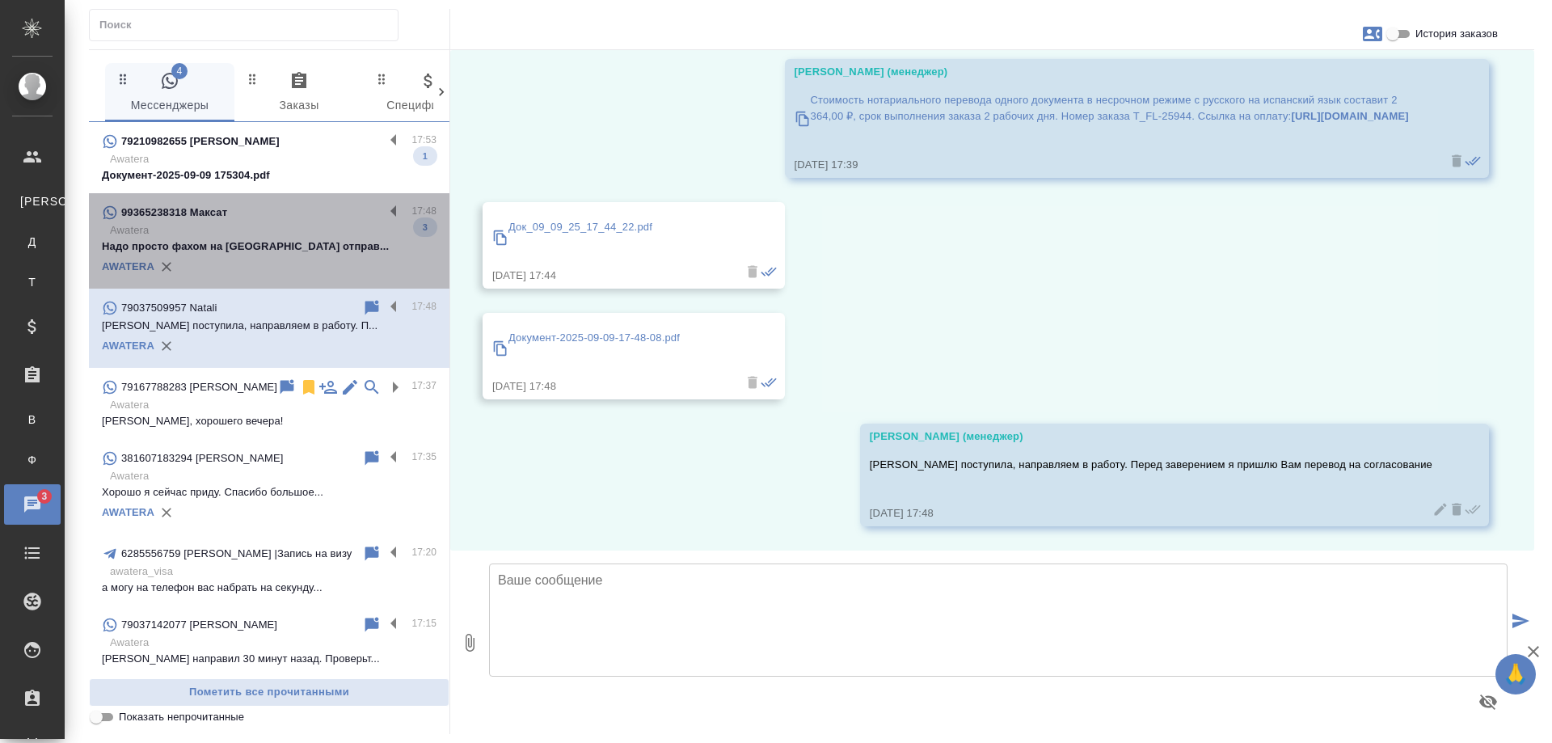
click at [296, 222] on div "99365238318 Максат" at bounding box center [243, 212] width 282 height 19
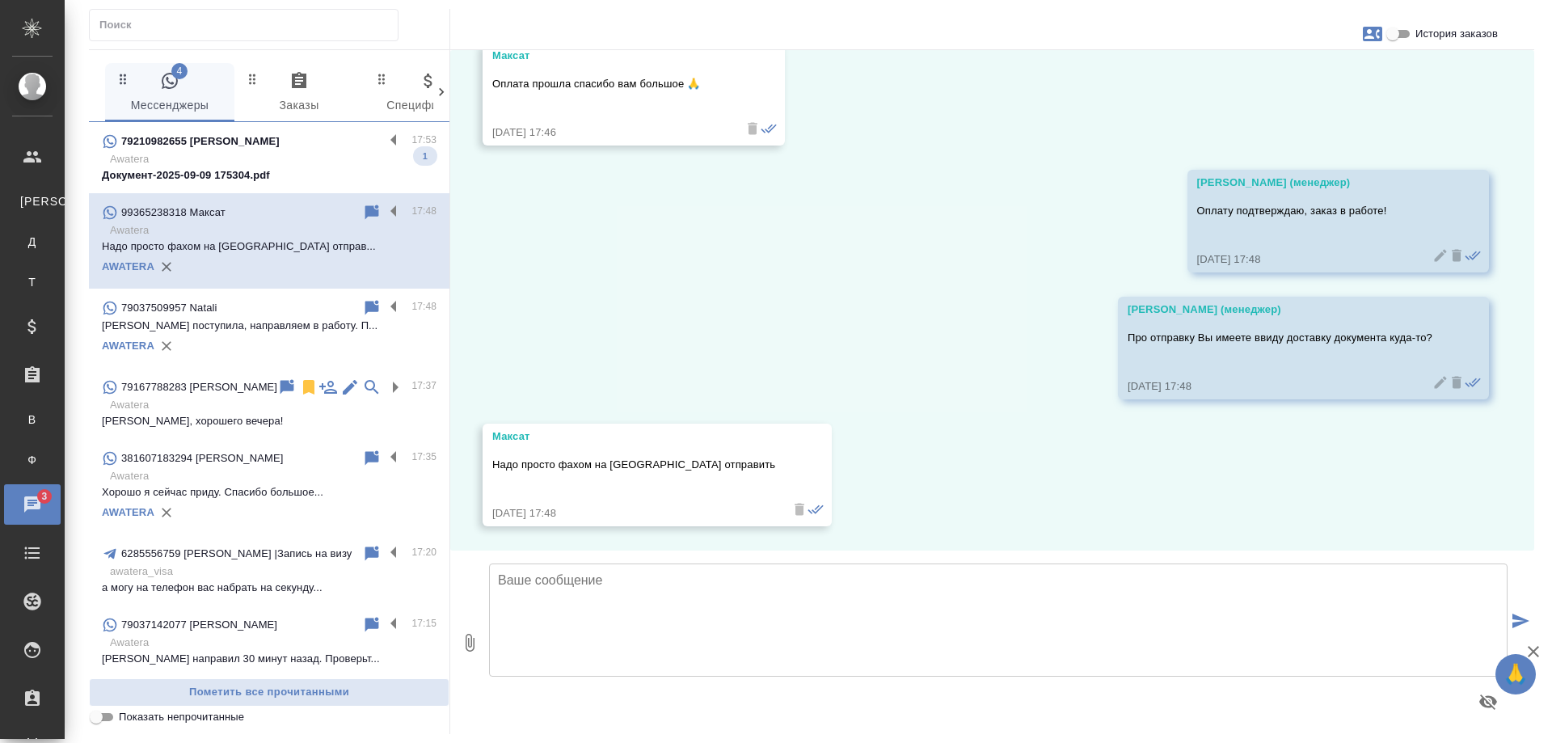
click at [293, 151] on p "Awatera" at bounding box center [273, 159] width 327 height 16
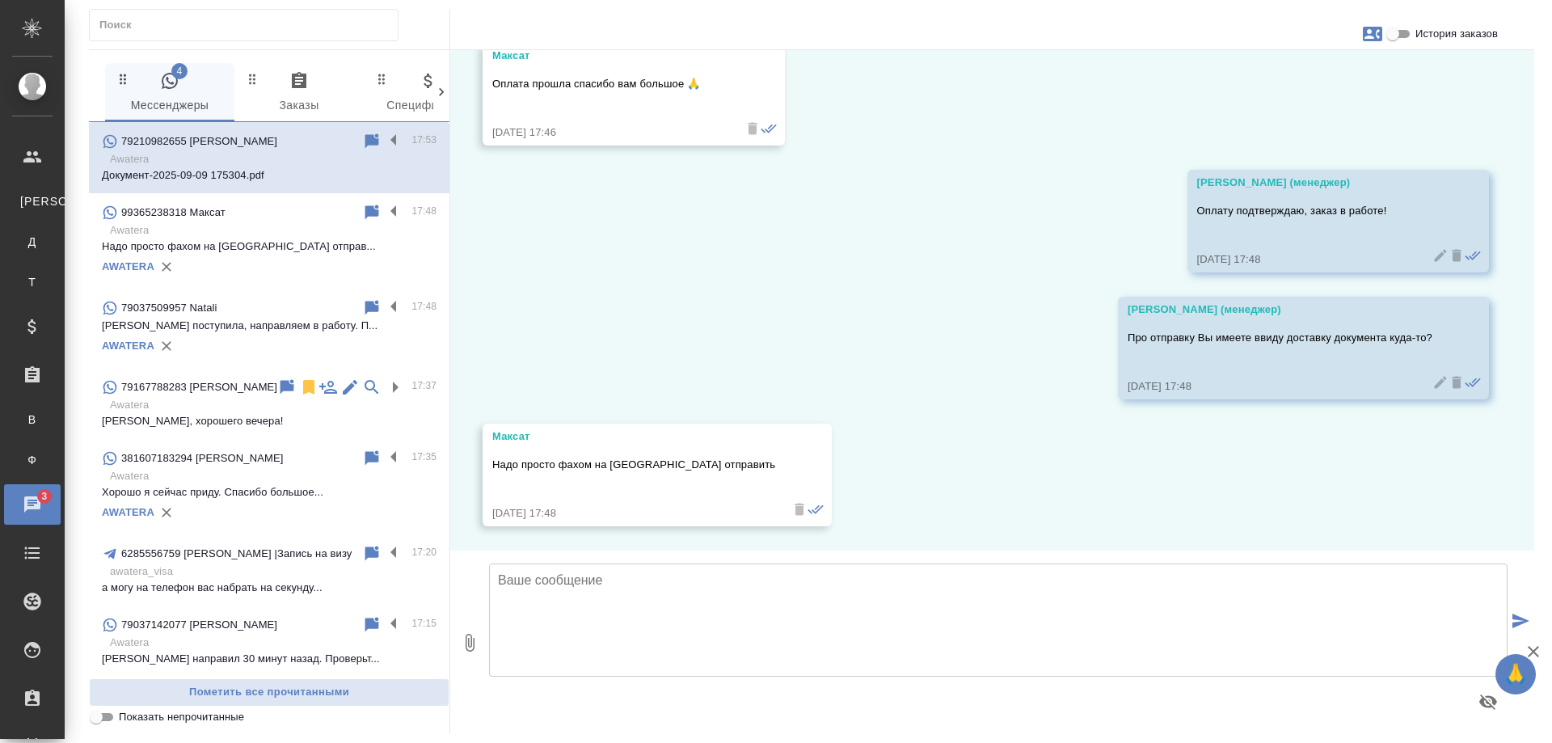
scroll to position [1519, 0]
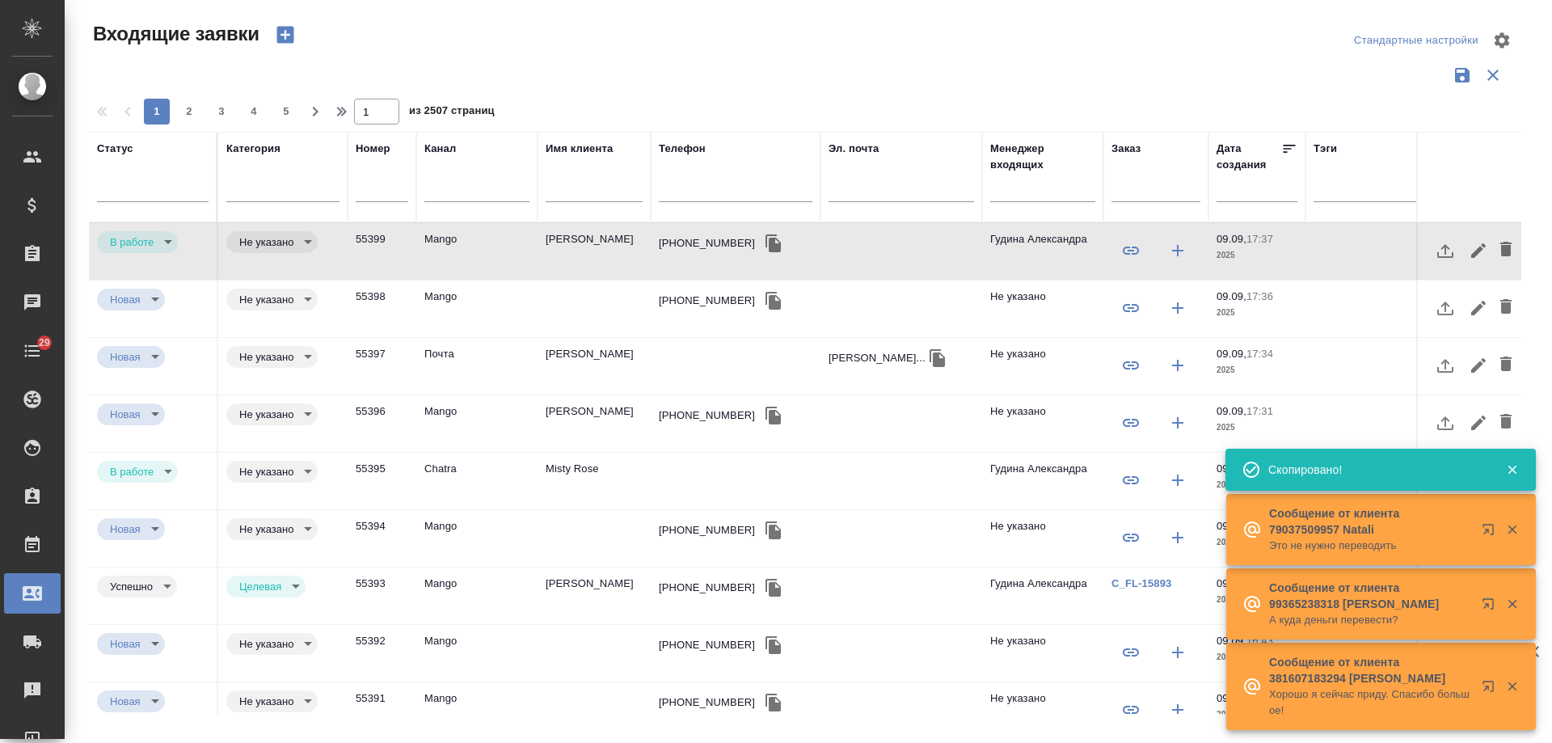
select select "RU"
click at [708, 195] on input "text" at bounding box center [736, 191] width 154 height 20
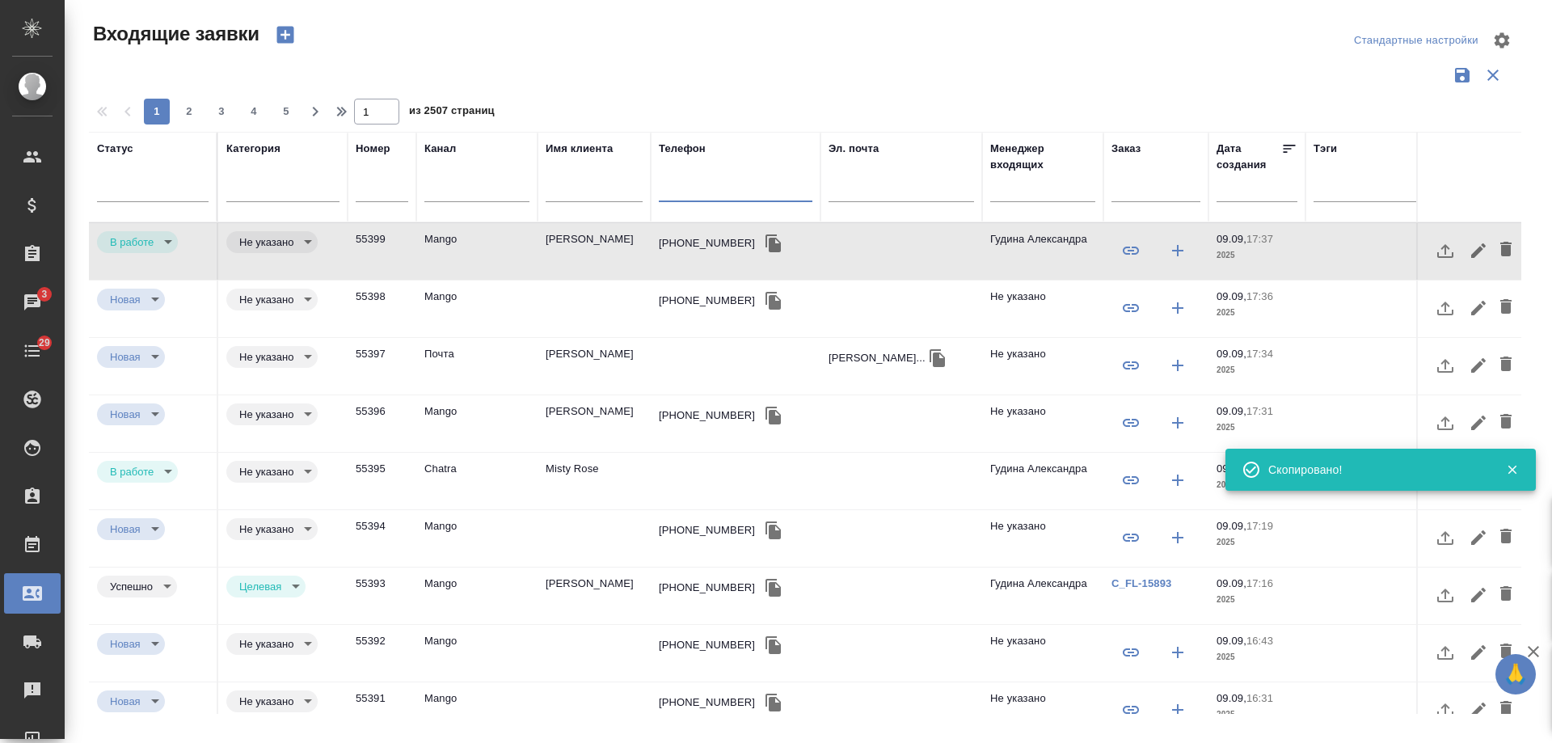
paste input "+79258287894"
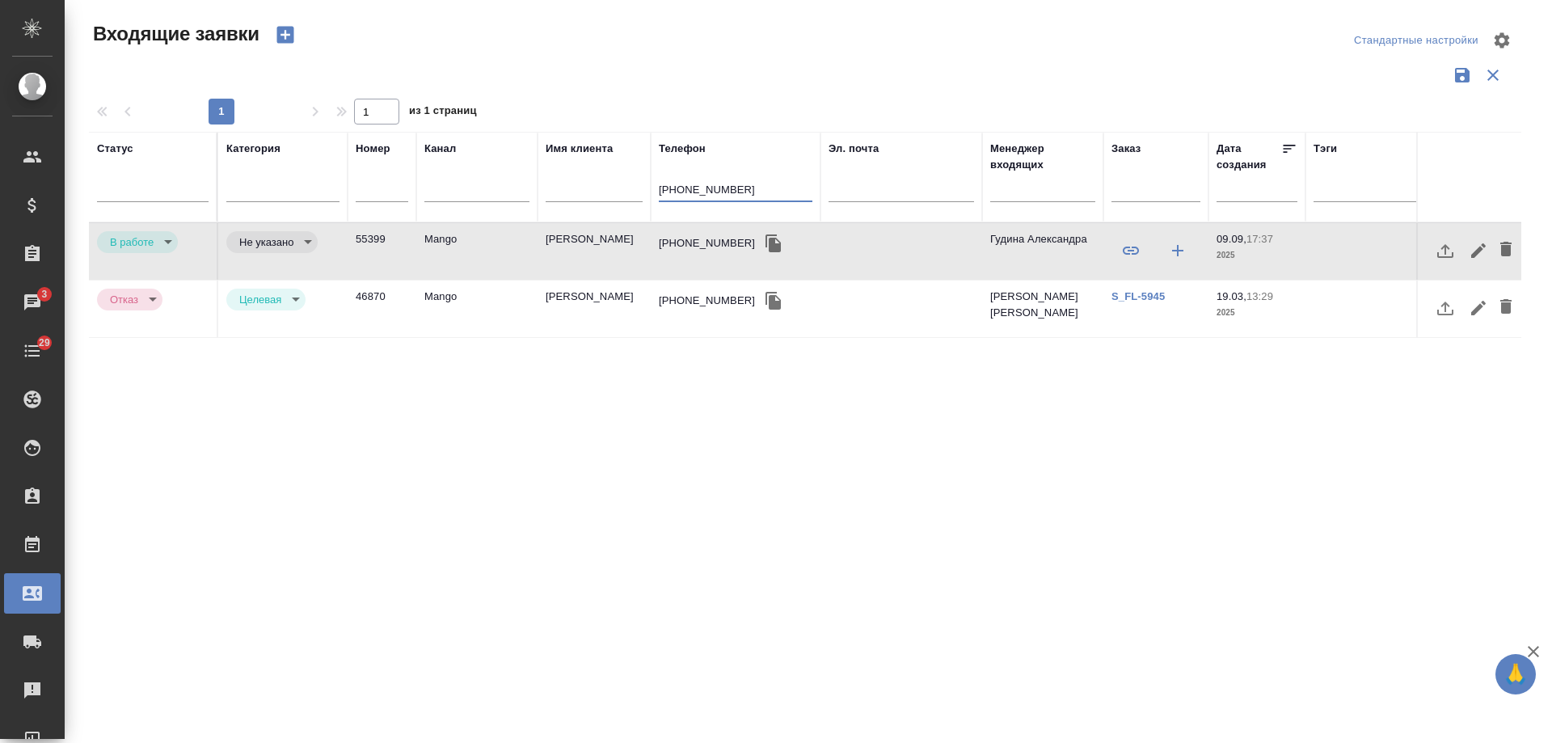
type input "+79258287894"
click at [1153, 298] on link "S_FL-5945" at bounding box center [1138, 296] width 53 height 12
click at [702, 243] on div "[PHONE_NUMBER]" at bounding box center [707, 243] width 96 height 16
drag, startPoint x: 761, startPoint y: 195, endPoint x: 346, endPoint y: 181, distance: 415.0
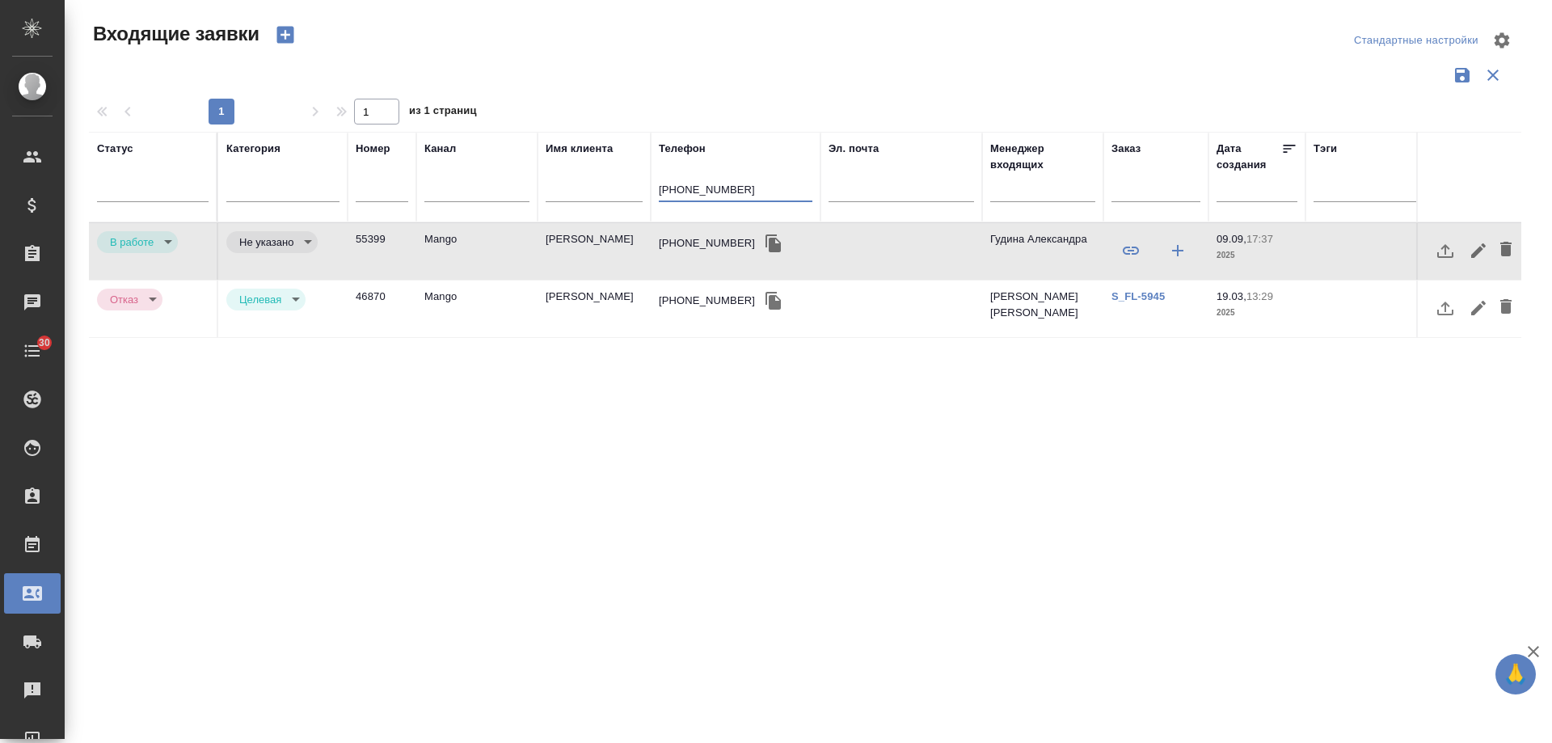
click at [346, 184] on tr "Статус Категория Номер Канал Имя клиента Телефон +79258287894 Эл. почта Менедже…" at bounding box center [1029, 177] width 1880 height 91
type input "target"
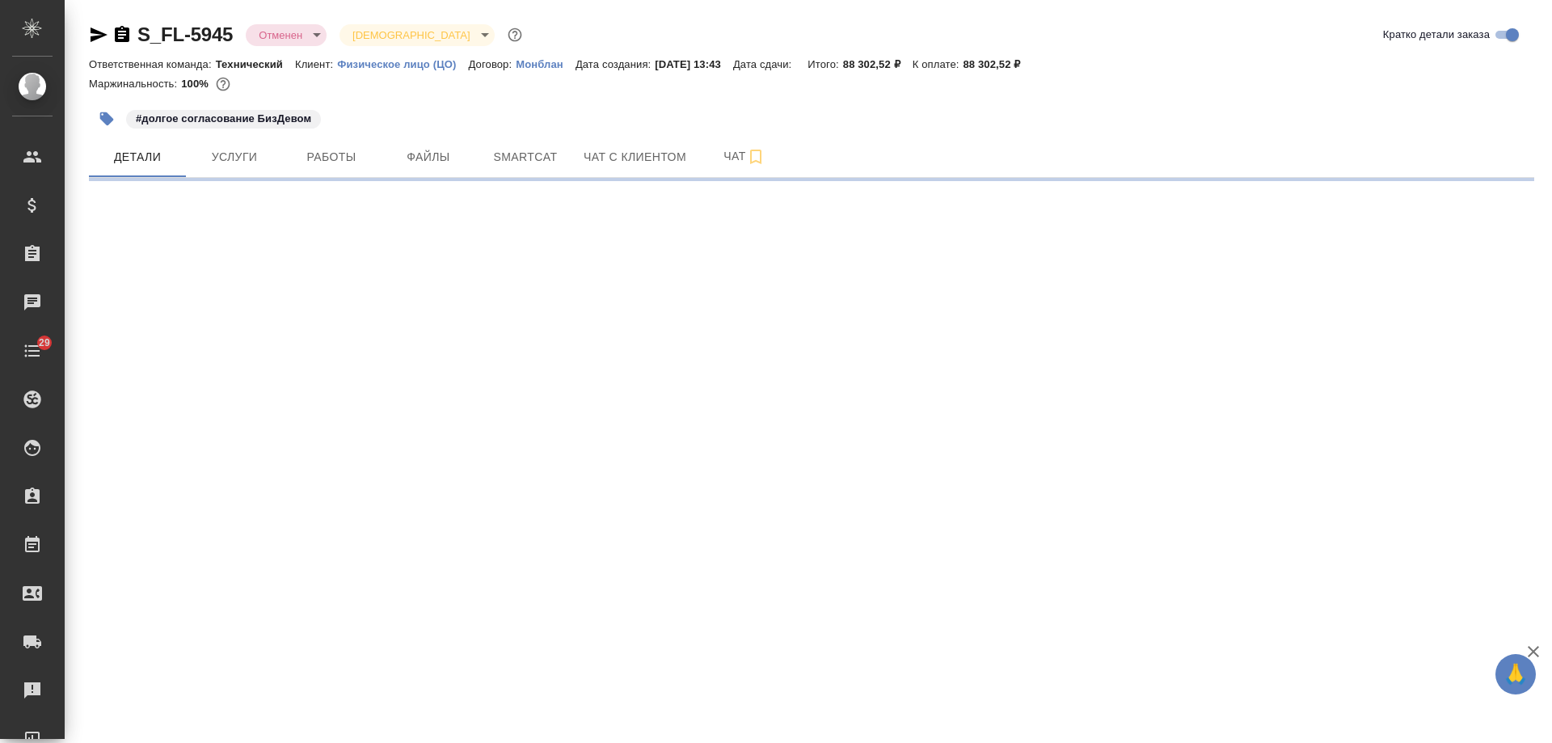
select select "RU"
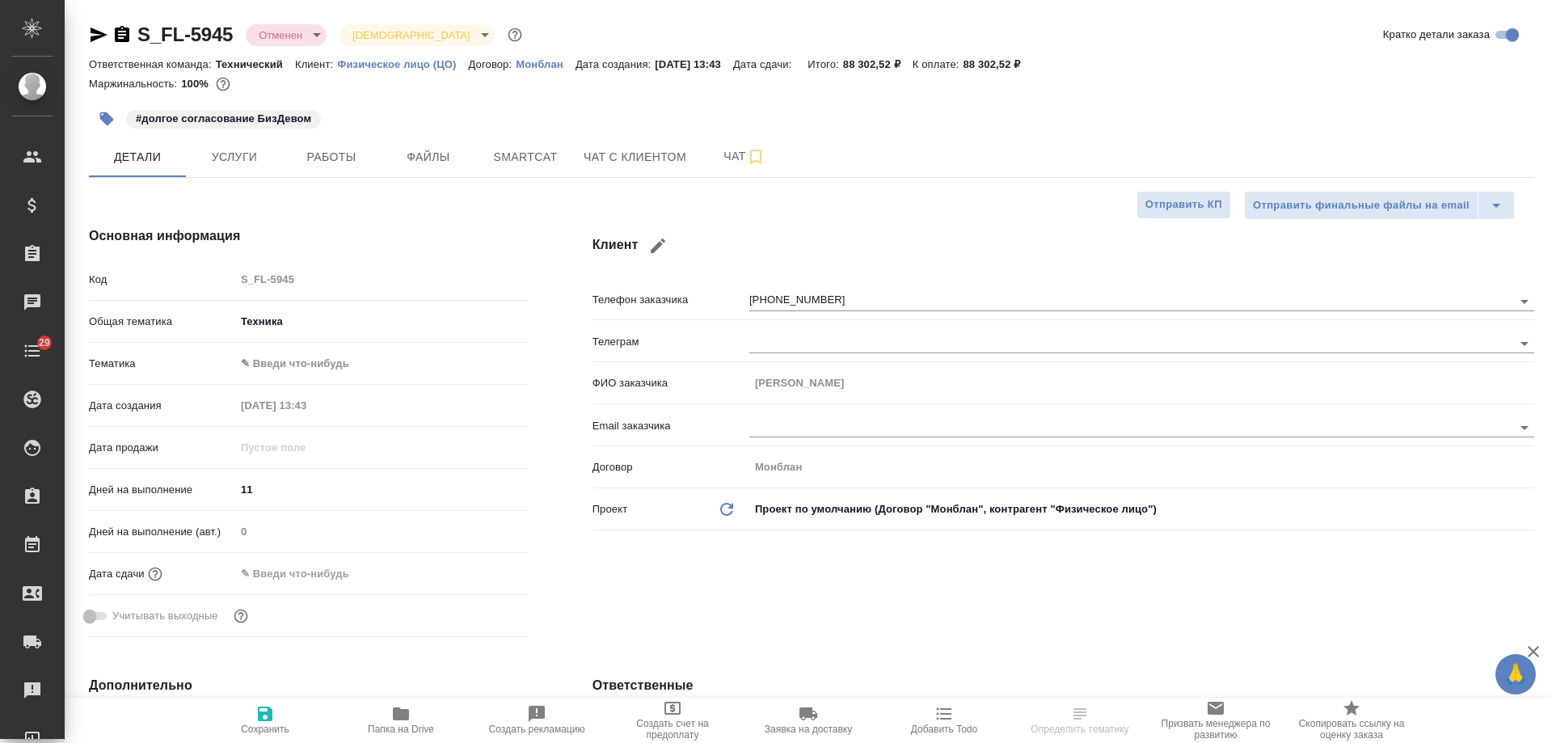
type textarea "x"
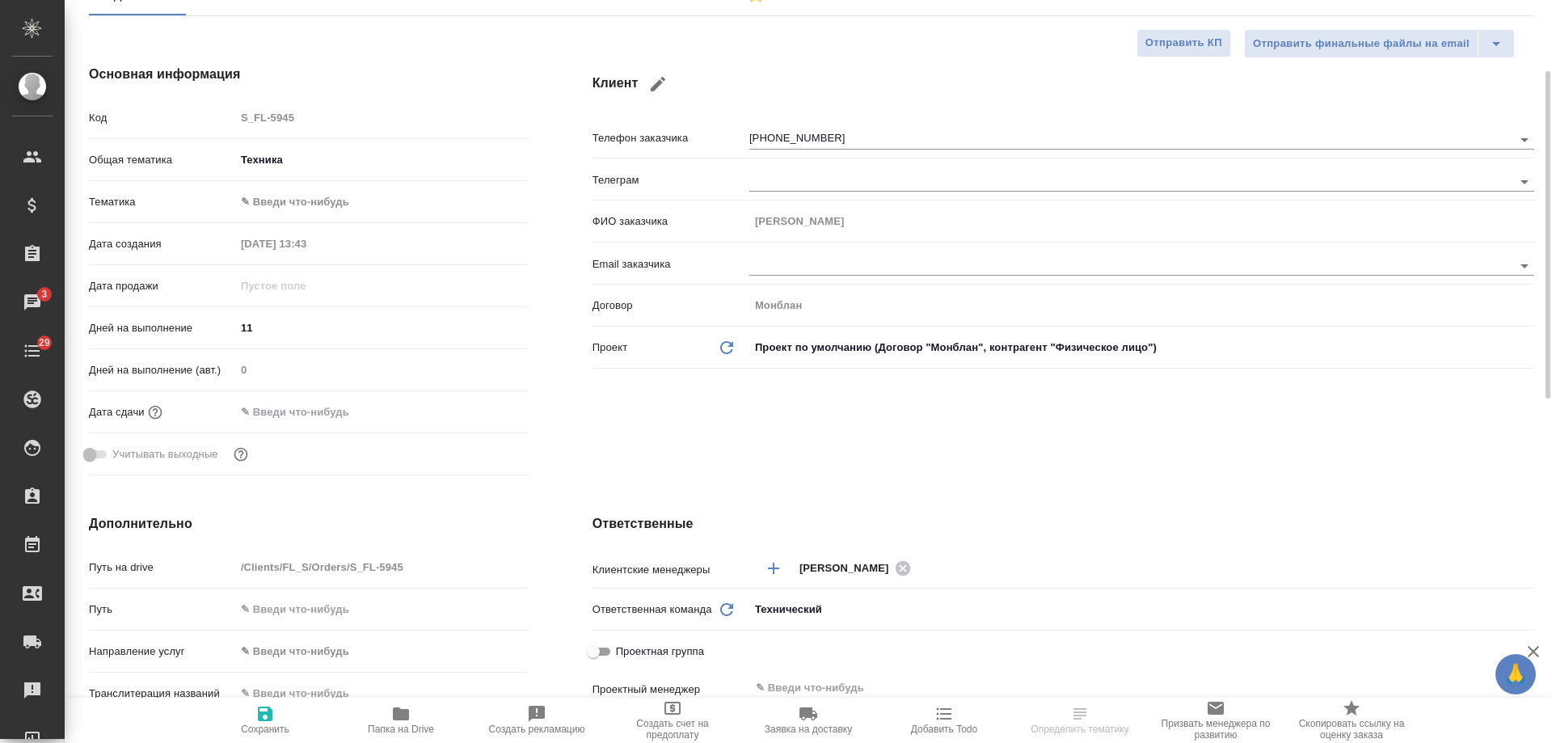
scroll to position [485, 0]
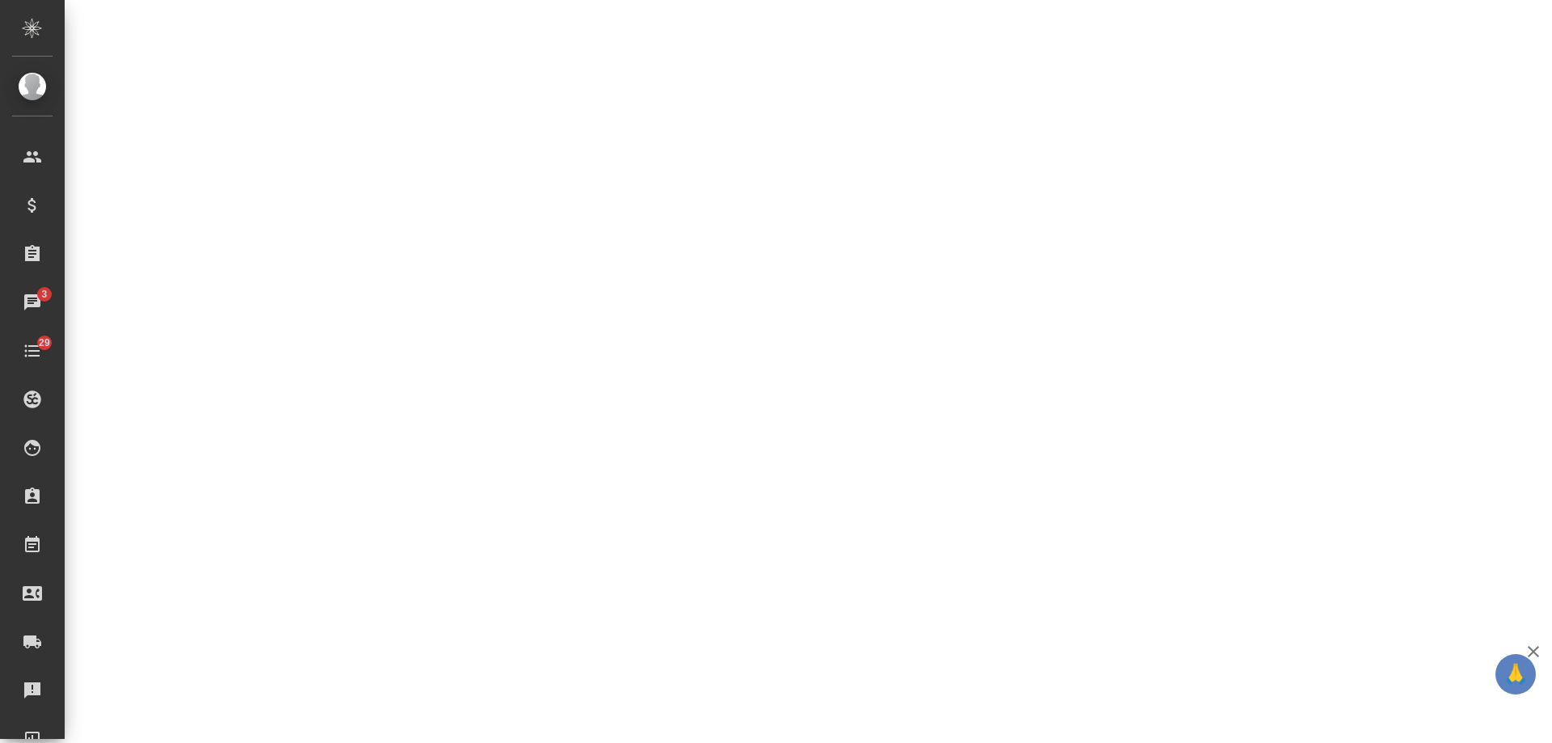
select select "RU"
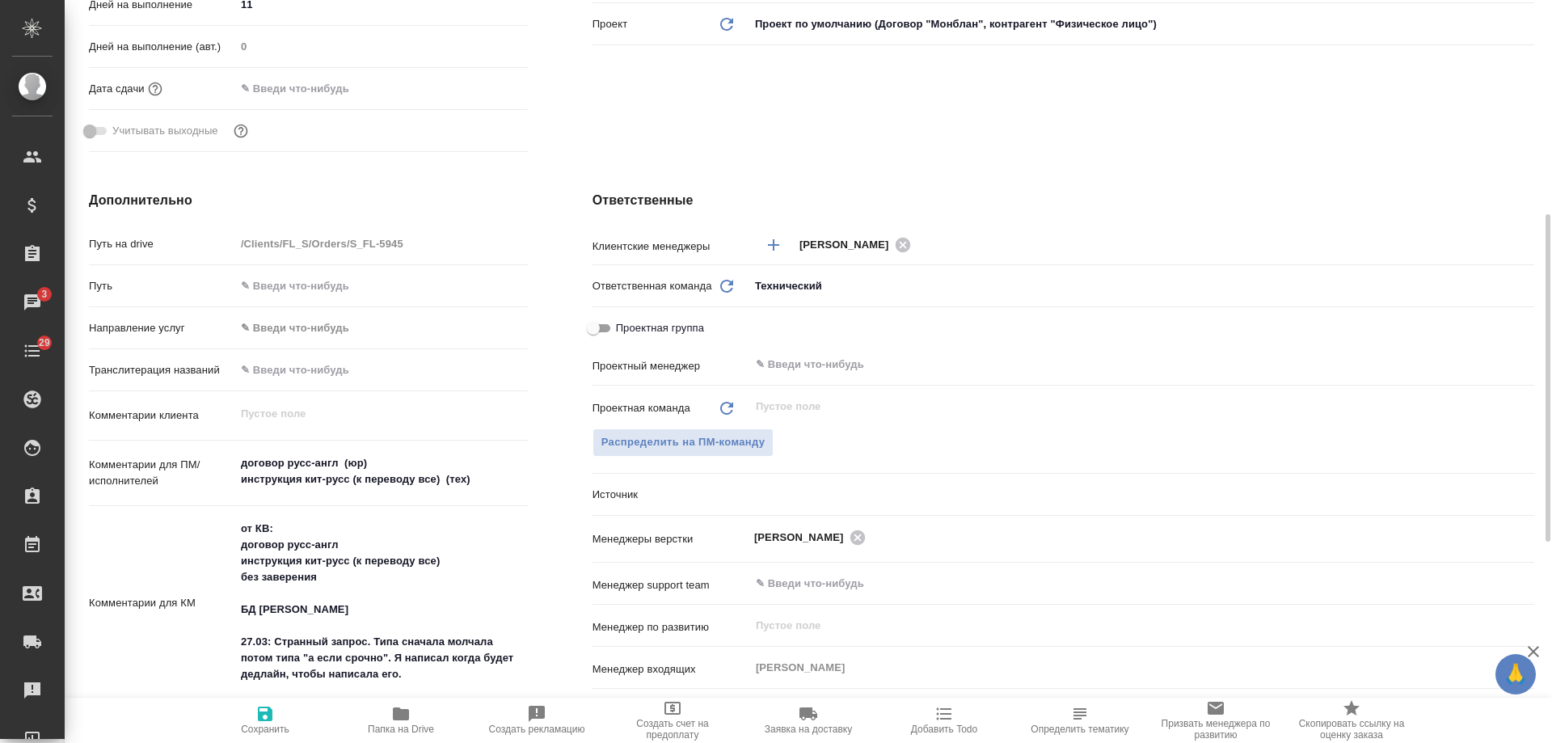
type textarea "x"
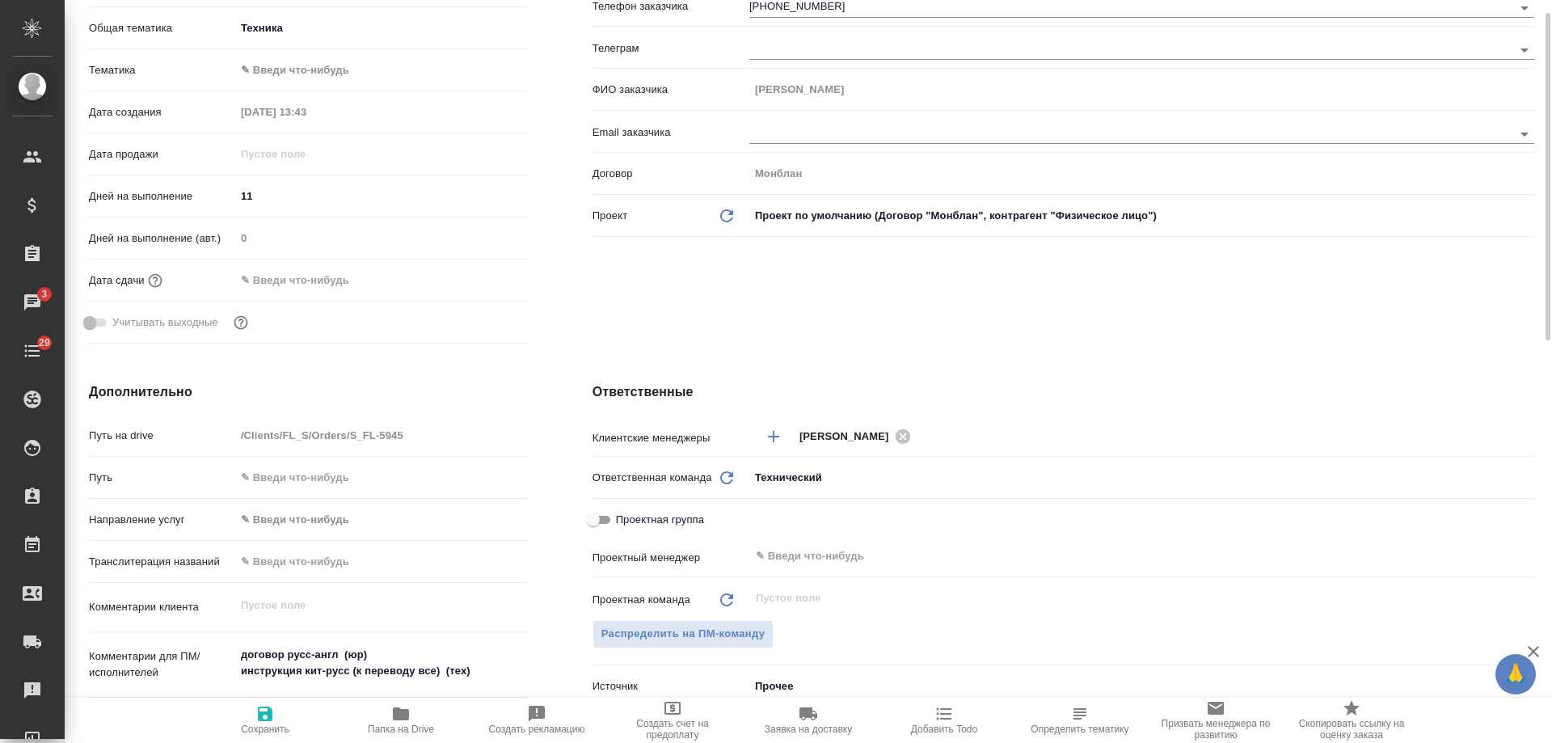
scroll to position [51, 0]
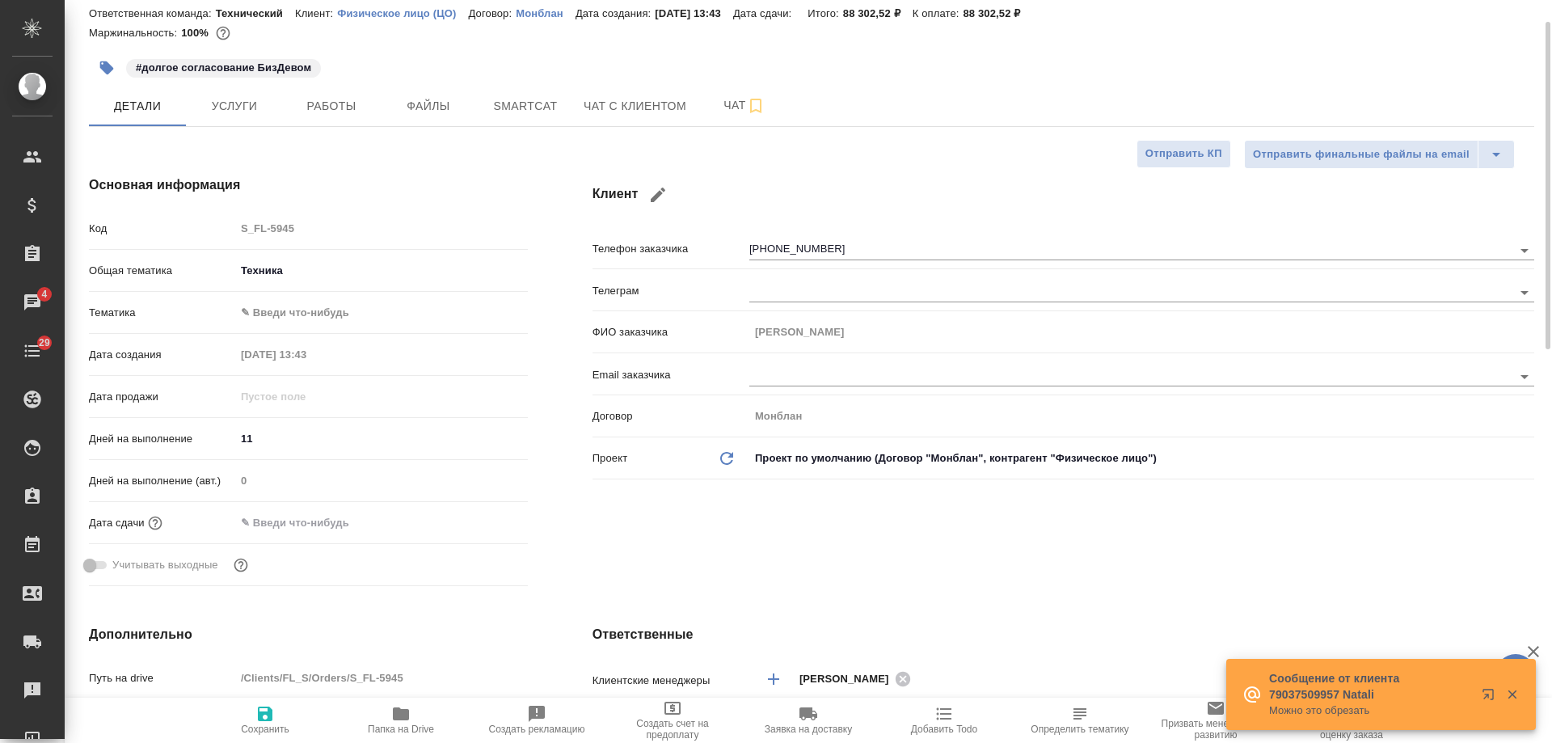
type textarea "x"
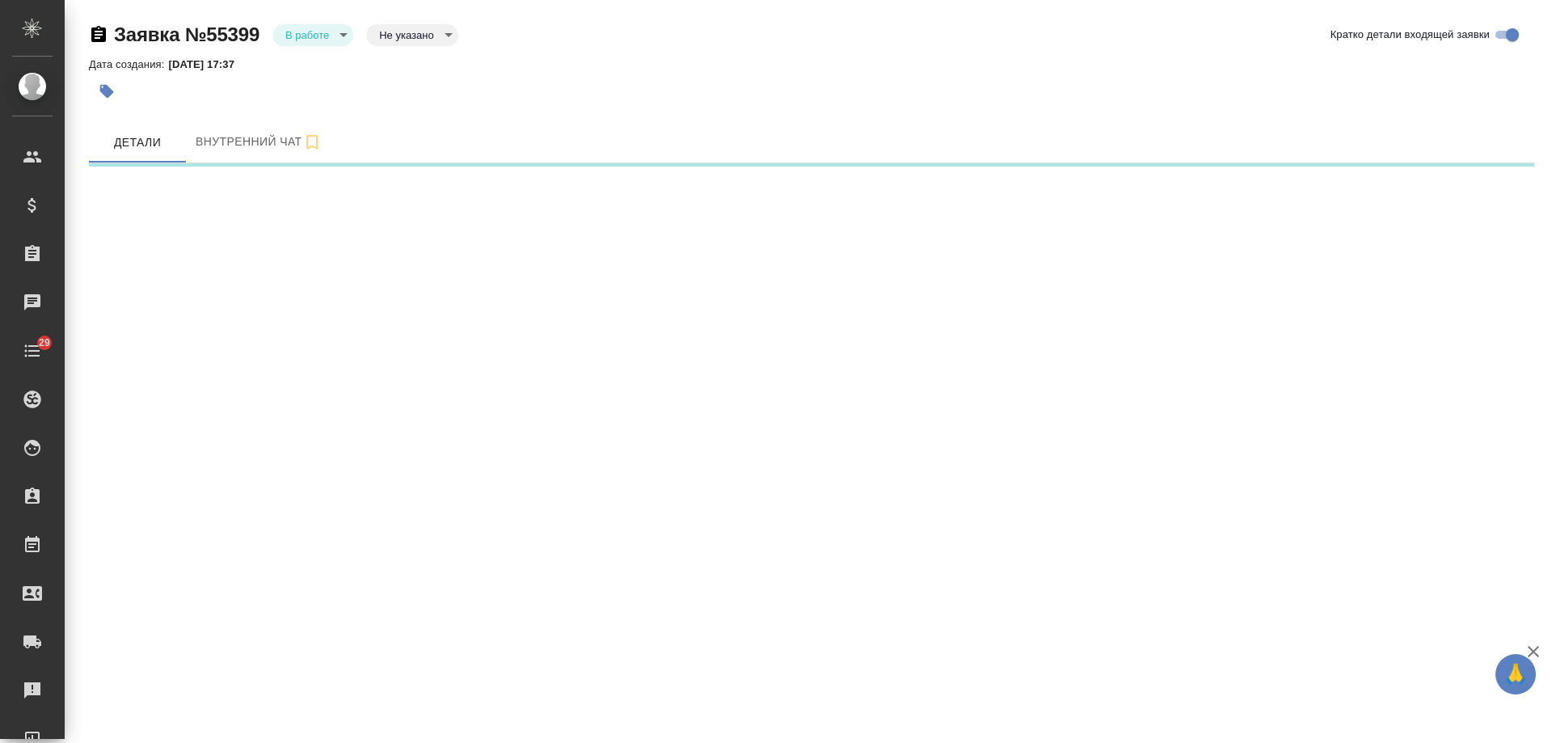
select select "RU"
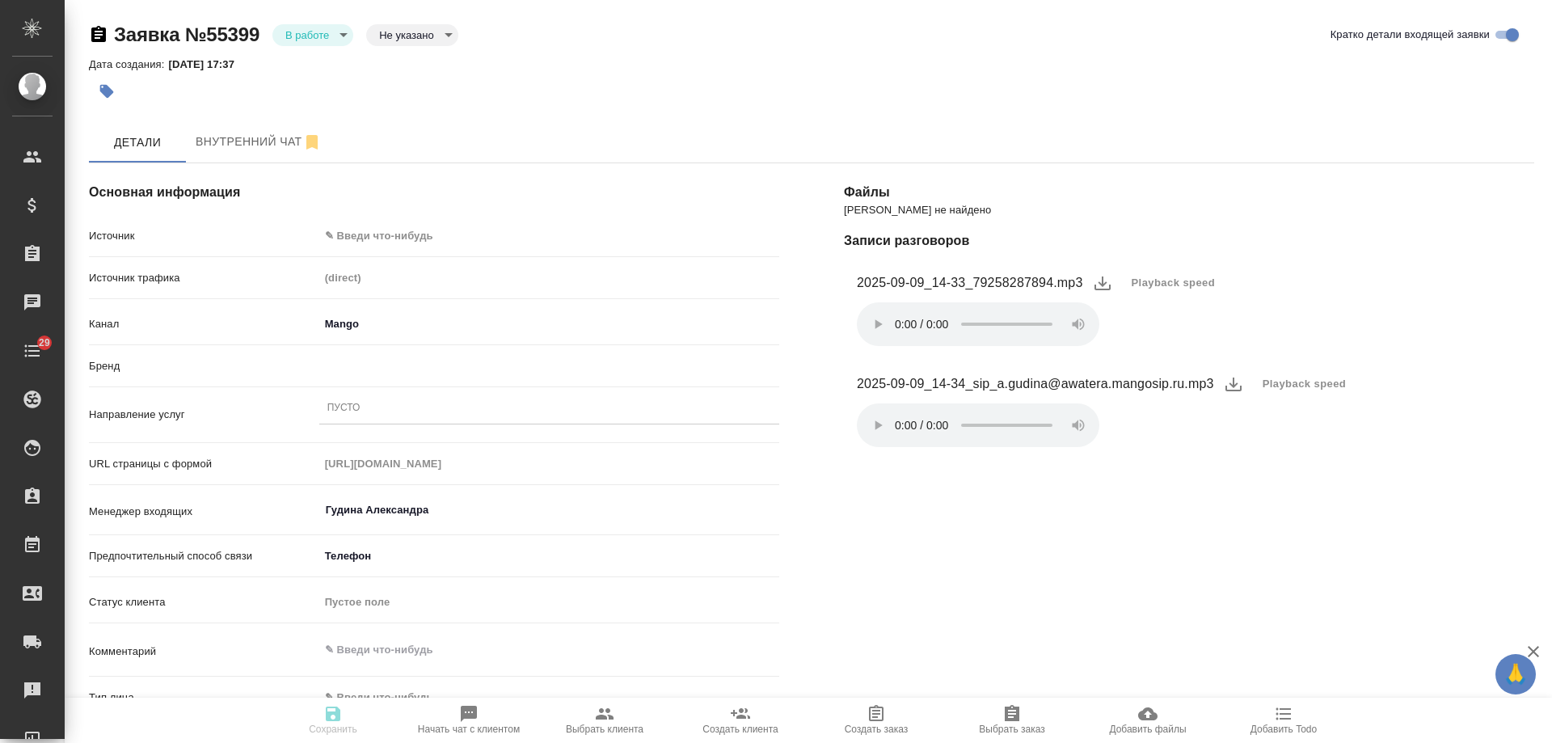
type textarea "x"
click at [398, 234] on body "🙏 .cls-1 fill:#fff; AWATERA Gudina Alexandra Клиенты Спецификации Заказы Чаты 2…" at bounding box center [776, 371] width 1552 height 743
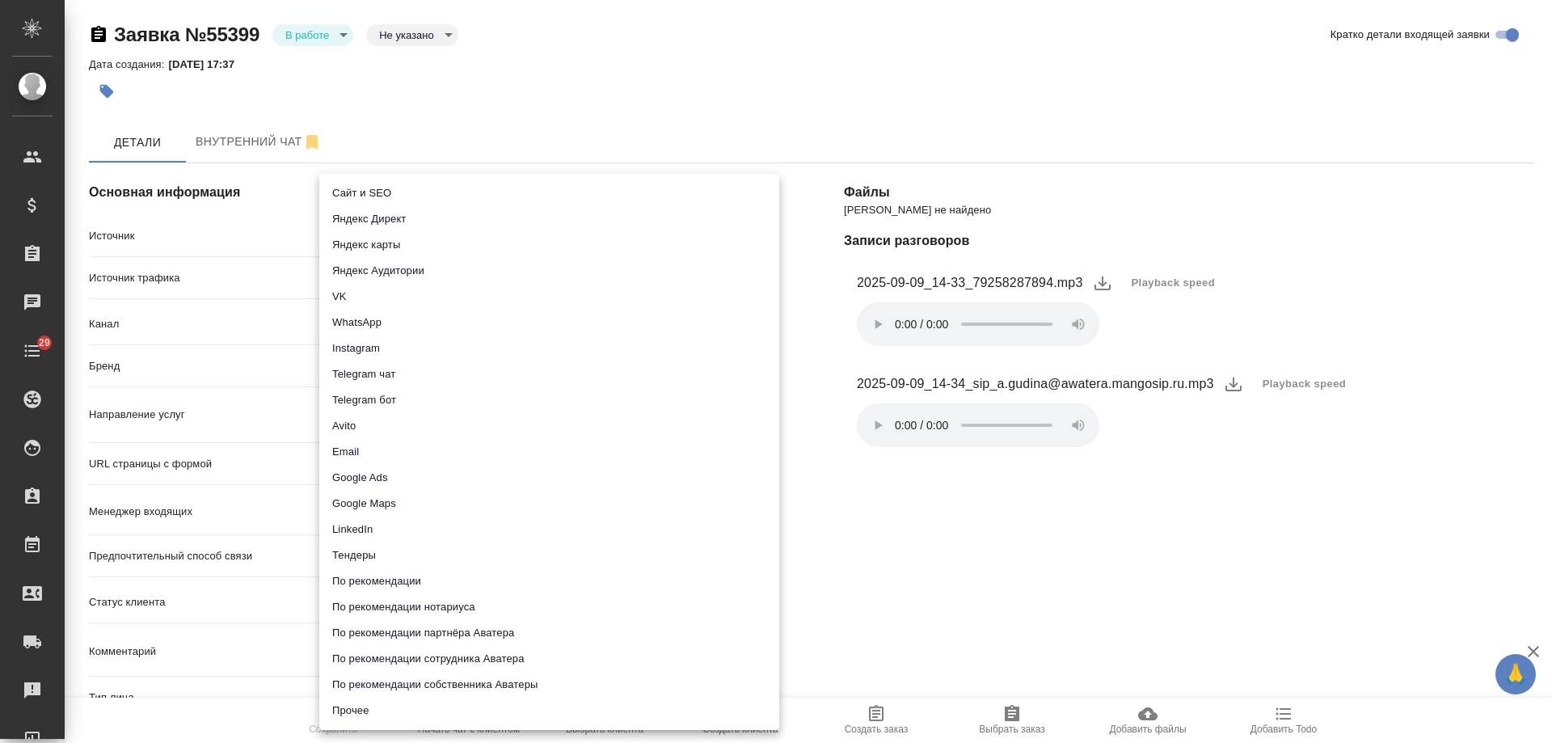
click at [386, 188] on li "Сайт и SEO" at bounding box center [549, 193] width 460 height 26
type input "seo"
type textarea "x"
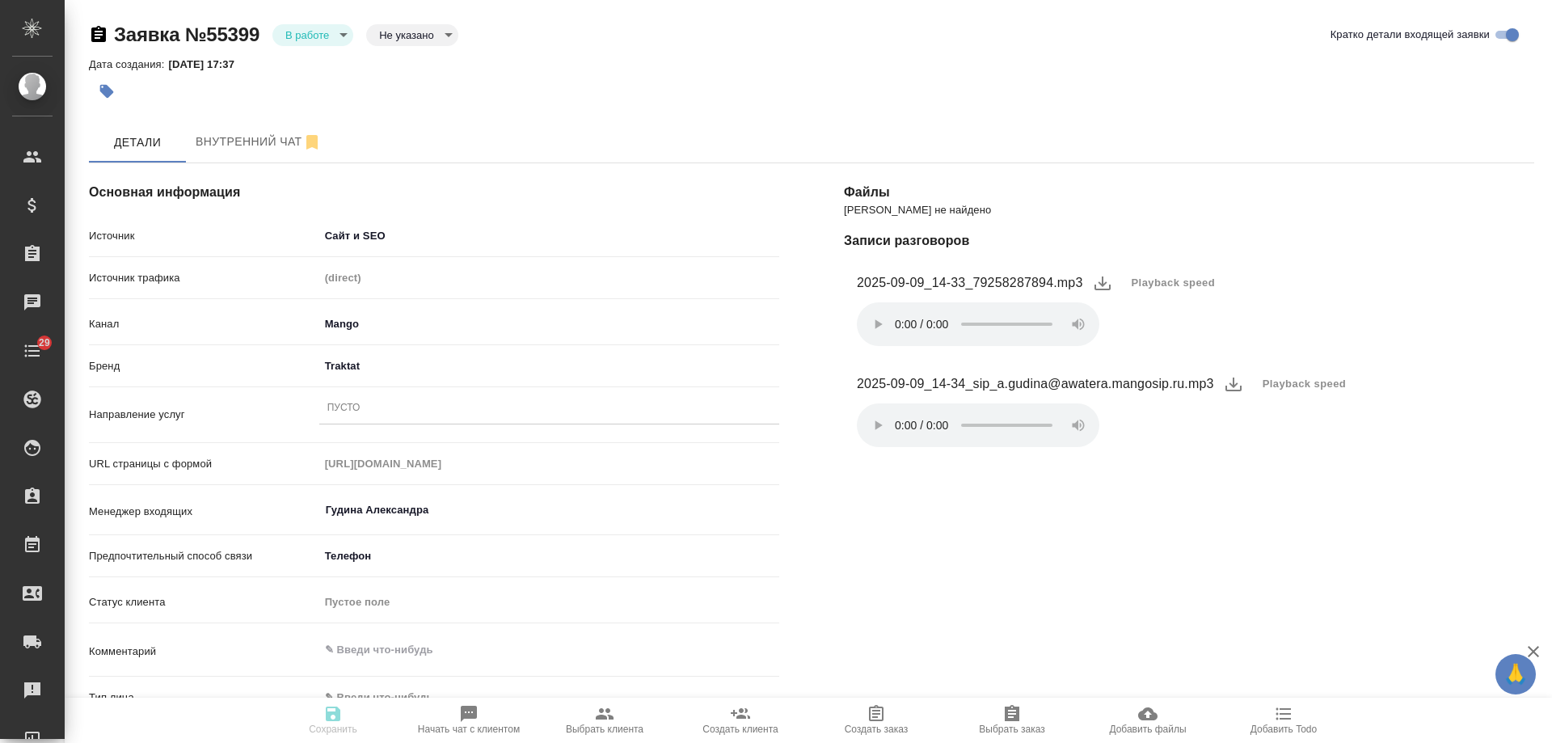
click at [386, 413] on div "Пусто" at bounding box center [549, 408] width 460 height 23
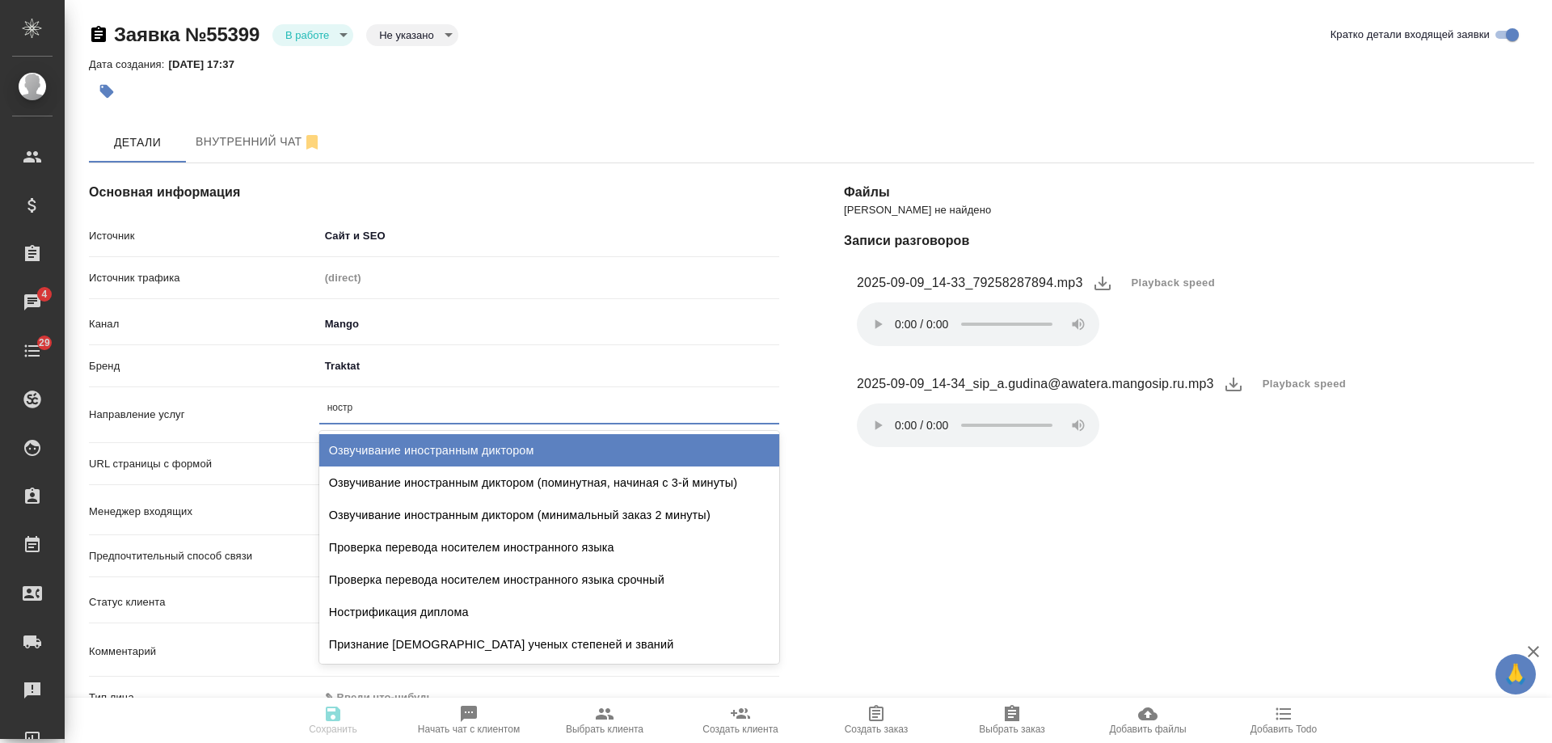
type input "ностри"
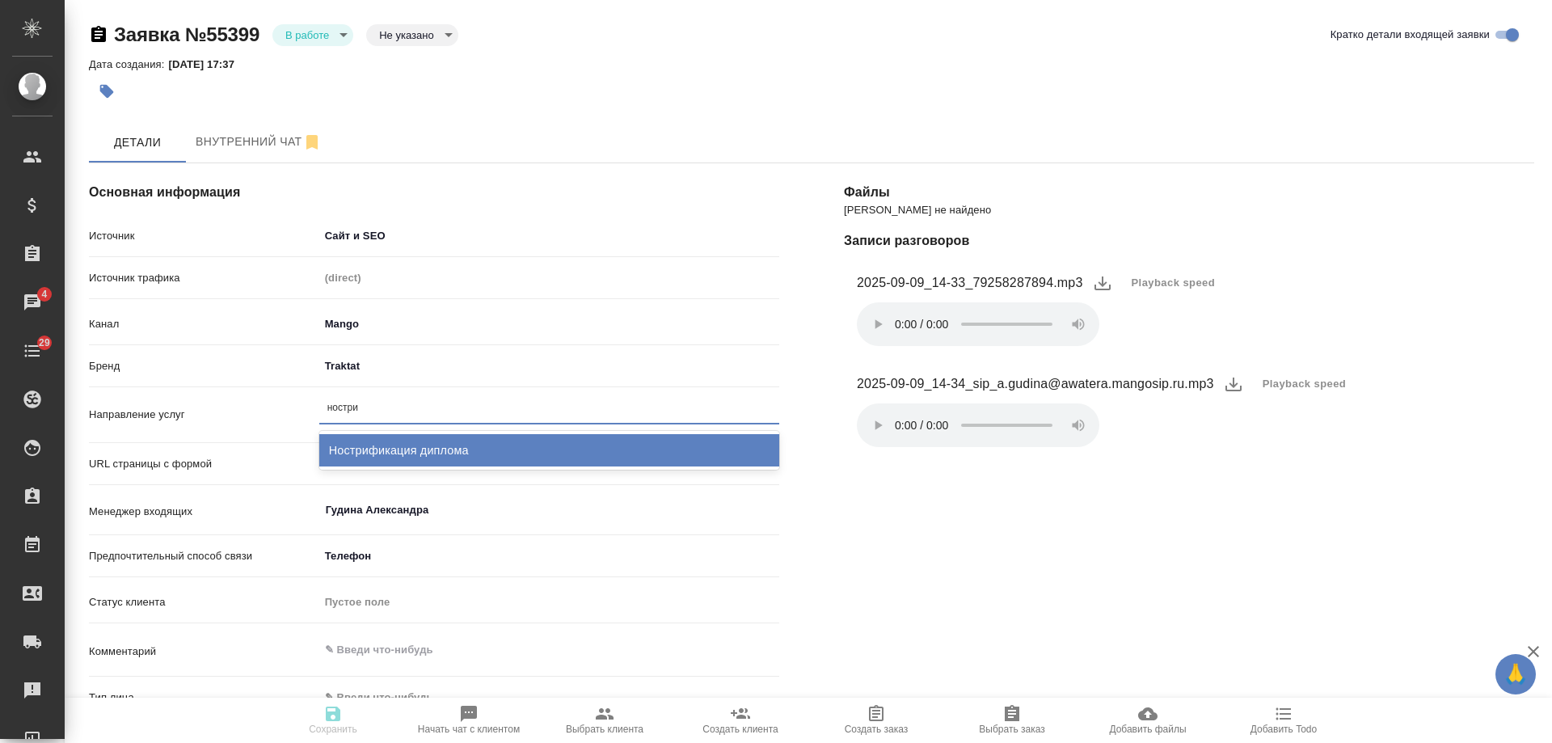
click at [387, 447] on div "Нострификация диплома" at bounding box center [549, 450] width 460 height 32
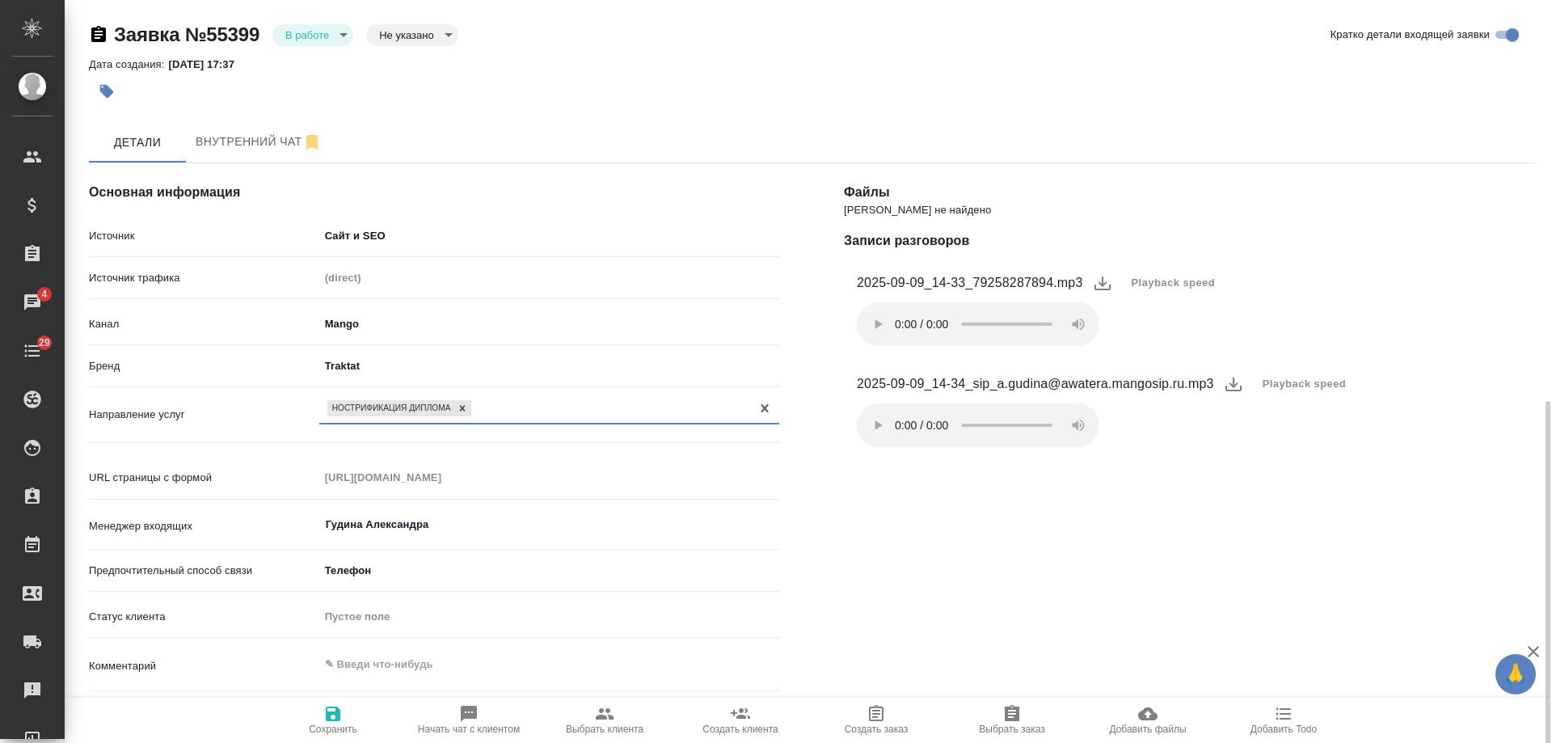
scroll to position [323, 0]
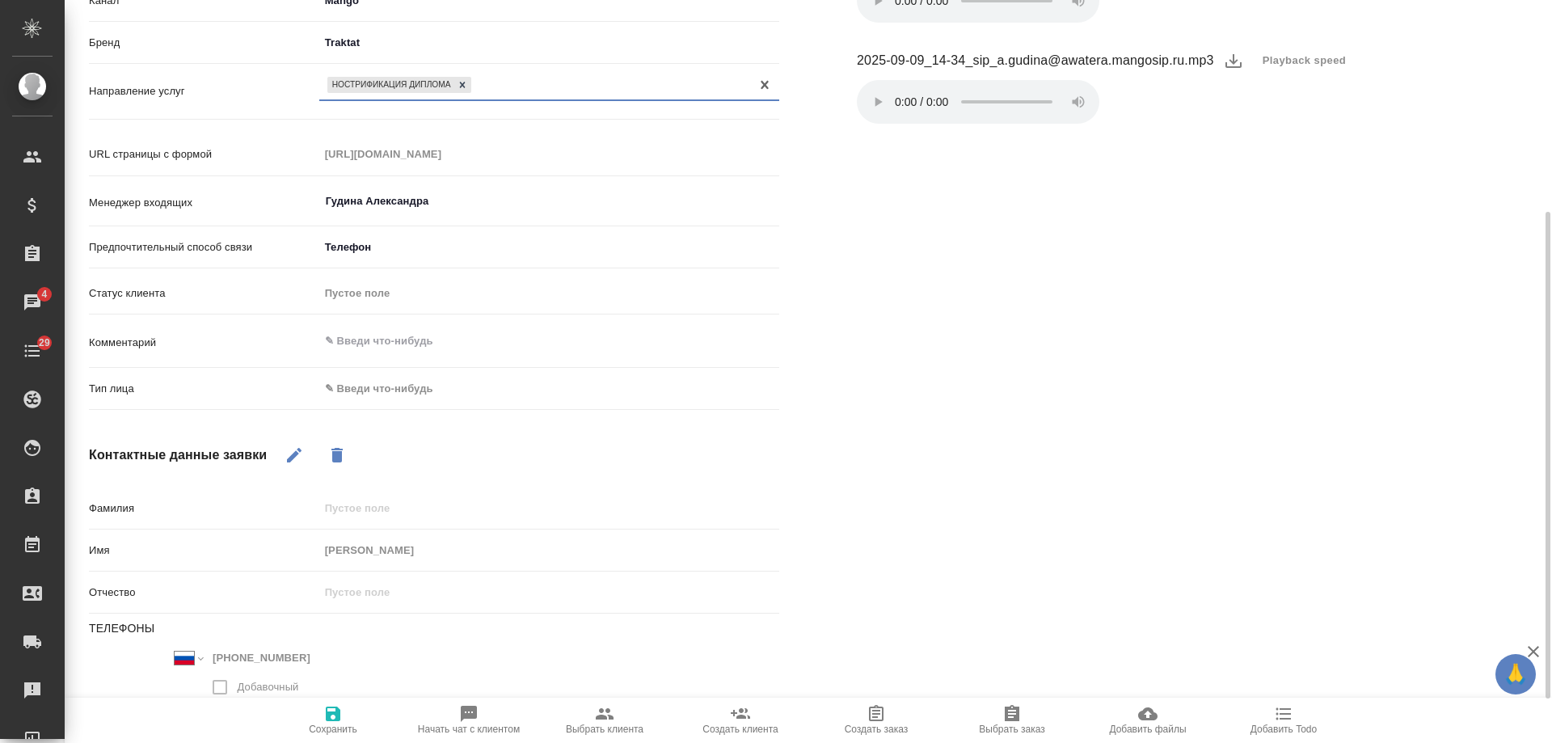
click at [383, 394] on body "🙏 .cls-1 fill:#fff; AWATERA Gudina Alexandra Клиенты Спецификации Заказы 4 Чаты…" at bounding box center [776, 371] width 1552 height 743
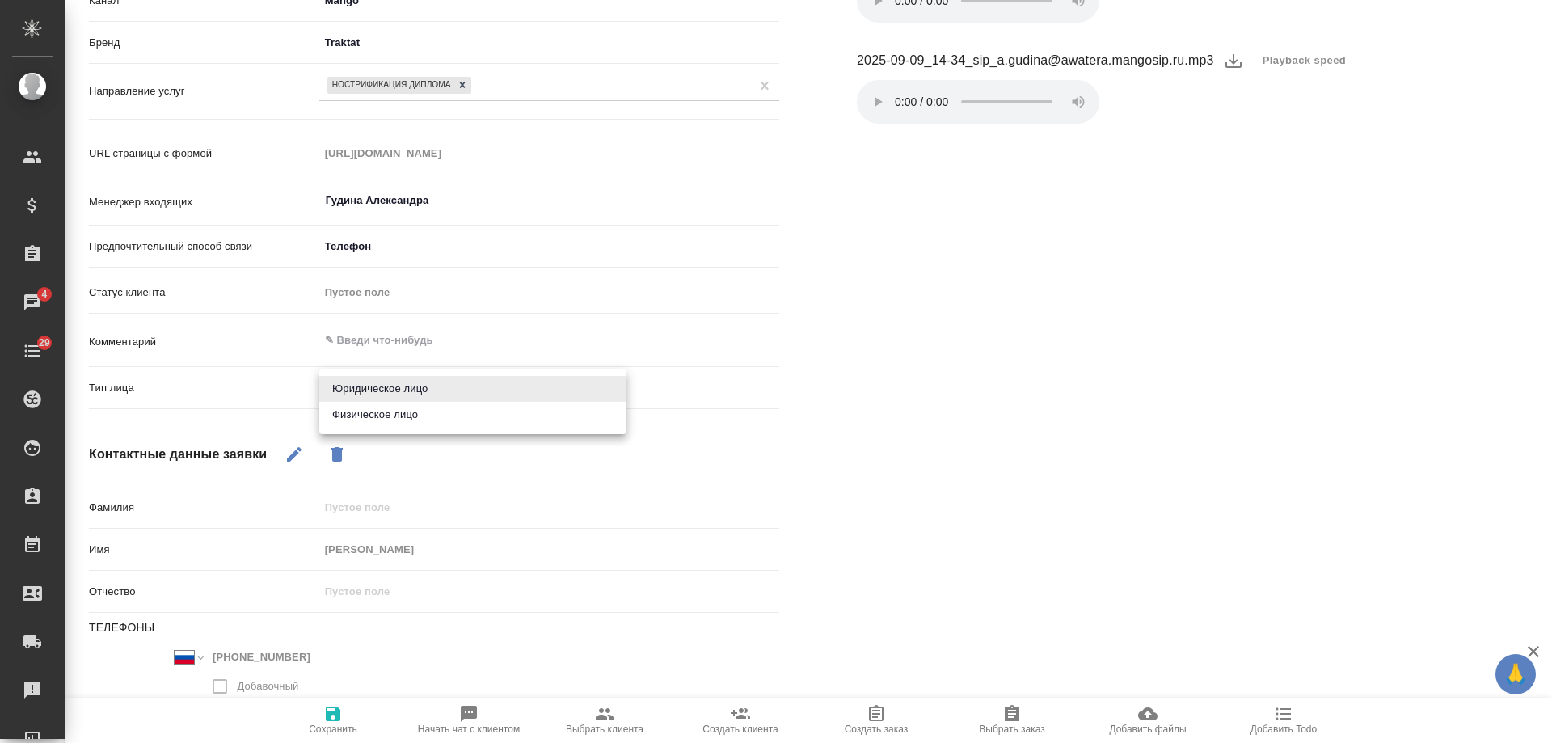
click at [366, 421] on li "Физическое лицо" at bounding box center [472, 415] width 307 height 26
type textarea "x"
type input "private"
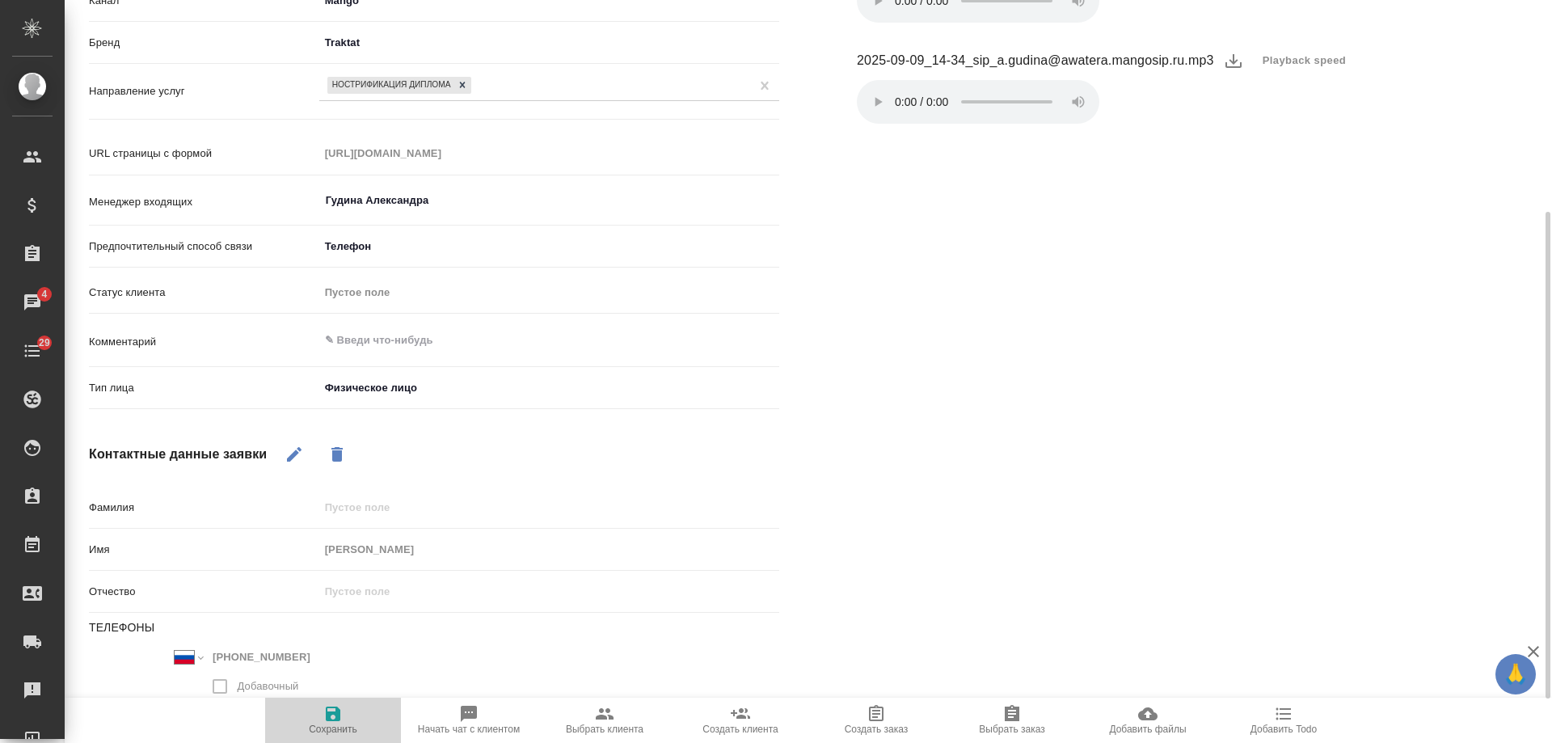
click at [344, 726] on span "Сохранить" at bounding box center [333, 729] width 49 height 11
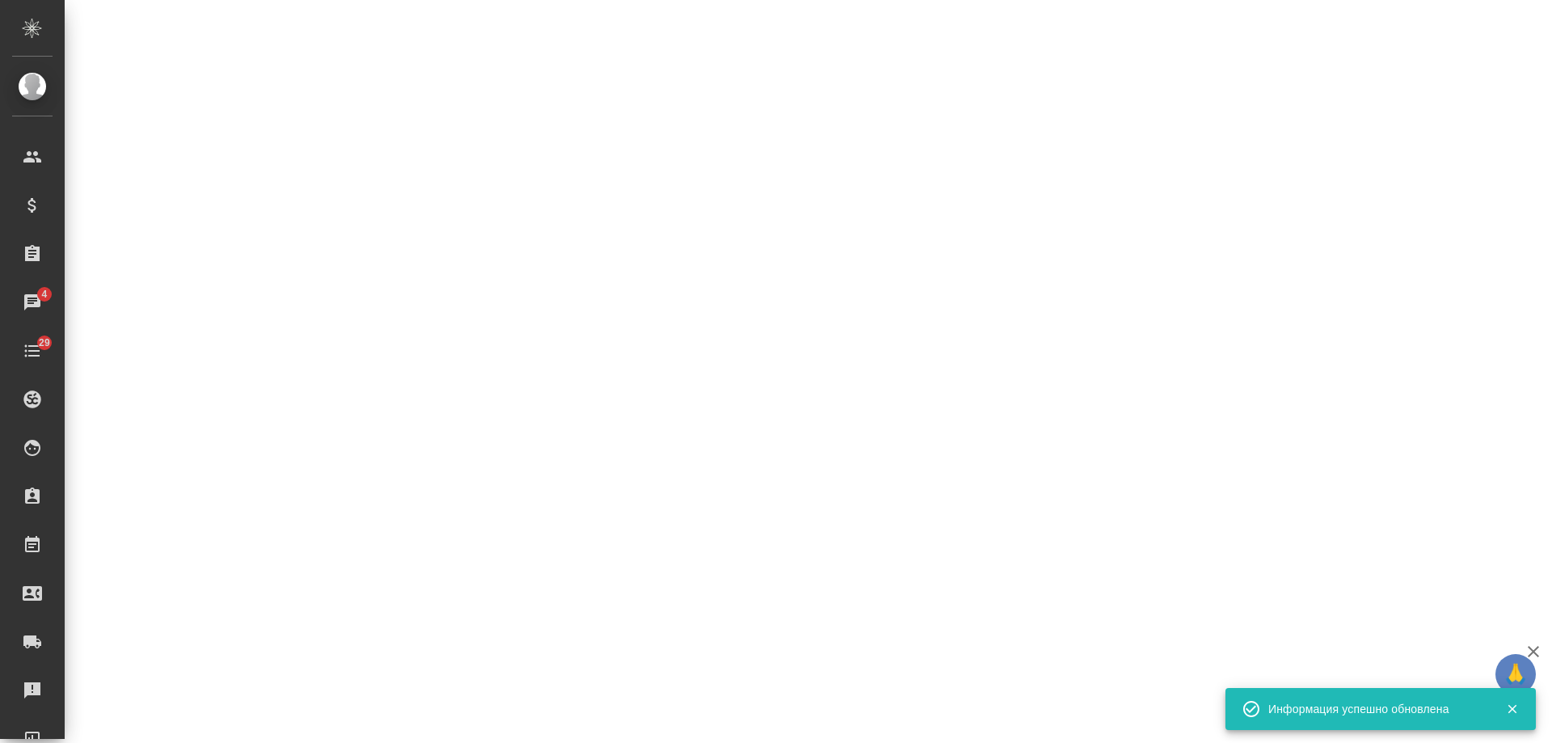
select select "RU"
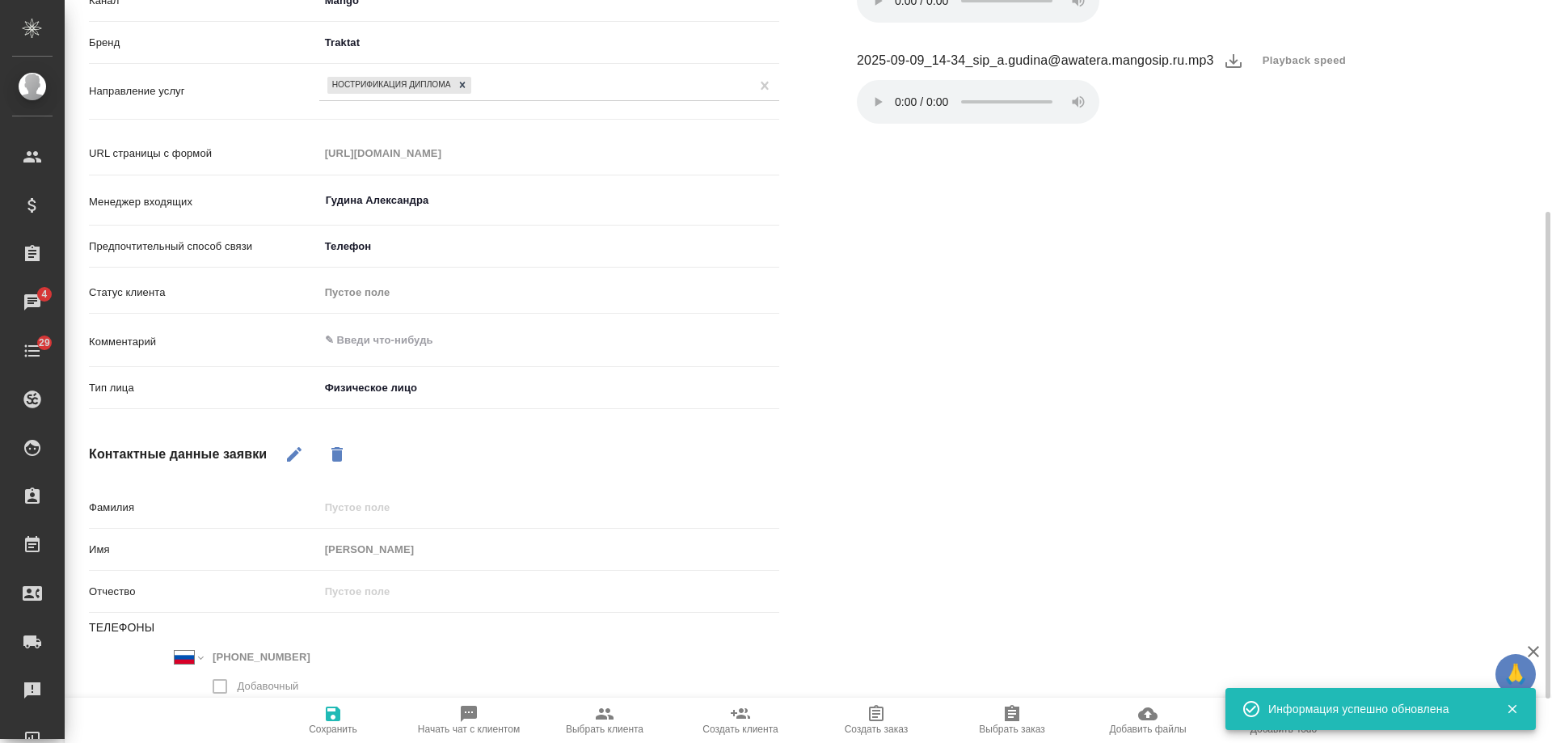
click at [602, 715] on icon "button" at bounding box center [605, 713] width 18 height 11
type textarea "x"
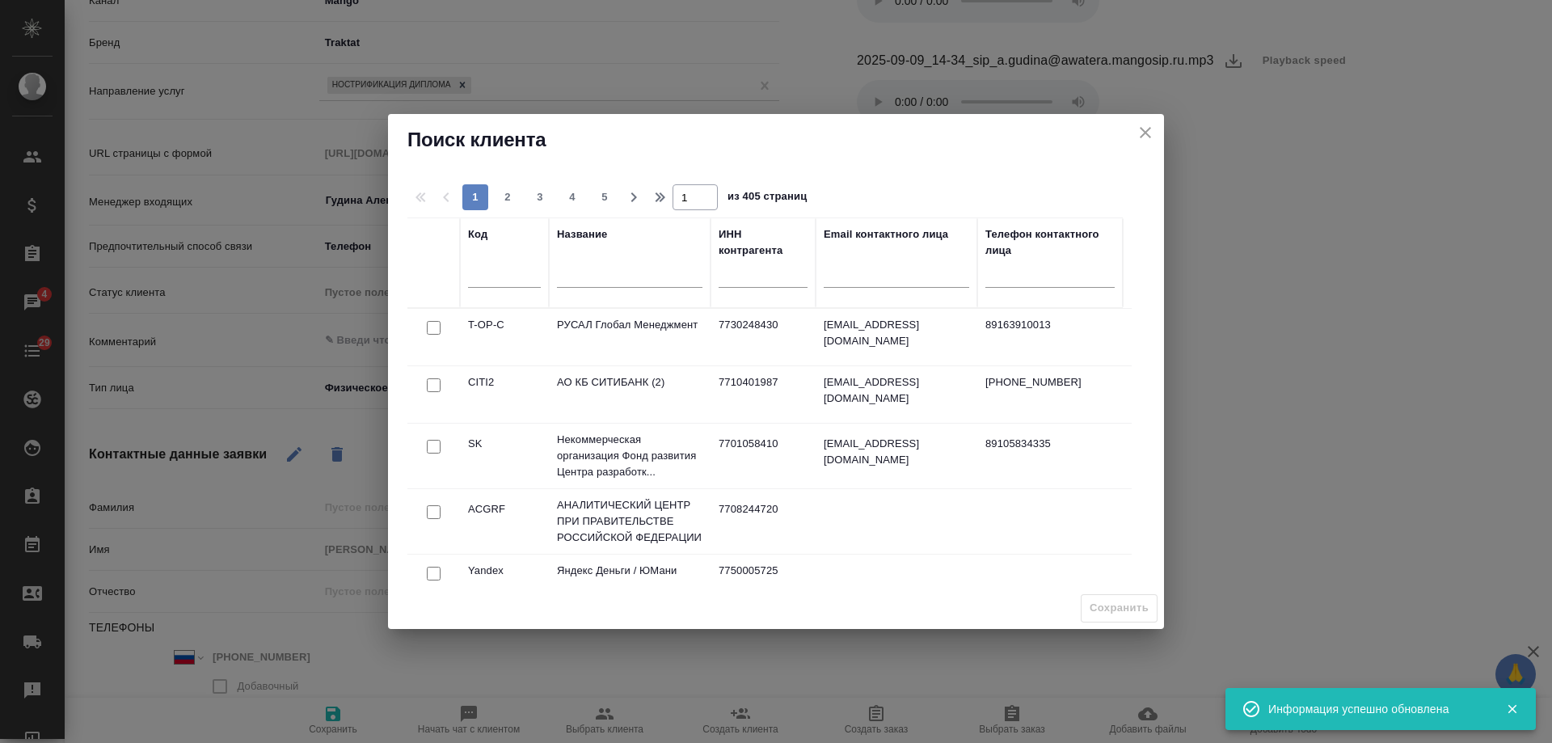
click at [597, 285] on input "text" at bounding box center [630, 277] width 146 height 20
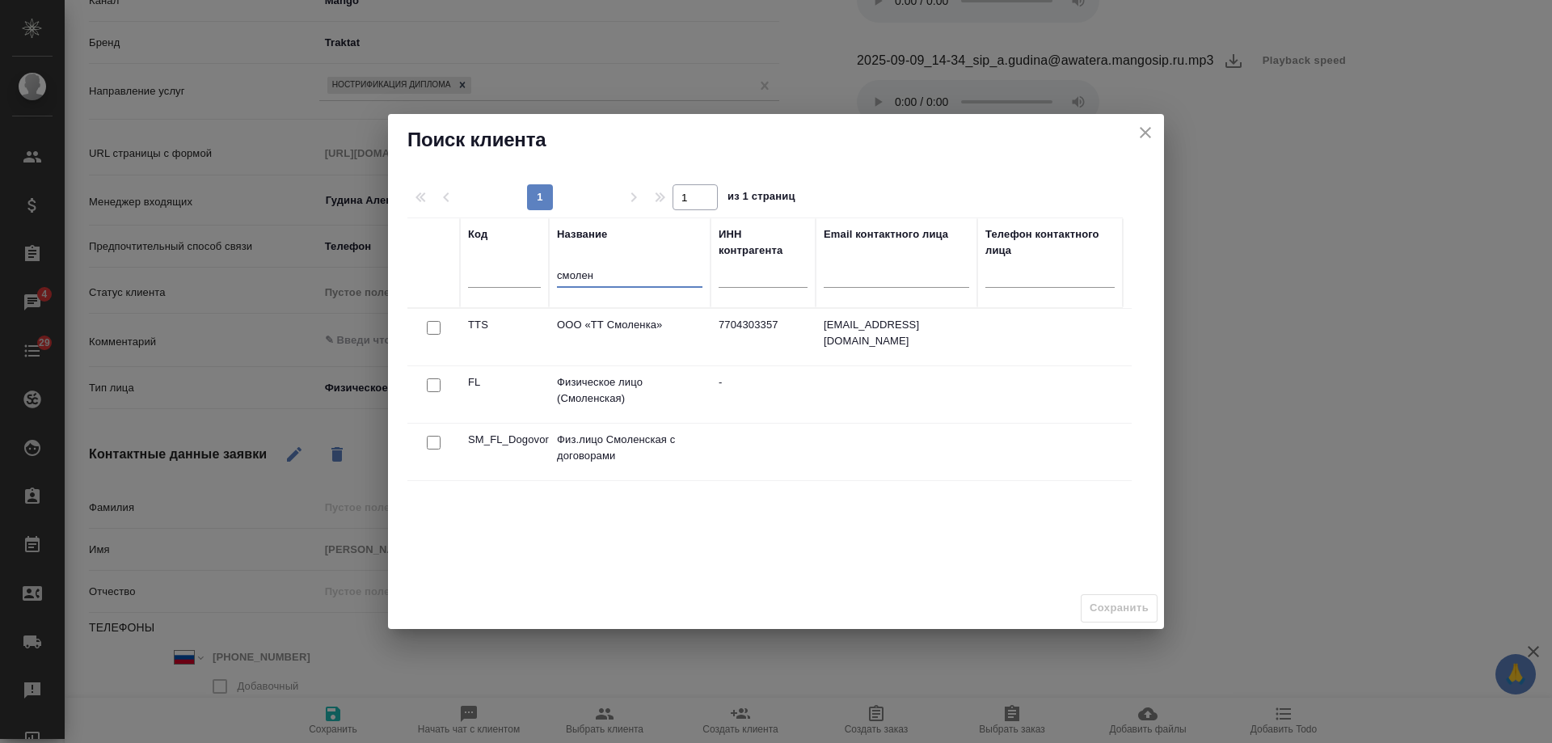
type input "смолен"
click at [434, 386] on input "checkbox" at bounding box center [434, 385] width 14 height 14
checkbox input "true"
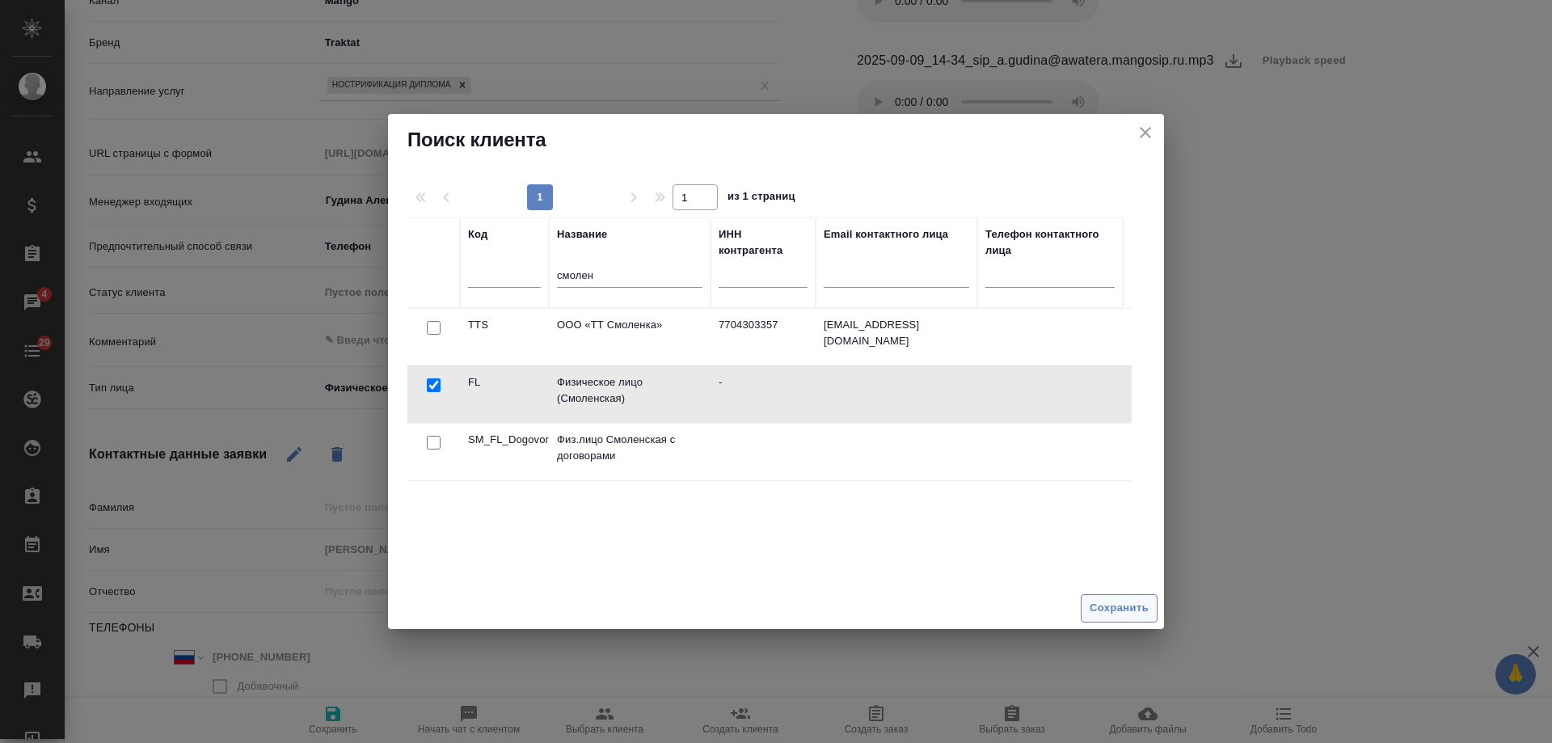
click at [1122, 612] on span "Сохранить" at bounding box center [1119, 608] width 59 height 19
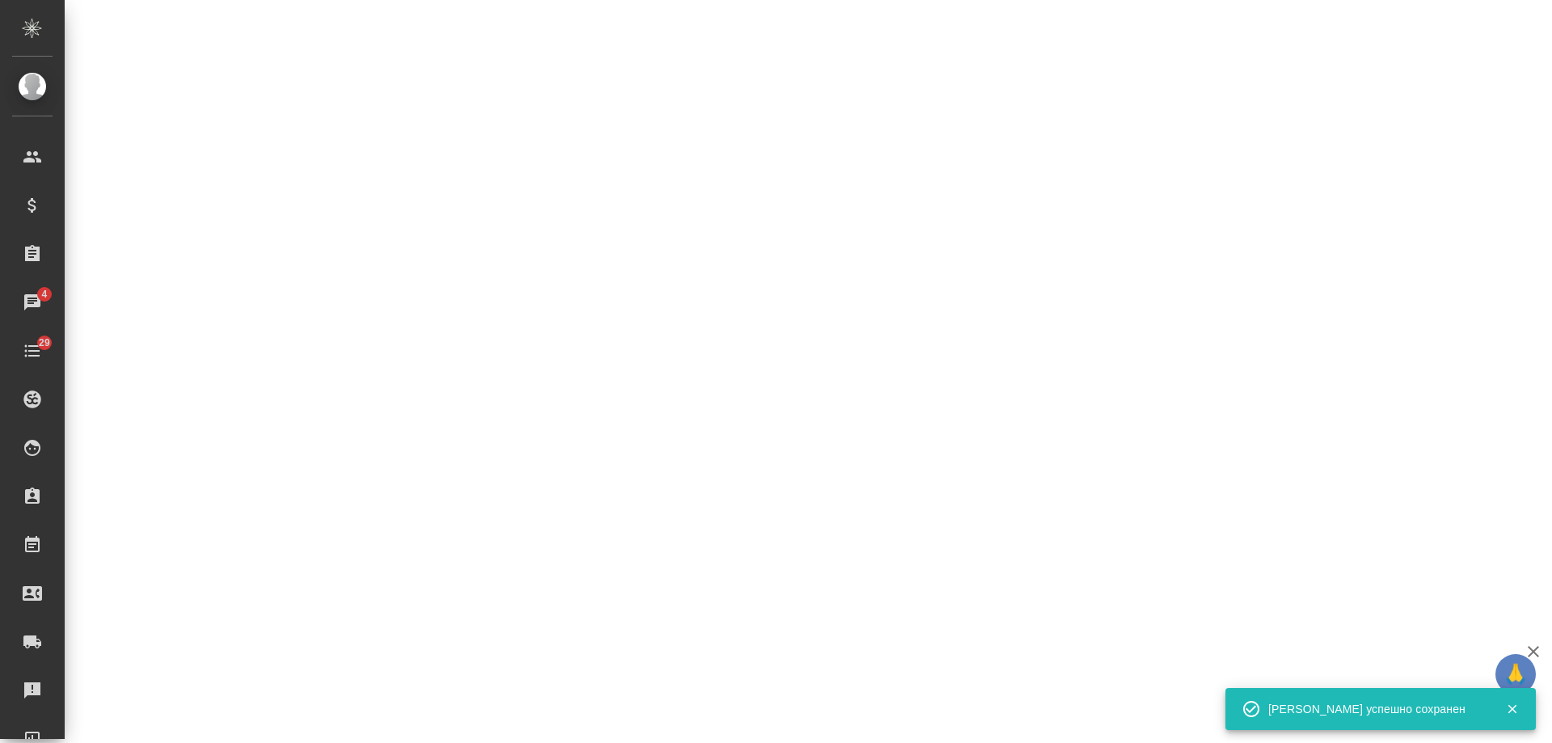
select select "RU"
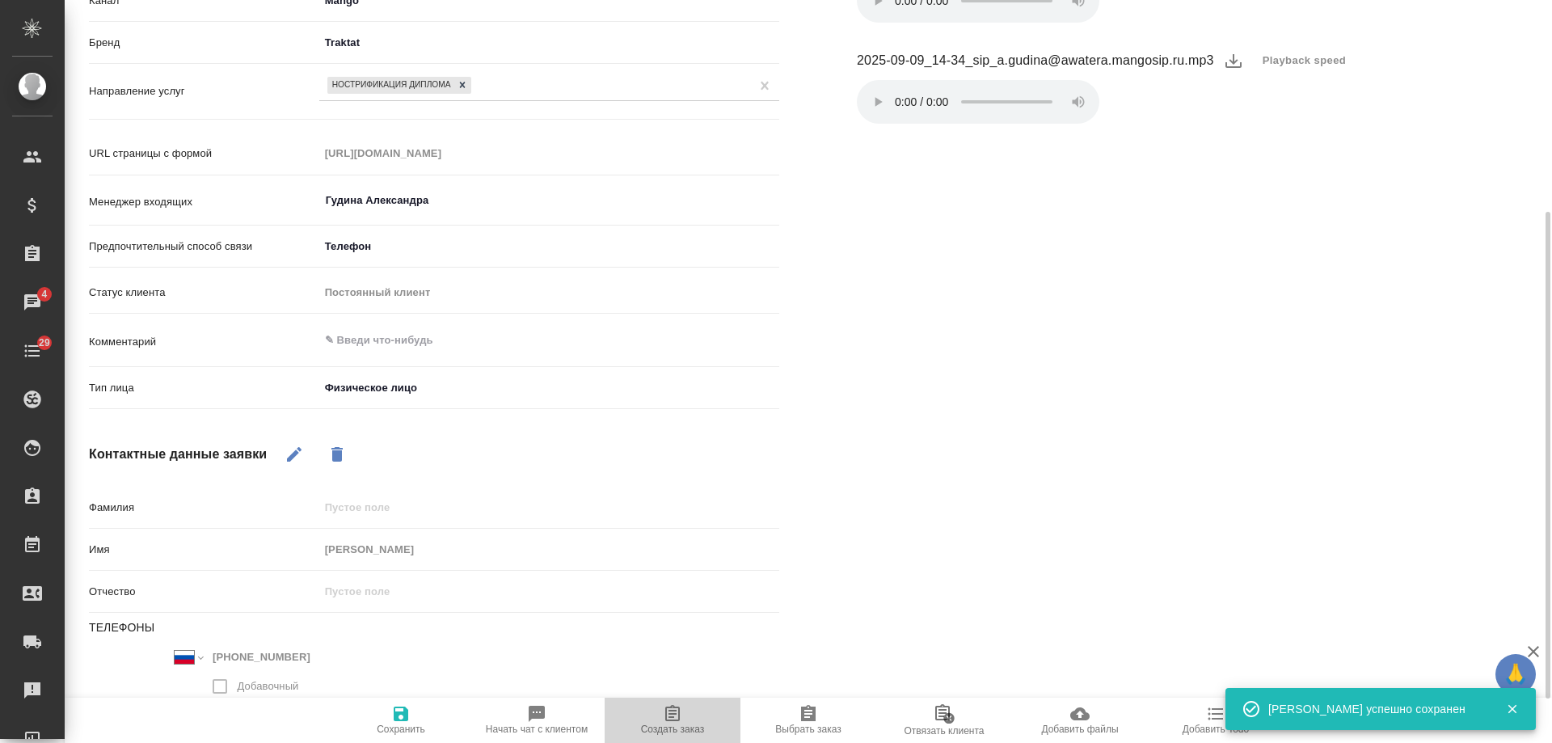
click at [664, 722] on icon "button" at bounding box center [672, 713] width 19 height 19
type textarea "x"
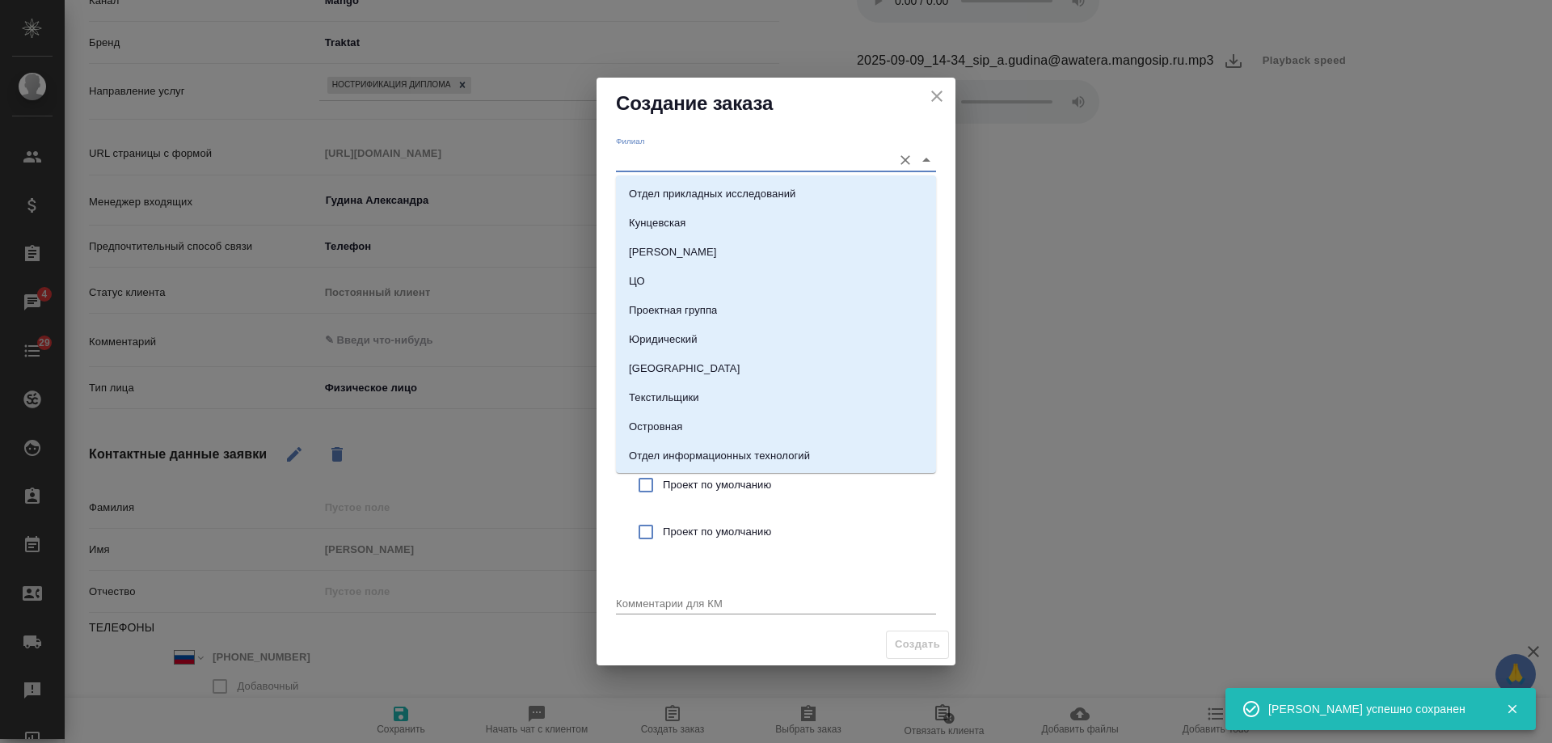
click at [658, 154] on input "Филиал" at bounding box center [750, 160] width 268 height 22
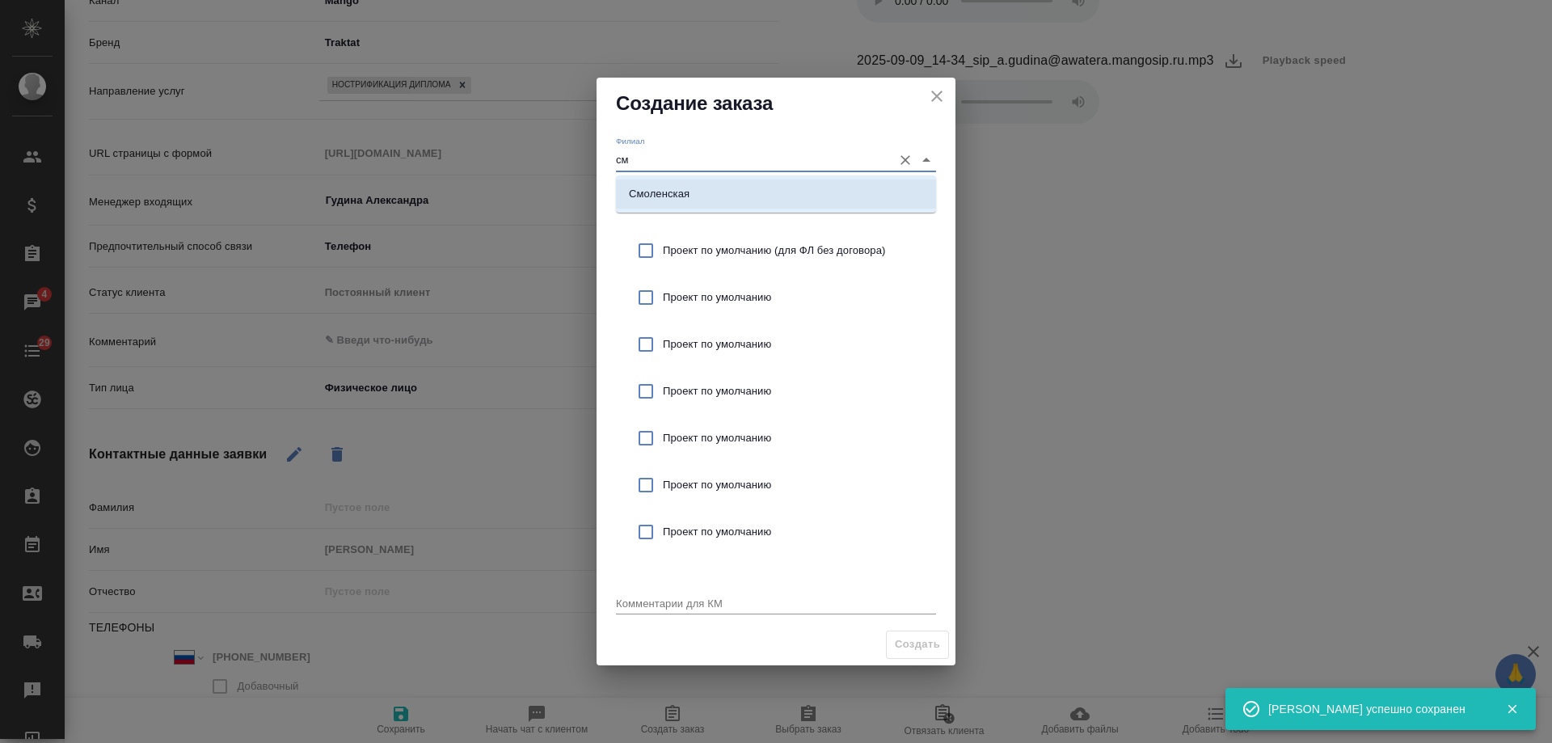
drag, startPoint x: 680, startPoint y: 195, endPoint x: 698, endPoint y: 222, distance: 33.2
click at [681, 196] on p "Смоленская" at bounding box center [659, 194] width 61 height 16
type input "Смоленская"
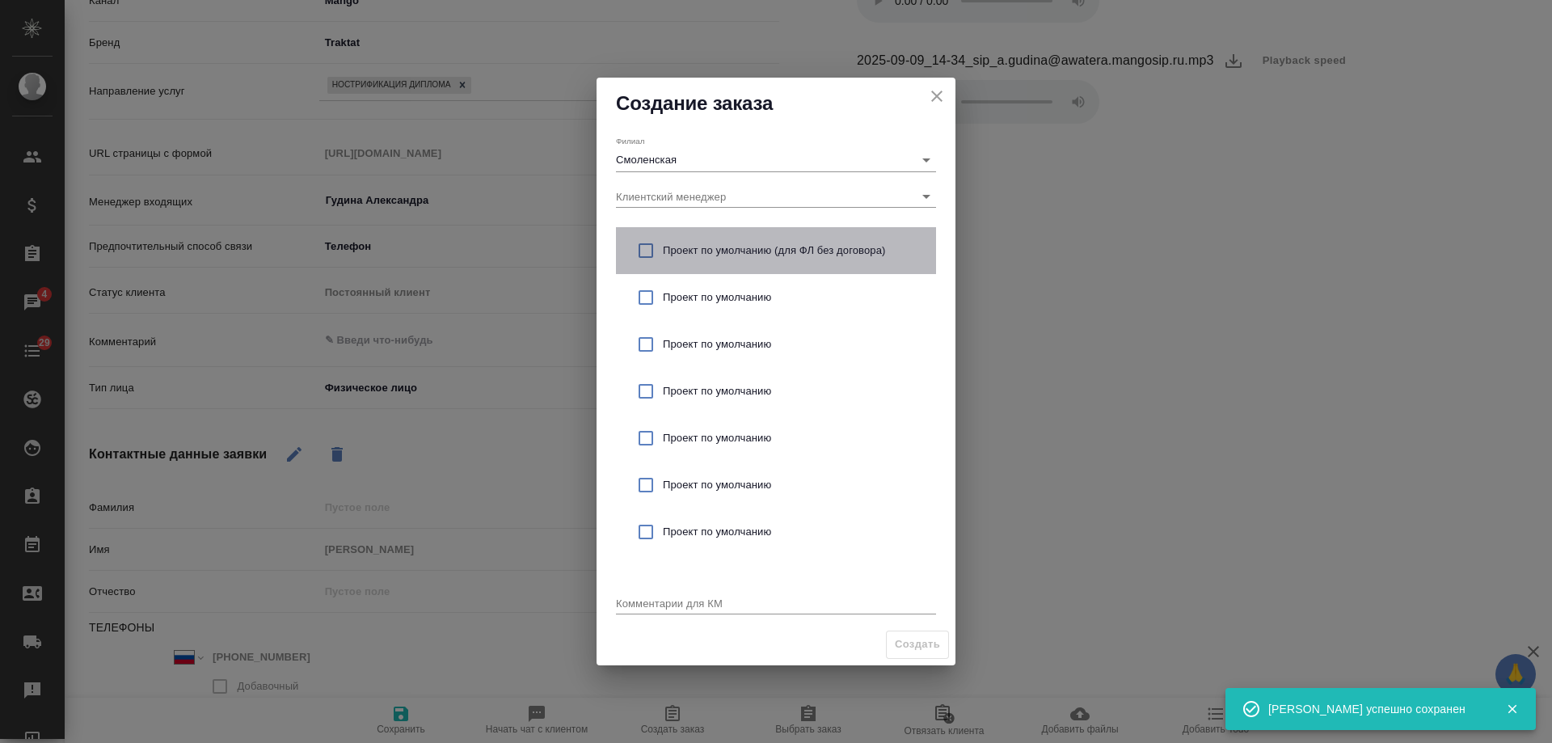
click at [724, 249] on span "Проект по умолчанию (для ФЛ без договора)" at bounding box center [793, 251] width 260 height 16
checkbox input "true"
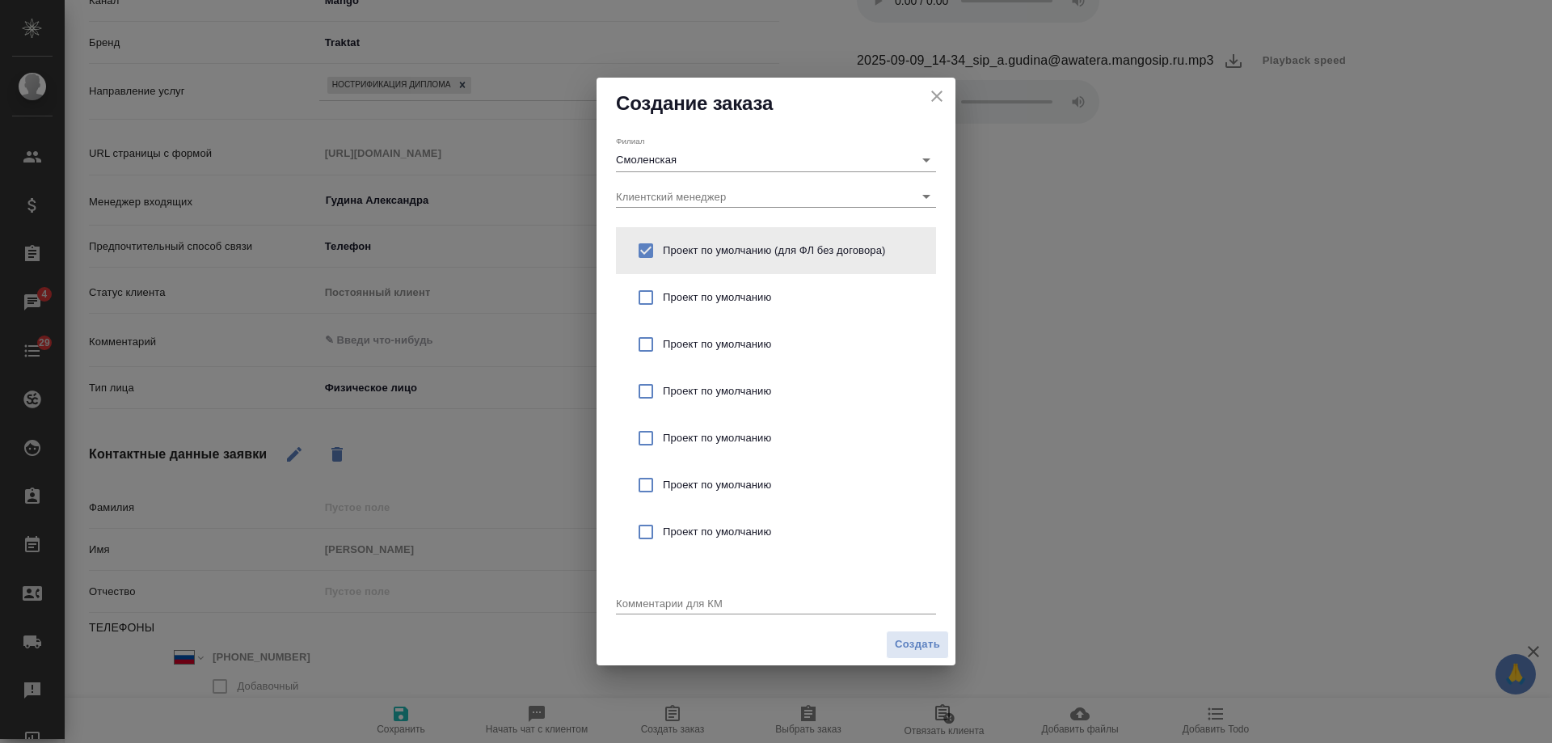
click at [645, 604] on textarea at bounding box center [776, 603] width 320 height 12
type textarea "от КВ: нострификация диплома, выд. в [GEOGRAPHIC_DATA]"
click at [920, 635] on span "Создать" at bounding box center [917, 644] width 45 height 19
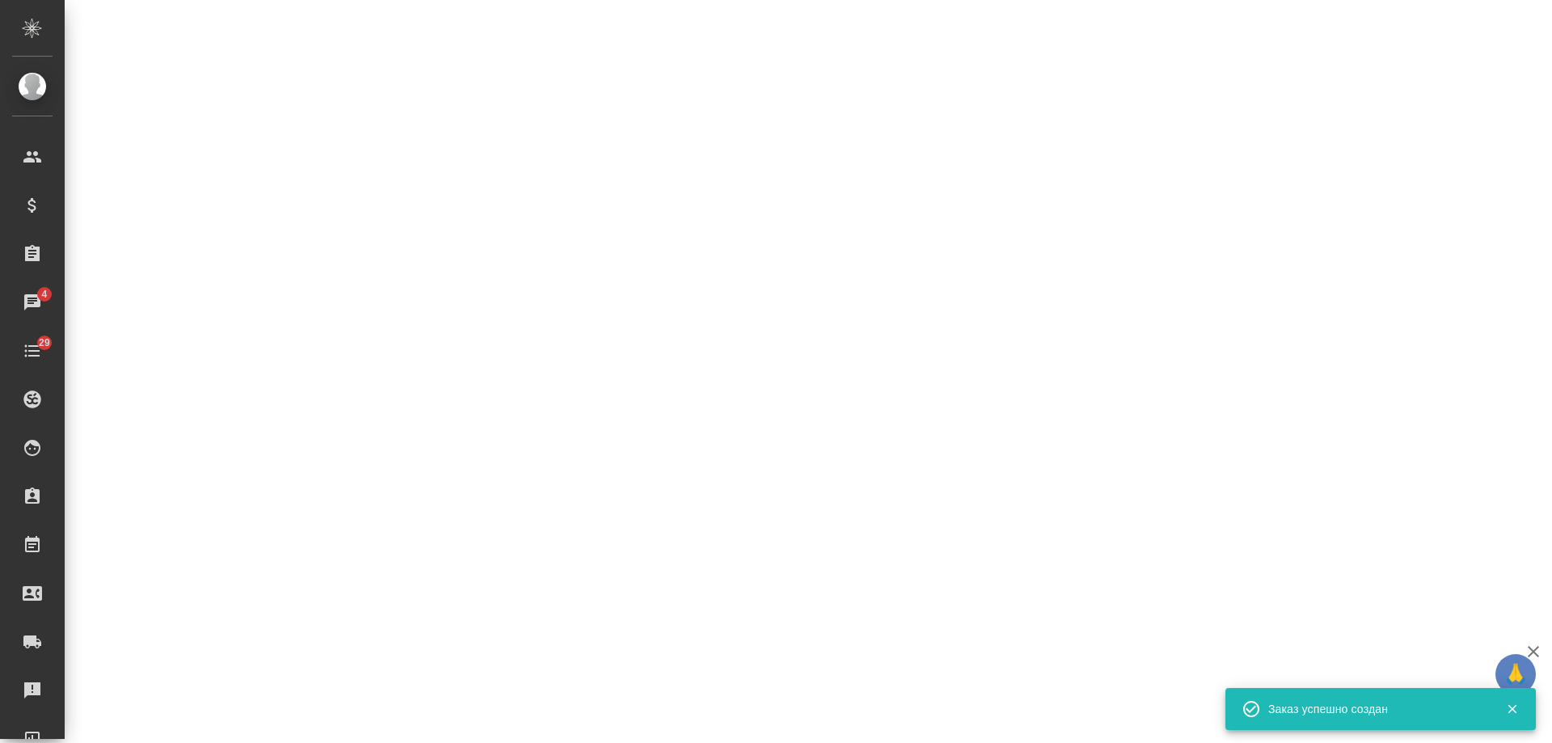
select select "RU"
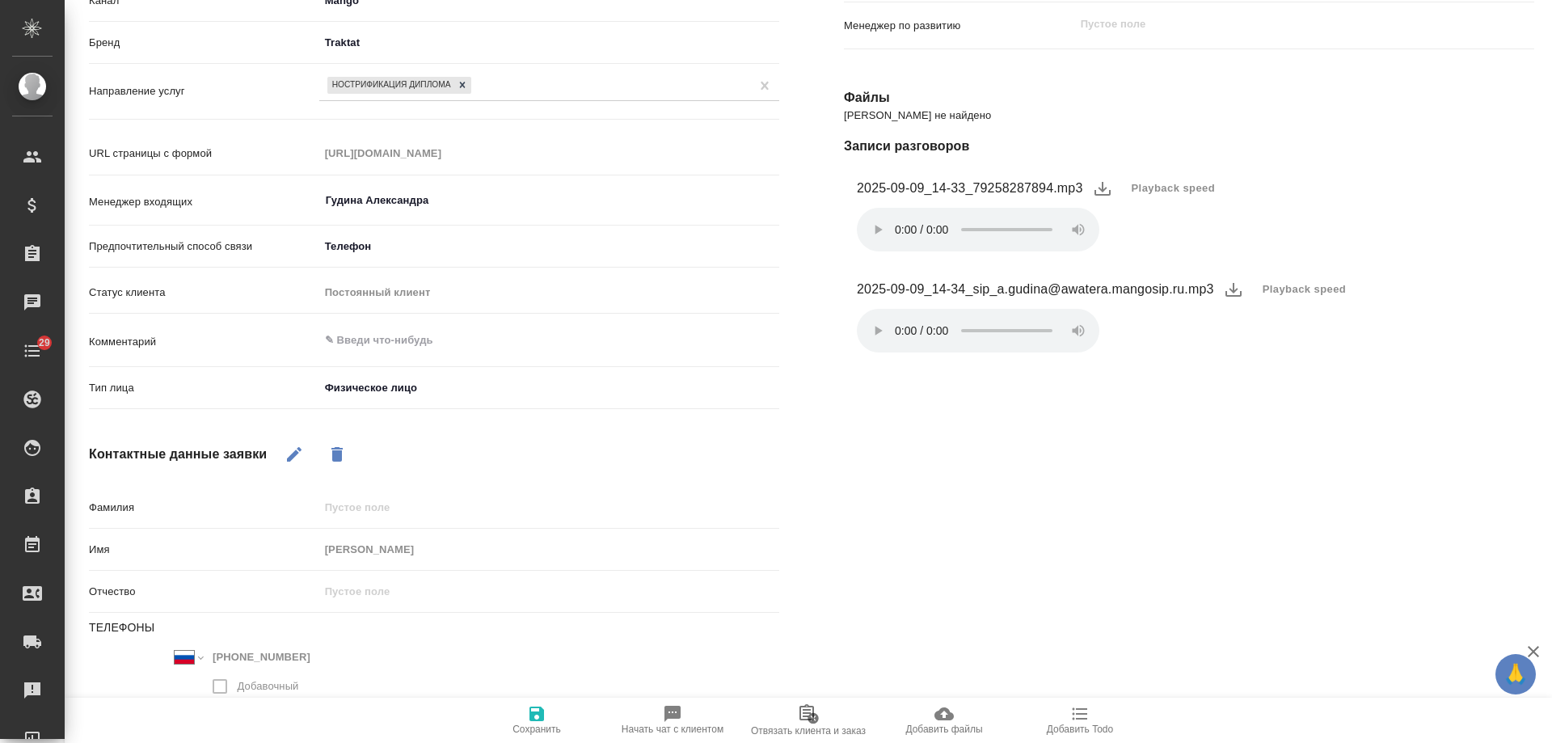
type textarea "x"
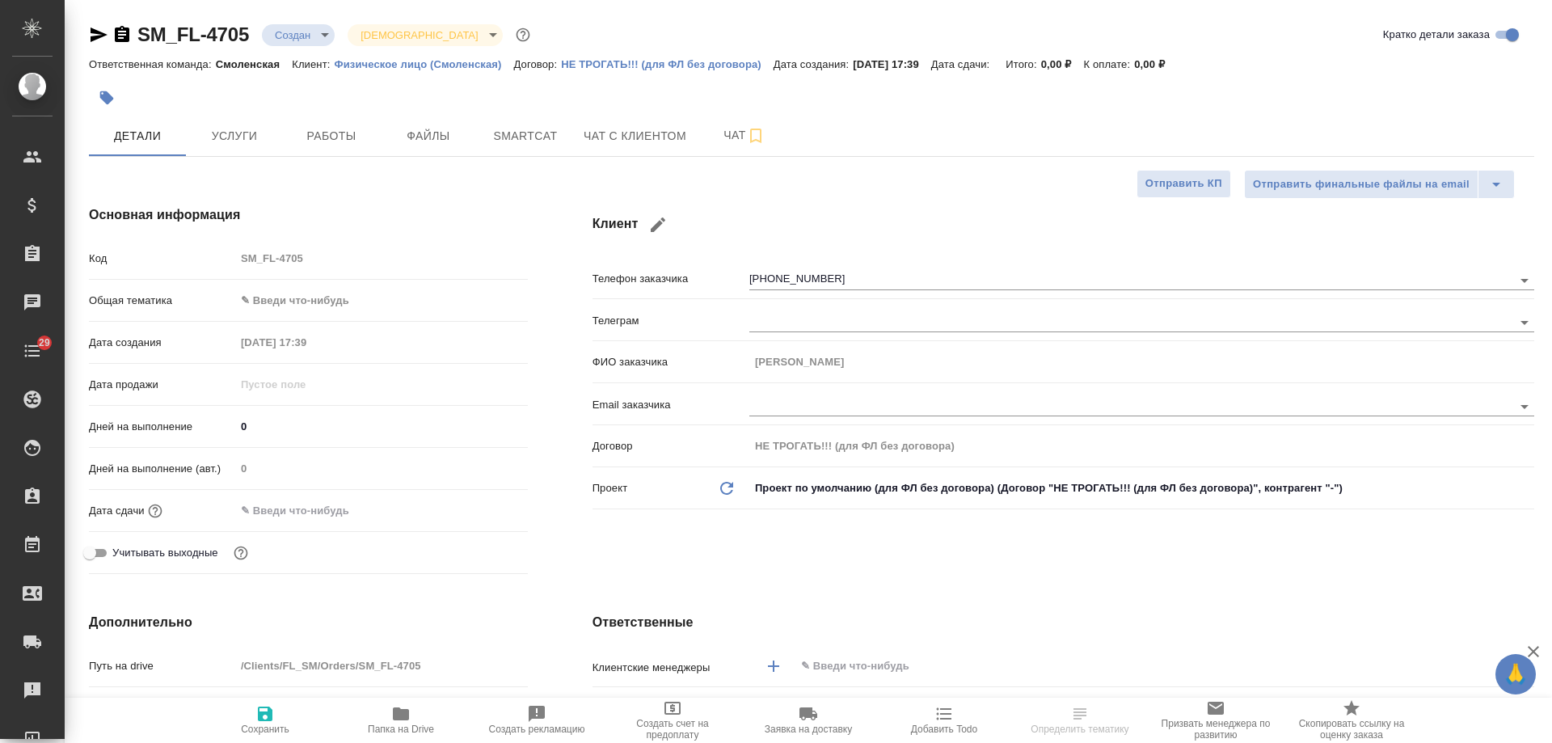
select select "RU"
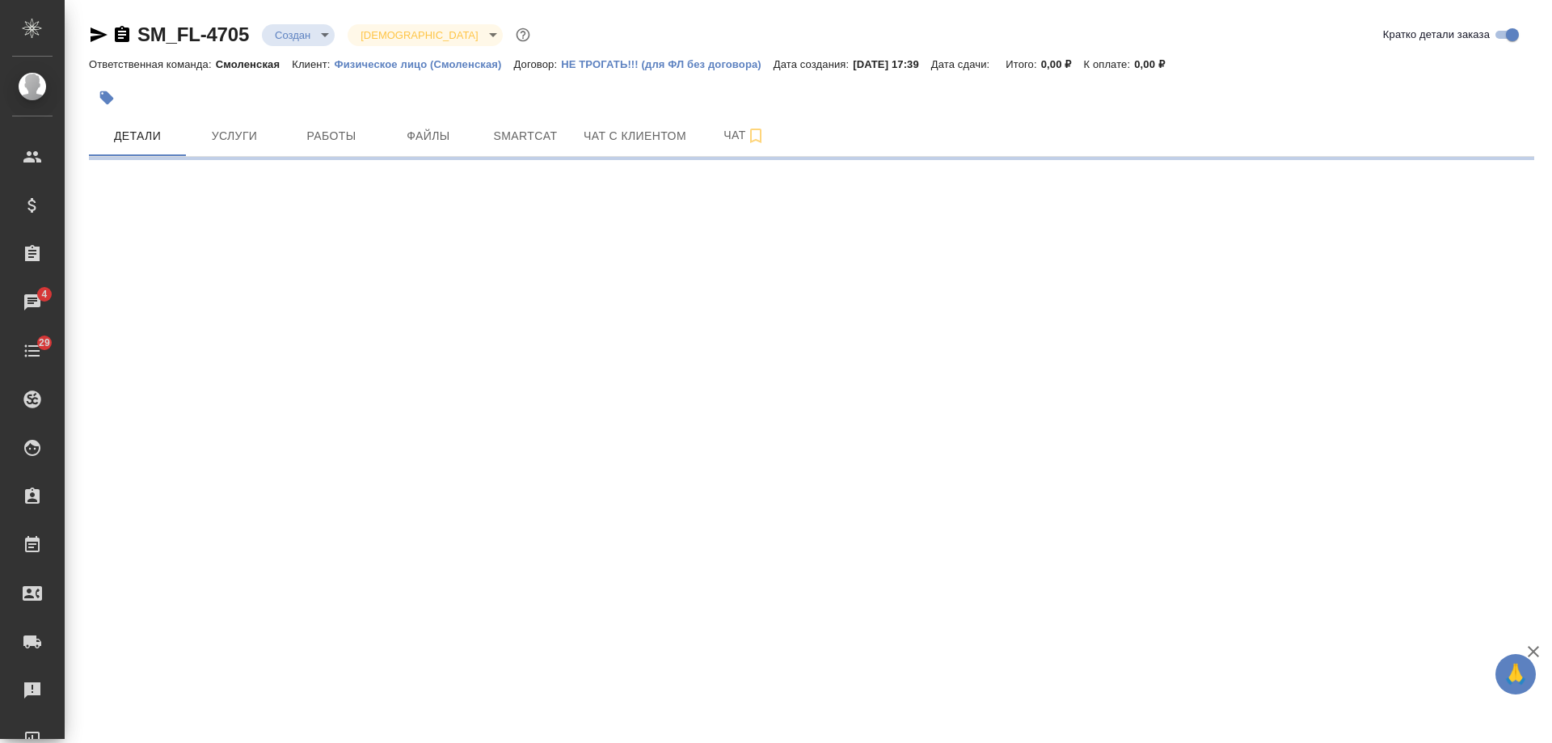
click at [173, 30] on link "SM_FL-4705" at bounding box center [193, 34] width 112 height 22
select select "RU"
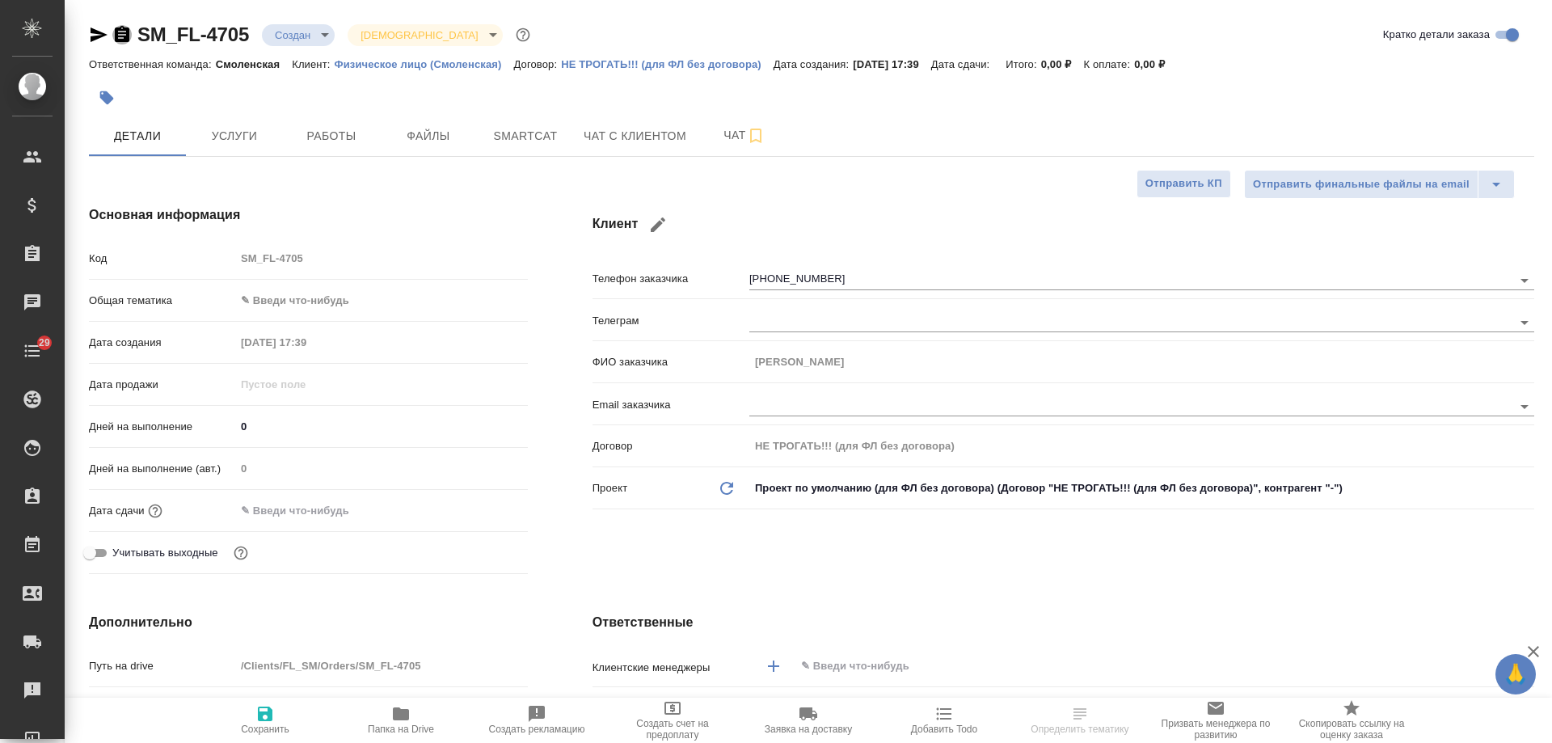
click at [126, 35] on icon "button" at bounding box center [122, 34] width 15 height 16
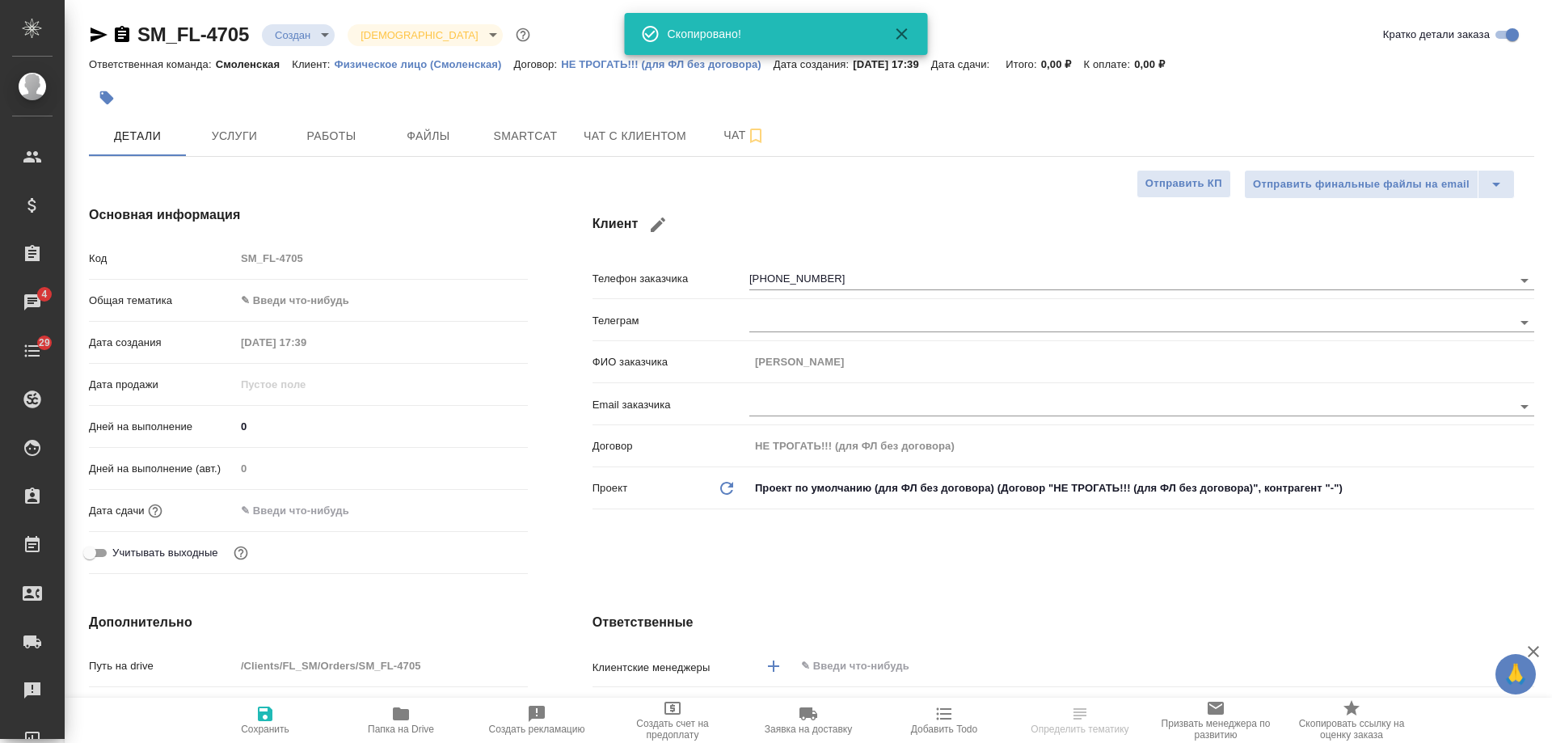
type textarea "x"
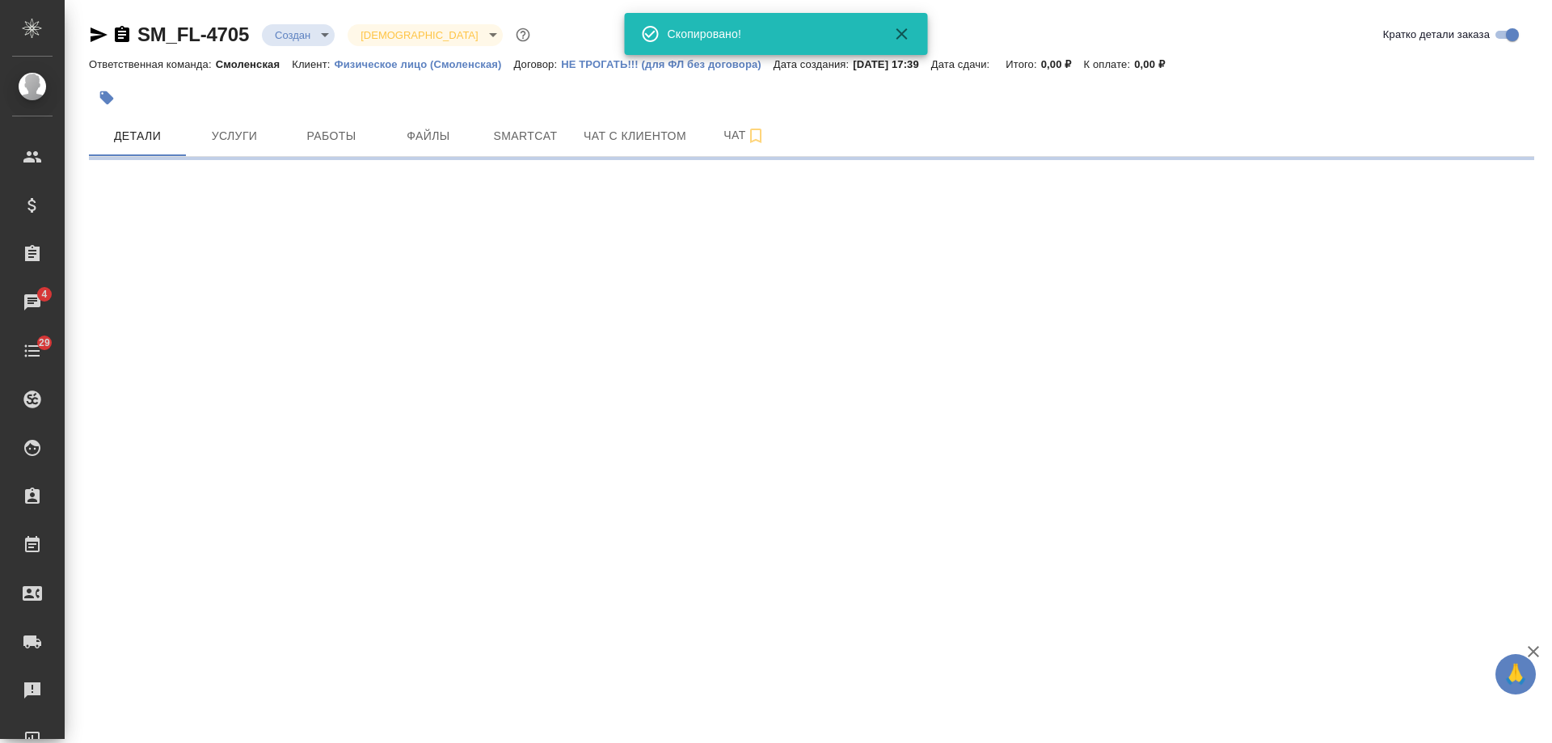
select select "RU"
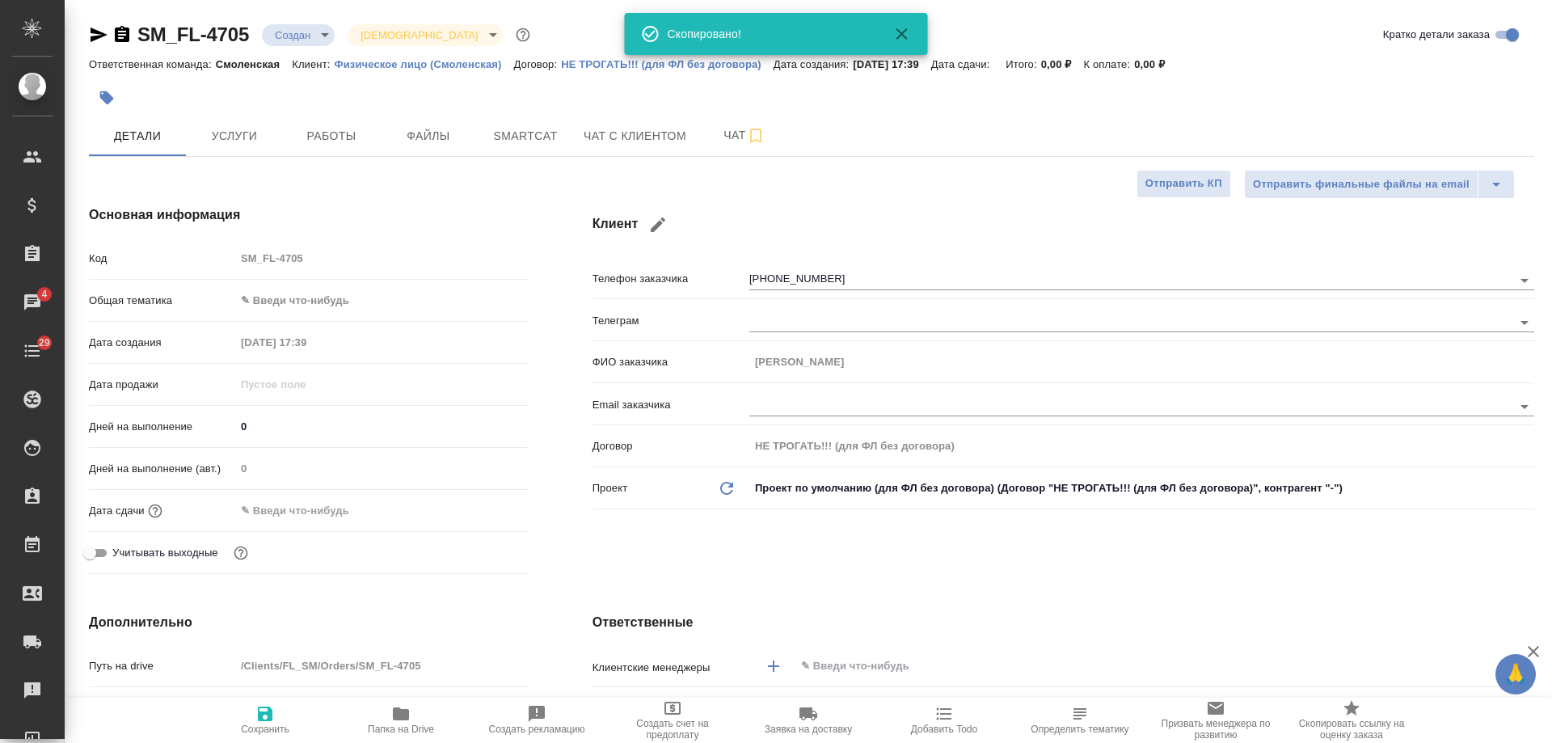
type textarea "x"
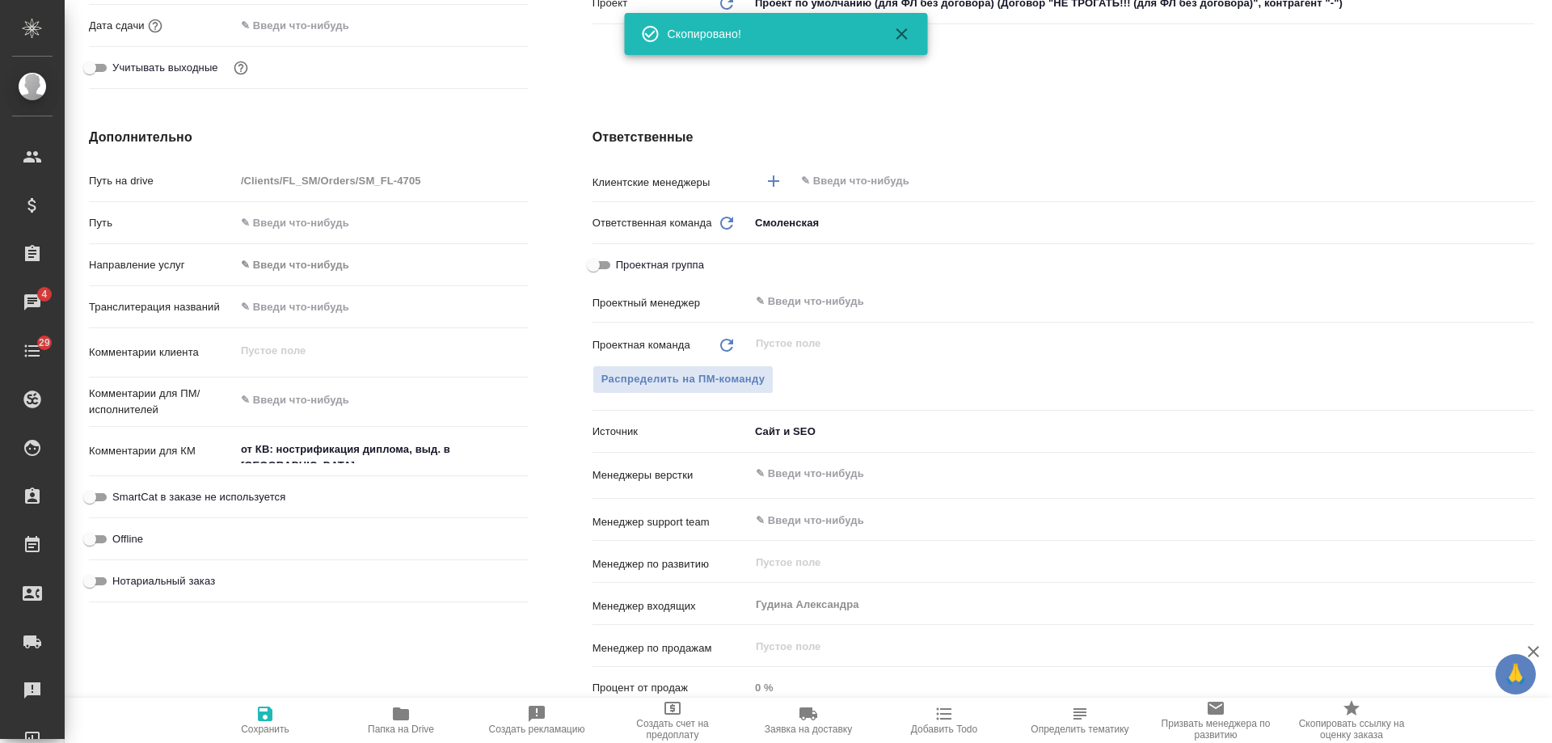
scroll to position [647, 0]
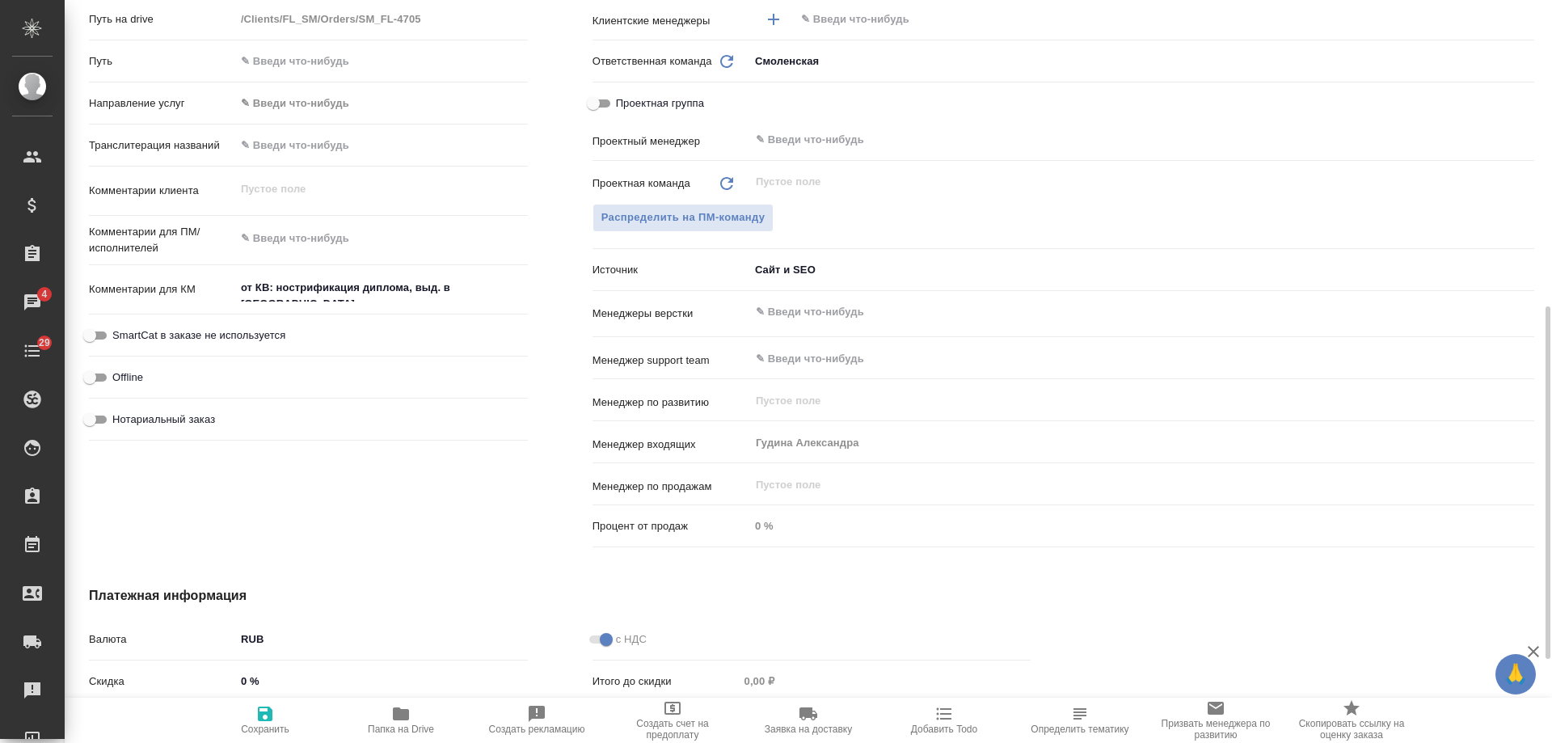
click at [947, 703] on button "Добавить Todo" at bounding box center [944, 720] width 136 height 45
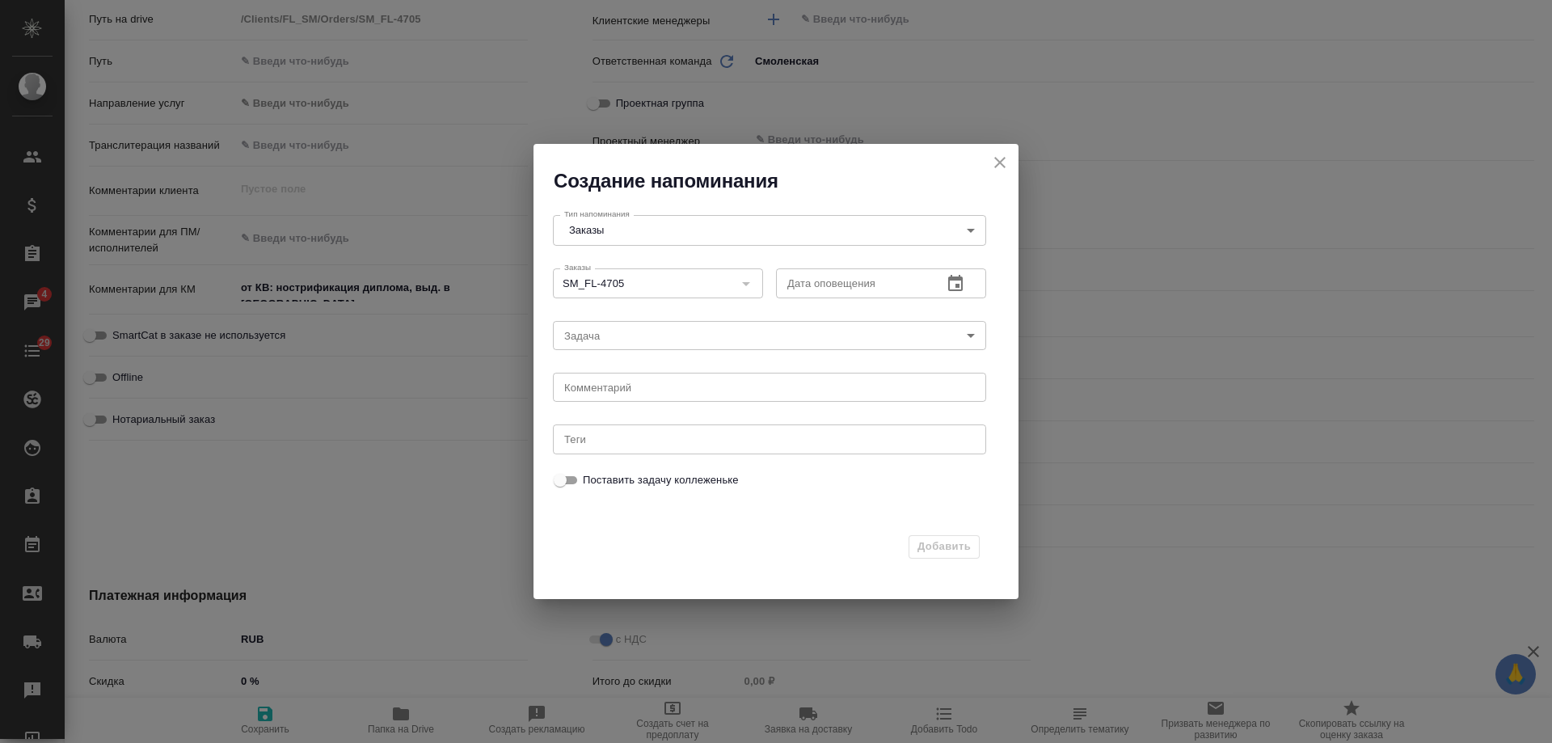
click at [952, 284] on icon "button" at bounding box center [955, 283] width 19 height 19
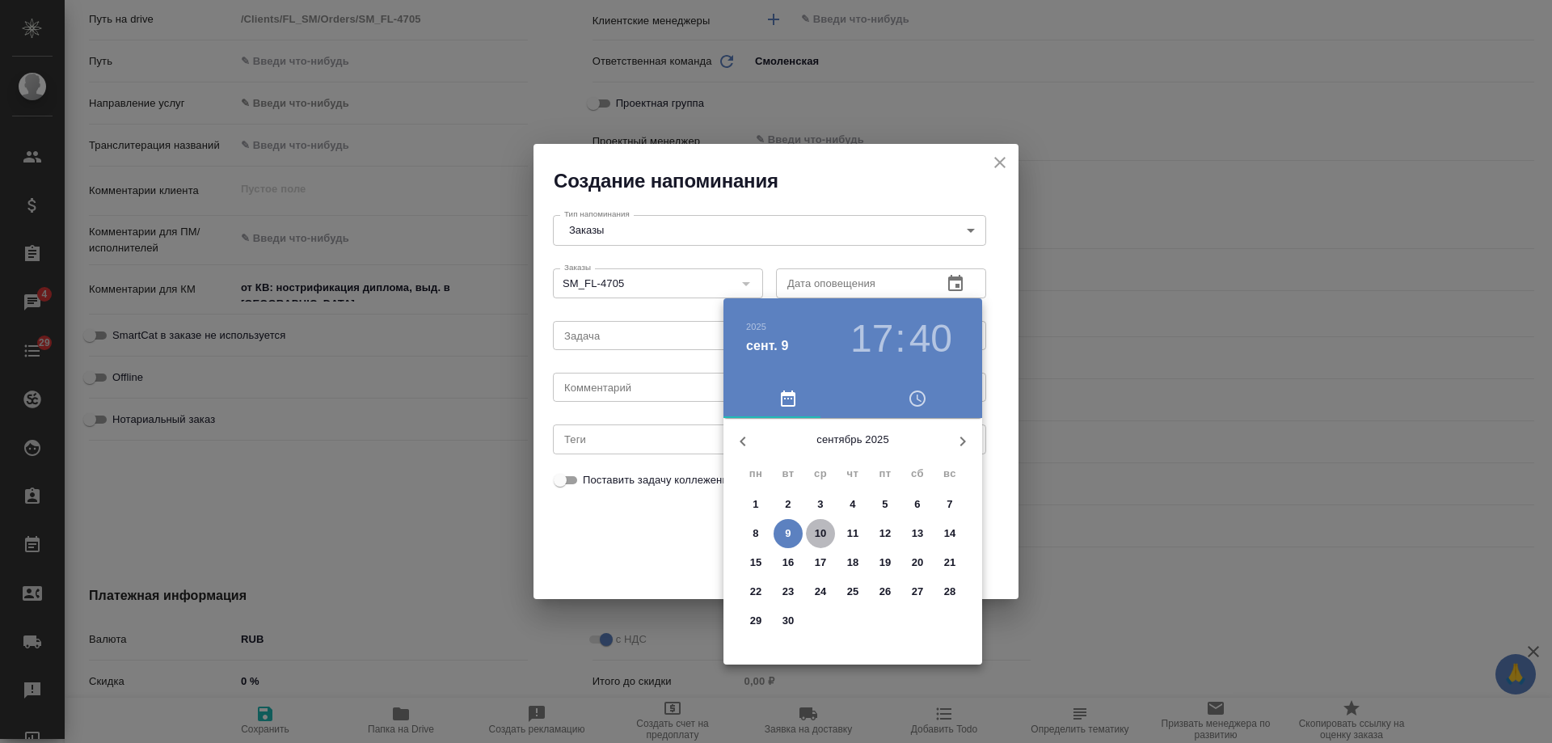
click at [822, 534] on p "10" at bounding box center [821, 533] width 12 height 16
type input "[DATE] 17:40"
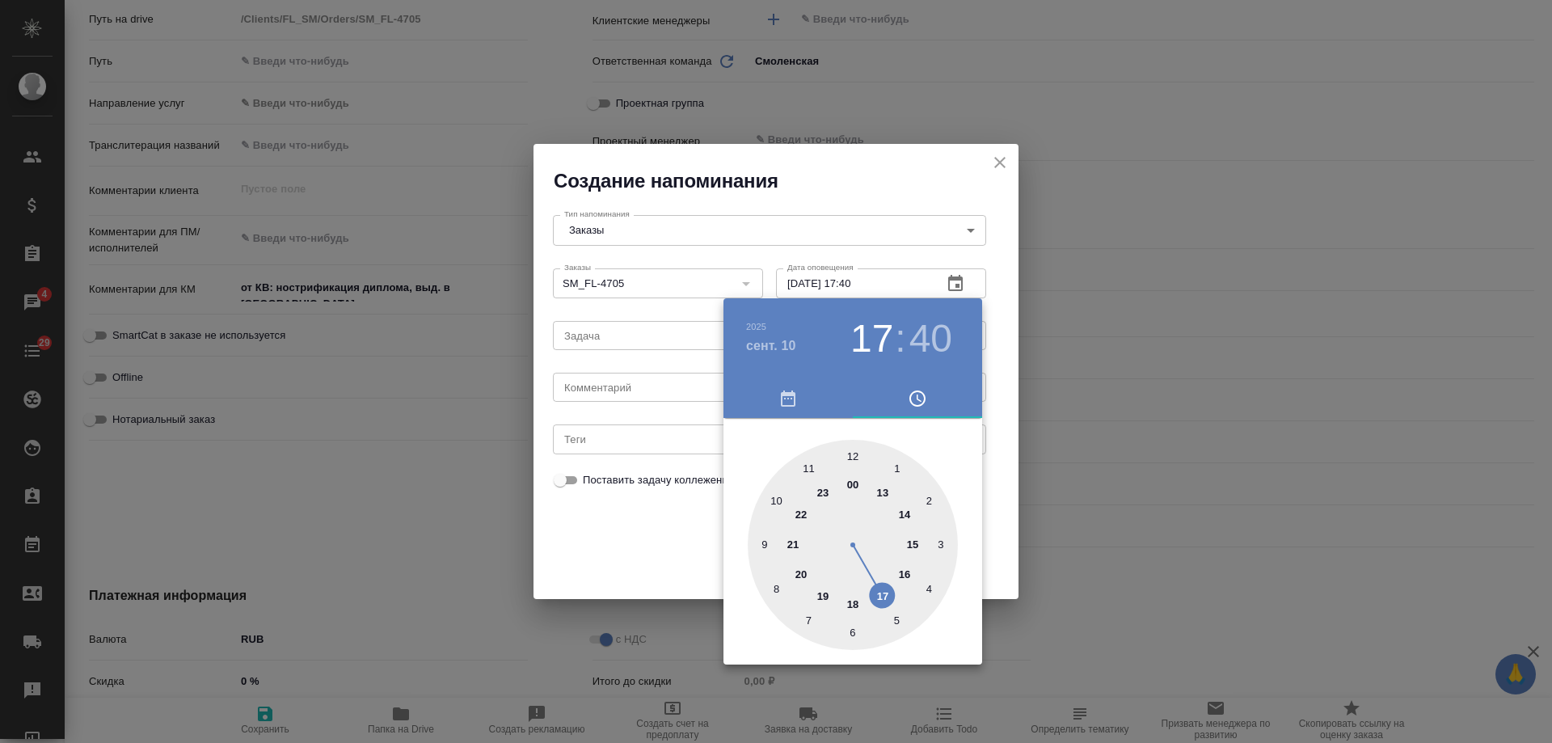
click at [956, 282] on div at bounding box center [776, 371] width 1552 height 743
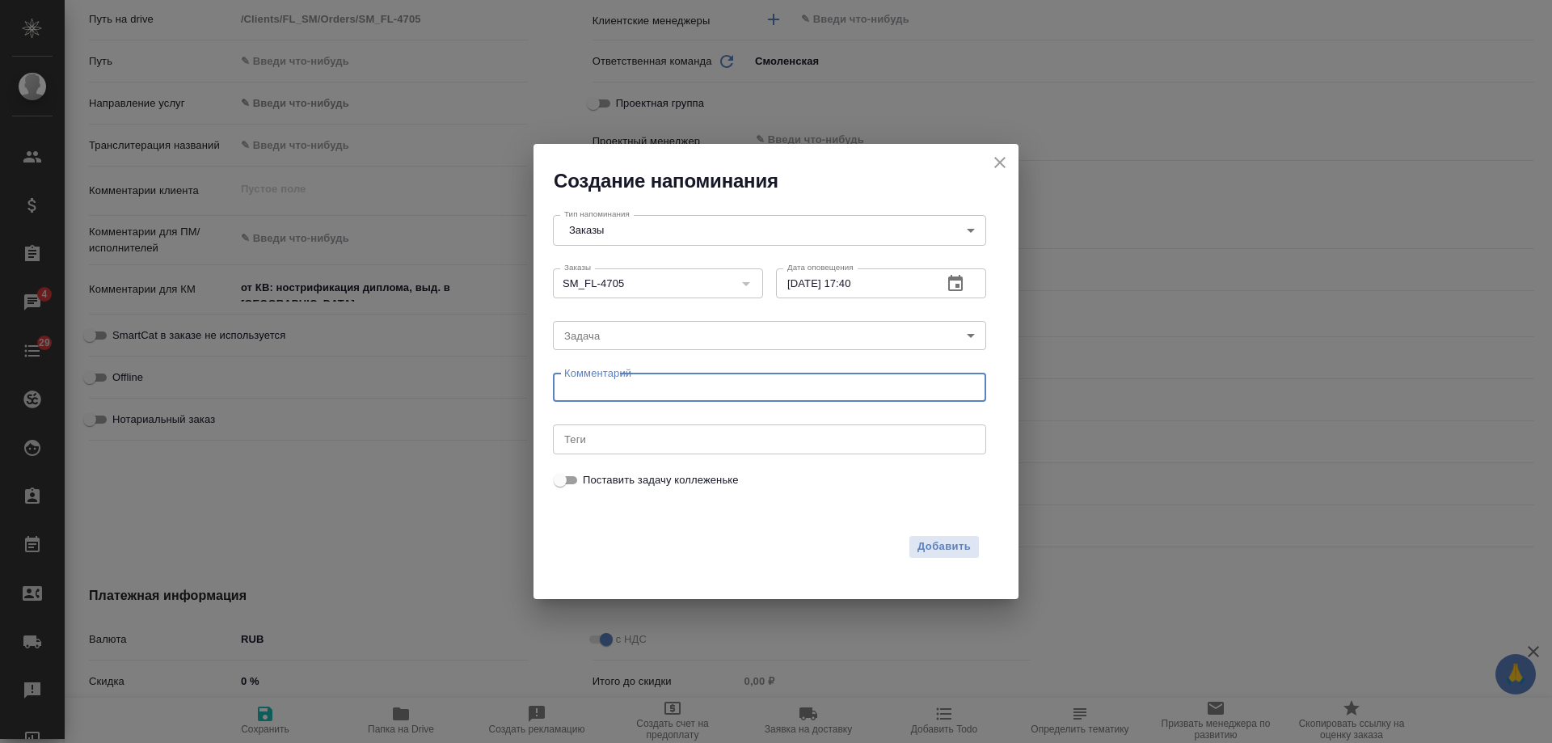
click at [640, 386] on textarea at bounding box center [769, 388] width 411 height 12
click at [639, 386] on textarea at bounding box center [769, 388] width 411 height 12
type textarea "инфа"
click at [937, 543] on span "Добавить" at bounding box center [944, 547] width 53 height 19
type textarea "x"
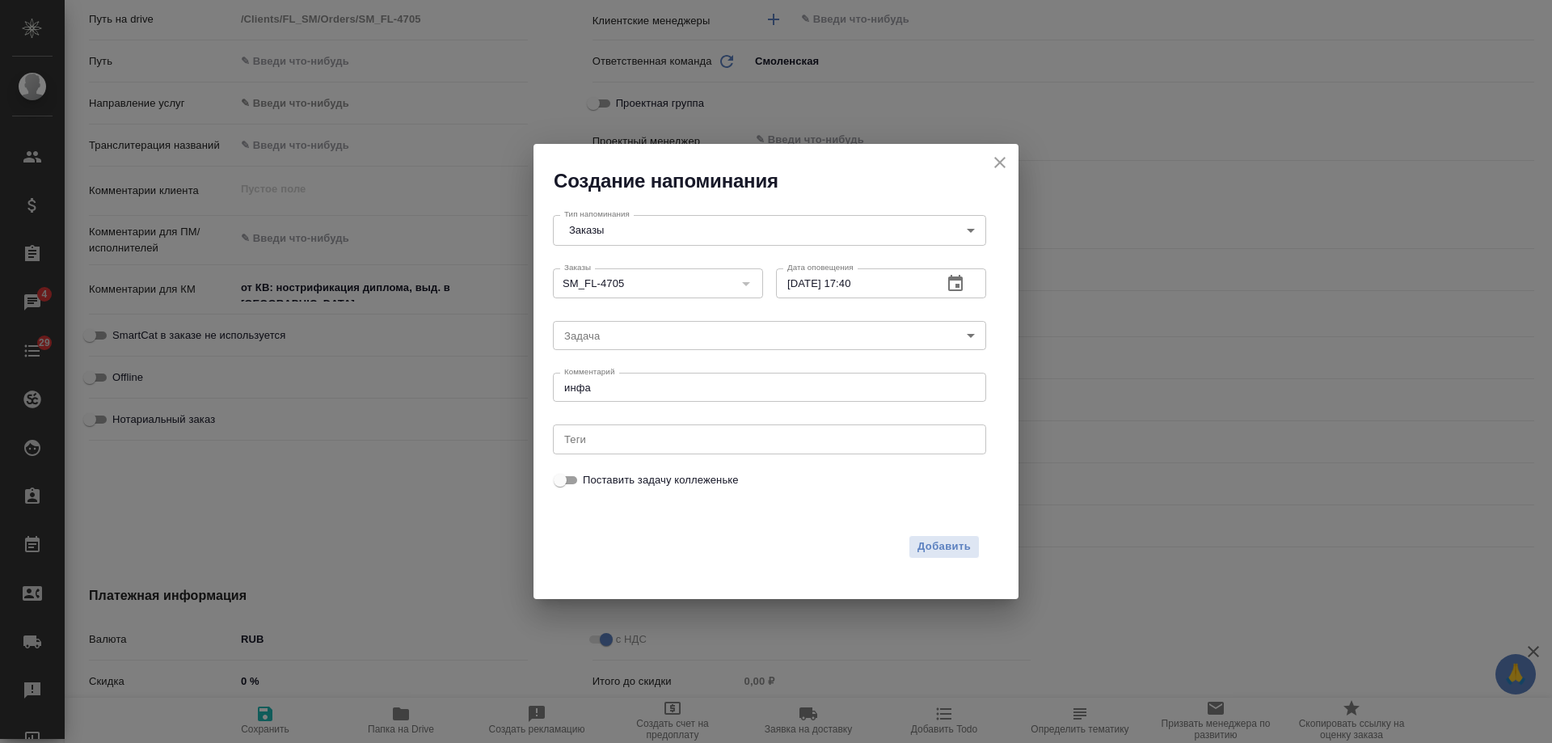
type textarea "x"
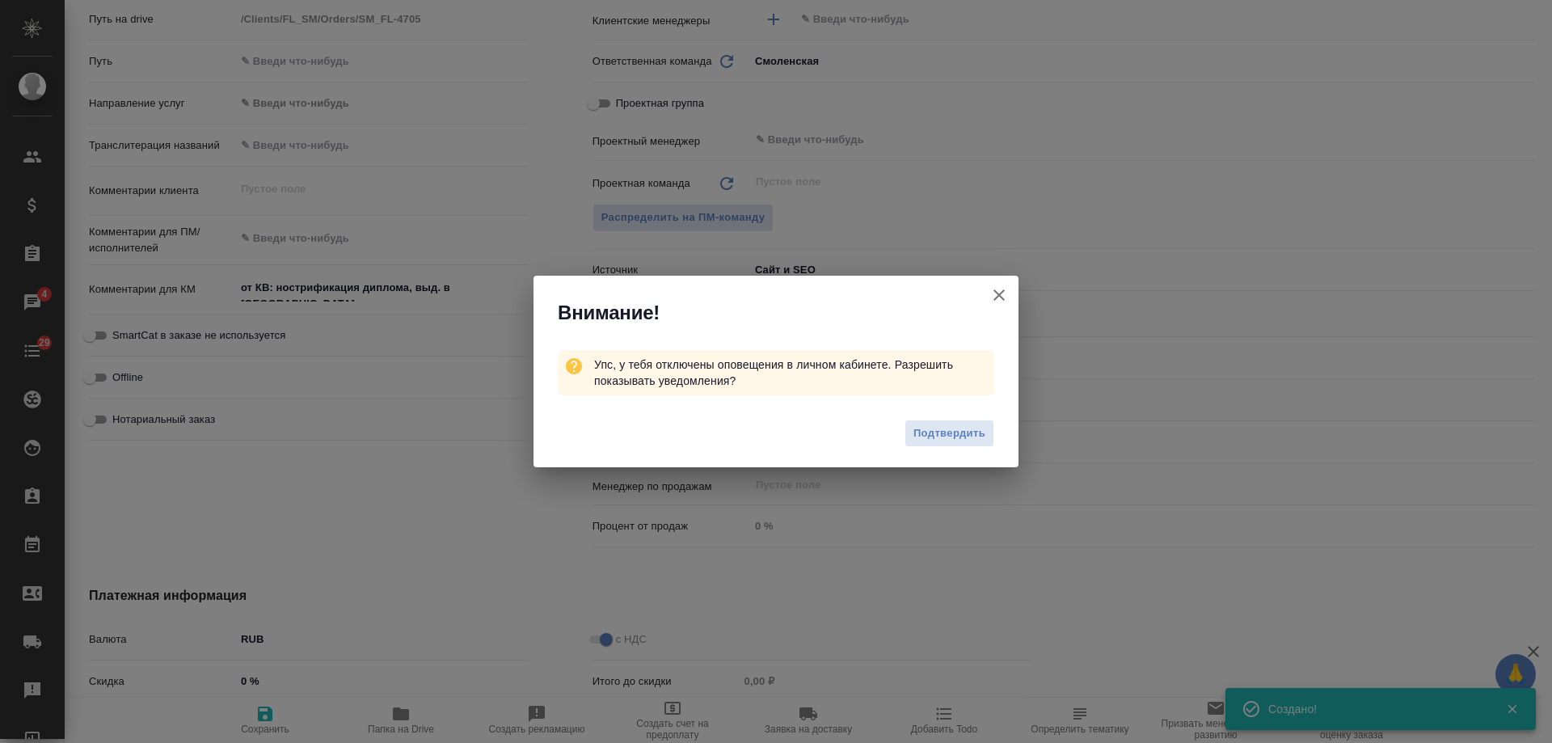
type textarea "x"
click at [1007, 291] on icon "button" at bounding box center [999, 294] width 19 height 19
type textarea "x"
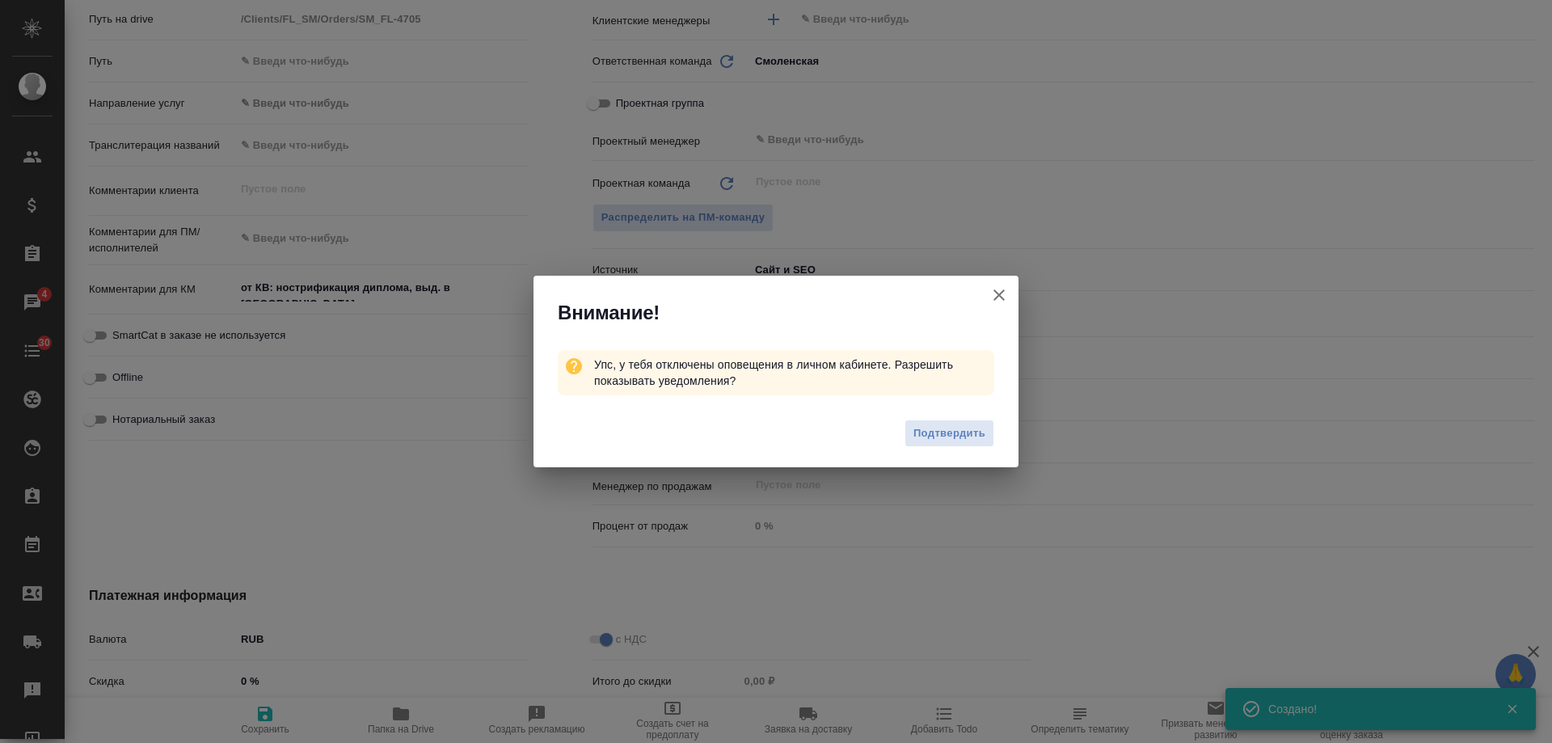
type textarea "x"
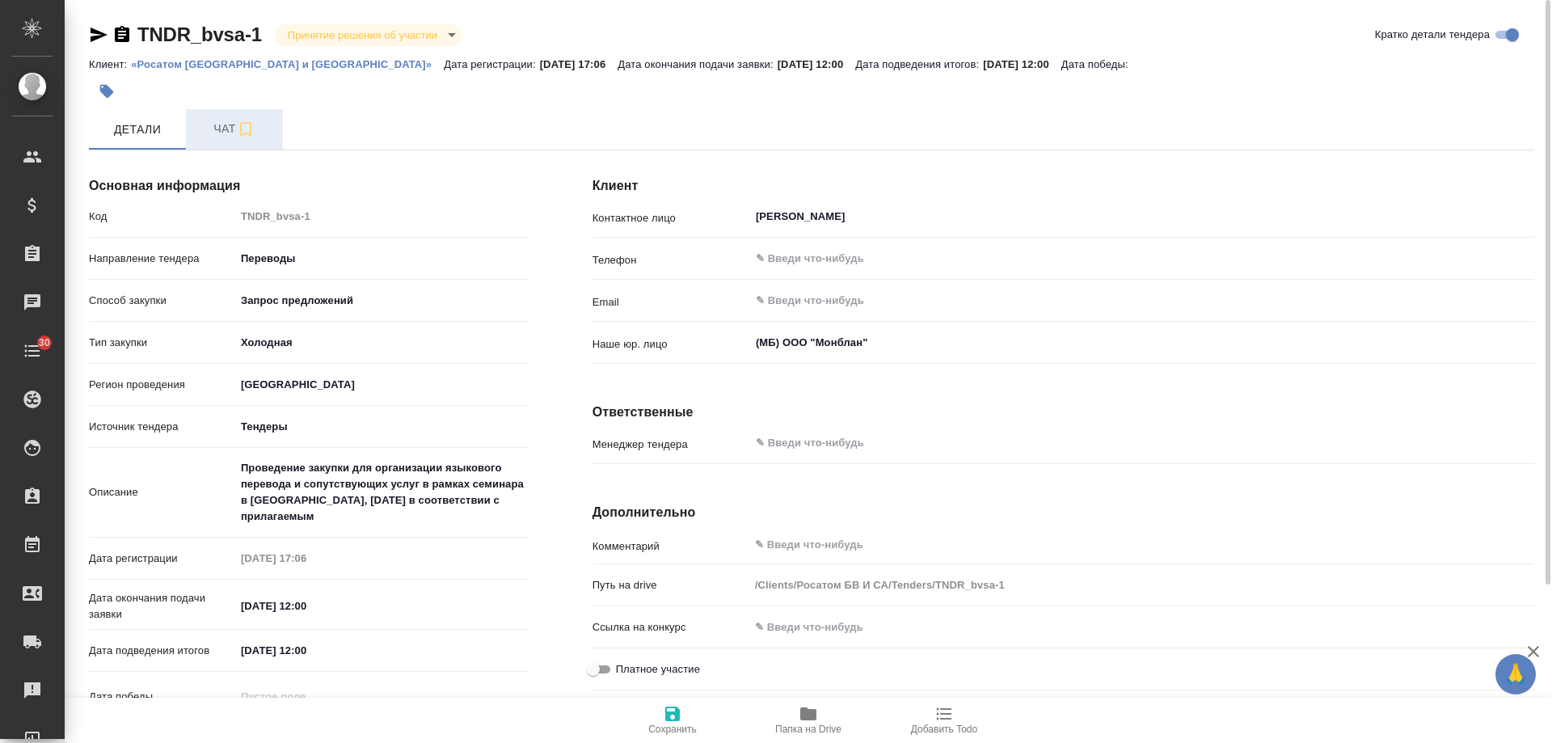
click at [201, 137] on span "Чат" at bounding box center [235, 129] width 78 height 20
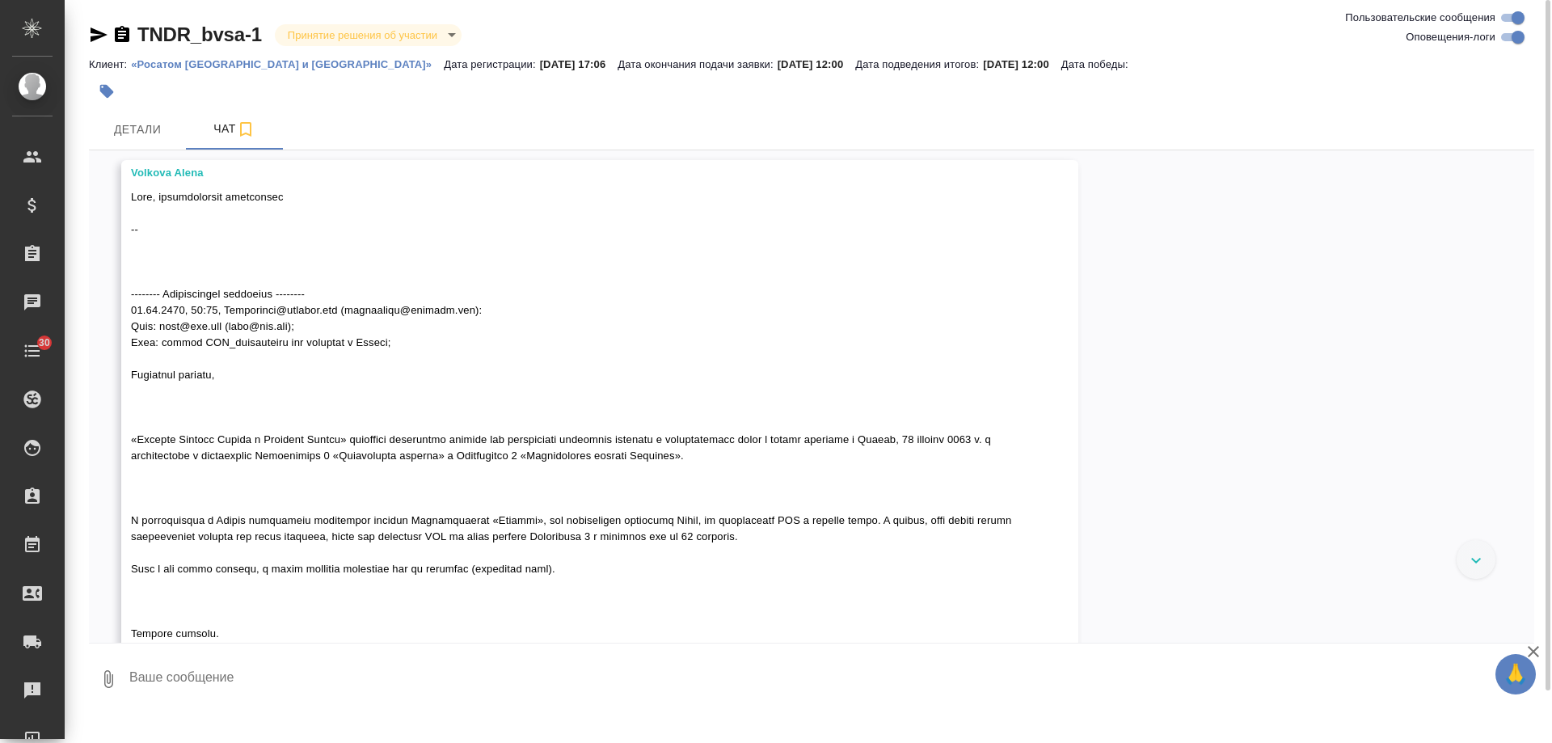
scroll to position [238, 0]
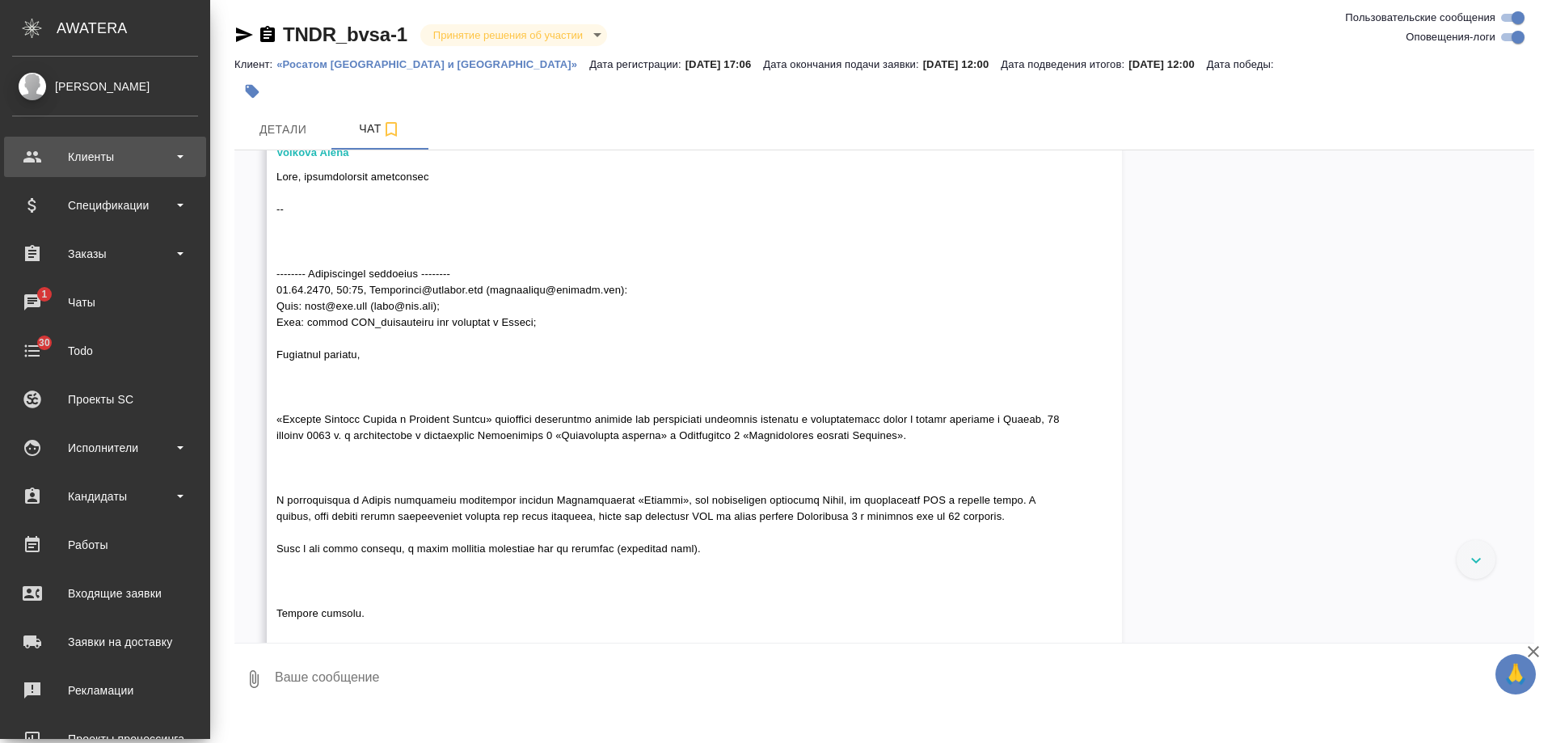
click at [103, 159] on div "Клиенты" at bounding box center [105, 157] width 186 height 24
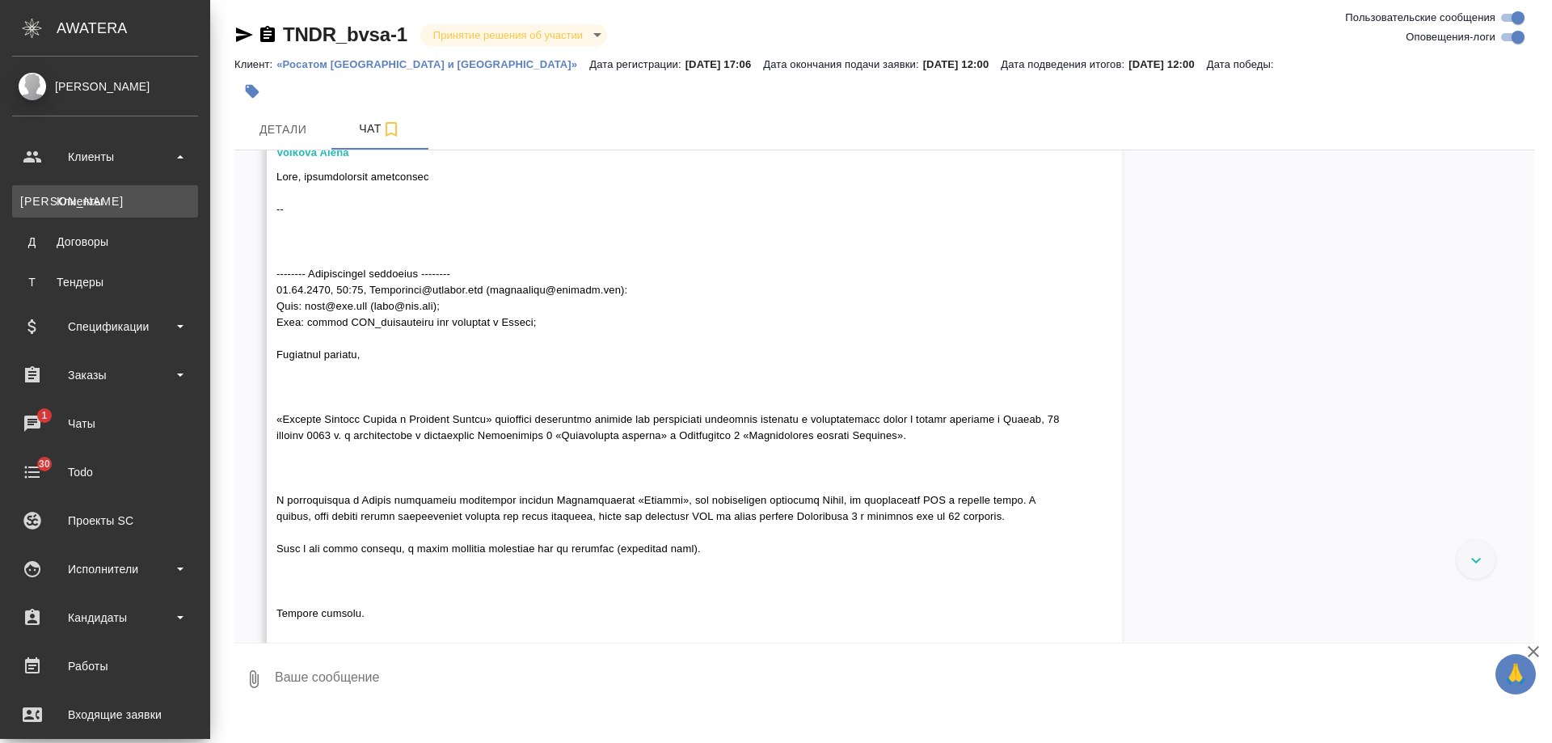
click at [105, 198] on div "Клиенты" at bounding box center [105, 201] width 170 height 16
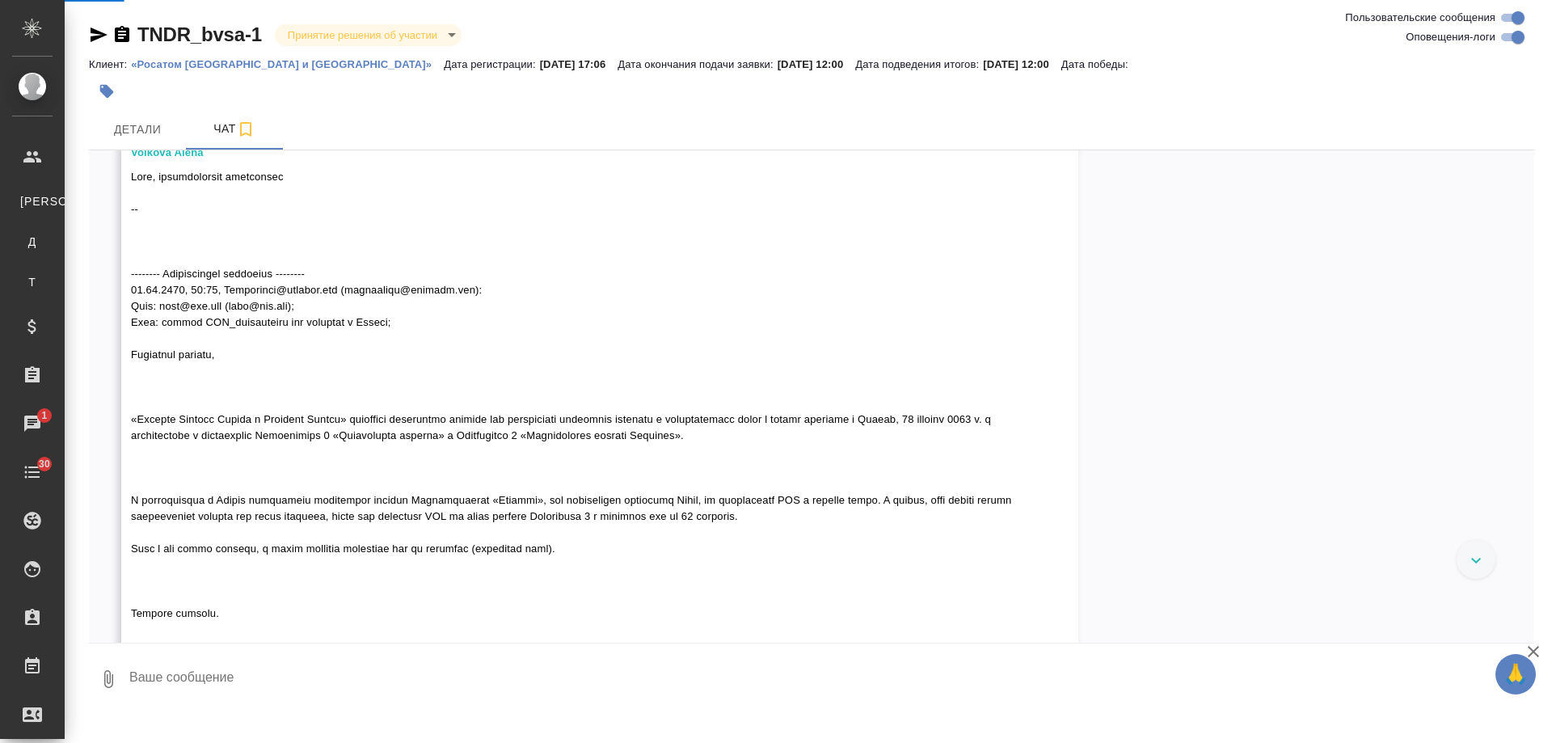
select select "RU"
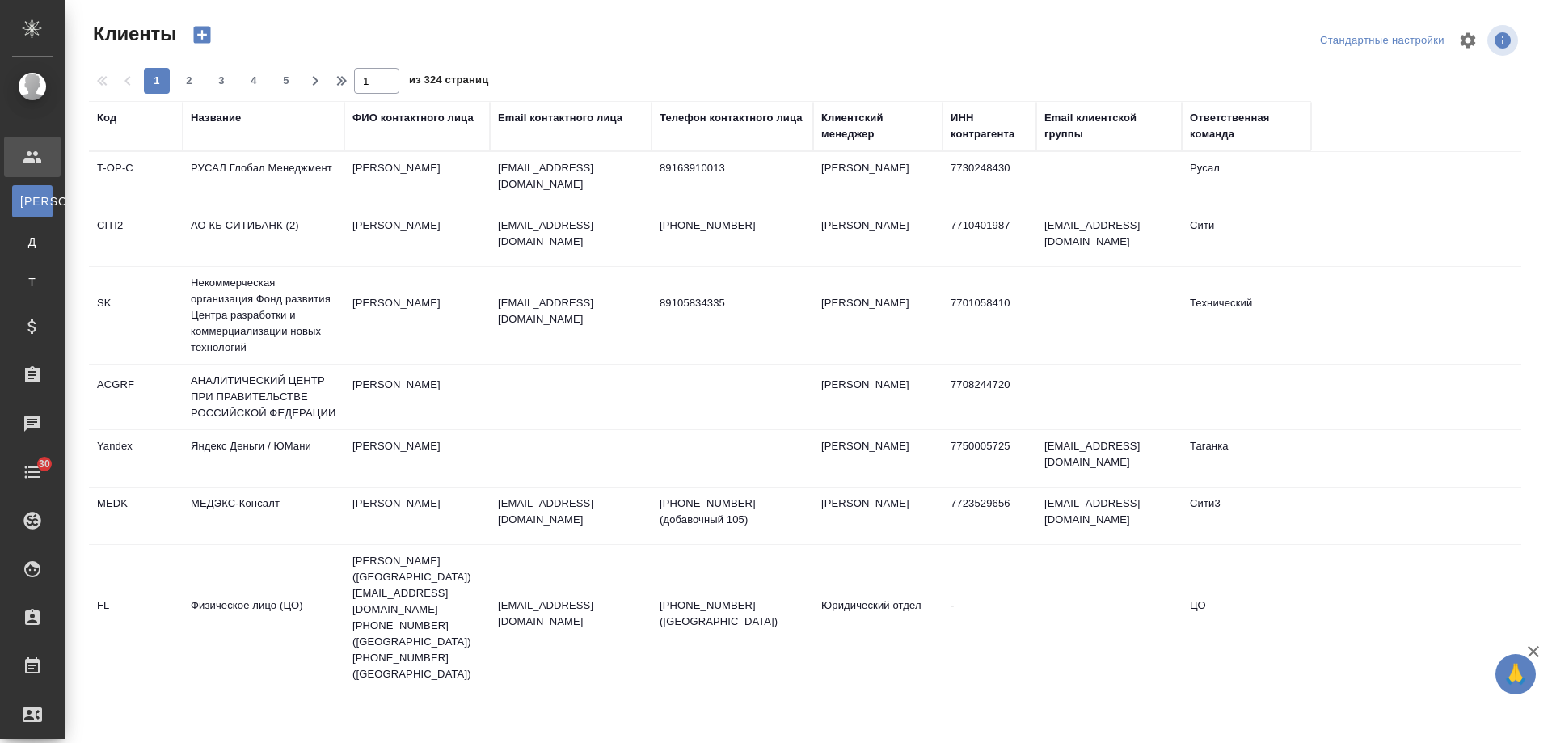
click at [585, 119] on div "Email контактного лица" at bounding box center [560, 118] width 124 height 16
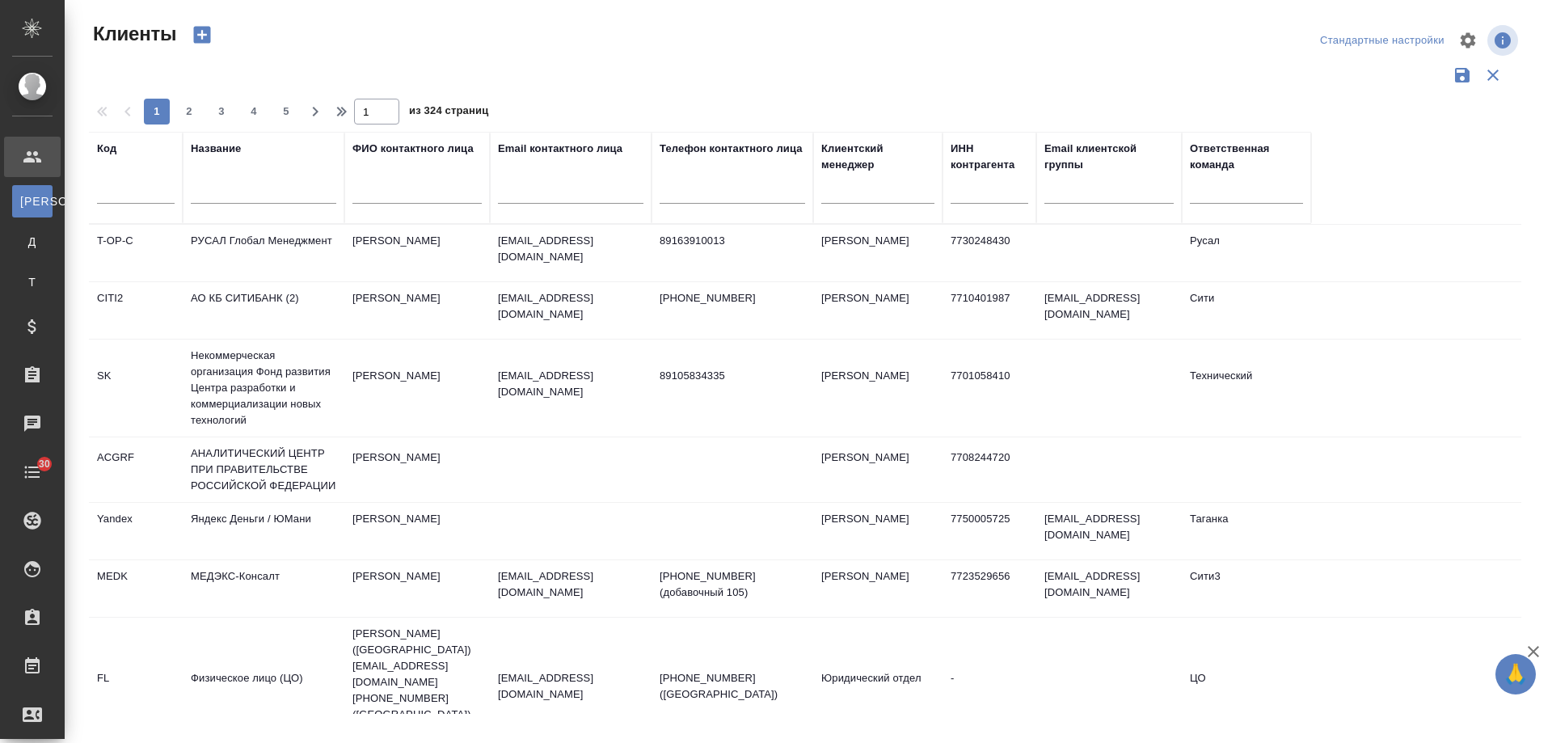
click at [559, 200] on input "text" at bounding box center [571, 194] width 146 height 20
paste input "saltykova.na.v@nfcl.ru"
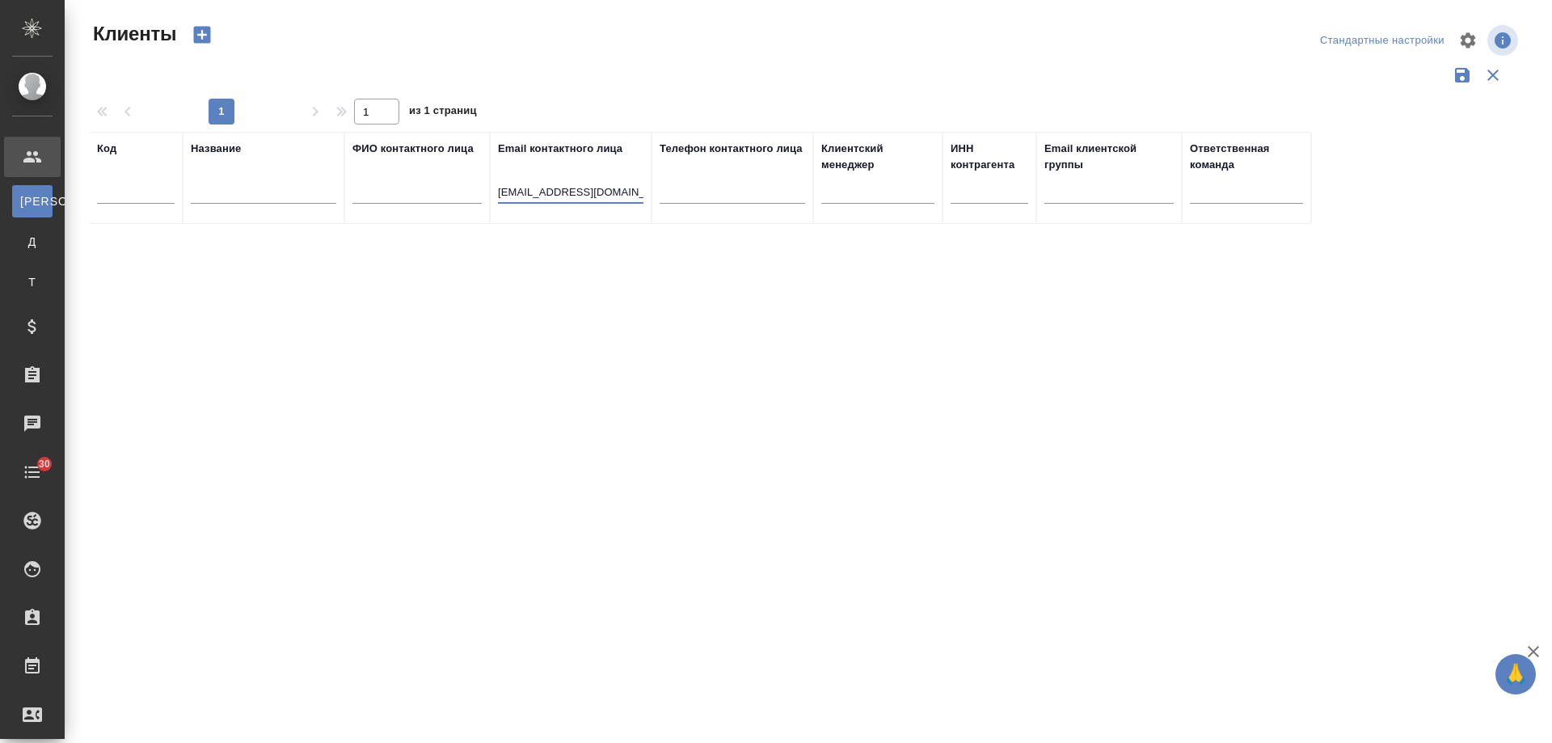
drag, startPoint x: 565, startPoint y: 192, endPoint x: 158, endPoint y: 184, distance: 407.5
click at [158, 184] on tr "Код Название ФИО контактного лица Email контактного лица saltykova.na.v@nfcl.ru…" at bounding box center [700, 178] width 1222 height 92
type input "@nfcl.ru"
drag, startPoint x: 562, startPoint y: 196, endPoint x: 310, endPoint y: 199, distance: 252.2
click at [310, 199] on tr "Код Название ФИО контактного лица Email контактного лица @nfcl.ru Телефон конта…" at bounding box center [700, 178] width 1222 height 92
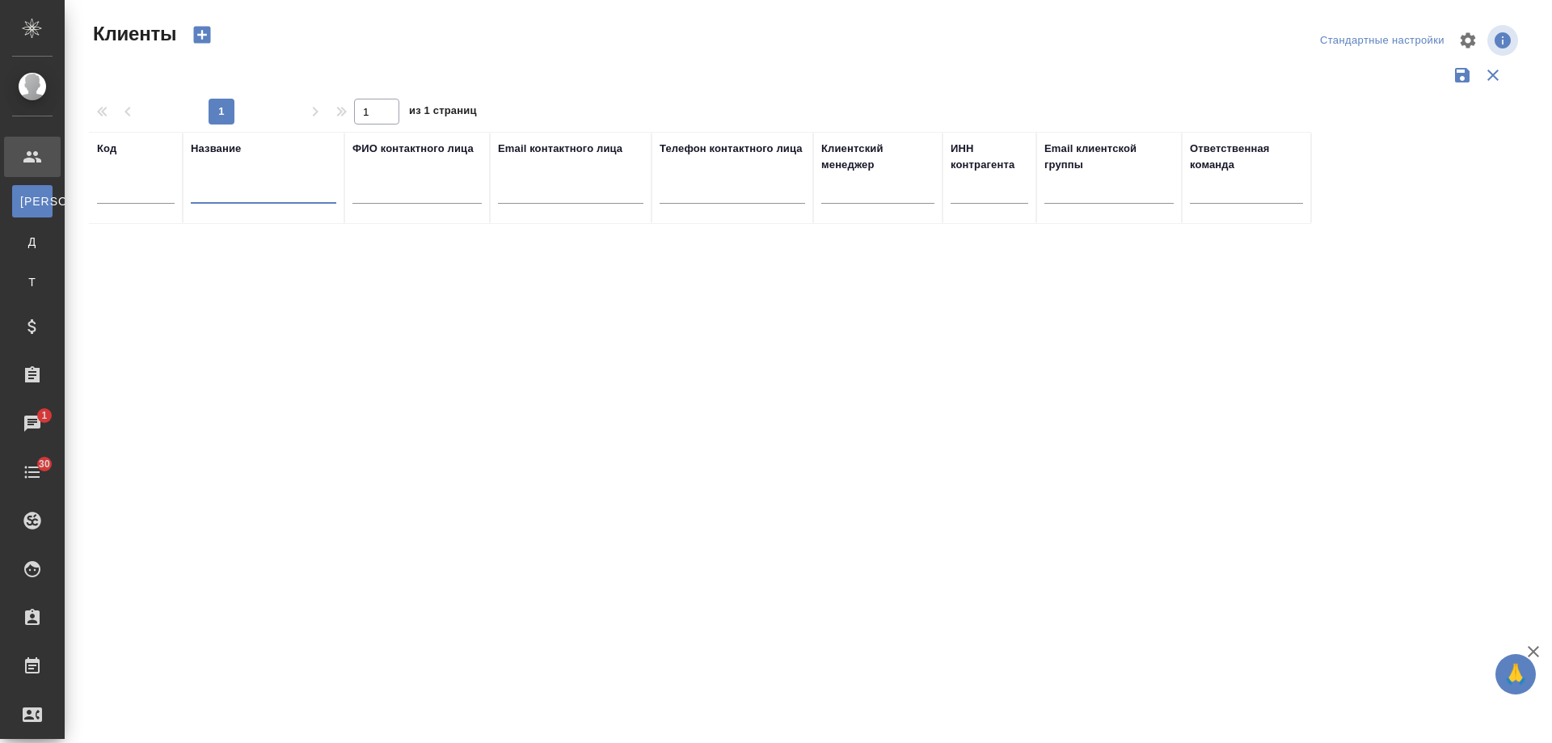
click at [252, 190] on input "text" at bounding box center [264, 194] width 146 height 20
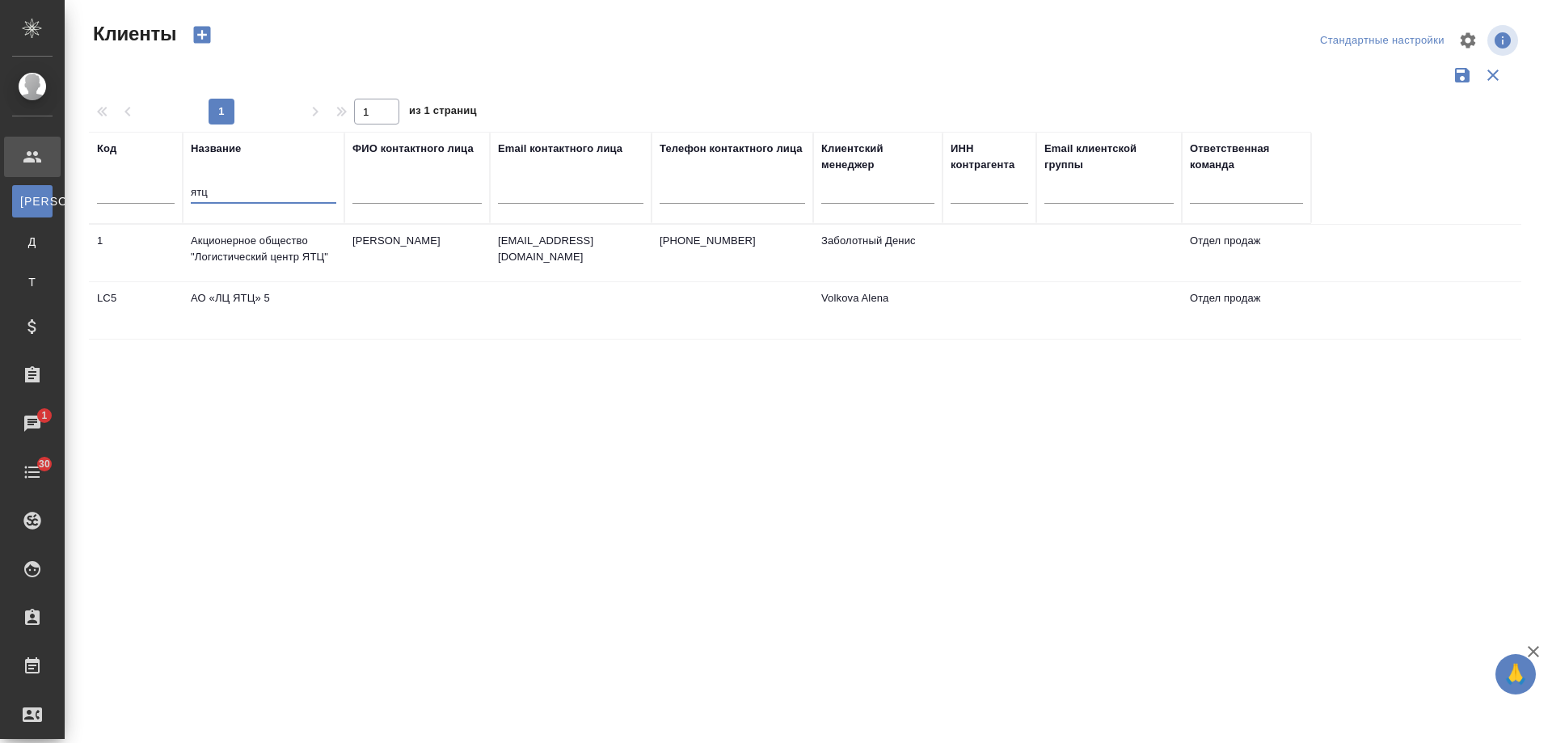
type input "ятц"
click at [849, 243] on td "Заболотный Денис" at bounding box center [877, 253] width 129 height 57
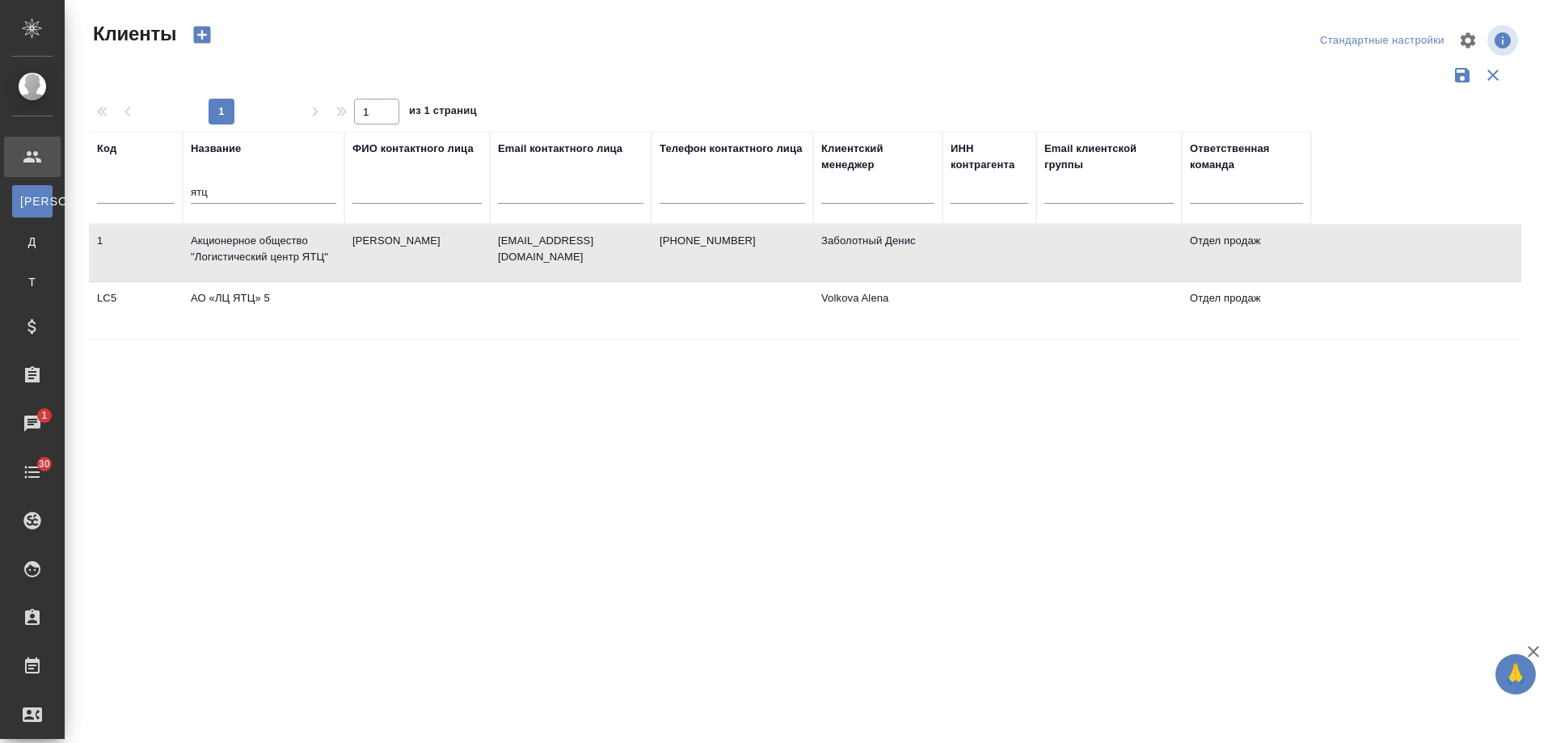
click at [845, 301] on td "Volkova Alena" at bounding box center [877, 310] width 129 height 57
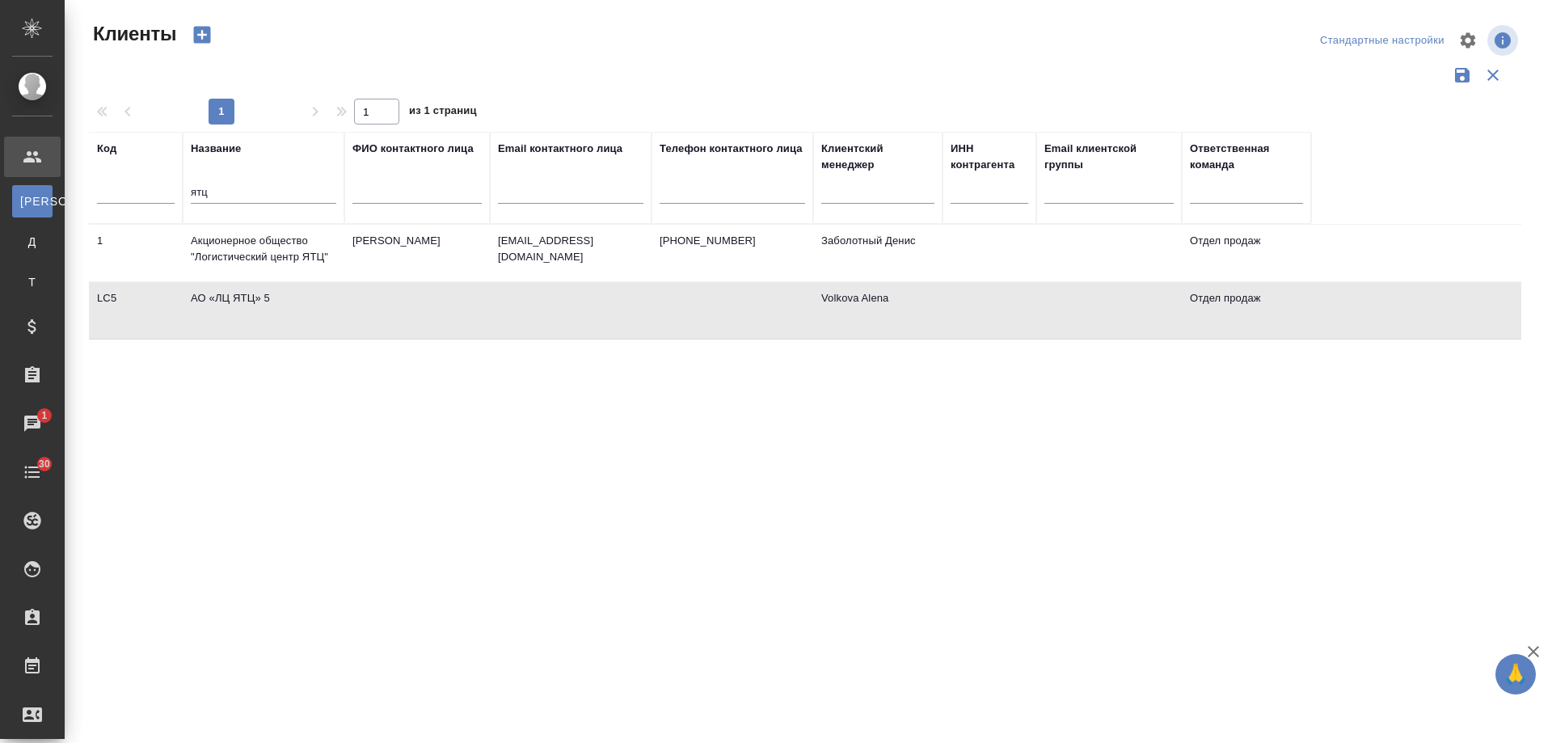
click at [846, 301] on td "Volkova Alena" at bounding box center [877, 310] width 129 height 57
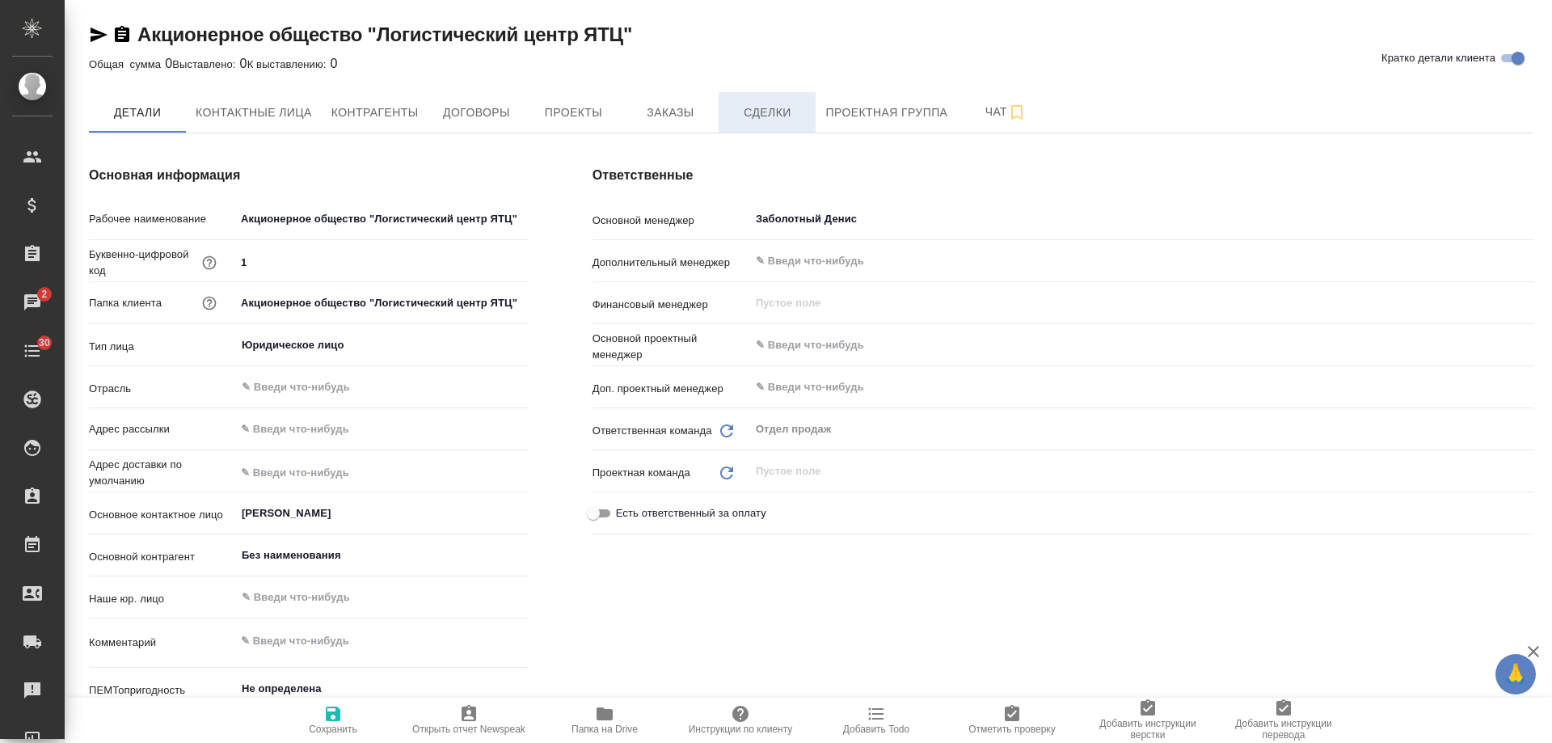
click at [776, 119] on span "Сделки" at bounding box center [767, 113] width 78 height 20
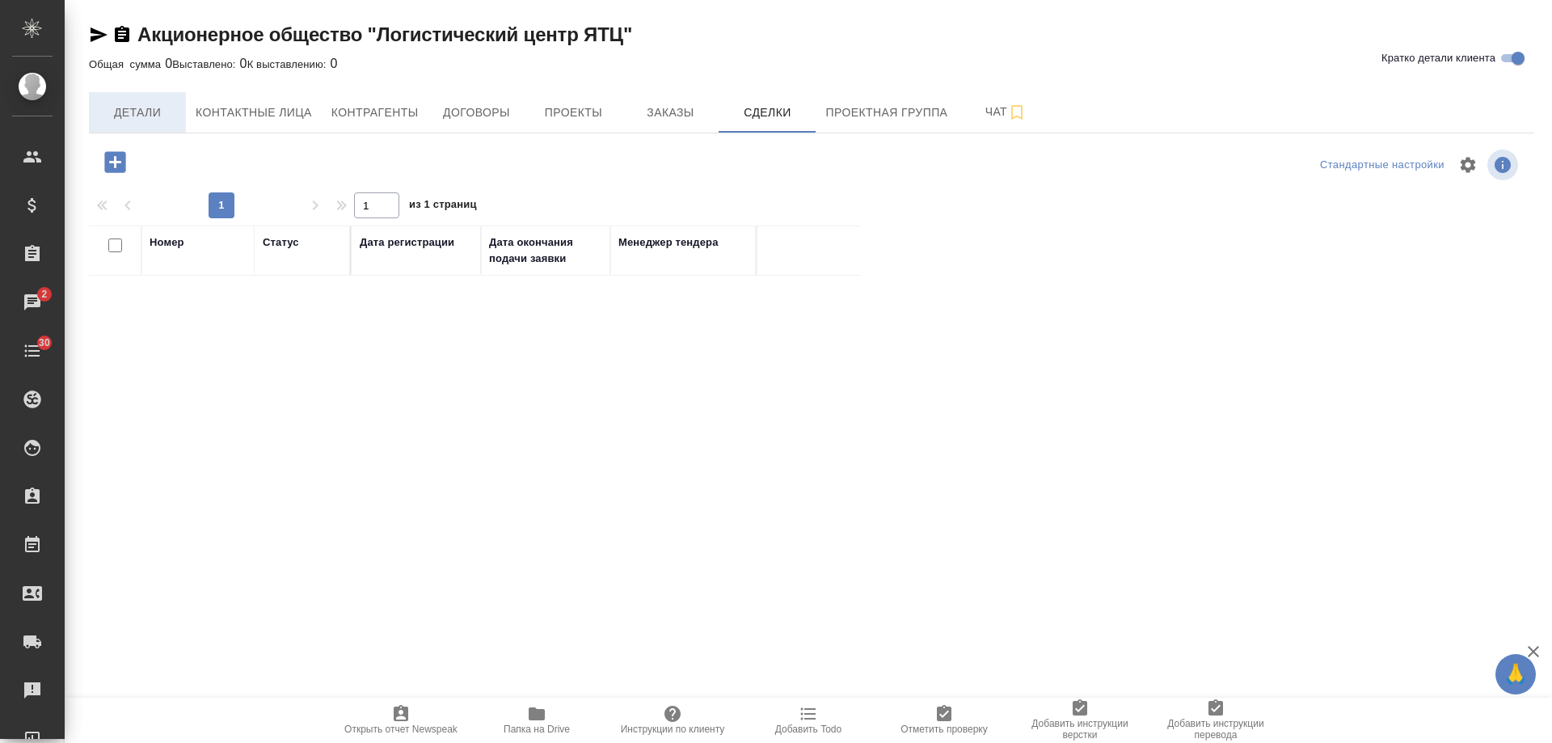
click at [147, 116] on span "Детали" at bounding box center [138, 113] width 78 height 20
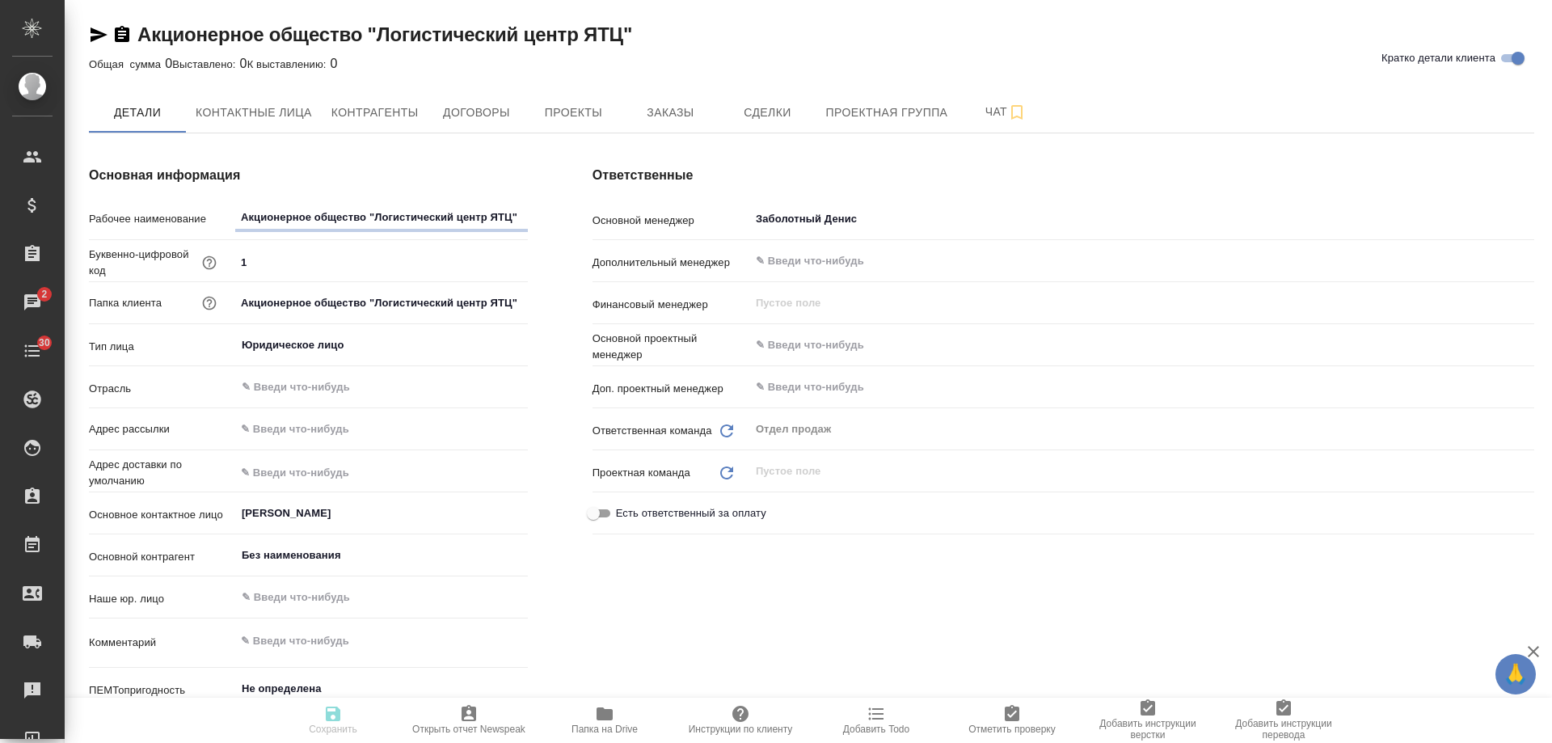
type textarea "x"
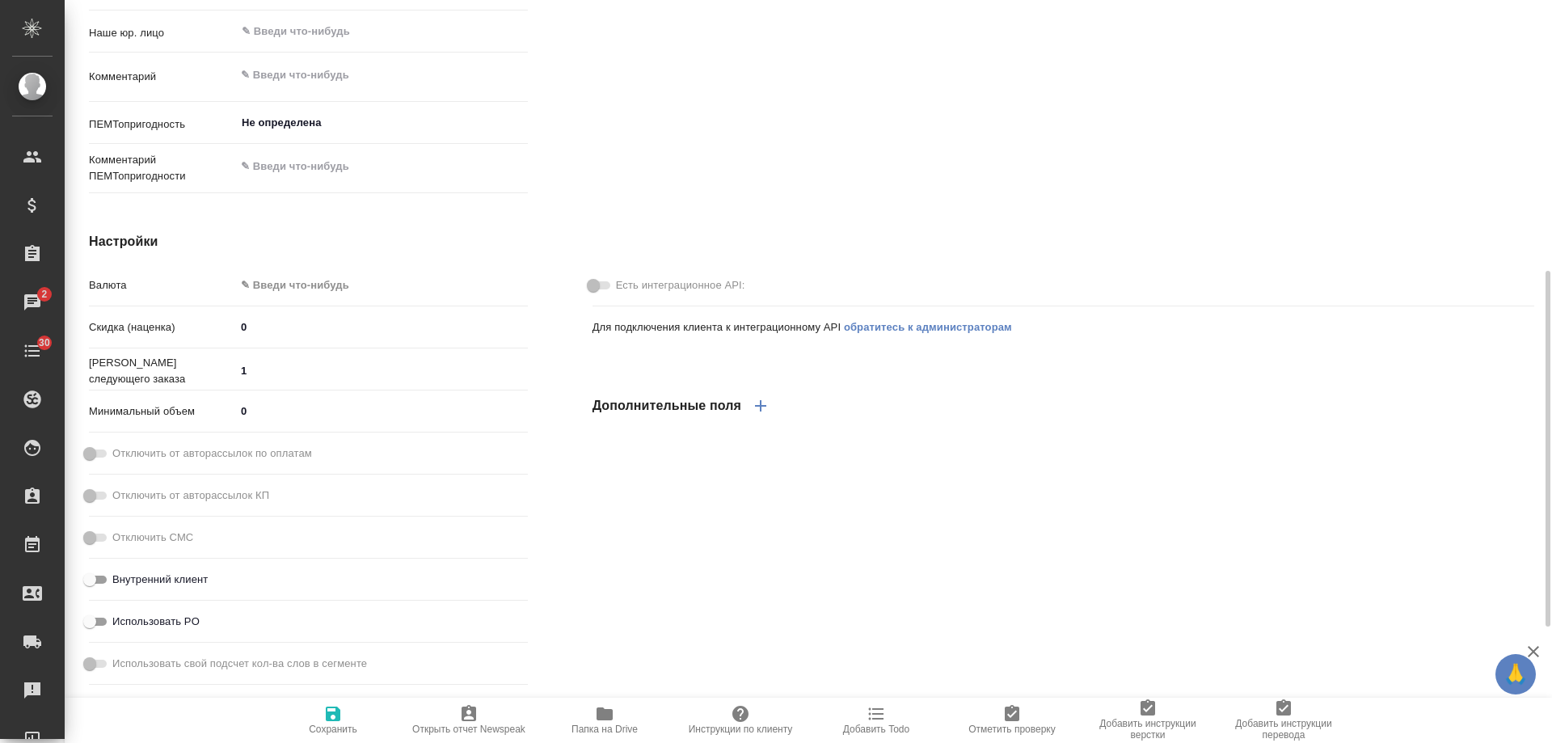
scroll to position [647, 0]
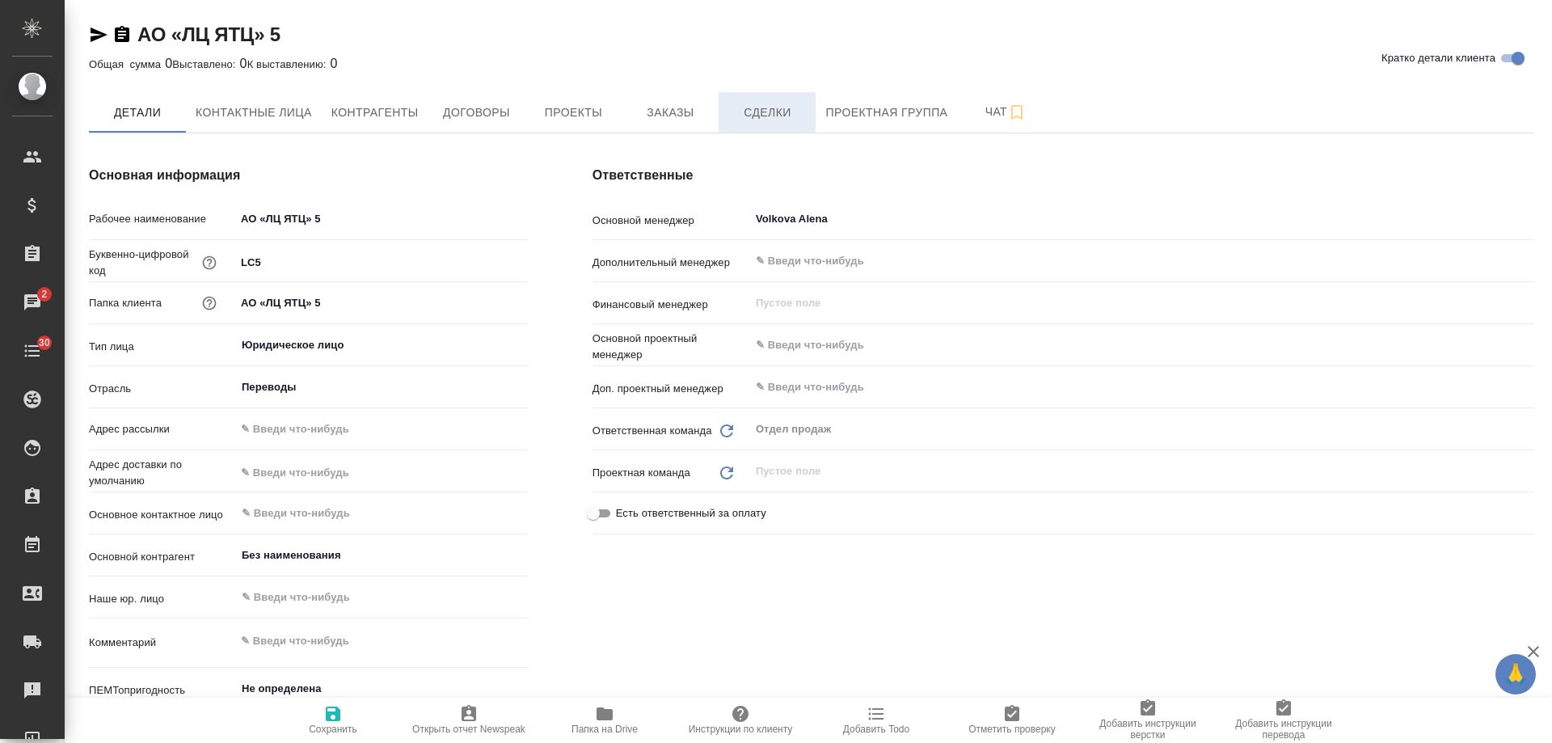
click at [774, 117] on span "Сделки" at bounding box center [767, 113] width 78 height 20
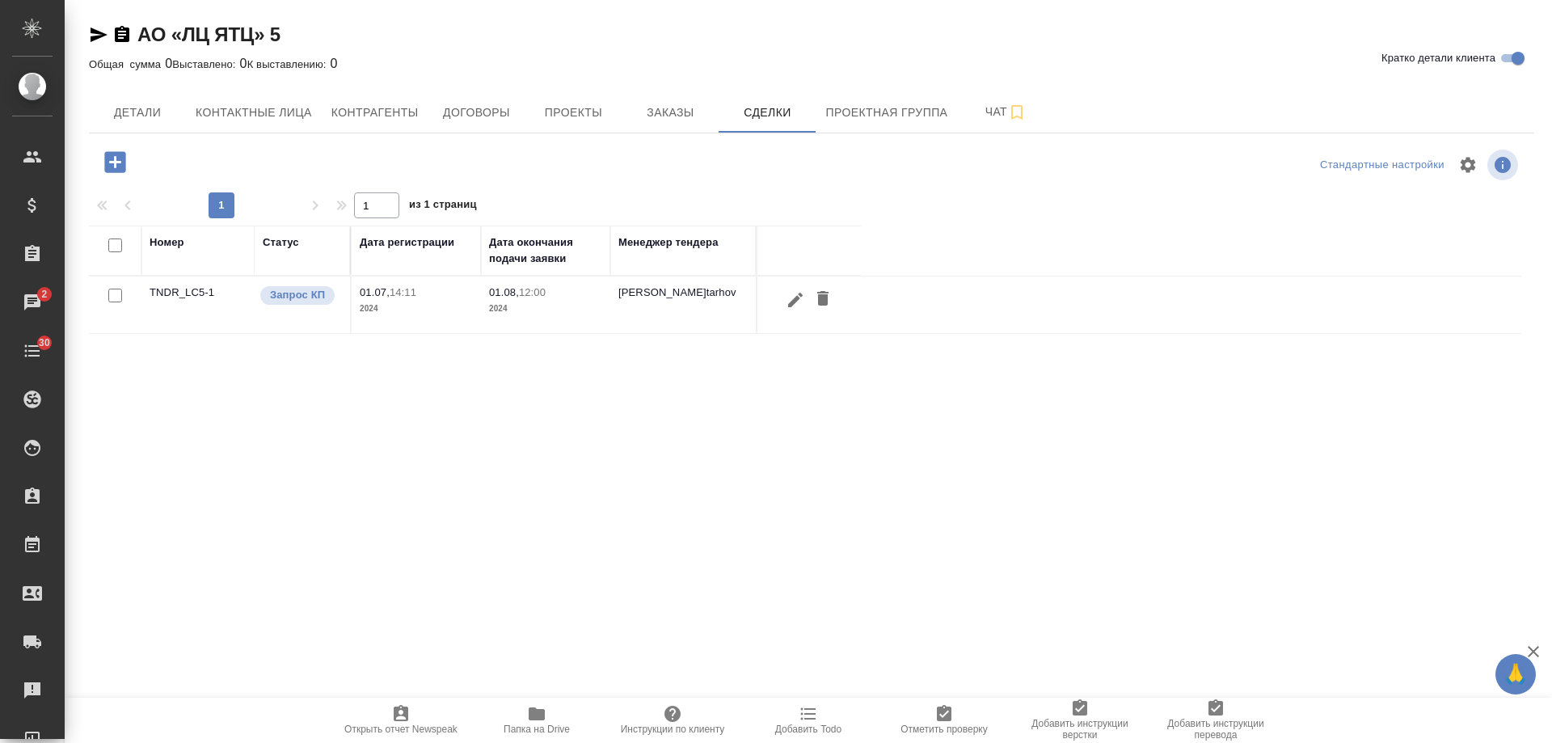
click at [659, 296] on td "[PERSON_NAME]tarhov" at bounding box center [683, 304] width 146 height 57
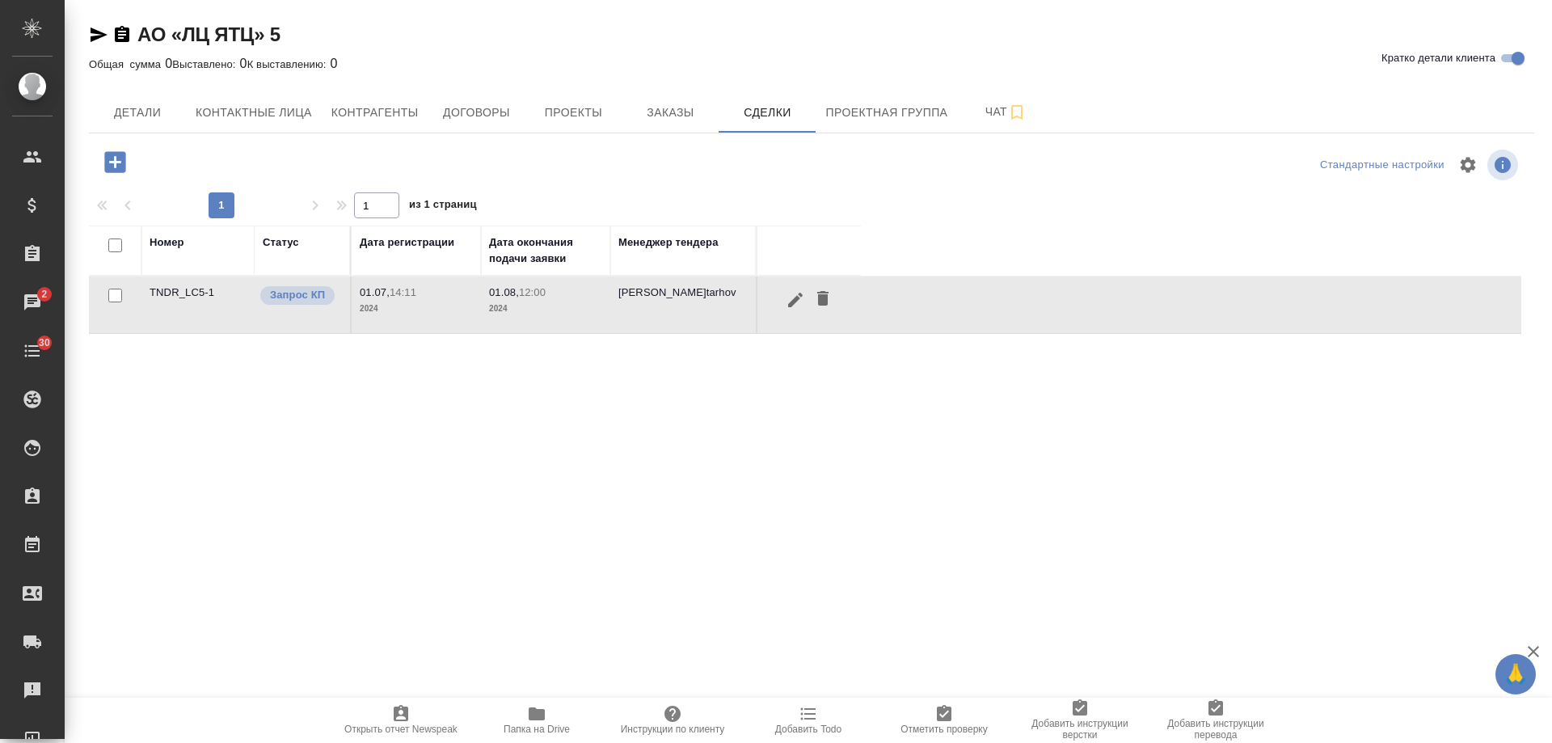
click at [659, 296] on td "[PERSON_NAME]tarhov" at bounding box center [683, 304] width 146 height 57
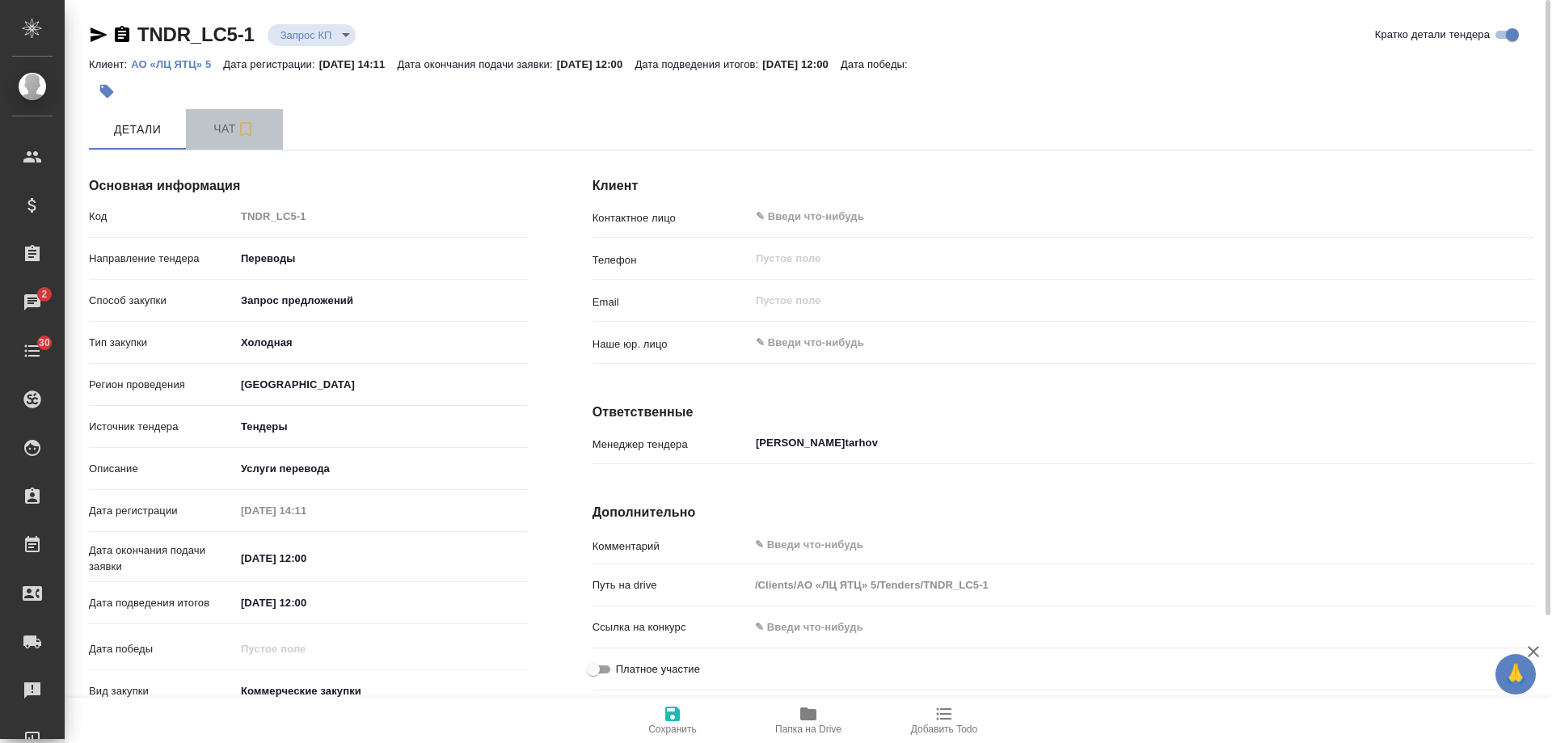
click at [211, 134] on span "Чат" at bounding box center [235, 129] width 78 height 20
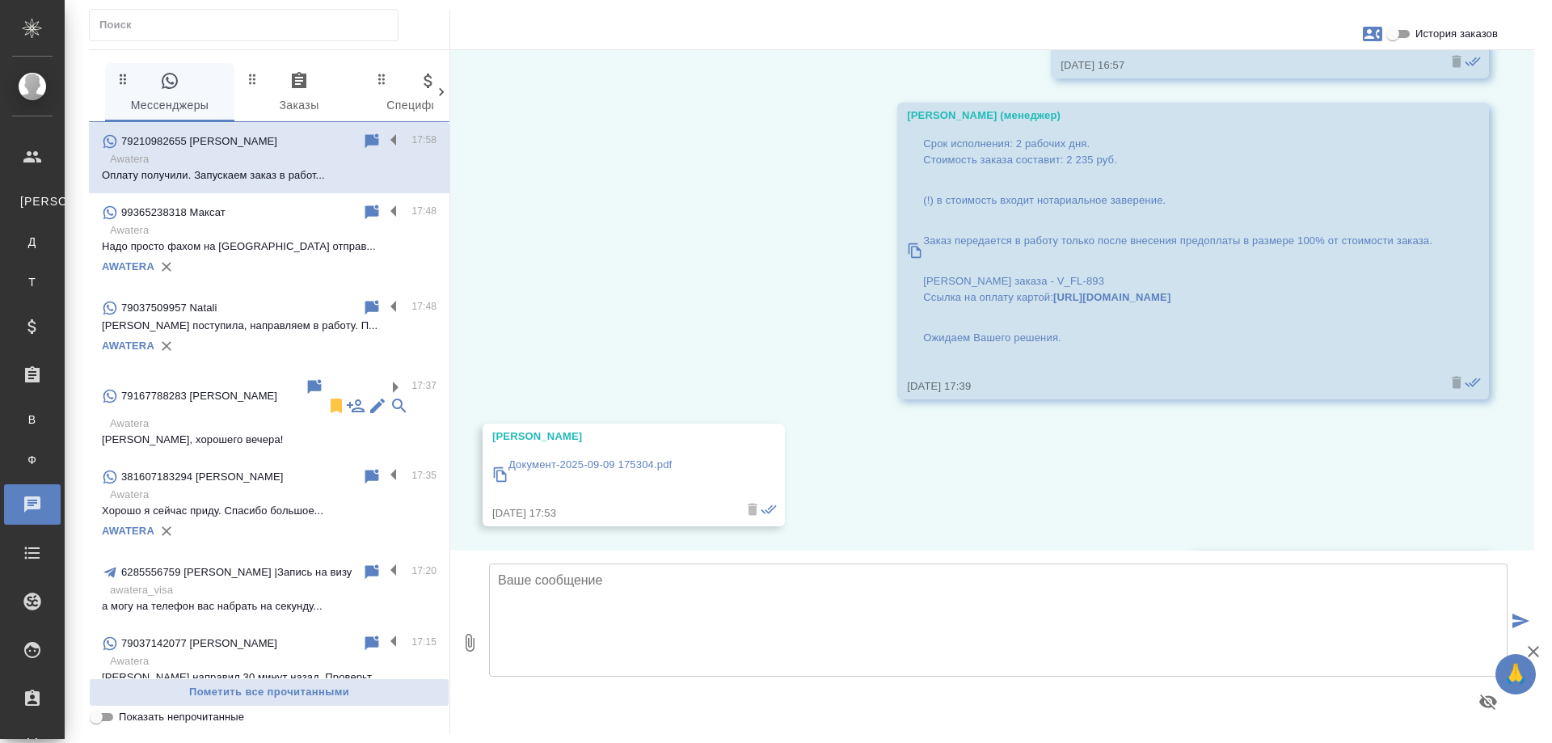
scroll to position [1646, 0]
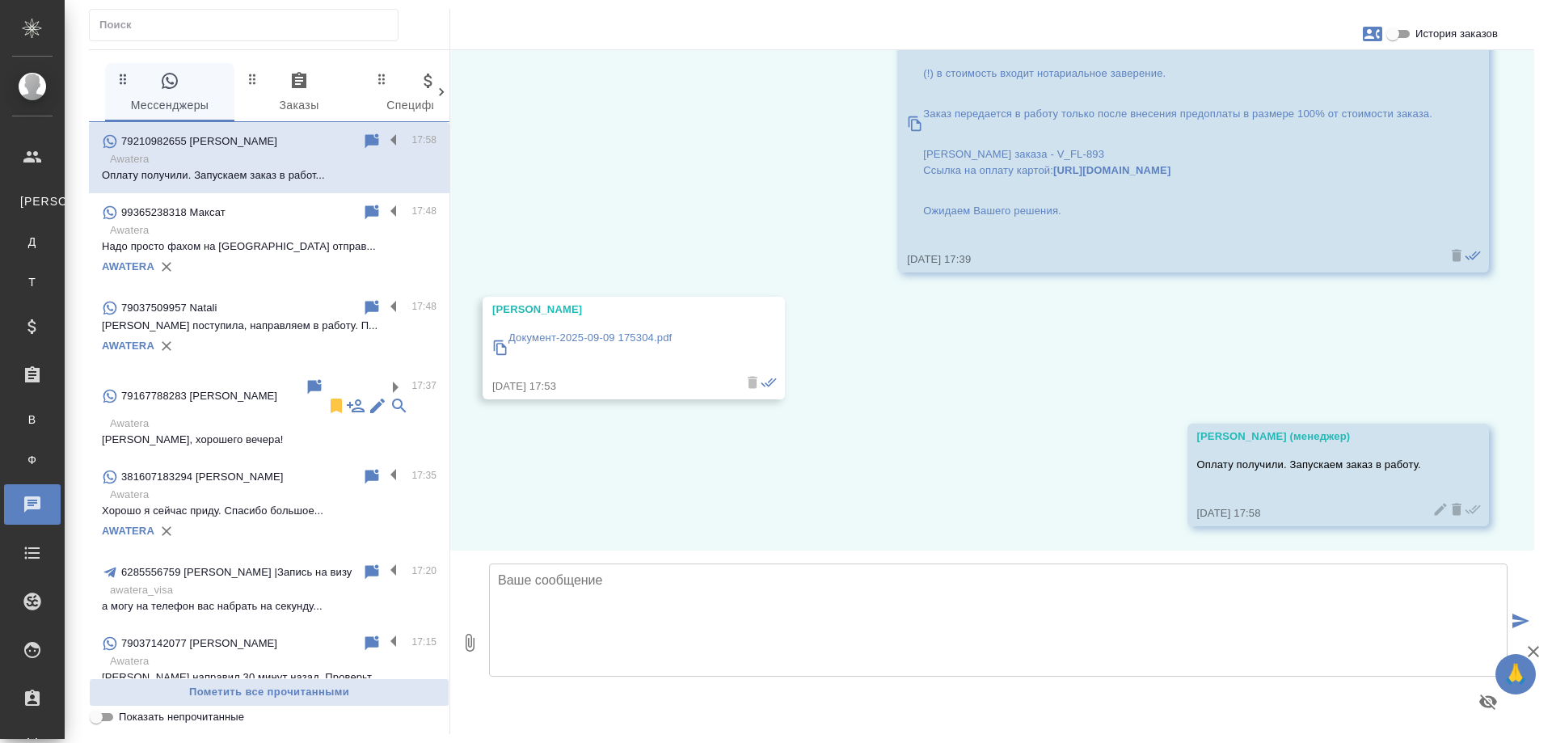
click at [218, 26] on input "text" at bounding box center [248, 25] width 298 height 23
paste input "Svetlaja0302"
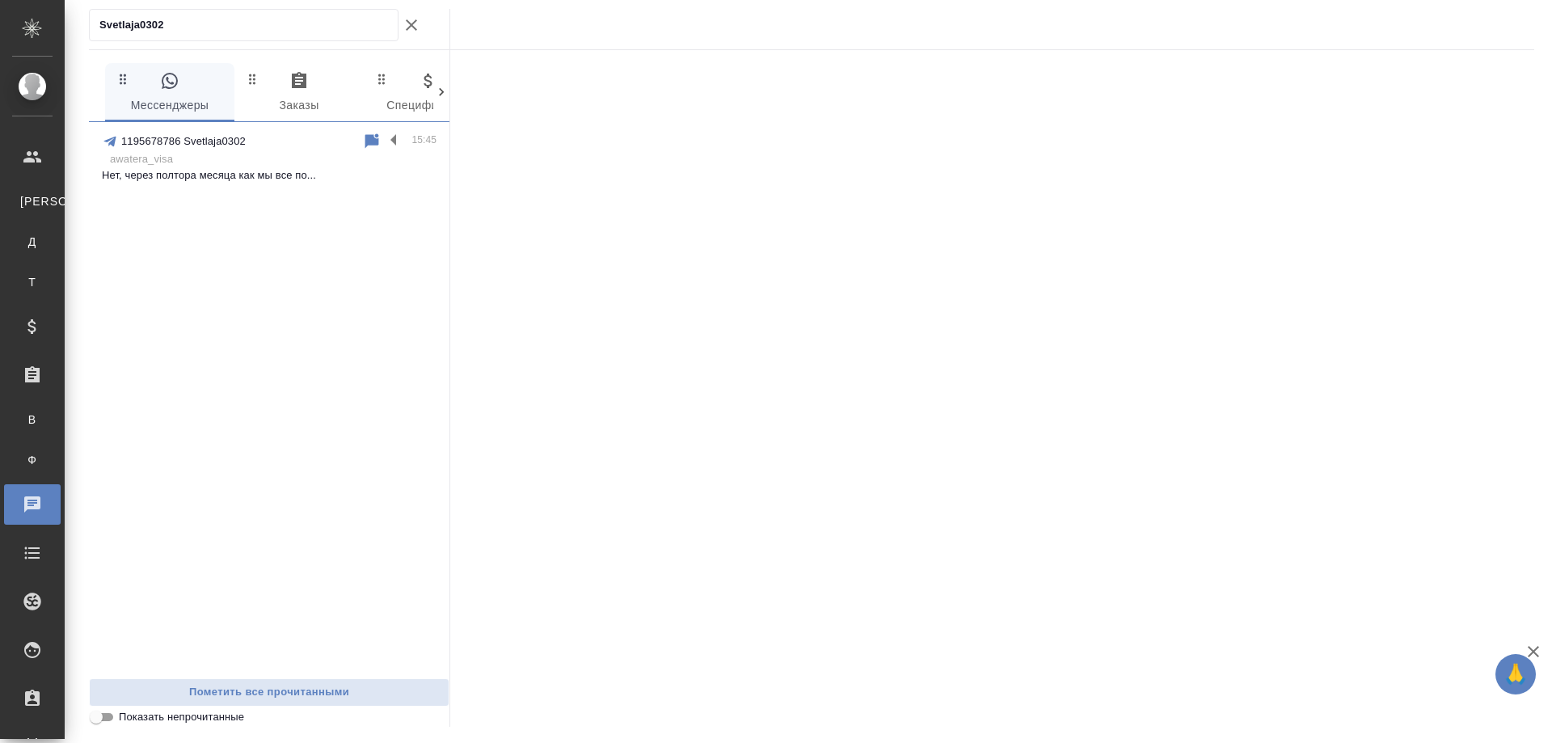
type input "Svetlaja0302"
click at [261, 171] on p "Нет, через полтора месяца как мы все по..." at bounding box center [269, 175] width 335 height 16
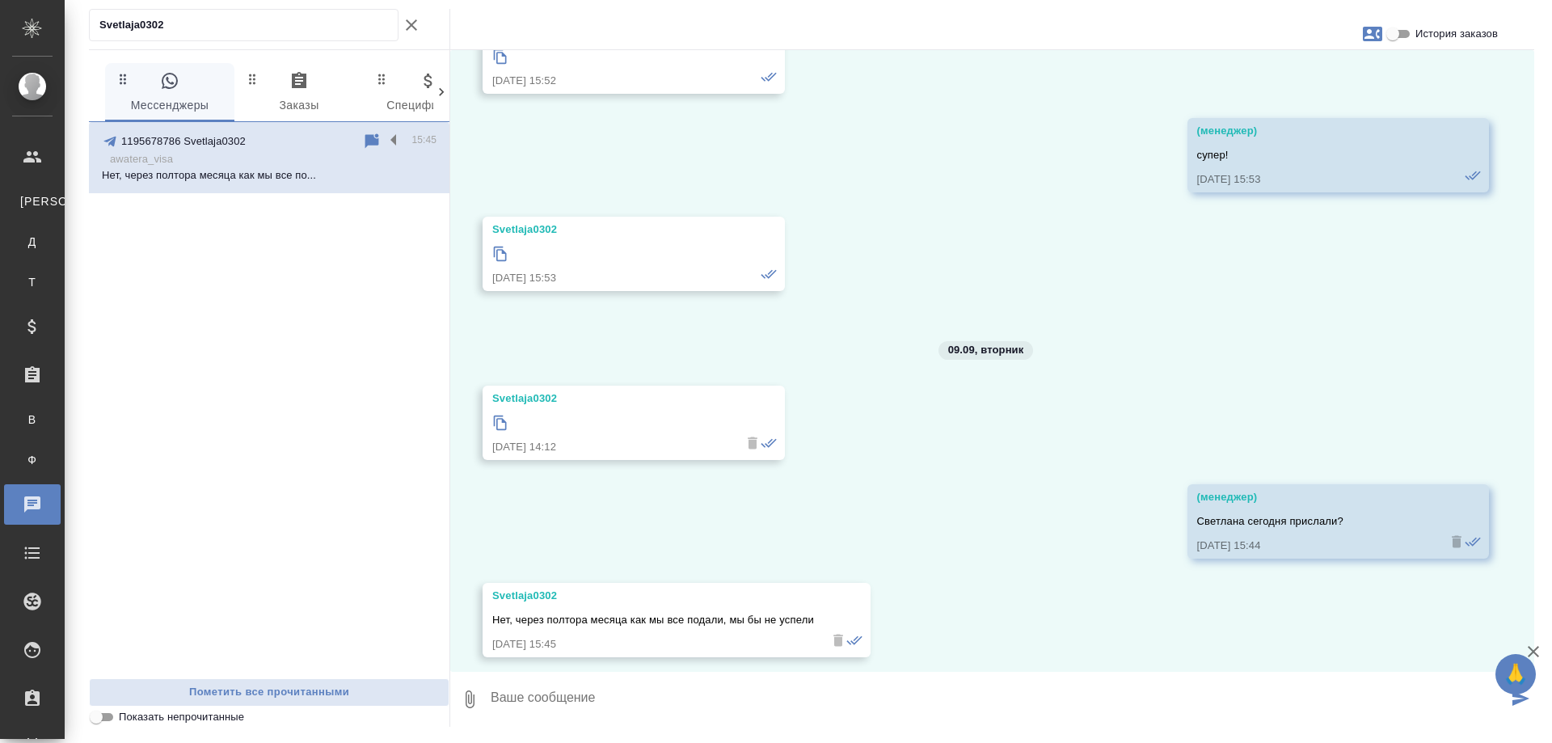
scroll to position [8715, 0]
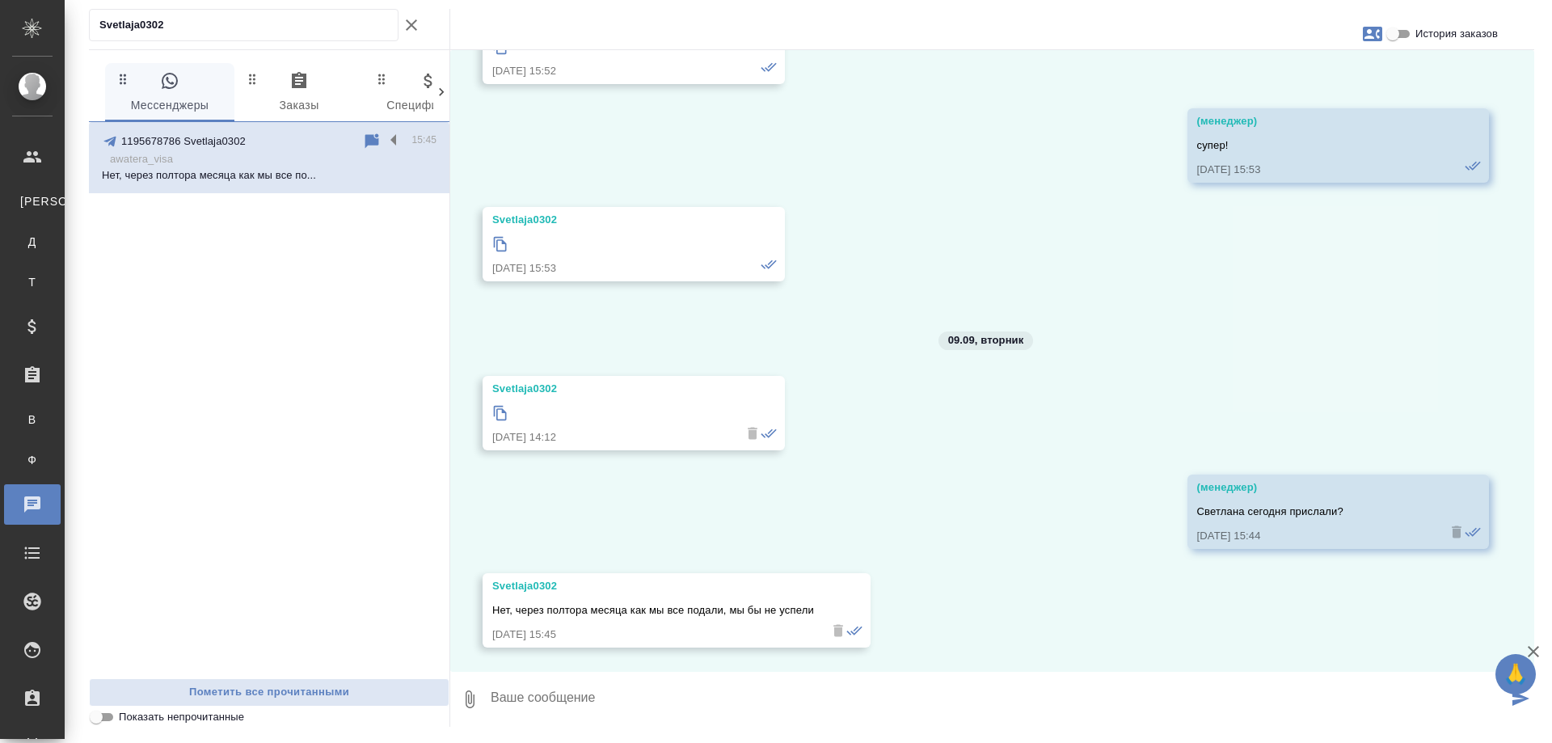
click at [0, 21] on div ".cls-1 fill:#fff; AWATERA [PERSON_NAME] К Клиенты Д Договоры Т Тендеры Специфик…" at bounding box center [776, 371] width 1552 height 743
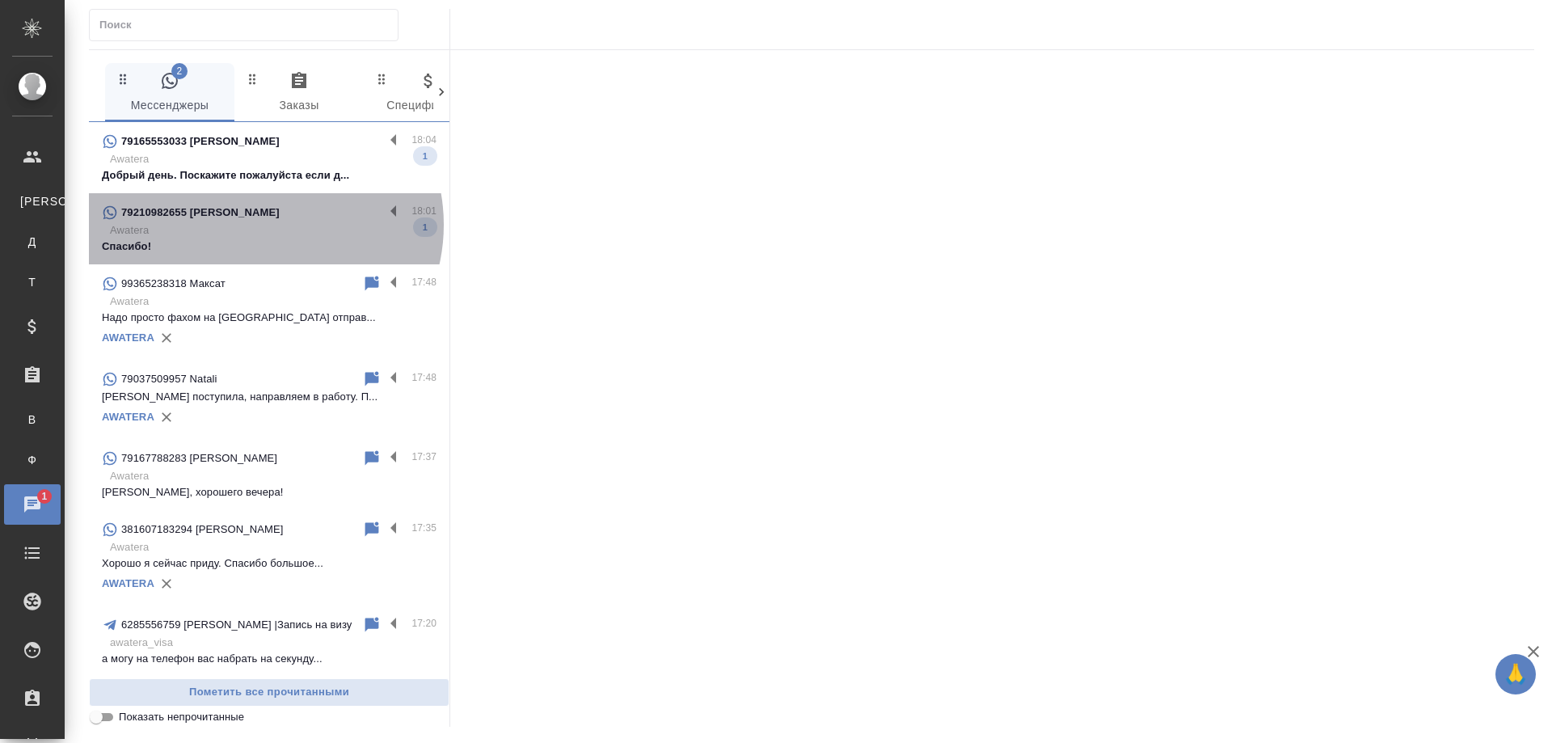
click at [264, 225] on p "Awatera" at bounding box center [273, 230] width 327 height 16
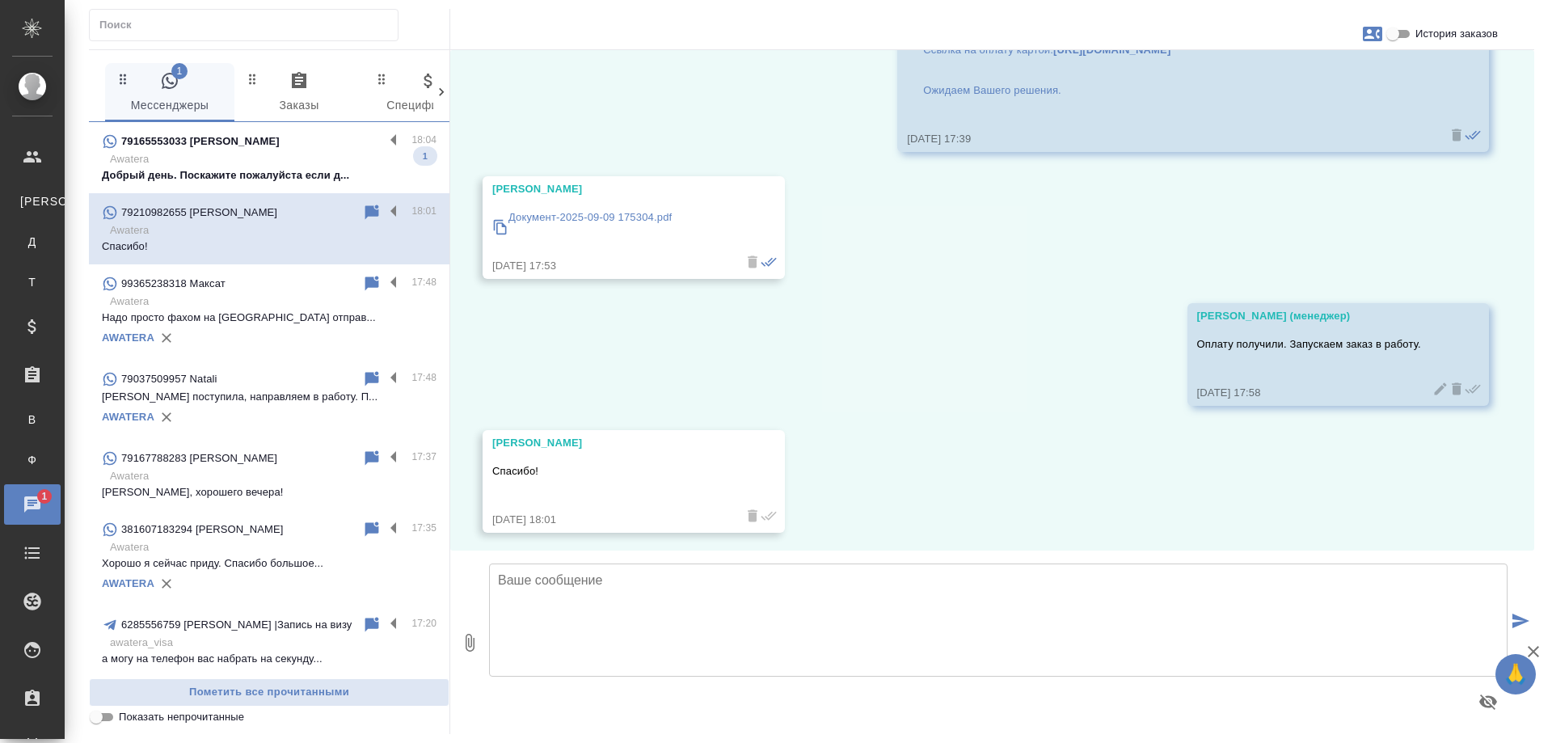
scroll to position [1773, 0]
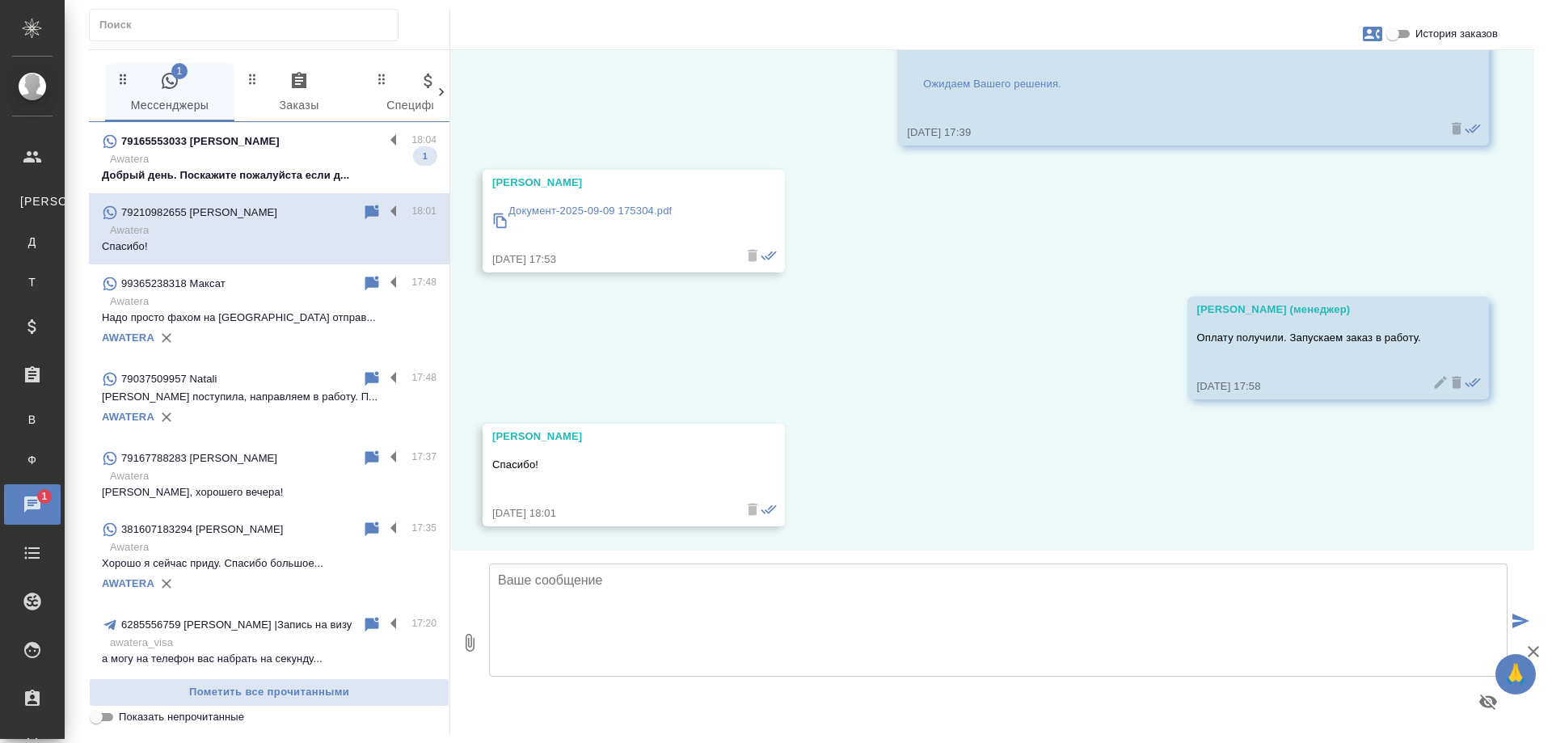
click at [325, 183] on p "Добрый день. Поскажите пожалуйста если д..." at bounding box center [269, 175] width 335 height 16
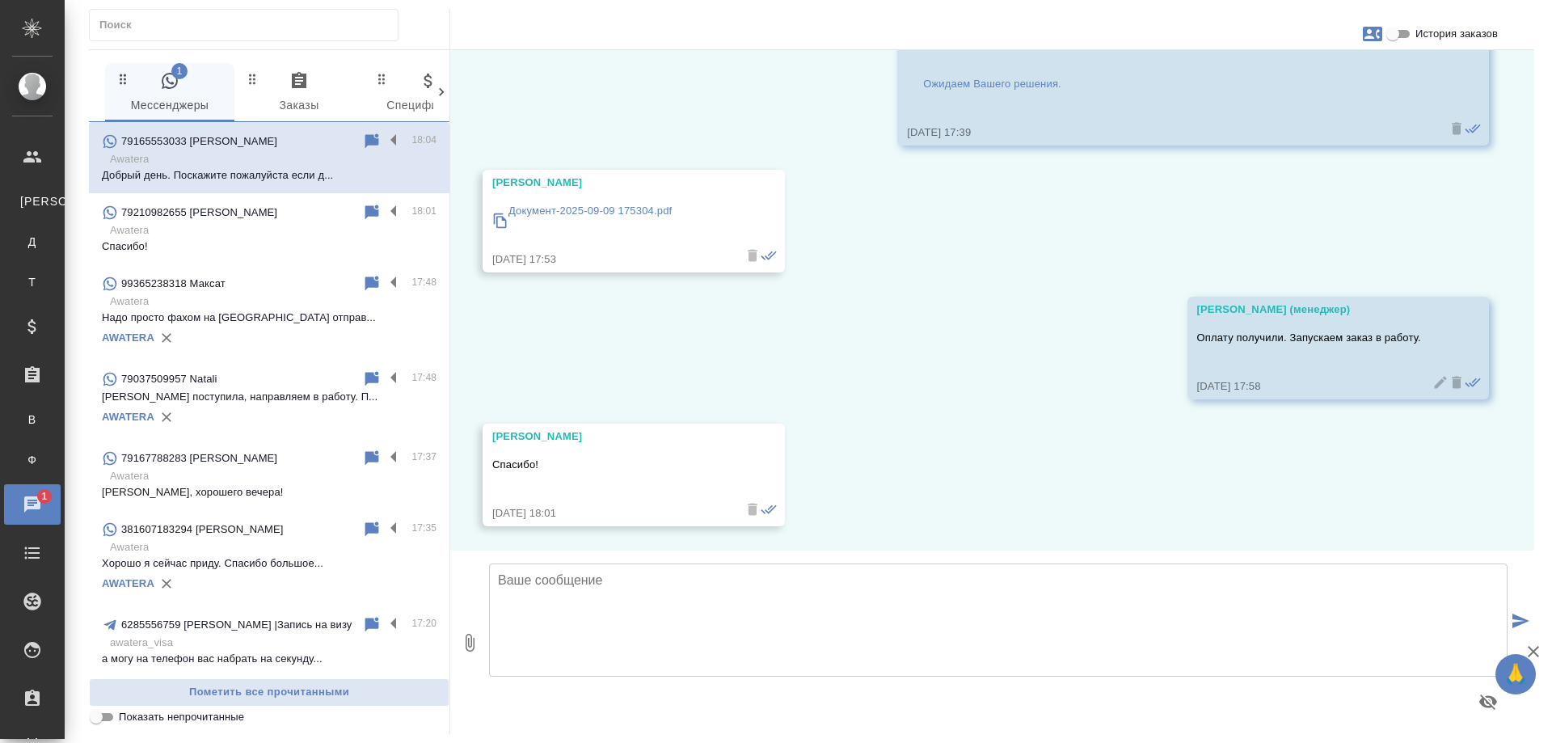
type textarea "Д"
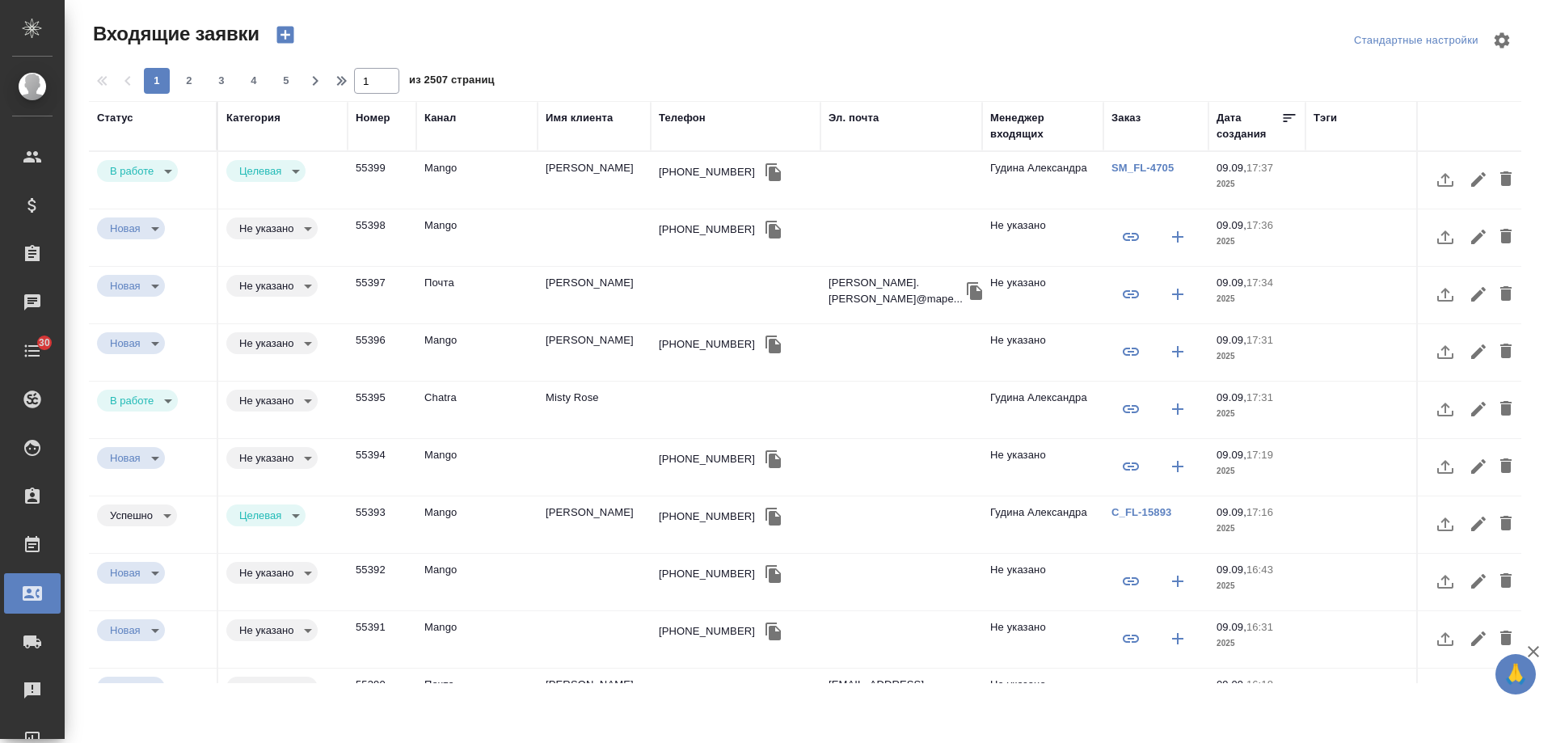
select select "RU"
click at [592, 402] on td "Misty Rose" at bounding box center [594, 410] width 113 height 57
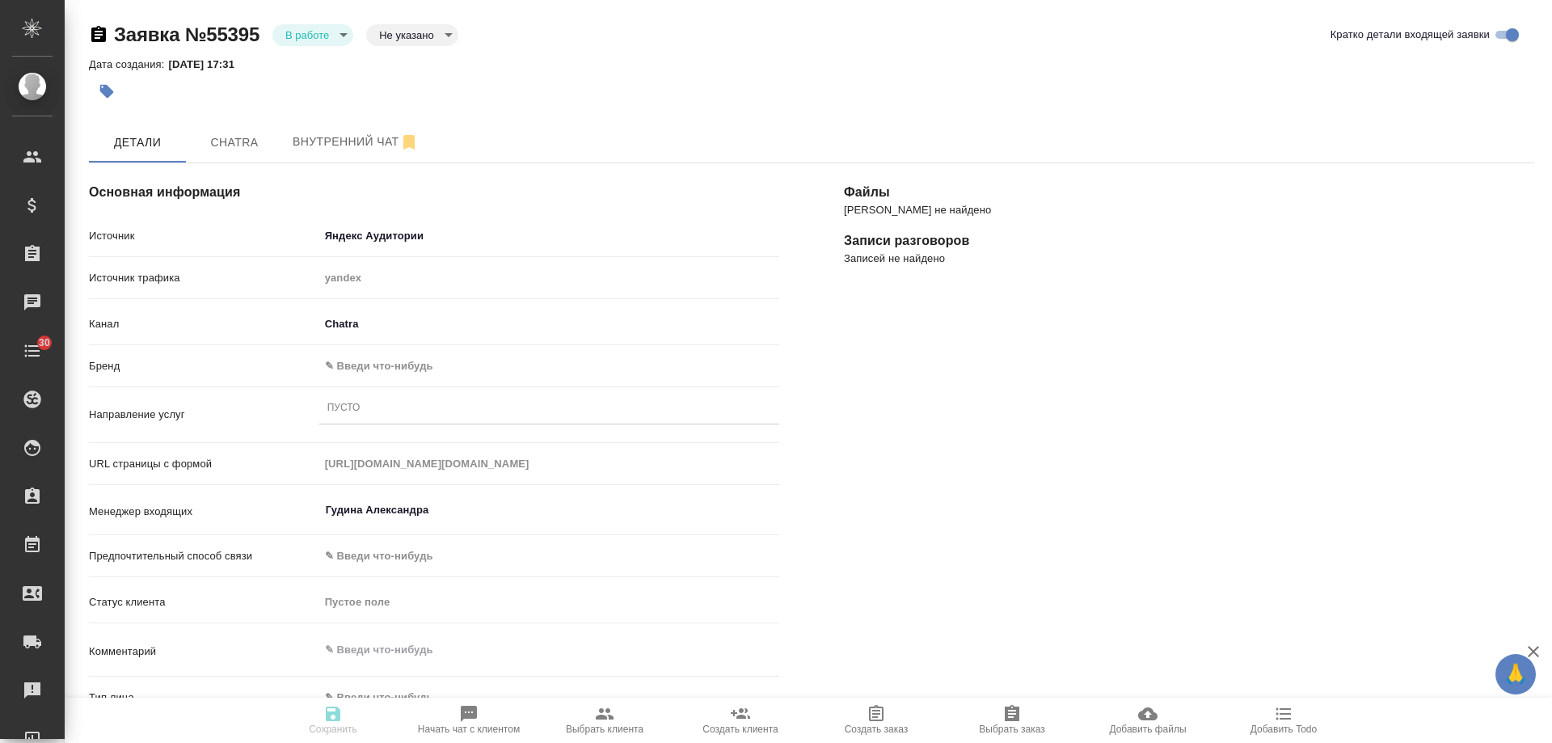
select select "RU"
click at [369, 370] on body "🙏 .cls-1 fill:#fff; AWATERA Gudina Alexandra Клиенты Спецификации Заказы 0 Чаты…" at bounding box center [776, 371] width 1552 height 743
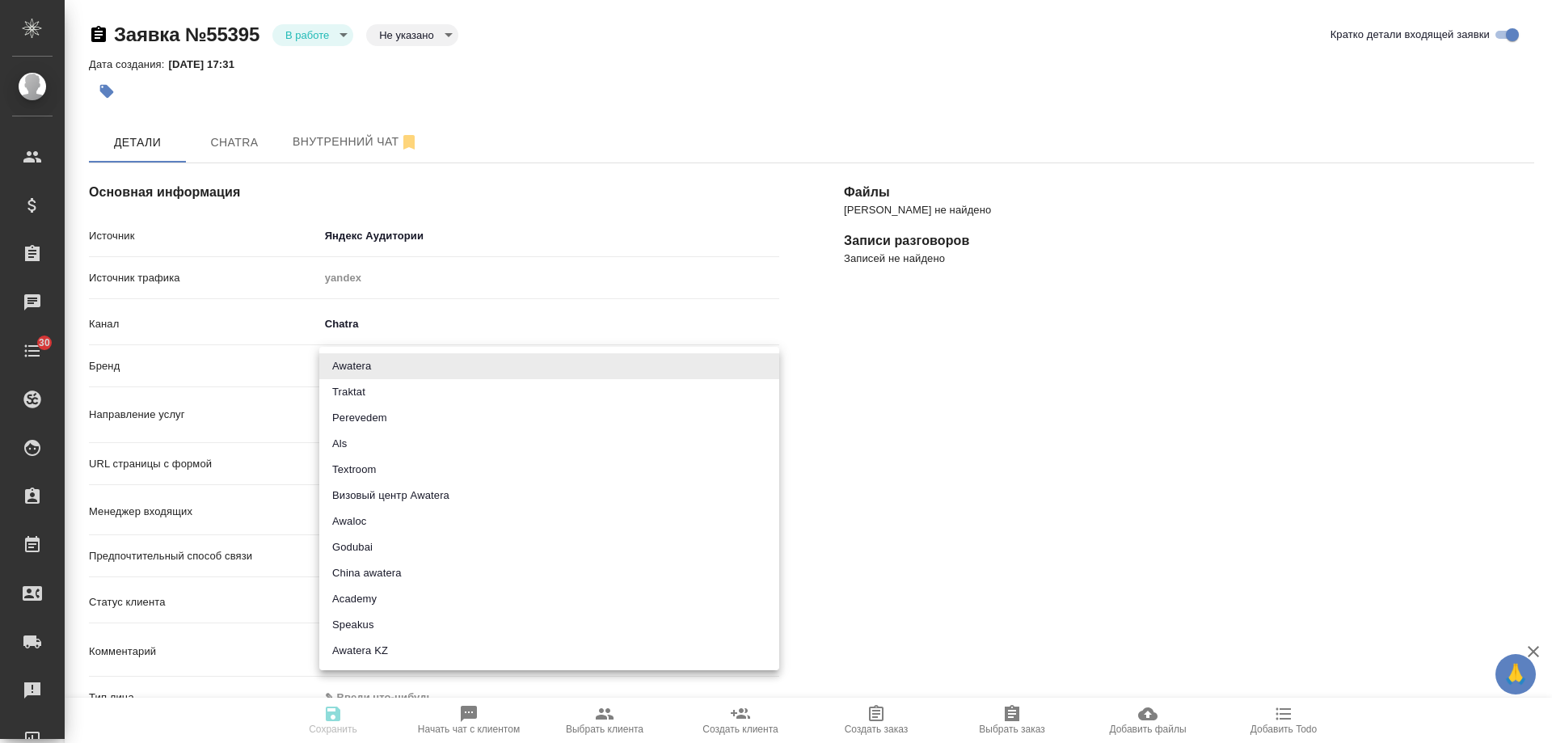
click at [386, 621] on li "Speakus" at bounding box center [549, 625] width 460 height 26
type input "speakus"
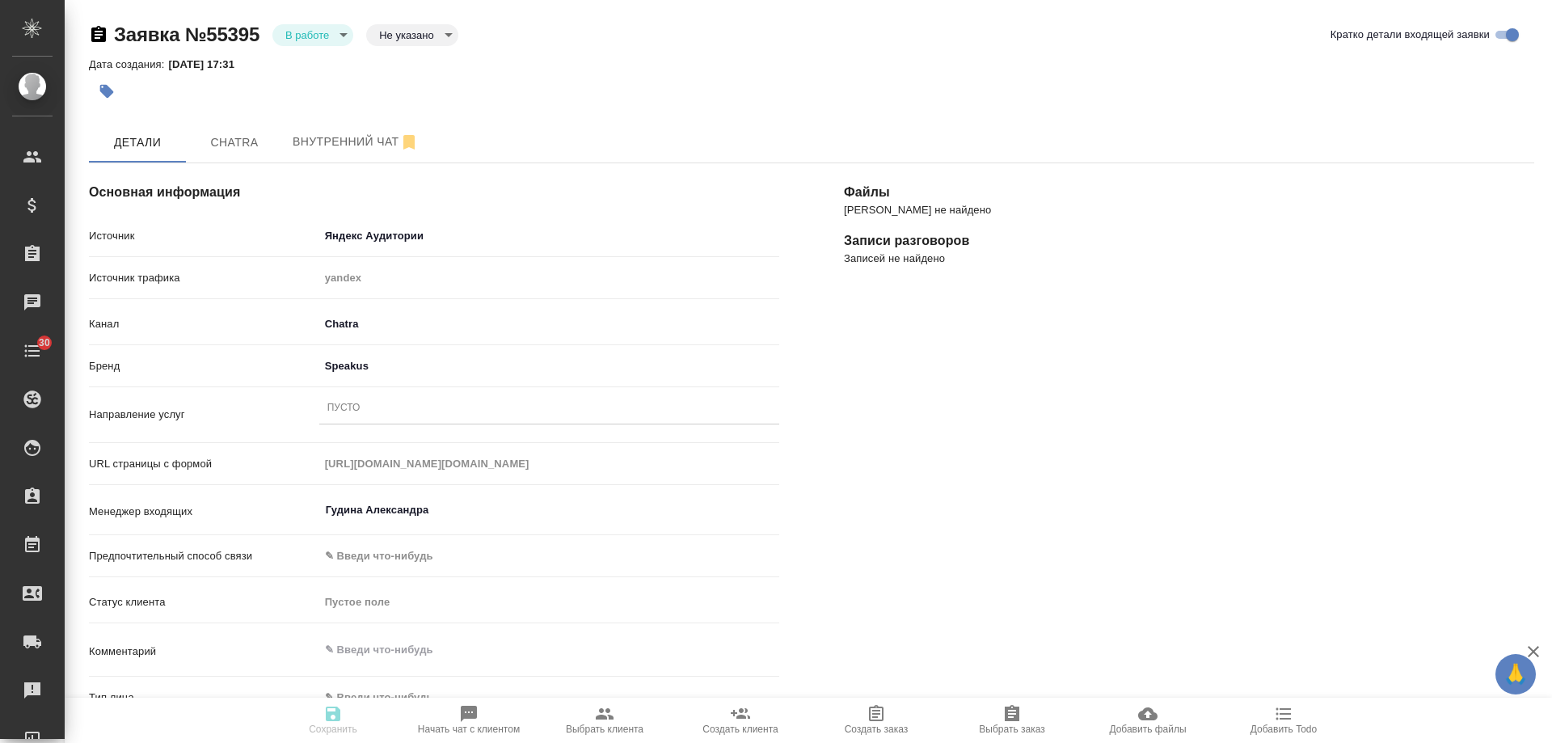
click at [397, 413] on div "Пусто" at bounding box center [549, 408] width 460 height 23
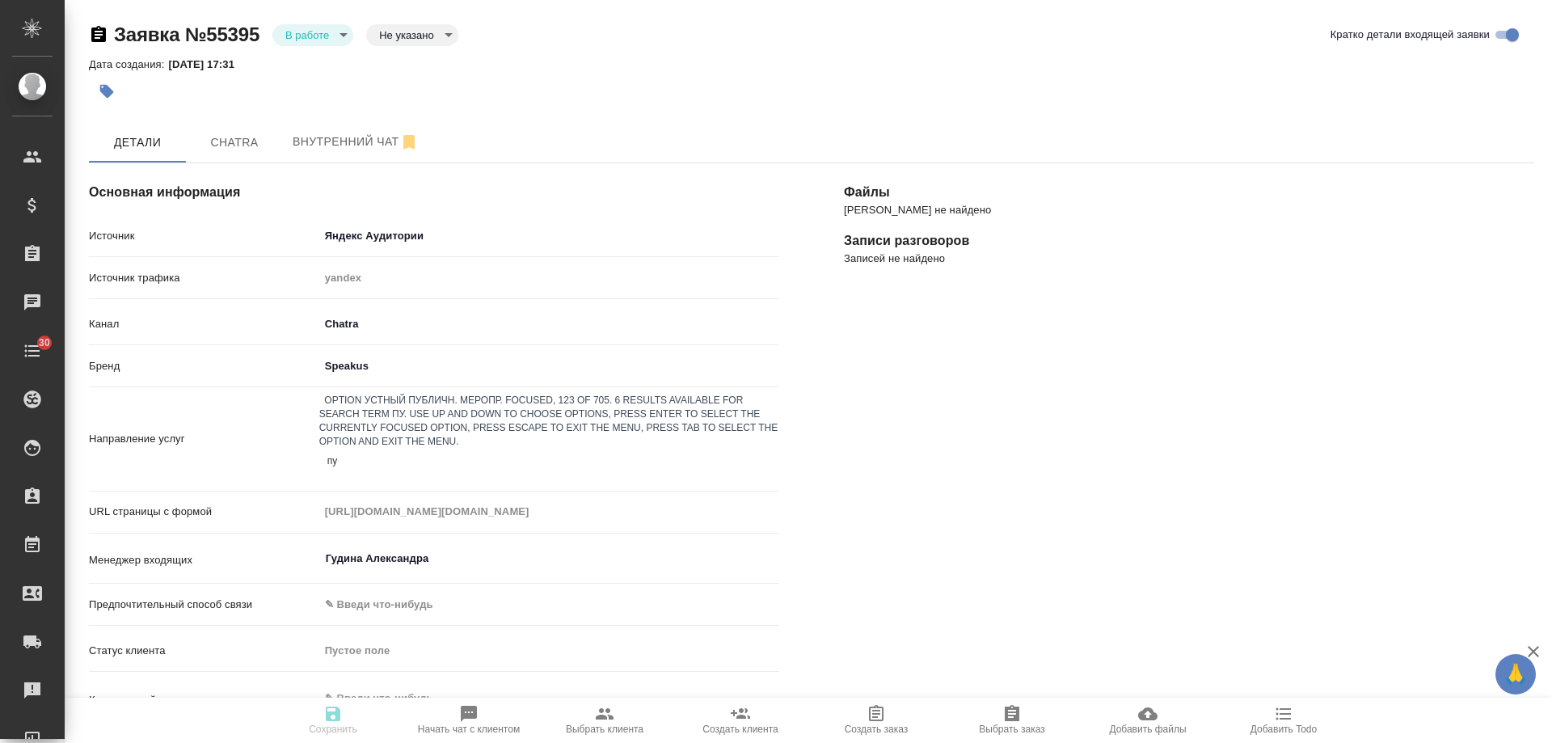
type input "пус"
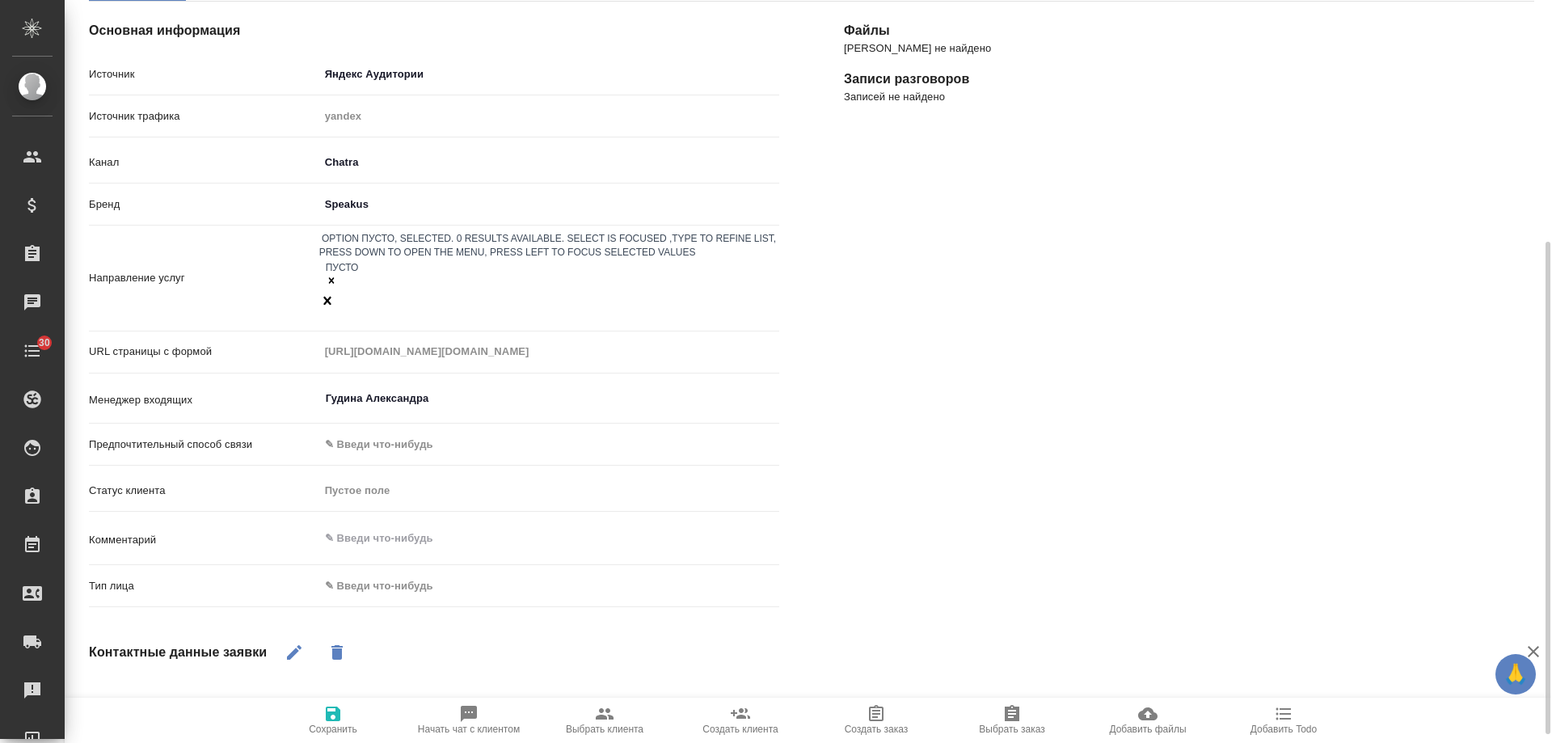
scroll to position [243, 0]
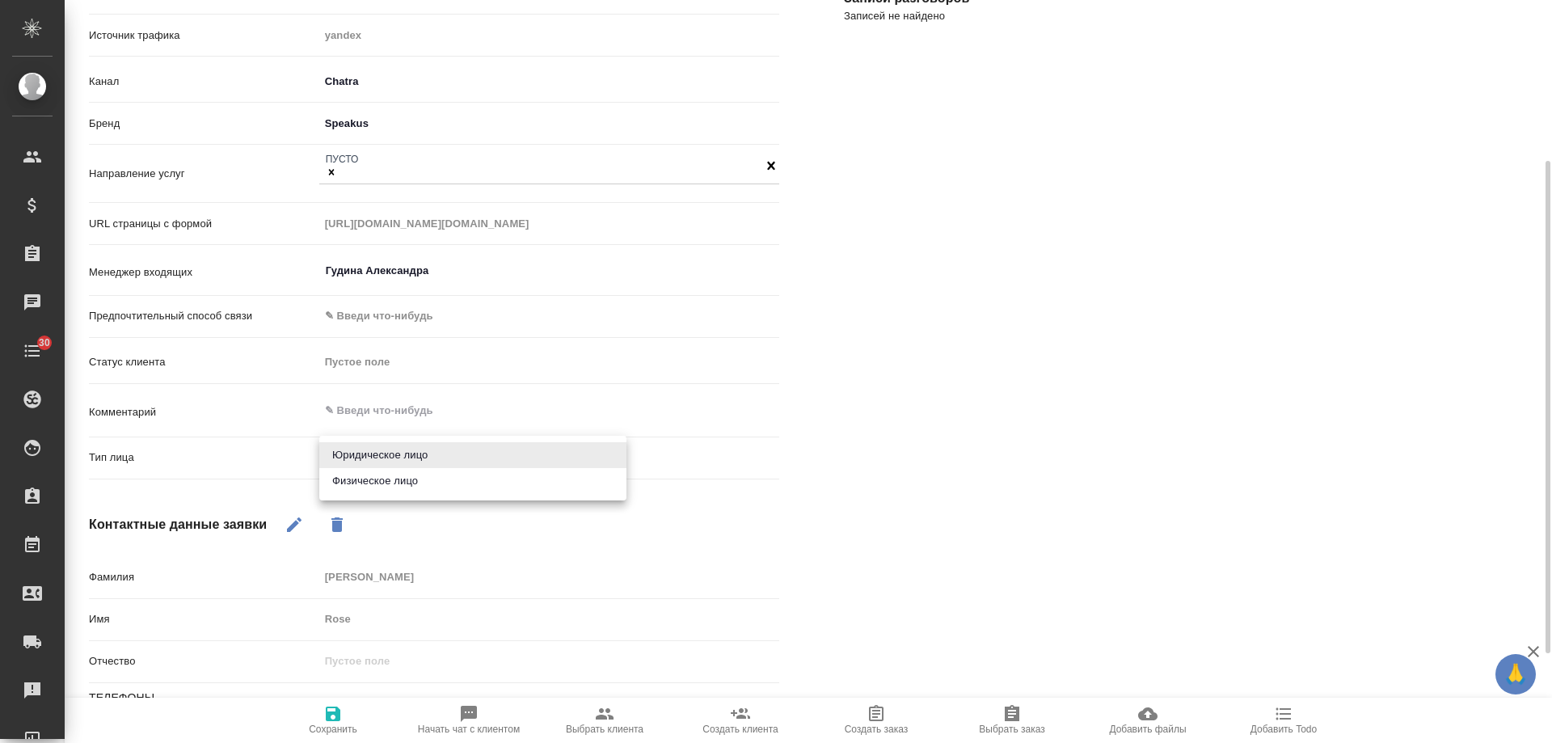
click at [397, 454] on body "🙏 .cls-1 fill:#fff; AWATERA Gudina Alexandra Клиенты Спецификации Заказы 0 Чаты…" at bounding box center [776, 371] width 1552 height 743
click at [392, 478] on li "Физическое лицо" at bounding box center [472, 481] width 307 height 26
type input "private"
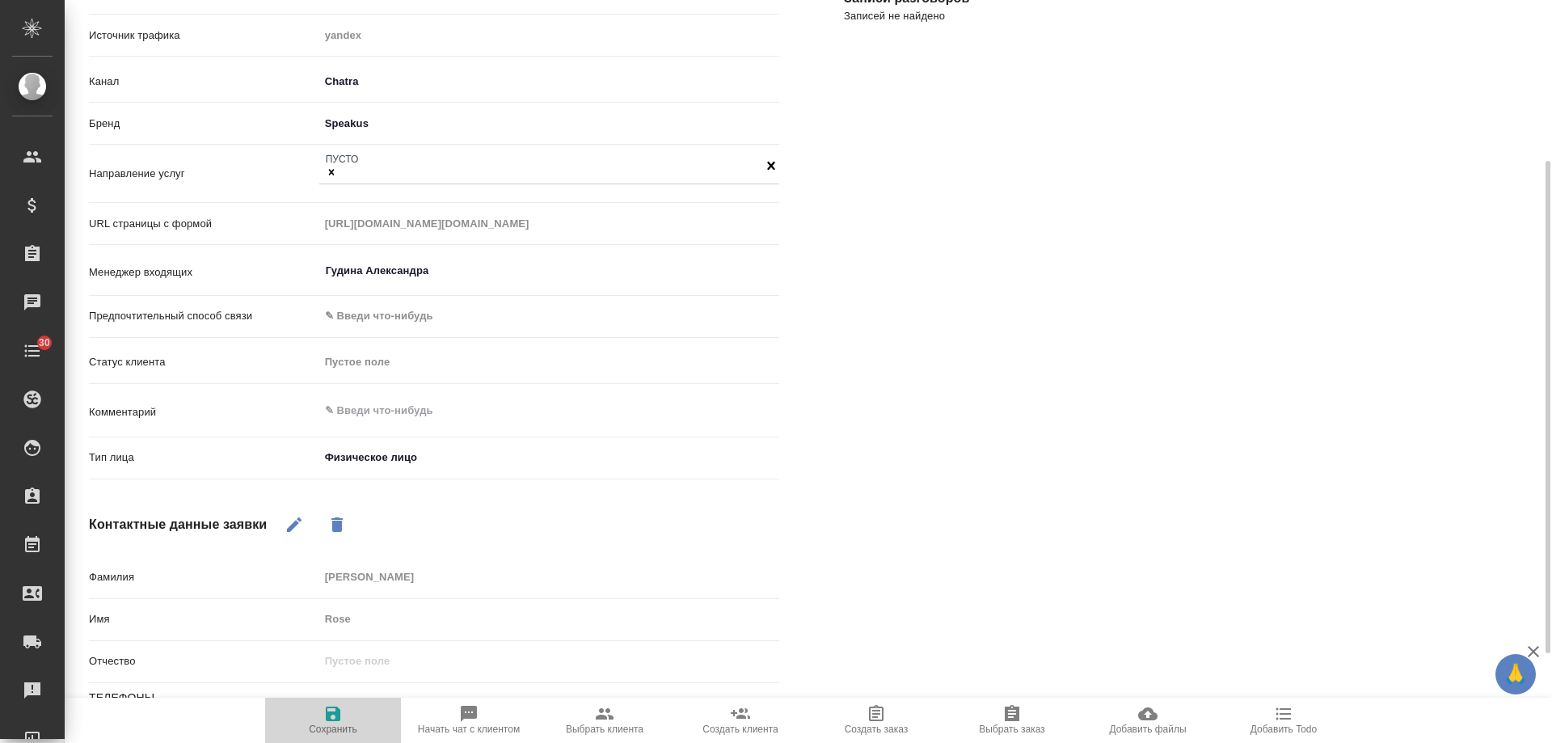
click at [328, 720] on icon "button" at bounding box center [333, 714] width 15 height 15
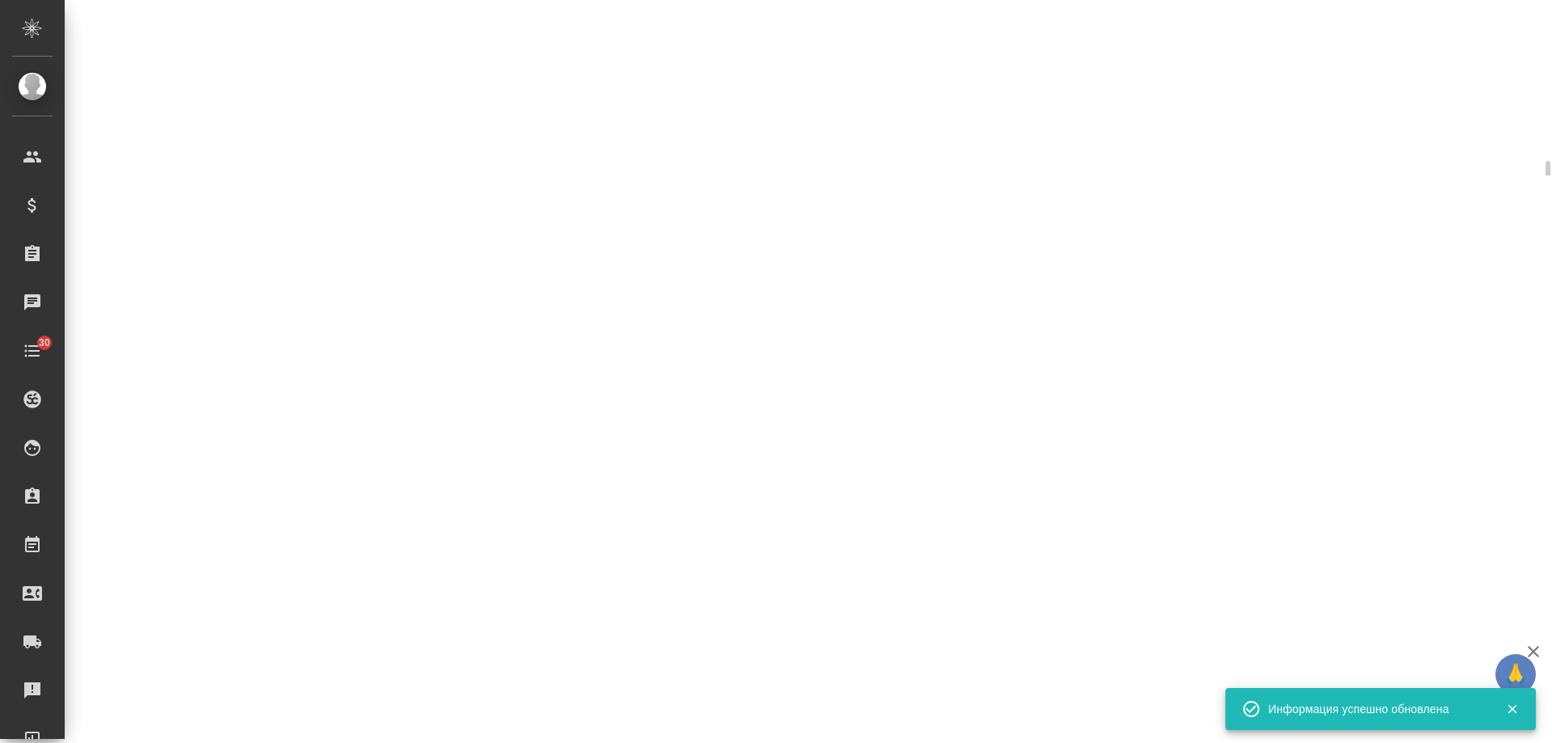
select select "RU"
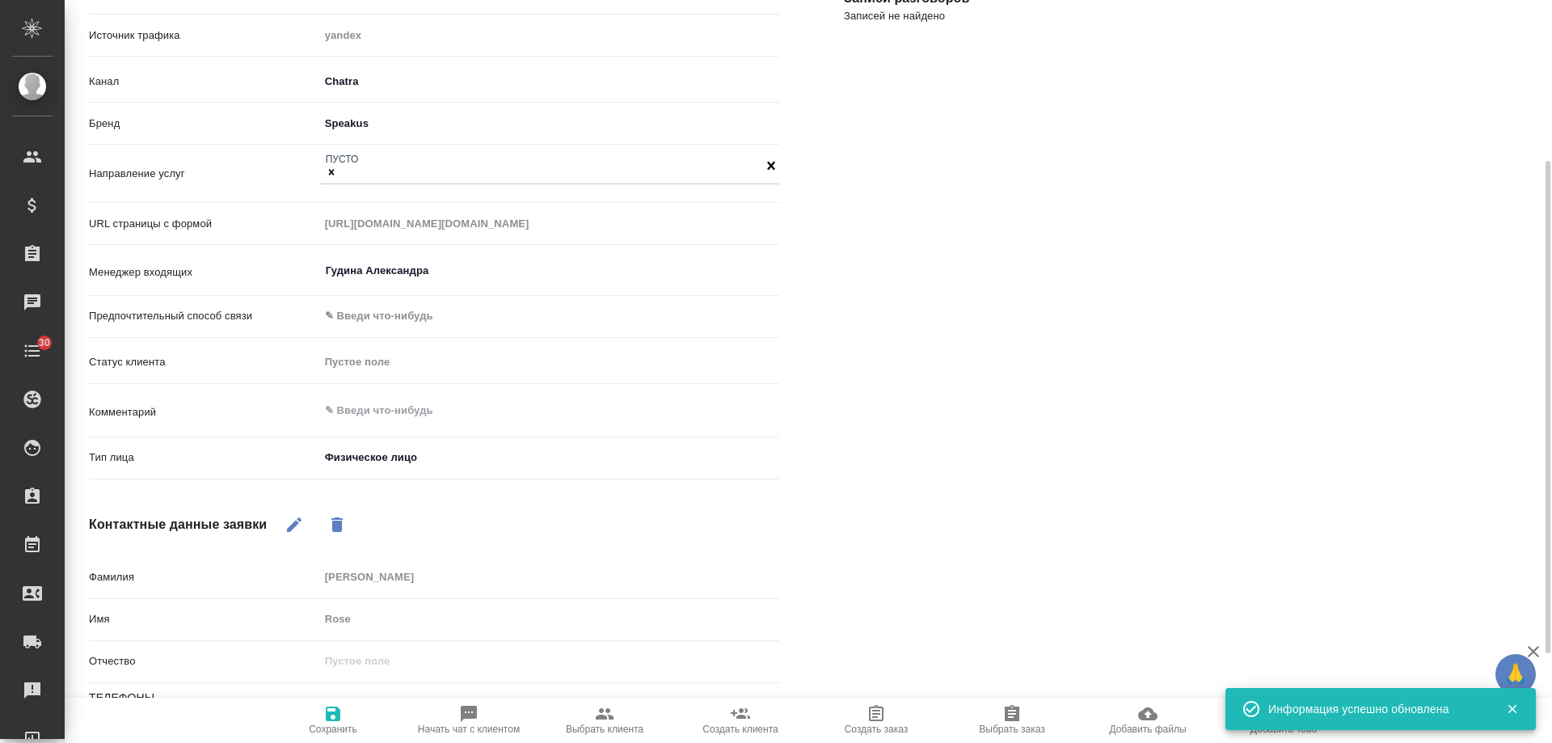
type textarea "x"
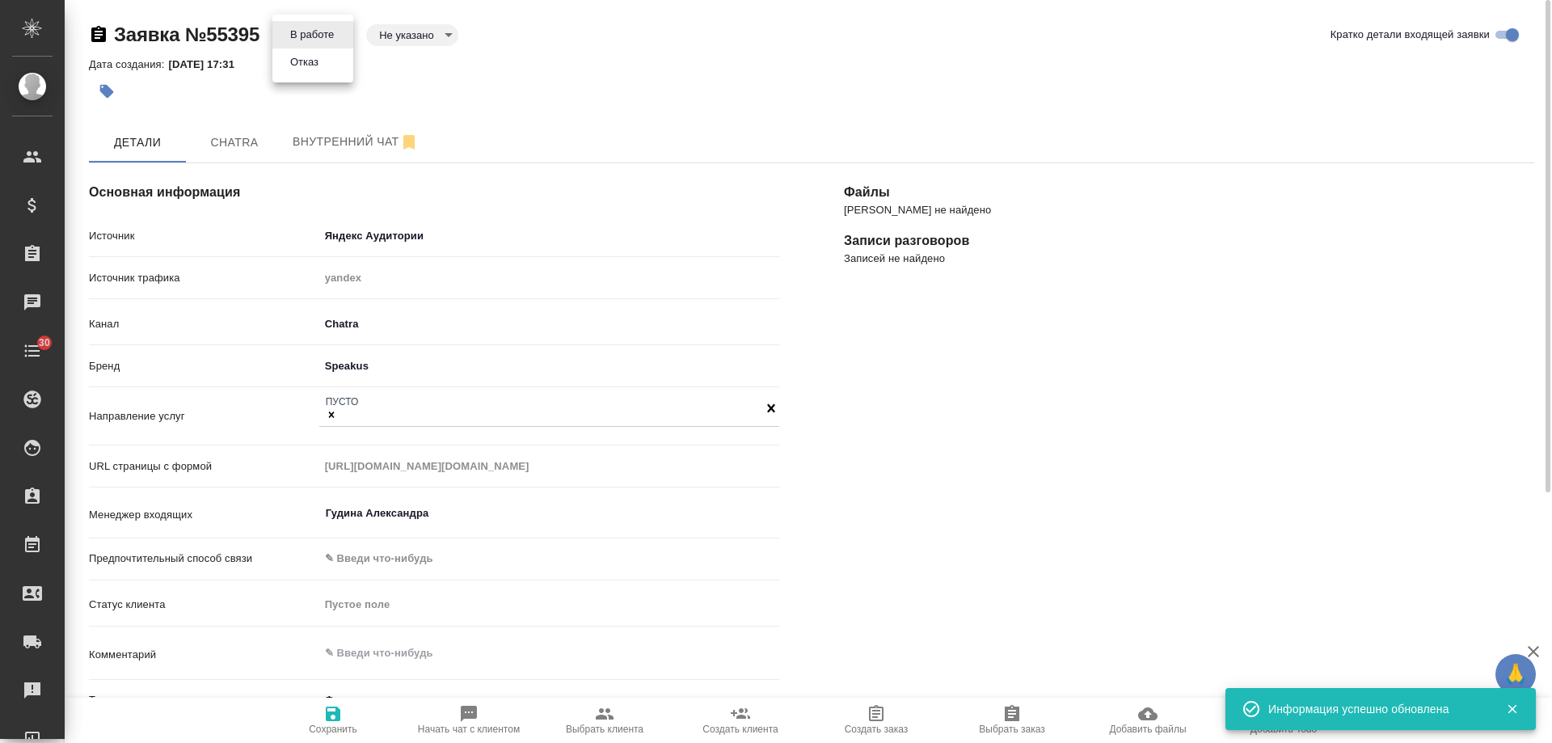
click at [323, 31] on body "🙏 .cls-1 fill:#fff; AWATERA Gudina Alexandra Клиенты Спецификации Заказы 0 Чаты…" at bounding box center [776, 371] width 1552 height 743
click at [312, 63] on button "Отказ" at bounding box center [304, 62] width 38 height 18
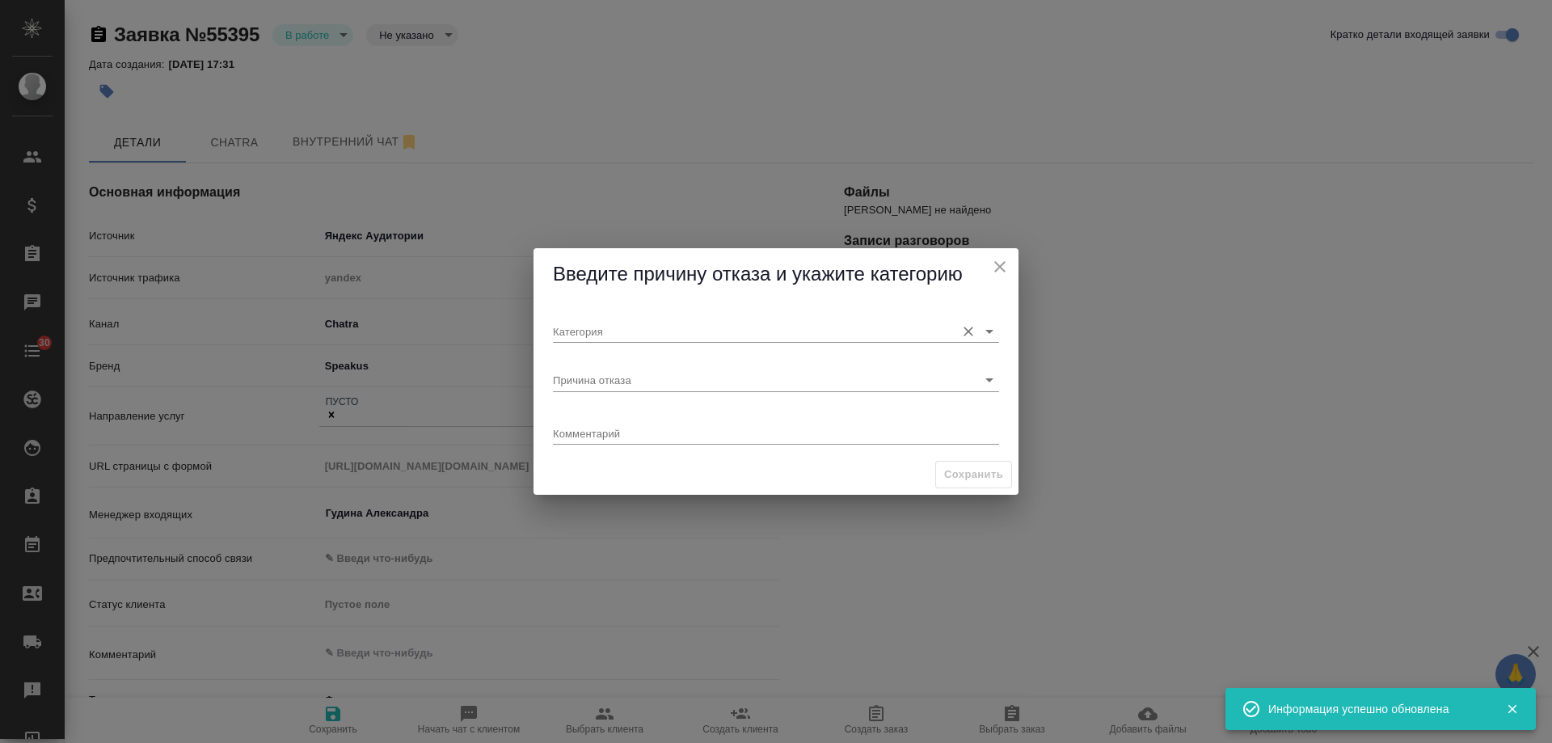
click at [653, 333] on input "Категория" at bounding box center [750, 331] width 395 height 22
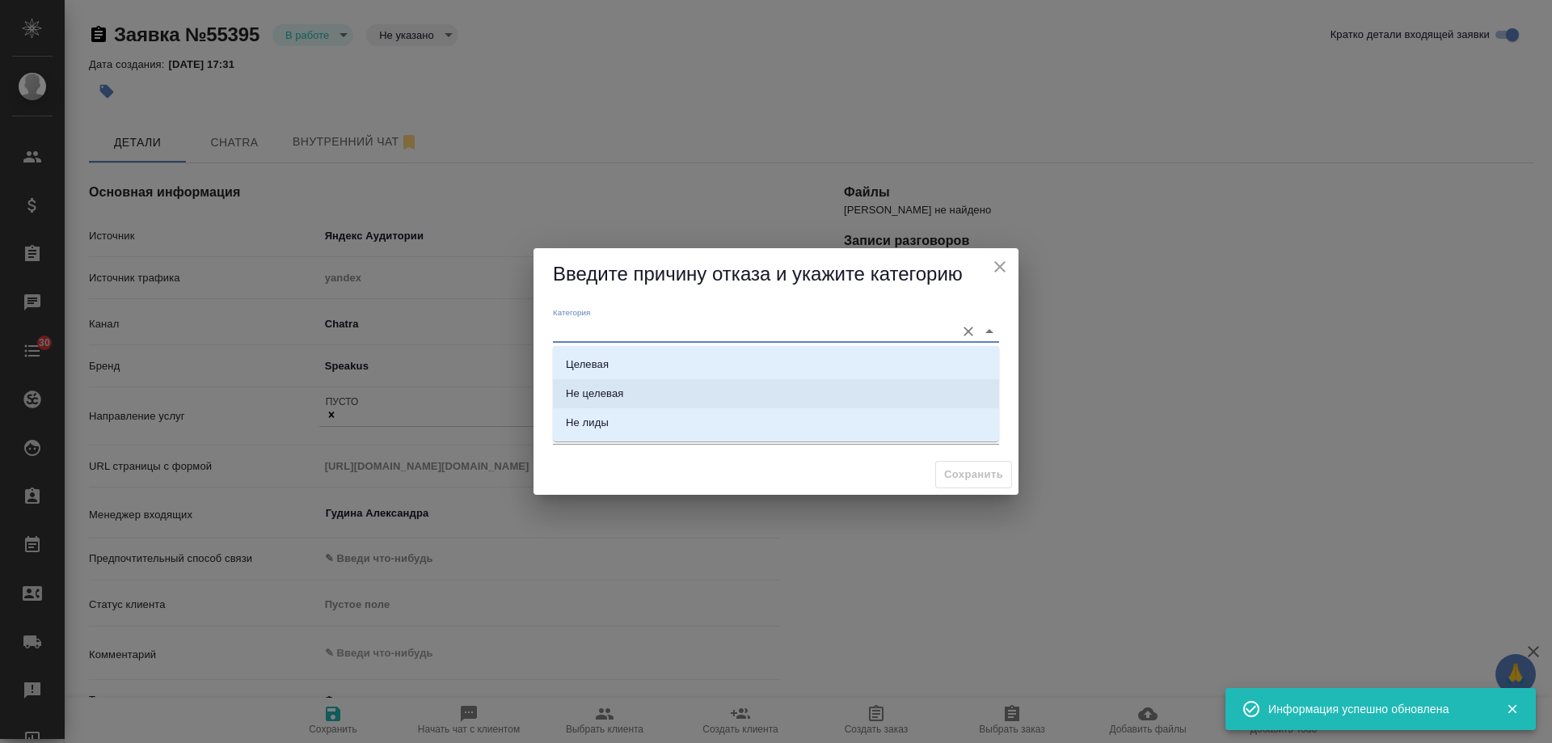
click at [627, 382] on li "Не целевая" at bounding box center [776, 393] width 446 height 29
type input "Не целевая"
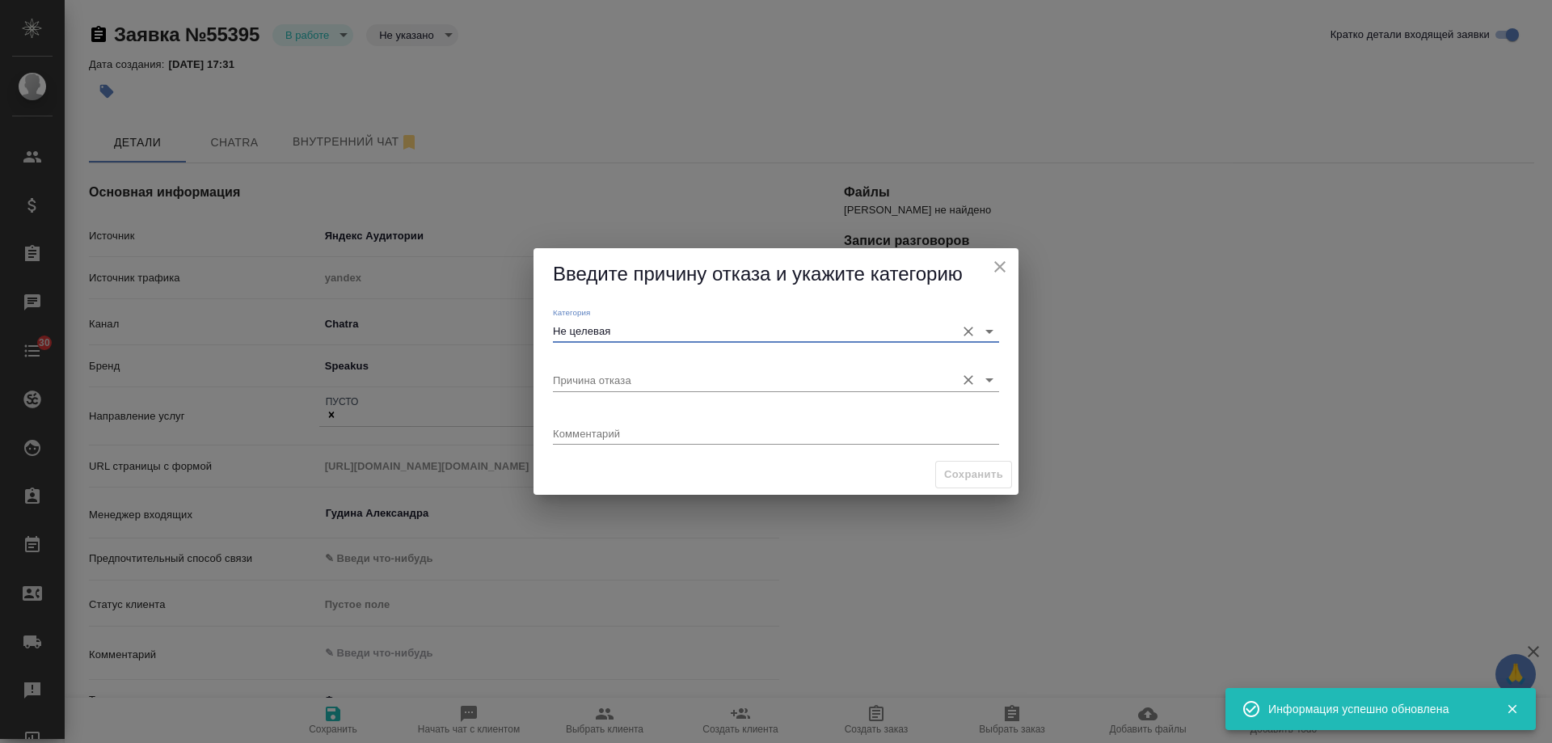
click at [629, 370] on div "Причина отказа" at bounding box center [776, 374] width 446 height 36
click at [631, 377] on input "Причина отказа" at bounding box center [750, 380] width 395 height 22
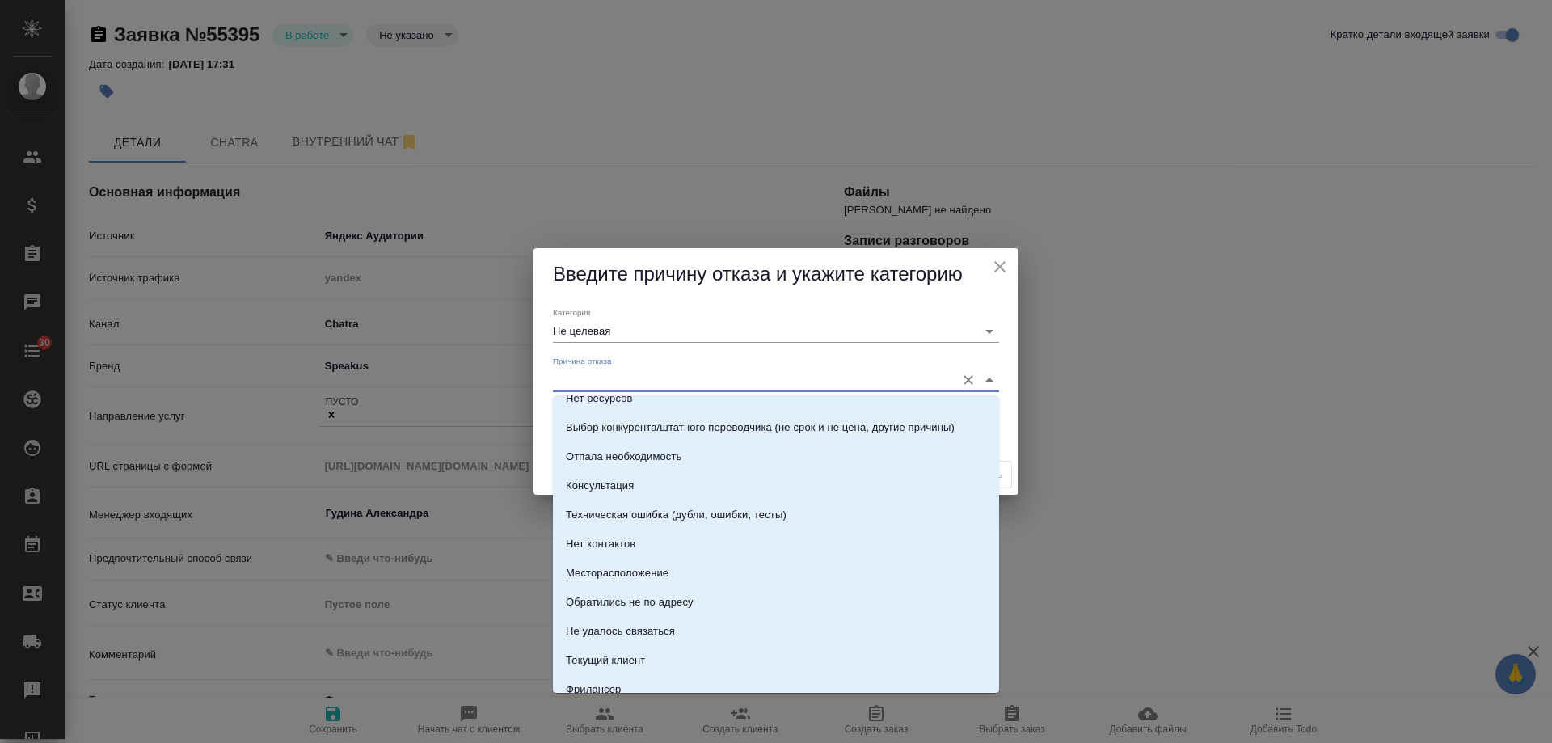
scroll to position [162, 0]
click at [669, 622] on div "Не удалось связаться" at bounding box center [620, 630] width 109 height 16
type input "Не удалось связаться"
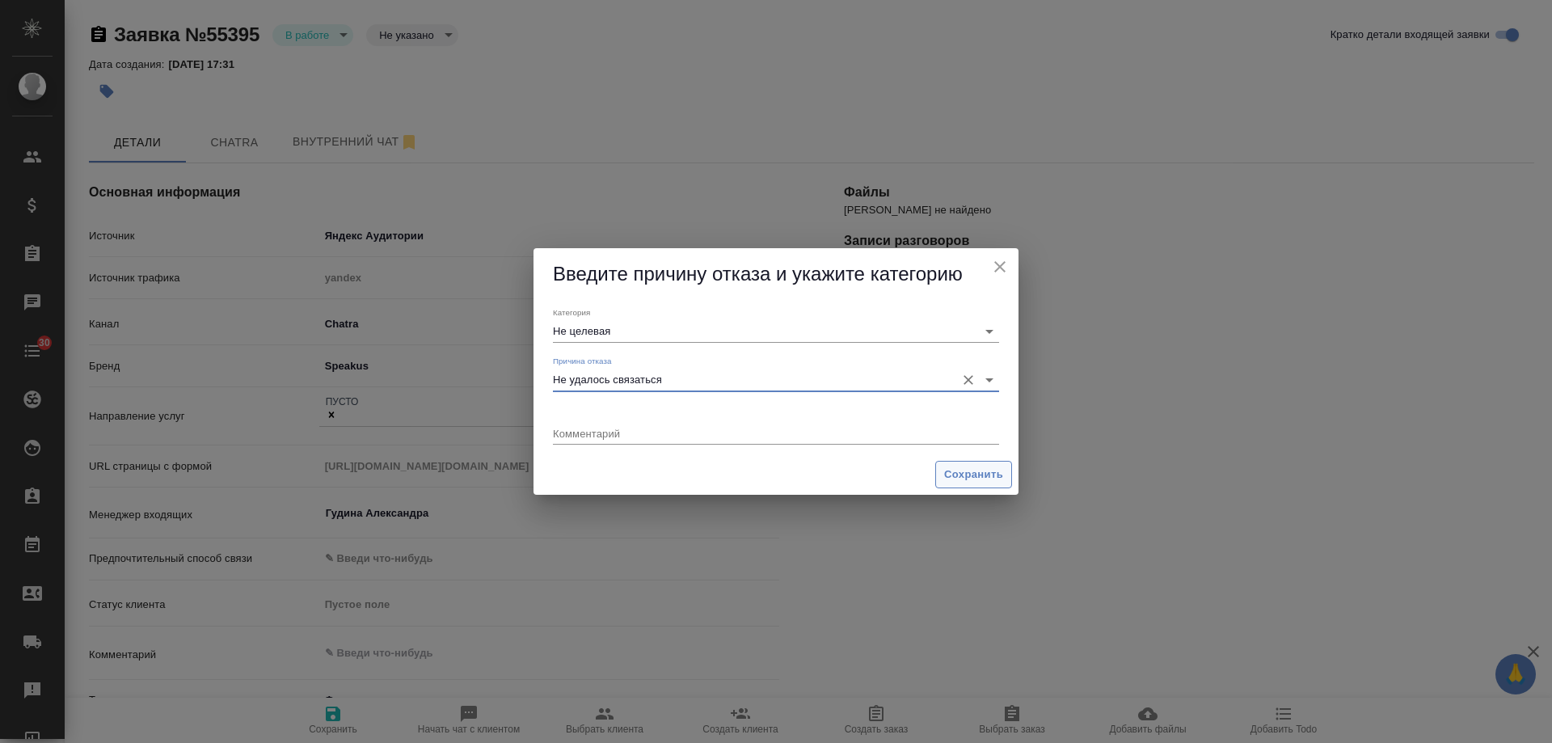
click at [973, 479] on span "Сохранить" at bounding box center [973, 475] width 59 height 19
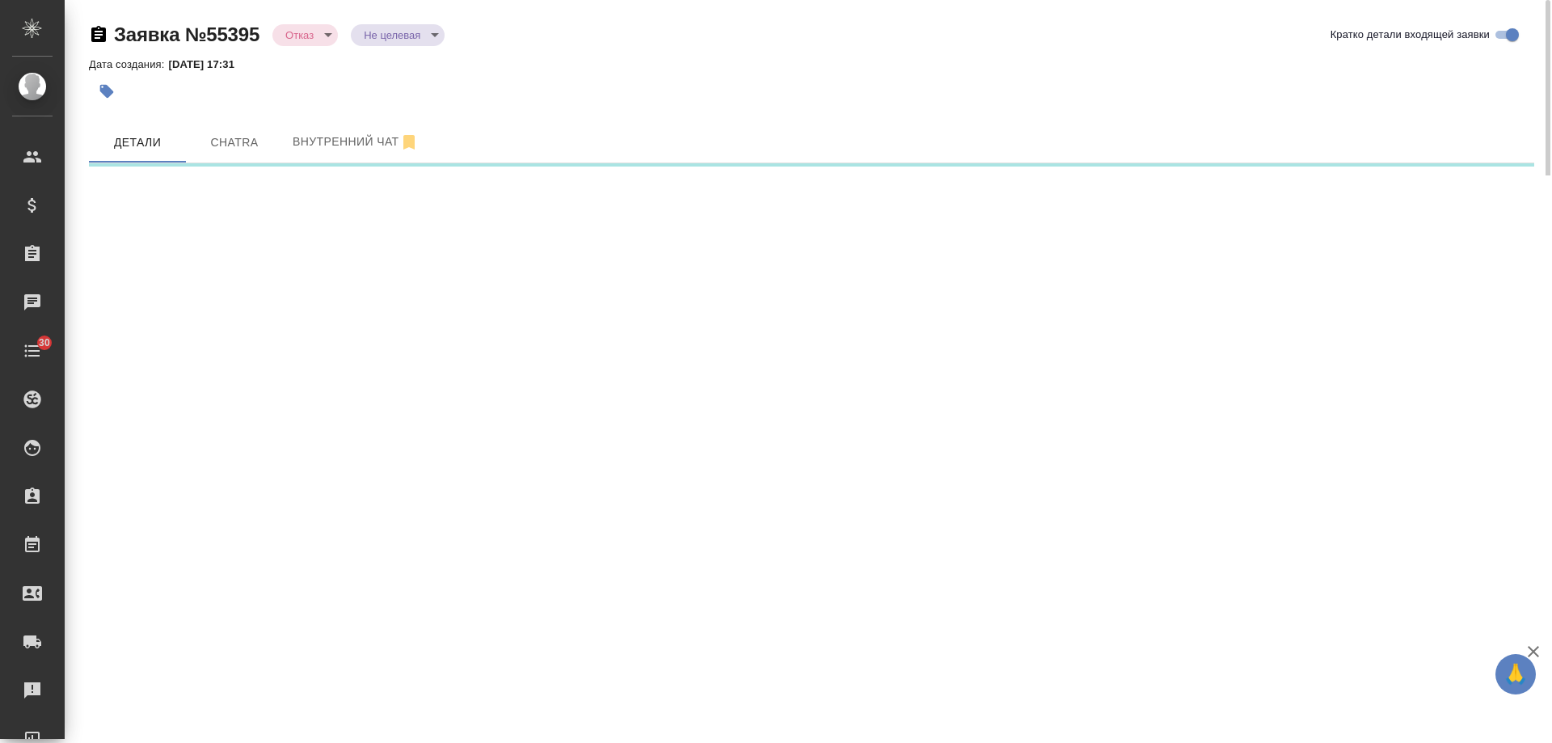
select select "RU"
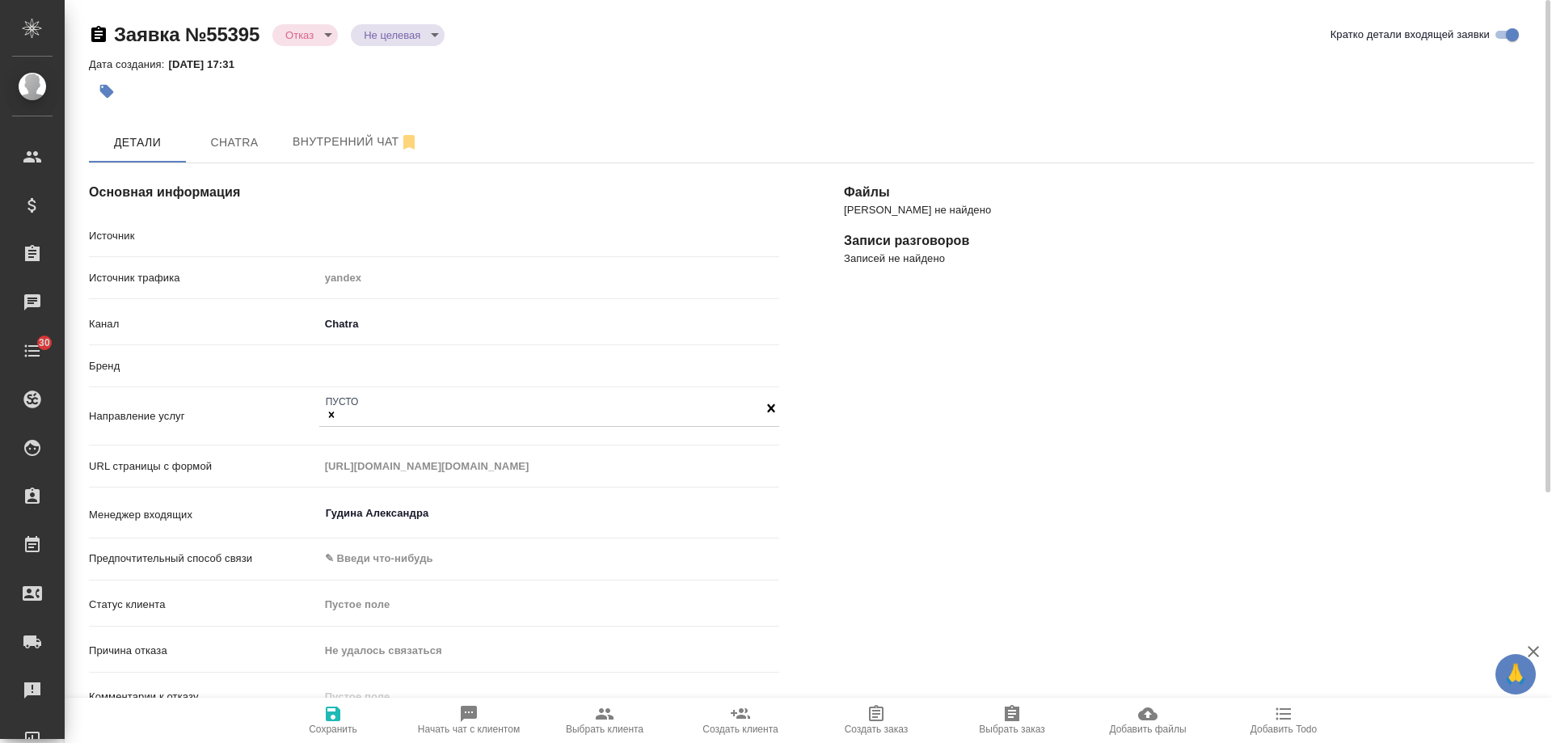
type textarea "x"
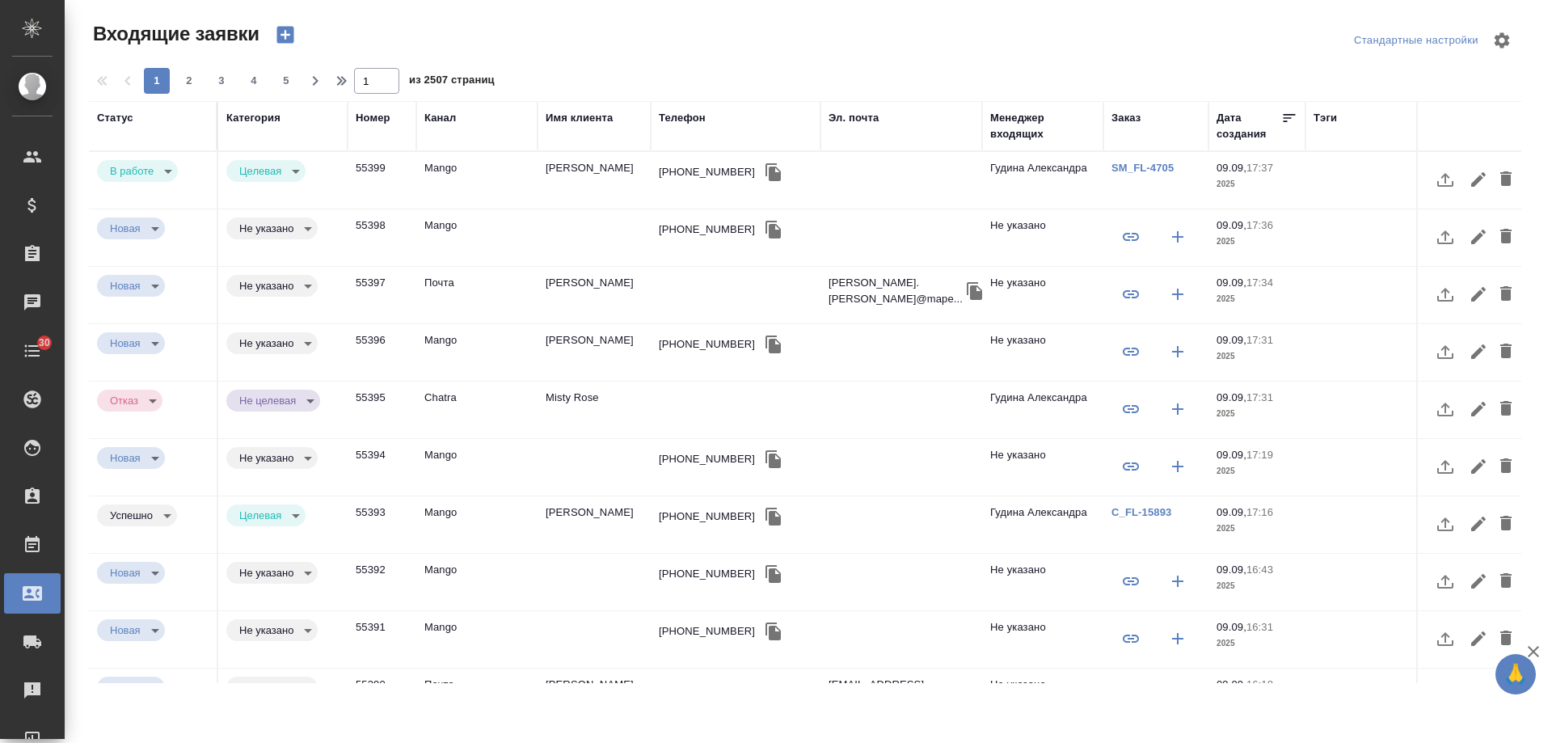
select select "RU"
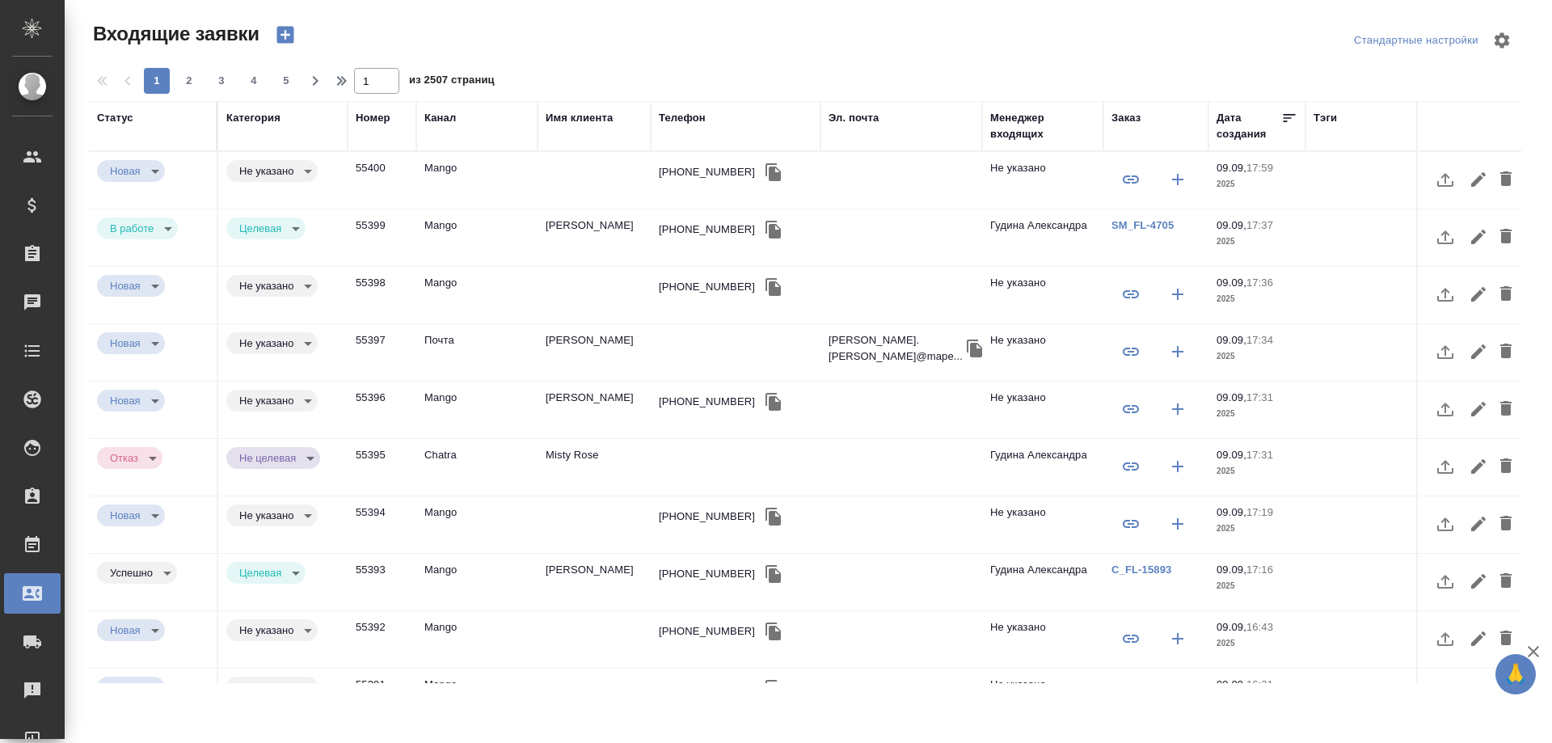
select select "RU"
